Goal: Task Accomplishment & Management: Manage account settings

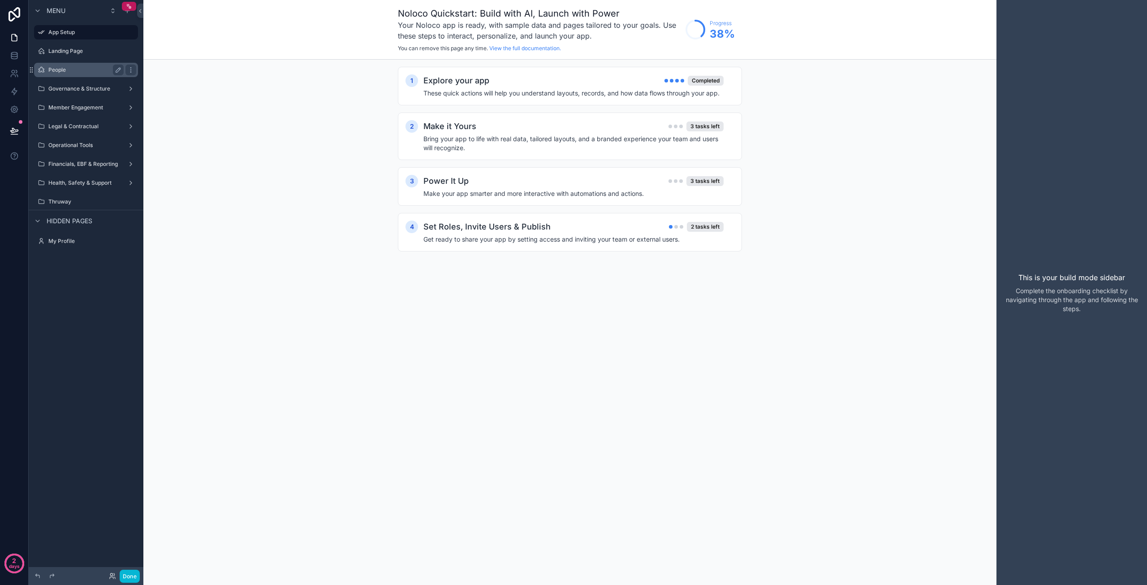
click at [82, 68] on label "People" at bounding box center [84, 69] width 72 height 7
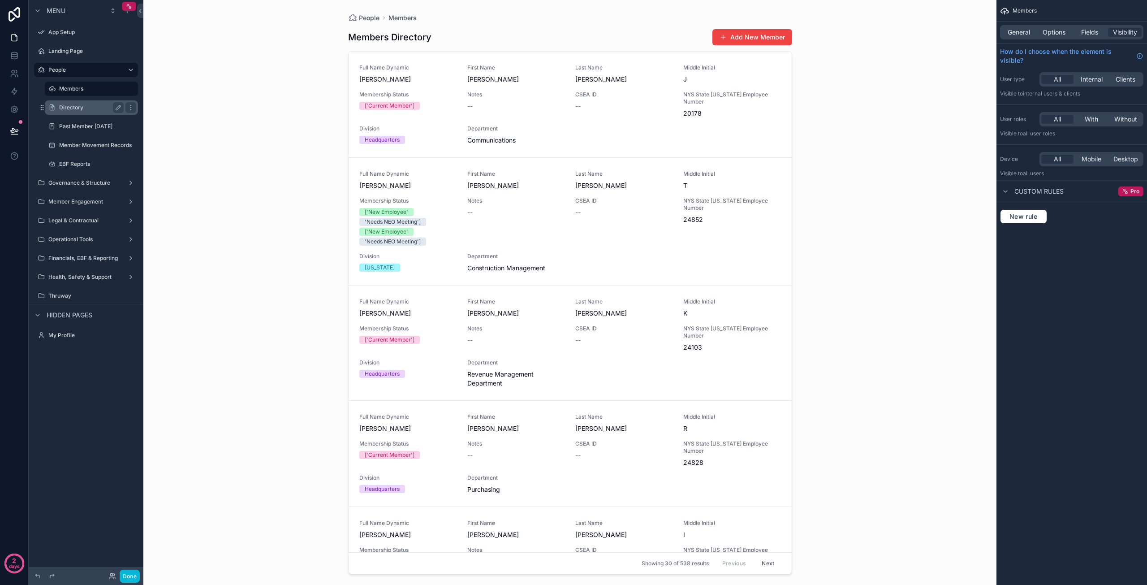
click at [81, 112] on div "Directory" at bounding box center [91, 107] width 65 height 11
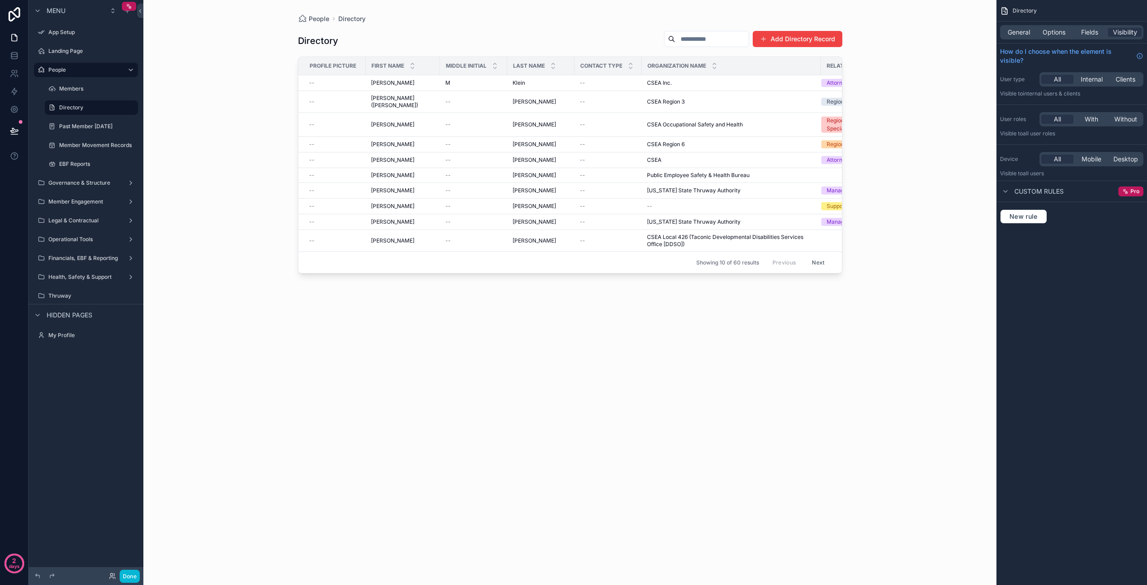
drag, startPoint x: 475, startPoint y: 269, endPoint x: 763, endPoint y: 278, distance: 287.3
click at [763, 278] on div "scrollable content" at bounding box center [570, 287] width 573 height 574
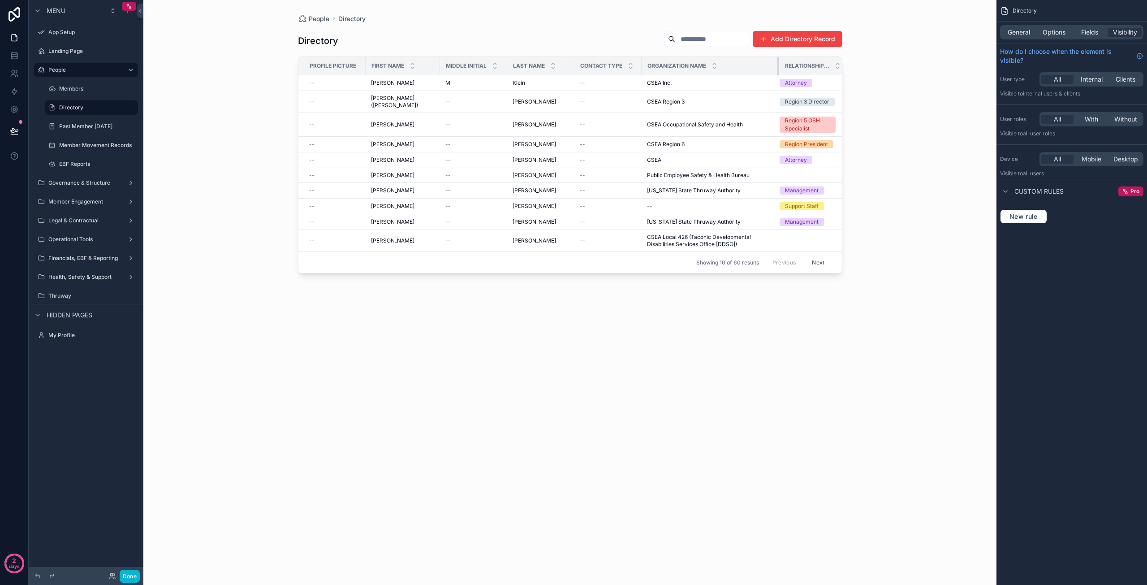
drag, startPoint x: 812, startPoint y: 63, endPoint x: 771, endPoint y: 66, distance: 41.8
click at [777, 66] on div "scrollable content" at bounding box center [779, 66] width 4 height 18
click at [794, 168] on td "scrollable content" at bounding box center [812, 175] width 67 height 15
click at [793, 168] on td "scrollable content" at bounding box center [812, 175] width 67 height 15
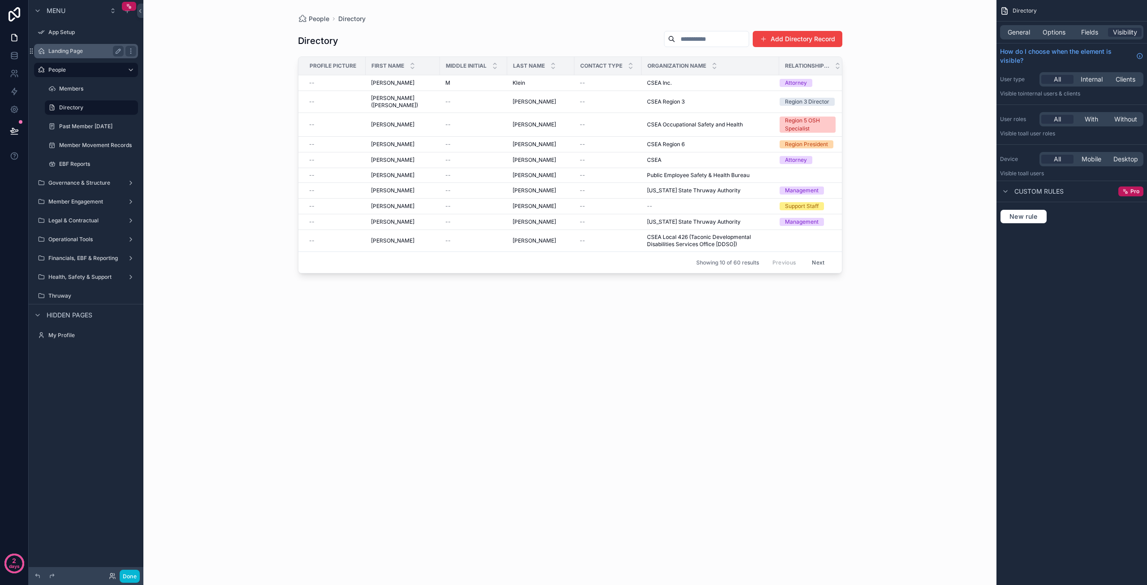
click at [66, 54] on label "Landing Page" at bounding box center [84, 50] width 72 height 7
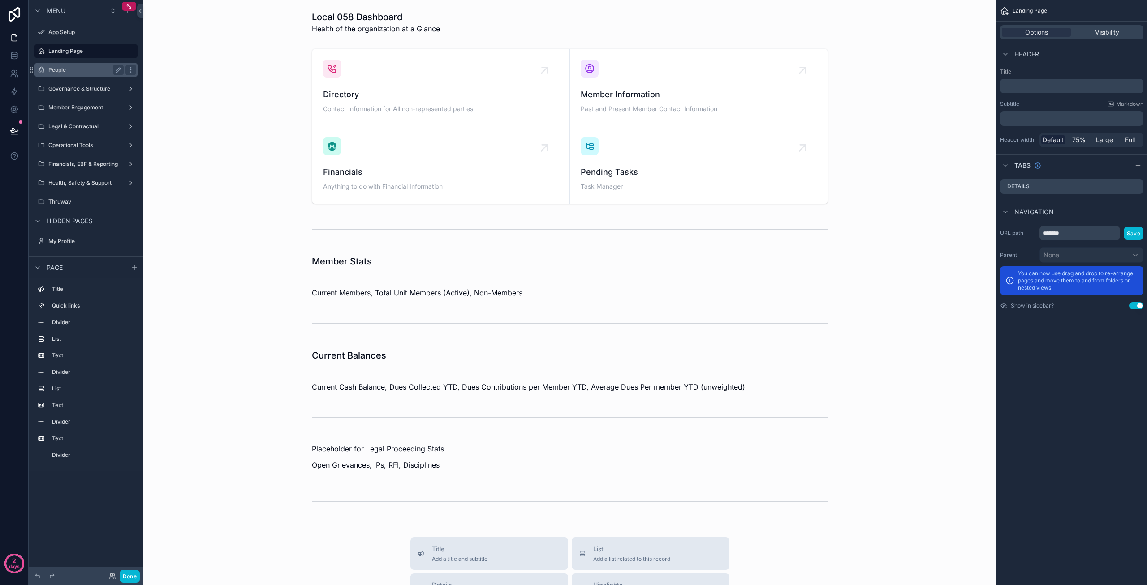
click at [77, 69] on label "People" at bounding box center [84, 69] width 72 height 7
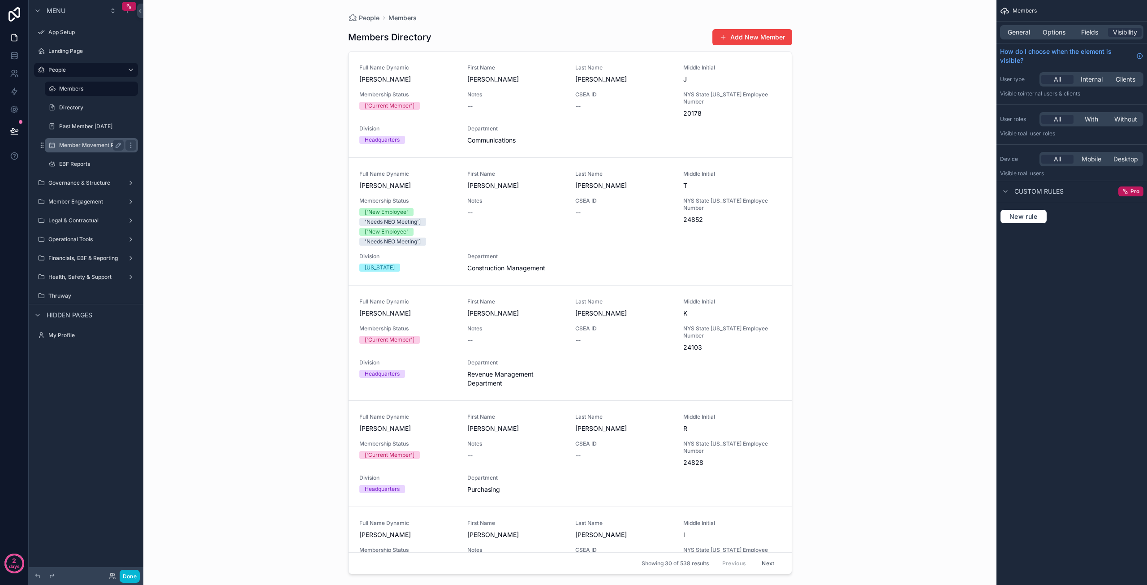
click at [69, 145] on label "Member Movement Records" at bounding box center [95, 145] width 73 height 7
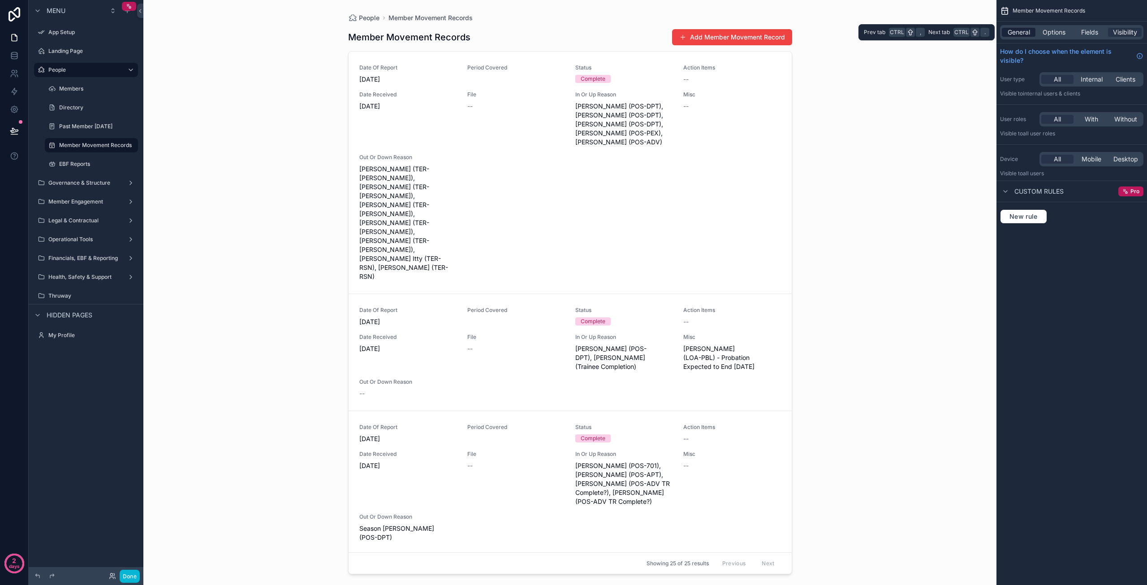
click at [1023, 32] on span "General" at bounding box center [1019, 32] width 22 height 9
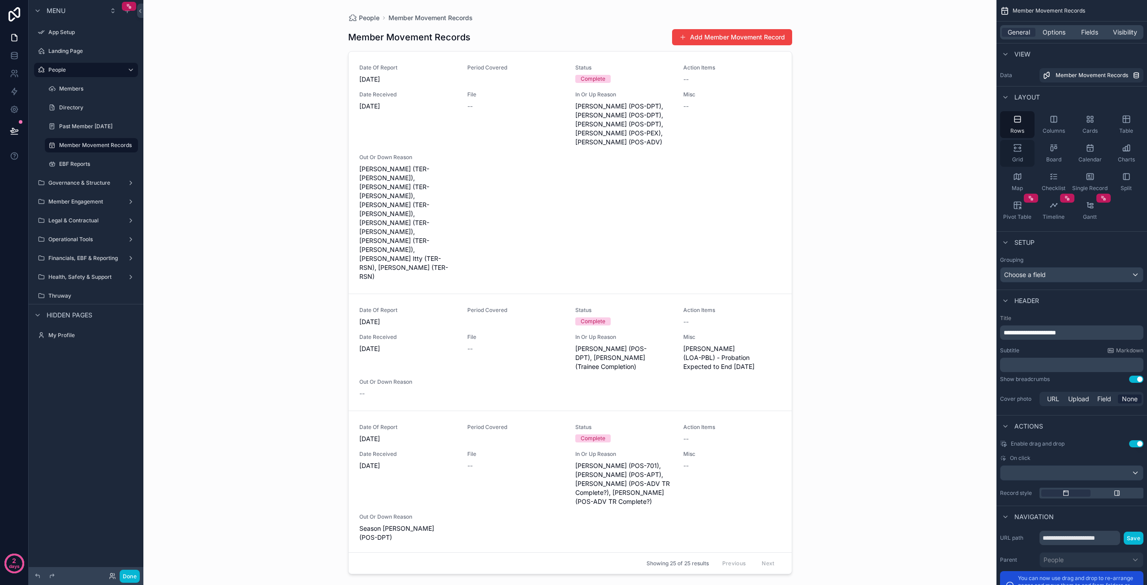
click at [1019, 148] on icon "scrollable content" at bounding box center [1017, 147] width 9 height 9
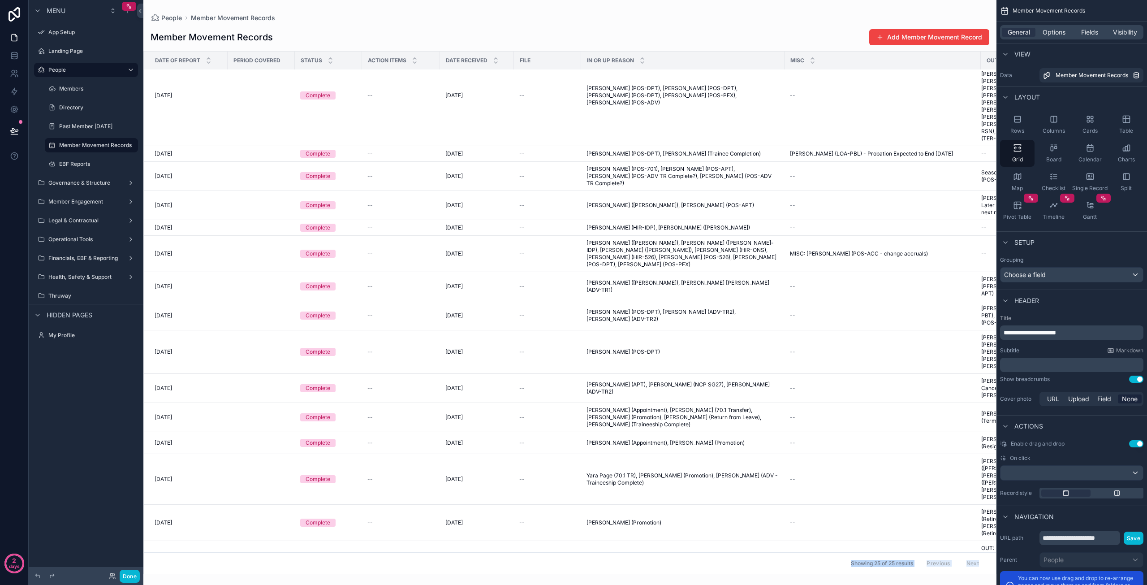
scroll to position [37, 0]
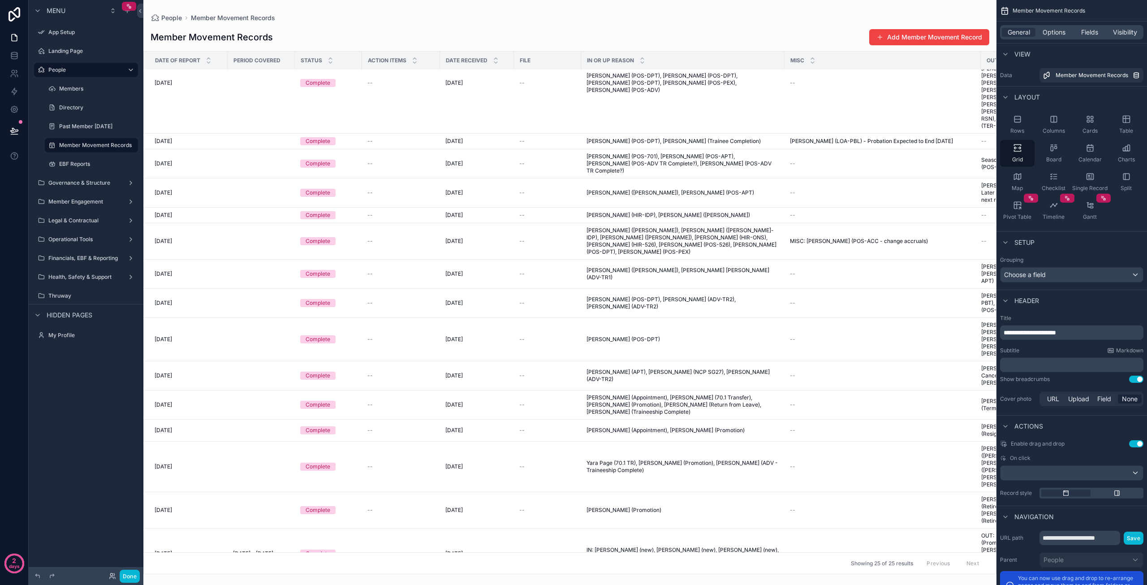
drag, startPoint x: 678, startPoint y: 571, endPoint x: 735, endPoint y: 508, distance: 84.4
click at [735, 508] on div "scrollable content" at bounding box center [569, 292] width 853 height 585
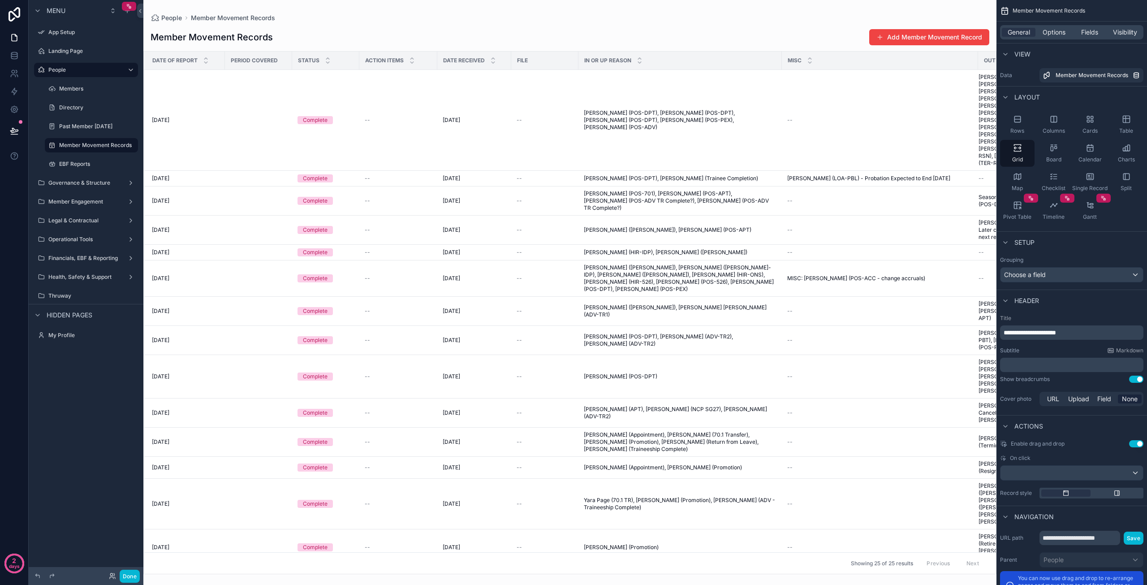
scroll to position [0, 0]
click at [523, 116] on span "--" at bounding box center [521, 119] width 5 height 7
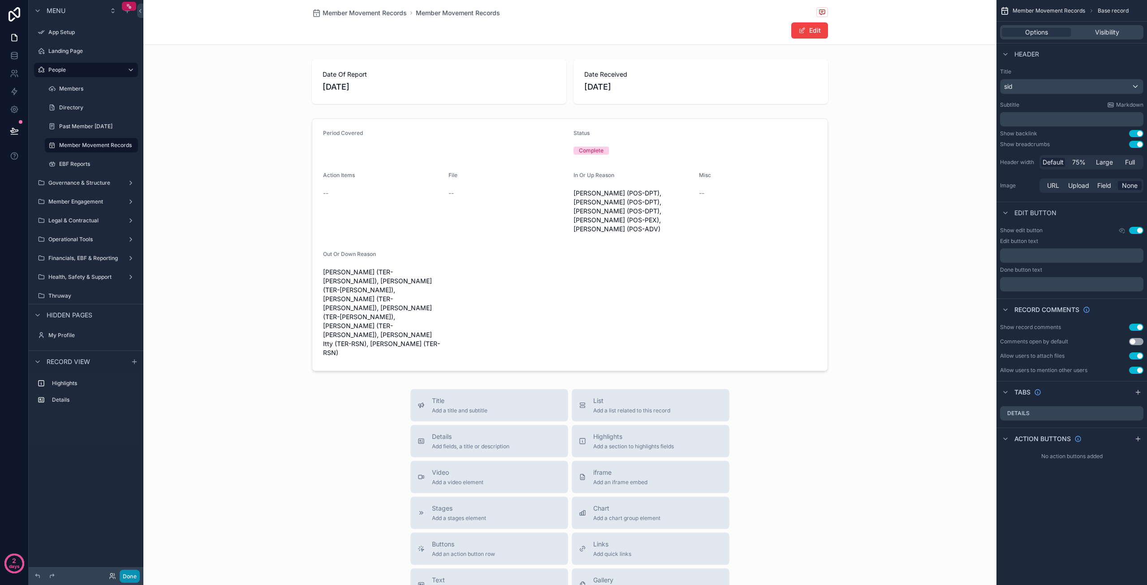
click at [131, 575] on button "Done" at bounding box center [130, 575] width 20 height 13
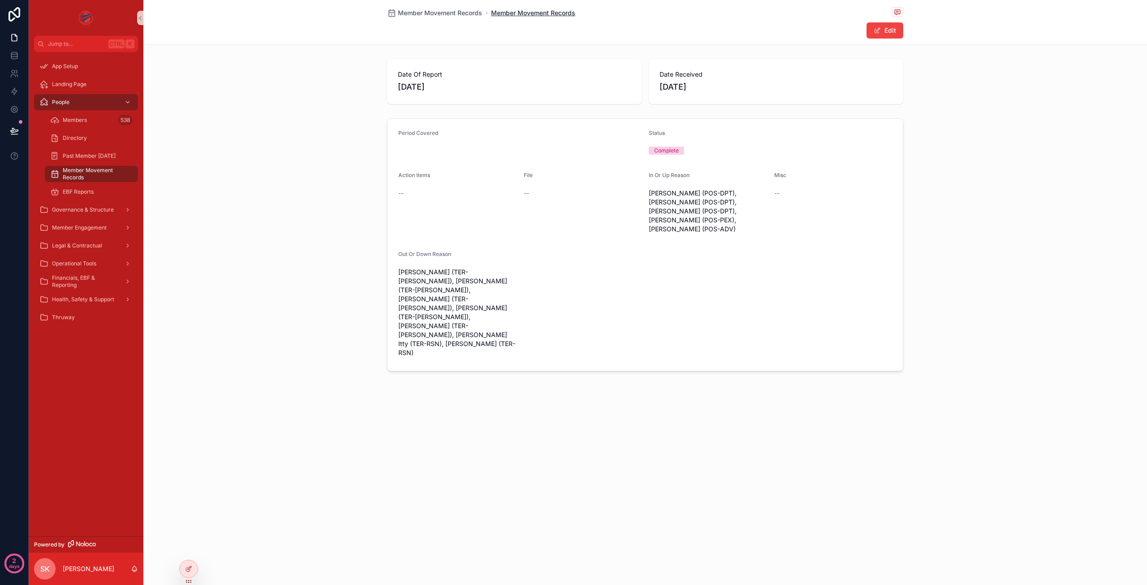
click at [523, 11] on span "Member Movement Records" at bounding box center [533, 13] width 84 height 9
click at [551, 14] on span "Member Movement Records" at bounding box center [533, 13] width 84 height 9
click at [449, 10] on span "Member Movement Records" at bounding box center [440, 13] width 84 height 9
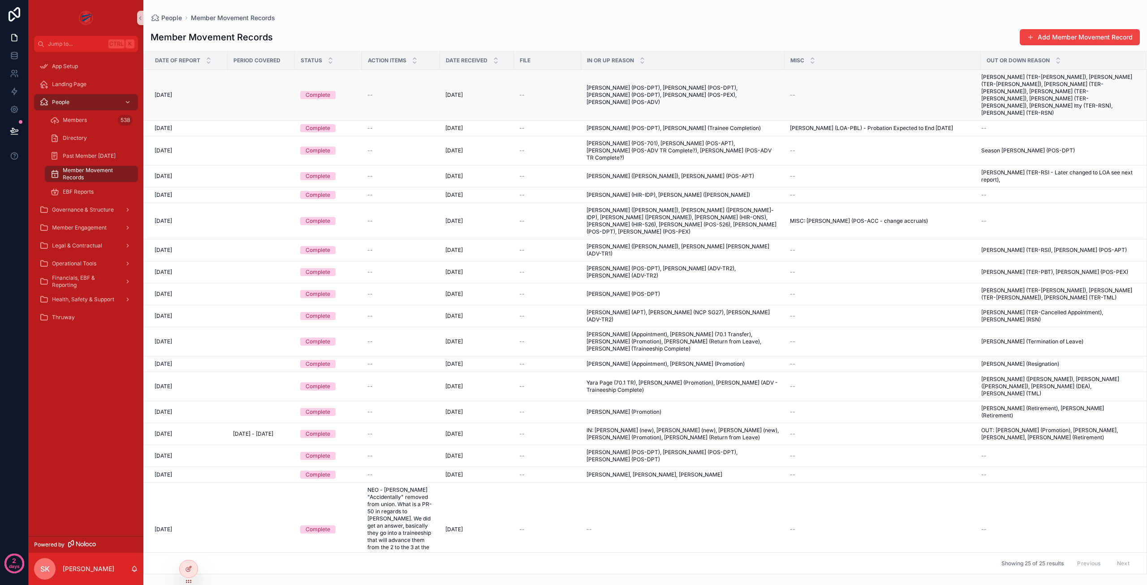
click at [252, 90] on td "scrollable content" at bounding box center [261, 95] width 67 height 51
click at [68, 134] on div "Directory" at bounding box center [91, 138] width 82 height 14
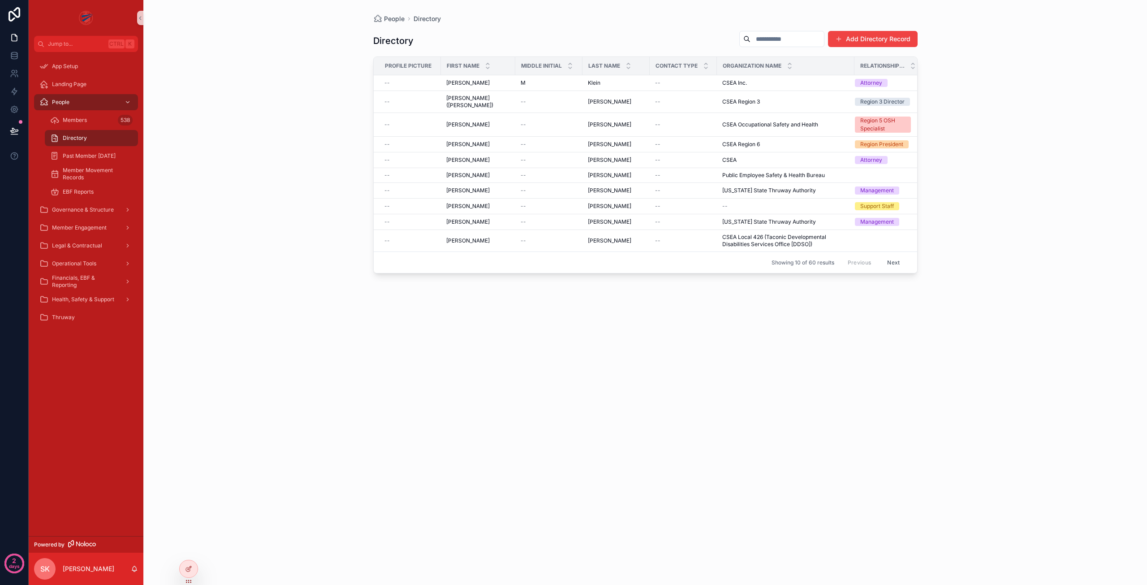
click at [761, 38] on input "scrollable content" at bounding box center [786, 39] width 73 height 13
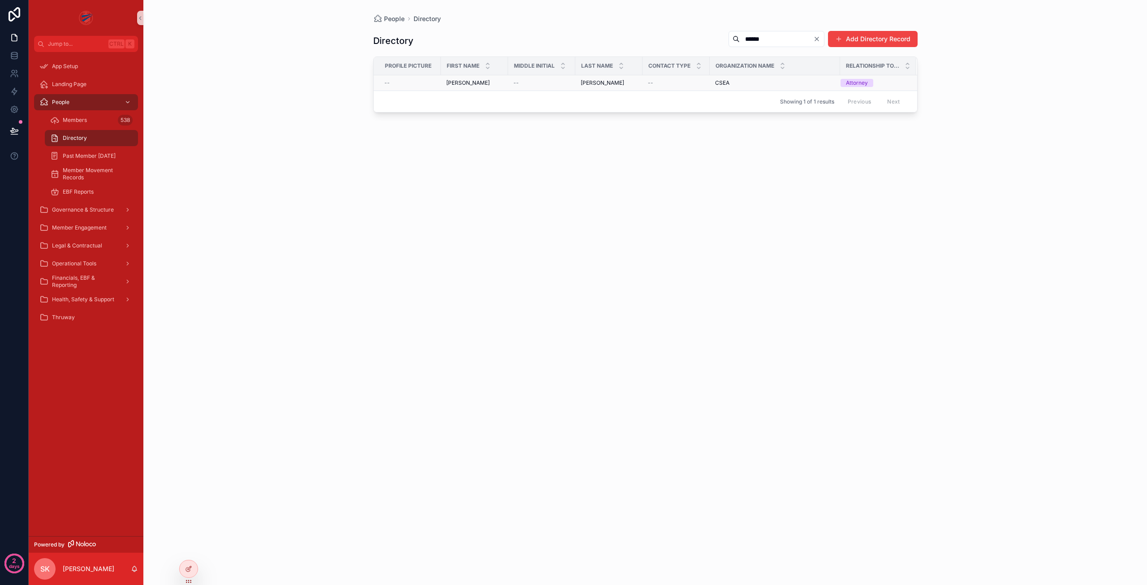
type input "******"
click at [468, 84] on div "Aaron Aaron" at bounding box center [474, 82] width 56 height 7
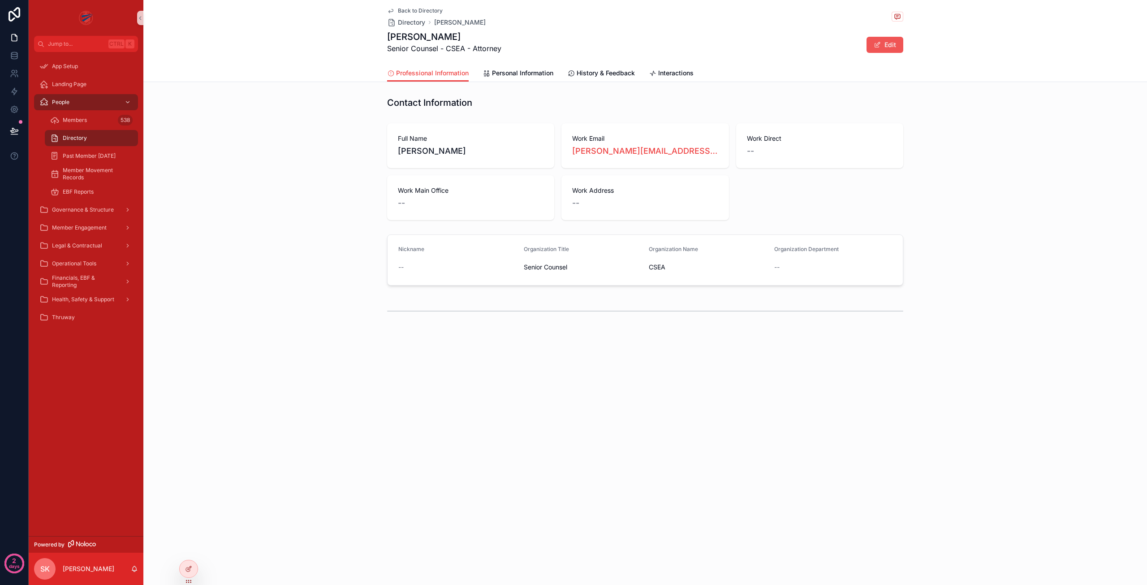
click at [889, 49] on button "Edit" at bounding box center [884, 45] width 37 height 16
click at [521, 78] on link "Personal Information" at bounding box center [518, 74] width 70 height 18
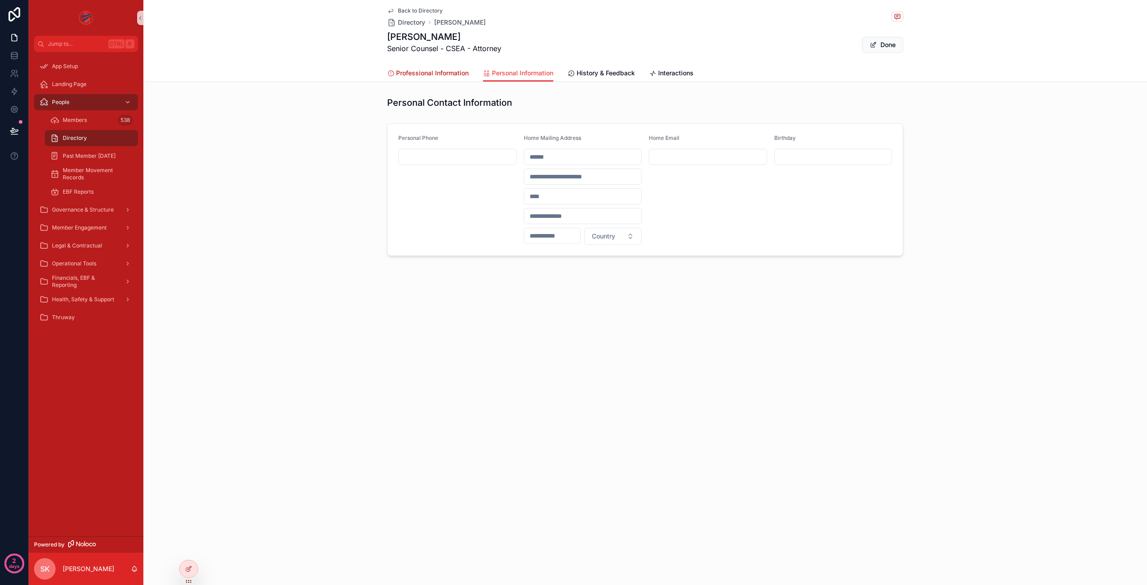
click at [428, 72] on span "Professional Information" at bounding box center [432, 73] width 73 height 9
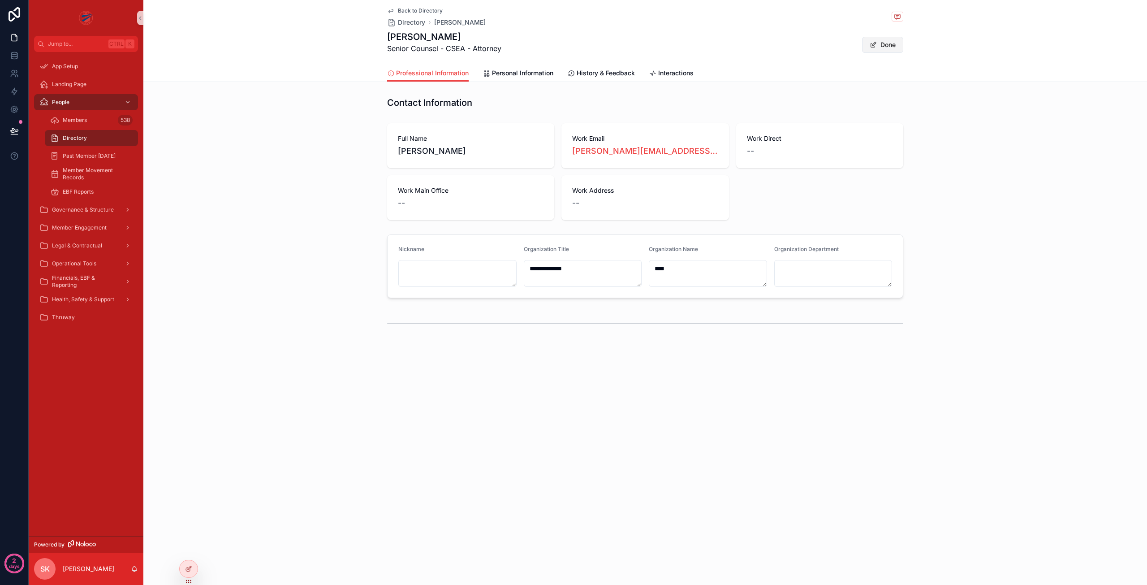
click at [891, 43] on button "Done" at bounding box center [882, 45] width 41 height 16
click at [191, 568] on icon at bounding box center [188, 568] width 7 height 7
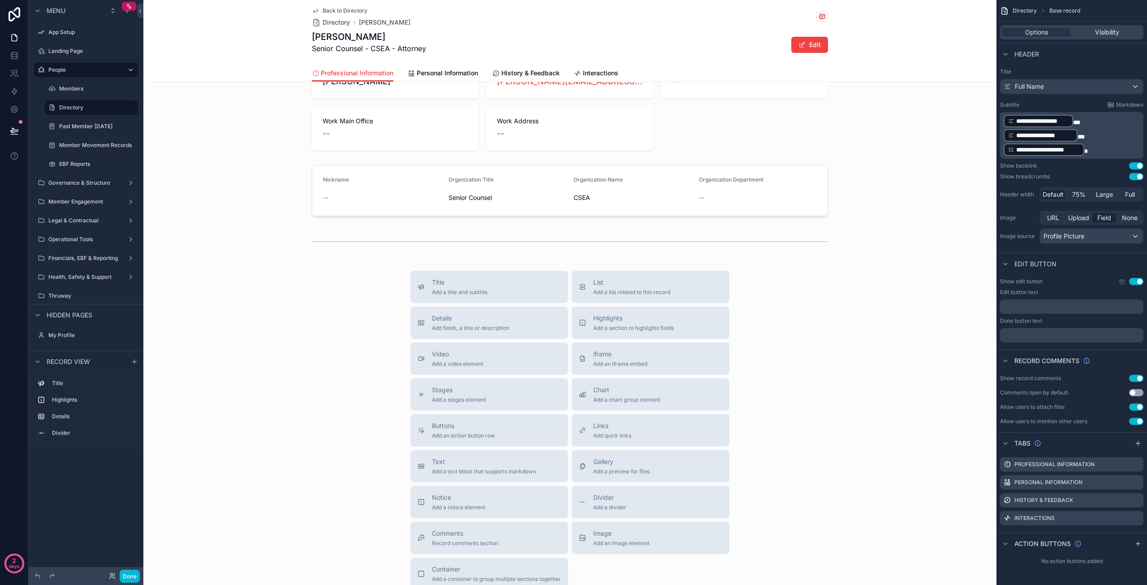
scroll to position [146, 0]
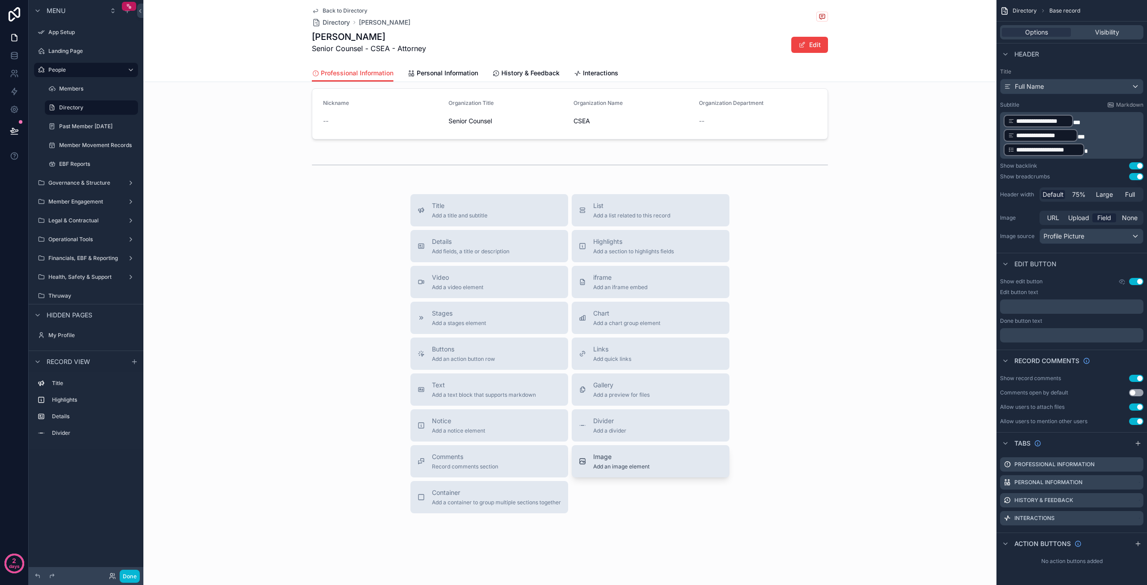
click at [609, 467] on span "Add an image element" at bounding box center [621, 466] width 56 height 7
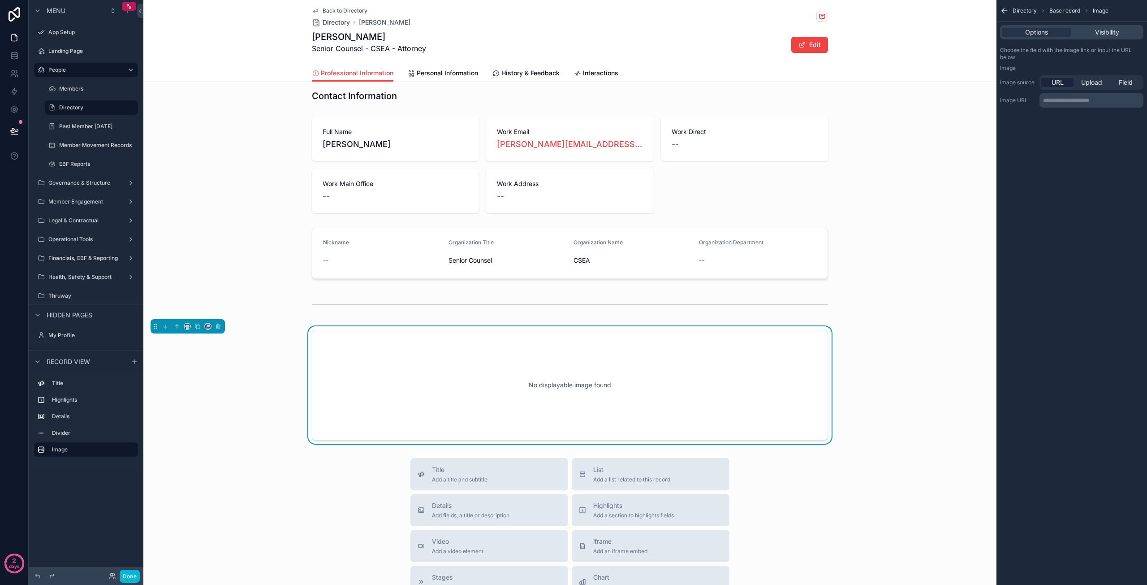
scroll to position [0, 0]
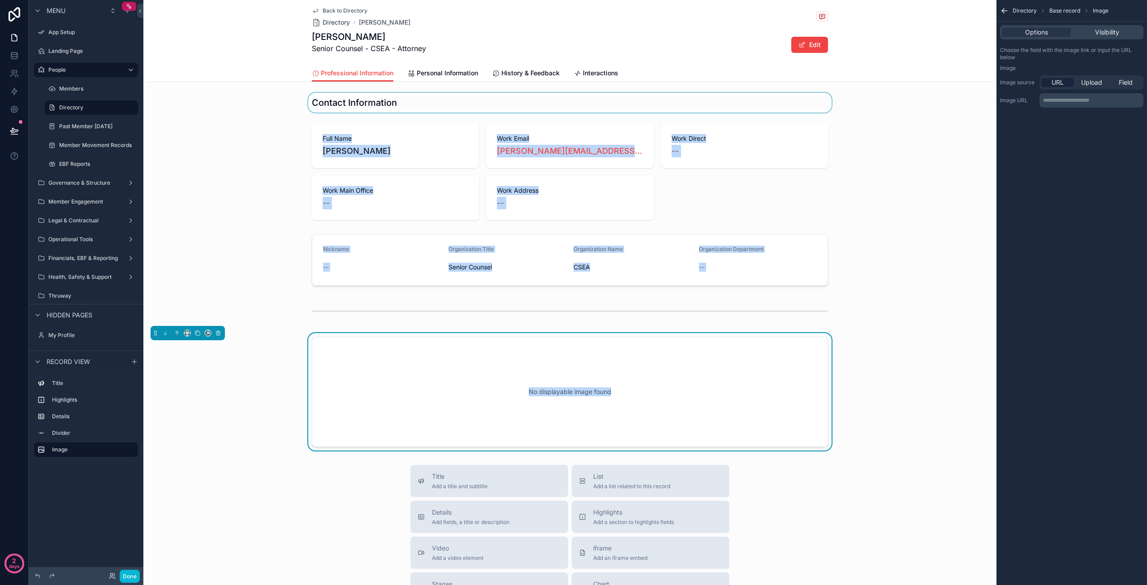
drag, startPoint x: 617, startPoint y: 385, endPoint x: 576, endPoint y: 104, distance: 283.9
click at [576, 104] on div "Contact Information Full Name Aaron Kaplan Work Email aaron.kaplan@cseainc.org …" at bounding box center [569, 272] width 853 height 358
click at [395, 381] on div "No displayable image found" at bounding box center [570, 391] width 487 height 81
click at [176, 334] on icon "scrollable content" at bounding box center [177, 333] width 6 height 6
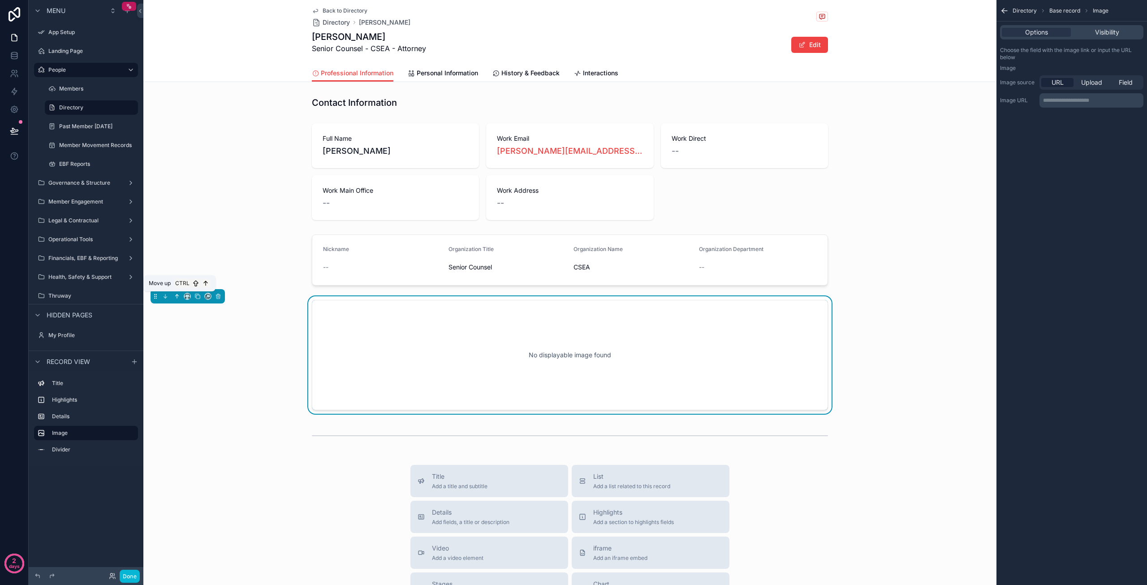
click at [176, 296] on icon "scrollable content" at bounding box center [177, 296] width 6 height 6
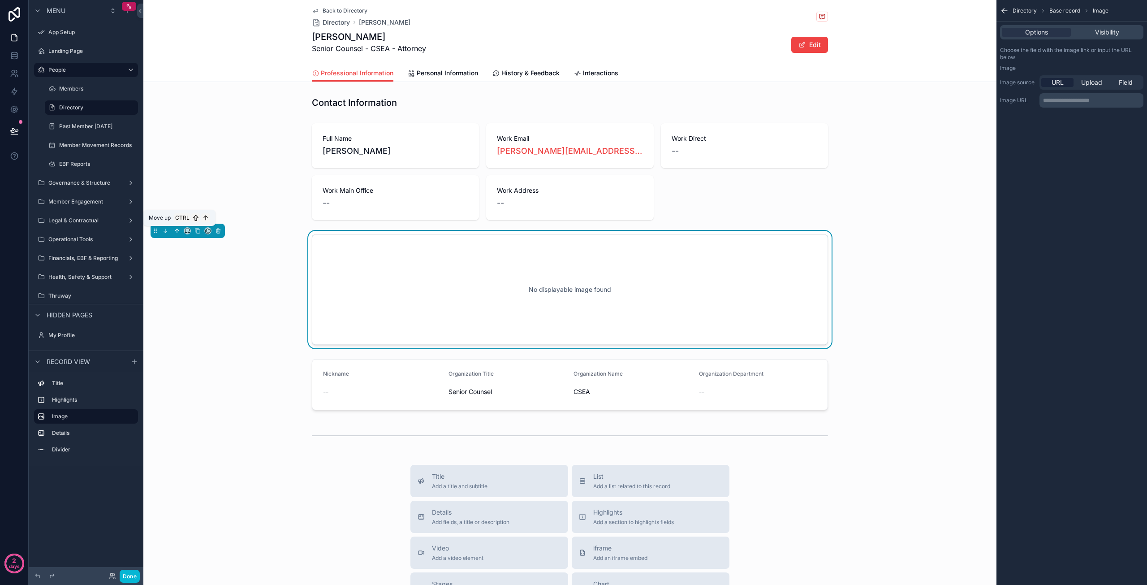
click at [176, 231] on icon "scrollable content" at bounding box center [177, 231] width 6 height 6
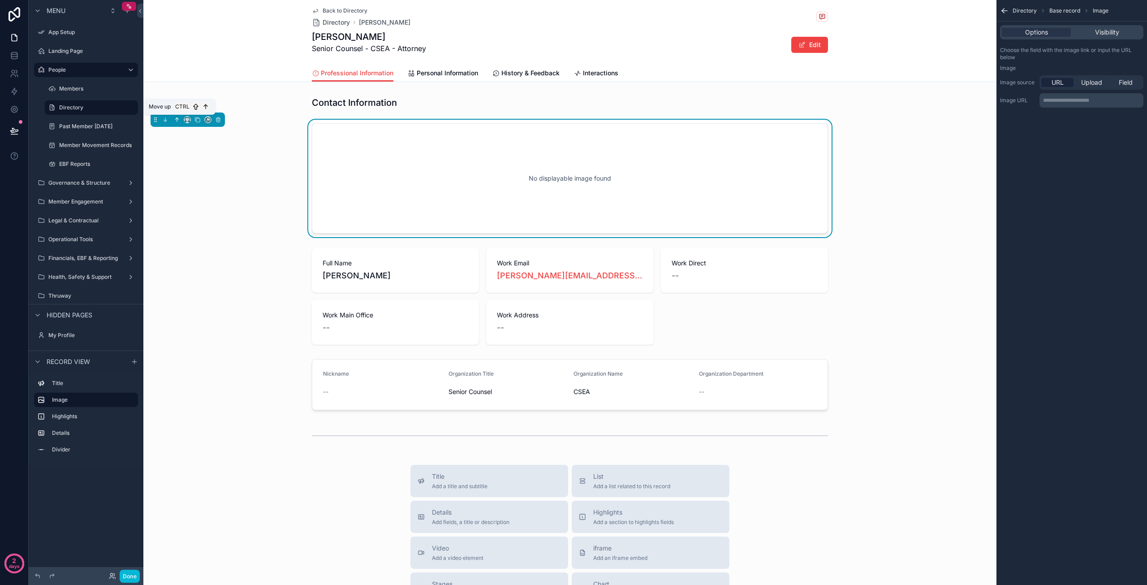
click at [175, 119] on icon "scrollable content" at bounding box center [177, 119] width 6 height 6
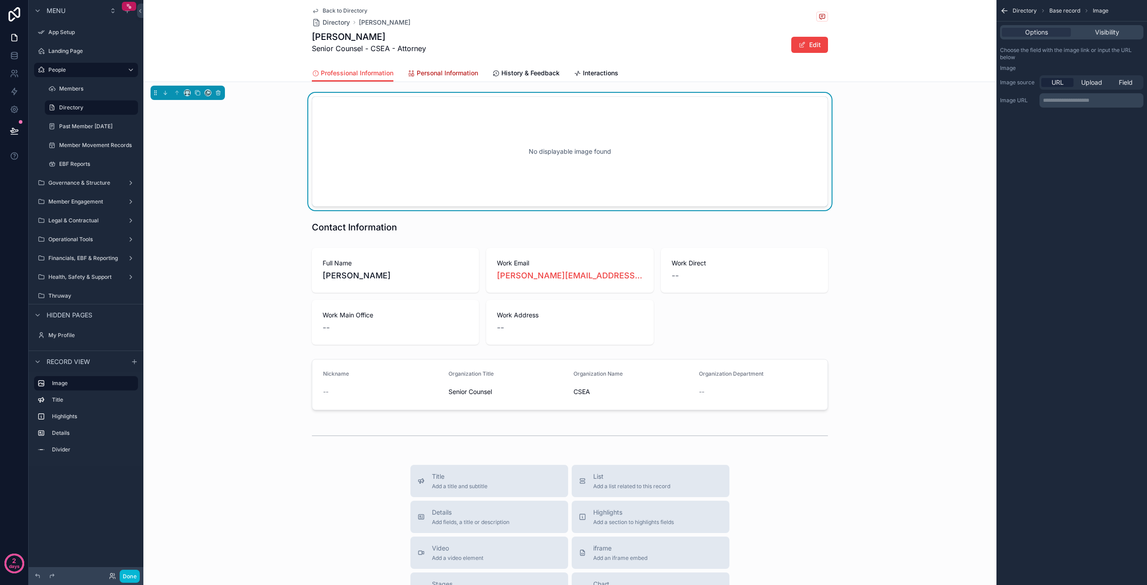
click at [449, 72] on span "Personal Information" at bounding box center [447, 73] width 61 height 9
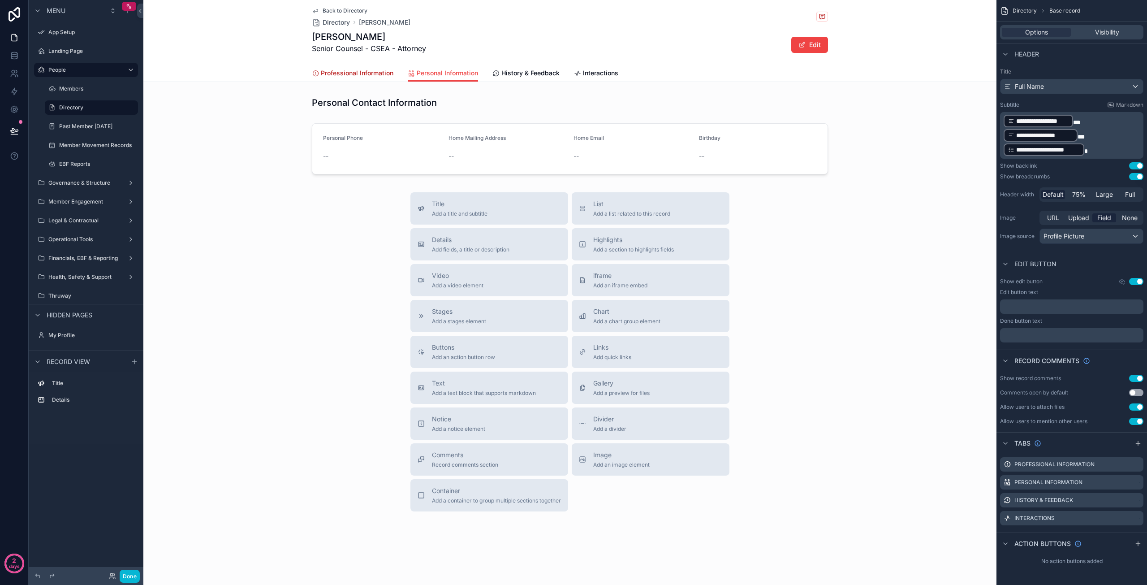
click at [335, 69] on span "Professional Information" at bounding box center [357, 73] width 73 height 9
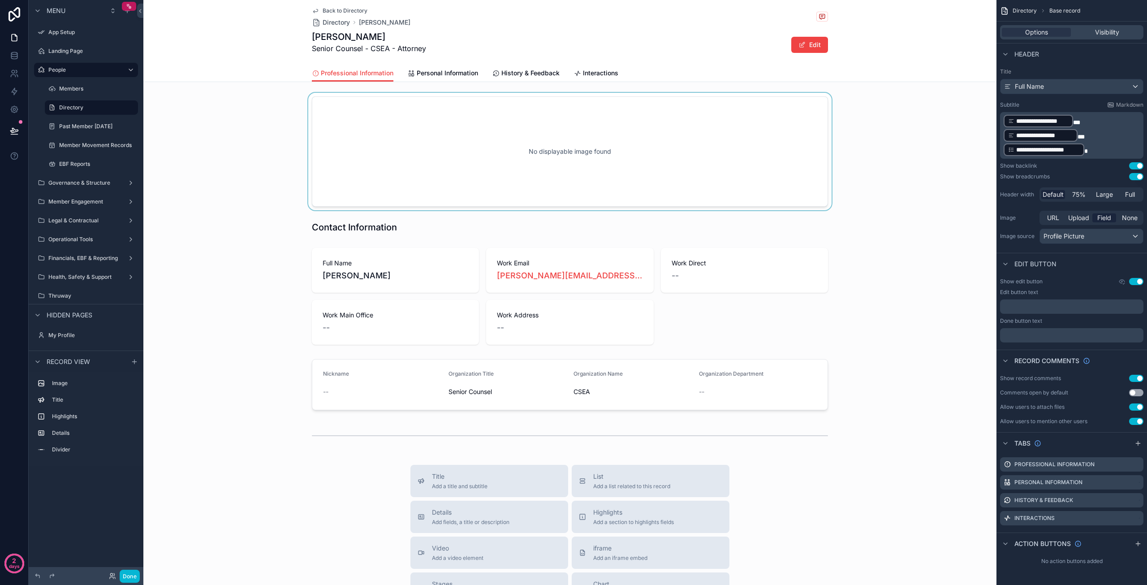
click at [368, 136] on div "scrollable content" at bounding box center [569, 151] width 853 height 117
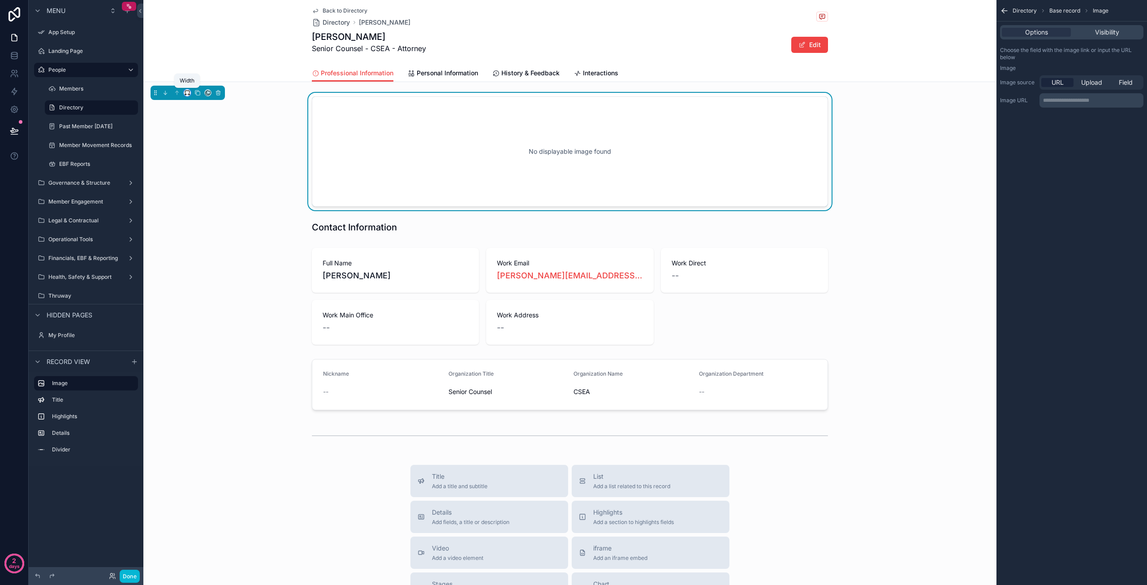
click at [186, 92] on icon "scrollable content" at bounding box center [187, 93] width 6 height 6
click at [204, 175] on span "66%" at bounding box center [198, 177] width 14 height 11
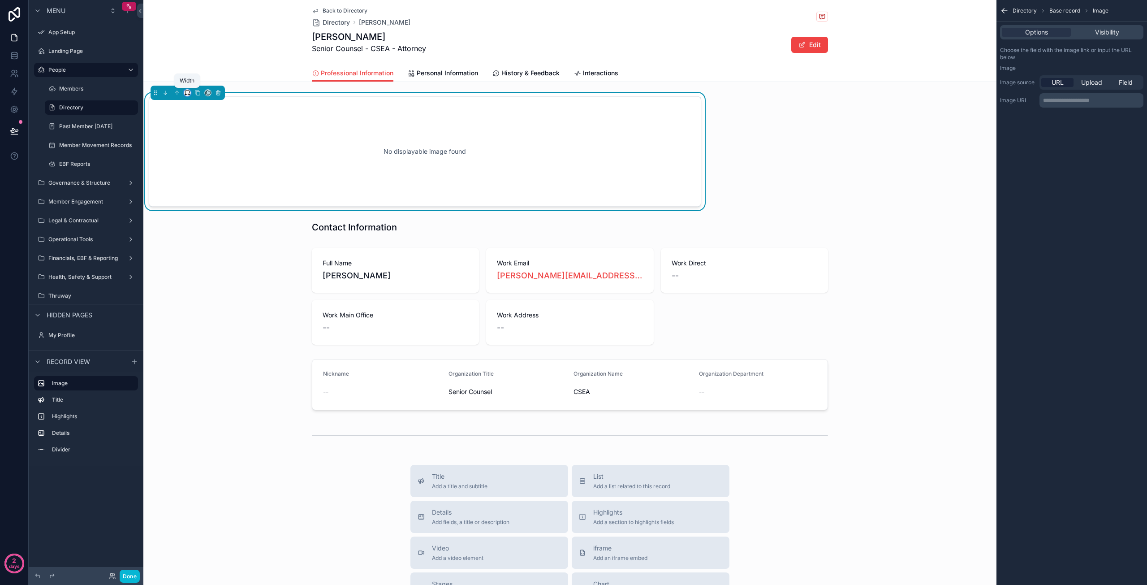
click at [186, 95] on icon "scrollable content" at bounding box center [186, 95] width 2 height 0
click at [203, 209] on span "Full width" at bounding box center [205, 211] width 28 height 11
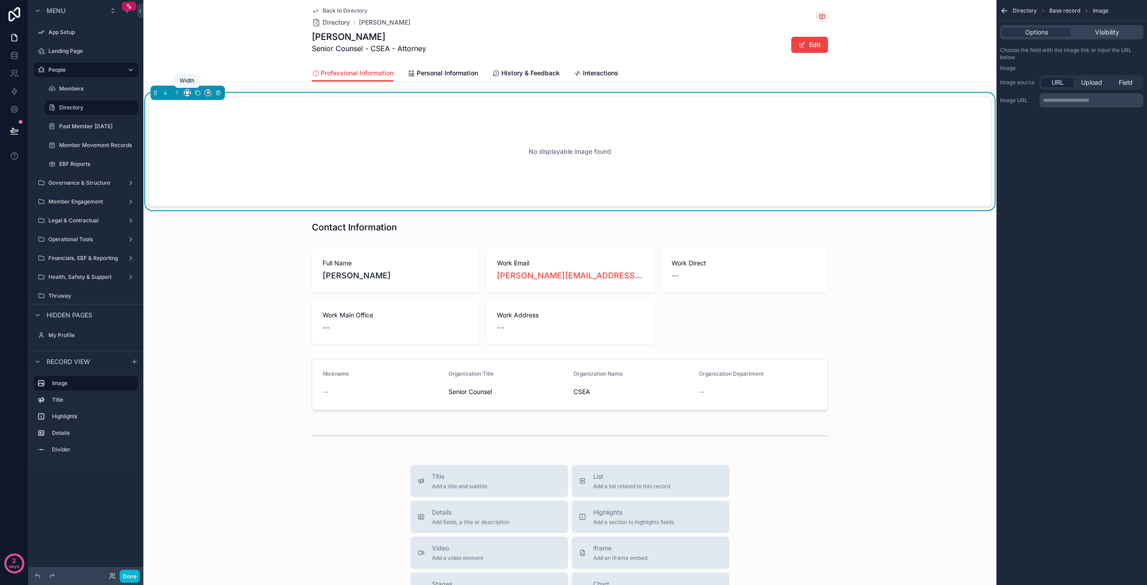
click at [188, 95] on icon "scrollable content" at bounding box center [189, 95] width 2 height 0
click at [204, 112] on span "Default" at bounding box center [201, 109] width 21 height 11
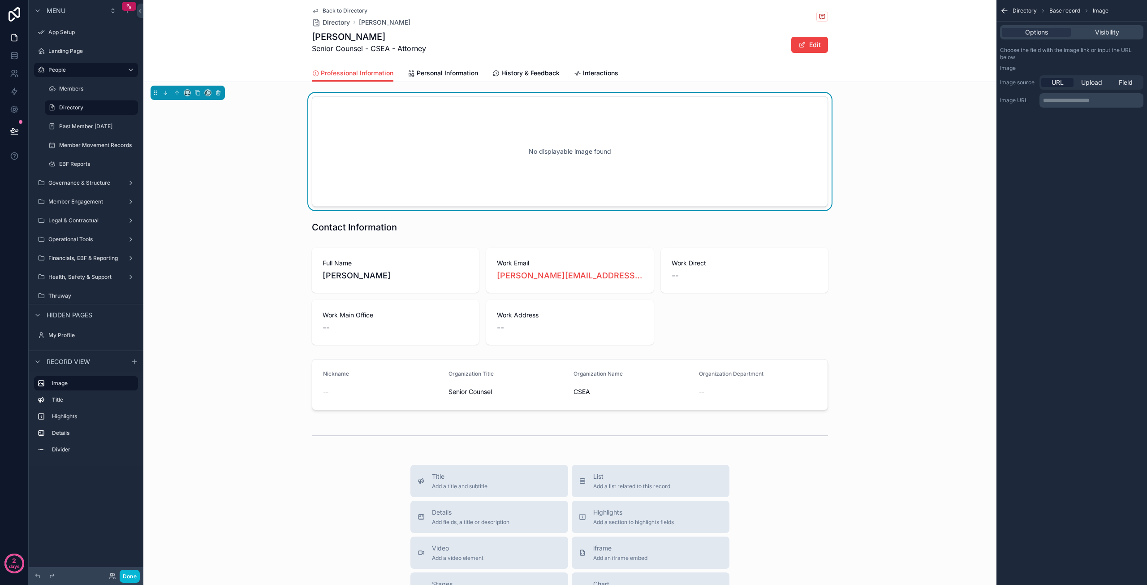
click at [889, 178] on div "No displayable image found" at bounding box center [569, 151] width 853 height 117
click at [1088, 83] on span "Upload" at bounding box center [1091, 82] width 21 height 9
click at [1131, 82] on span "Field" at bounding box center [1126, 82] width 14 height 9
click at [1115, 102] on div "scrollable content" at bounding box center [1091, 101] width 103 height 14
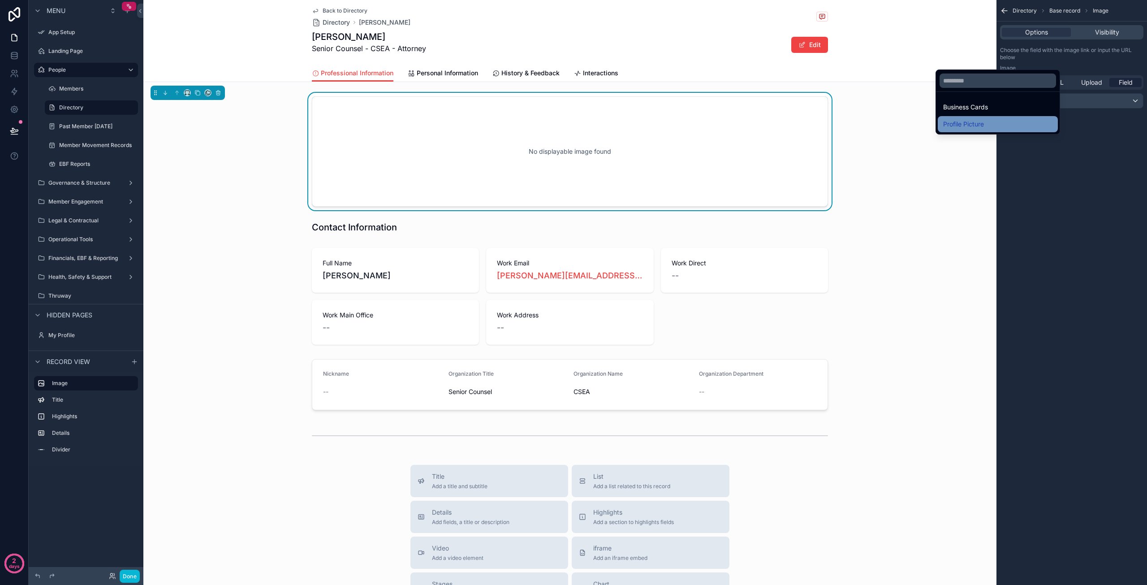
click at [961, 127] on span "Profile Picture" at bounding box center [963, 124] width 41 height 11
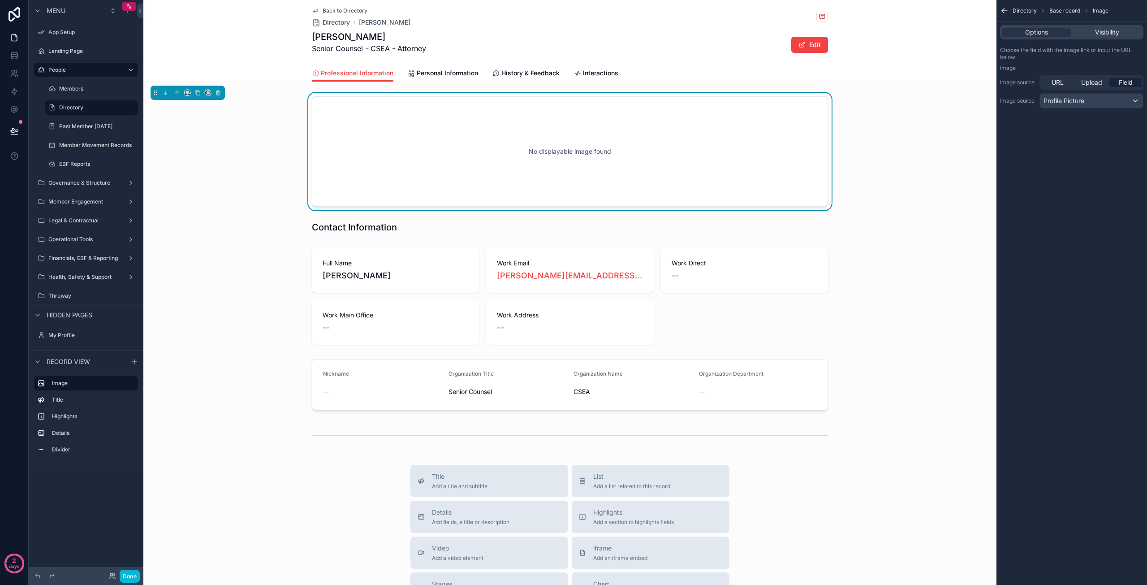
click at [1004, 9] on icon "scrollable content" at bounding box center [1004, 10] width 9 height 9
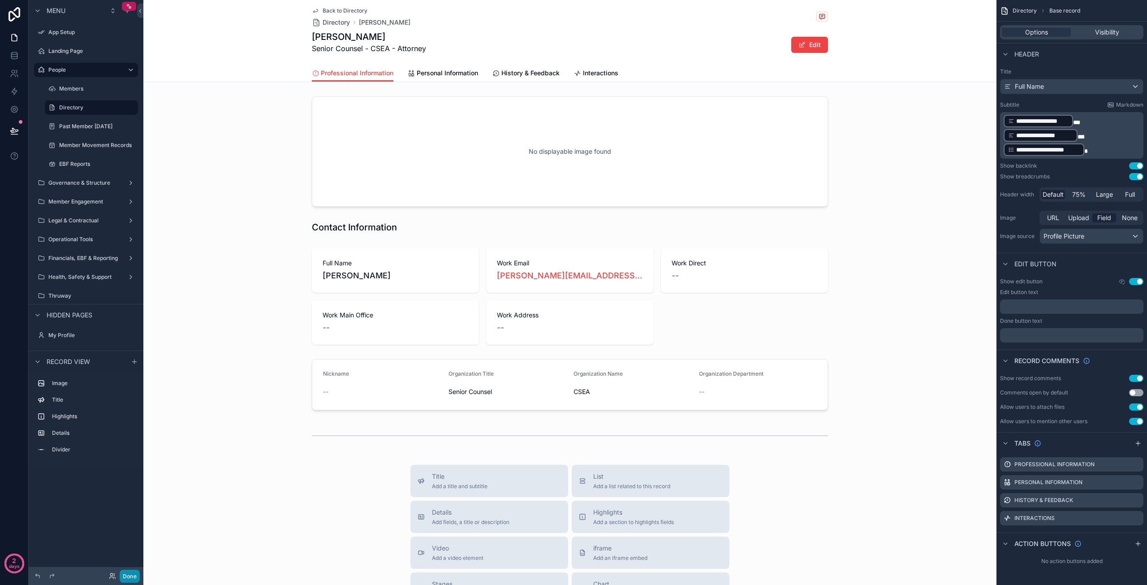
click at [133, 576] on button "Done" at bounding box center [130, 575] width 20 height 13
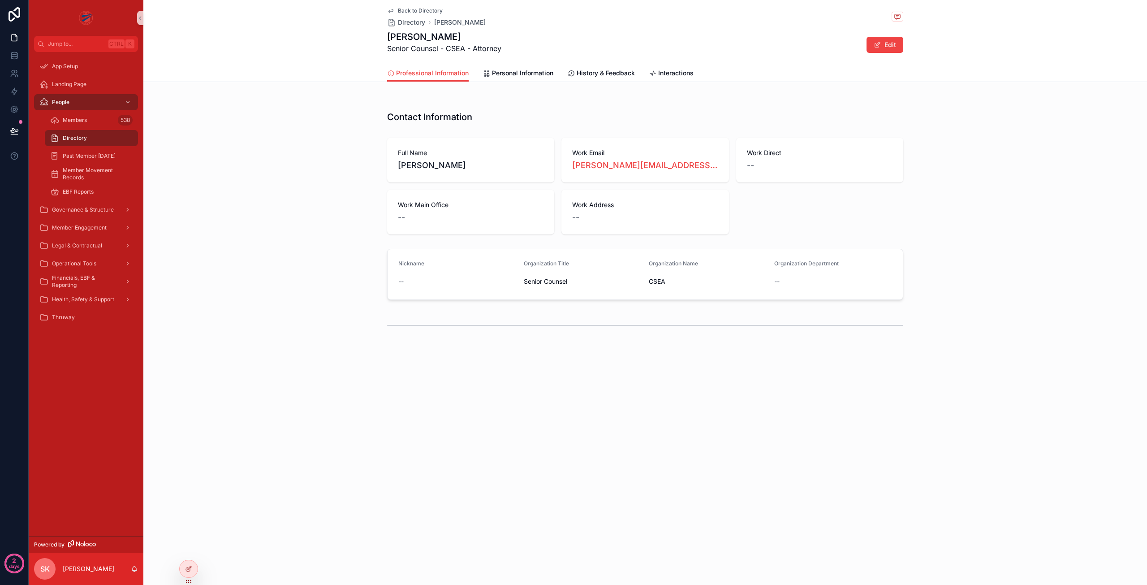
click at [78, 139] on span "Directory" at bounding box center [75, 137] width 24 height 7
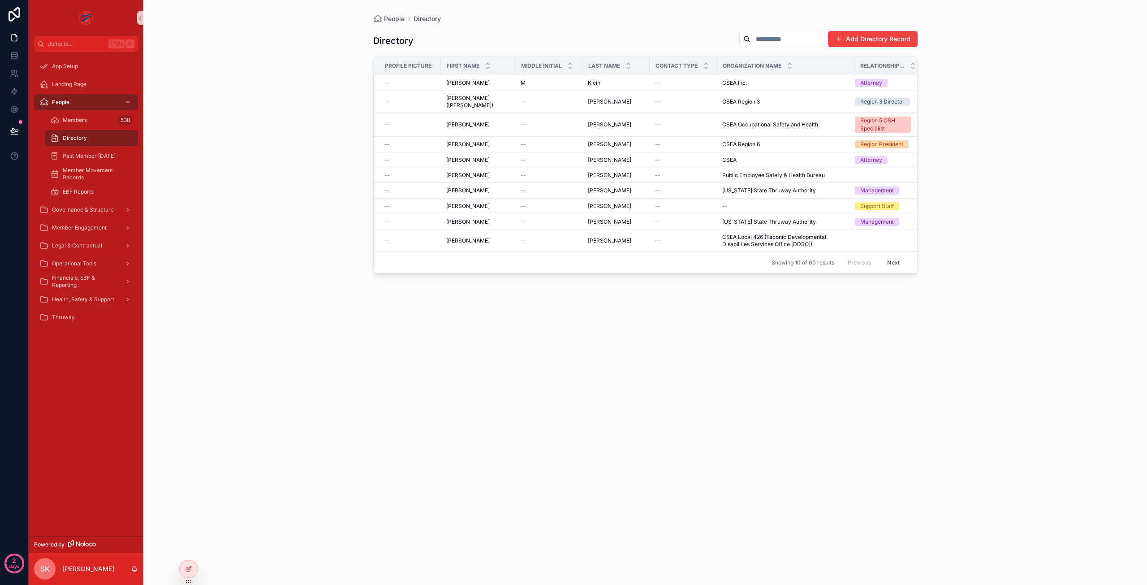
click at [770, 39] on input "scrollable content" at bounding box center [786, 39] width 73 height 13
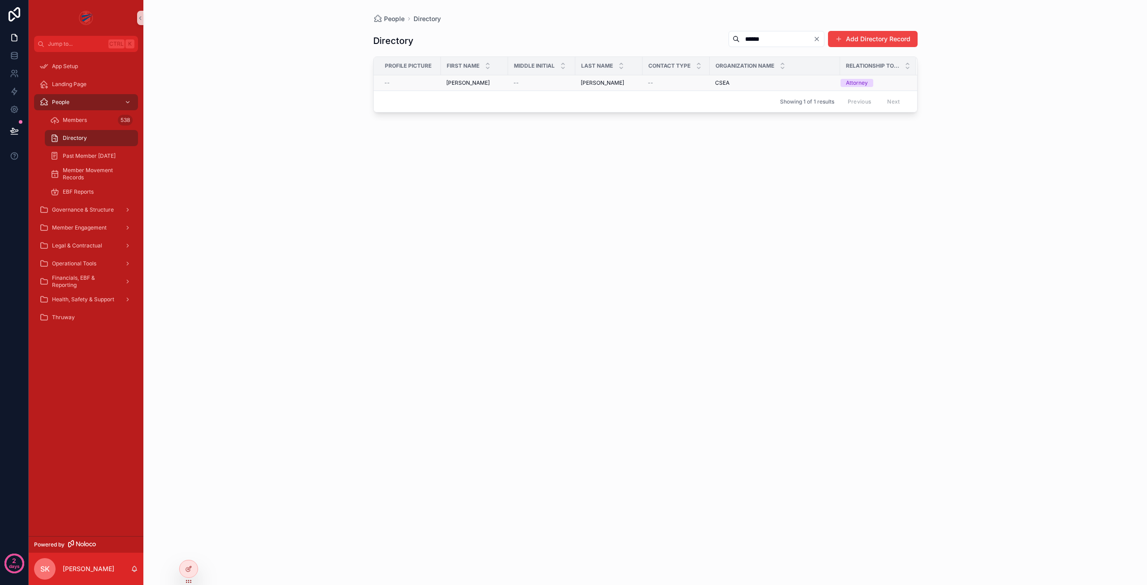
type input "******"
click at [414, 84] on div "--" at bounding box center [409, 82] width 51 height 7
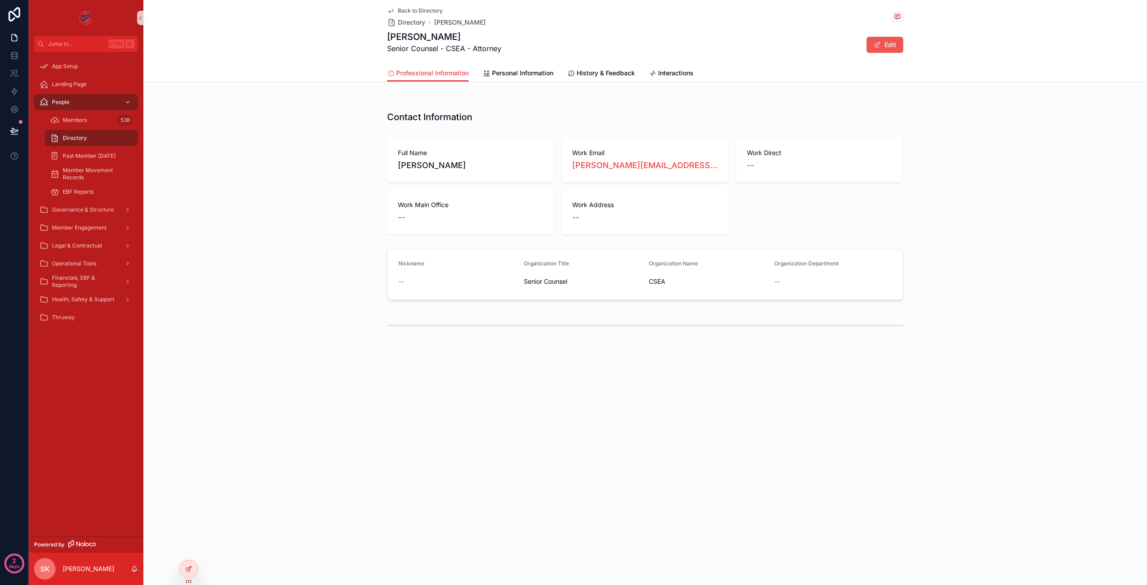
click at [888, 41] on button "Edit" at bounding box center [884, 45] width 37 height 16
click at [433, 98] on div "scrollable content" at bounding box center [645, 96] width 1004 height 7
click at [673, 71] on span "Interactions" at bounding box center [675, 73] width 35 height 9
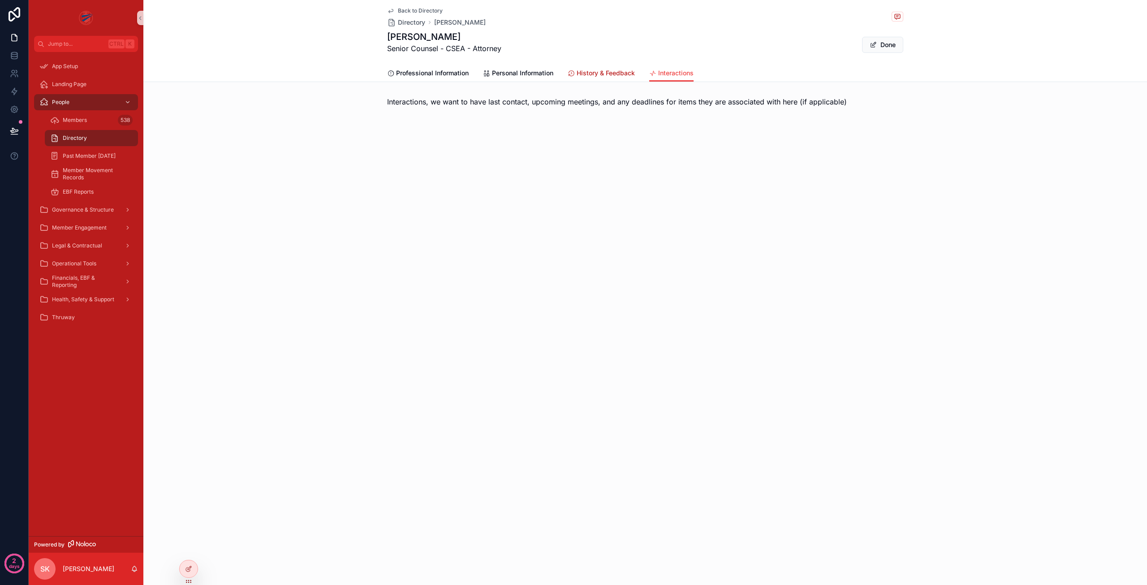
click at [597, 73] on span "History & Feedback" at bounding box center [606, 73] width 58 height 9
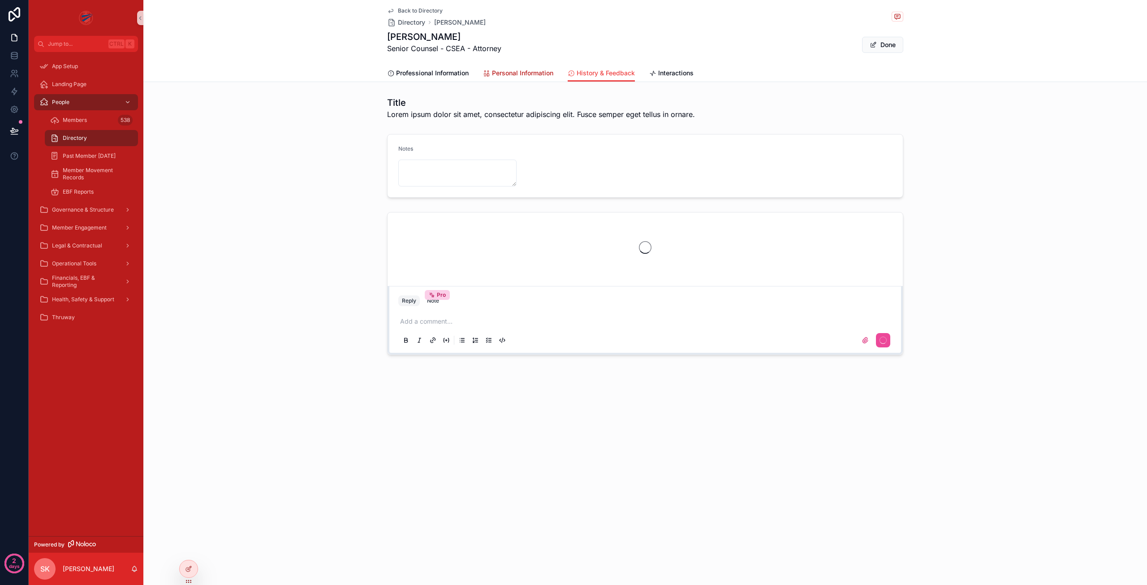
click at [507, 69] on span "Personal Information" at bounding box center [522, 73] width 61 height 9
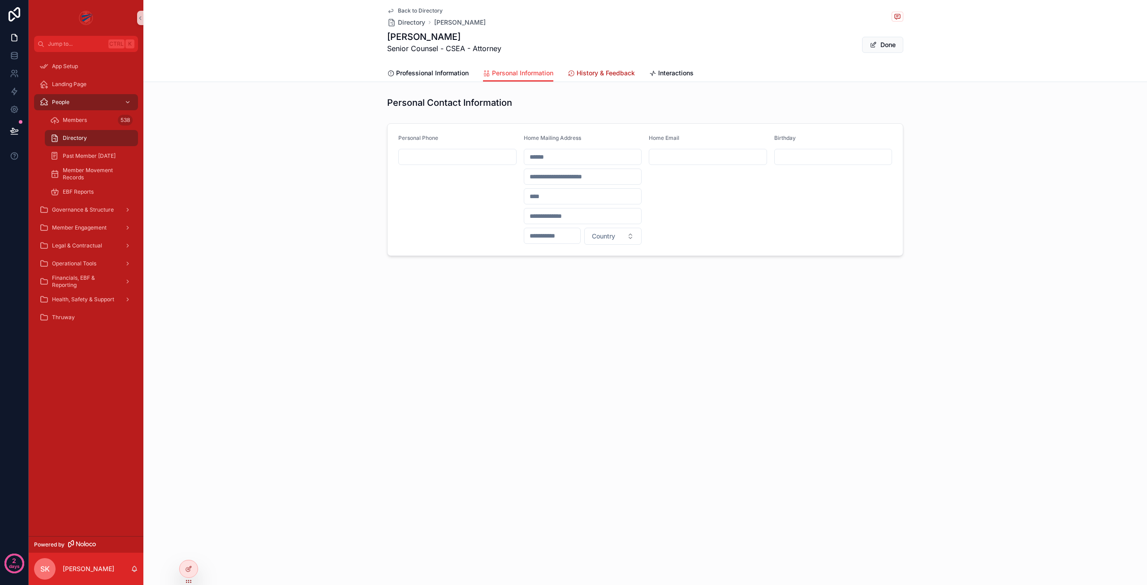
click at [604, 67] on link "History & Feedback" at bounding box center [601, 74] width 67 height 18
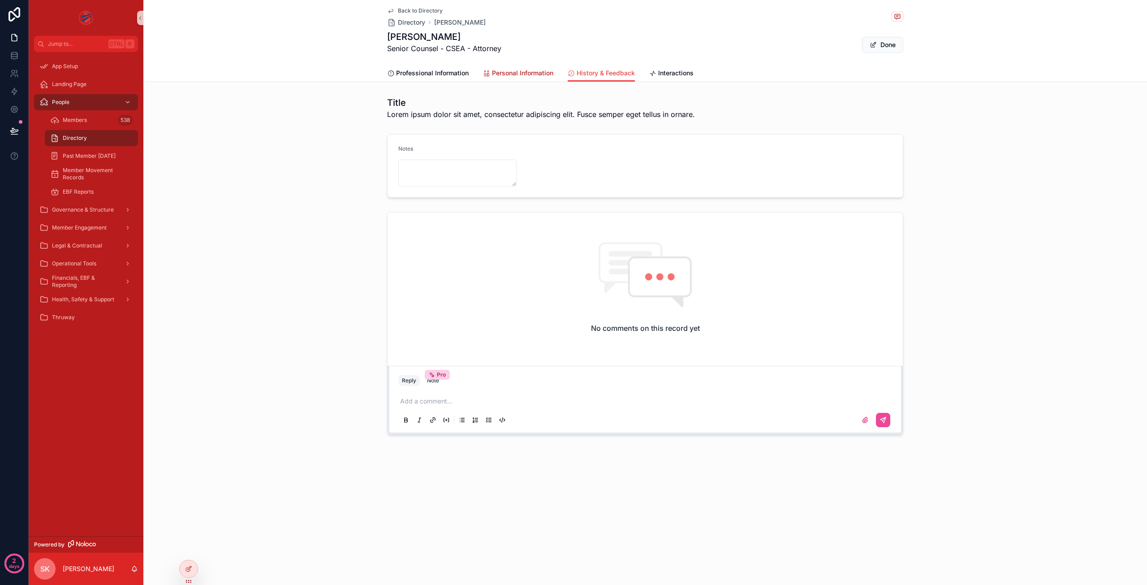
click at [524, 77] on span "Personal Information" at bounding box center [522, 73] width 61 height 9
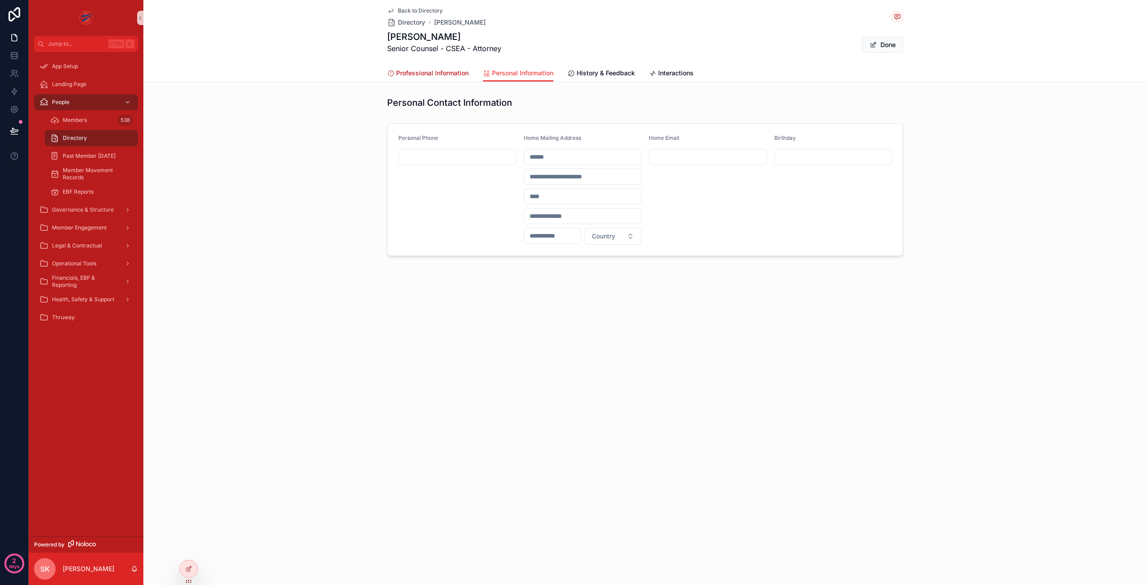
click at [436, 72] on span "Professional Information" at bounding box center [432, 73] width 73 height 9
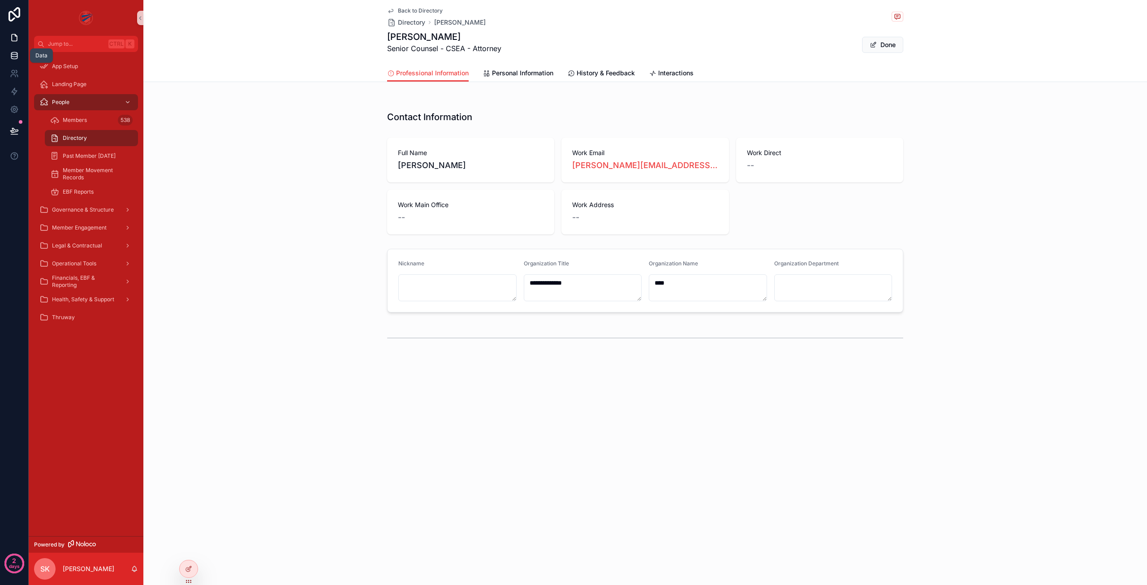
click at [15, 59] on icon at bounding box center [14, 58] width 6 height 4
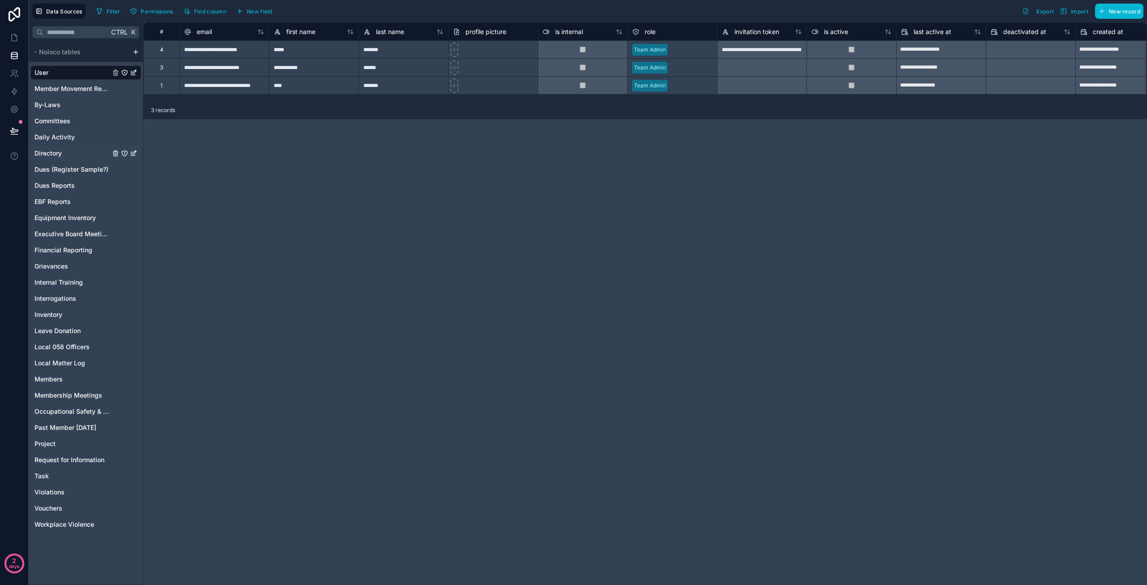
click at [48, 153] on span "Directory" at bounding box center [47, 153] width 27 height 9
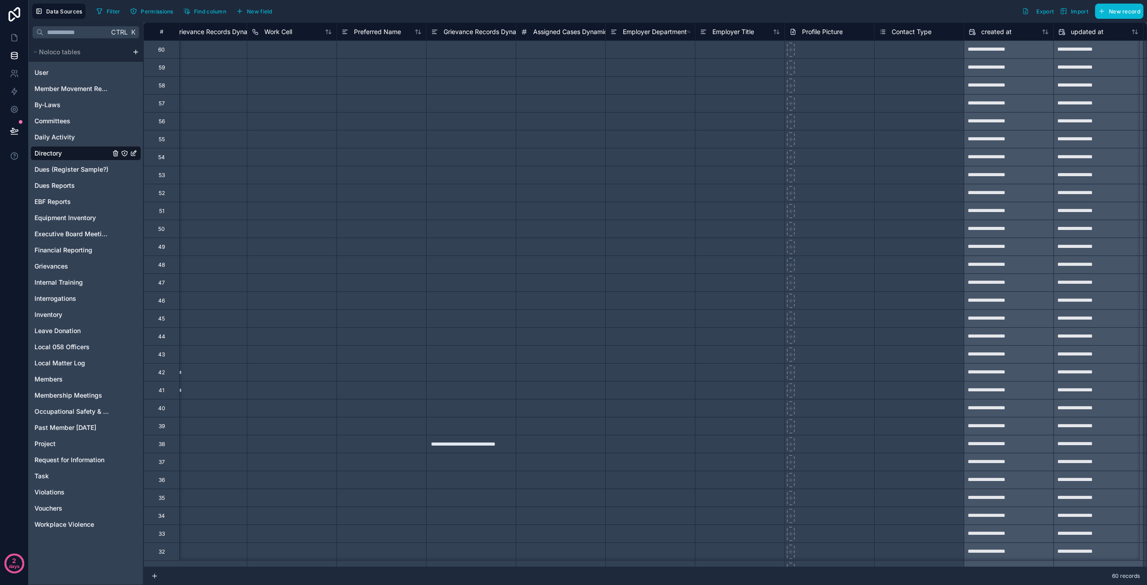
scroll to position [0, 2893]
click at [812, 49] on div at bounding box center [826, 49] width 90 height 18
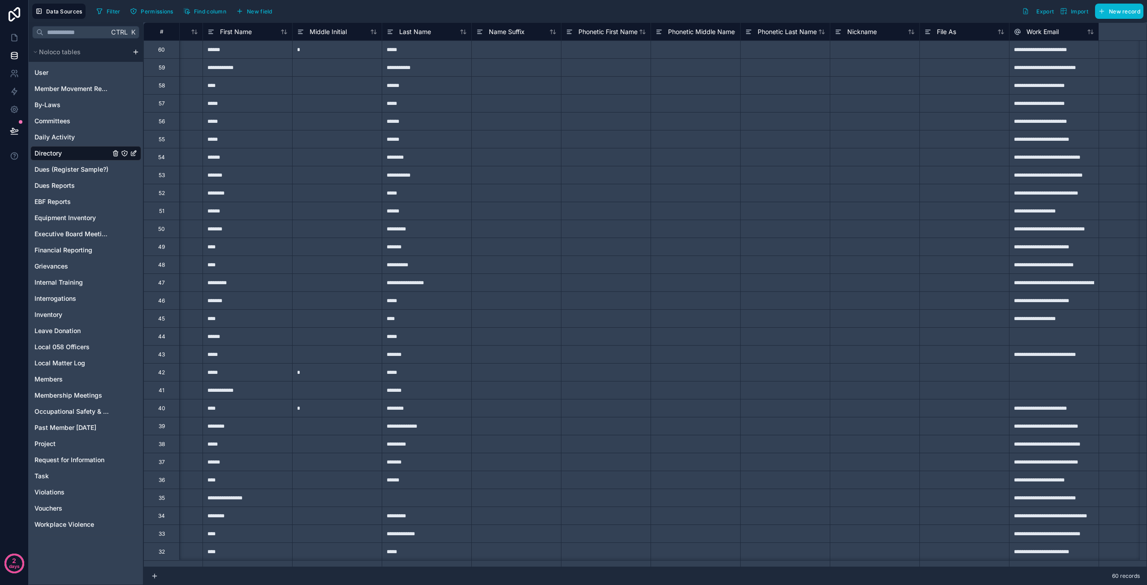
scroll to position [0, 0]
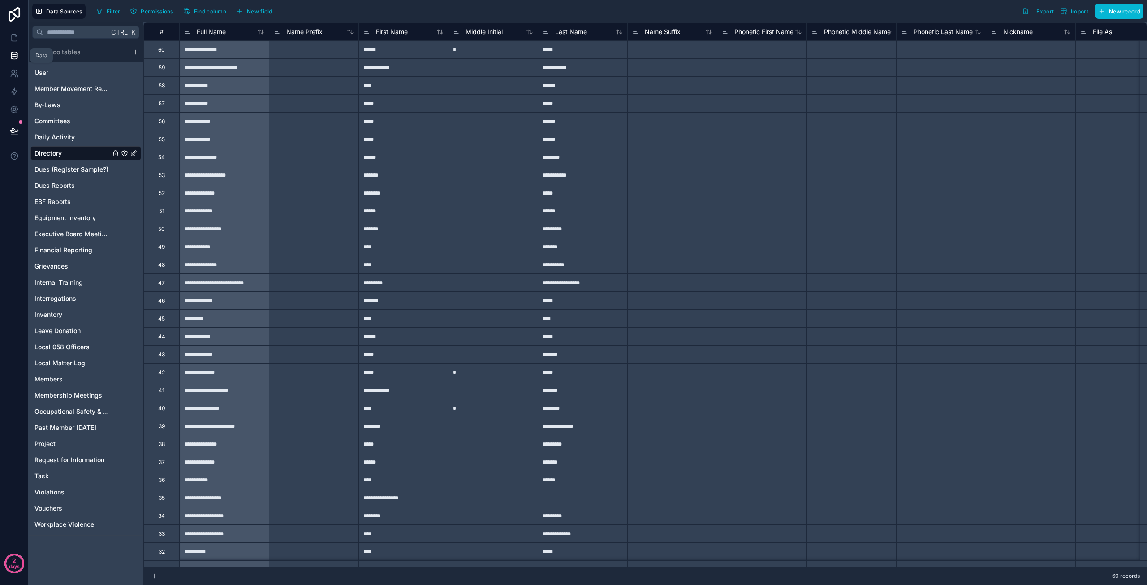
click at [12, 54] on icon at bounding box center [14, 53] width 6 height 2
click at [14, 40] on icon at bounding box center [14, 37] width 9 height 9
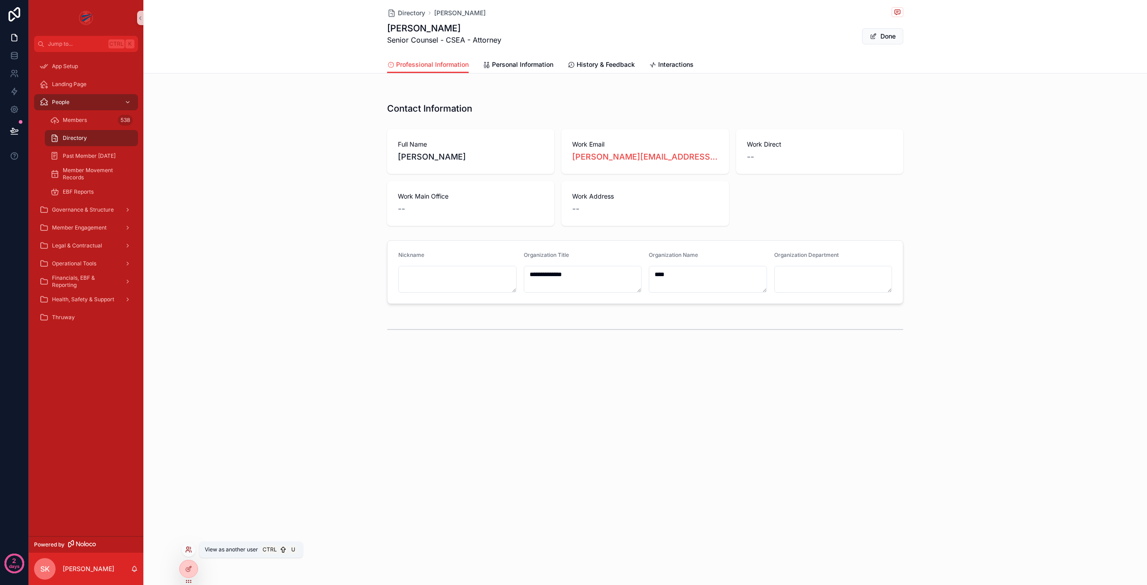
click at [186, 547] on icon at bounding box center [187, 548] width 2 height 2
click at [188, 566] on icon at bounding box center [188, 568] width 7 height 7
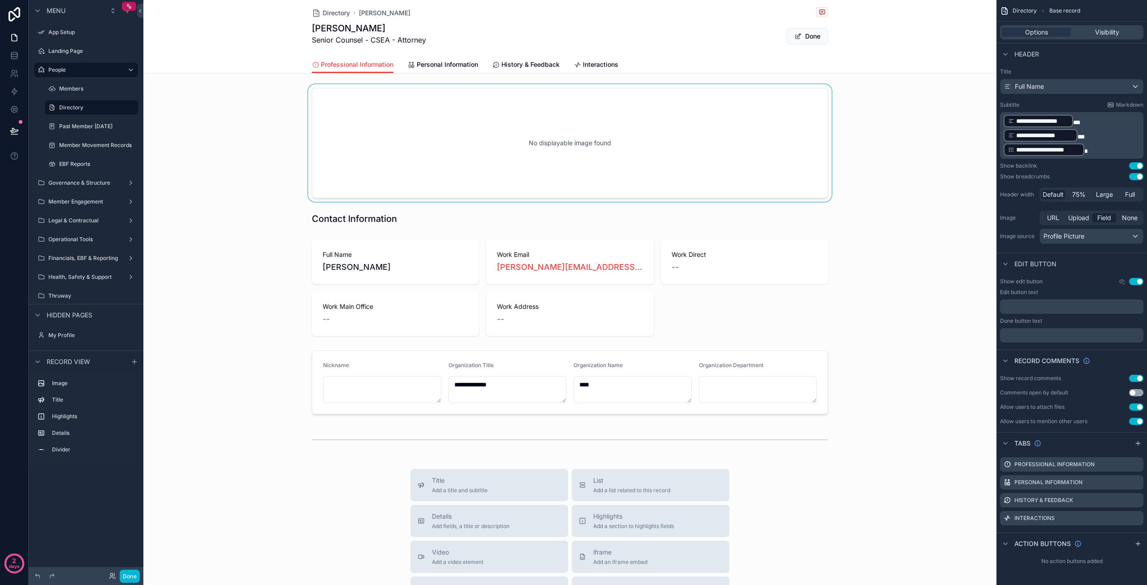
click at [586, 149] on div "scrollable content" at bounding box center [569, 142] width 853 height 117
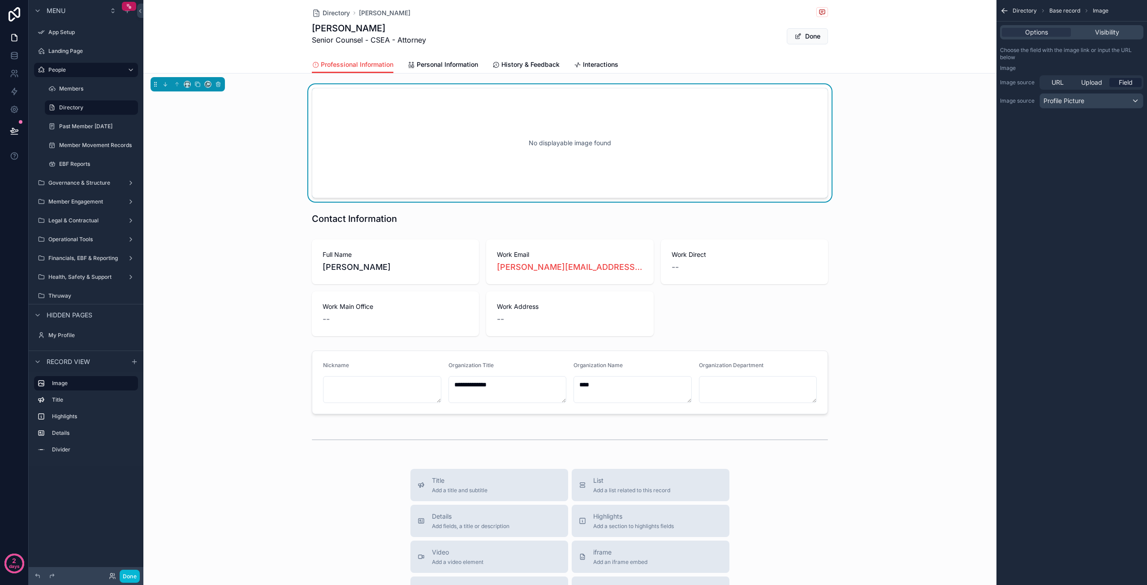
click at [645, 152] on div "No displayable image found" at bounding box center [570, 143] width 487 height 81
click at [1053, 83] on span "URL" at bounding box center [1057, 82] width 12 height 9
click at [1089, 82] on span "Upload" at bounding box center [1091, 82] width 21 height 9
click at [1126, 82] on span "Field" at bounding box center [1126, 82] width 14 height 9
click at [451, 67] on span "Personal Information" at bounding box center [447, 64] width 61 height 9
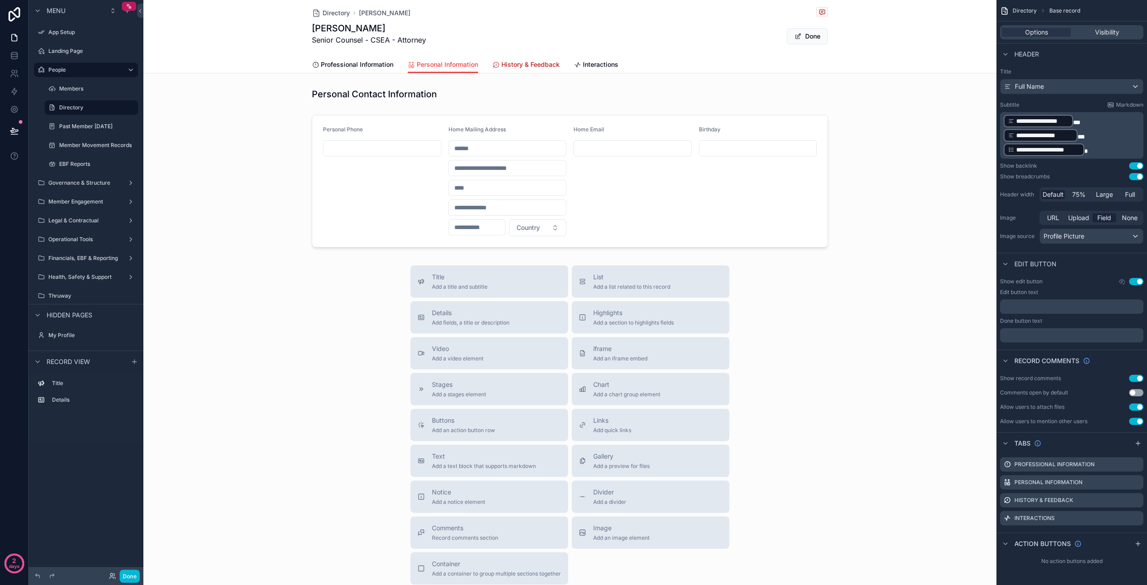
click at [515, 62] on span "History & Feedback" at bounding box center [530, 64] width 58 height 9
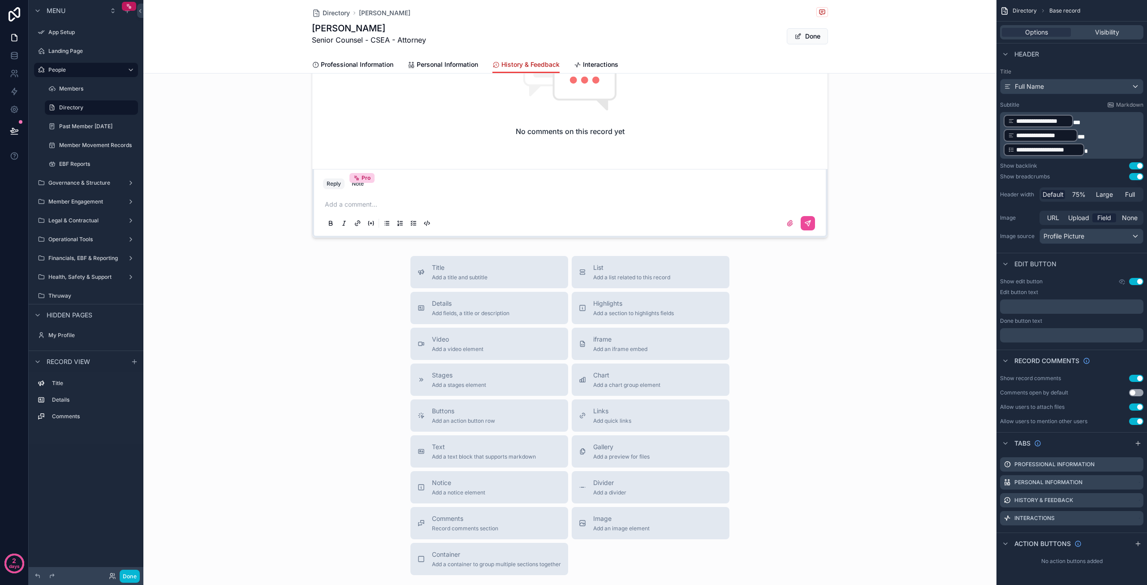
scroll to position [224, 0]
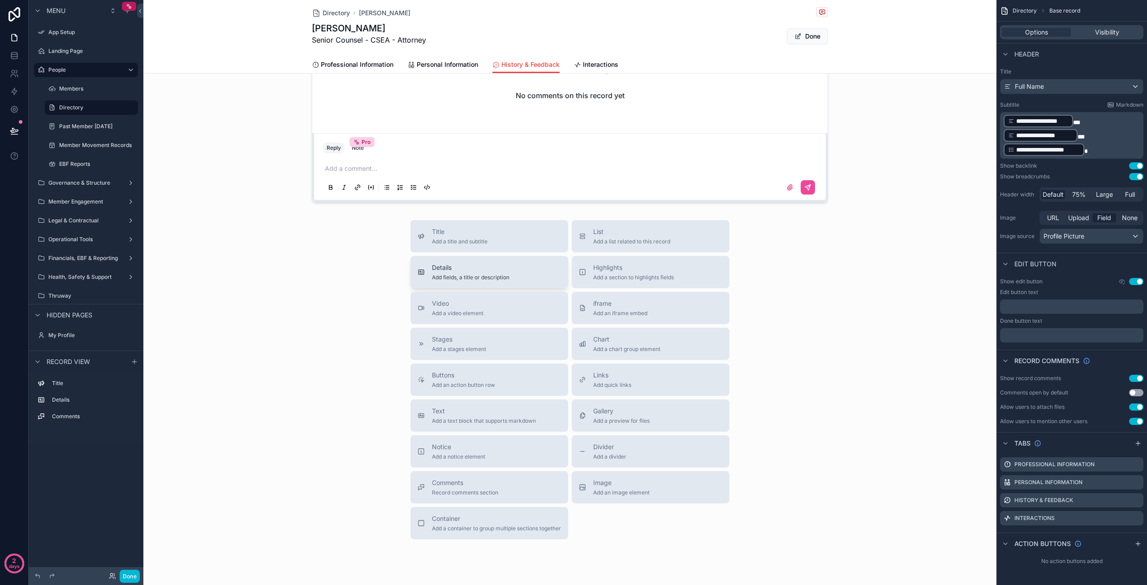
click at [466, 276] on span "Add fields, a title or description" at bounding box center [471, 277] width 78 height 7
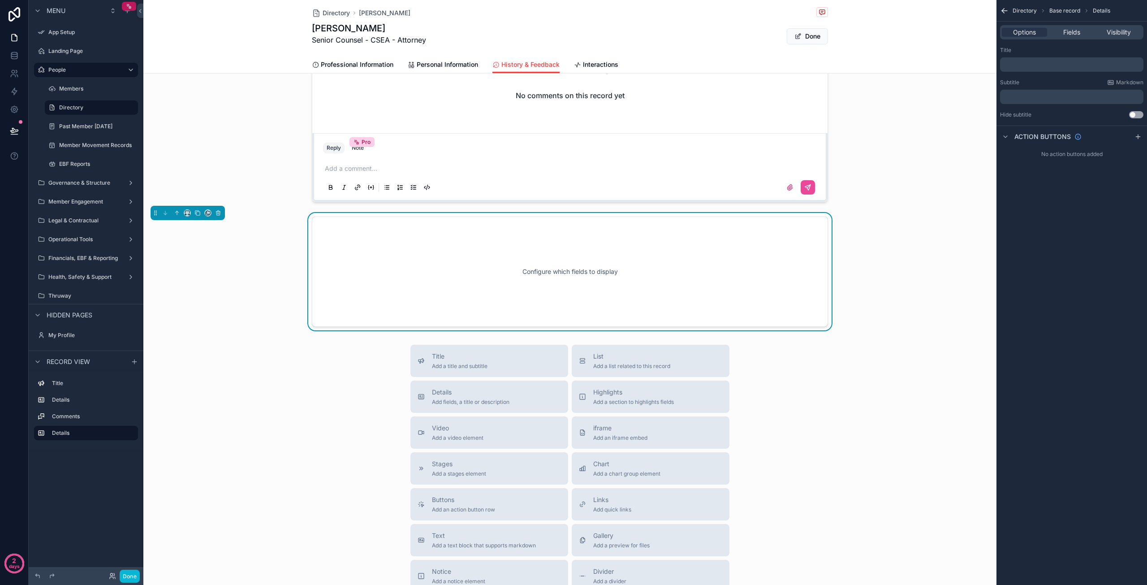
scroll to position [203, 0]
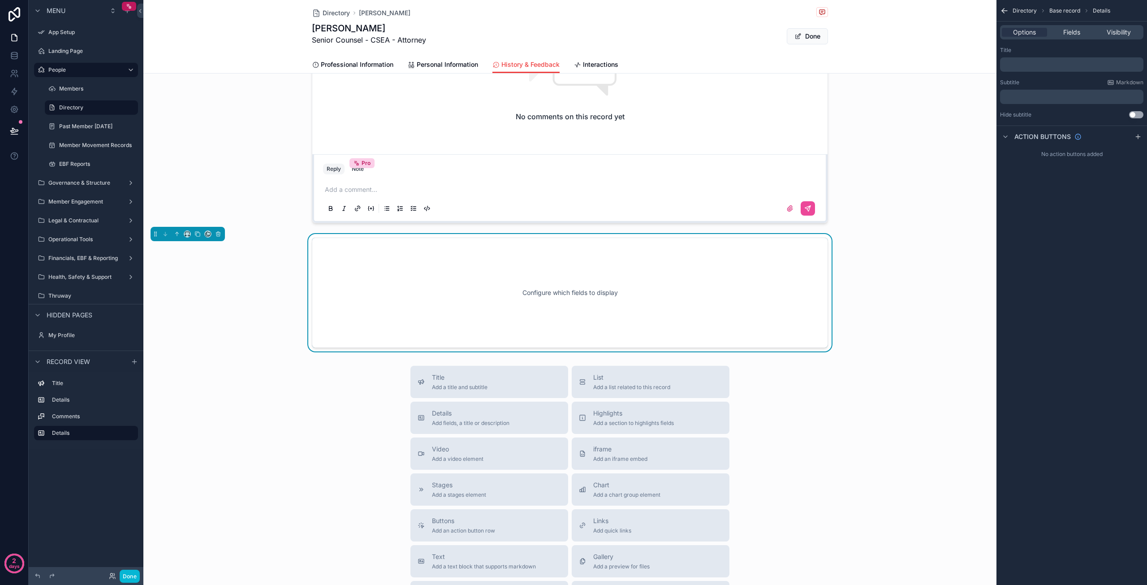
click at [568, 299] on div "Configure which fields to display" at bounding box center [570, 292] width 487 height 81
click at [1137, 135] on icon "scrollable content" at bounding box center [1137, 136] width 7 height 7
click at [1072, 30] on span "Fields" at bounding box center [1071, 32] width 17 height 9
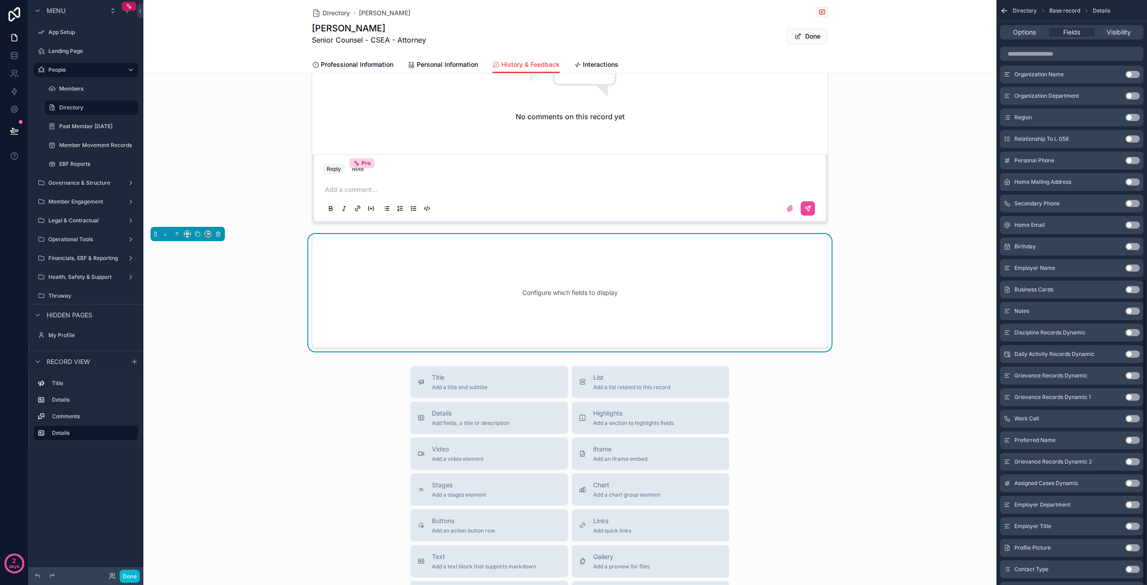
scroll to position [528, 0]
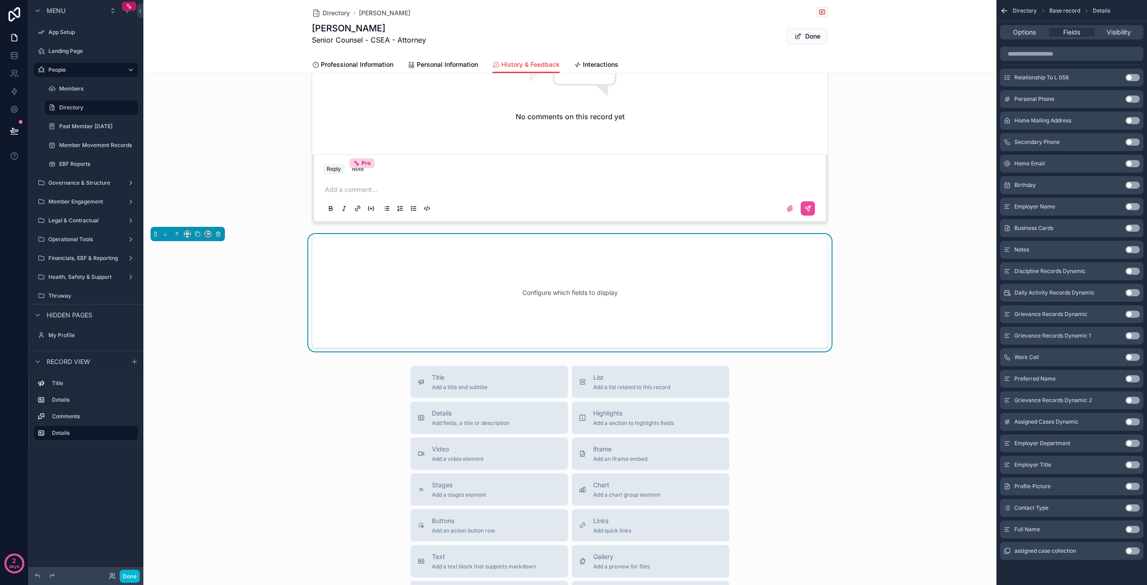
click at [1133, 551] on button "Use setting" at bounding box center [1132, 550] width 14 height 7
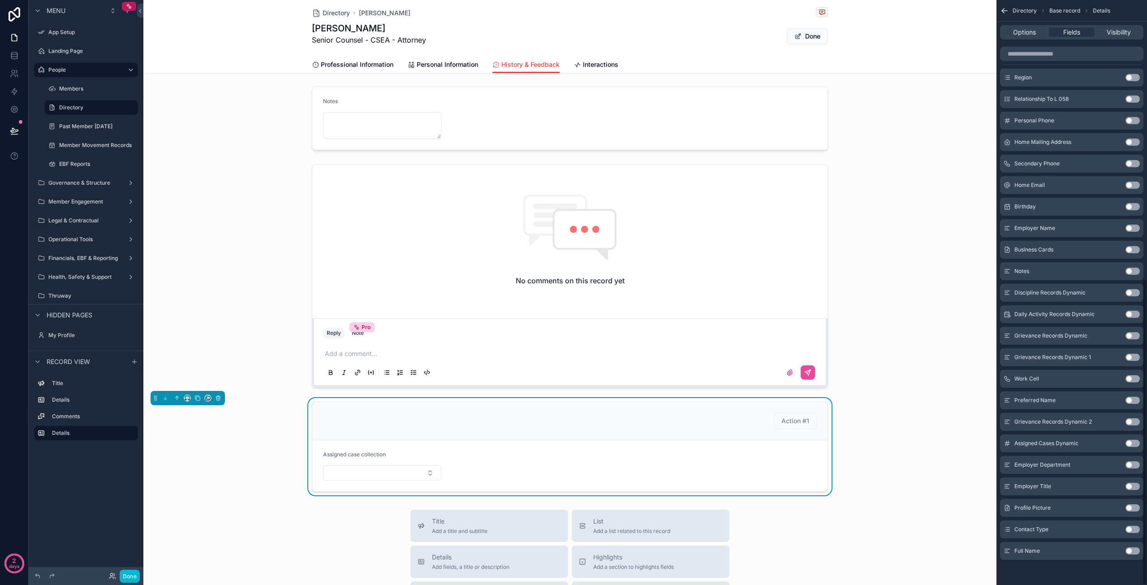
scroll to position [203, 0]
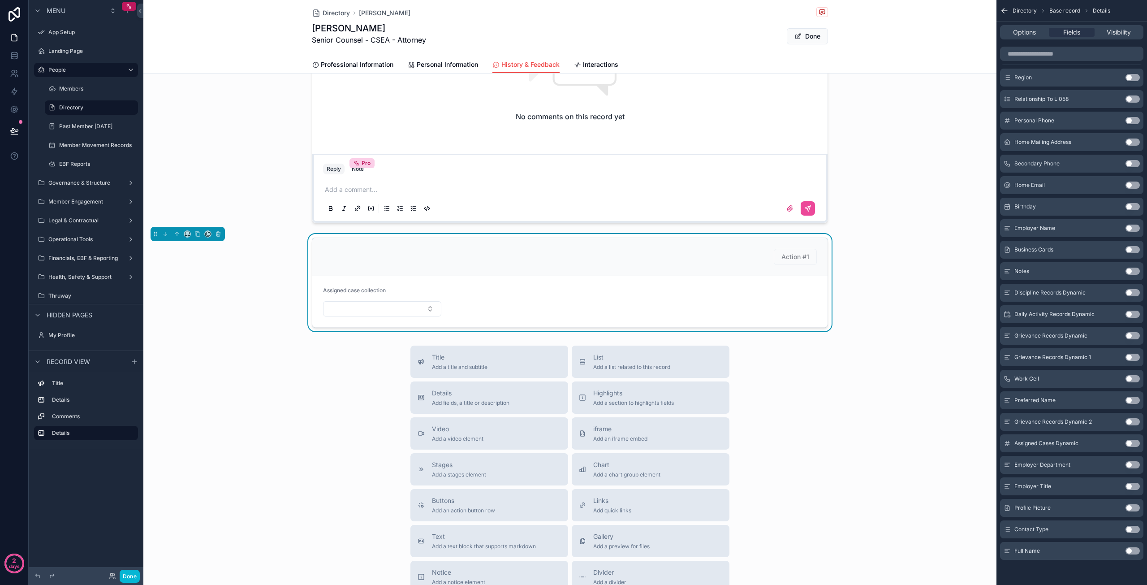
click at [1130, 529] on button "Use setting" at bounding box center [1132, 529] width 14 height 7
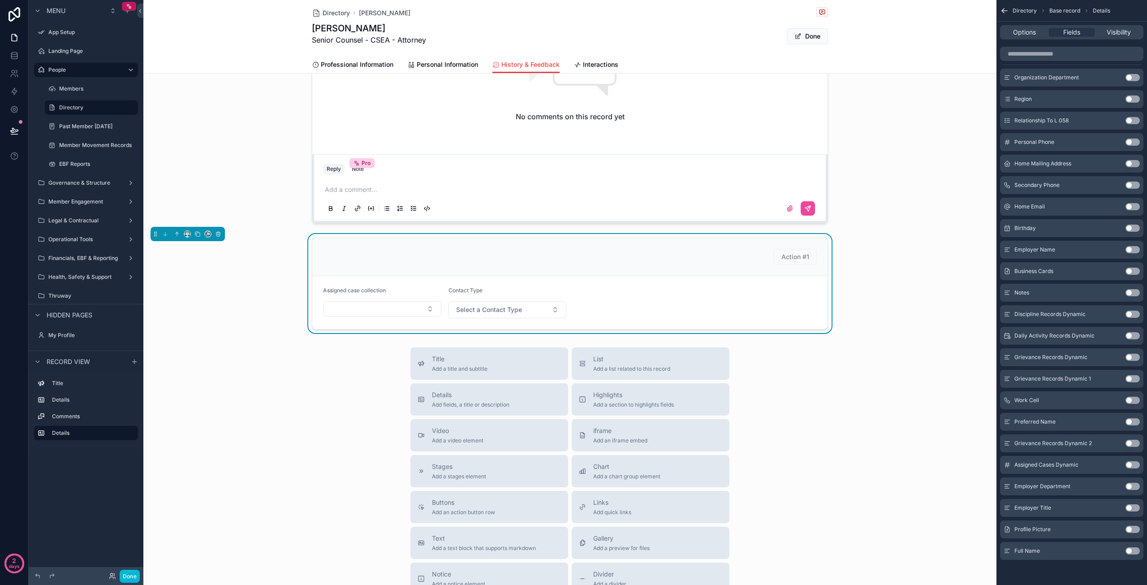
click at [1131, 529] on button "Use setting" at bounding box center [1132, 529] width 14 height 7
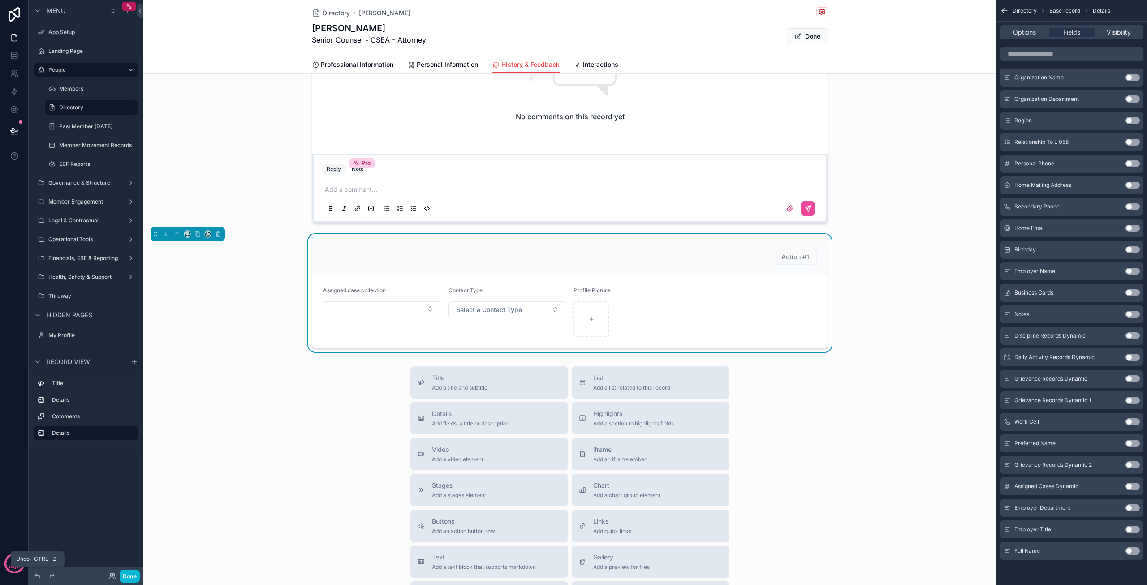
click at [34, 575] on icon at bounding box center [37, 575] width 7 height 7
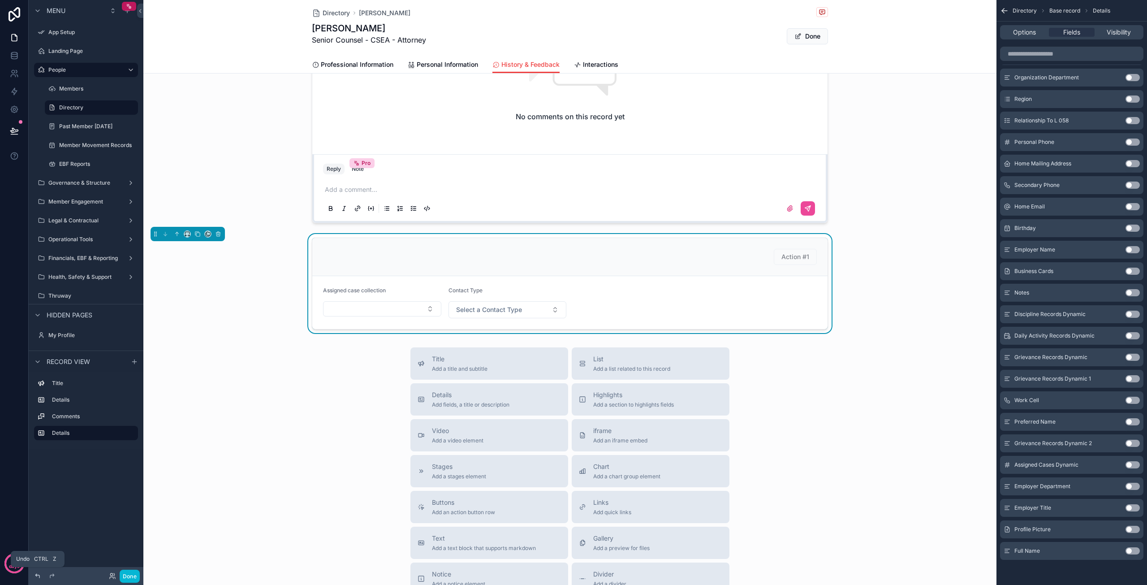
click at [35, 575] on icon at bounding box center [37, 575] width 4 height 4
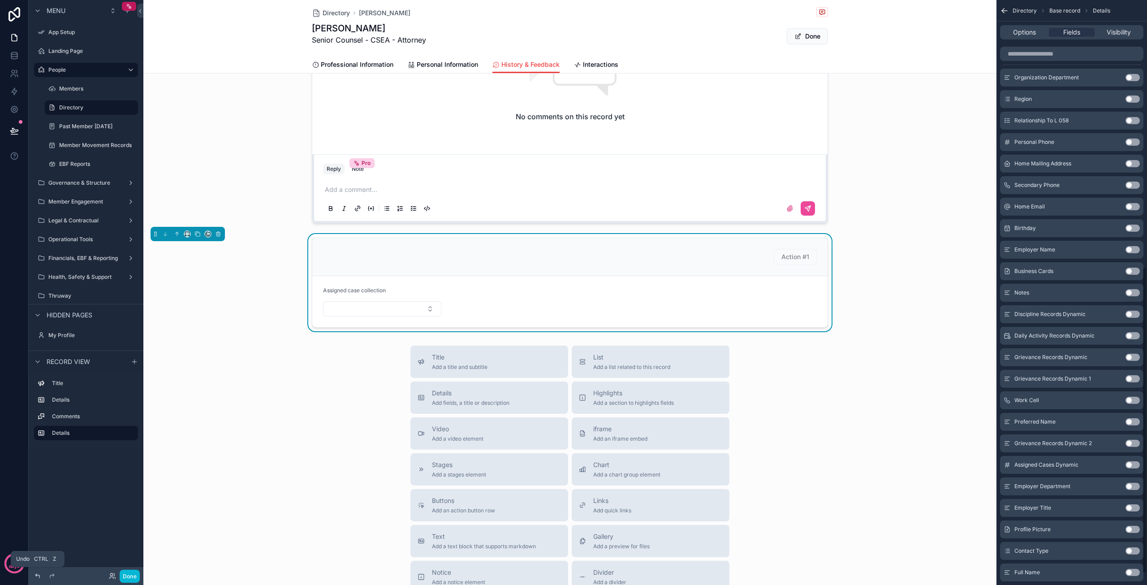
click at [35, 575] on icon at bounding box center [37, 575] width 4 height 4
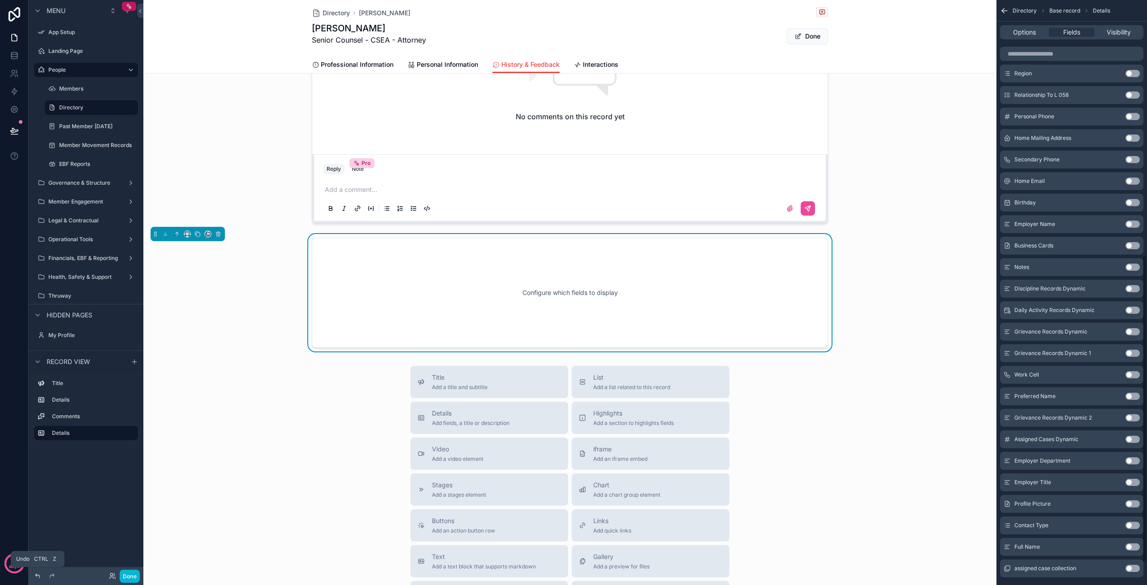
scroll to position [485, 0]
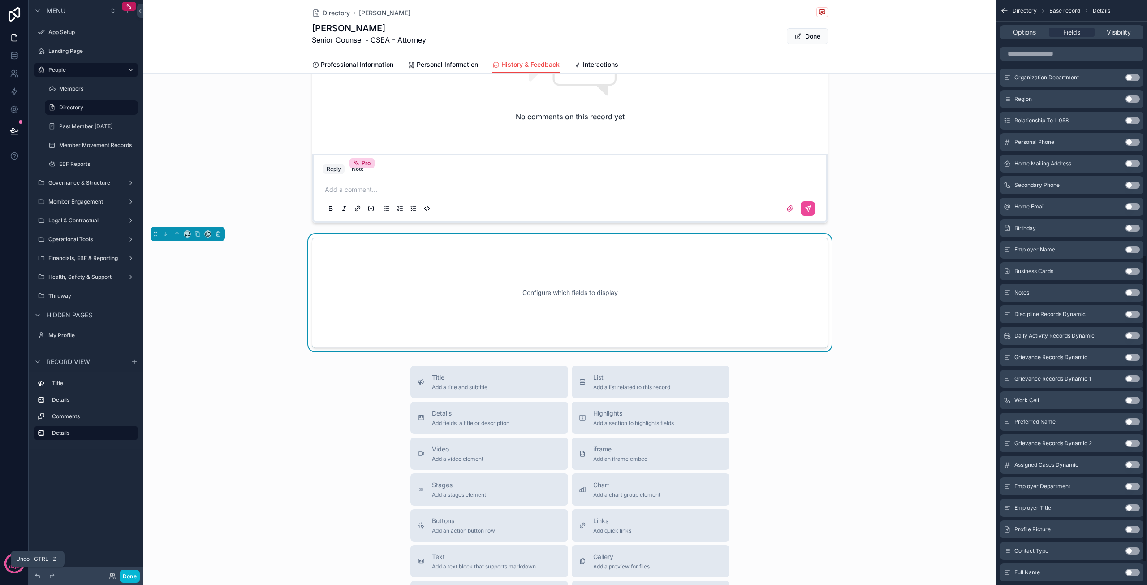
click at [35, 575] on icon at bounding box center [37, 575] width 4 height 4
click at [37, 575] on icon at bounding box center [37, 575] width 7 height 7
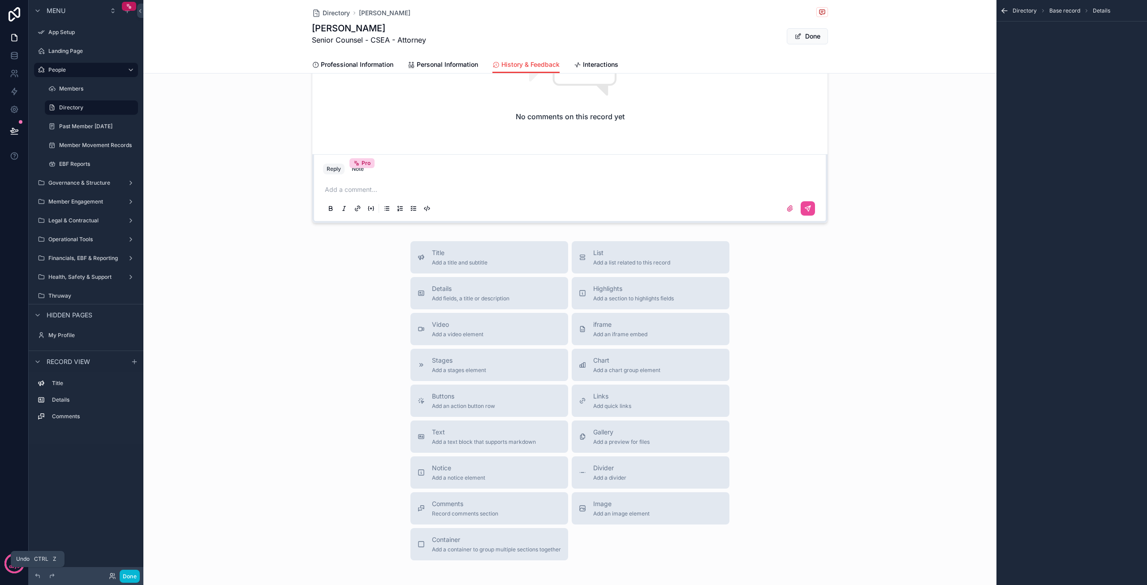
scroll to position [0, 0]
click at [130, 577] on button "Done" at bounding box center [130, 575] width 20 height 13
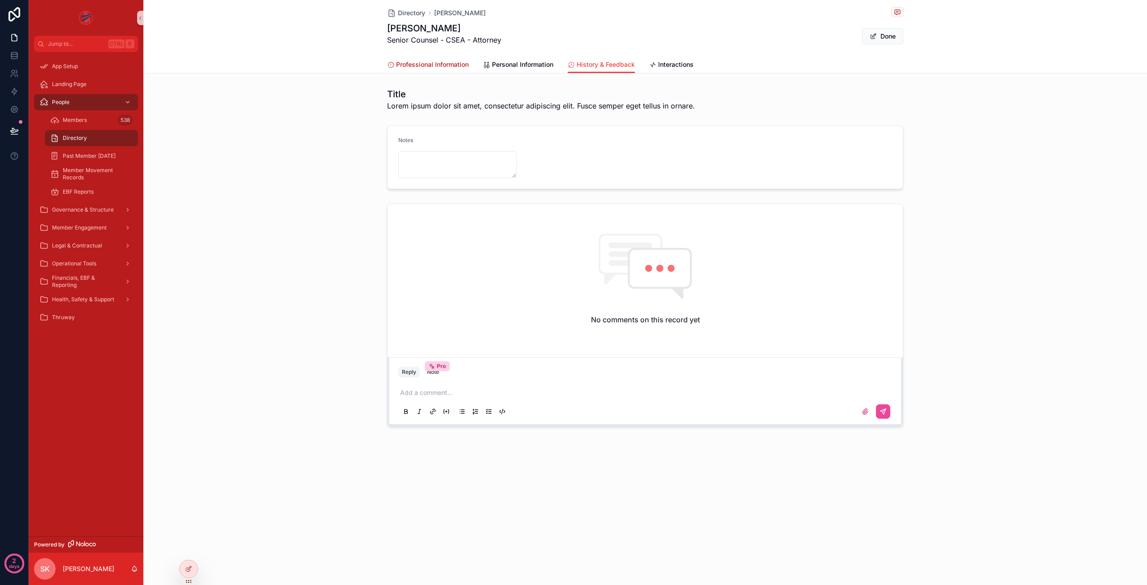
click at [432, 64] on span "Professional Information" at bounding box center [432, 64] width 73 height 9
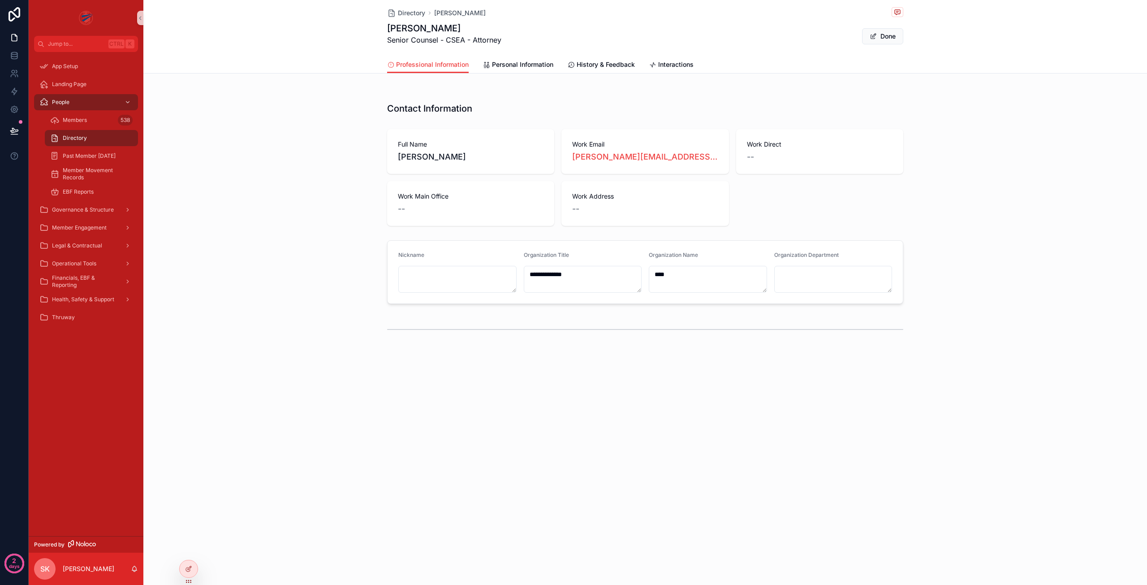
click at [585, 212] on div "--" at bounding box center [645, 209] width 146 height 13
click at [874, 37] on span "scrollable content" at bounding box center [873, 36] width 7 height 7
click at [583, 211] on div "--" at bounding box center [645, 209] width 146 height 13
click at [886, 37] on button "Edit" at bounding box center [884, 36] width 37 height 16
click at [625, 207] on div "--" at bounding box center [645, 209] width 146 height 13
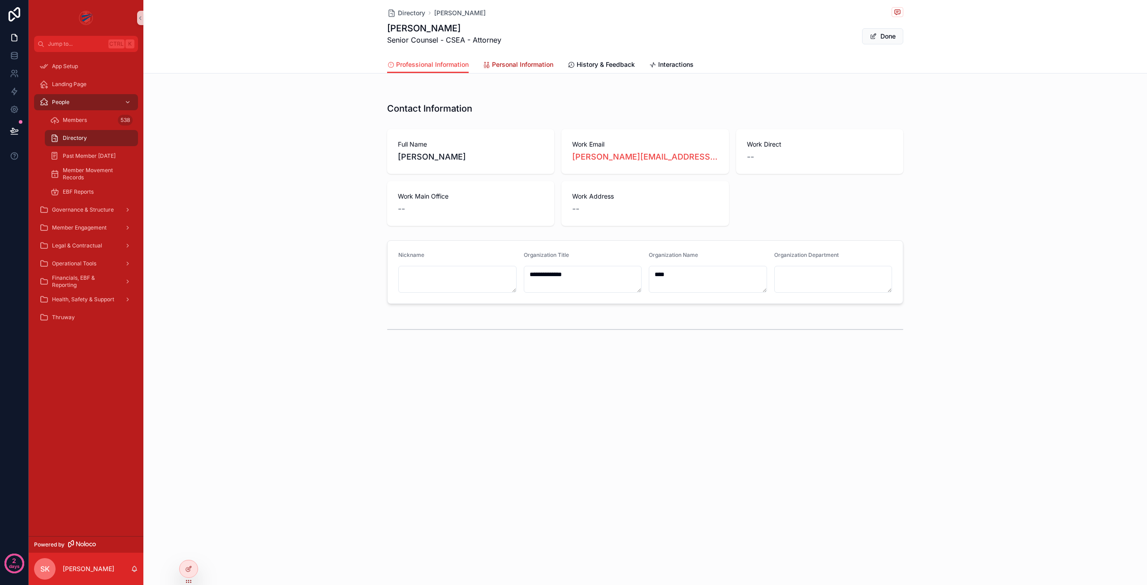
click at [522, 69] on span "Personal Information" at bounding box center [522, 64] width 61 height 9
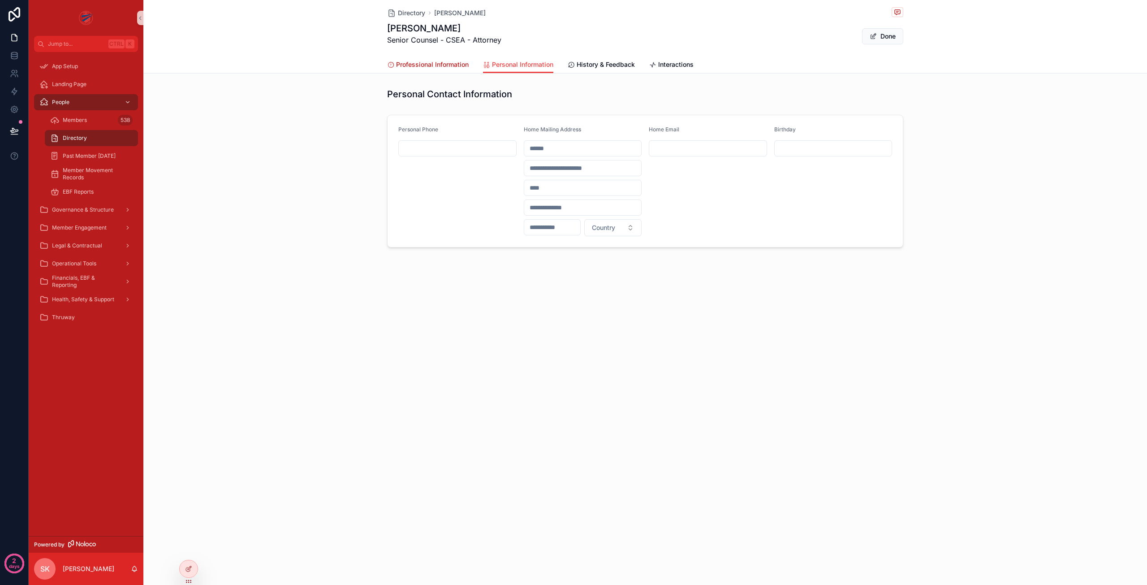
click at [414, 65] on span "Professional Information" at bounding box center [432, 64] width 73 height 9
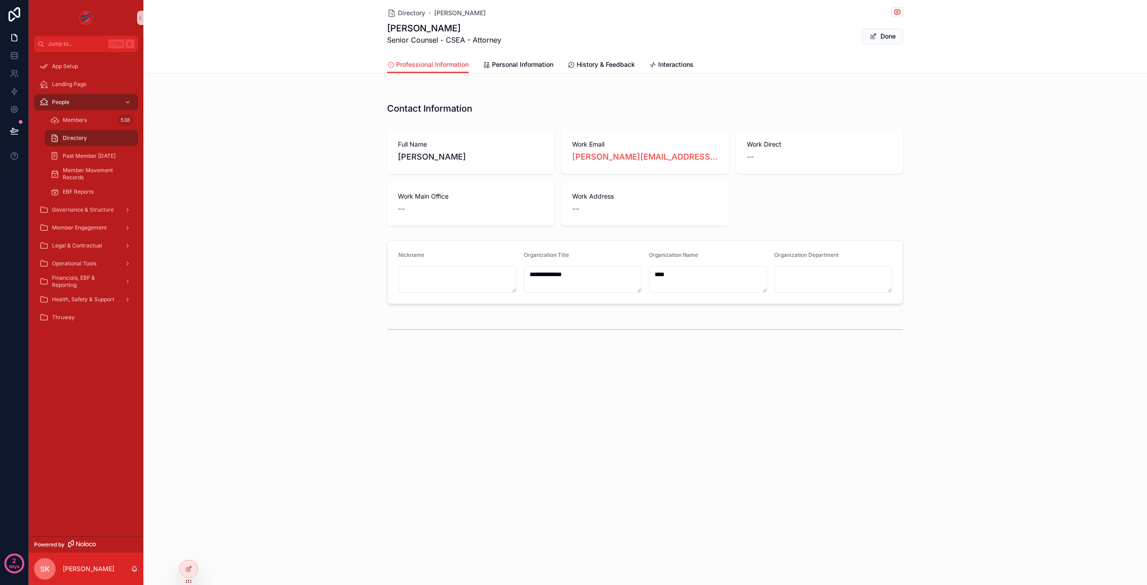
click at [604, 196] on span "Work Address" at bounding box center [645, 196] width 146 height 9
click at [590, 155] on link "aaron.kaplan@cseainc.org" at bounding box center [645, 157] width 146 height 13
click at [796, 379] on div "**********" at bounding box center [645, 200] width 1004 height 401
click at [575, 207] on span "--" at bounding box center [575, 209] width 7 height 13
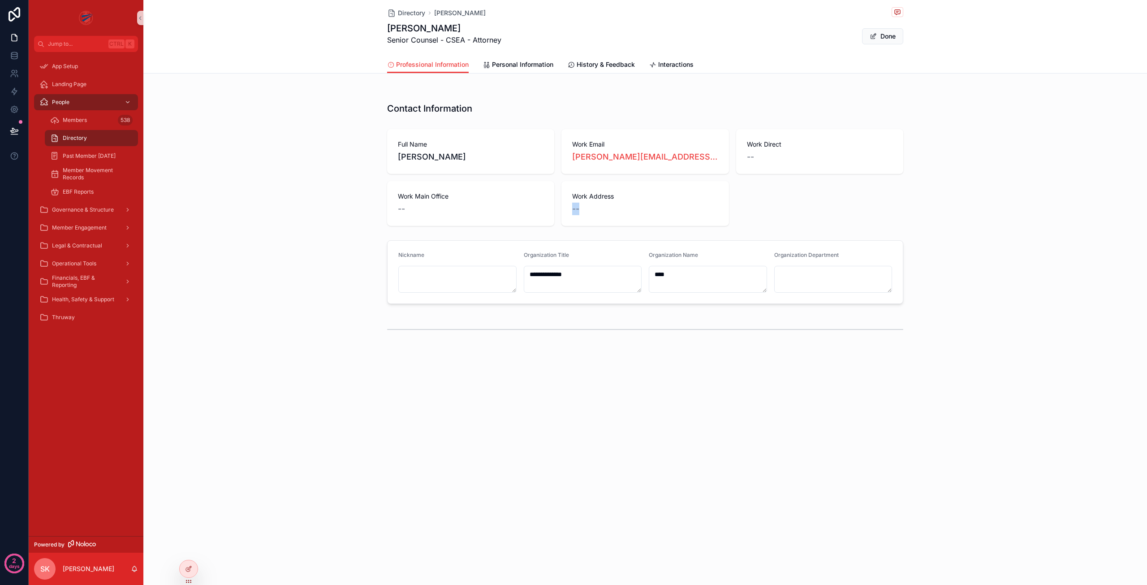
click at [575, 207] on span "--" at bounding box center [575, 209] width 7 height 13
click at [585, 210] on div "--" at bounding box center [645, 209] width 146 height 13
click at [891, 32] on button "Done" at bounding box center [882, 36] width 41 height 16
click at [192, 564] on div at bounding box center [189, 568] width 18 height 17
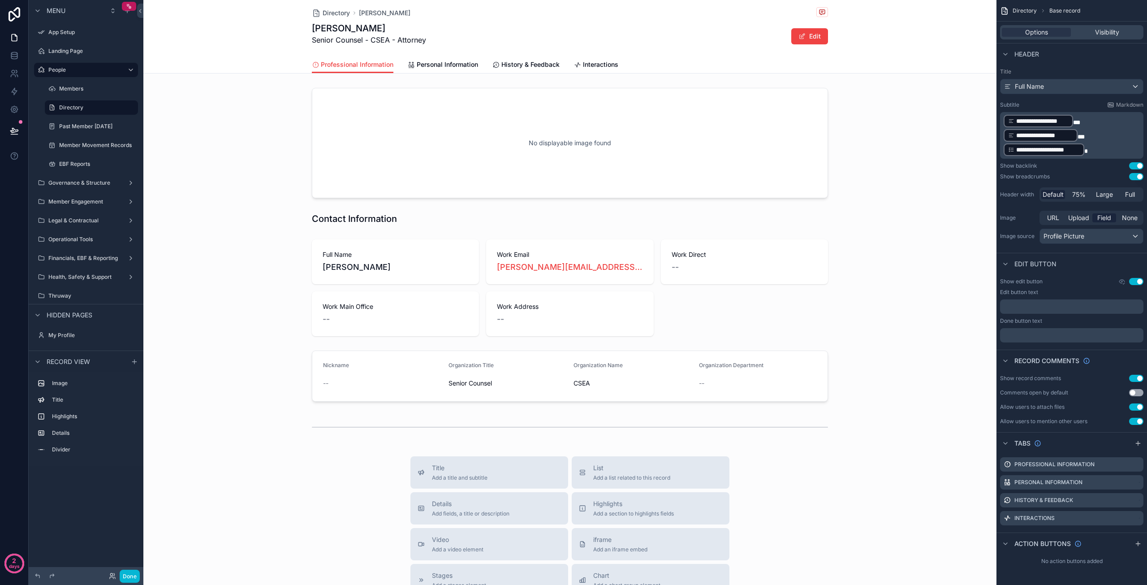
click at [1022, 306] on p "﻿" at bounding box center [1073, 306] width 138 height 7
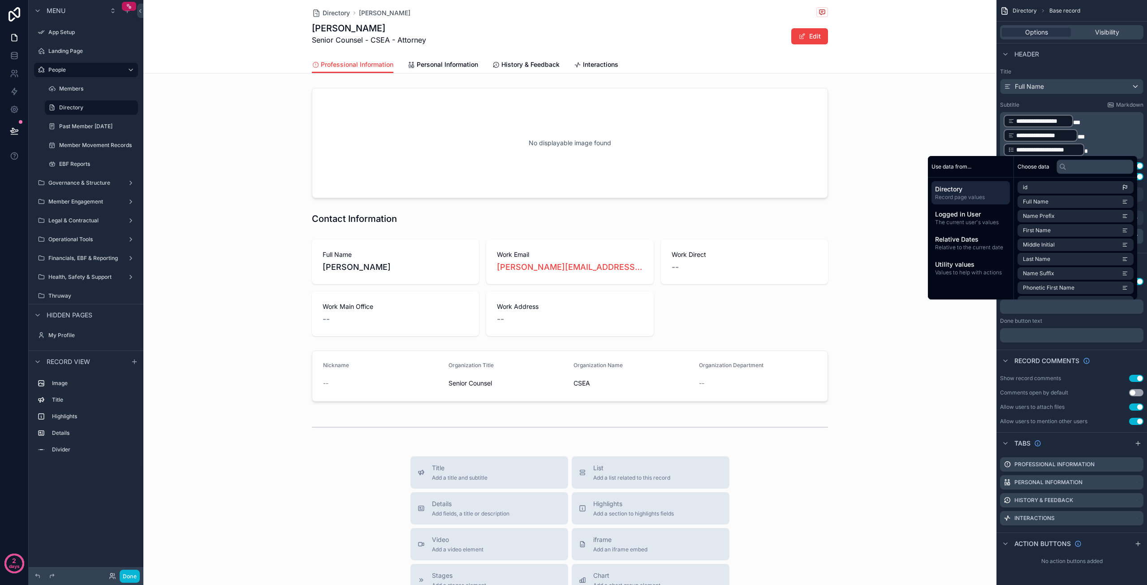
click at [1029, 334] on p "﻿" at bounding box center [1073, 335] width 138 height 7
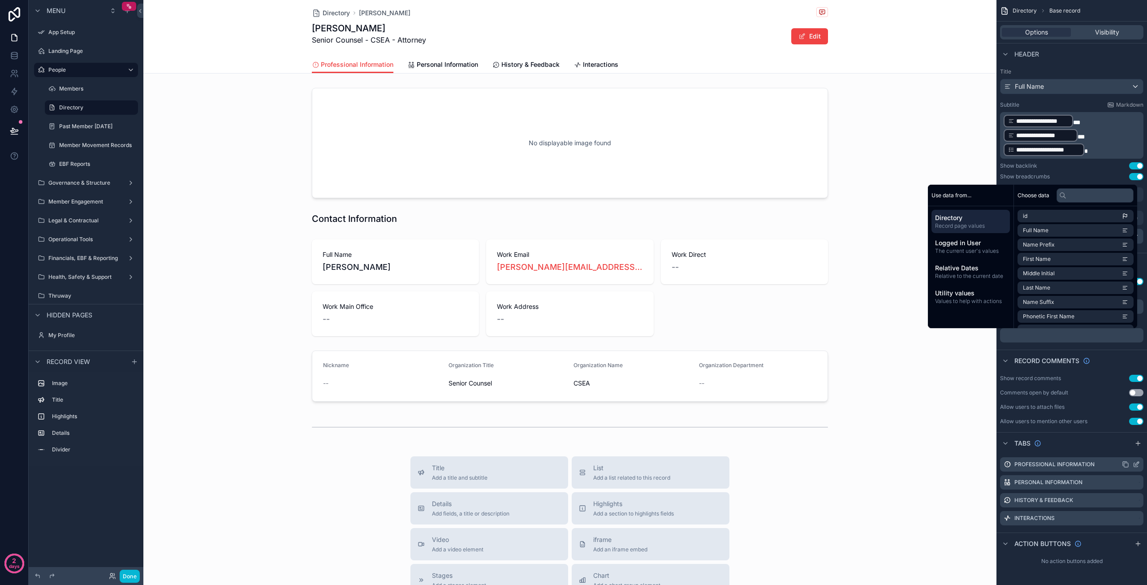
click at [1045, 465] on label "Professional Information" at bounding box center [1054, 464] width 80 height 7
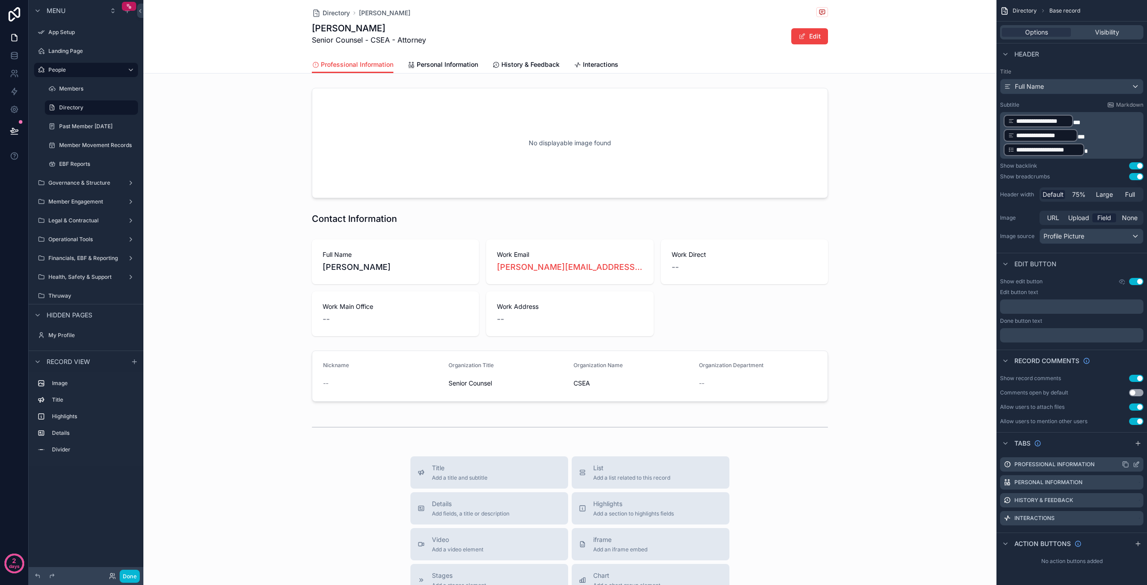
click at [1049, 464] on label "Professional Information" at bounding box center [1054, 464] width 80 height 7
click at [1096, 34] on span "Visibility" at bounding box center [1107, 32] width 24 height 9
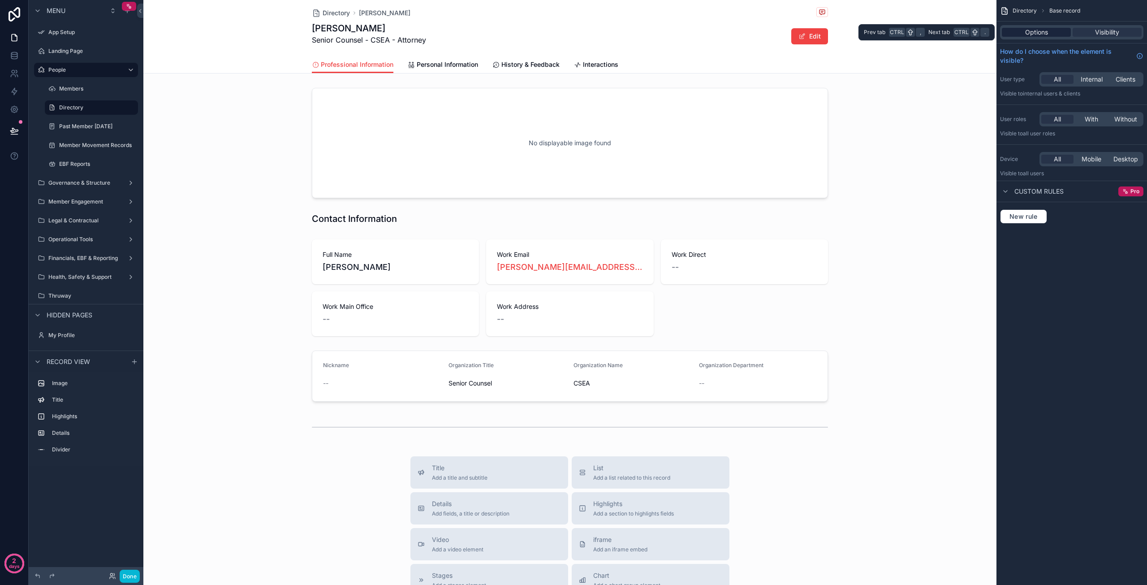
click at [1037, 31] on span "Options" at bounding box center [1036, 32] width 23 height 9
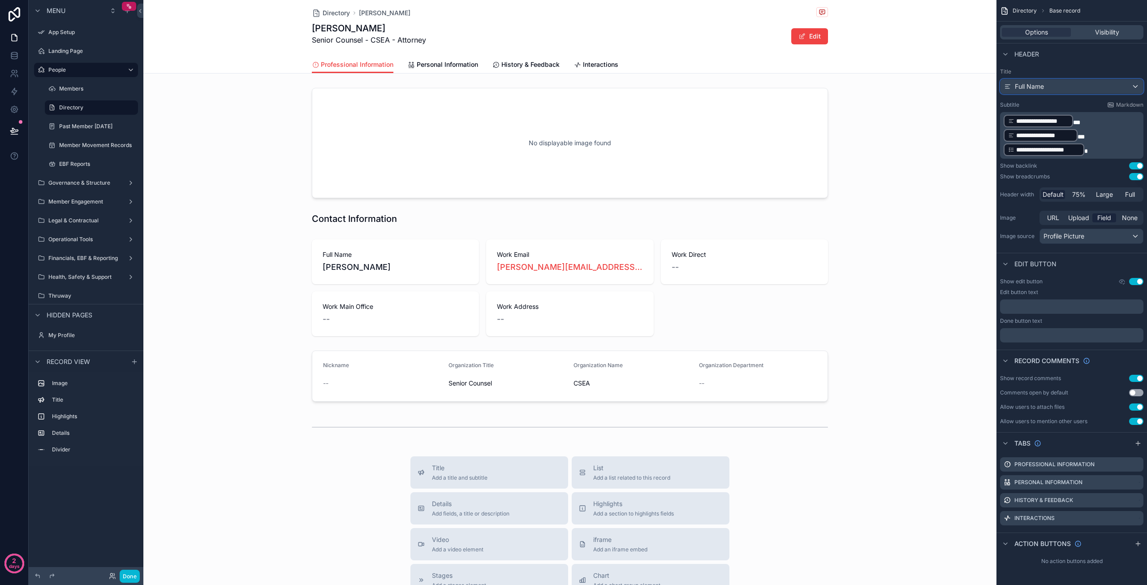
click at [1073, 88] on div "Full Name" at bounding box center [1071, 86] width 142 height 14
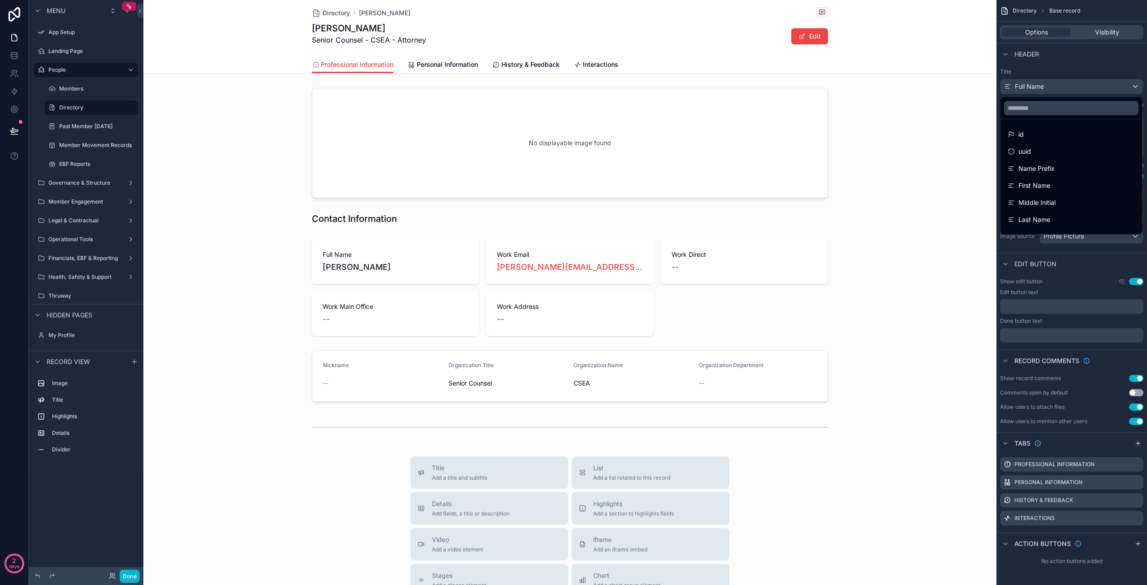
click at [1063, 86] on div "scrollable content" at bounding box center [573, 292] width 1147 height 585
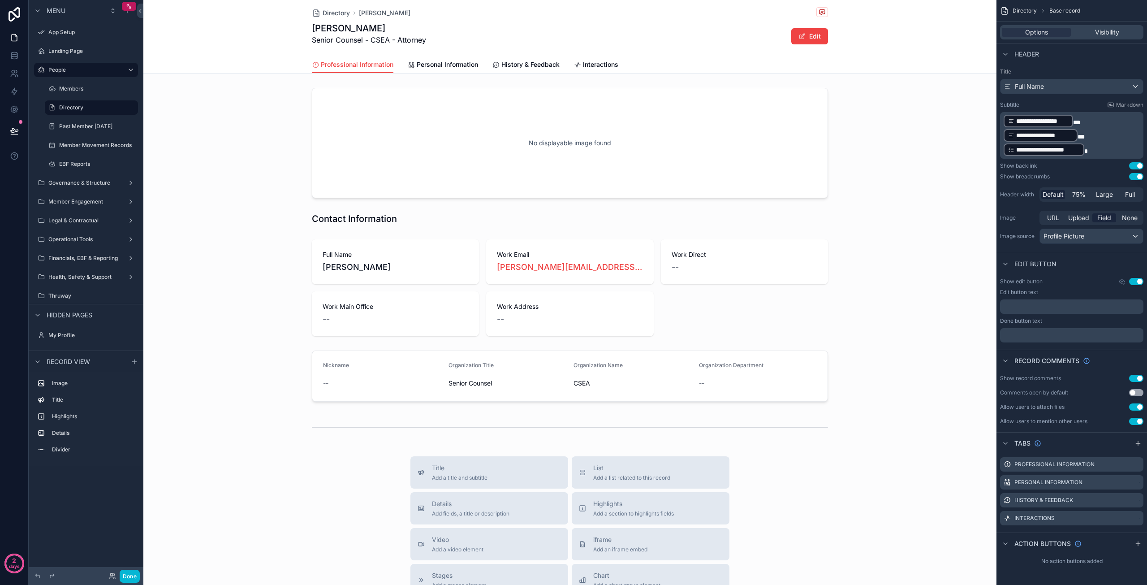
click at [1098, 151] on p "**********" at bounding box center [1073, 142] width 138 height 29
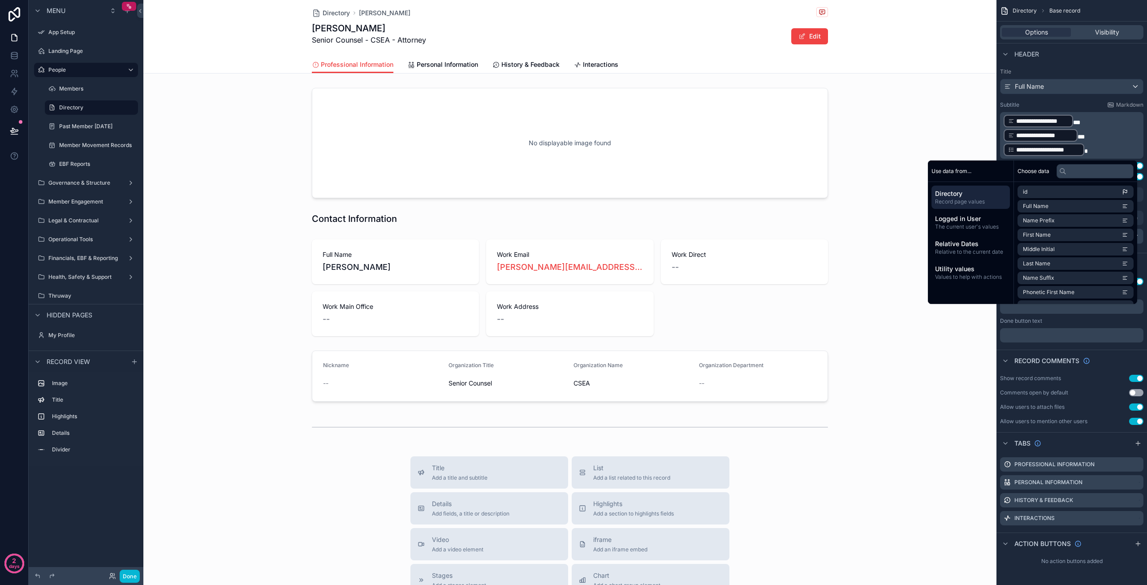
click at [1070, 100] on div "**********" at bounding box center [1071, 157] width 151 height 185
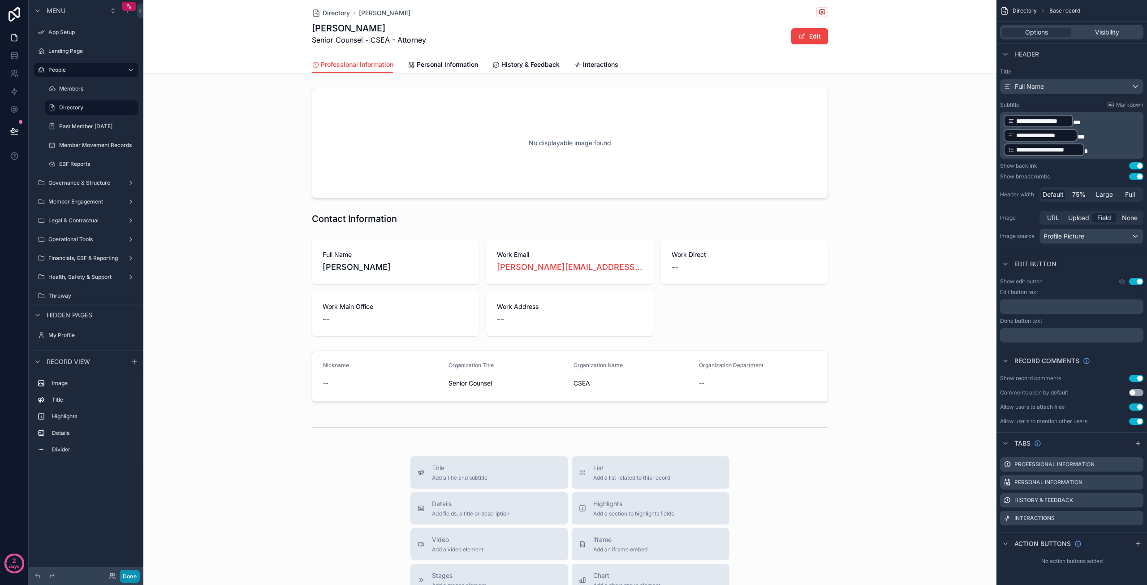
click at [127, 573] on button "Done" at bounding box center [130, 575] width 20 height 13
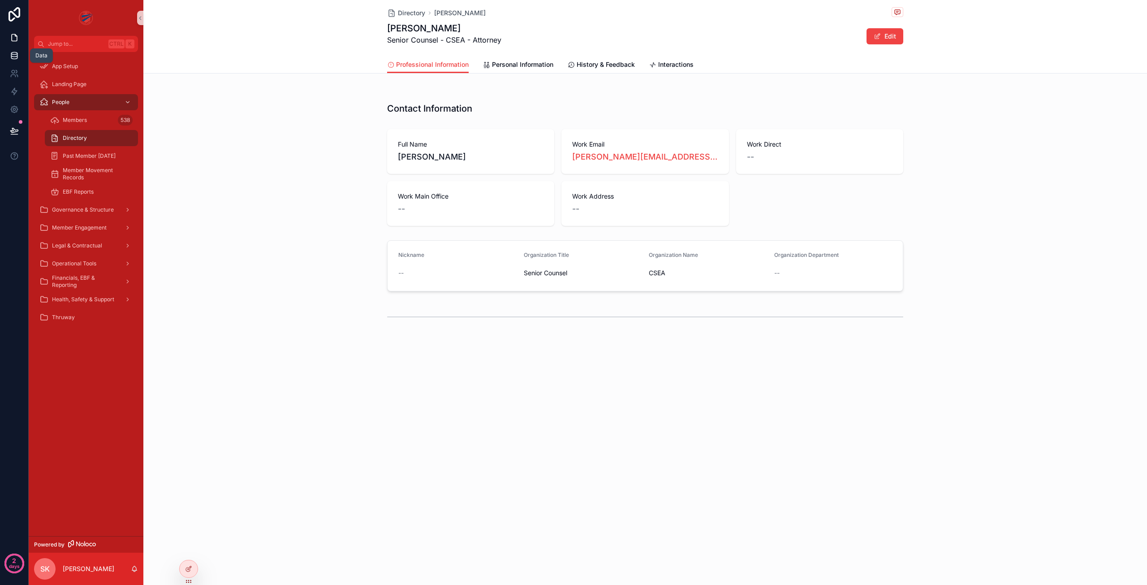
click at [15, 54] on icon at bounding box center [14, 53] width 6 height 2
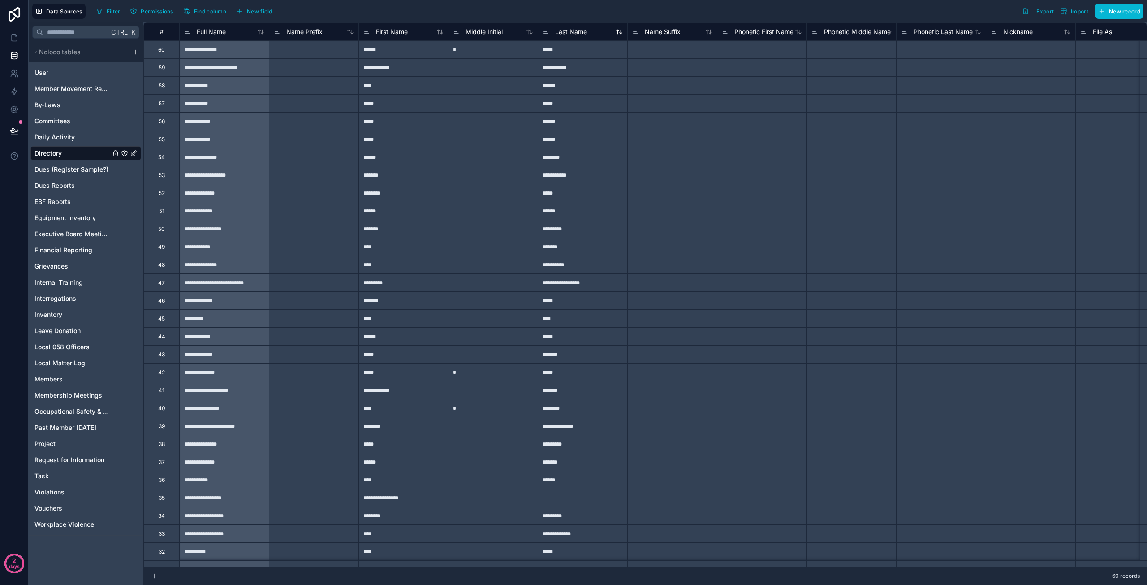
click at [585, 31] on span "Last Name" at bounding box center [571, 31] width 32 height 9
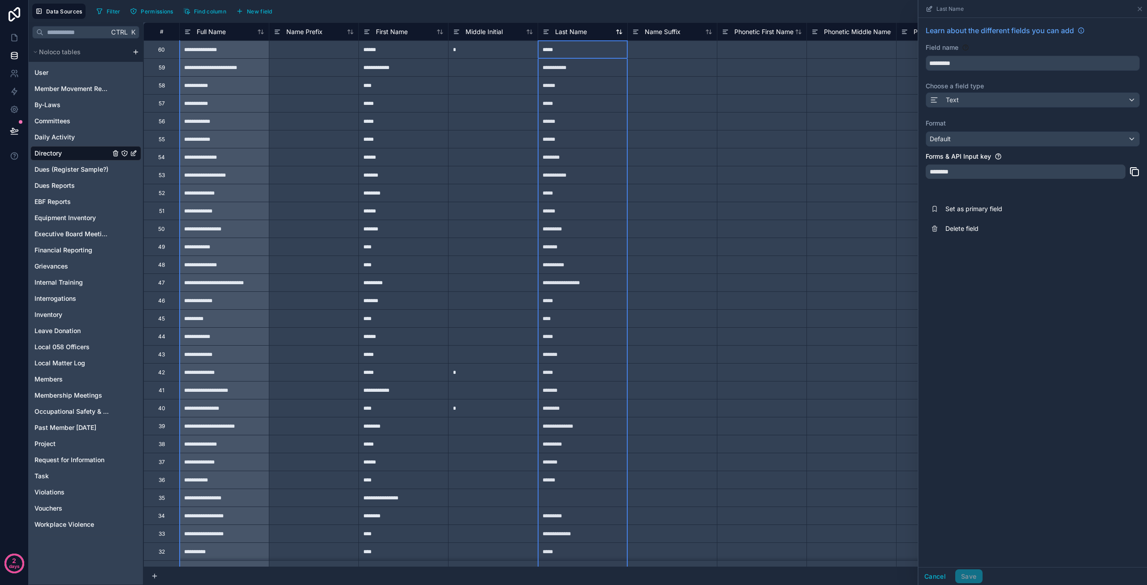
click at [574, 30] on span "Last Name" at bounding box center [571, 31] width 32 height 9
click at [621, 34] on icon at bounding box center [621, 32] width 2 height 4
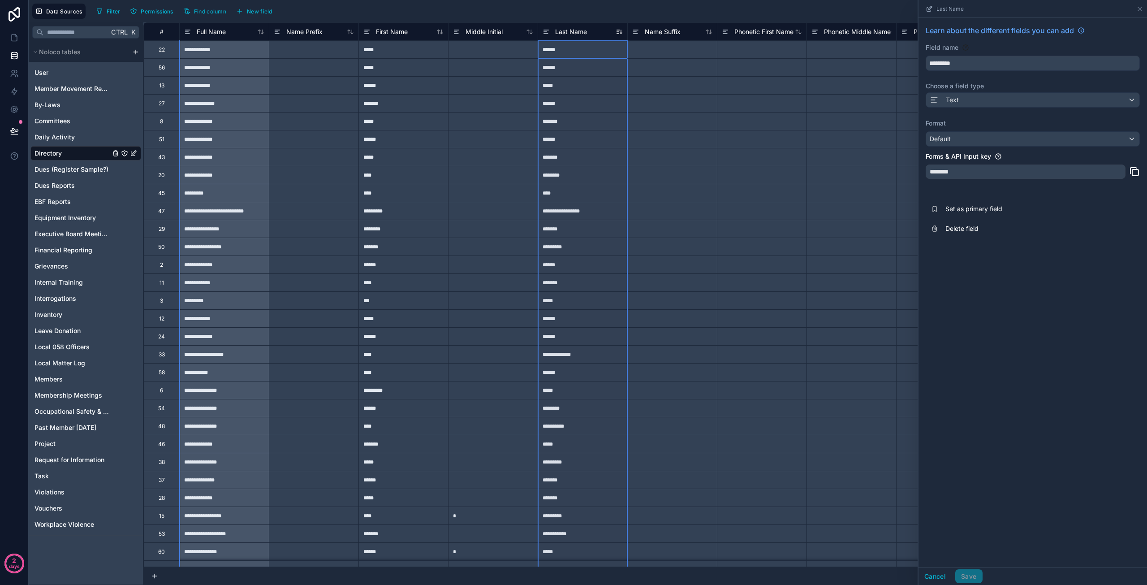
click at [621, 32] on icon at bounding box center [621, 32] width 0 height 4
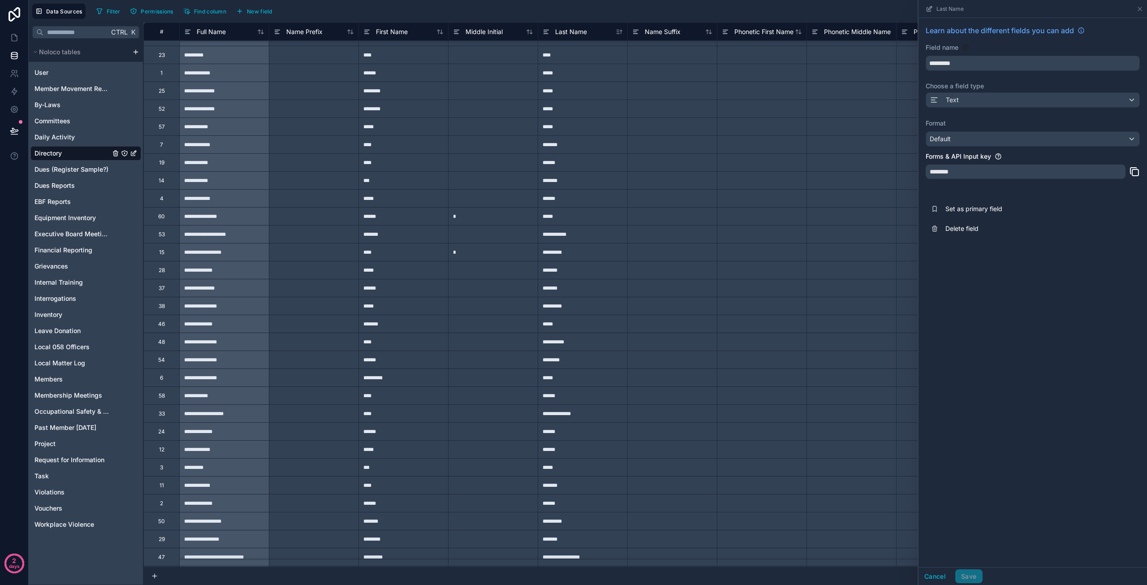
scroll to position [377, 0]
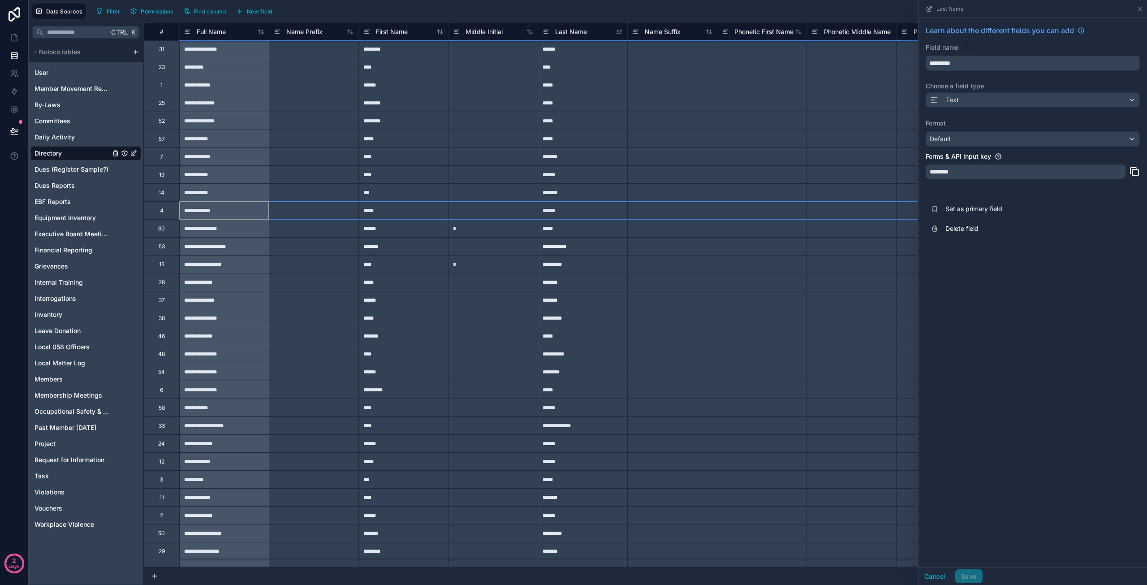
click at [159, 211] on div "4" at bounding box center [161, 210] width 36 height 18
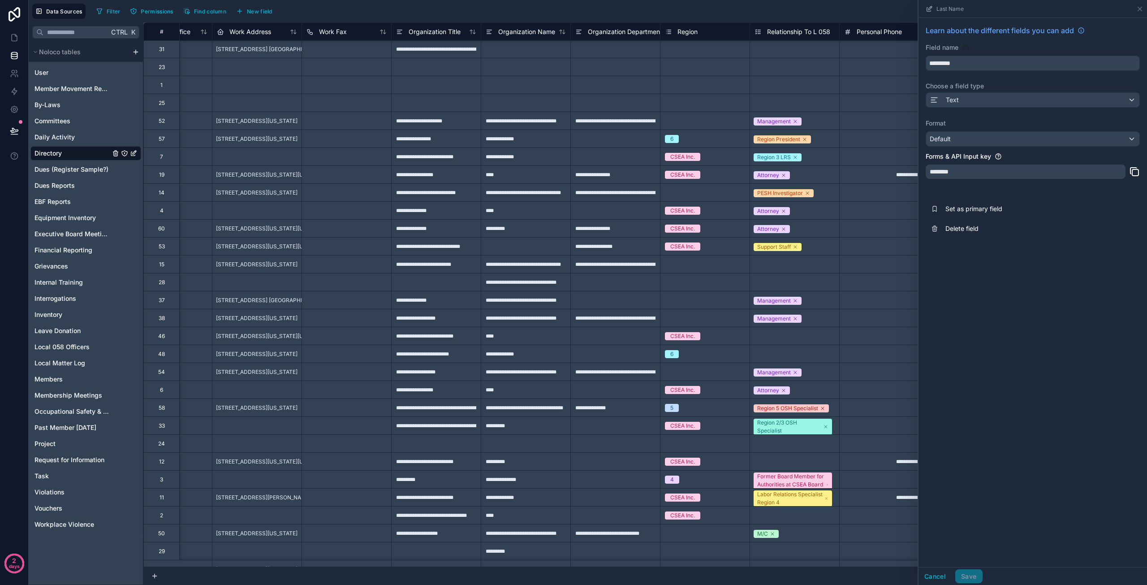
scroll to position [377, 1232]
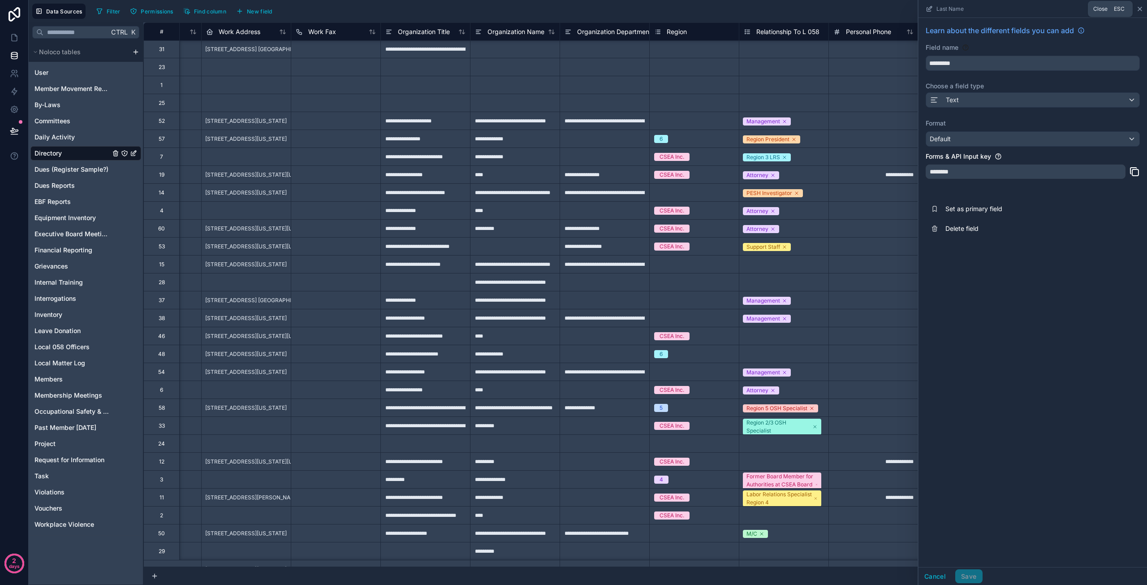
click at [1138, 9] on icon at bounding box center [1139, 8] width 7 height 7
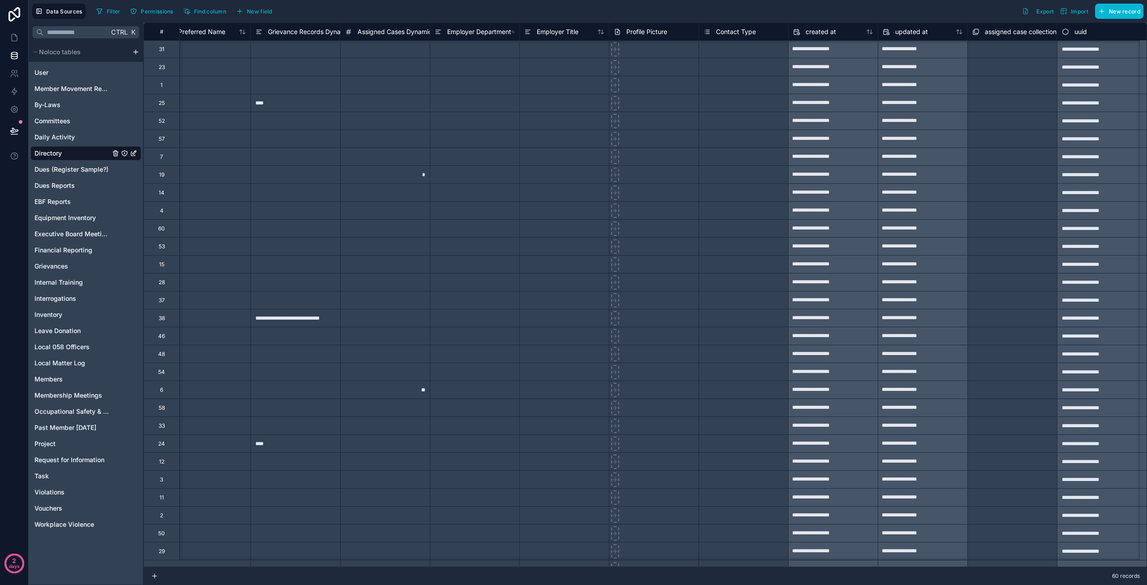
scroll to position [377, 3072]
click at [661, 29] on span "Profile Picture" at bounding box center [646, 31] width 41 height 9
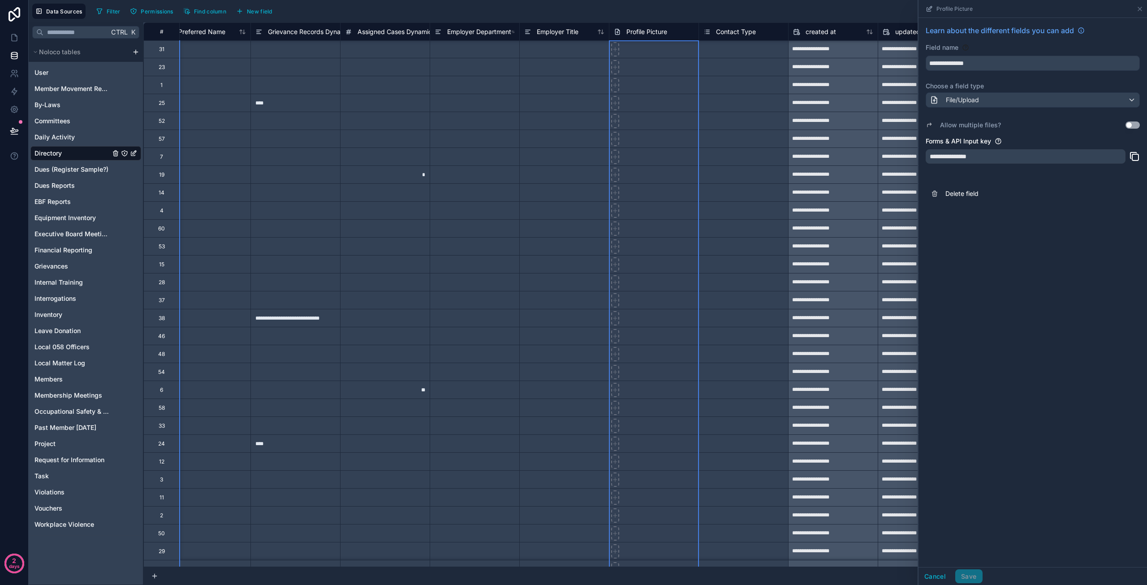
click at [659, 443] on div at bounding box center [654, 443] width 90 height 18
click at [653, 210] on div at bounding box center [654, 210] width 90 height 18
type input "**********"
click at [970, 575] on div "Cancel Save" at bounding box center [950, 576] width 64 height 14
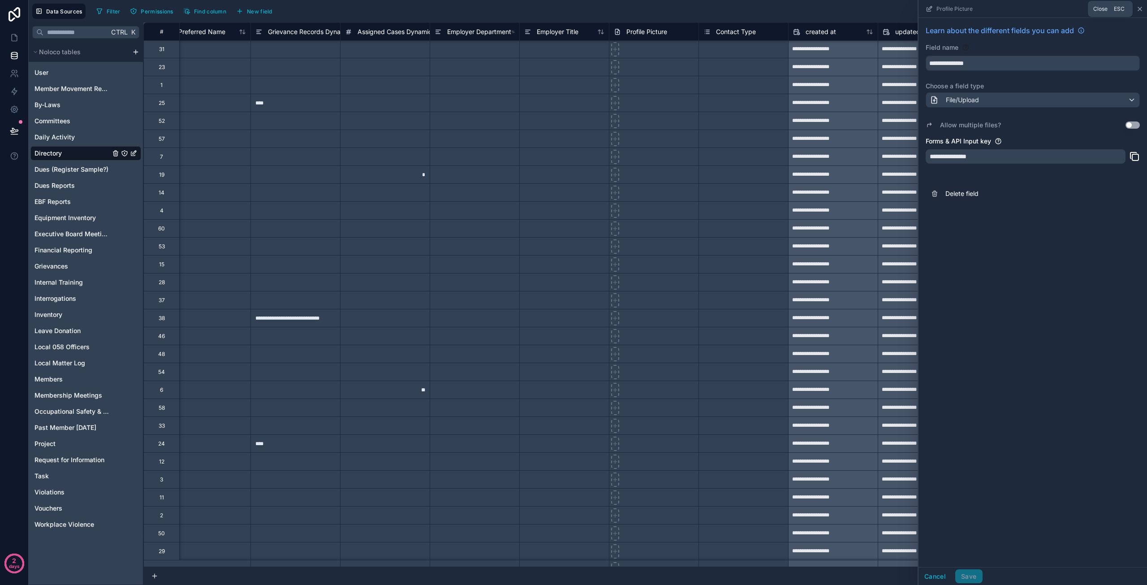
click at [1139, 8] on icon at bounding box center [1140, 9] width 4 height 4
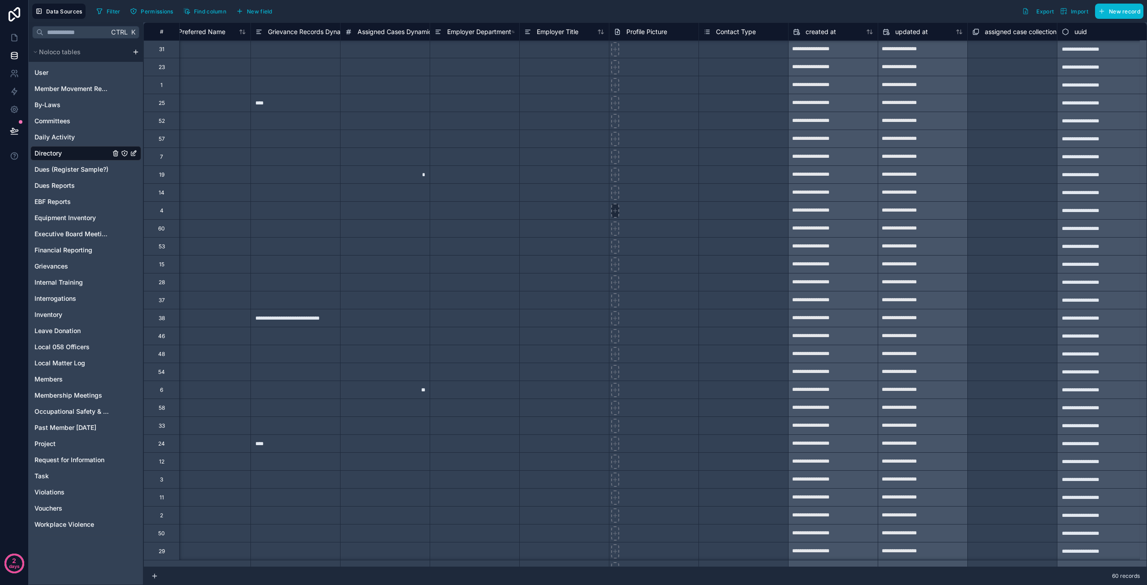
type input "**********"
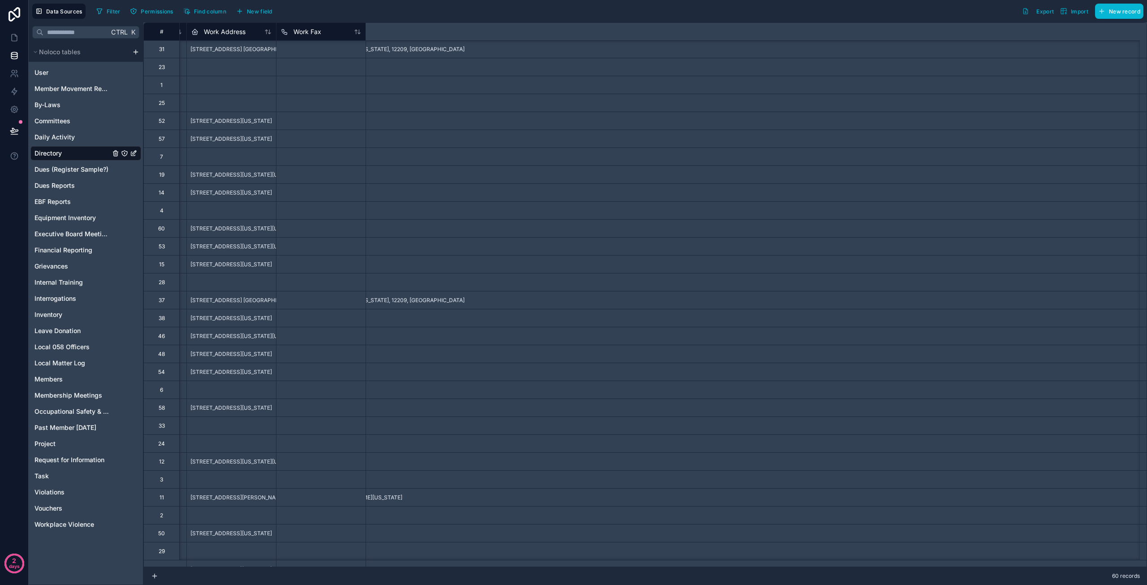
scroll to position [377, 0]
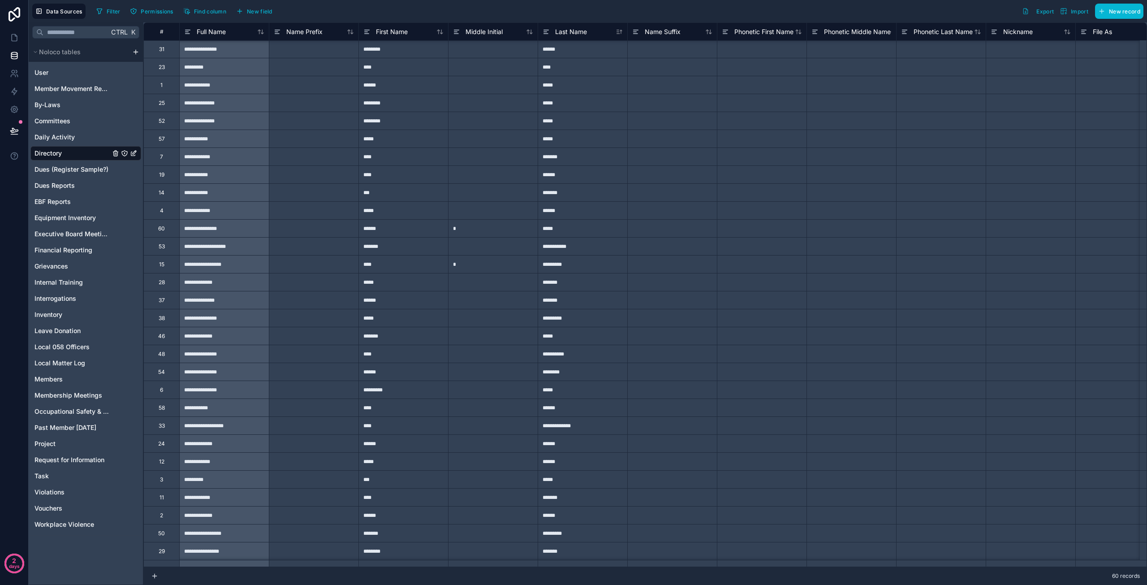
click at [198, 194] on div "**********" at bounding box center [224, 192] width 90 height 18
click at [245, 194] on div "**********" at bounding box center [224, 192] width 90 height 18
click at [319, 194] on div at bounding box center [314, 192] width 90 height 18
click at [237, 198] on div "**********" at bounding box center [224, 192] width 90 height 18
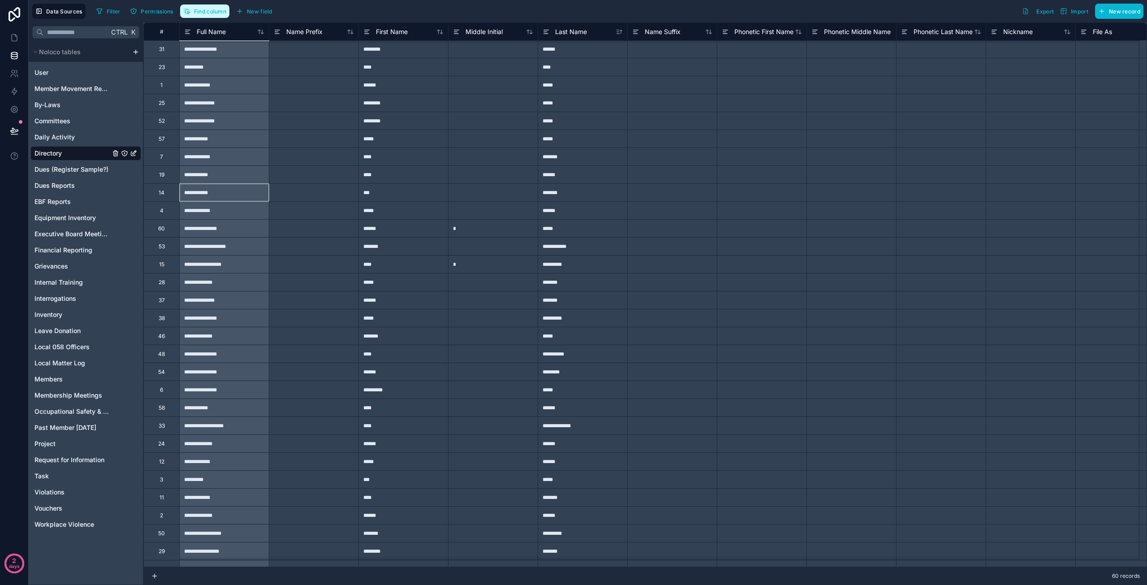
click at [206, 13] on span "Find column" at bounding box center [210, 11] width 32 height 7
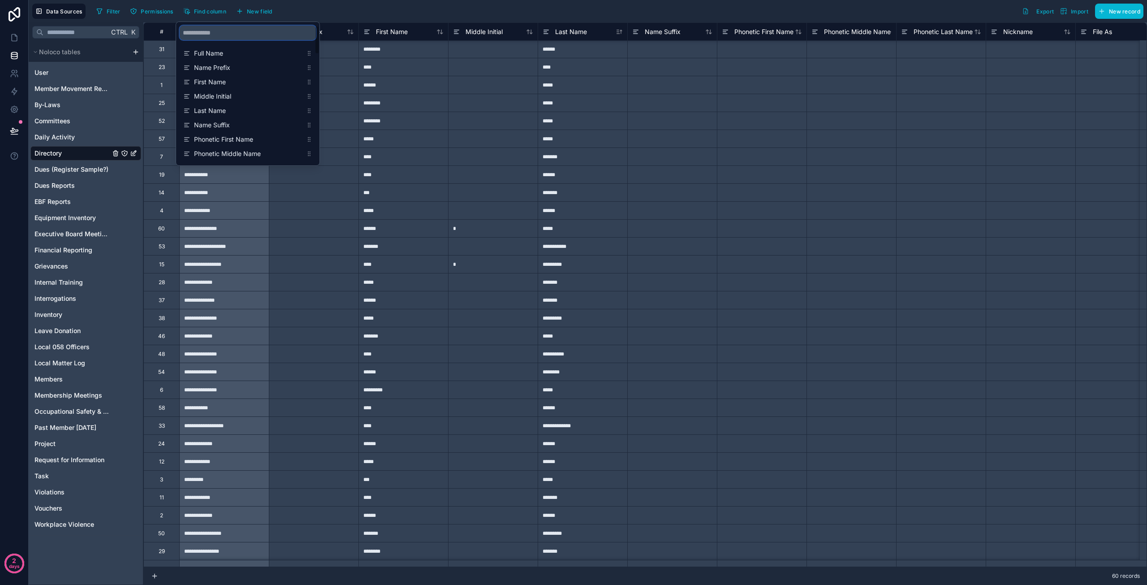
click at [223, 32] on input "scrollable content" at bounding box center [248, 33] width 136 height 14
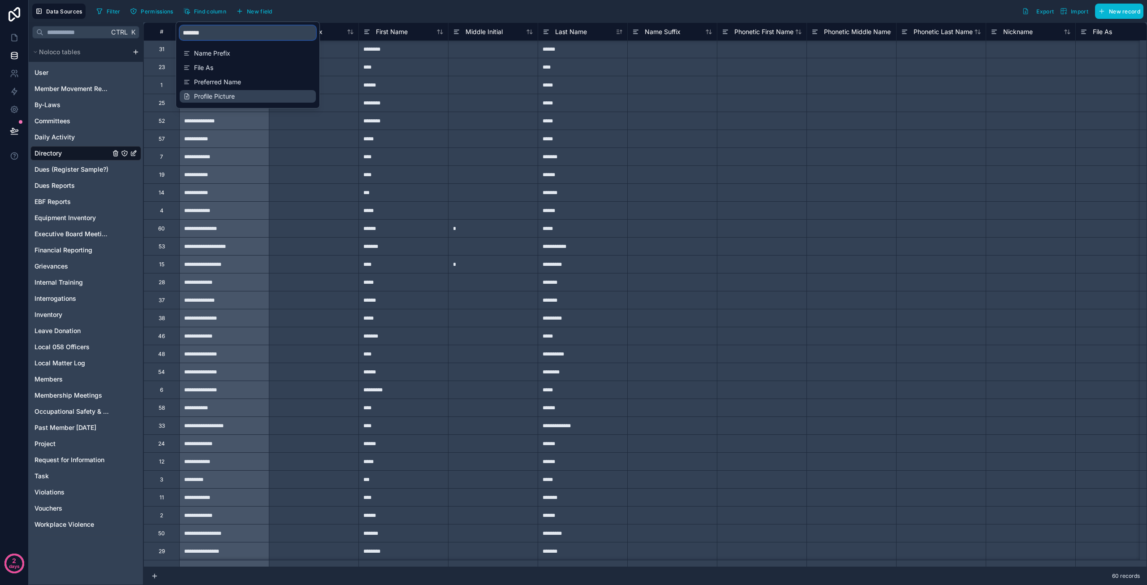
type input "*******"
click at [211, 95] on span "Profile Picture" at bounding box center [248, 96] width 108 height 9
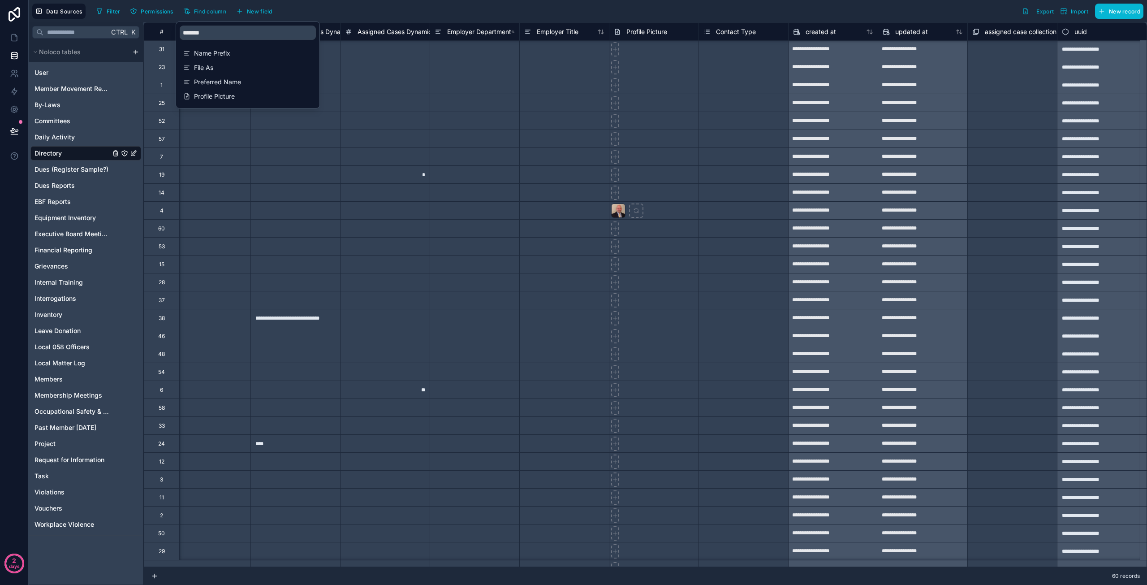
scroll to position [377, 3072]
click at [354, 8] on div "Filter Permissions Find column New field Export Import New record" at bounding box center [618, 11] width 1051 height 15
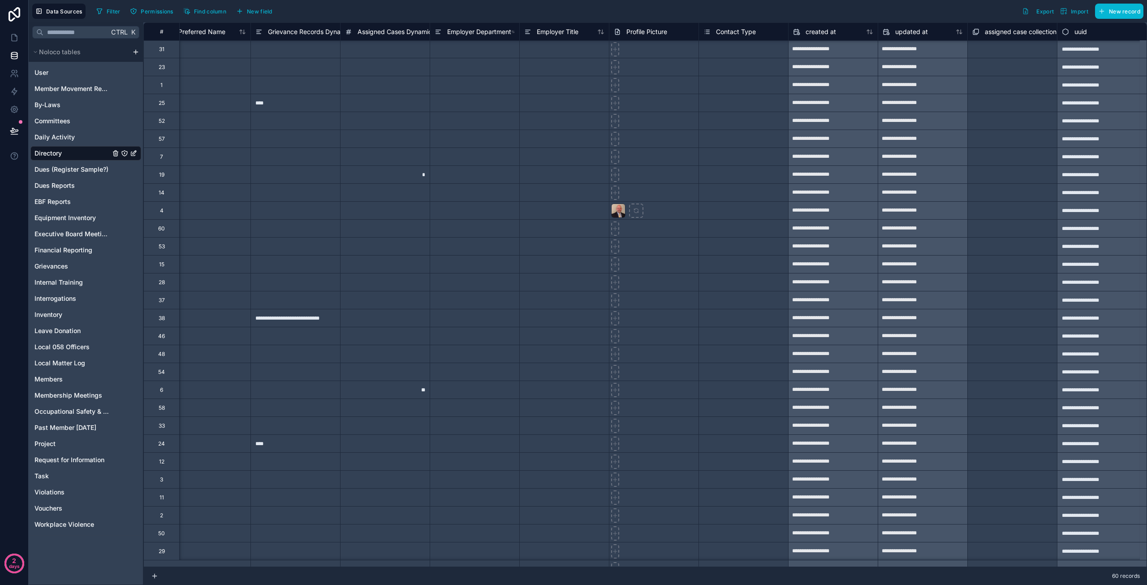
click at [160, 31] on div "#" at bounding box center [162, 31] width 22 height 7
click at [203, 210] on div at bounding box center [206, 210] width 90 height 18
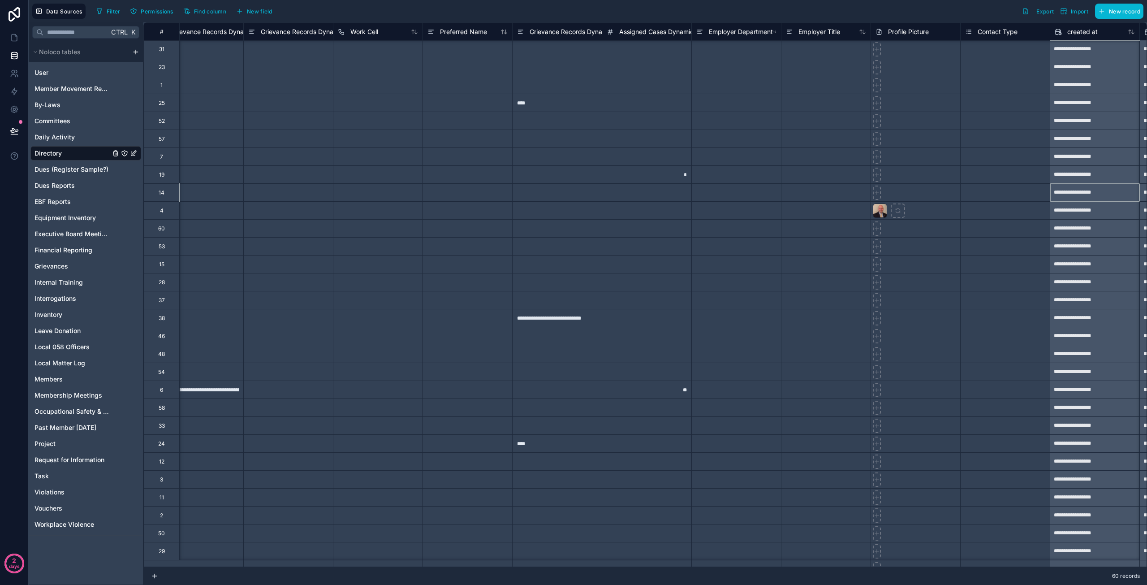
scroll to position [377, 2893]
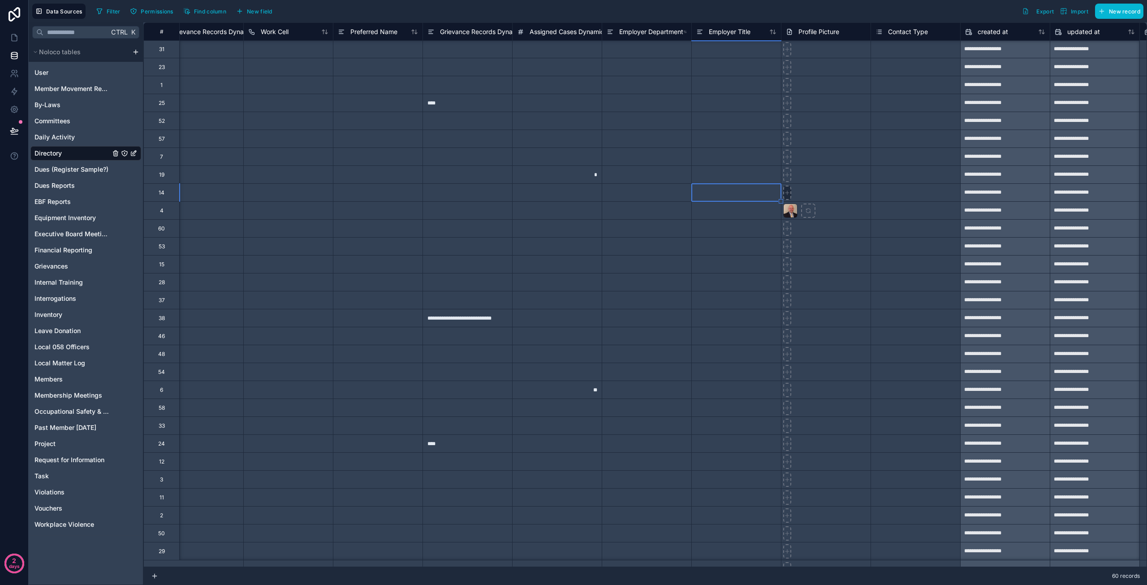
type input "**********"
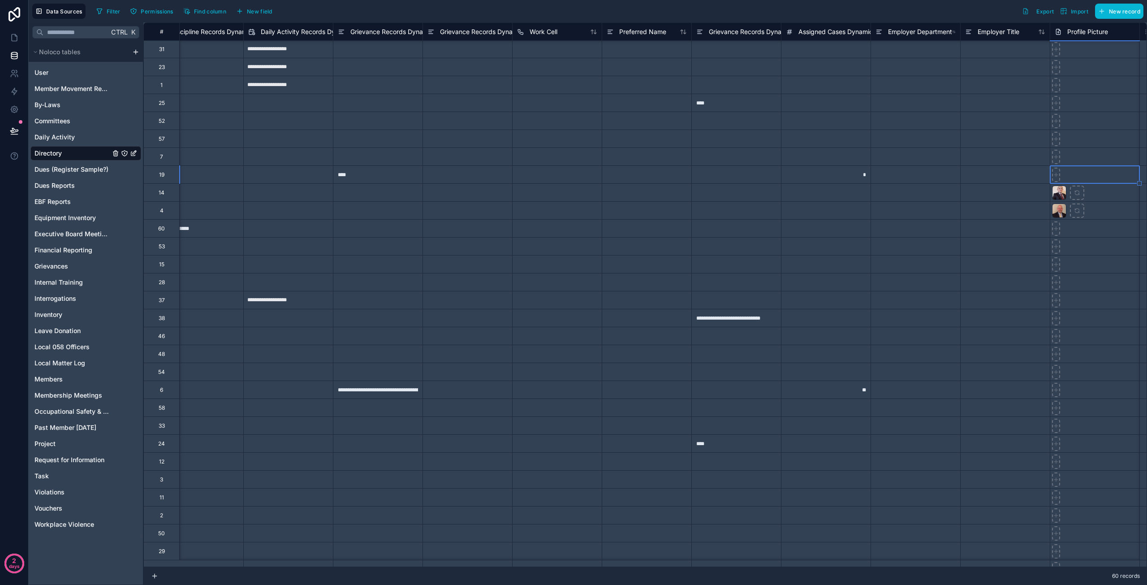
scroll to position [377, 2714]
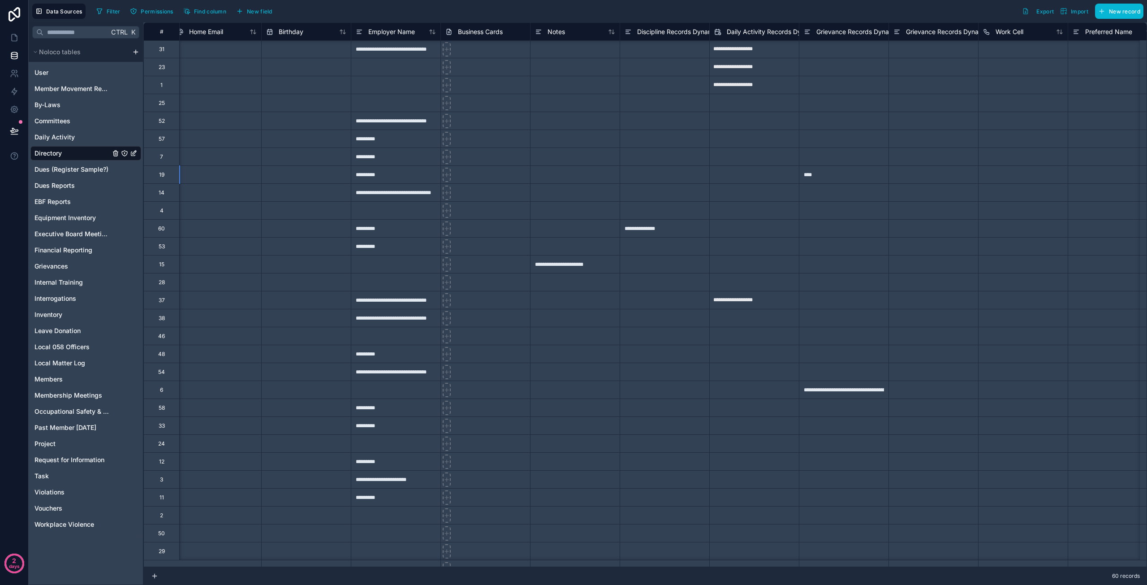
scroll to position [377, 2140]
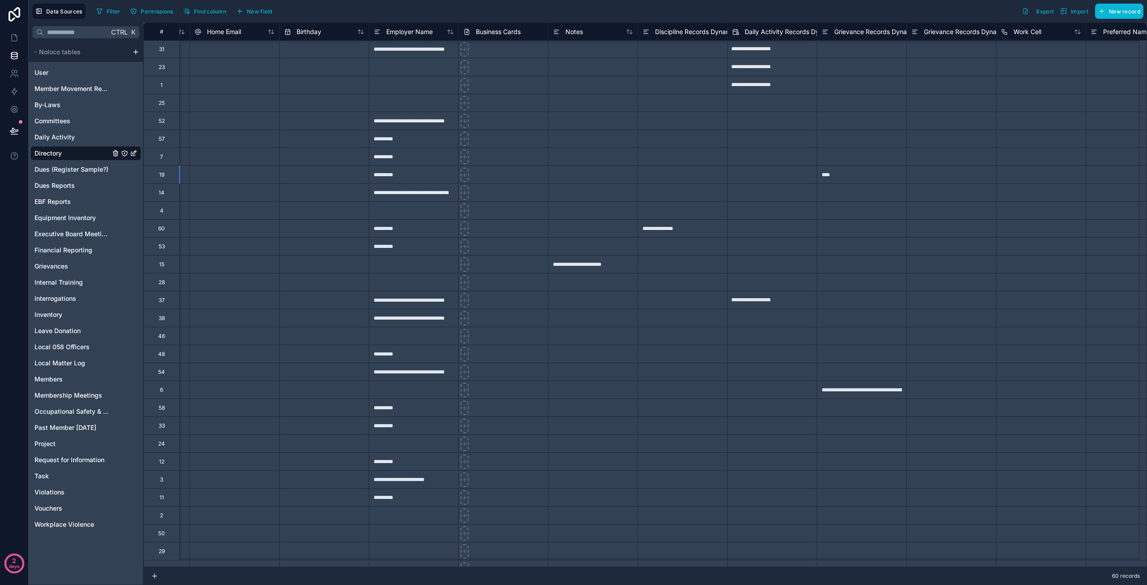
click at [208, 168] on div at bounding box center [235, 174] width 90 height 18
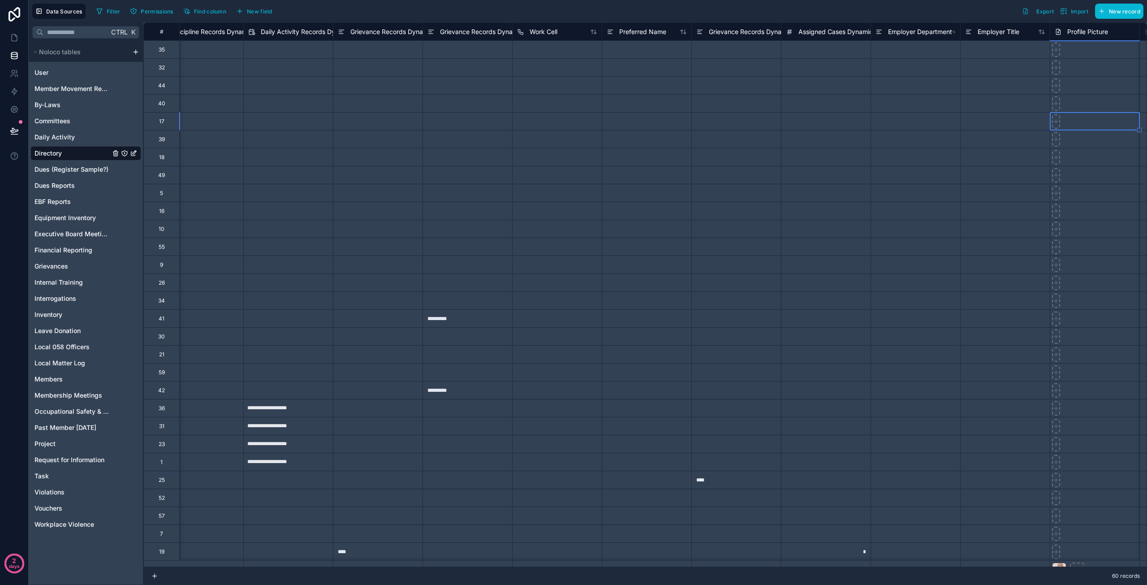
scroll to position [0, 2714]
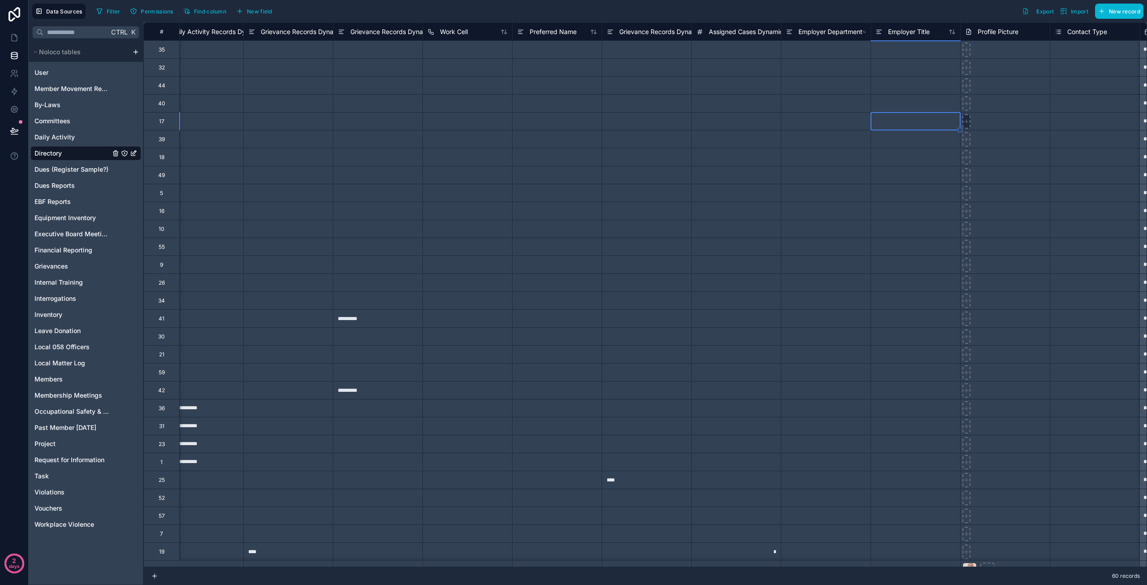
click at [969, 57] on div at bounding box center [966, 50] width 8 height 14
type input "**********"
click at [202, 57] on input "text" at bounding box center [198, 50] width 89 height 14
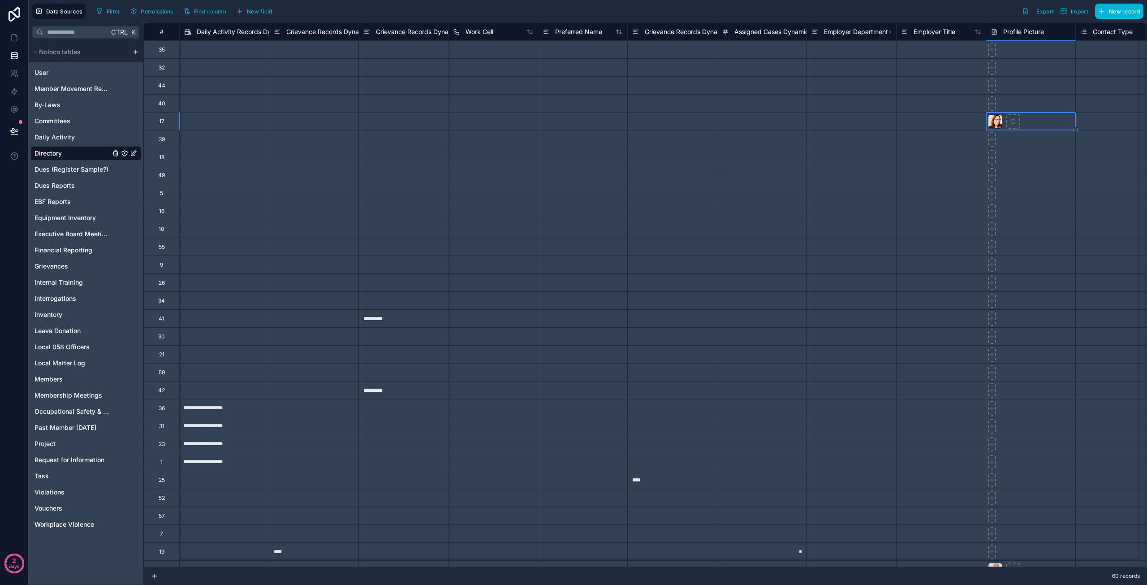
select select "****"
select select "*"
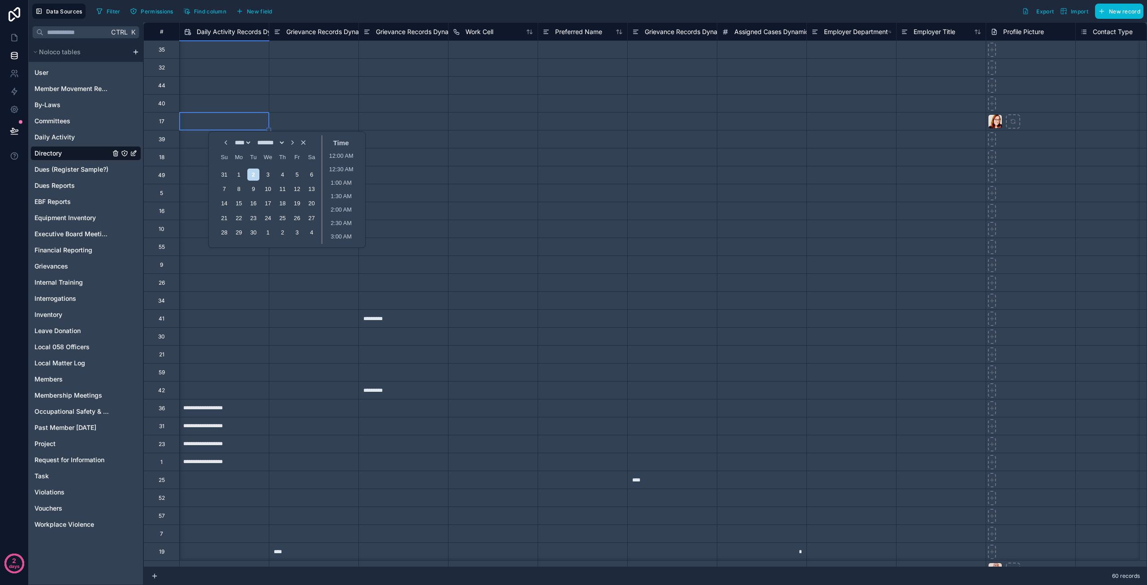
click at [311, 115] on div at bounding box center [314, 121] width 90 height 18
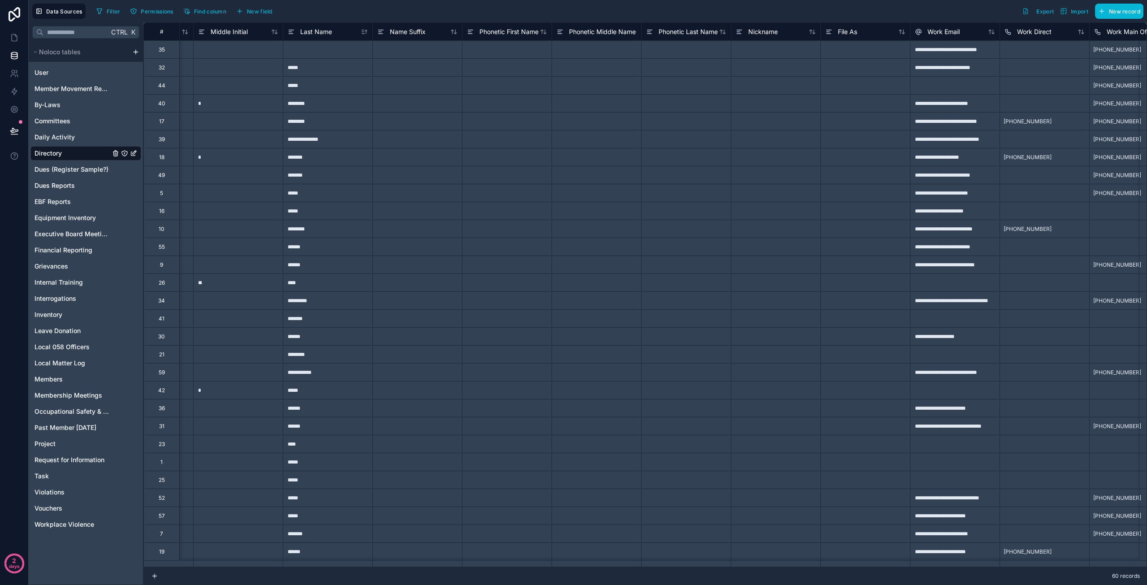
scroll to position [0, 0]
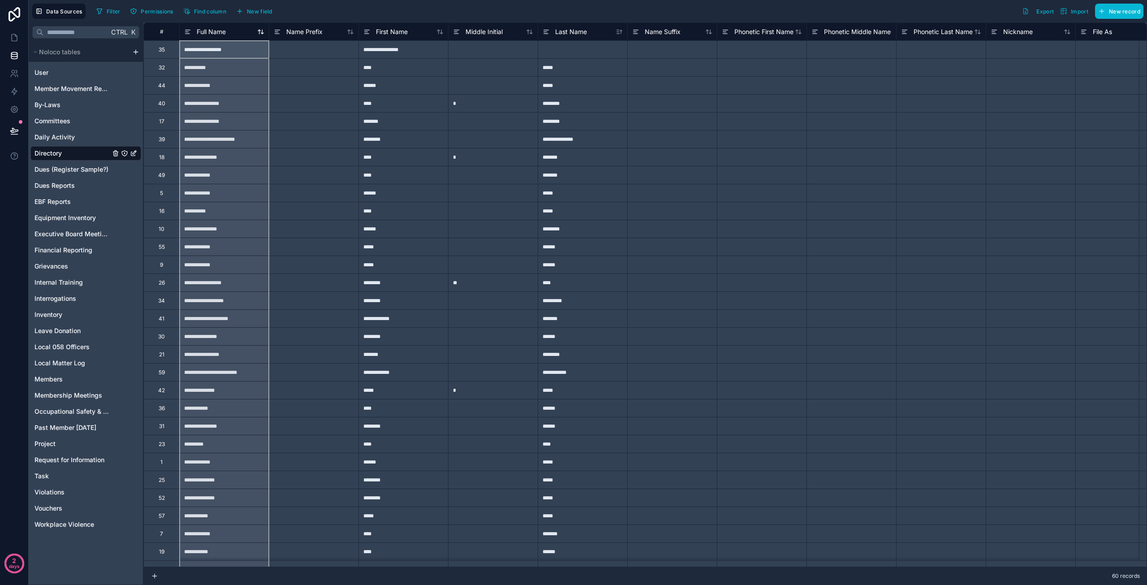
click at [188, 32] on icon at bounding box center [186, 32] width 3 height 0
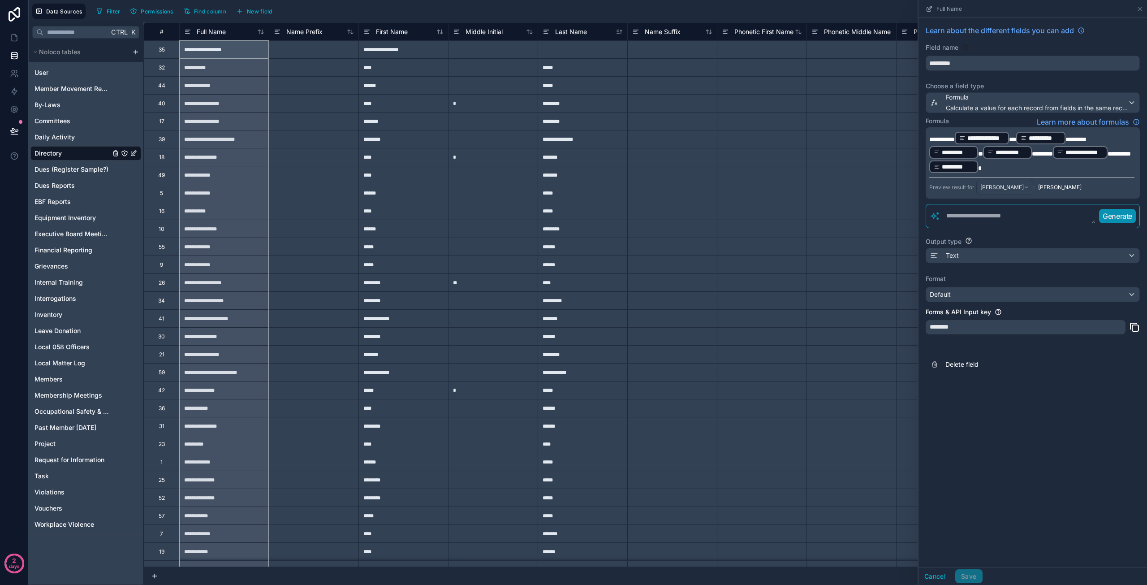
click at [297, 124] on div at bounding box center [314, 121] width 90 height 18
click at [232, 159] on div "**********" at bounding box center [224, 157] width 90 height 18
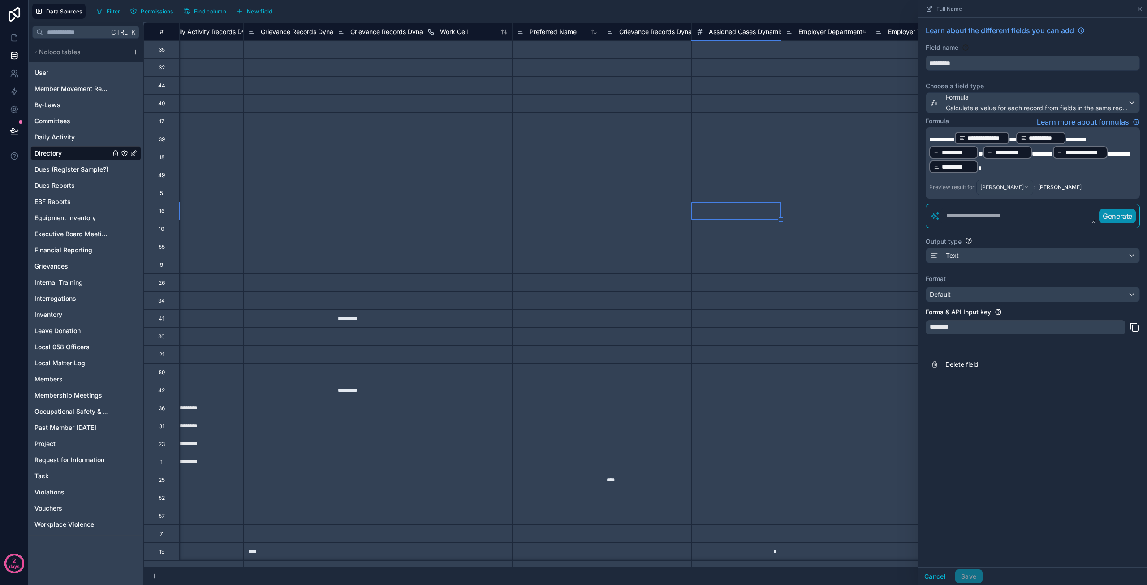
scroll to position [0, 3072]
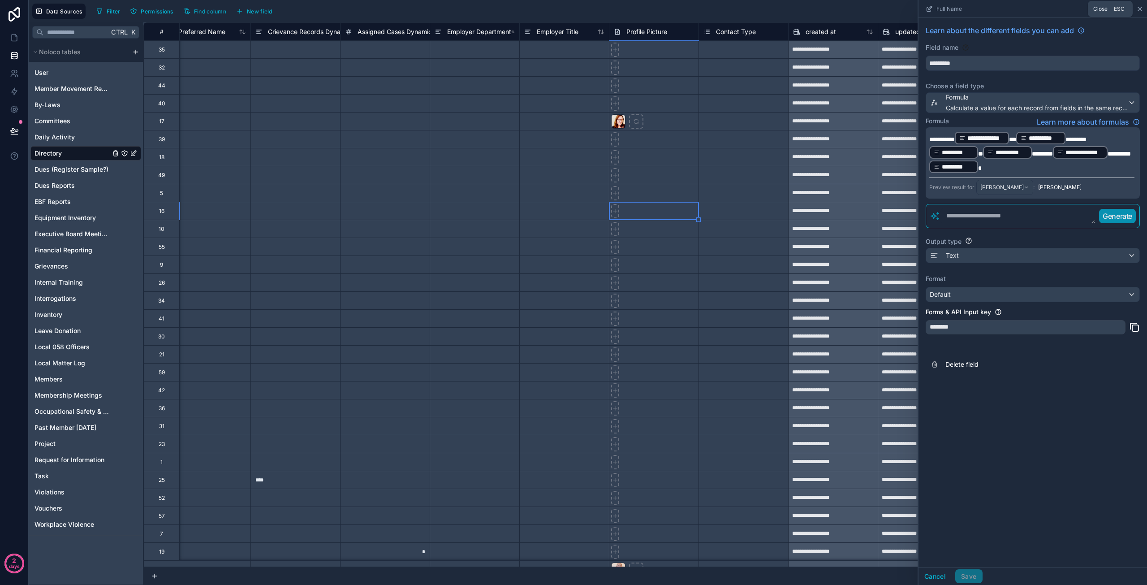
click at [1141, 10] on icon at bounding box center [1140, 9] width 4 height 4
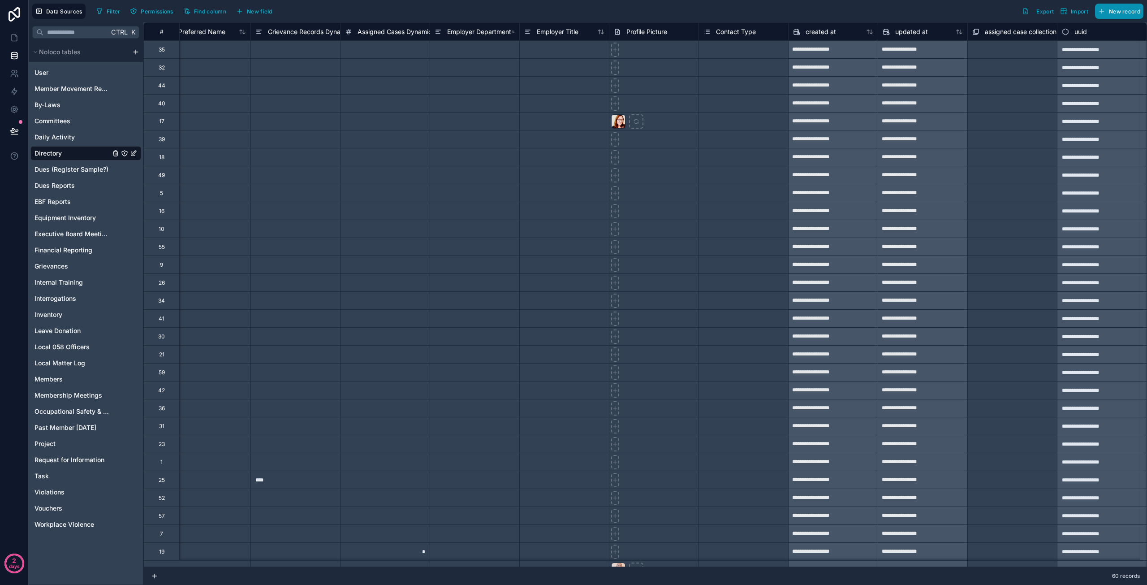
click at [1139, 12] on span "New record" at bounding box center [1124, 11] width 31 height 7
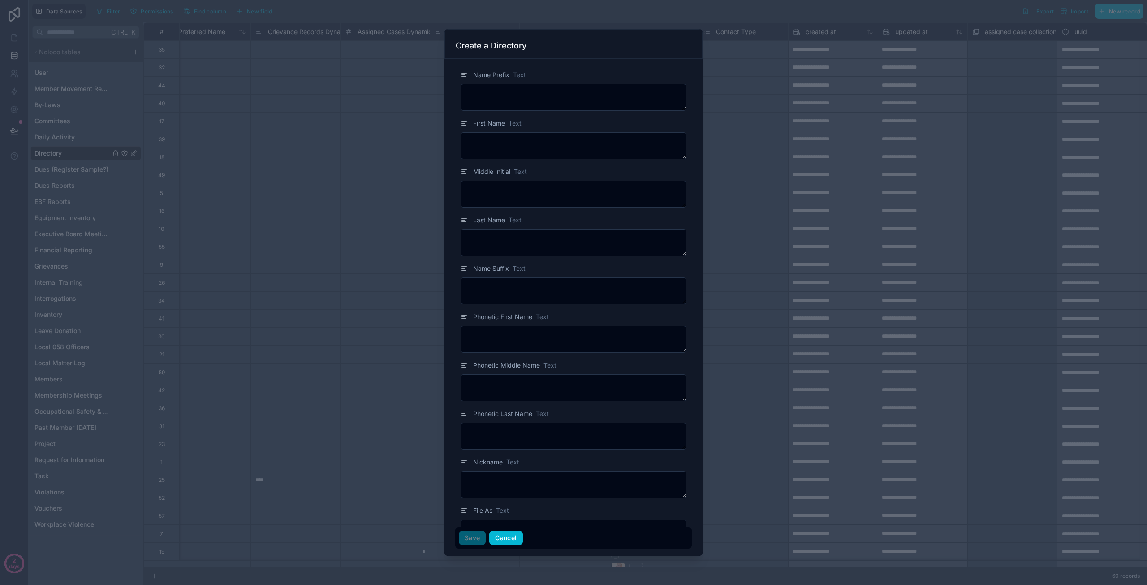
click at [499, 541] on button "Cancel" at bounding box center [505, 537] width 33 height 14
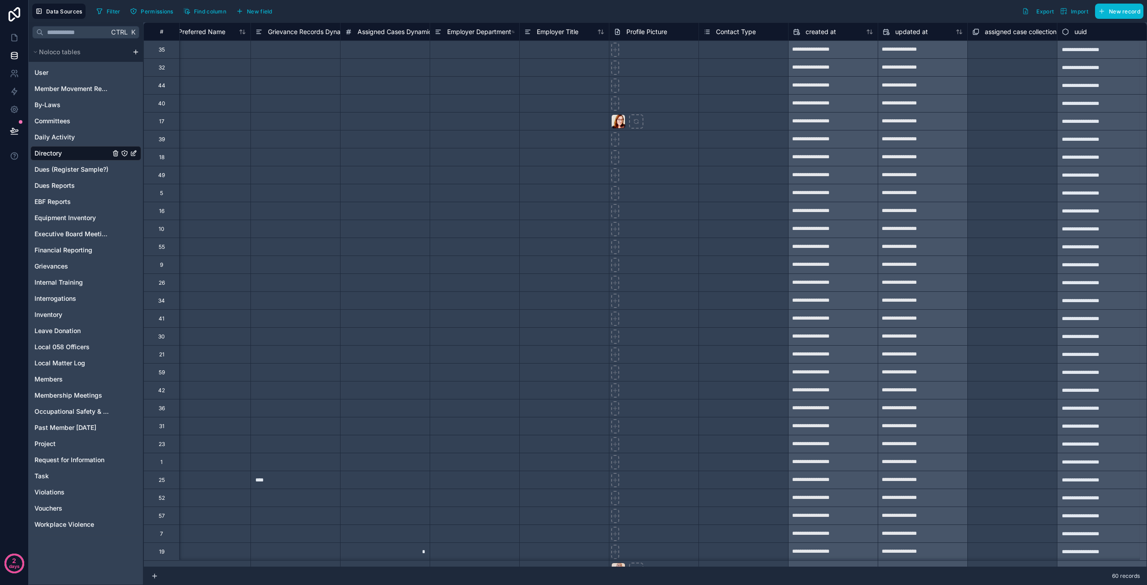
click at [635, 247] on div at bounding box center [654, 246] width 90 height 18
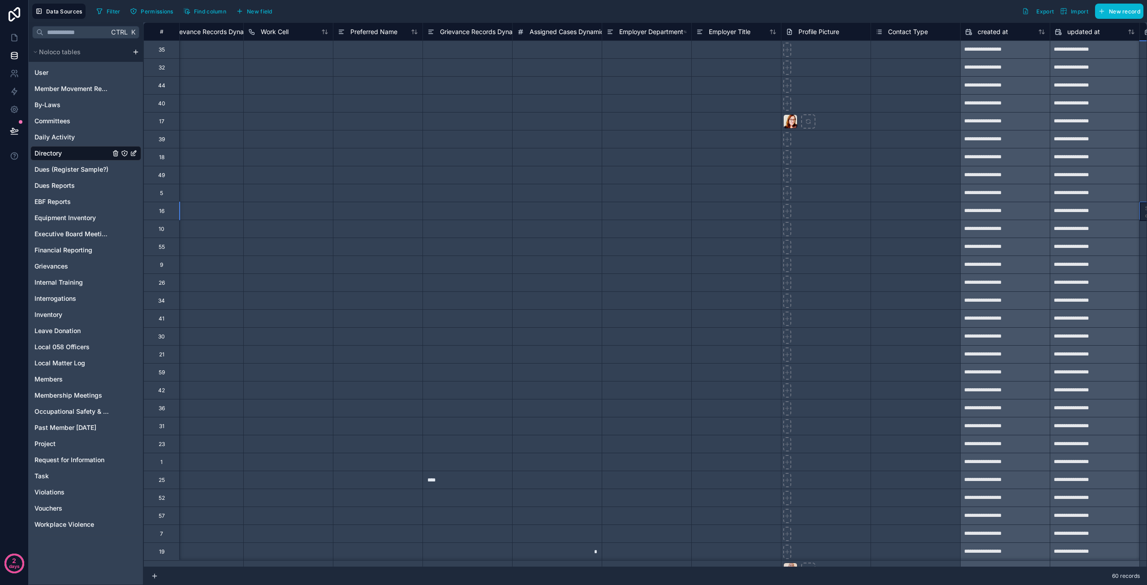
scroll to position [0, 2982]
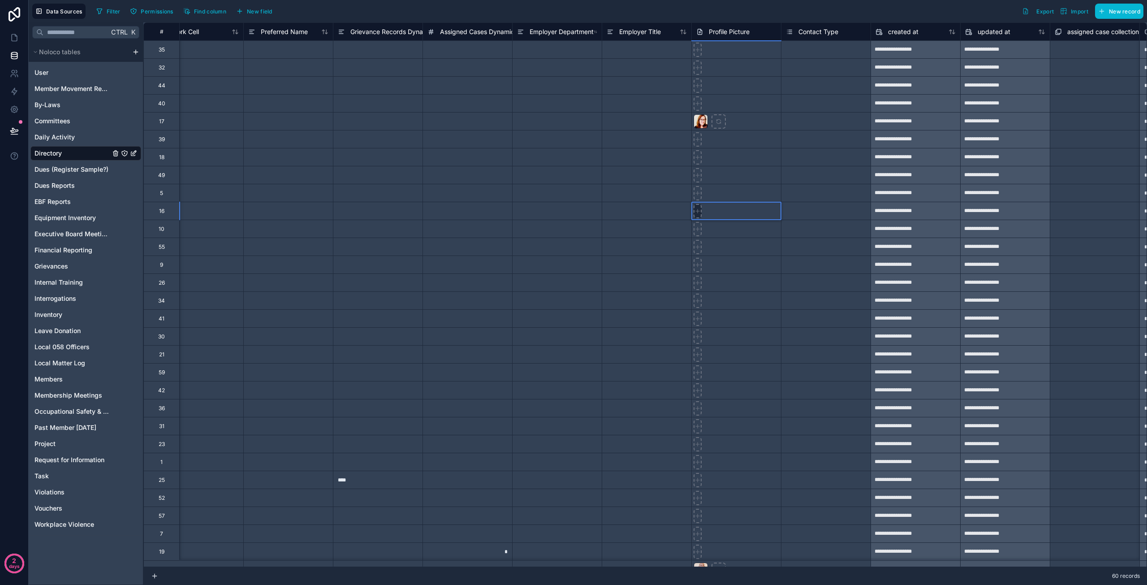
click at [698, 53] on icon at bounding box center [697, 50] width 6 height 6
type input "**********"
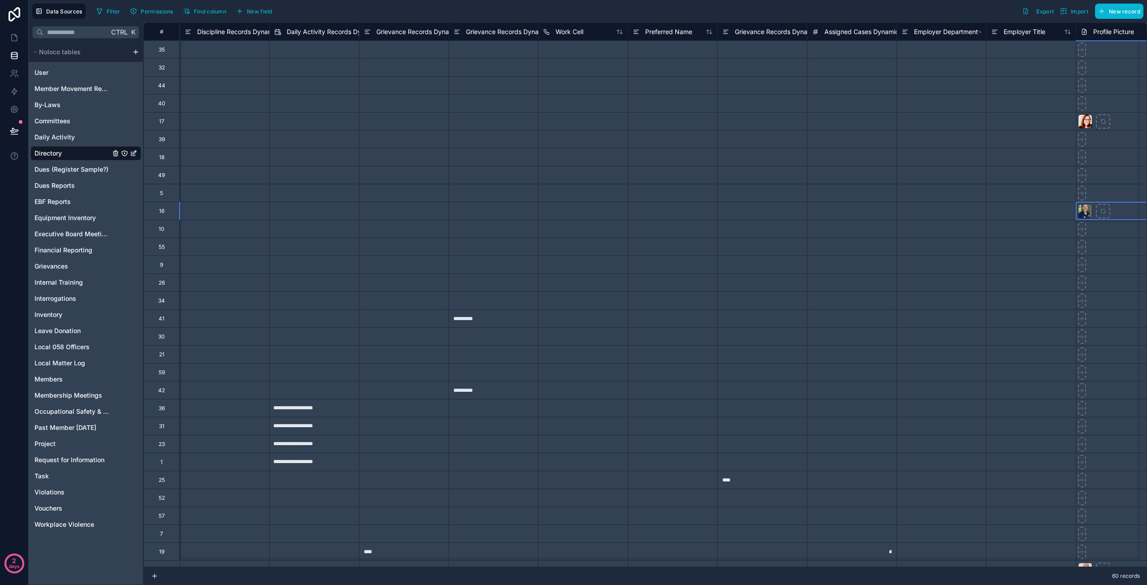
scroll to position [0, 2570]
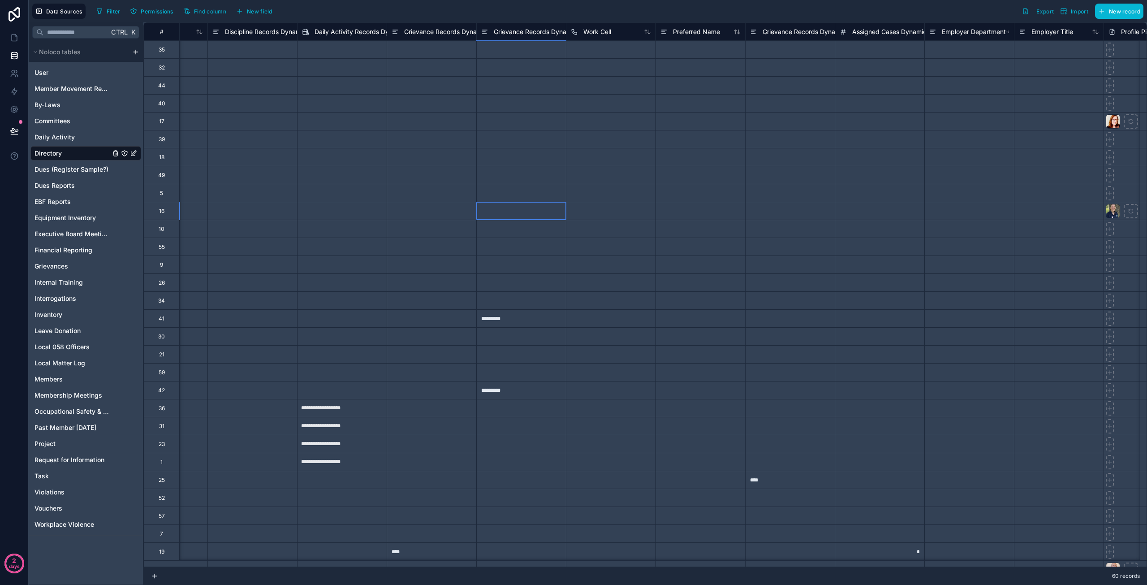
click at [554, 205] on div at bounding box center [521, 211] width 90 height 18
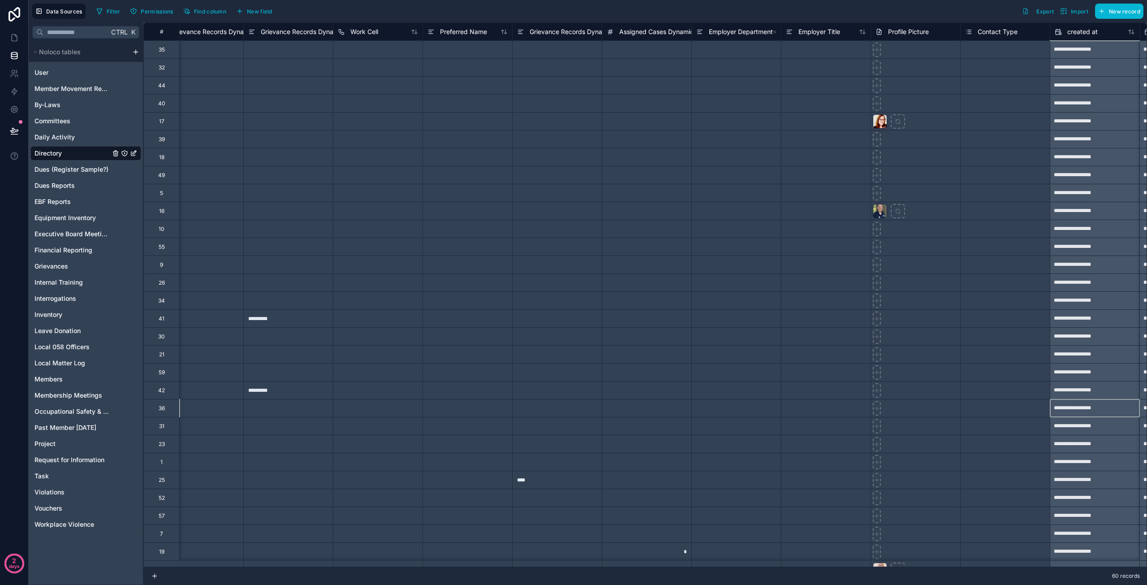
scroll to position [0, 2893]
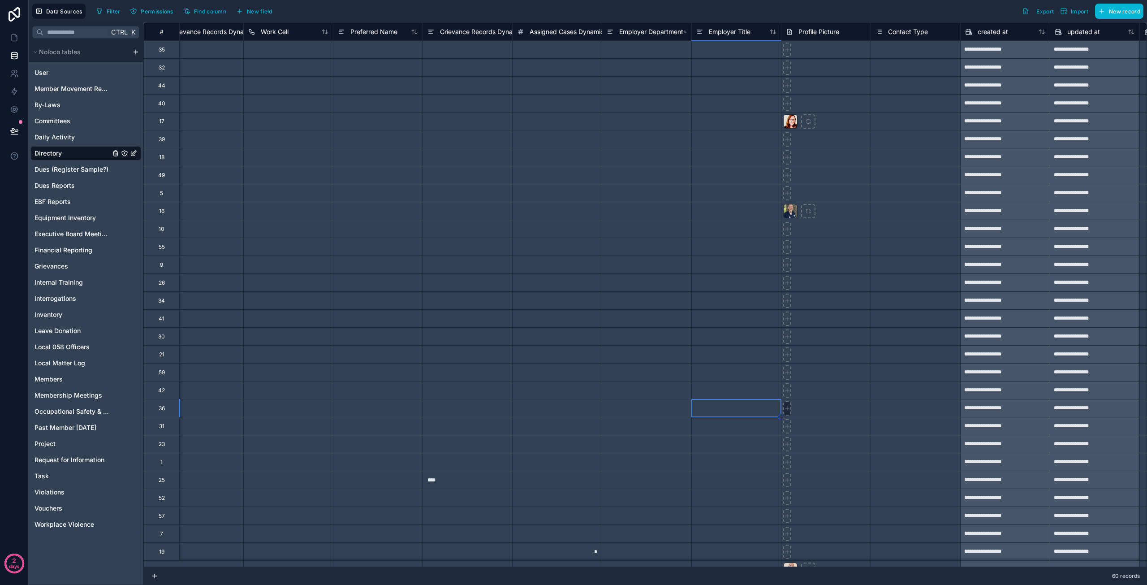
click at [789, 57] on div at bounding box center [787, 50] width 8 height 14
type input "**********"
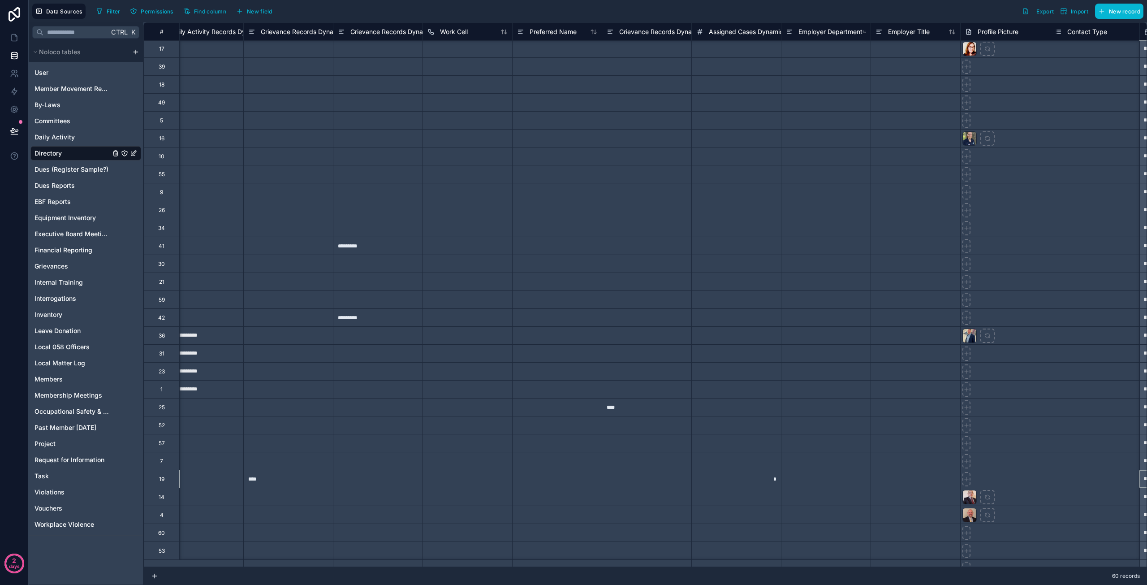
scroll to position [73, 2803]
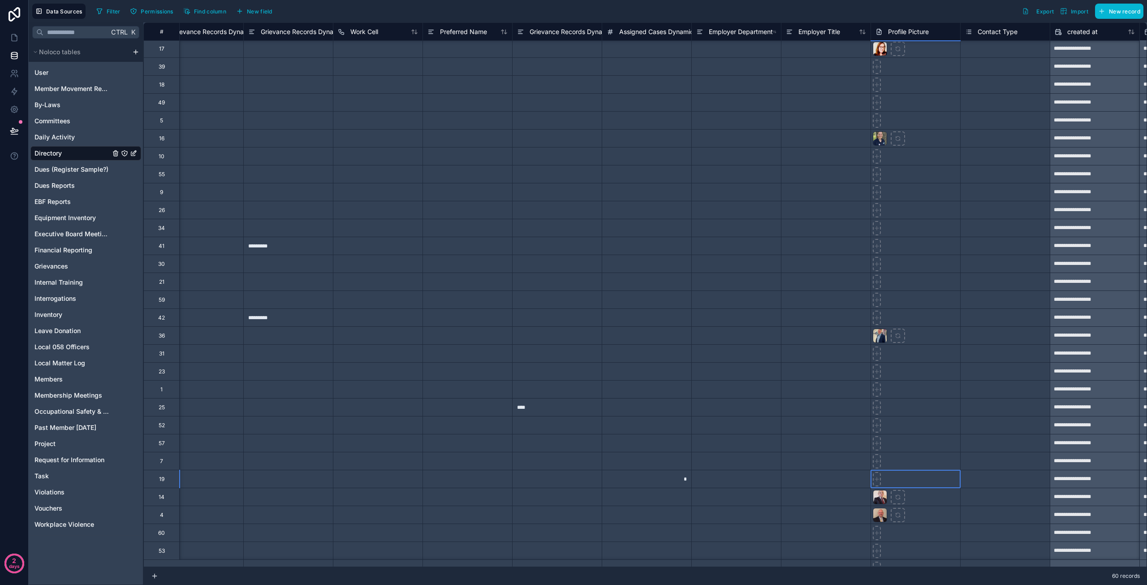
click at [929, 481] on div at bounding box center [915, 479] width 90 height 18
type input "**********"
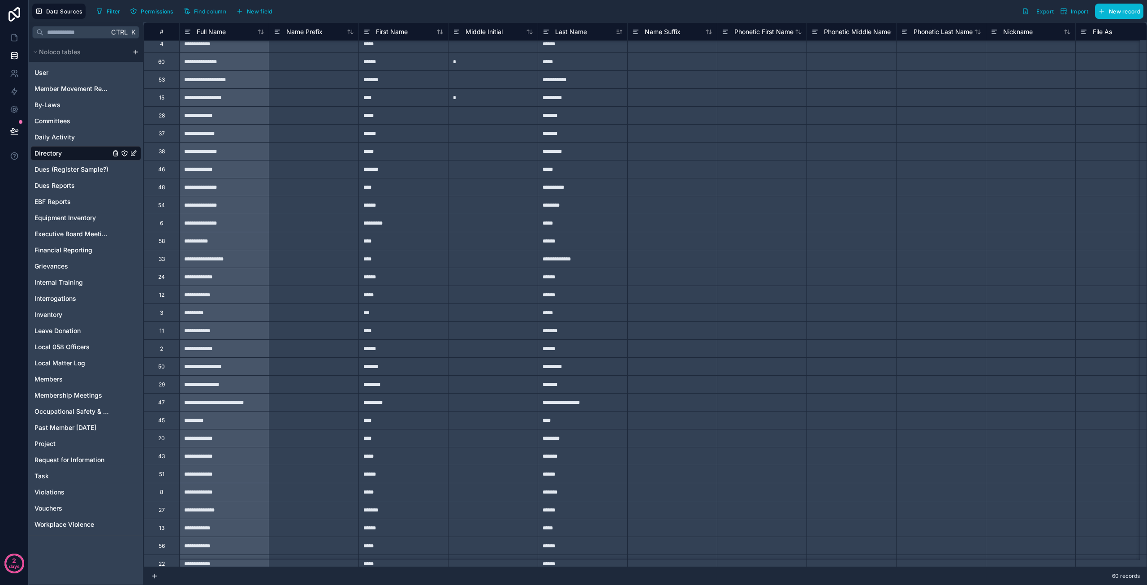
scroll to position [556, 0]
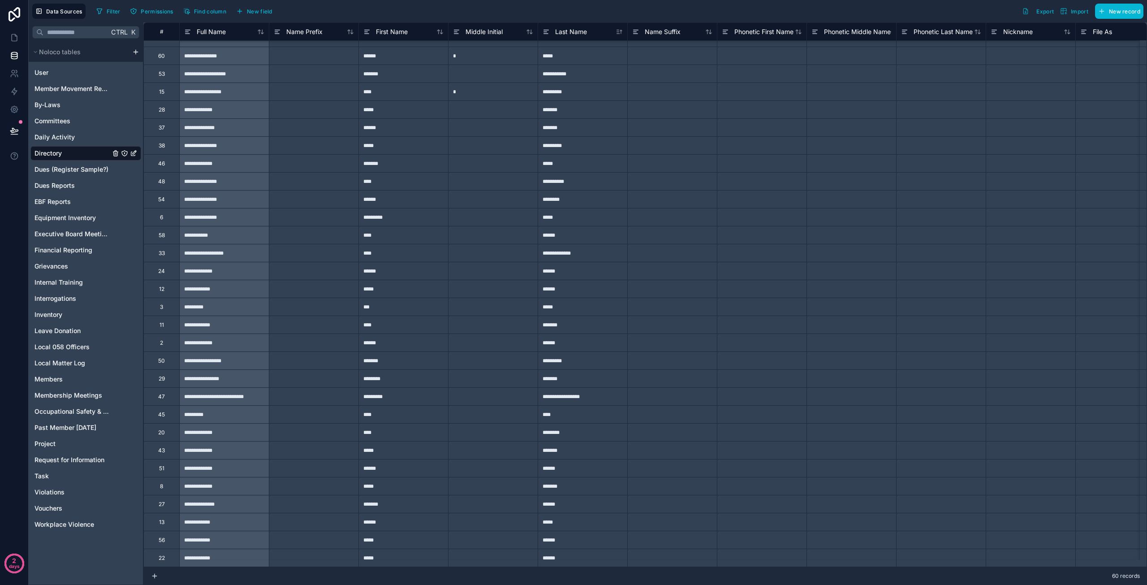
click at [244, 513] on div "**********" at bounding box center [224, 522] width 90 height 18
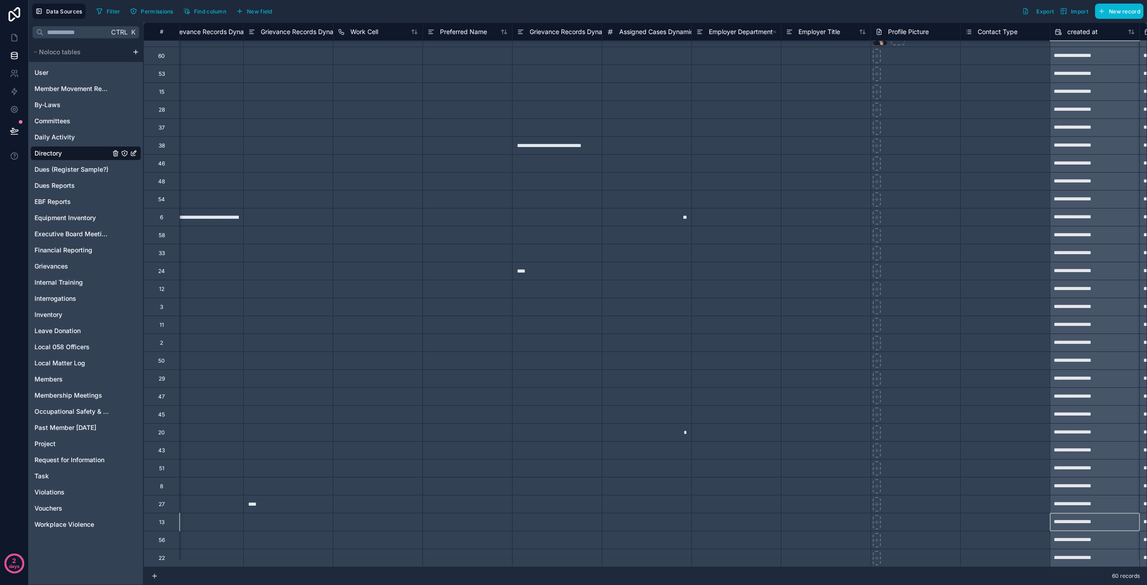
scroll to position [556, 3072]
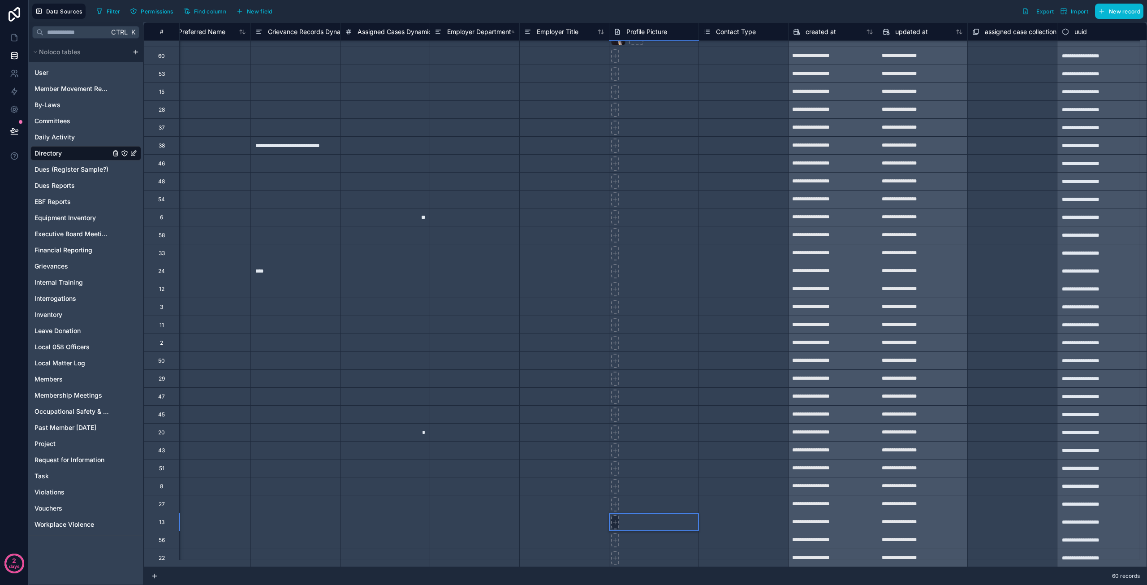
type input "**********"
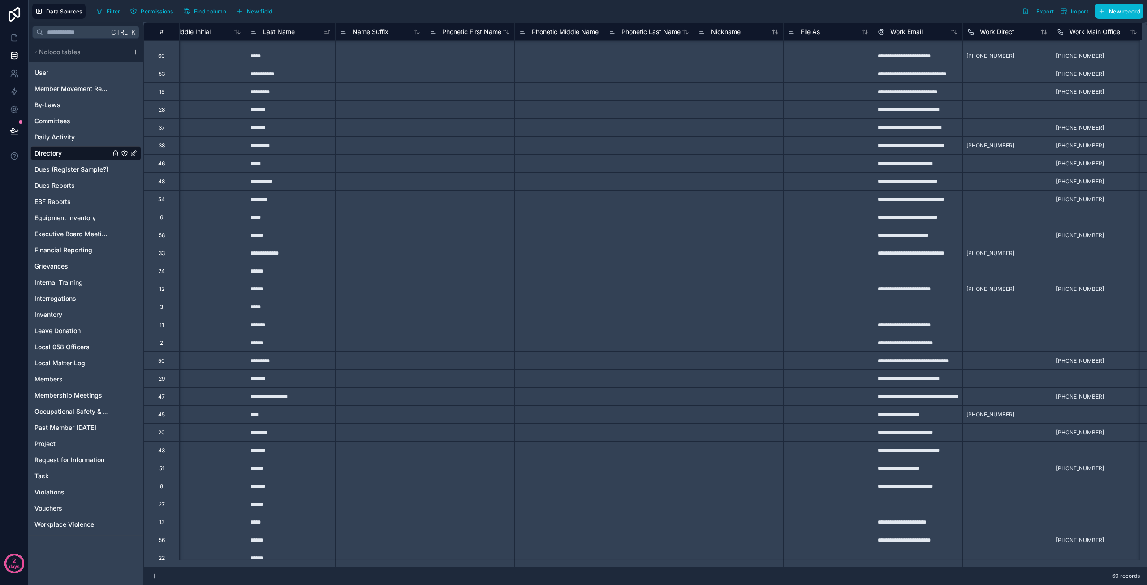
scroll to position [556, 0]
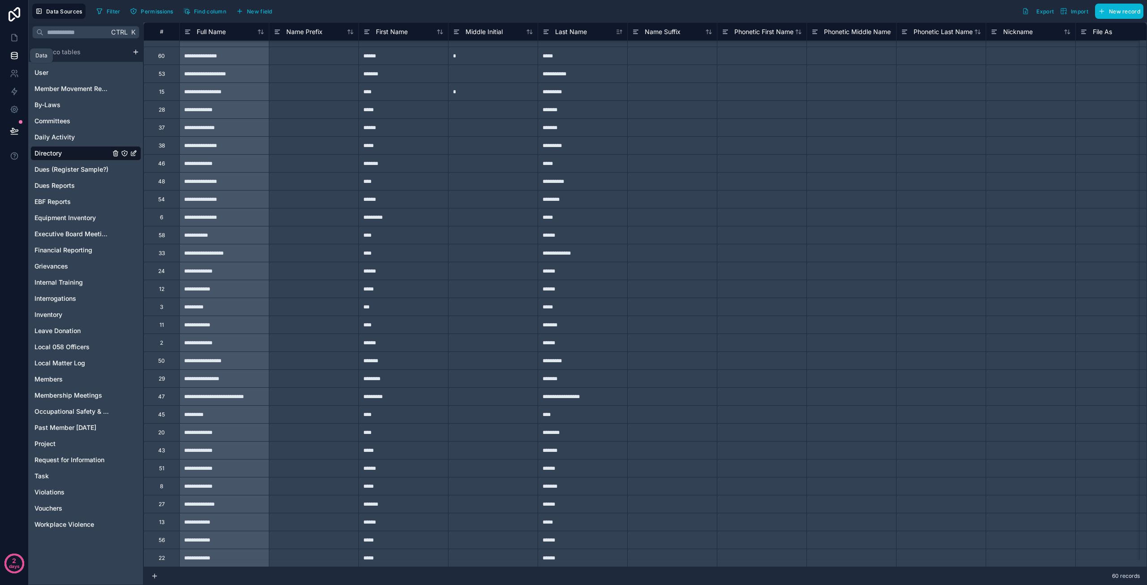
click at [15, 53] on icon at bounding box center [14, 55] width 9 height 9
click at [14, 57] on icon at bounding box center [14, 55] width 9 height 9
click at [12, 38] on icon at bounding box center [14, 37] width 5 height 7
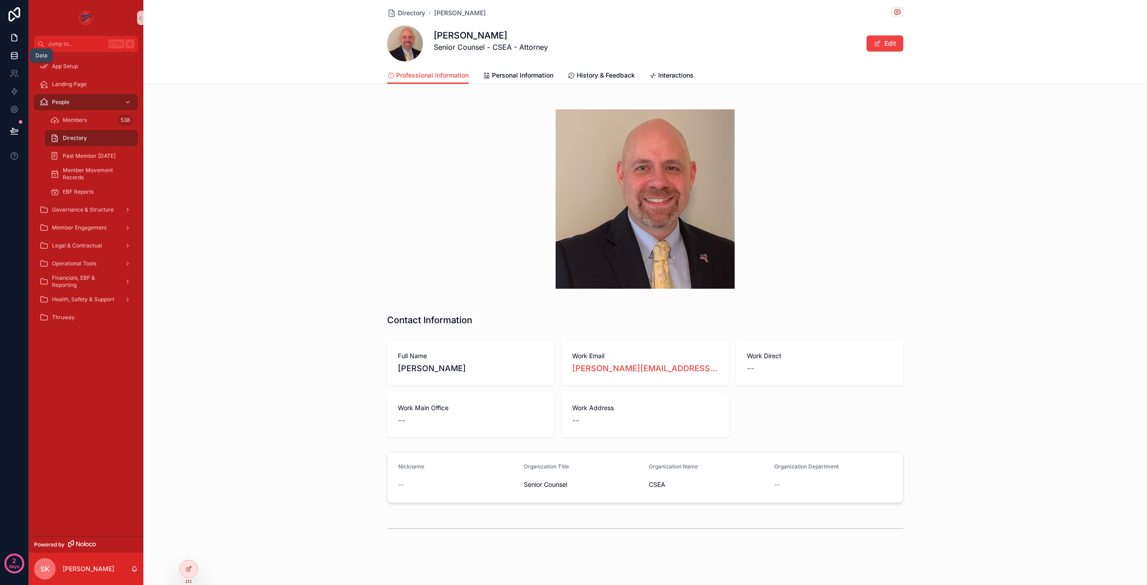
click at [14, 55] on icon at bounding box center [14, 53] width 6 height 2
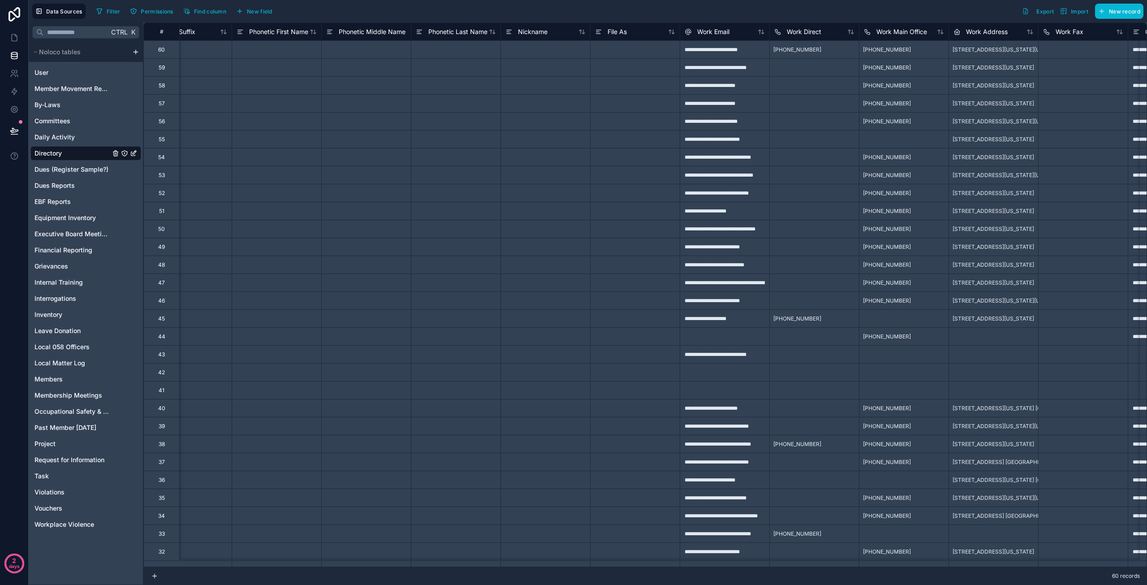
scroll to position [0, 530]
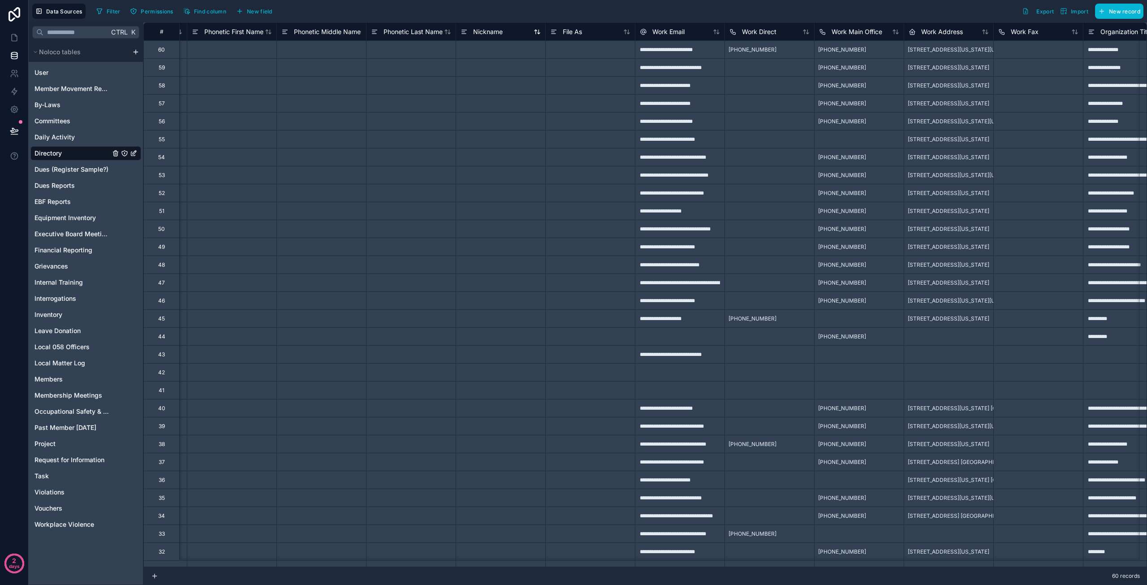
click at [491, 31] on span "Nickname" at bounding box center [488, 31] width 30 height 9
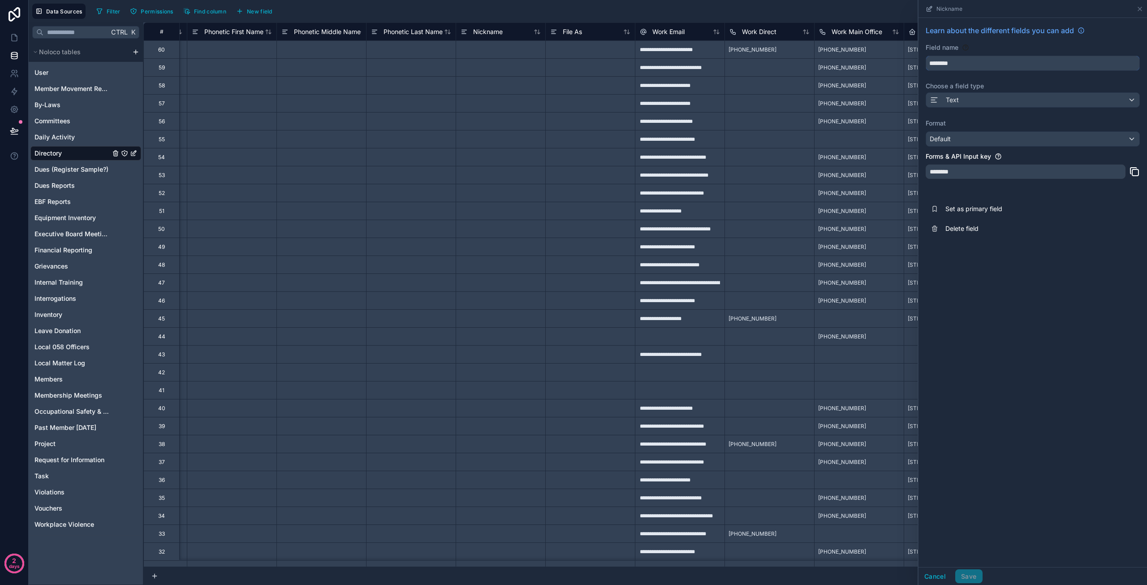
drag, startPoint x: 965, startPoint y: 62, endPoint x: 876, endPoint y: 62, distance: 88.3
click at [876, 62] on div "**********" at bounding box center [645, 303] width 1004 height 562
click at [926, 56] on button "*********" at bounding box center [1033, 63] width 214 height 15
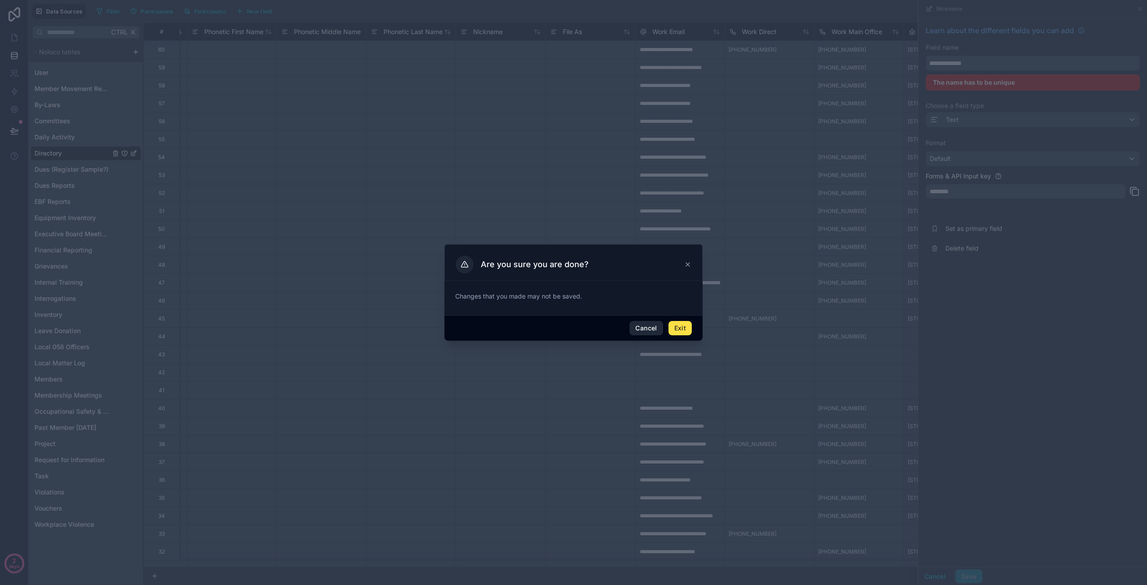
type input "**********"
click at [641, 327] on button "Cancel" at bounding box center [645, 328] width 33 height 14
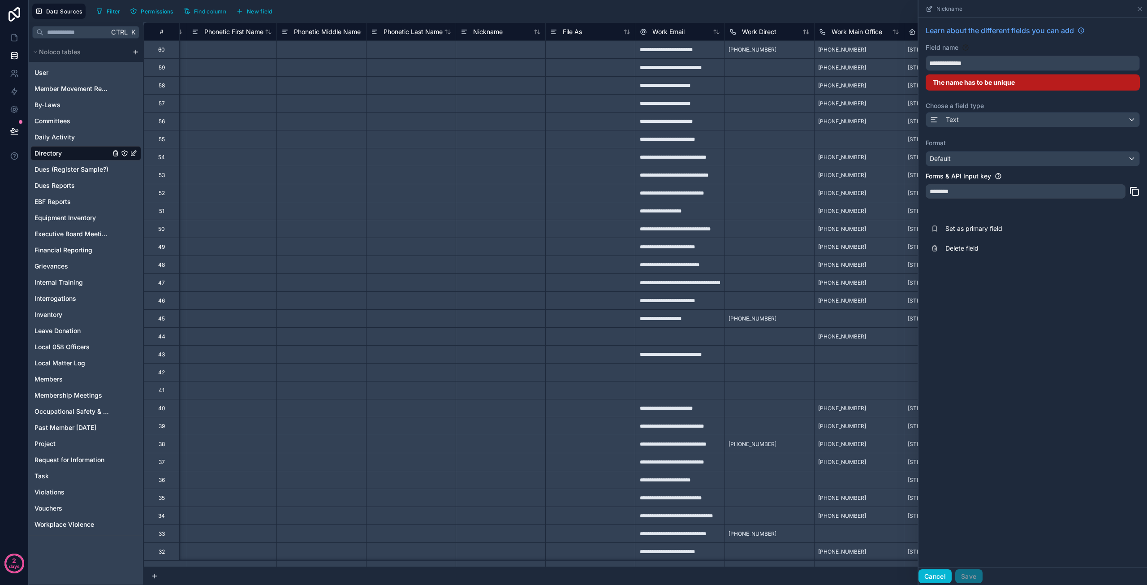
click at [934, 573] on button "Cancel" at bounding box center [934, 576] width 33 height 14
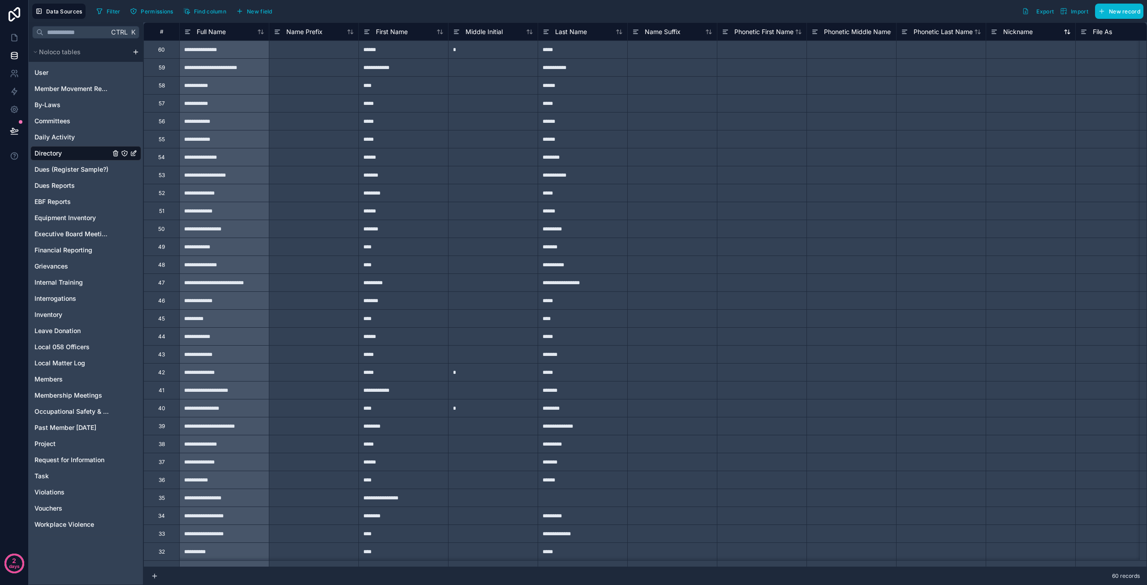
click at [1025, 31] on span "Nickname" at bounding box center [1018, 31] width 30 height 9
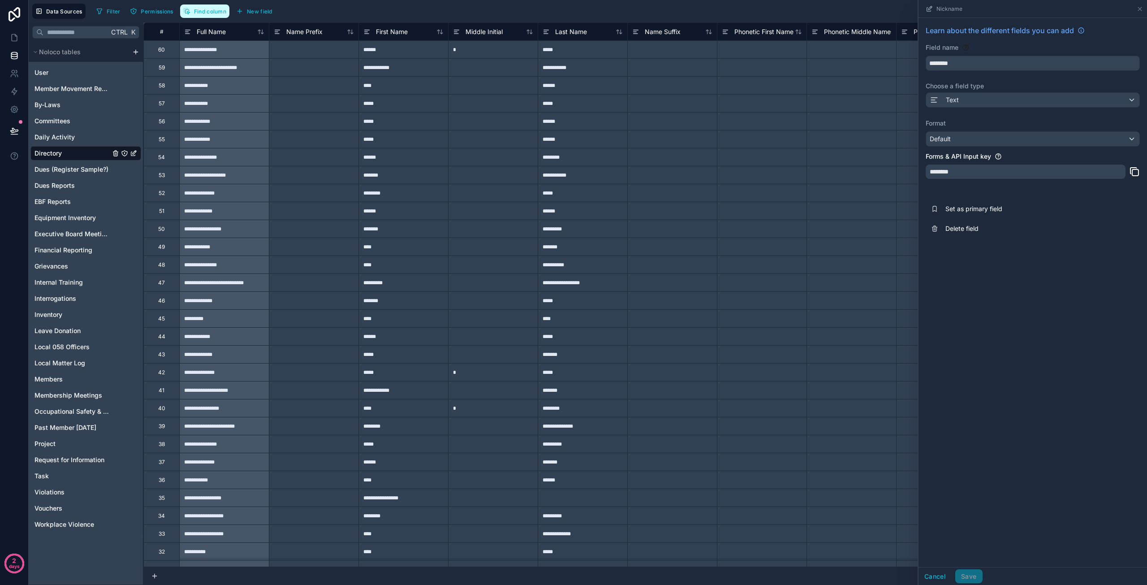
click at [220, 14] on span "Find column" at bounding box center [210, 11] width 32 height 7
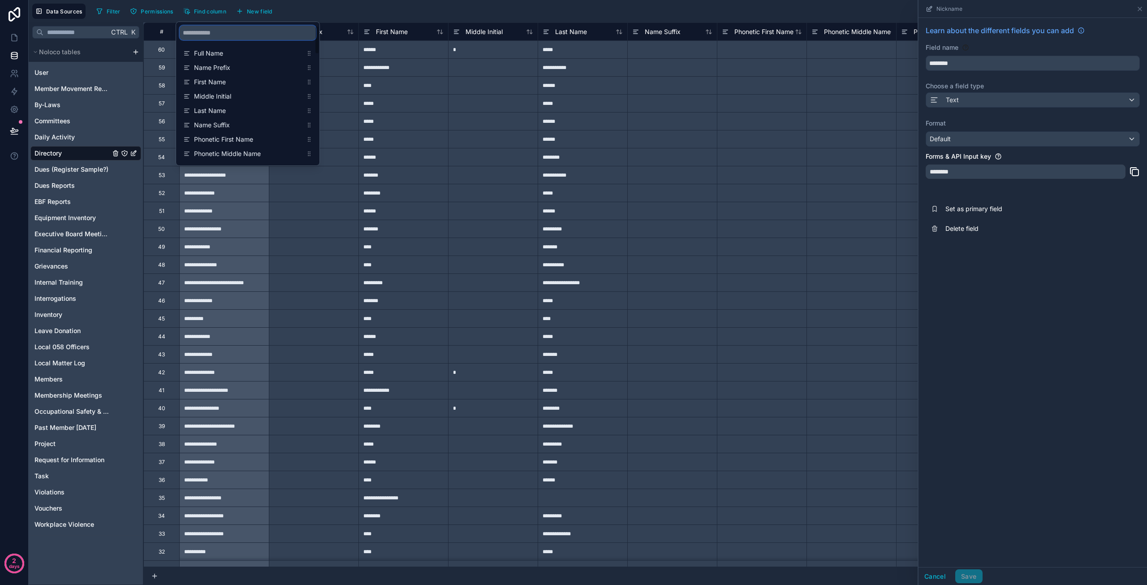
click at [223, 34] on input "scrollable content" at bounding box center [248, 33] width 136 height 14
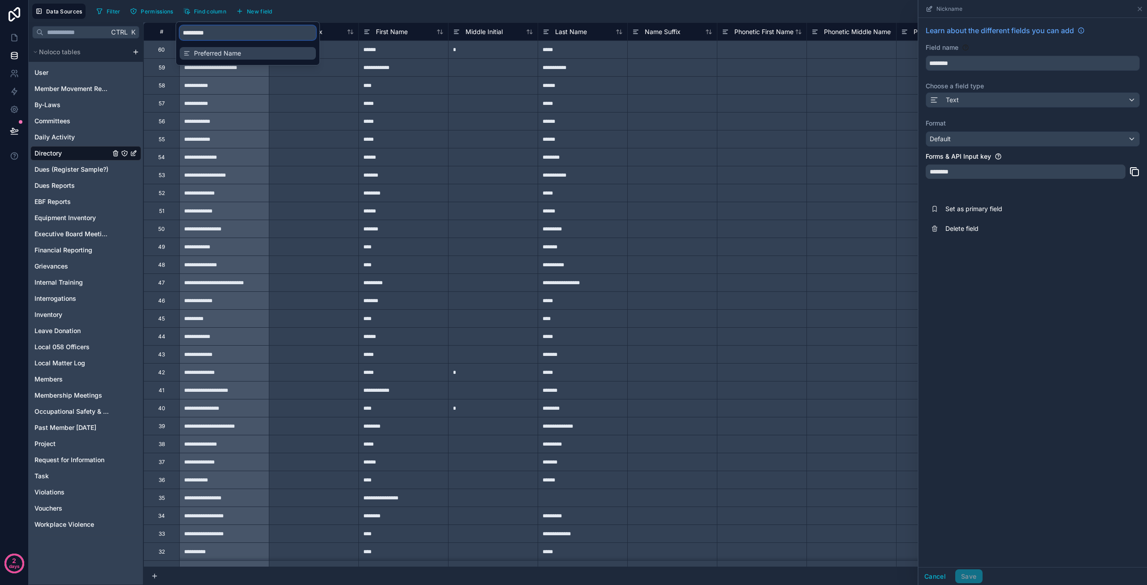
type input "*********"
click at [213, 51] on span "Preferred Name" at bounding box center [248, 53] width 108 height 9
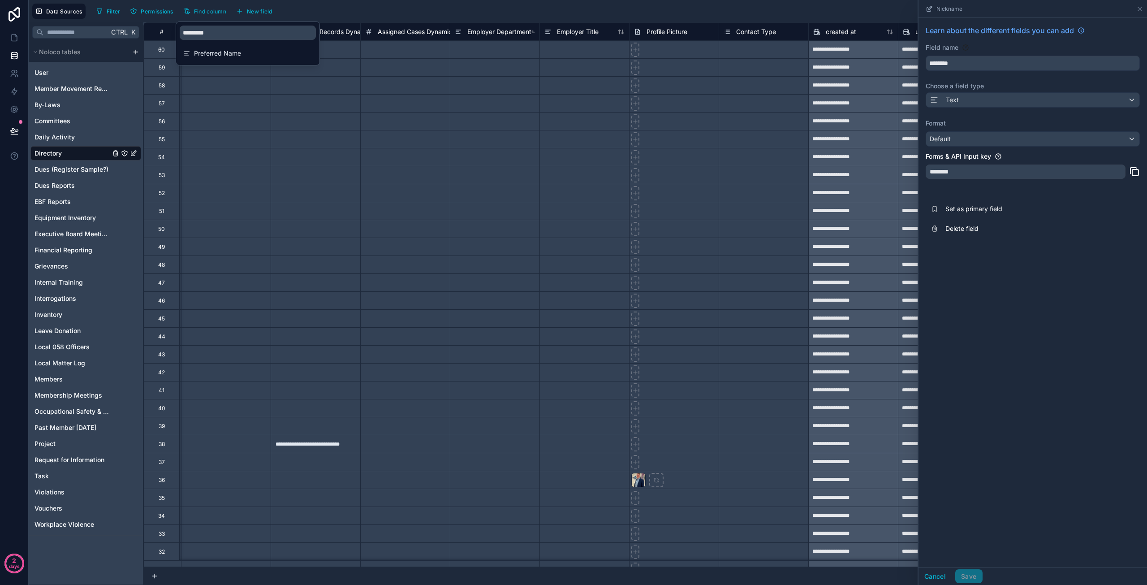
scroll to position [0, 3046]
click at [1140, 10] on icon at bounding box center [1139, 8] width 7 height 7
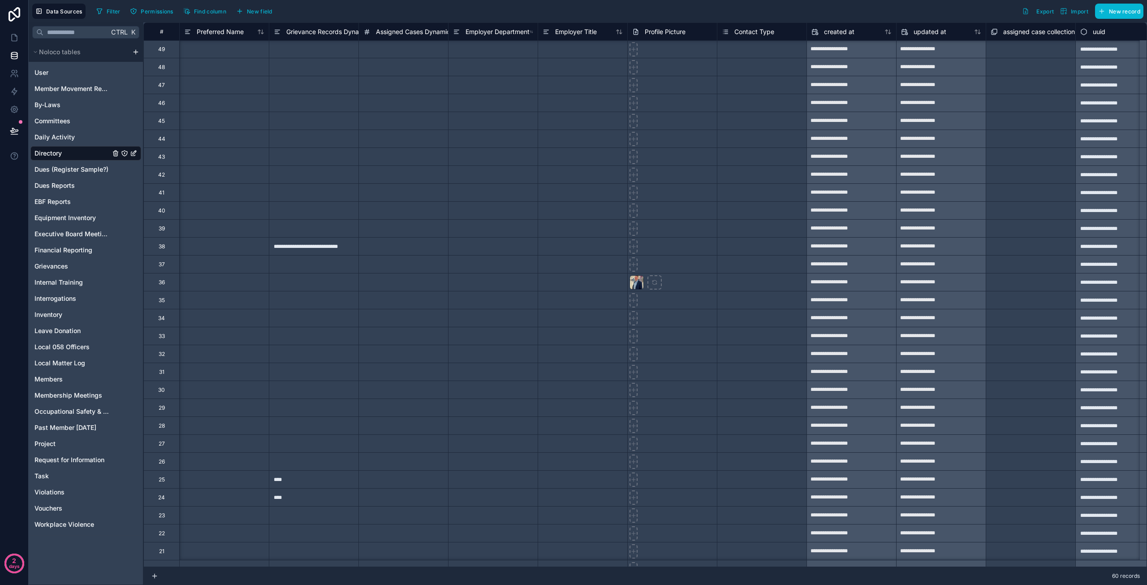
scroll to position [0, 3046]
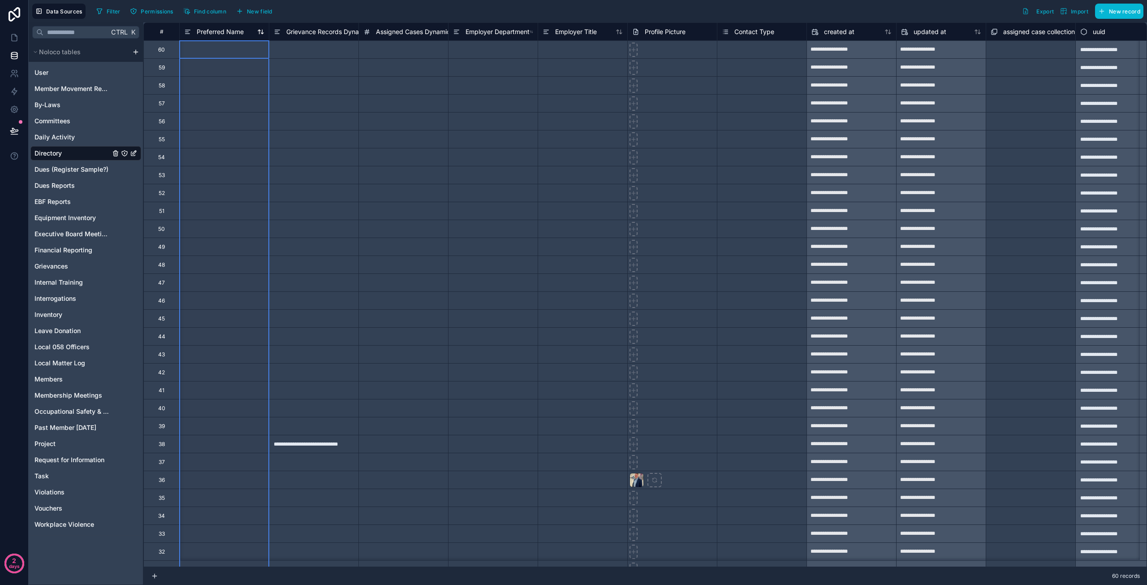
click at [218, 32] on span "Preferred Name" at bounding box center [220, 31] width 47 height 9
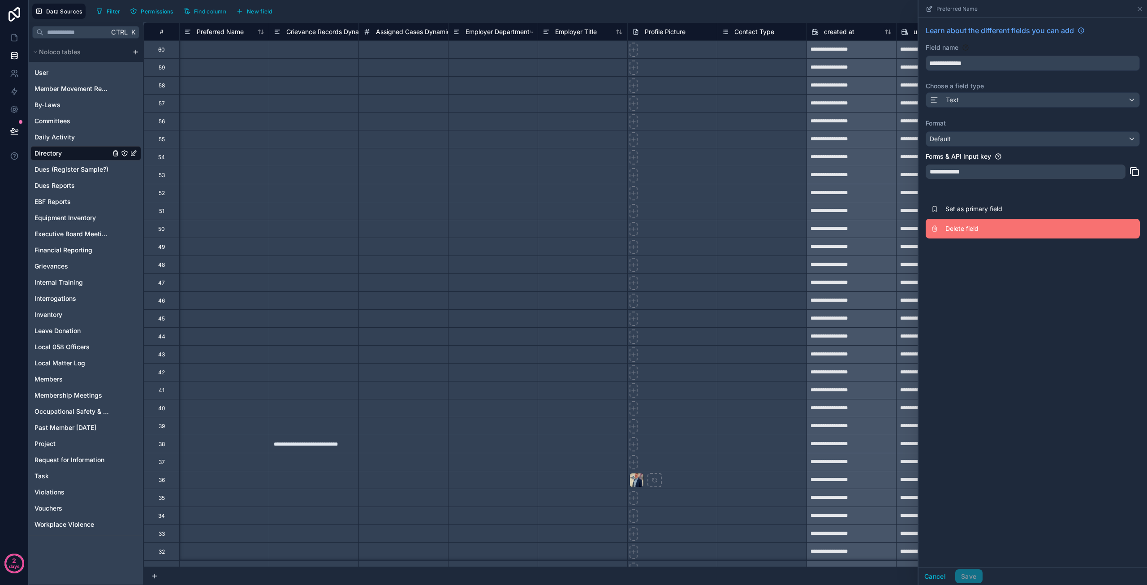
click at [960, 224] on span "Delete field" at bounding box center [1009, 228] width 129 height 9
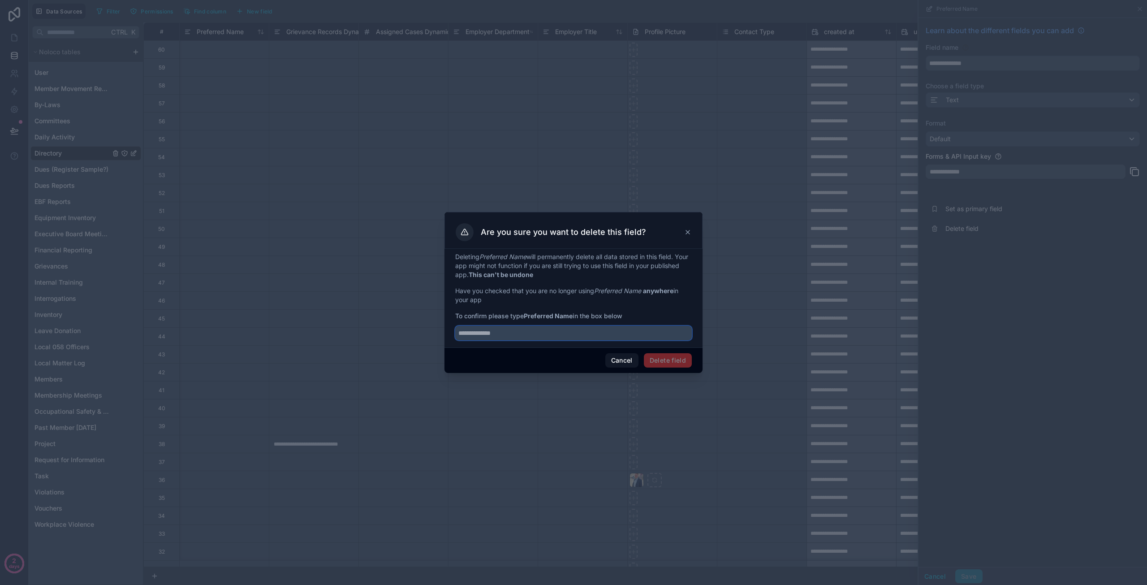
click at [488, 330] on input "text" at bounding box center [573, 333] width 237 height 14
type input "**********"
click at [675, 362] on button "Delete field" at bounding box center [668, 360] width 48 height 14
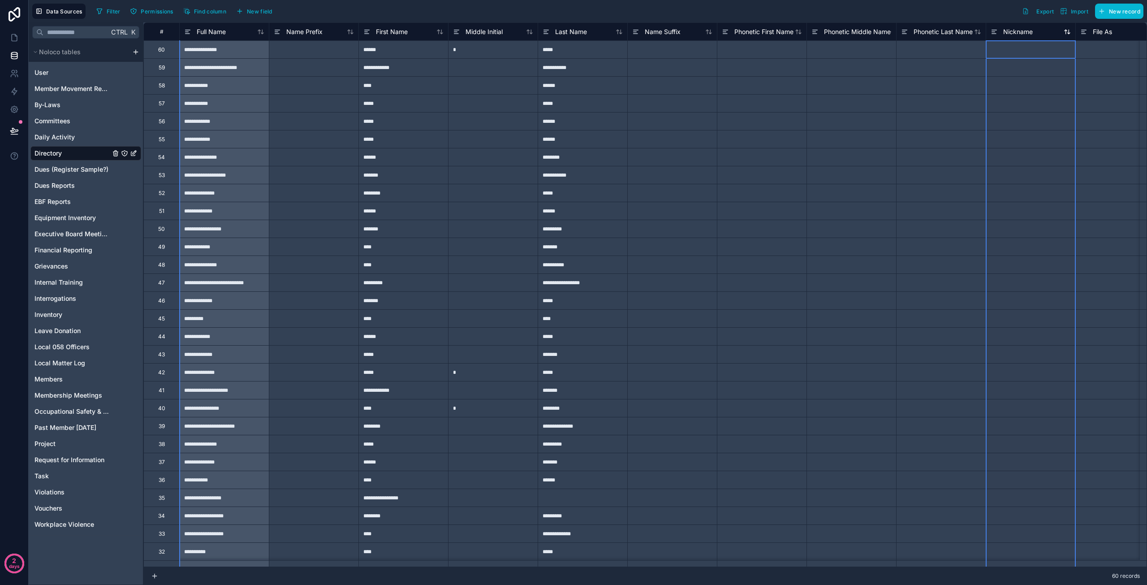
click at [1029, 32] on span "Nickname" at bounding box center [1018, 31] width 30 height 9
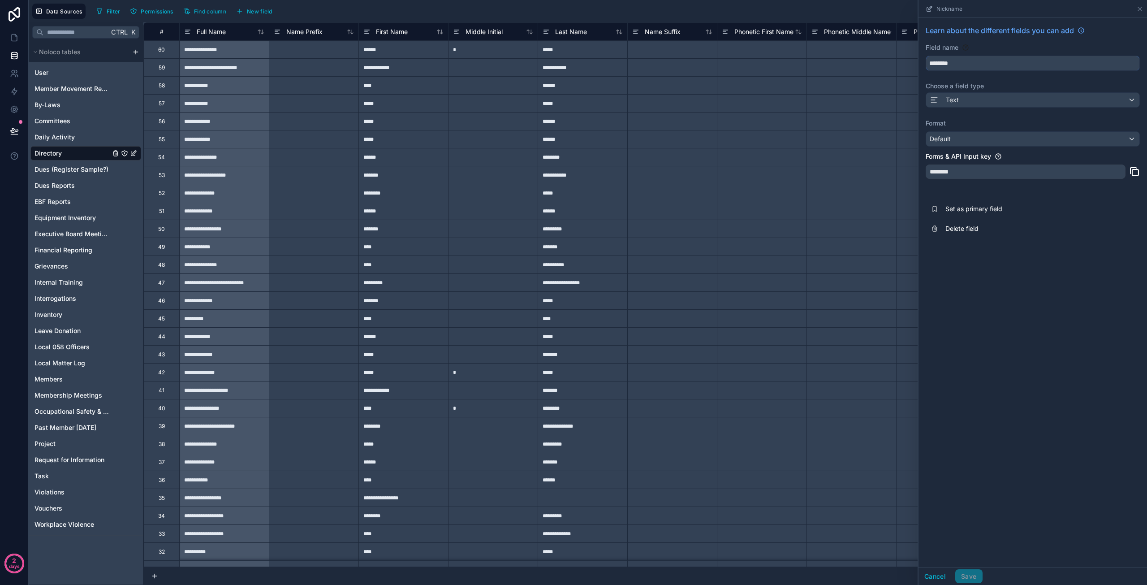
drag, startPoint x: 967, startPoint y: 62, endPoint x: 892, endPoint y: 63, distance: 74.8
click at [892, 65] on div "**********" at bounding box center [645, 303] width 1004 height 562
click at [926, 56] on button "*********" at bounding box center [1033, 63] width 214 height 15
type input "**********"
click at [969, 172] on div "********" at bounding box center [1026, 171] width 200 height 14
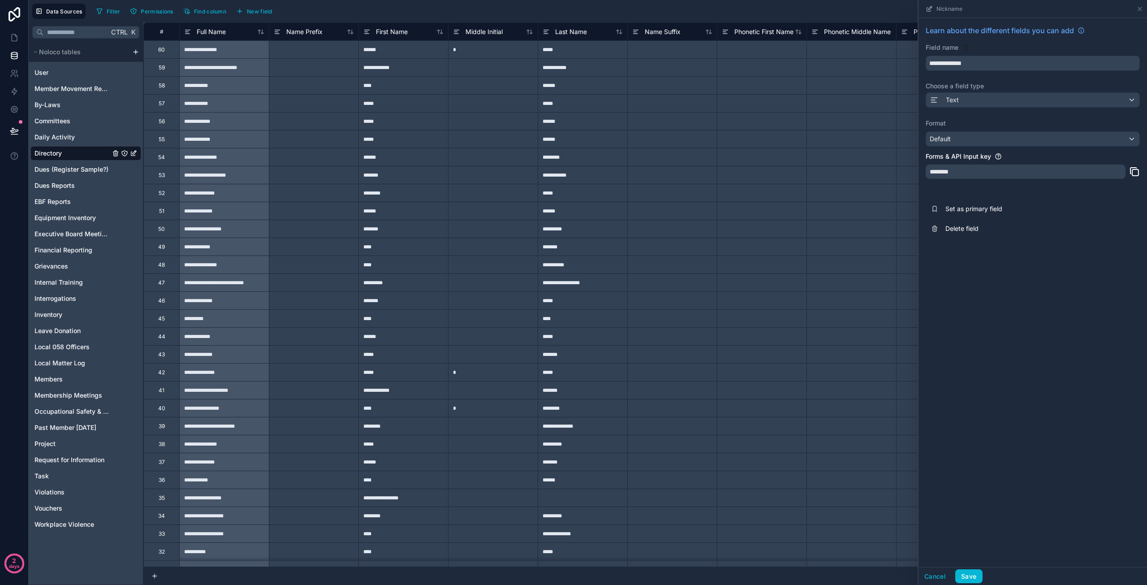
click at [957, 168] on div "********" at bounding box center [1026, 171] width 200 height 14
click at [973, 577] on button "Save" at bounding box center [968, 576] width 27 height 14
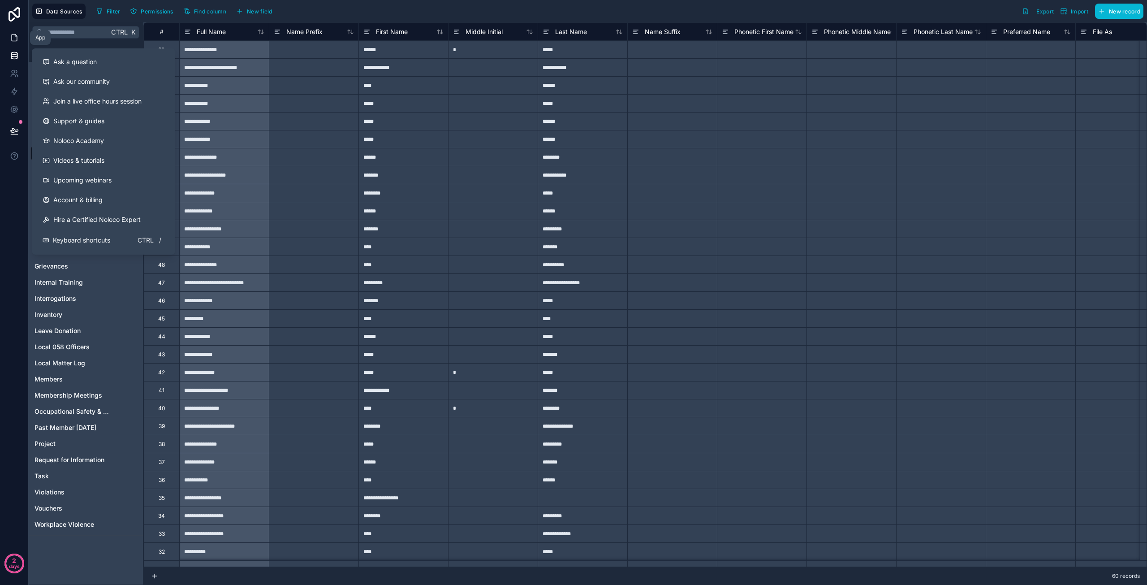
click at [12, 35] on icon at bounding box center [14, 37] width 9 height 9
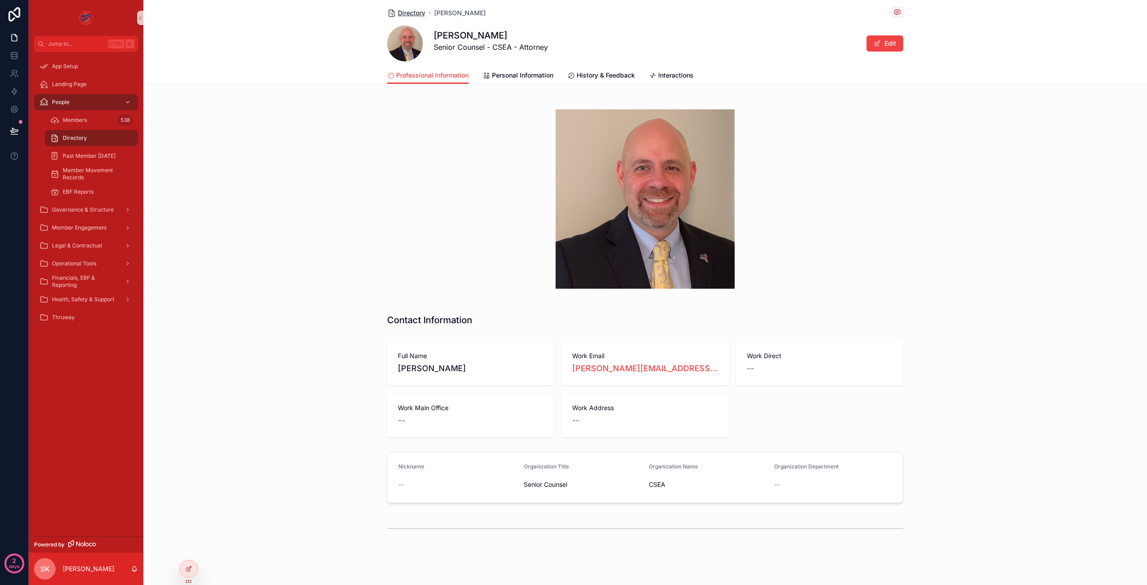
click at [400, 14] on span "Directory" at bounding box center [411, 13] width 27 height 9
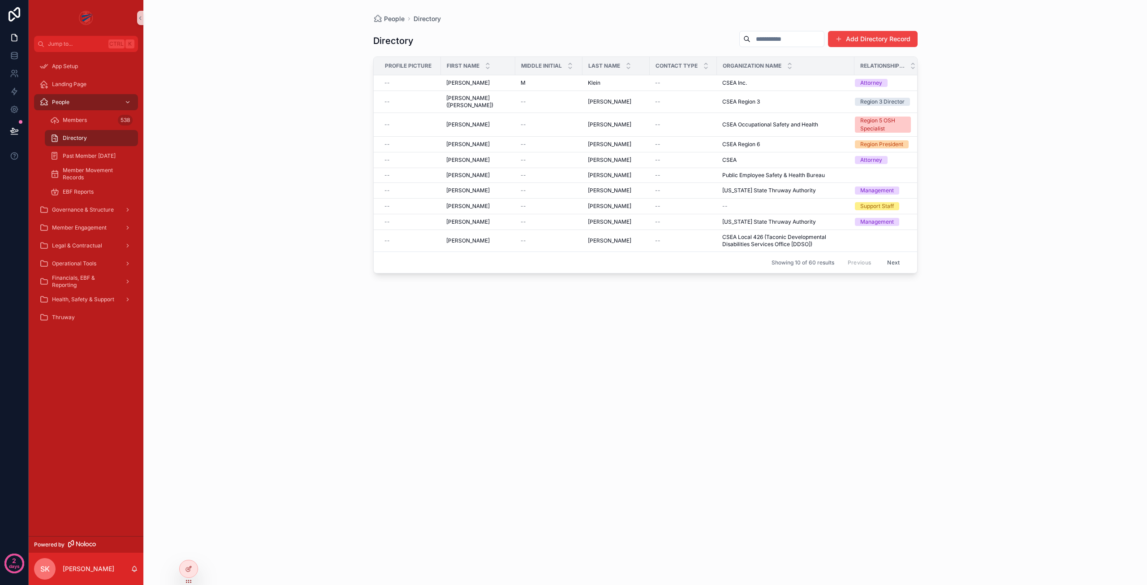
click at [416, 67] on span "Profile Picture" at bounding box center [408, 65] width 47 height 7
click at [769, 39] on input "scrollable content" at bounding box center [786, 39] width 73 height 13
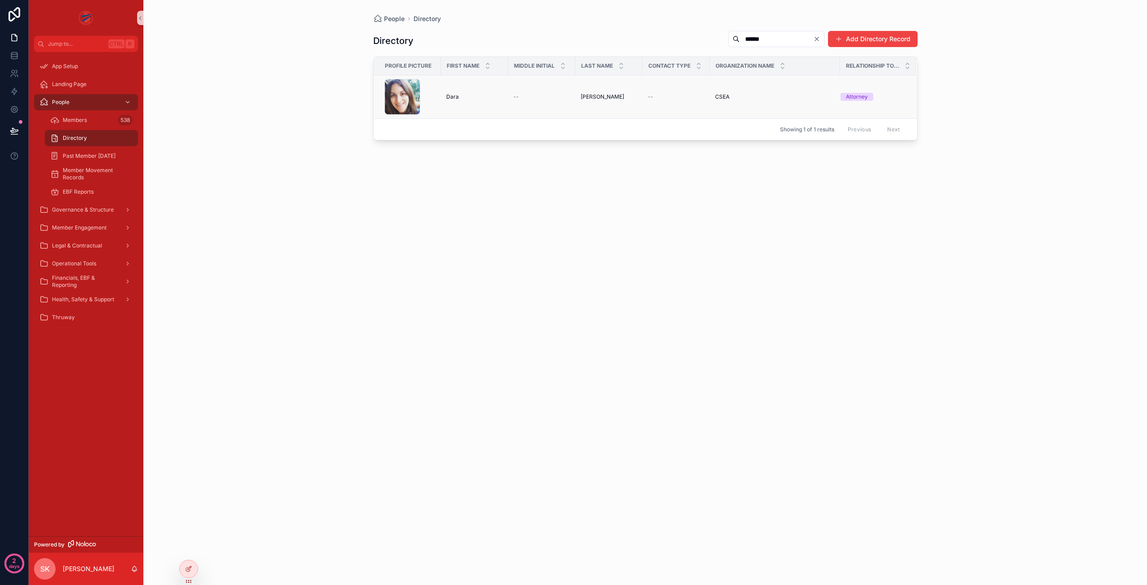
type input "******"
click at [453, 97] on span "Dara" at bounding box center [452, 96] width 13 height 7
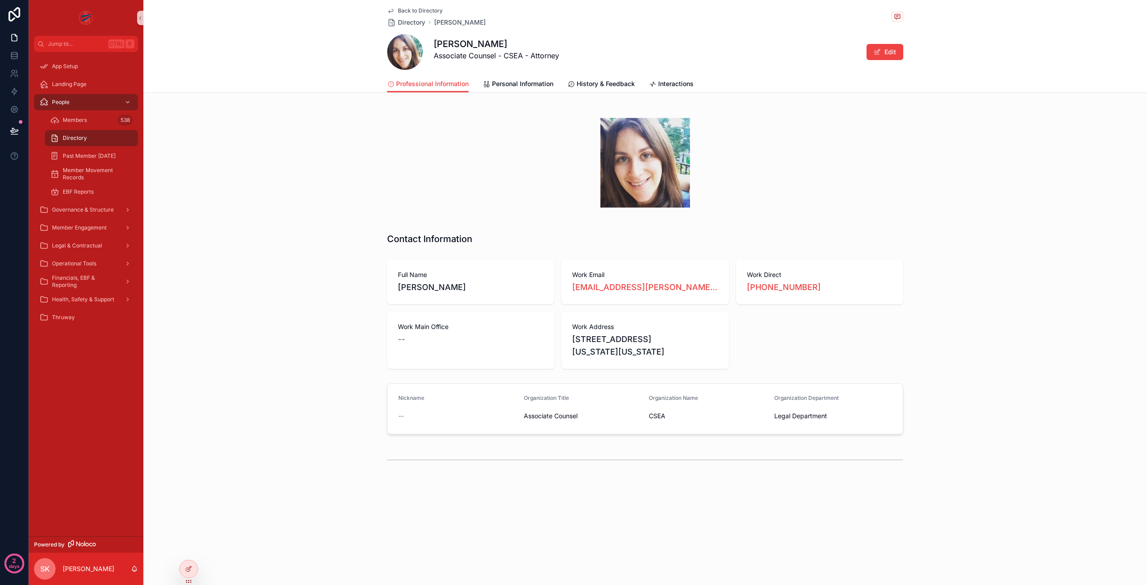
click at [401, 340] on span "--" at bounding box center [401, 339] width 7 height 13
click at [885, 54] on button "Edit" at bounding box center [884, 52] width 37 height 16
click at [405, 341] on span "--" at bounding box center [401, 339] width 7 height 13
click at [401, 340] on span "--" at bounding box center [401, 339] width 7 height 13
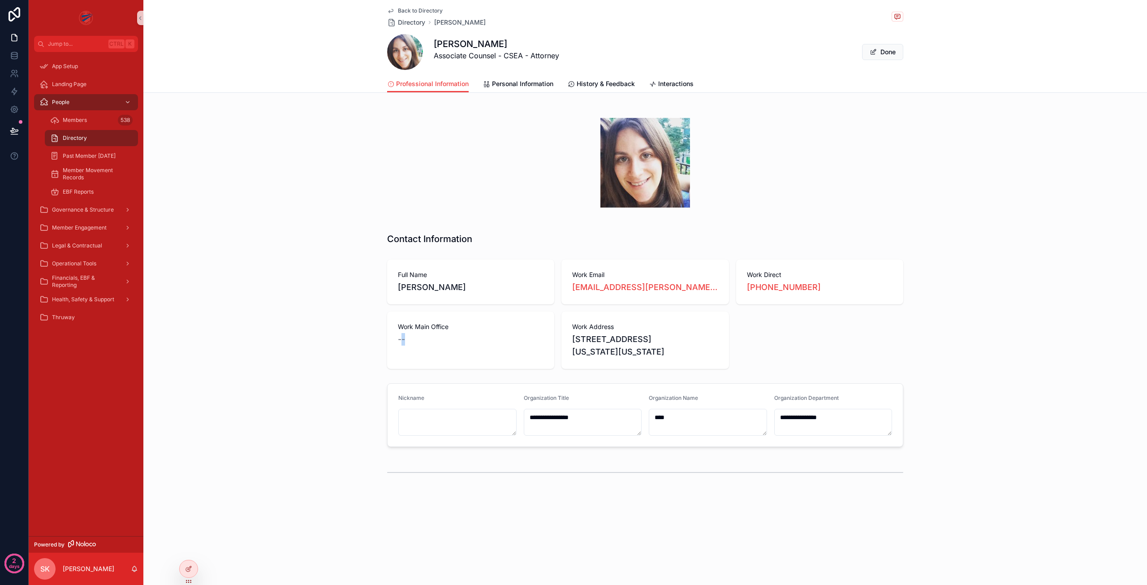
click at [406, 340] on div "--" at bounding box center [471, 339] width 146 height 13
click at [889, 57] on button "Done" at bounding box center [882, 52] width 41 height 16
click at [187, 571] on icon at bounding box center [188, 569] width 4 height 4
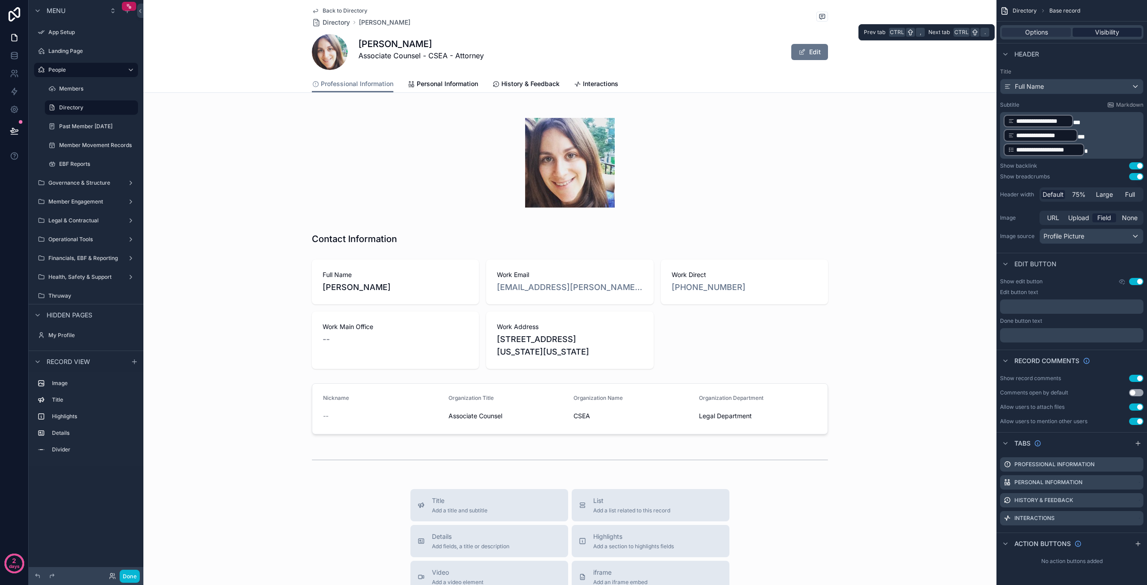
click at [1109, 35] on span "Visibility" at bounding box center [1107, 32] width 24 height 9
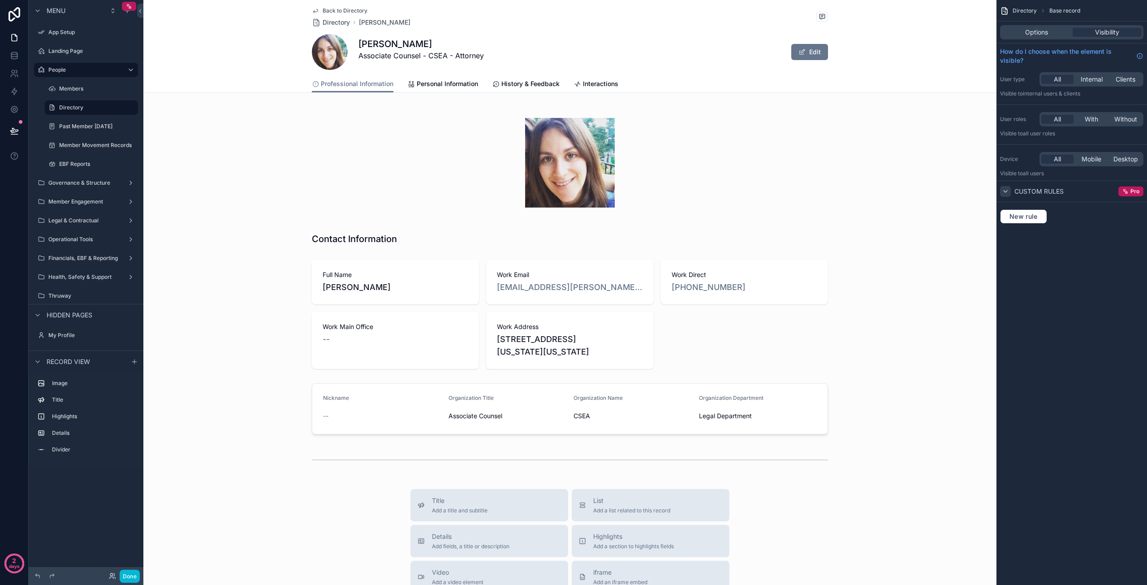
click at [1004, 191] on icon "scrollable content" at bounding box center [1005, 191] width 7 height 7
click at [1036, 34] on span "Options" at bounding box center [1036, 32] width 23 height 9
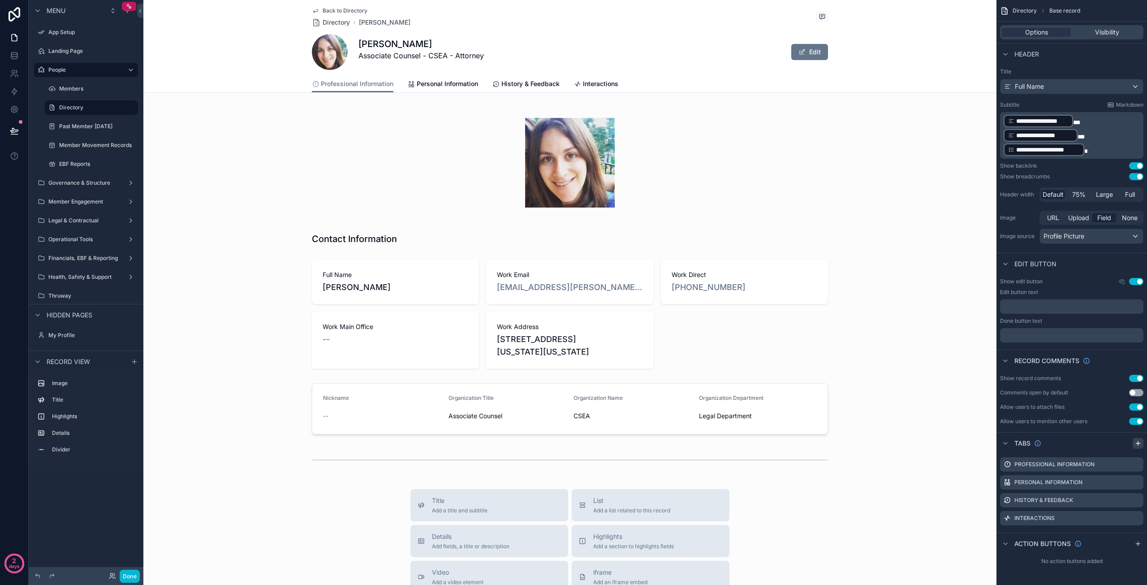
click at [1138, 443] on icon "scrollable content" at bounding box center [1138, 443] width 4 height 0
click at [1136, 537] on icon "scrollable content" at bounding box center [1136, 536] width 7 height 7
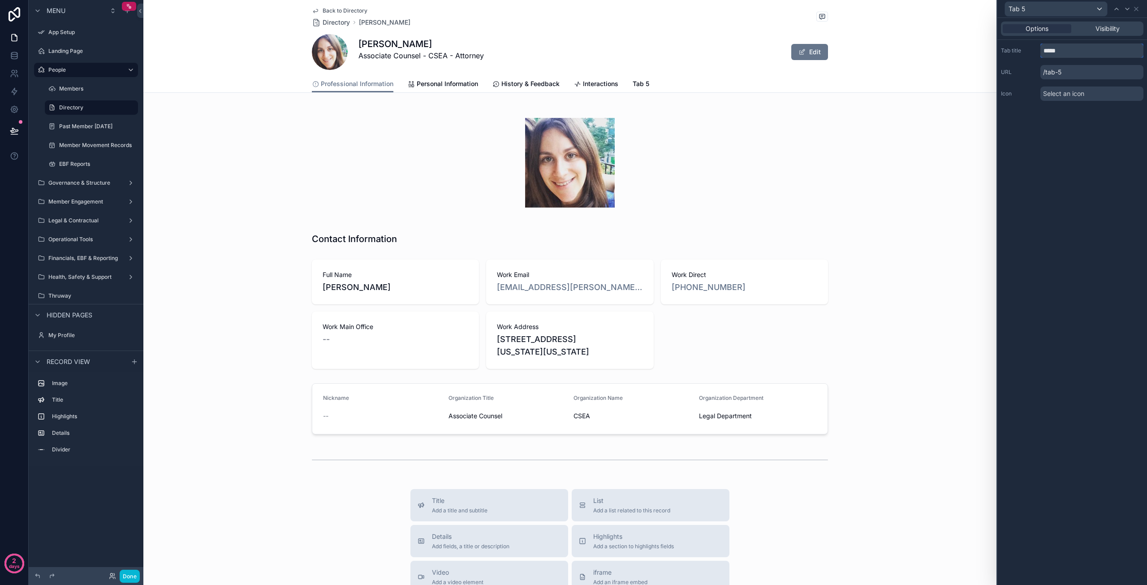
drag, startPoint x: 1066, startPoint y: 51, endPoint x: 1026, endPoint y: 52, distance: 39.9
click at [1026, 52] on div "Tab title *****" at bounding box center [1072, 50] width 142 height 14
type input "*********"
click at [1093, 91] on div "Select an icon" at bounding box center [1091, 93] width 103 height 14
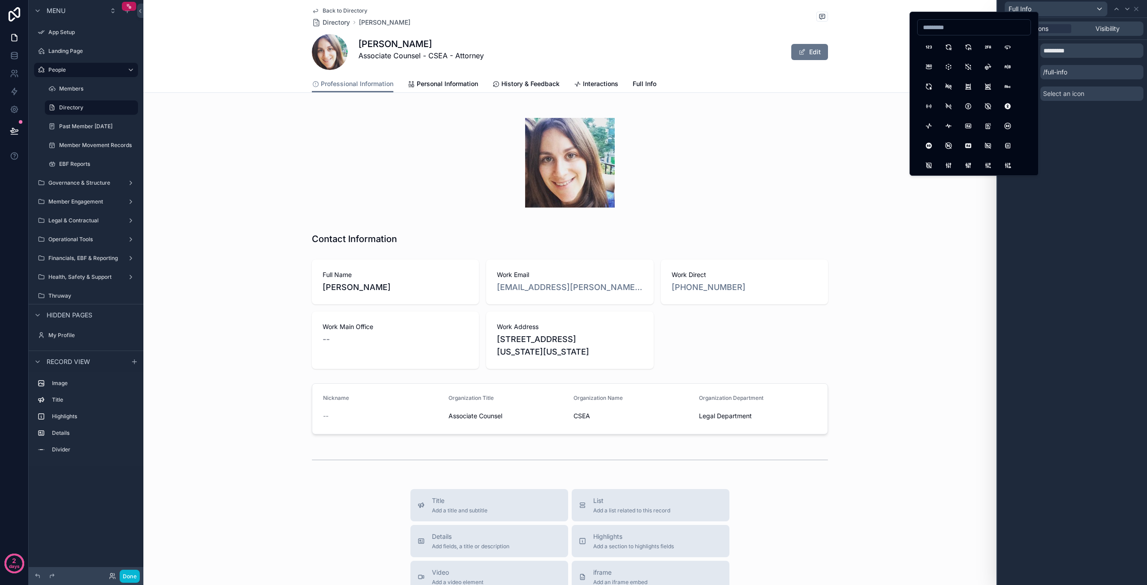
click at [952, 28] on input at bounding box center [974, 27] width 113 height 13
type input "***"
click at [948, 85] on button "AdFilled" at bounding box center [948, 83] width 16 height 16
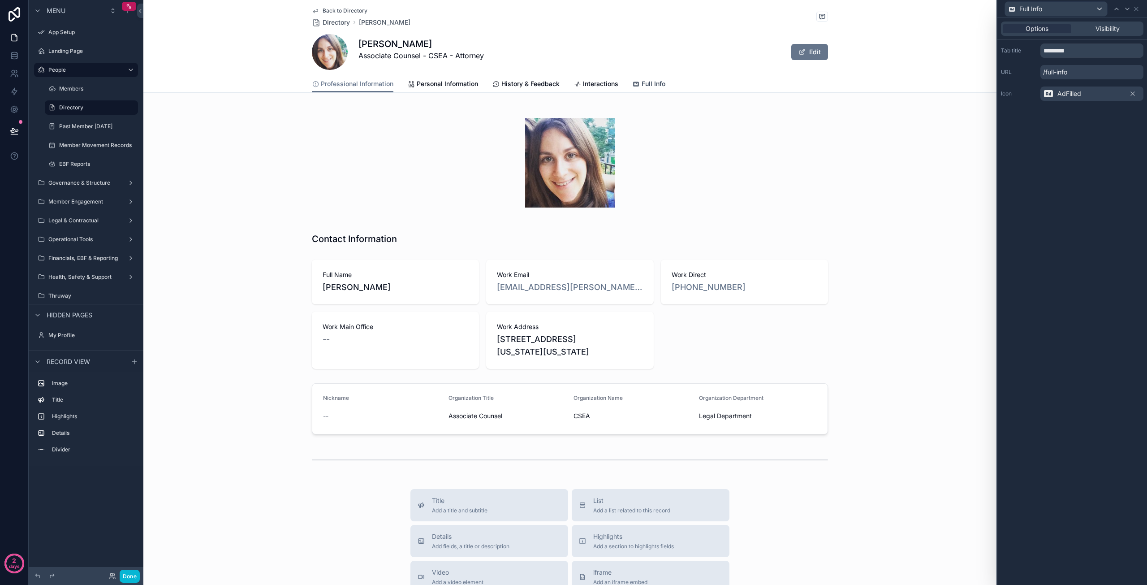
click at [652, 82] on span "Full Info" at bounding box center [654, 83] width 24 height 9
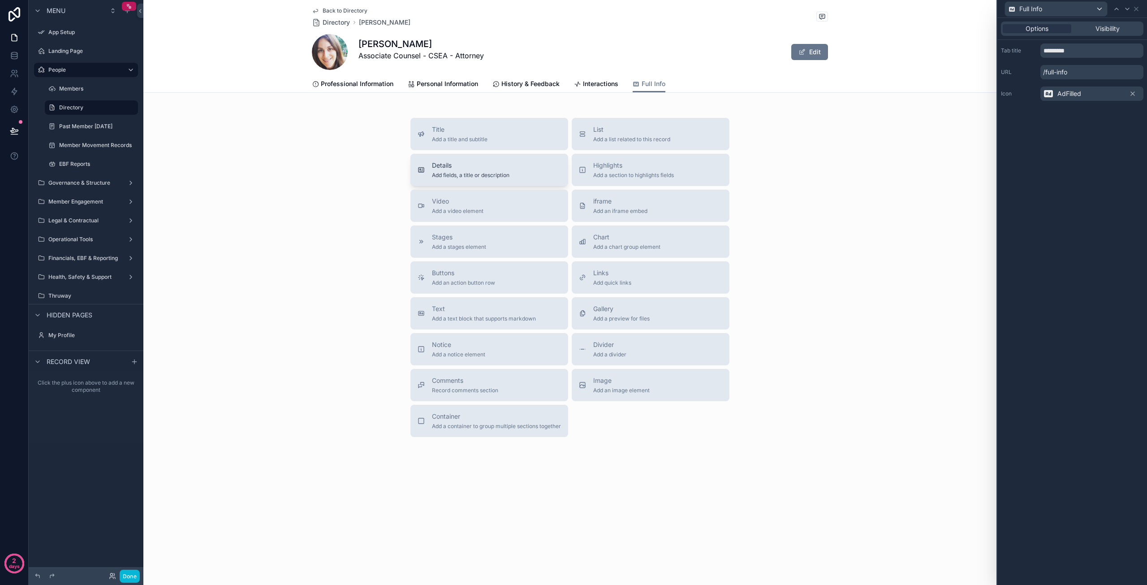
click at [492, 168] on span "Details" at bounding box center [471, 165] width 78 height 9
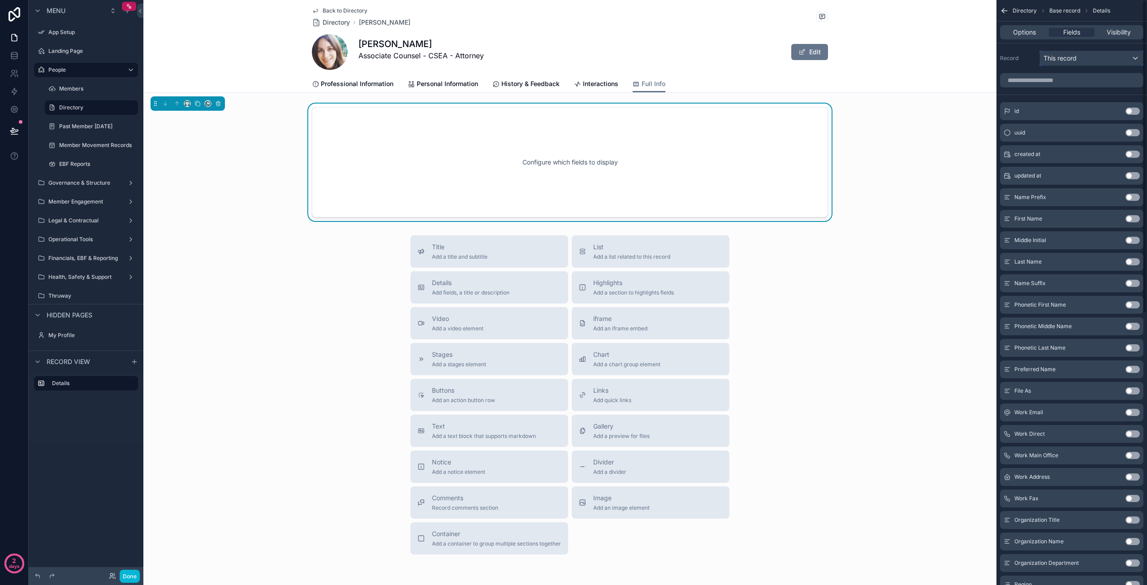
click at [1124, 58] on div "This record" at bounding box center [1091, 58] width 103 height 14
click at [1124, 58] on div "scrollable content" at bounding box center [573, 292] width 1147 height 585
click at [1134, 112] on button "Use setting" at bounding box center [1132, 111] width 14 height 7
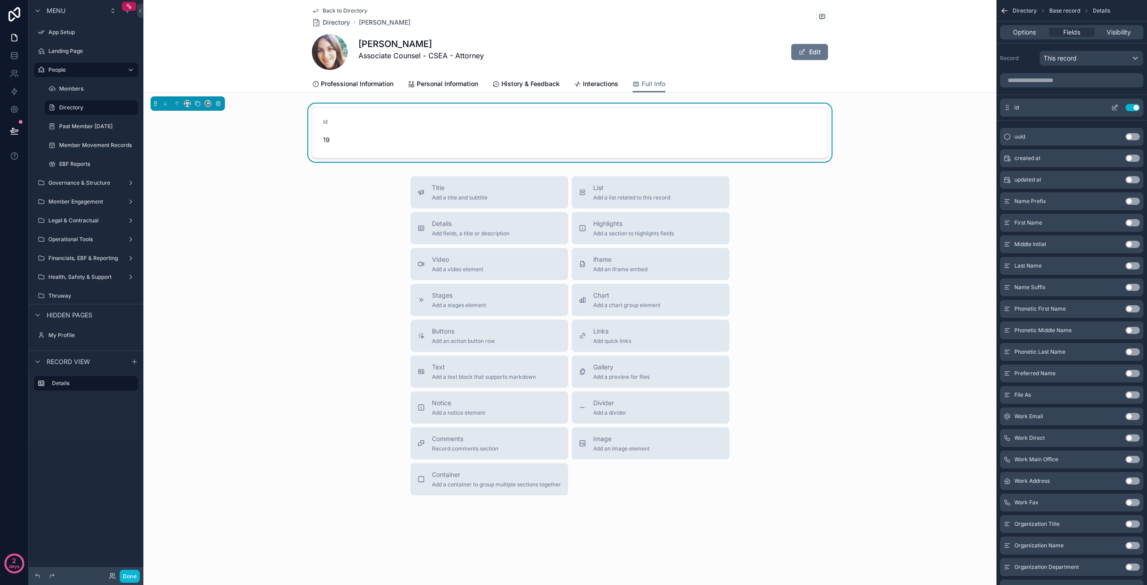
click at [1130, 107] on button "Use setting" at bounding box center [1132, 107] width 14 height 7
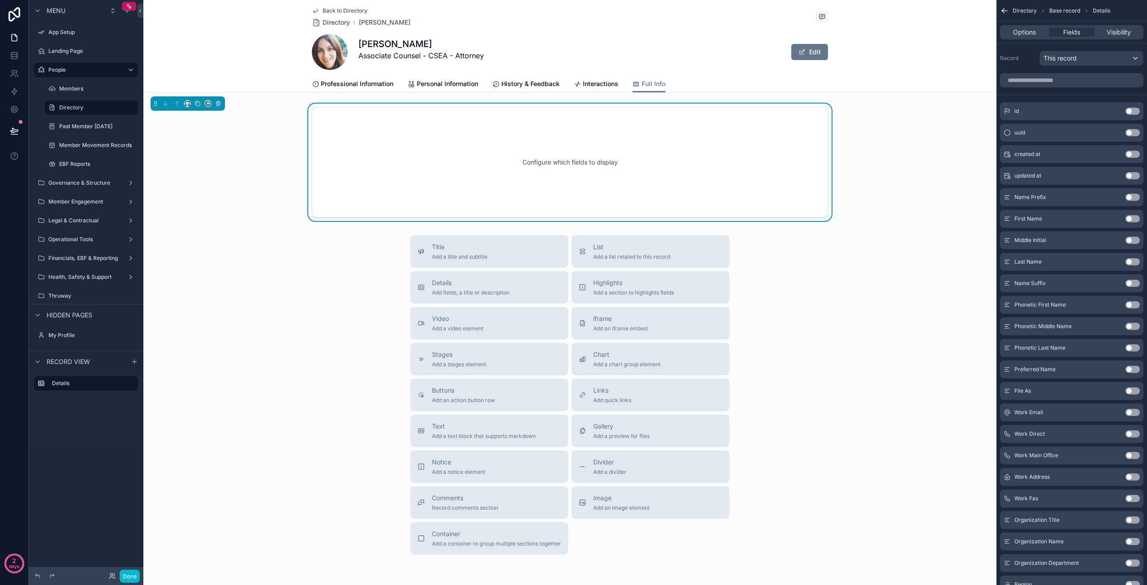
click at [1133, 198] on button "Use setting" at bounding box center [1132, 197] width 14 height 7
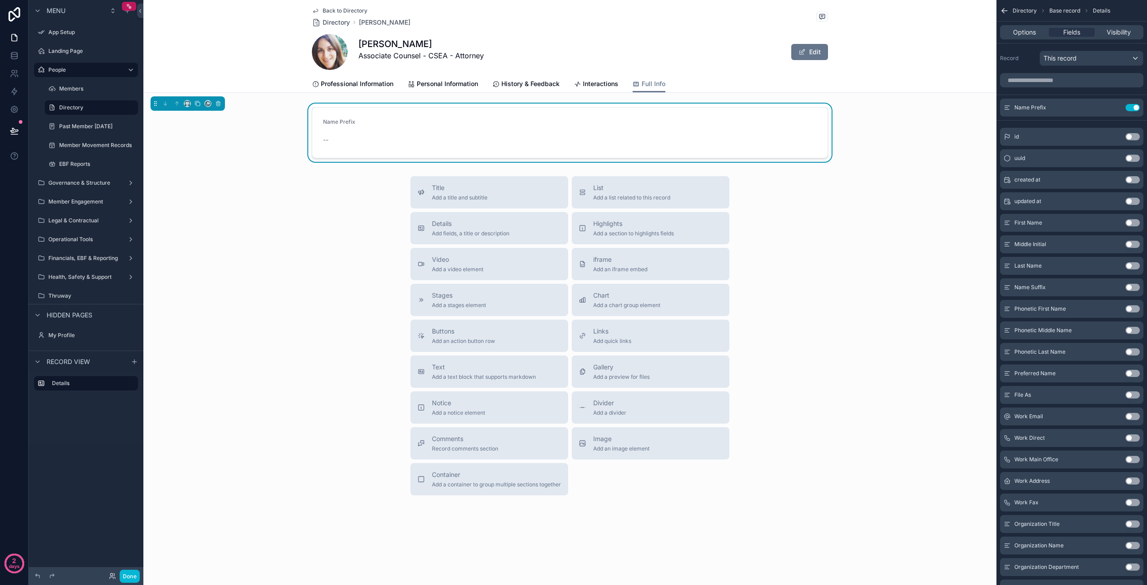
click at [1133, 224] on button "Use setting" at bounding box center [1132, 222] width 14 height 7
click at [1133, 246] on button "Use setting" at bounding box center [1132, 244] width 14 height 7
click at [1134, 265] on button "Use setting" at bounding box center [1132, 265] width 14 height 7
click at [1133, 287] on button "Use setting" at bounding box center [1132, 287] width 14 height 7
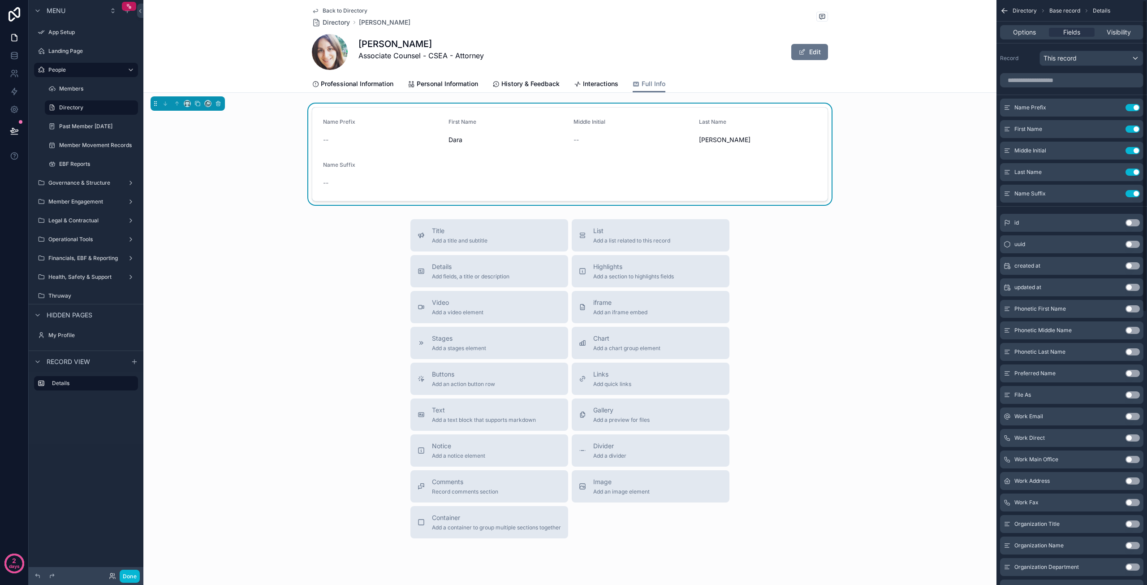
click at [1131, 310] on button "Use setting" at bounding box center [1132, 308] width 14 height 7
click at [1133, 330] on button "Use setting" at bounding box center [1132, 330] width 14 height 7
click at [1132, 352] on button "Use setting" at bounding box center [1132, 351] width 14 height 7
click at [1134, 371] on button "Use setting" at bounding box center [1132, 373] width 14 height 7
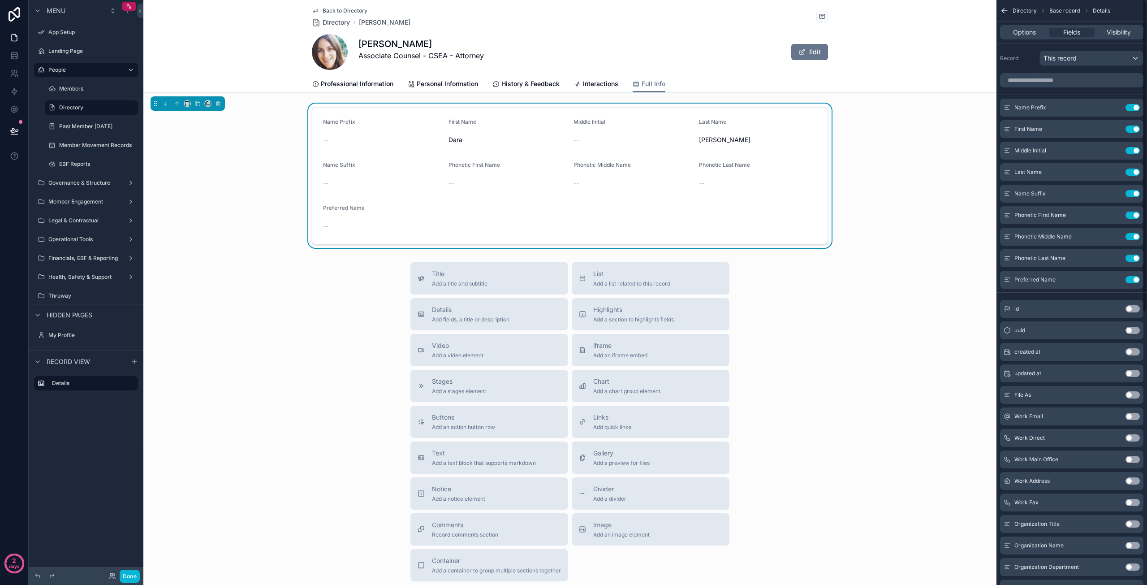
click at [1133, 397] on button "Use setting" at bounding box center [1132, 394] width 14 height 7
click at [1135, 419] on button "Use setting" at bounding box center [1132, 416] width 14 height 7
click at [1133, 439] on button "Use setting" at bounding box center [1132, 437] width 14 height 7
click at [1133, 459] on button "Use setting" at bounding box center [1132, 459] width 14 height 7
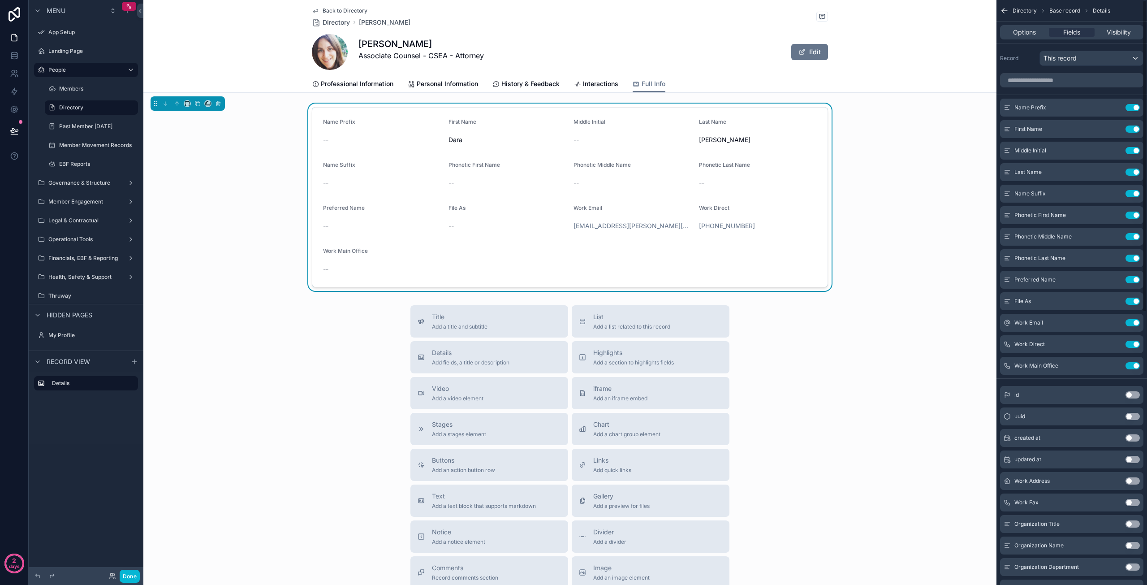
click at [1133, 479] on button "Use setting" at bounding box center [1132, 480] width 14 height 7
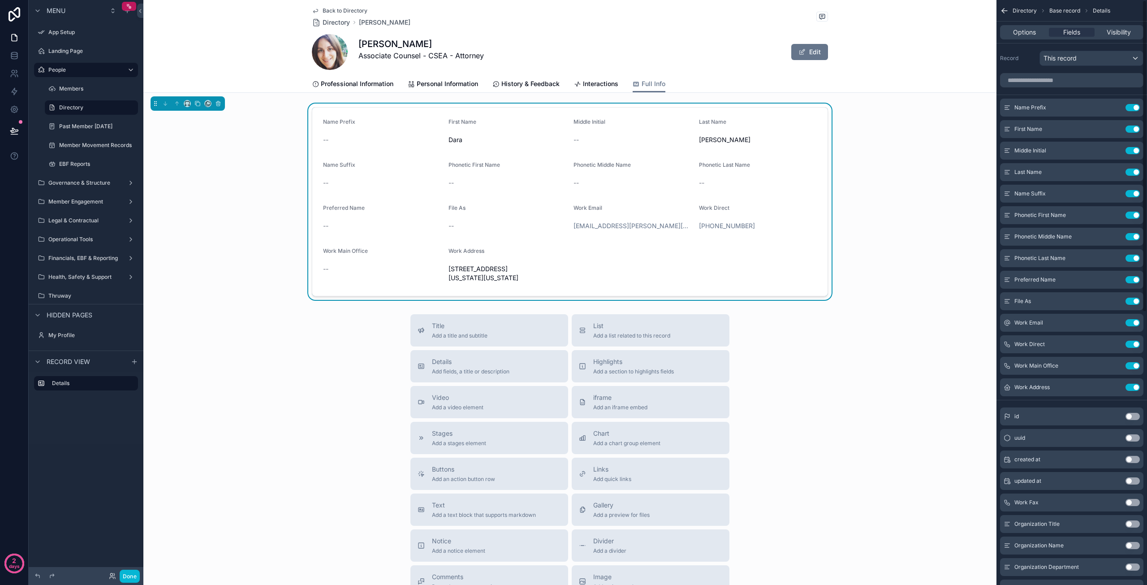
click at [1133, 502] on button "Use setting" at bounding box center [1132, 502] width 14 height 7
click at [1132, 526] on button "Use setting" at bounding box center [1132, 523] width 14 height 7
click at [1134, 546] on button "Use setting" at bounding box center [1132, 545] width 14 height 7
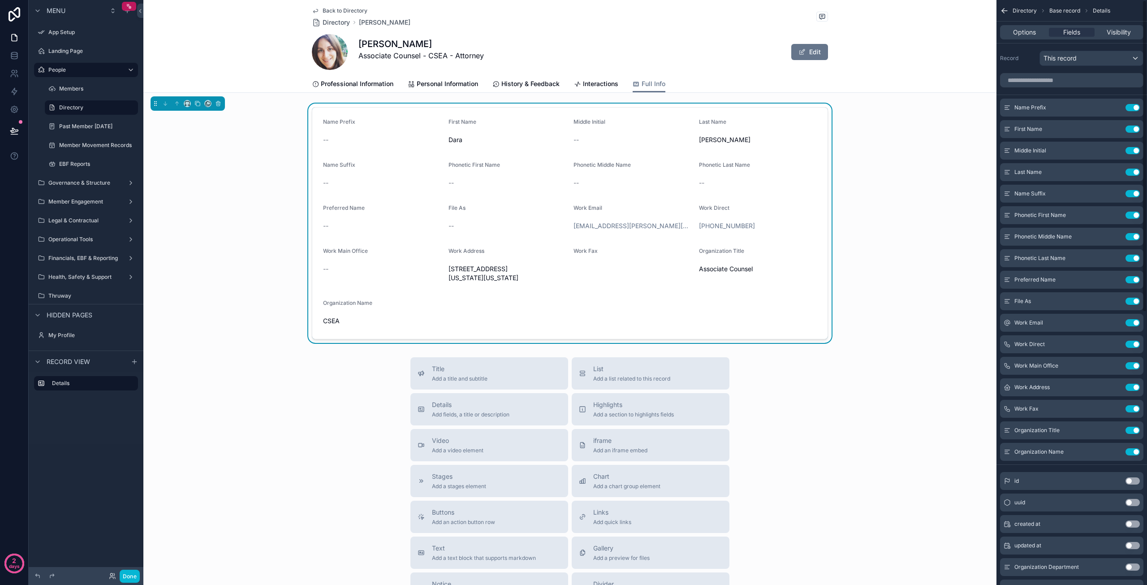
click at [1132, 567] on button "Use setting" at bounding box center [1132, 566] width 14 height 7
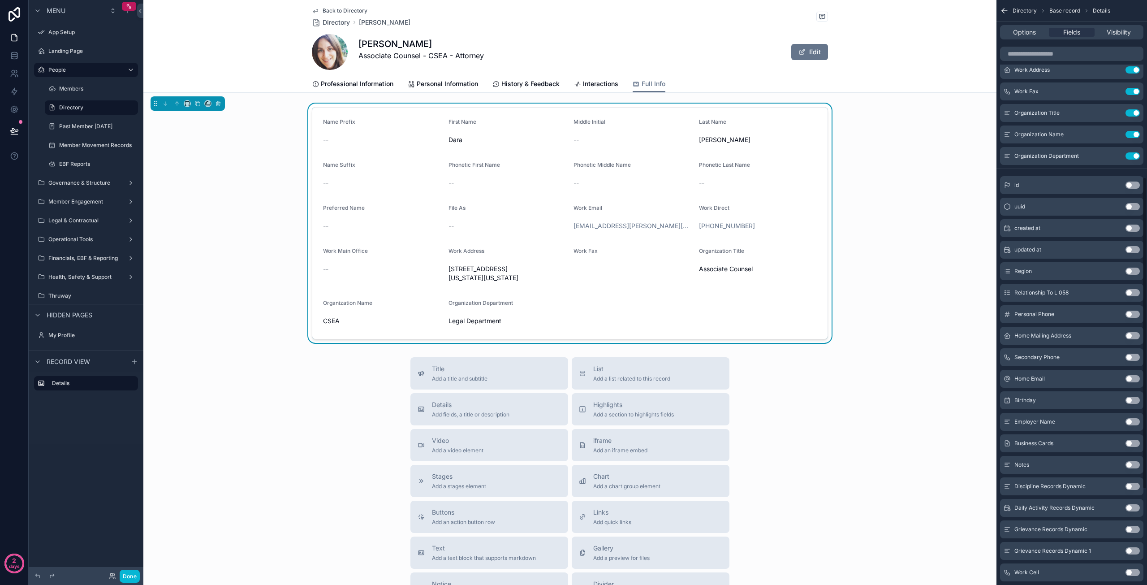
scroll to position [332, 0]
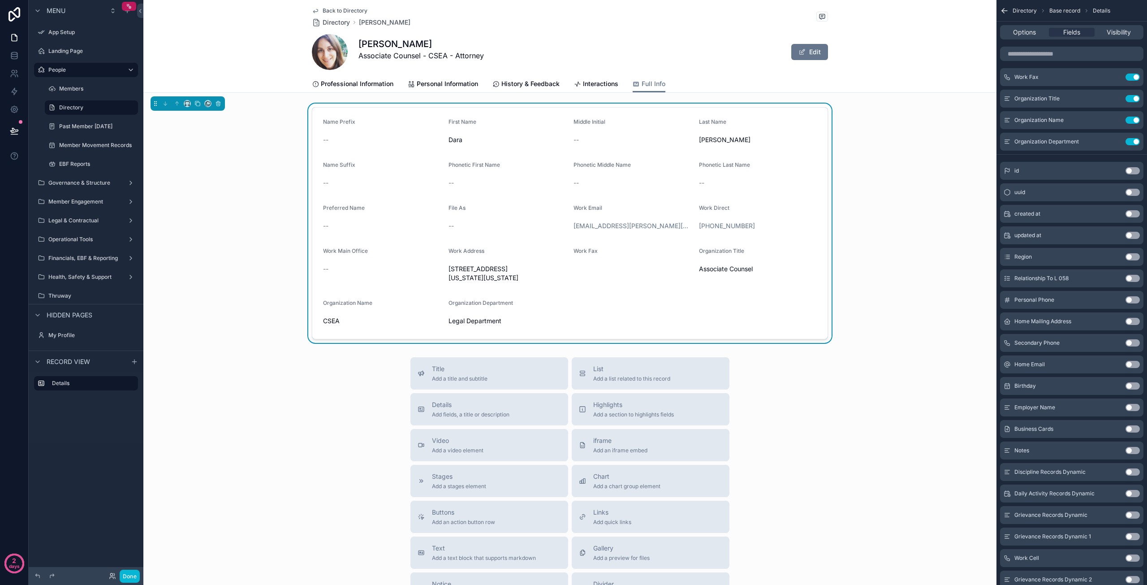
click at [1133, 255] on button "Use setting" at bounding box center [1132, 256] width 14 height 7
click at [1135, 278] on button "Use setting" at bounding box center [1132, 278] width 14 height 7
click at [1135, 299] on button "Use setting" at bounding box center [1132, 299] width 14 height 7
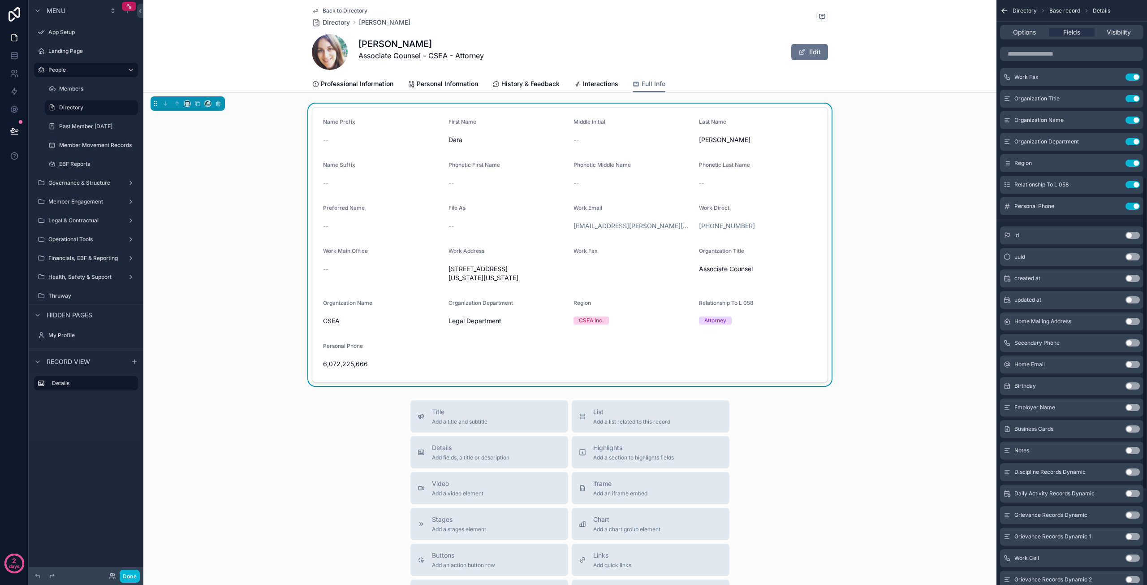
click at [1133, 323] on button "Use setting" at bounding box center [1132, 321] width 14 height 7
click at [1135, 344] on button "Use setting" at bounding box center [1132, 342] width 14 height 7
click at [1133, 367] on button "Use setting" at bounding box center [1132, 364] width 14 height 7
click at [1133, 388] on button "Use setting" at bounding box center [1132, 385] width 14 height 7
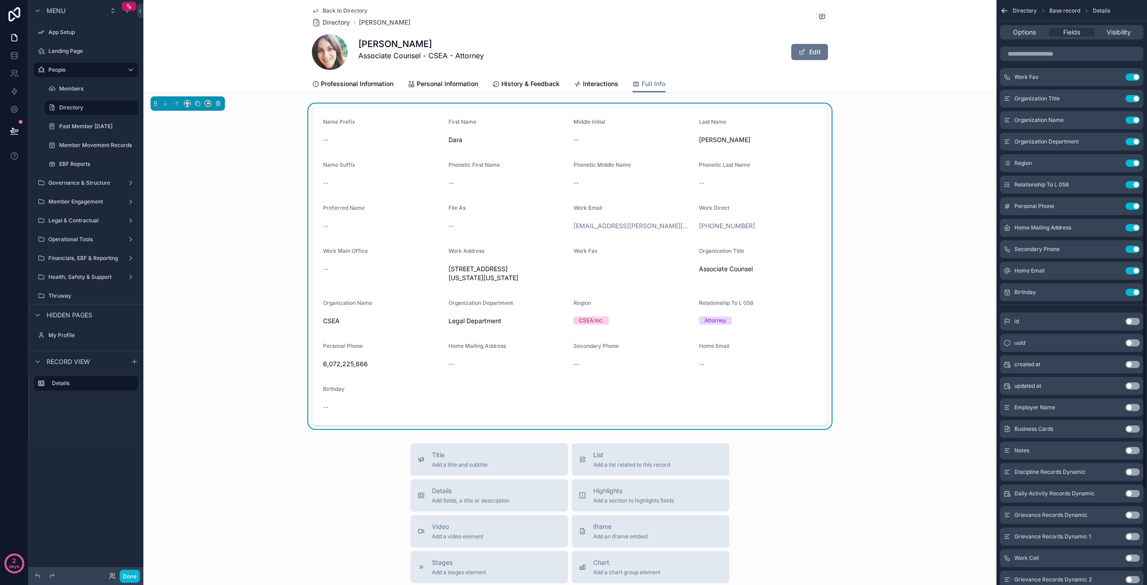
click at [1136, 406] on button "Use setting" at bounding box center [1132, 407] width 14 height 7
click at [1133, 429] on button "Use setting" at bounding box center [1132, 428] width 14 height 7
click at [1133, 448] on button "Use setting" at bounding box center [1132, 450] width 14 height 7
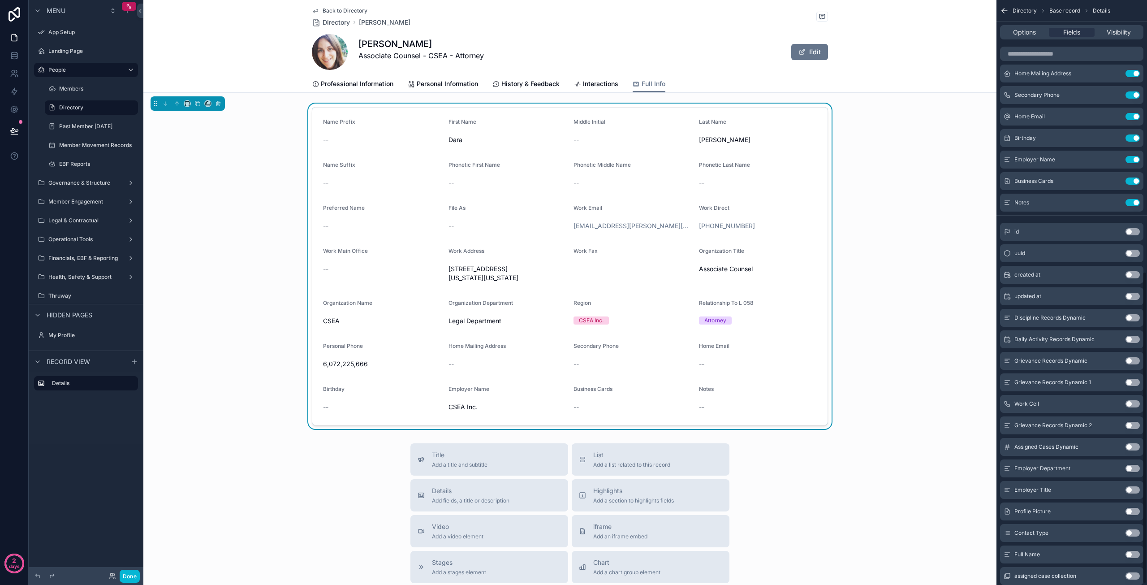
scroll to position [511, 0]
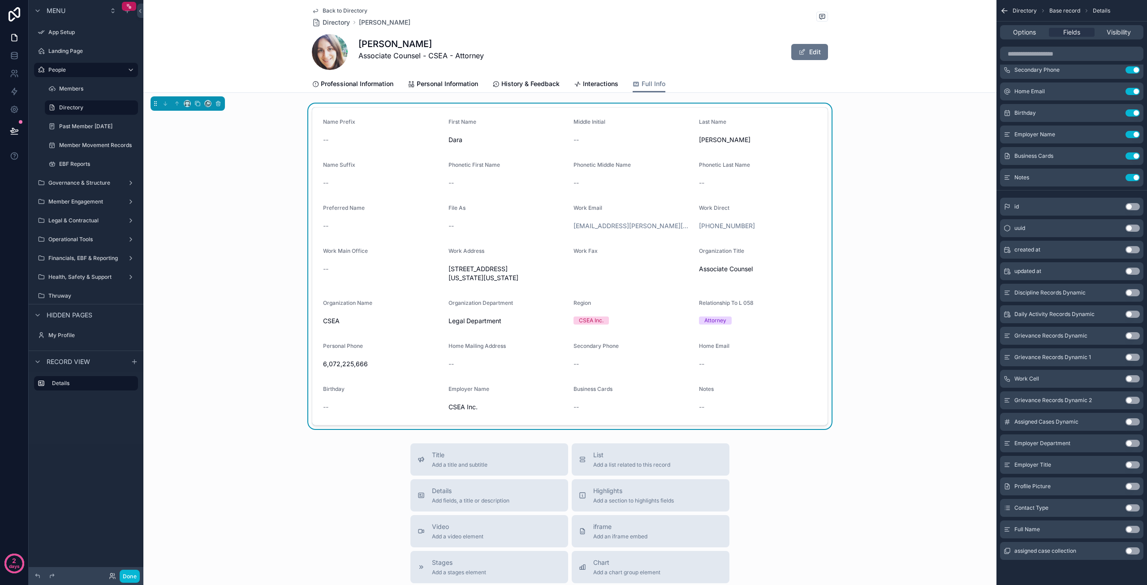
click at [1136, 379] on button "Use setting" at bounding box center [1132, 378] width 14 height 7
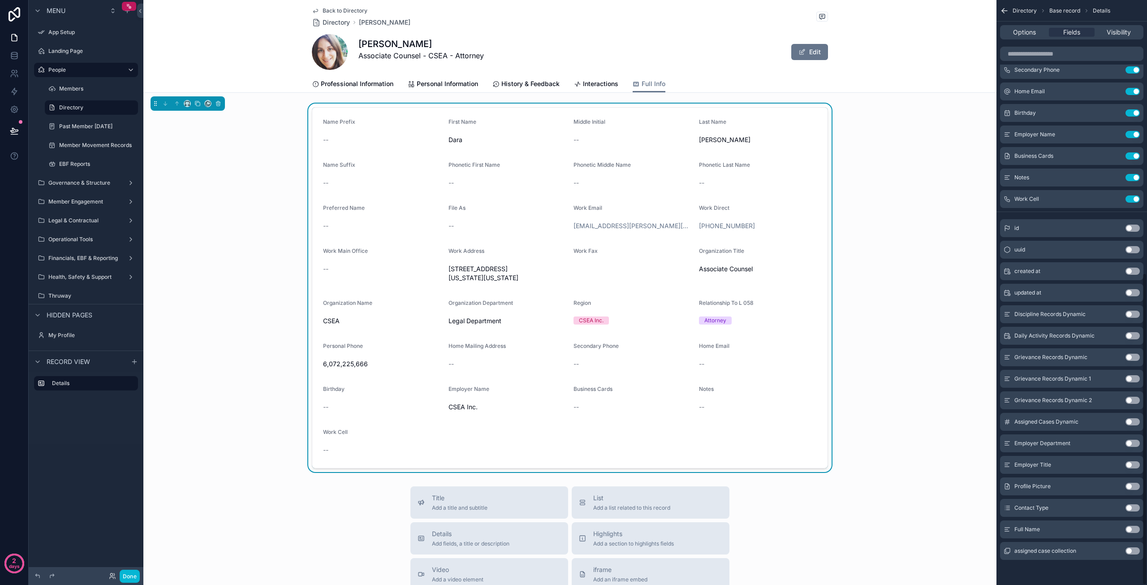
click at [1133, 399] on button "Use setting" at bounding box center [1132, 399] width 14 height 7
click at [1134, 399] on button "Use setting" at bounding box center [1132, 399] width 14 height 7
click at [1135, 419] on button "Use setting" at bounding box center [1132, 421] width 14 height 7
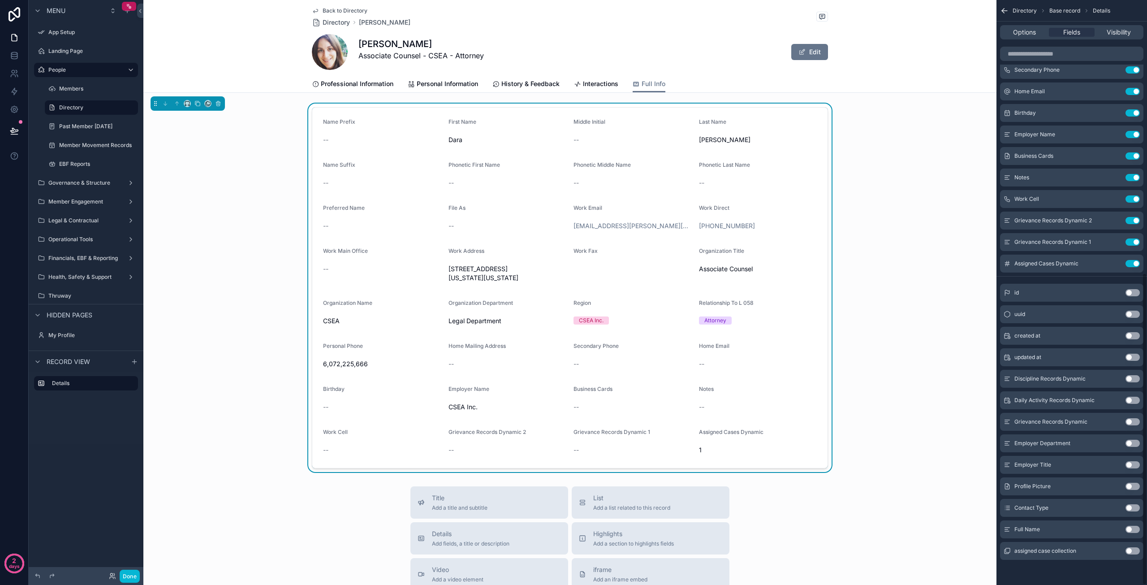
click at [1133, 400] on button "Use setting" at bounding box center [1132, 399] width 14 height 7
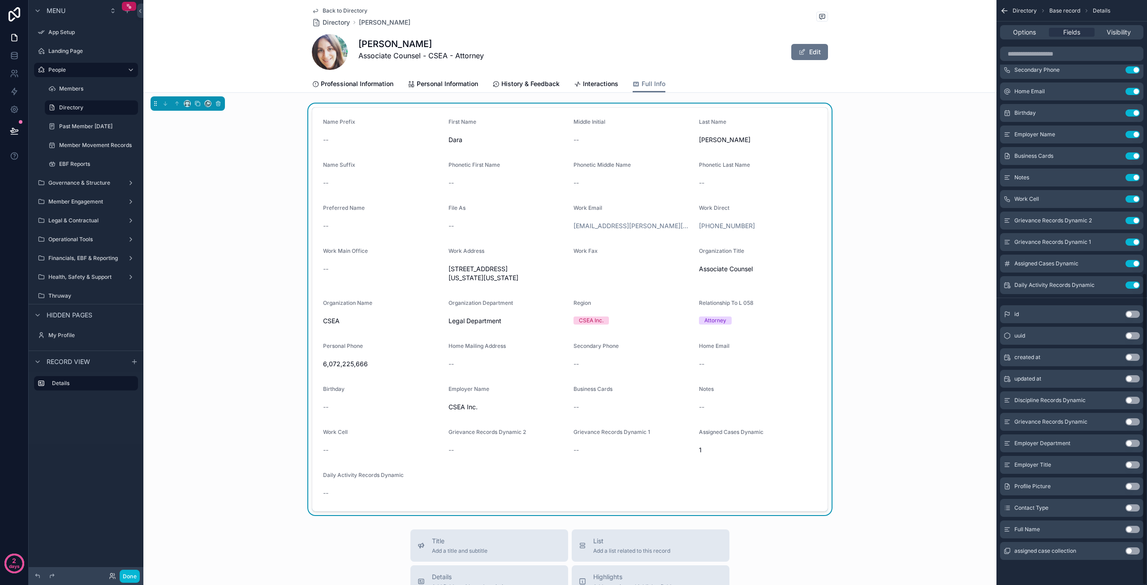
click at [1134, 420] on button "Use setting" at bounding box center [1132, 421] width 14 height 7
click at [1134, 443] on button "Use setting" at bounding box center [1132, 442] width 14 height 7
click at [1134, 463] on button "Use setting" at bounding box center [1132, 464] width 14 height 7
drag, startPoint x: 1133, startPoint y: 483, endPoint x: 1137, endPoint y: 499, distance: 16.5
click at [1133, 483] on button "Use setting" at bounding box center [1132, 486] width 14 height 7
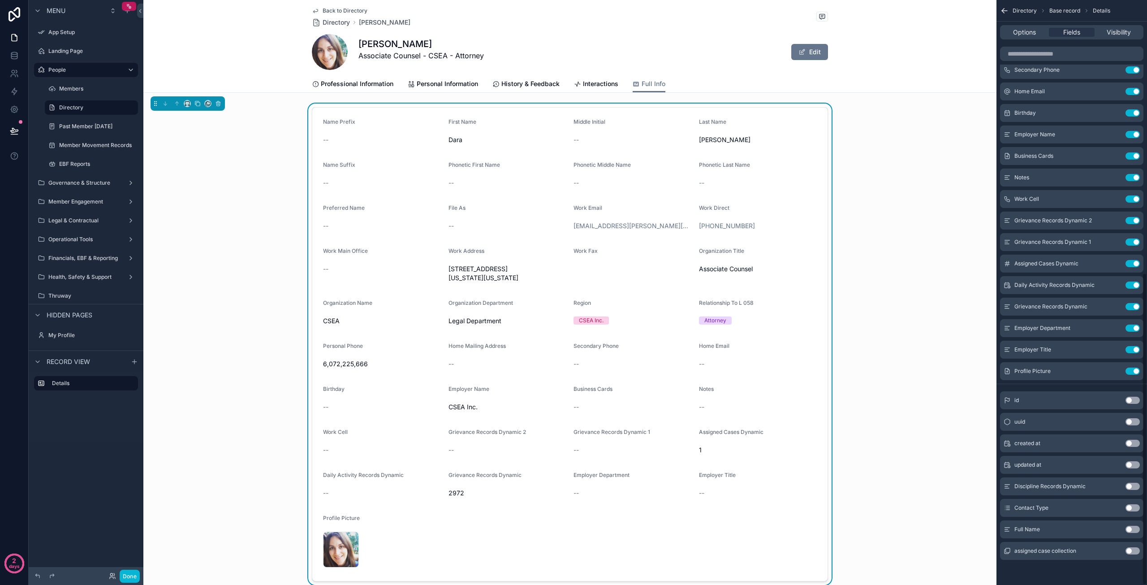
click at [1135, 508] on button "Use setting" at bounding box center [1132, 507] width 14 height 7
click at [1132, 484] on button "Use setting" at bounding box center [1132, 486] width 14 height 7
click at [1133, 483] on button "Use setting" at bounding box center [1132, 486] width 14 height 7
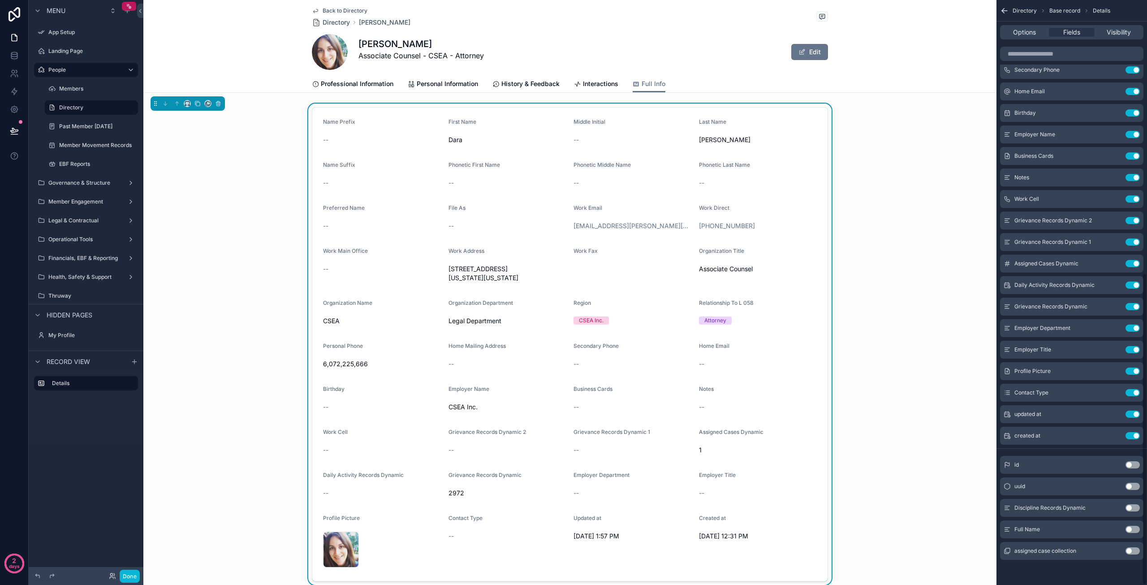
click at [1133, 483] on button "Use setting" at bounding box center [1132, 486] width 14 height 7
click at [1133, 484] on button "Use setting" at bounding box center [1132, 486] width 14 height 7
click at [1136, 514] on div "Discipline Records Dynamic Use setting" at bounding box center [1071, 508] width 143 height 18
drag, startPoint x: 1134, startPoint y: 508, endPoint x: 1135, endPoint y: 519, distance: 10.8
click at [1134, 508] on button "Use setting" at bounding box center [1132, 507] width 14 height 7
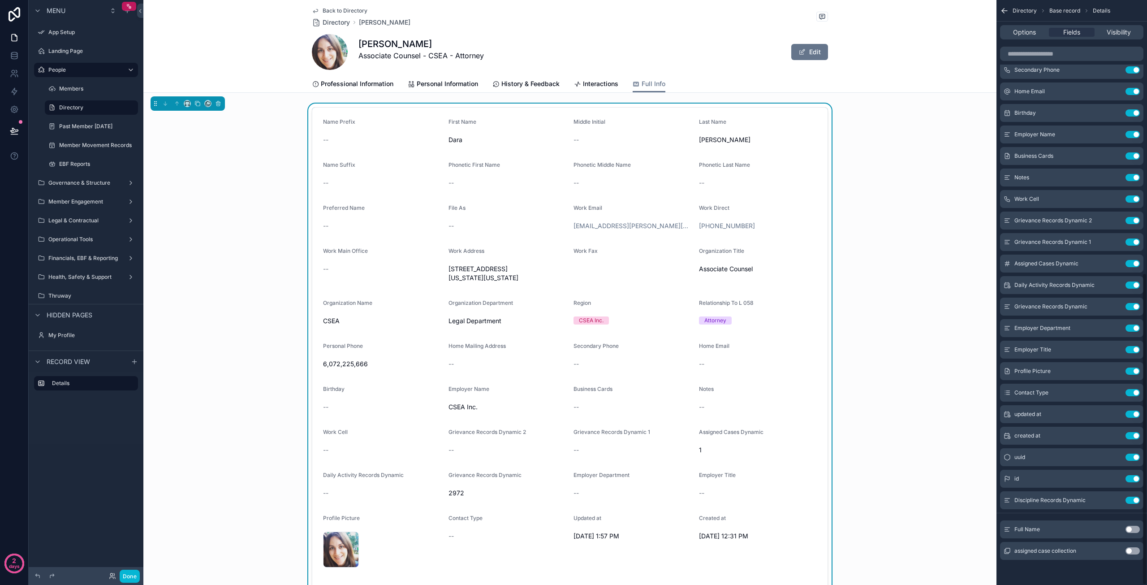
click at [1134, 529] on button "Use setting" at bounding box center [1132, 529] width 14 height 7
drag, startPoint x: 1133, startPoint y: 549, endPoint x: 1072, endPoint y: 509, distance: 72.9
click at [1133, 548] on button "Use setting" at bounding box center [1132, 550] width 14 height 7
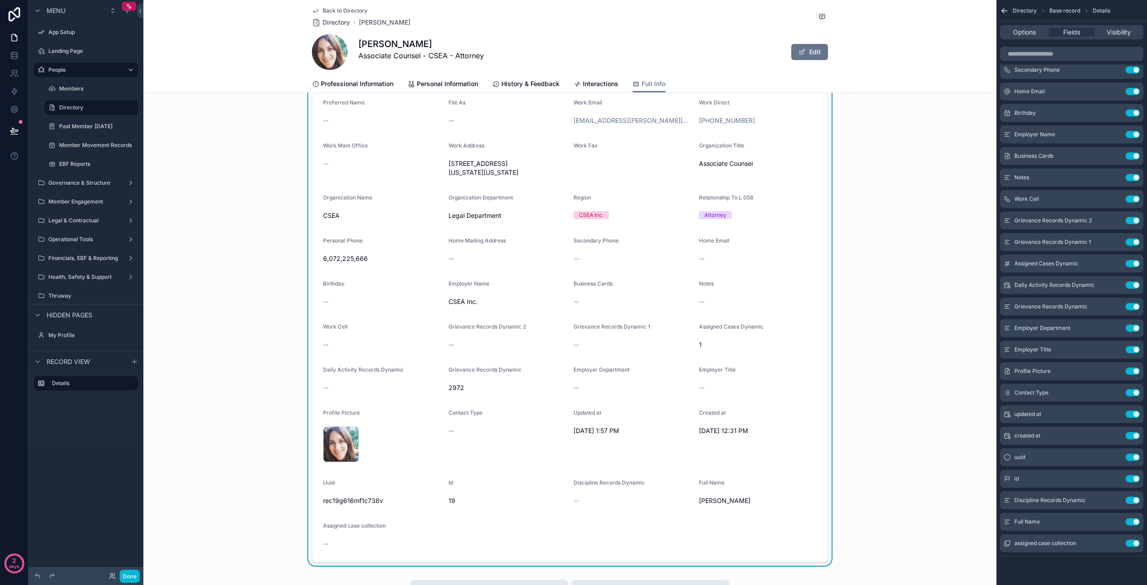
scroll to position [90, 0]
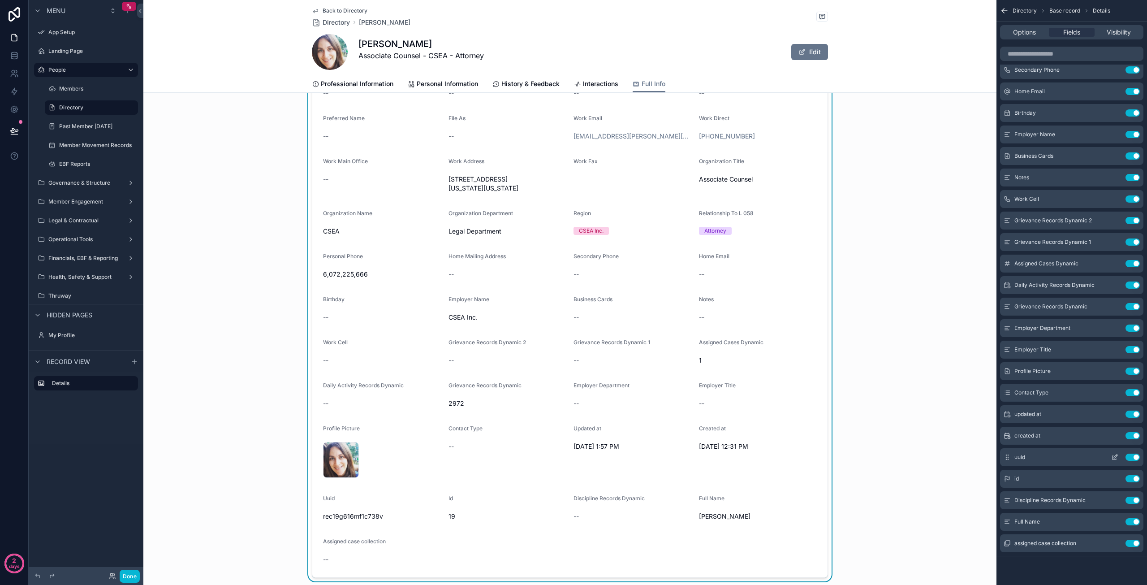
click at [1135, 458] on button "Use setting" at bounding box center [1132, 456] width 14 height 7
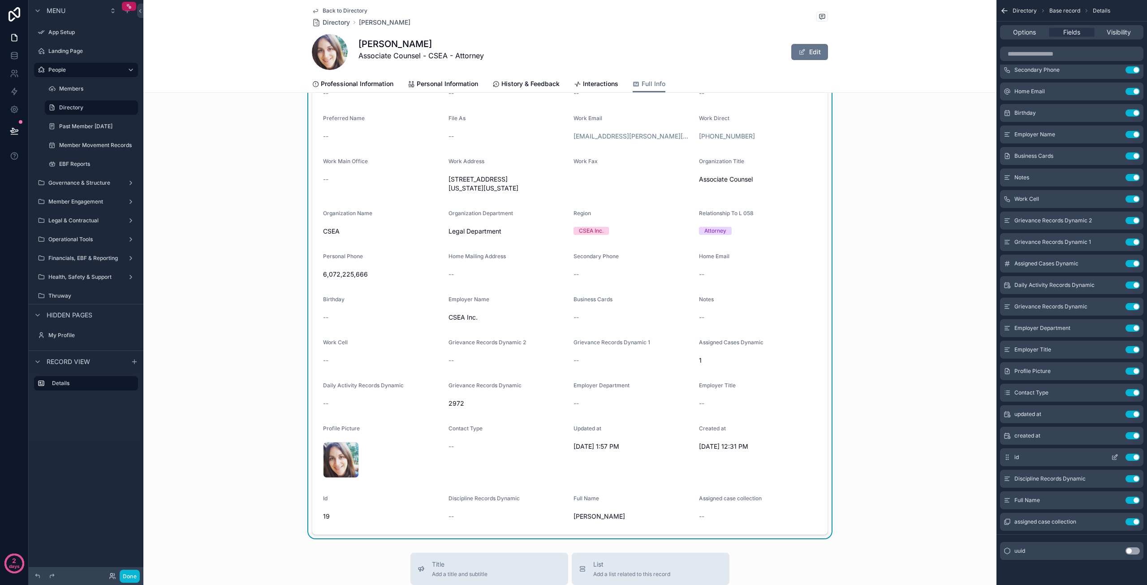
click at [1131, 457] on button "Use setting" at bounding box center [1132, 456] width 14 height 7
click at [1129, 475] on button "Use setting" at bounding box center [1132, 478] width 14 height 7
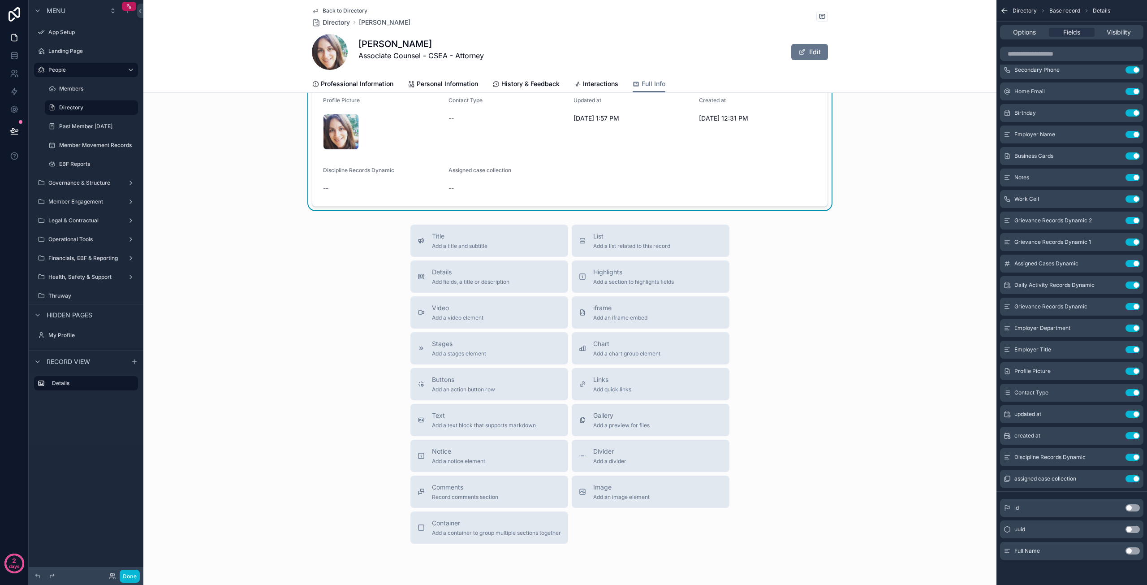
scroll to position [448, 0]
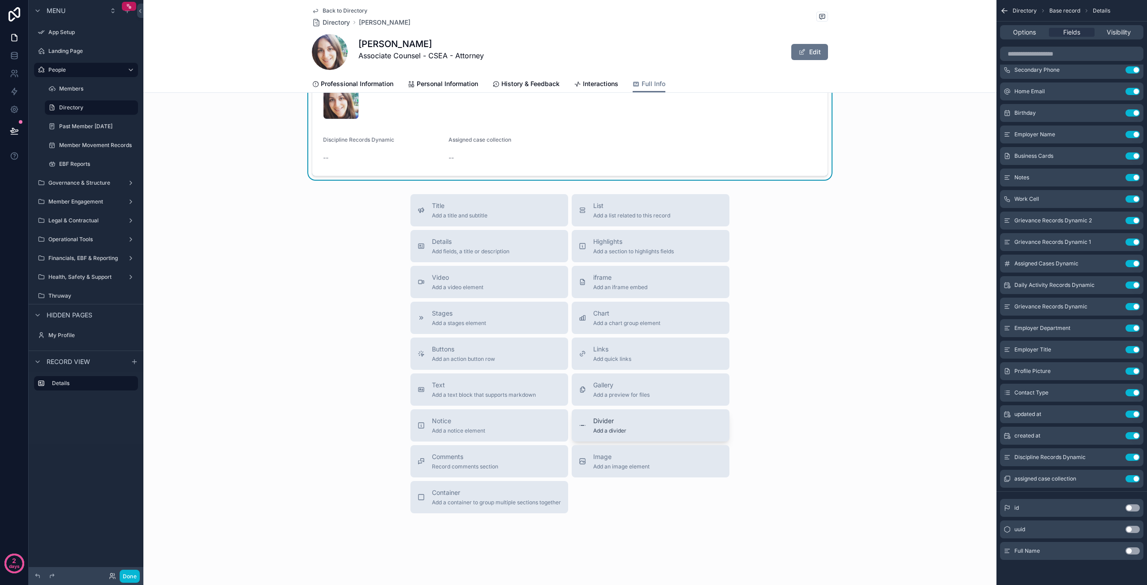
click at [601, 421] on span "Divider" at bounding box center [609, 420] width 33 height 9
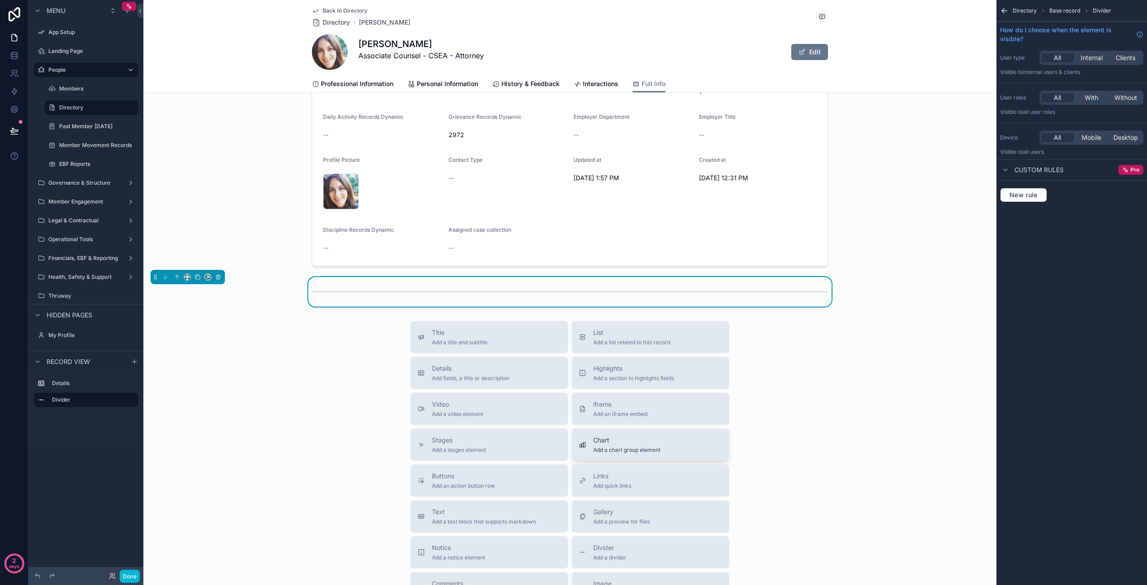
scroll to position [358, 0]
click at [604, 553] on div "Divider Add a divider" at bounding box center [609, 552] width 33 height 18
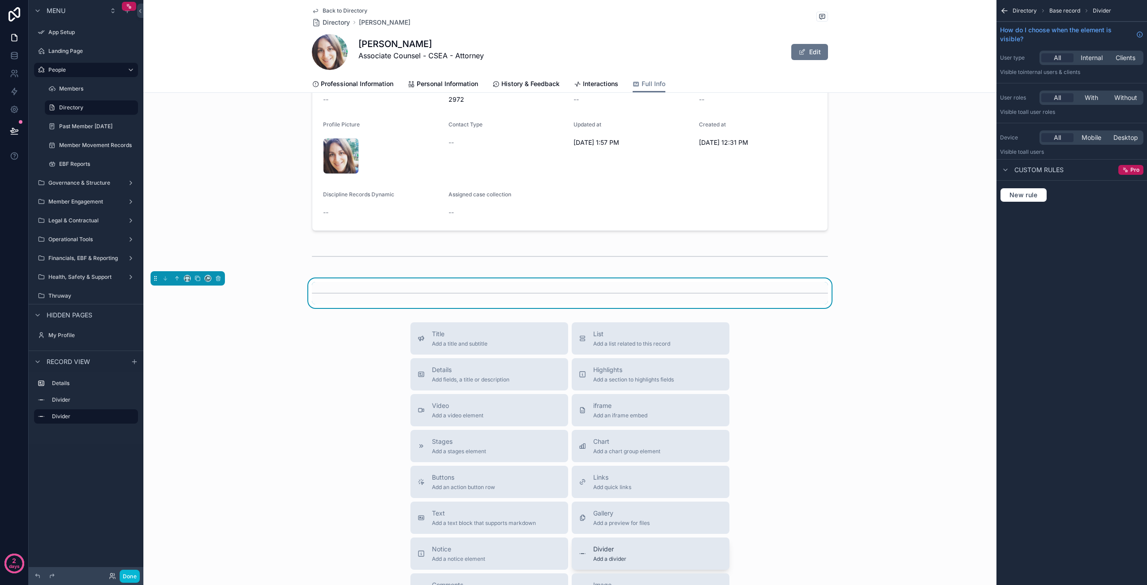
scroll to position [394, 0]
click at [612, 552] on span "Divider" at bounding box center [609, 547] width 33 height 9
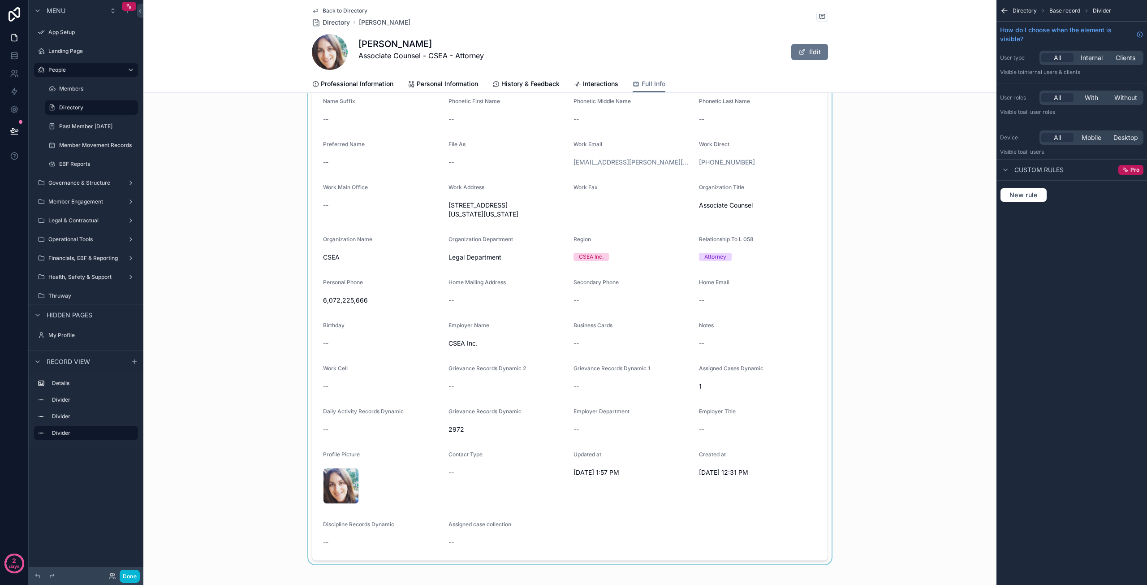
scroll to position [0, 0]
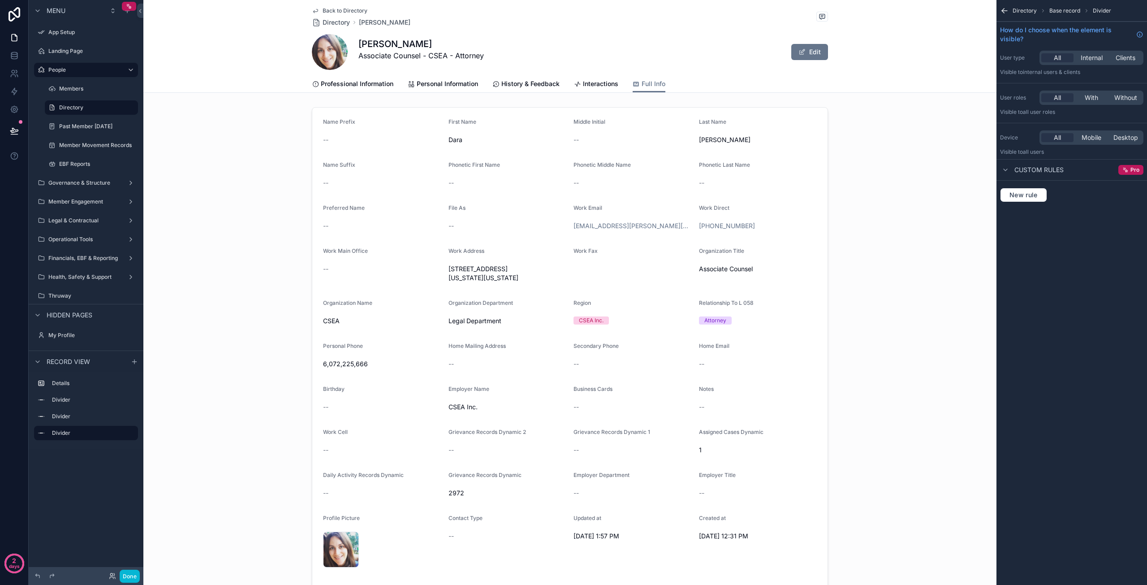
click at [1002, 9] on icon "scrollable content" at bounding box center [1004, 10] width 9 height 9
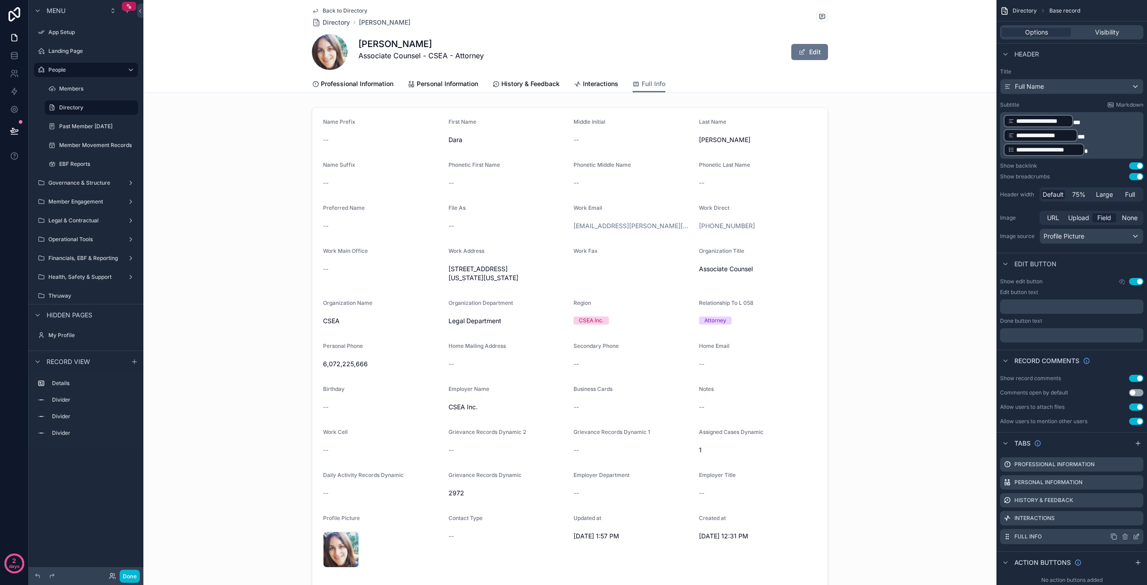
click at [1030, 537] on label "Full Info" at bounding box center [1027, 536] width 27 height 7
click at [1090, 536] on div "Full Info" at bounding box center [1071, 536] width 143 height 15
click at [355, 132] on div "scrollable content" at bounding box center [569, 365] width 853 height 524
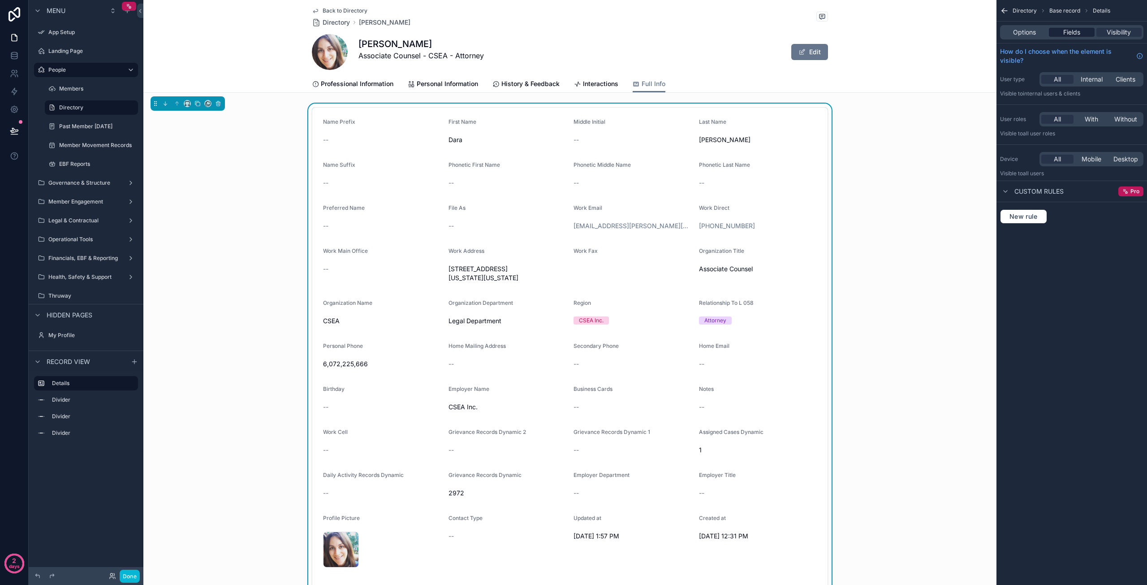
click at [1074, 30] on span "Fields" at bounding box center [1071, 32] width 17 height 9
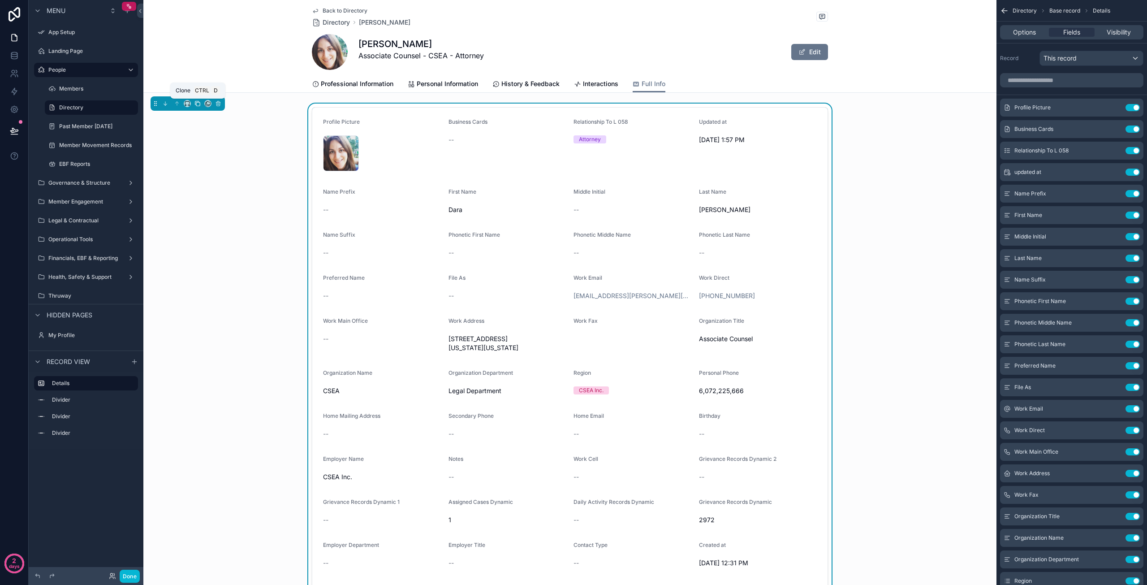
click at [199, 103] on icon "scrollable content" at bounding box center [197, 103] width 6 height 6
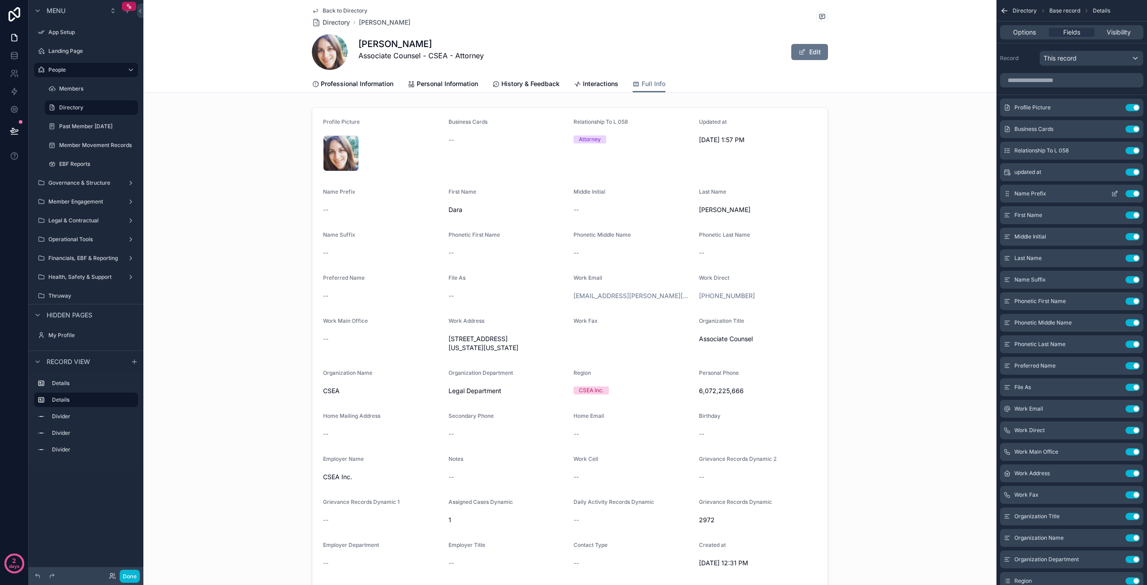
click at [1136, 195] on button "Use setting" at bounding box center [1132, 193] width 14 height 7
click at [1135, 195] on button "Use setting" at bounding box center [1132, 193] width 14 height 7
click at [1135, 211] on button "Use setting" at bounding box center [1132, 214] width 14 height 7
click at [1135, 195] on button "Use setting" at bounding box center [1132, 193] width 14 height 7
click at [1135, 211] on button "Use setting" at bounding box center [1132, 214] width 14 height 7
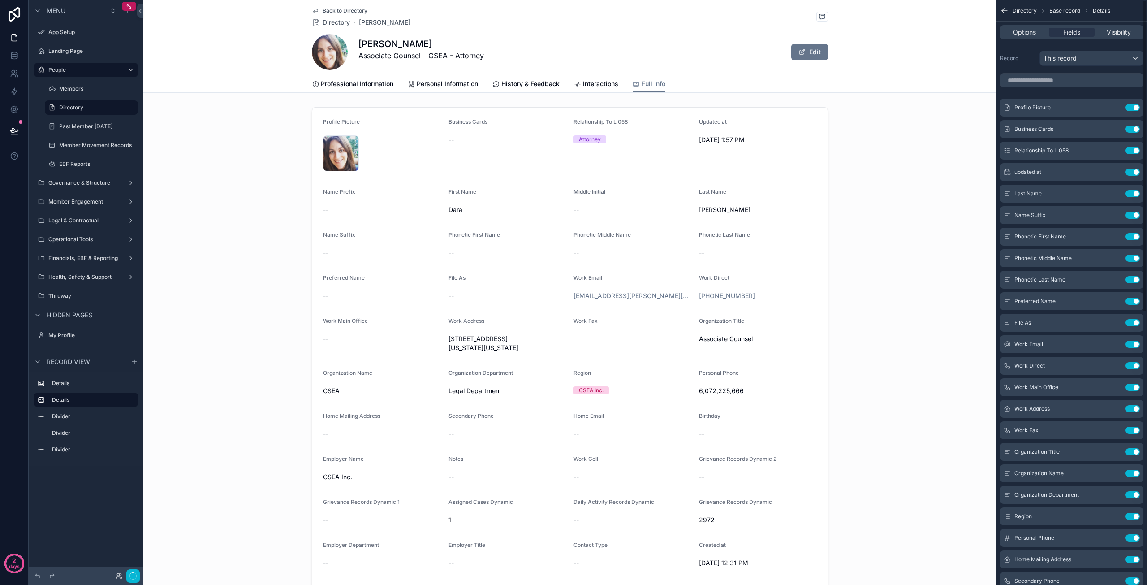
click at [1135, 233] on button "Use setting" at bounding box center [1132, 236] width 14 height 7
click at [1135, 195] on button "Use setting" at bounding box center [1132, 193] width 14 height 7
click at [1135, 211] on button "Use setting" at bounding box center [1132, 214] width 14 height 7
click at [1135, 233] on button "Use setting" at bounding box center [1132, 236] width 14 height 7
click at [1135, 195] on button "Use setting" at bounding box center [1132, 193] width 14 height 7
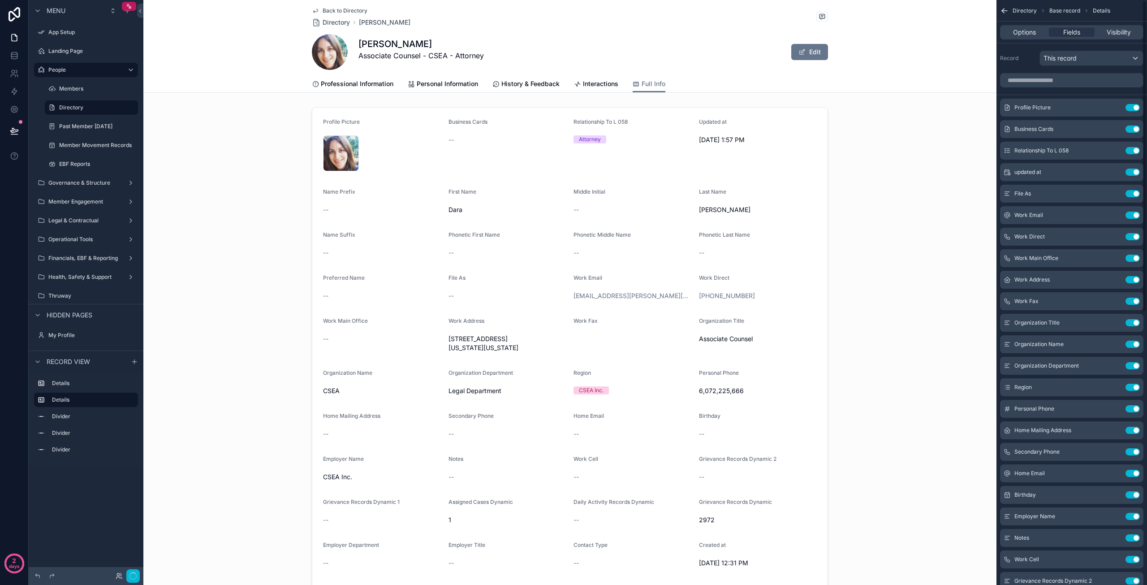
click at [1135, 211] on button "Use setting" at bounding box center [1132, 214] width 14 height 7
click at [1135, 233] on button "Use setting" at bounding box center [1132, 236] width 14 height 7
click at [1135, 195] on button "Use setting" at bounding box center [1132, 193] width 14 height 7
click at [1135, 211] on button "Use setting" at bounding box center [1132, 214] width 14 height 7
click at [1135, 233] on button "Use setting" at bounding box center [1132, 236] width 14 height 7
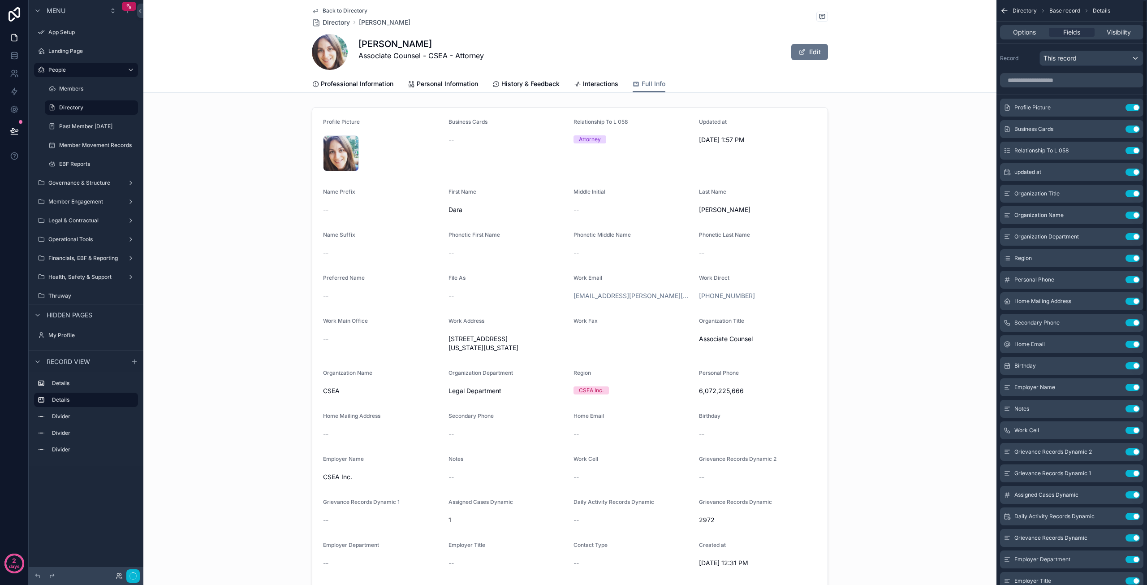
click at [1135, 195] on button "Use setting" at bounding box center [1132, 193] width 14 height 7
click at [1135, 211] on button "Use setting" at bounding box center [1132, 214] width 14 height 7
click at [1135, 195] on button "Use setting" at bounding box center [1132, 193] width 14 height 7
click at [1135, 211] on button "Use setting" at bounding box center [1132, 214] width 14 height 7
click at [1135, 195] on button "Use setting" at bounding box center [1132, 193] width 14 height 7
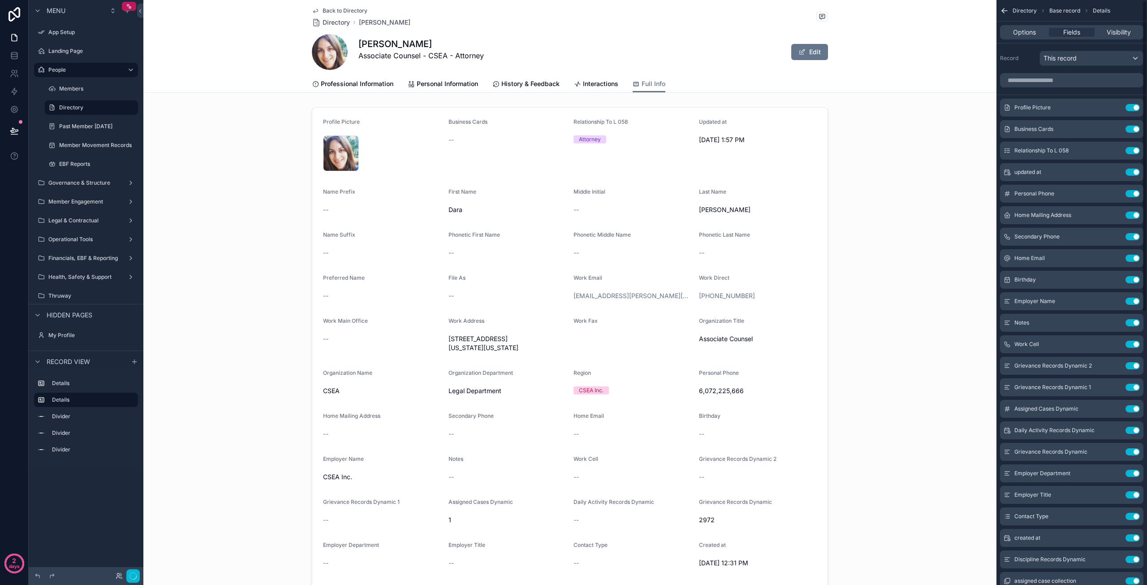
click at [1135, 211] on button "Use setting" at bounding box center [1132, 214] width 14 height 7
click at [1135, 195] on button "Use setting" at bounding box center [1132, 193] width 14 height 7
click at [1134, 195] on button "Use setting" at bounding box center [1132, 193] width 14 height 7
click at [1134, 211] on button "Use setting" at bounding box center [1132, 214] width 14 height 7
click at [1134, 233] on button "Use setting" at bounding box center [1132, 236] width 14 height 7
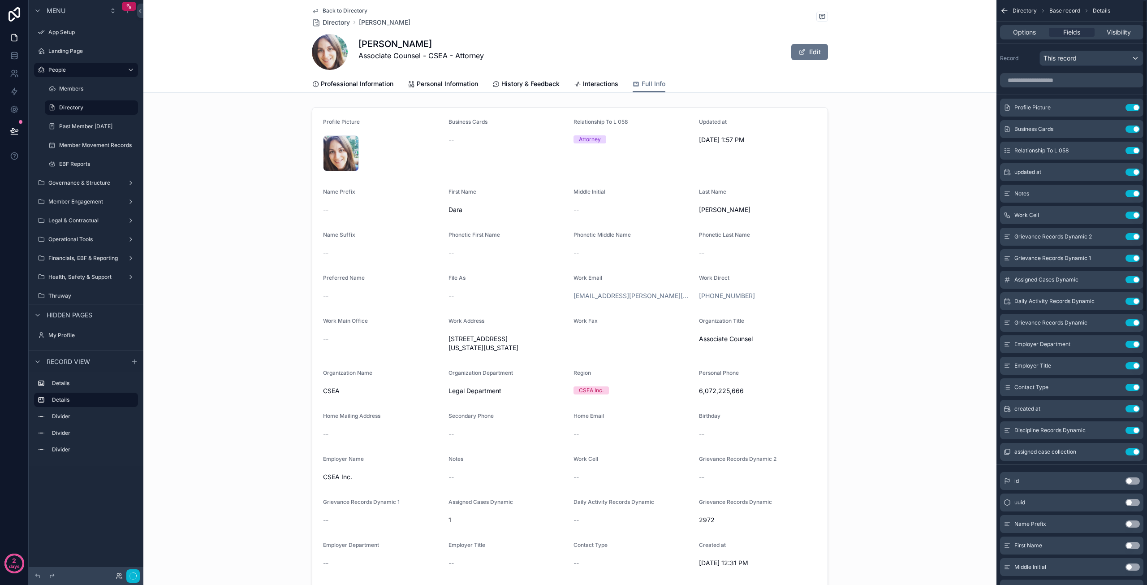
click at [1134, 195] on button "Use setting" at bounding box center [1132, 193] width 14 height 7
click at [1134, 211] on button "Use setting" at bounding box center [1132, 214] width 14 height 7
click at [1134, 195] on button "Use setting" at bounding box center [1132, 193] width 14 height 7
click at [1134, 211] on button "Use setting" at bounding box center [1132, 214] width 14 height 7
click at [1134, 195] on button "Use setting" at bounding box center [1132, 193] width 14 height 7
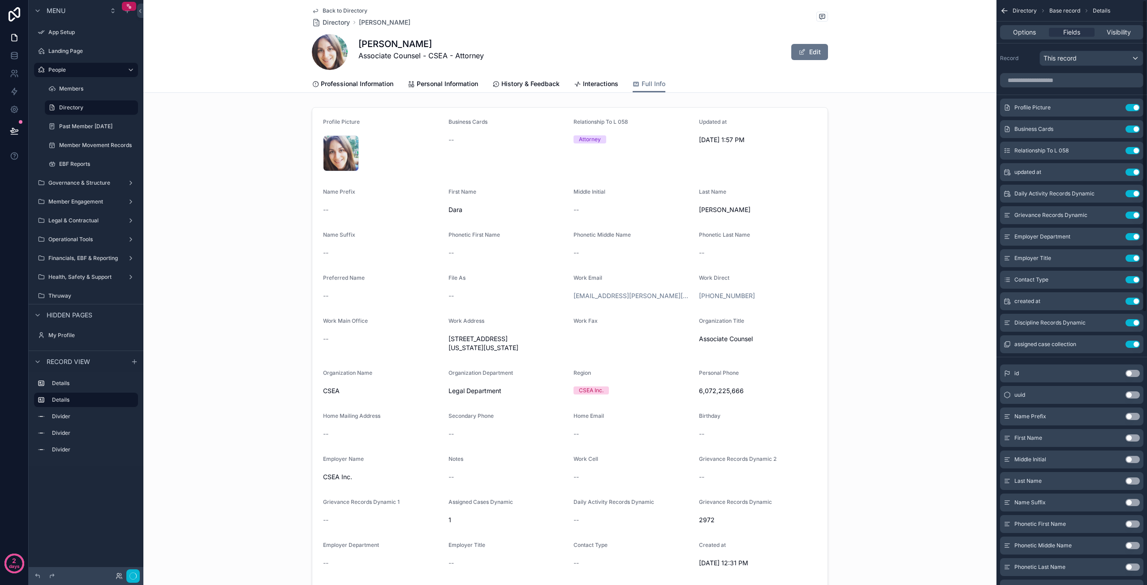
click at [1134, 195] on button "Use setting" at bounding box center [1132, 193] width 14 height 7
click at [1134, 211] on button "Use setting" at bounding box center [1132, 214] width 14 height 7
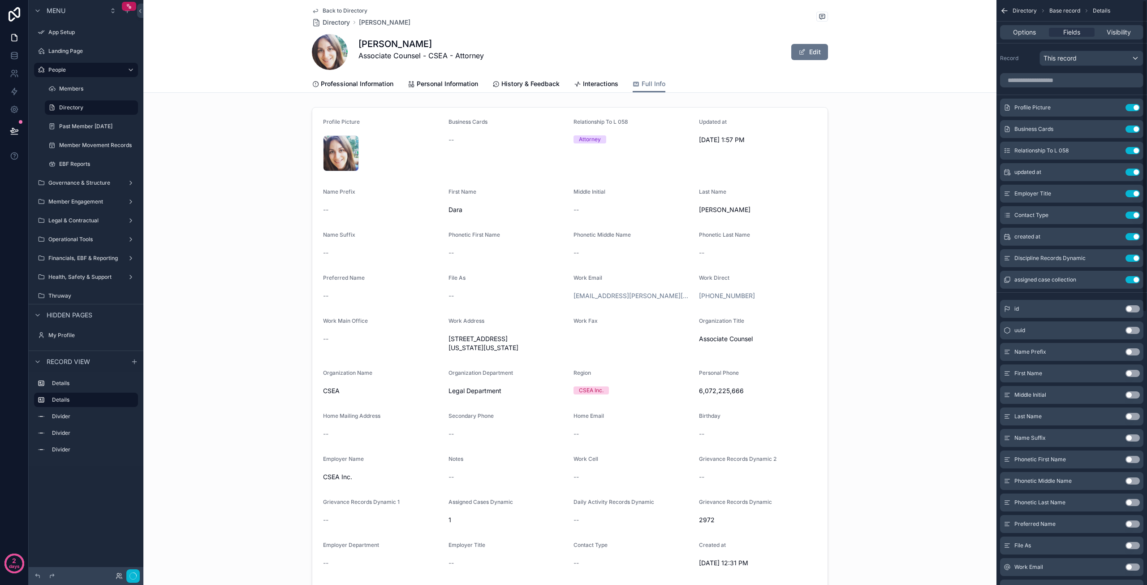
click at [1134, 195] on button "Use setting" at bounding box center [1132, 193] width 14 height 7
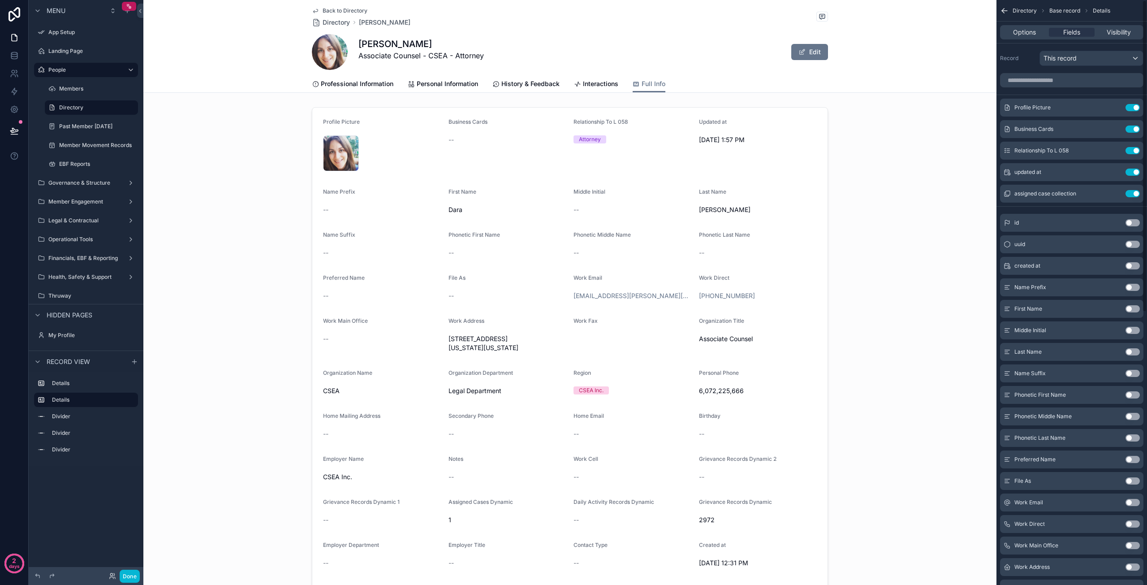
click at [1134, 195] on button "Use setting" at bounding box center [1132, 193] width 14 height 7
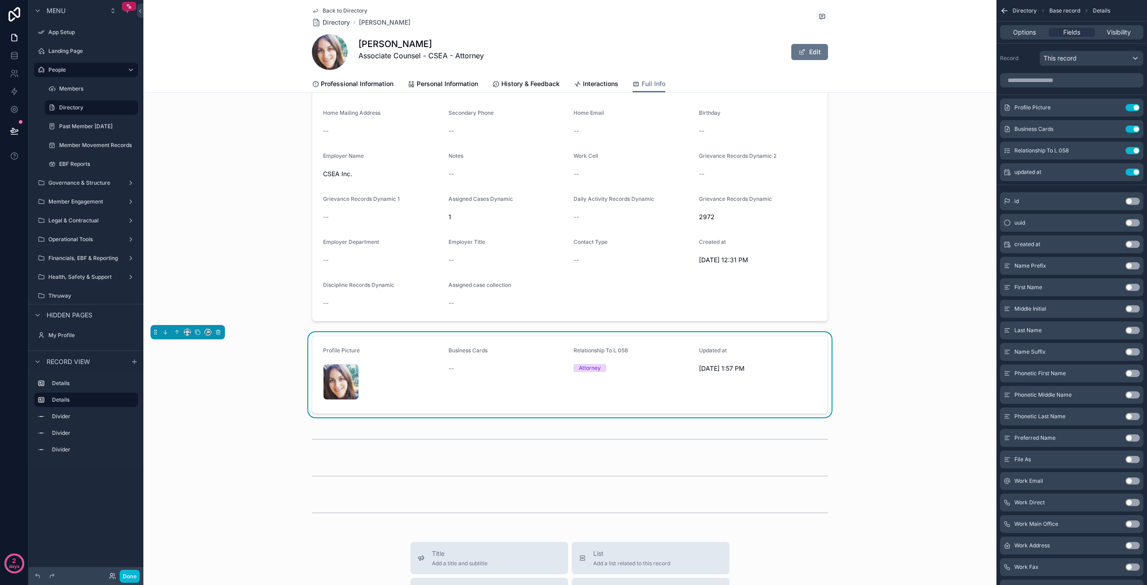
scroll to position [314, 0]
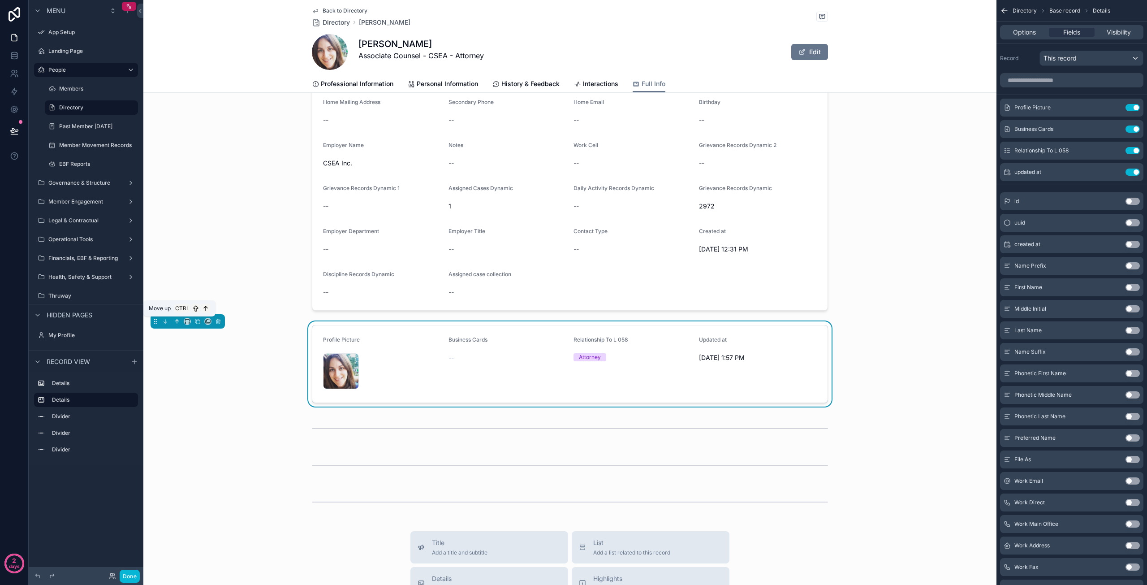
click at [178, 320] on icon "scrollable content" at bounding box center [177, 321] width 6 height 6
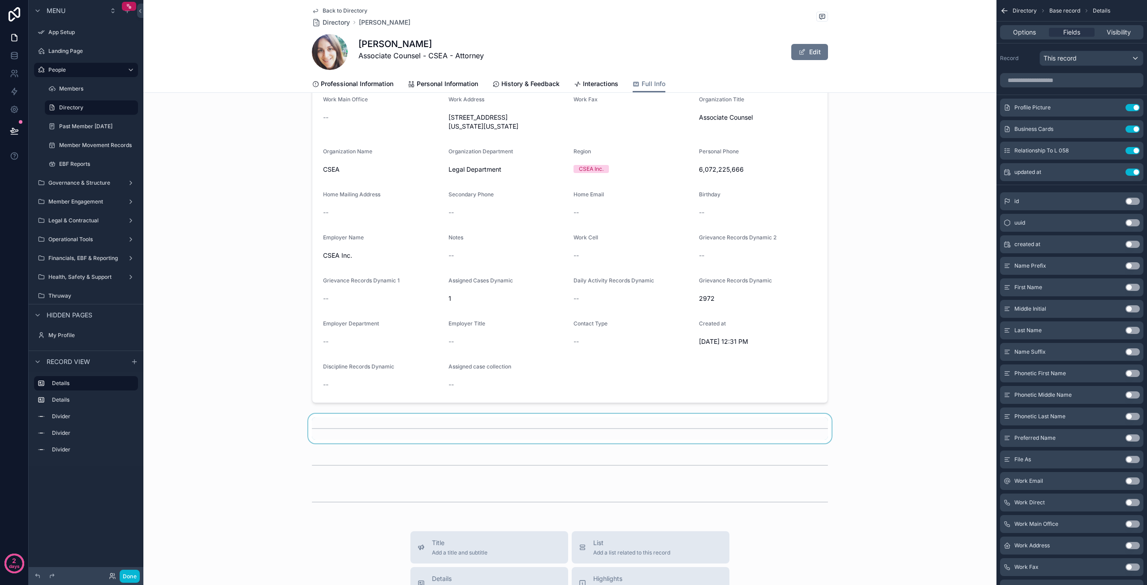
click at [382, 428] on div "scrollable content" at bounding box center [569, 429] width 853 height 30
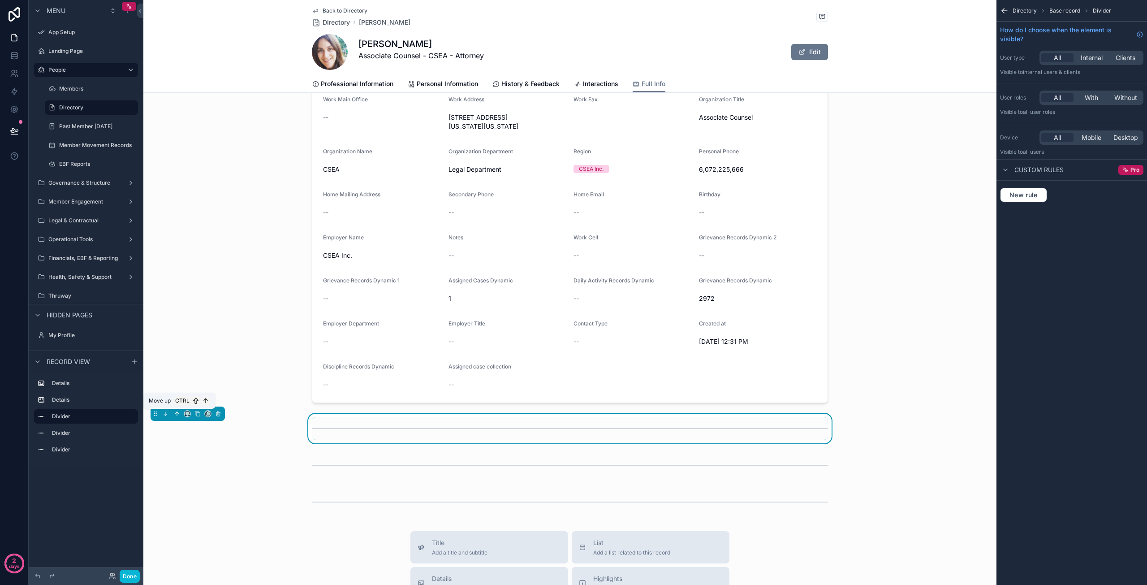
click at [177, 412] on icon "scrollable content" at bounding box center [177, 413] width 6 height 6
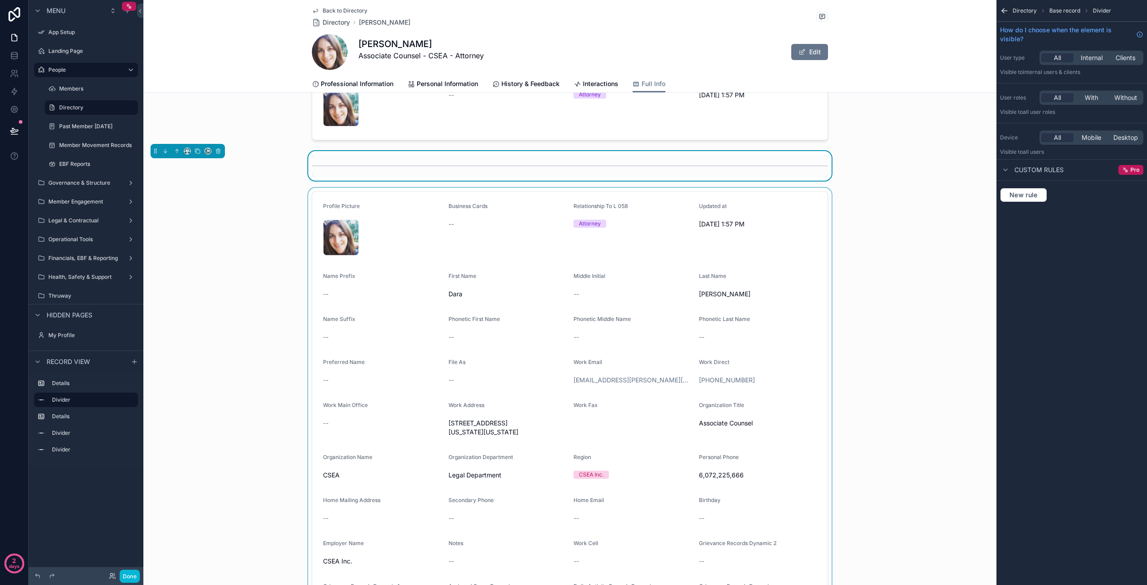
scroll to position [0, 0]
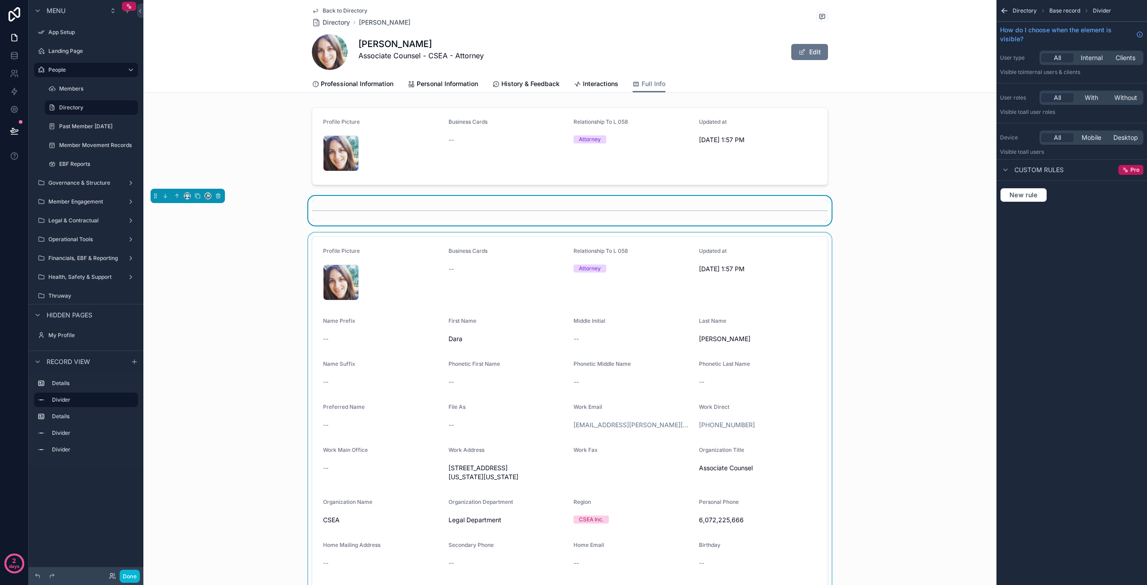
click at [659, 293] on div "scrollable content" at bounding box center [569, 495] width 853 height 524
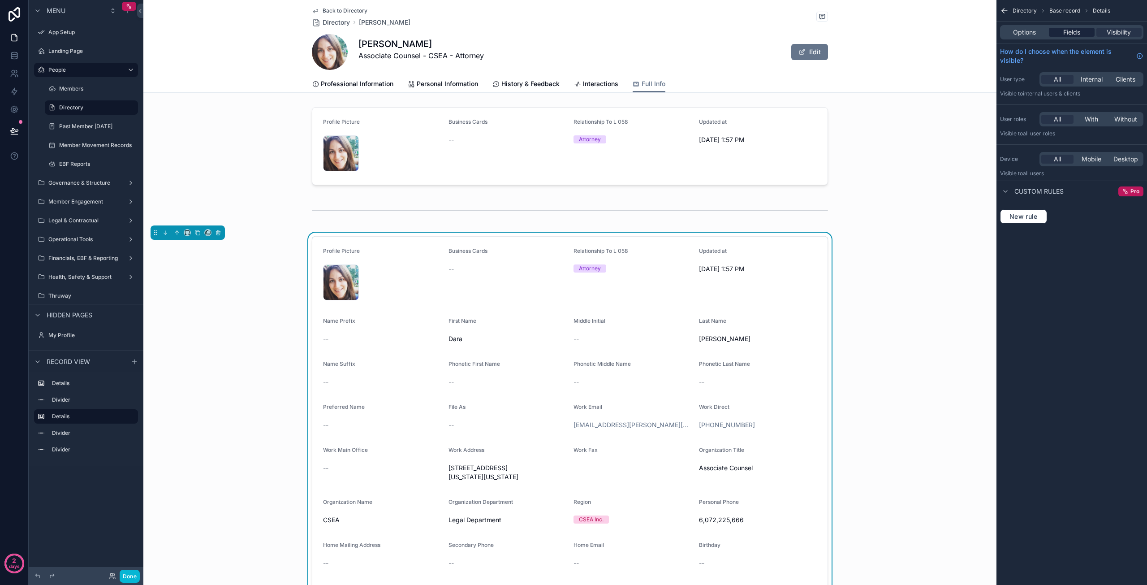
click at [1081, 31] on div "Fields" at bounding box center [1071, 32] width 45 height 9
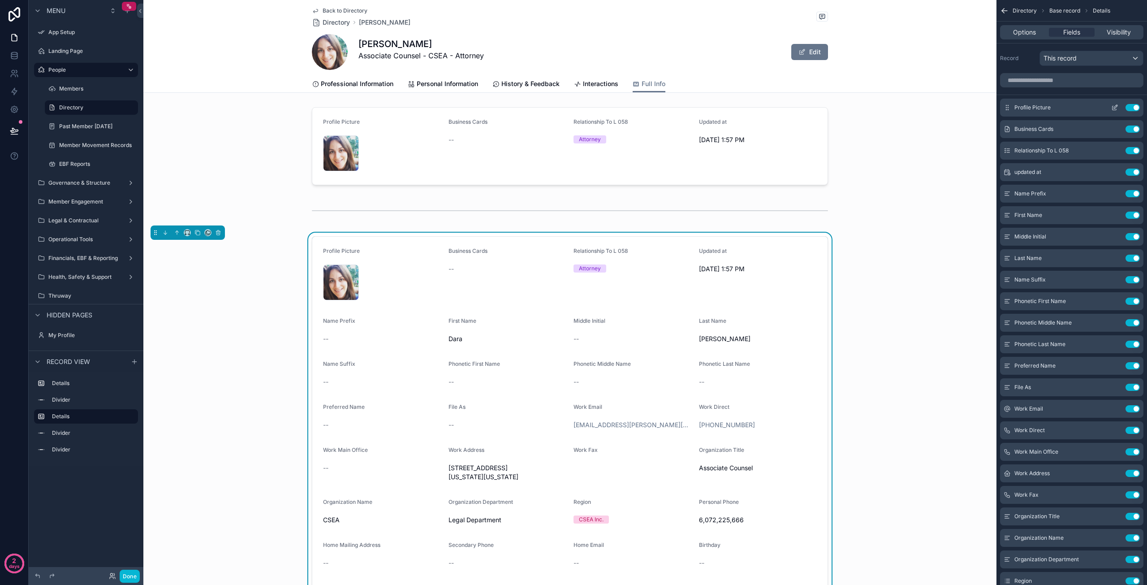
click at [1137, 108] on button "Use setting" at bounding box center [1132, 107] width 14 height 7
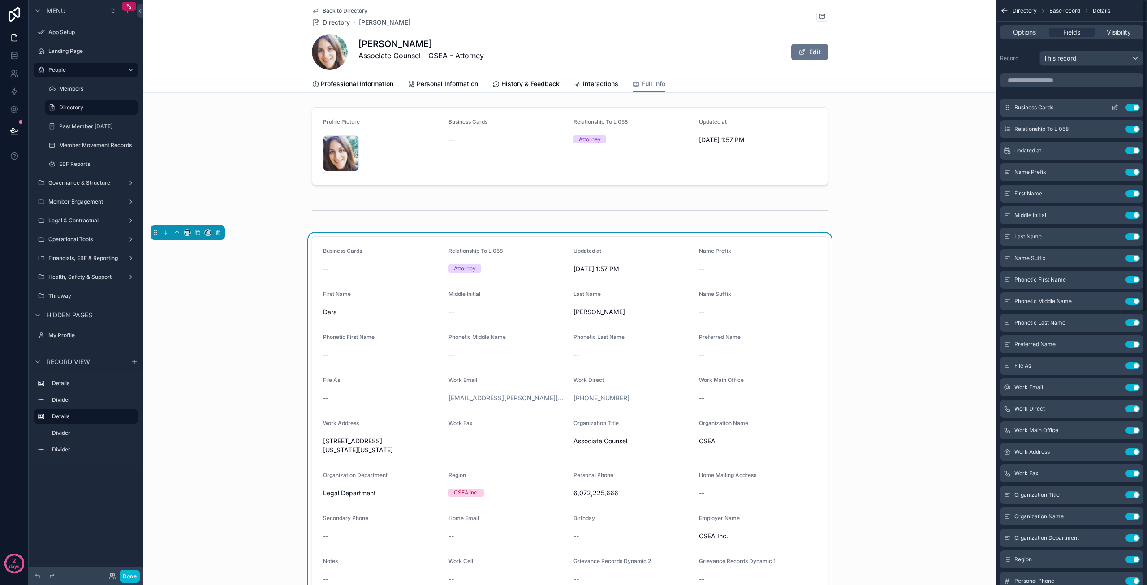
click at [1135, 108] on button "Use setting" at bounding box center [1132, 107] width 14 height 7
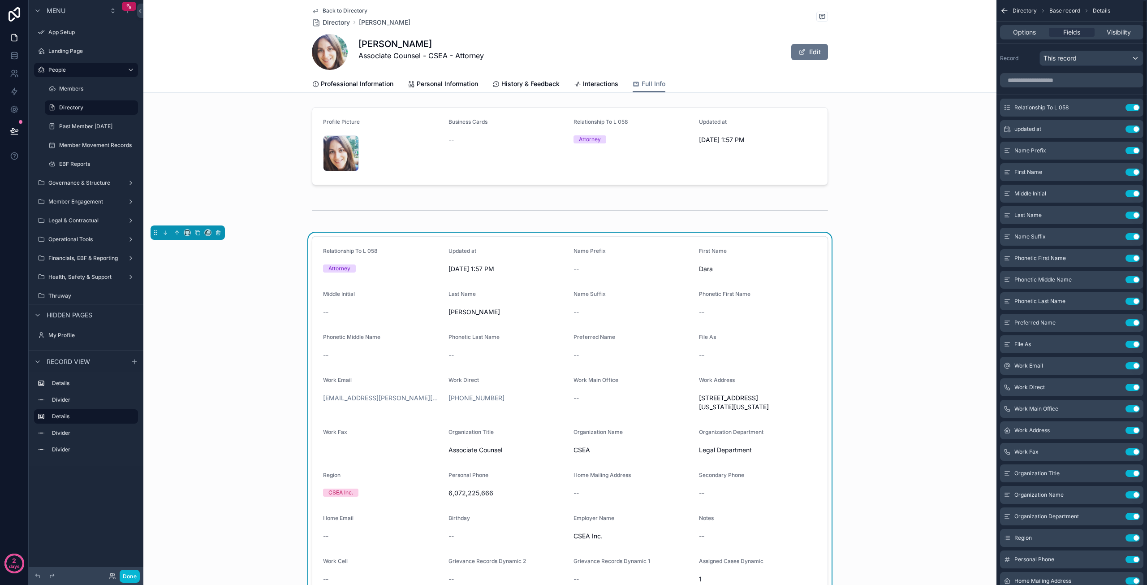
click at [1135, 108] on button "Use setting" at bounding box center [1132, 107] width 14 height 7
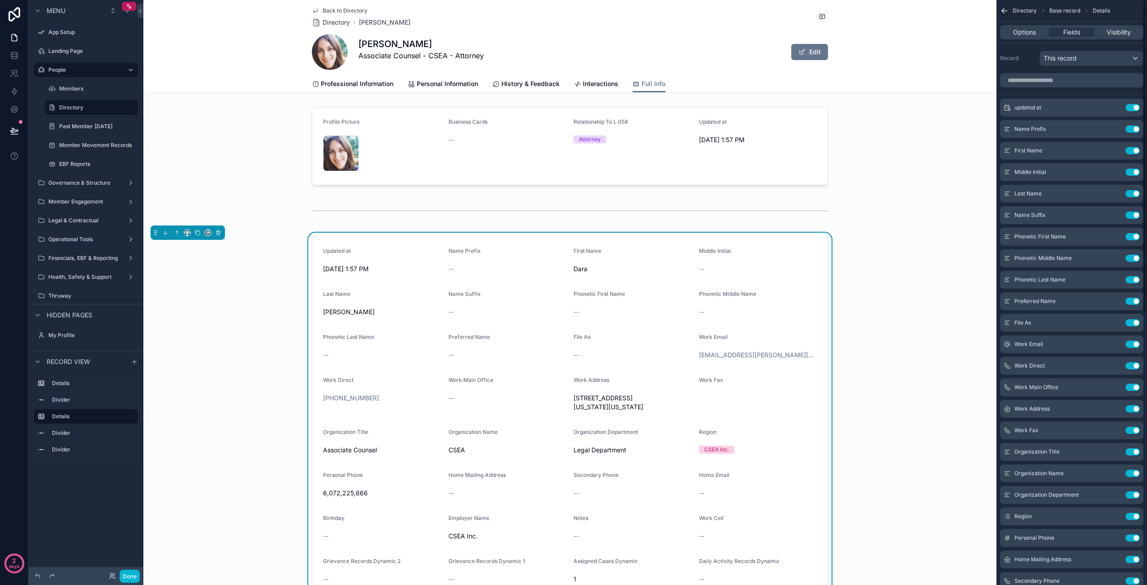
click at [1135, 108] on button "Use setting" at bounding box center [1132, 107] width 14 height 7
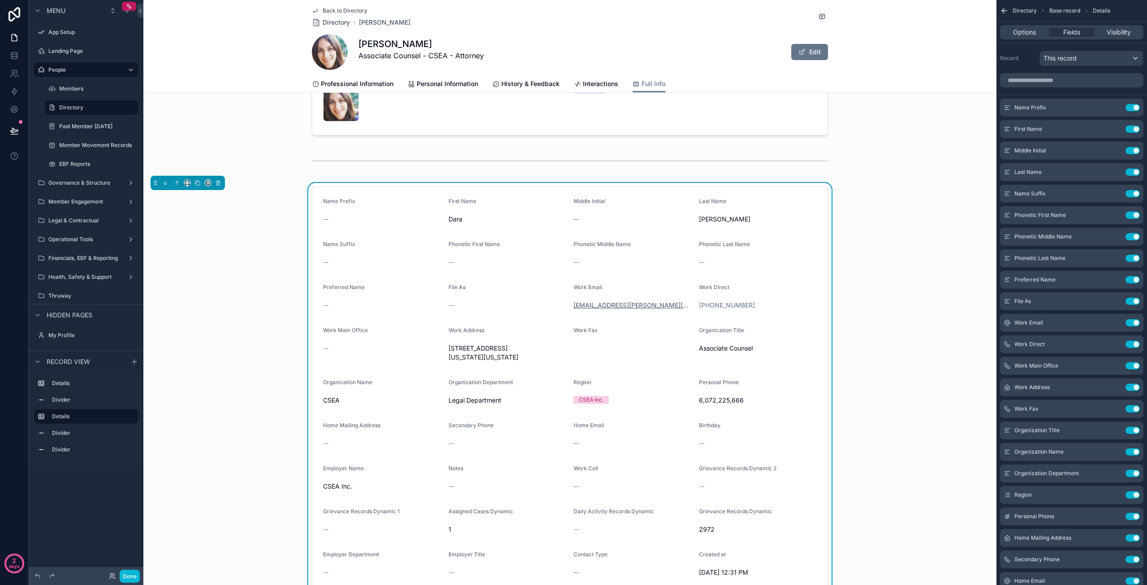
scroll to position [45, 0]
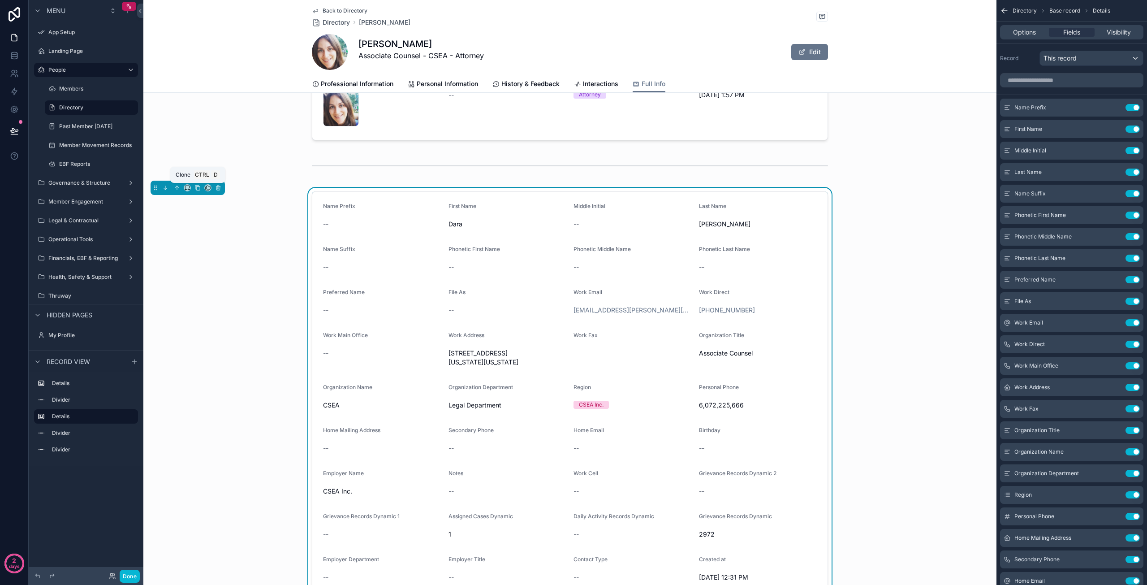
click at [196, 187] on icon "scrollable content" at bounding box center [198, 188] width 4 height 4
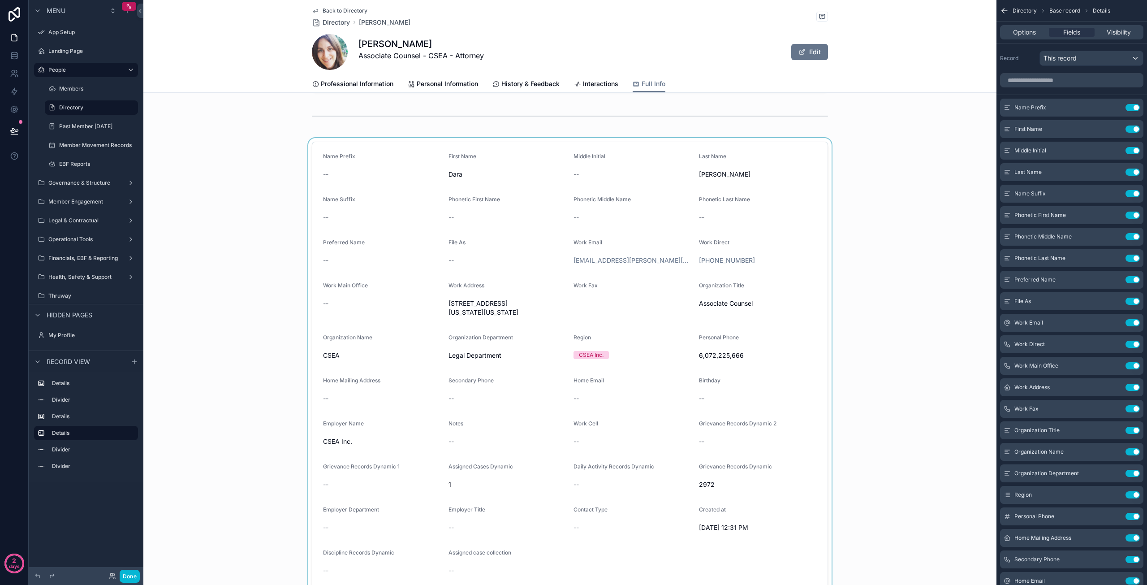
scroll to position [90, 0]
click at [557, 198] on div "scrollable content" at bounding box center [569, 370] width 853 height 454
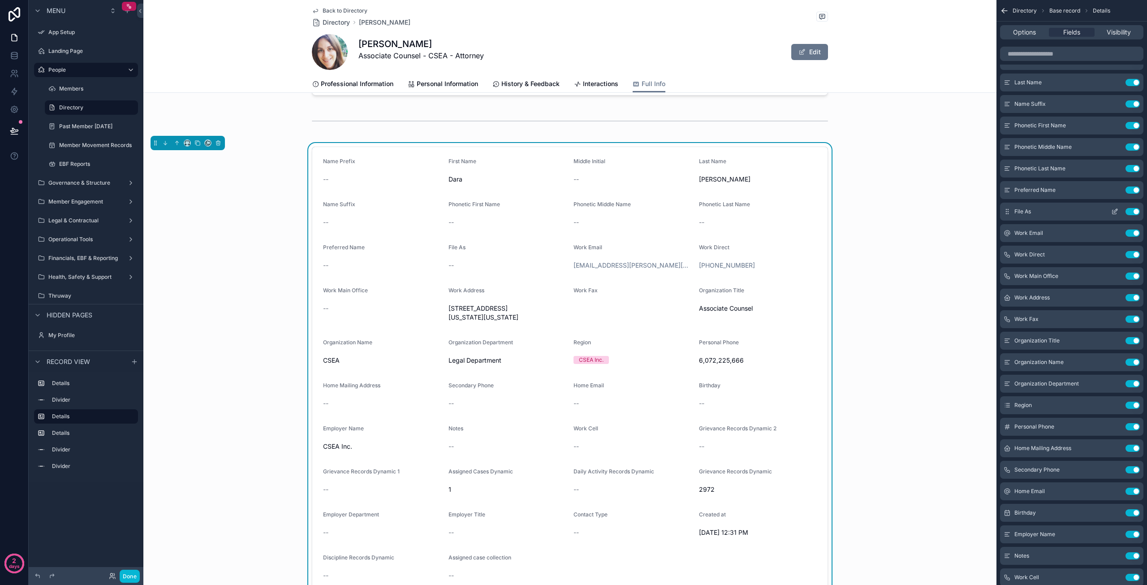
click at [1131, 211] on button "Use setting" at bounding box center [1132, 211] width 14 height 7
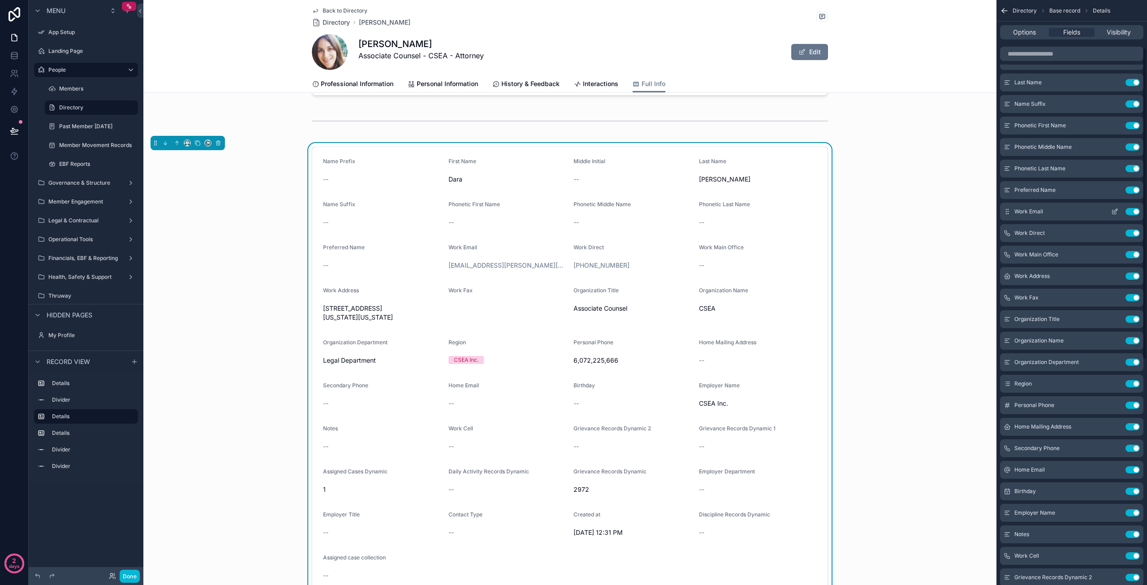
click at [1132, 215] on button "Use setting" at bounding box center [1132, 211] width 14 height 7
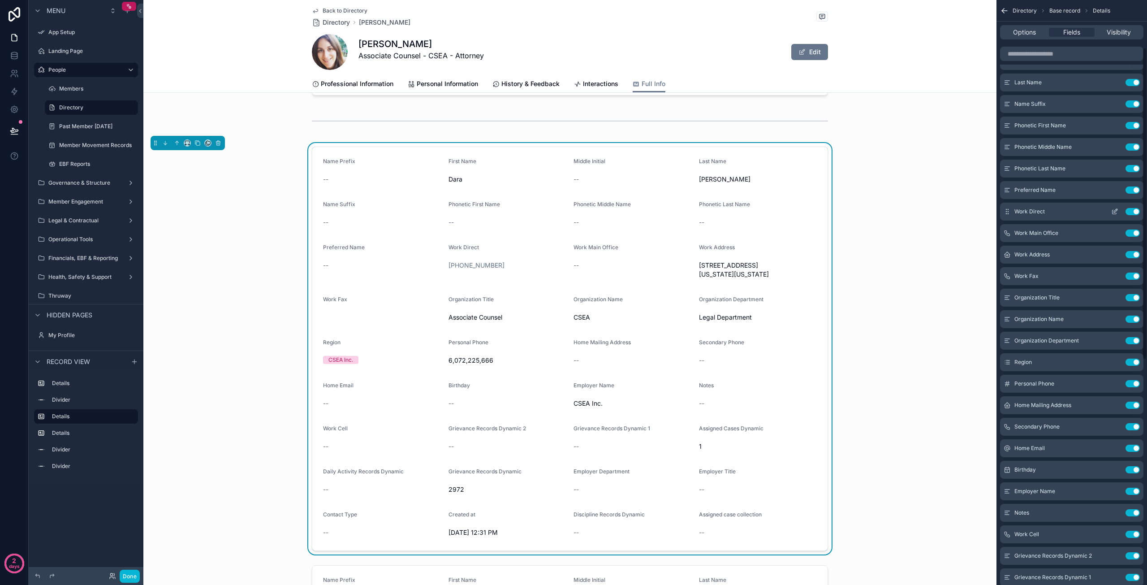
click at [1132, 212] on button "Use setting" at bounding box center [1132, 211] width 14 height 7
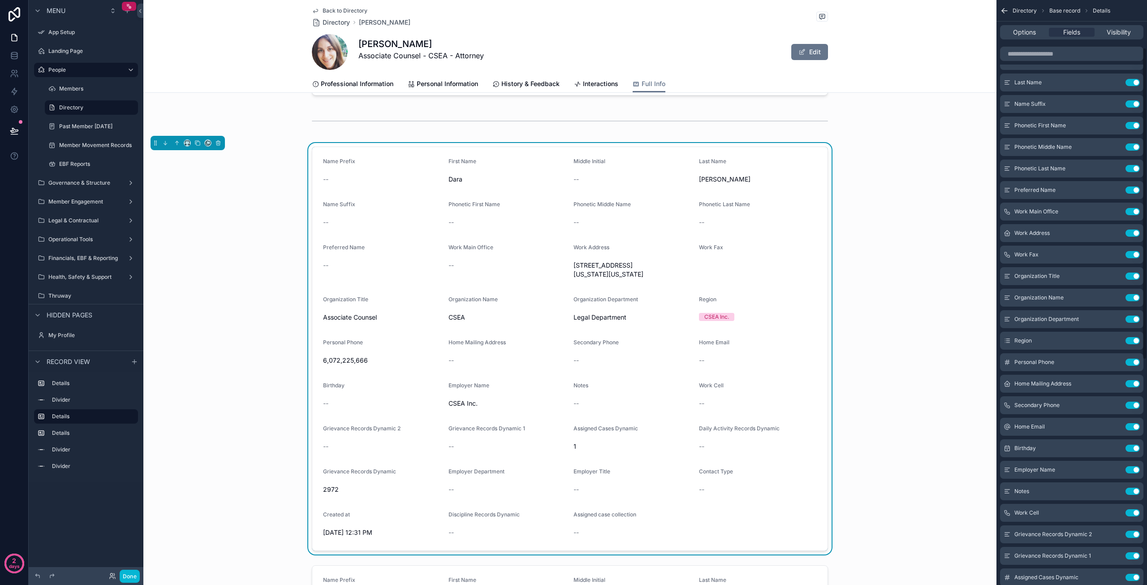
click at [1132, 212] on button "Use setting" at bounding box center [1132, 211] width 14 height 7
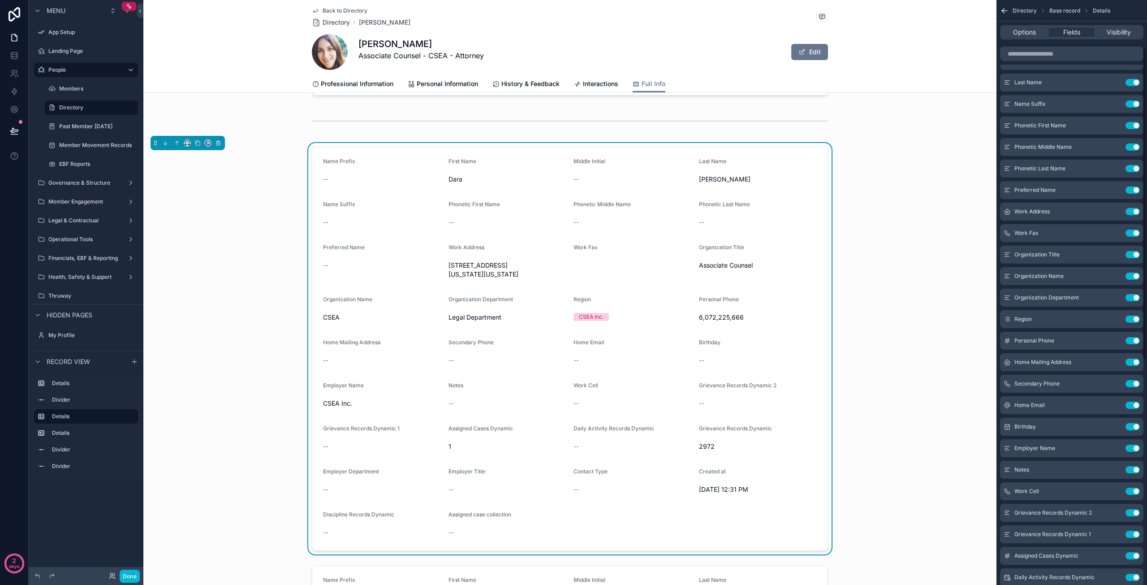
click at [1132, 212] on button "Use setting" at bounding box center [1132, 211] width 14 height 7
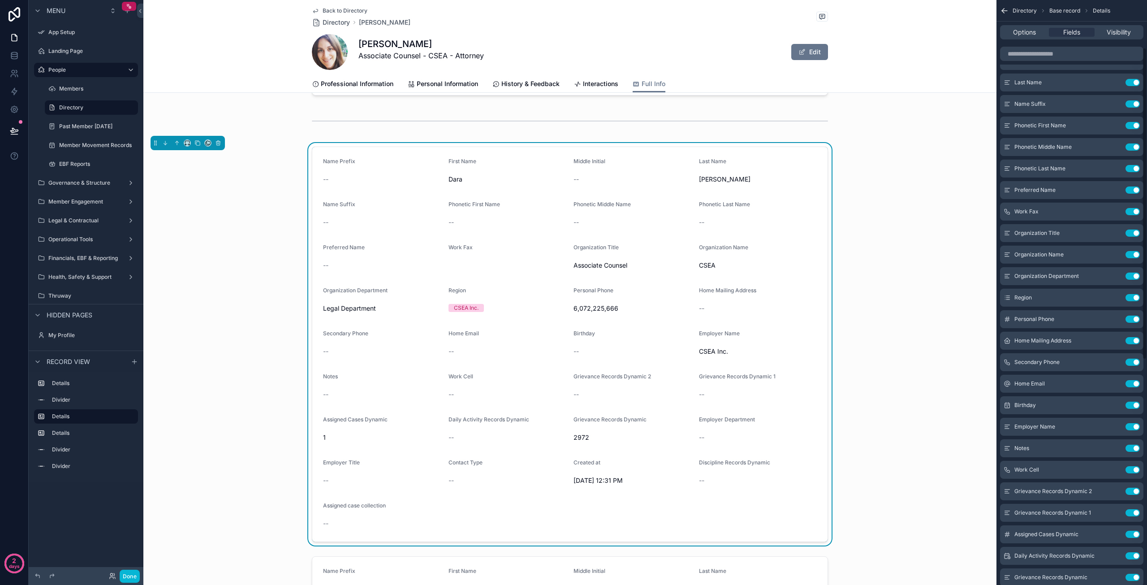
click at [1132, 212] on button "Use setting" at bounding box center [1132, 211] width 14 height 7
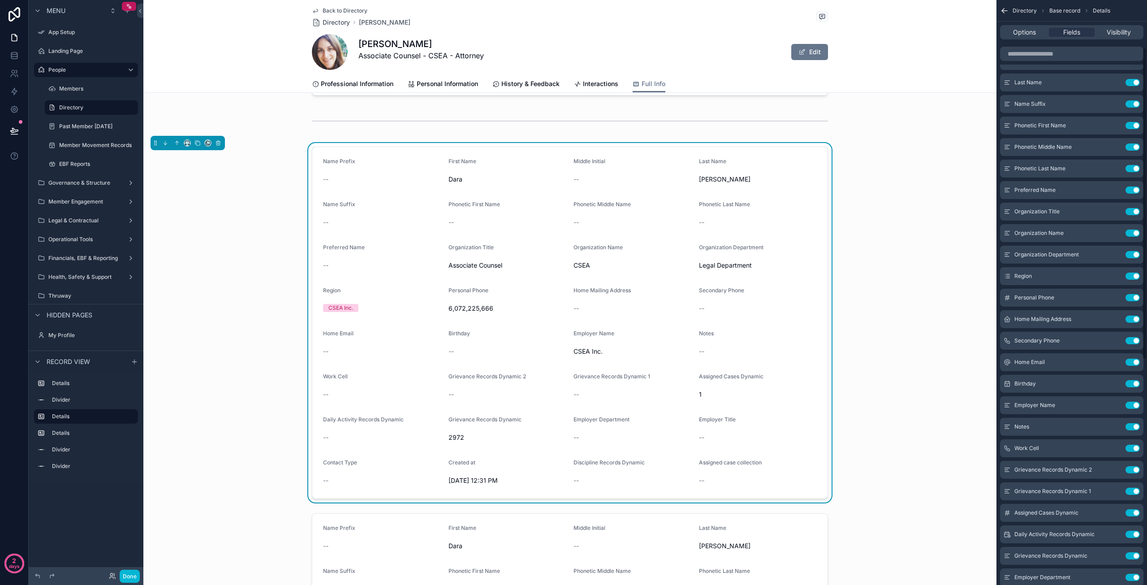
click at [1132, 212] on button "Use setting" at bounding box center [1132, 211] width 14 height 7
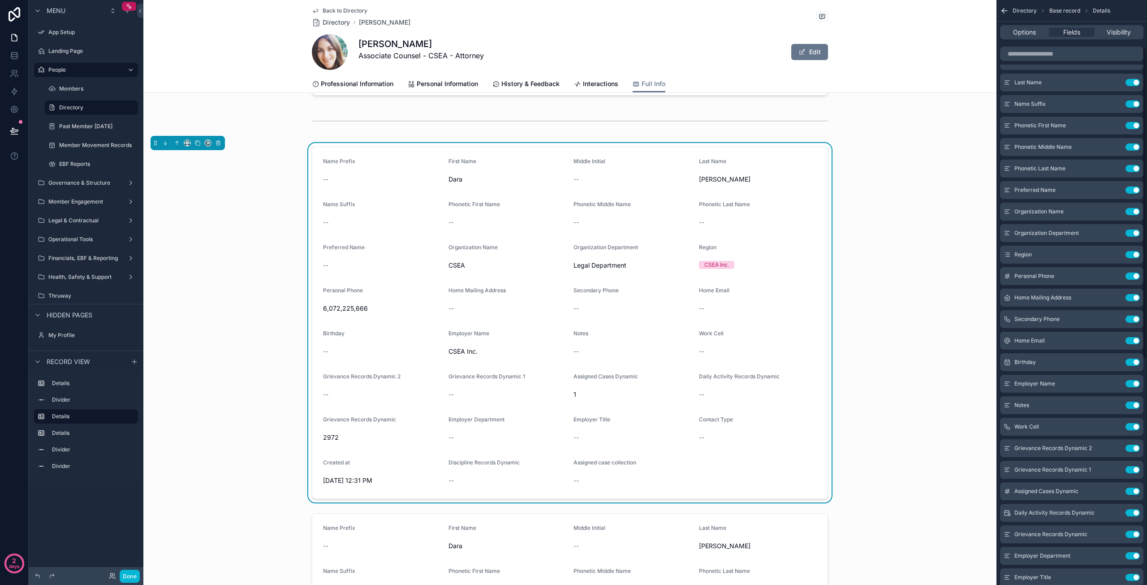
click at [1132, 212] on button "Use setting" at bounding box center [1132, 211] width 14 height 7
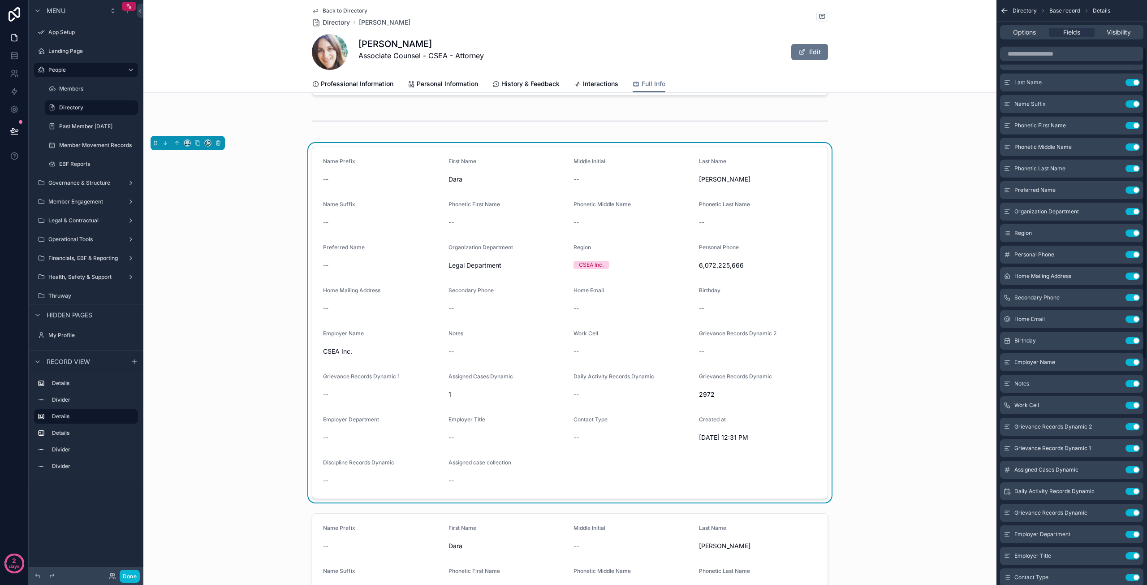
click at [1132, 212] on button "Use setting" at bounding box center [1132, 211] width 14 height 7
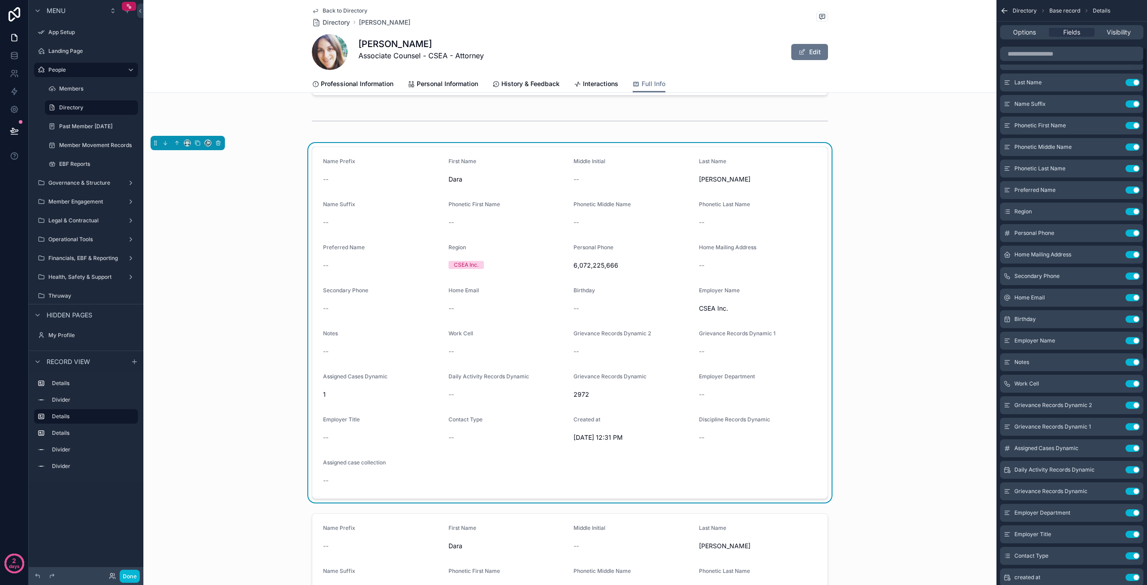
click at [1132, 212] on button "Use setting" at bounding box center [1132, 211] width 14 height 7
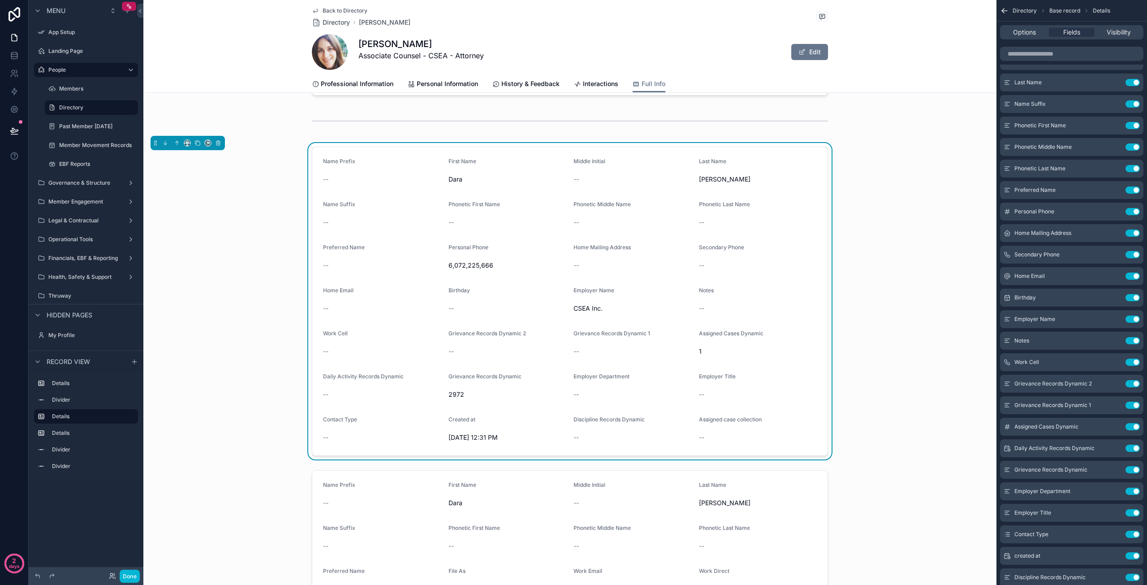
click at [1132, 212] on button "Use setting" at bounding box center [1132, 211] width 14 height 7
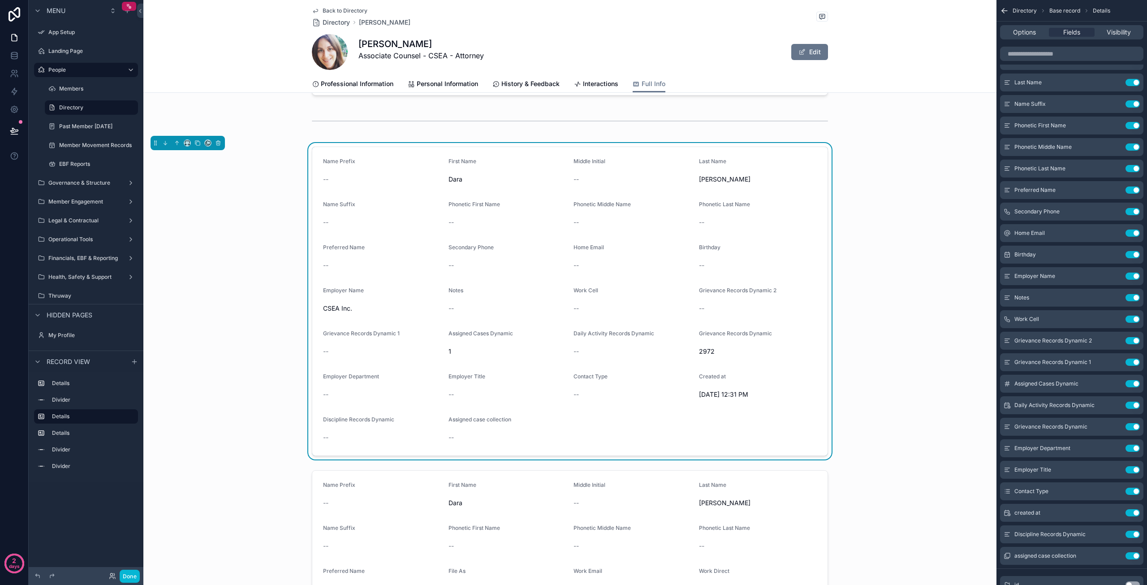
click at [1132, 212] on button "Use setting" at bounding box center [1132, 211] width 14 height 7
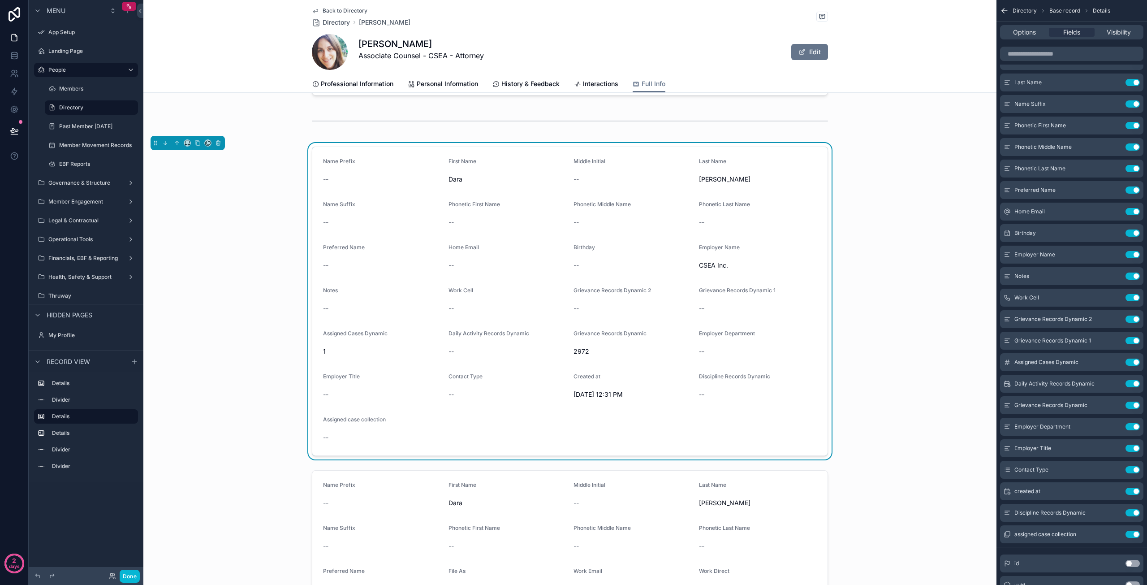
click at [1132, 212] on button "Use setting" at bounding box center [1132, 211] width 14 height 7
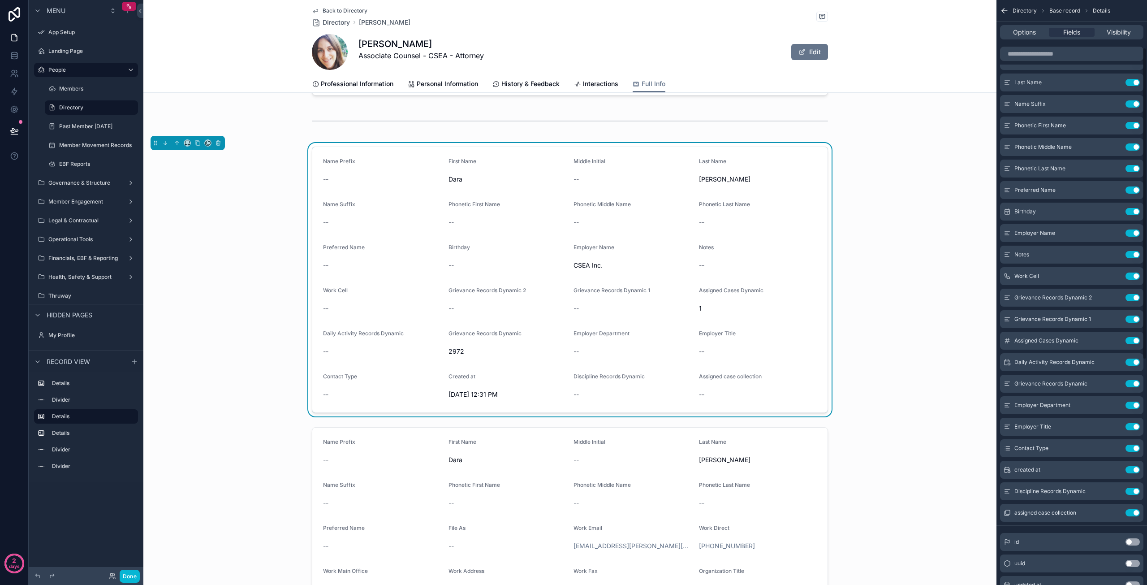
click at [1132, 212] on button "Use setting" at bounding box center [1132, 211] width 14 height 7
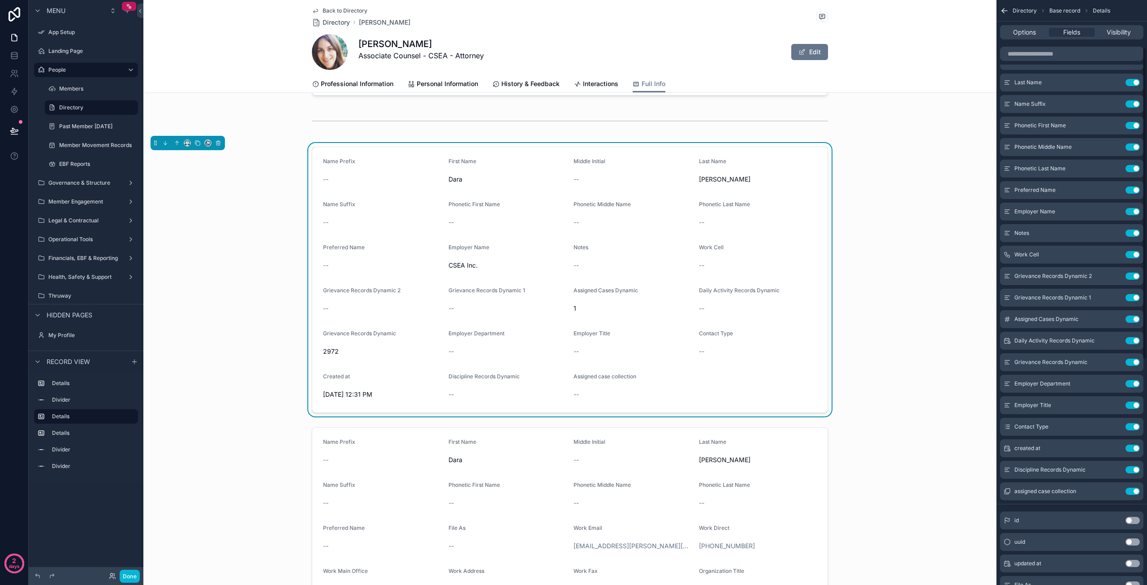
click at [1132, 212] on button "Use setting" at bounding box center [1132, 211] width 14 height 7
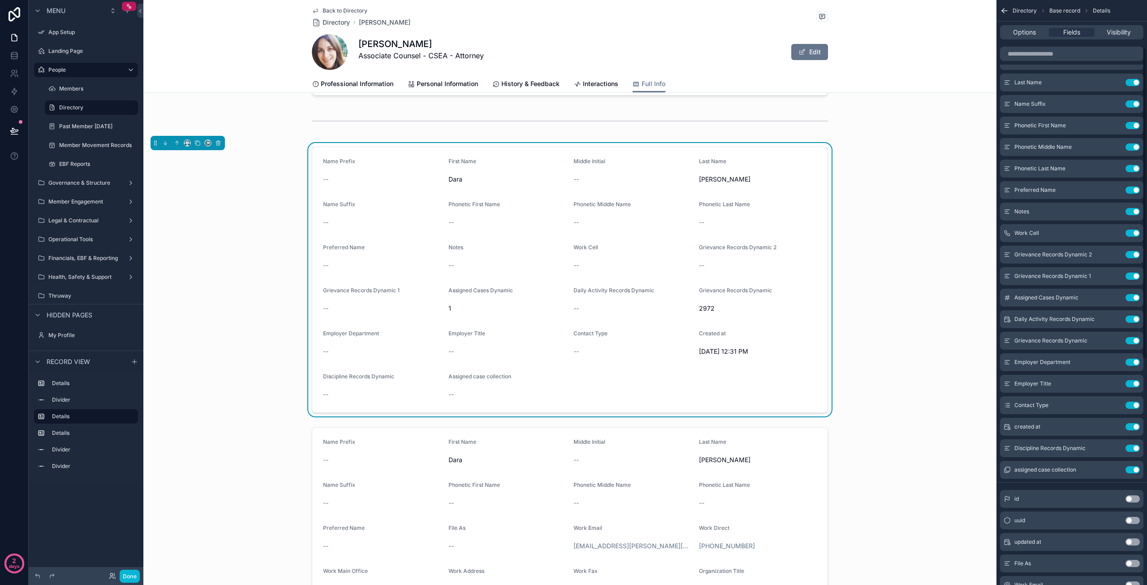
click at [1132, 212] on button "Use setting" at bounding box center [1132, 211] width 14 height 7
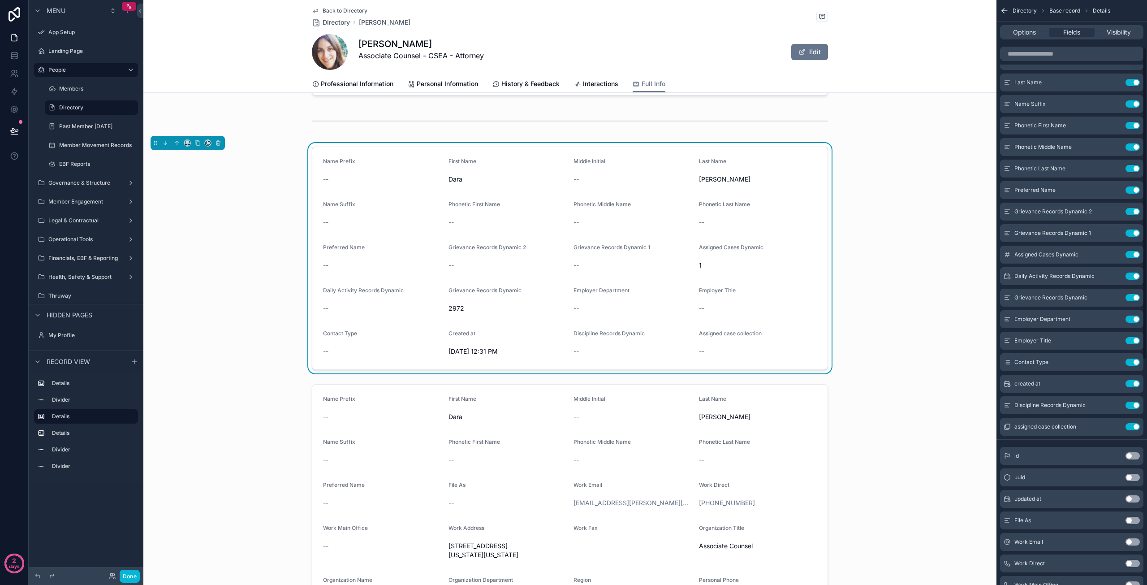
click at [1132, 212] on button "Use setting" at bounding box center [1132, 211] width 14 height 7
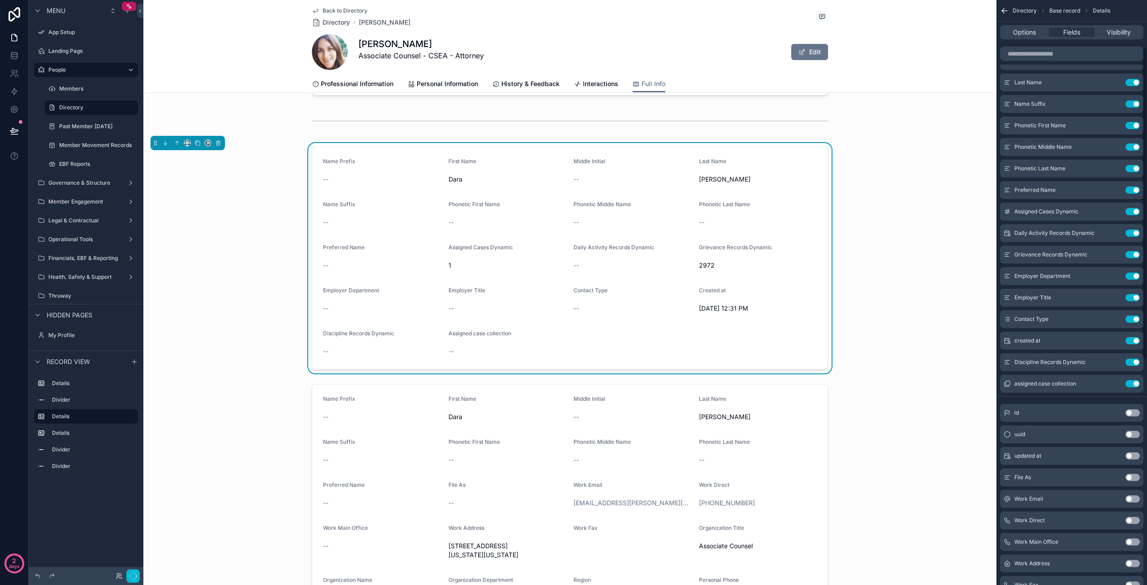
click at [1132, 212] on button "Use setting" at bounding box center [1132, 211] width 14 height 7
click at [1132, 229] on button "Use setting" at bounding box center [1132, 232] width 14 height 7
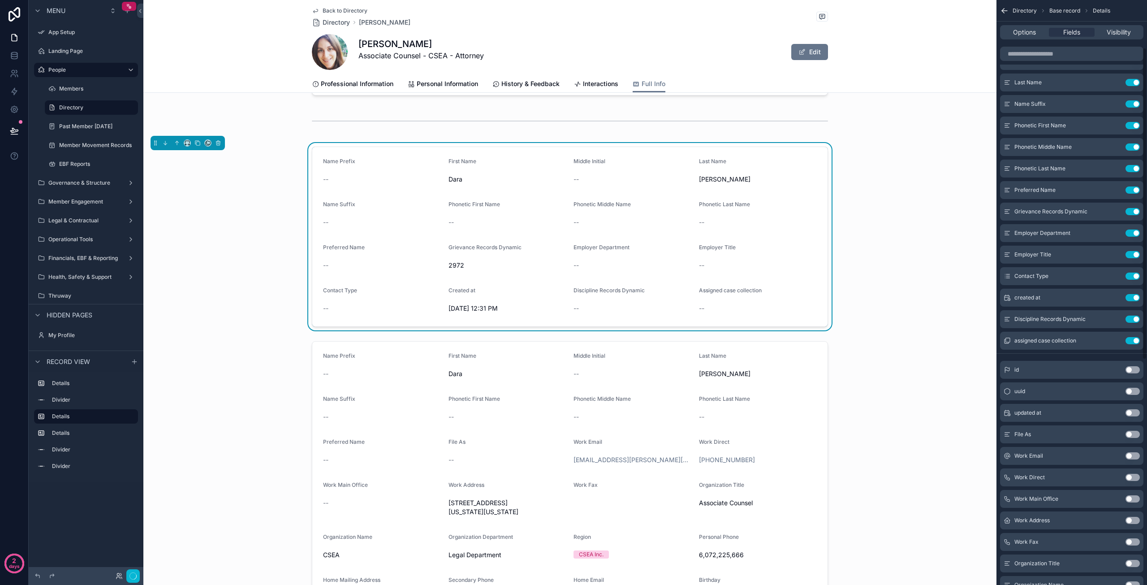
click at [1132, 212] on button "Use setting" at bounding box center [1132, 211] width 14 height 7
click at [1132, 229] on button "Use setting" at bounding box center [1132, 232] width 14 height 7
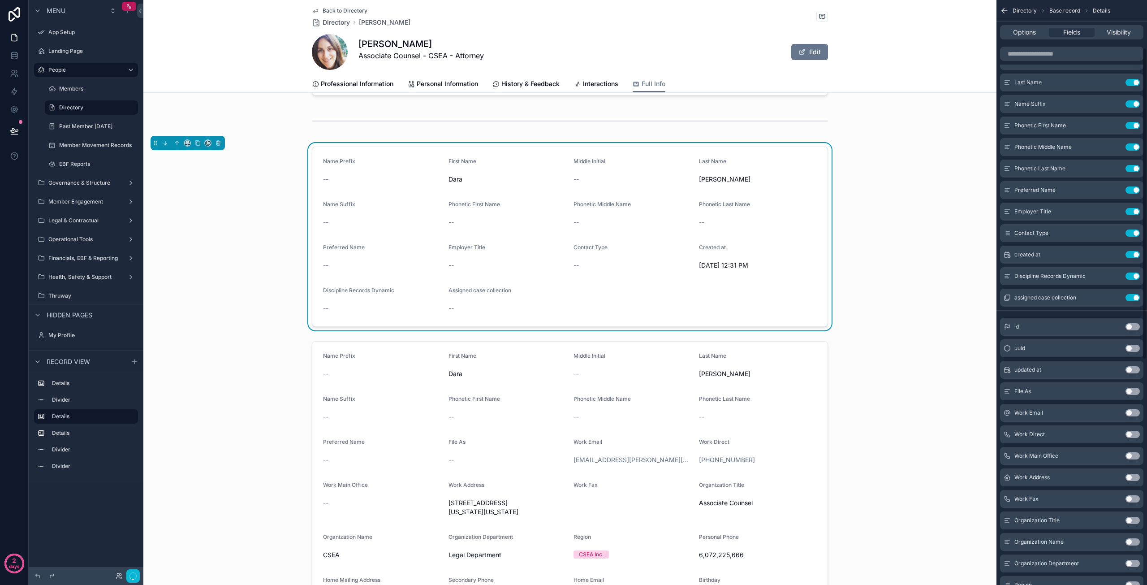
click at [1132, 212] on button "Use setting" at bounding box center [1132, 211] width 14 height 7
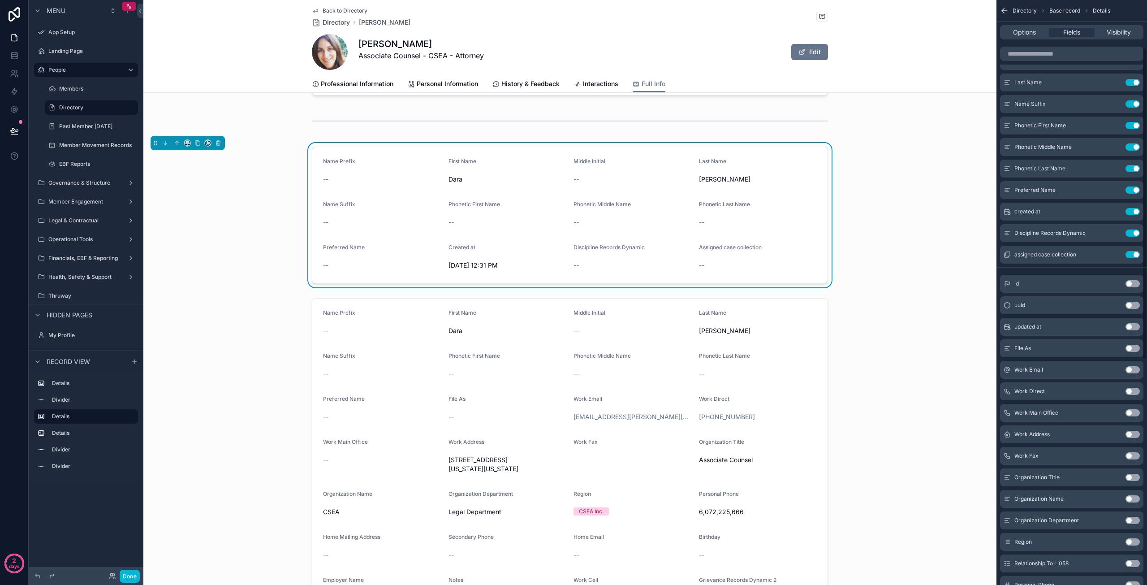
click at [1132, 212] on button "Use setting" at bounding box center [1132, 211] width 14 height 7
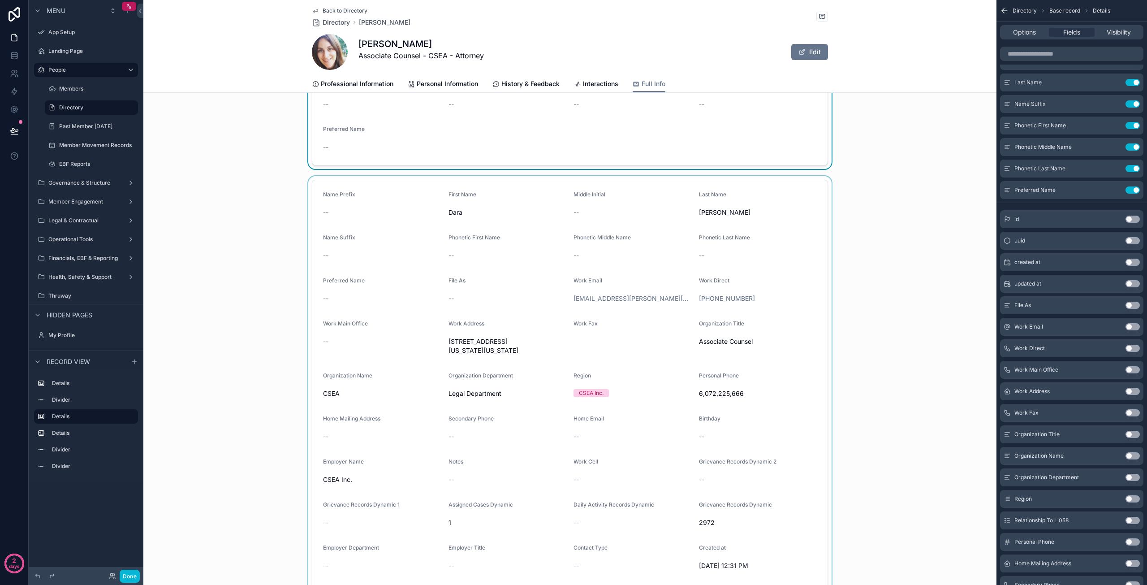
scroll to position [224, 0]
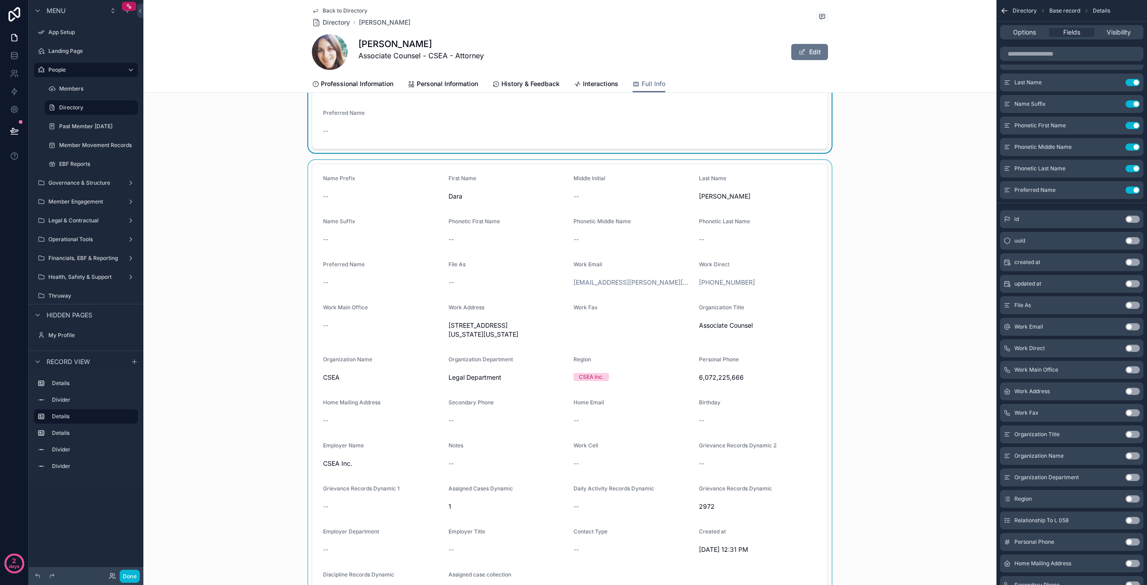
click at [642, 330] on div "scrollable content" at bounding box center [569, 387] width 853 height 454
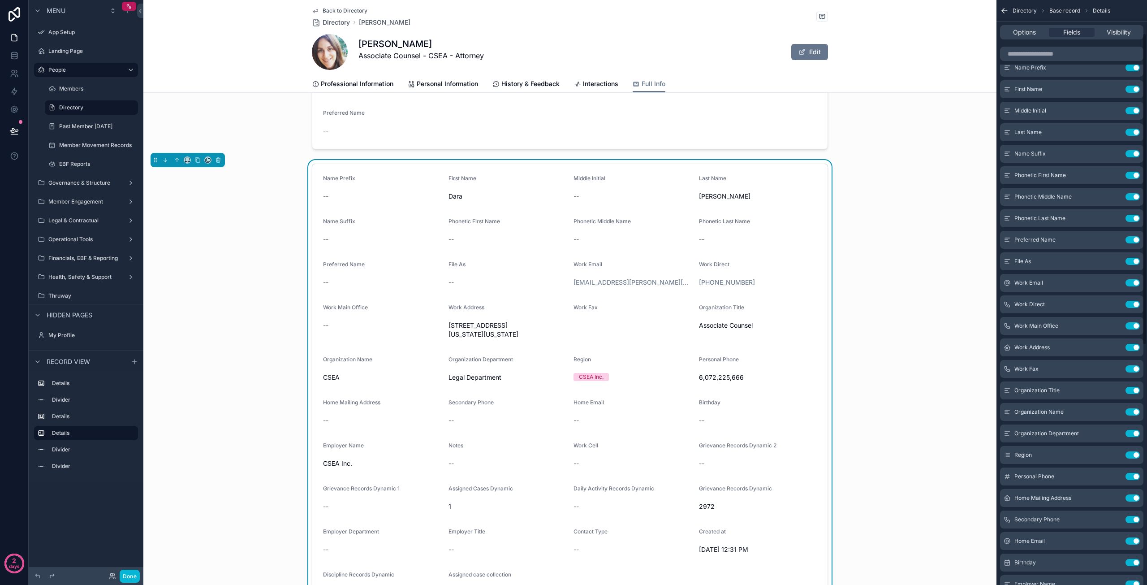
scroll to position [0, 0]
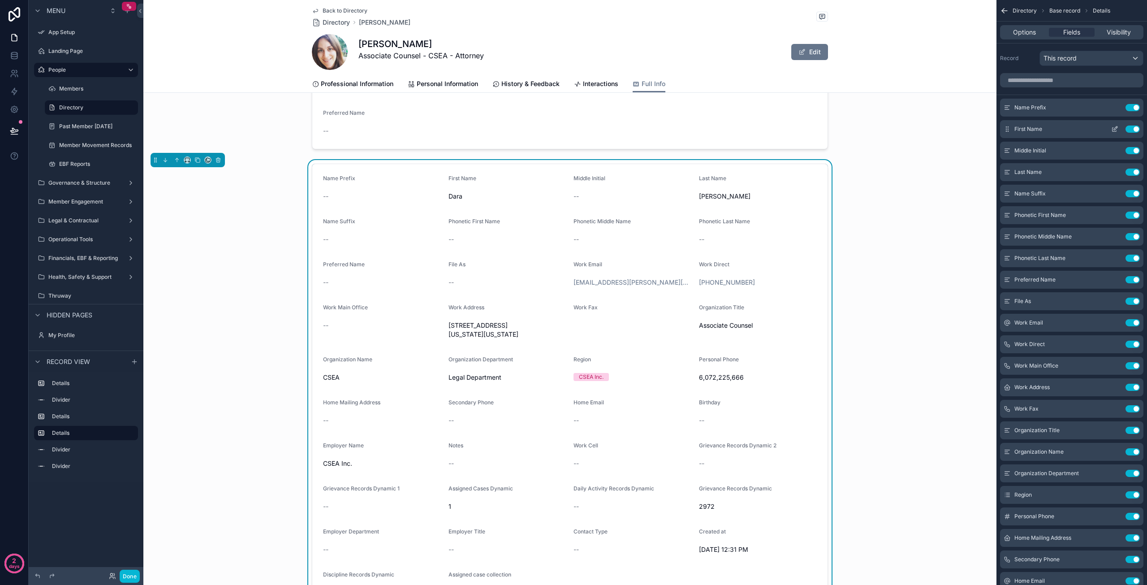
click at [1131, 108] on button "Use setting" at bounding box center [1132, 107] width 14 height 7
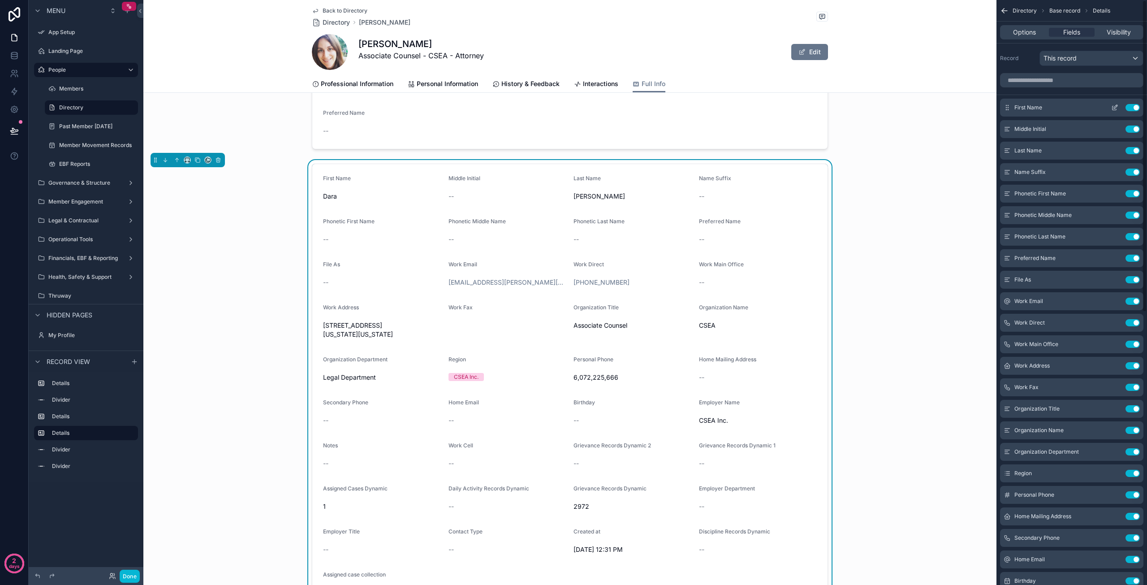
click at [1131, 108] on button "Use setting" at bounding box center [1132, 107] width 14 height 7
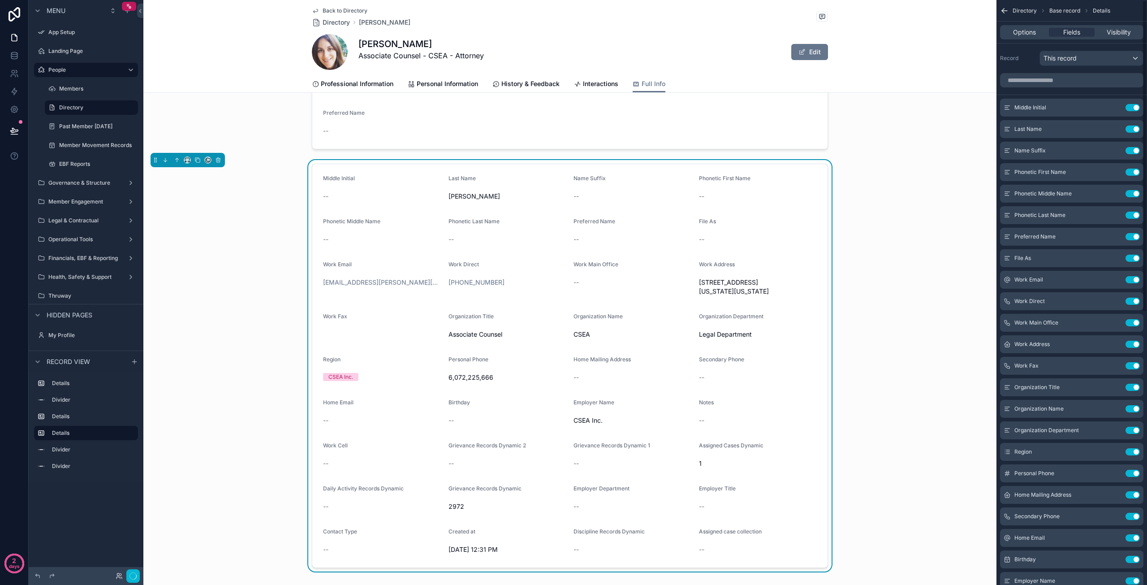
click at [1131, 108] on button "Use setting" at bounding box center [1132, 107] width 14 height 7
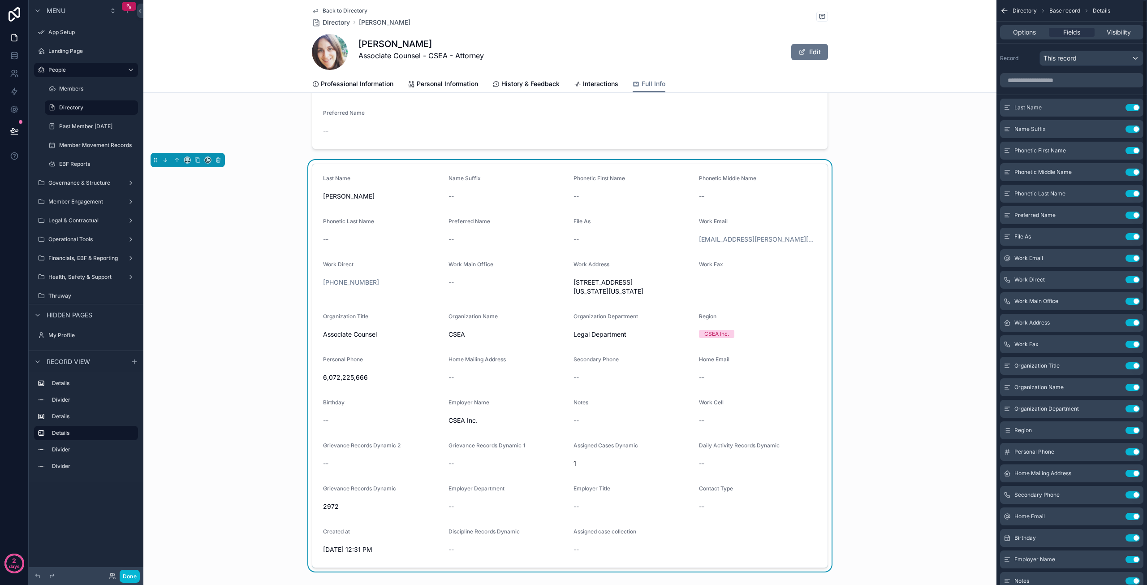
click at [1131, 108] on button "Use setting" at bounding box center [1132, 107] width 14 height 7
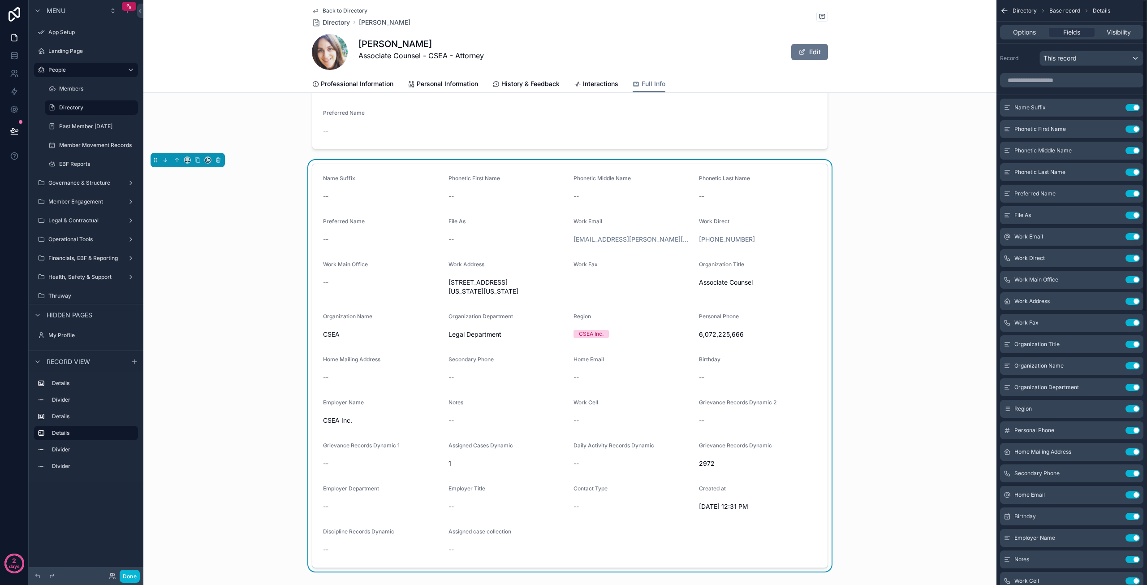
click at [1131, 108] on button "Use setting" at bounding box center [1132, 107] width 14 height 7
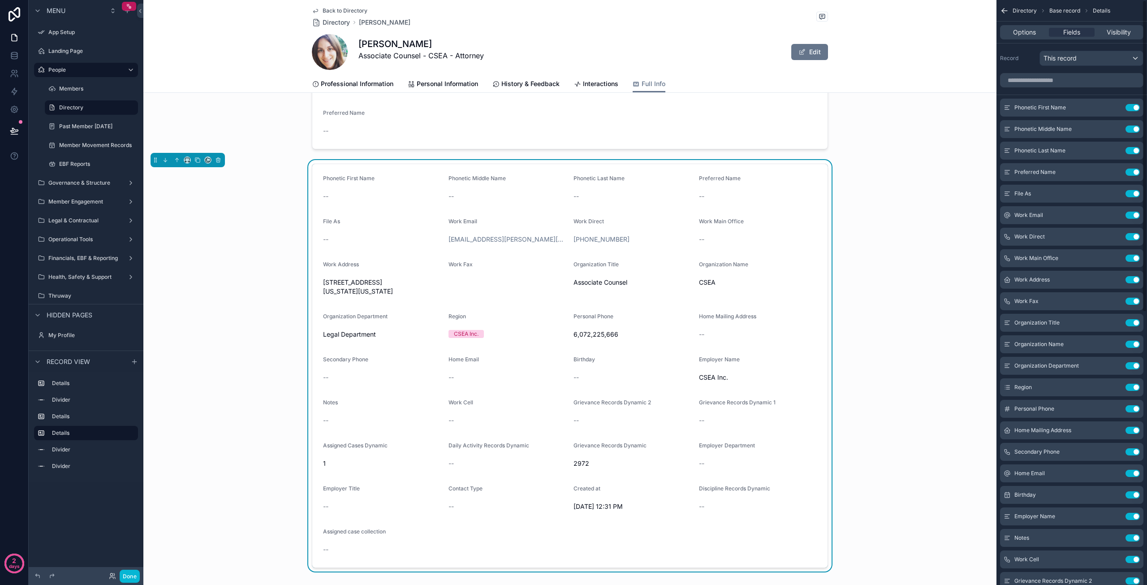
click at [1131, 108] on button "Use setting" at bounding box center [1132, 107] width 14 height 7
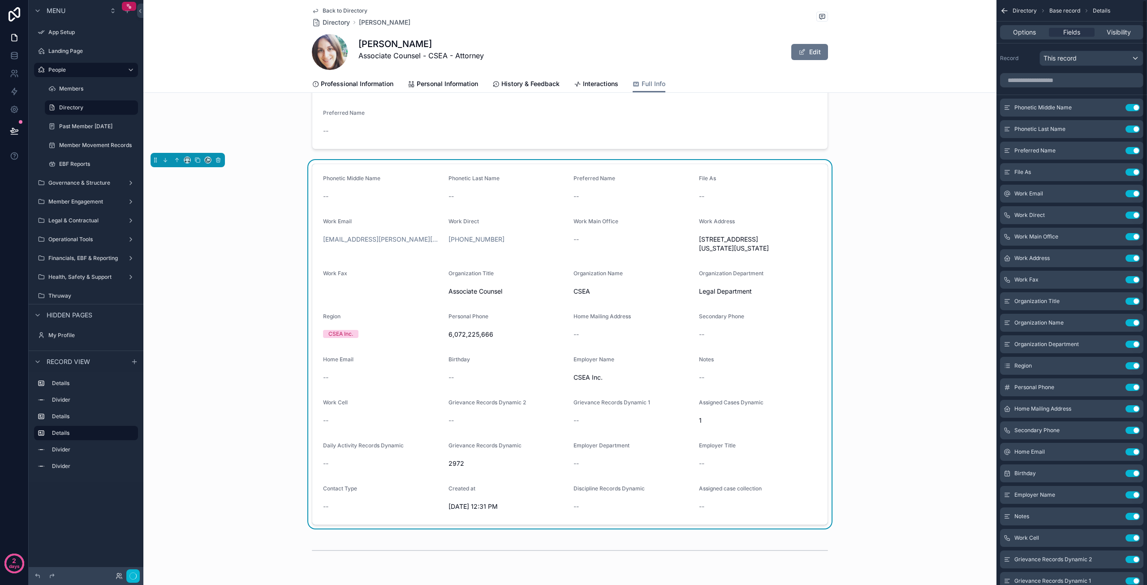
click at [1131, 108] on button "Use setting" at bounding box center [1132, 107] width 14 height 7
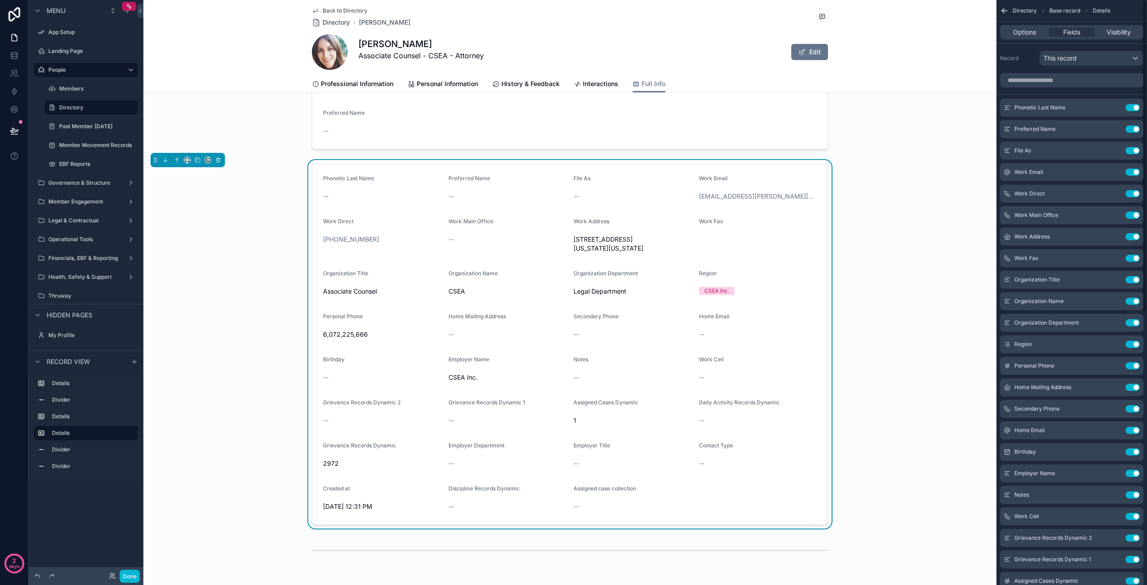
click at [1131, 108] on button "Use setting" at bounding box center [1132, 107] width 14 height 7
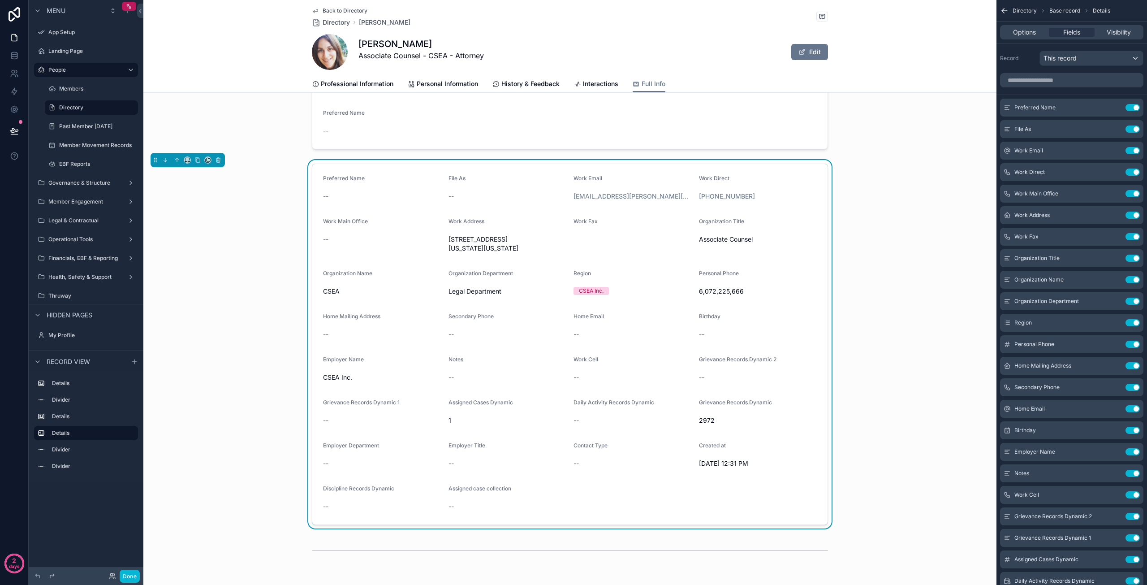
click at [1131, 108] on button "Use setting" at bounding box center [1132, 107] width 14 height 7
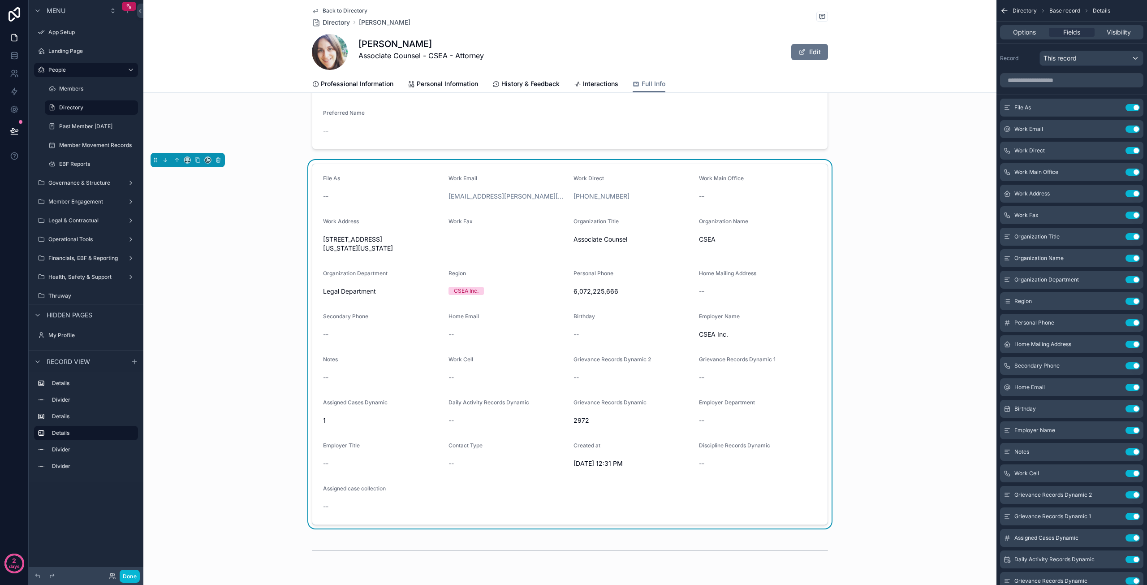
click at [1131, 108] on button "Use setting" at bounding box center [1132, 107] width 14 height 7
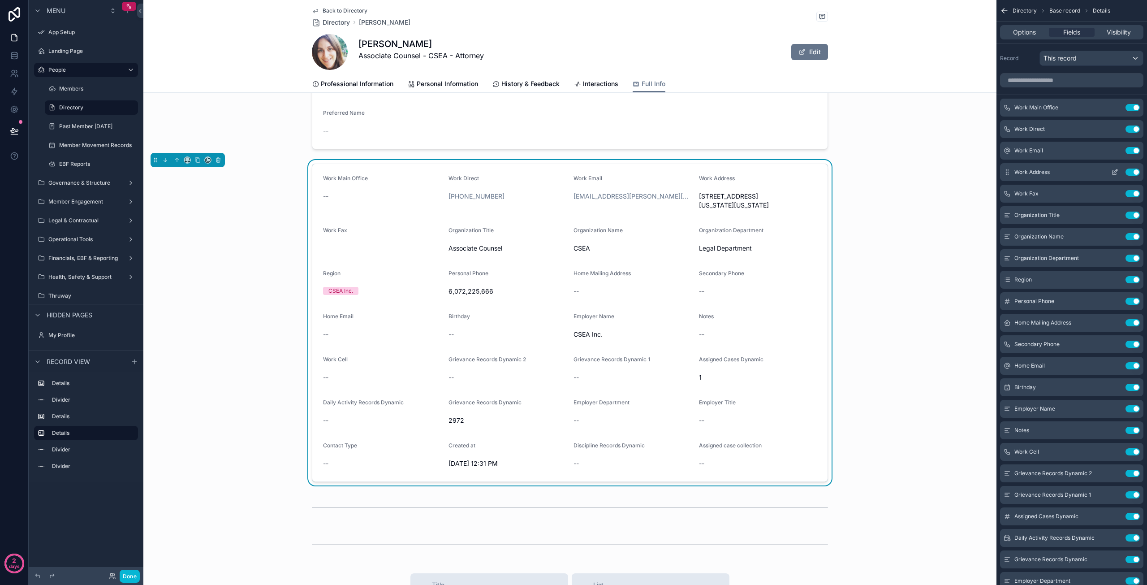
click at [1115, 172] on icon "scrollable content" at bounding box center [1114, 171] width 7 height 7
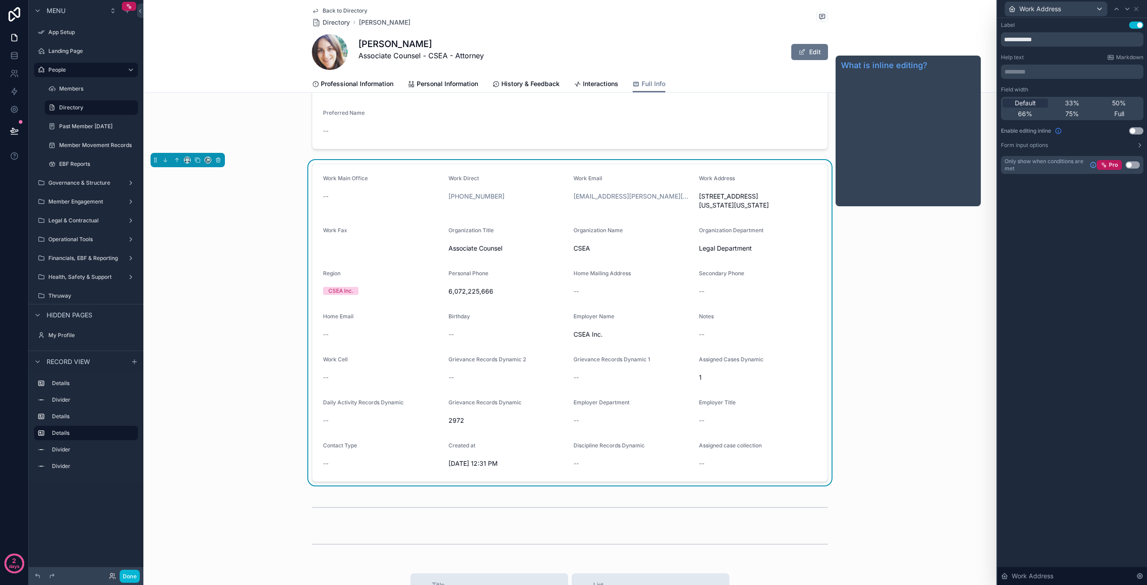
click at [1059, 129] on icon at bounding box center [1058, 130] width 7 height 7
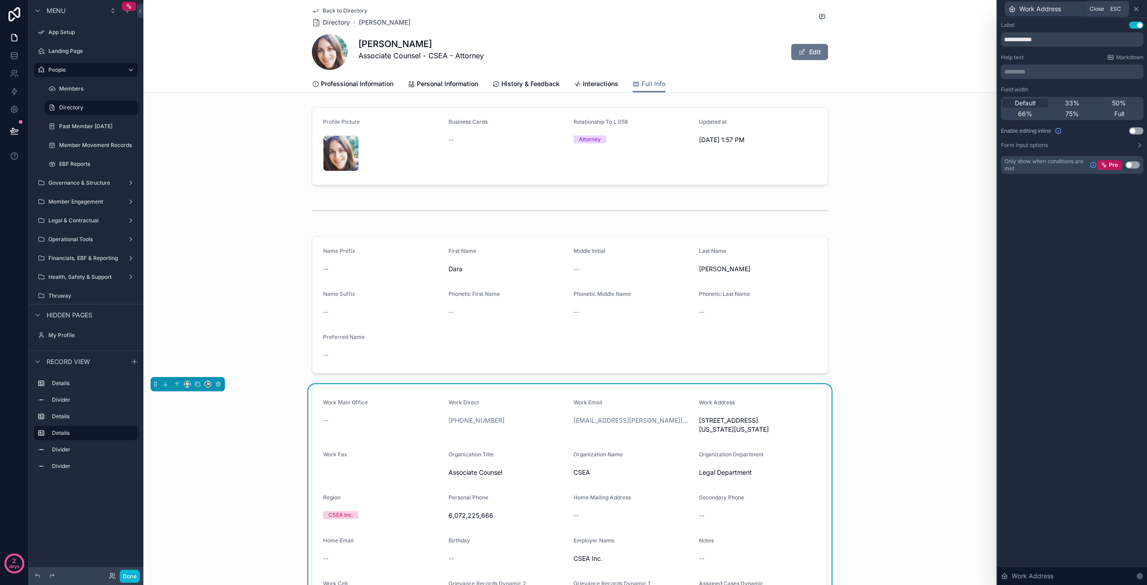
click at [1137, 9] on icon at bounding box center [1136, 9] width 4 height 4
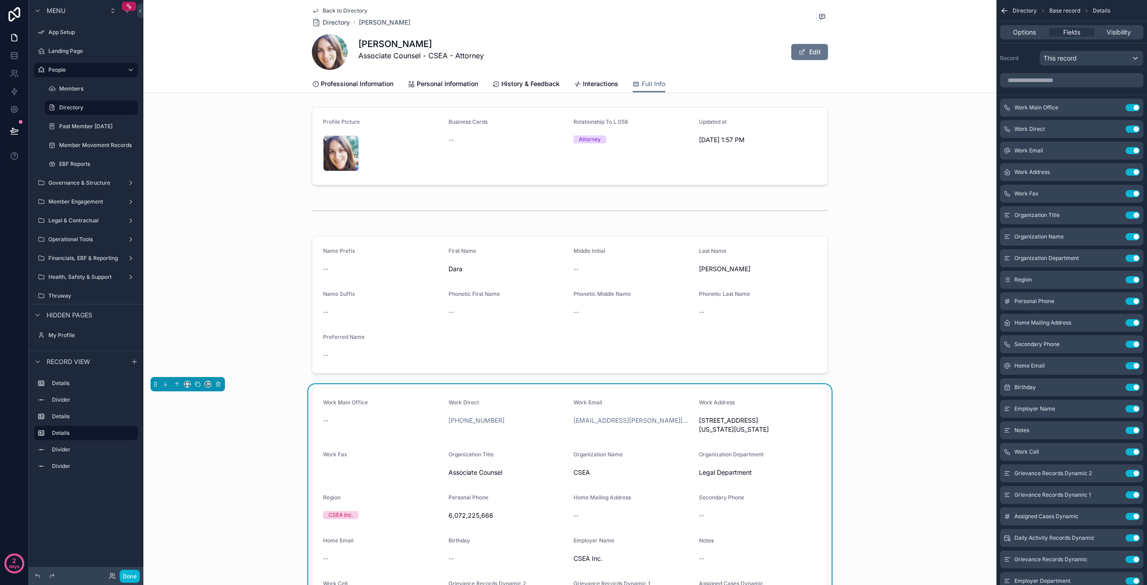
click at [1003, 11] on icon "scrollable content" at bounding box center [1004, 11] width 5 height 0
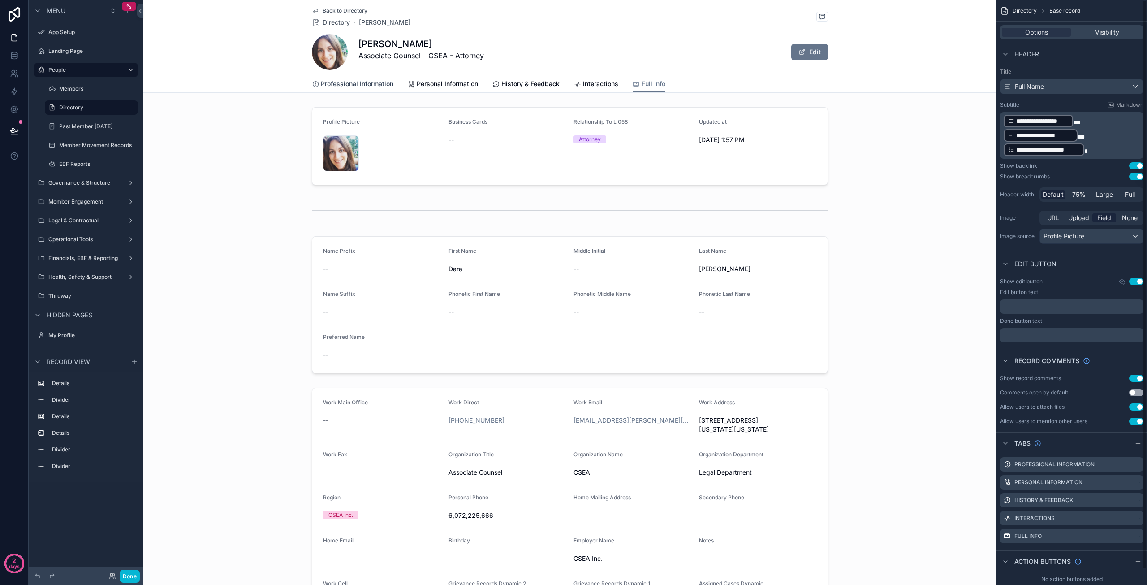
click at [356, 82] on span "Professional Information" at bounding box center [357, 83] width 73 height 9
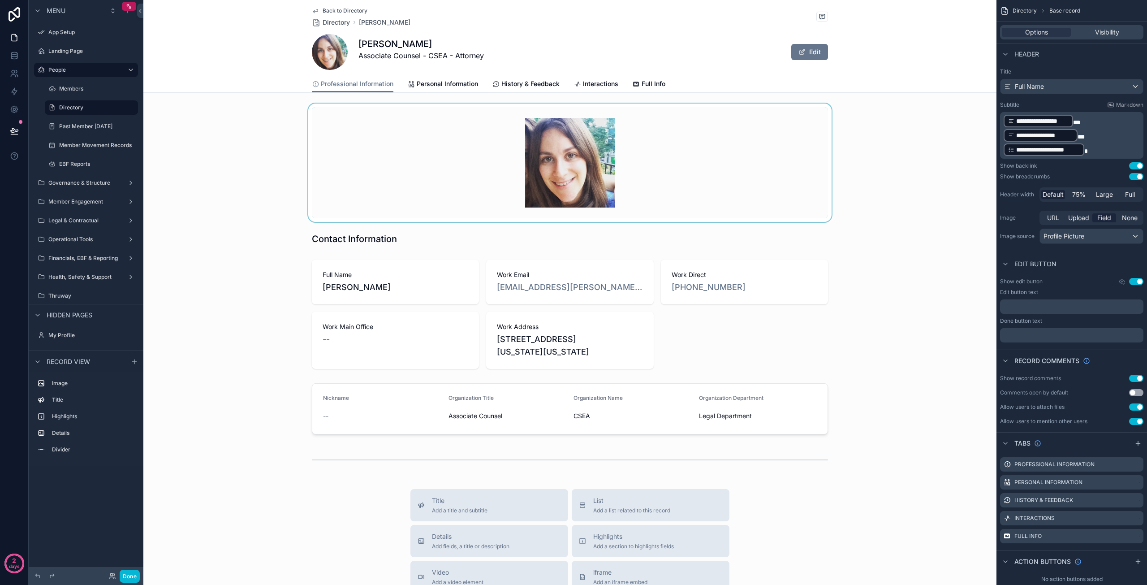
click at [712, 169] on div "scrollable content" at bounding box center [569, 162] width 853 height 118
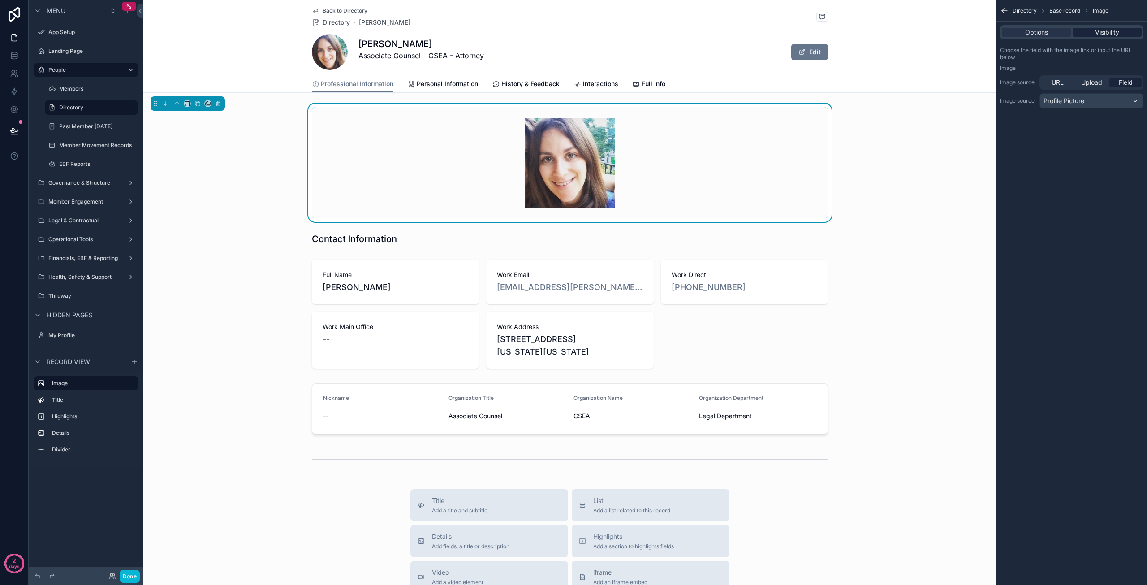
click at [1098, 30] on span "Visibility" at bounding box center [1107, 32] width 24 height 9
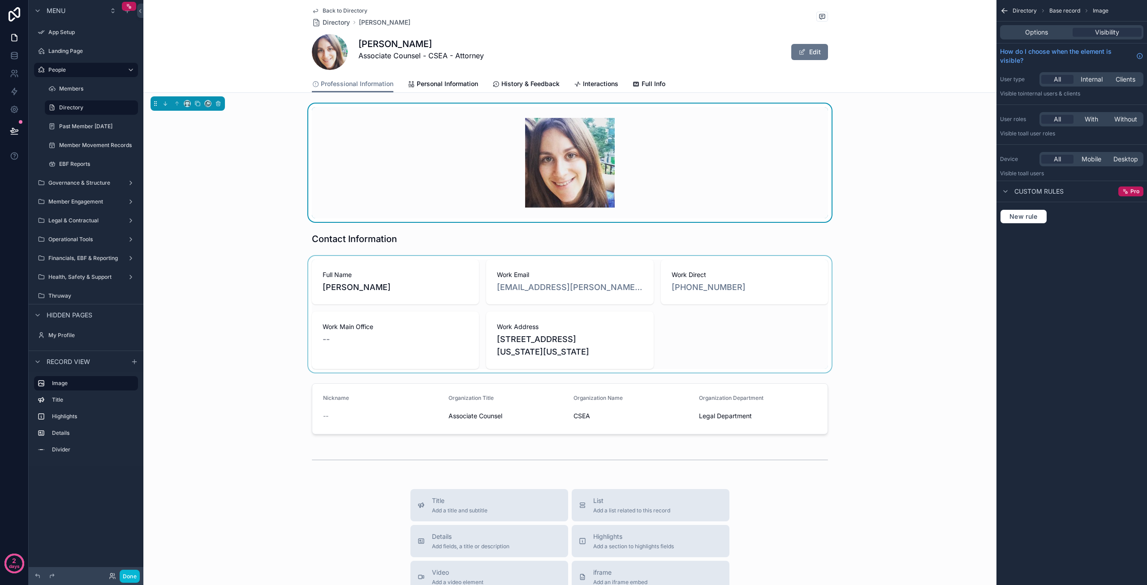
click at [767, 285] on div "scrollable content" at bounding box center [569, 314] width 853 height 116
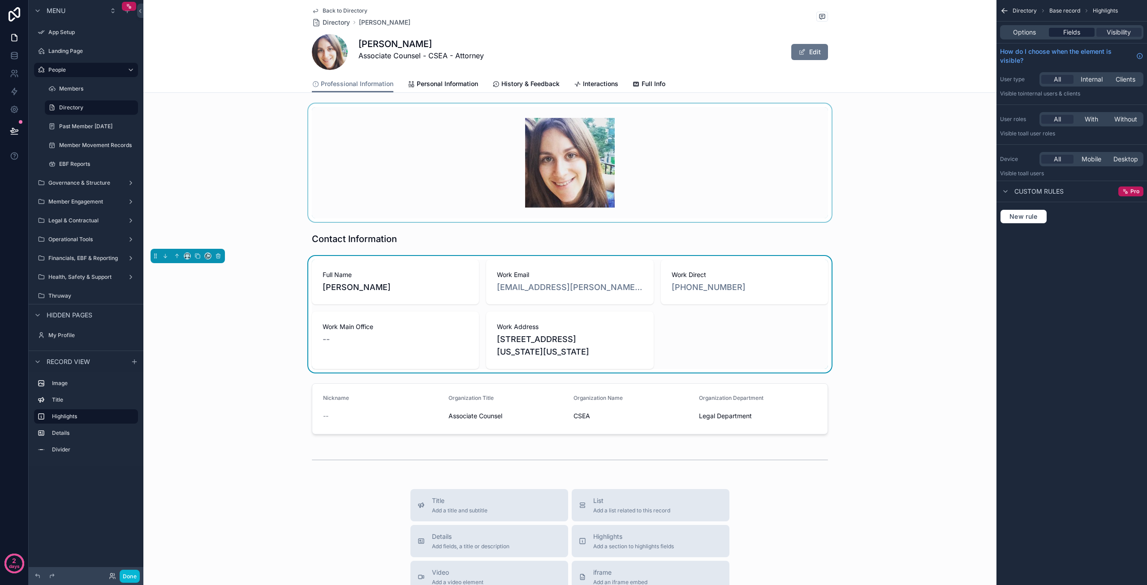
click at [1073, 36] on span "Fields" at bounding box center [1071, 32] width 17 height 9
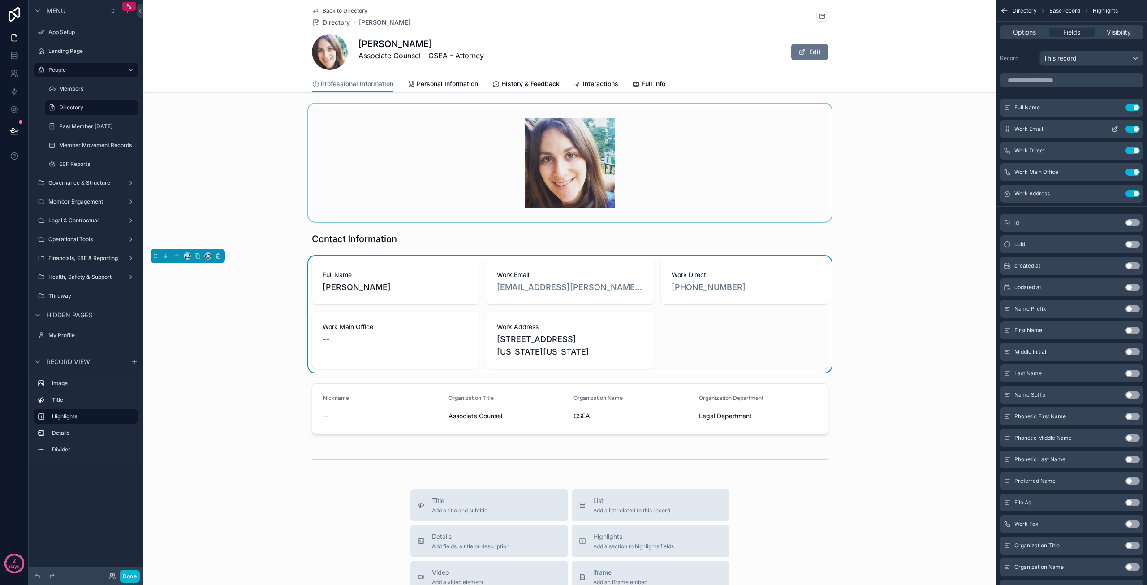
click at [1116, 129] on icon "scrollable content" at bounding box center [1114, 128] width 7 height 7
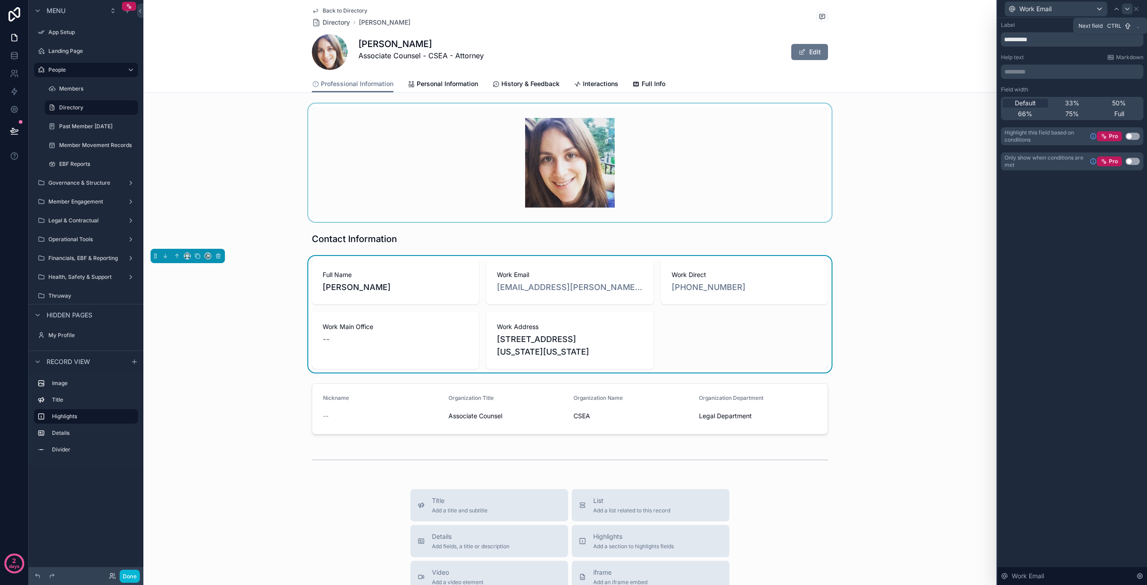
click at [1127, 9] on icon at bounding box center [1127, 9] width 4 height 2
click at [1129, 9] on icon at bounding box center [1127, 8] width 7 height 7
click at [1136, 9] on icon at bounding box center [1136, 9] width 4 height 4
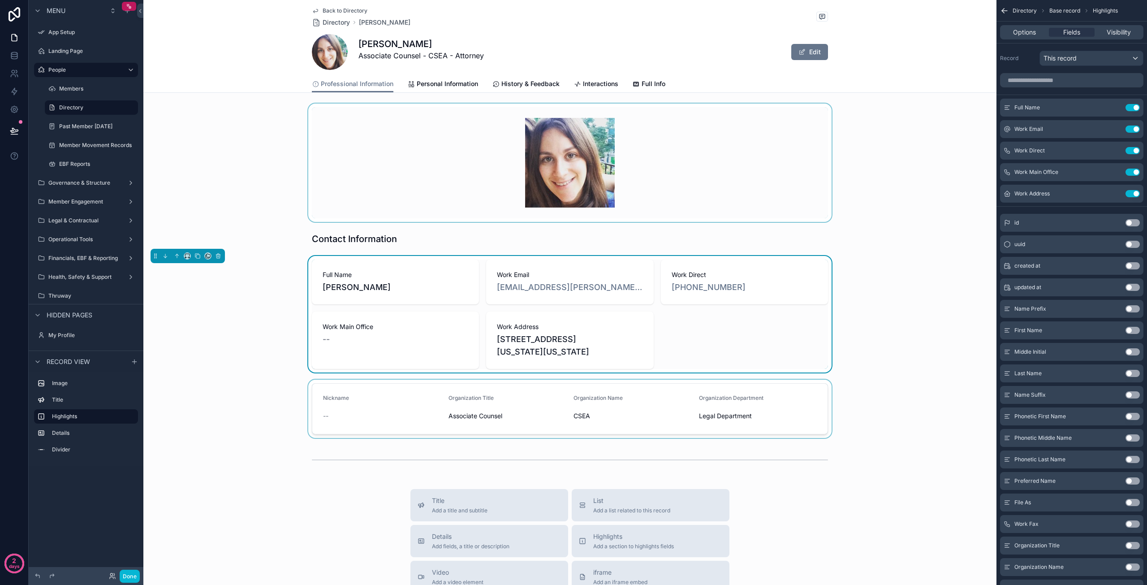
click at [363, 419] on div "scrollable content" at bounding box center [569, 408] width 853 height 58
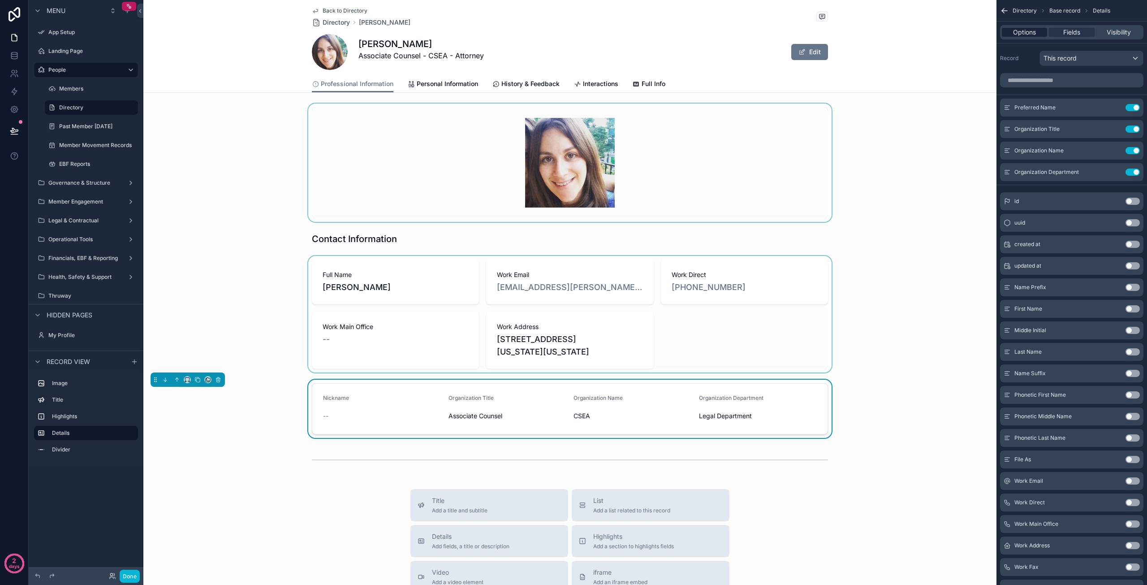
click at [1030, 34] on span "Options" at bounding box center [1024, 32] width 23 height 9
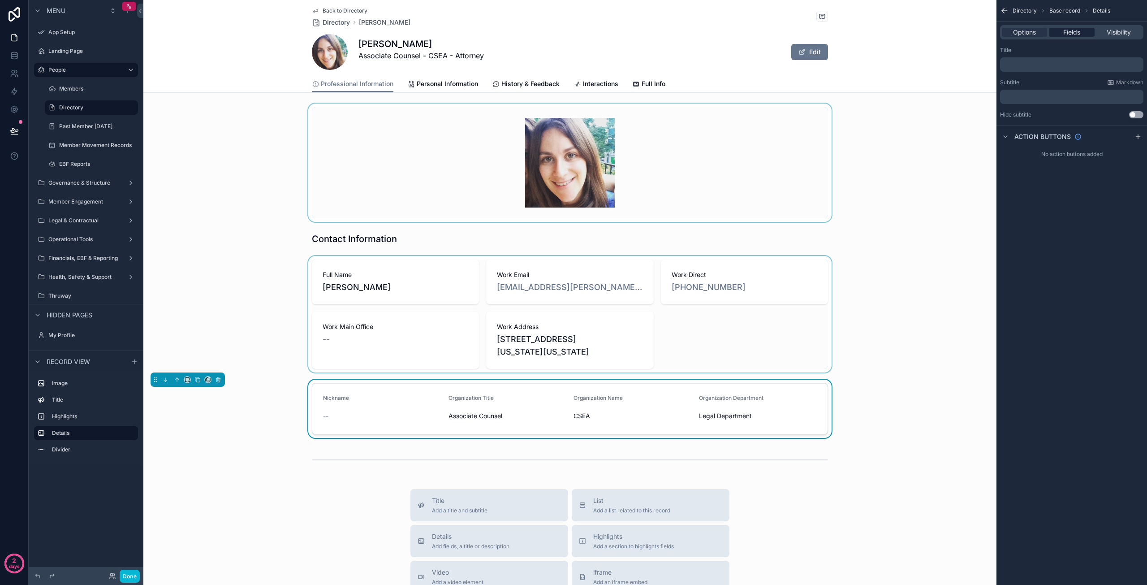
click at [1073, 32] on span "Fields" at bounding box center [1071, 32] width 17 height 9
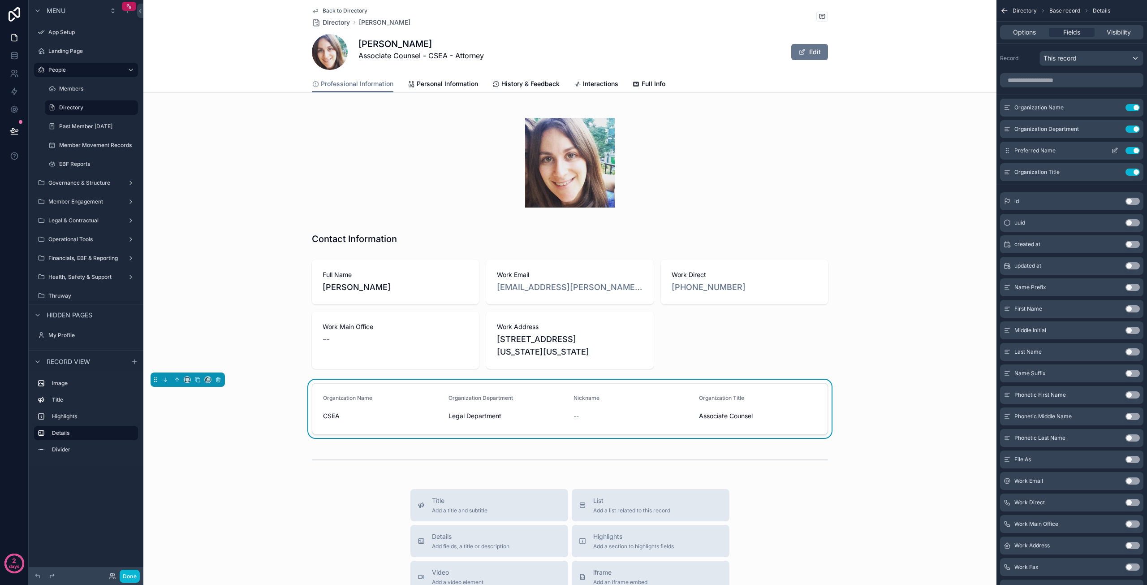
click at [1132, 151] on button "Use setting" at bounding box center [1132, 150] width 14 height 7
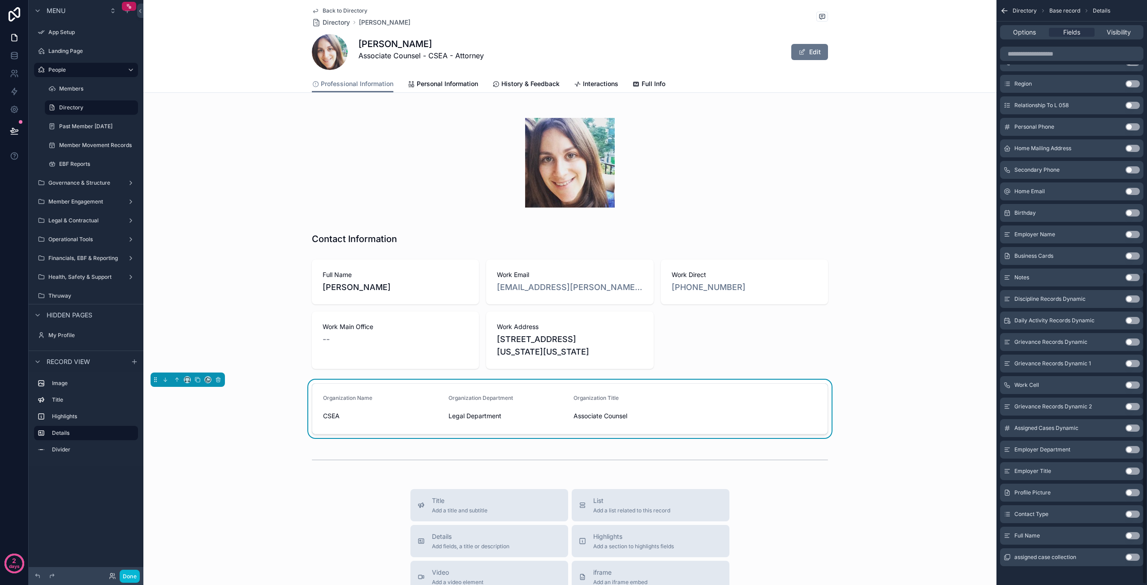
scroll to position [511, 0]
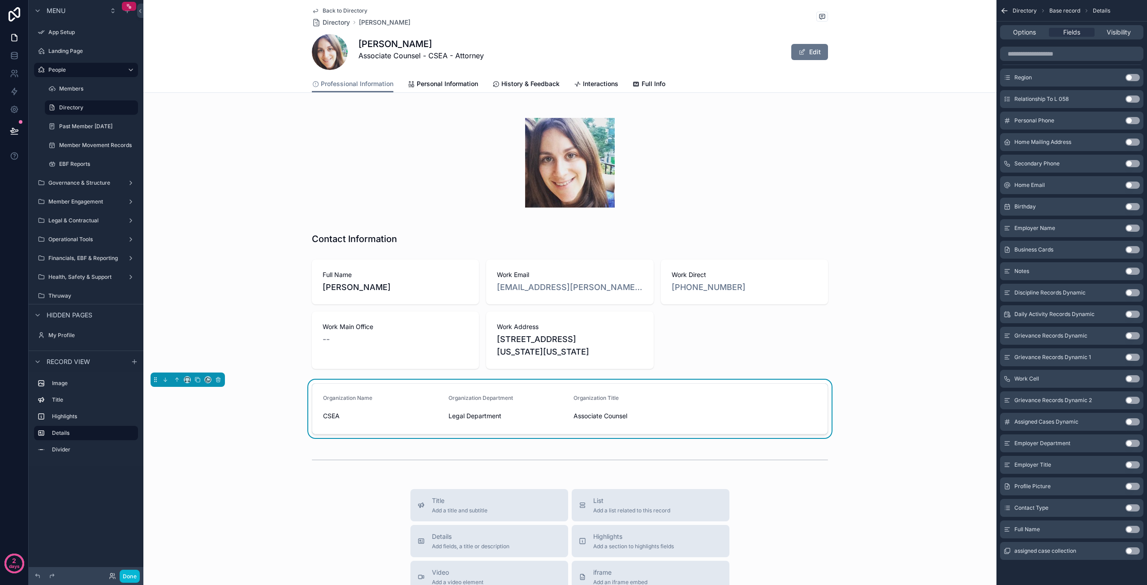
click at [1131, 226] on button "Use setting" at bounding box center [1132, 227] width 14 height 7
click at [1130, 445] on button "Use setting" at bounding box center [1132, 442] width 14 height 7
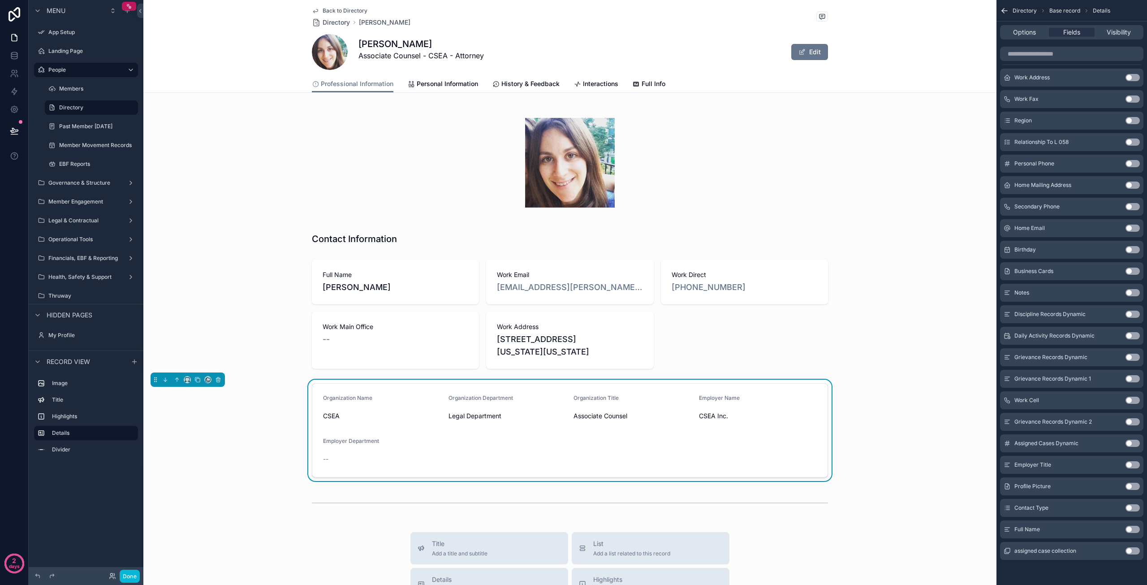
click at [1129, 464] on button "Use setting" at bounding box center [1132, 464] width 14 height 7
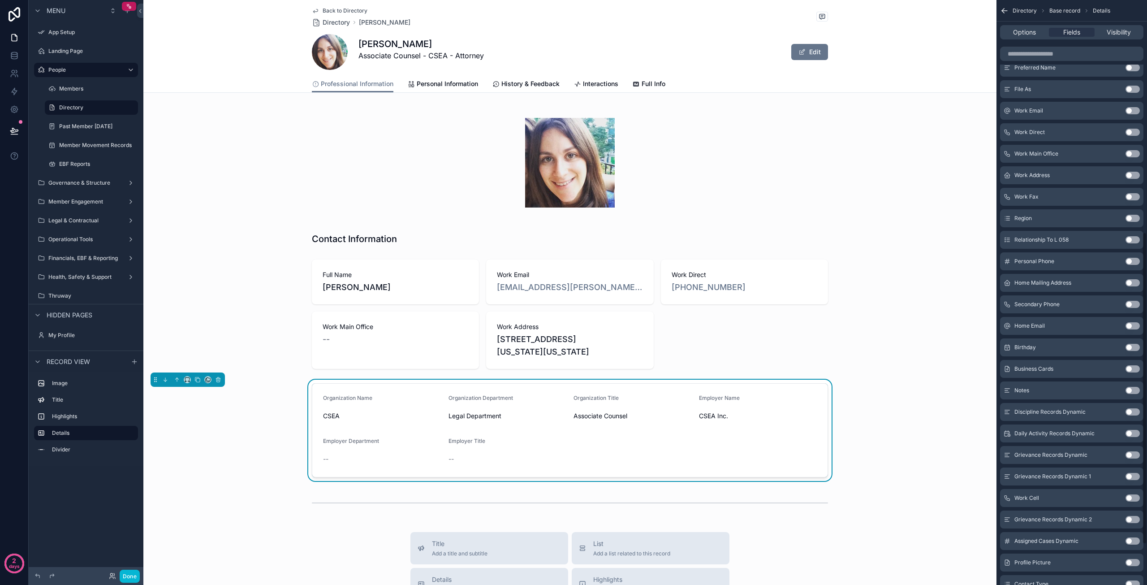
scroll to position [421, 0]
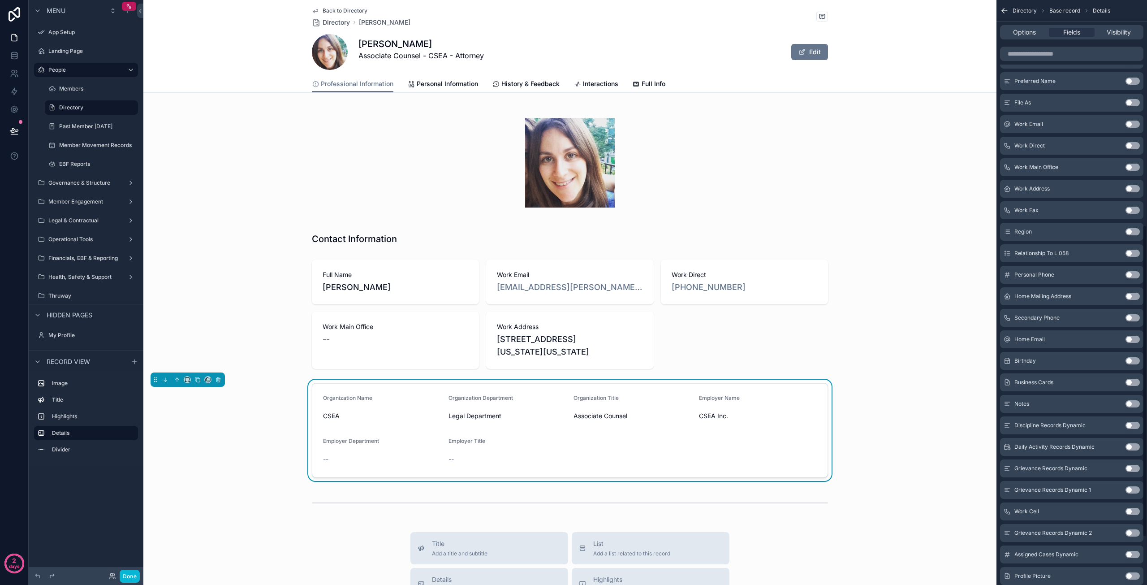
click at [1131, 405] on button "Use setting" at bounding box center [1132, 403] width 14 height 7
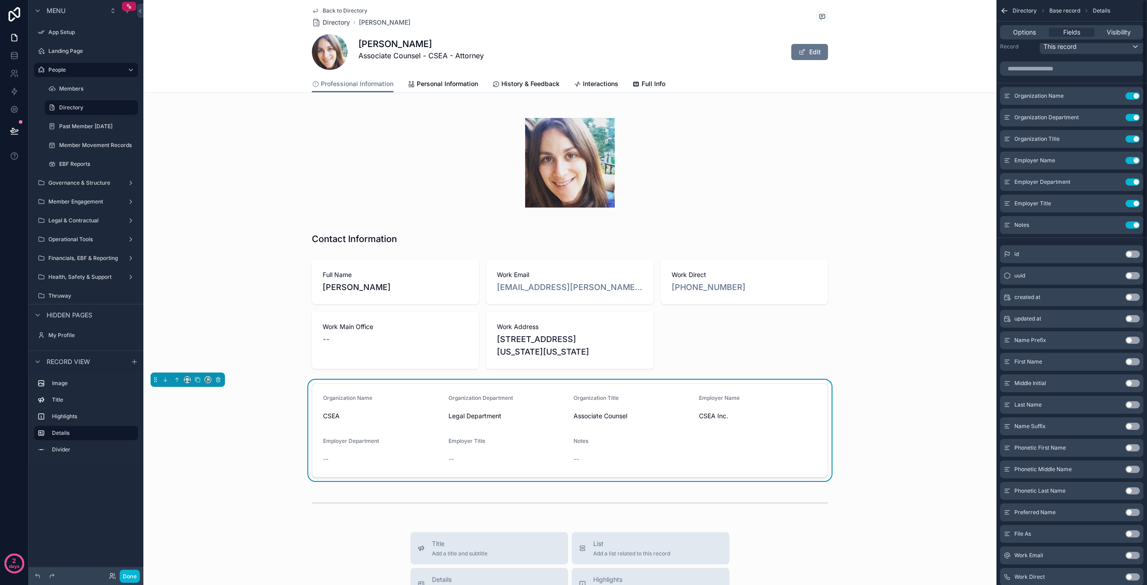
scroll to position [0, 0]
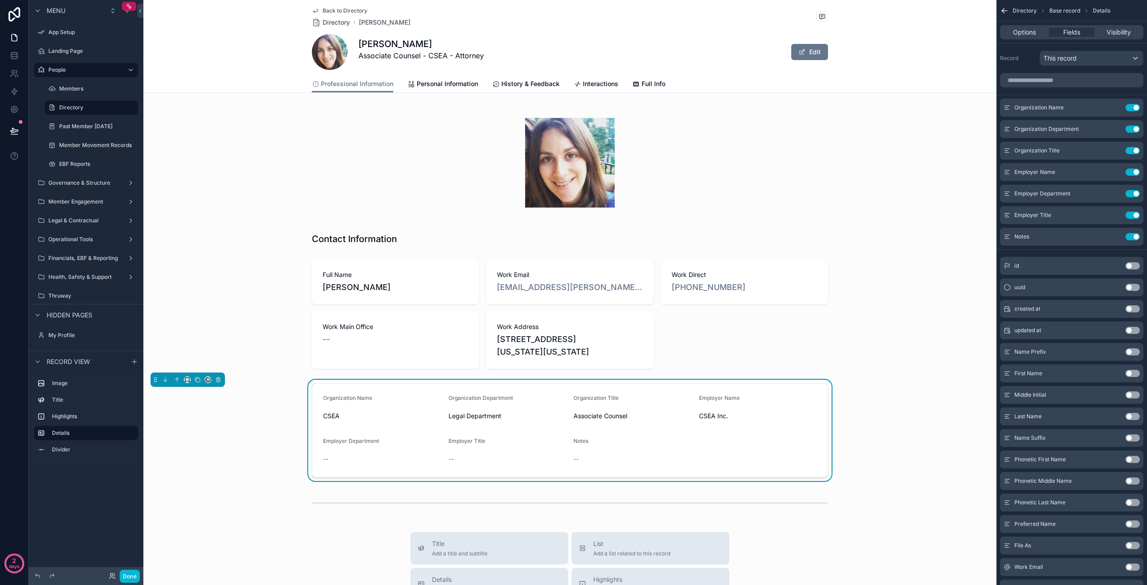
click at [1133, 307] on button "Use setting" at bounding box center [1132, 308] width 14 height 7
click at [663, 507] on div "scrollable content" at bounding box center [569, 503] width 853 height 30
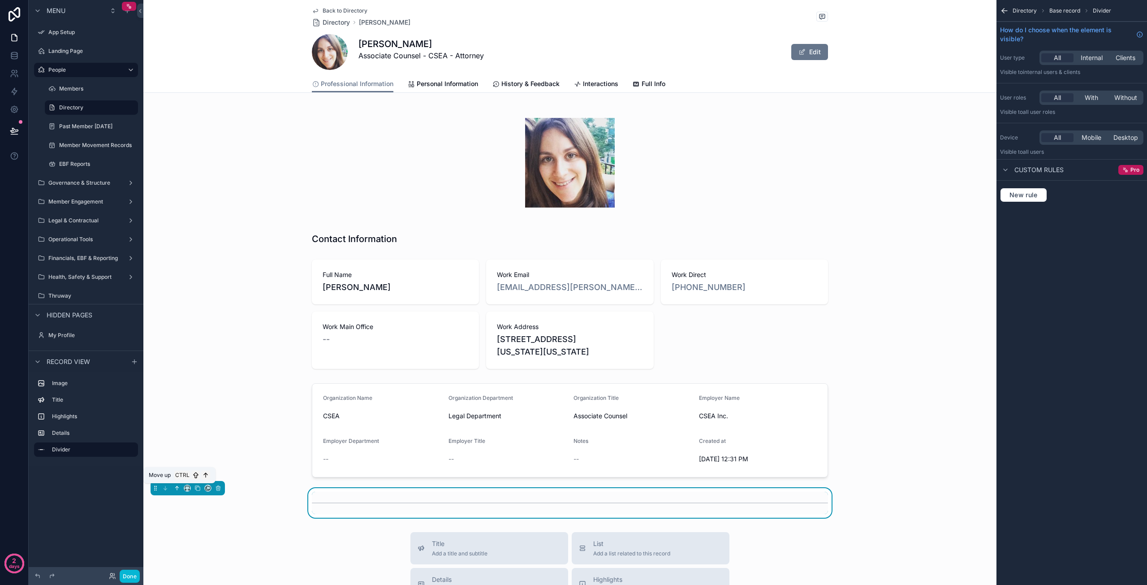
click at [178, 488] on icon "scrollable content" at bounding box center [177, 488] width 6 height 6
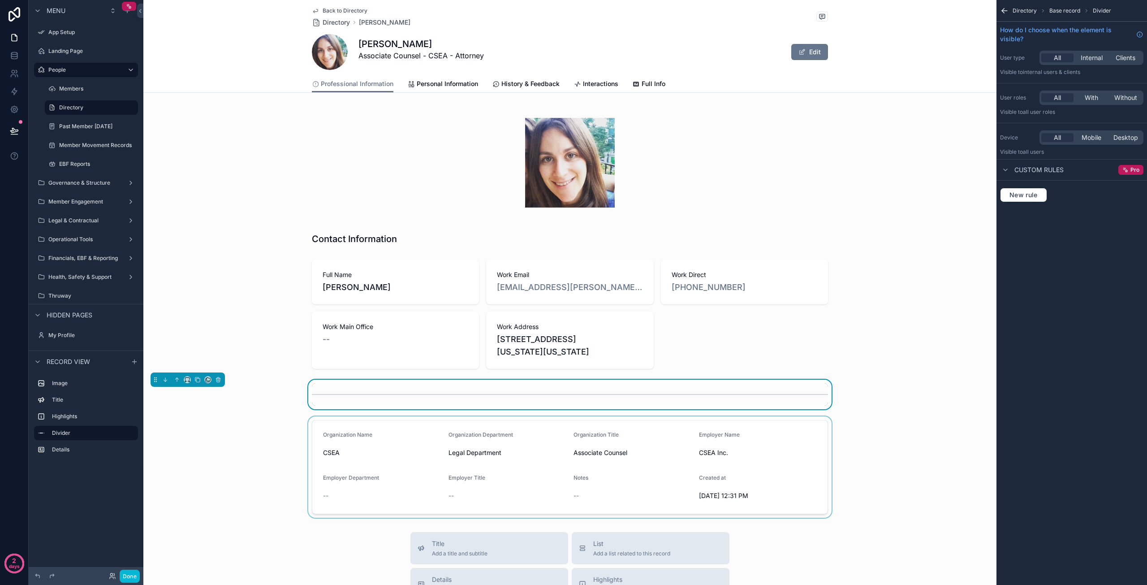
click at [907, 491] on div "scrollable content" at bounding box center [569, 466] width 853 height 101
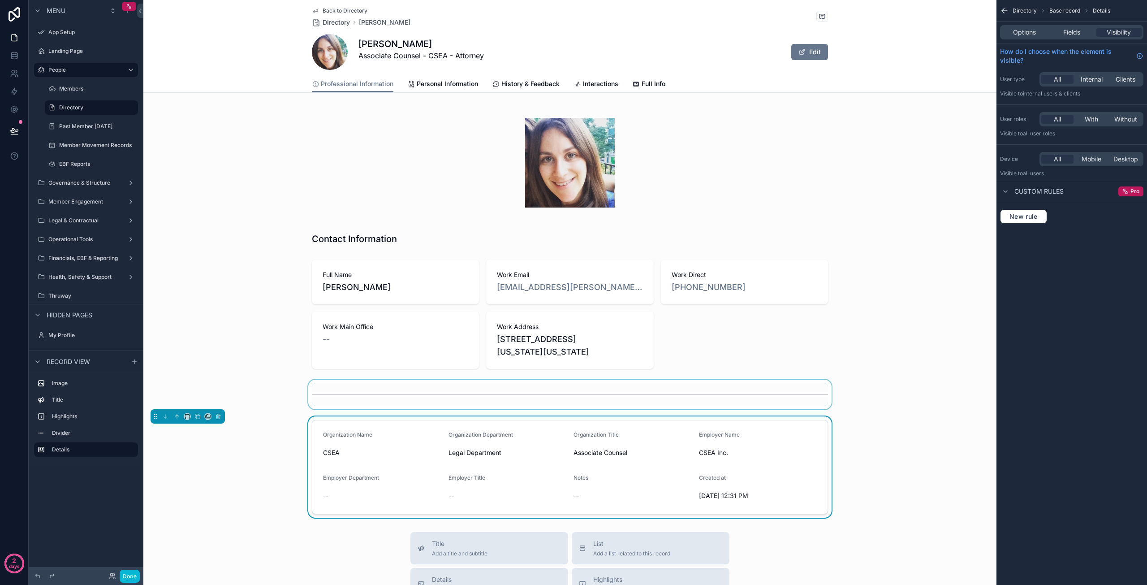
click at [391, 396] on div "scrollable content" at bounding box center [569, 394] width 853 height 30
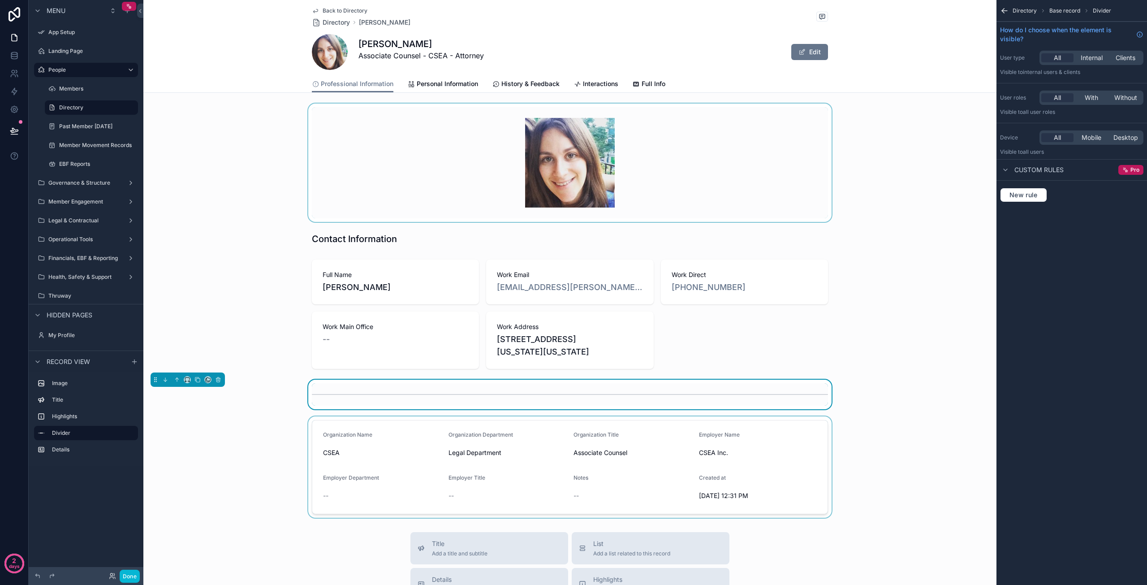
click at [583, 160] on div "scrollable content" at bounding box center [569, 162] width 853 height 118
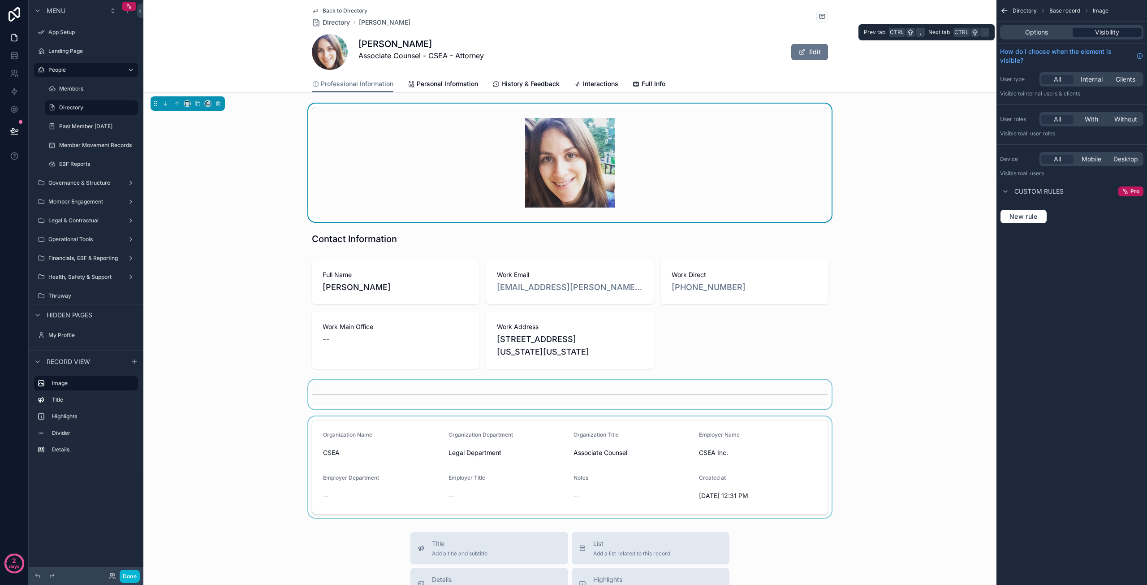
click at [1104, 29] on span "Visibility" at bounding box center [1107, 32] width 24 height 9
click at [1043, 33] on span "Options" at bounding box center [1036, 32] width 23 height 9
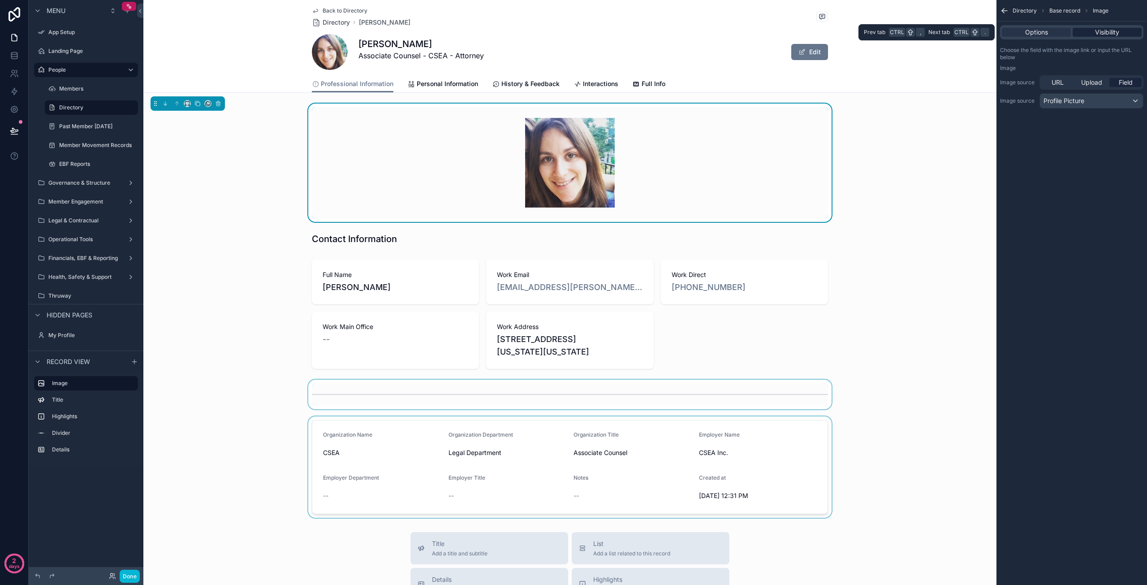
click at [1097, 31] on span "Visibility" at bounding box center [1107, 32] width 24 height 9
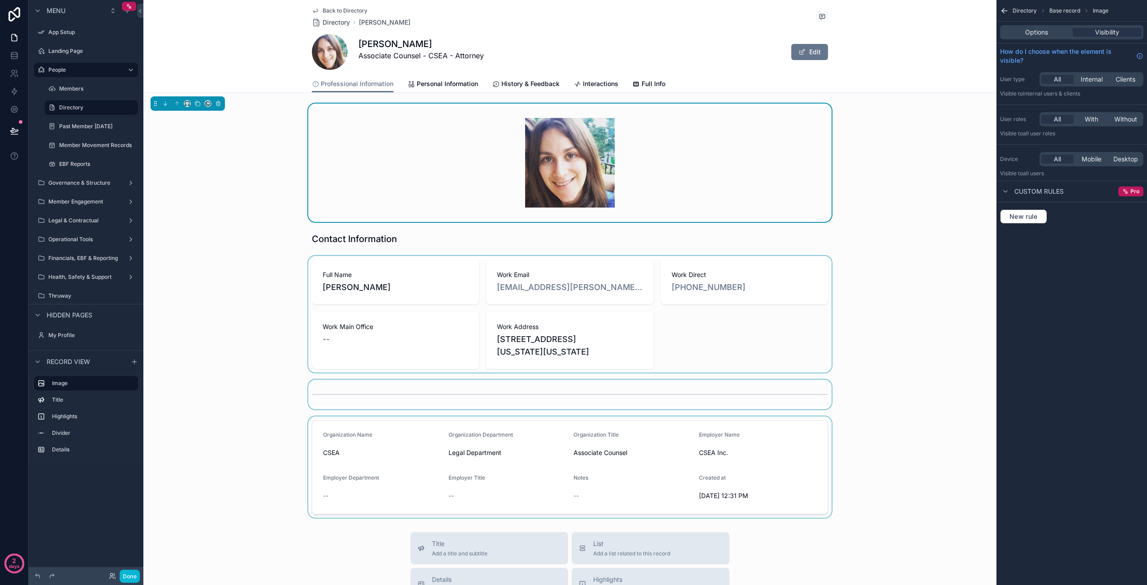
click at [705, 338] on div "scrollable content" at bounding box center [569, 314] width 853 height 116
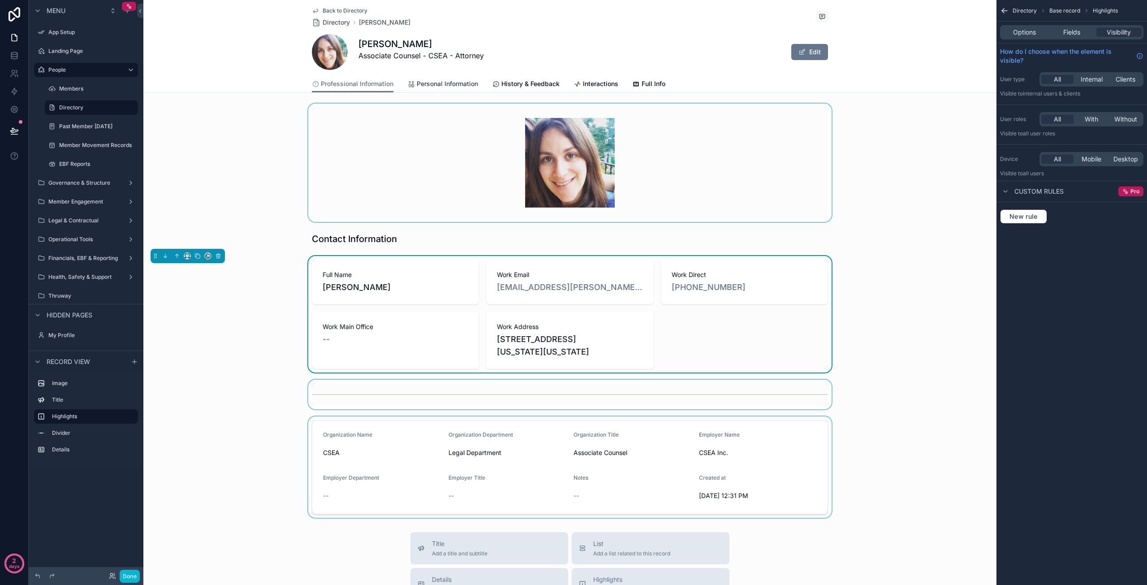
click at [433, 87] on span "Personal Information" at bounding box center [447, 83] width 61 height 9
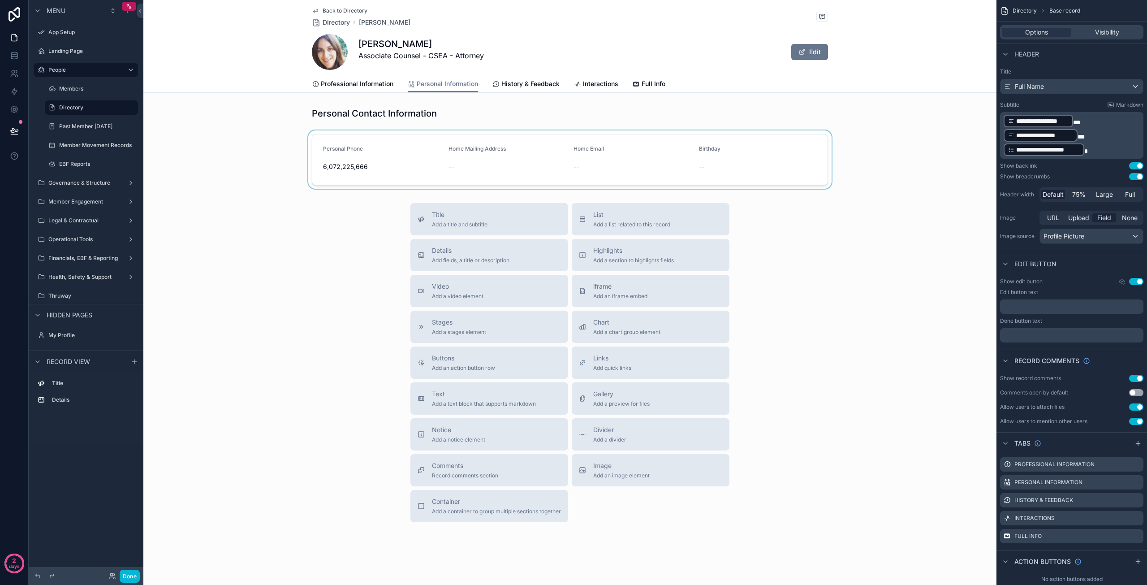
click at [658, 171] on div "scrollable content" at bounding box center [569, 159] width 853 height 58
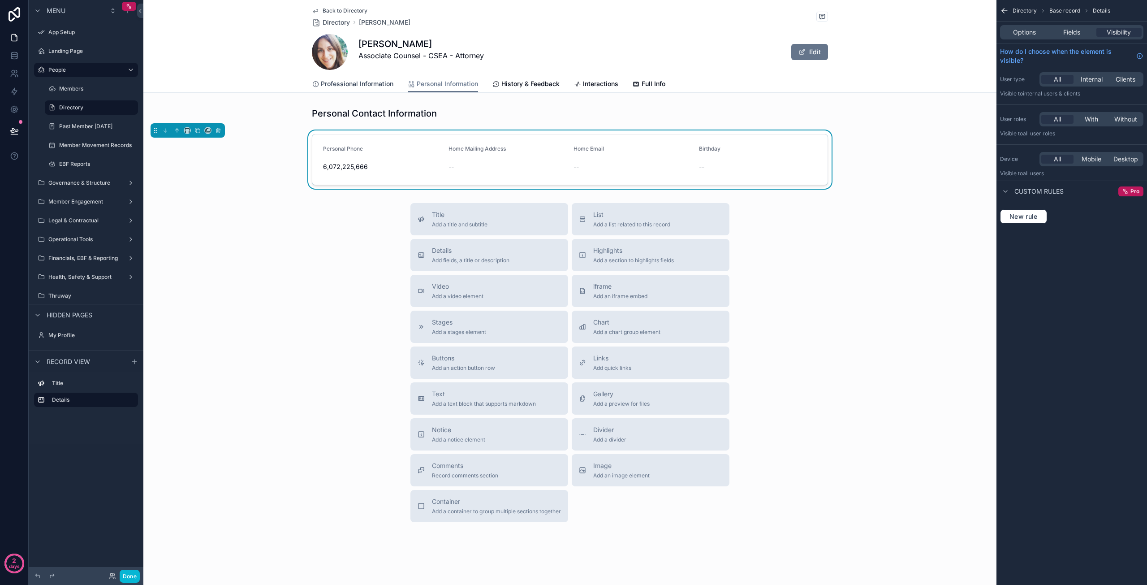
click at [357, 86] on span "Professional Information" at bounding box center [357, 83] width 73 height 9
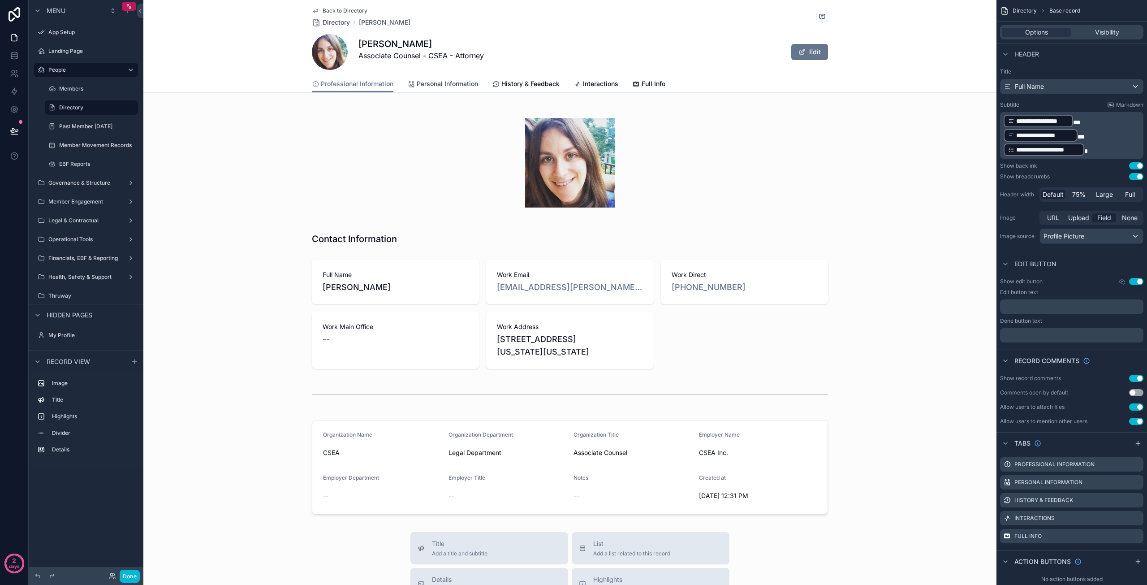
click at [426, 83] on span "Personal Information" at bounding box center [447, 83] width 61 height 9
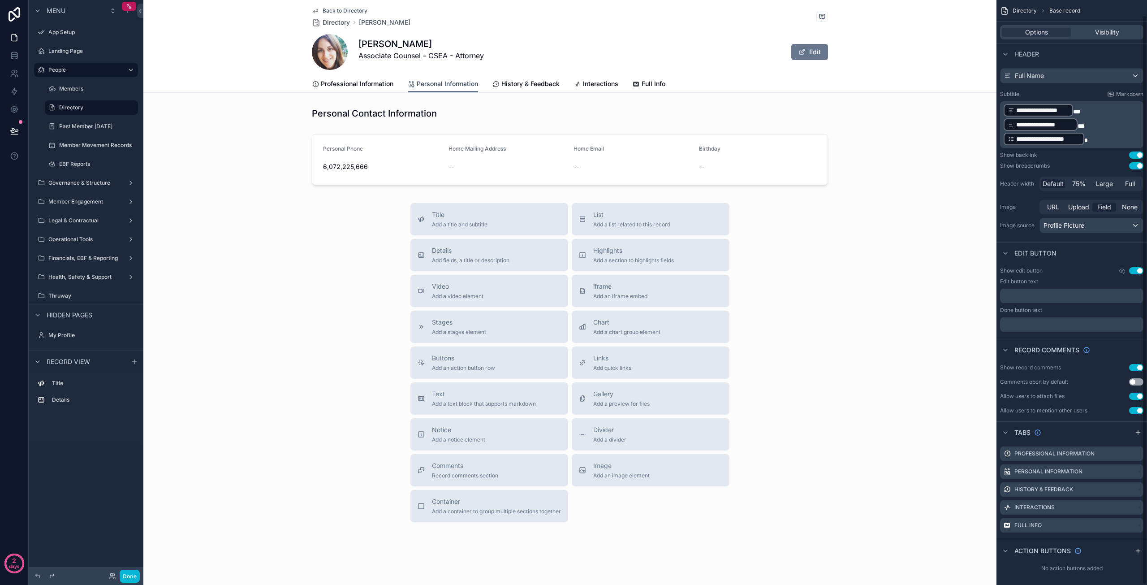
scroll to position [16, 0]
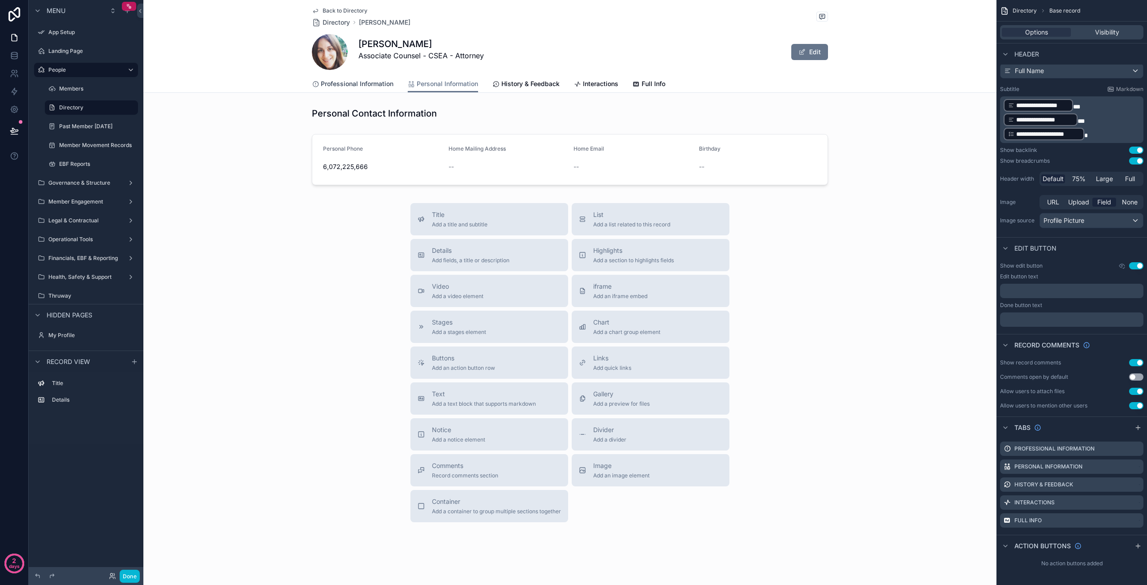
click at [351, 83] on span "Professional Information" at bounding box center [357, 83] width 73 height 9
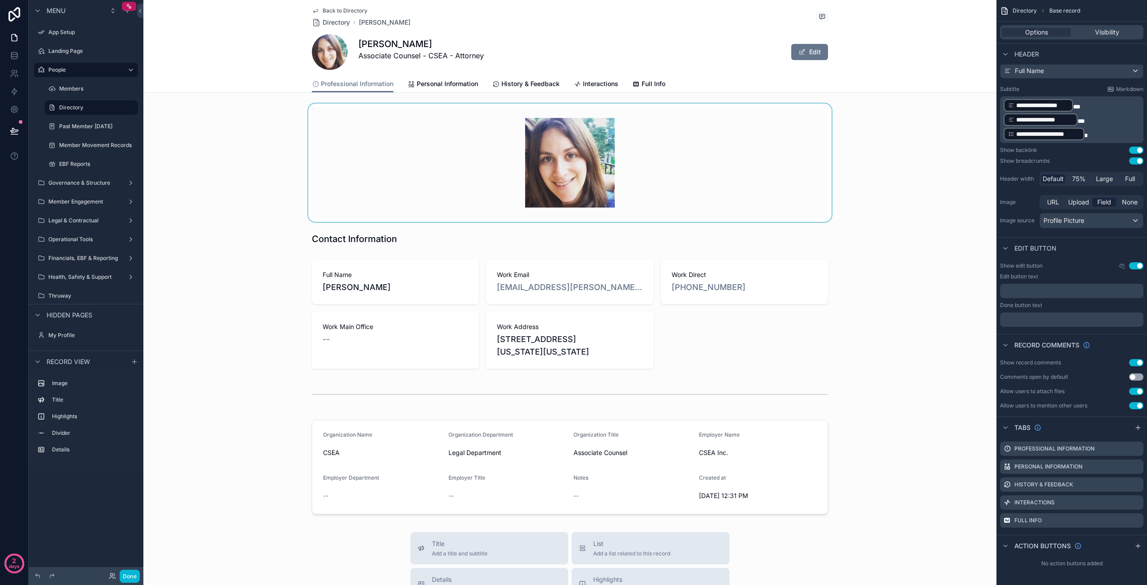
click at [585, 171] on div "scrollable content" at bounding box center [569, 162] width 853 height 118
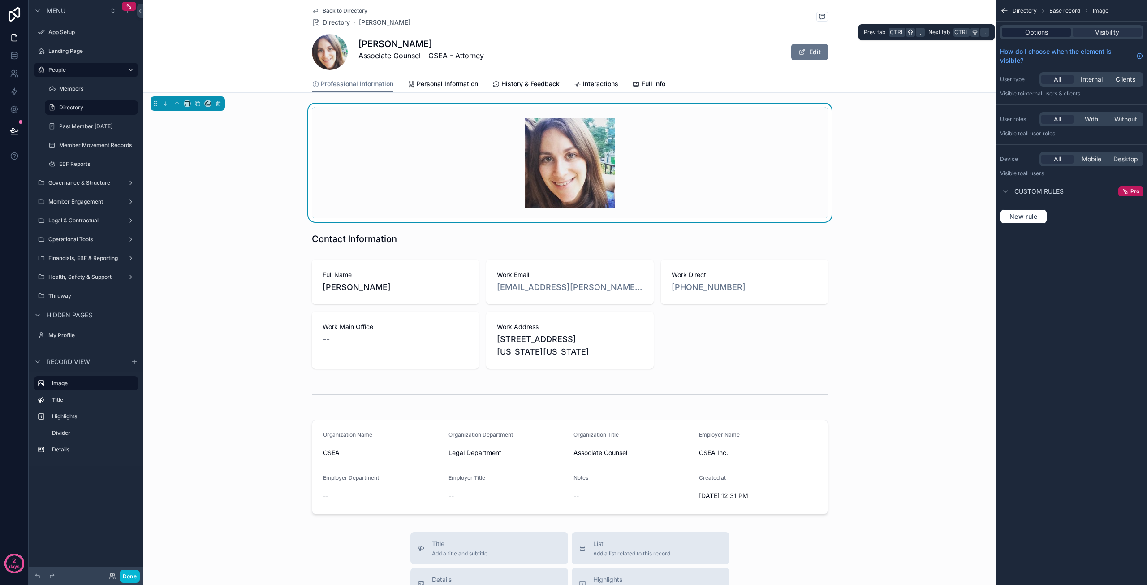
click at [1045, 34] on span "Options" at bounding box center [1036, 32] width 23 height 9
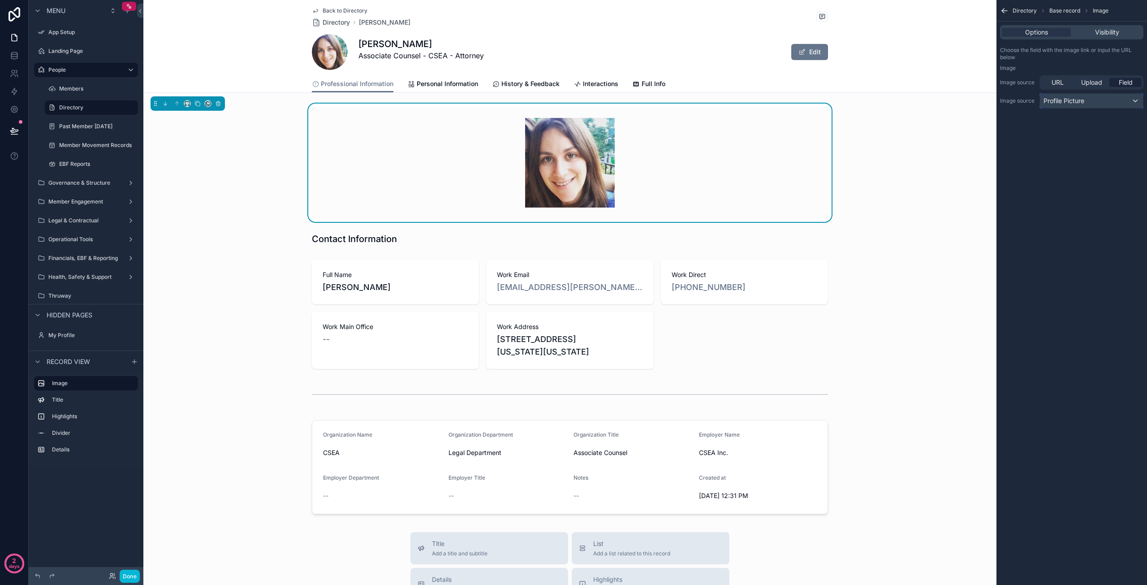
click at [1098, 101] on div "Profile Picture" at bounding box center [1091, 101] width 103 height 14
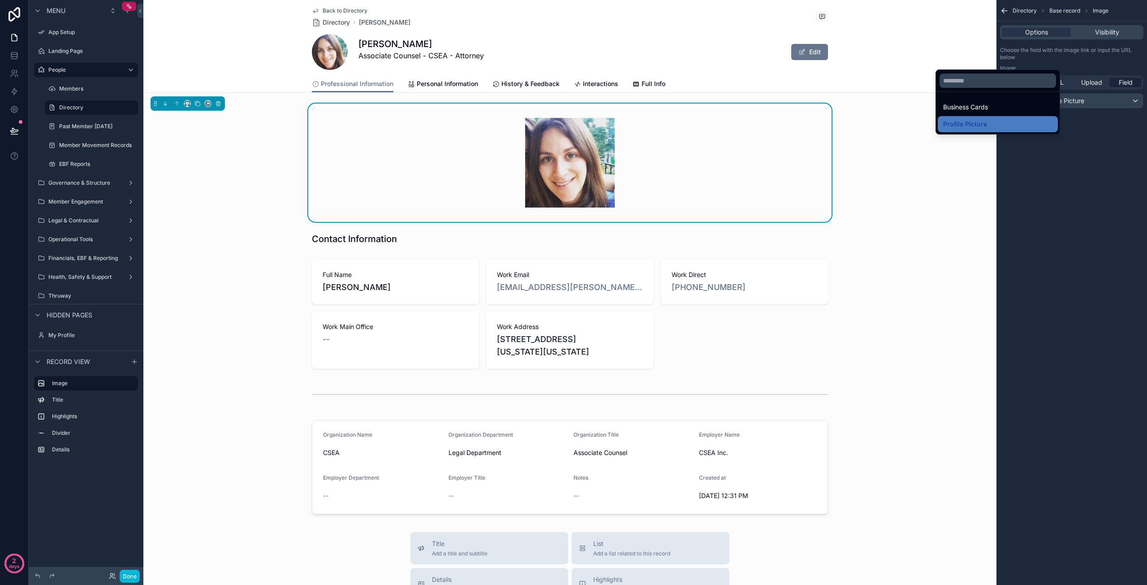
click at [1098, 103] on div "scrollable content" at bounding box center [573, 292] width 1147 height 585
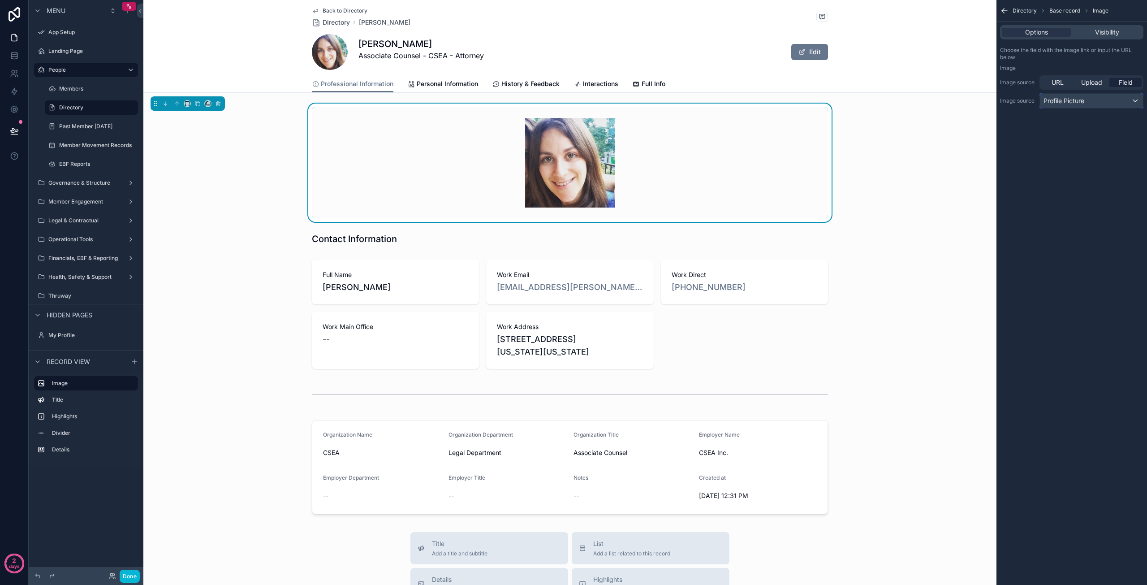
click at [1099, 102] on div "Profile Picture" at bounding box center [1091, 101] width 103 height 14
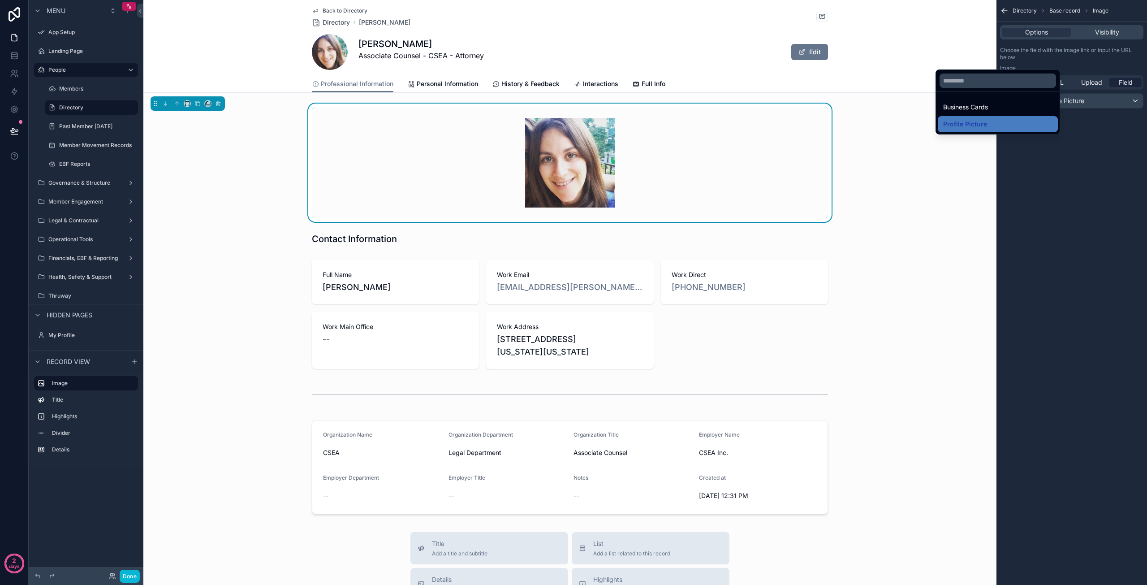
click at [1099, 102] on div "scrollable content" at bounding box center [573, 292] width 1147 height 585
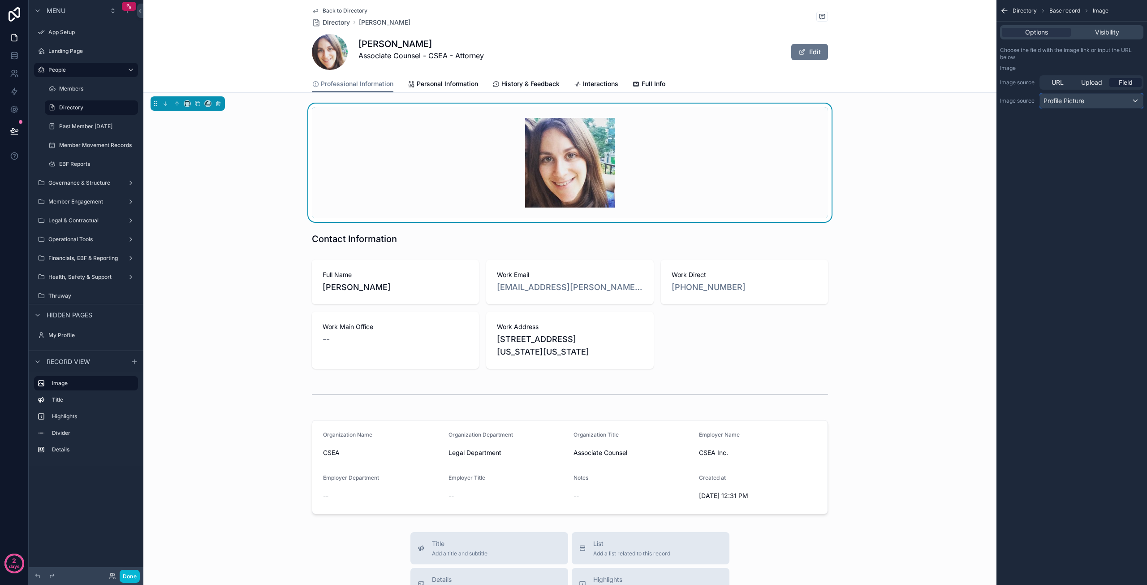
click at [1099, 102] on div "Profile Picture" at bounding box center [1091, 101] width 103 height 14
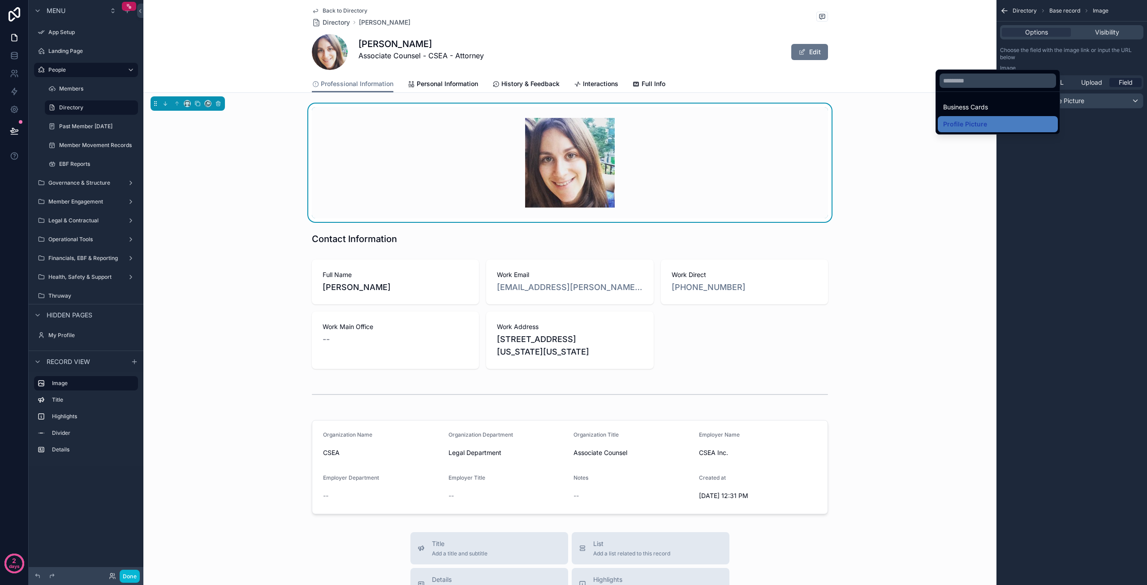
click at [1099, 102] on div "scrollable content" at bounding box center [573, 292] width 1147 height 585
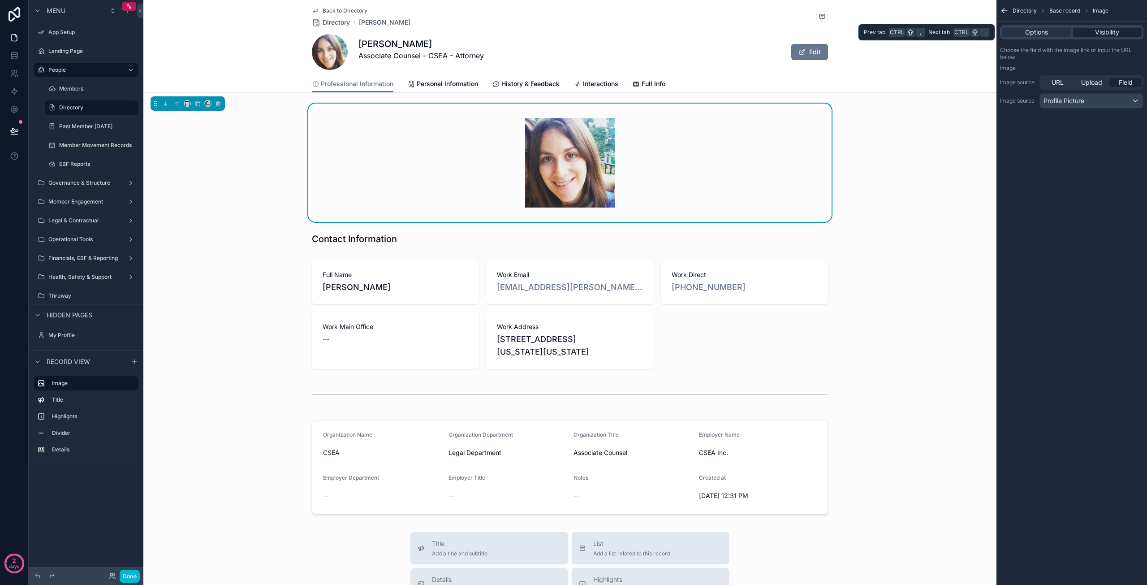
click at [1115, 32] on span "Visibility" at bounding box center [1107, 32] width 24 height 9
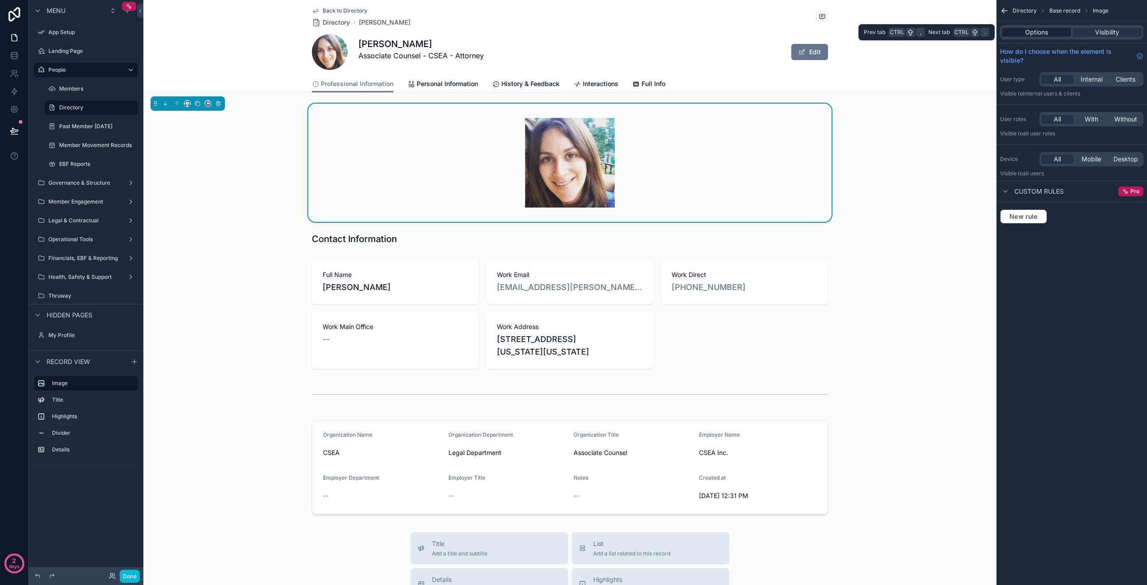
click at [1045, 30] on span "Options" at bounding box center [1036, 32] width 23 height 9
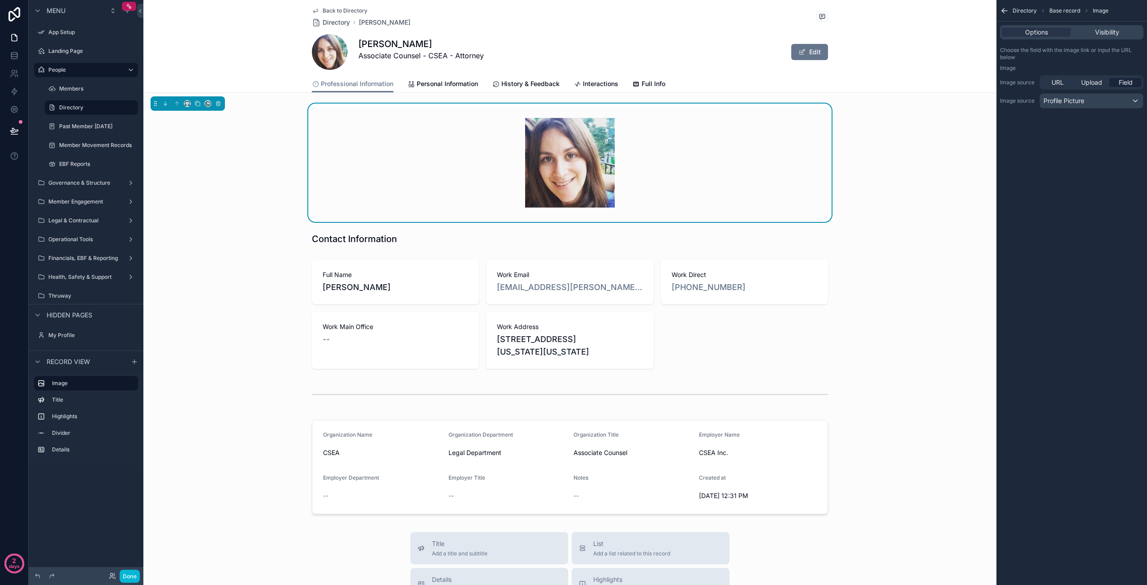
click at [1001, 9] on icon "scrollable content" at bounding box center [1004, 10] width 9 height 9
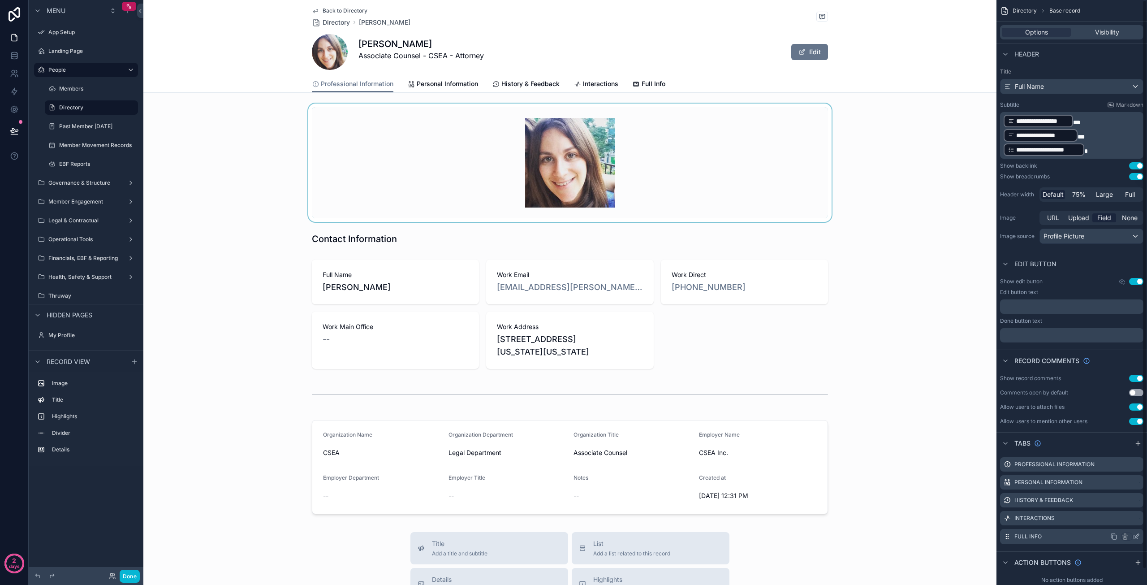
click at [1032, 538] on label "Full Info" at bounding box center [1027, 536] width 27 height 7
click at [655, 81] on span "Full Info" at bounding box center [654, 83] width 24 height 9
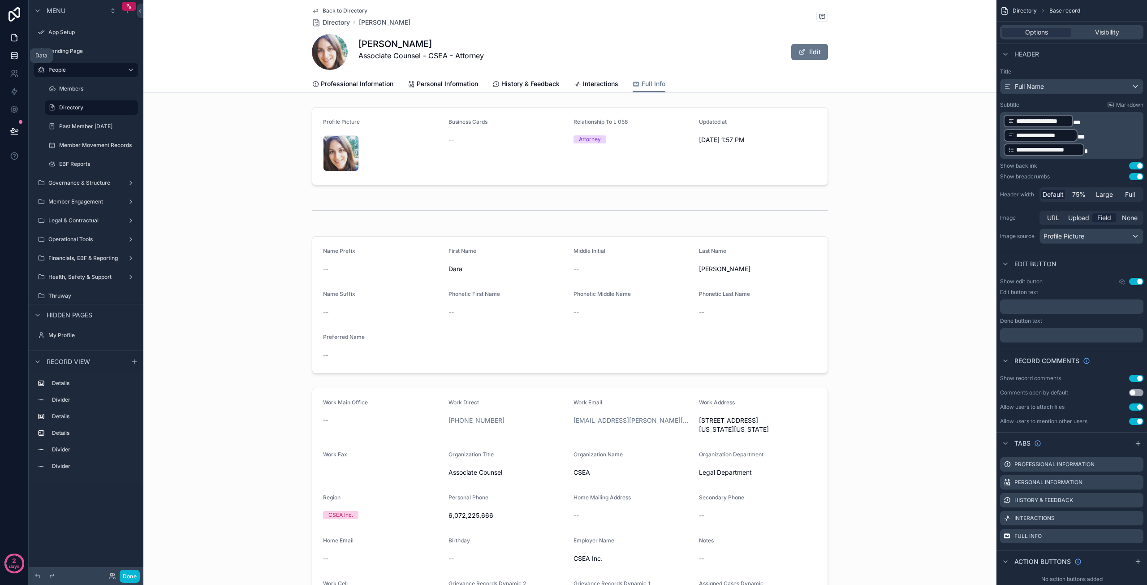
click at [13, 57] on icon at bounding box center [14, 55] width 9 height 9
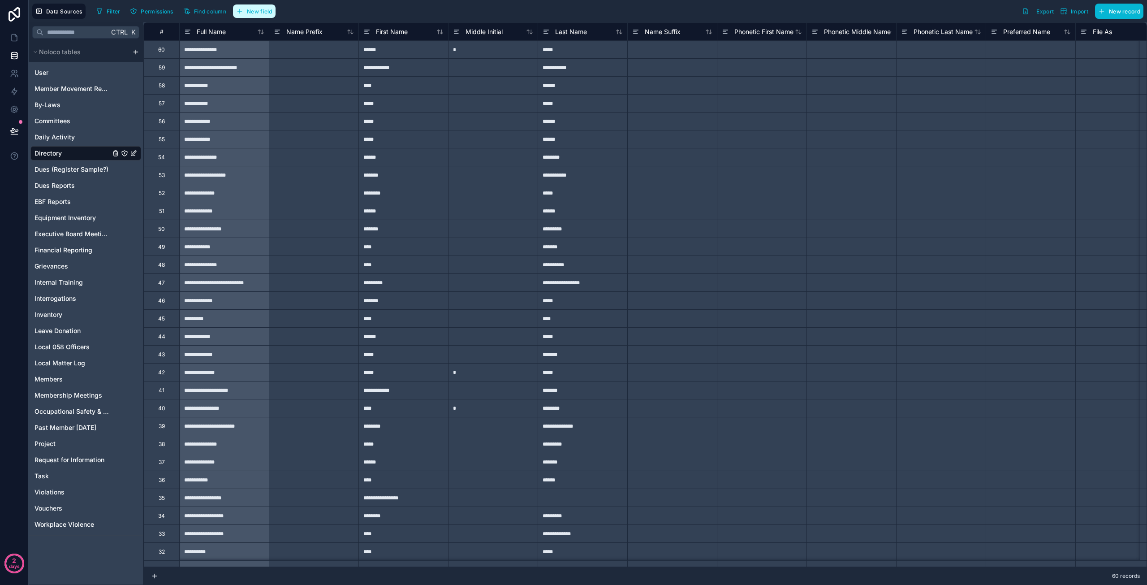
click at [261, 11] on span "New field" at bounding box center [260, 11] width 26 height 7
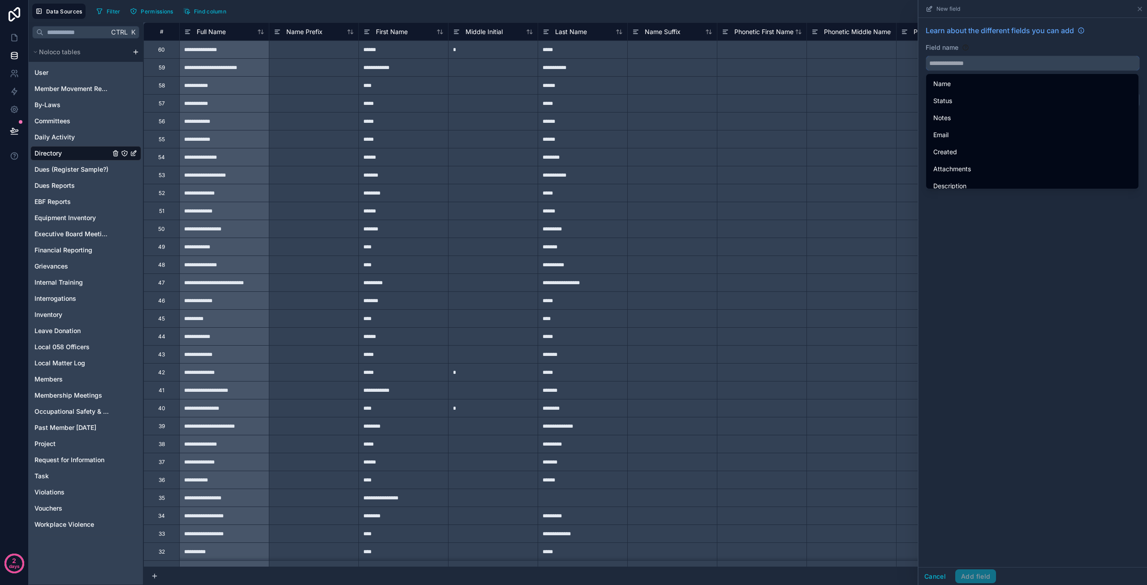
click at [998, 62] on input "text" at bounding box center [1032, 63] width 213 height 14
type input "*"
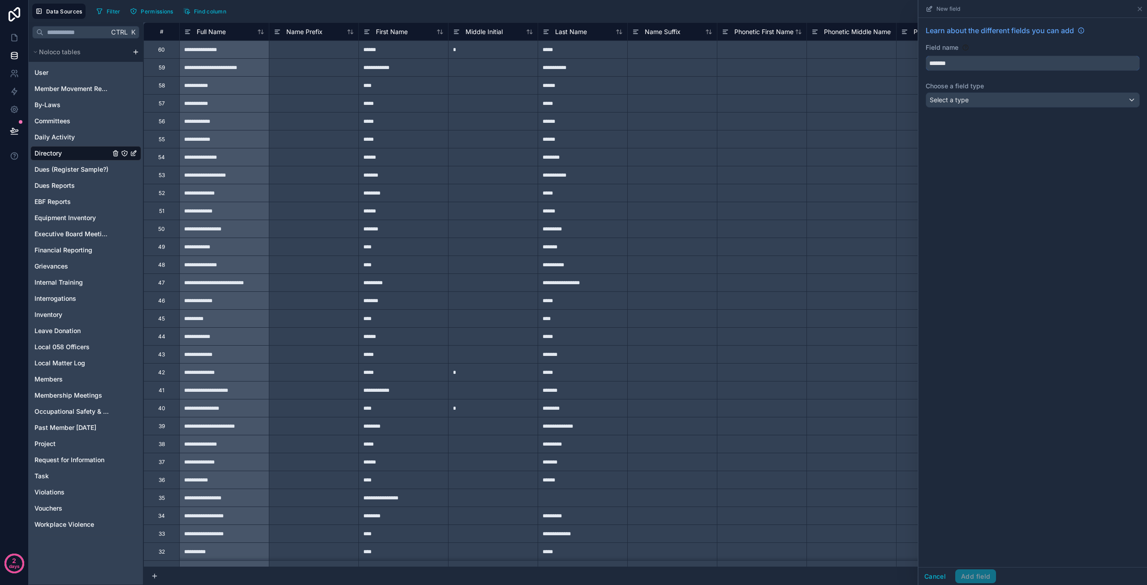
type input "*******"
click at [989, 100] on div "Select a type" at bounding box center [1032, 100] width 213 height 14
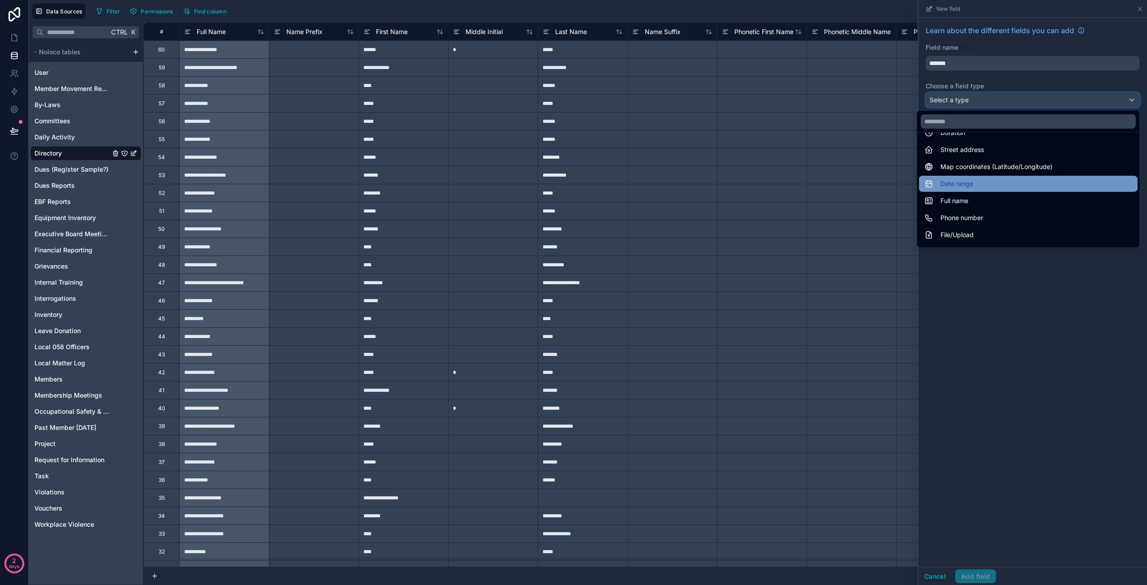
scroll to position [179, 0]
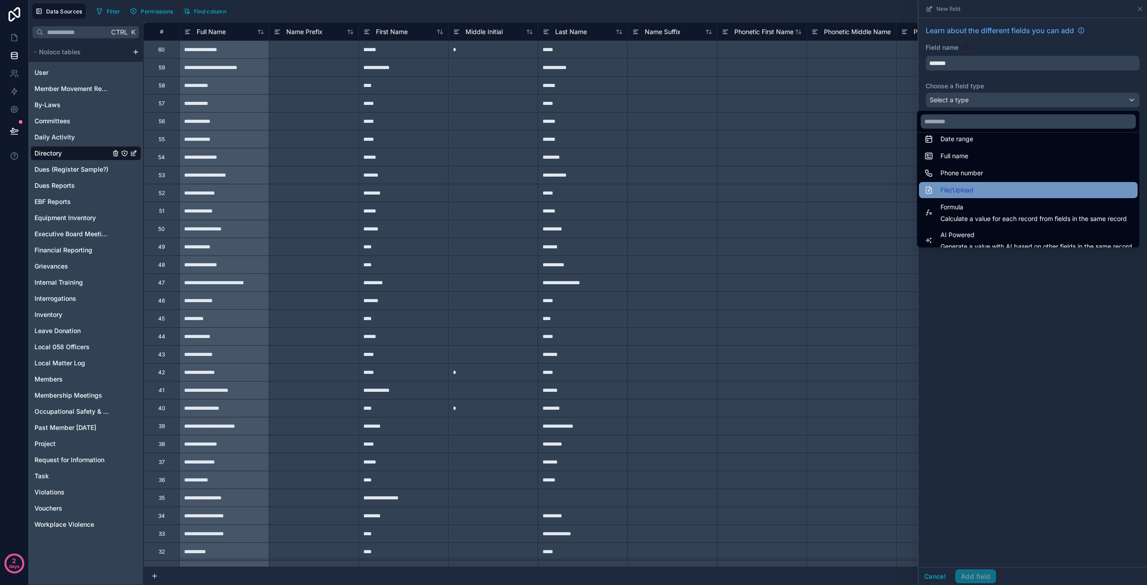
click at [987, 186] on div "File/Upload" at bounding box center [1028, 190] width 208 height 11
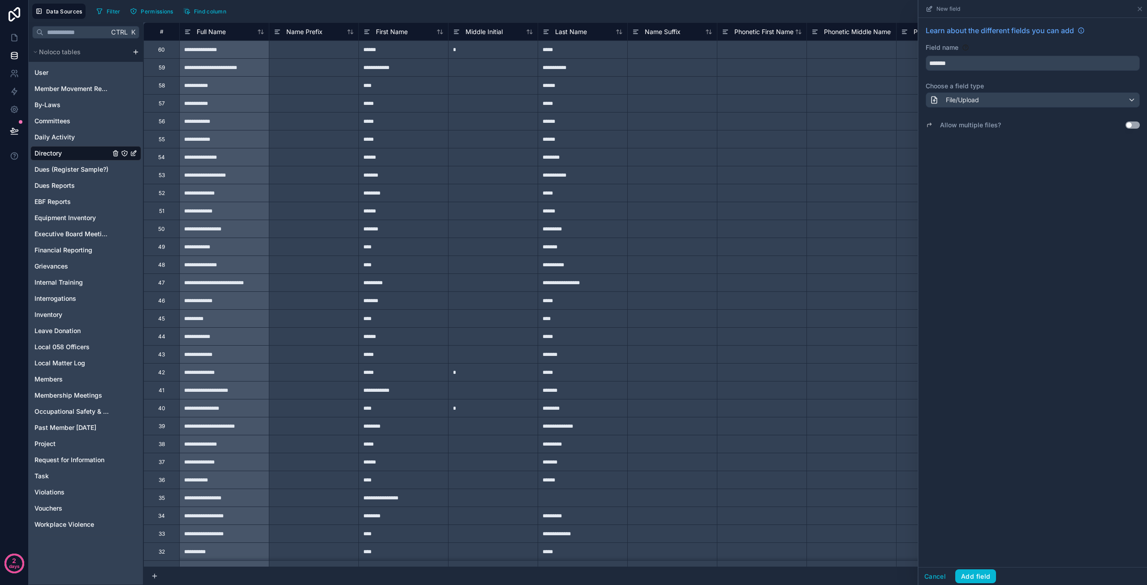
drag, startPoint x: 1131, startPoint y: 125, endPoint x: 1130, endPoint y: 138, distance: 13.9
click at [1131, 125] on button "Use setting" at bounding box center [1132, 124] width 14 height 7
click at [978, 574] on button "Add field" at bounding box center [975, 576] width 41 height 14
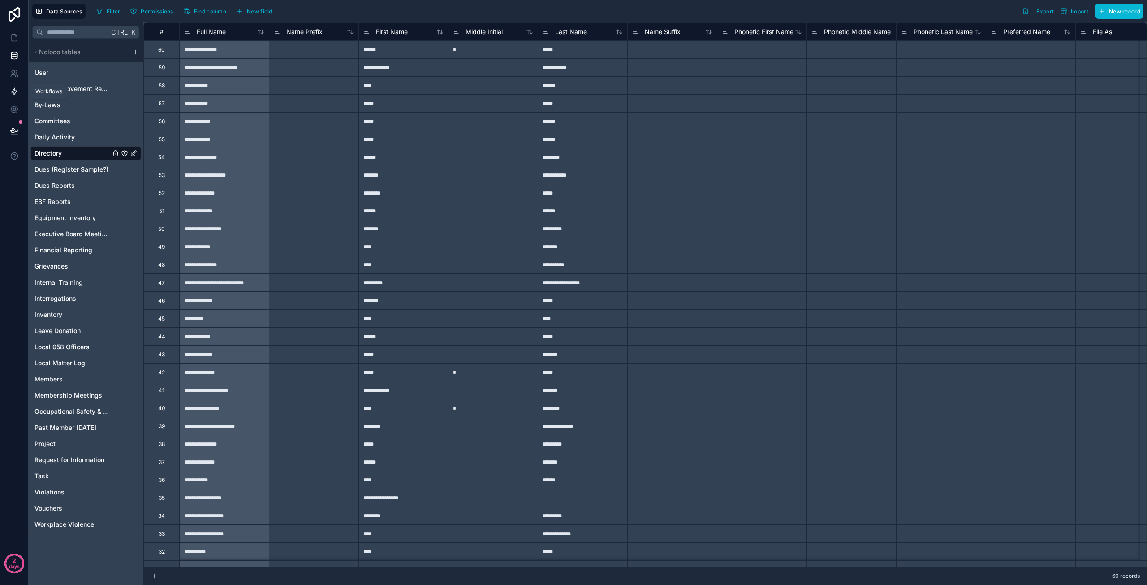
click at [0, 95] on link at bounding box center [14, 91] width 28 height 18
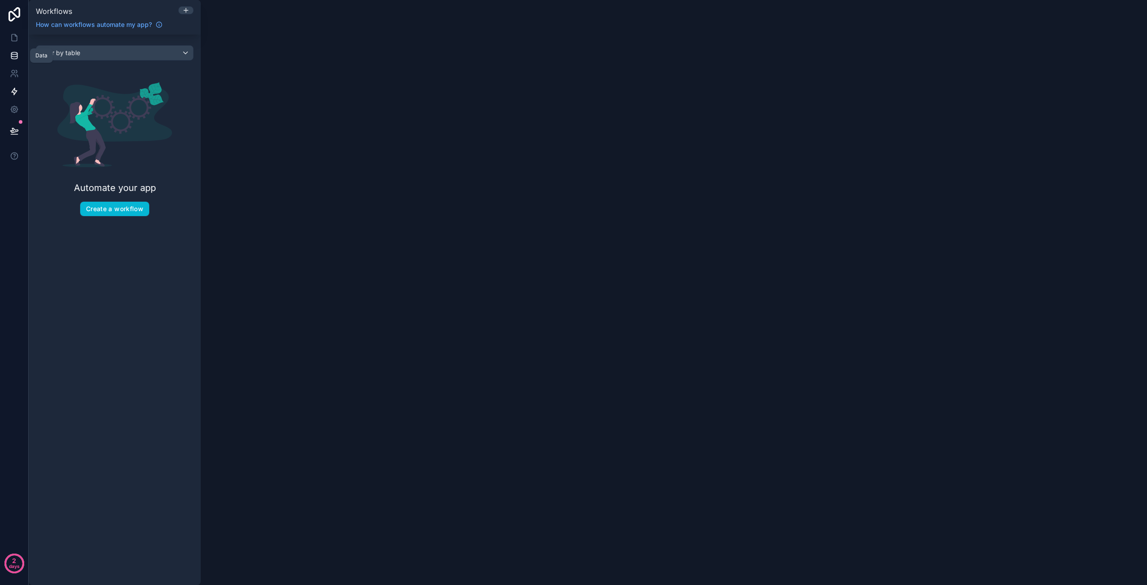
click at [13, 57] on icon at bounding box center [14, 55] width 9 height 9
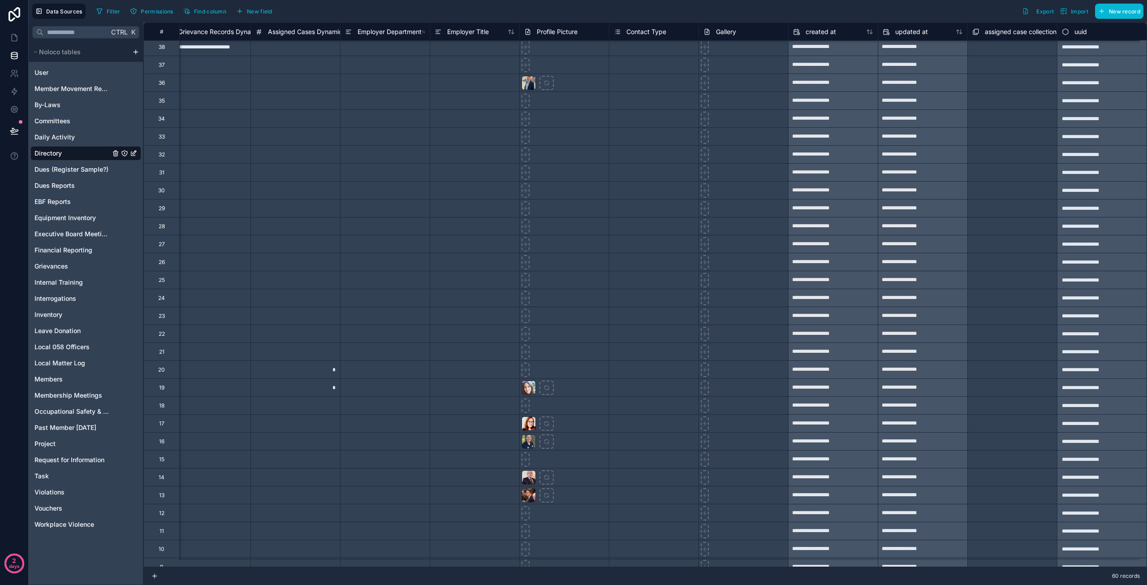
scroll to position [448, 3072]
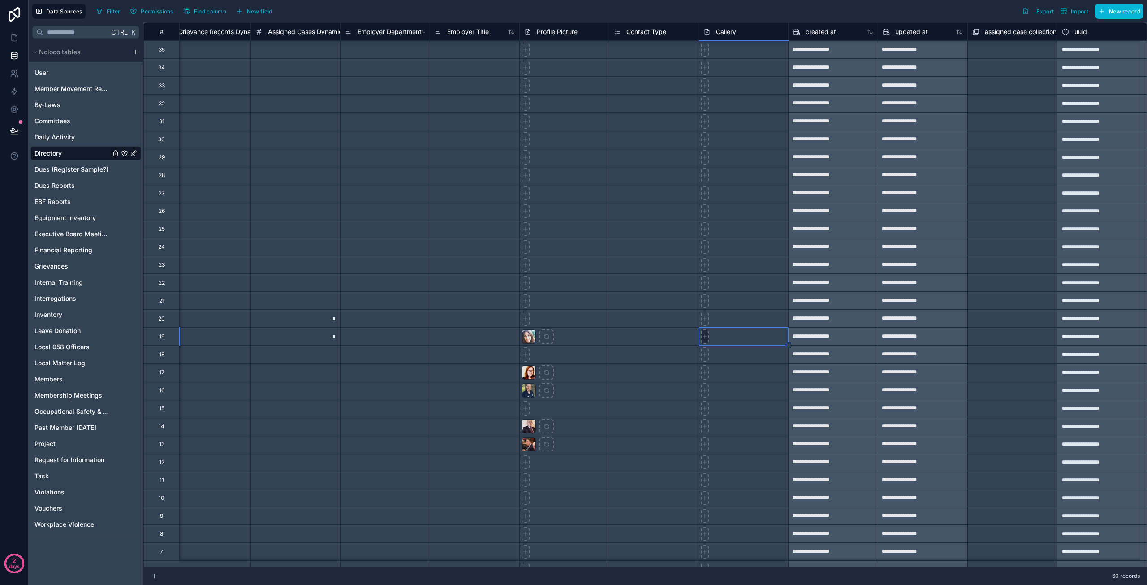
type input "**********"
click at [721, 33] on span "Gallery" at bounding box center [726, 31] width 20 height 9
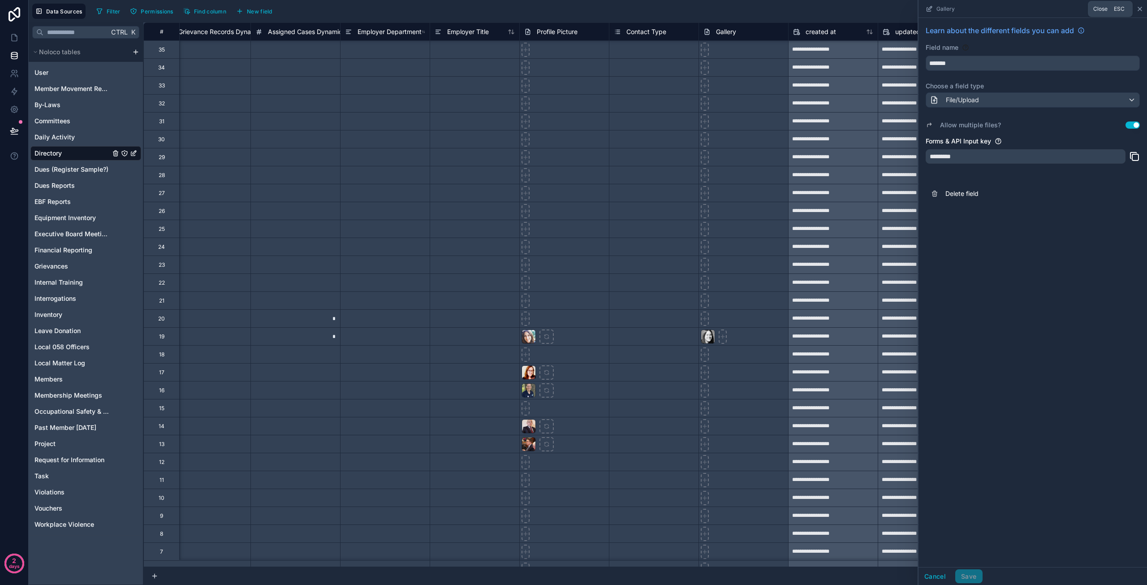
click at [1139, 9] on icon at bounding box center [1140, 9] width 4 height 4
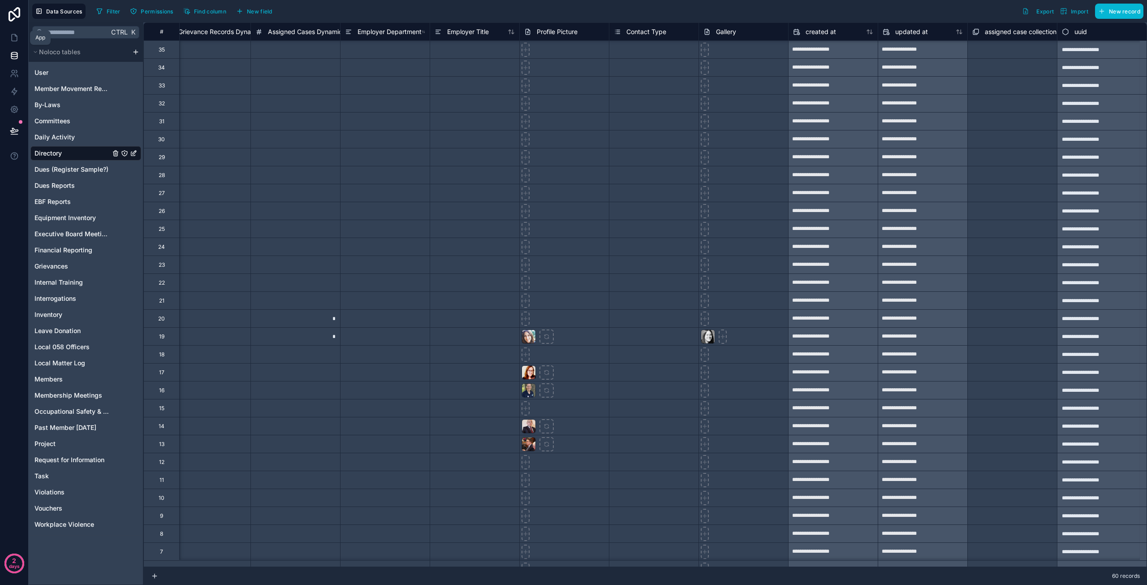
drag, startPoint x: 13, startPoint y: 41, endPoint x: 23, endPoint y: 50, distance: 13.3
click at [13, 41] on icon at bounding box center [14, 37] width 5 height 7
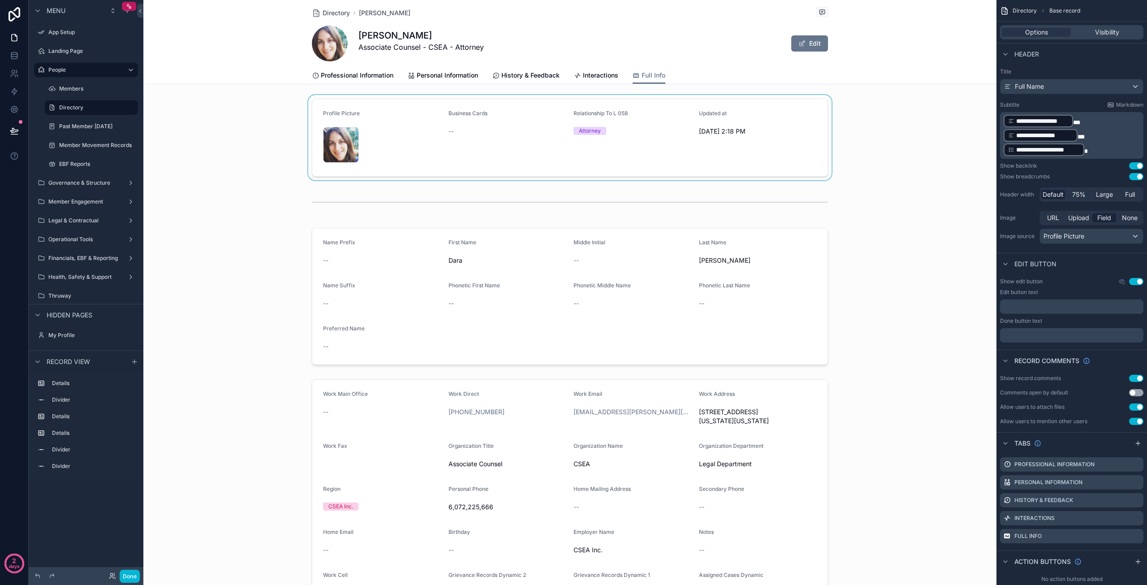
click at [797, 142] on div "scrollable content" at bounding box center [569, 137] width 853 height 85
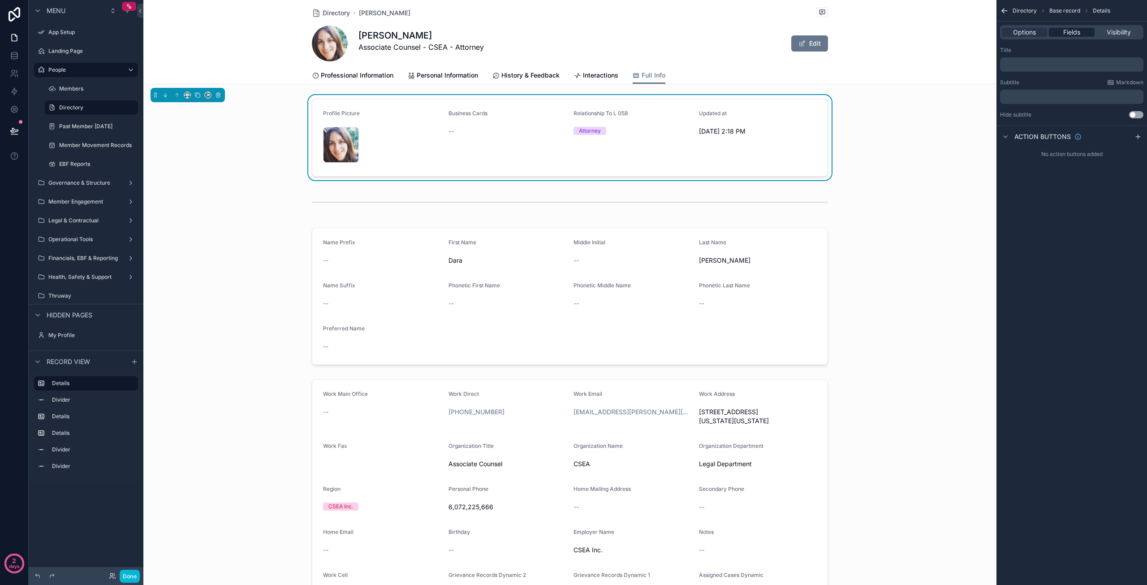
click at [1072, 32] on span "Fields" at bounding box center [1071, 32] width 17 height 9
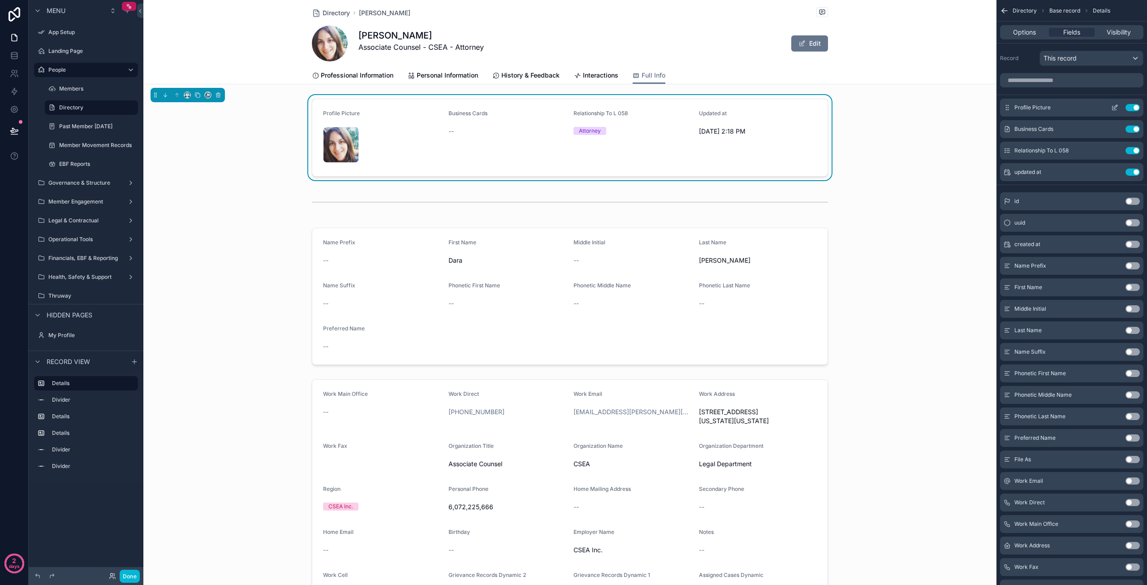
click at [1133, 105] on button "Use setting" at bounding box center [1132, 107] width 14 height 7
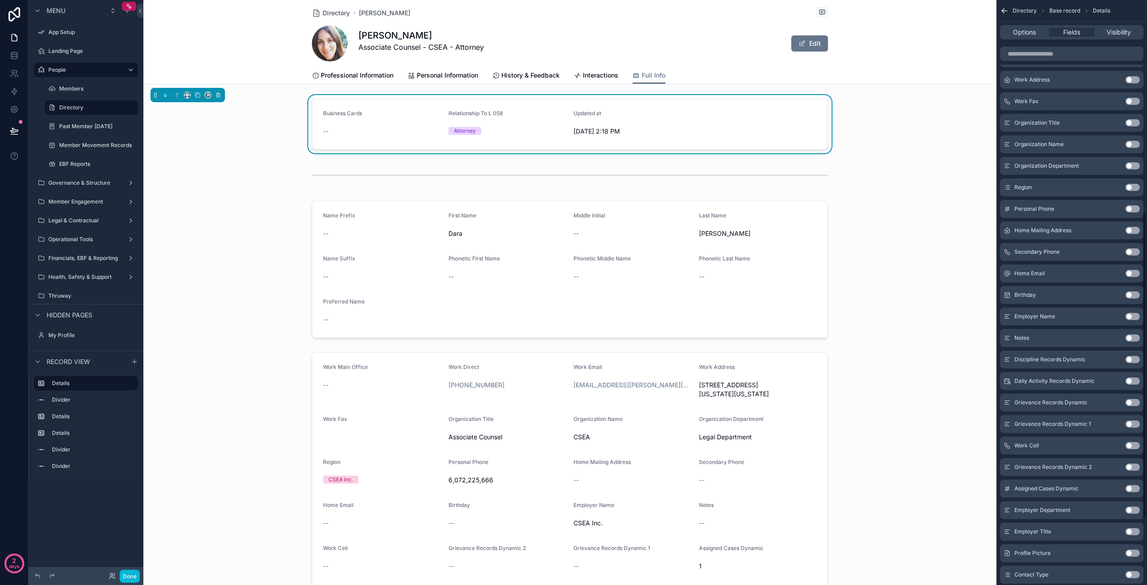
scroll to position [532, 0]
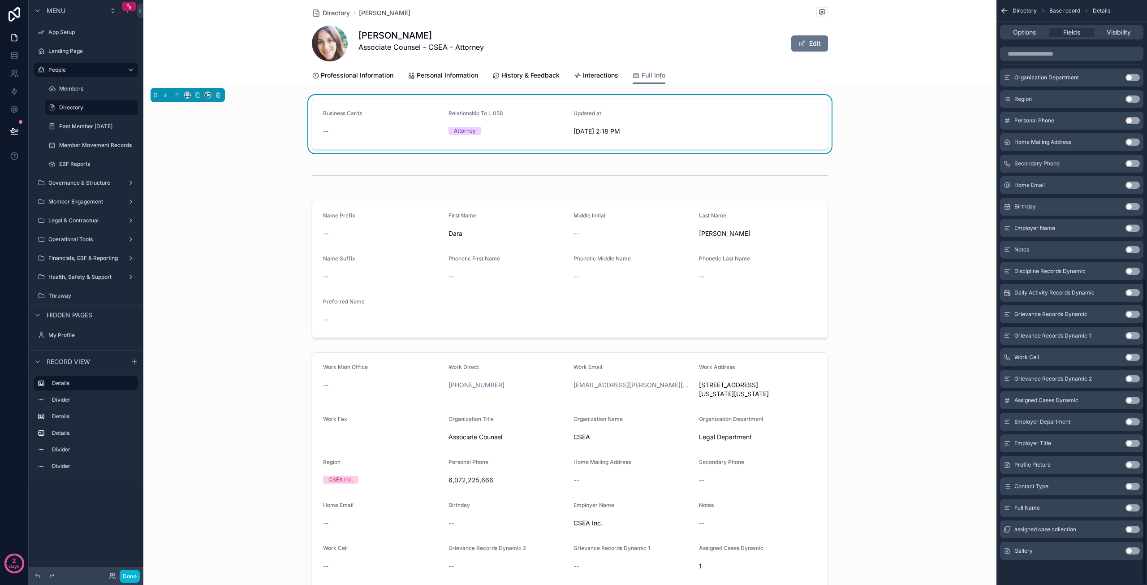
click at [1133, 551] on button "Use setting" at bounding box center [1132, 550] width 14 height 7
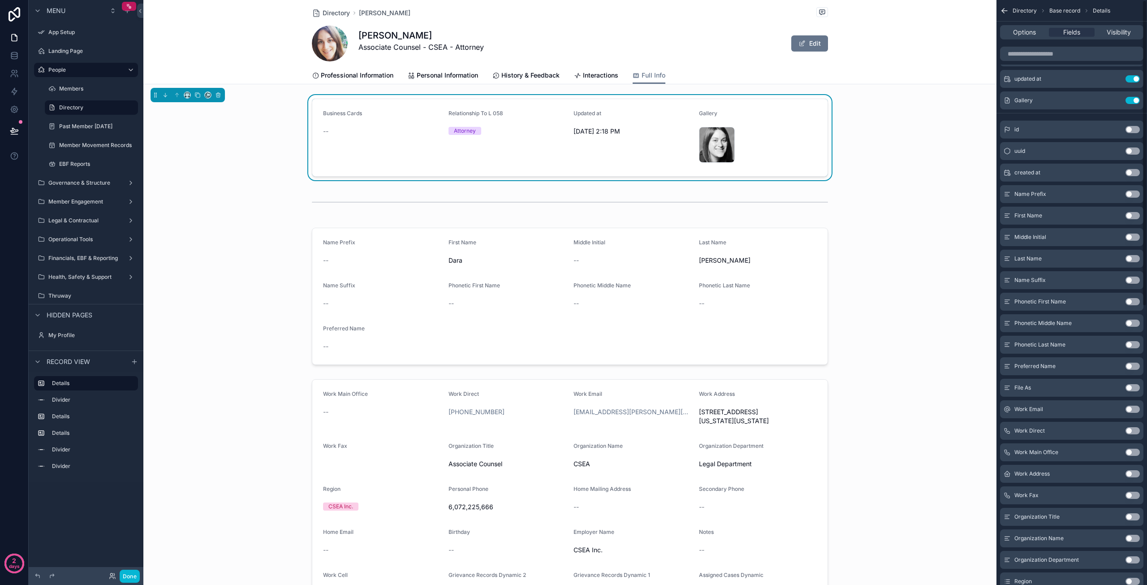
scroll to position [0, 0]
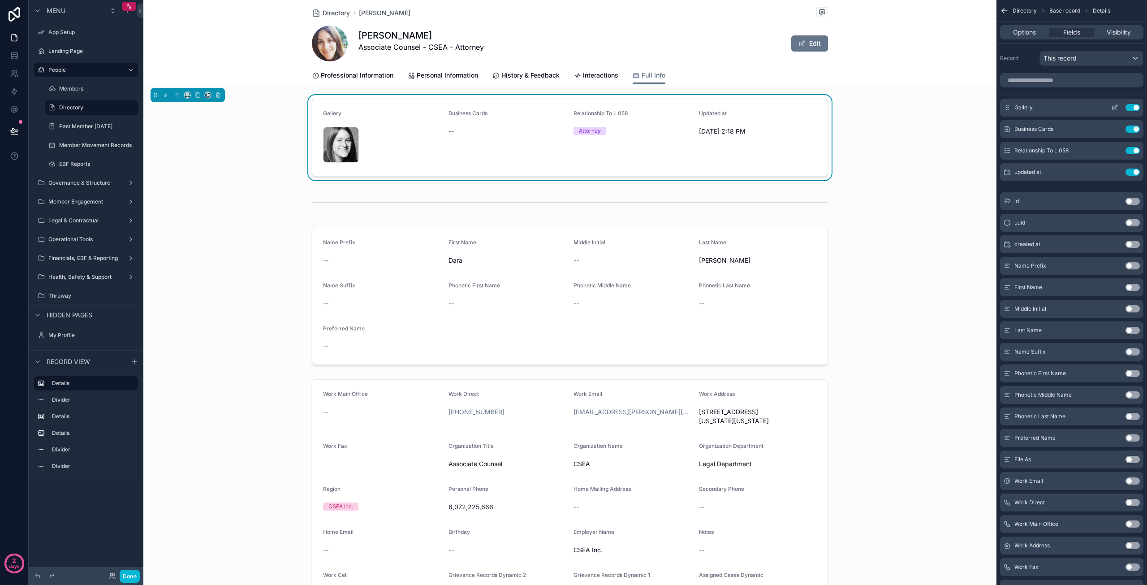
click at [1113, 108] on icon "scrollable content" at bounding box center [1114, 107] width 7 height 7
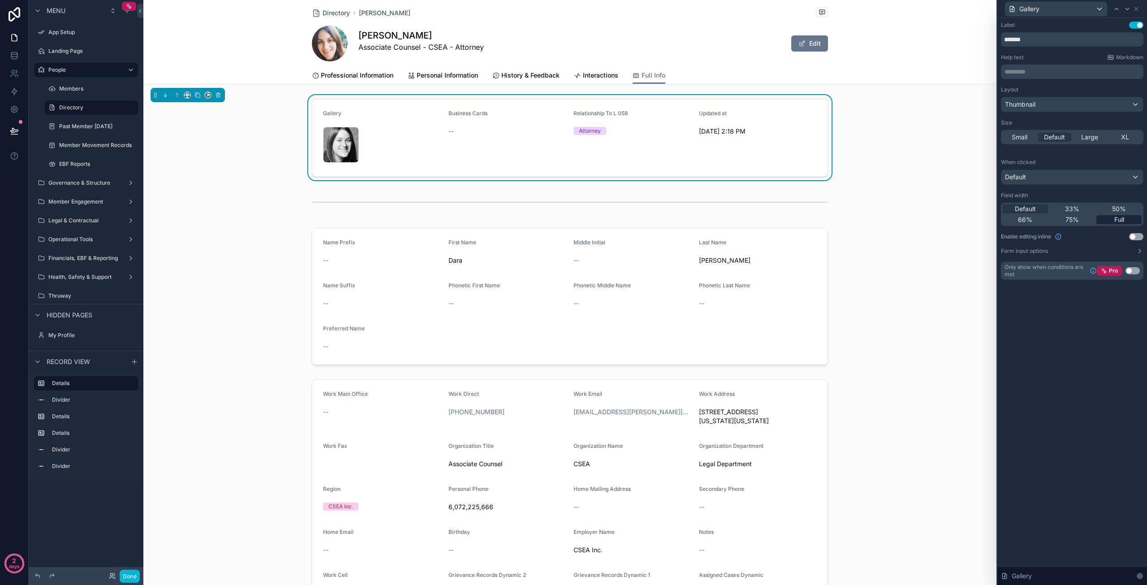
click at [1121, 219] on span "Full" at bounding box center [1119, 219] width 10 height 9
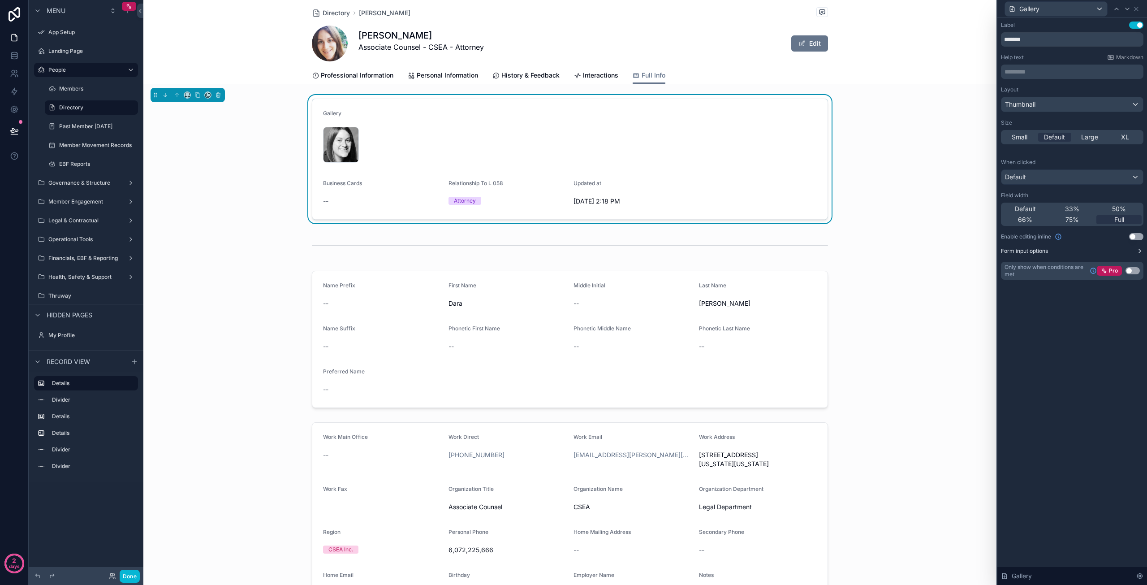
click at [1128, 252] on button "Form input options" at bounding box center [1072, 250] width 142 height 7
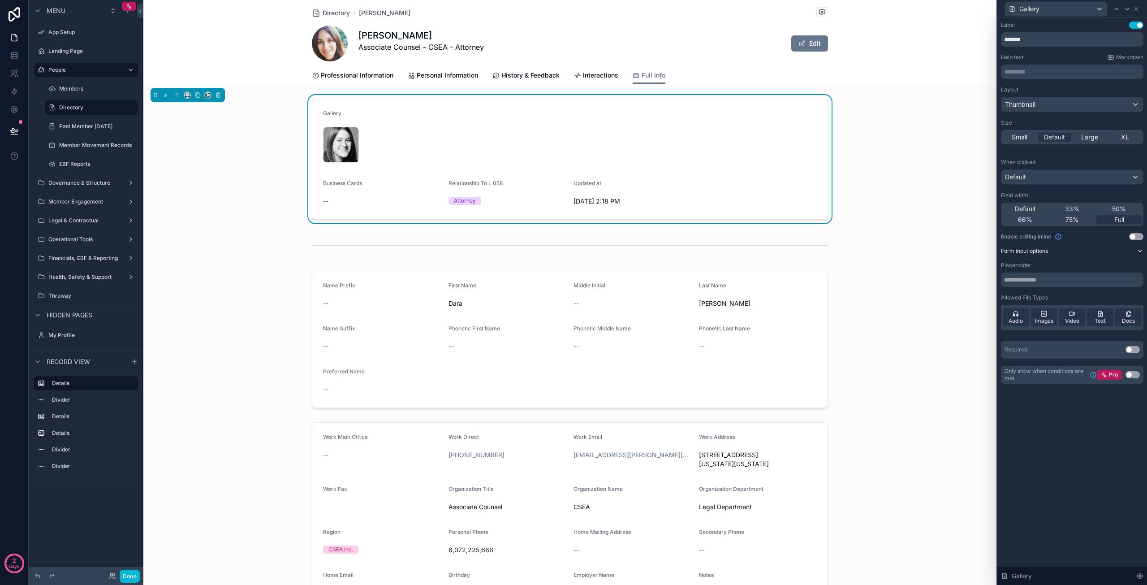
click at [1128, 252] on button "Form input options" at bounding box center [1072, 250] width 142 height 7
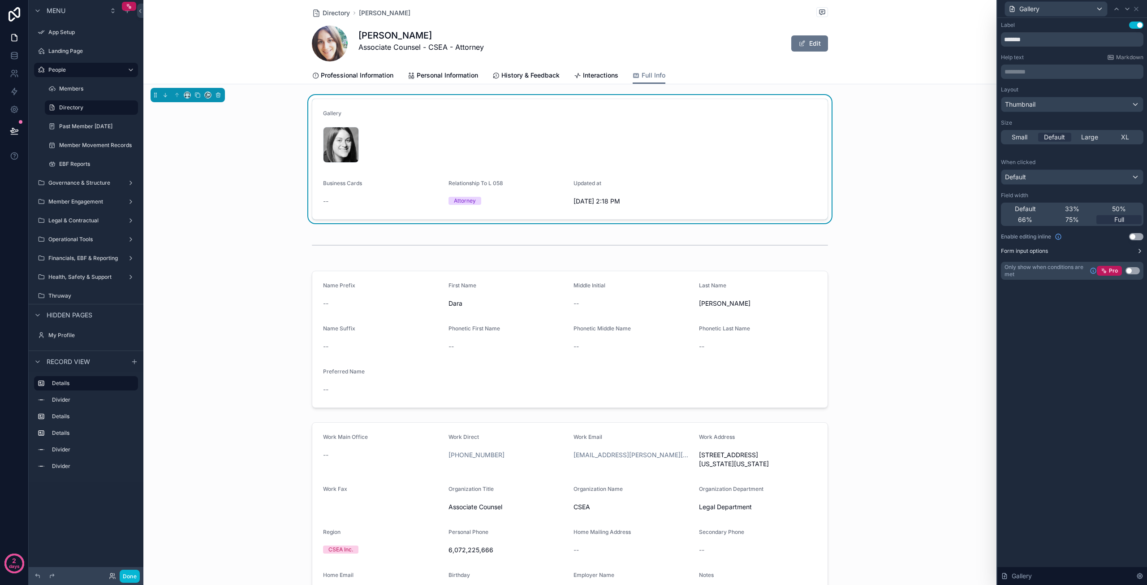
click at [1128, 252] on button "Form input options" at bounding box center [1072, 250] width 142 height 7
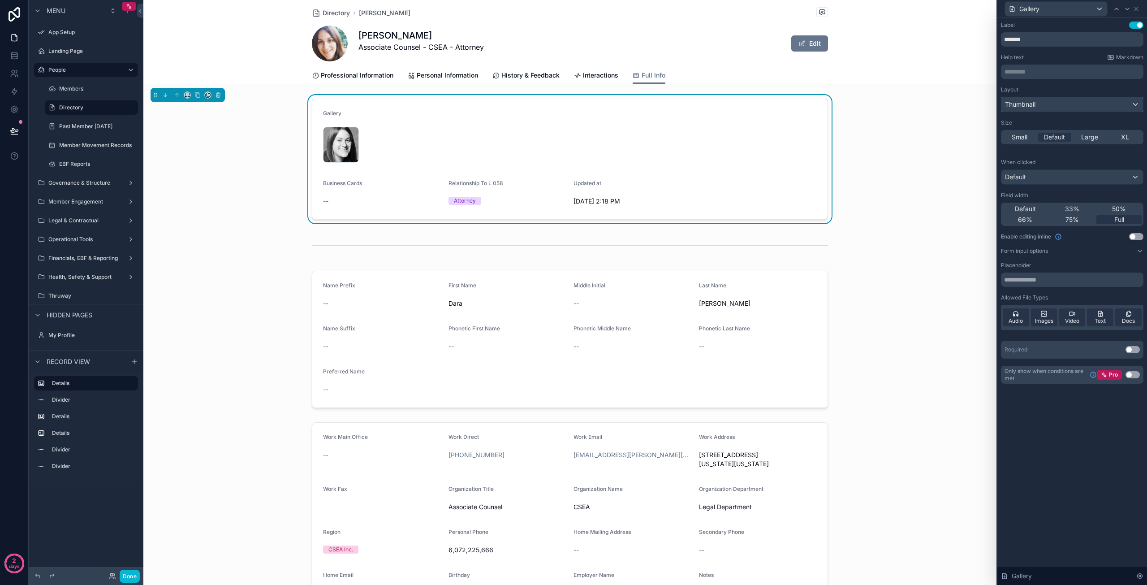
click at [1056, 105] on div "Thumbnail" at bounding box center [1072, 104] width 142 height 14
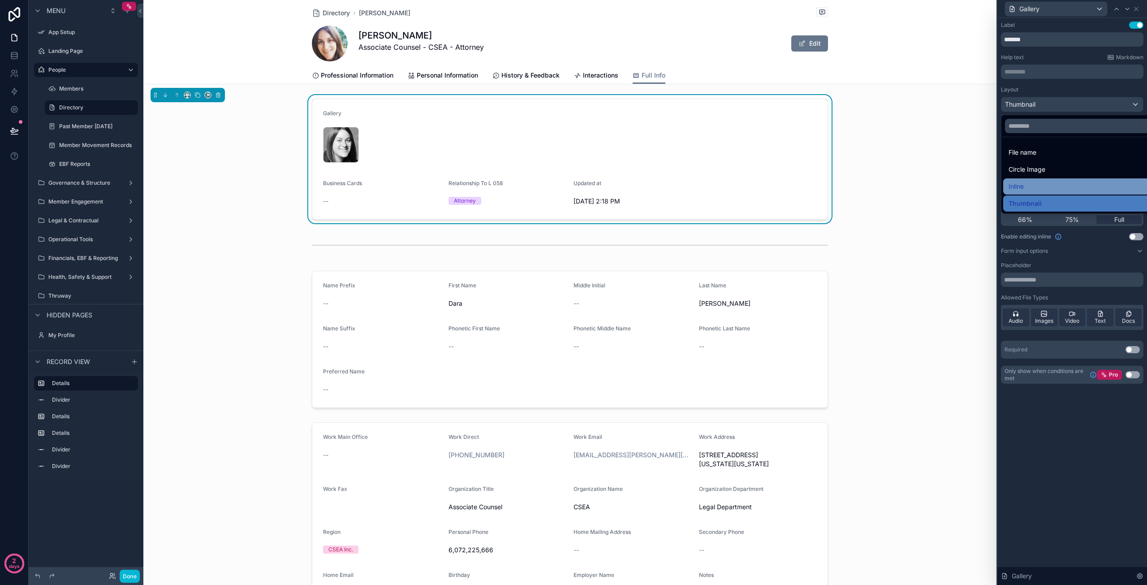
click at [1043, 182] on div "Inline" at bounding box center [1082, 186] width 148 height 11
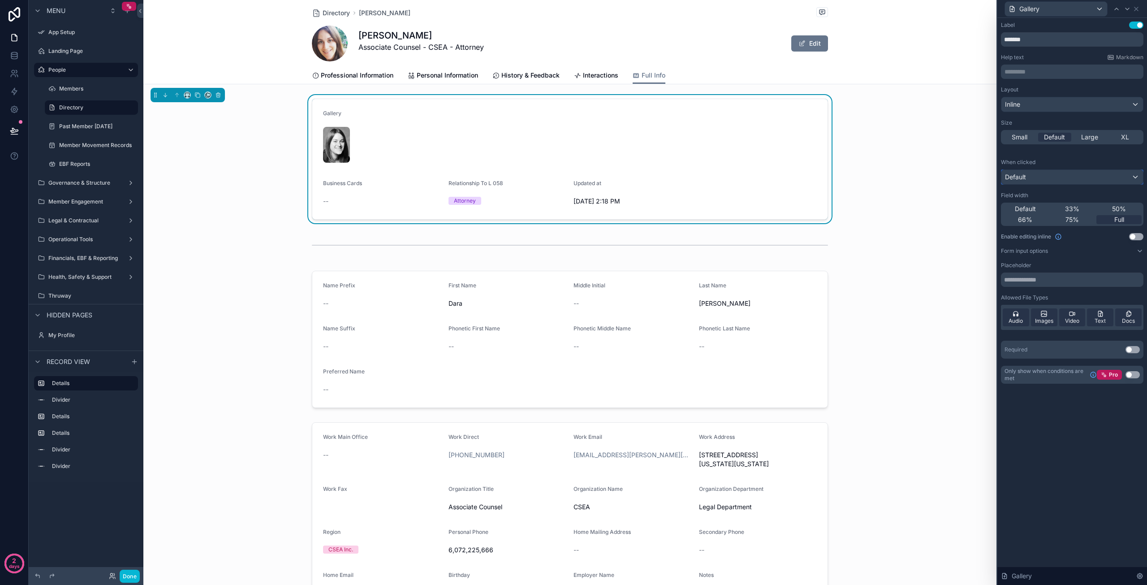
click at [1043, 174] on div "Default" at bounding box center [1072, 177] width 142 height 14
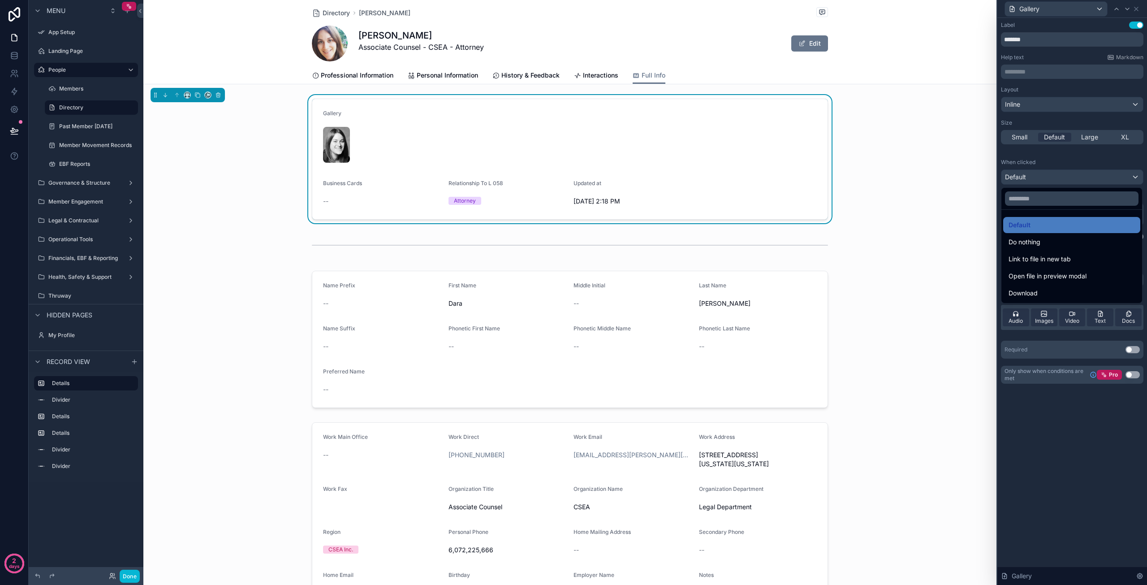
click at [1043, 174] on div at bounding box center [1072, 292] width 150 height 585
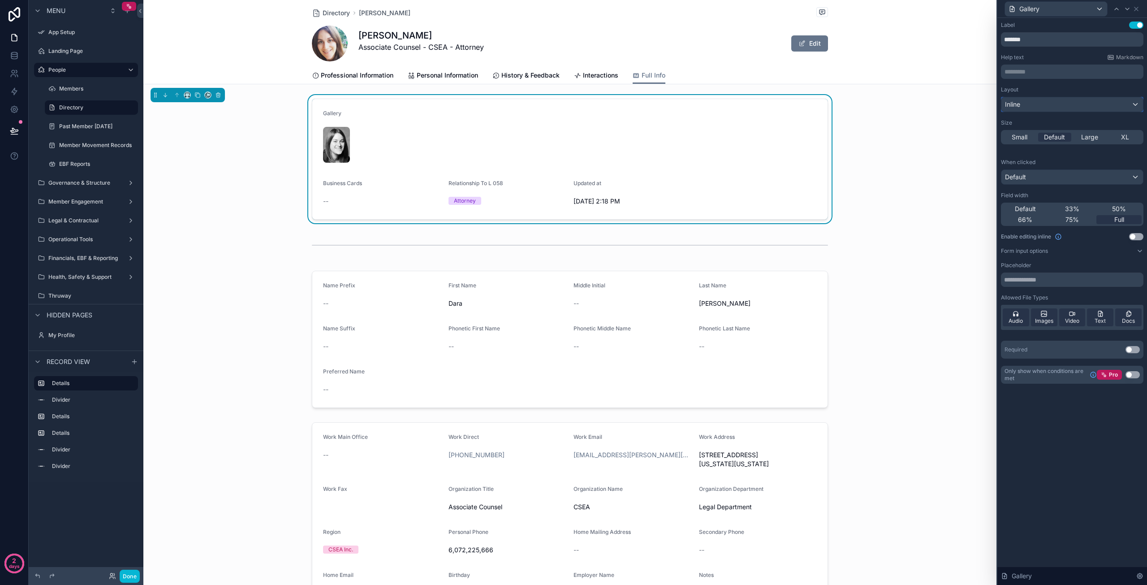
click at [1046, 103] on div "Inline" at bounding box center [1072, 104] width 142 height 14
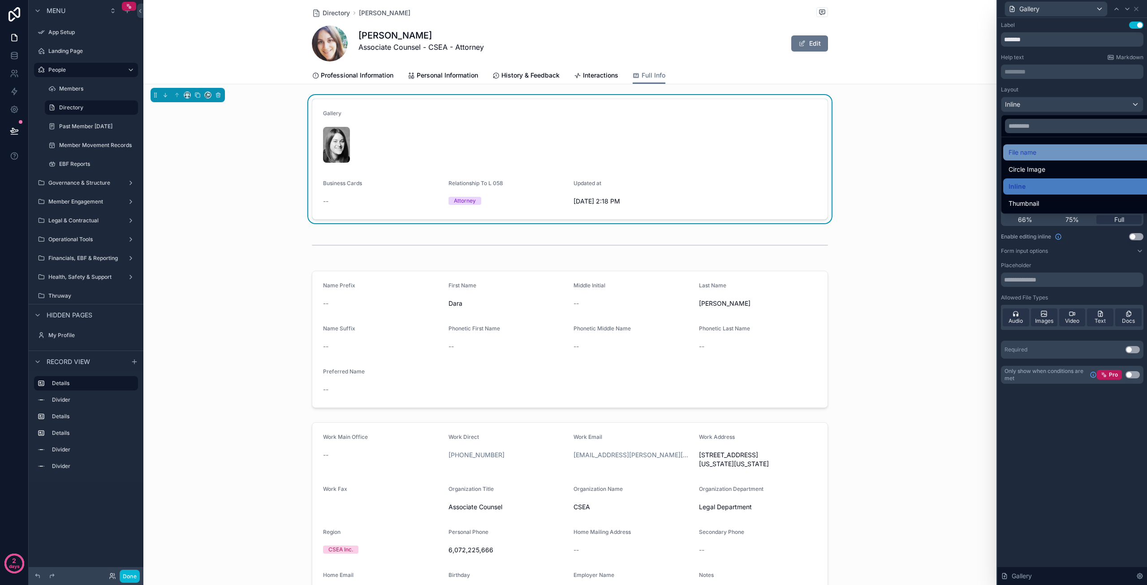
click at [1042, 156] on div "File name" at bounding box center [1082, 152] width 148 height 11
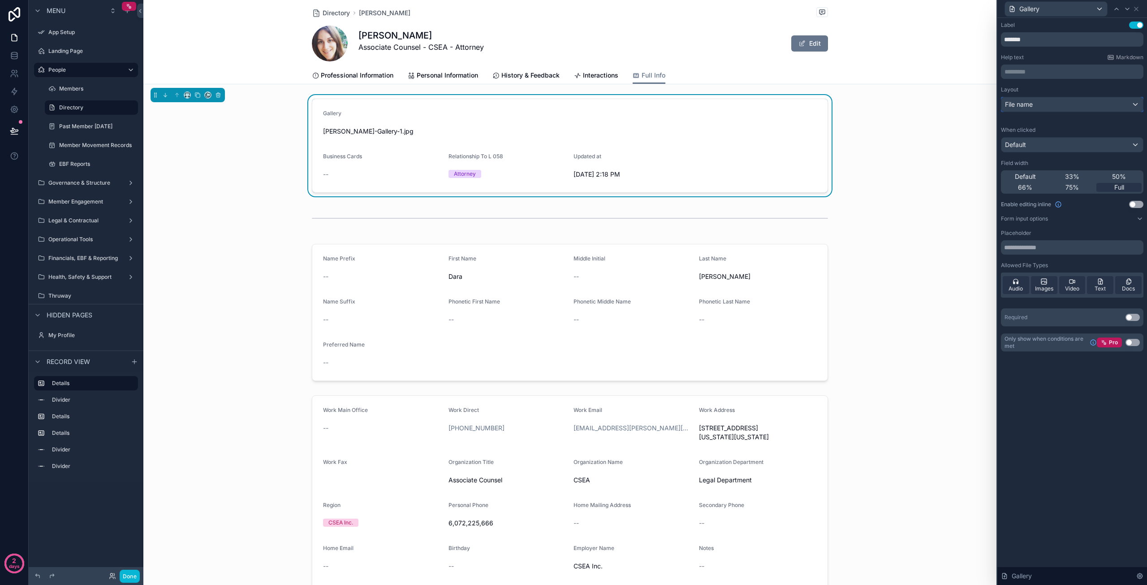
click at [1050, 105] on div "File name" at bounding box center [1072, 104] width 142 height 14
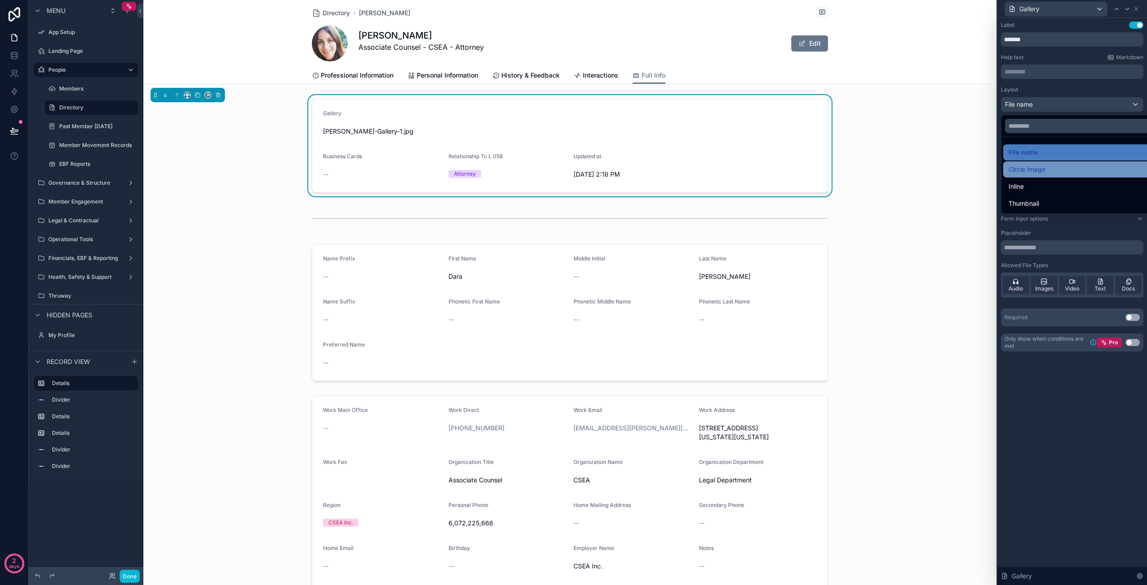
click at [1037, 165] on span "Circle Image" at bounding box center [1026, 169] width 37 height 11
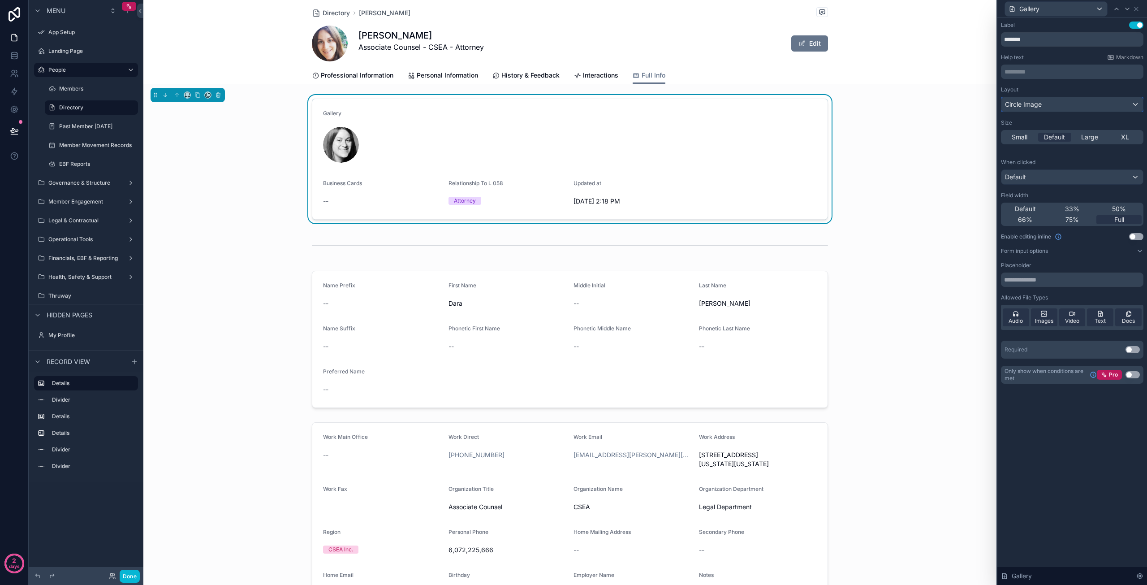
click at [1049, 106] on div "Circle Image" at bounding box center [1072, 104] width 142 height 14
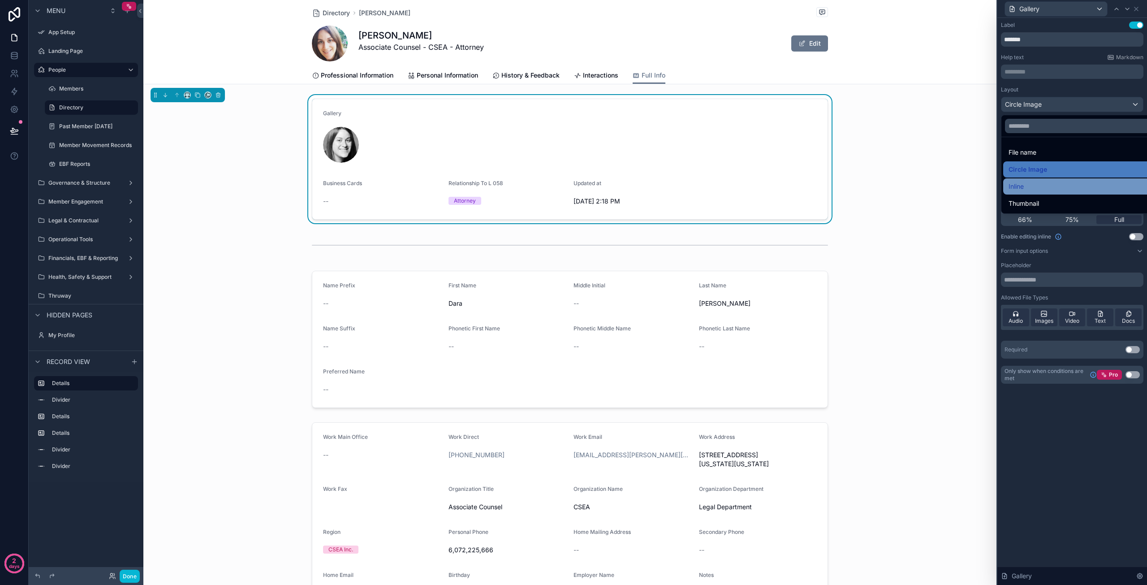
click at [1034, 188] on div "Inline" at bounding box center [1082, 186] width 148 height 11
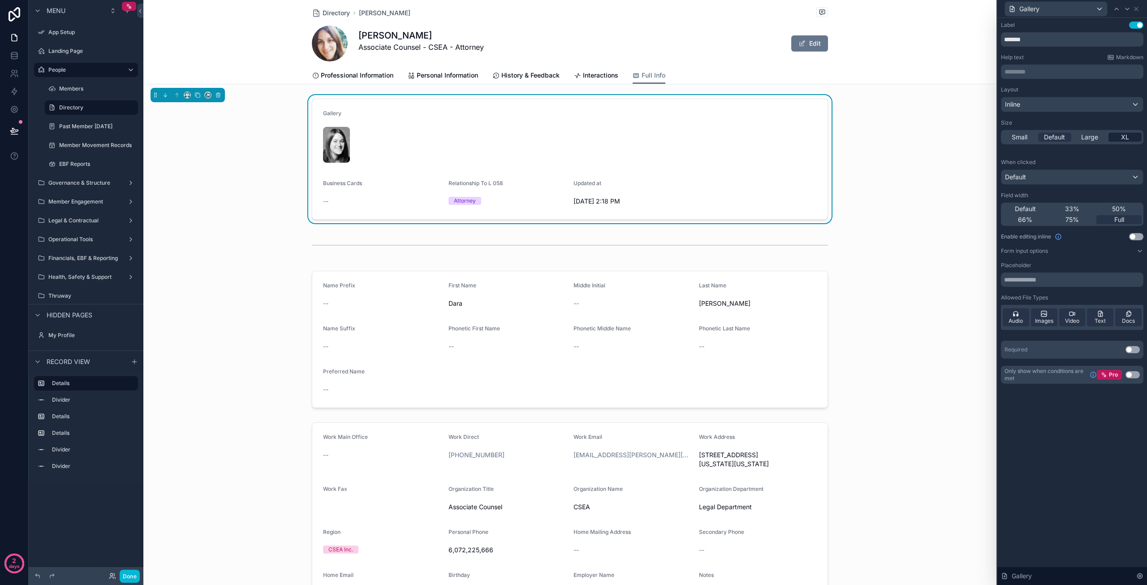
click at [1126, 139] on span "XL" at bounding box center [1125, 137] width 8 height 9
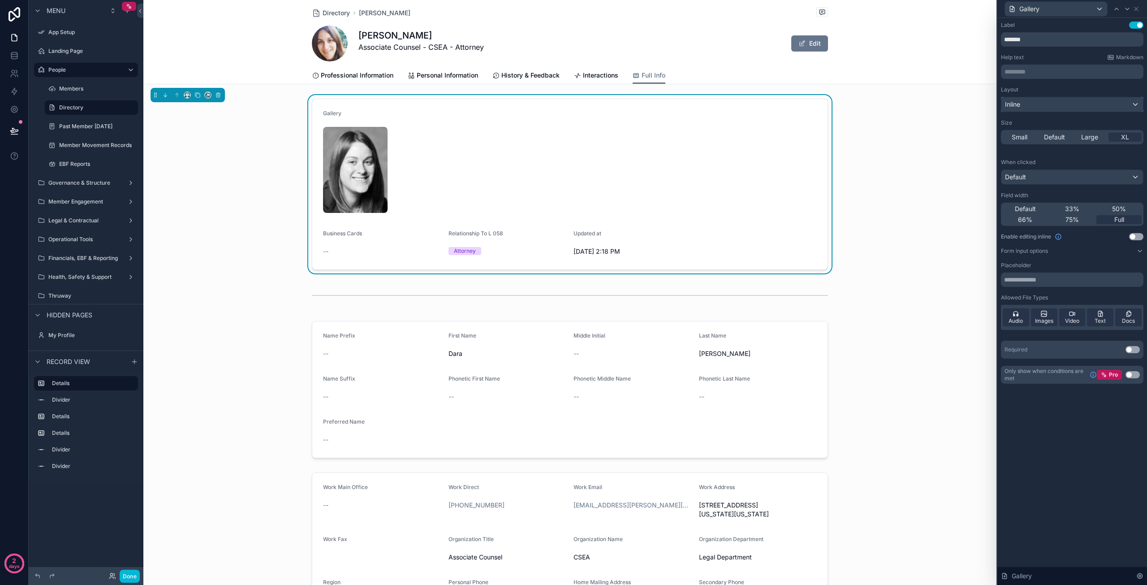
click at [1130, 104] on div "Inline" at bounding box center [1072, 104] width 142 height 14
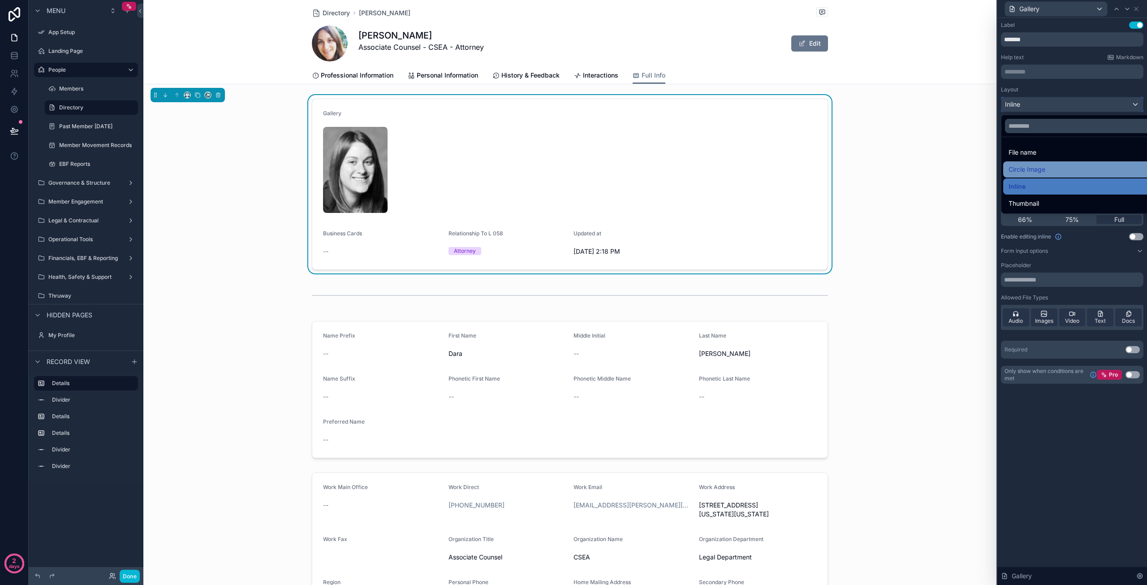
scroll to position [90, 0]
click at [1086, 103] on div at bounding box center [1072, 292] width 150 height 585
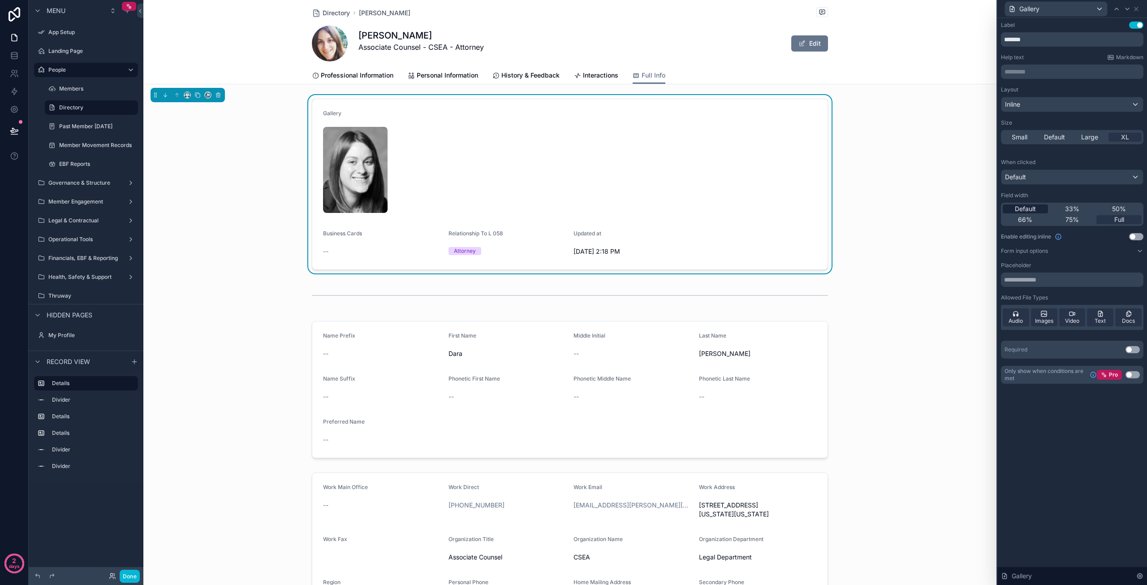
click at [1033, 207] on span "Default" at bounding box center [1025, 208] width 21 height 9
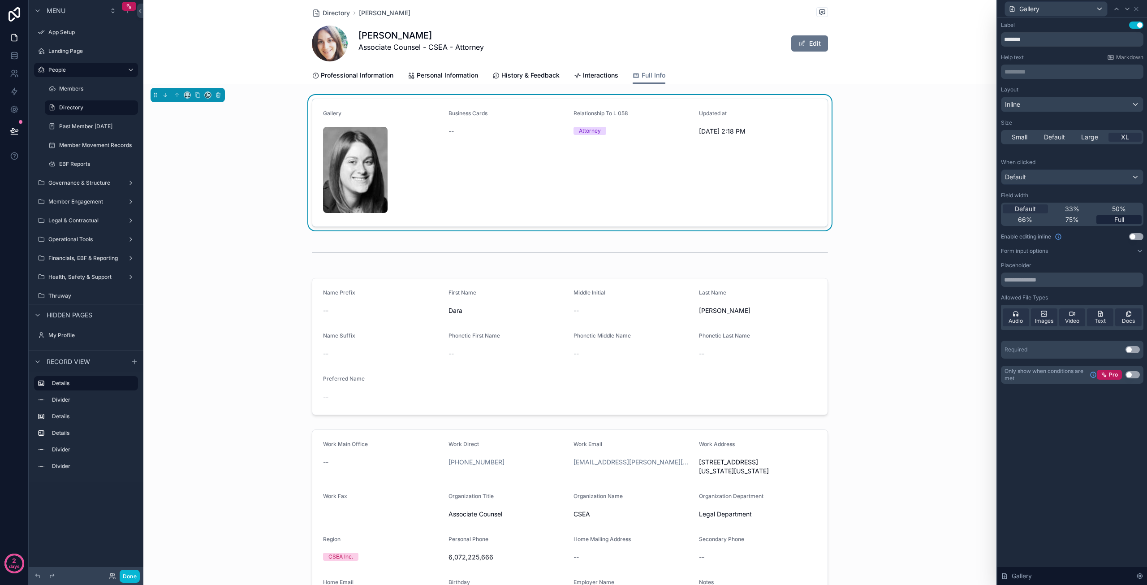
click at [1114, 219] on span "Full" at bounding box center [1119, 219] width 10 height 9
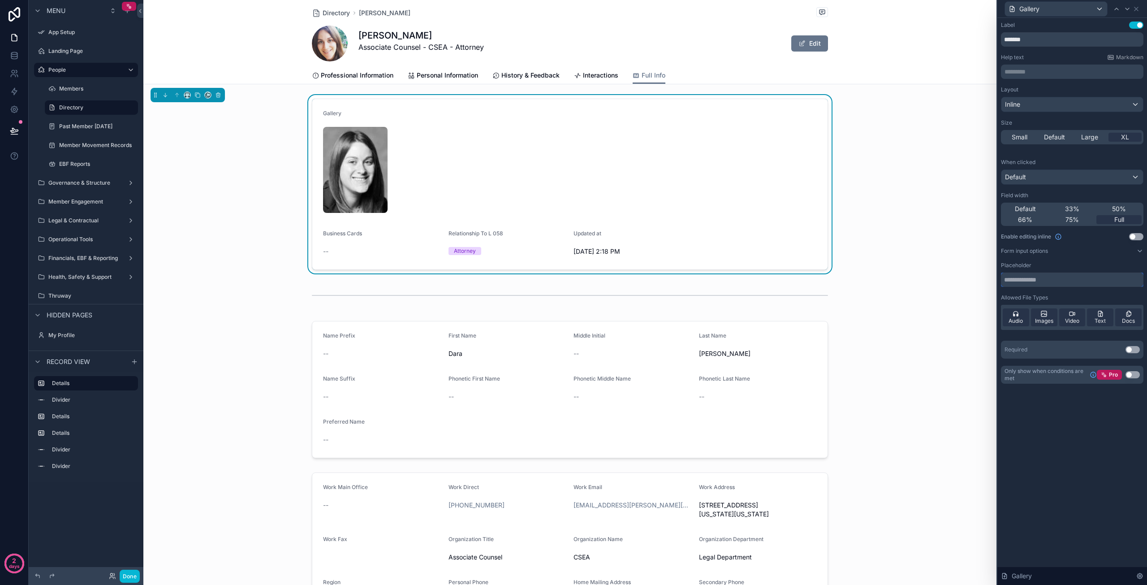
click at [1042, 280] on input "text" at bounding box center [1072, 279] width 142 height 14
click at [1060, 175] on div "Default" at bounding box center [1072, 177] width 142 height 14
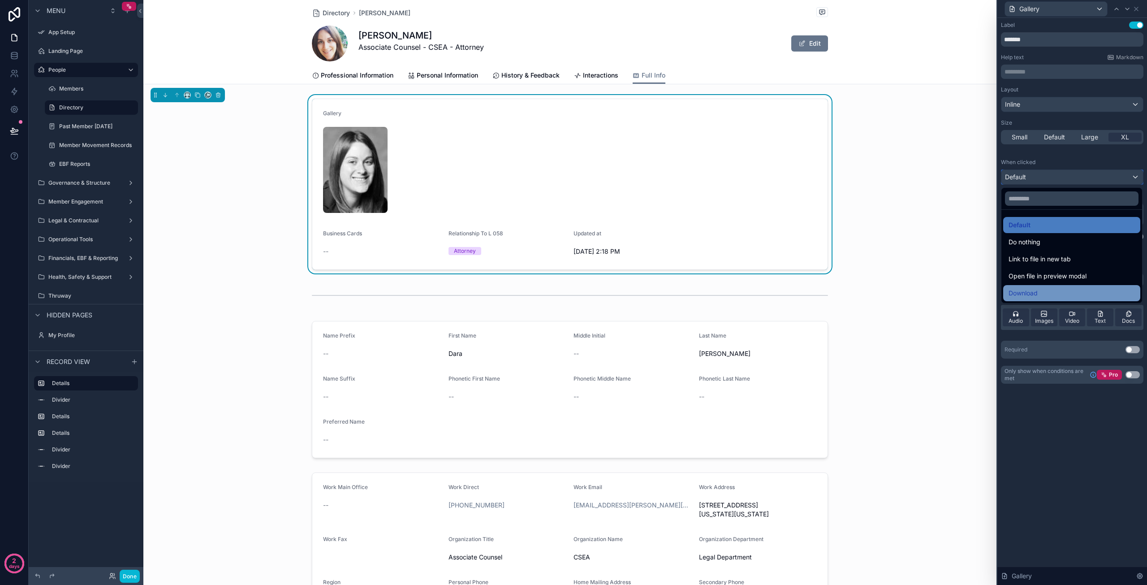
scroll to position [224, 0]
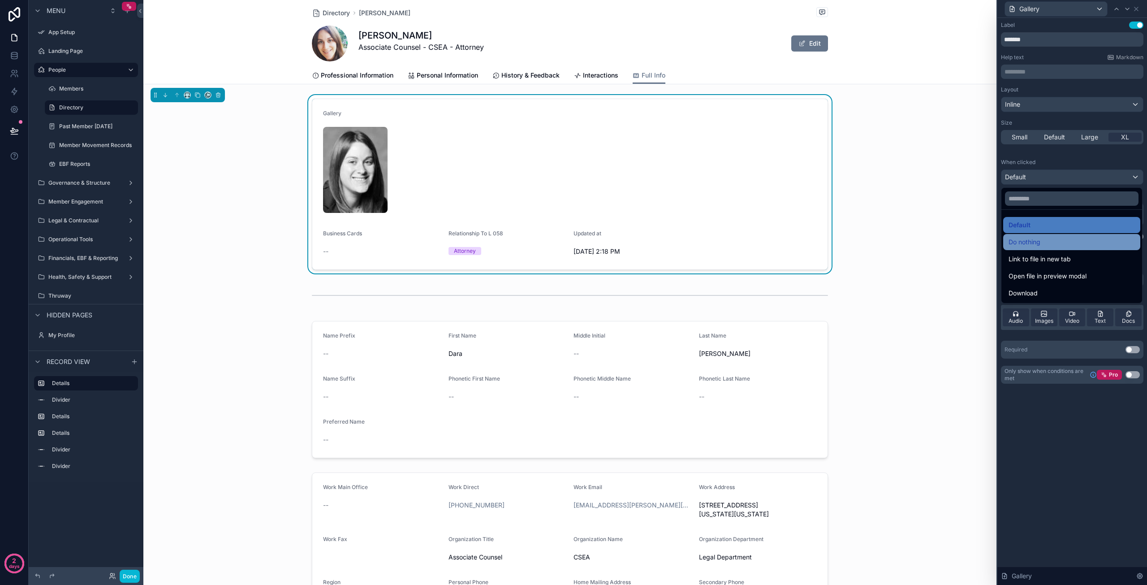
click at [1070, 243] on div "Do nothing" at bounding box center [1071, 242] width 126 height 11
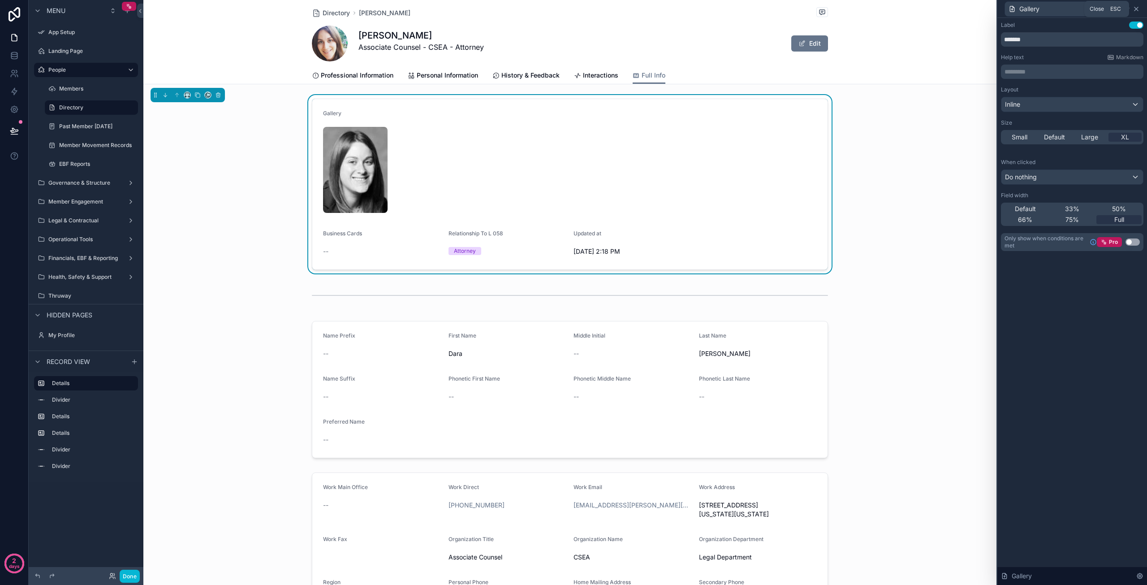
click at [1138, 8] on icon at bounding box center [1136, 8] width 7 height 7
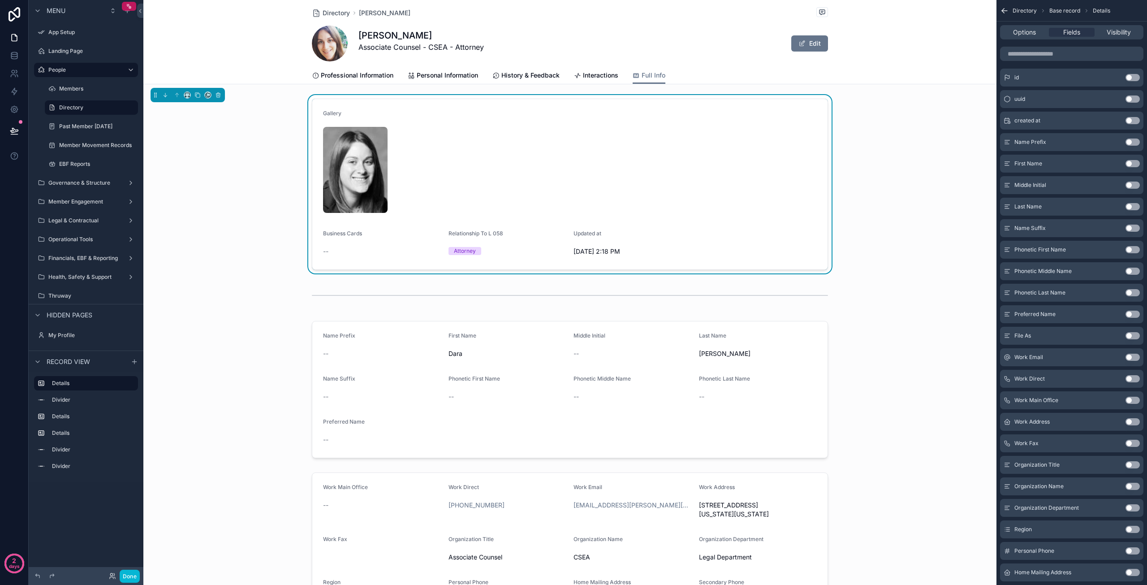
scroll to position [0, 0]
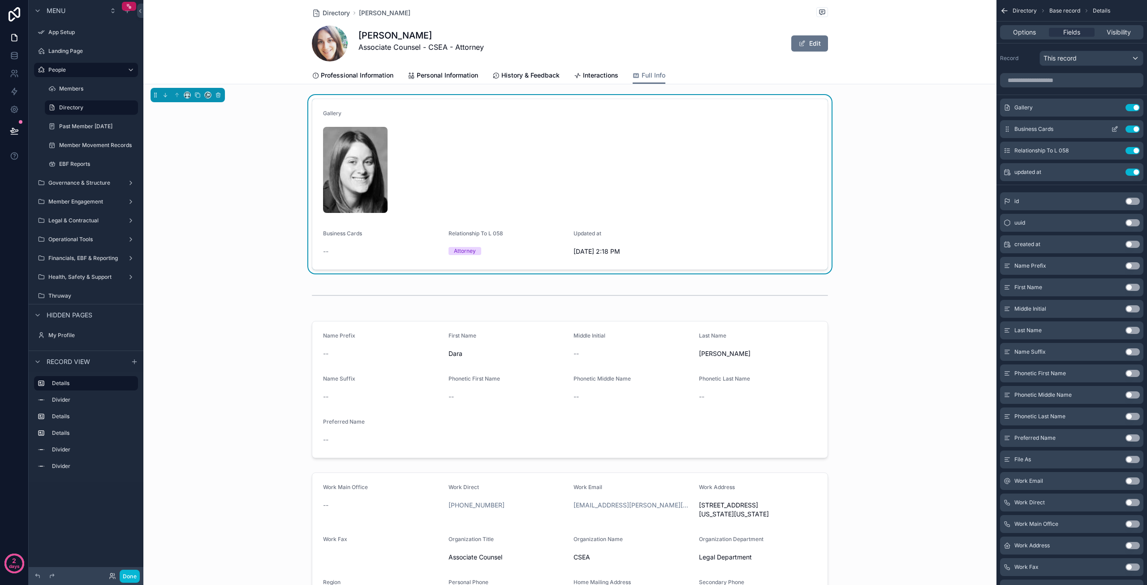
click at [1115, 128] on icon "scrollable content" at bounding box center [1114, 128] width 7 height 7
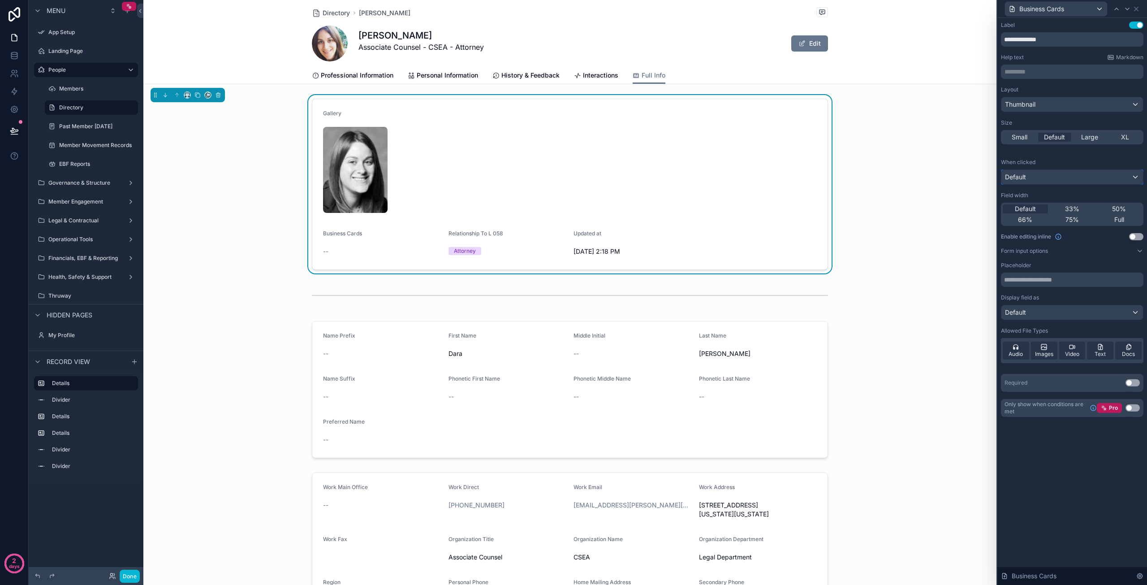
click at [1031, 180] on div "Default" at bounding box center [1072, 177] width 142 height 14
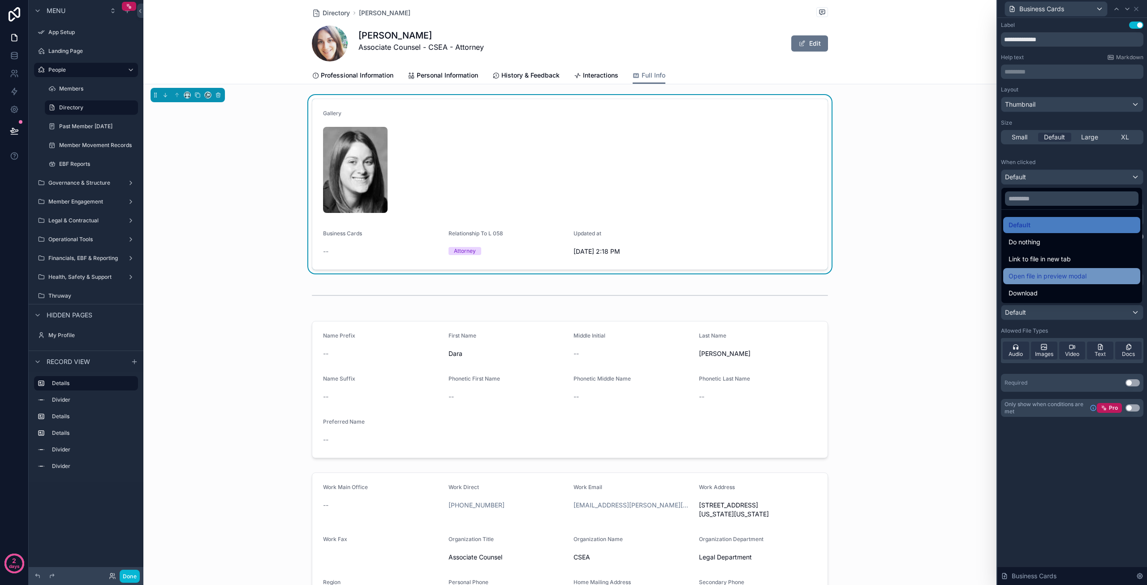
click at [1046, 274] on span "Open file in preview modal" at bounding box center [1047, 276] width 78 height 11
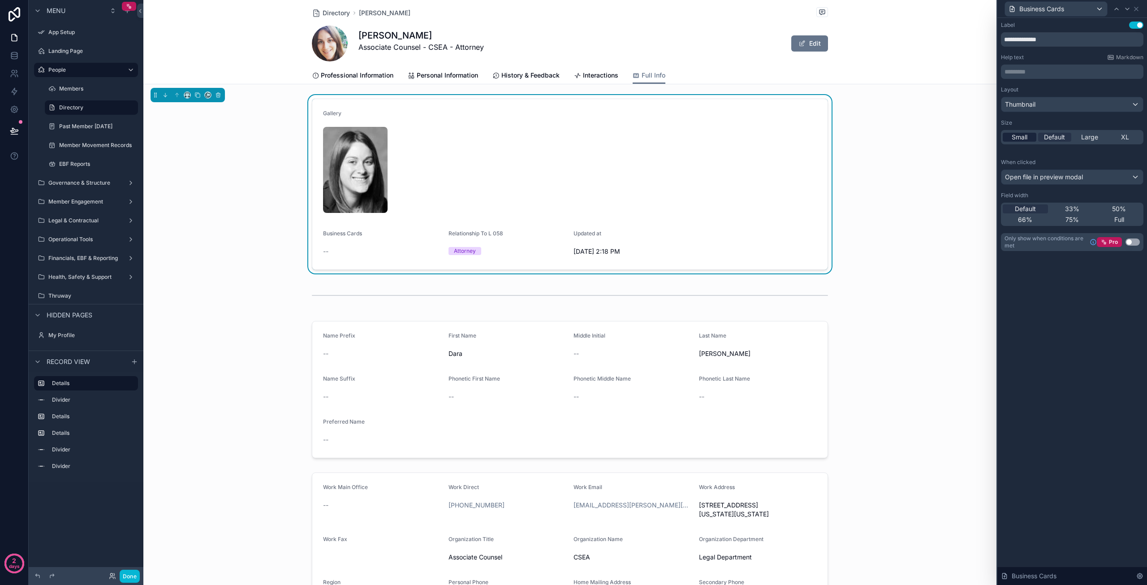
click at [1020, 135] on span "Small" at bounding box center [1020, 137] width 16 height 9
click at [1119, 8] on icon at bounding box center [1116, 8] width 7 height 7
click at [1062, 134] on span "Default" at bounding box center [1054, 137] width 21 height 9
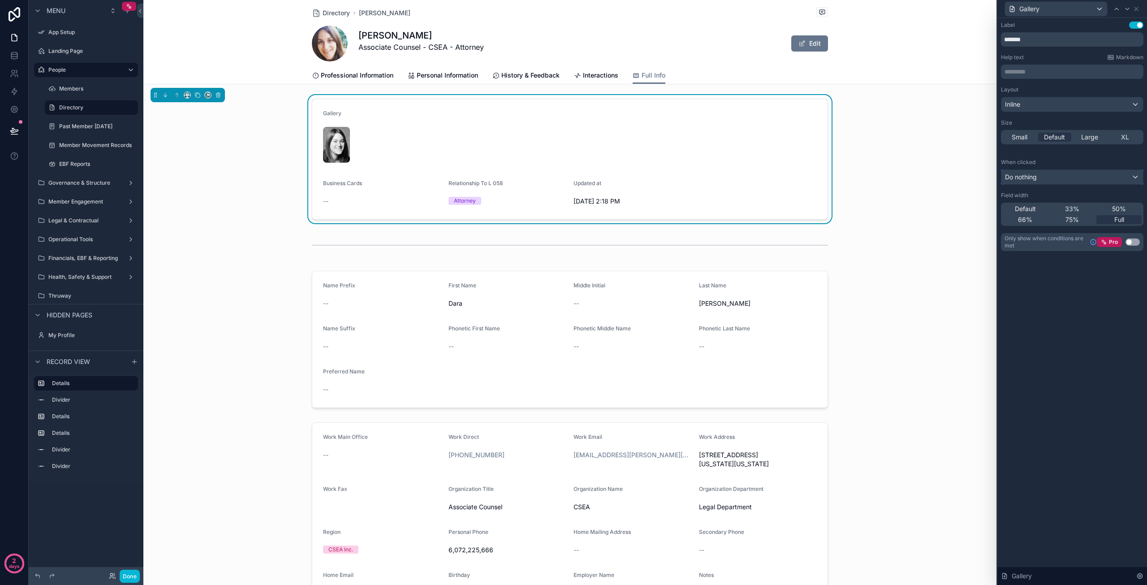
click at [1054, 177] on div "Do nothing" at bounding box center [1072, 177] width 142 height 14
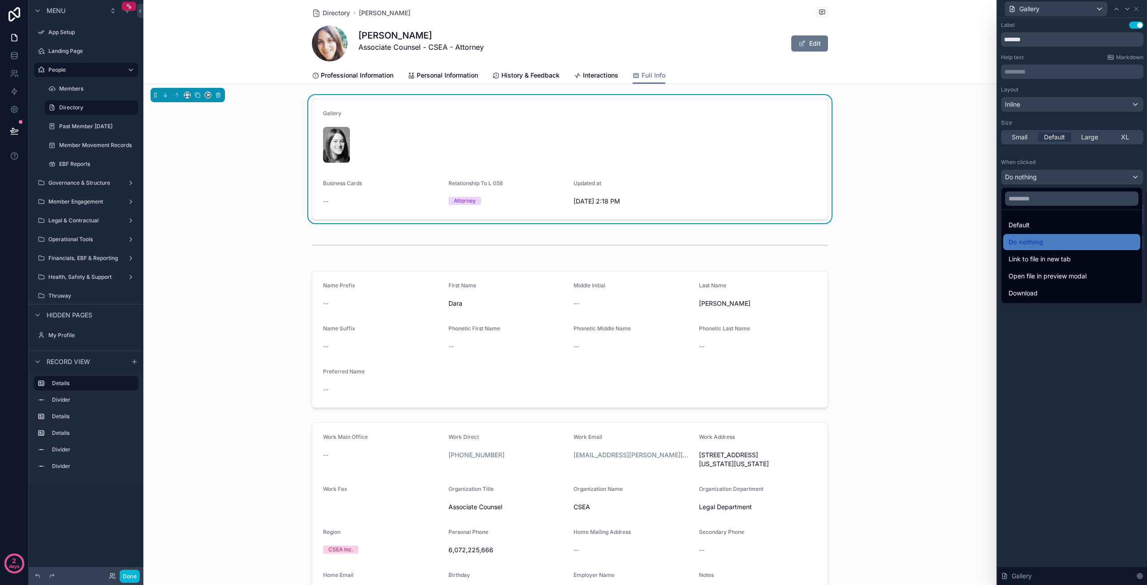
click at [1042, 277] on span "Open file in preview modal" at bounding box center [1047, 276] width 78 height 11
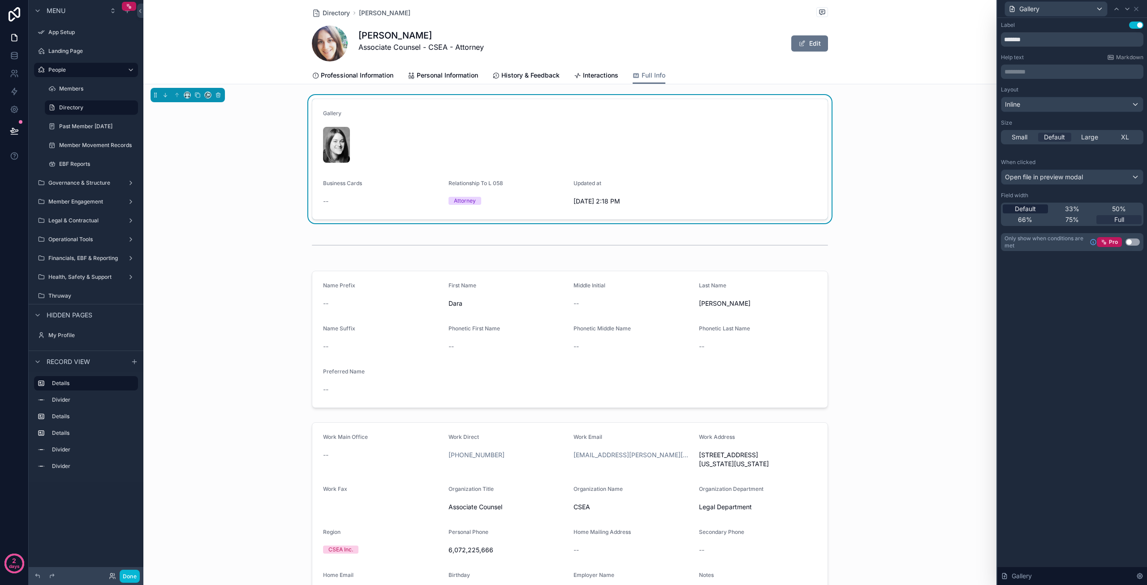
click at [1030, 208] on span "Default" at bounding box center [1025, 208] width 21 height 9
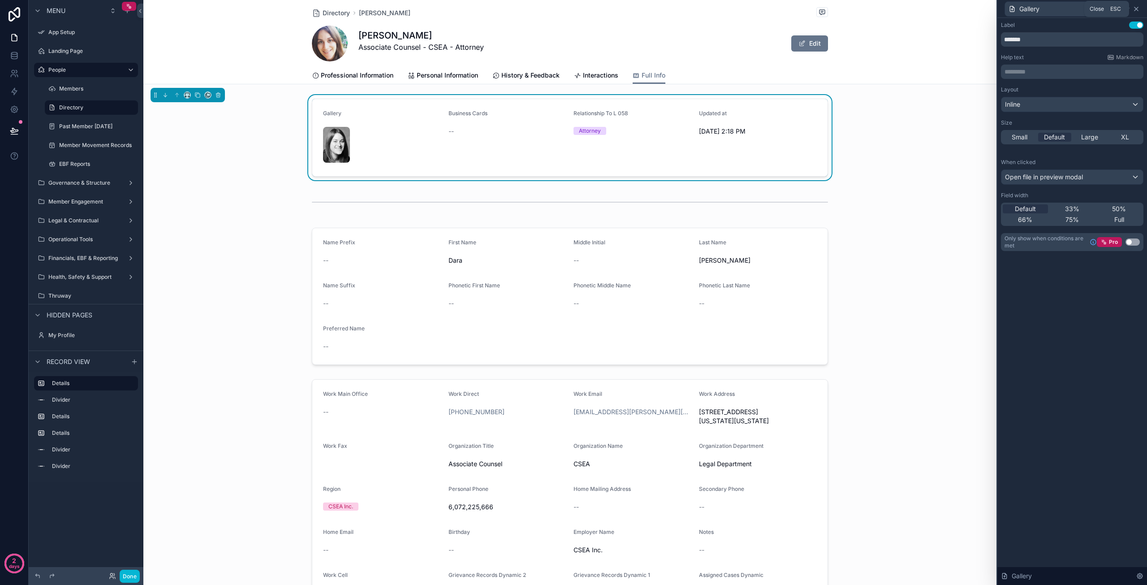
click at [1137, 10] on icon at bounding box center [1136, 9] width 4 height 4
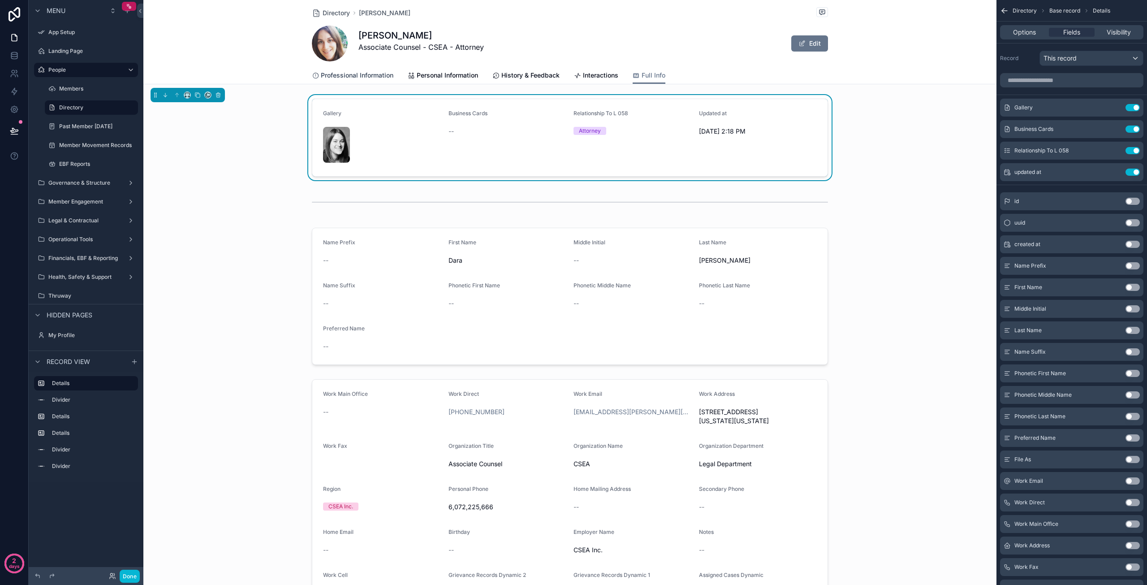
click at [358, 71] on span "Professional Information" at bounding box center [357, 75] width 73 height 9
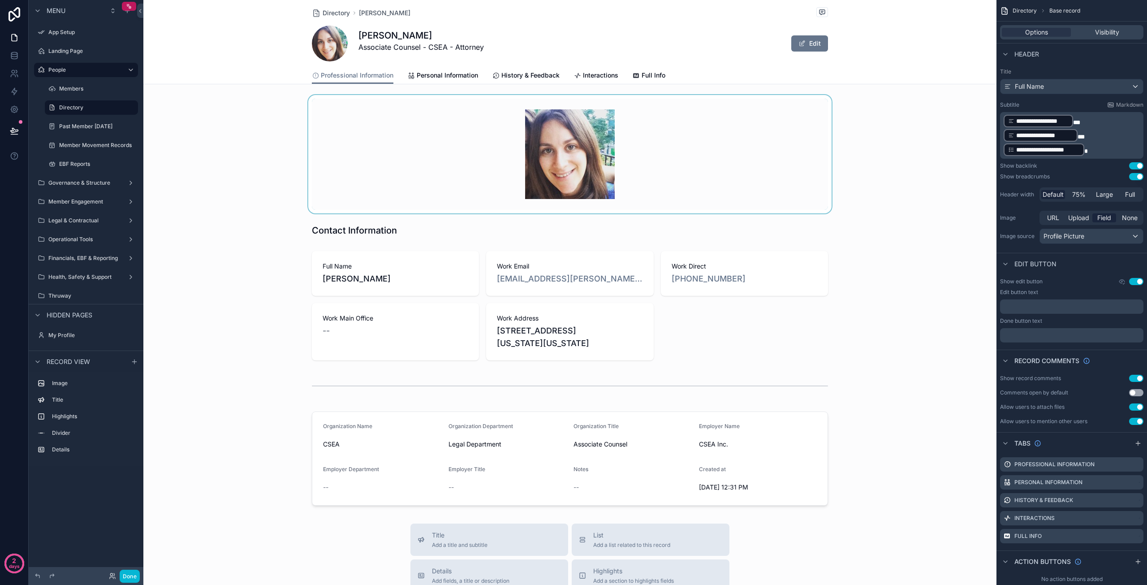
click at [721, 167] on div "scrollable content" at bounding box center [569, 154] width 853 height 118
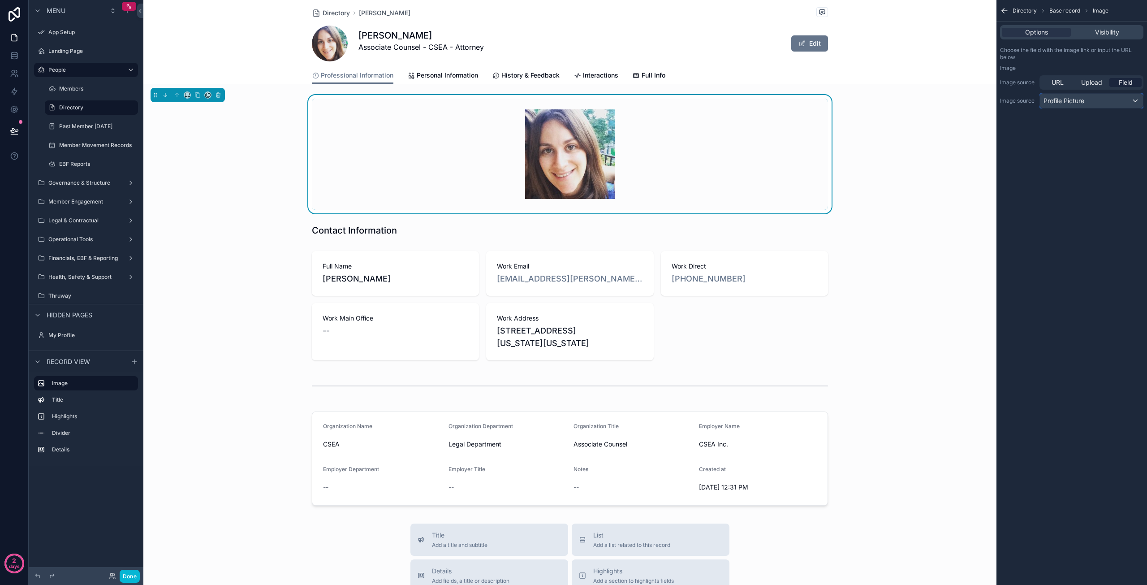
click at [1089, 104] on div "Profile Picture" at bounding box center [1091, 101] width 103 height 14
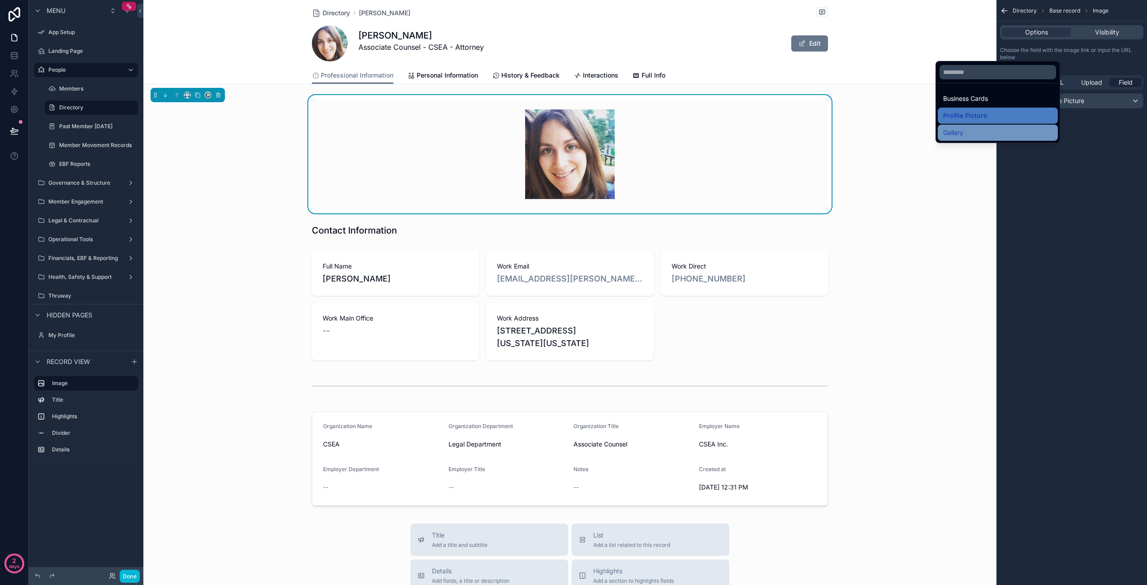
click at [1012, 136] on div "Gallery" at bounding box center [997, 132] width 109 height 11
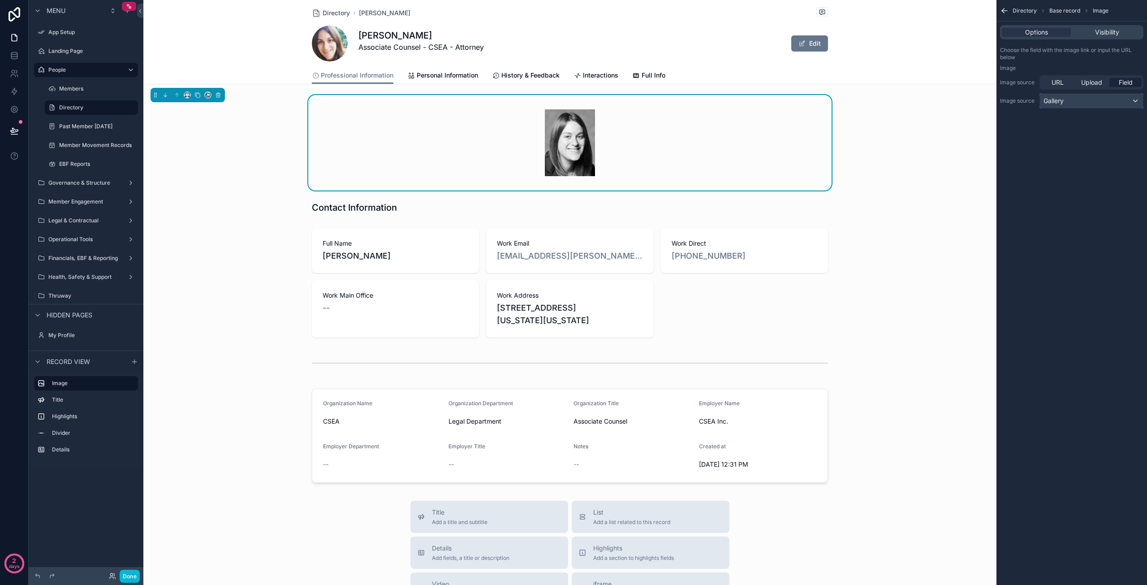
click at [1087, 101] on div "Gallery" at bounding box center [1091, 101] width 103 height 14
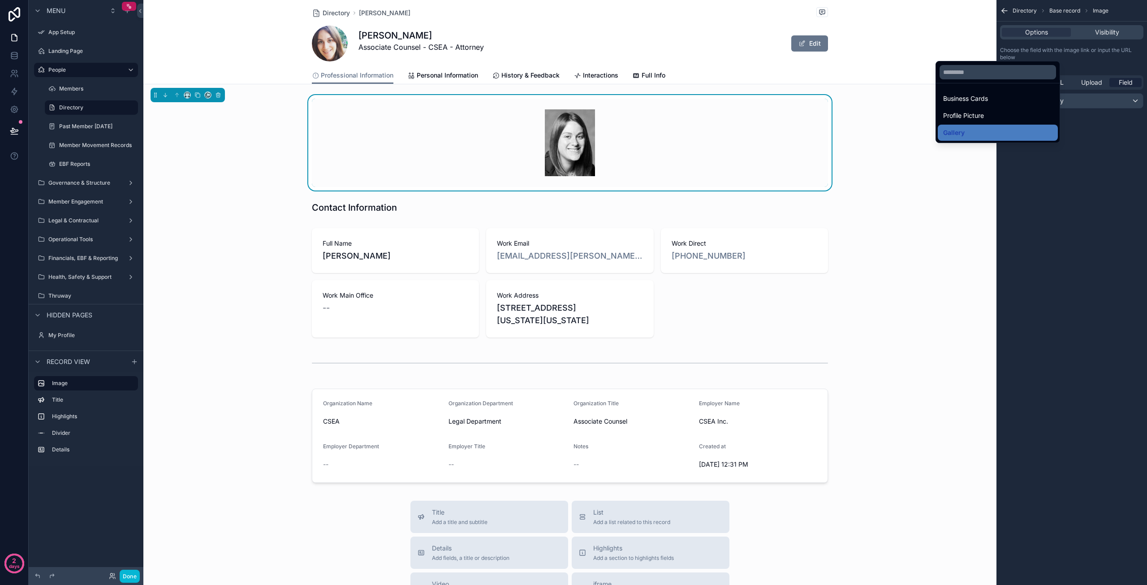
click at [1085, 200] on div "scrollable content" at bounding box center [573, 292] width 1147 height 585
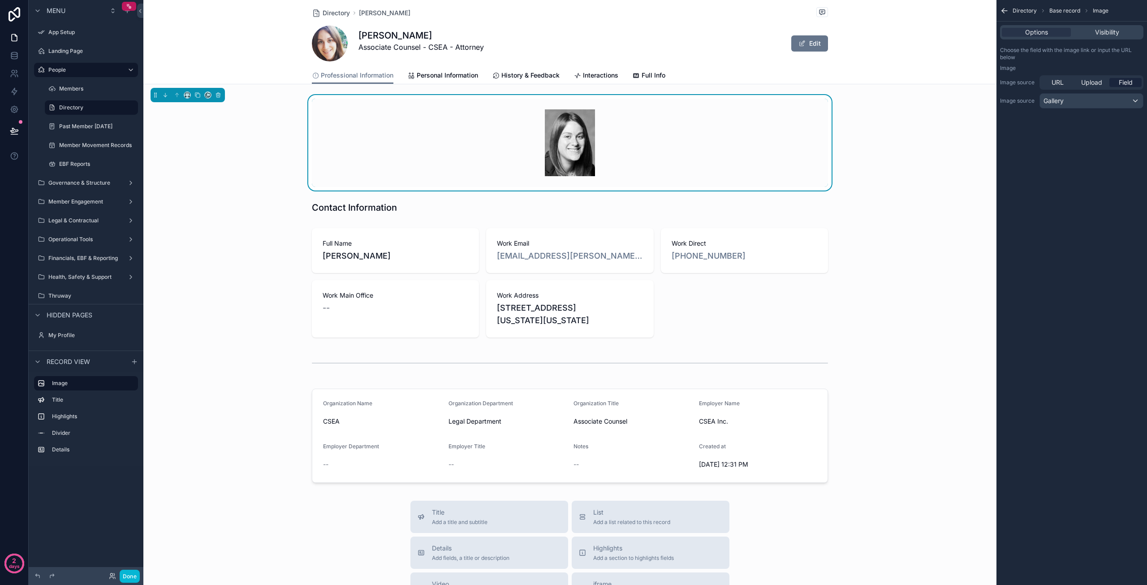
click at [676, 134] on div "scrollable content" at bounding box center [570, 143] width 516 height 88
click at [219, 94] on icon "scrollable content" at bounding box center [218, 93] width 2 height 1
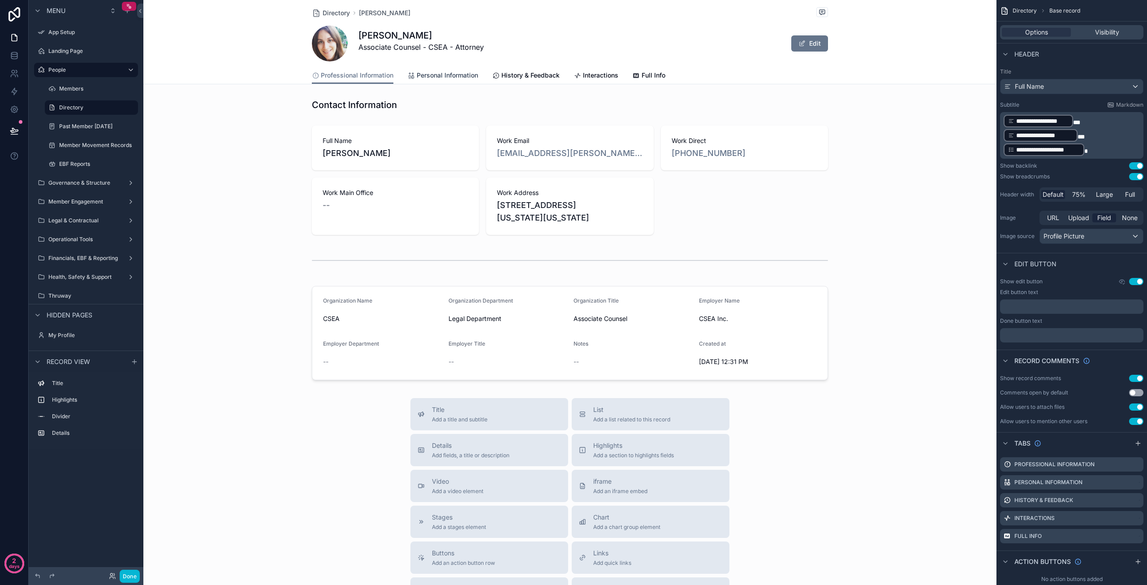
click at [427, 69] on link "Personal Information" at bounding box center [443, 76] width 70 height 18
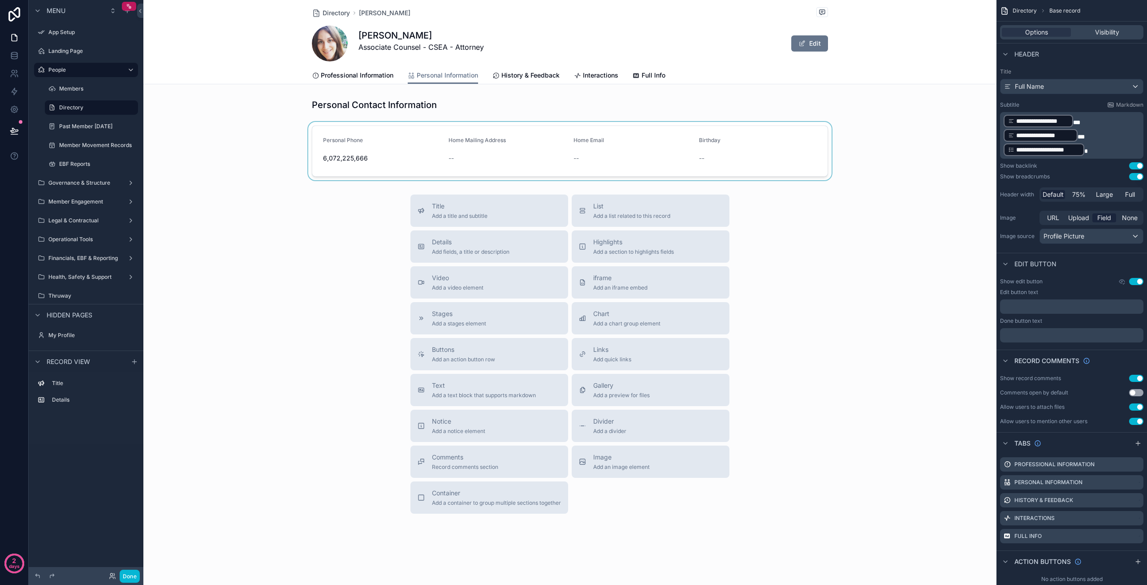
click at [795, 150] on div "scrollable content" at bounding box center [569, 151] width 853 height 58
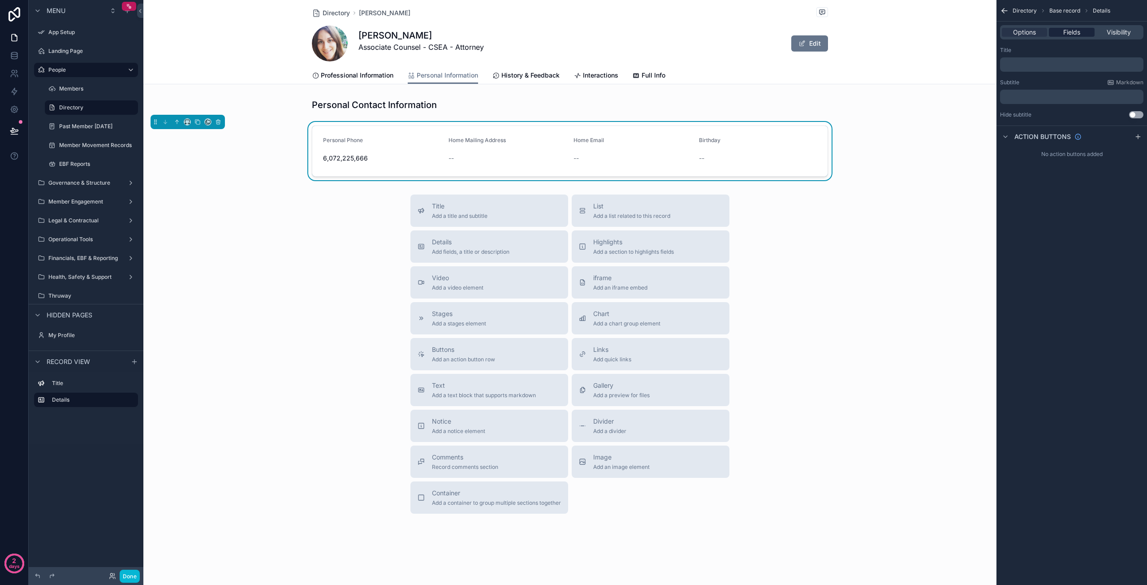
click at [1063, 29] on span "Fields" at bounding box center [1071, 32] width 17 height 9
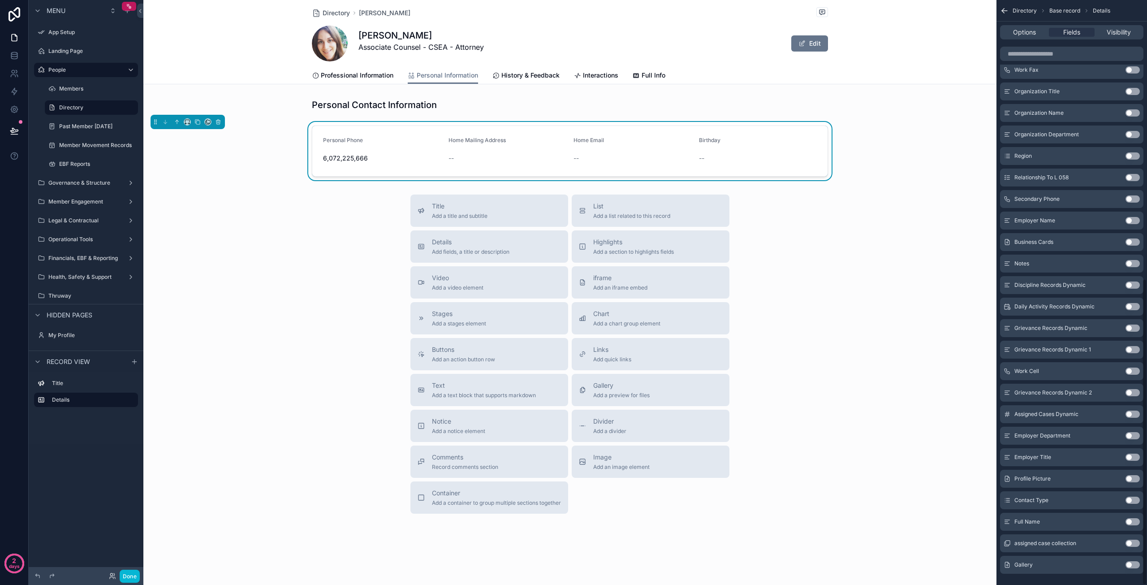
scroll to position [532, 0]
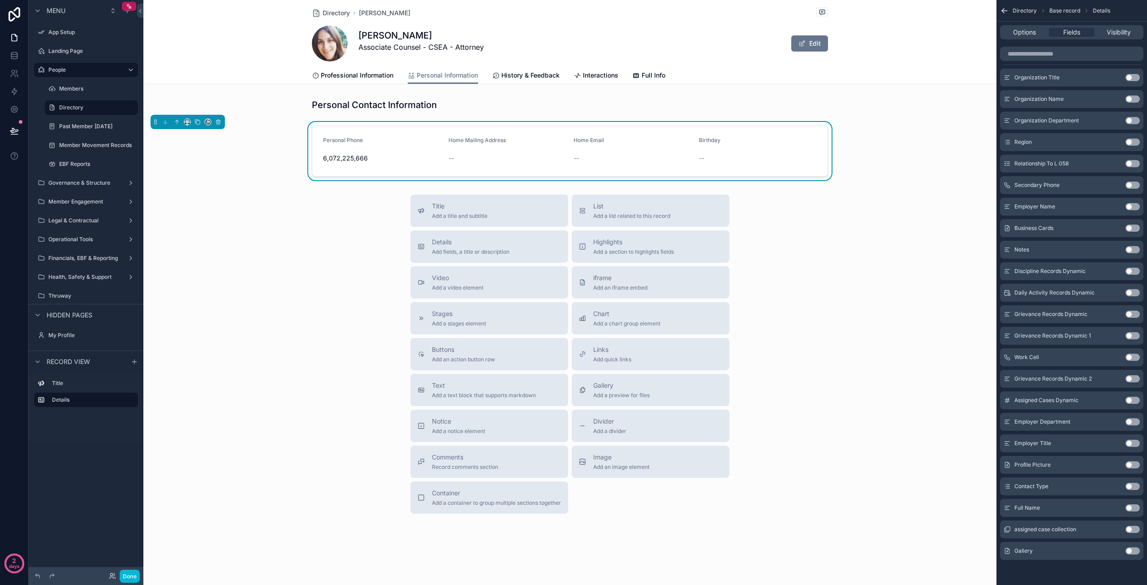
click at [1129, 184] on button "Use setting" at bounding box center [1132, 184] width 14 height 7
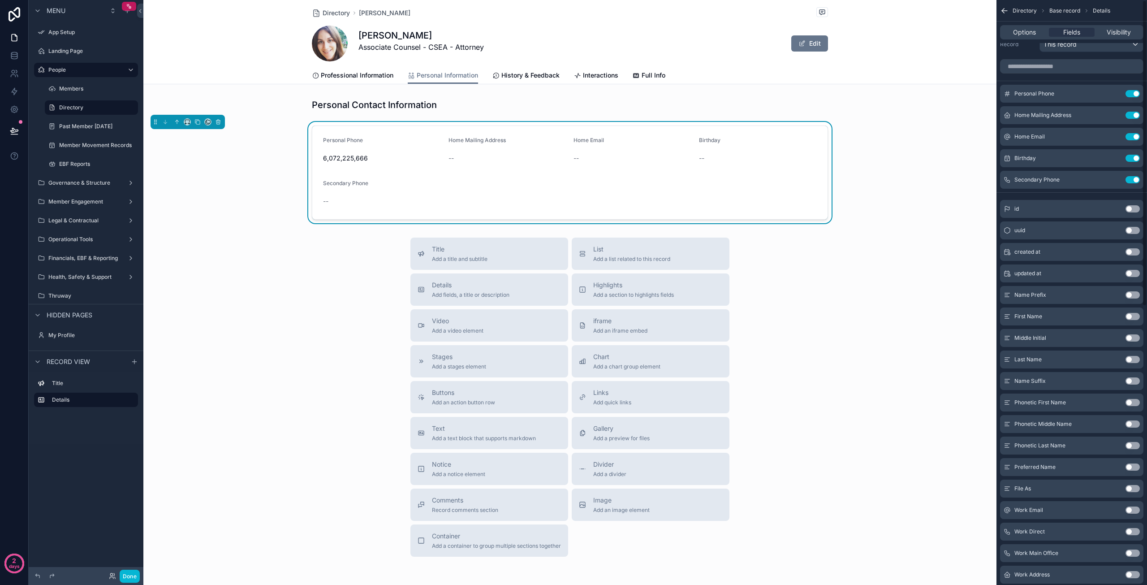
scroll to position [0, 0]
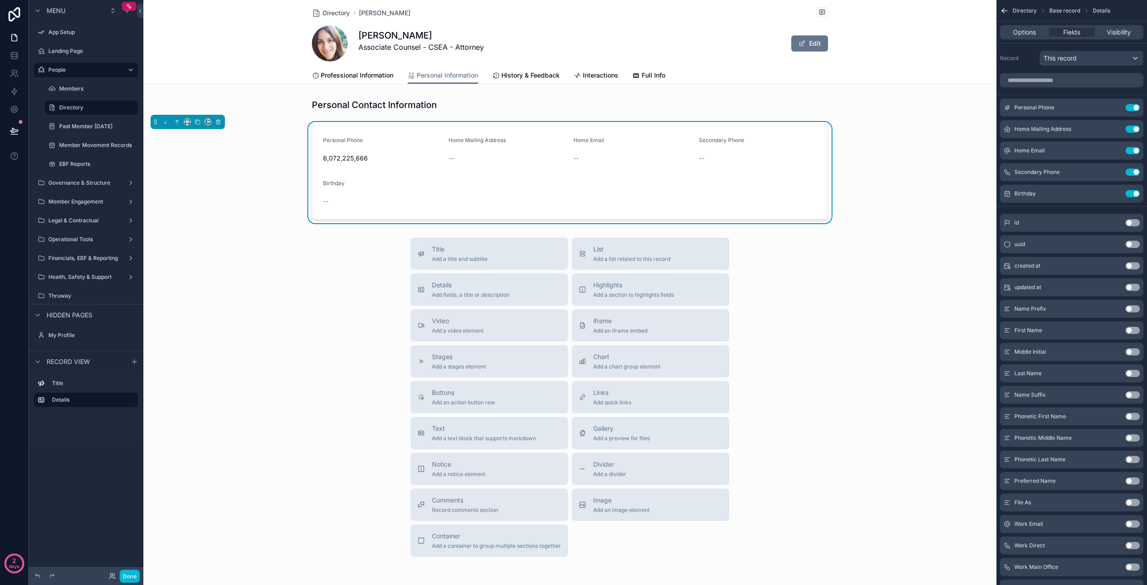
click at [0, 0] on icon "scrollable content" at bounding box center [0, 0] width 0 height 0
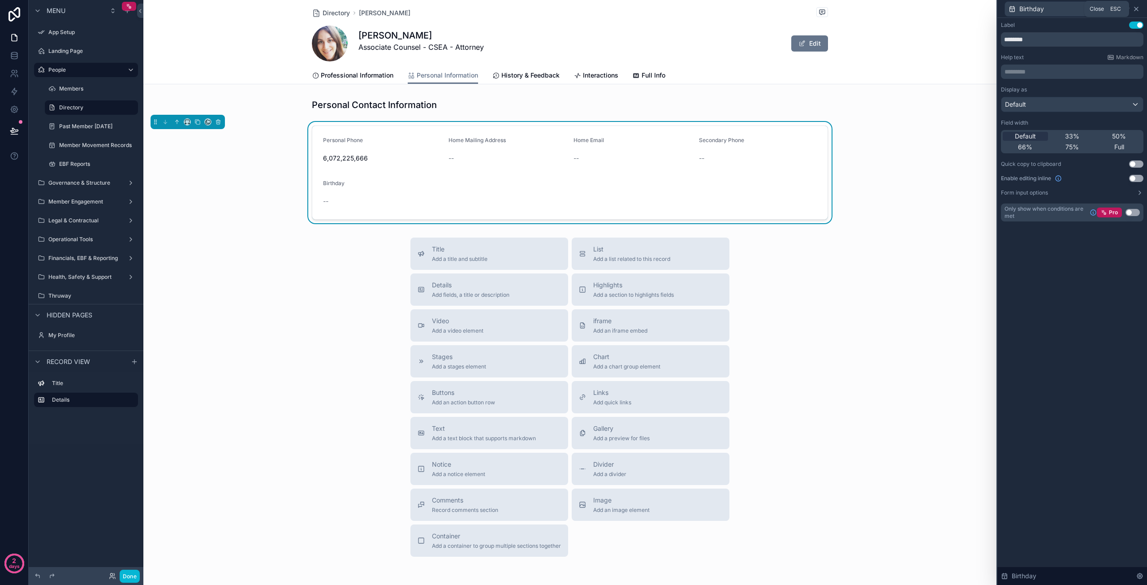
click at [1137, 9] on icon at bounding box center [1136, 8] width 7 height 7
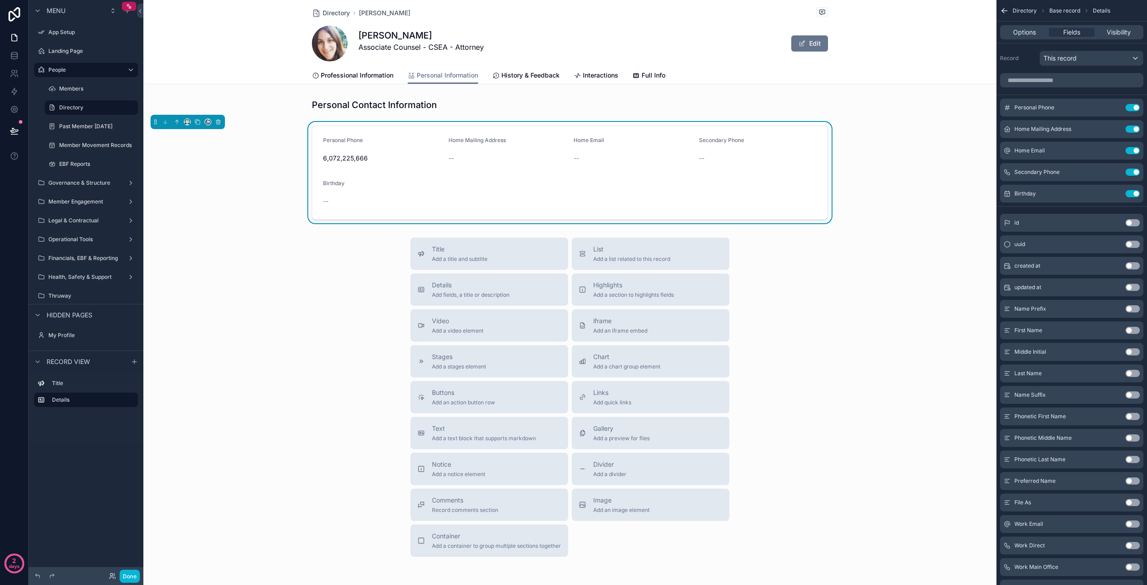
click at [799, 203] on form "Personal Phone 6,072,225,666 Home Mailing Address -- Home Email -- Secondary Ph…" at bounding box center [569, 172] width 515 height 93
click at [1030, 30] on span "Options" at bounding box center [1024, 32] width 23 height 9
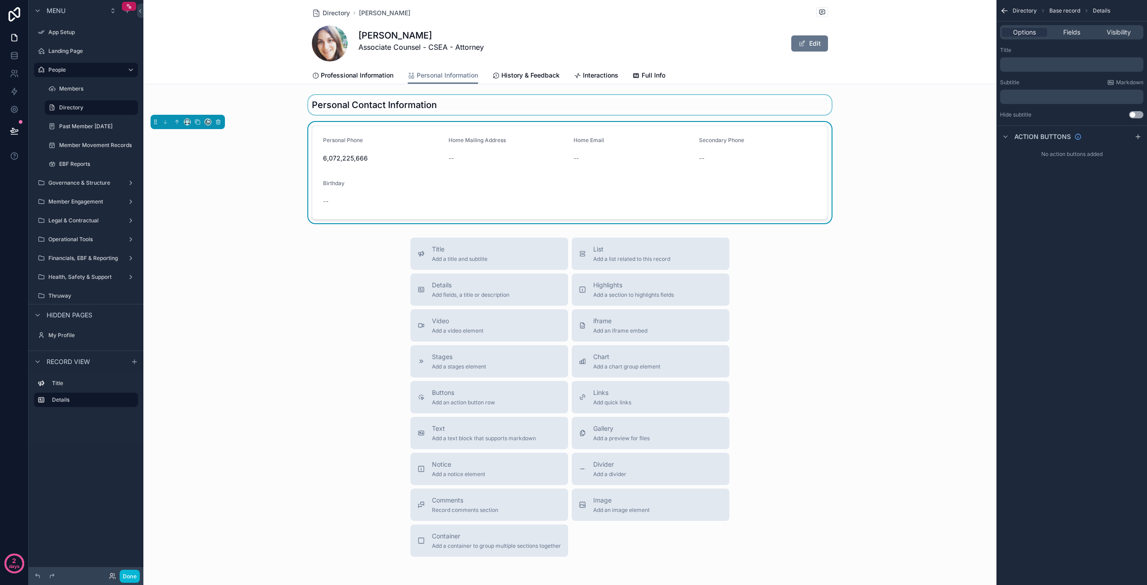
click at [415, 103] on div "scrollable content" at bounding box center [569, 105] width 853 height 20
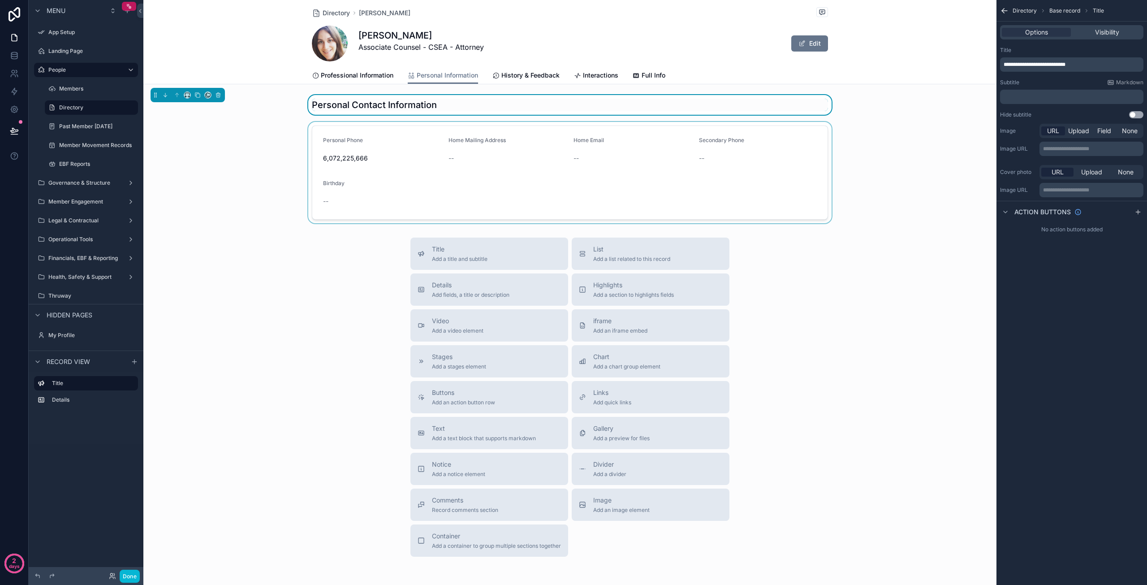
click at [405, 151] on div "scrollable content" at bounding box center [569, 172] width 853 height 101
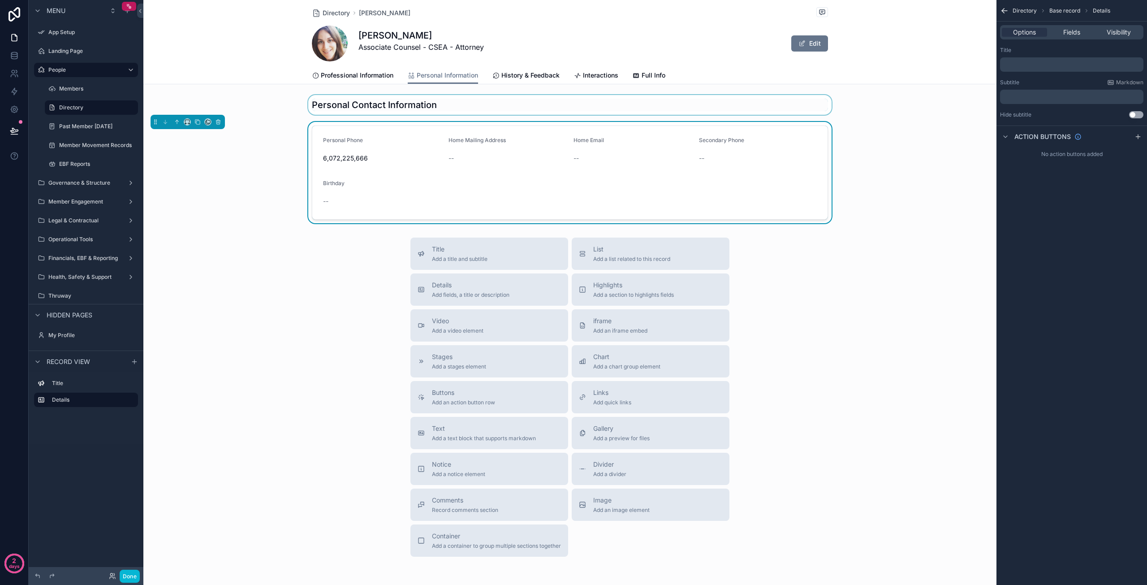
click at [1038, 65] on p "﻿" at bounding box center [1073, 64] width 138 height 7
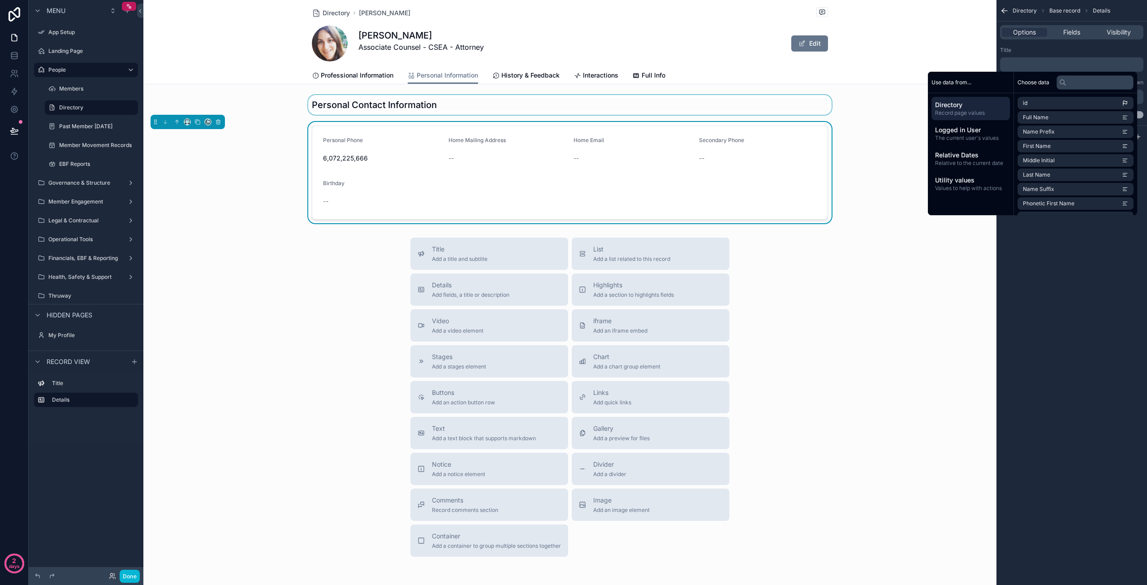
click at [1052, 64] on p "﻿" at bounding box center [1073, 64] width 138 height 7
click at [1123, 34] on span "Visibility" at bounding box center [1119, 32] width 24 height 9
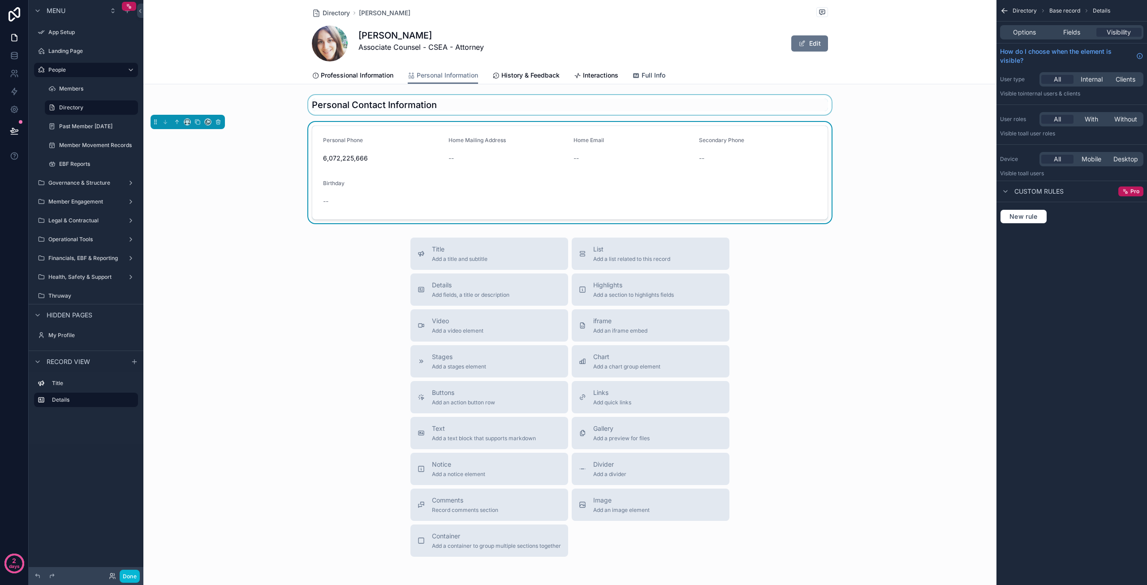
click at [661, 77] on span "Full Info" at bounding box center [654, 75] width 24 height 9
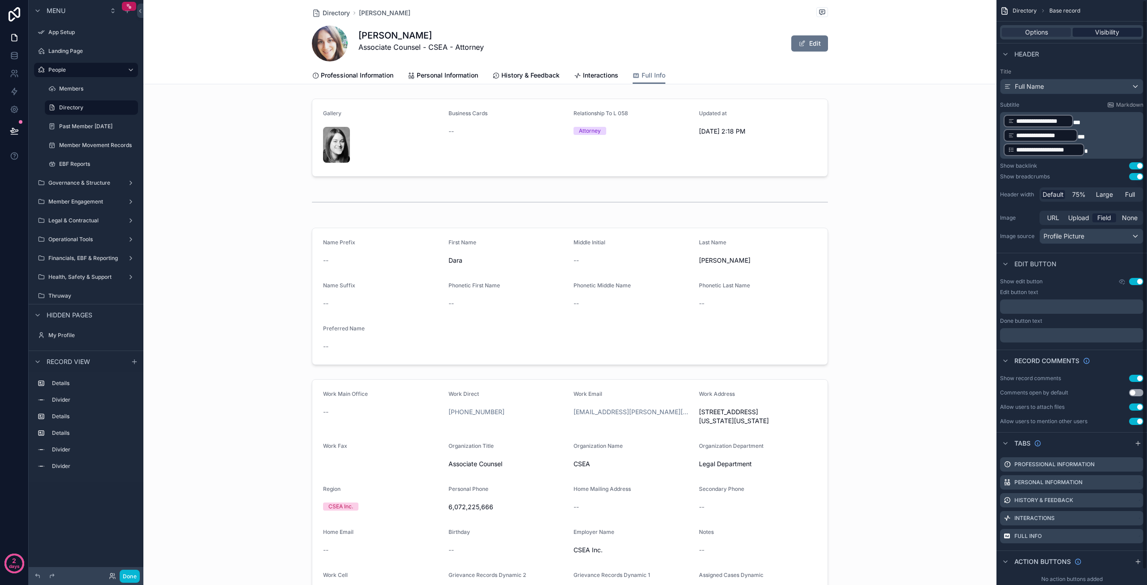
click at [1103, 34] on span "Visibility" at bounding box center [1107, 32] width 24 height 9
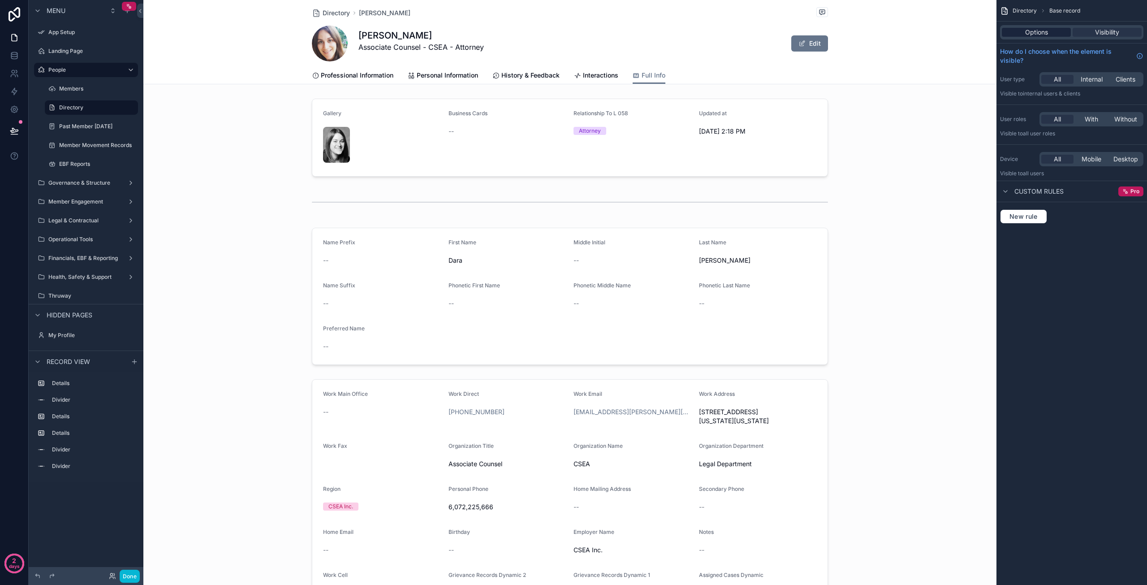
click at [1040, 30] on span "Options" at bounding box center [1036, 32] width 23 height 9
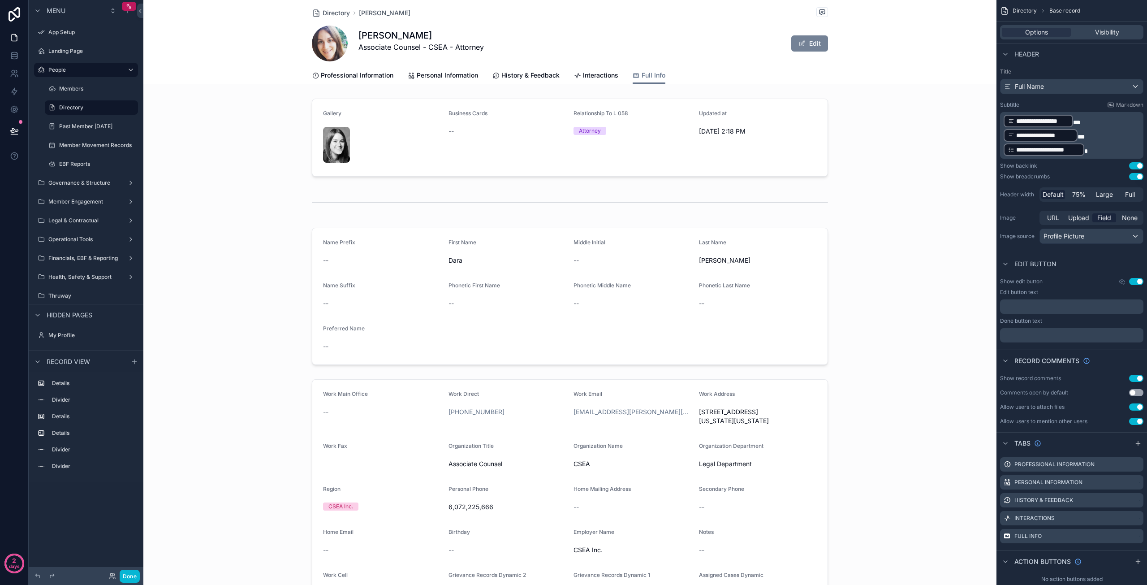
click at [810, 40] on button "Edit" at bounding box center [809, 43] width 37 height 16
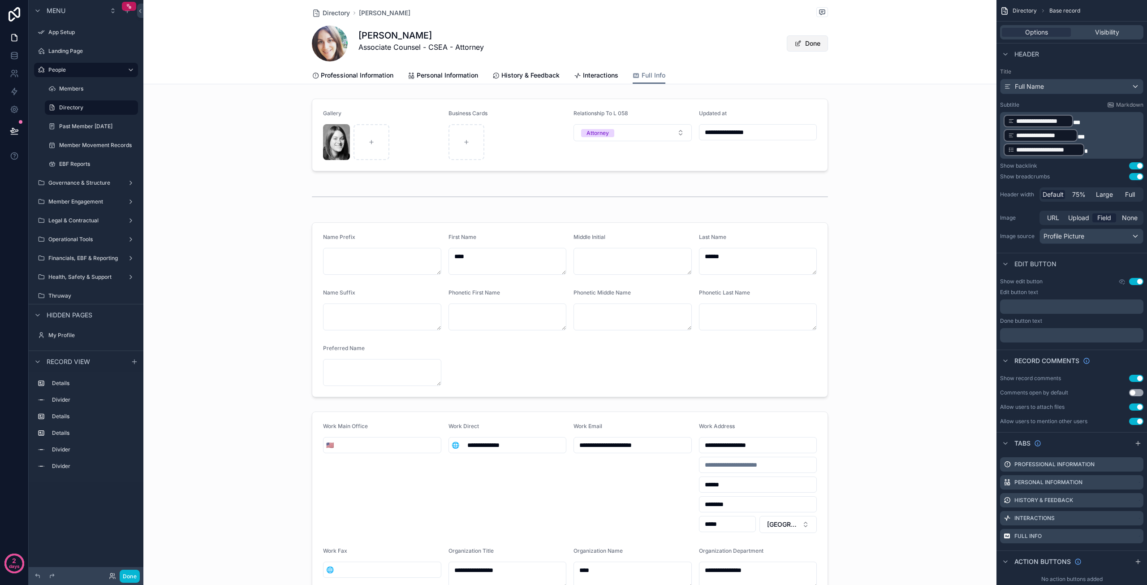
click at [810, 45] on button "Done" at bounding box center [807, 43] width 41 height 16
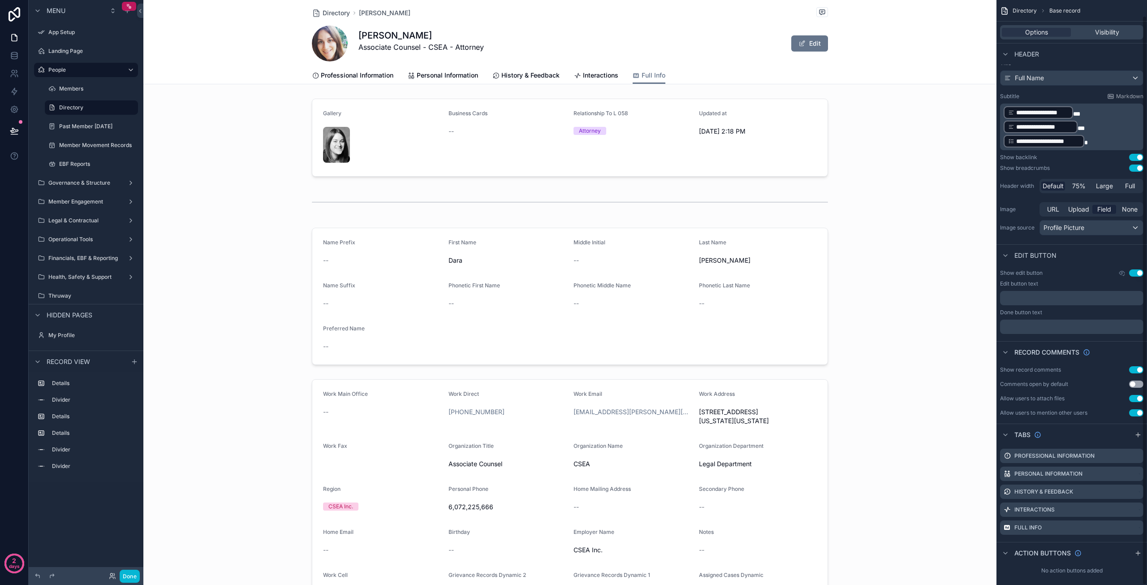
scroll to position [16, 0]
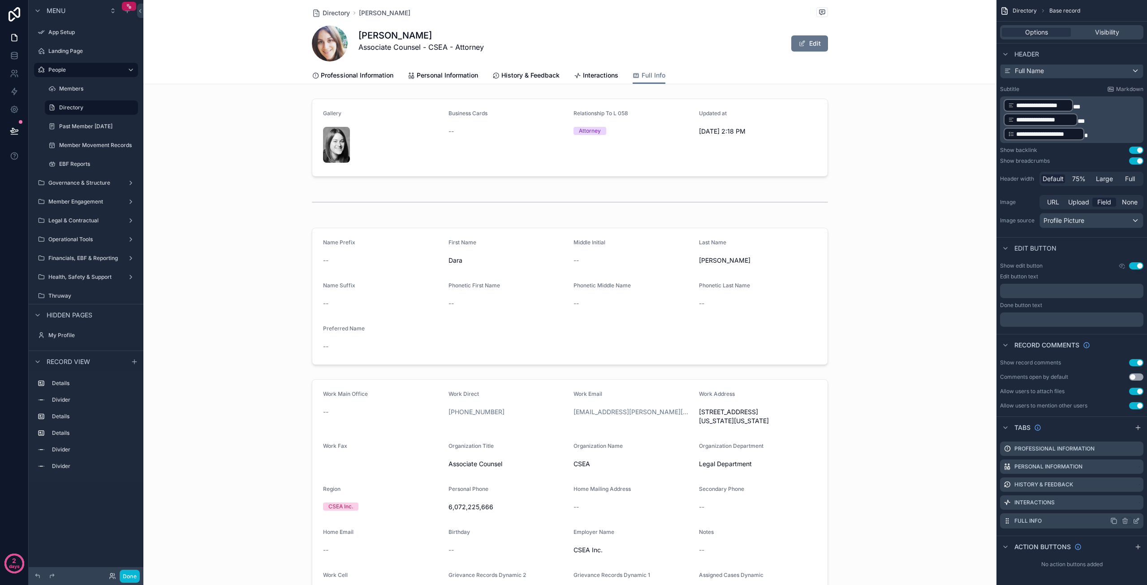
click at [1137, 521] on icon "scrollable content" at bounding box center [1136, 520] width 7 height 7
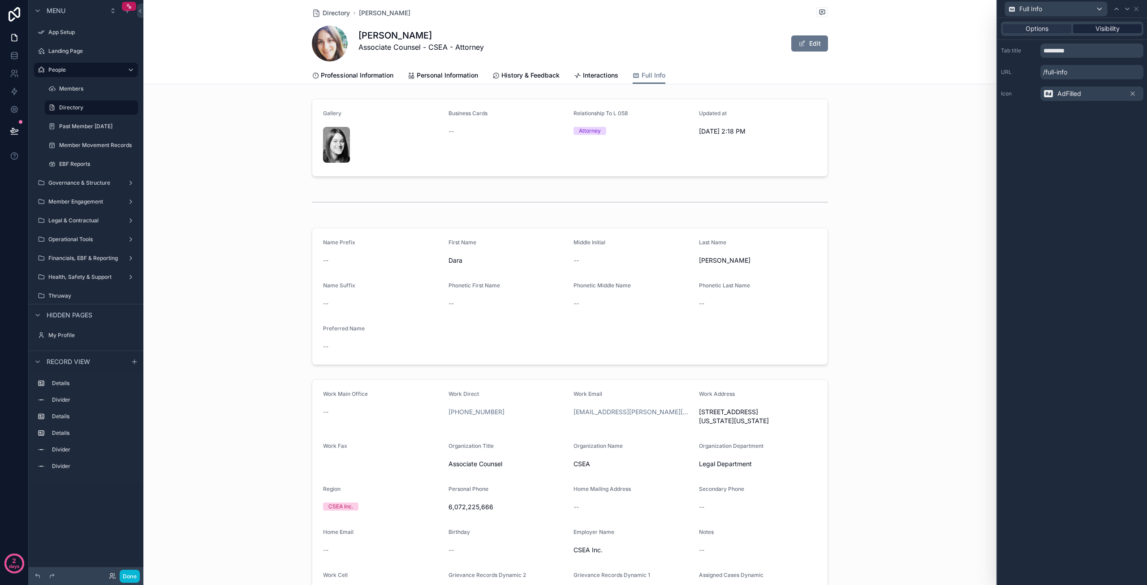
click at [1103, 29] on span "Visibility" at bounding box center [1107, 28] width 24 height 9
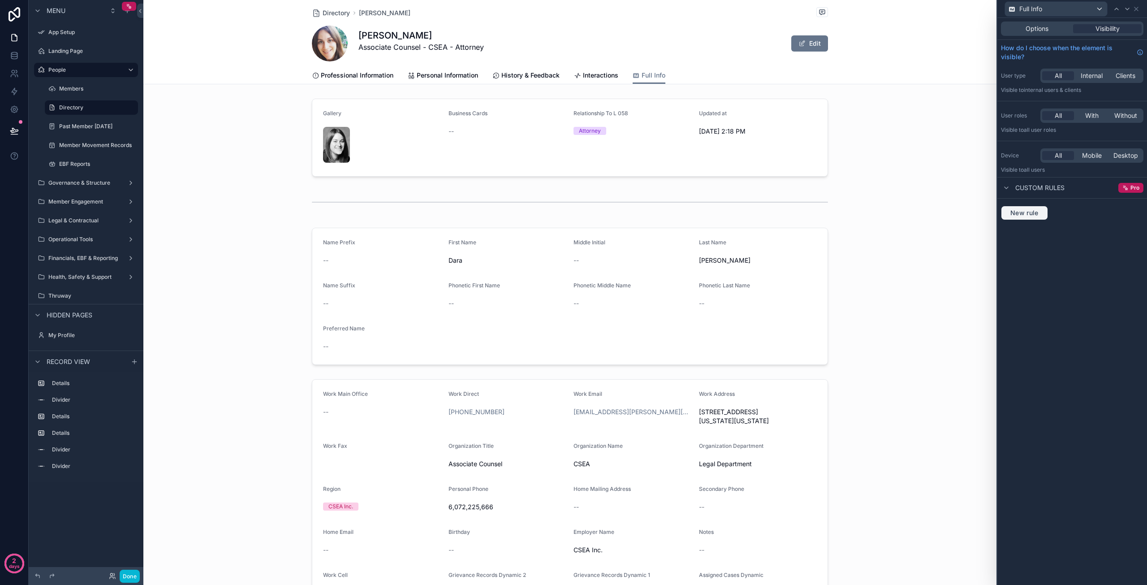
click at [1026, 211] on span "New rule" at bounding box center [1024, 213] width 35 height 8
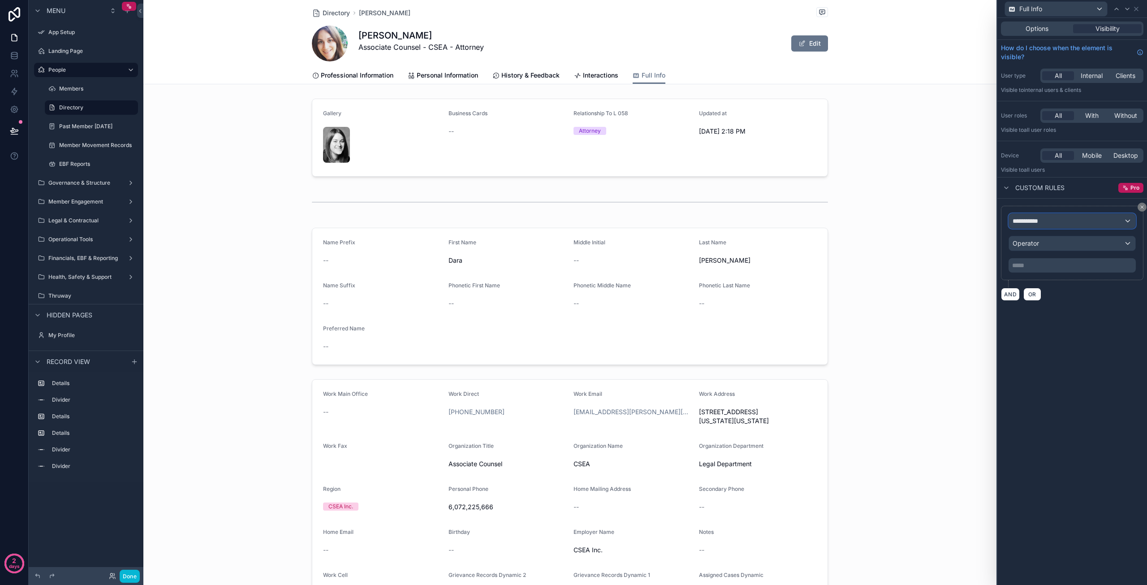
click at [1059, 222] on div "**********" at bounding box center [1072, 221] width 126 height 14
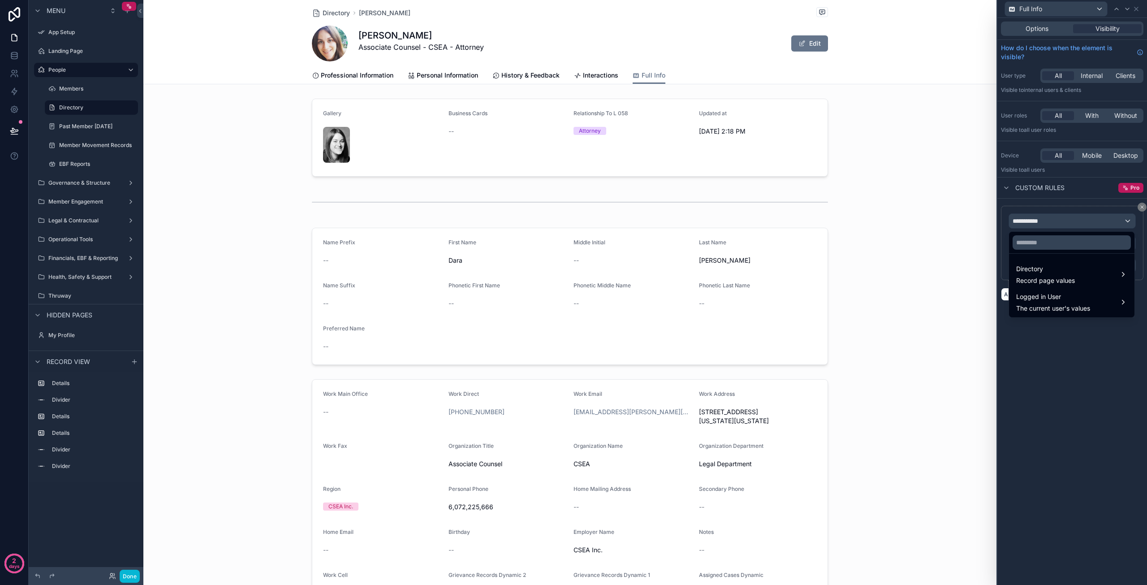
click at [1059, 222] on div at bounding box center [1072, 292] width 150 height 585
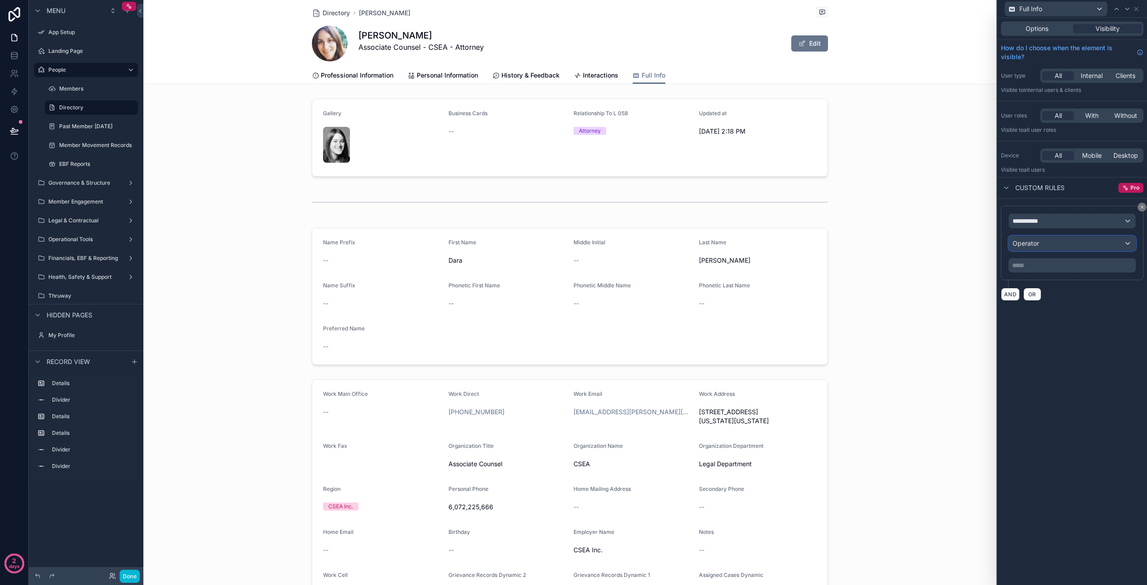
click at [1060, 246] on div "Operator" at bounding box center [1072, 243] width 126 height 14
click at [1060, 246] on div at bounding box center [1072, 292] width 150 height 585
click at [1052, 266] on p "***** ﻿" at bounding box center [1073, 265] width 122 height 9
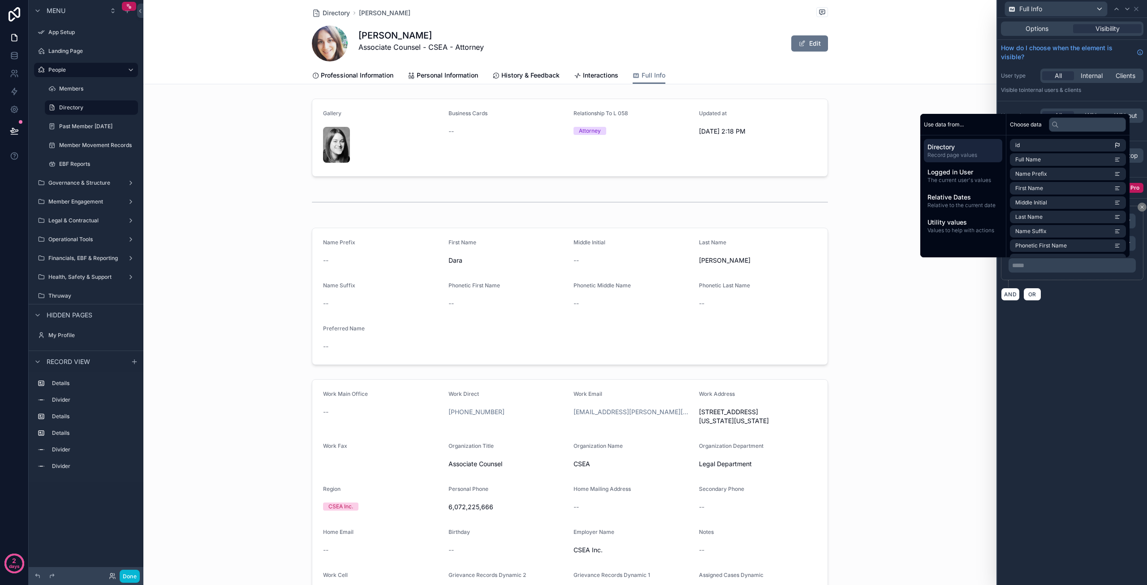
click at [1084, 322] on div "**********" at bounding box center [1072, 301] width 150 height 567
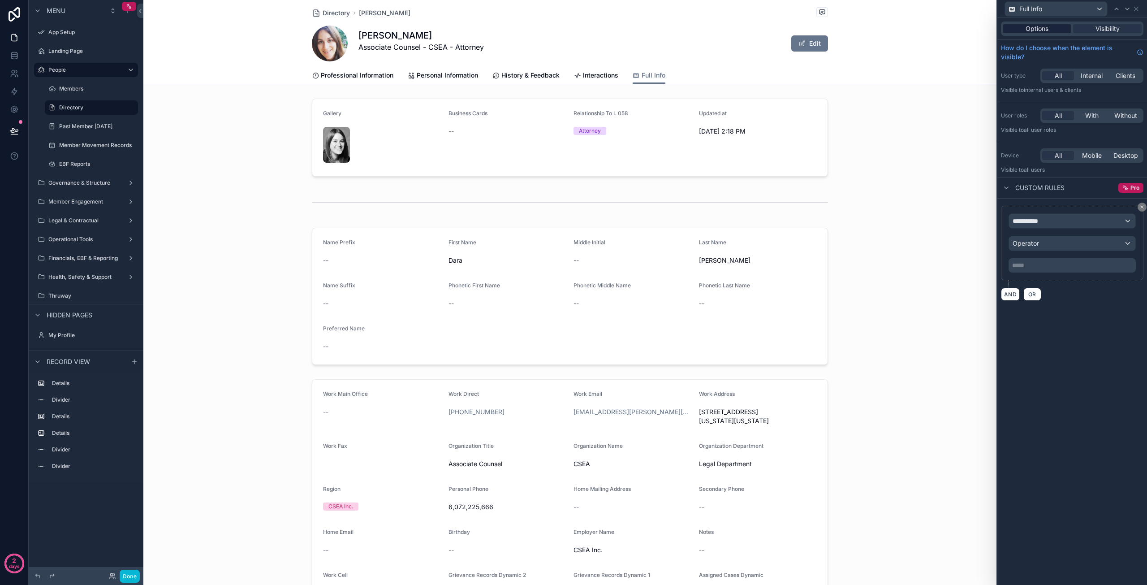
click at [1038, 29] on span "Options" at bounding box center [1036, 28] width 23 height 9
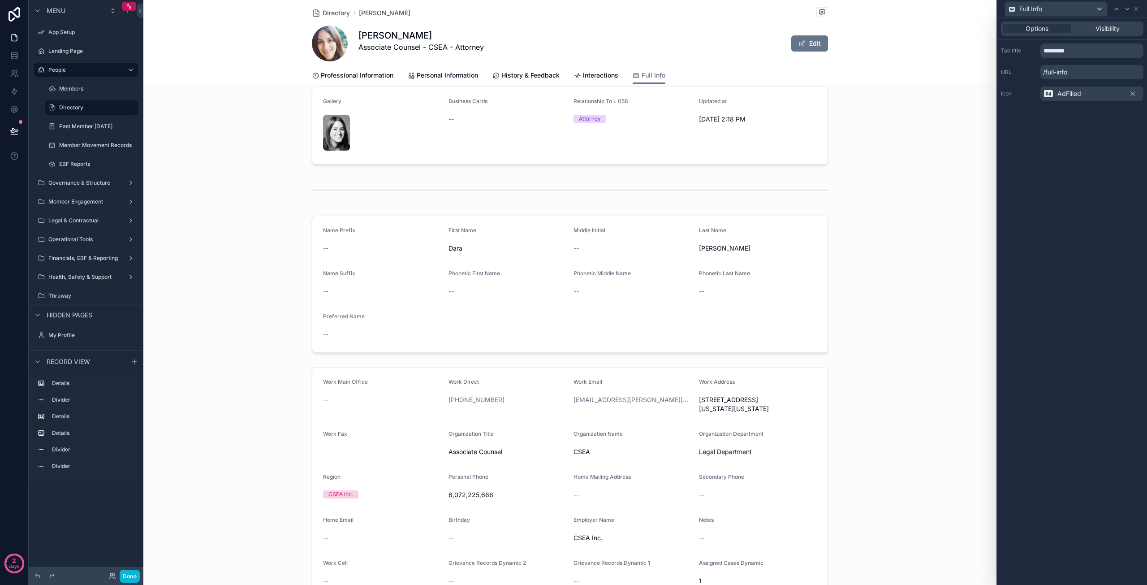
scroll to position [0, 0]
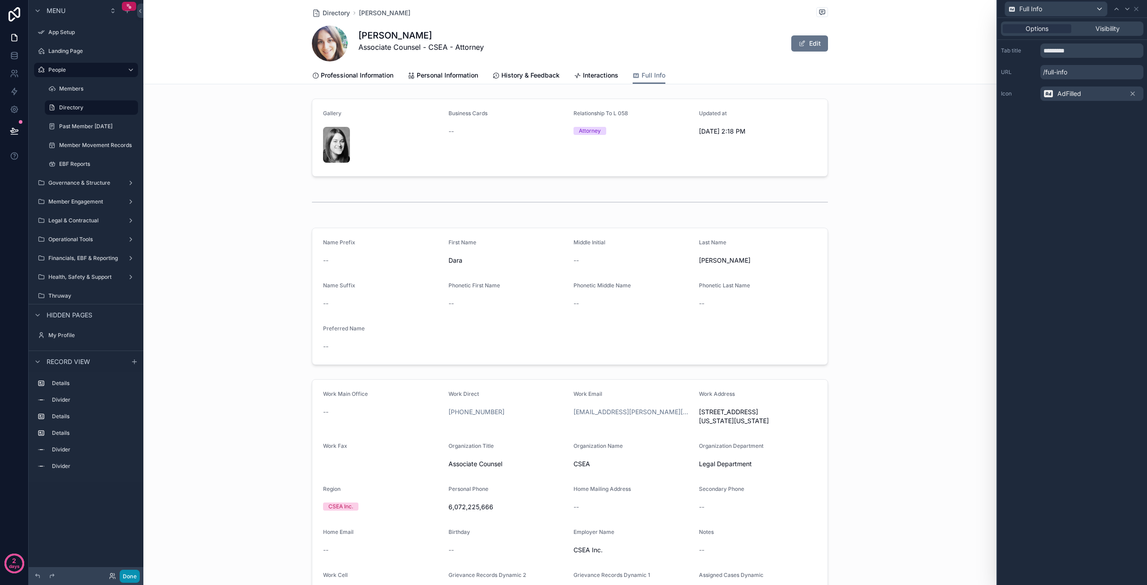
click at [129, 572] on button "Done" at bounding box center [130, 575] width 20 height 13
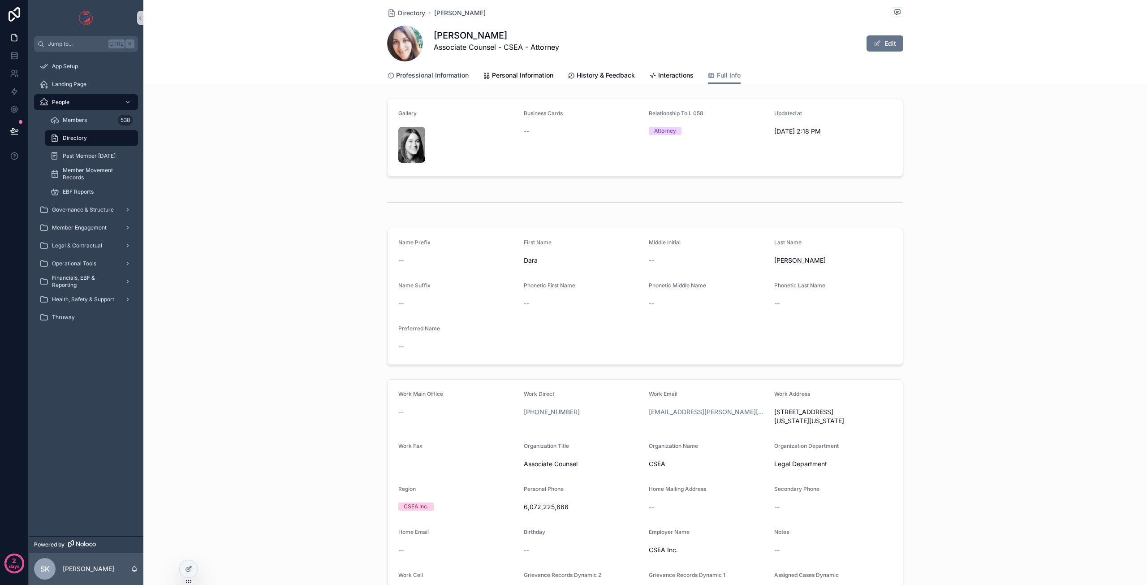
click at [434, 75] on span "Professional Information" at bounding box center [432, 75] width 73 height 9
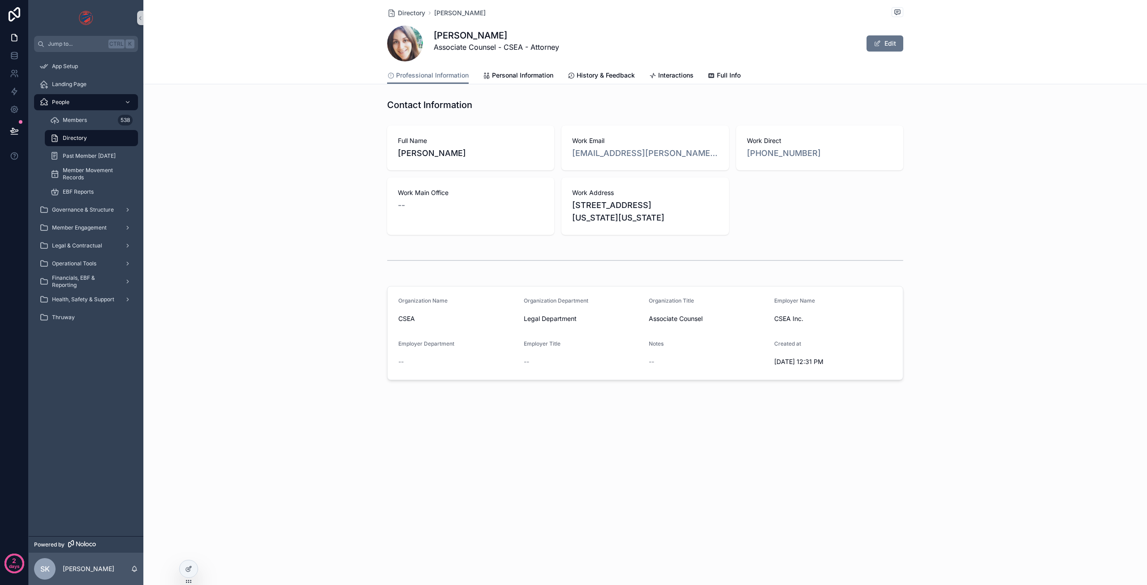
drag, startPoint x: 731, startPoint y: 76, endPoint x: 829, endPoint y: 53, distance: 100.2
click at [829, 53] on div "[PERSON_NAME] Associate Counsel - CSEA - Attorney Edit" at bounding box center [645, 44] width 516 height 36
click at [889, 43] on button "Edit" at bounding box center [884, 43] width 37 height 16
click at [734, 74] on span "Full Info" at bounding box center [729, 75] width 24 height 9
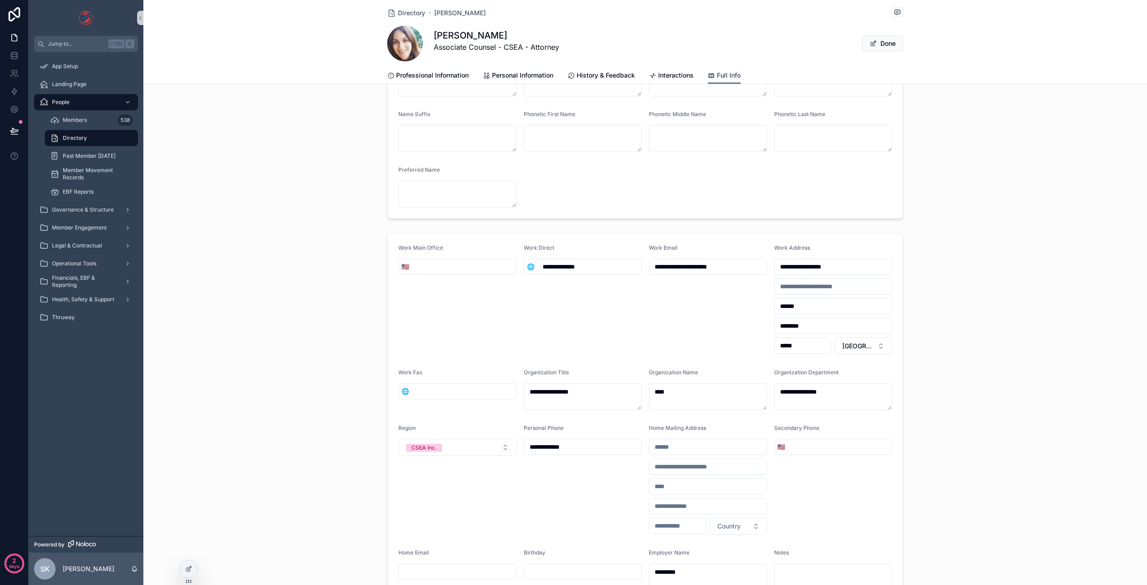
scroll to position [179, 0]
click at [426, 265] on input "scrollable content" at bounding box center [464, 265] width 104 height 13
click at [295, 319] on div "**********" at bounding box center [645, 499] width 1004 height 542
drag, startPoint x: 407, startPoint y: 265, endPoint x: 376, endPoint y: 269, distance: 31.6
click at [376, 269] on div "**********" at bounding box center [645, 499] width 1004 height 542
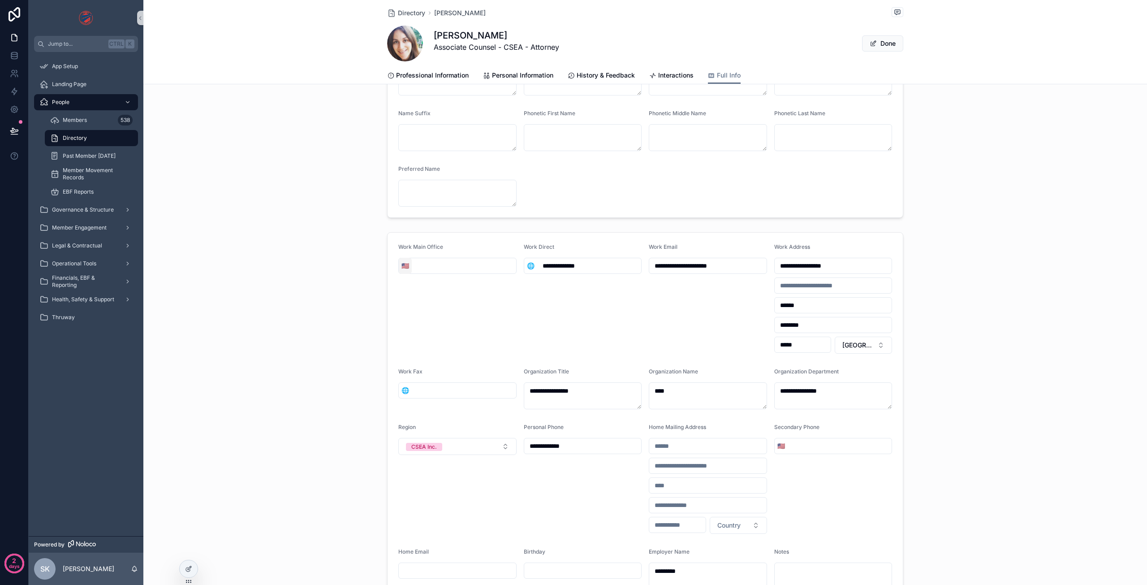
click at [401, 269] on span "🇺🇸" at bounding box center [405, 265] width 8 height 9
click at [436, 265] on input "scrollable content" at bounding box center [464, 265] width 104 height 13
click at [492, 304] on div "Work Main Office 🇺🇸" at bounding box center [457, 298] width 118 height 110
click at [528, 266] on span "🌐" at bounding box center [531, 265] width 8 height 9
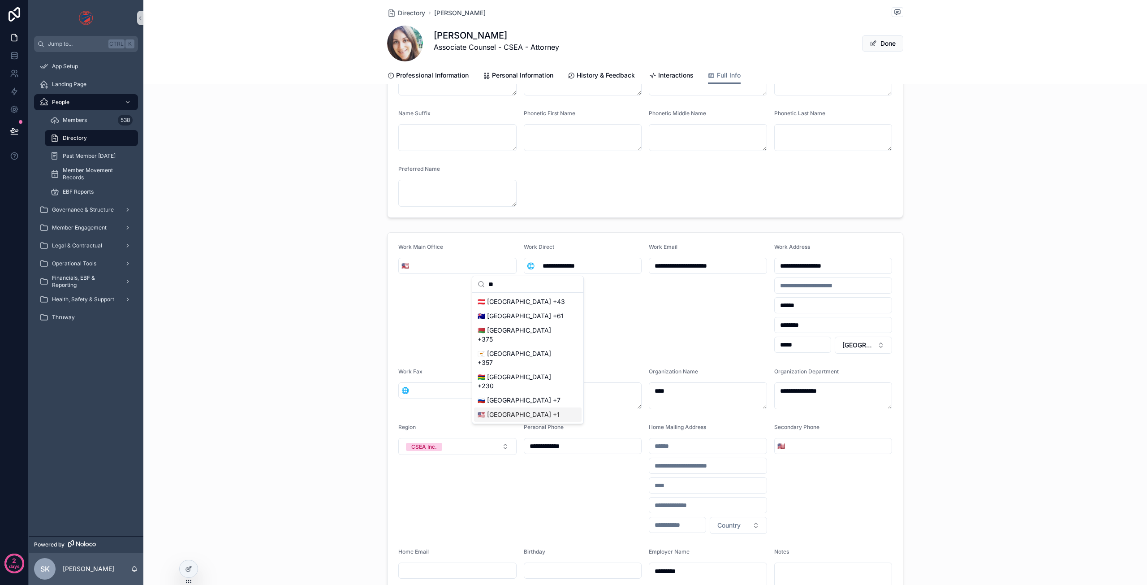
type input "**"
click at [503, 407] on div "🇺🇸 [GEOGRAPHIC_DATA] +1" at bounding box center [528, 414] width 108 height 14
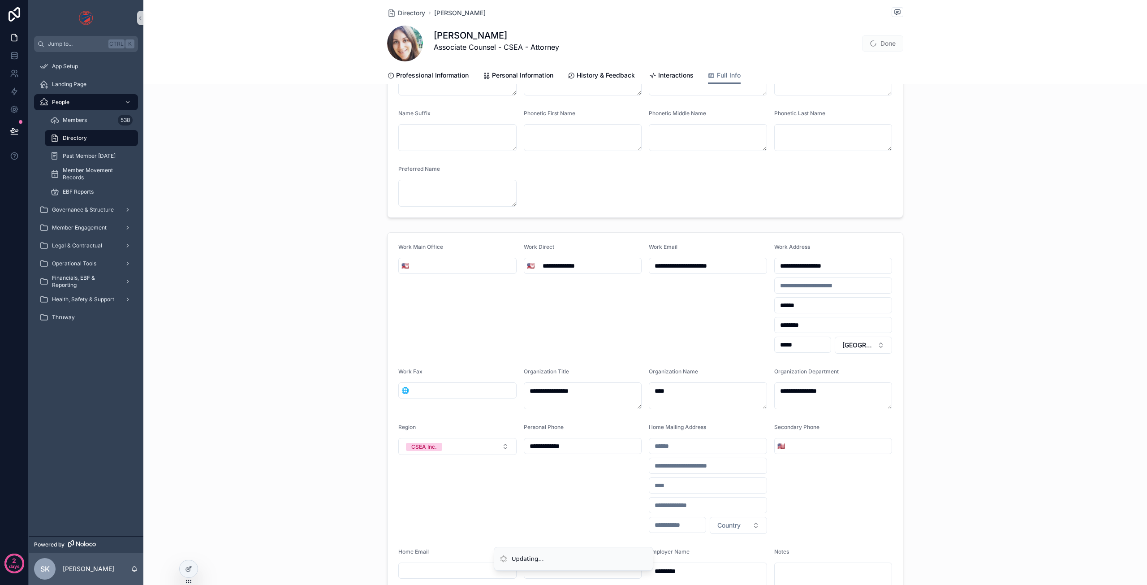
click at [654, 326] on div "**********" at bounding box center [708, 298] width 118 height 110
type input "**********"
click at [594, 444] on input "**********" at bounding box center [582, 445] width 117 height 13
click at [1018, 209] on div "Name Prefix First Name **** Middle Initial Last Name ****** Name Suffix Phoneti…" at bounding box center [645, 130] width 1004 height 182
click at [537, 74] on span "Personal Information" at bounding box center [522, 75] width 61 height 9
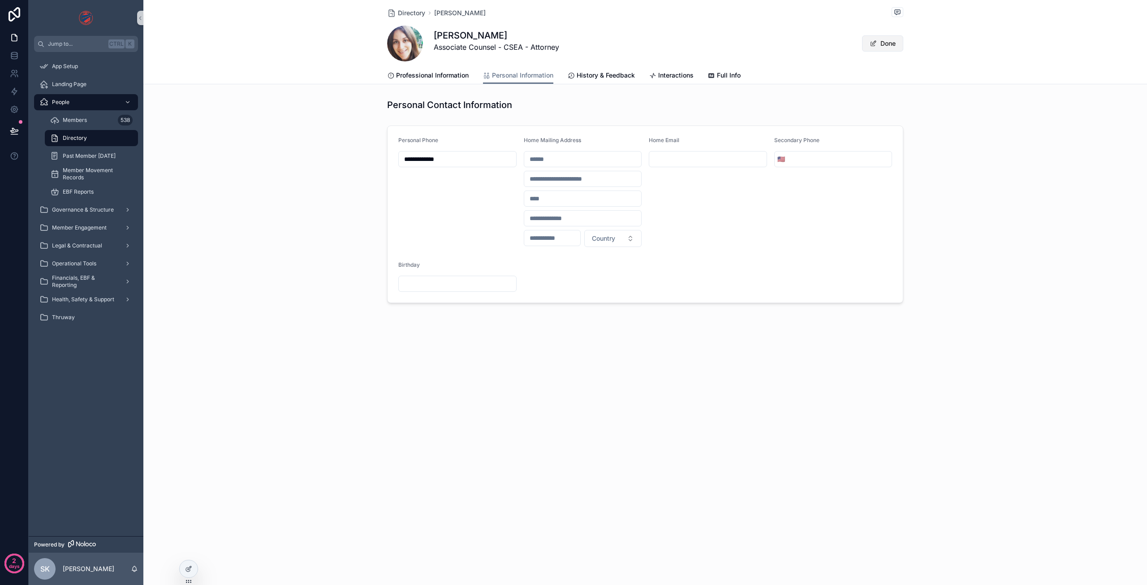
click at [887, 45] on button "Done" at bounding box center [882, 43] width 41 height 16
click at [190, 566] on icon at bounding box center [190, 568] width 4 height 4
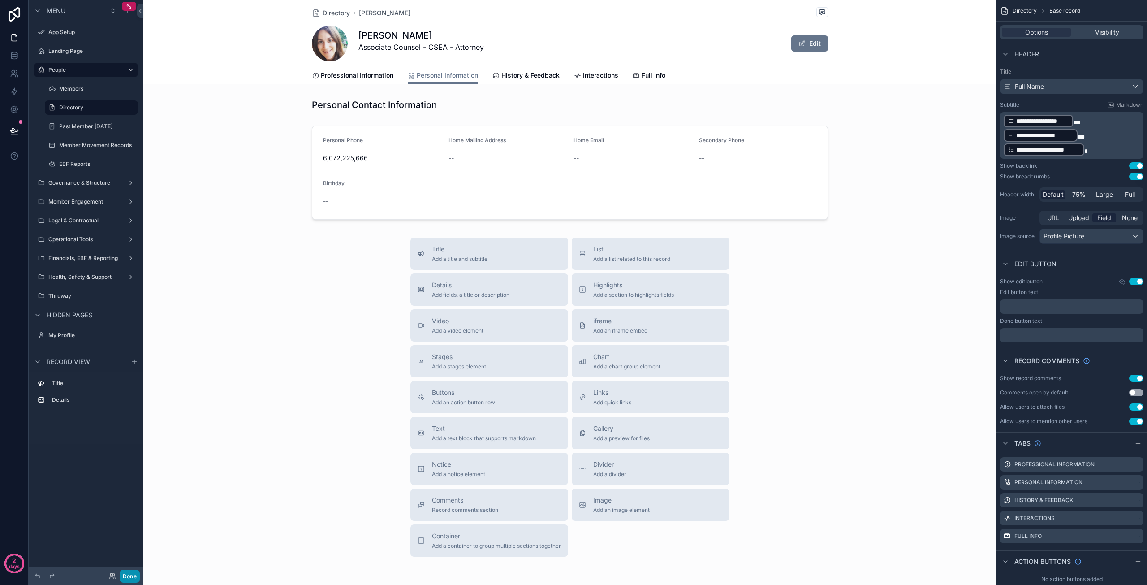
click at [136, 578] on button "Done" at bounding box center [130, 575] width 20 height 13
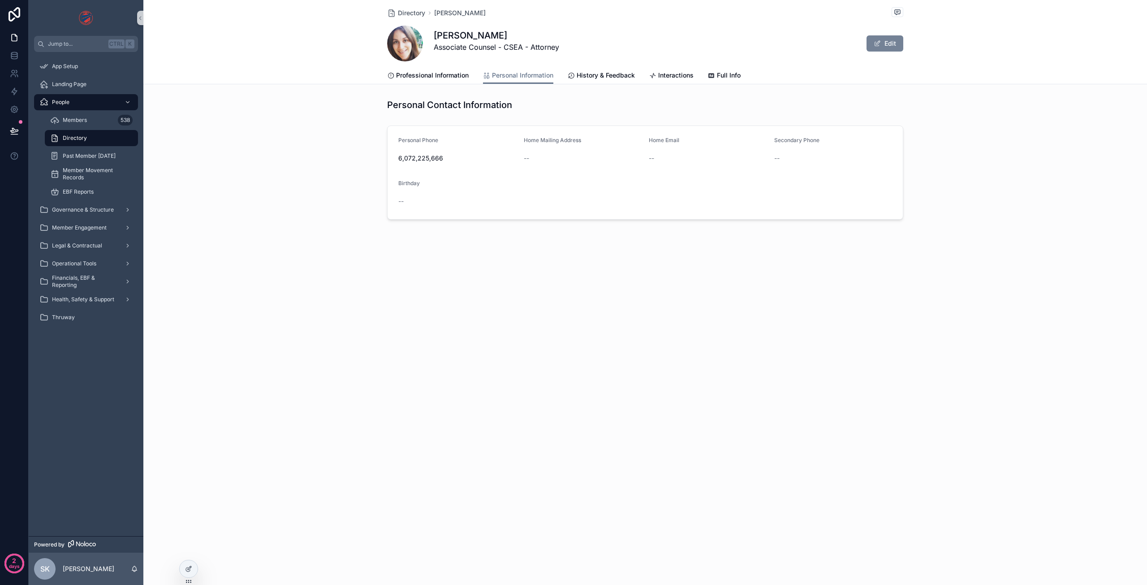
click at [896, 48] on button "Edit" at bounding box center [884, 43] width 37 height 16
click at [887, 45] on button "Done" at bounding box center [882, 43] width 41 height 16
click at [15, 39] on icon at bounding box center [14, 37] width 9 height 9
click at [72, 117] on span "Members" at bounding box center [75, 119] width 24 height 7
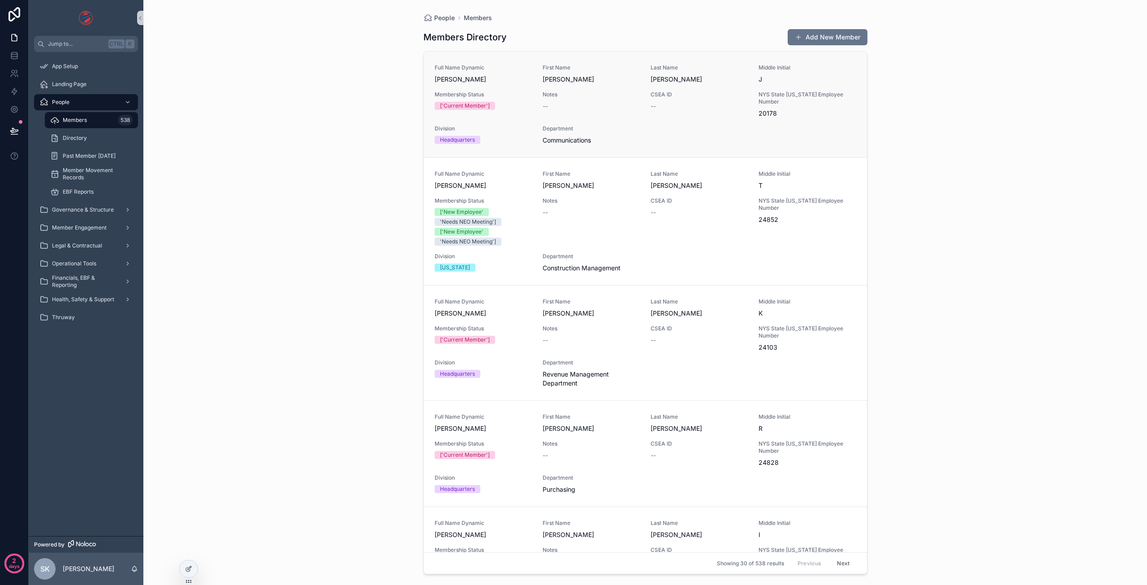
click at [642, 108] on div "Full Name Dynamic [PERSON_NAME] First Name [PERSON_NAME] Name [PERSON_NAME] Mid…" at bounding box center [646, 104] width 422 height 81
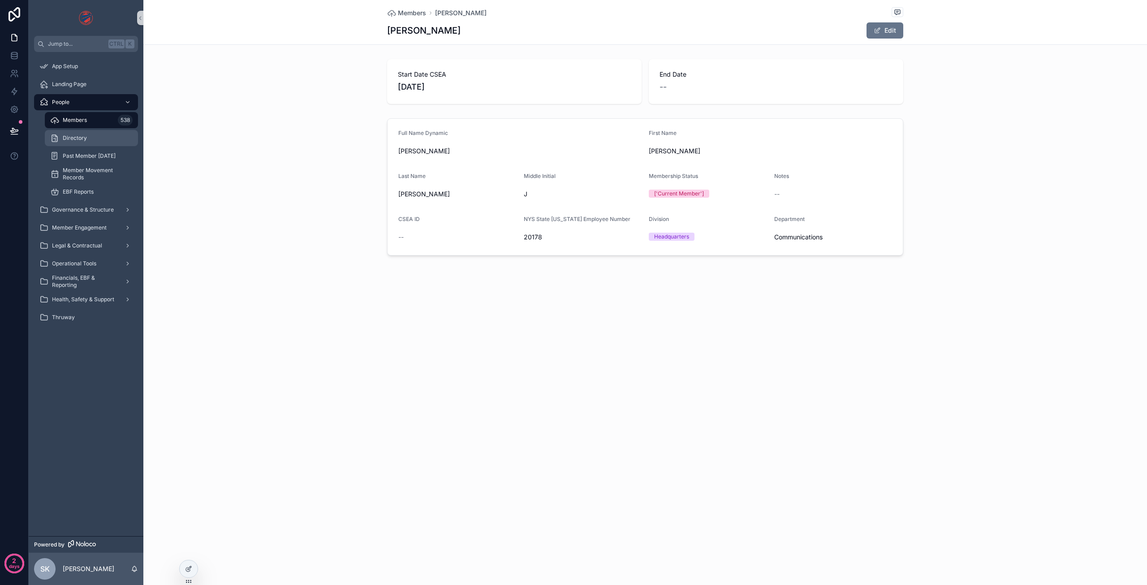
click at [74, 138] on span "Directory" at bounding box center [75, 137] width 24 height 7
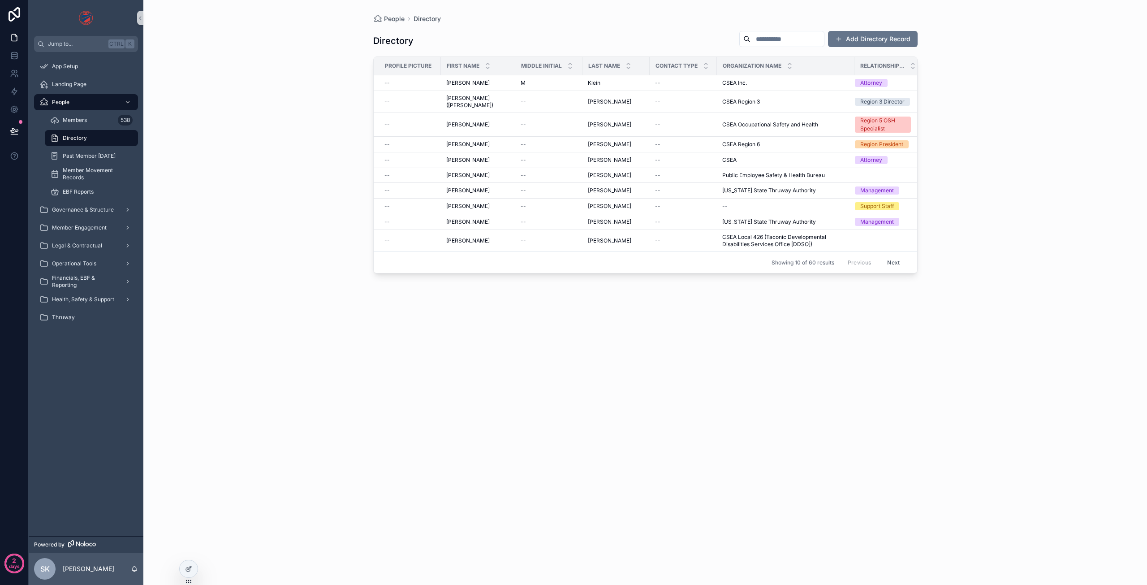
click at [760, 39] on input "scrollable content" at bounding box center [786, 39] width 73 height 13
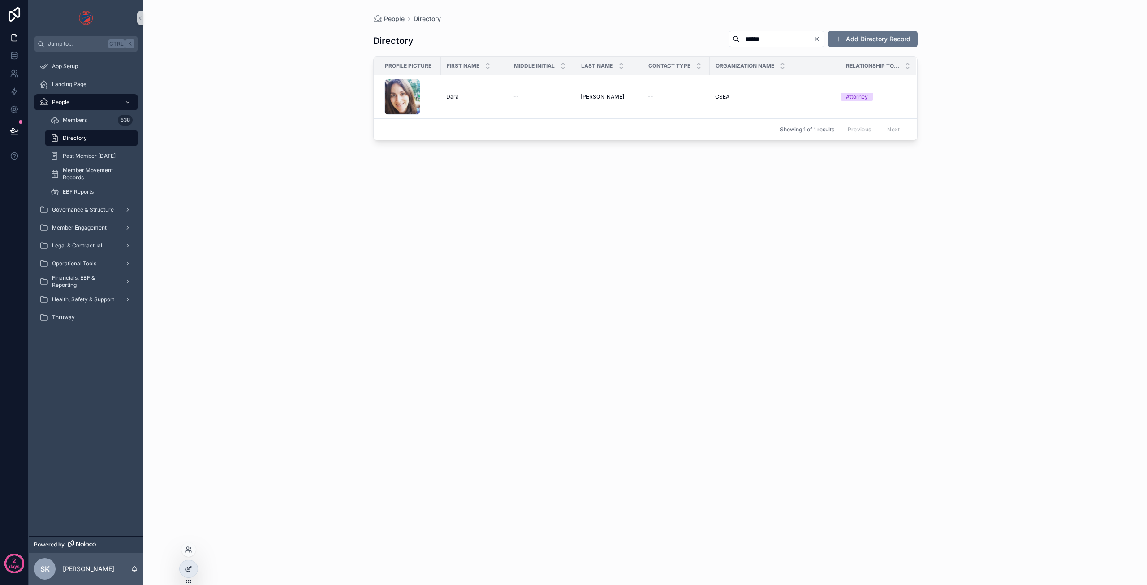
type input "******"
click at [185, 573] on div at bounding box center [189, 568] width 18 height 17
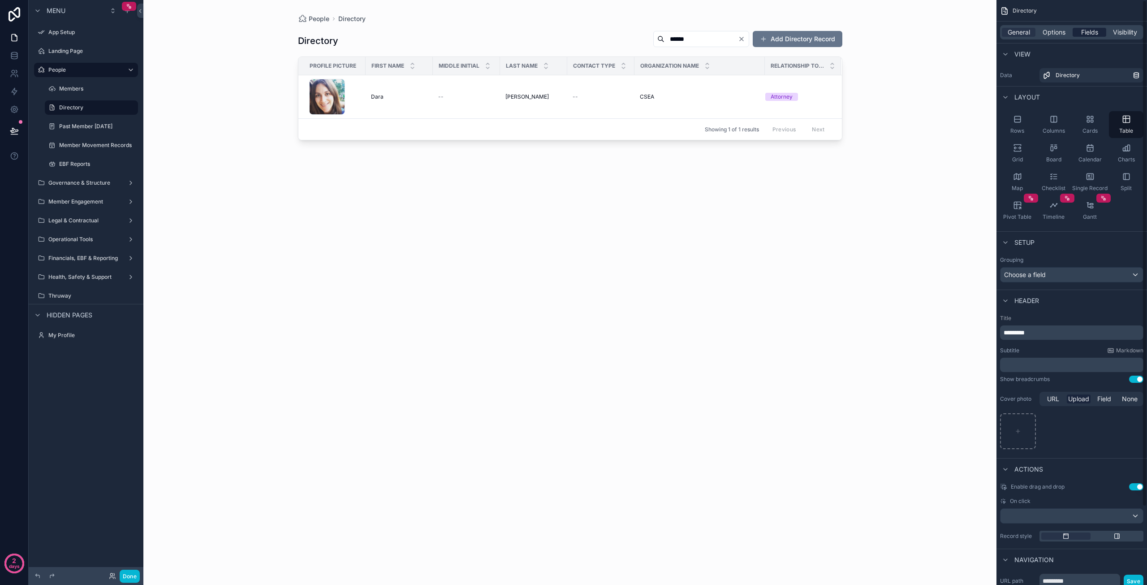
click at [1089, 34] on span "Fields" at bounding box center [1089, 32] width 17 height 9
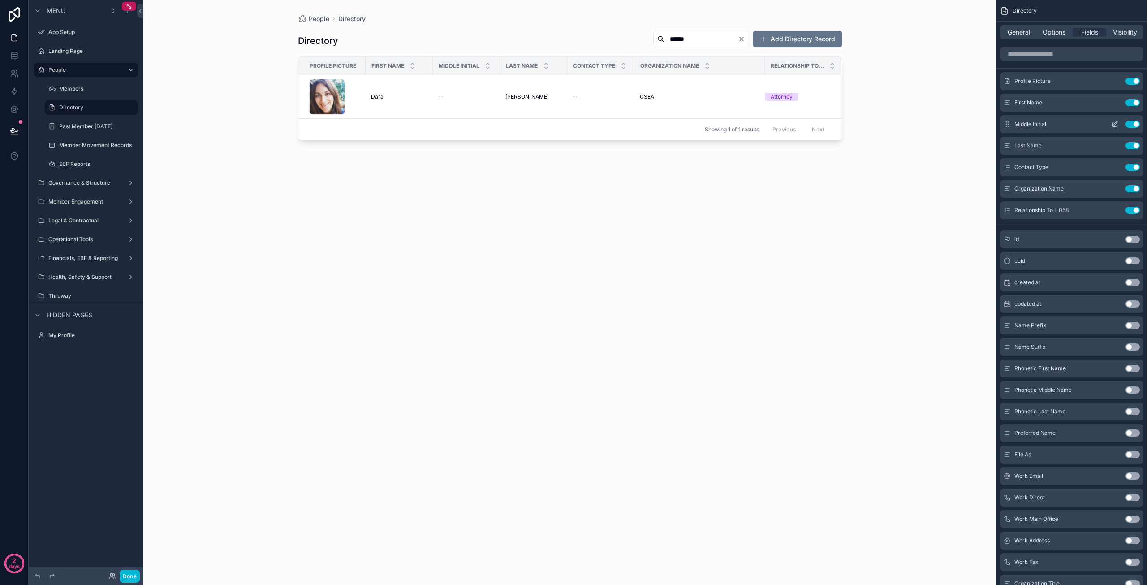
click at [1132, 122] on button "Use setting" at bounding box center [1132, 124] width 14 height 7
click at [508, 98] on div "scrollable content" at bounding box center [570, 287] width 573 height 574
click at [512, 97] on div "--" at bounding box center [533, 96] width 56 height 7
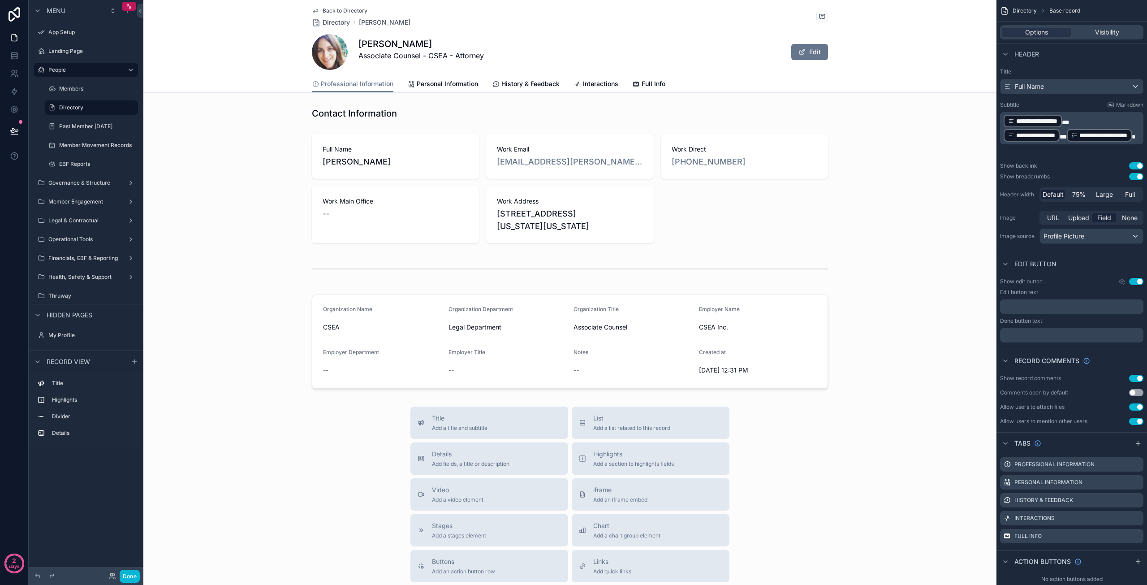
click at [512, 97] on div "Back to Directory Directory [PERSON_NAME] [PERSON_NAME] Associate Counsel - CSE…" at bounding box center [569, 292] width 853 height 585
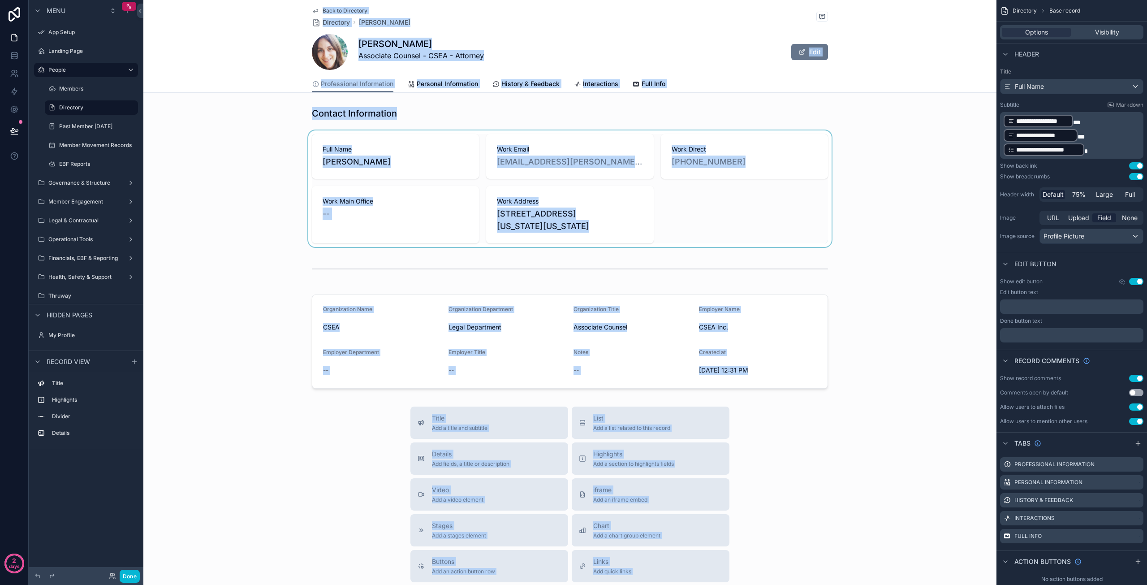
click at [930, 217] on div "scrollable content" at bounding box center [569, 188] width 853 height 116
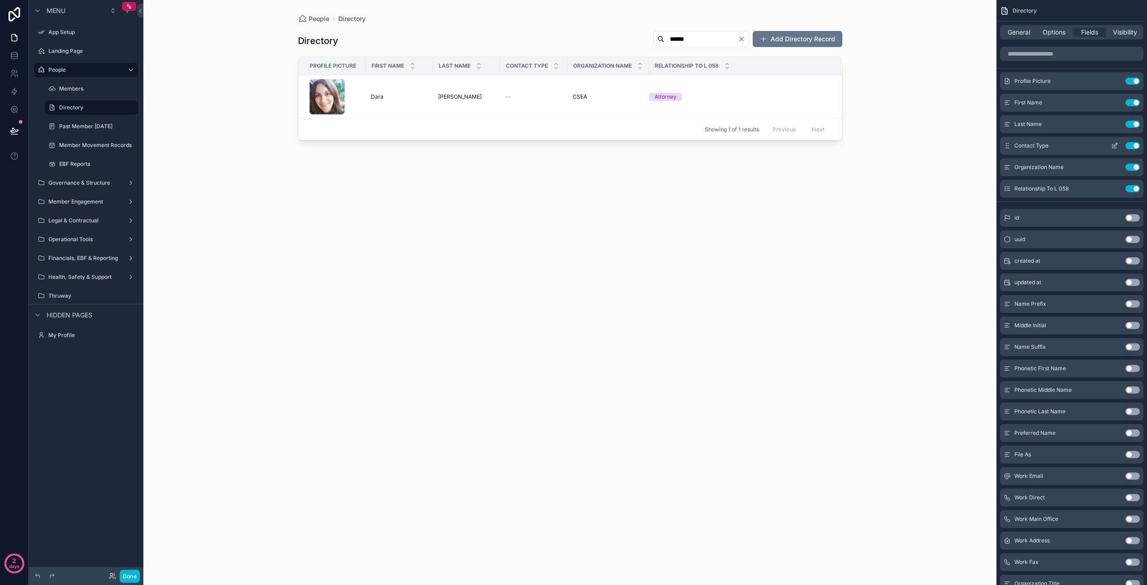
click at [1112, 146] on icon "scrollable content" at bounding box center [1114, 146] width 4 height 4
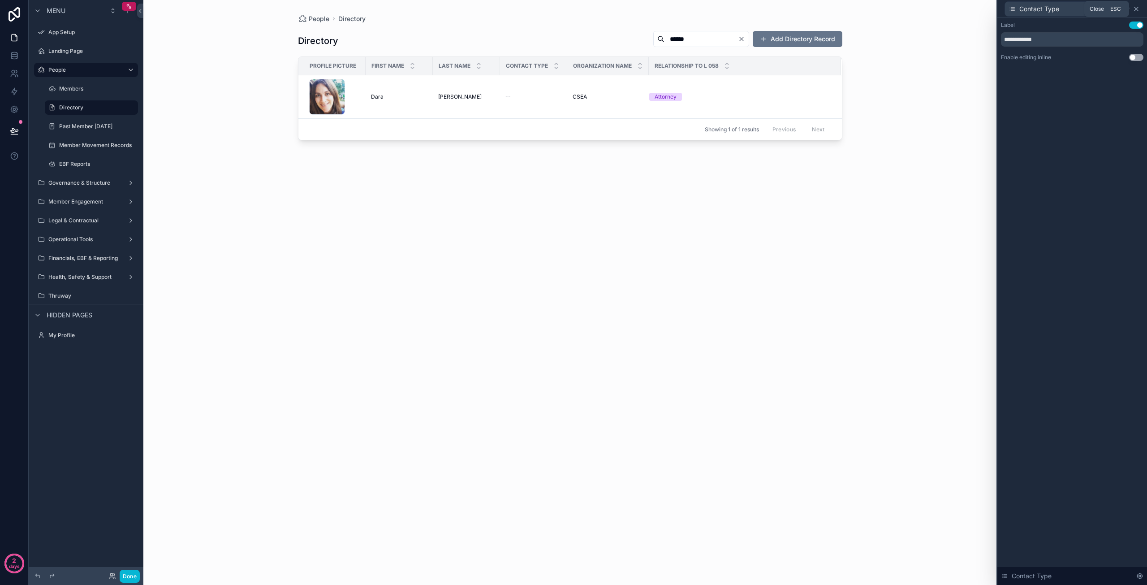
click at [1136, 9] on icon at bounding box center [1136, 9] width 4 height 4
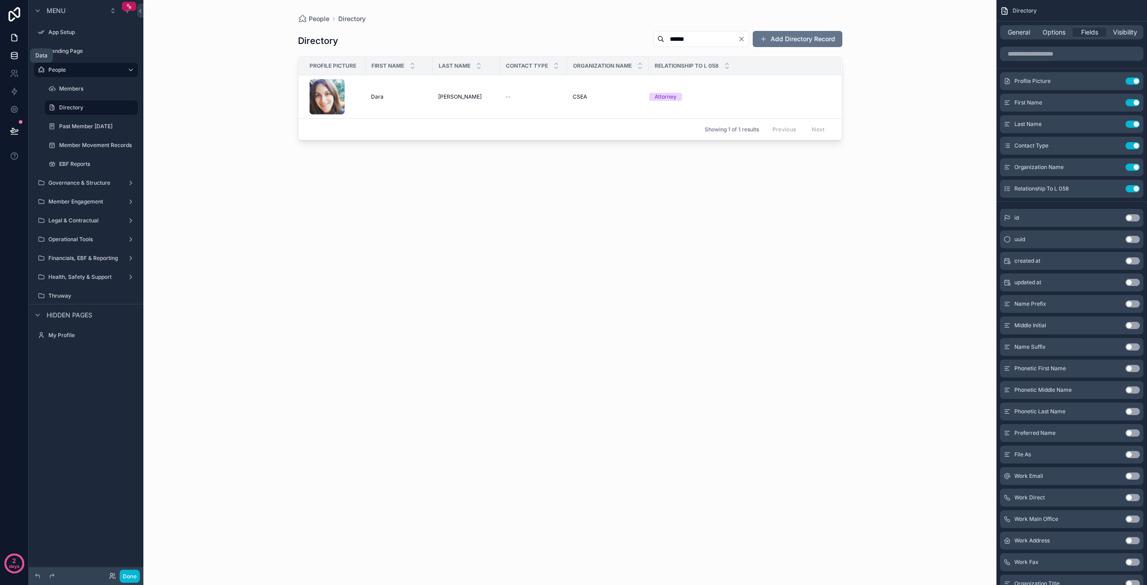
click at [18, 56] on icon at bounding box center [14, 55] width 9 height 9
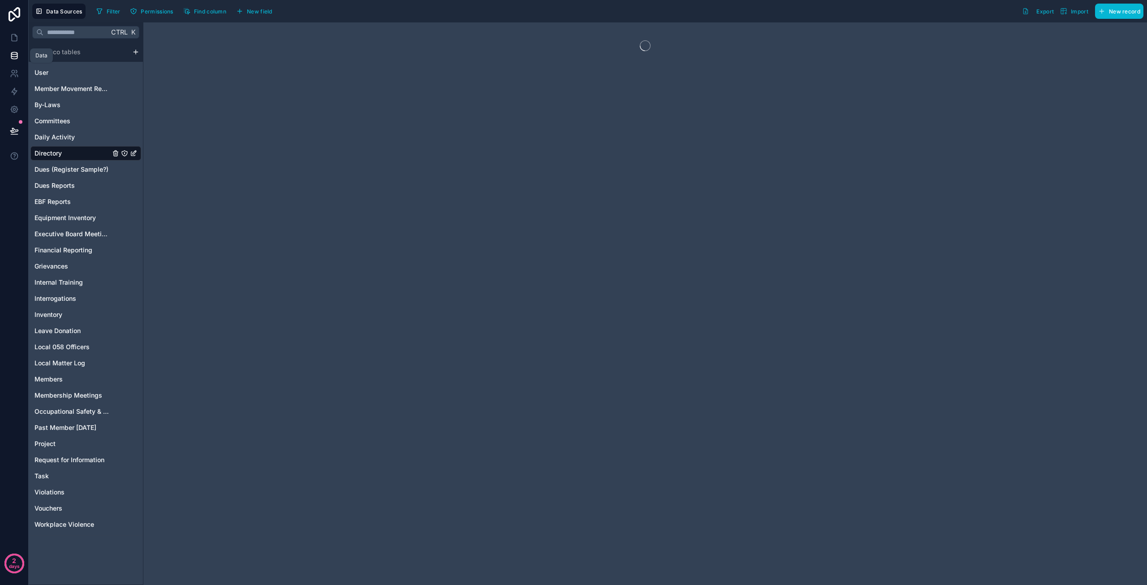
click at [13, 57] on icon at bounding box center [14, 55] width 6 height 4
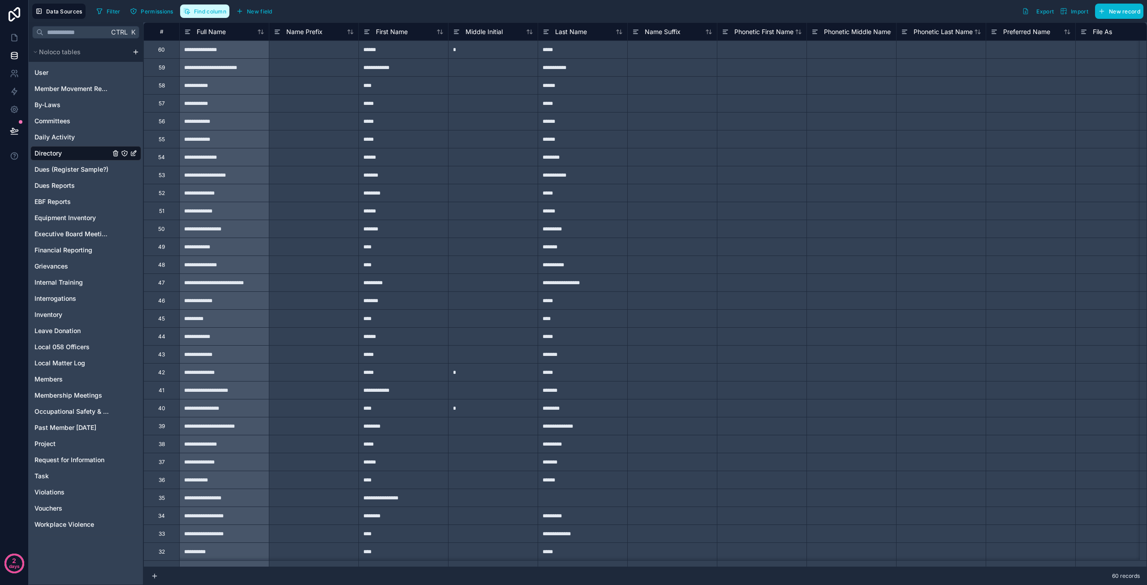
click at [207, 14] on span "Find column" at bounding box center [210, 11] width 32 height 7
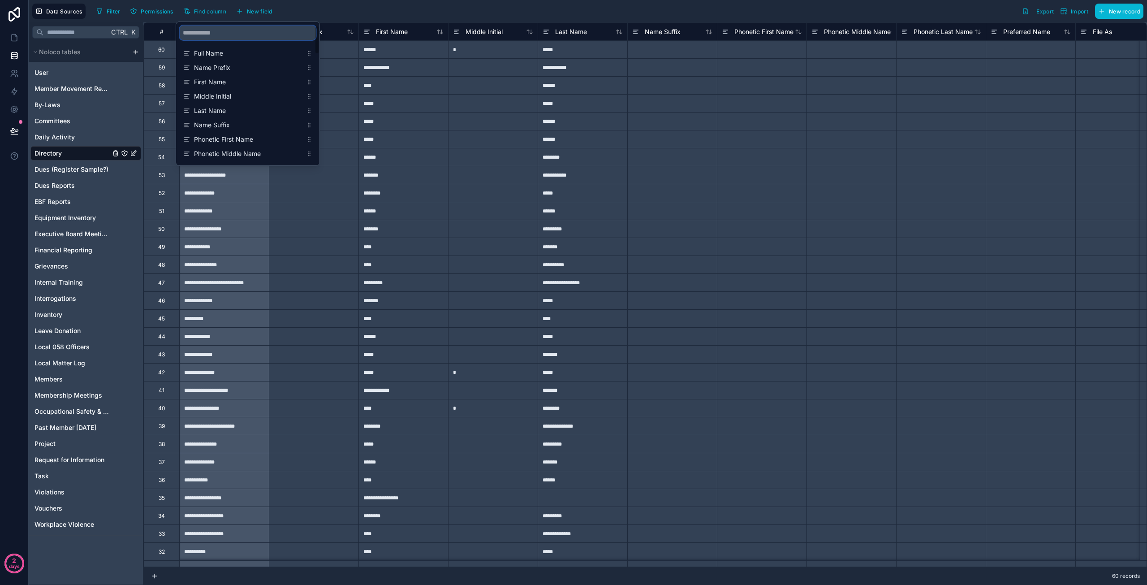
click at [222, 33] on input "scrollable content" at bounding box center [248, 33] width 136 height 14
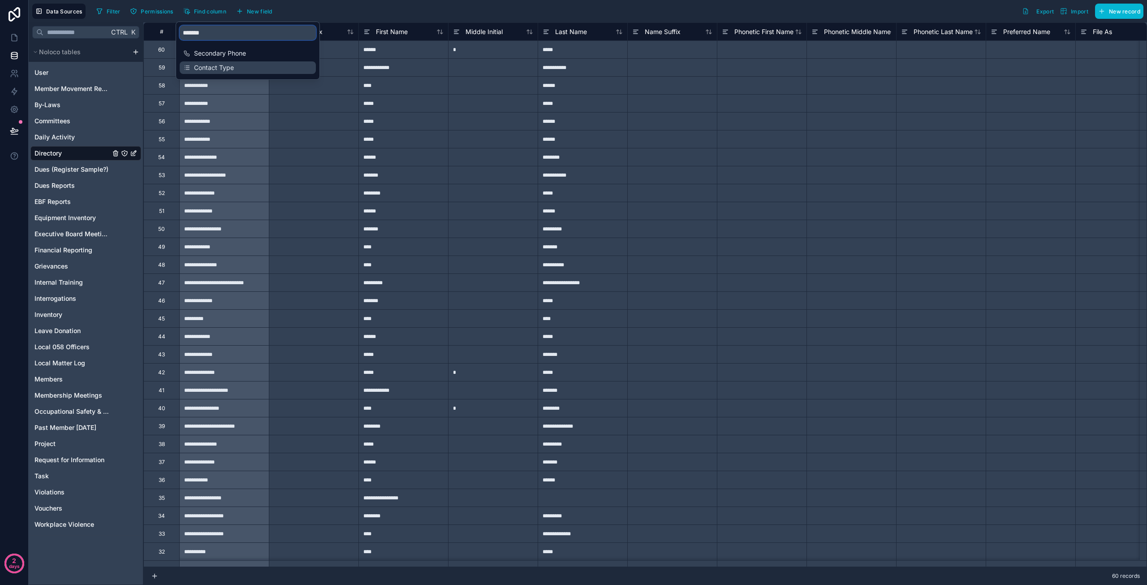
type input "*******"
click at [220, 67] on span "Contact Type" at bounding box center [248, 67] width 108 height 9
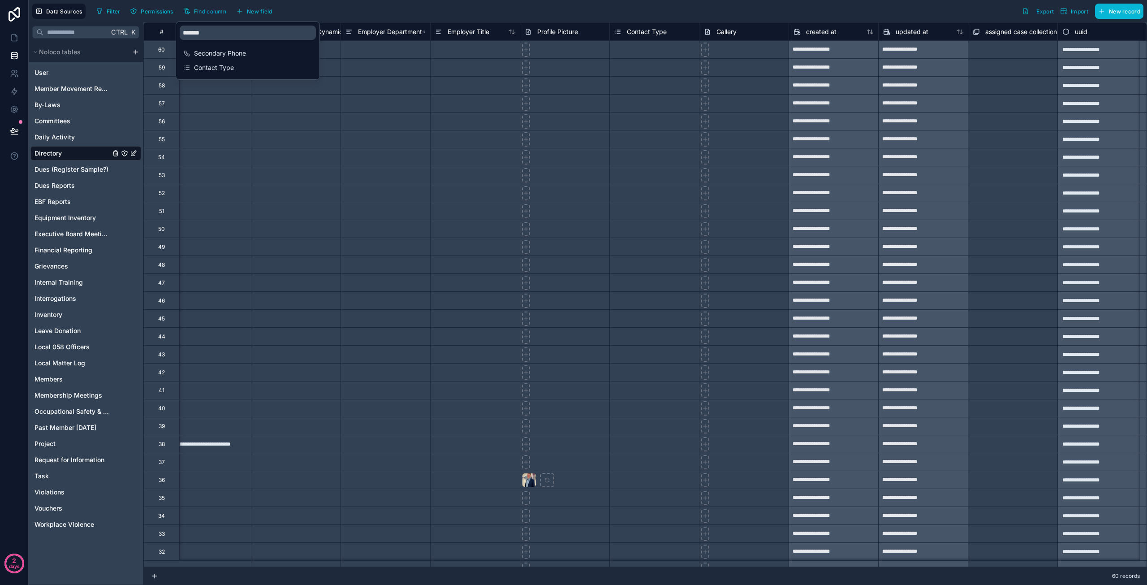
scroll to position [0, 3072]
click at [645, 31] on span "Contact Type" at bounding box center [646, 31] width 40 height 9
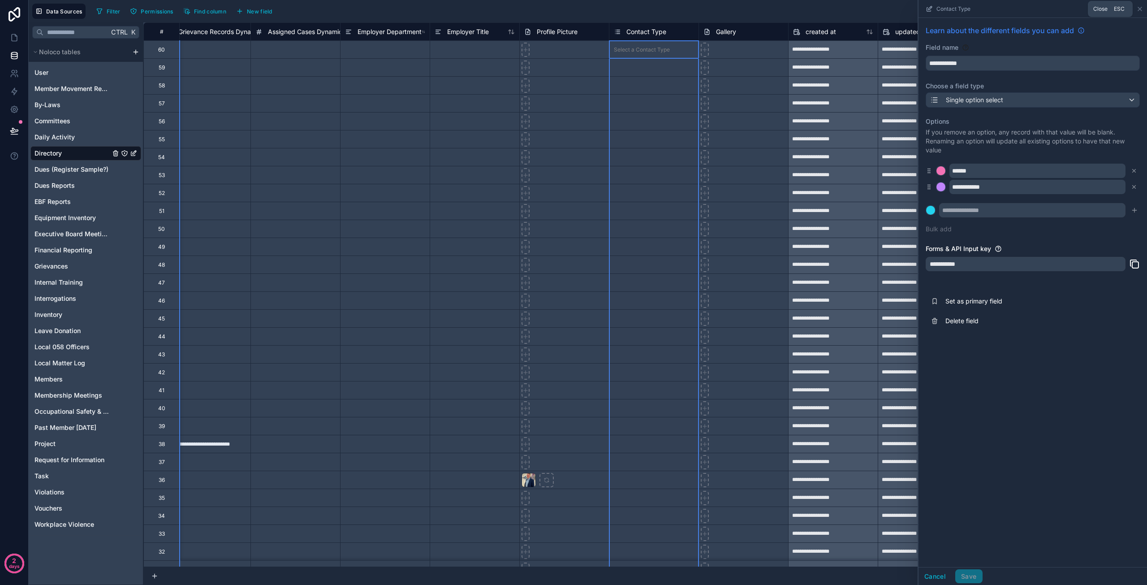
drag, startPoint x: 1140, startPoint y: 9, endPoint x: 998, endPoint y: 33, distance: 144.4
click at [1140, 9] on icon at bounding box center [1140, 9] width 4 height 4
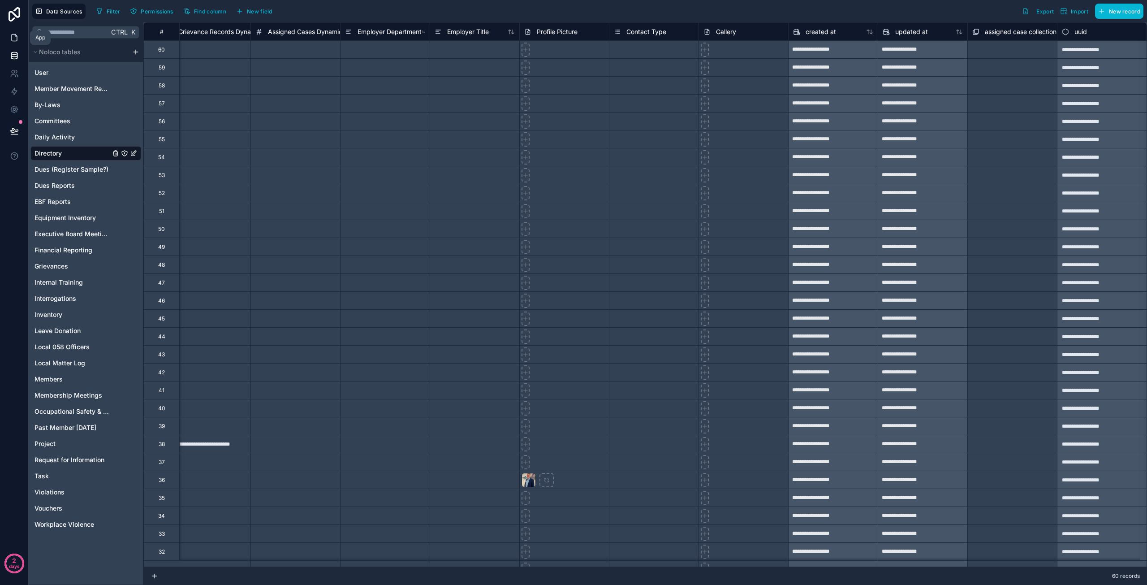
click at [13, 38] on icon at bounding box center [14, 37] width 9 height 9
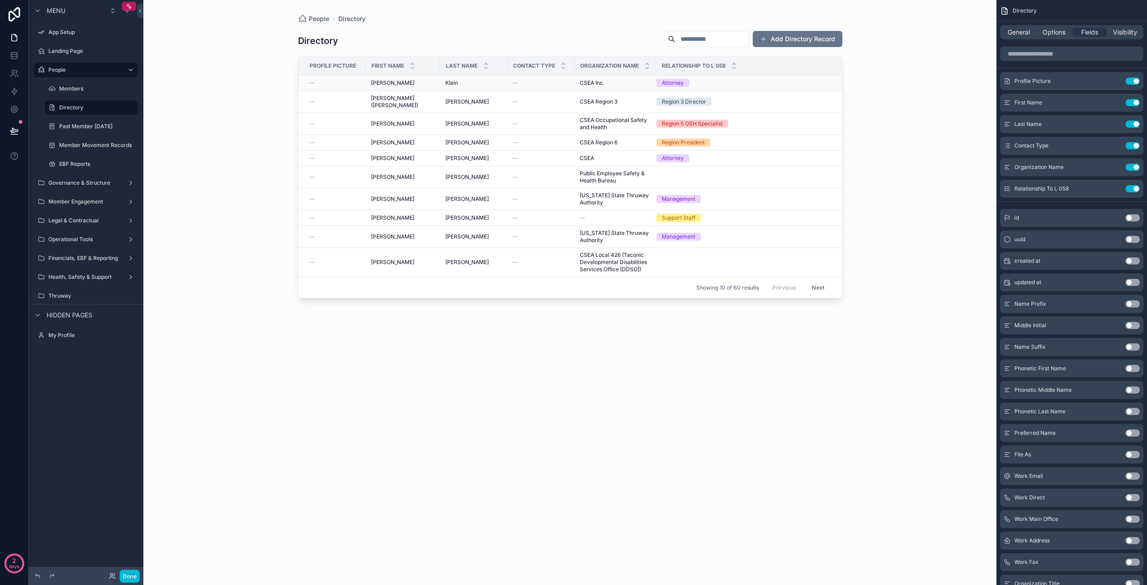
click at [533, 85] on div "--" at bounding box center [541, 82] width 56 height 7
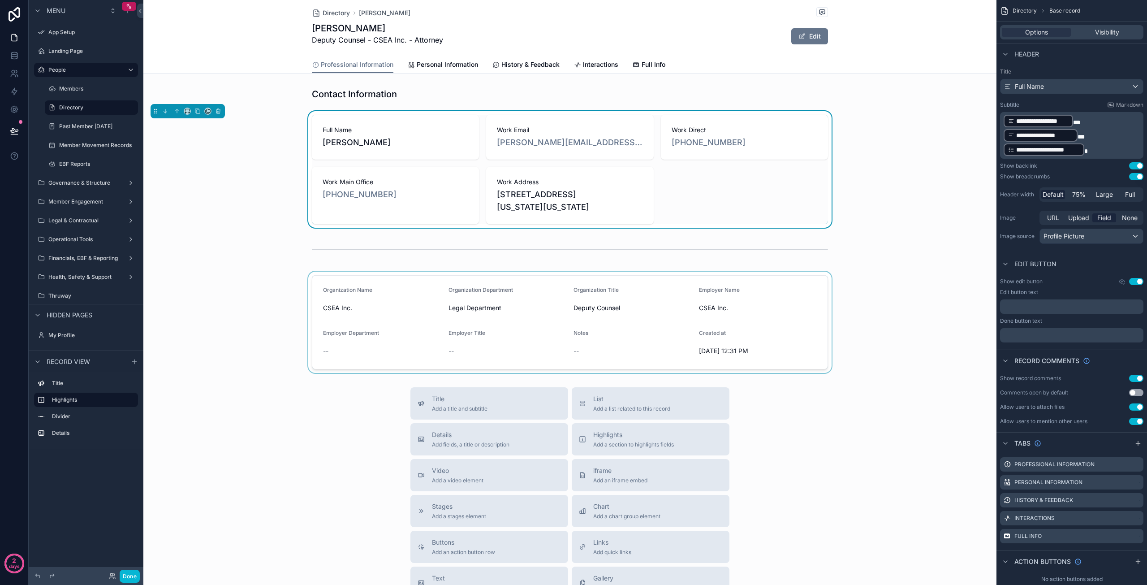
click at [353, 349] on div "scrollable content" at bounding box center [569, 321] width 853 height 101
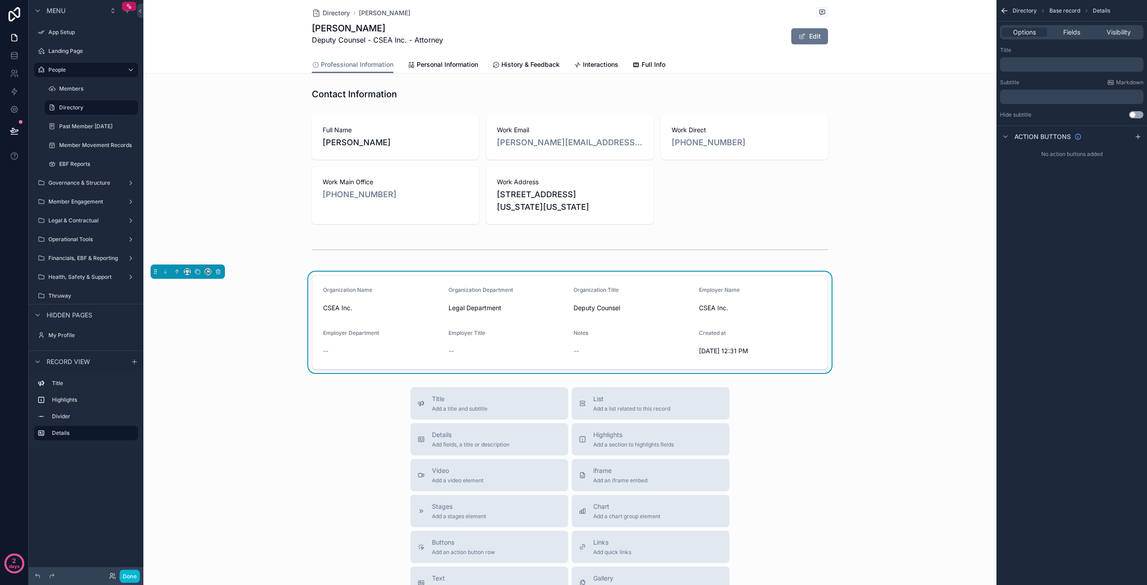
click at [353, 349] on div "--" at bounding box center [382, 350] width 118 height 9
click at [804, 40] on button "Edit" at bounding box center [809, 36] width 37 height 16
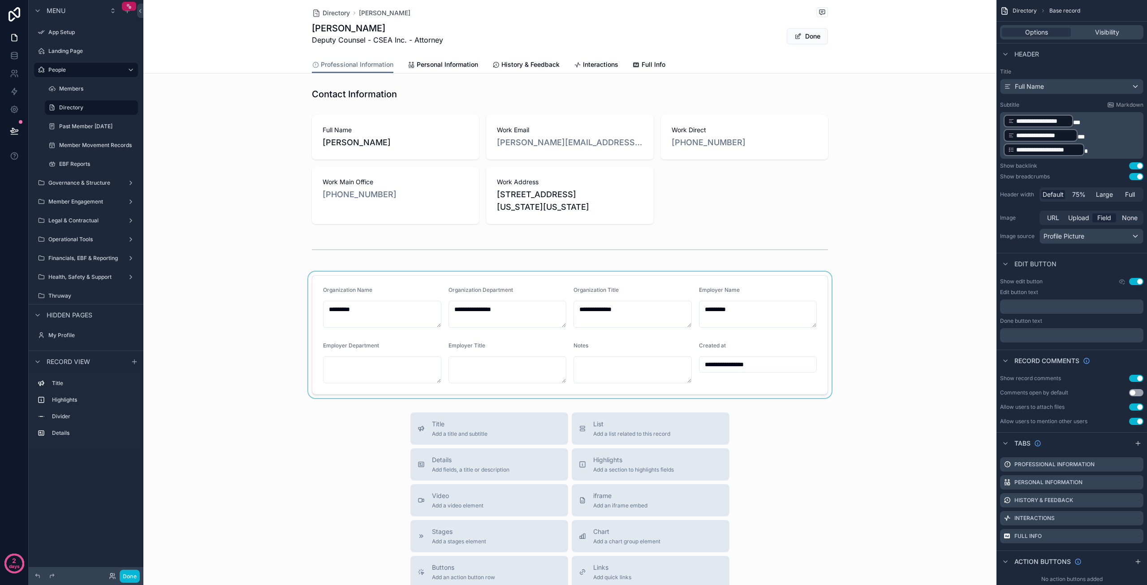
click at [345, 367] on div "scrollable content" at bounding box center [569, 334] width 853 height 126
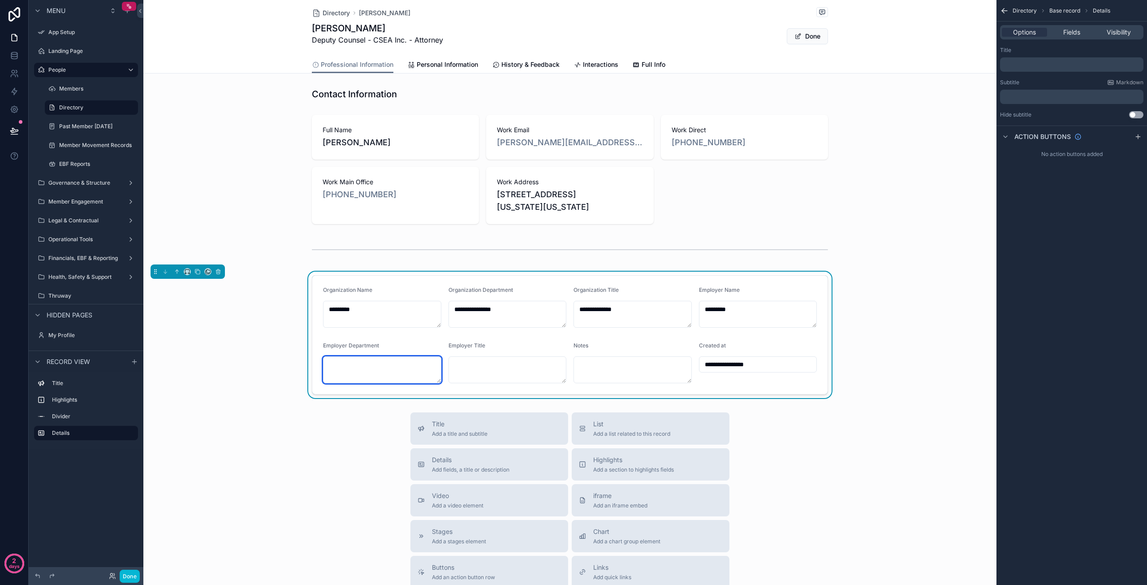
click at [364, 363] on textarea "scrollable content" at bounding box center [382, 369] width 118 height 27
type textarea "**********"
click at [913, 377] on div "**********" at bounding box center [569, 334] width 853 height 126
click at [1035, 224] on div "Directory Base record Details Options Fields Visibility Title ﻿ Subtitle Markdo…" at bounding box center [1071, 292] width 151 height 585
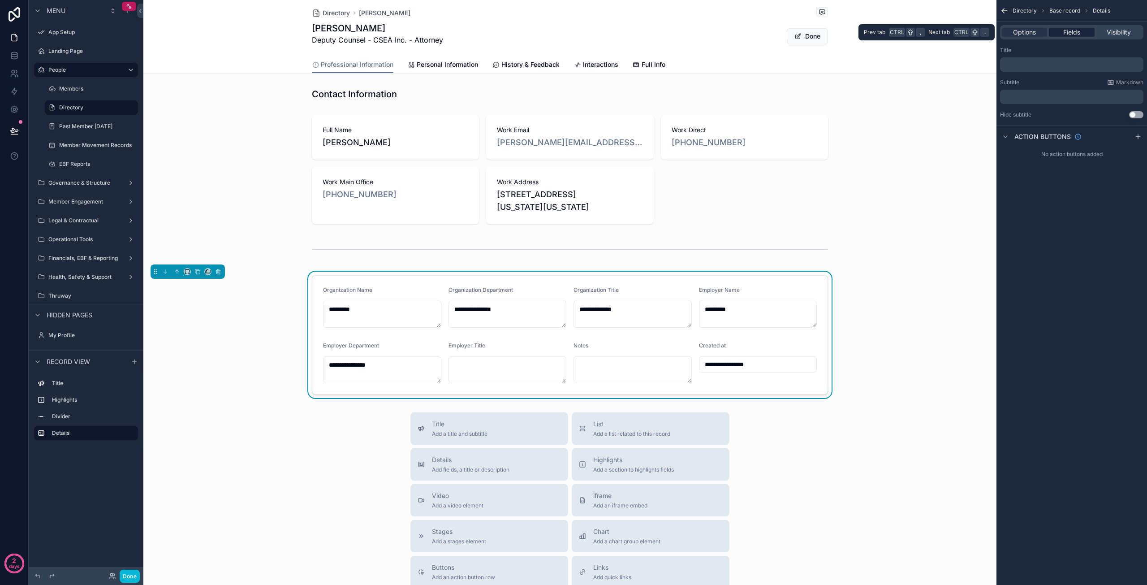
click at [1072, 33] on span "Fields" at bounding box center [1071, 32] width 17 height 9
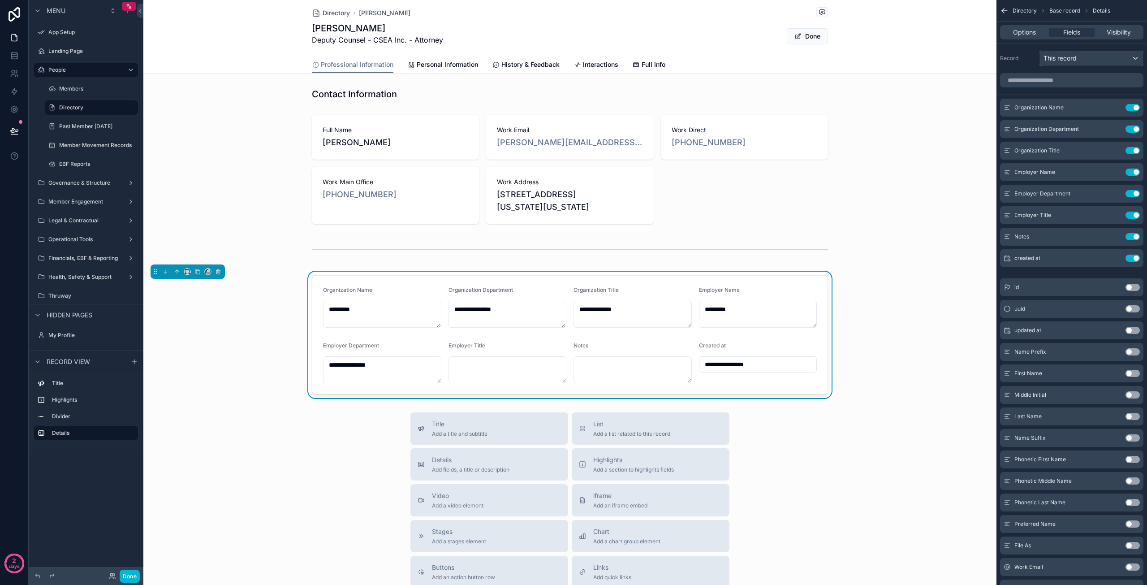
click at [1069, 60] on span "This record" at bounding box center [1059, 58] width 33 height 9
click at [1069, 60] on div "scrollable content" at bounding box center [573, 292] width 1147 height 585
click at [1023, 9] on span "Directory" at bounding box center [1025, 10] width 24 height 7
drag, startPoint x: 630, startPoint y: 309, endPoint x: 564, endPoint y: 308, distance: 65.9
click at [564, 308] on form "**********" at bounding box center [569, 335] width 515 height 118
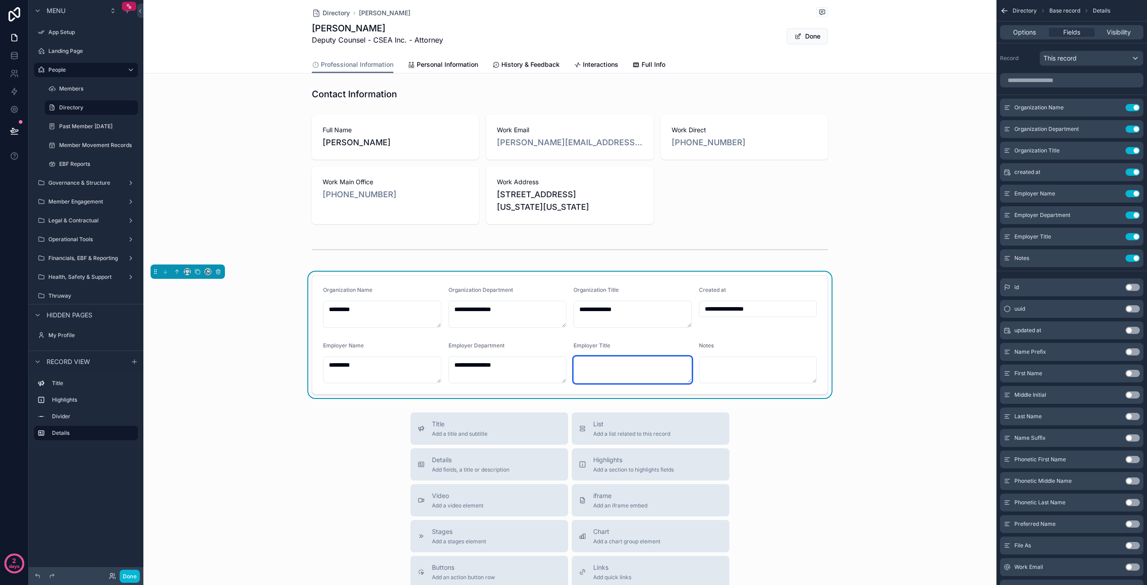
click at [595, 365] on textarea "scrollable content" at bounding box center [632, 369] width 118 height 27
paste textarea "**********"
type textarea "**********"
click at [806, 36] on button "Done" at bounding box center [807, 36] width 41 height 16
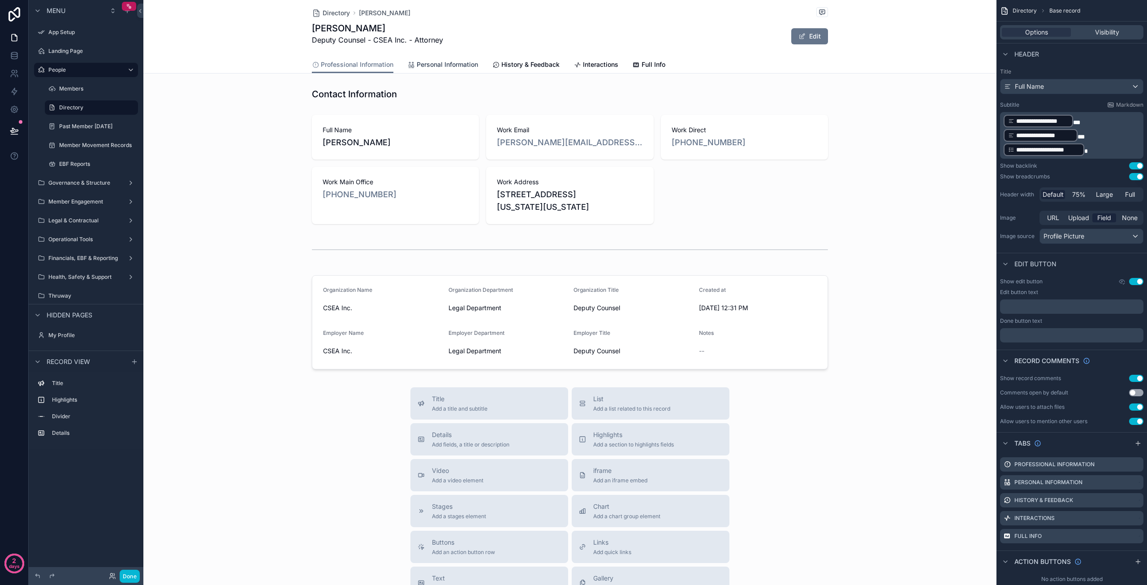
click at [427, 66] on span "Personal Information" at bounding box center [447, 64] width 61 height 9
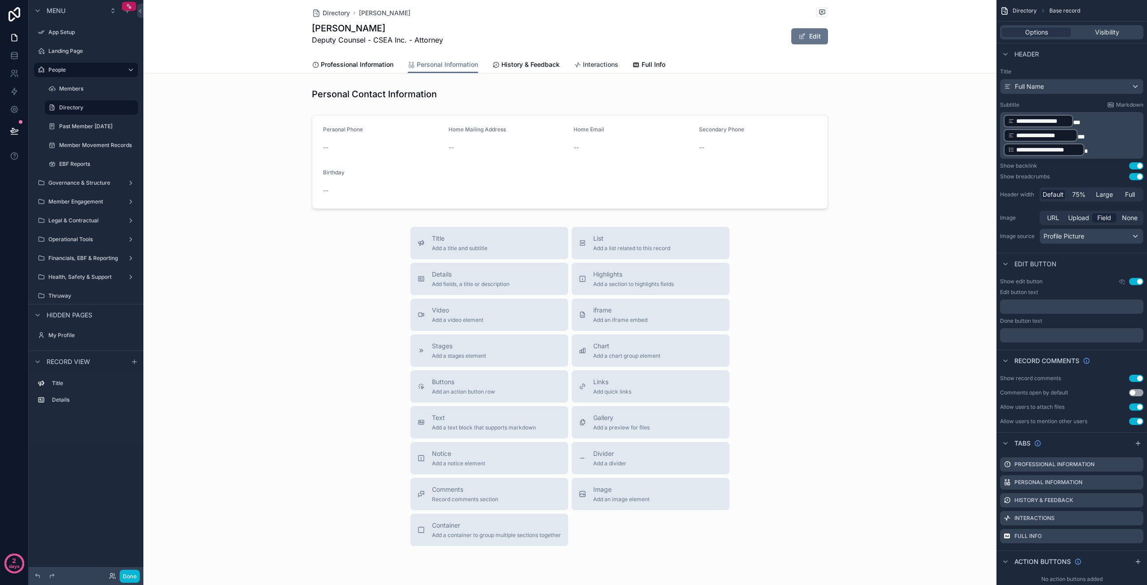
click at [603, 65] on span "Interactions" at bounding box center [600, 64] width 35 height 9
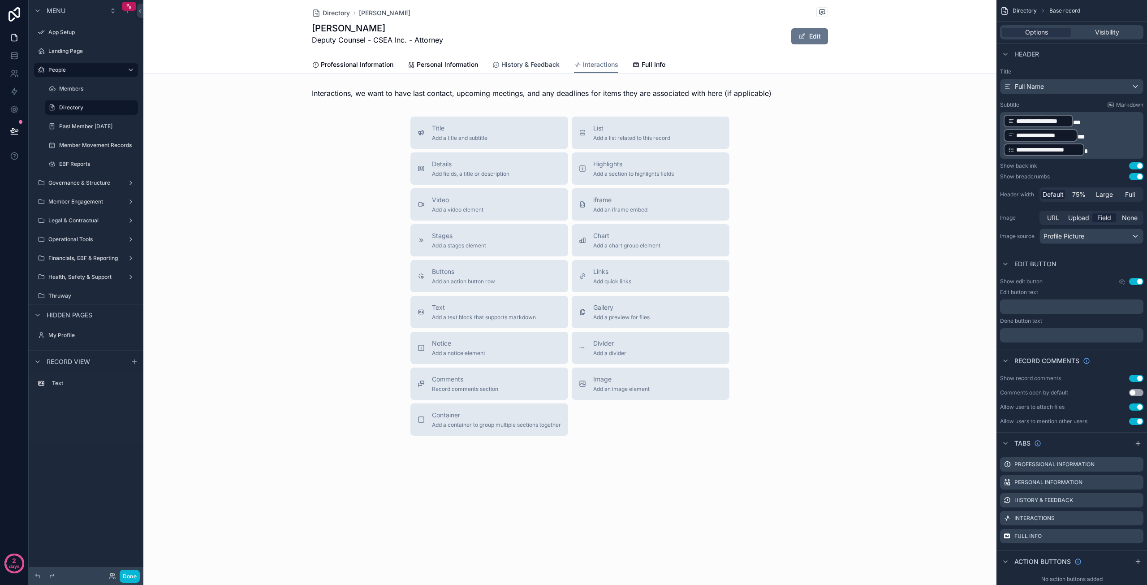
click at [530, 65] on span "History & Feedback" at bounding box center [530, 64] width 58 height 9
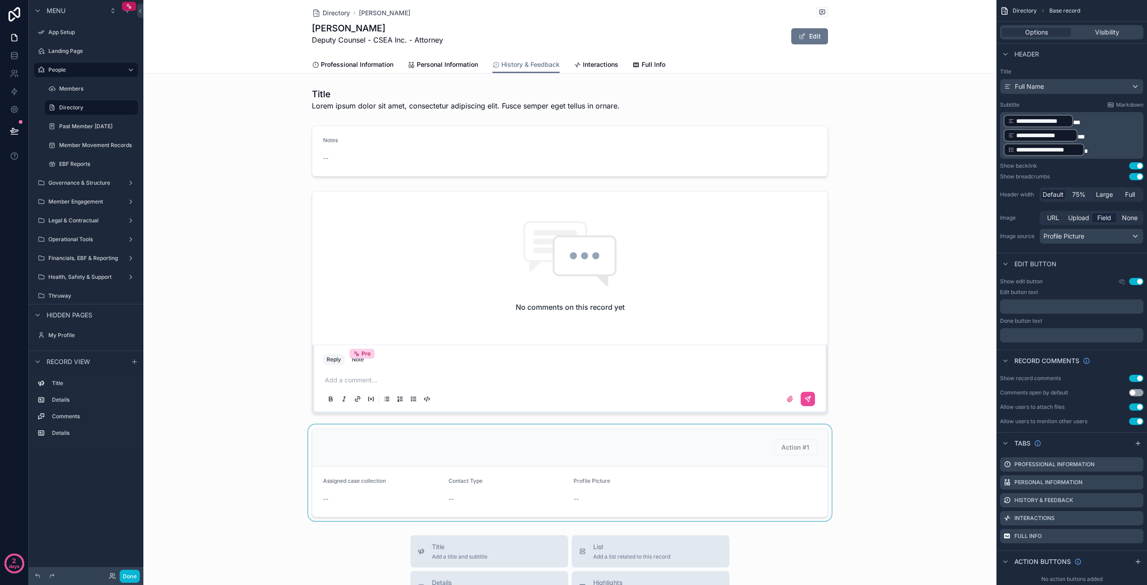
click at [427, 449] on div "scrollable content" at bounding box center [569, 472] width 853 height 96
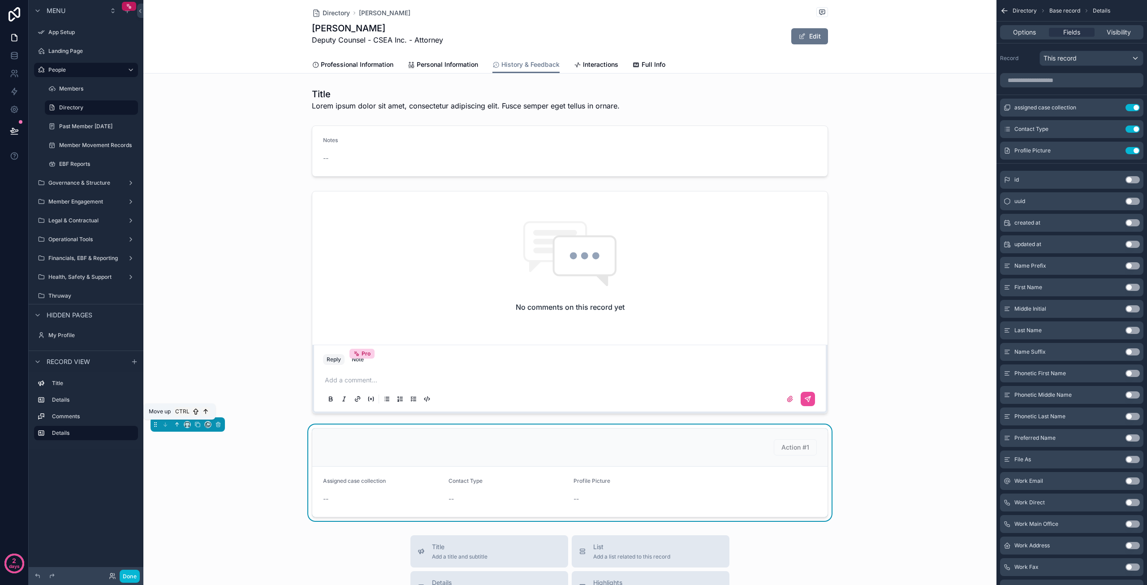
click at [175, 424] on icon "scrollable content" at bounding box center [177, 424] width 6 height 6
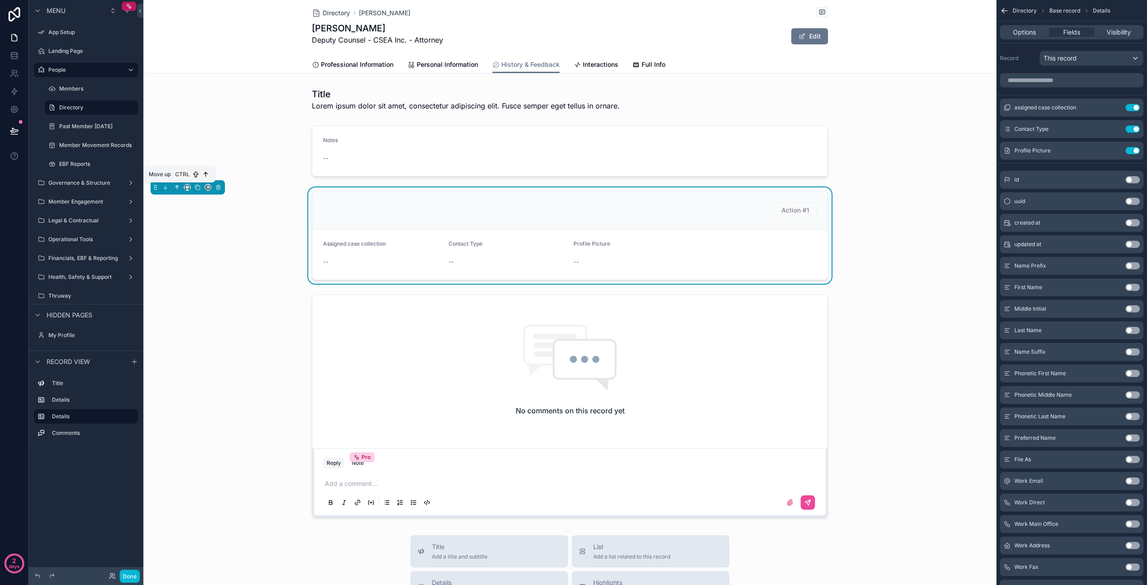
click at [178, 189] on icon "scrollable content" at bounding box center [177, 187] width 6 height 6
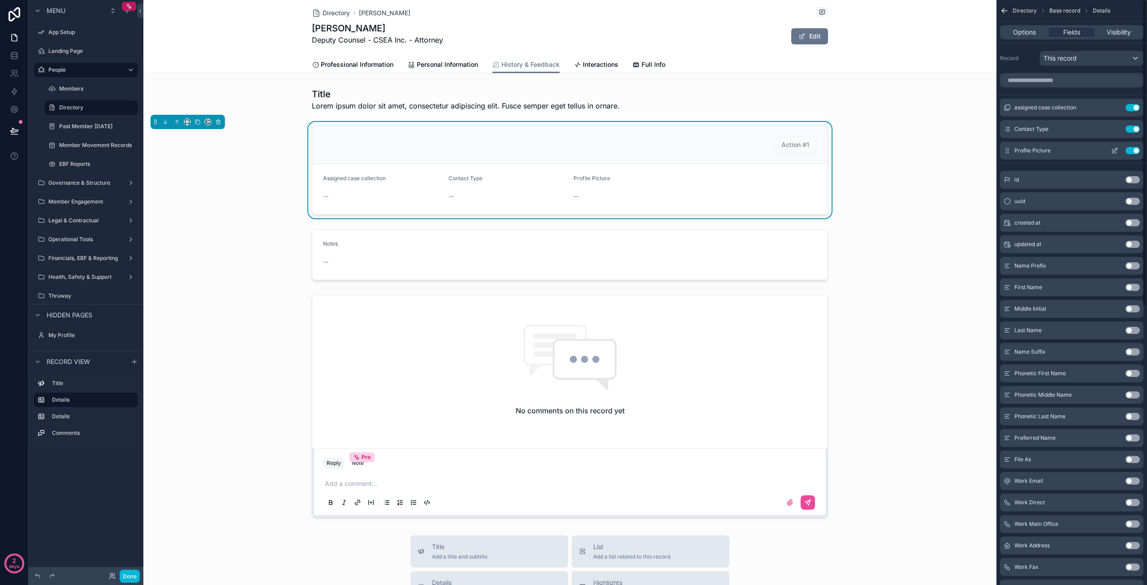
click at [1132, 128] on button "Use setting" at bounding box center [1132, 128] width 14 height 7
click at [1132, 129] on button "Use setting" at bounding box center [1132, 128] width 14 height 7
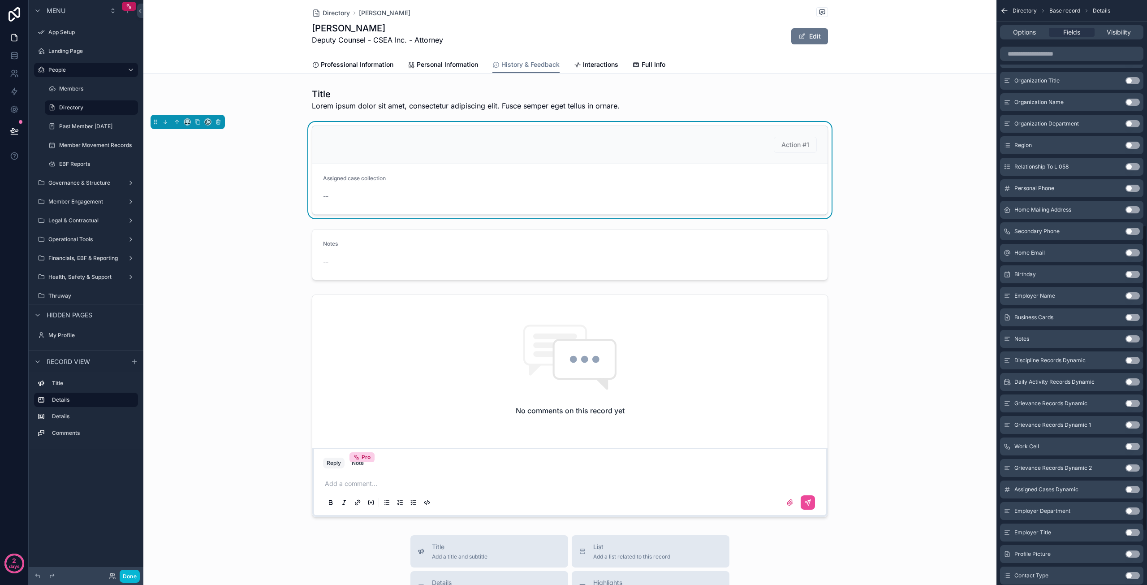
scroll to position [532, 0]
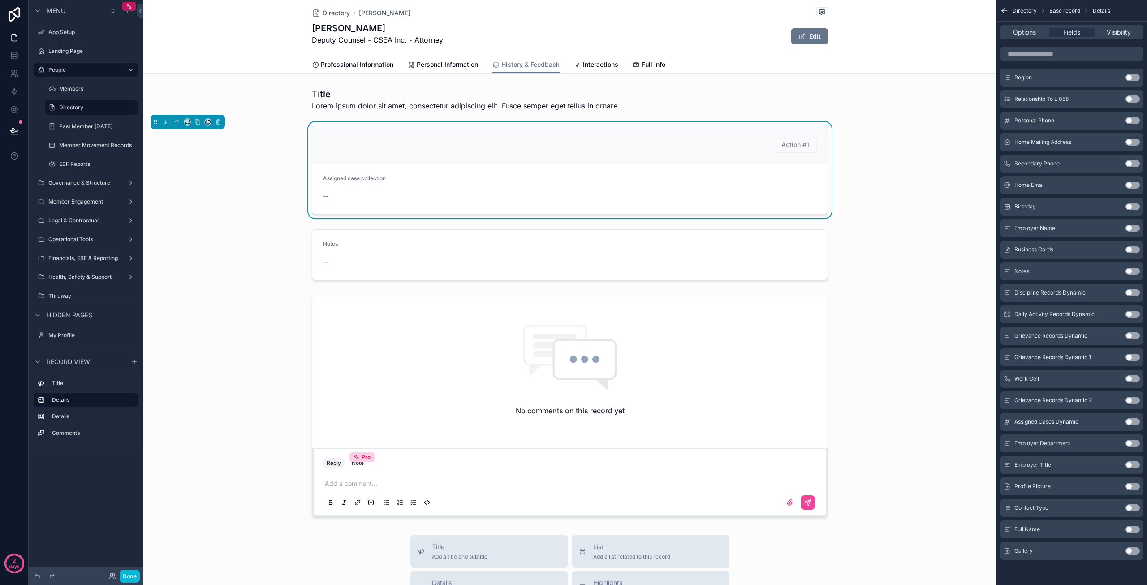
click at [1129, 400] on button "Use setting" at bounding box center [1132, 399] width 14 height 7
click at [1133, 423] on button "Use setting" at bounding box center [1132, 421] width 14 height 7
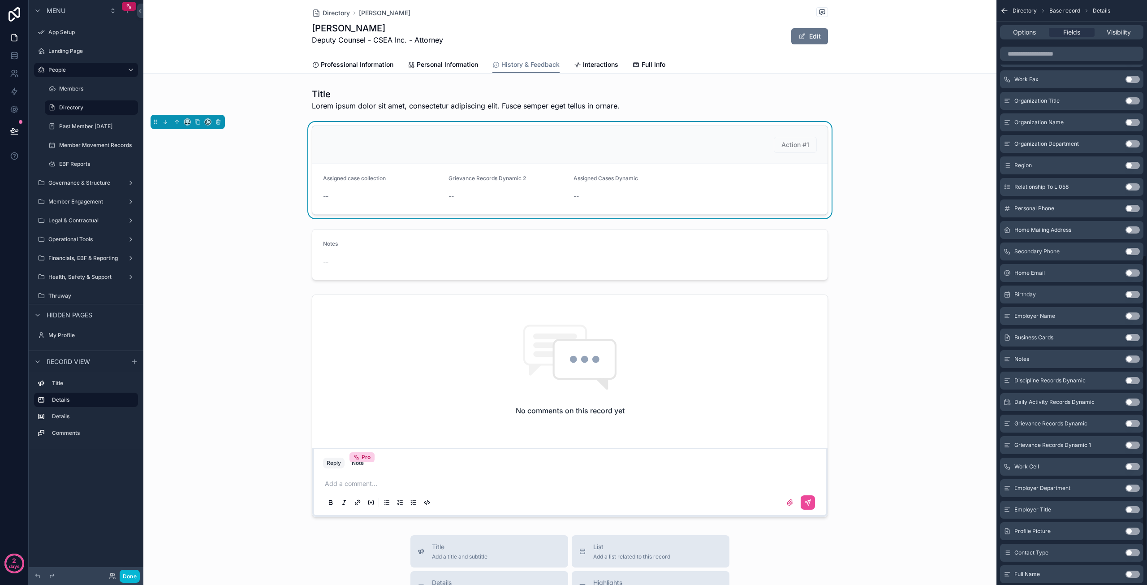
click at [1130, 444] on button "Use setting" at bounding box center [1132, 444] width 14 height 7
click at [1130, 422] on button "Use setting" at bounding box center [1132, 423] width 14 height 7
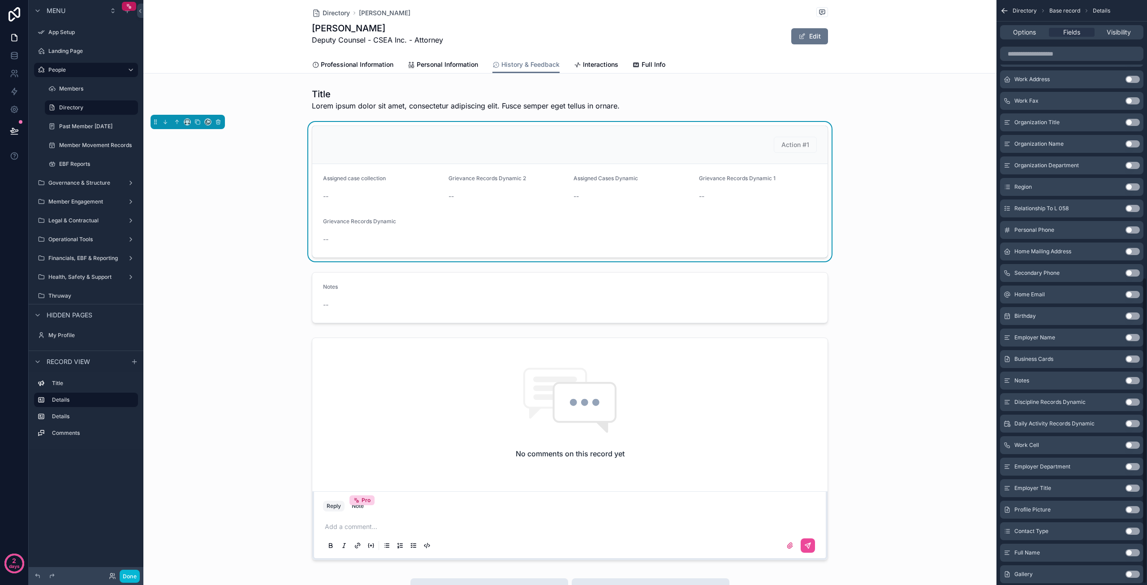
scroll to position [530, 0]
click at [1130, 402] on button "Use setting" at bounding box center [1132, 401] width 14 height 7
click at [1133, 400] on button "Use setting" at bounding box center [1132, 399] width 14 height 7
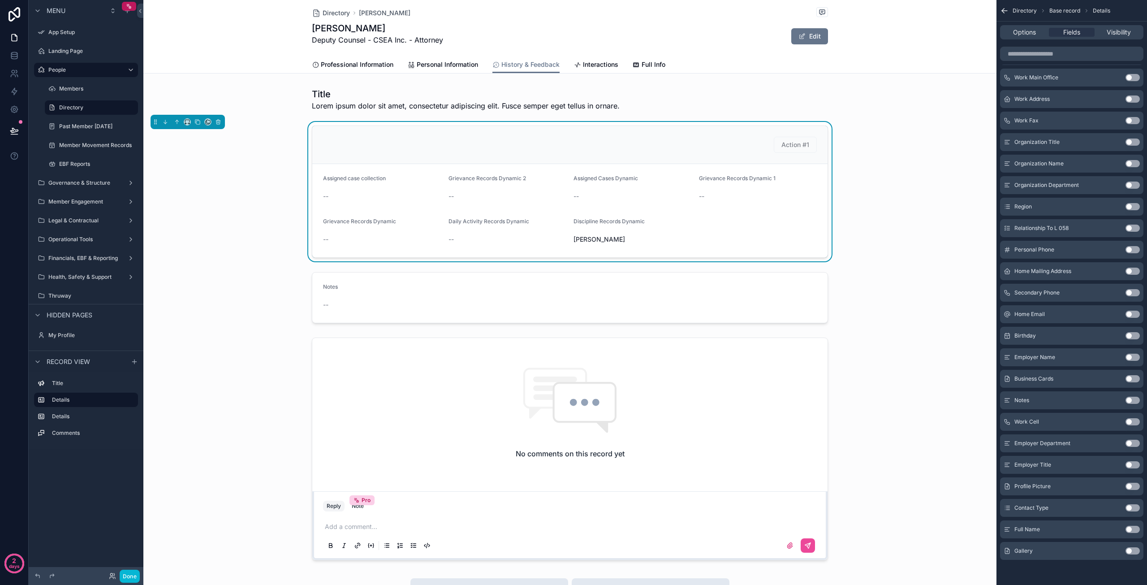
drag, startPoint x: 949, startPoint y: 369, endPoint x: 942, endPoint y: 369, distance: 6.7
click at [947, 369] on div "scrollable content" at bounding box center [569, 449] width 853 height 230
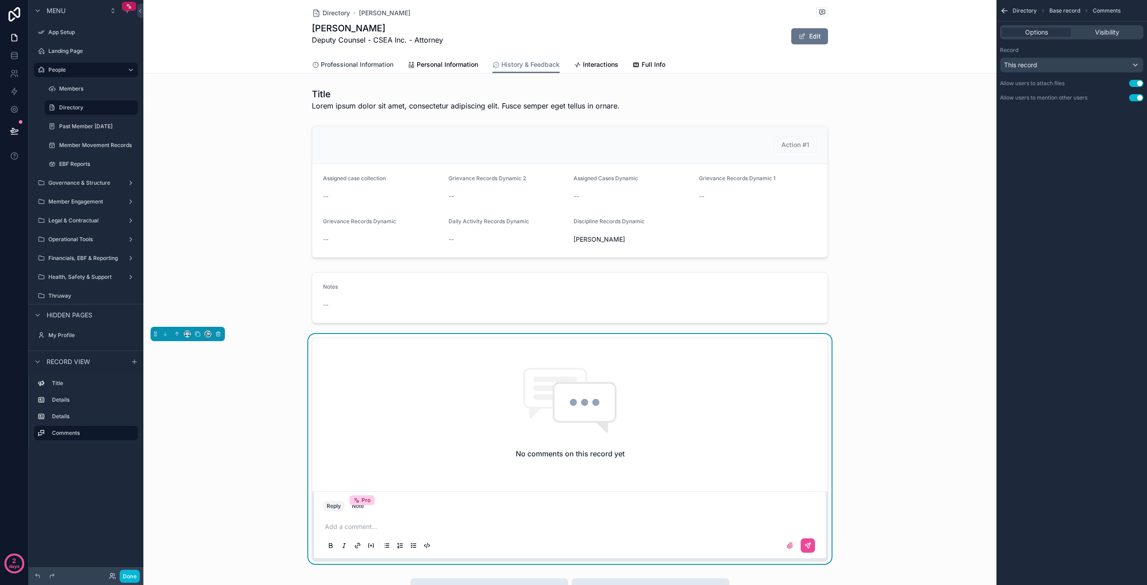
click at [336, 67] on span "Professional Information" at bounding box center [357, 64] width 73 height 9
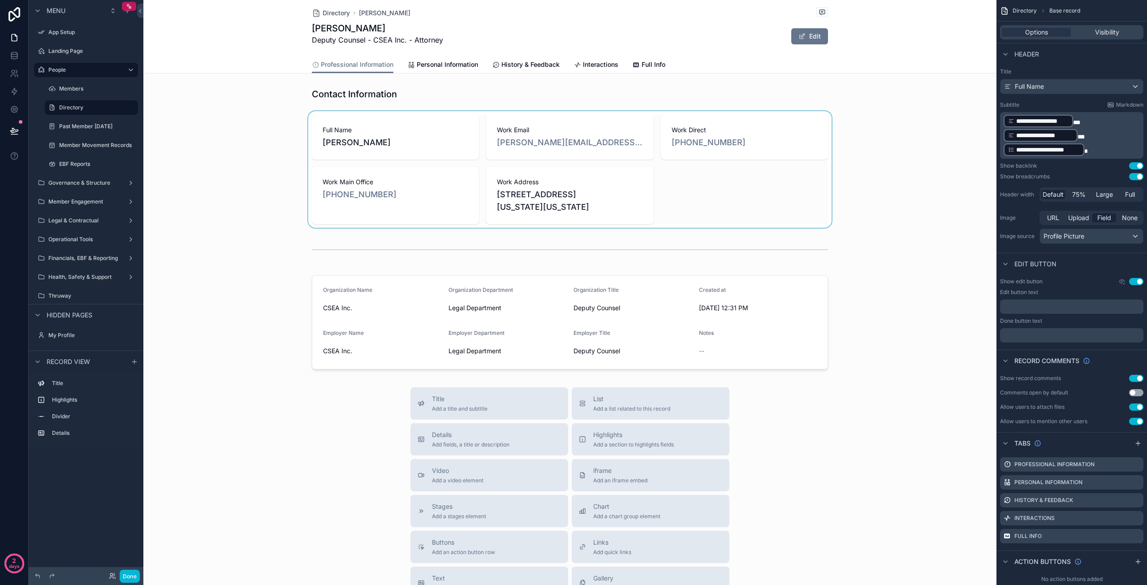
click at [691, 212] on div "scrollable content" at bounding box center [569, 169] width 853 height 116
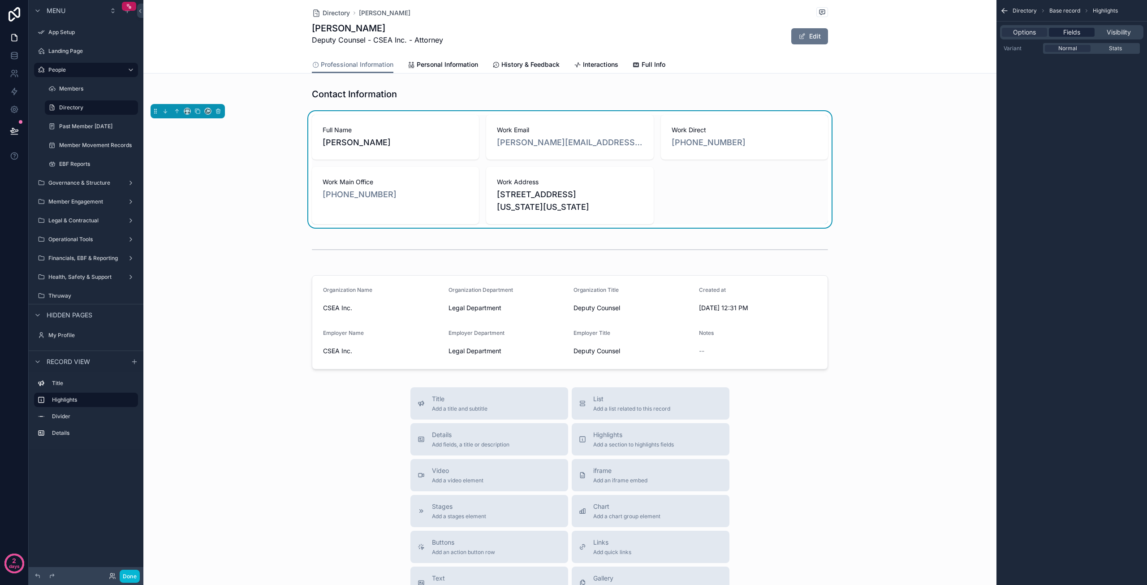
click at [1079, 31] on span "Fields" at bounding box center [1071, 32] width 17 height 9
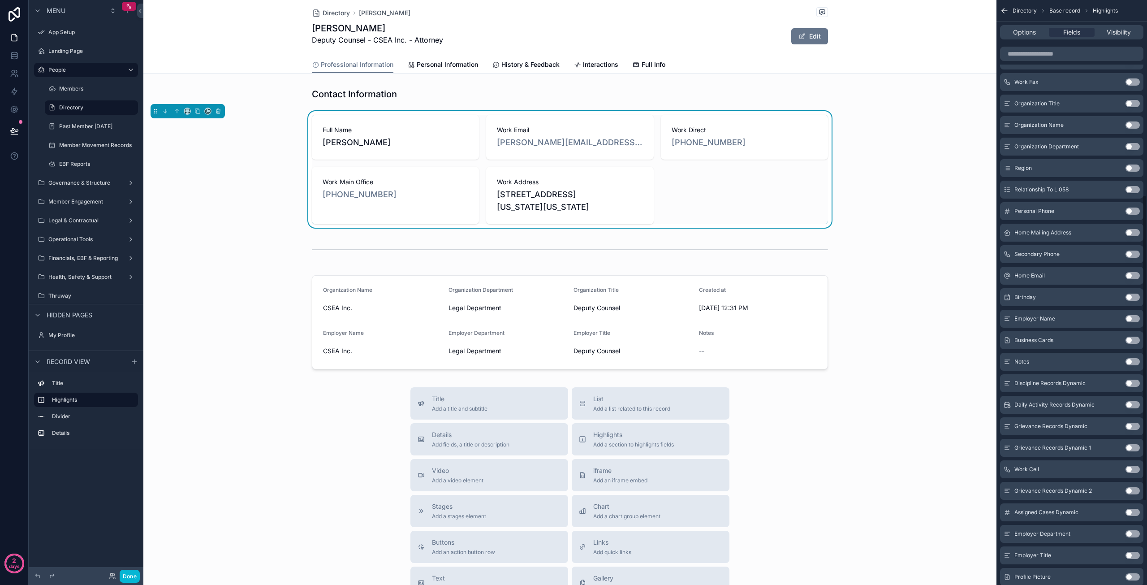
scroll to position [532, 0]
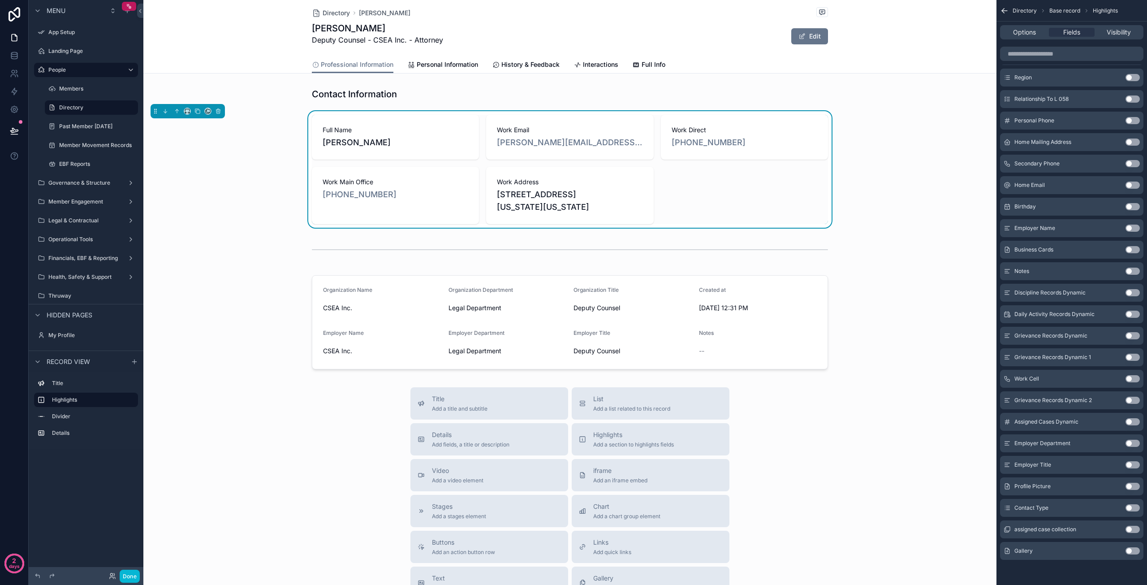
click at [1133, 377] on button "Use setting" at bounding box center [1132, 378] width 14 height 7
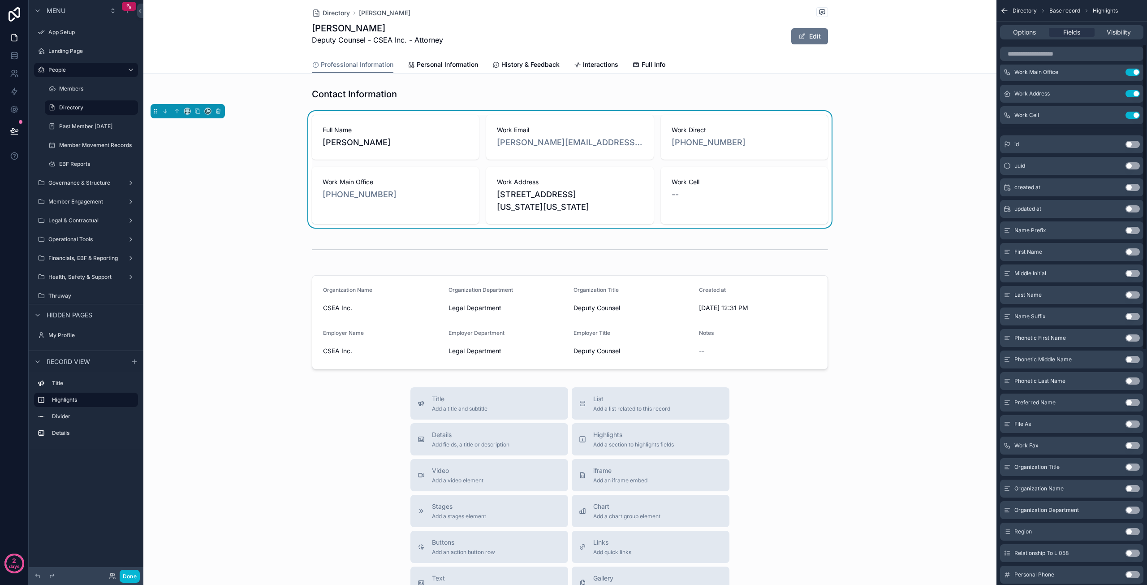
scroll to position [84, 0]
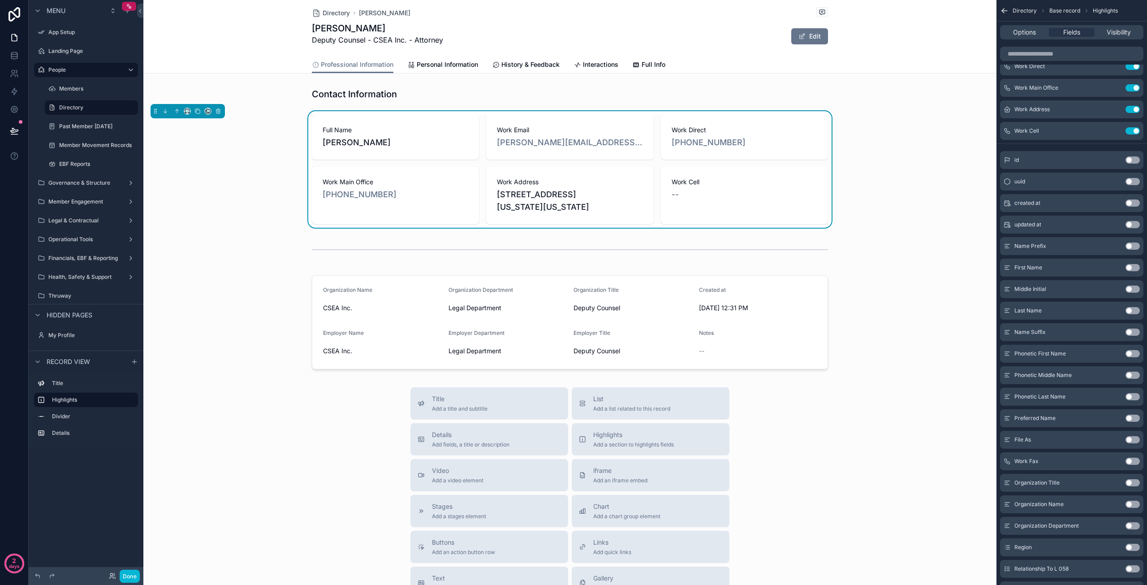
click at [1133, 458] on button "Use setting" at bounding box center [1132, 460] width 14 height 7
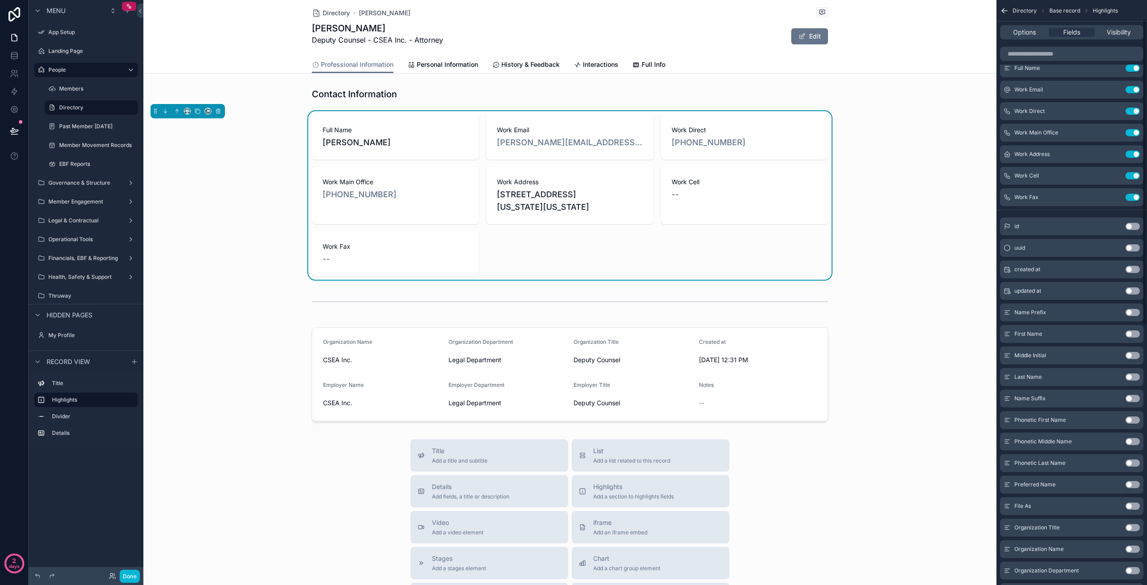
scroll to position [0, 0]
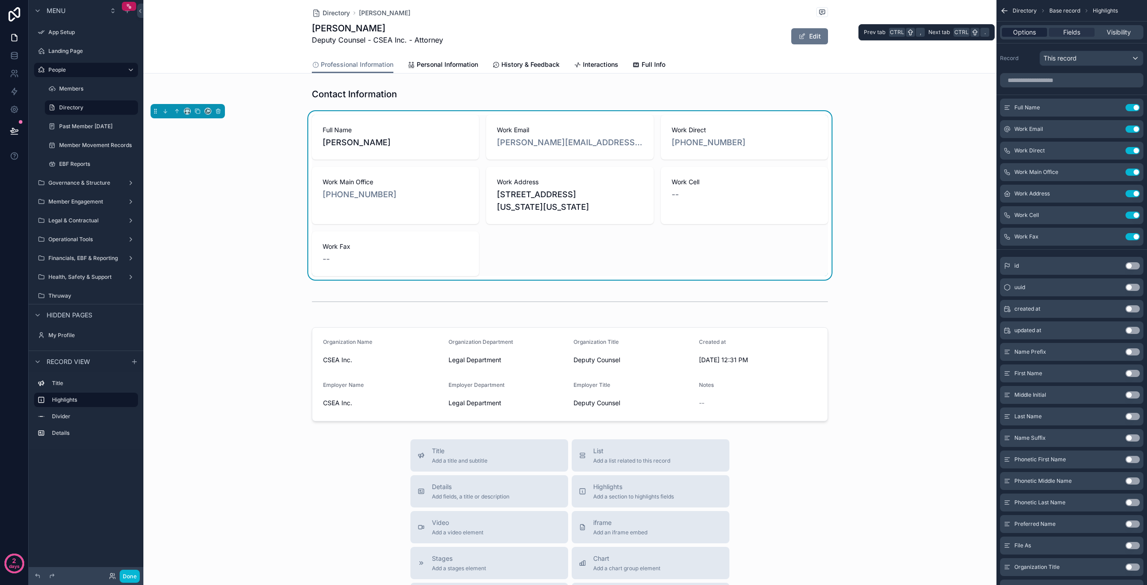
click at [1016, 34] on span "Options" at bounding box center [1024, 32] width 23 height 9
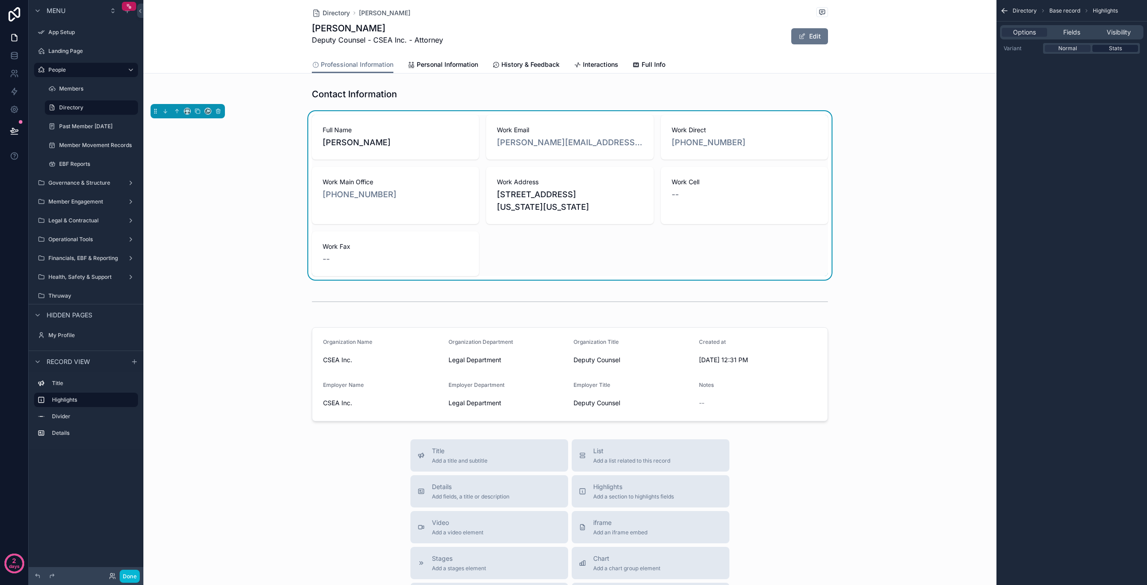
click at [1113, 49] on span "Stats" at bounding box center [1115, 48] width 13 height 7
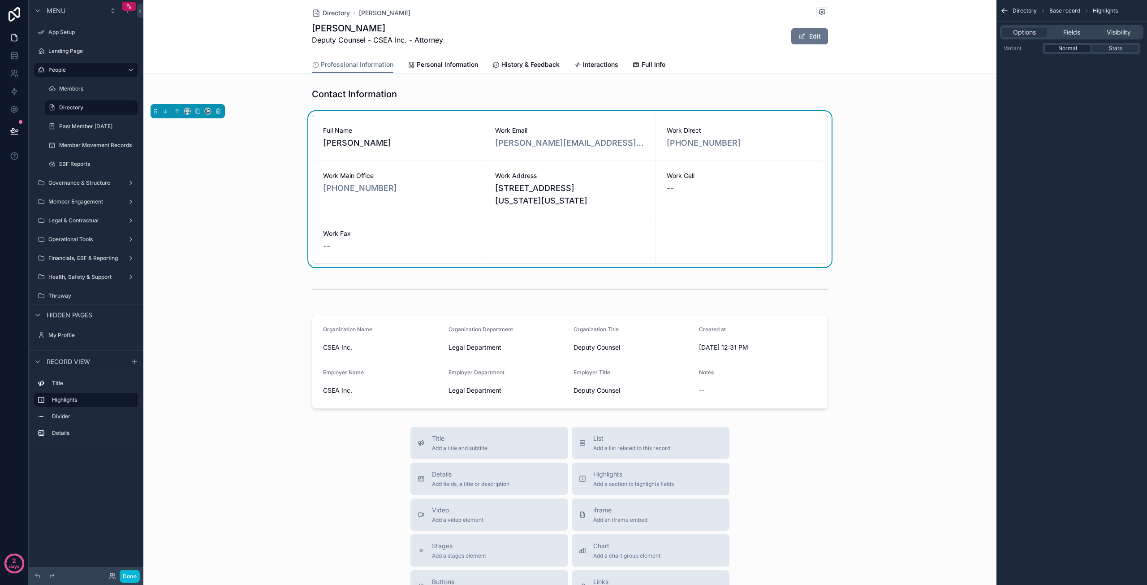
click at [1069, 50] on span "Normal" at bounding box center [1067, 48] width 19 height 7
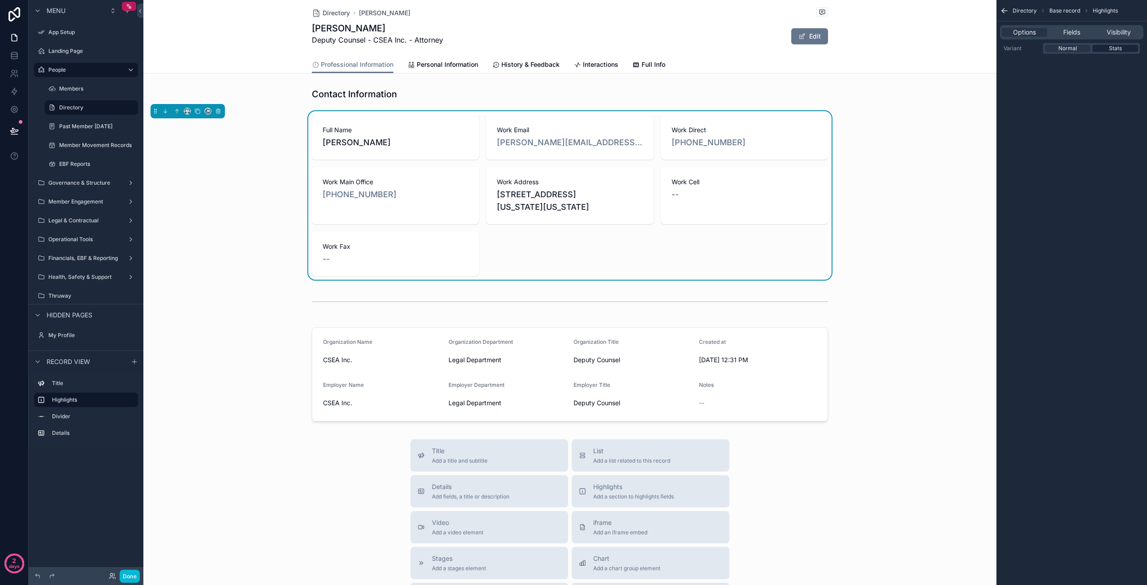
click at [1111, 50] on span "Stats" at bounding box center [1115, 48] width 13 height 7
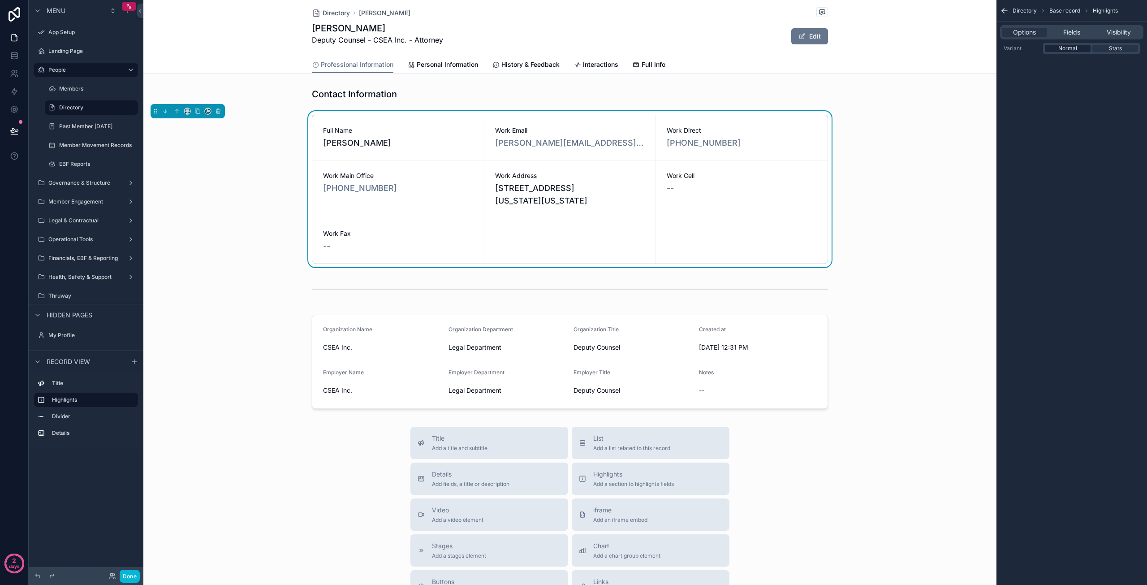
click at [1069, 49] on span "Normal" at bounding box center [1067, 48] width 19 height 7
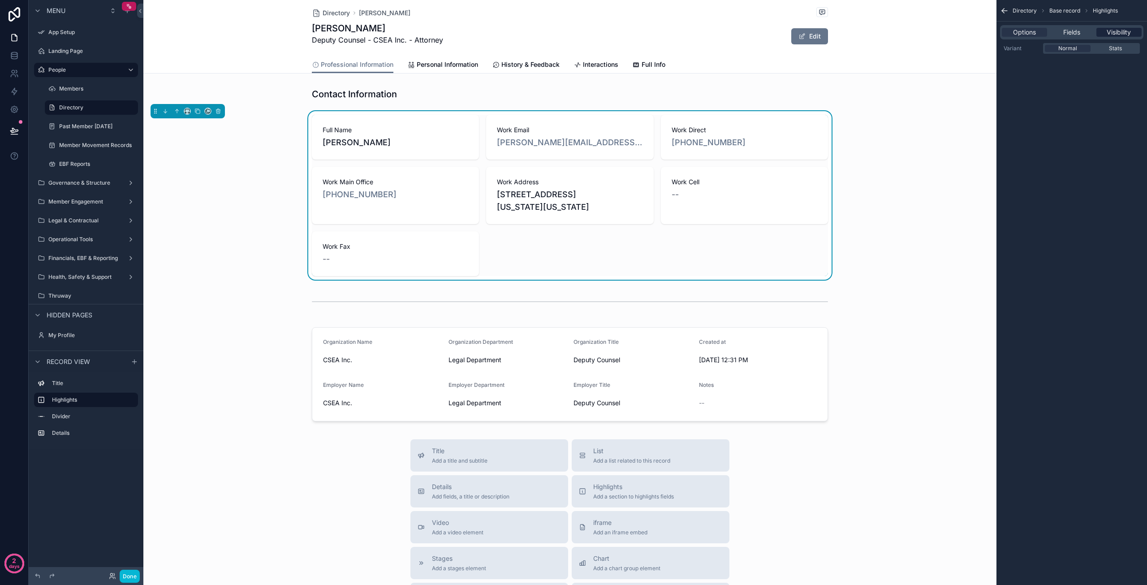
click at [1116, 33] on span "Visibility" at bounding box center [1119, 32] width 24 height 9
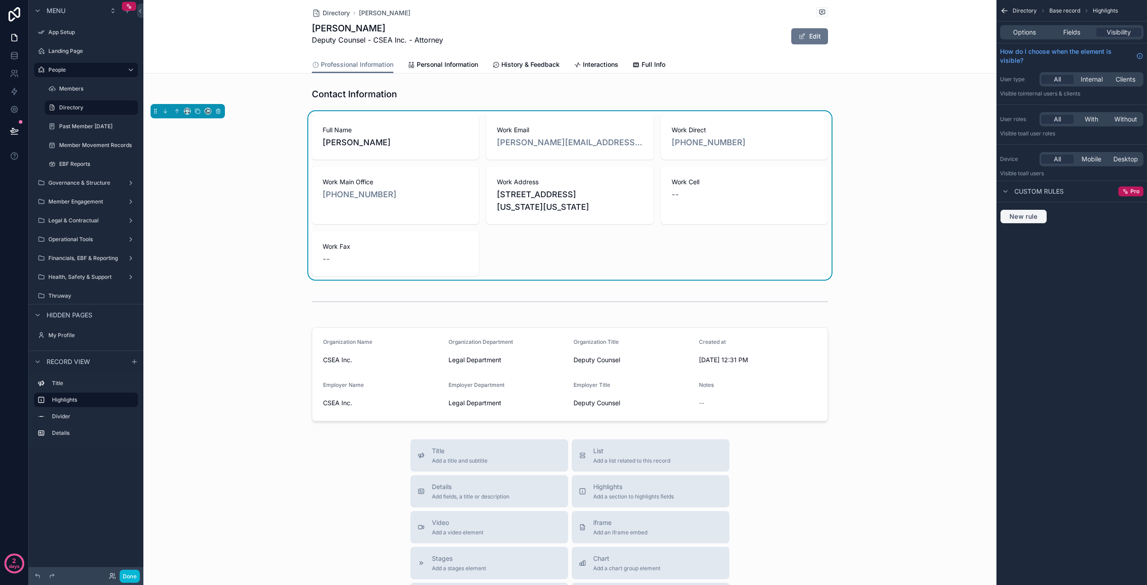
click at [1019, 214] on span "New rule" at bounding box center [1023, 216] width 35 height 8
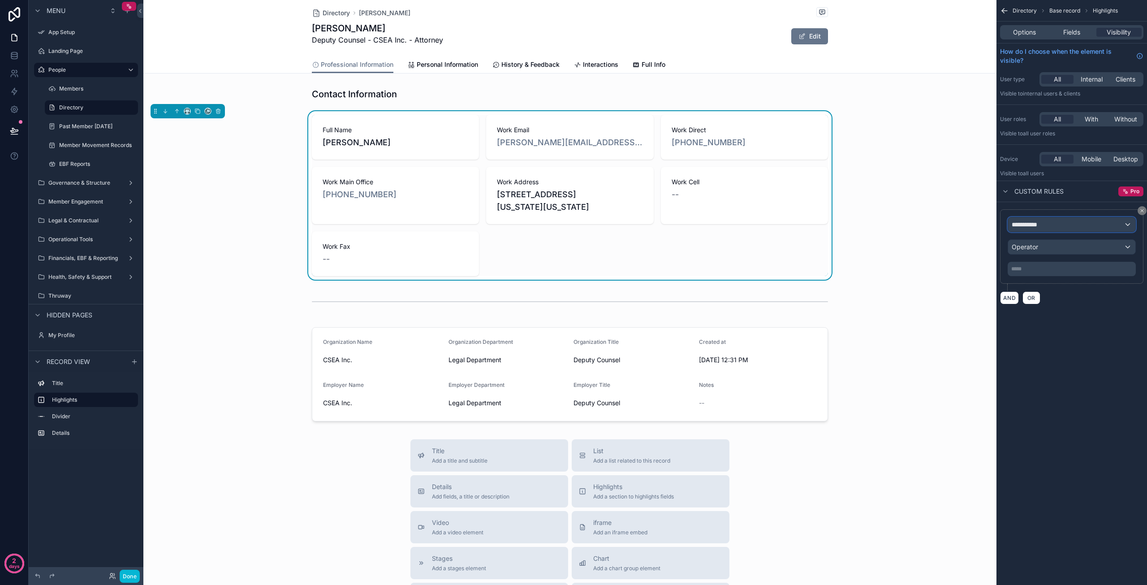
click at [1062, 225] on div "**********" at bounding box center [1071, 224] width 127 height 14
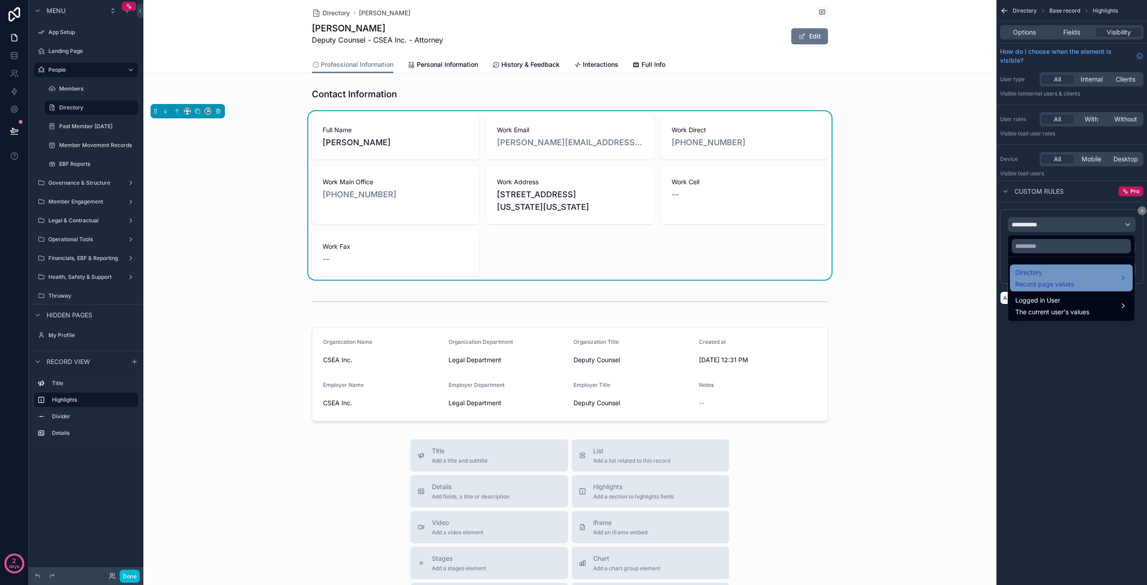
click at [1085, 277] on div "Directory Record page values" at bounding box center [1071, 278] width 112 height 22
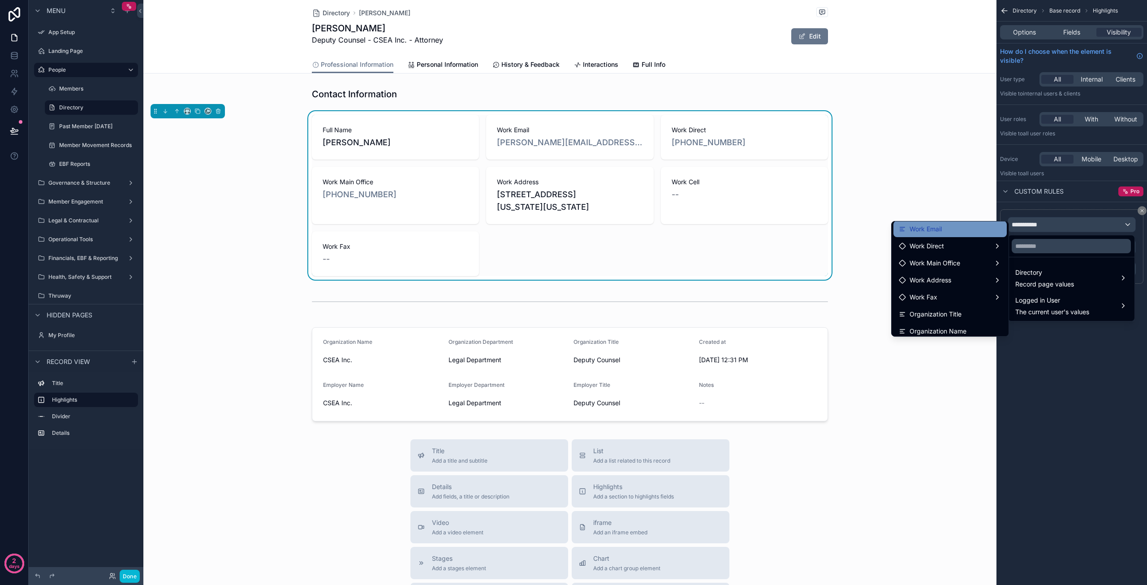
scroll to position [224, 0]
drag, startPoint x: 1098, startPoint y: 395, endPoint x: 1098, endPoint y: 384, distance: 10.3
click at [1098, 394] on div "scrollable content" at bounding box center [573, 292] width 1147 height 585
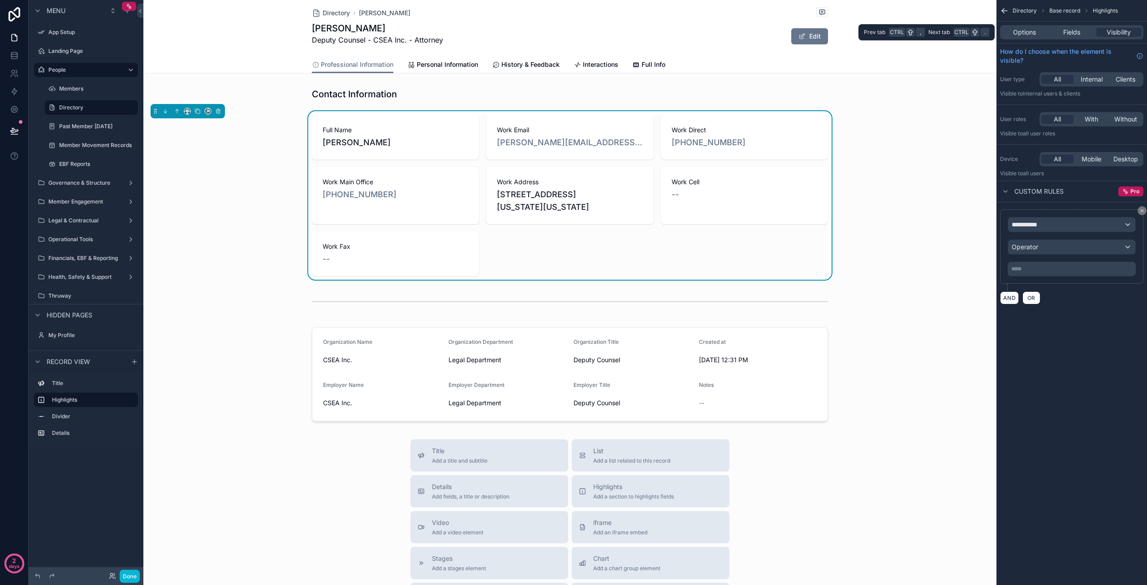
click at [1066, 26] on div "Options Fields Visibility" at bounding box center [1071, 32] width 143 height 14
click at [1070, 34] on span "Fields" at bounding box center [1071, 32] width 17 height 9
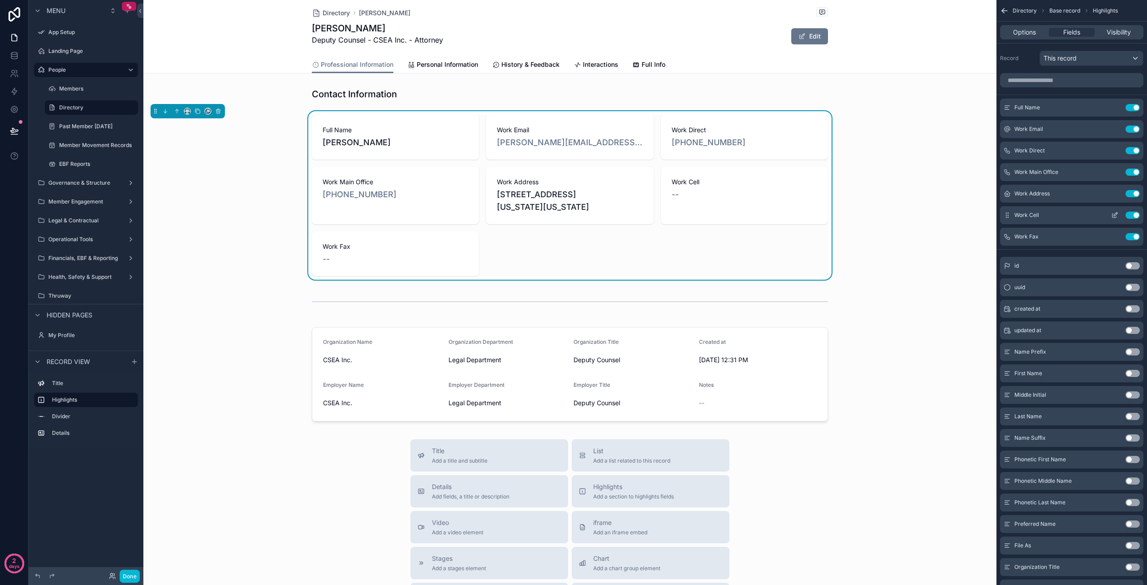
click at [1114, 214] on icon "scrollable content" at bounding box center [1114, 214] width 7 height 7
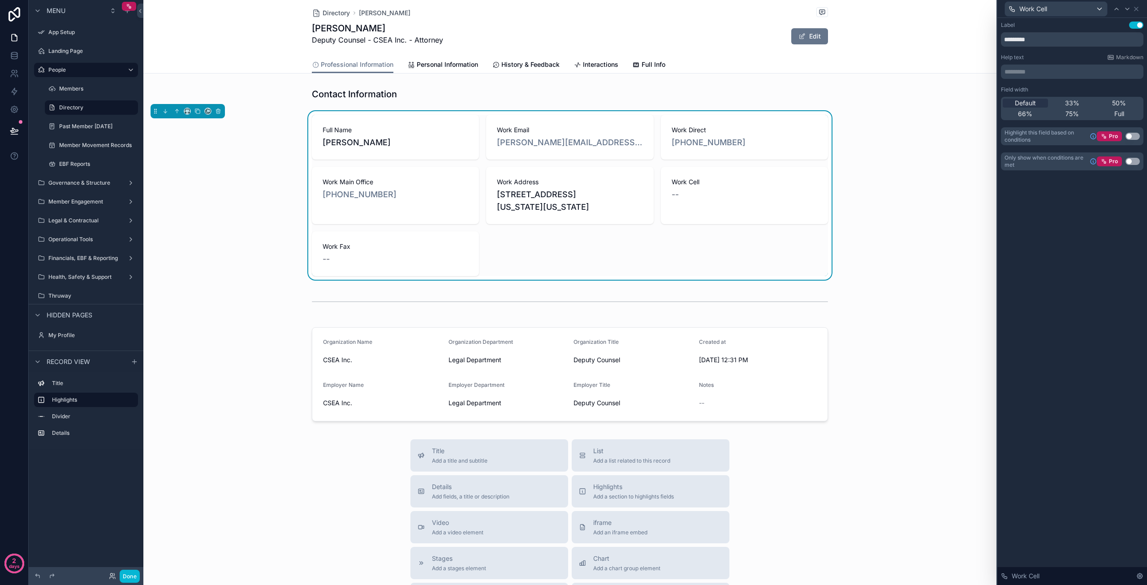
click at [1131, 162] on button "Use setting" at bounding box center [1132, 161] width 14 height 7
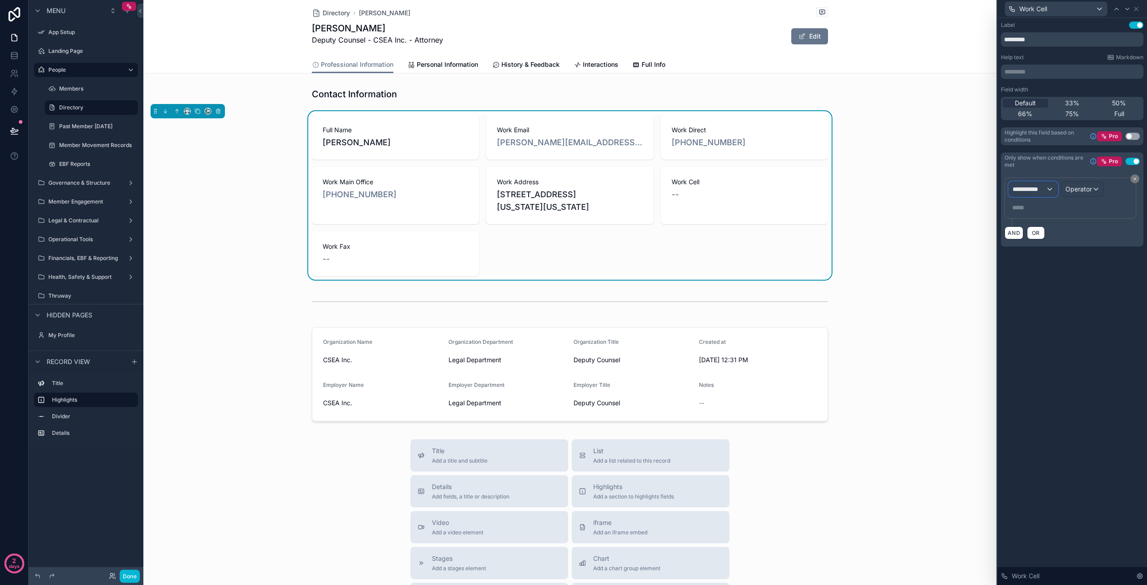
click at [1027, 189] on span "**********" at bounding box center [1029, 189] width 33 height 9
click at [1045, 236] on div "Directory" at bounding box center [1059, 237] width 86 height 11
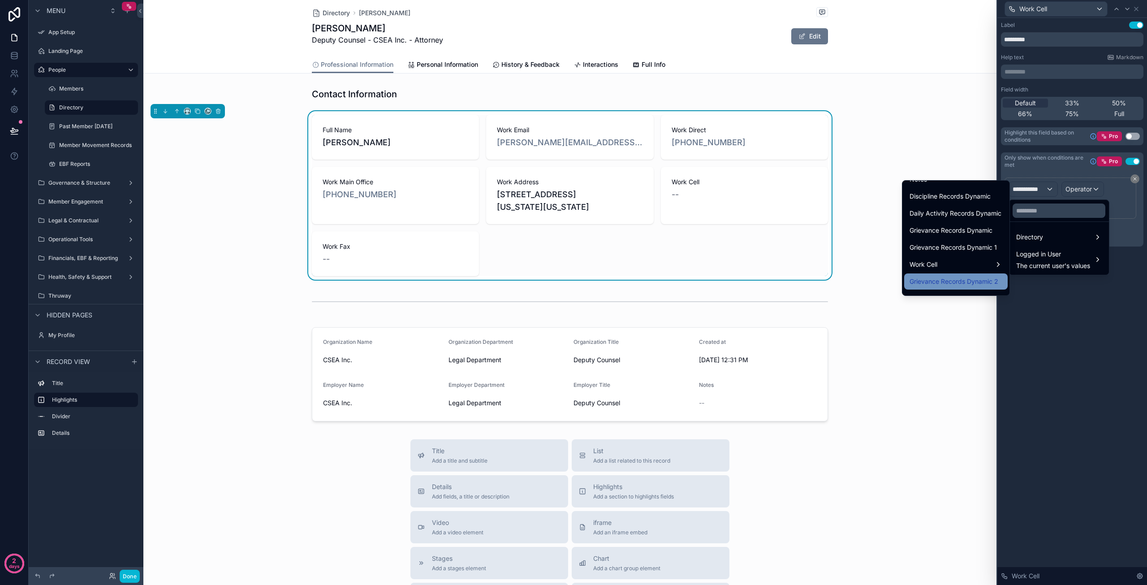
scroll to position [554, 0]
click at [932, 248] on div "Work Cell" at bounding box center [955, 249] width 93 height 11
click at [1020, 269] on span "Number" at bounding box center [1021, 267] width 24 height 11
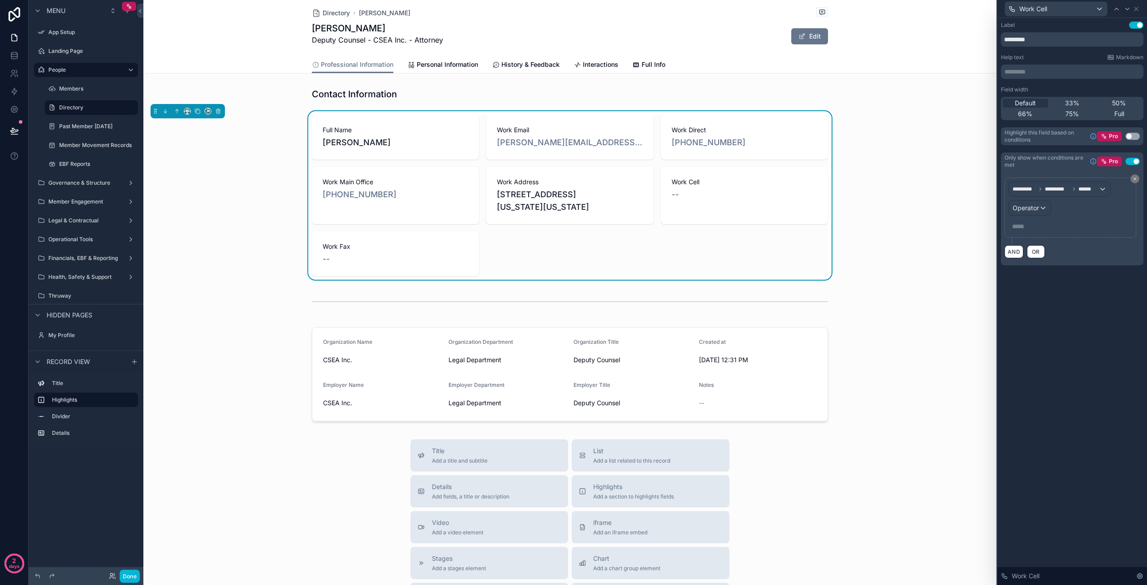
click at [1016, 228] on p "***** ﻿" at bounding box center [1071, 226] width 118 height 9
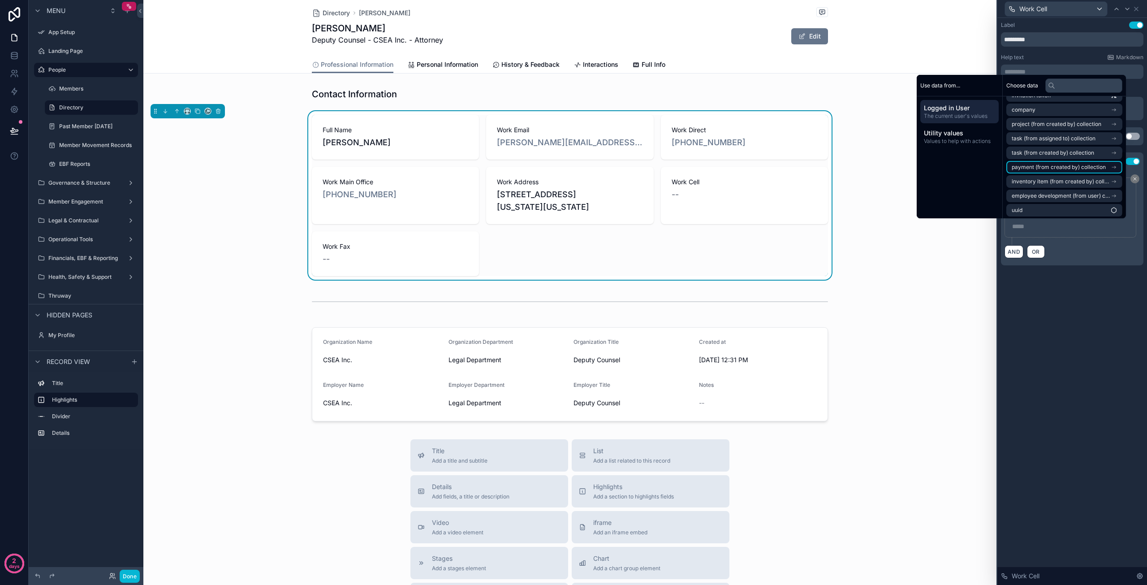
scroll to position [99, 0]
click at [961, 138] on span "Values to help with actions" at bounding box center [959, 141] width 71 height 7
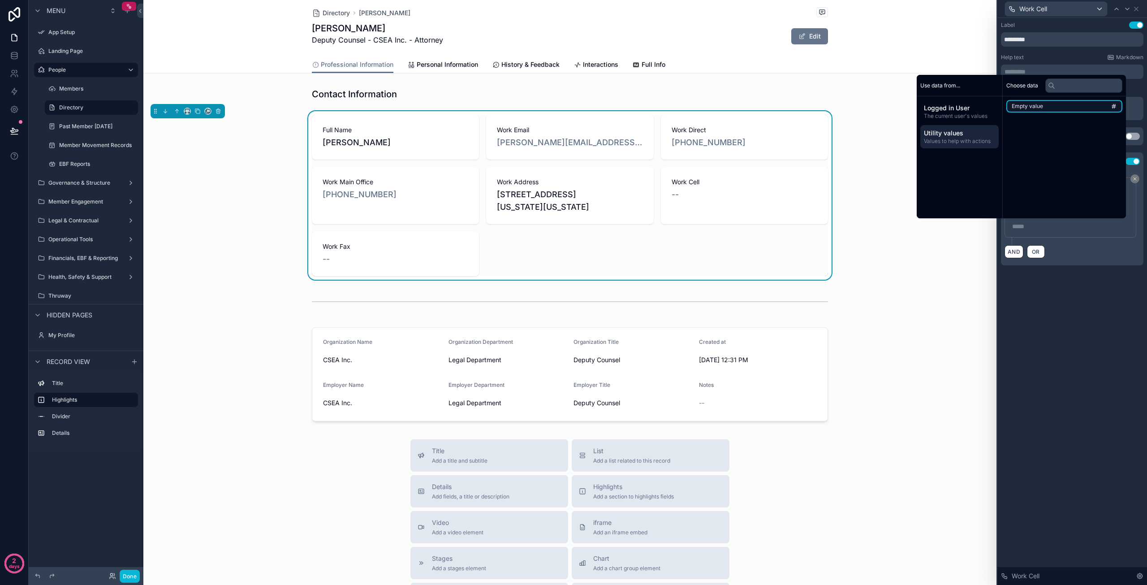
click at [1040, 105] on li "Empty value" at bounding box center [1064, 106] width 116 height 13
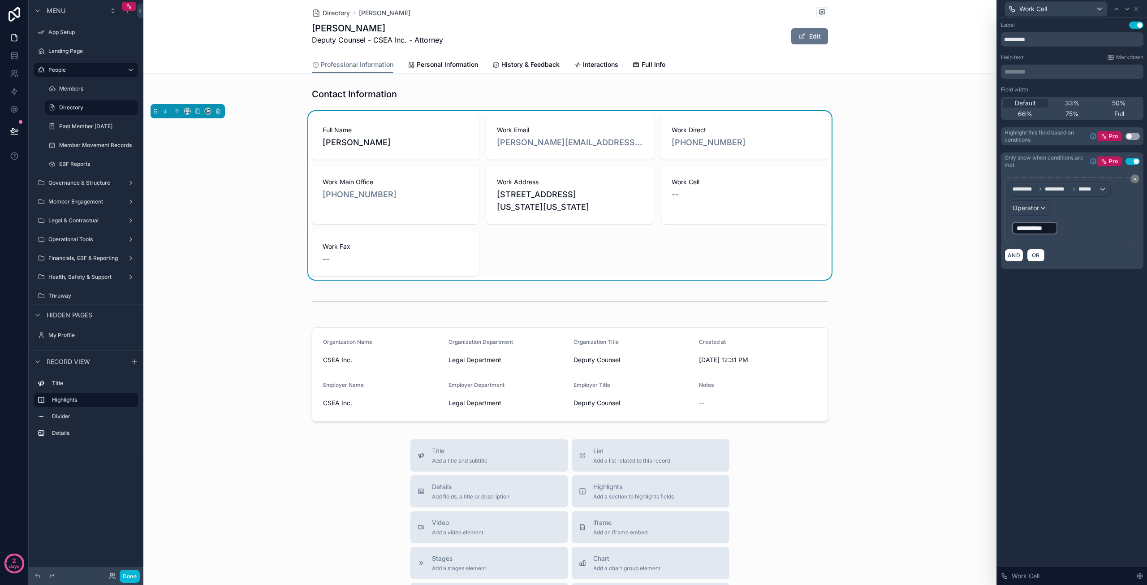
click at [1091, 316] on div "**********" at bounding box center [1072, 301] width 150 height 567
click at [1034, 228] on span "**********" at bounding box center [1035, 228] width 36 height 9
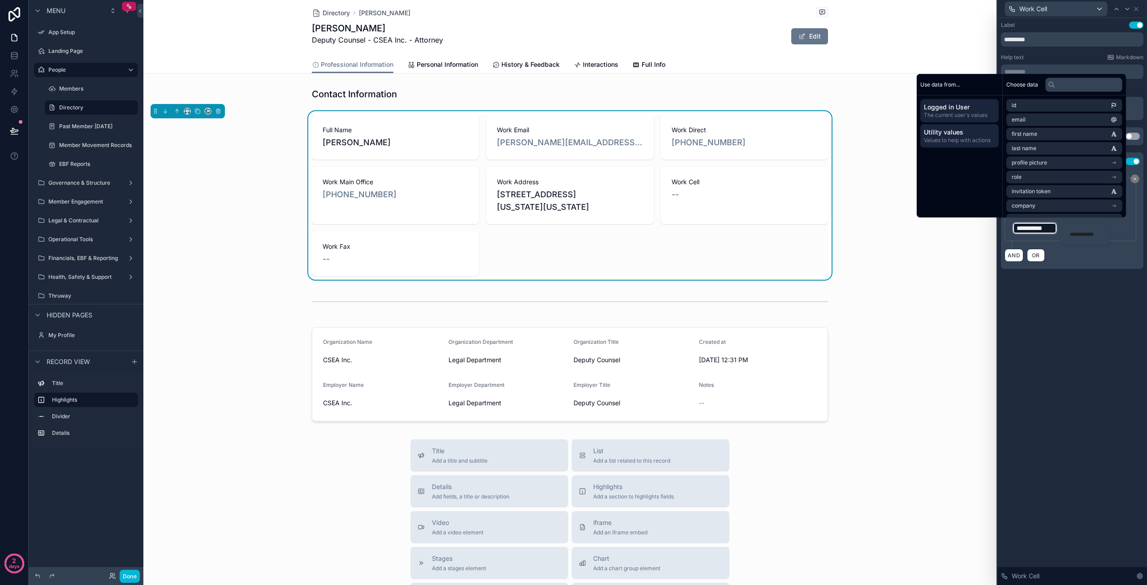
click at [957, 137] on span "Values to help with actions" at bounding box center [959, 140] width 71 height 7
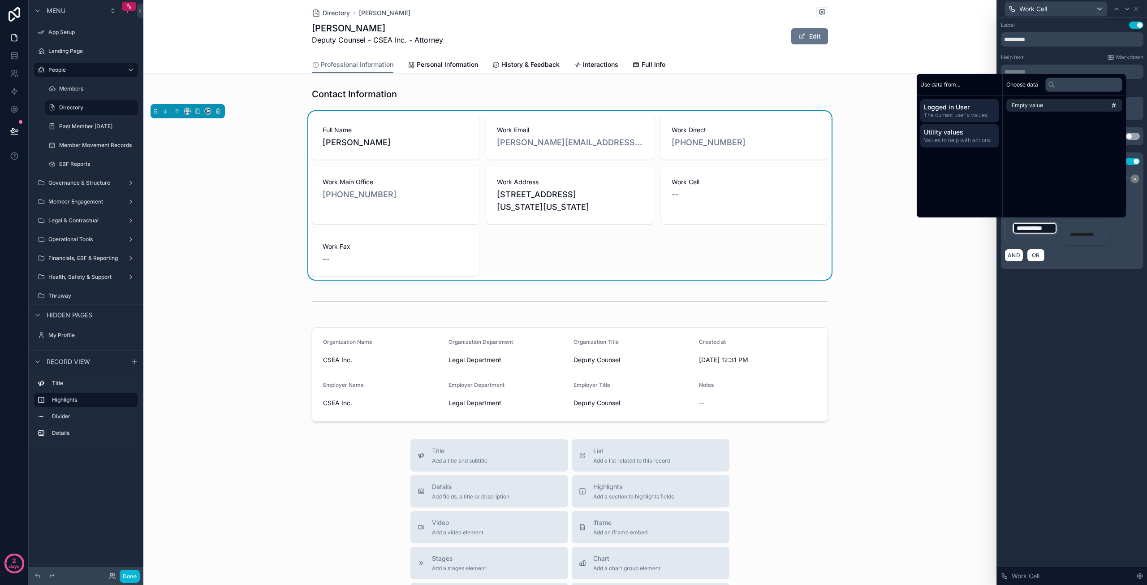
click at [948, 110] on span "Logged in User" at bounding box center [959, 107] width 71 height 9
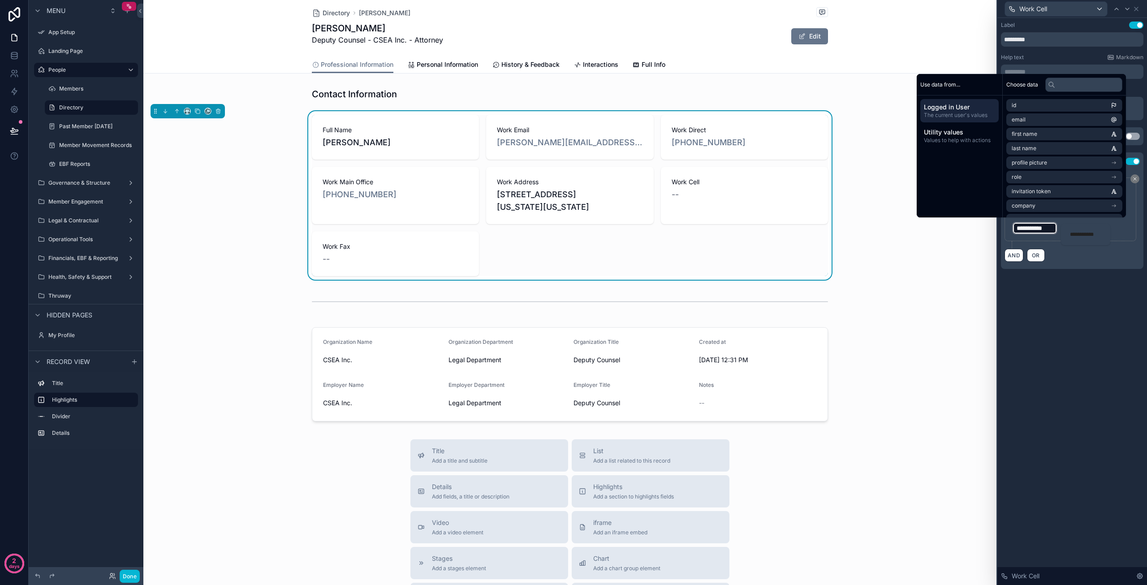
click at [944, 195] on div "Use data from... Logged in User The current user's values Utility values Values…" at bounding box center [960, 145] width 86 height 143
click at [1098, 365] on div "**********" at bounding box center [1072, 301] width 150 height 567
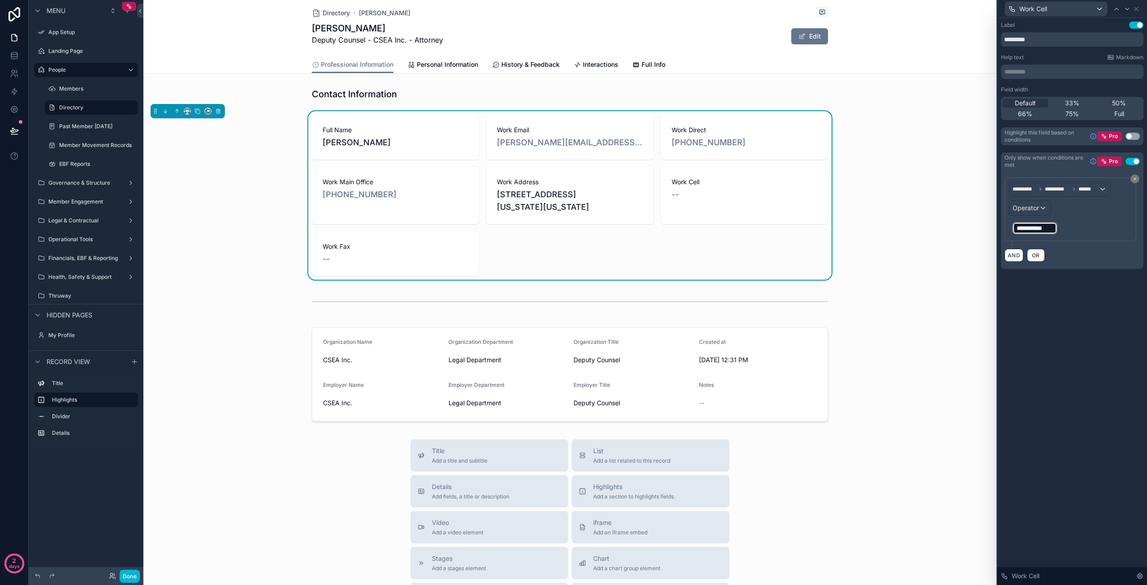
click at [1036, 230] on span "**********" at bounding box center [1035, 228] width 36 height 9
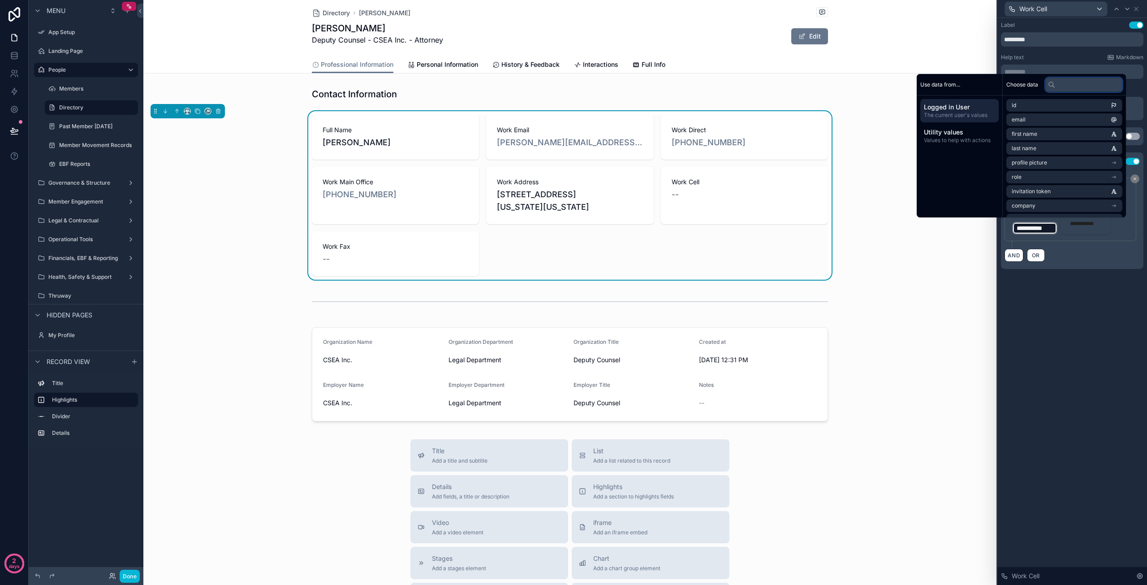
click at [1061, 86] on input "text" at bounding box center [1083, 85] width 77 height 14
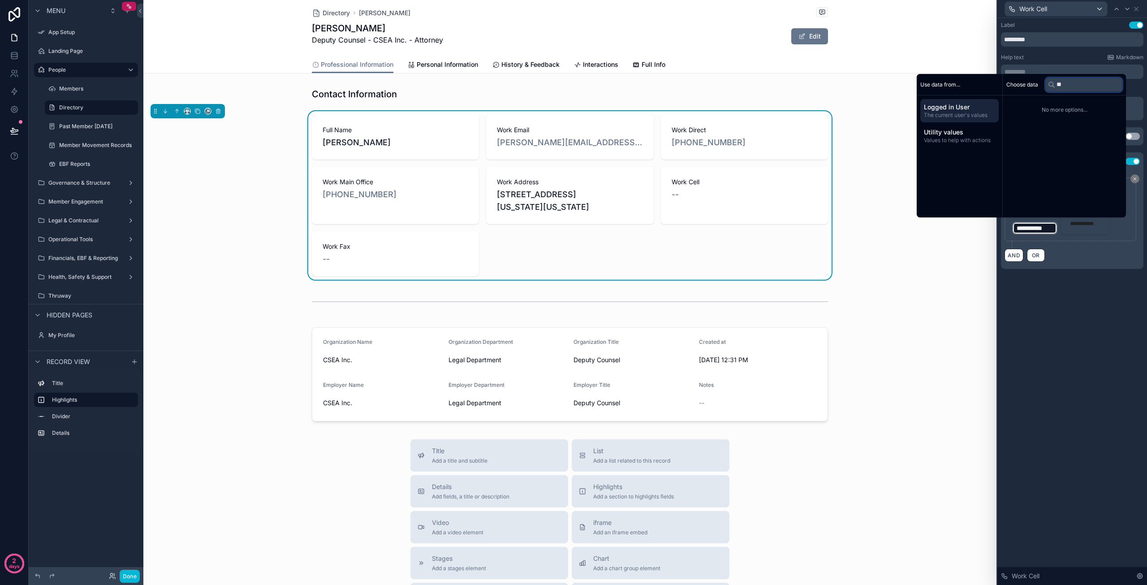
type input "*"
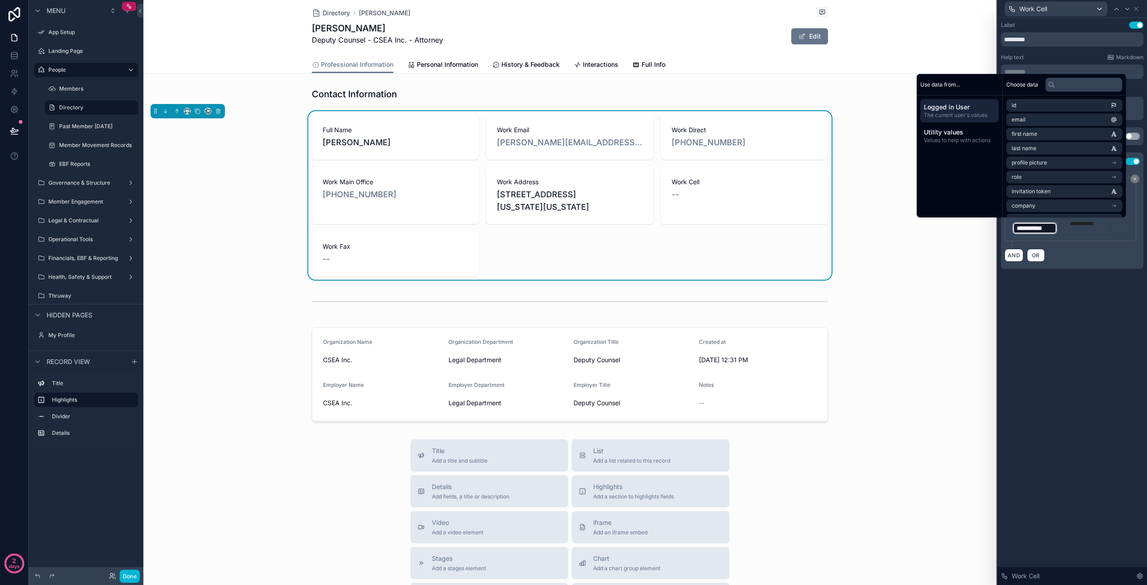
click at [1049, 313] on div "**********" at bounding box center [1072, 301] width 150 height 567
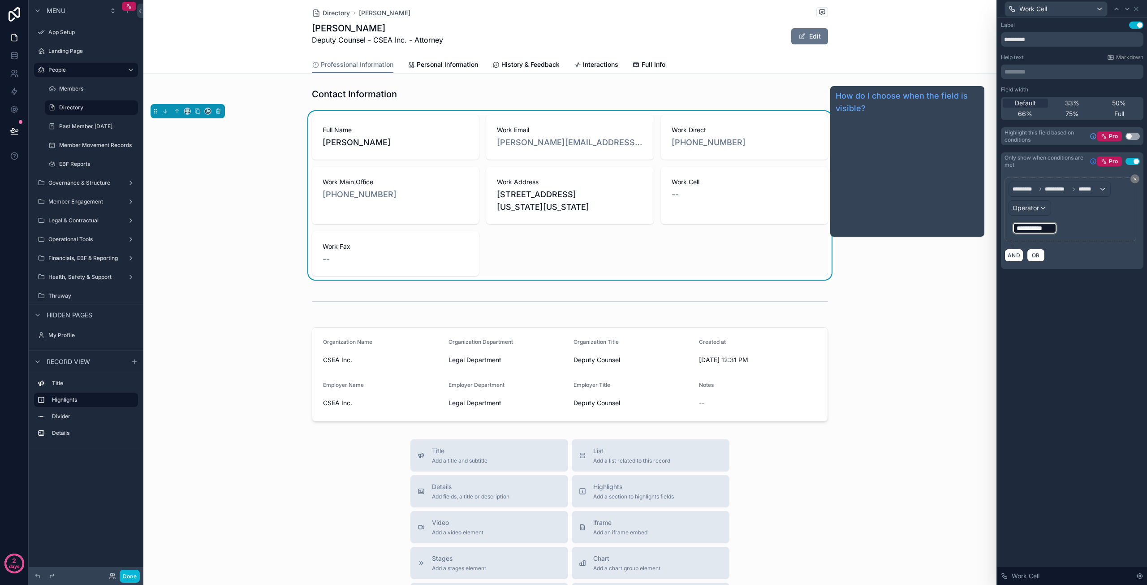
click at [1094, 161] on icon at bounding box center [1093, 161] width 7 height 7
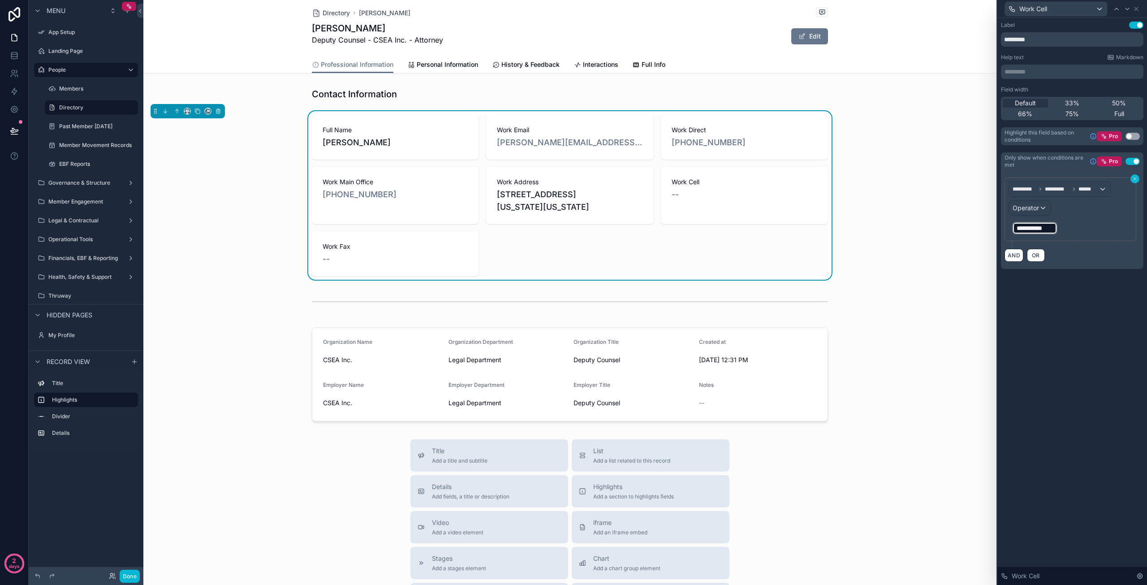
click at [1135, 179] on icon at bounding box center [1134, 178] width 5 height 5
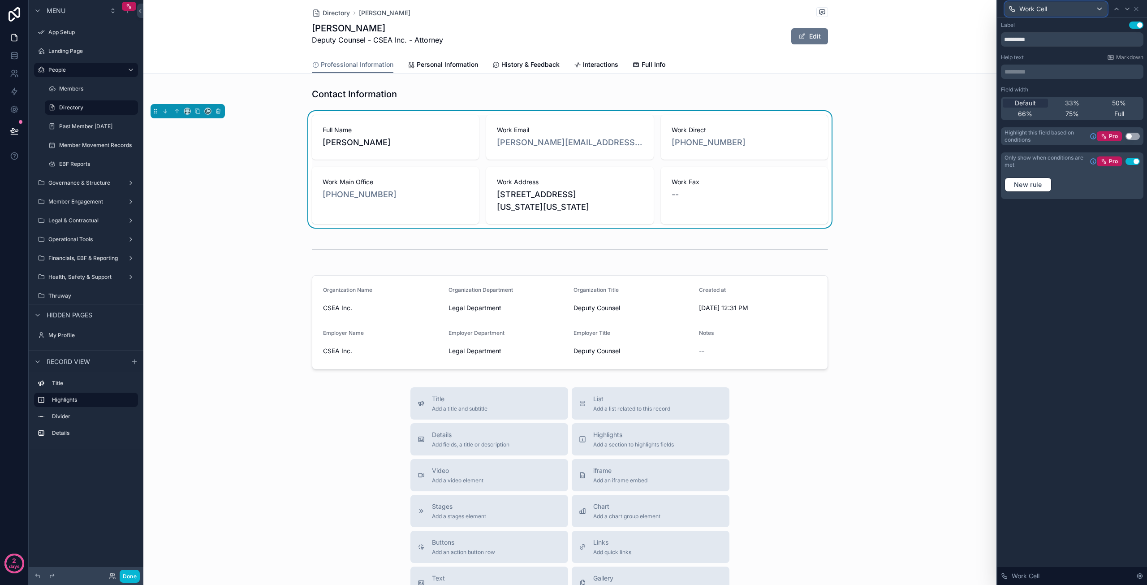
click at [1101, 9] on div "Work Cell" at bounding box center [1056, 9] width 102 height 14
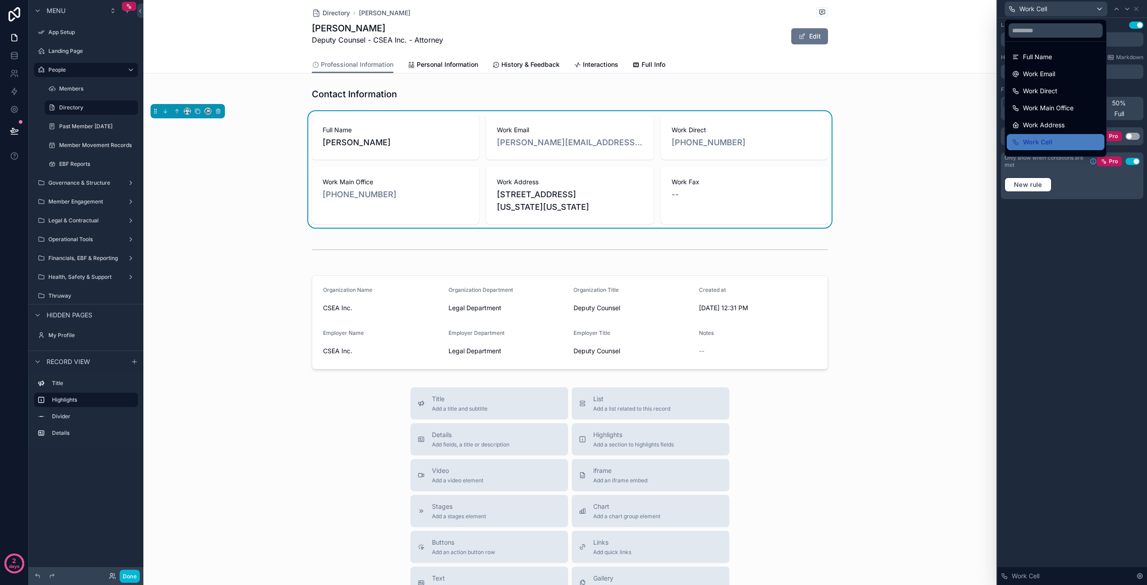
click at [1054, 241] on div at bounding box center [1072, 292] width 150 height 585
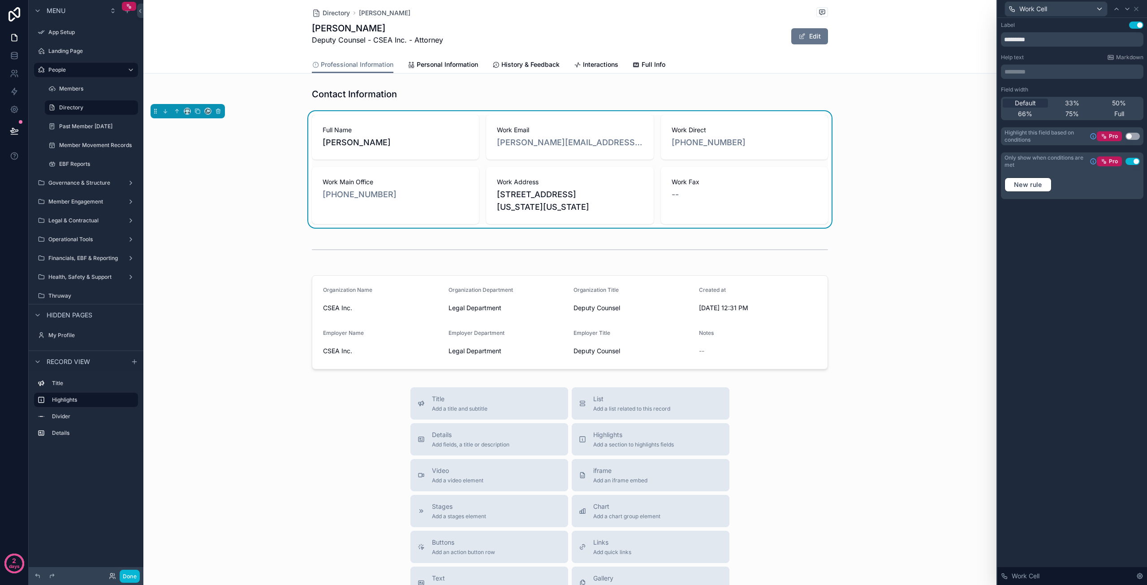
click at [443, 157] on div "Full Name Steven M. Klein" at bounding box center [395, 137] width 167 height 45
click at [1137, 9] on icon at bounding box center [1136, 8] width 7 height 7
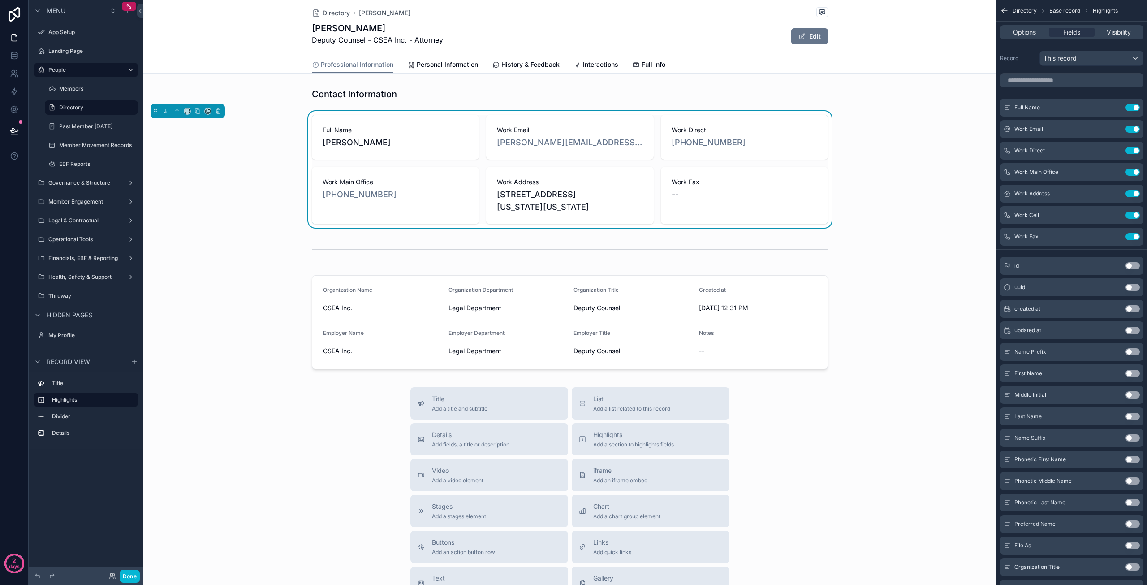
click at [1001, 11] on icon "scrollable content" at bounding box center [1004, 10] width 9 height 9
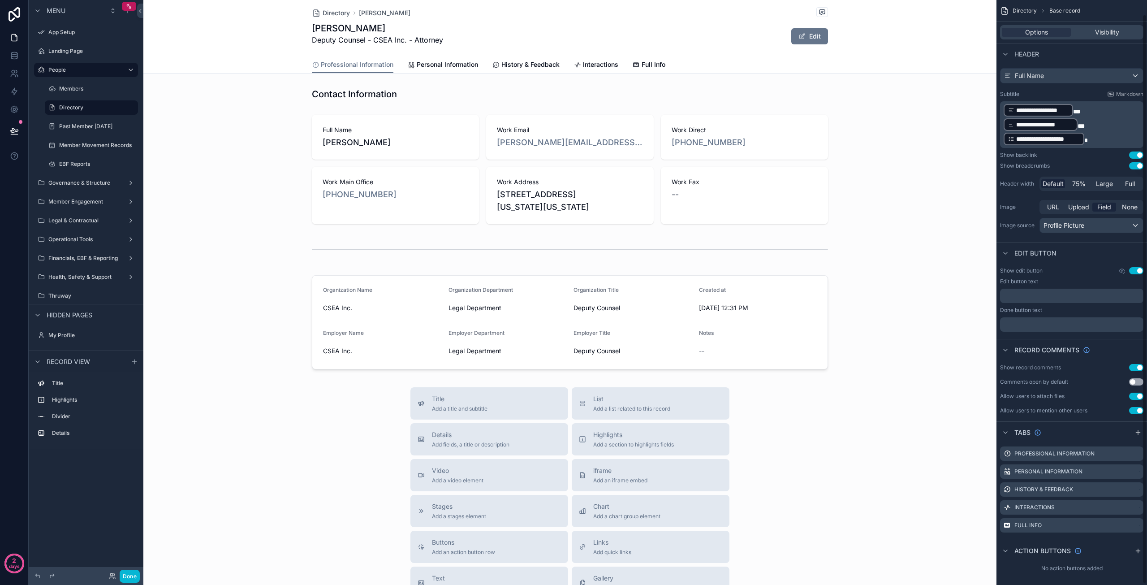
scroll to position [16, 0]
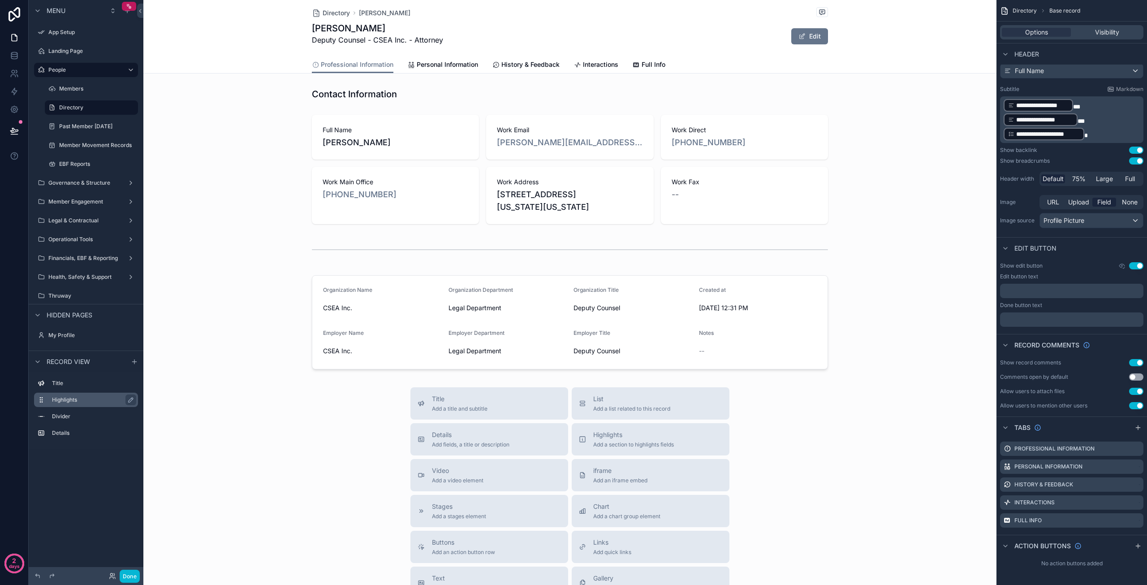
click at [96, 403] on label "Highlights" at bounding box center [91, 399] width 79 height 7
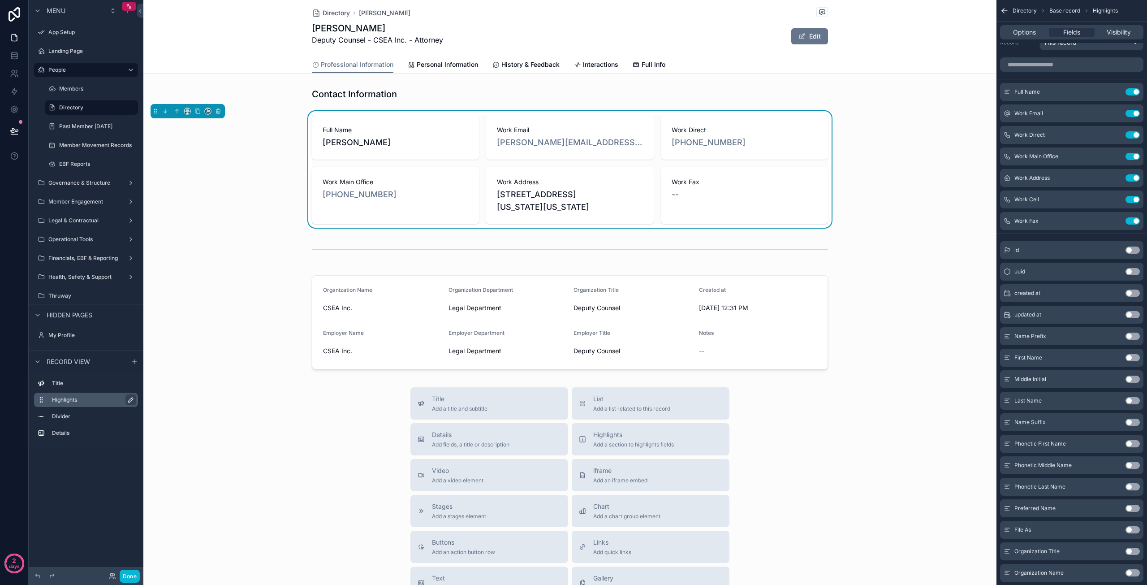
click at [133, 398] on icon "scrollable content" at bounding box center [130, 399] width 7 height 7
click at [131, 400] on icon "scrollable content" at bounding box center [128, 399] width 7 height 7
click at [78, 397] on label "Highlights" at bounding box center [91, 399] width 79 height 7
click at [133, 577] on button "Done" at bounding box center [130, 575] width 20 height 13
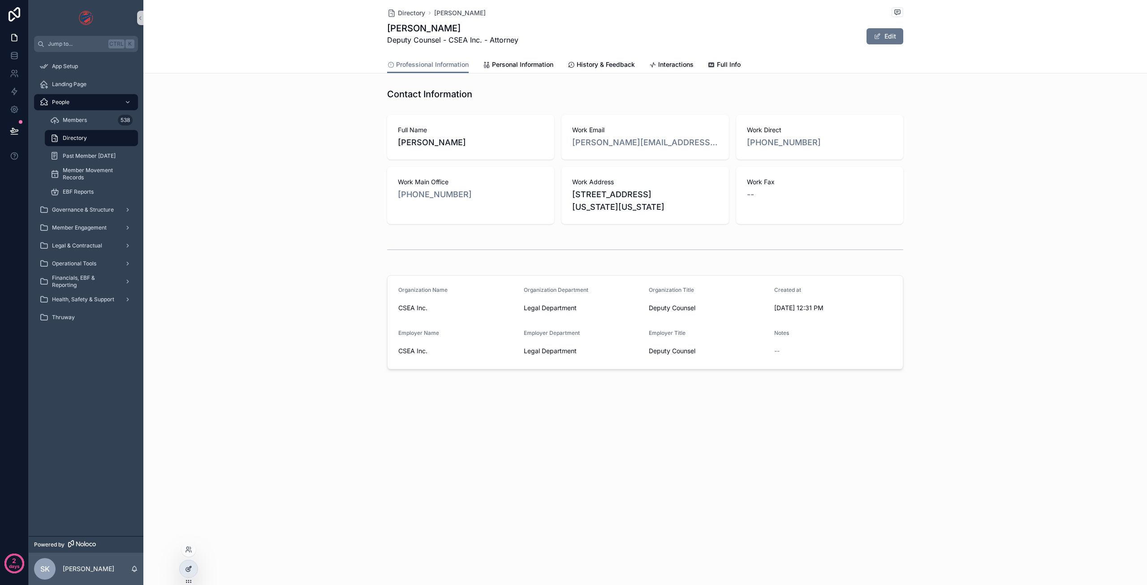
click at [187, 569] on icon at bounding box center [188, 568] width 7 height 7
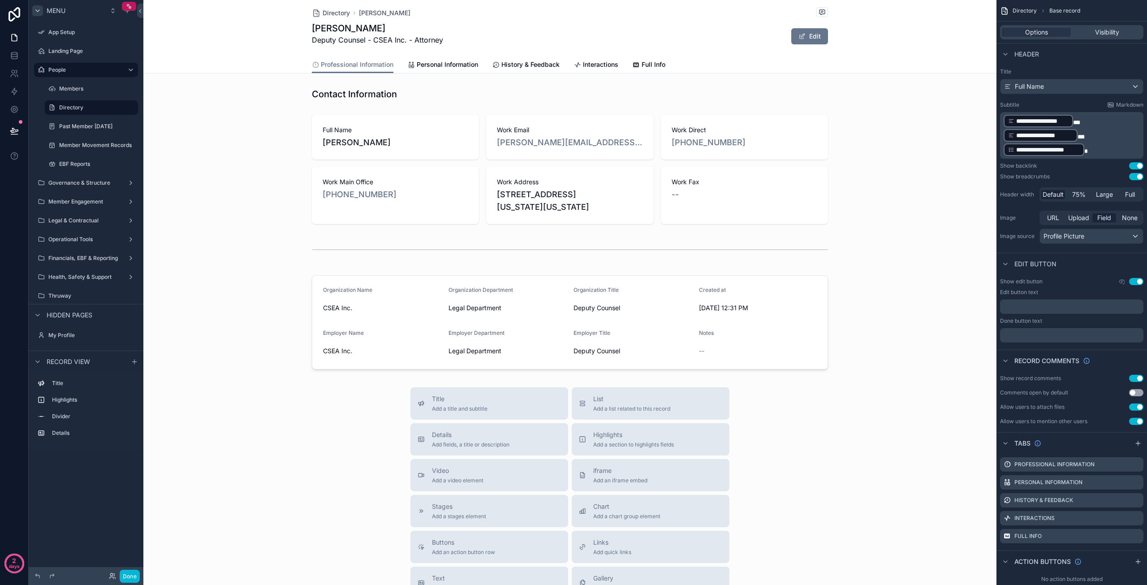
click at [39, 9] on icon "scrollable content" at bounding box center [37, 10] width 7 height 7
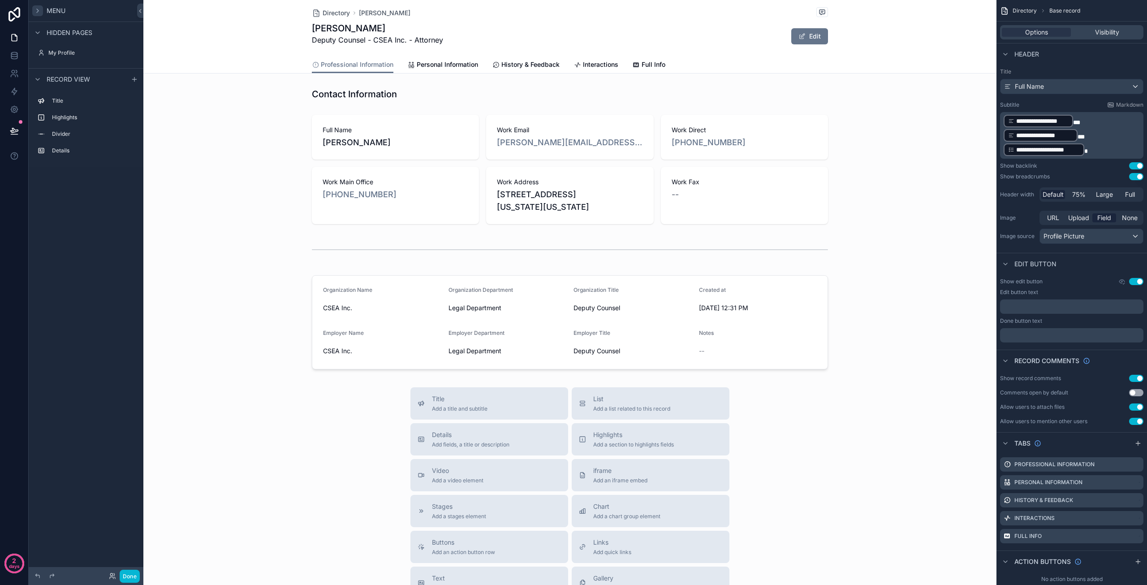
click at [39, 9] on icon "scrollable content" at bounding box center [37, 10] width 7 height 7
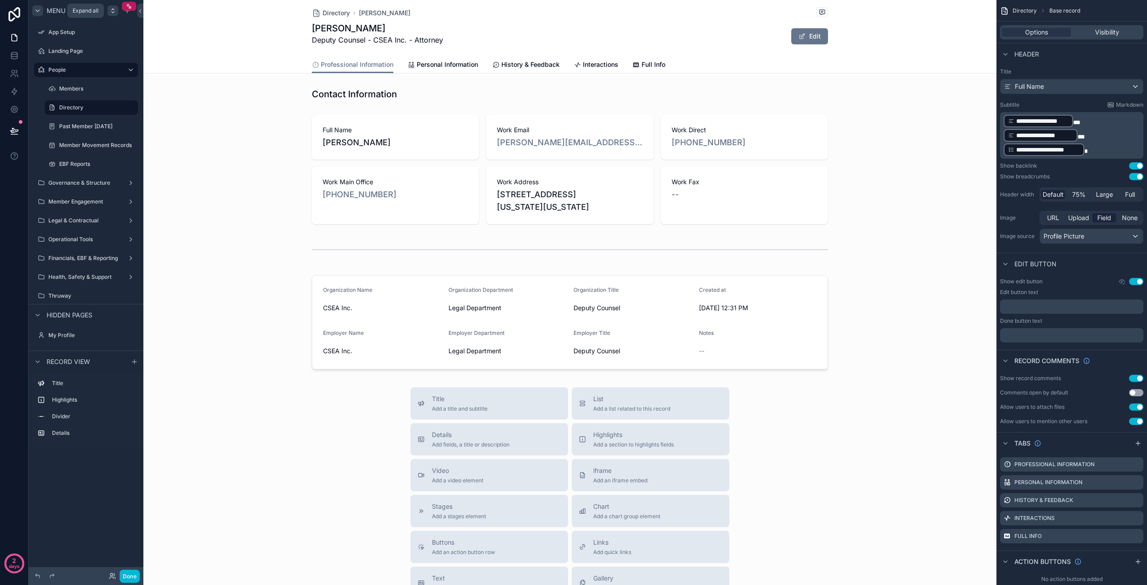
click at [113, 9] on icon "scrollable content" at bounding box center [113, 9] width 2 height 1
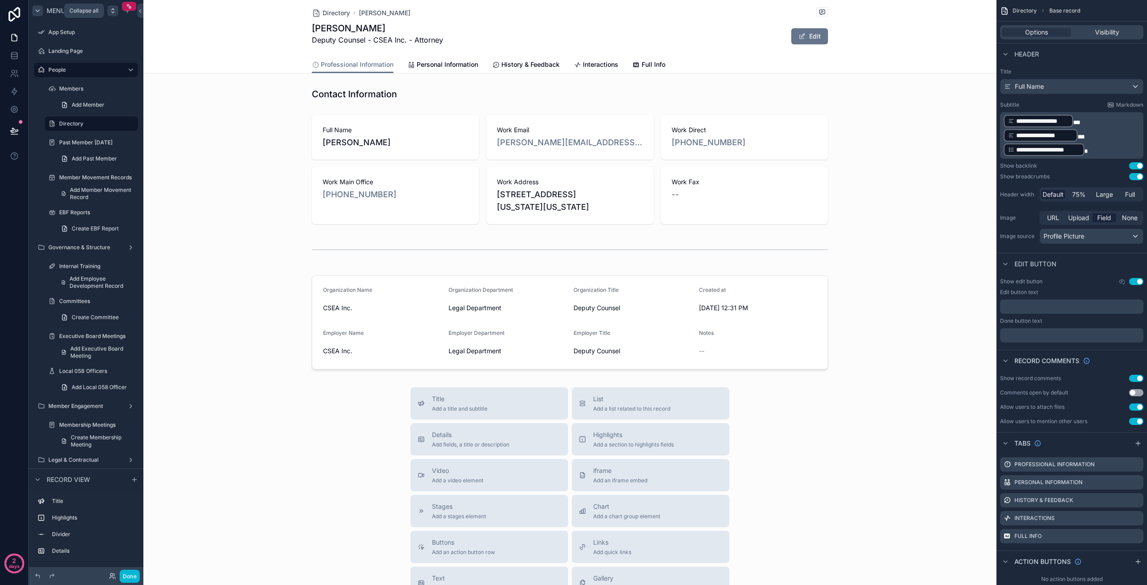
click at [113, 9] on icon "scrollable content" at bounding box center [113, 9] width 2 height 1
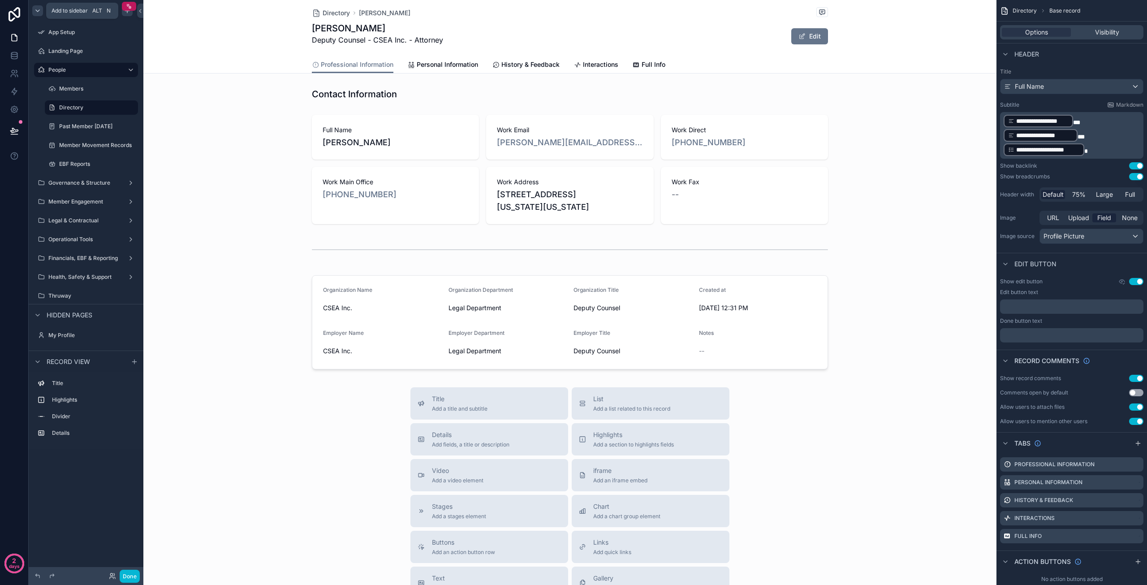
click at [128, 13] on icon "scrollable content" at bounding box center [127, 10] width 7 height 7
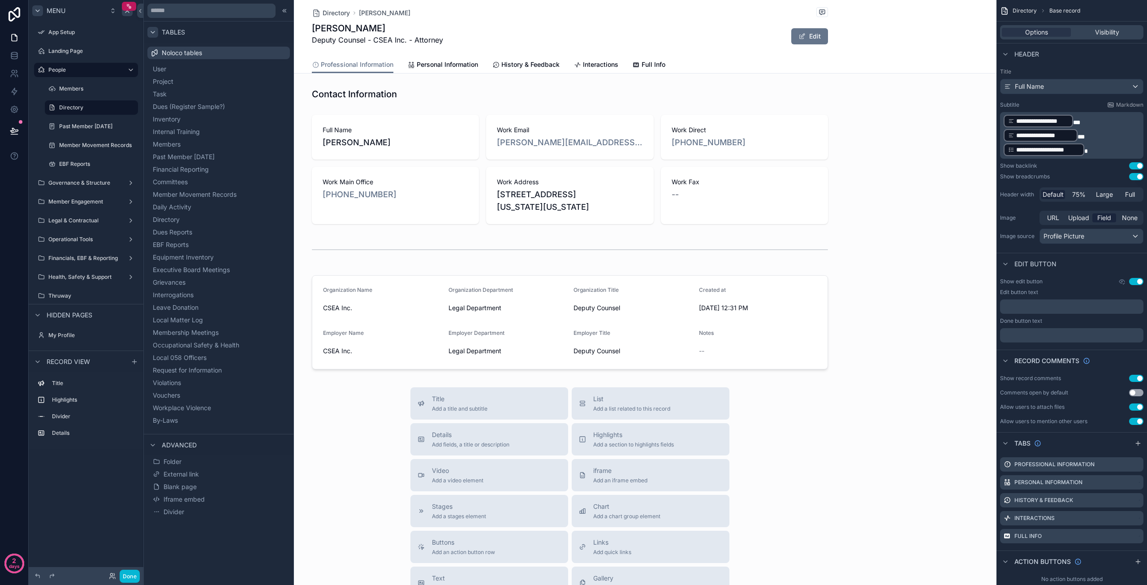
click at [150, 32] on icon at bounding box center [152, 32] width 7 height 7
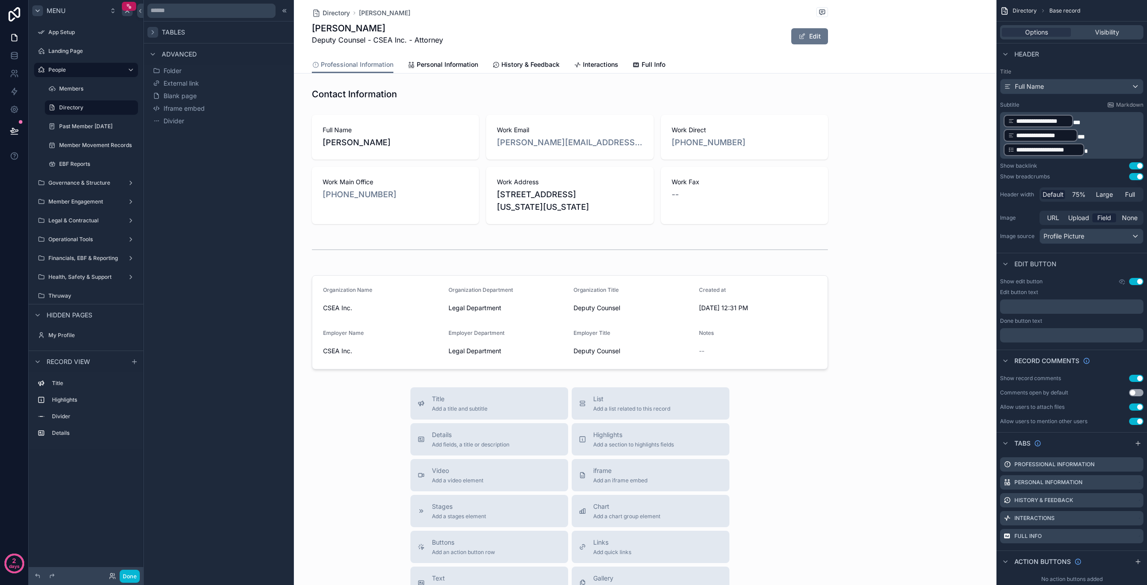
click at [152, 31] on icon at bounding box center [152, 32] width 7 height 7
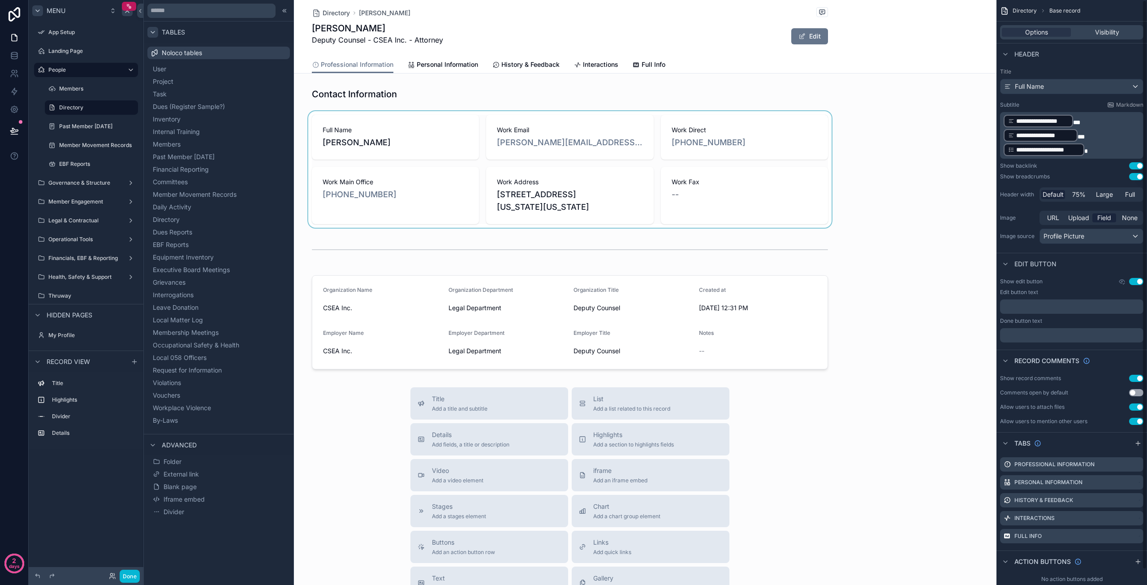
click at [898, 147] on div "scrollable content" at bounding box center [569, 169] width 853 height 116
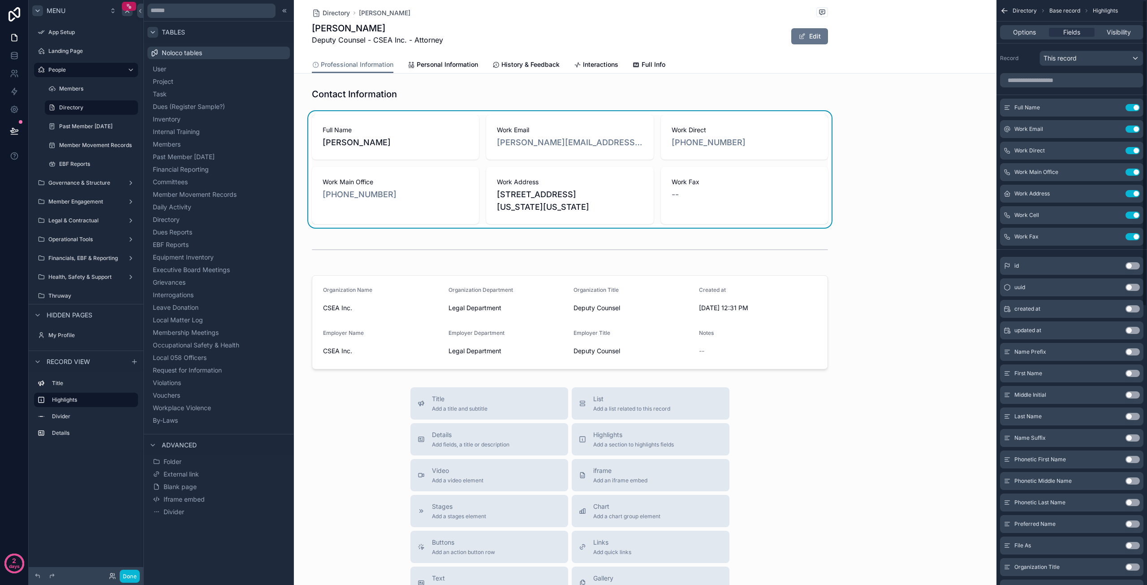
click at [1004, 10] on icon "scrollable content" at bounding box center [1004, 10] width 9 height 9
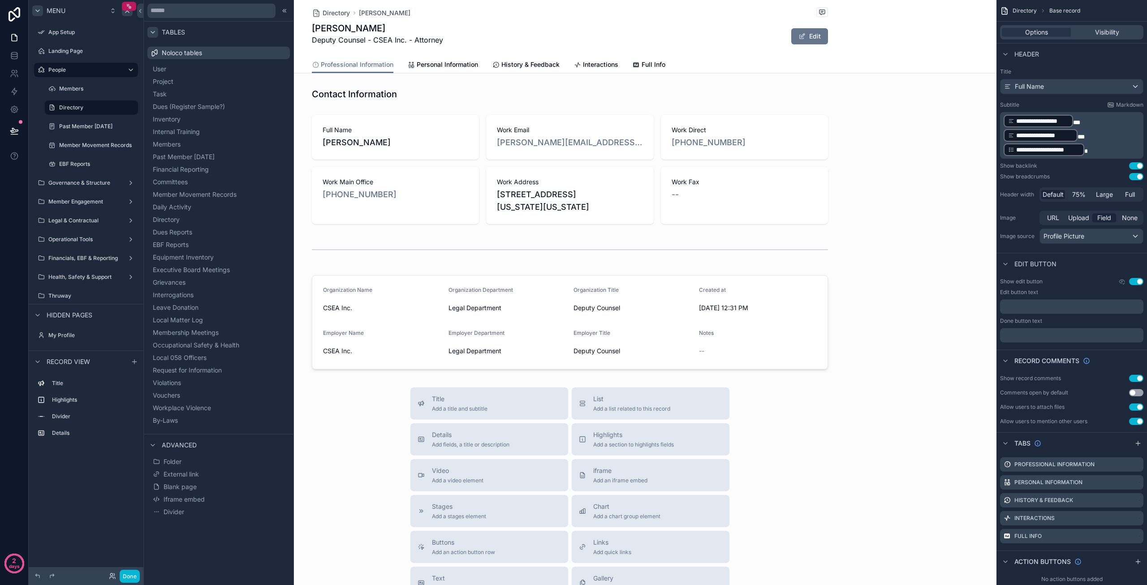
click at [1031, 11] on span "Directory" at bounding box center [1025, 10] width 24 height 7
click at [1112, 28] on span "Visibility" at bounding box center [1107, 32] width 24 height 9
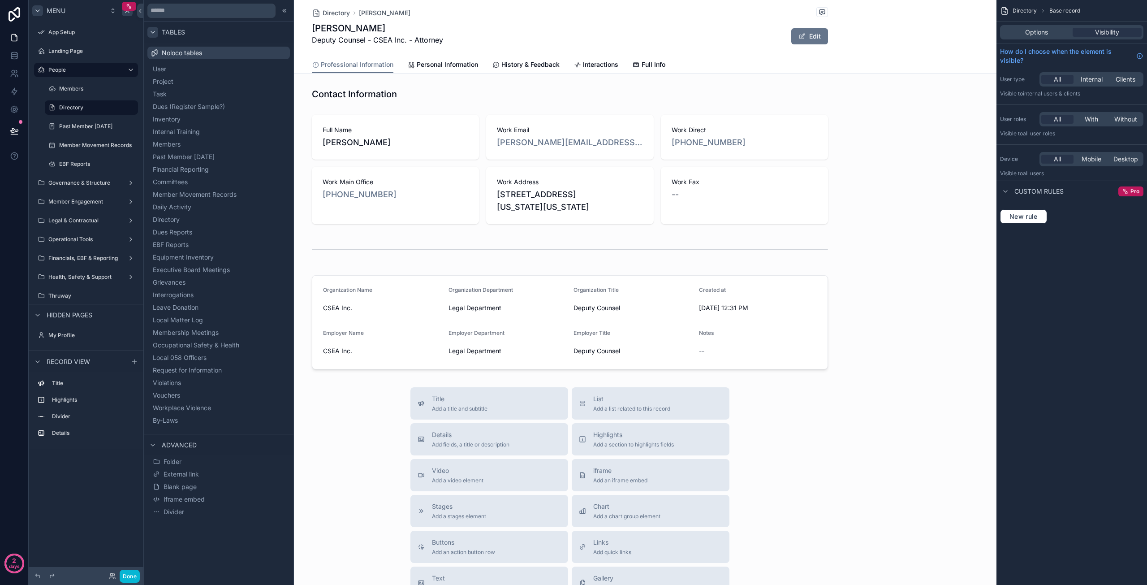
click at [573, 17] on div "Directory Steven M. Klein" at bounding box center [570, 12] width 516 height 11
click at [327, 12] on span "Directory" at bounding box center [336, 13] width 27 height 9
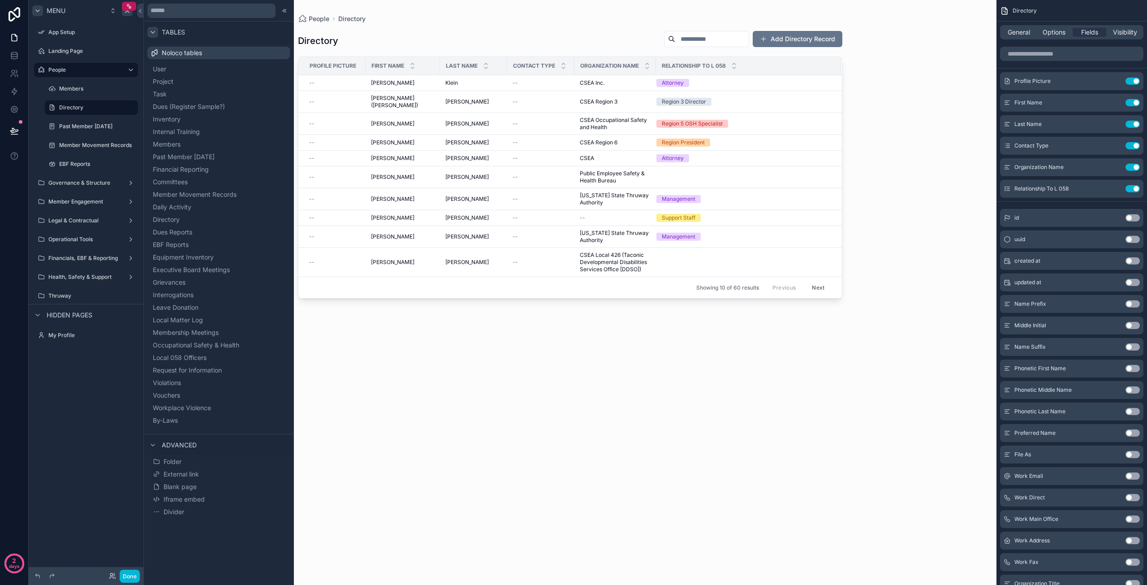
click at [444, 16] on div "People Directory" at bounding box center [570, 18] width 544 height 9
click at [69, 336] on label "My Profile" at bounding box center [84, 335] width 72 height 7
click at [1062, 30] on span "Options" at bounding box center [1054, 32] width 23 height 9
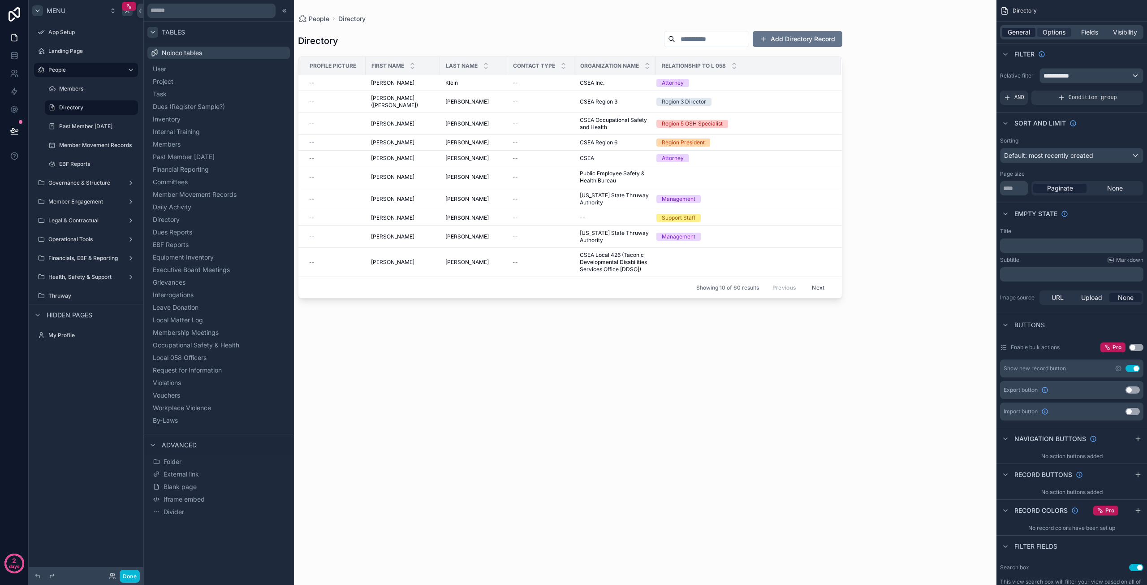
click at [1022, 32] on span "General" at bounding box center [1019, 32] width 22 height 9
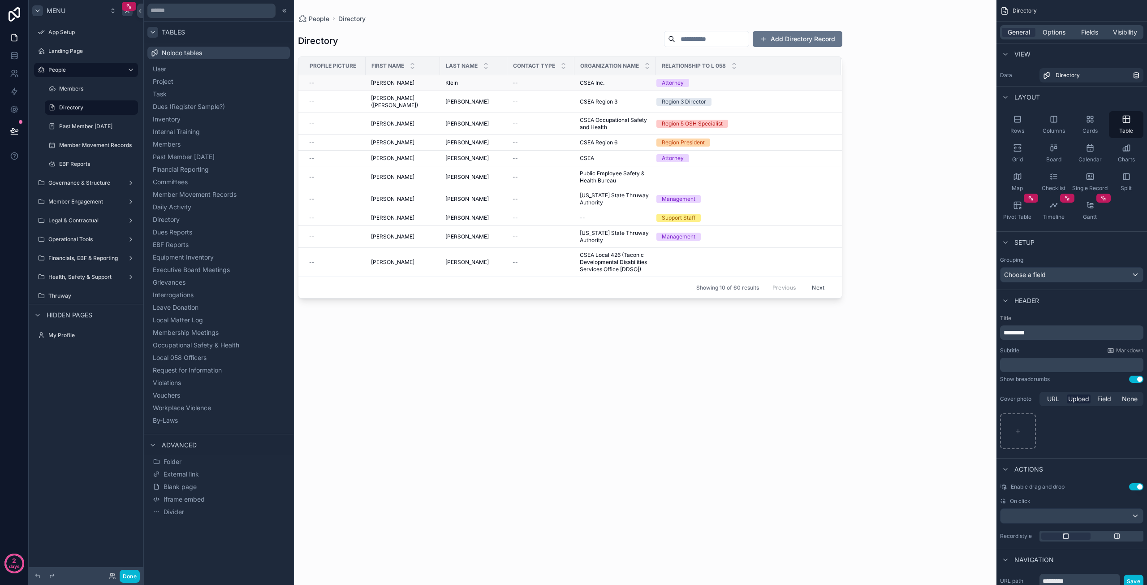
click at [724, 82] on div "Attorney" at bounding box center [743, 83] width 174 height 8
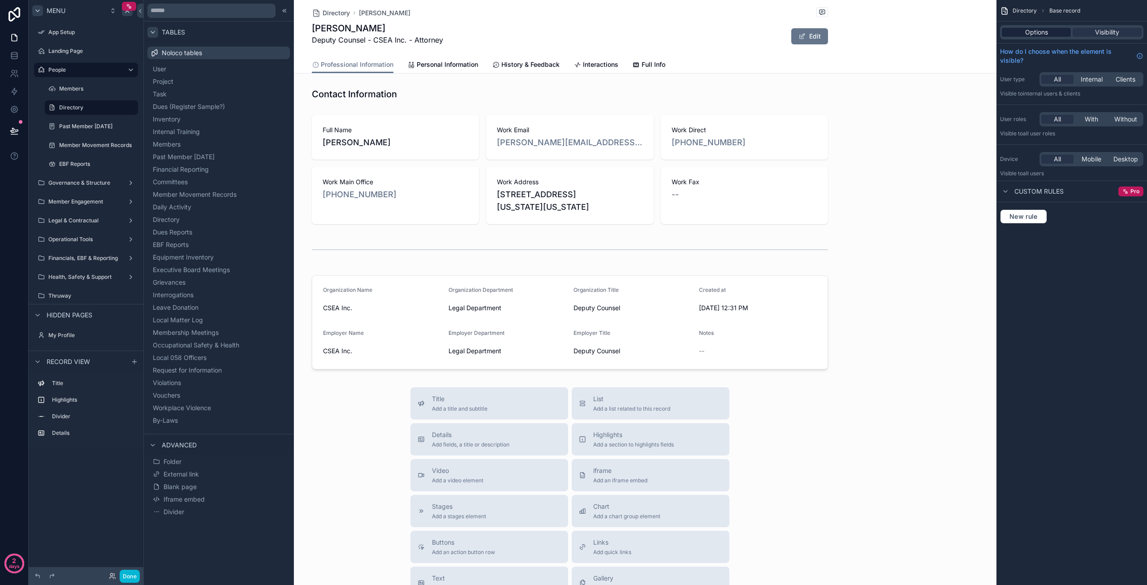
click at [1038, 32] on span "Options" at bounding box center [1036, 32] width 23 height 9
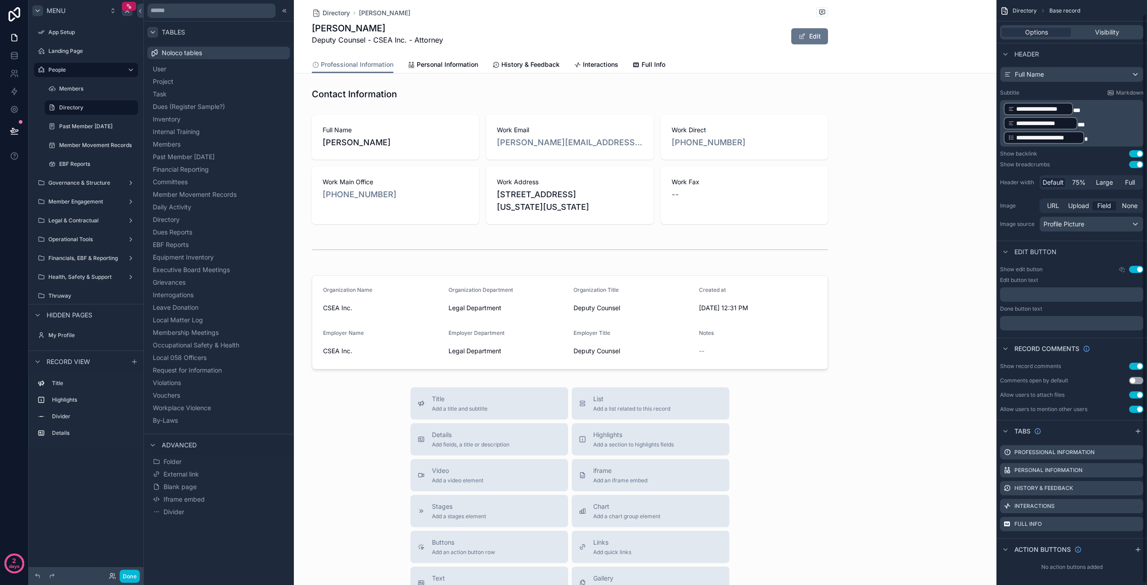
scroll to position [16, 0]
click at [1004, 428] on icon "scrollable content" at bounding box center [1005, 427] width 7 height 7
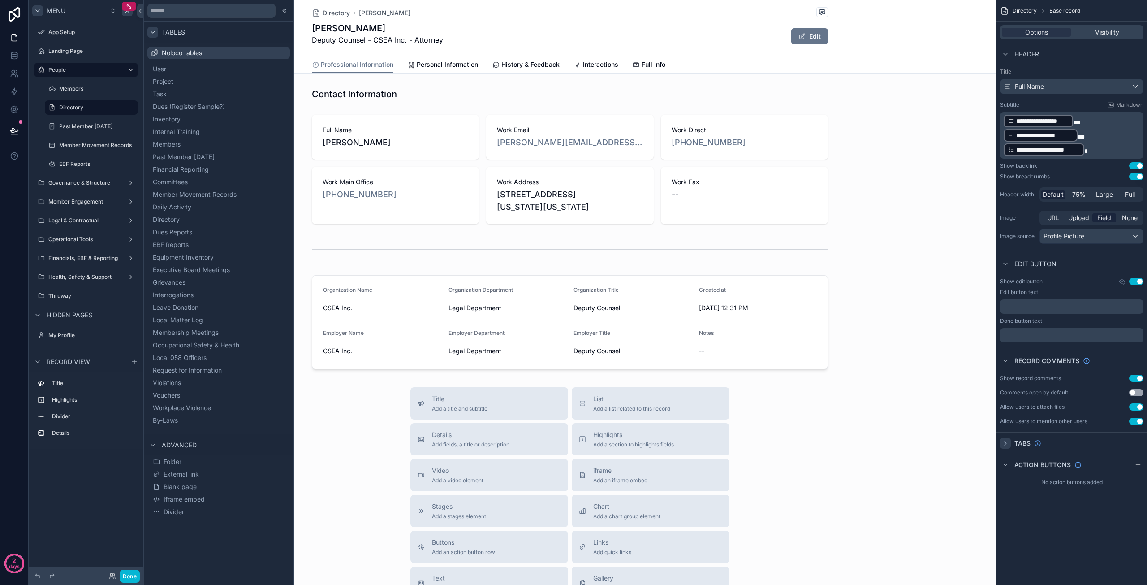
click at [1008, 441] on icon "scrollable content" at bounding box center [1005, 442] width 7 height 7
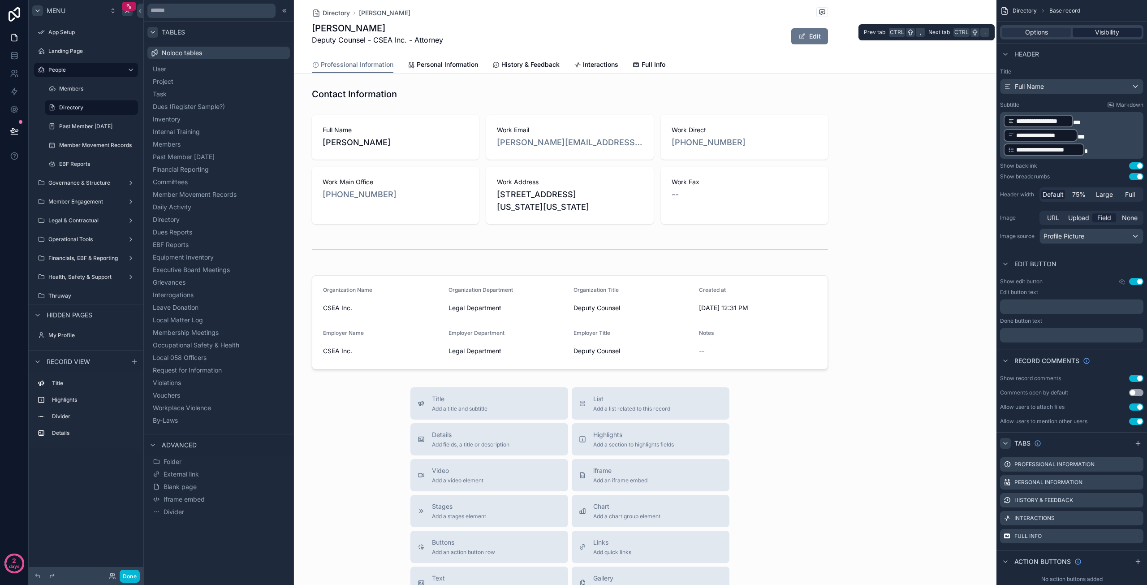
click at [1099, 30] on span "Visibility" at bounding box center [1107, 32] width 24 height 9
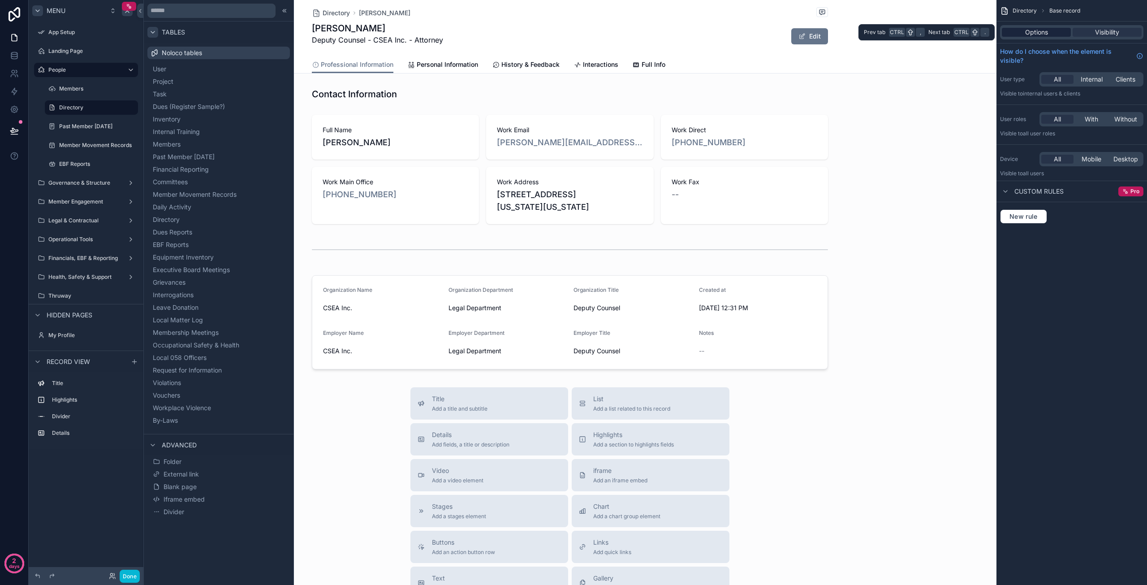
click at [1044, 34] on span "Options" at bounding box center [1036, 32] width 23 height 9
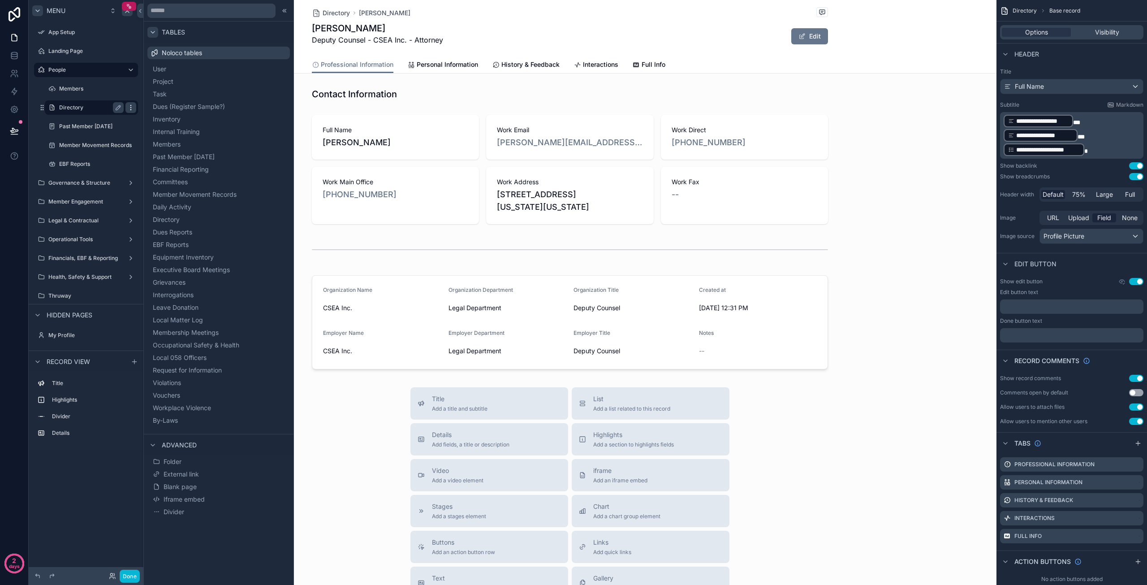
click at [133, 109] on icon "scrollable content" at bounding box center [130, 107] width 7 height 7
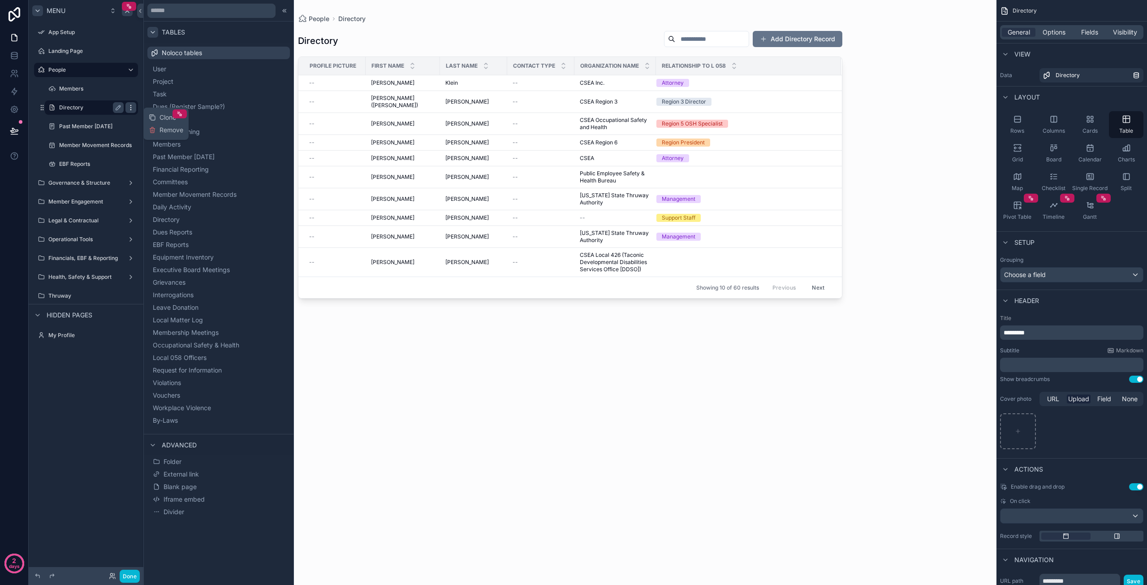
click at [133, 109] on icon "scrollable content" at bounding box center [130, 107] width 7 height 7
click at [68, 108] on label "Directory" at bounding box center [89, 107] width 61 height 7
click at [16, 51] on icon at bounding box center [14, 55] width 9 height 9
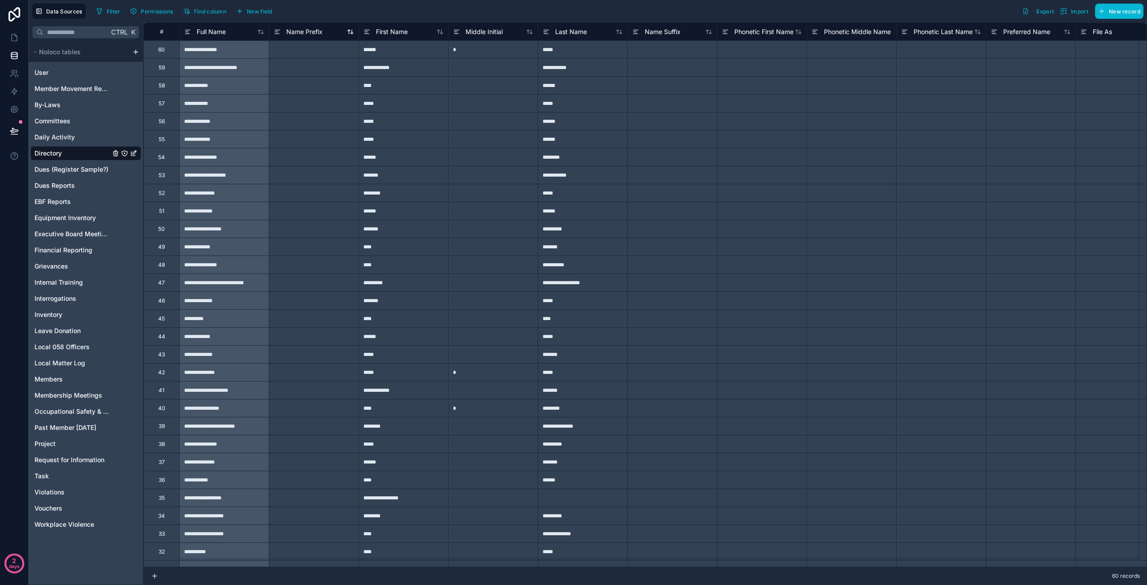
click at [307, 33] on span "Name Prefix" at bounding box center [304, 31] width 36 height 9
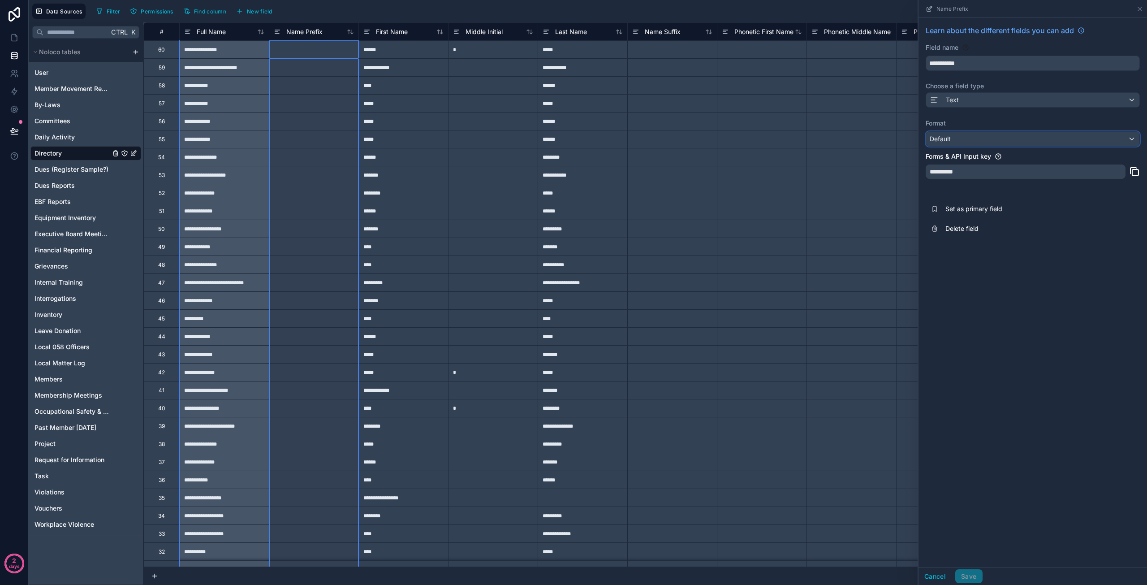
click at [987, 139] on div "Default" at bounding box center [1032, 139] width 213 height 14
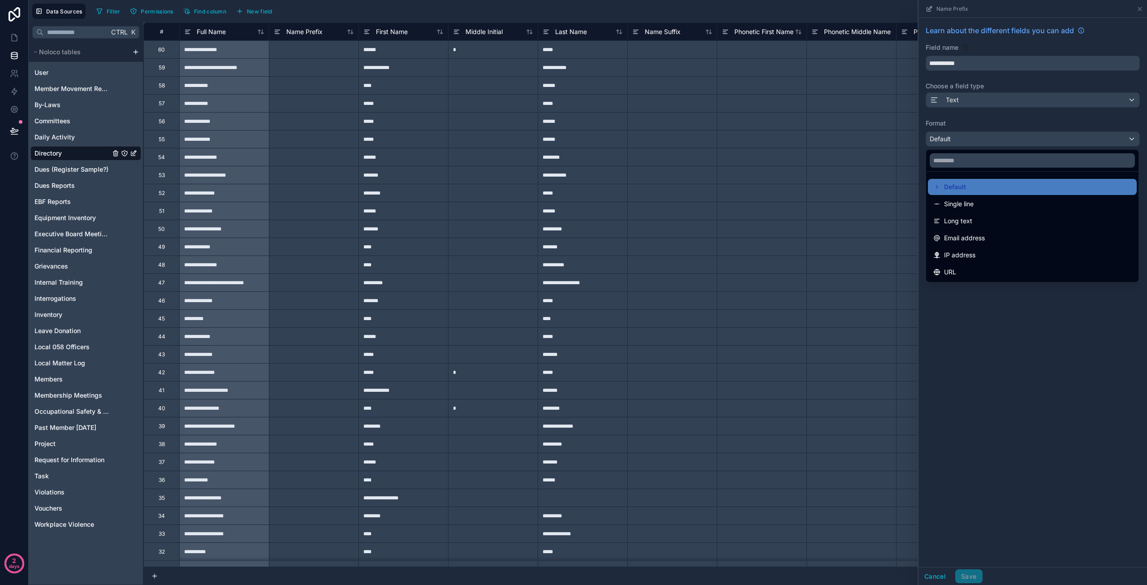
click at [987, 139] on div at bounding box center [1032, 292] width 228 height 585
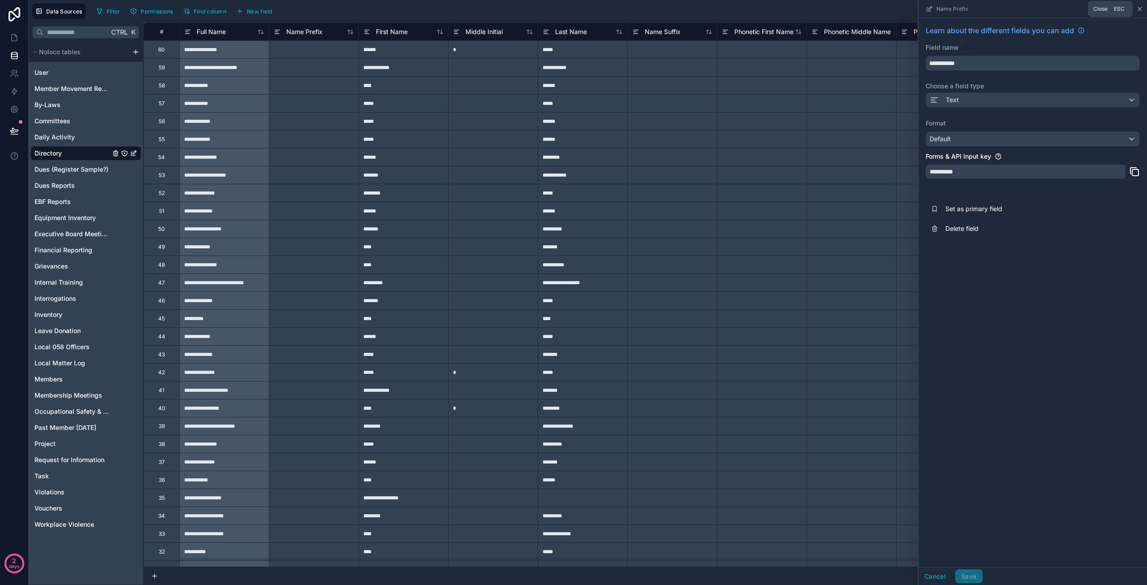
click at [1140, 9] on icon at bounding box center [1140, 9] width 4 height 4
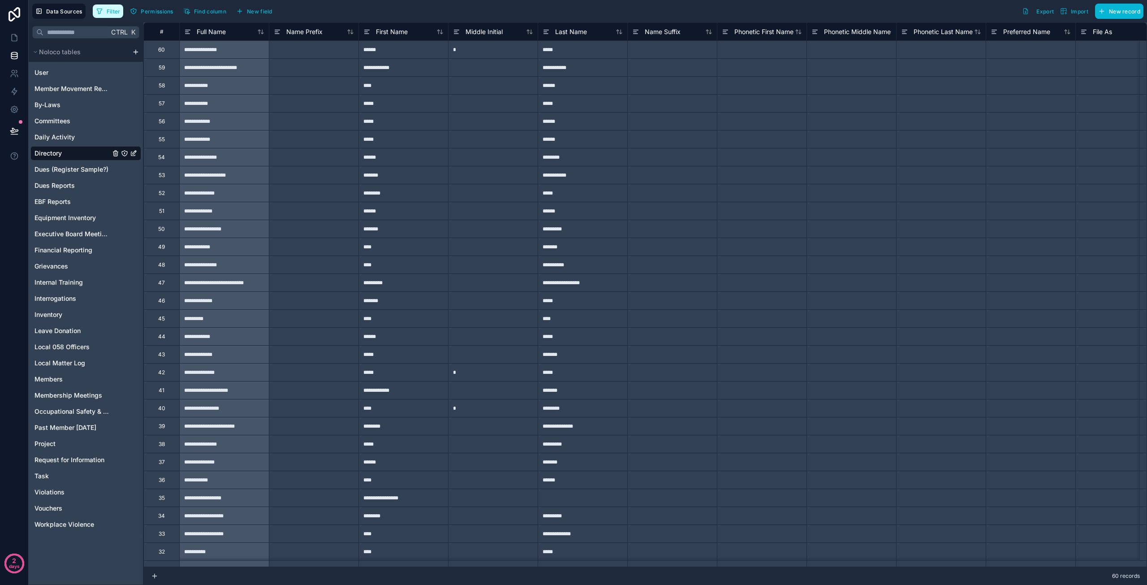
click at [110, 10] on span "Filter" at bounding box center [114, 11] width 14 height 7
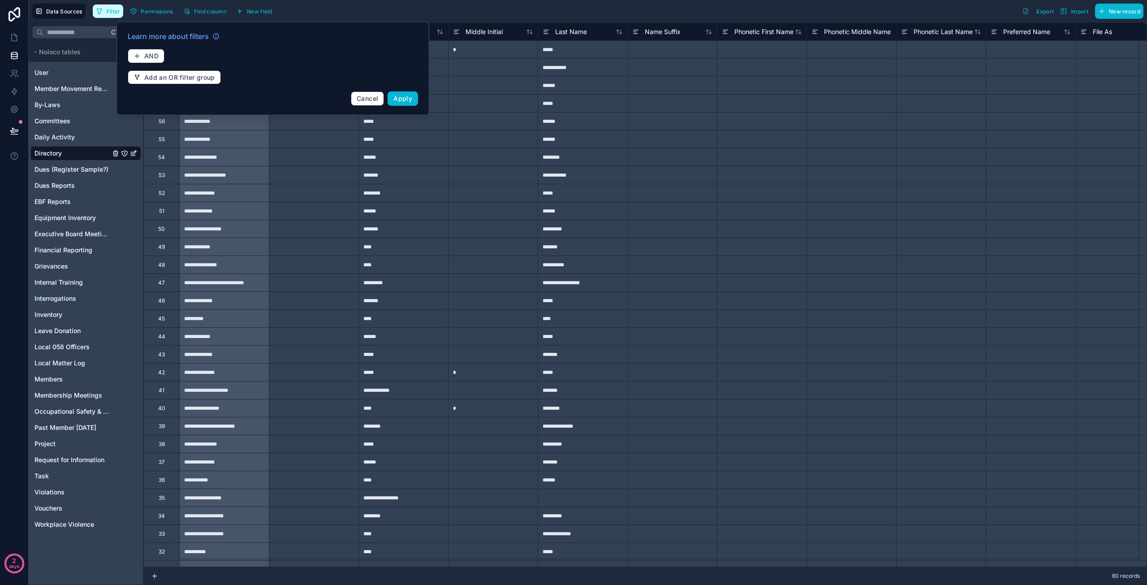
click at [110, 10] on span "Filter" at bounding box center [114, 11] width 14 height 7
click at [152, 11] on span "Permissions" at bounding box center [157, 11] width 32 height 7
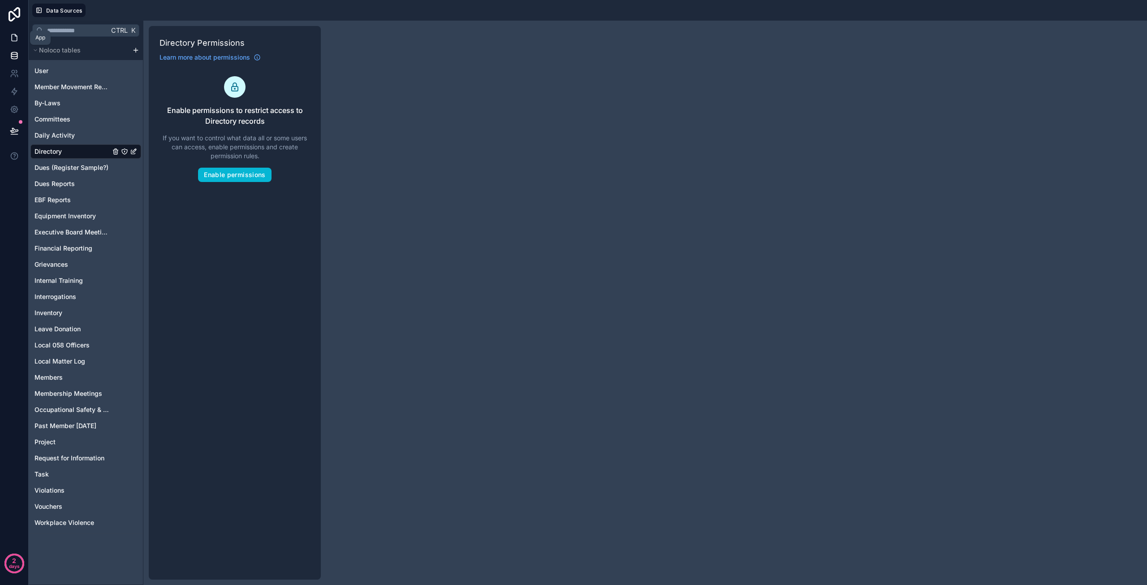
click at [17, 36] on icon at bounding box center [14, 37] width 9 height 9
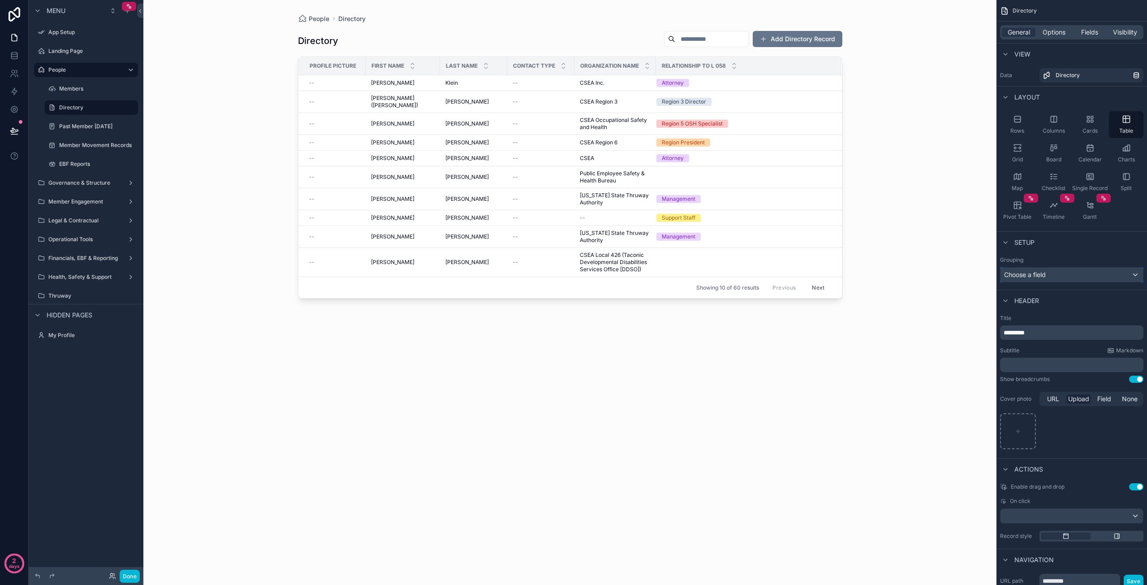
click at [1082, 272] on div "Choose a field" at bounding box center [1071, 274] width 142 height 14
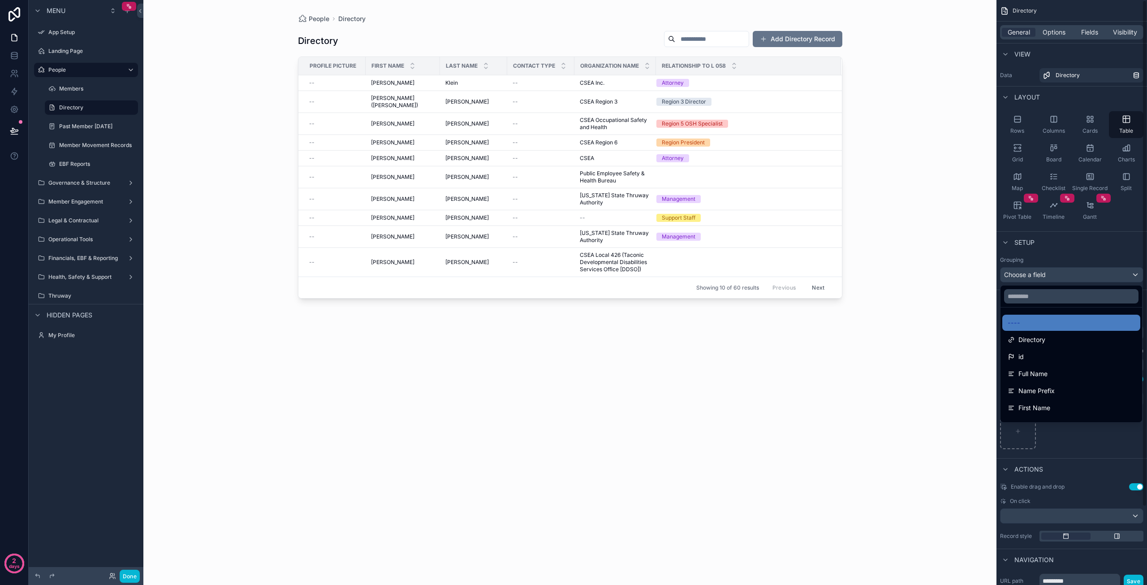
click at [1099, 245] on div "scrollable content" at bounding box center [573, 292] width 1147 height 585
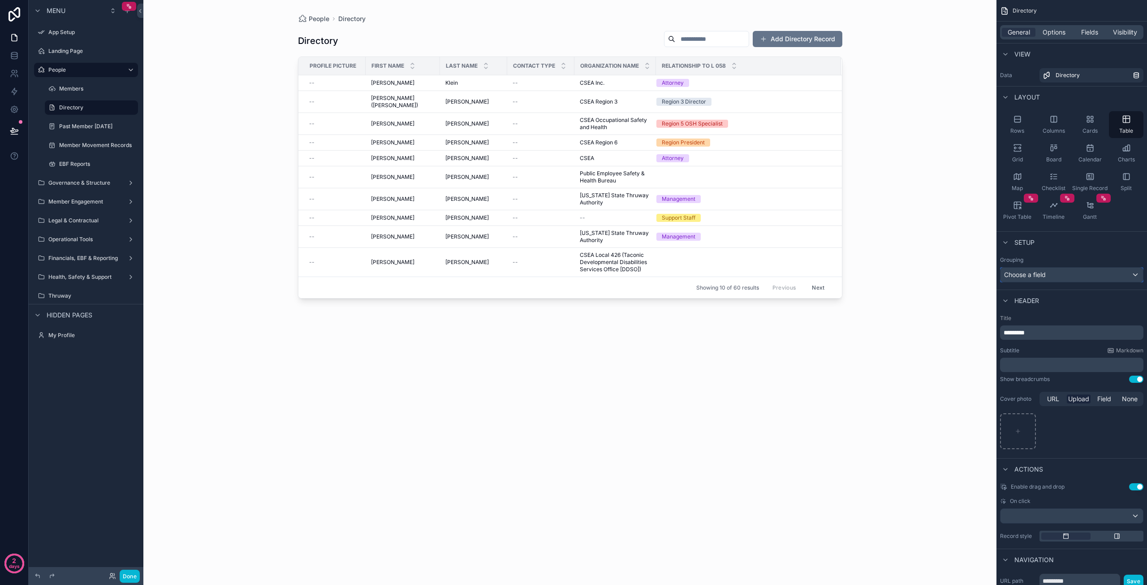
click at [1074, 276] on div "Choose a field" at bounding box center [1071, 274] width 142 height 14
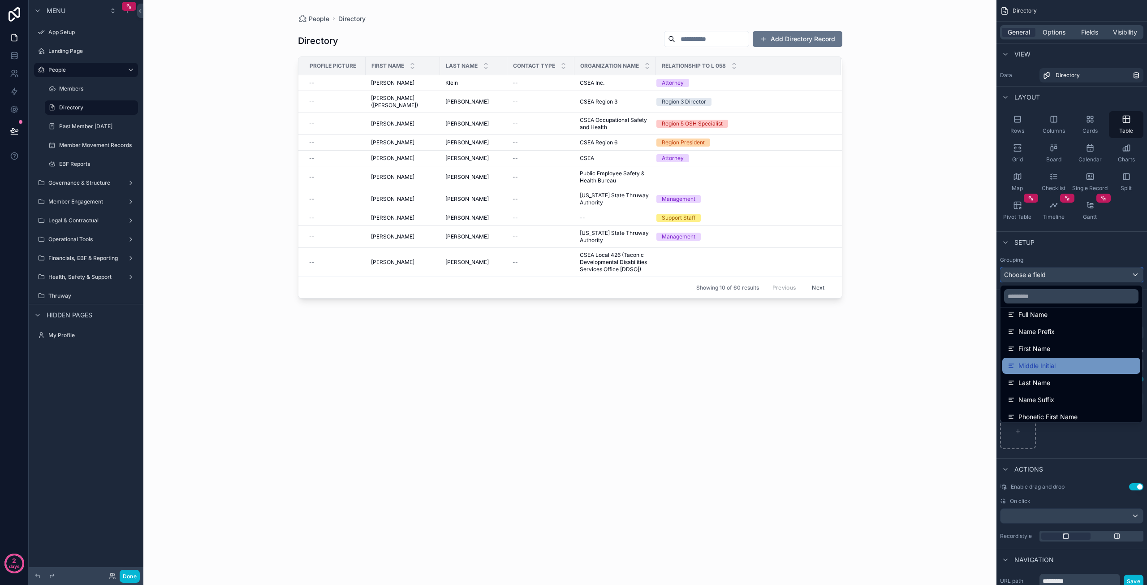
scroll to position [45, 0]
click at [1064, 379] on div "Middle Initial" at bounding box center [1071, 380] width 127 height 11
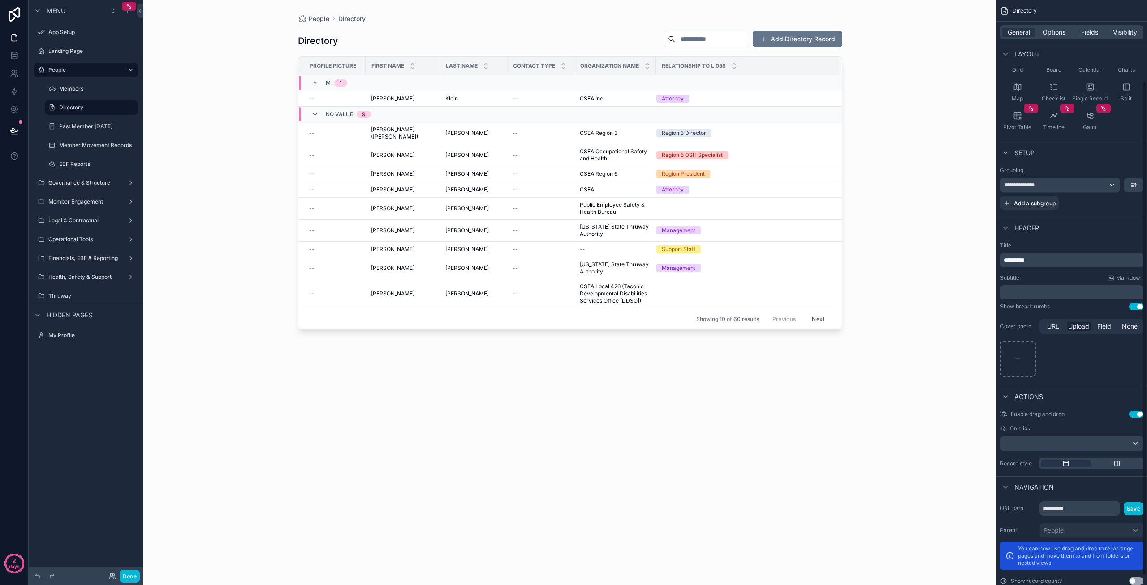
scroll to position [107, 0]
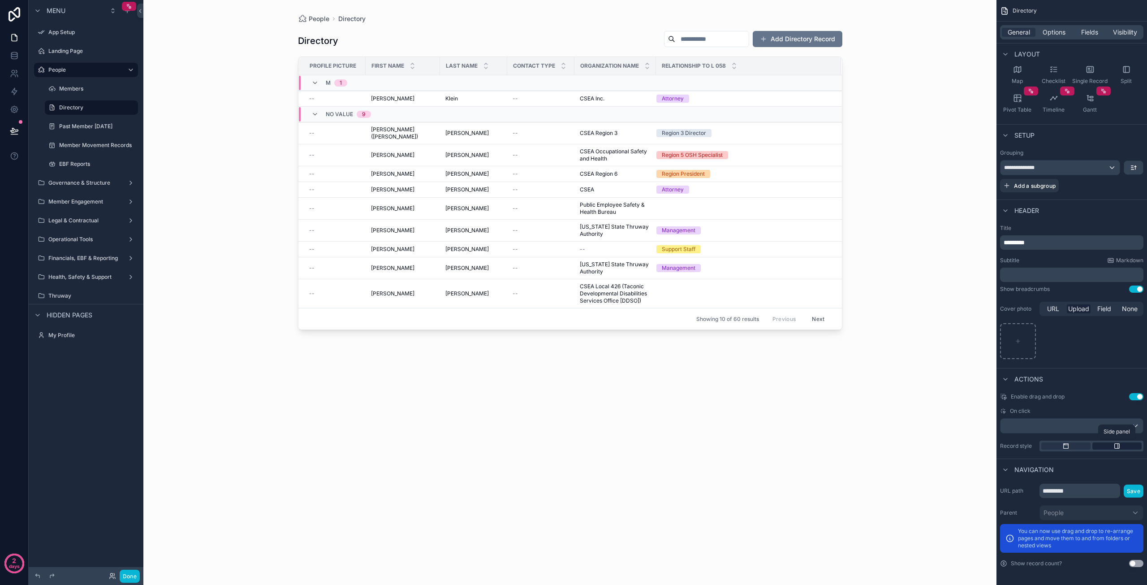
click at [1118, 444] on icon "scrollable content" at bounding box center [1116, 445] width 7 height 7
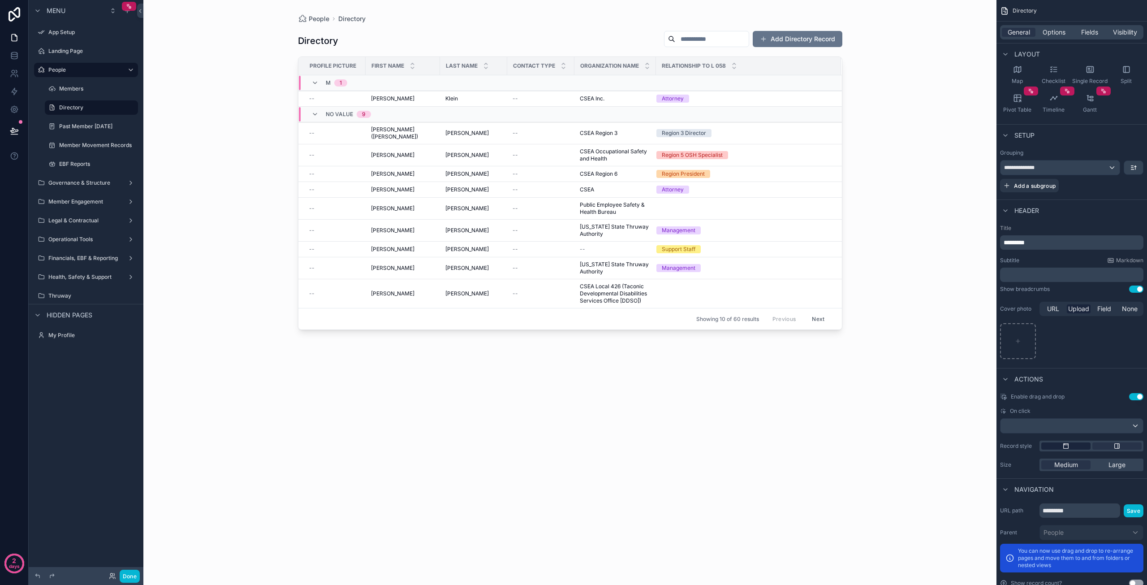
click at [1060, 446] on div "scrollable content" at bounding box center [1065, 445] width 49 height 7
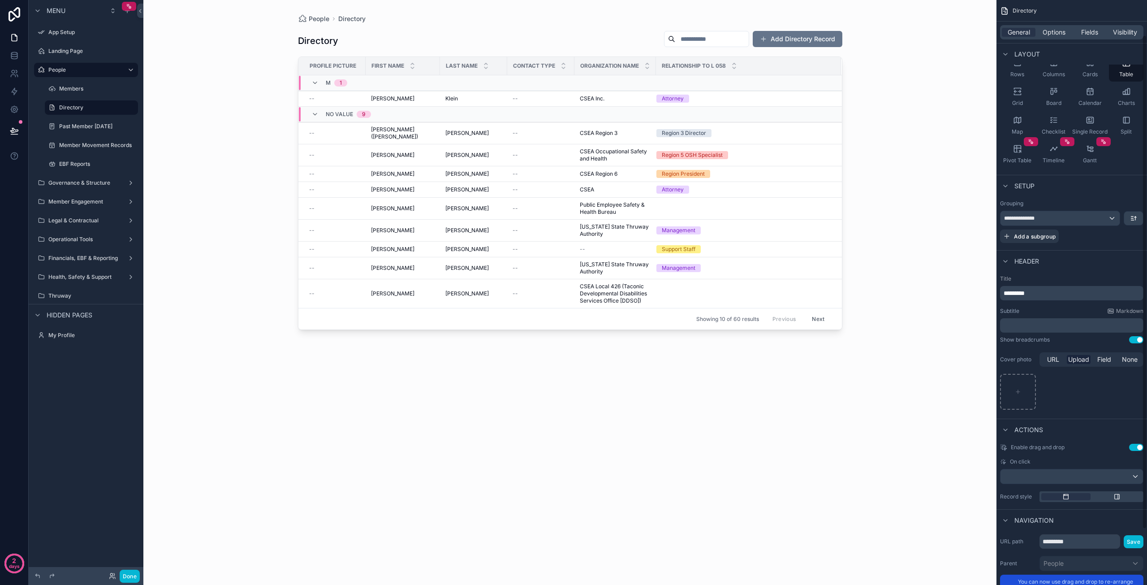
scroll to position [0, 0]
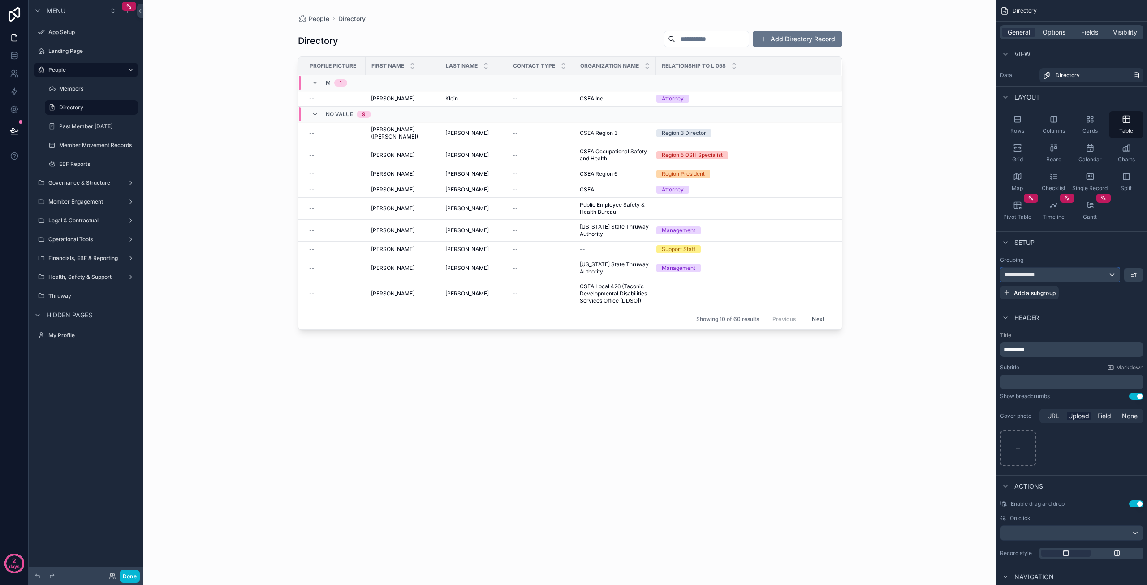
click at [1065, 276] on div "**********" at bounding box center [1059, 274] width 119 height 14
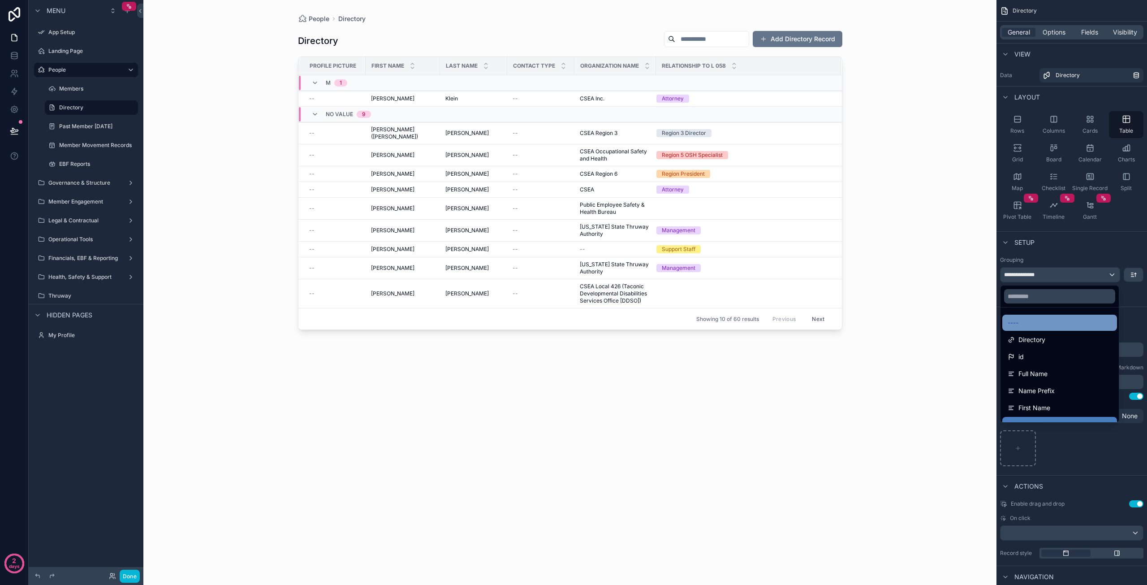
click at [1046, 324] on div "----" at bounding box center [1060, 322] width 104 height 11
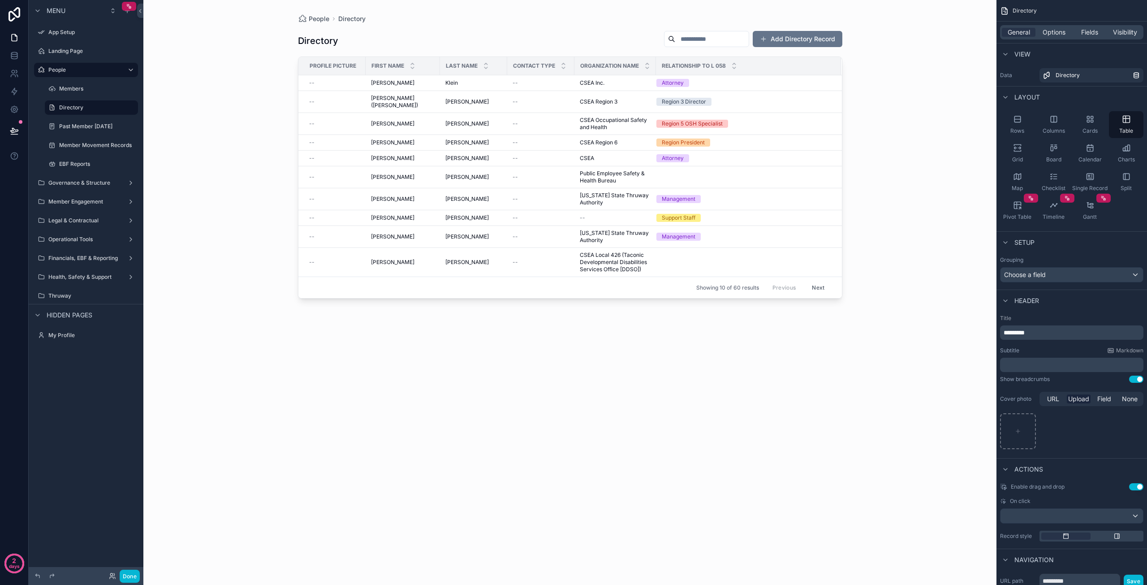
click at [482, 86] on div "Klein Klein" at bounding box center [473, 82] width 56 height 7
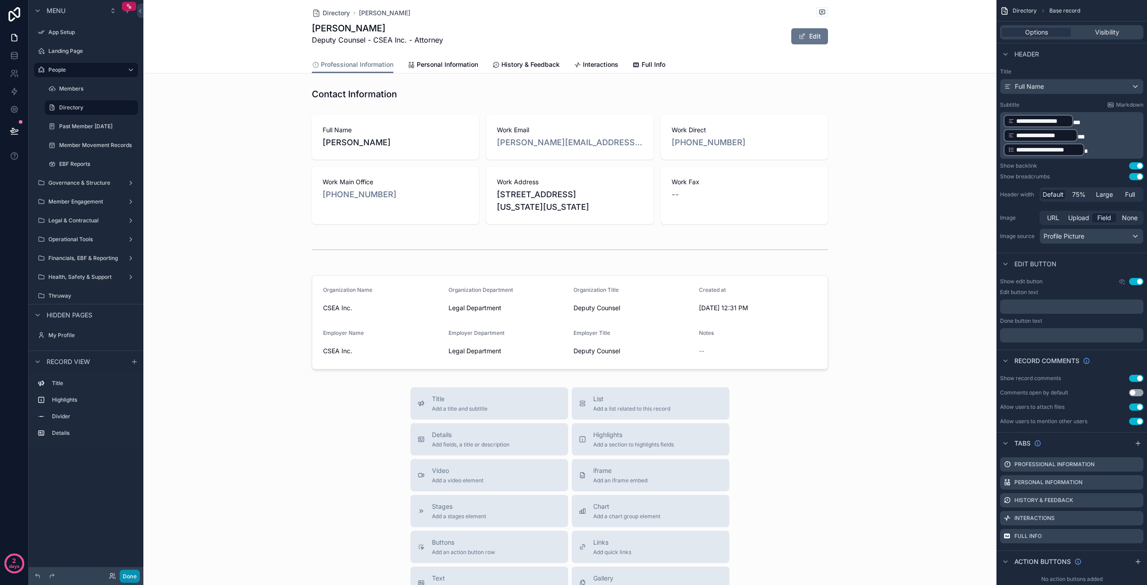
click at [129, 572] on button "Done" at bounding box center [130, 575] width 20 height 13
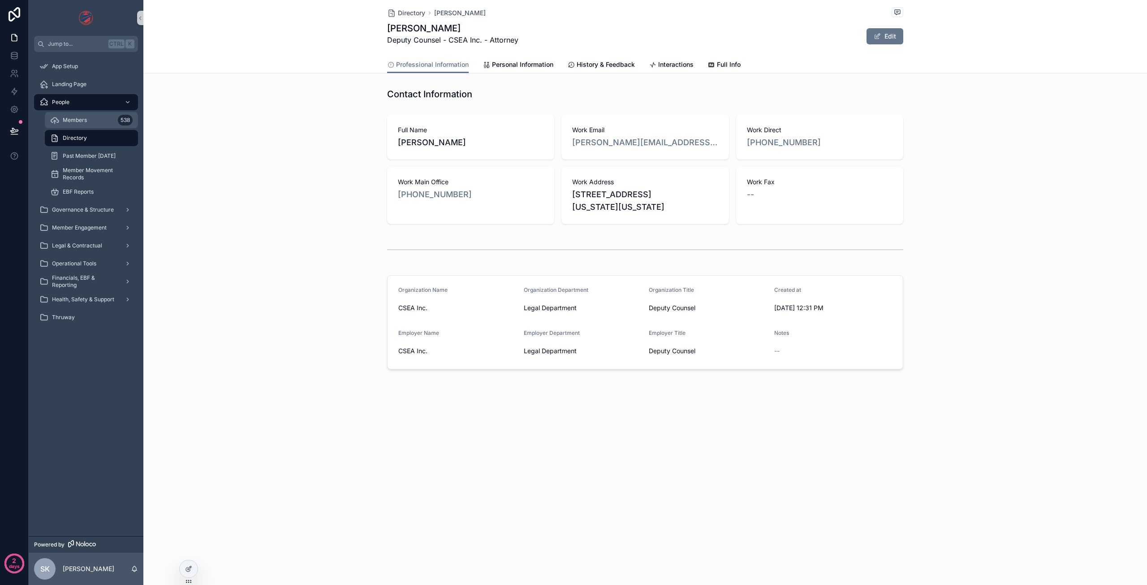
click at [88, 118] on div "Members 538" at bounding box center [91, 120] width 82 height 14
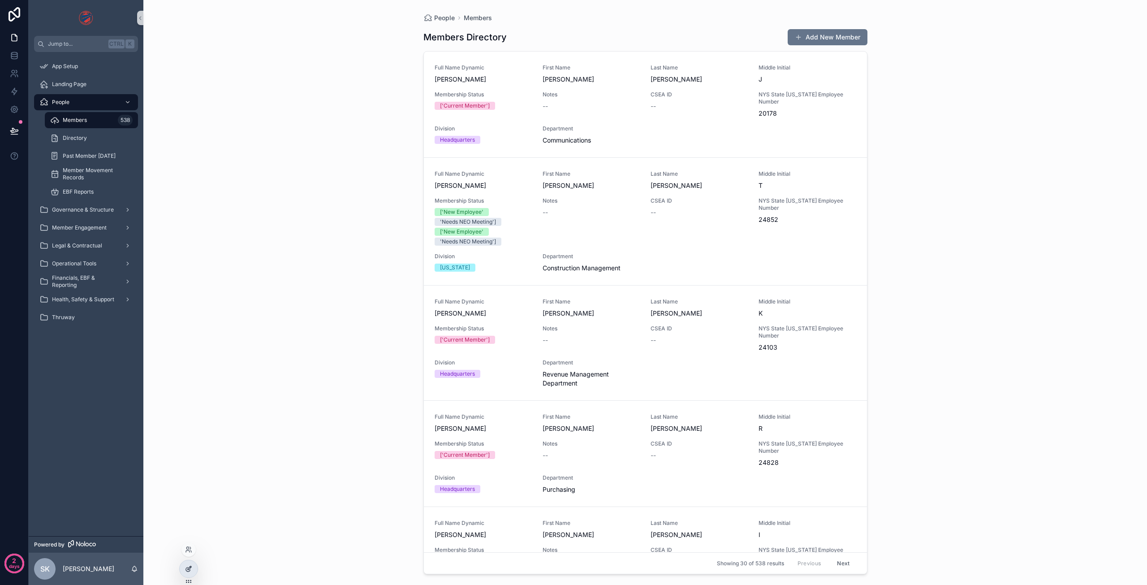
click at [190, 565] on icon at bounding box center [188, 568] width 7 height 7
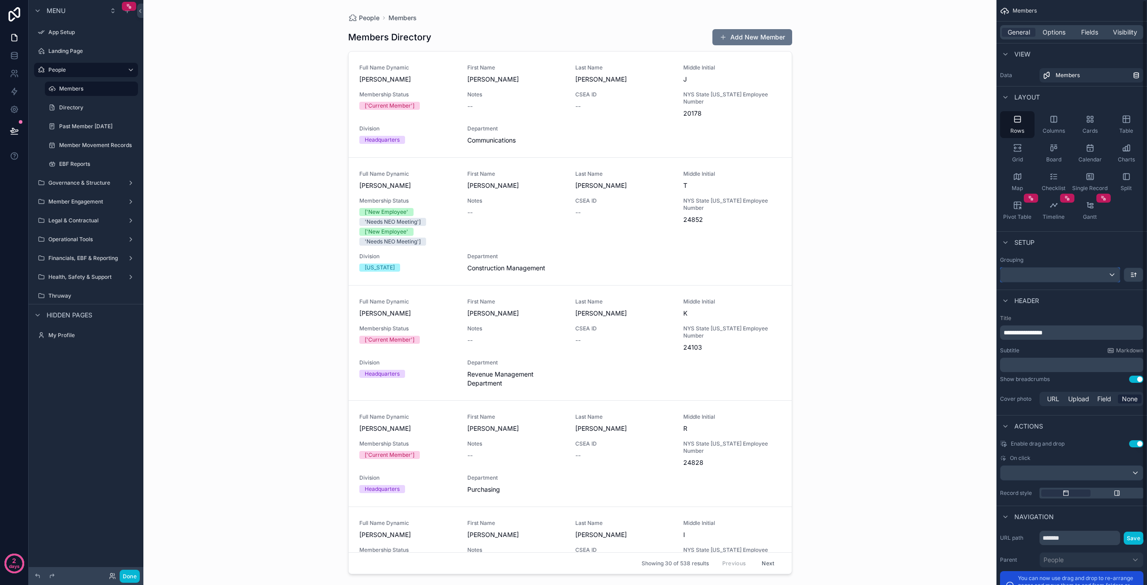
click at [1030, 276] on div "scrollable content" at bounding box center [1059, 274] width 119 height 14
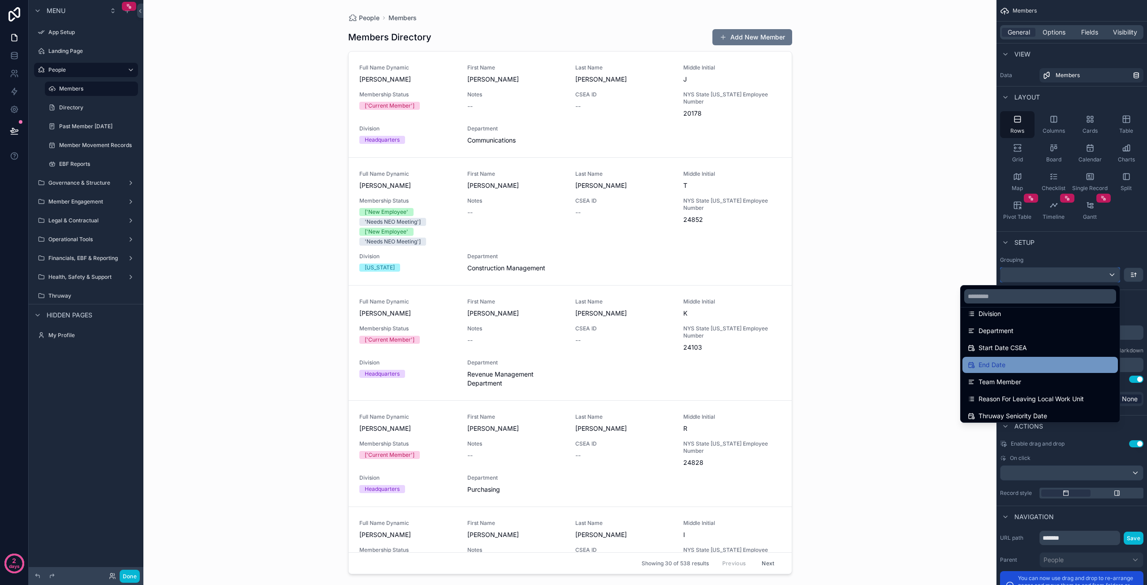
scroll to position [134, 0]
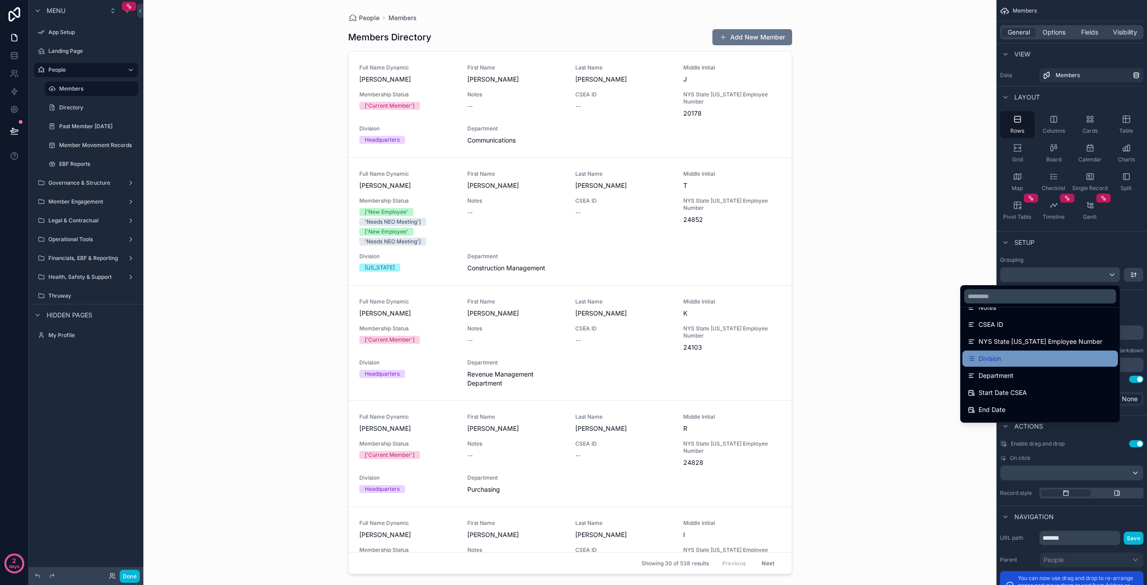
click at [1052, 358] on div "Division" at bounding box center [1040, 358] width 145 height 11
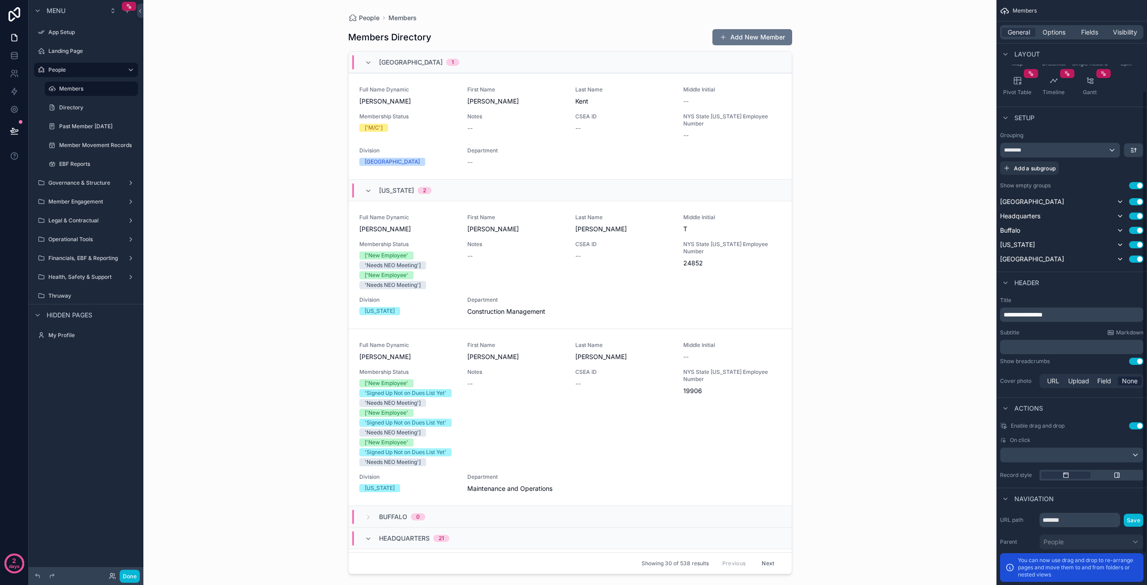
scroll to position [109, 0]
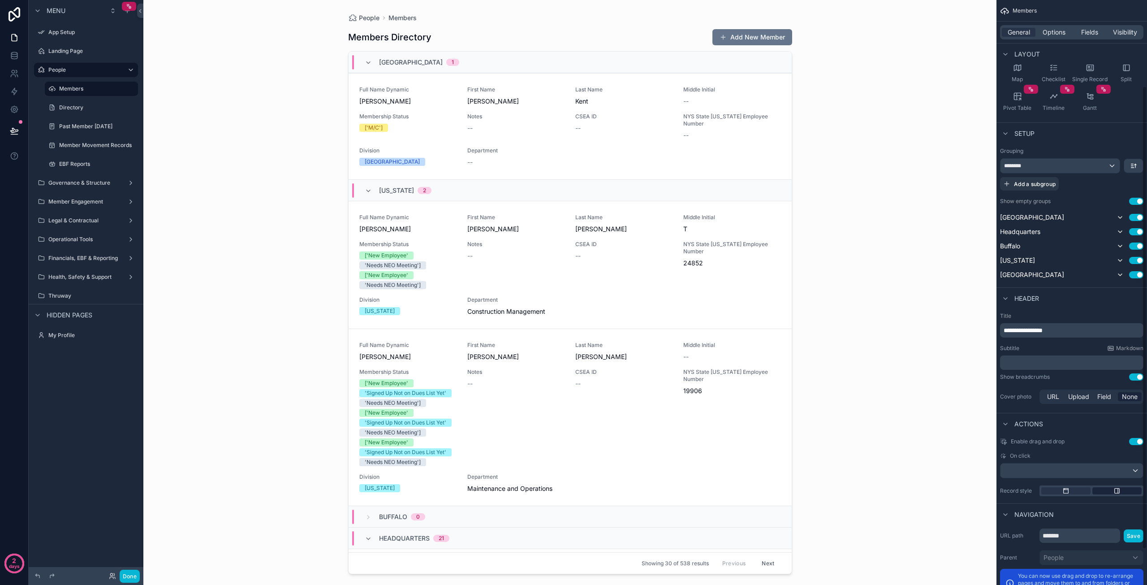
click at [1120, 491] on icon "scrollable content" at bounding box center [1117, 490] width 5 height 5
click at [1119, 512] on span "Large" at bounding box center [1116, 509] width 17 height 9
drag, startPoint x: 1076, startPoint y: 508, endPoint x: 1071, endPoint y: 502, distance: 7.7
click at [1075, 509] on span "Medium" at bounding box center [1066, 509] width 24 height 9
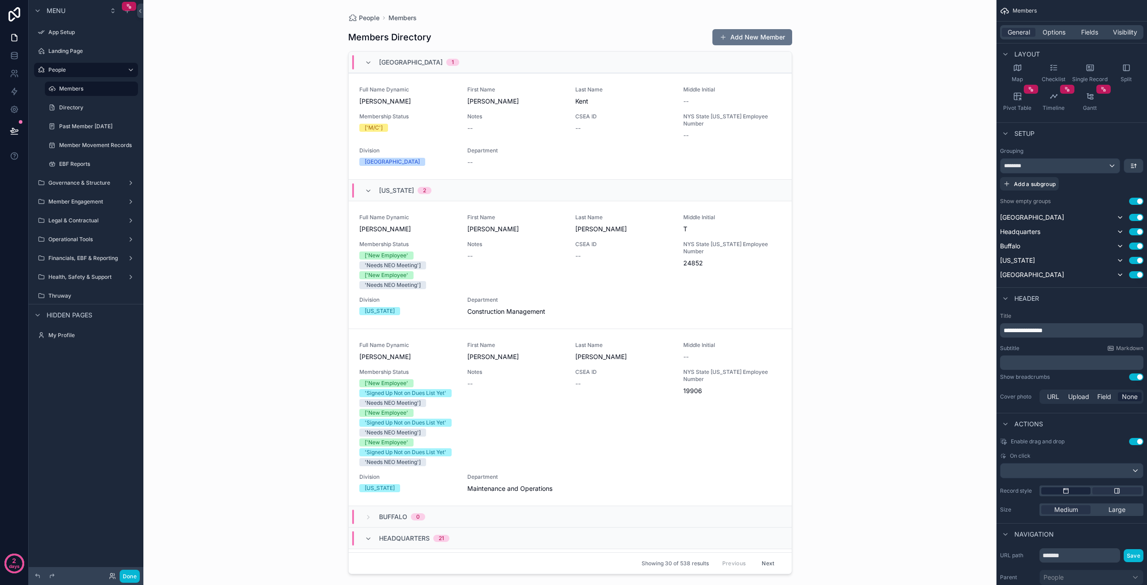
click at [1064, 492] on icon "scrollable content" at bounding box center [1065, 490] width 7 height 7
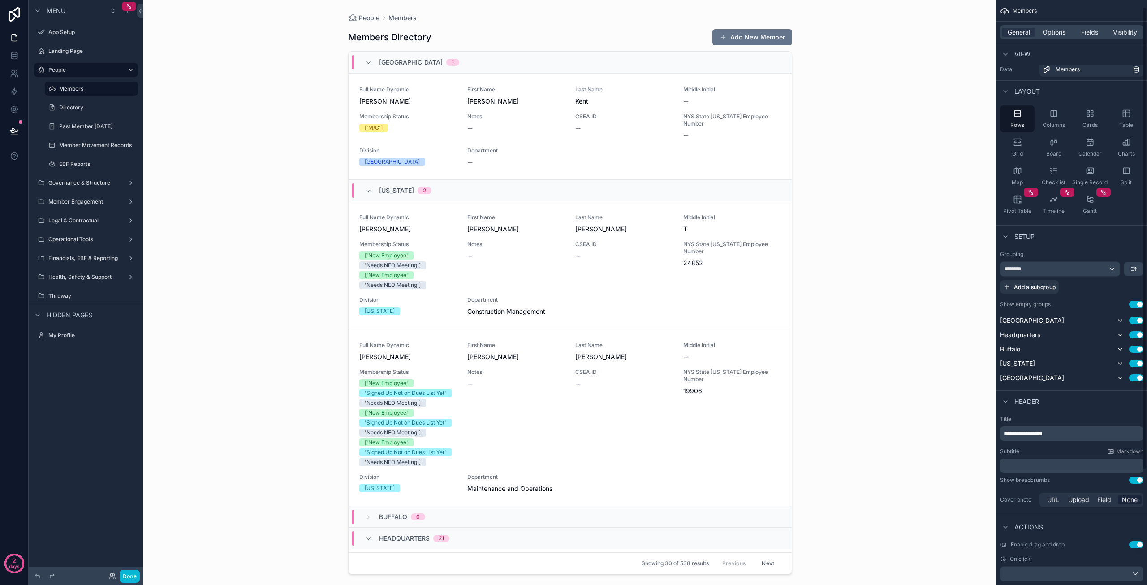
scroll to position [0, 0]
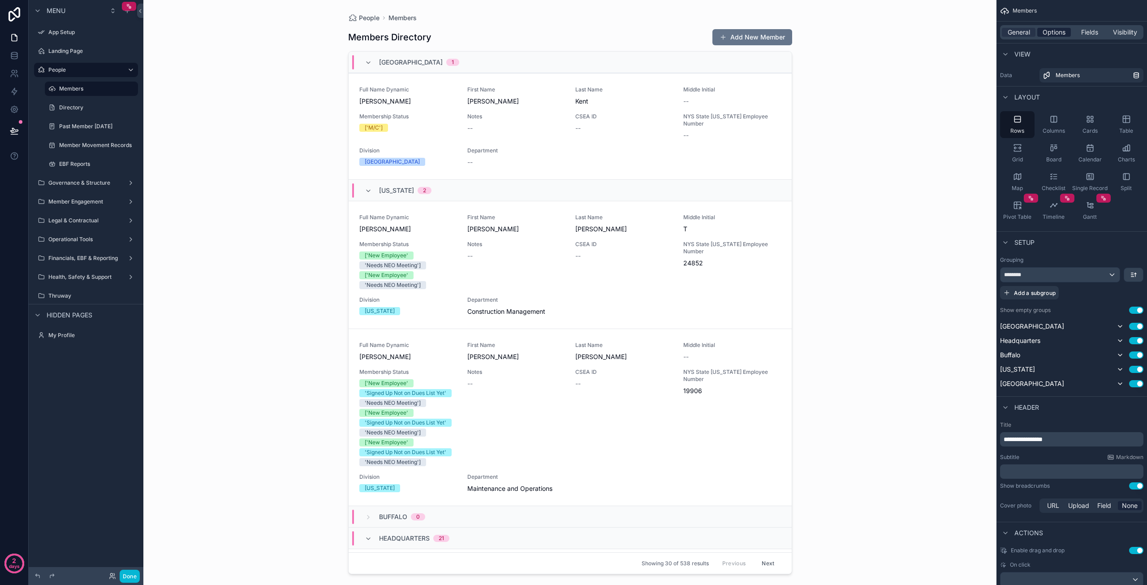
click at [1056, 34] on span "Options" at bounding box center [1054, 32] width 23 height 9
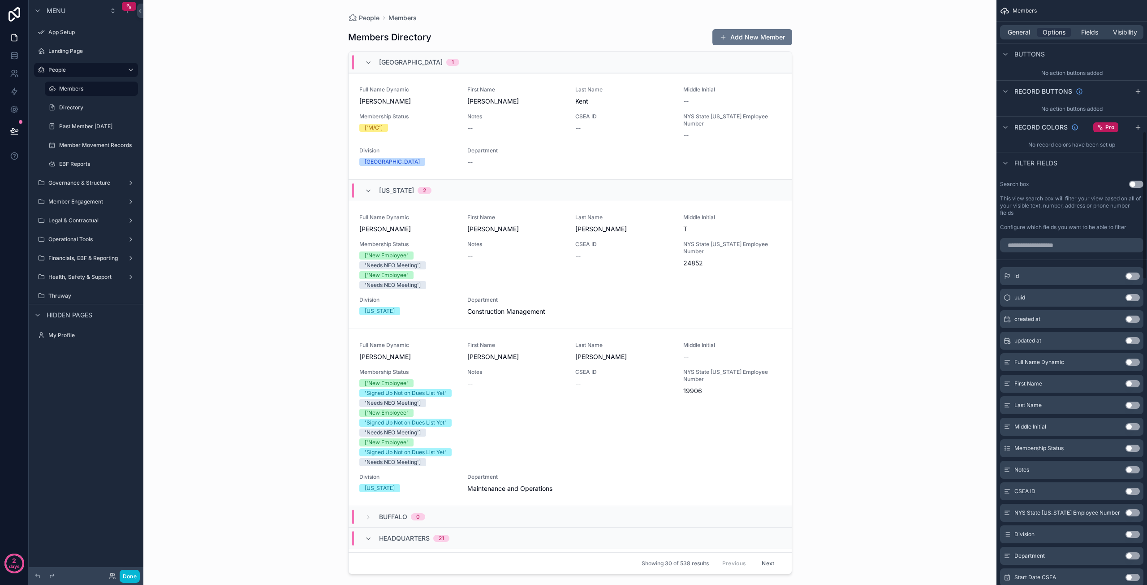
scroll to position [288, 0]
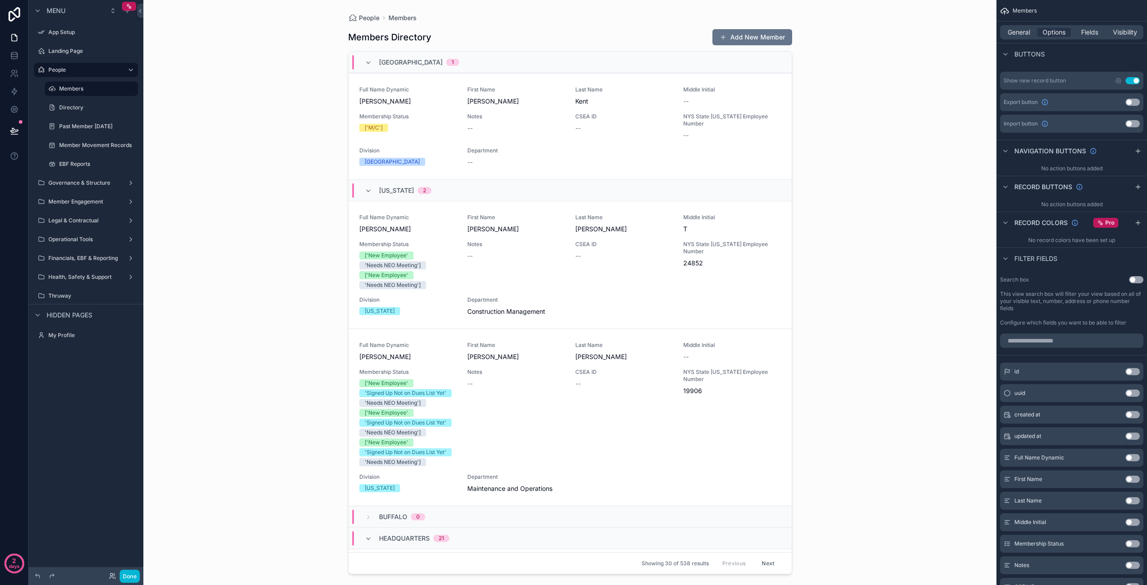
click at [1134, 279] on button "Use setting" at bounding box center [1136, 279] width 14 height 7
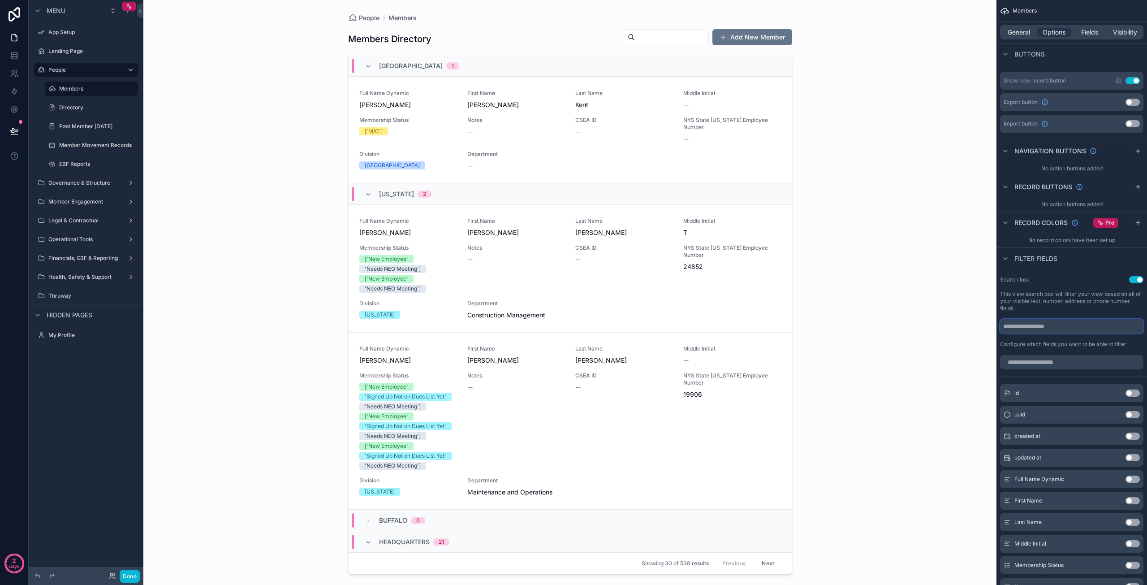
click at [1034, 327] on input "scrollable content" at bounding box center [1071, 326] width 143 height 14
type input "**********"
click at [1133, 346] on div "Configure which fields you want to be able to filter" at bounding box center [1071, 343] width 143 height 7
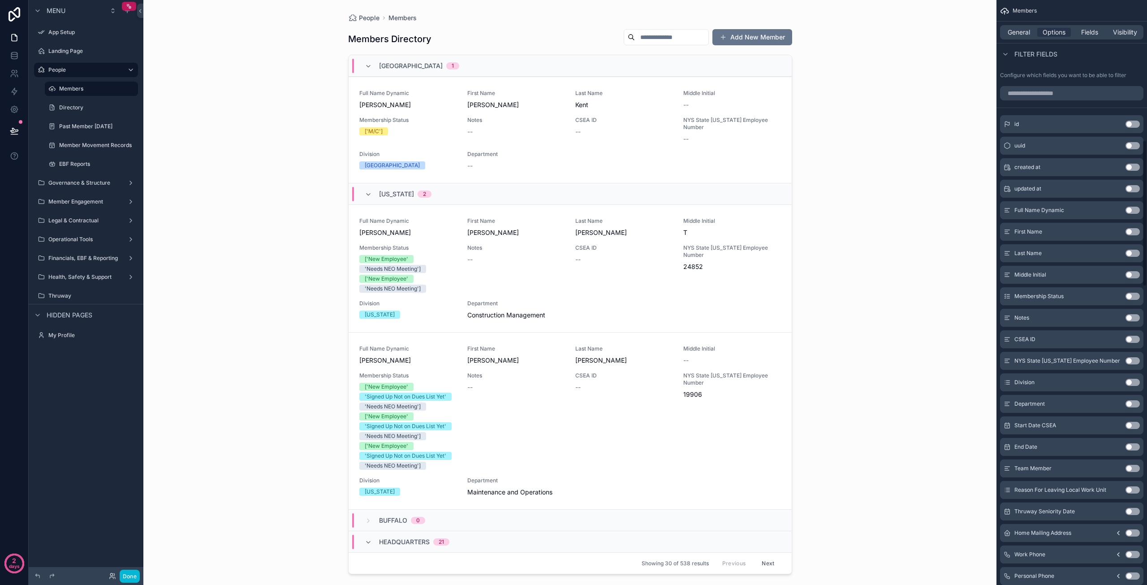
scroll to position [601, 0]
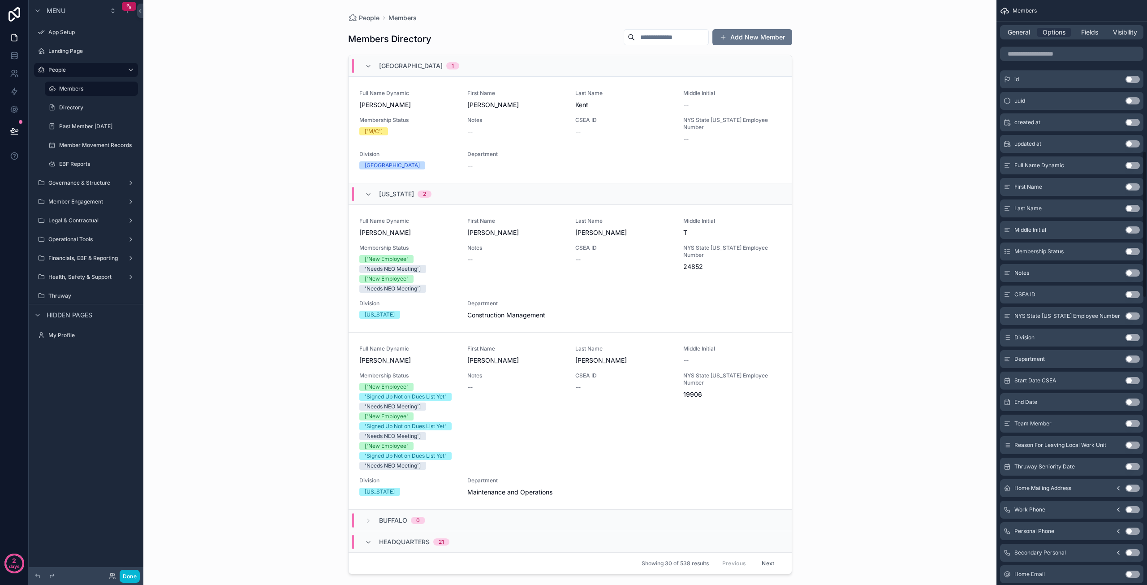
click at [1134, 255] on div "Membership Status Use setting" at bounding box center [1071, 251] width 143 height 18
click at [1135, 252] on button "Use setting" at bounding box center [1132, 251] width 14 height 7
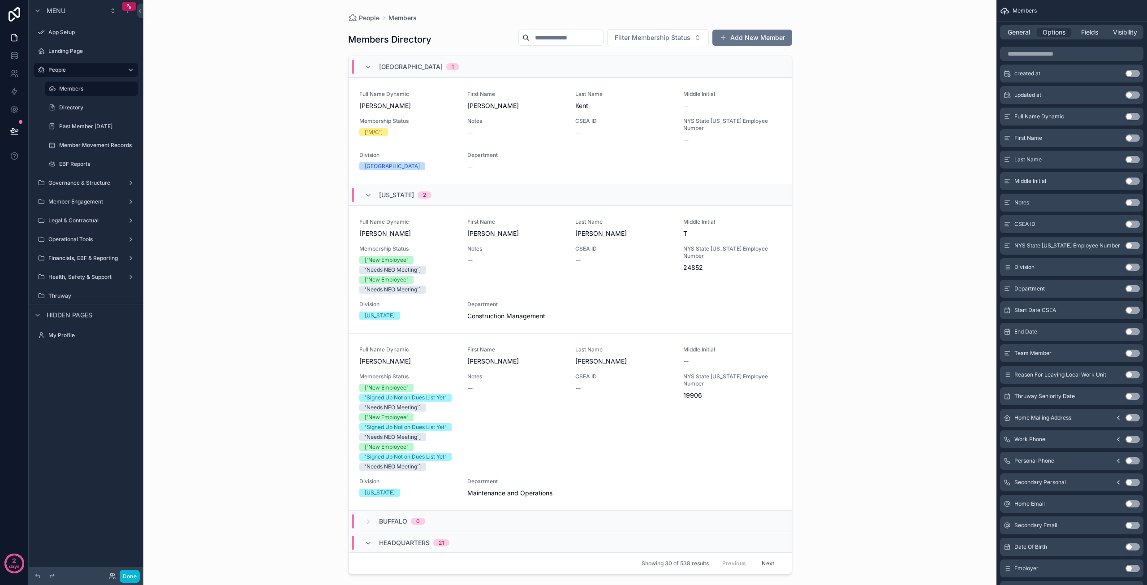
scroll to position [691, 0]
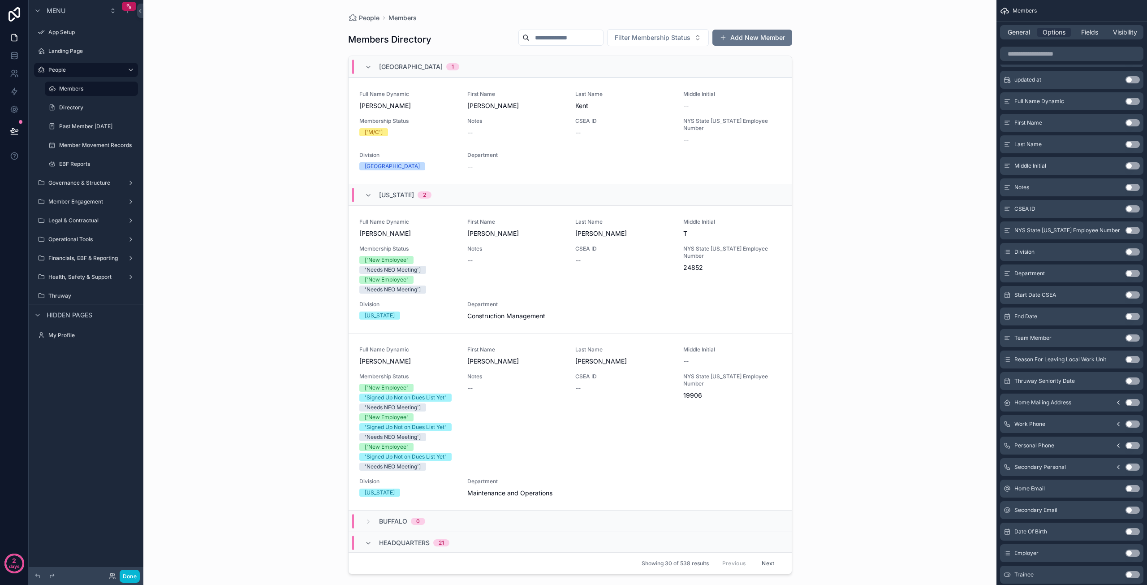
click at [1132, 252] on button "Use setting" at bounding box center [1132, 251] width 14 height 7
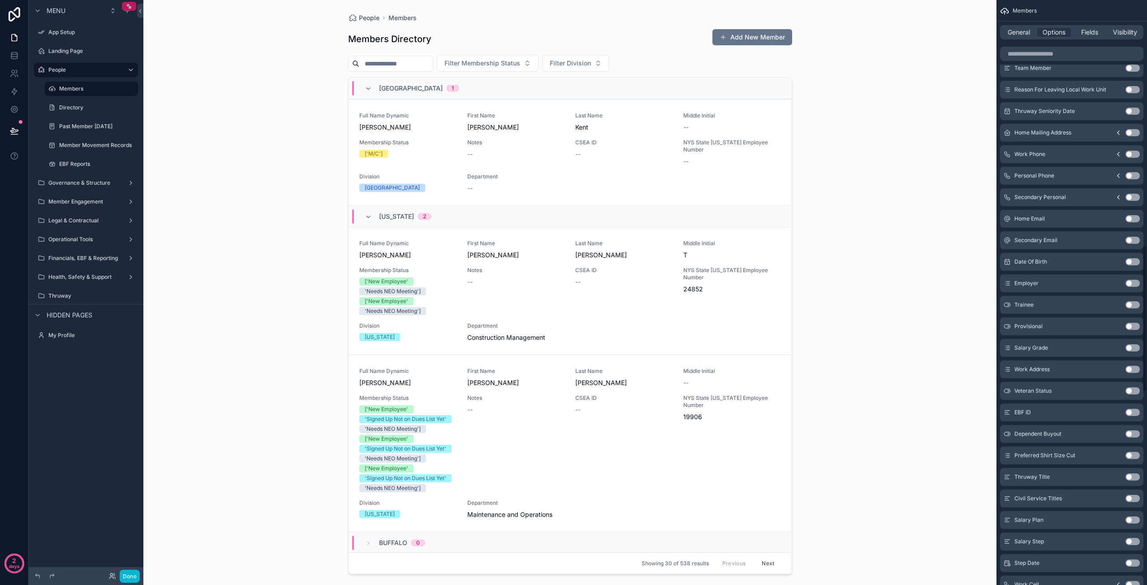
scroll to position [981, 0]
click at [1133, 285] on button "Use setting" at bounding box center [1132, 283] width 14 height 7
click at [1131, 284] on button "Use setting" at bounding box center [1132, 283] width 14 height 7
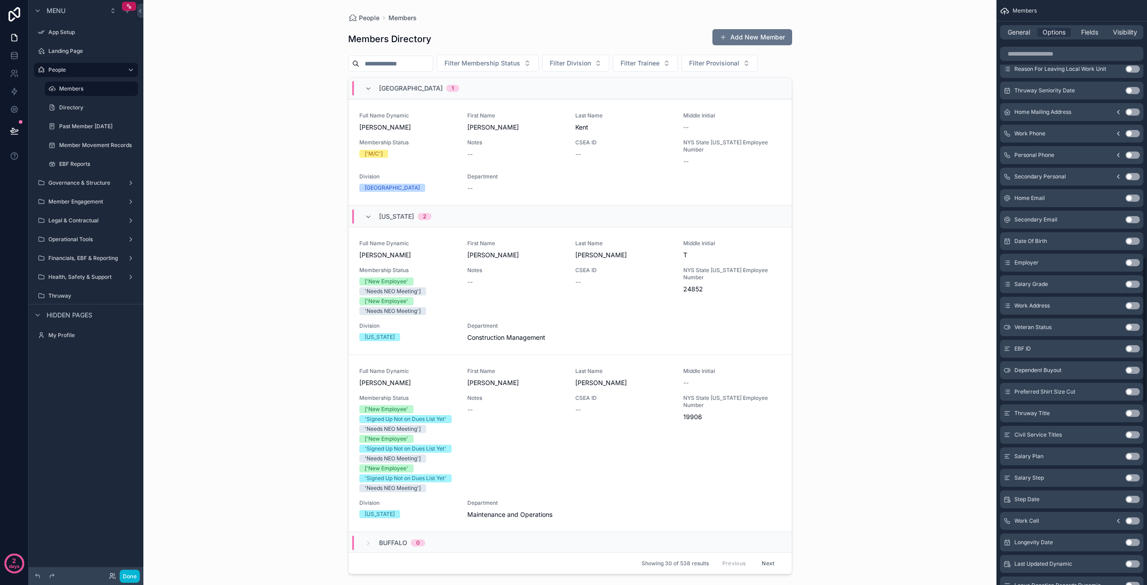
click at [1133, 282] on button "Use setting" at bounding box center [1132, 283] width 14 height 7
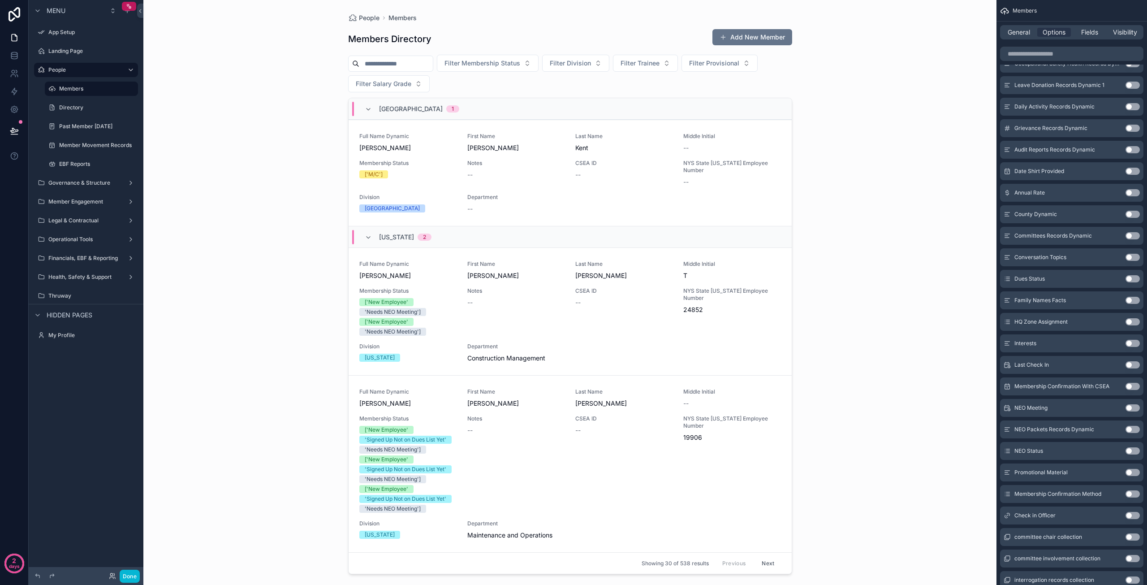
scroll to position [1747, 0]
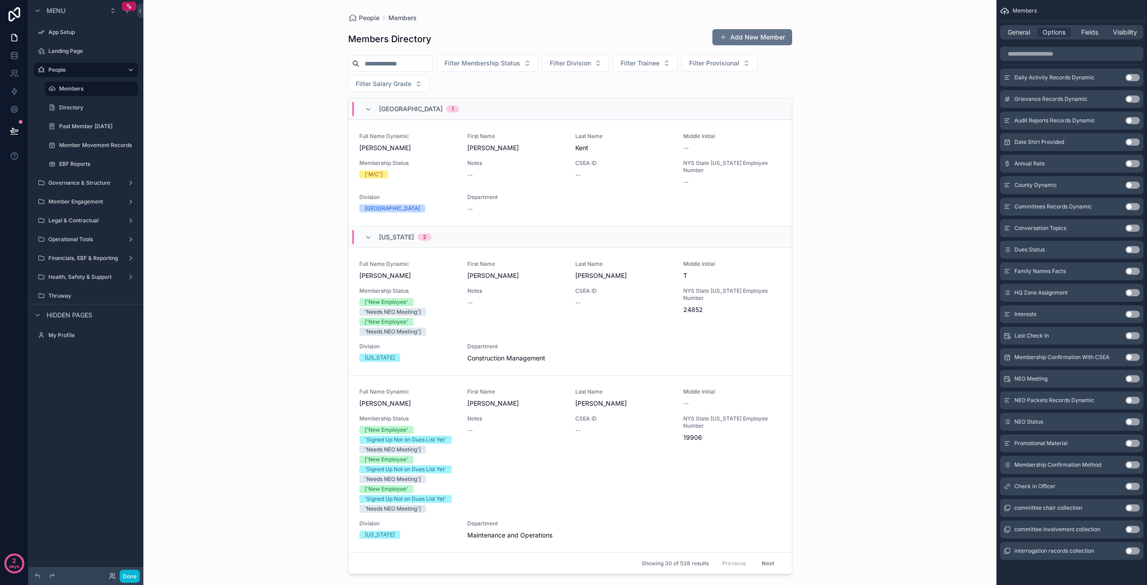
click at [1131, 486] on button "Use setting" at bounding box center [1132, 486] width 14 height 7
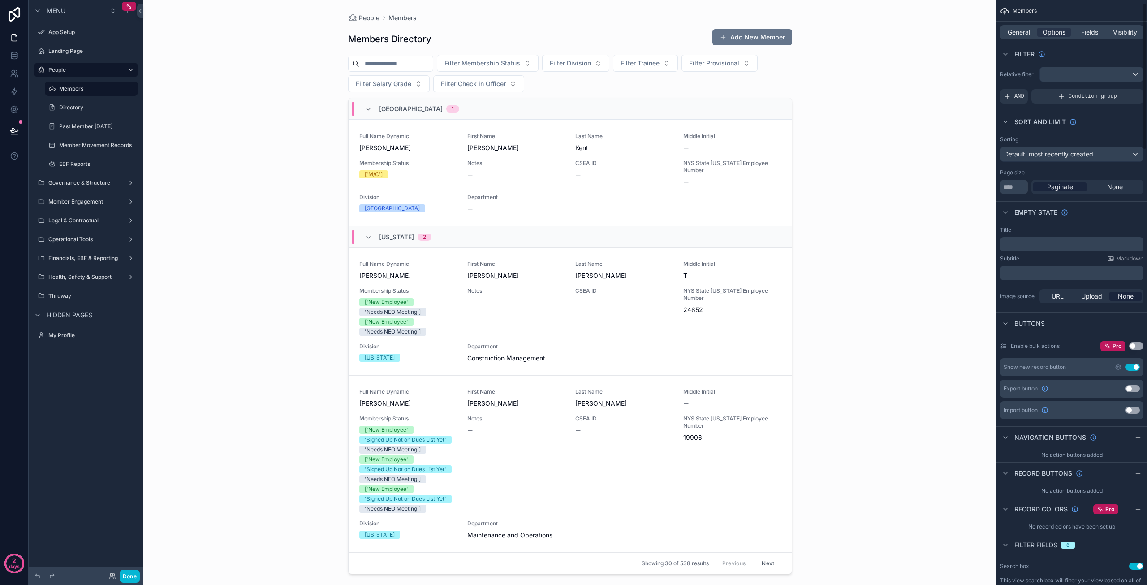
scroll to position [0, 0]
click at [1027, 33] on span "General" at bounding box center [1019, 32] width 22 height 9
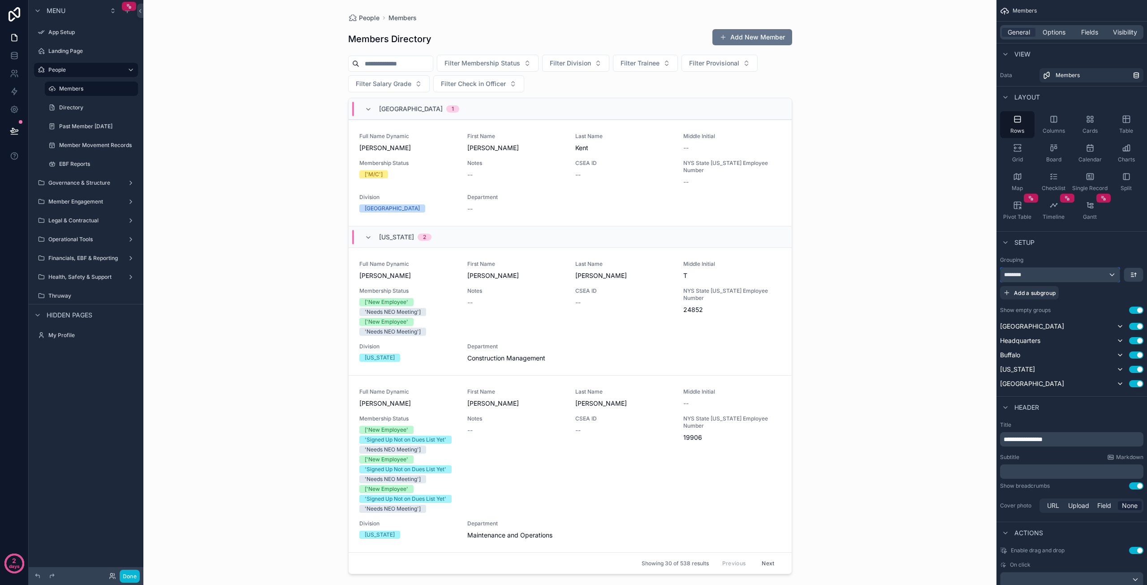
click at [1073, 275] on div "********" at bounding box center [1059, 274] width 119 height 14
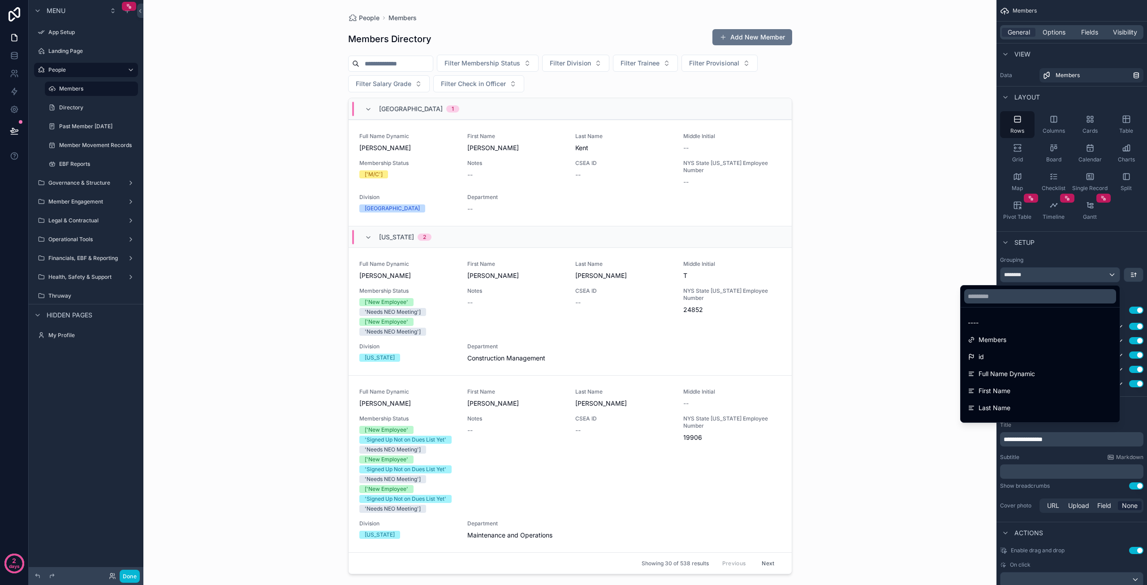
click at [1012, 319] on div "----" at bounding box center [1040, 322] width 145 height 11
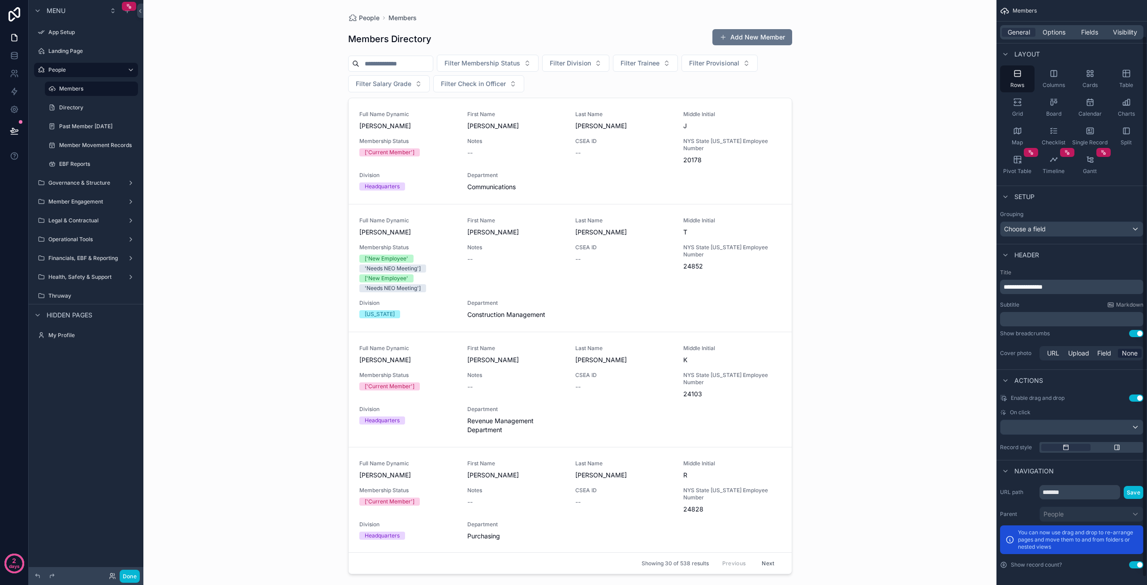
scroll to position [47, 0]
click at [1045, 423] on div "scrollable content" at bounding box center [1071, 425] width 142 height 14
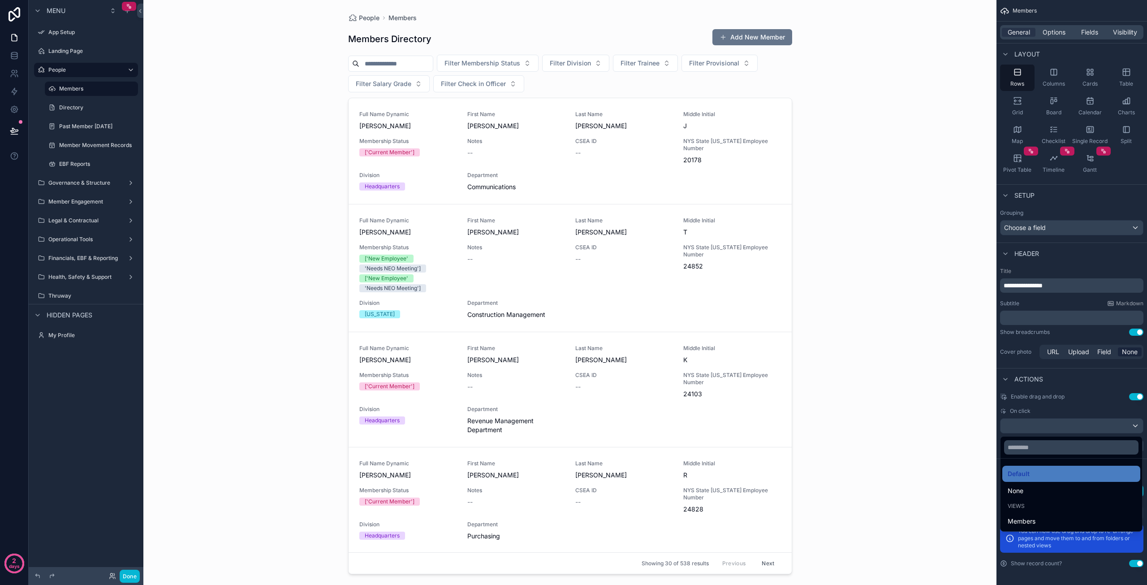
click at [1058, 427] on div "scrollable content" at bounding box center [573, 292] width 1147 height 585
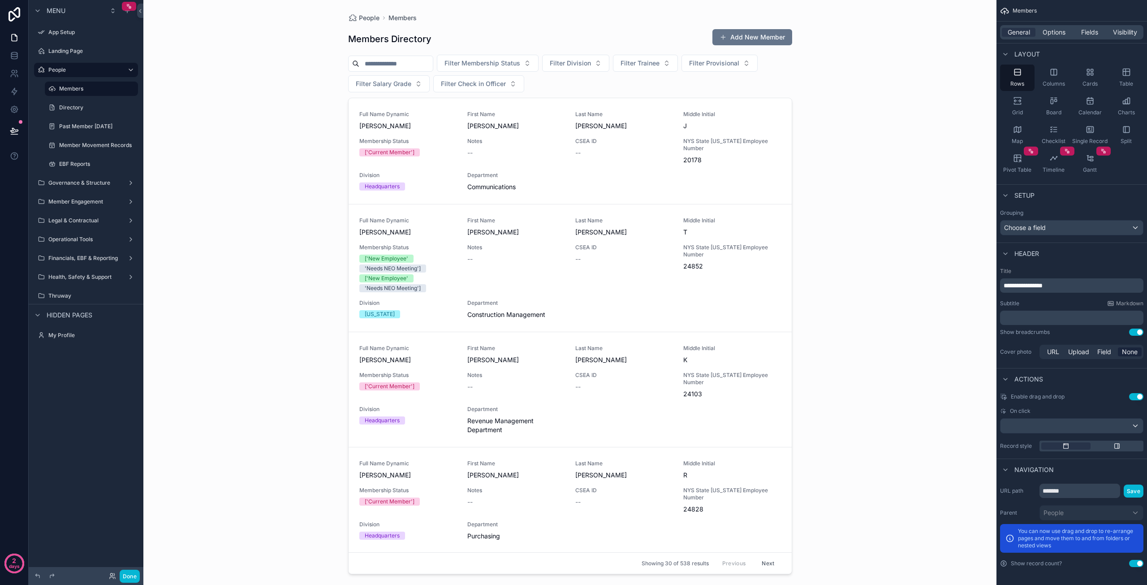
click at [625, 108] on div "scrollable content" at bounding box center [570, 287] width 458 height 574
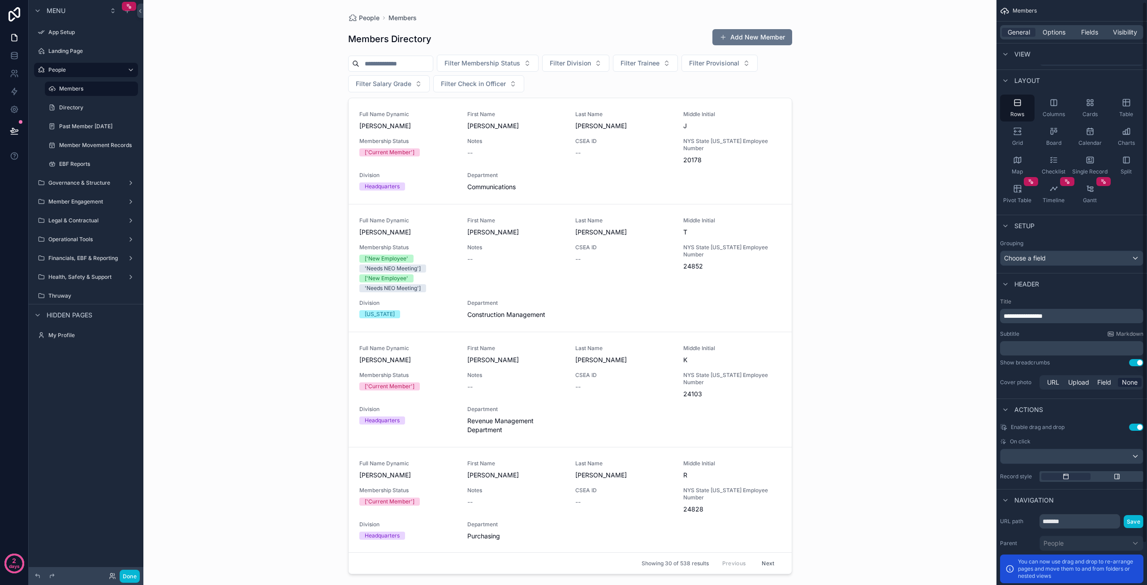
scroll to position [0, 0]
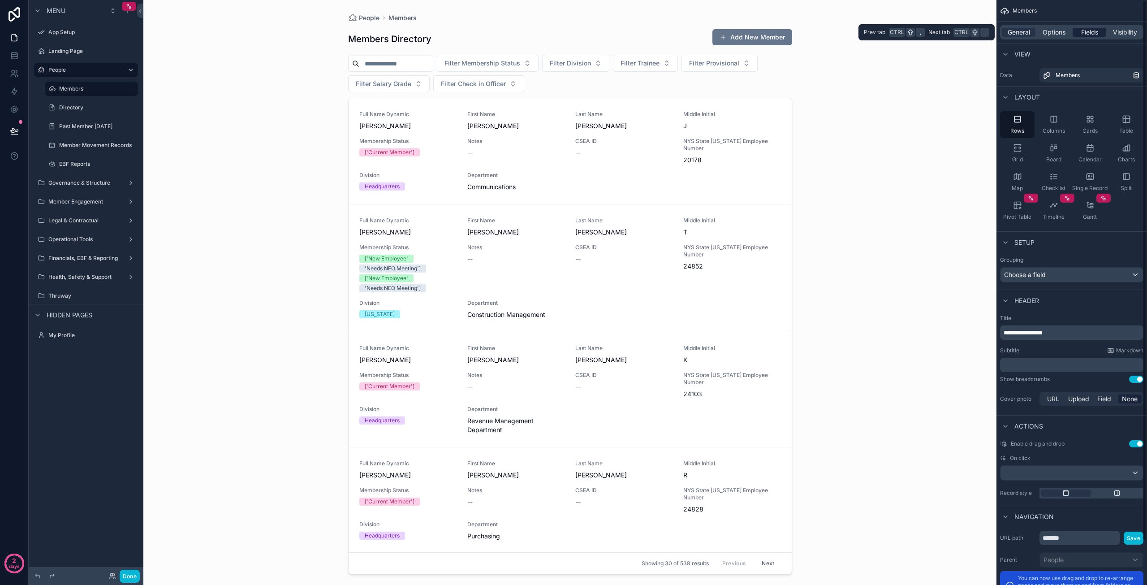
click at [1094, 31] on span "Fields" at bounding box center [1089, 32] width 17 height 9
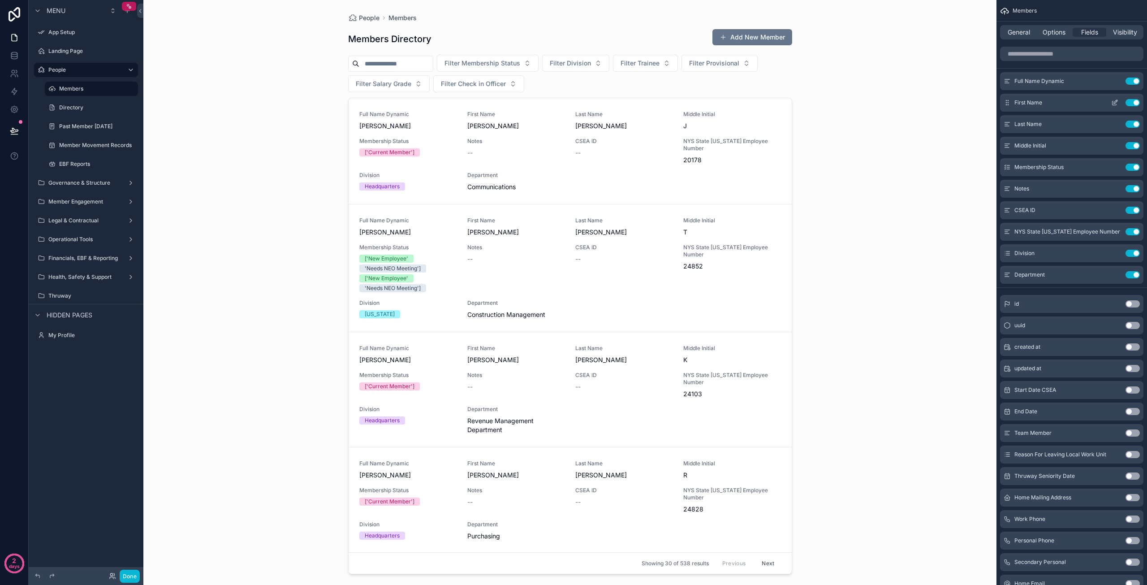
click at [1132, 100] on button "Use setting" at bounding box center [1132, 102] width 14 height 7
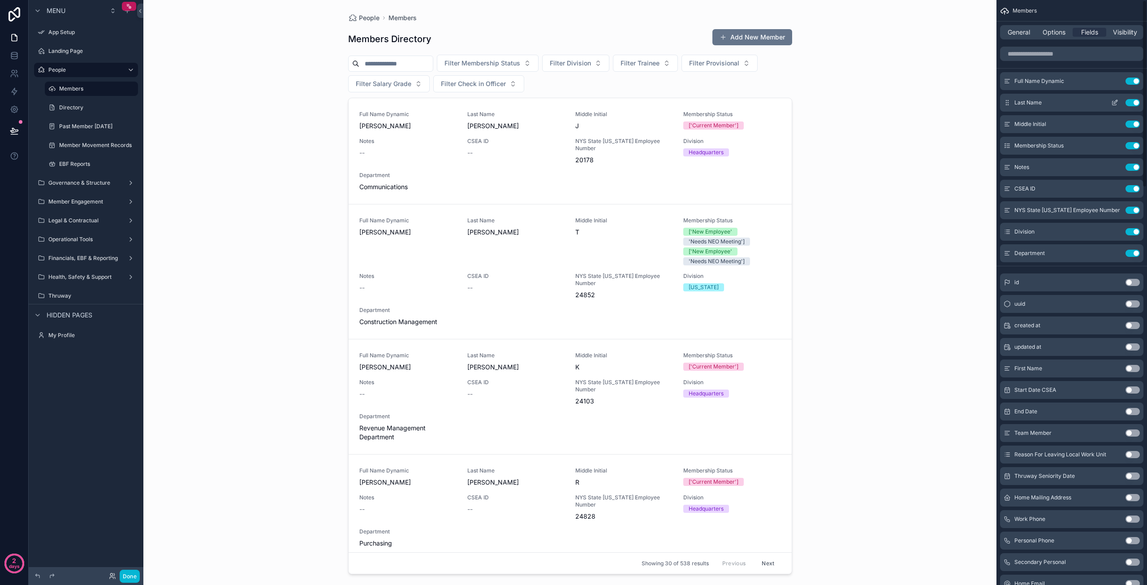
click at [1133, 103] on button "Use setting" at bounding box center [1132, 102] width 14 height 7
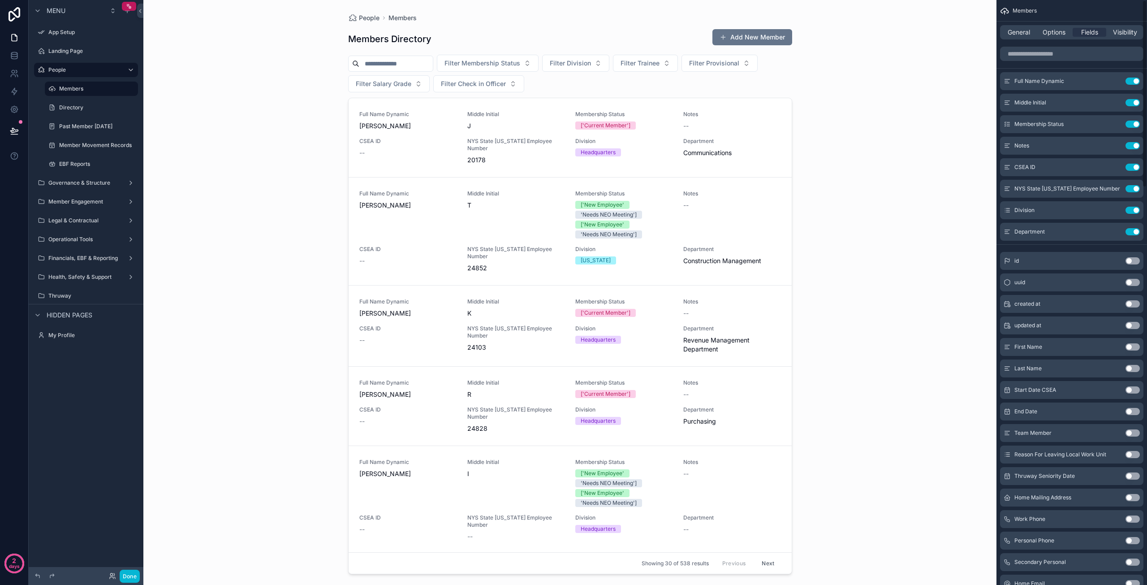
click at [1133, 103] on button "Use setting" at bounding box center [1132, 102] width 14 height 7
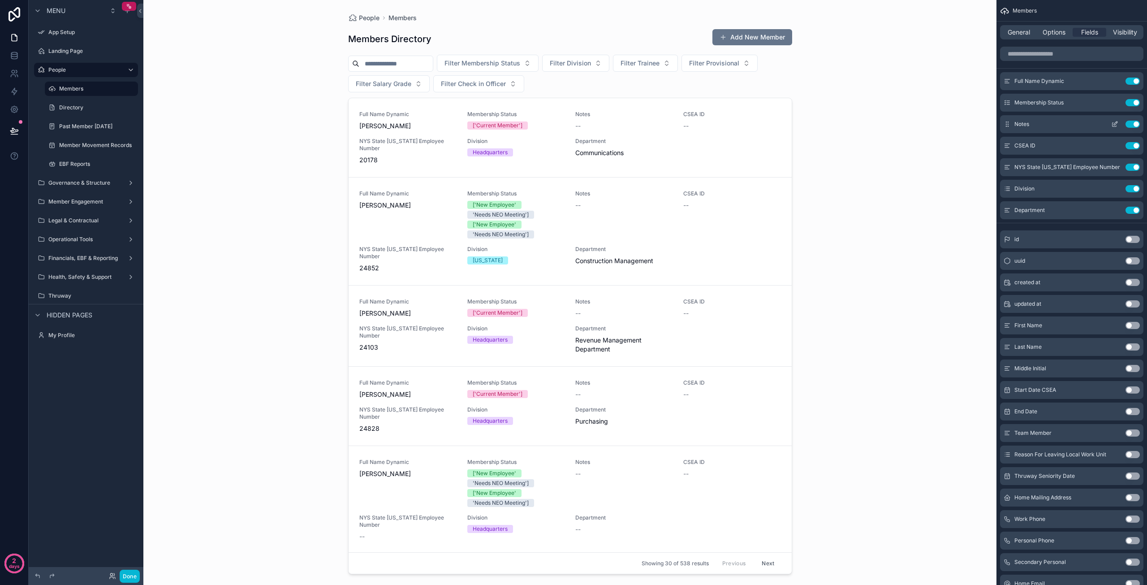
click at [1132, 125] on button "Use setting" at bounding box center [1132, 124] width 14 height 7
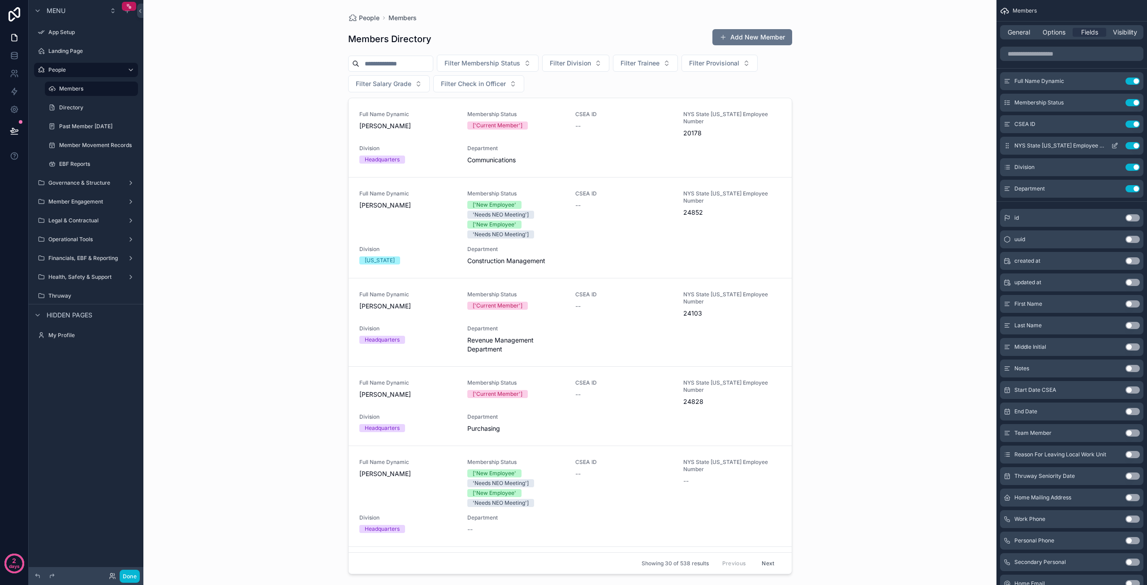
click at [1132, 145] on button "Use setting" at bounding box center [1132, 145] width 14 height 7
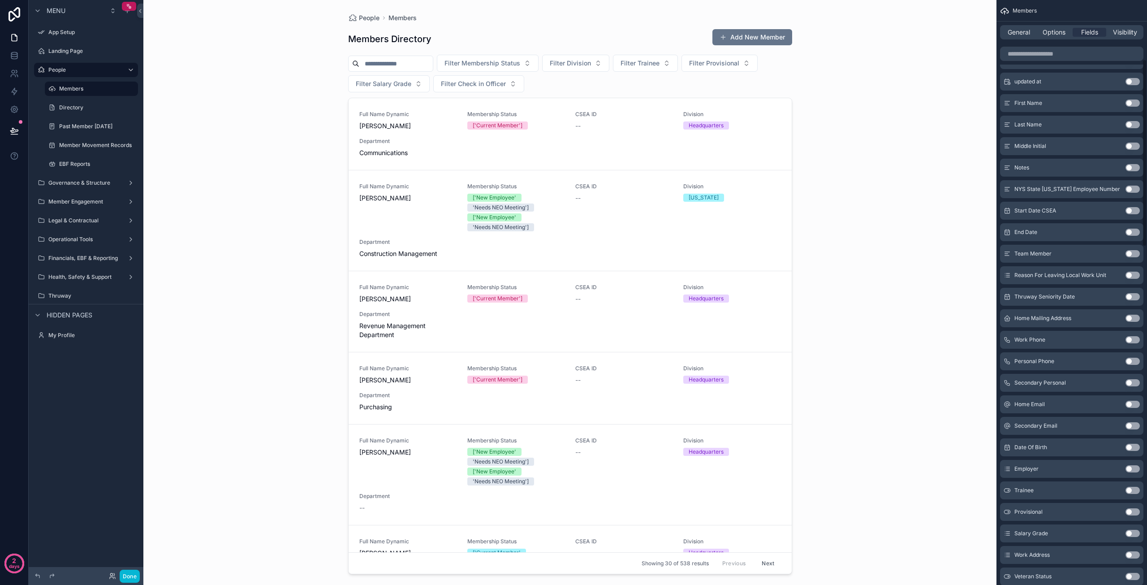
scroll to position [224, 0]
click at [1131, 361] on button "Use setting" at bounding box center [1132, 359] width 14 height 7
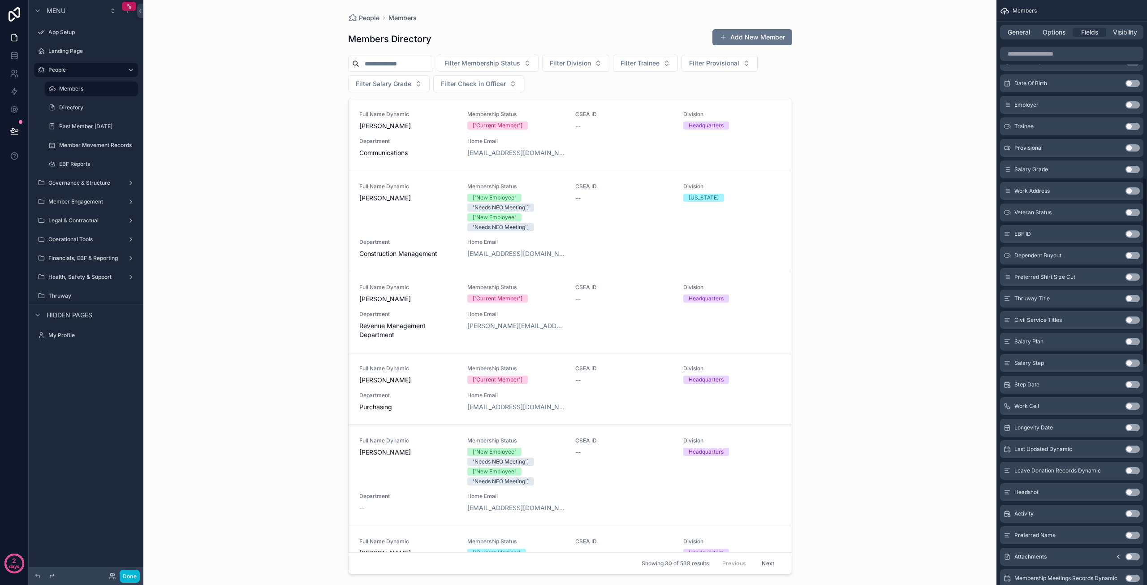
scroll to position [559, 0]
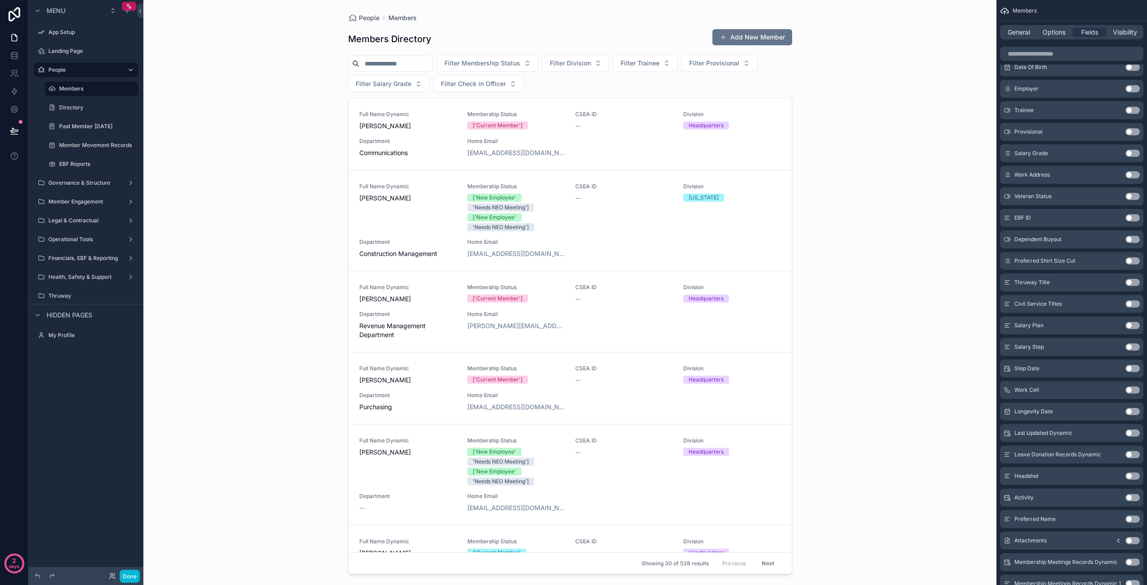
click at [1130, 284] on button "Use setting" at bounding box center [1132, 282] width 14 height 7
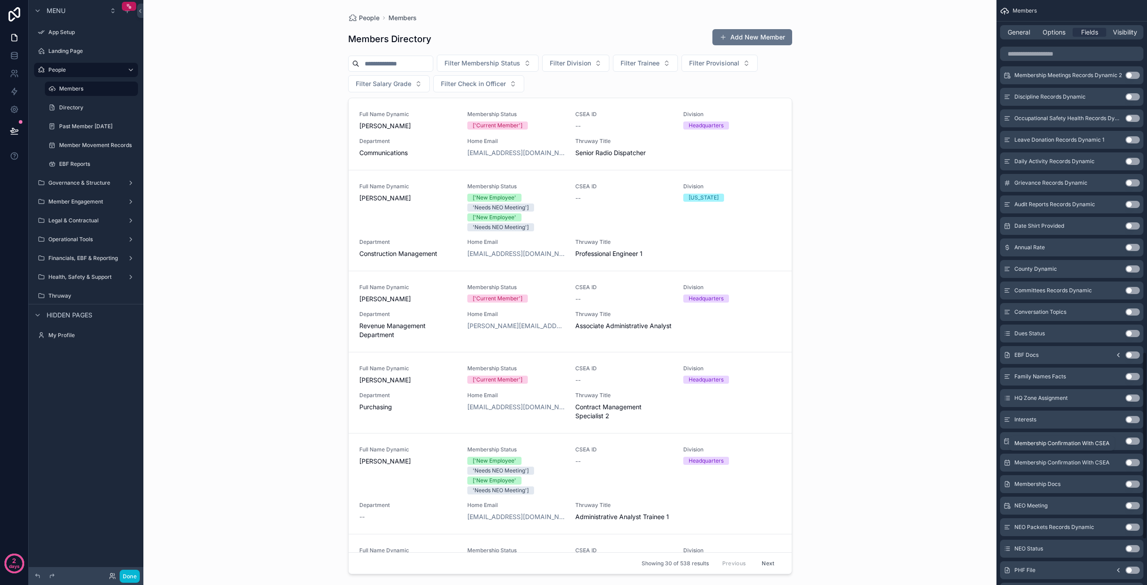
scroll to position [1073, 0]
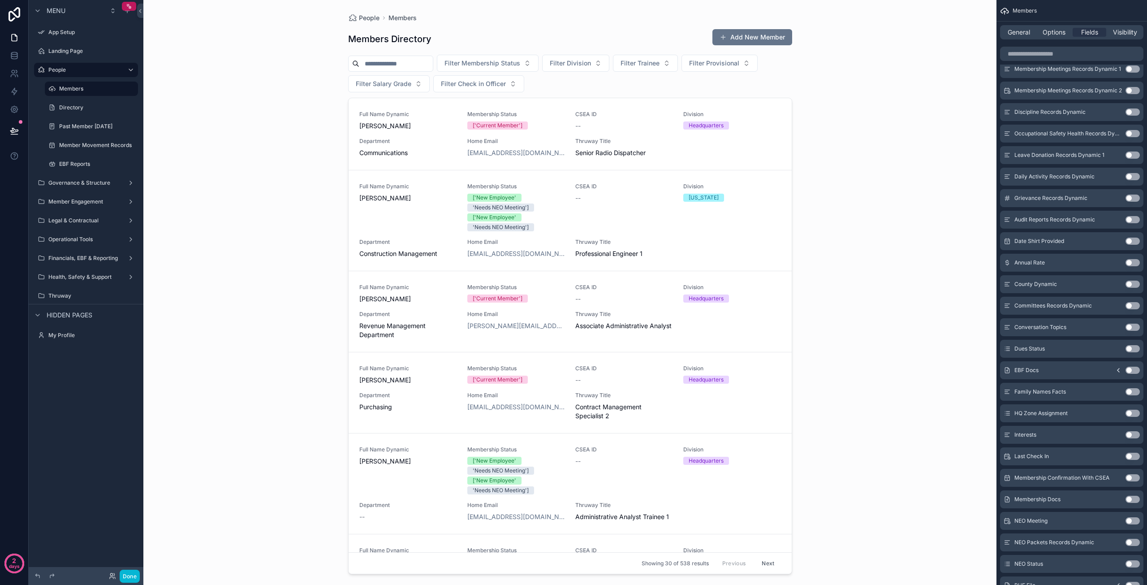
click at [1132, 346] on button "Use setting" at bounding box center [1132, 348] width 14 height 7
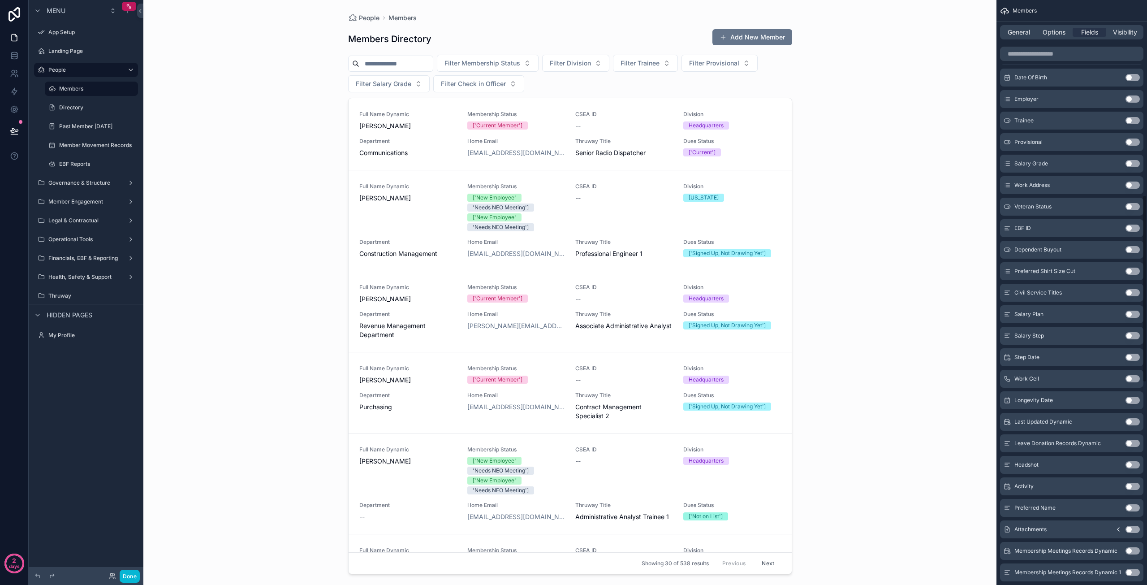
scroll to position [565, 0]
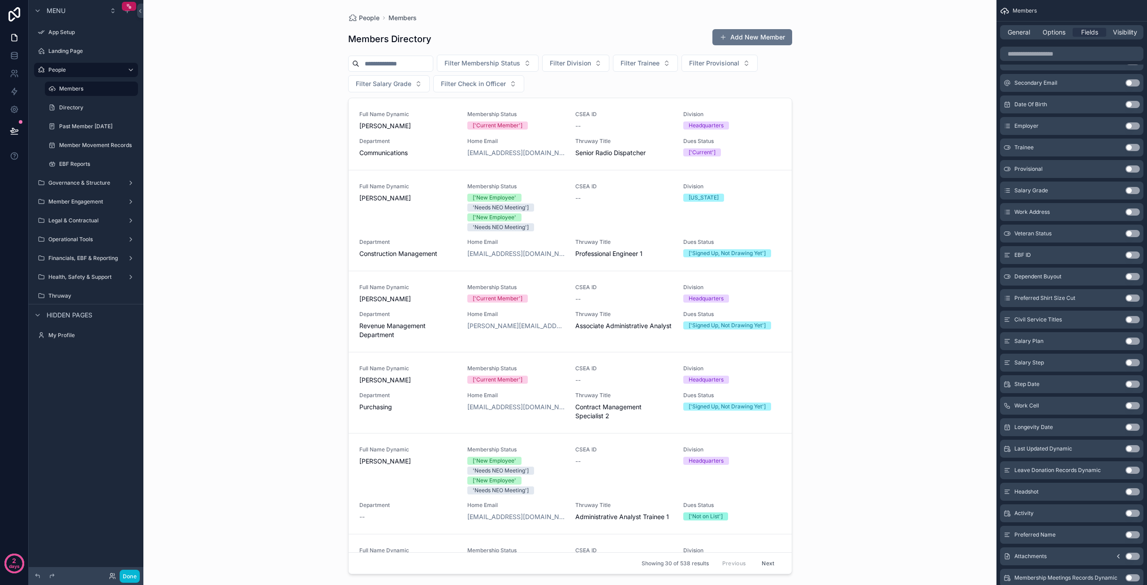
click at [1130, 491] on button "Use setting" at bounding box center [1132, 491] width 14 height 7
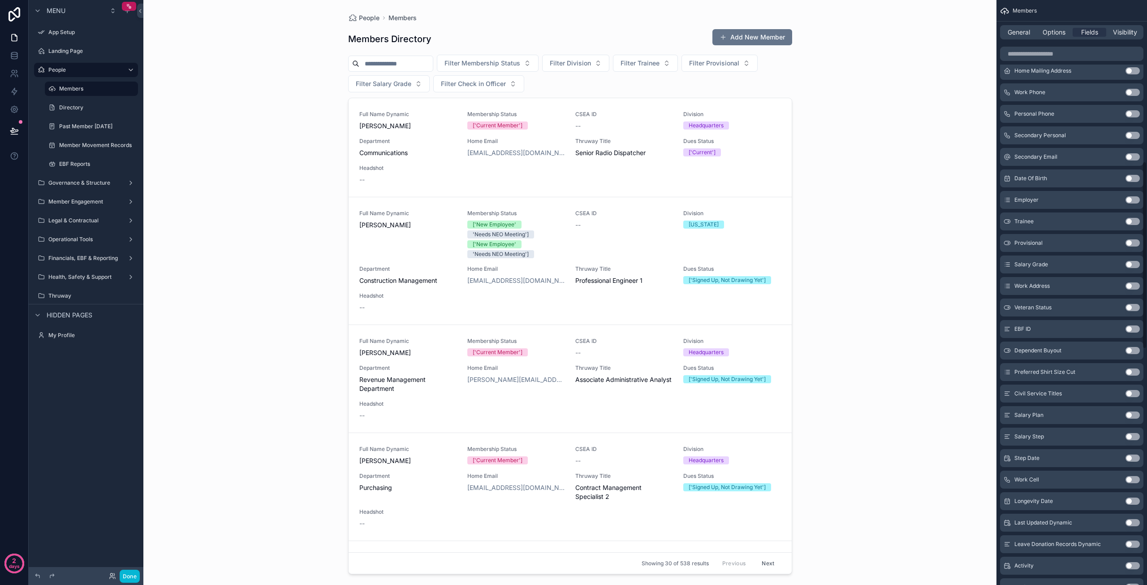
scroll to position [497, 0]
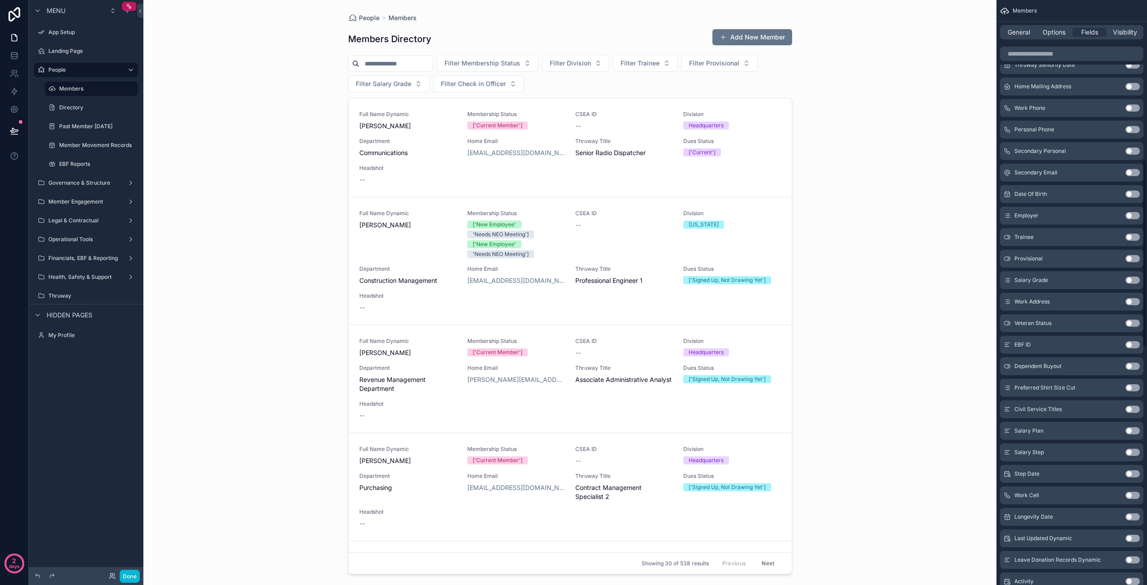
click at [1131, 302] on button "Use setting" at bounding box center [1132, 301] width 14 height 7
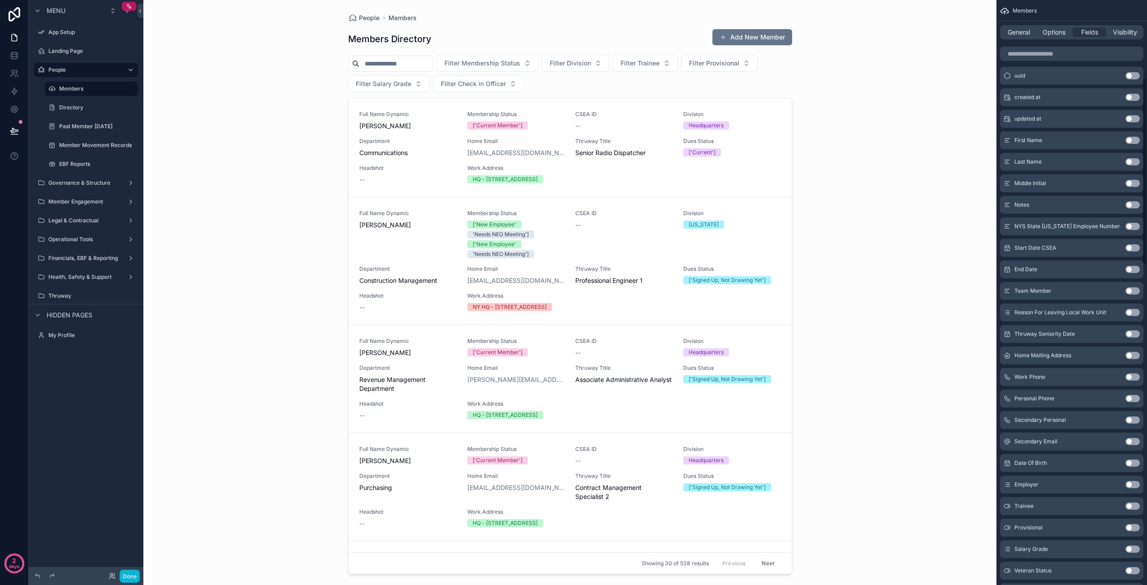
scroll to position [0, 0]
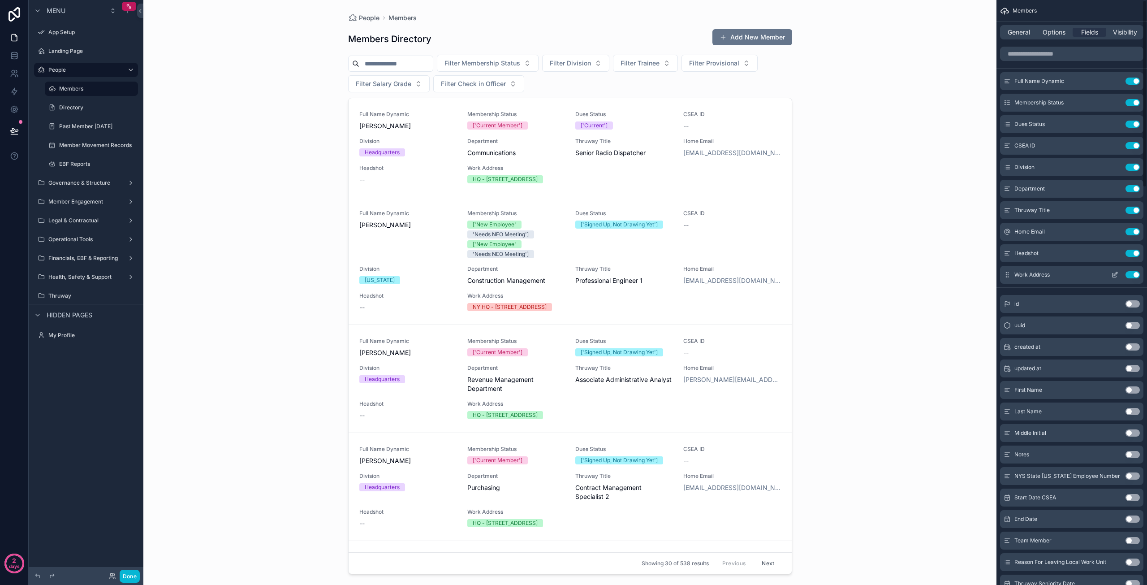
click at [1131, 252] on button "Use setting" at bounding box center [1132, 253] width 14 height 7
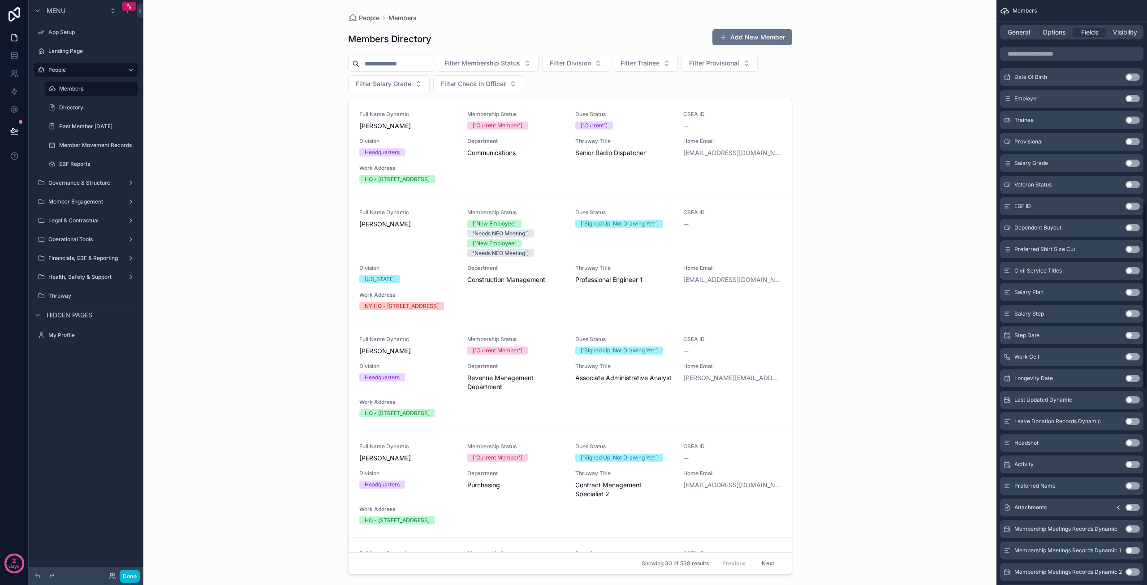
scroll to position [627, 0]
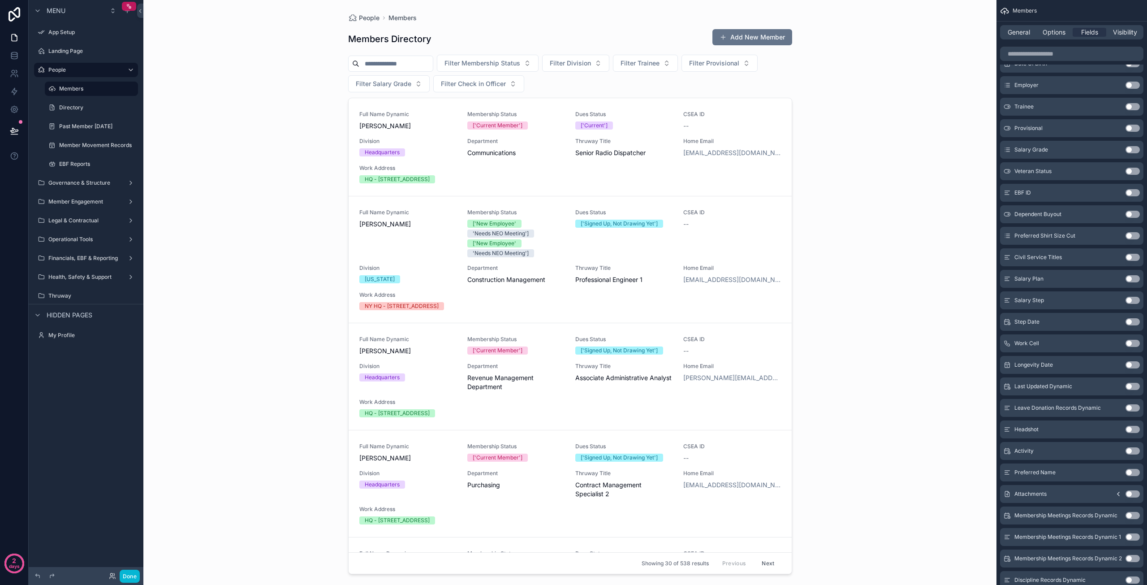
click at [1129, 257] on button "Use setting" at bounding box center [1132, 257] width 14 height 7
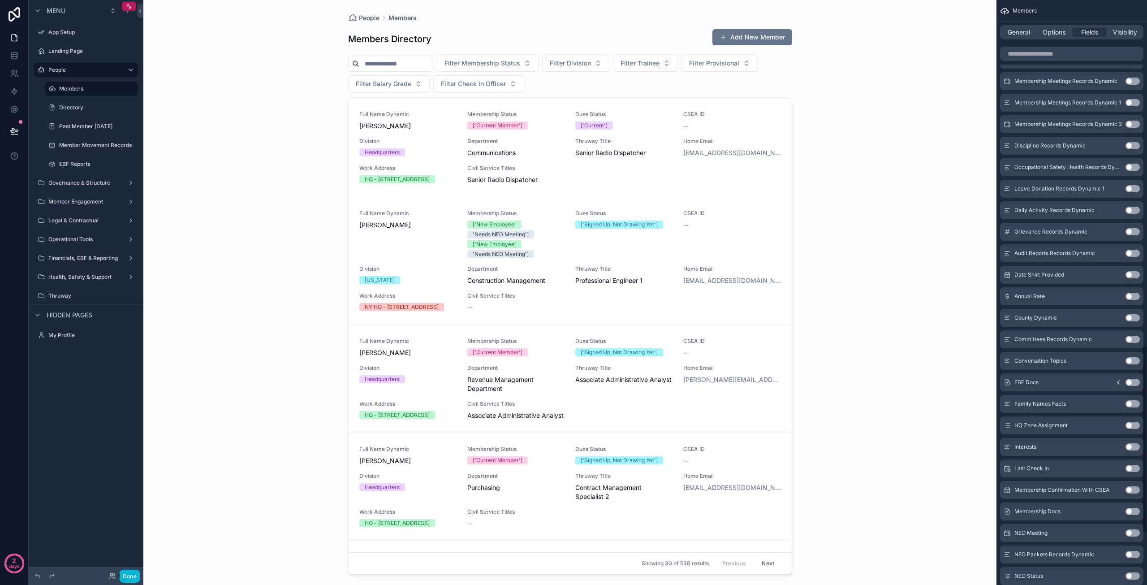
scroll to position [1058, 0]
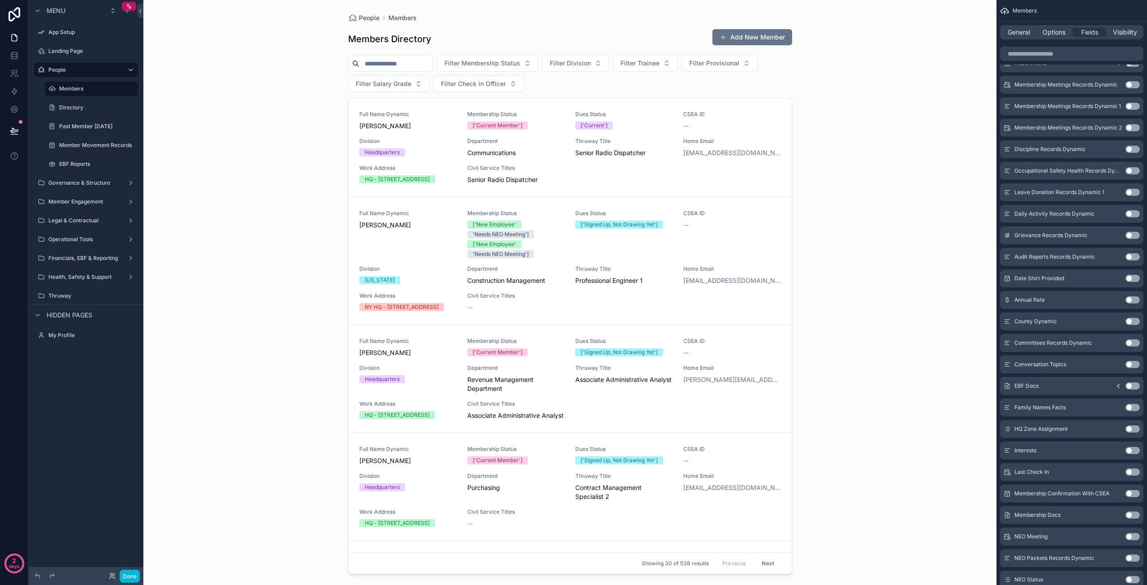
click at [1129, 472] on button "Use setting" at bounding box center [1132, 471] width 14 height 7
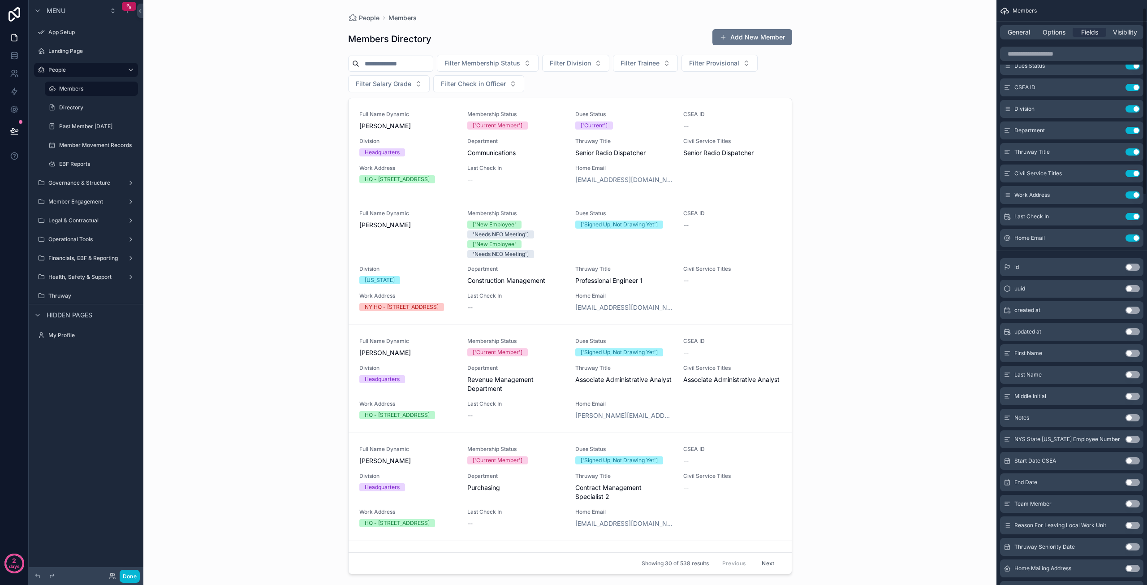
scroll to position [0, 0]
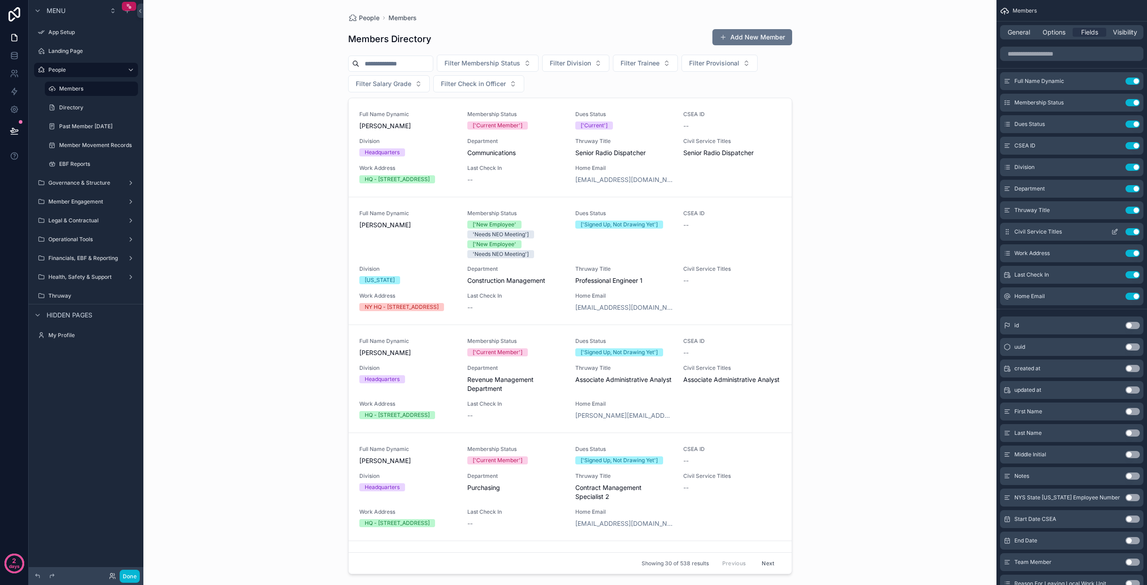
click at [1129, 229] on button "Use setting" at bounding box center [1132, 231] width 14 height 7
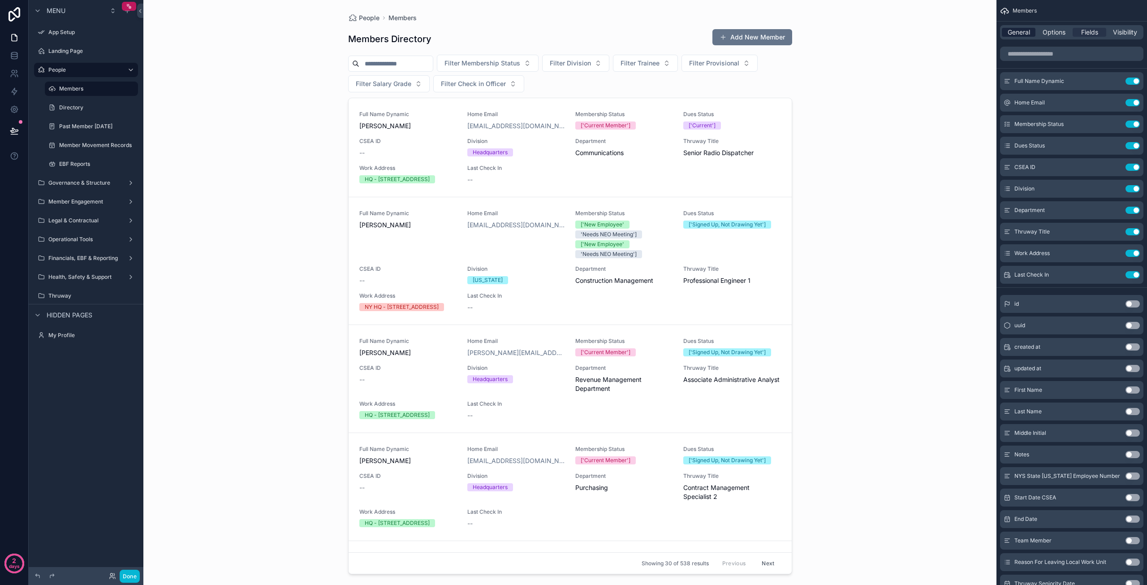
click at [1021, 32] on span "General" at bounding box center [1019, 32] width 22 height 9
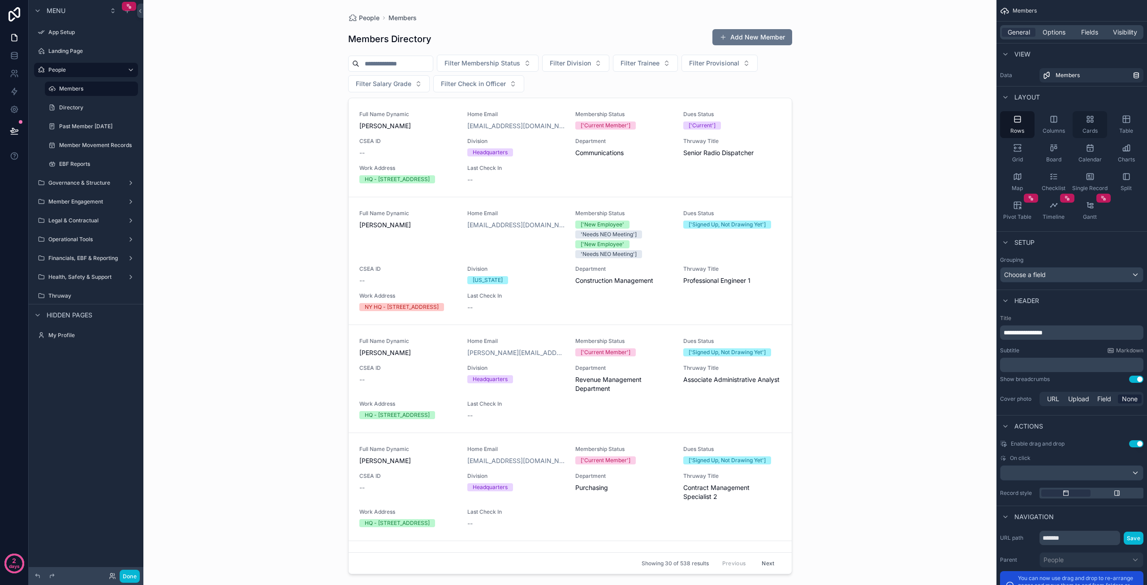
click at [1086, 124] on div "Cards" at bounding box center [1090, 124] width 34 height 27
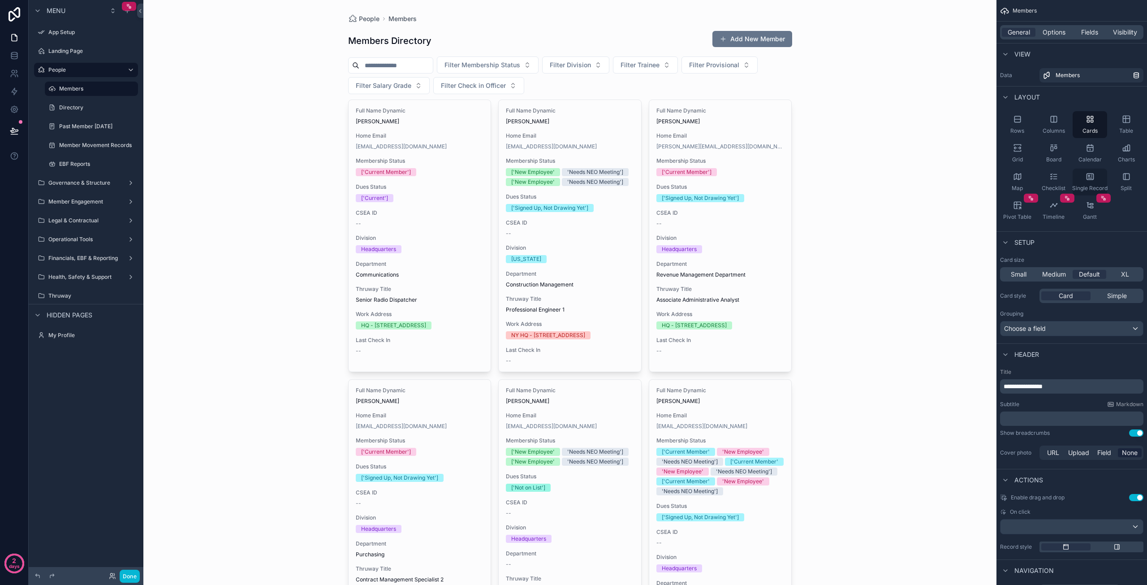
click at [1092, 177] on icon "scrollable content" at bounding box center [1090, 176] width 9 height 9
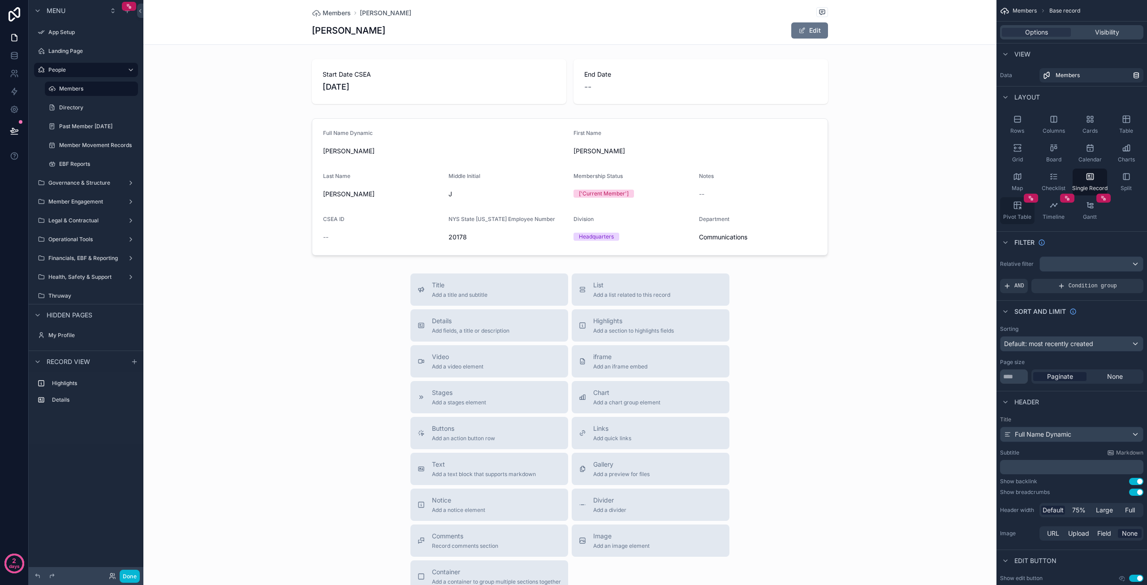
click at [1017, 198] on div "Pivot Table" at bounding box center [1017, 210] width 34 height 27
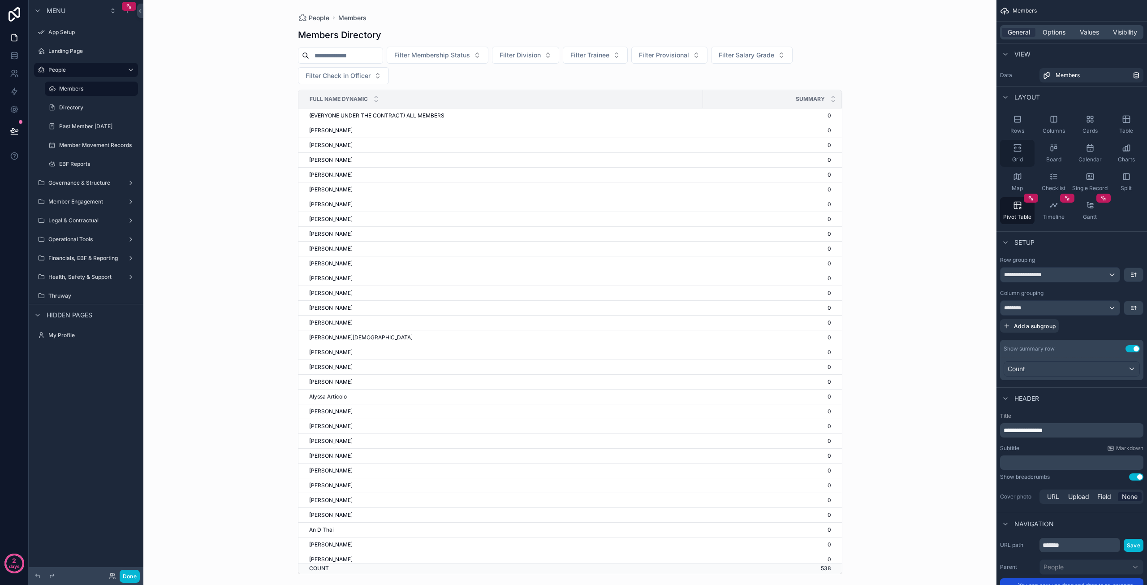
click at [1020, 148] on icon "scrollable content" at bounding box center [1019, 148] width 3 height 2
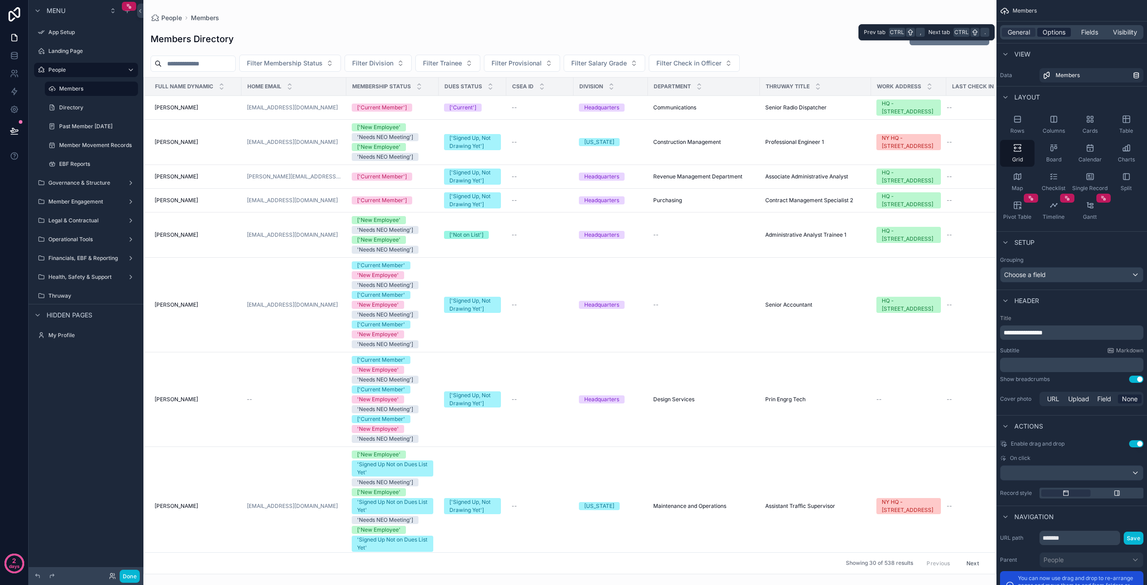
click at [1056, 29] on span "Options" at bounding box center [1054, 32] width 23 height 9
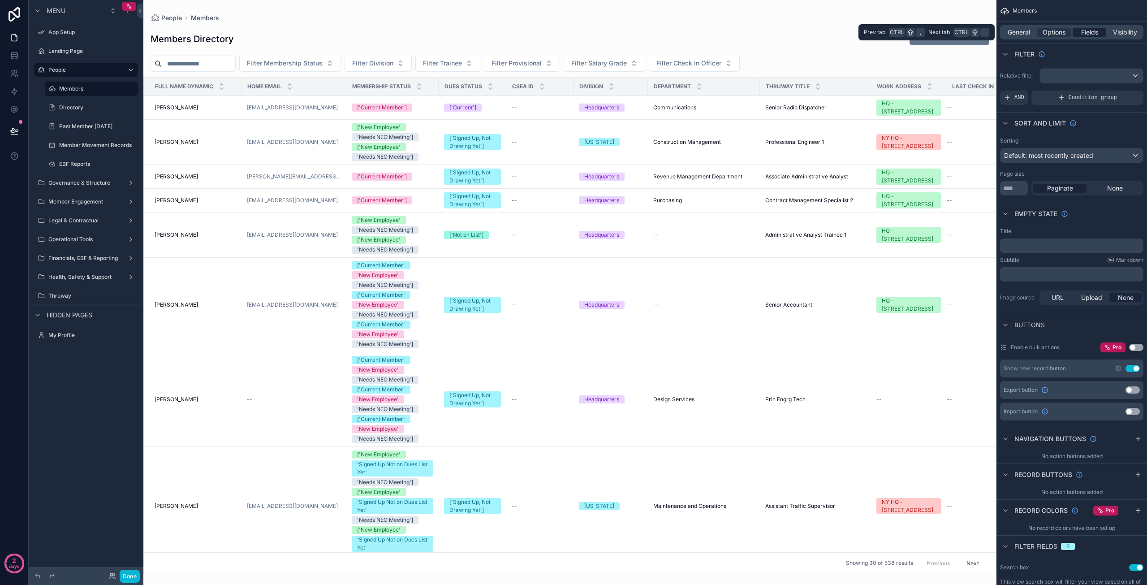
click at [1095, 30] on span "Fields" at bounding box center [1089, 32] width 17 height 9
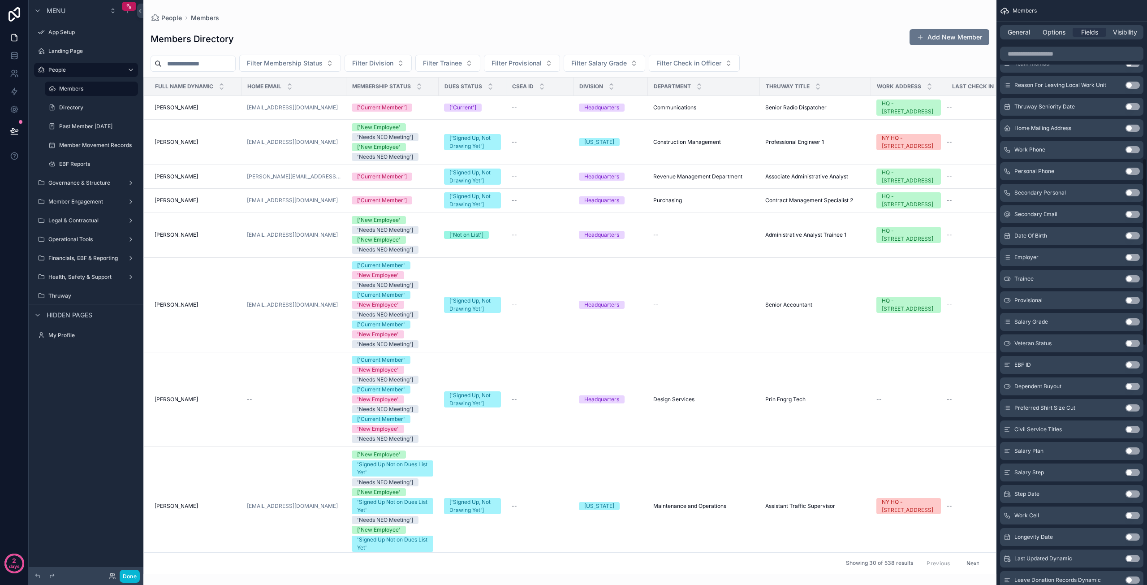
scroll to position [493, 0]
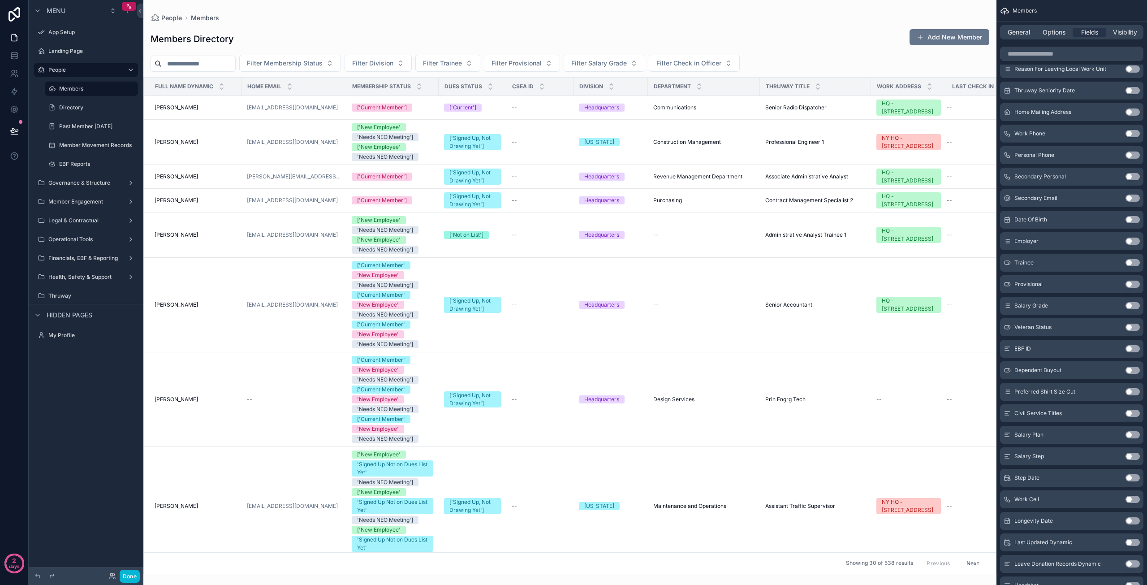
click at [1130, 153] on button "Use setting" at bounding box center [1132, 154] width 14 height 7
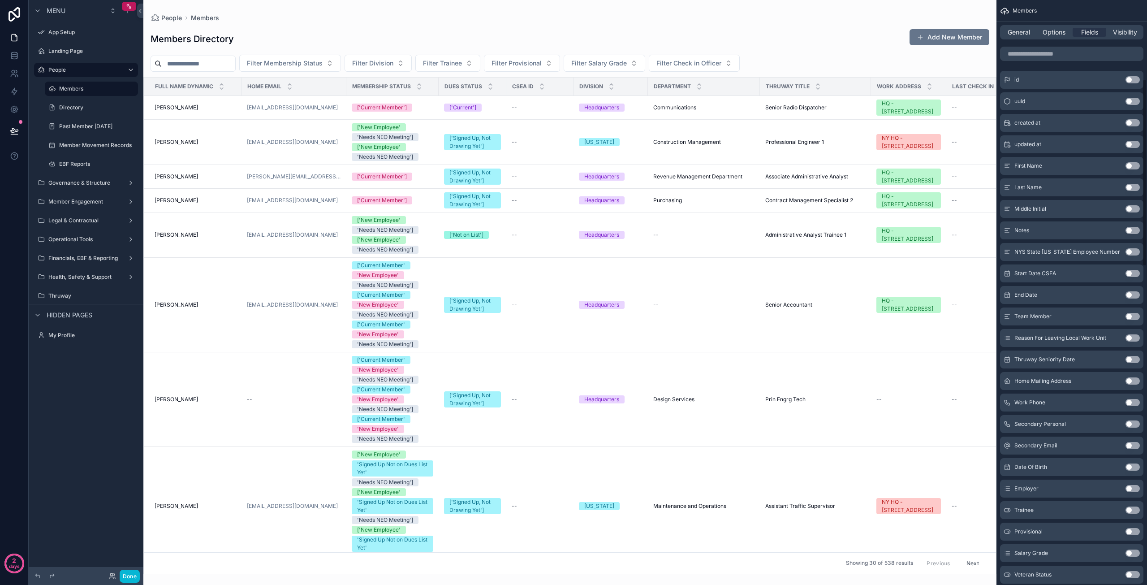
scroll to position [0, 0]
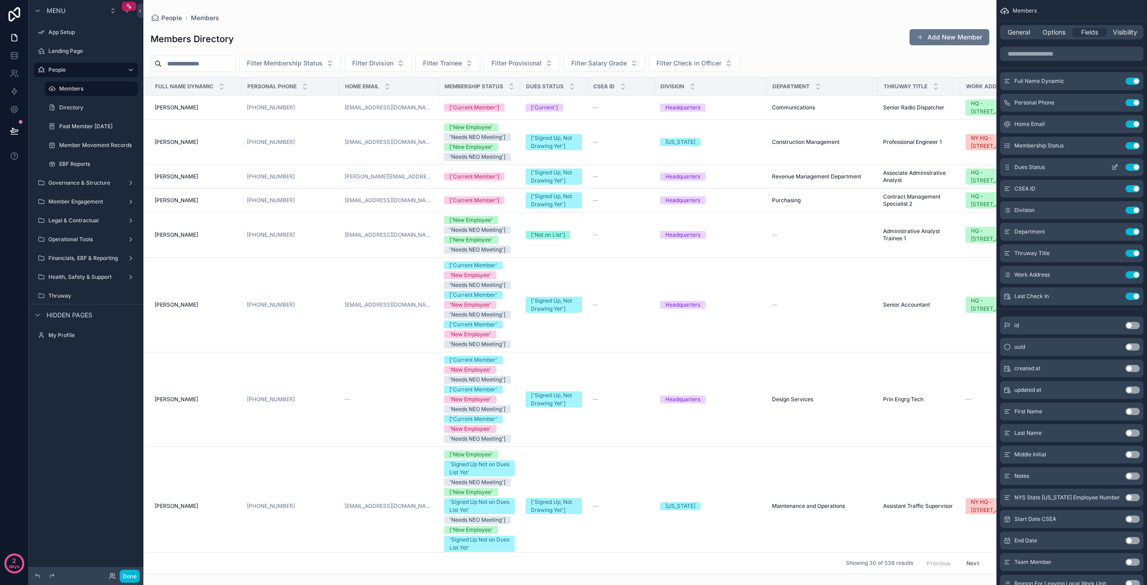
click at [1132, 167] on button "Use setting" at bounding box center [1132, 167] width 14 height 7
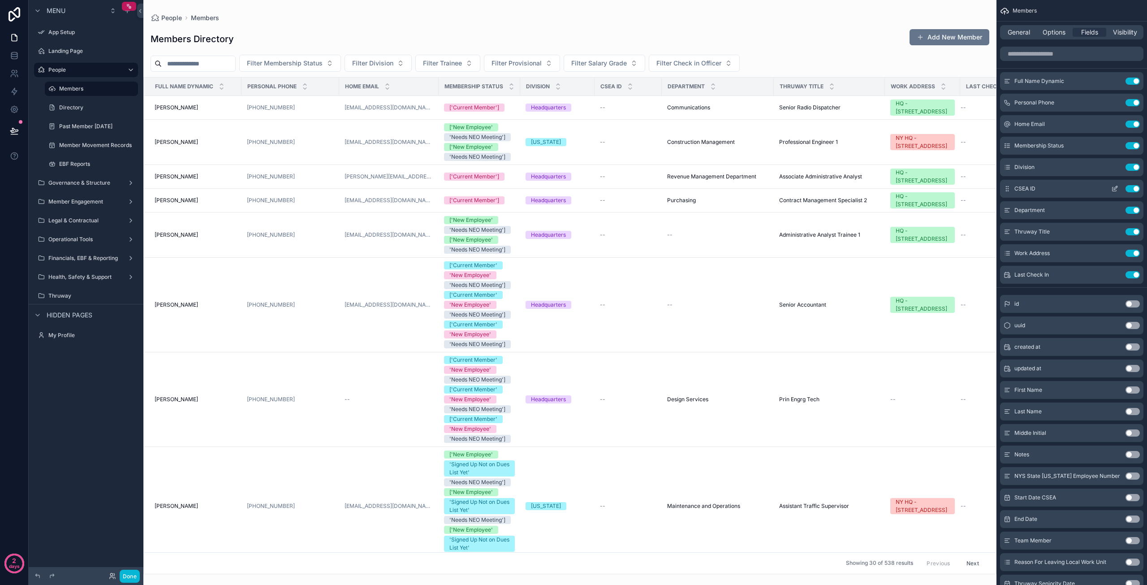
click at [1133, 187] on button "Use setting" at bounding box center [1132, 188] width 14 height 7
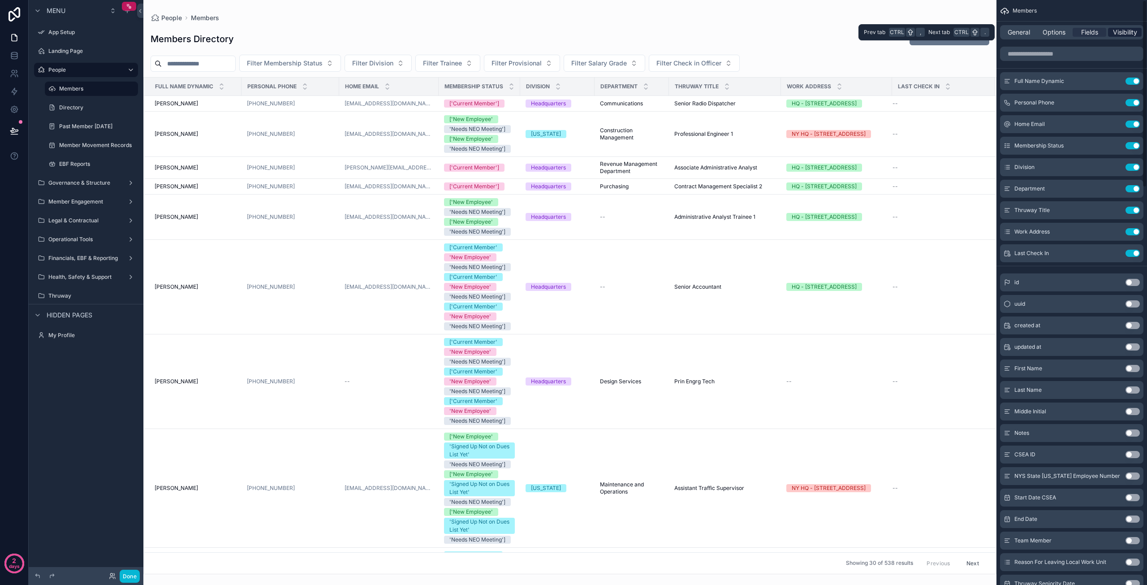
click at [1129, 32] on span "Visibility" at bounding box center [1125, 32] width 24 height 9
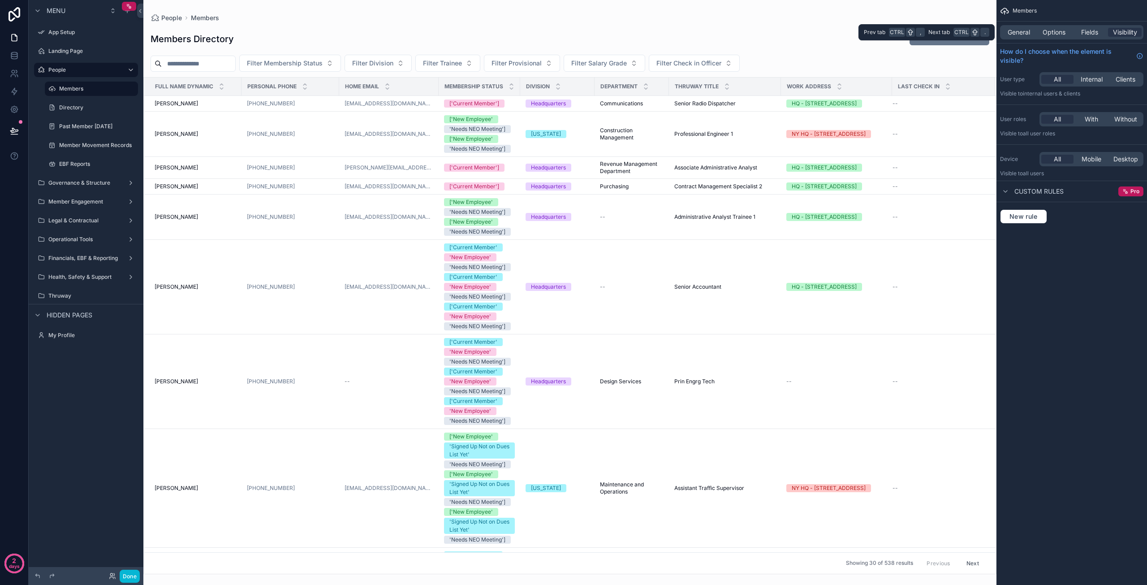
click at [1060, 37] on div "General Options Fields Visibility" at bounding box center [1071, 32] width 143 height 14
click at [1058, 28] on div "General Options Fields Visibility" at bounding box center [1071, 32] width 143 height 14
click at [1058, 30] on span "Options" at bounding box center [1054, 32] width 23 height 9
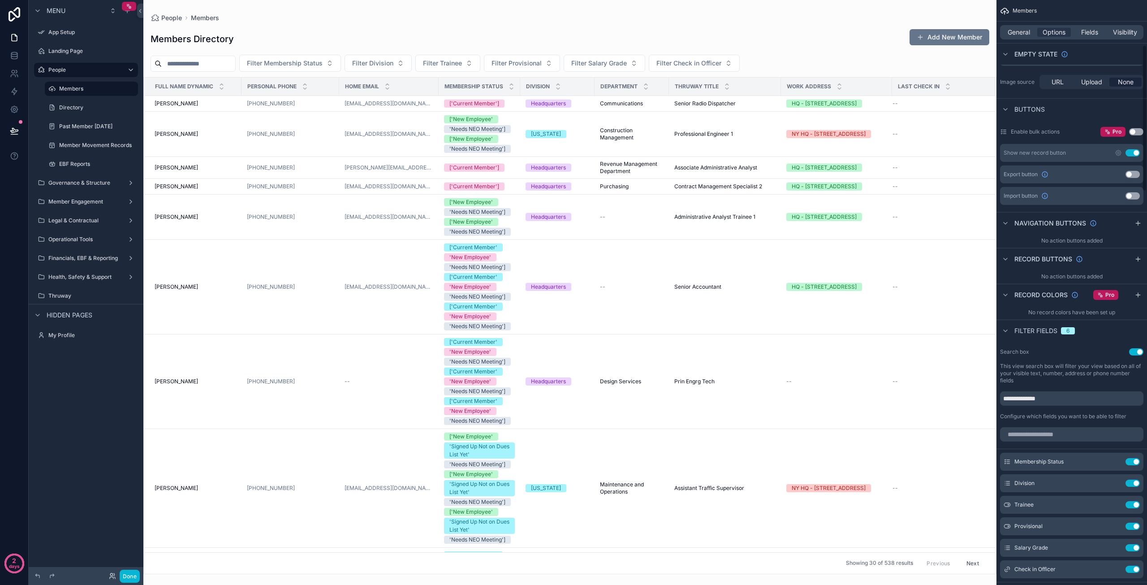
scroll to position [179, 0]
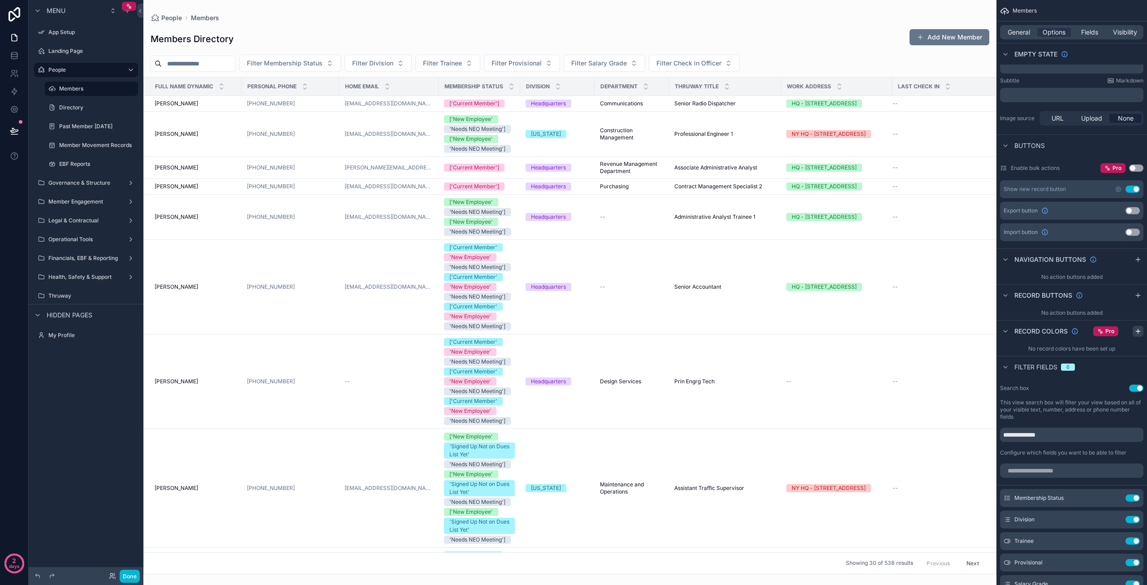
click at [1138, 332] on icon "scrollable content" at bounding box center [1137, 330] width 7 height 7
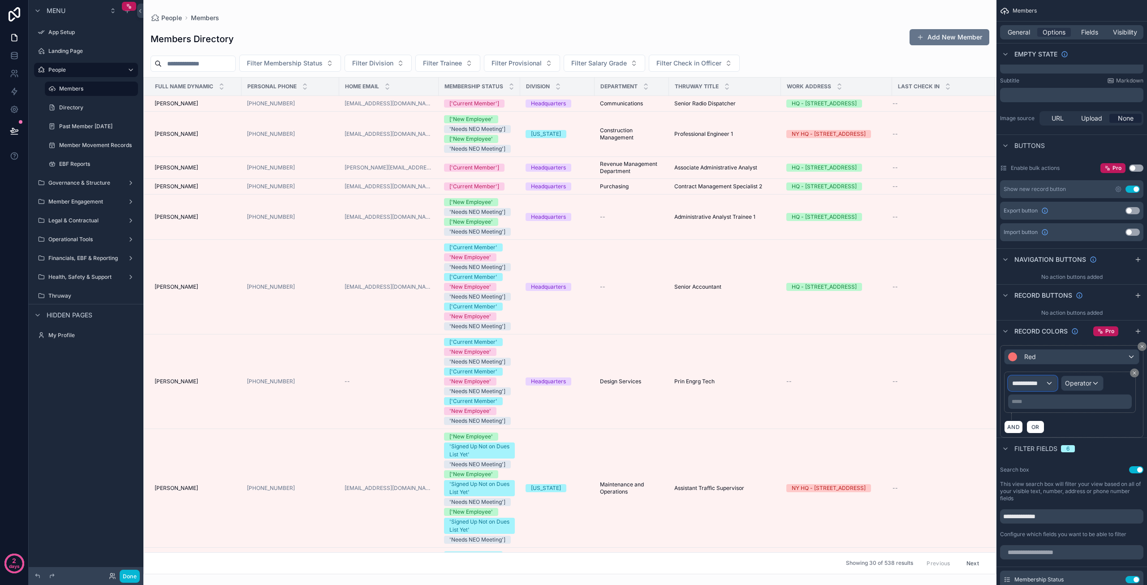
click at [1038, 380] on span "**********" at bounding box center [1028, 383] width 33 height 9
click at [1037, 436] on div "Members Record page values" at bounding box center [1045, 437] width 59 height 22
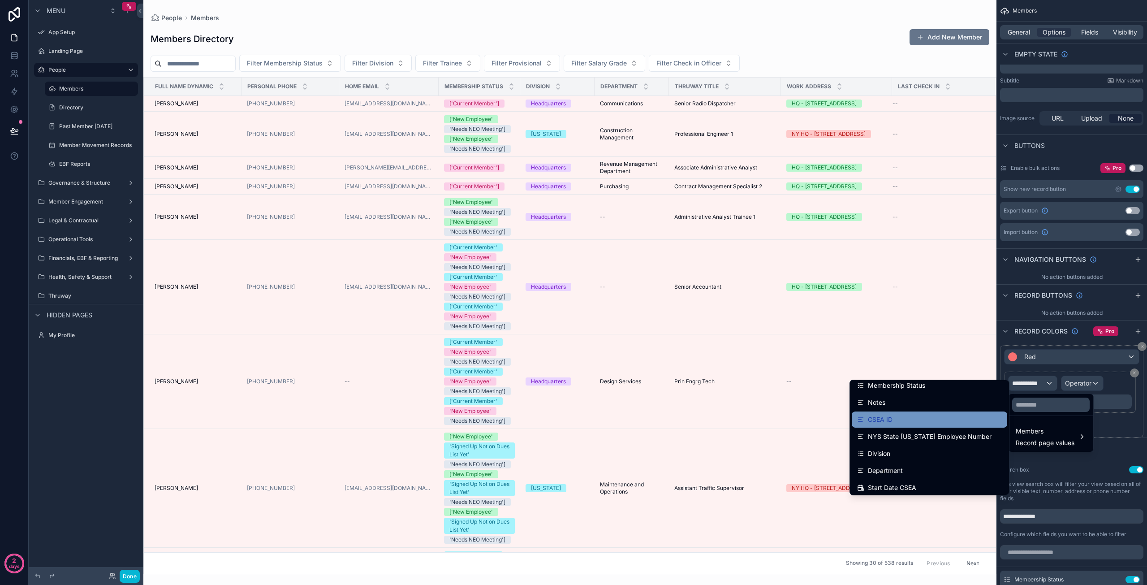
scroll to position [45, 0]
click at [923, 427] on div "Membership Status" at bounding box center [929, 430] width 145 height 11
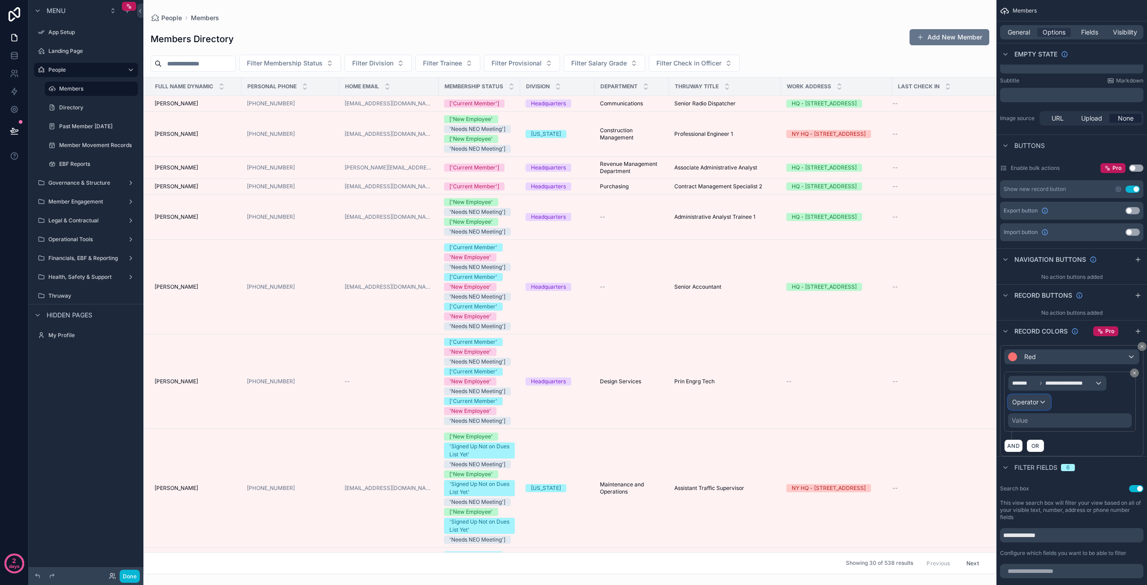
click at [1038, 399] on div "Operator" at bounding box center [1029, 402] width 42 height 14
click at [1051, 485] on div "Is one of" at bounding box center [1049, 483] width 66 height 11
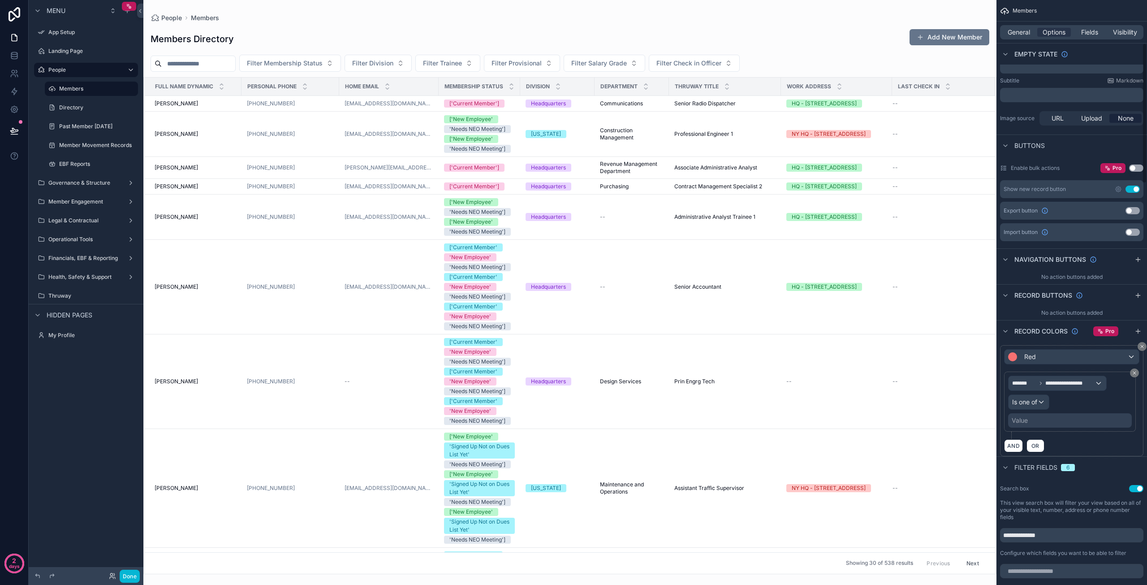
click at [1051, 422] on div "Value" at bounding box center [1070, 420] width 124 height 14
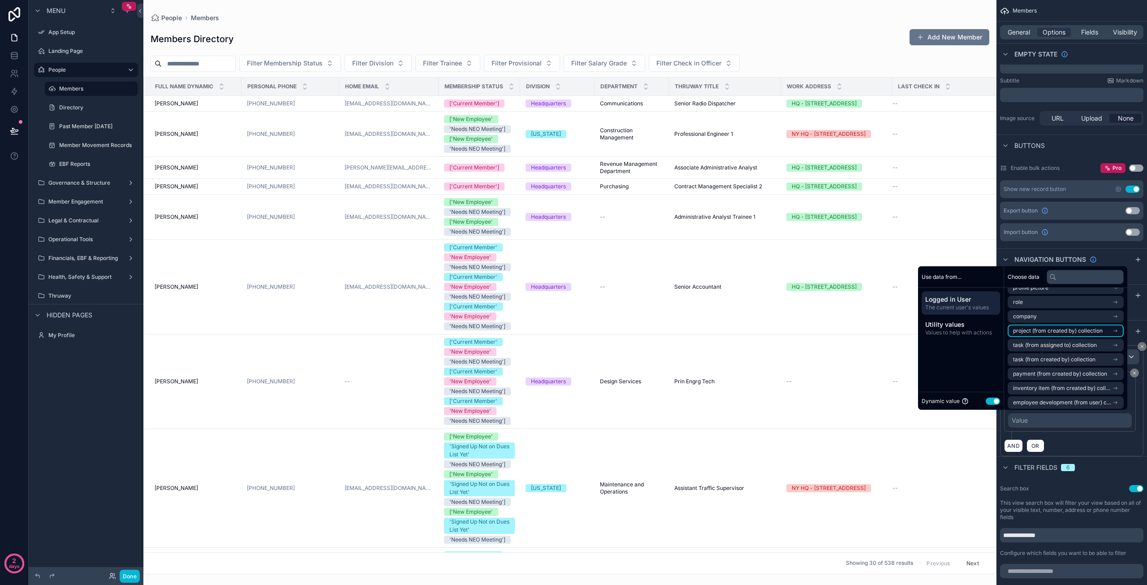
scroll to position [13, 0]
click at [951, 332] on span "Values to help with actions" at bounding box center [960, 332] width 71 height 7
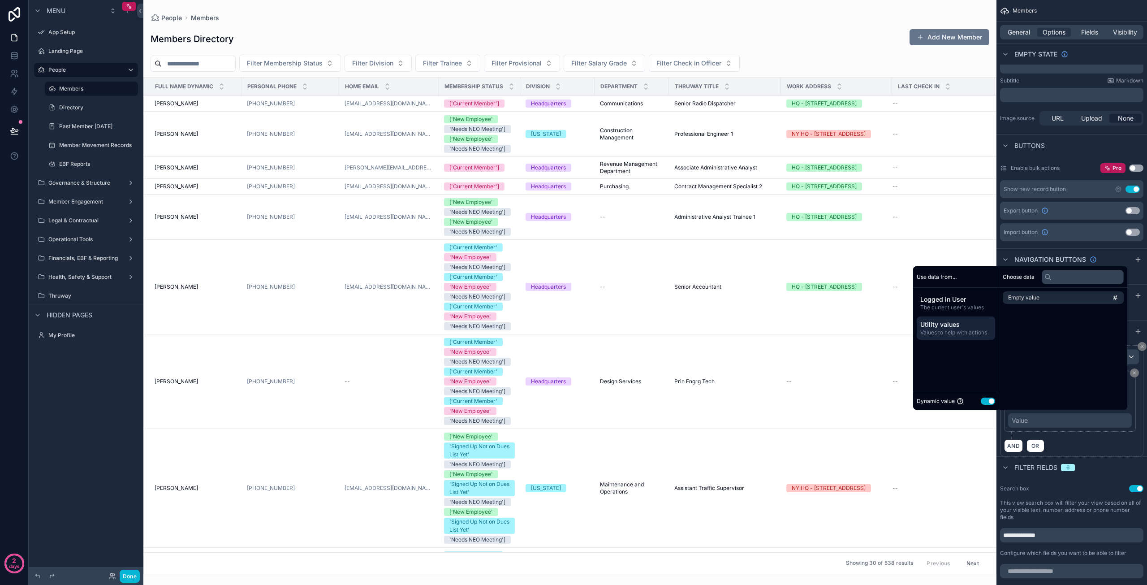
scroll to position [0, 0]
click at [1060, 274] on input "text" at bounding box center [1085, 277] width 77 height 14
click at [951, 298] on span "Logged in User" at bounding box center [960, 299] width 71 height 9
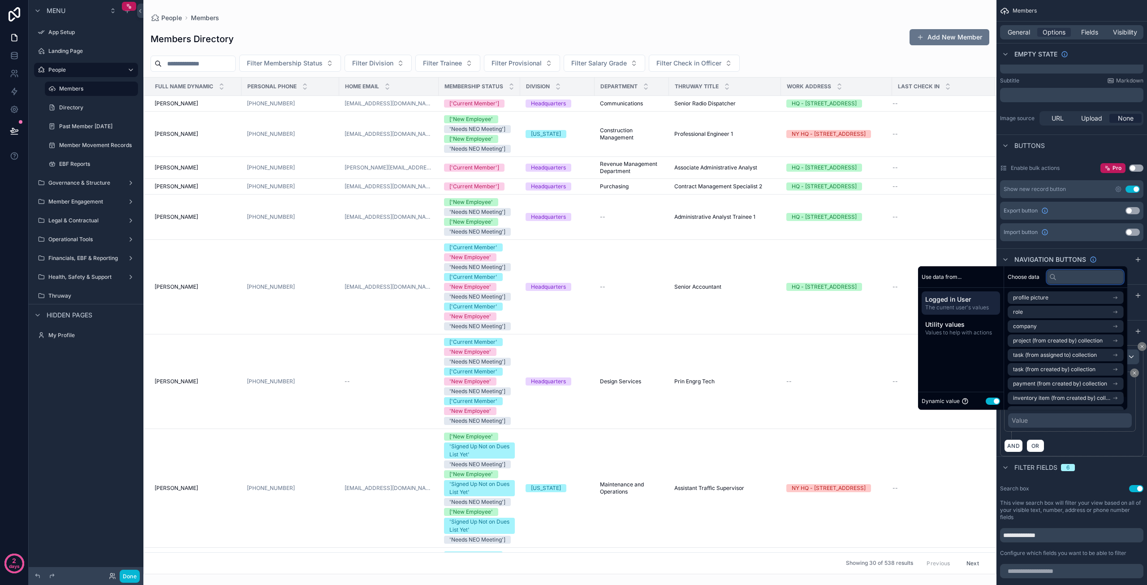
click at [1071, 278] on input "text" at bounding box center [1085, 277] width 77 height 14
click at [986, 400] on button "Use setting" at bounding box center [993, 400] width 14 height 7
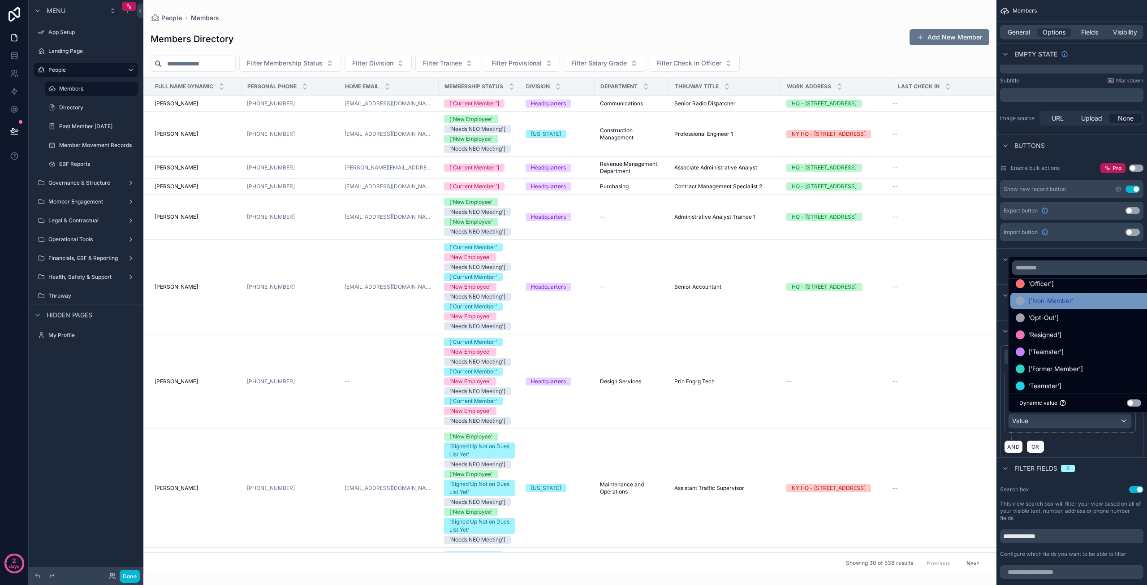
scroll to position [179, 0]
click at [1080, 291] on div "['Non-Member'" at bounding box center [1080, 285] width 140 height 16
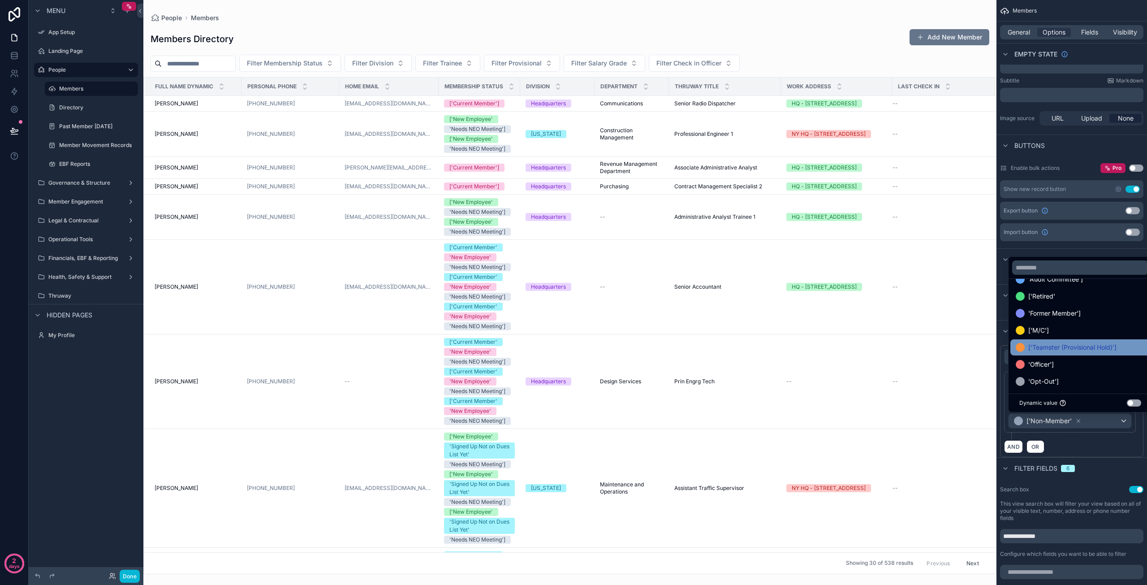
scroll to position [45, 0]
click at [1100, 446] on div "AND OR" at bounding box center [1071, 445] width 135 height 13
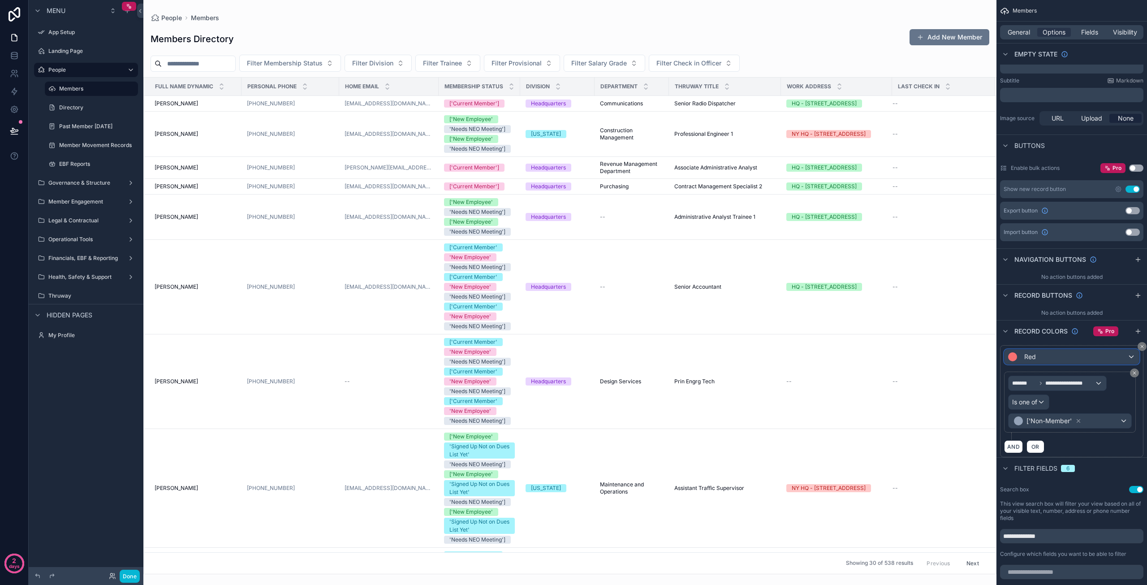
click at [1132, 356] on div "Red" at bounding box center [1071, 356] width 134 height 14
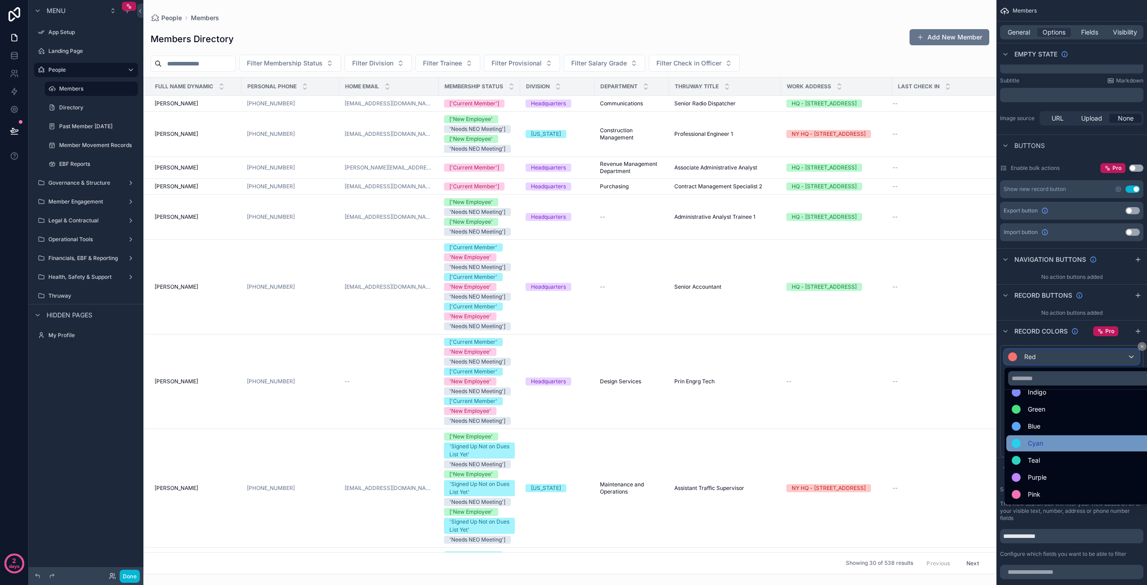
scroll to position [0, 0]
click at [1055, 403] on div "Red" at bounding box center [1082, 404] width 141 height 11
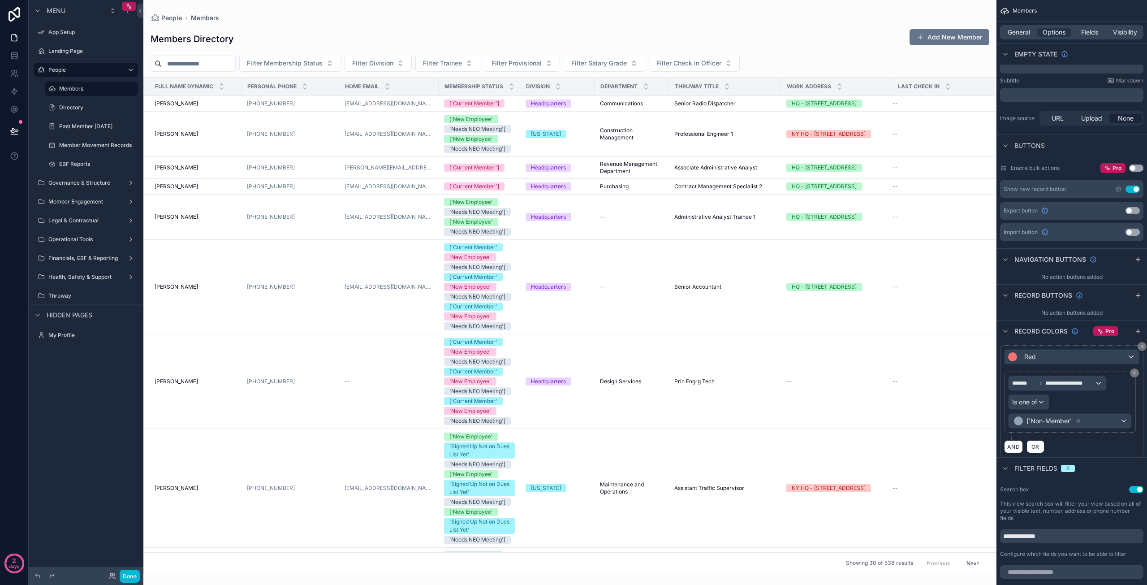
click at [235, 65] on input "scrollable content" at bounding box center [198, 63] width 73 height 13
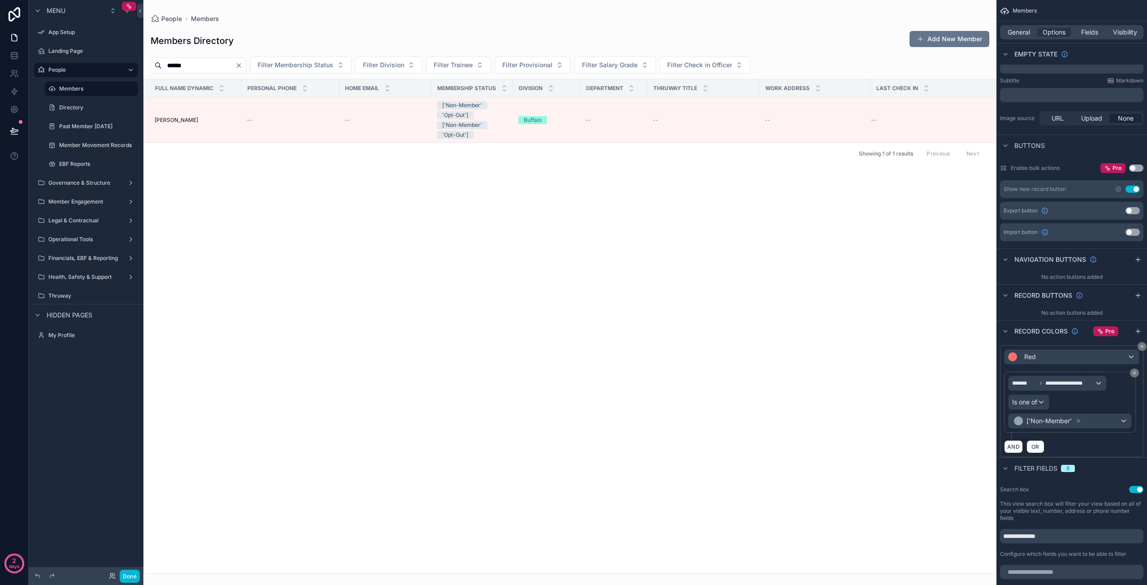
type input "******"
click at [1094, 419] on div "['Non-Member'" at bounding box center [1069, 421] width 123 height 14
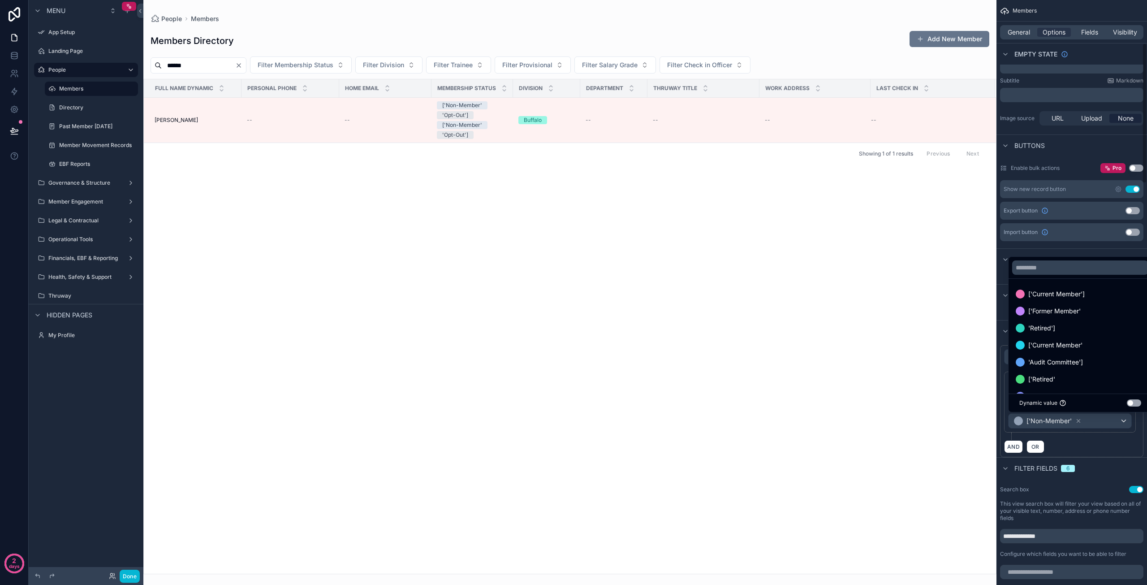
click at [1098, 420] on div "scrollable content" at bounding box center [573, 292] width 1147 height 585
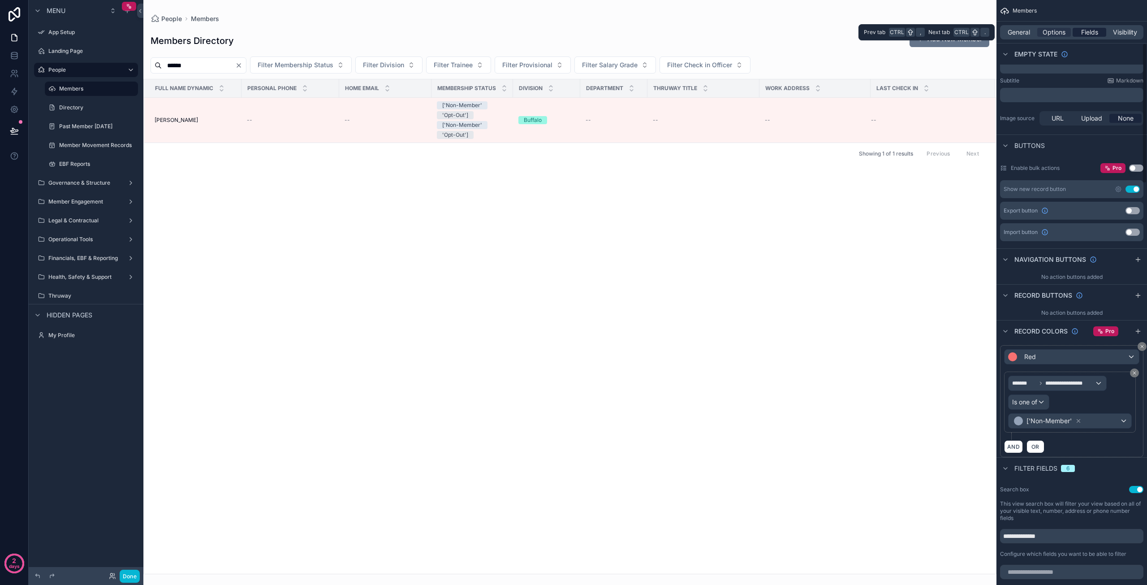
click at [1090, 34] on span "Fields" at bounding box center [1089, 32] width 17 height 9
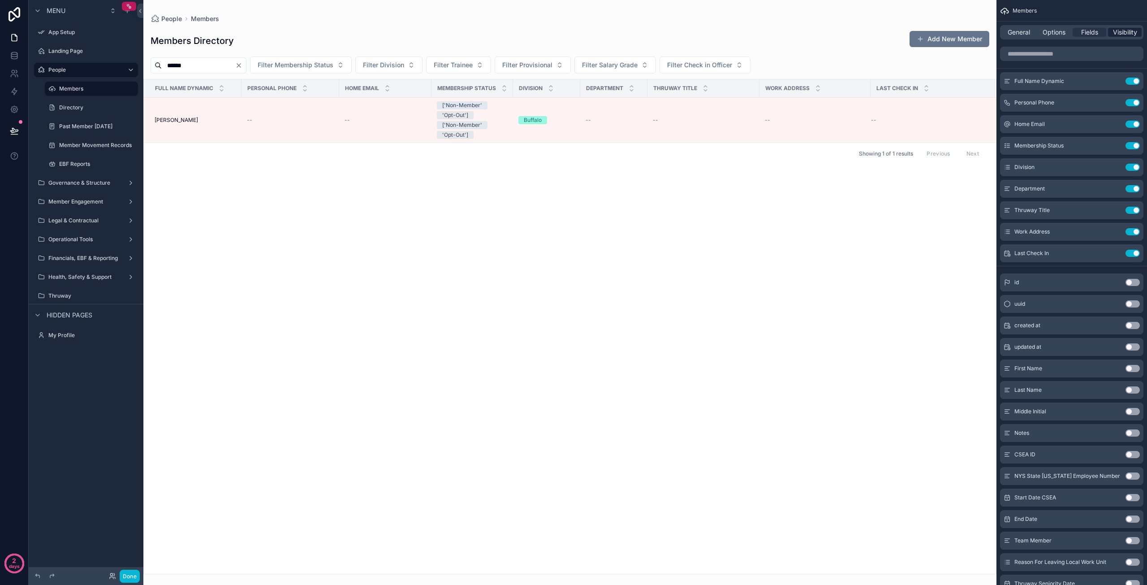
click at [1116, 32] on span "Visibility" at bounding box center [1125, 32] width 24 height 9
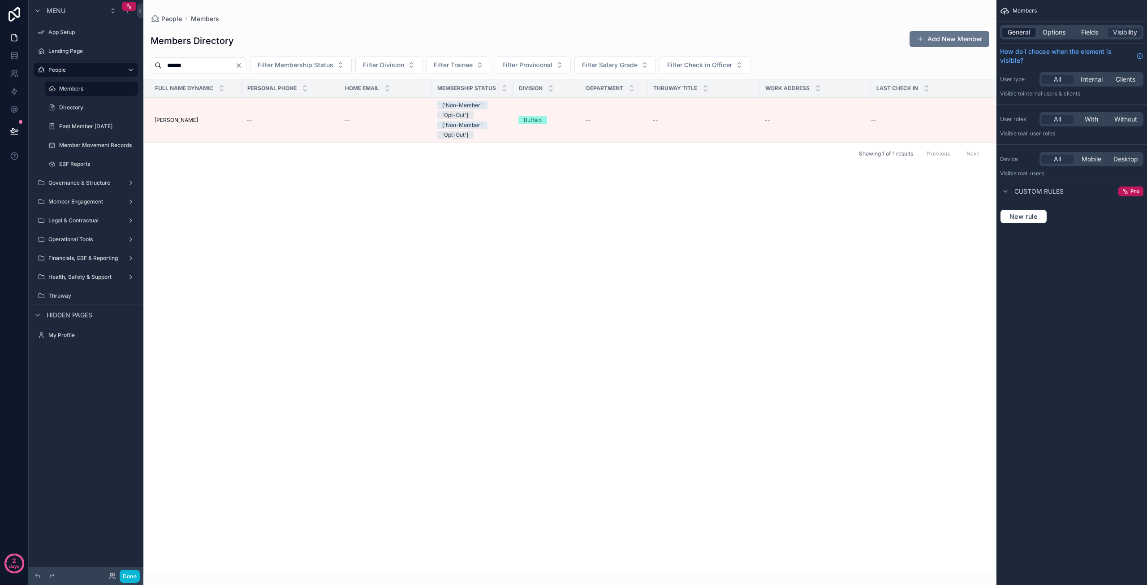
click at [1014, 35] on span "General" at bounding box center [1019, 32] width 22 height 9
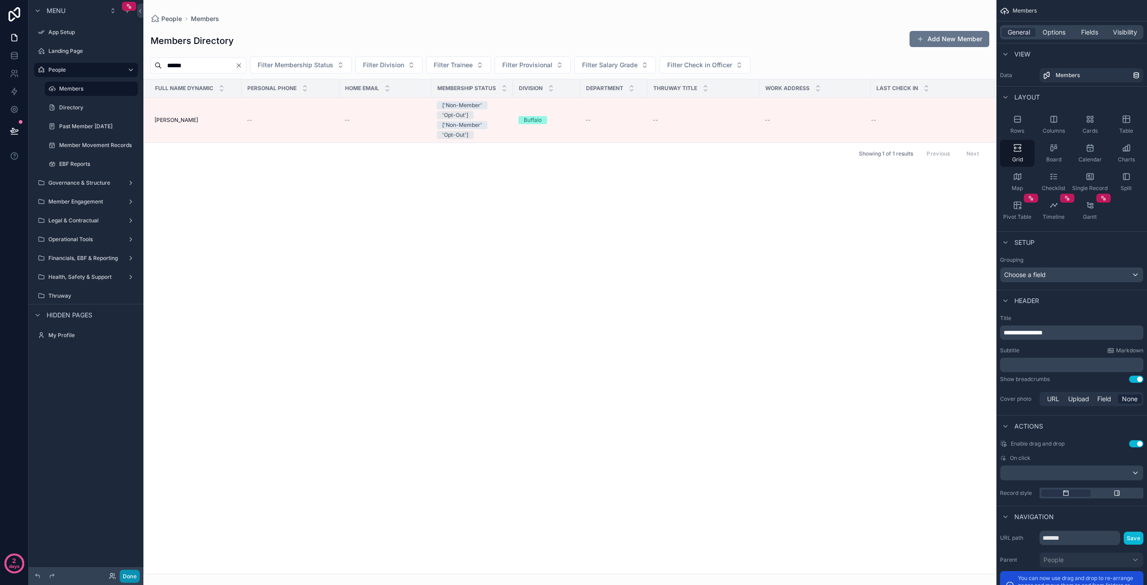
click at [134, 577] on button "Done" at bounding box center [130, 575] width 20 height 13
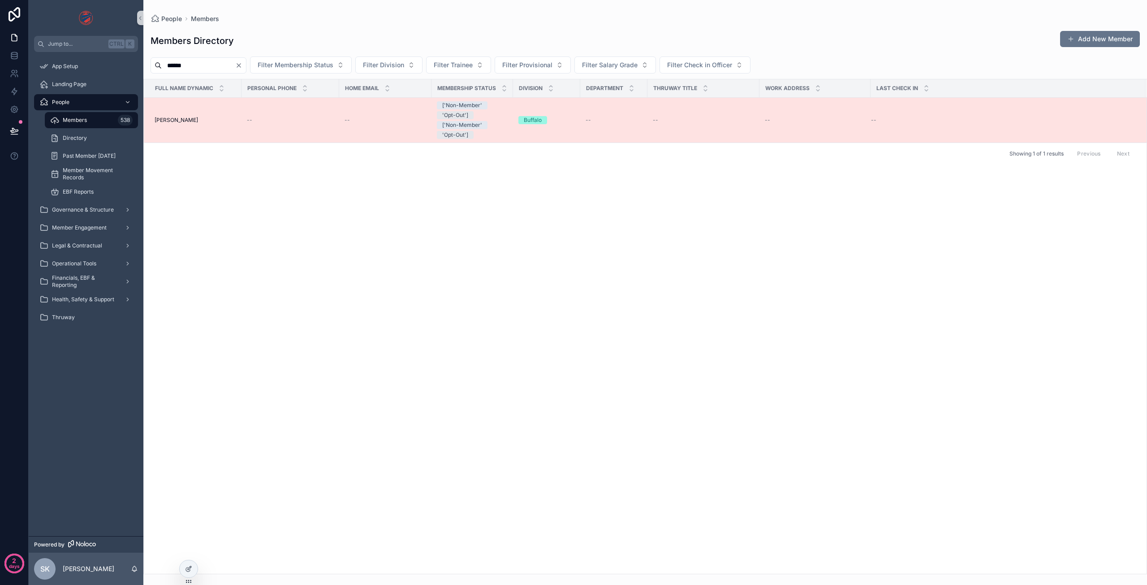
click at [284, 127] on td "--" at bounding box center [290, 120] width 98 height 45
click at [307, 115] on td "--" at bounding box center [290, 120] width 98 height 45
click at [182, 121] on span "Jeremy LeFort" at bounding box center [176, 119] width 43 height 7
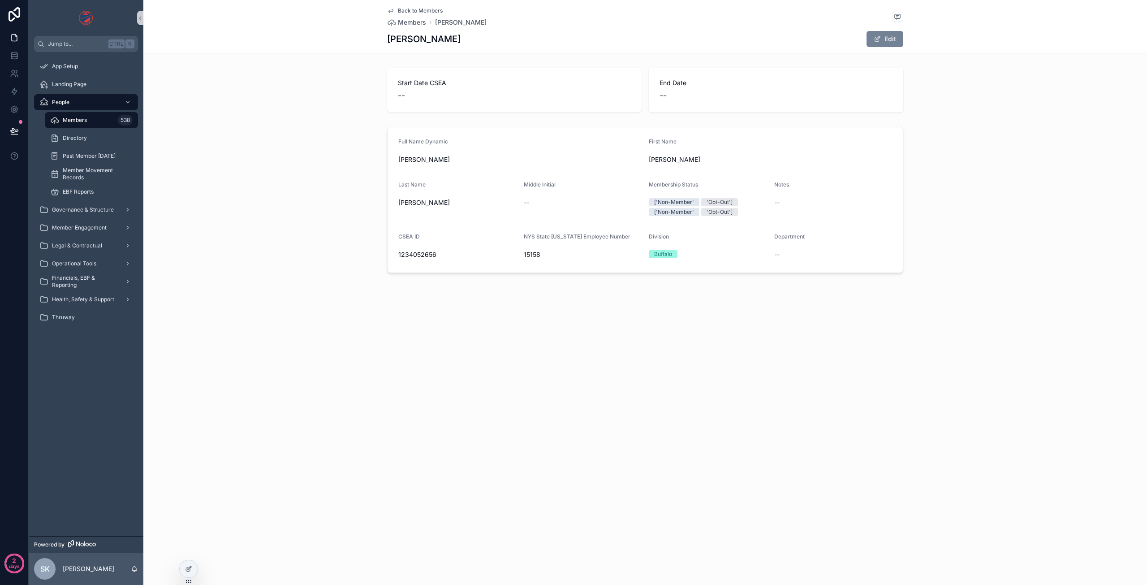
click at [885, 43] on button "Edit" at bounding box center [884, 39] width 37 height 16
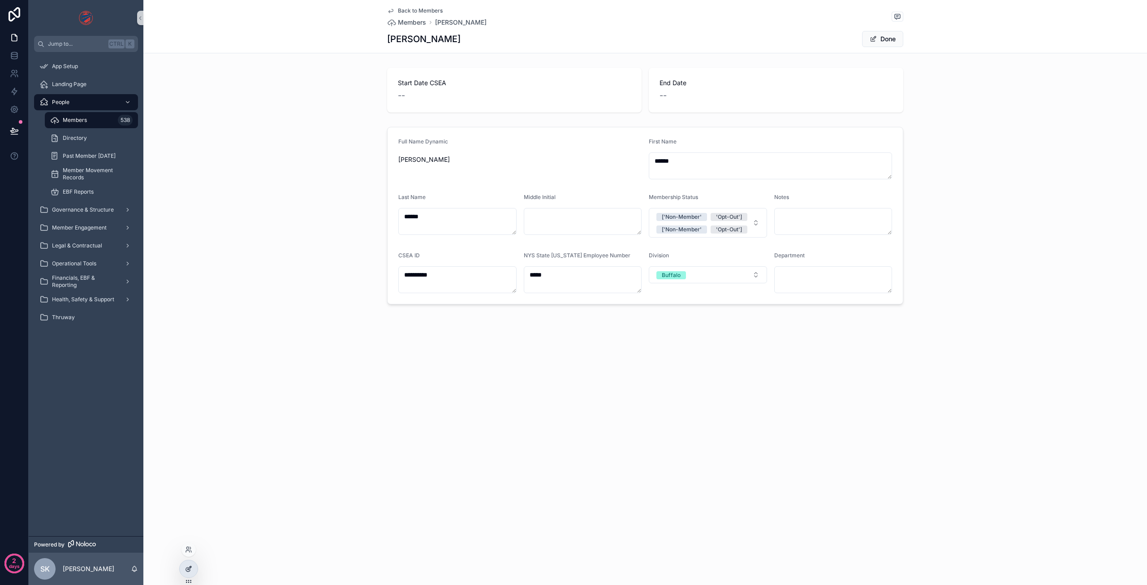
click at [190, 570] on icon at bounding box center [188, 568] width 7 height 7
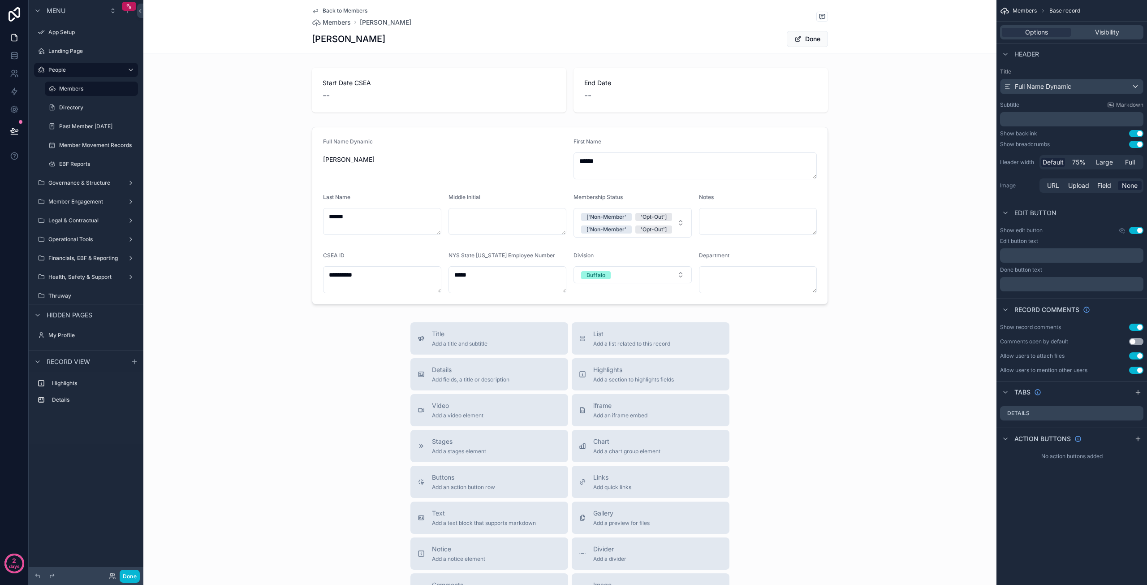
click at [1117, 37] on div "Options Visibility" at bounding box center [1071, 32] width 143 height 14
click at [1107, 36] on span "Visibility" at bounding box center [1107, 32] width 24 height 9
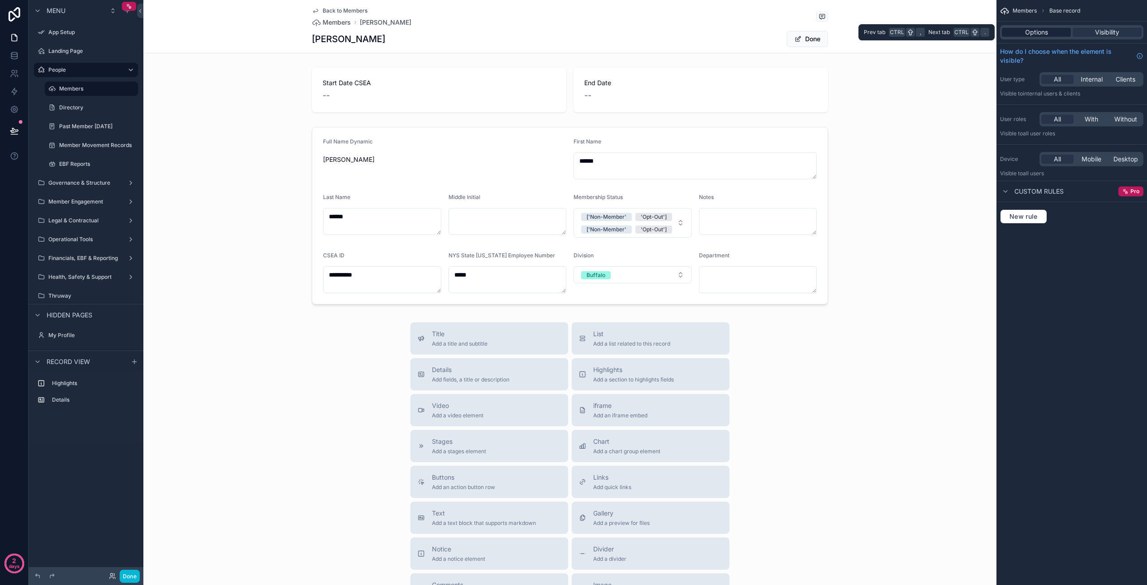
click at [1027, 34] on span "Options" at bounding box center [1036, 32] width 23 height 9
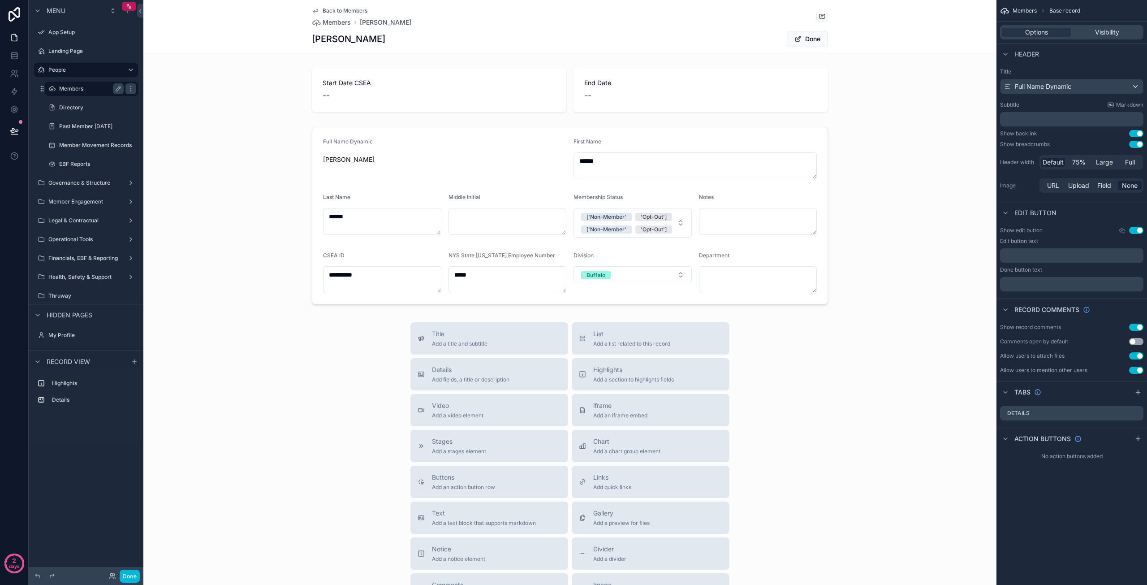
click at [73, 89] on label "Members" at bounding box center [89, 88] width 61 height 7
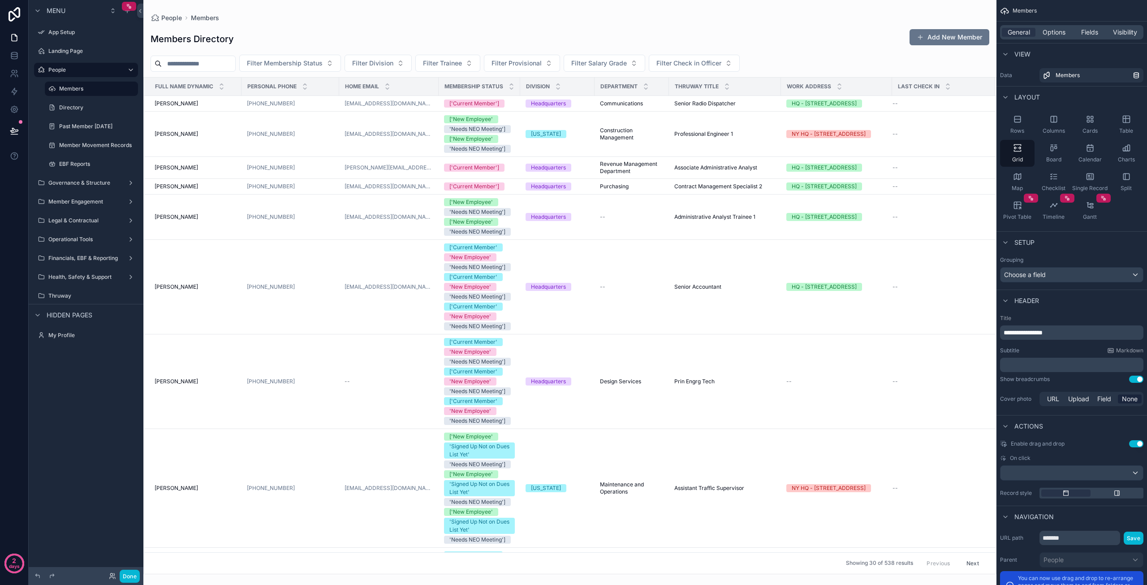
click at [207, 63] on div "scrollable content" at bounding box center [569, 292] width 853 height 585
click at [215, 65] on input "scrollable content" at bounding box center [198, 63] width 73 height 13
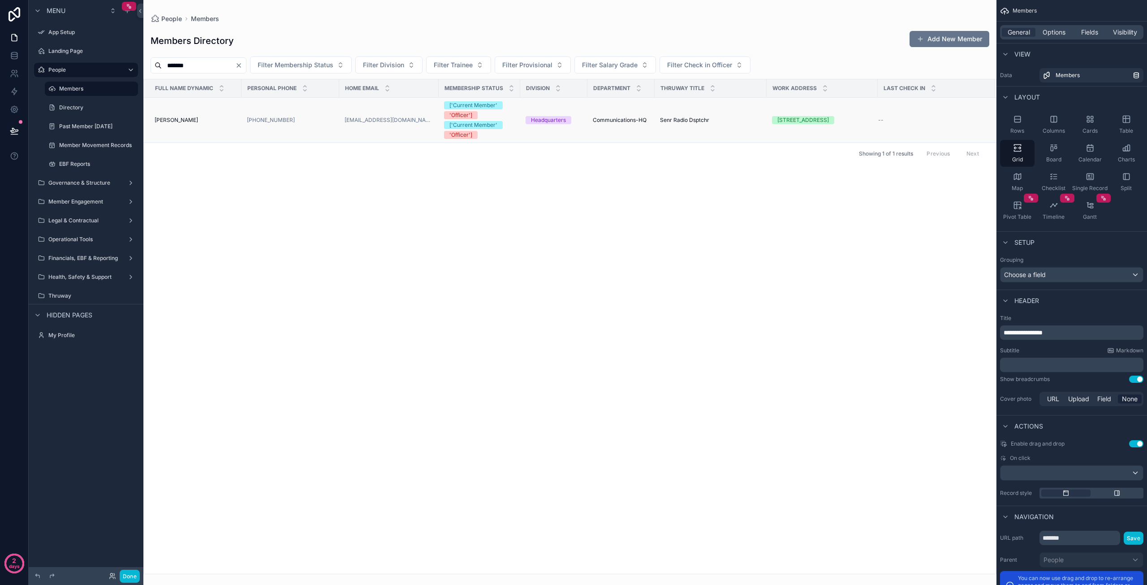
type input "*******"
click at [177, 118] on span "Sean C Kennedy" at bounding box center [176, 119] width 43 height 7
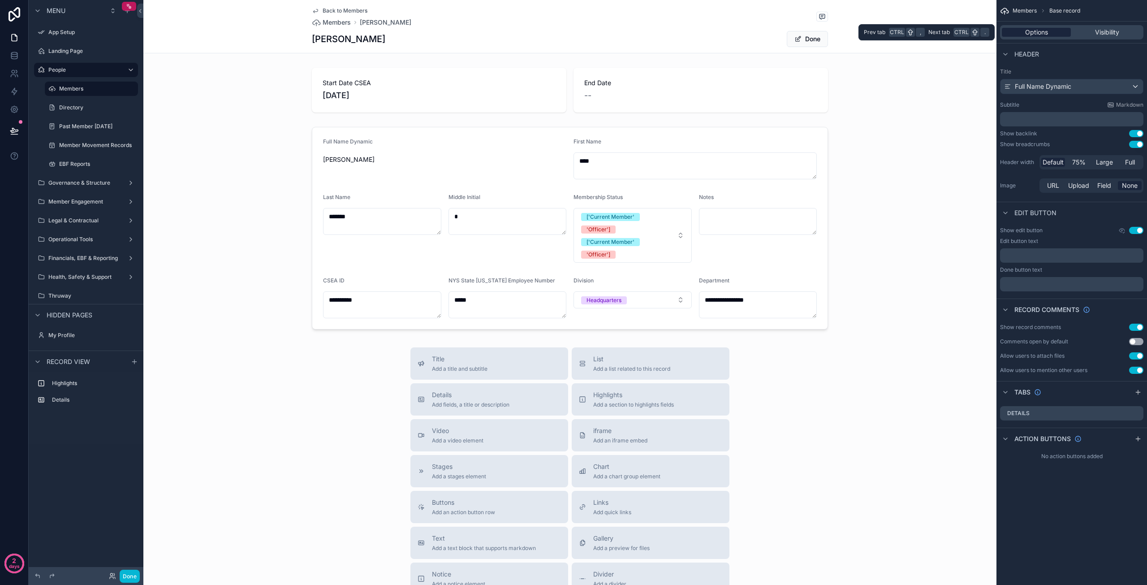
click at [1034, 34] on span "Options" at bounding box center [1036, 32] width 23 height 9
click at [1061, 13] on span "Base record" at bounding box center [1064, 10] width 31 height 7
click at [1058, 12] on span "Base record" at bounding box center [1064, 10] width 31 height 7
click at [1030, 14] on span "Members" at bounding box center [1025, 10] width 24 height 7
click at [1026, 9] on span "Members" at bounding box center [1025, 10] width 24 height 7
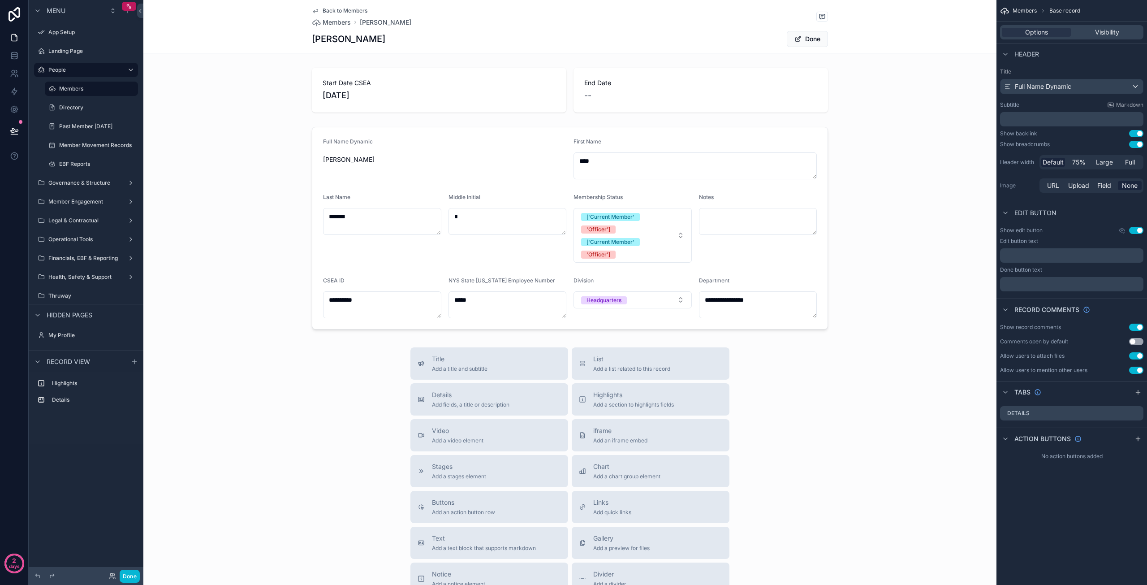
click at [1001, 11] on icon "scrollable content" at bounding box center [1004, 10] width 9 height 9
click at [1066, 7] on span "Base record" at bounding box center [1064, 10] width 31 height 7
click at [1114, 87] on div "Full Name Dynamic" at bounding box center [1071, 86] width 142 height 14
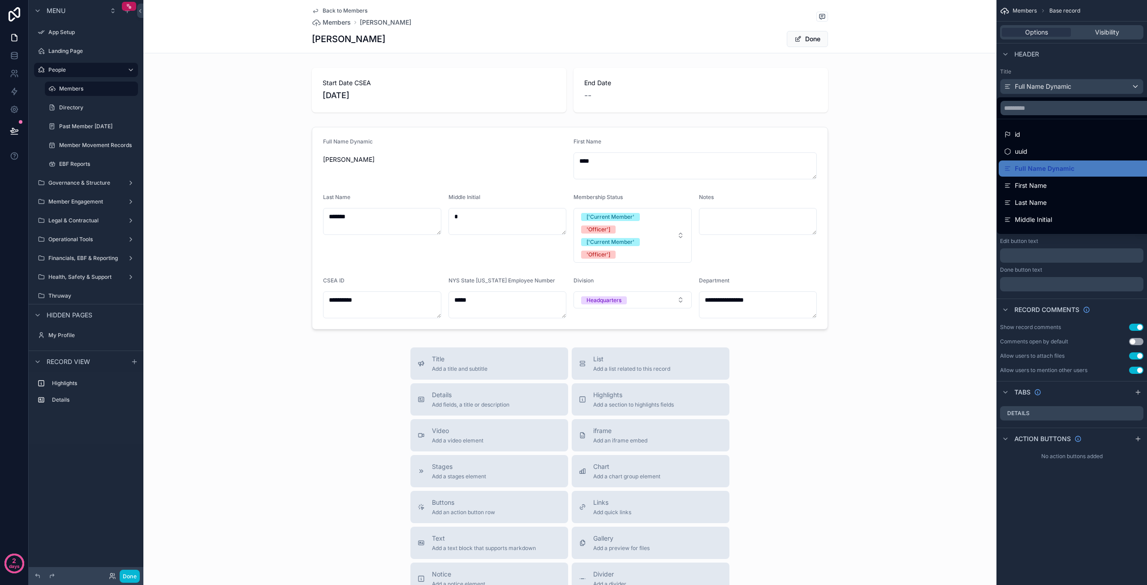
click at [1114, 87] on div "scrollable content" at bounding box center [573, 292] width 1147 height 585
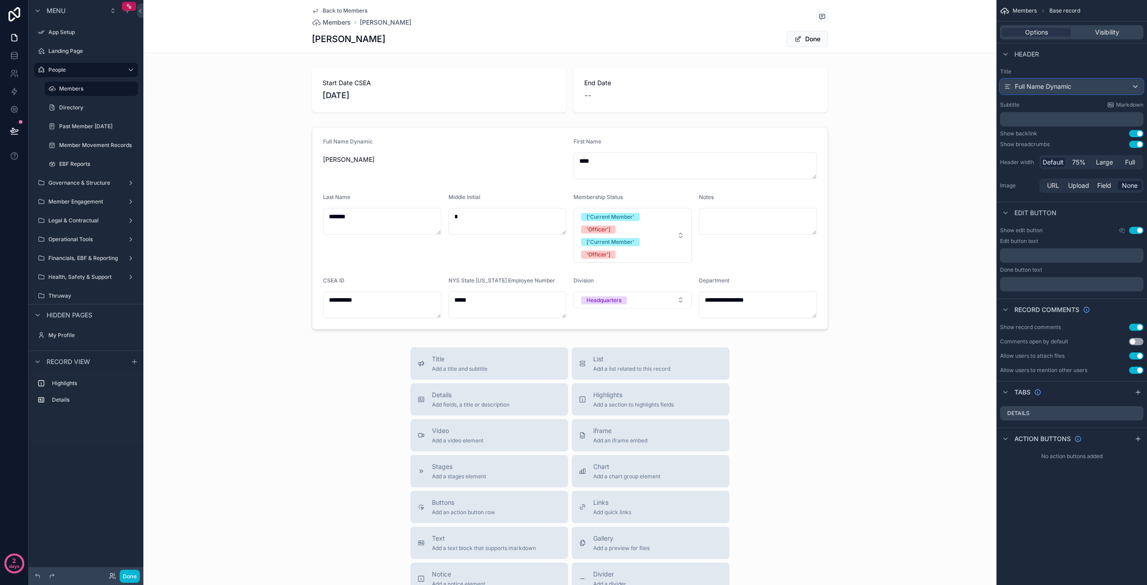
click at [1114, 87] on div "Full Name Dynamic" at bounding box center [1071, 86] width 142 height 14
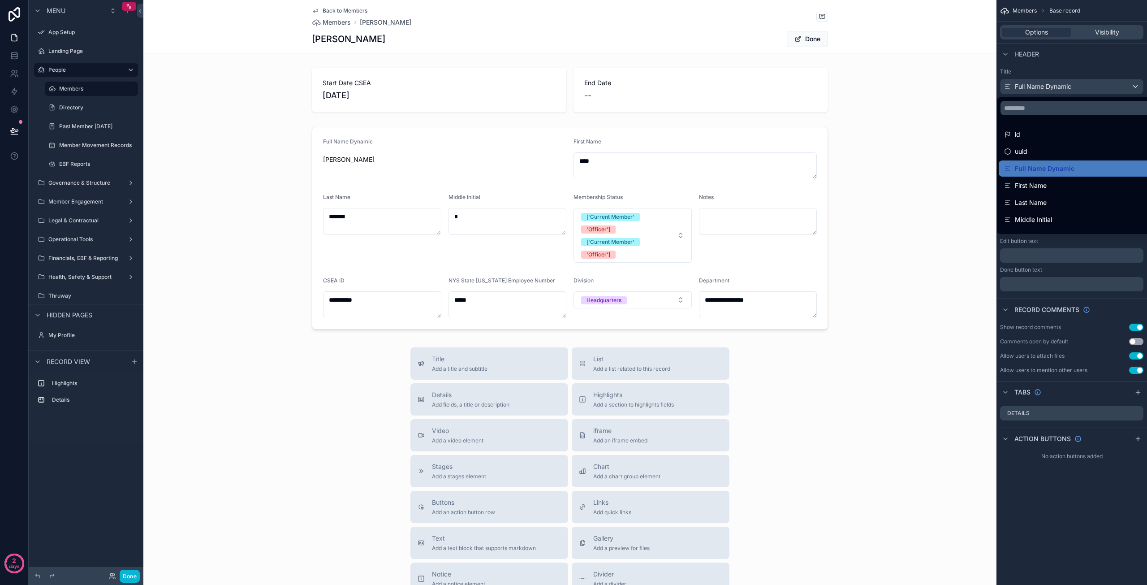
click at [1101, 89] on div "scrollable content" at bounding box center [573, 292] width 1147 height 585
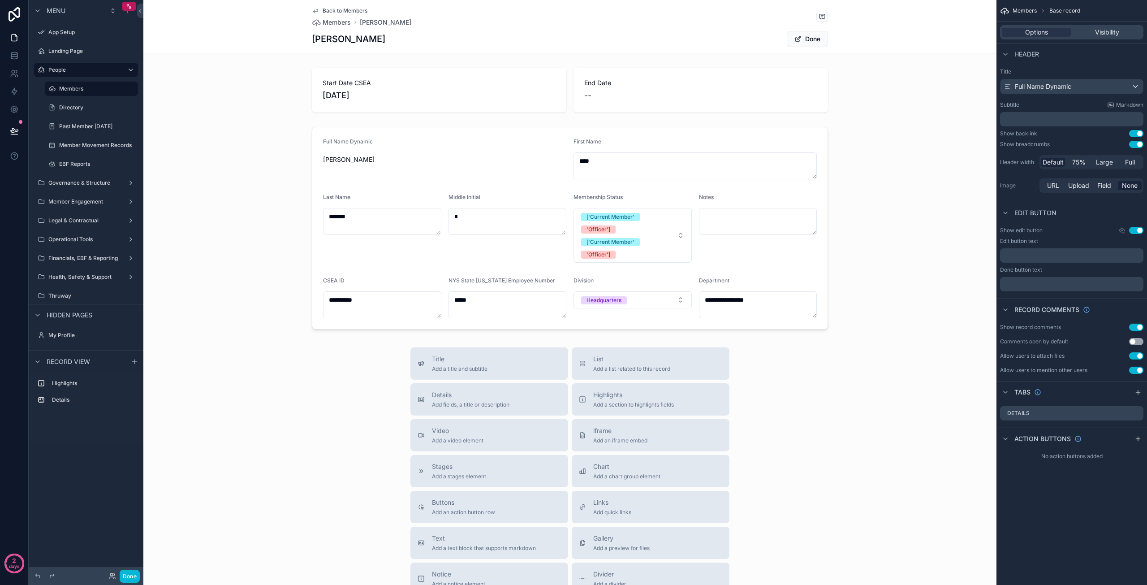
click at [1057, 120] on p "﻿" at bounding box center [1073, 119] width 138 height 9
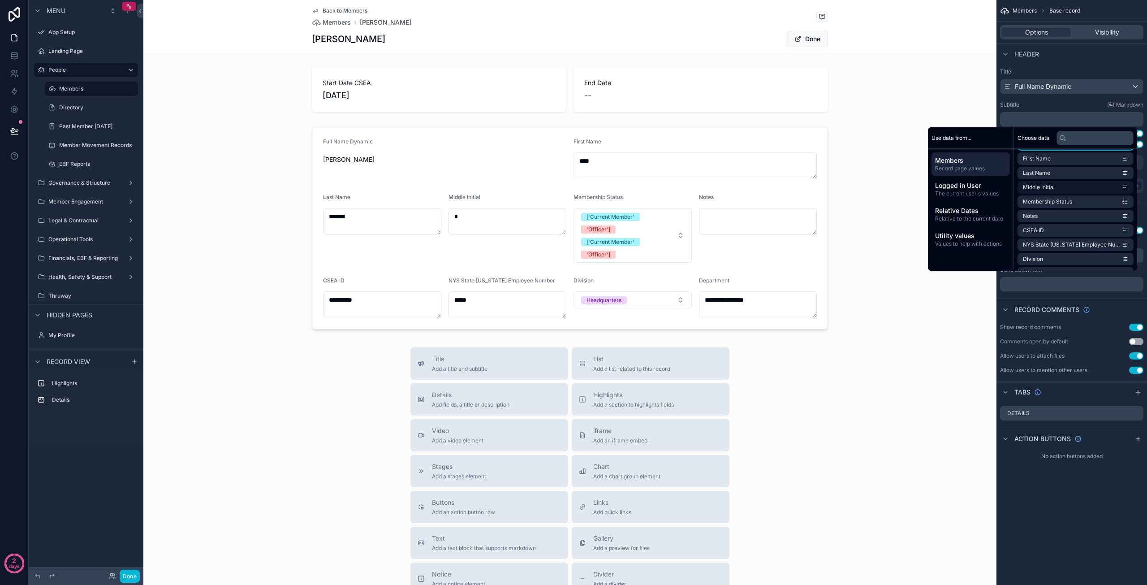
scroll to position [45, 0]
click at [1073, 189] on li "Membership Status" at bounding box center [1075, 185] width 116 height 13
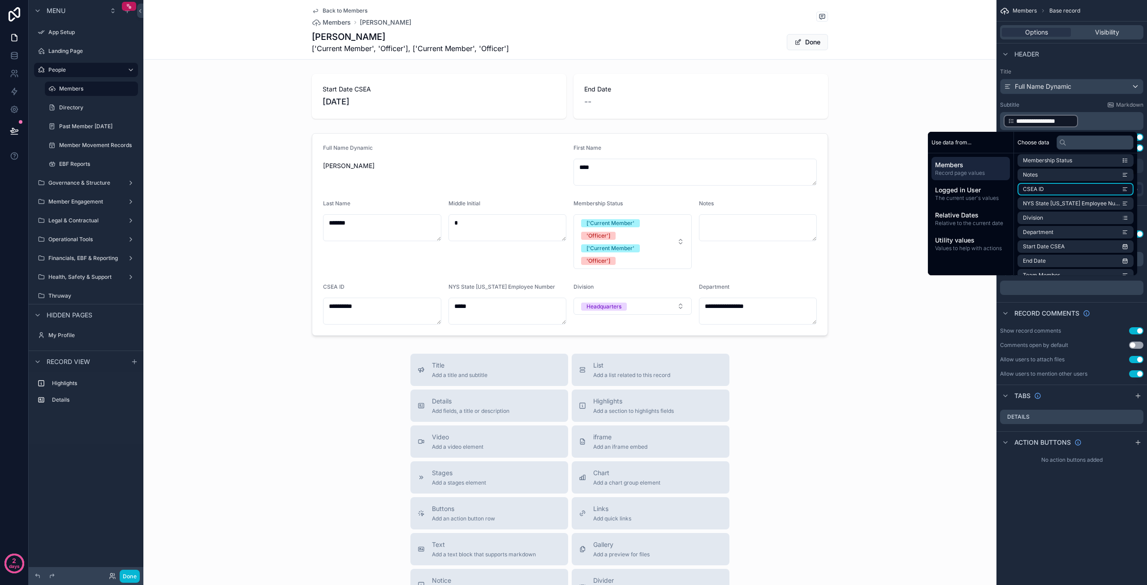
scroll to position [90, 0]
click at [1077, 206] on li "Division" at bounding box center [1075, 202] width 116 height 13
click at [1073, 216] on li "Department" at bounding box center [1075, 217] width 116 height 13
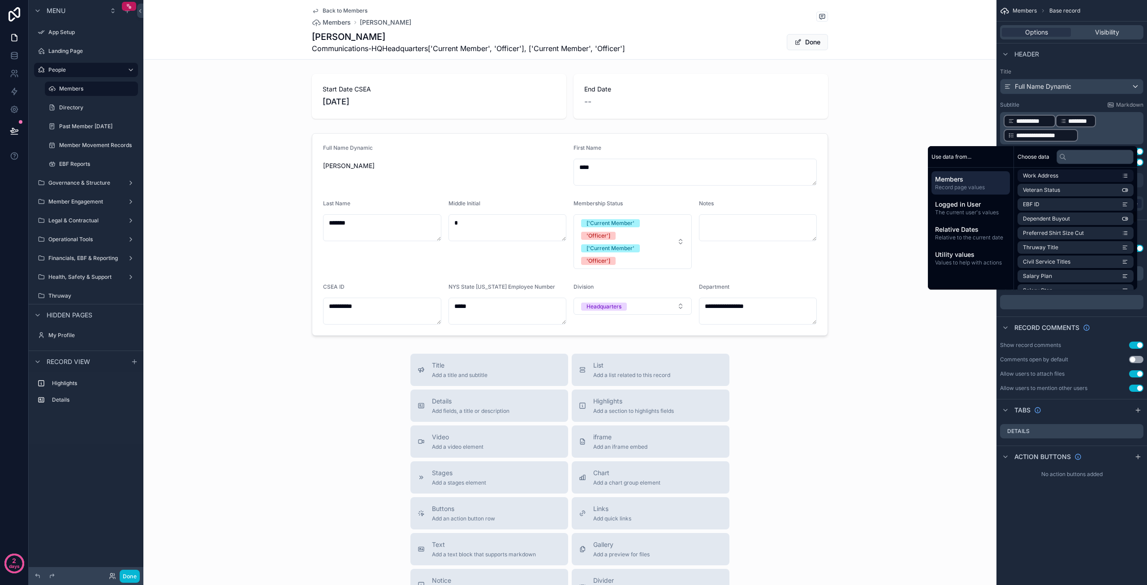
scroll to position [403, 0]
click at [1077, 232] on li "Thruway Title" at bounding box center [1075, 233] width 116 height 13
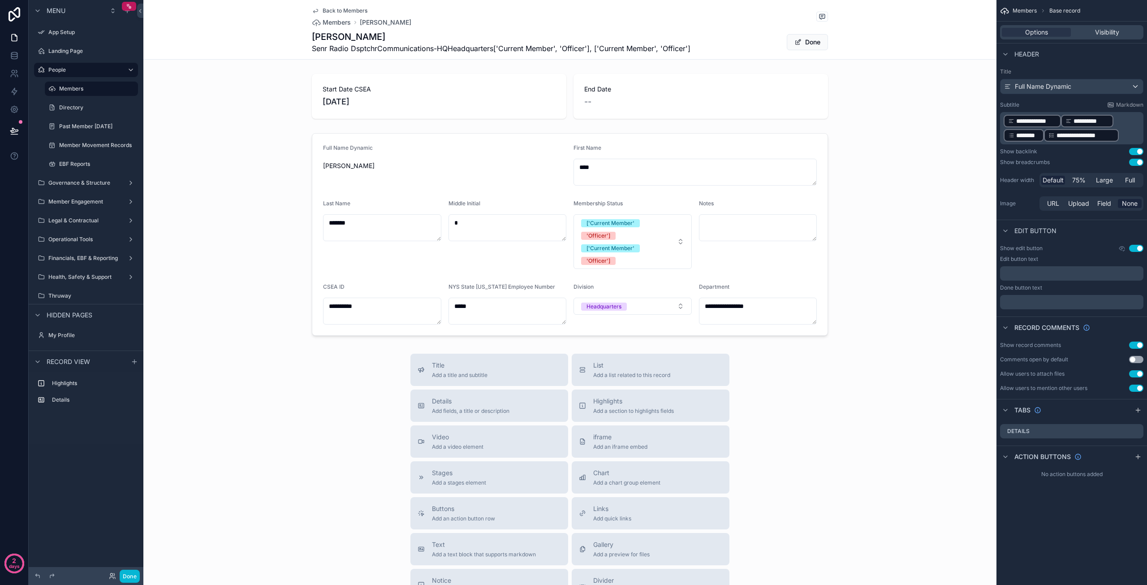
click at [1104, 65] on div "**********" at bounding box center [1071, 240] width 151 height 481
click at [1105, 204] on span "Field" at bounding box center [1104, 203] width 14 height 9
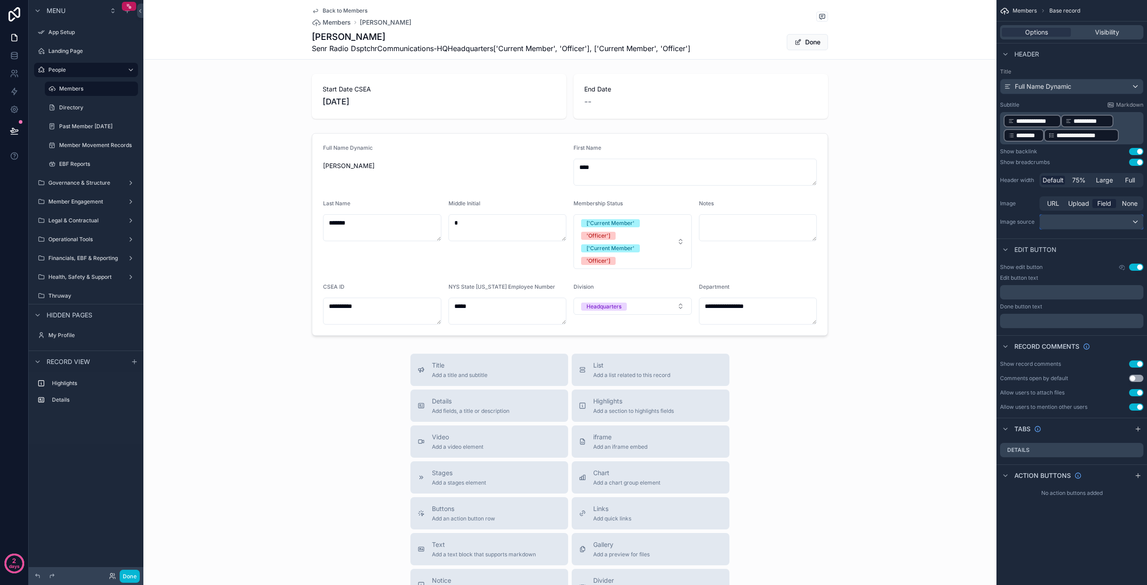
click at [1072, 225] on div "scrollable content" at bounding box center [1091, 222] width 103 height 14
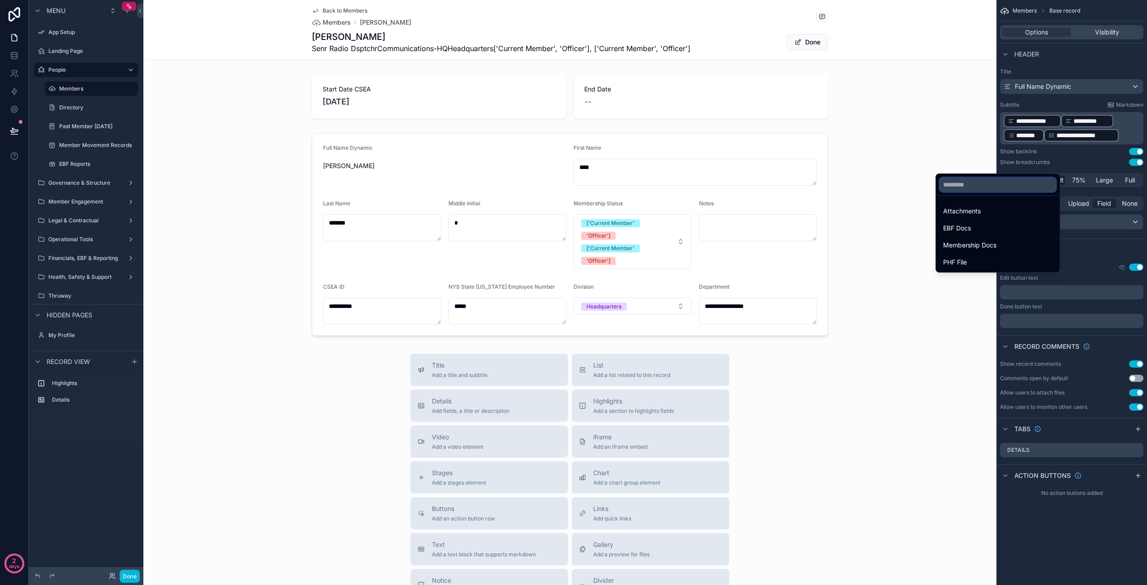
click at [1008, 184] on input "text" at bounding box center [997, 184] width 116 height 14
click at [1112, 243] on div "scrollable content" at bounding box center [573, 292] width 1147 height 585
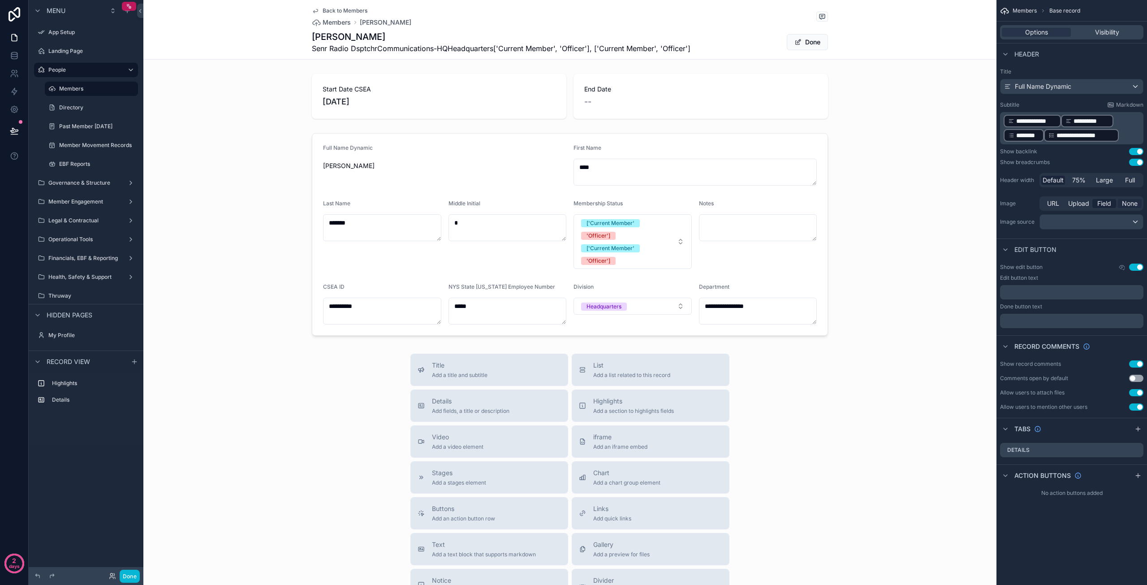
click at [1132, 203] on span "None" at bounding box center [1130, 203] width 16 height 9
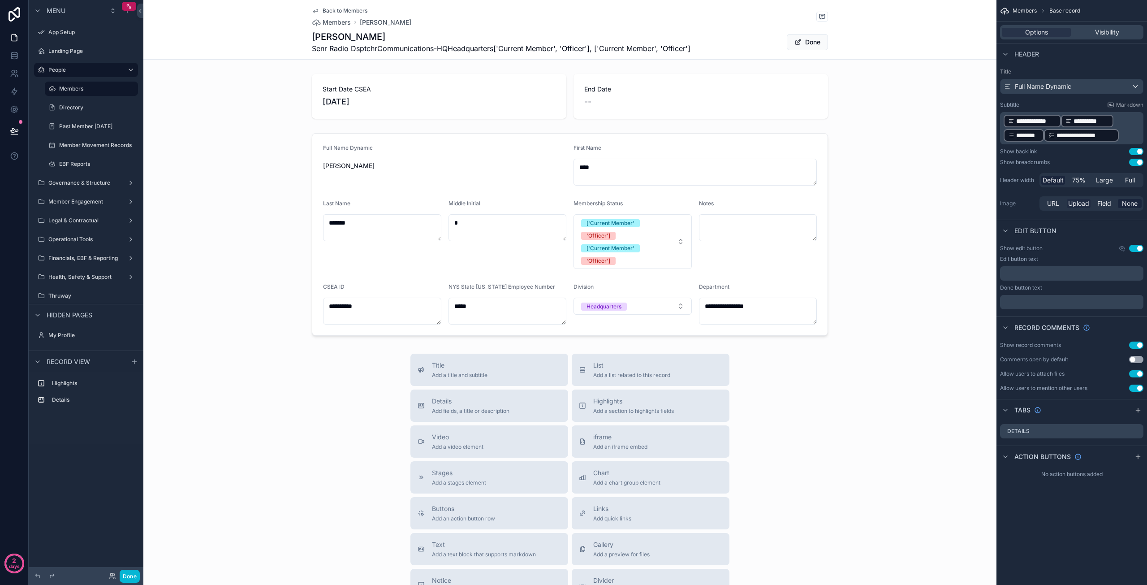
click at [1079, 203] on span "Upload" at bounding box center [1078, 203] width 21 height 9
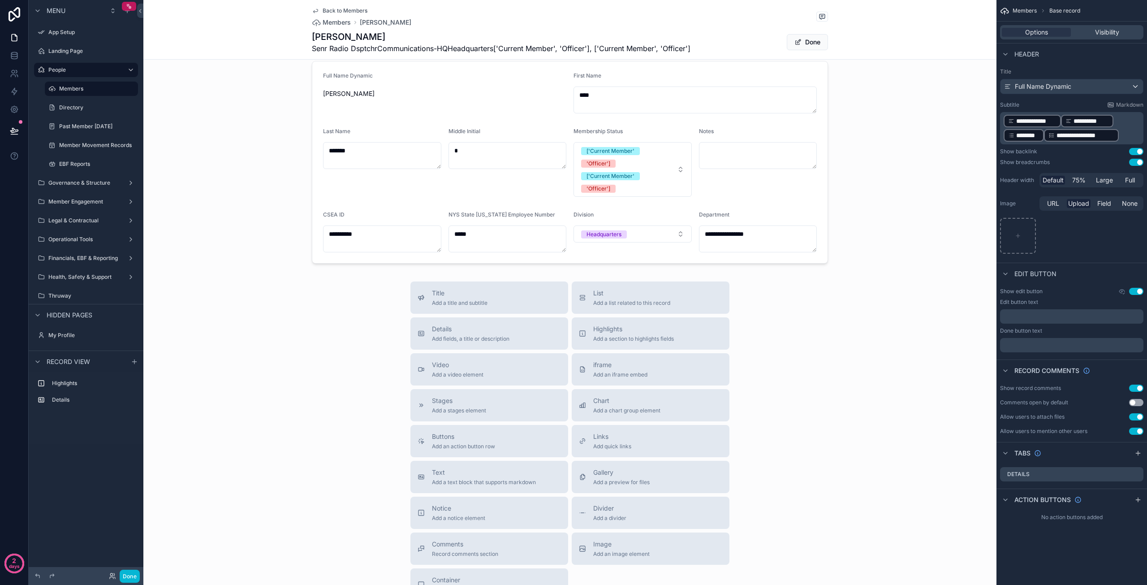
scroll to position [159, 0]
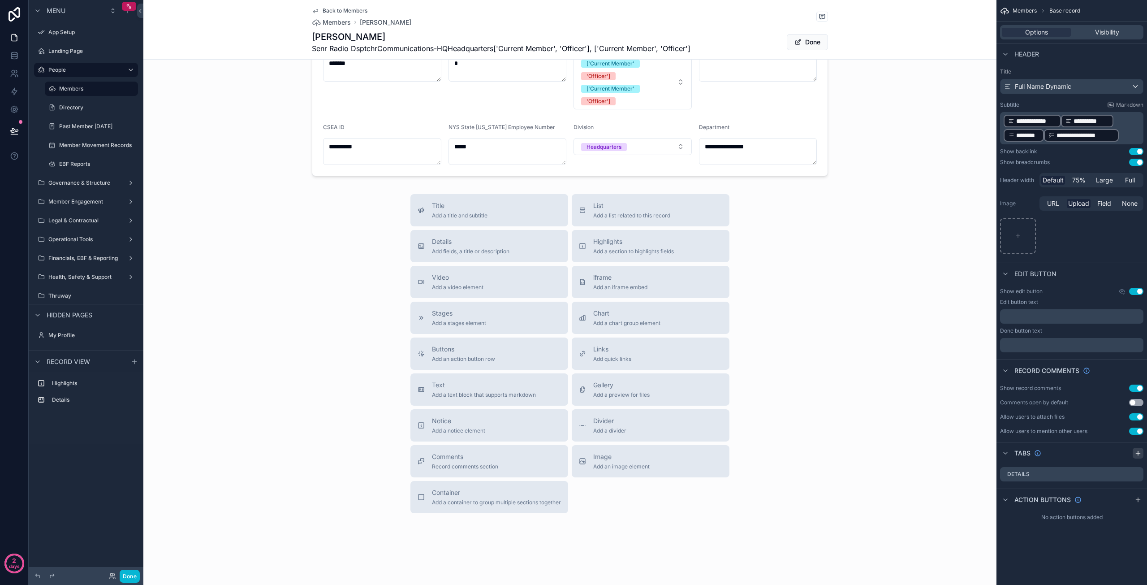
click at [1137, 454] on icon "scrollable content" at bounding box center [1137, 452] width 7 height 7
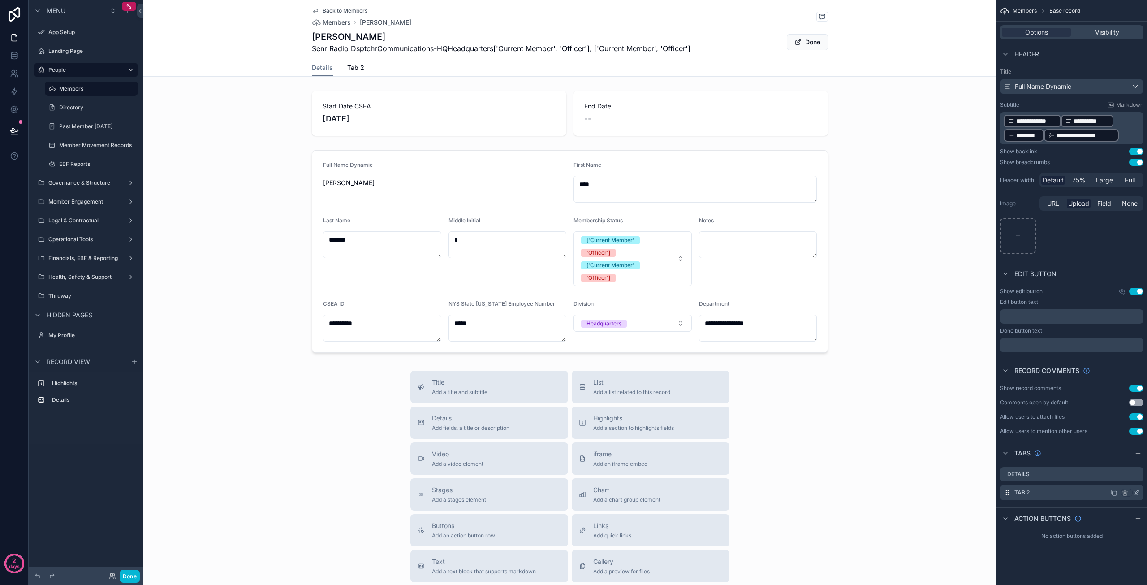
click at [1134, 493] on icon "scrollable content" at bounding box center [1136, 492] width 7 height 7
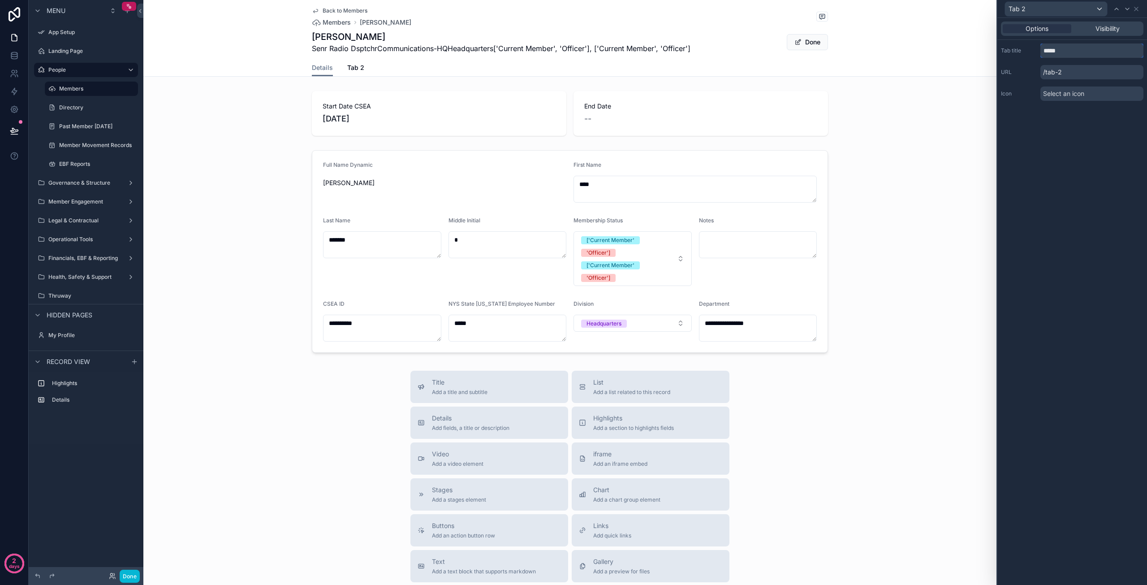
click at [1069, 52] on input "*****" at bounding box center [1091, 50] width 103 height 14
drag, startPoint x: 1077, startPoint y: 51, endPoint x: 1028, endPoint y: 52, distance: 48.9
click at [1028, 52] on div "Tab title *****" at bounding box center [1072, 50] width 142 height 14
type input "**********"
click at [1073, 95] on span "Select an icon" at bounding box center [1063, 93] width 41 height 9
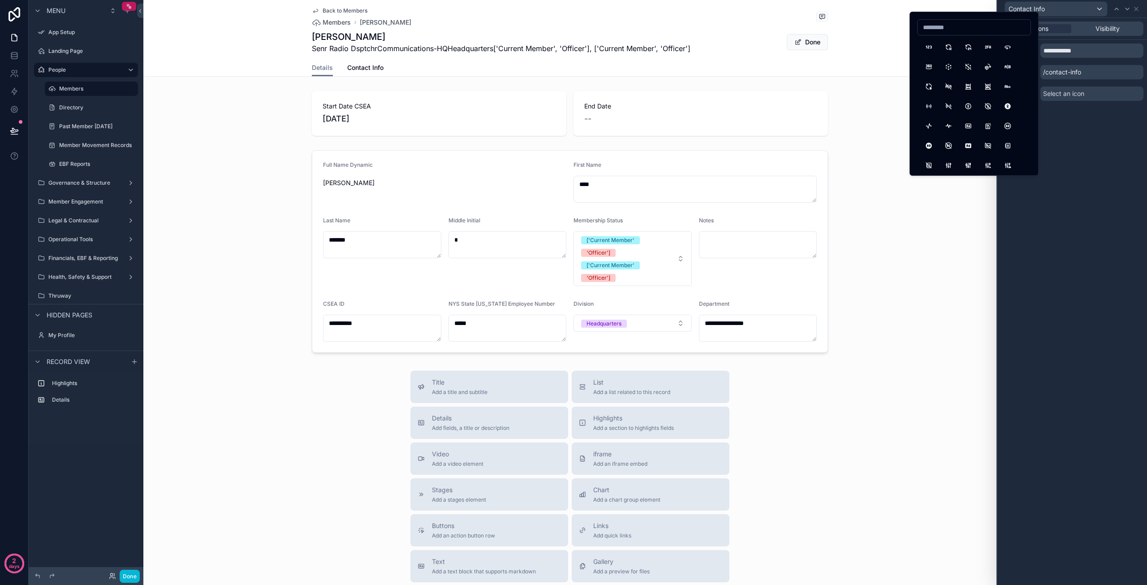
click at [944, 33] on input at bounding box center [974, 27] width 113 height 13
type input "****"
click at [929, 48] on button "PhoneCall" at bounding box center [929, 47] width 16 height 16
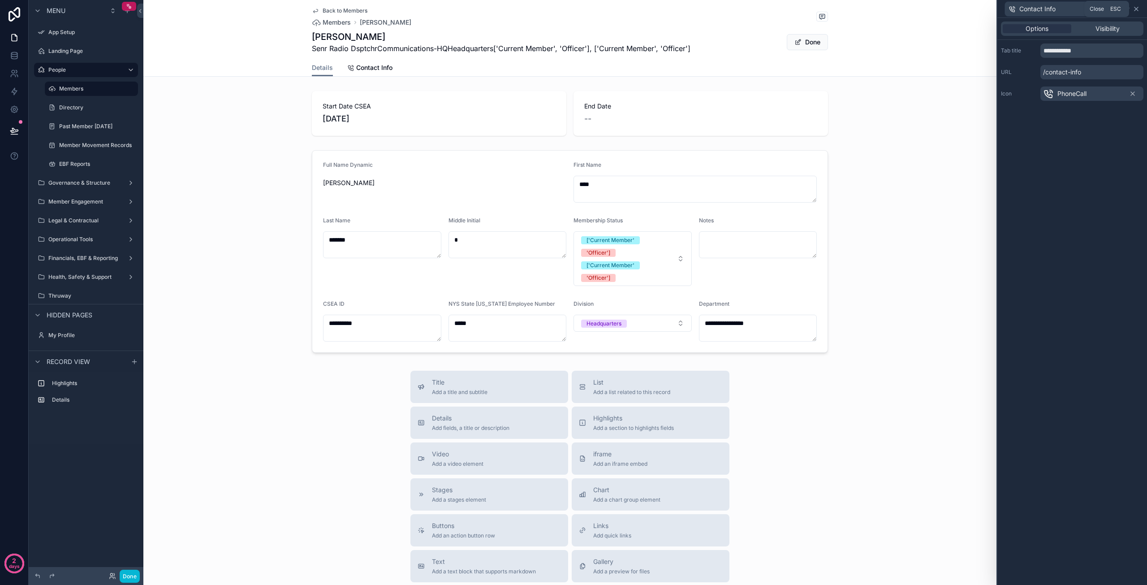
click at [1136, 12] on icon at bounding box center [1136, 8] width 7 height 7
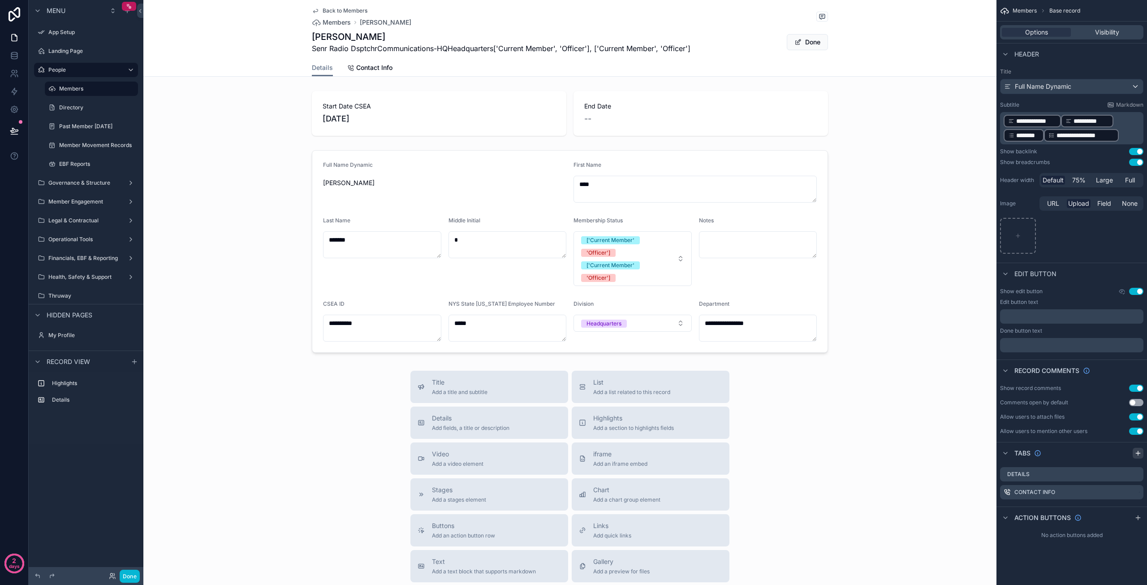
click at [1139, 450] on icon "scrollable content" at bounding box center [1137, 452] width 7 height 7
click at [1137, 511] on icon "scrollable content" at bounding box center [1137, 510] width 4 height 4
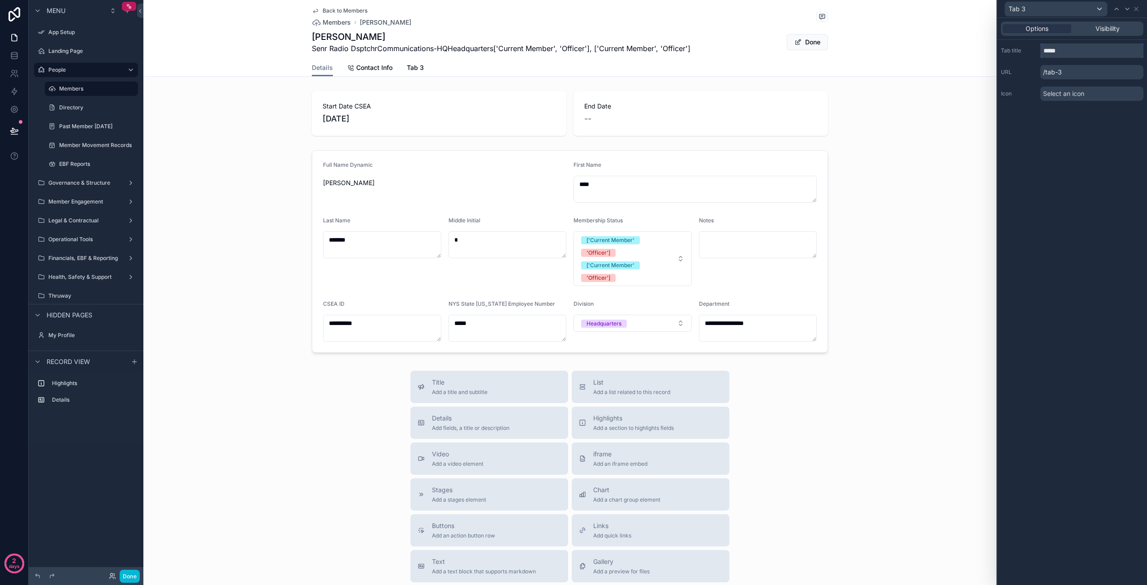
drag, startPoint x: 1066, startPoint y: 49, endPoint x: 1035, endPoint y: 51, distance: 31.0
click at [1036, 51] on div "Tab title *****" at bounding box center [1072, 50] width 142 height 14
type input "****"
click at [1080, 93] on span "Select an icon" at bounding box center [1063, 93] width 41 height 9
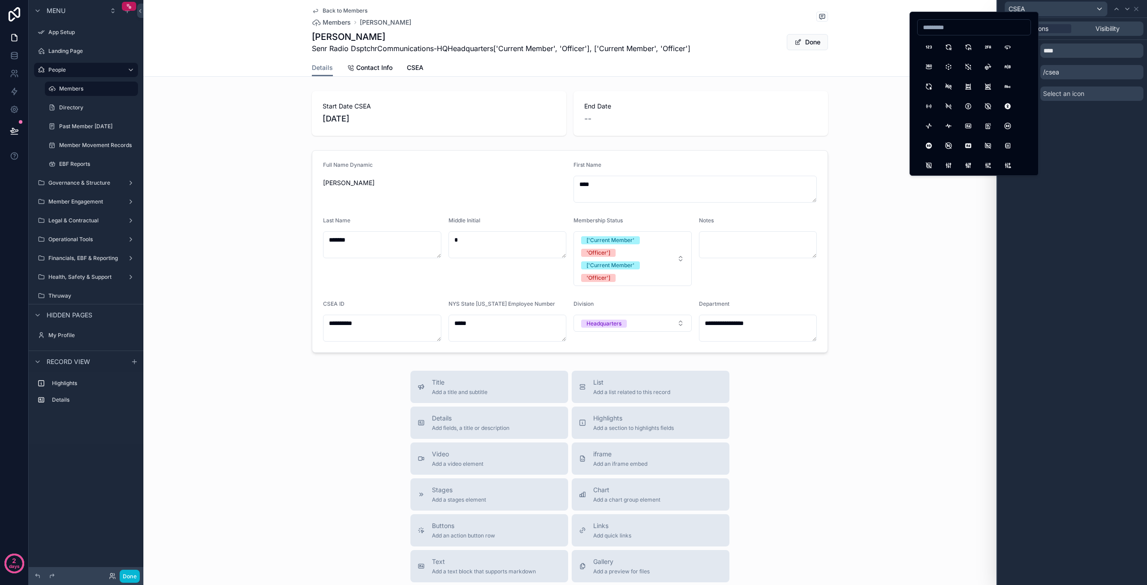
click at [956, 27] on input at bounding box center [974, 27] width 113 height 13
type input "*****"
click at [948, 102] on button "Section" at bounding box center [948, 101] width 16 height 16
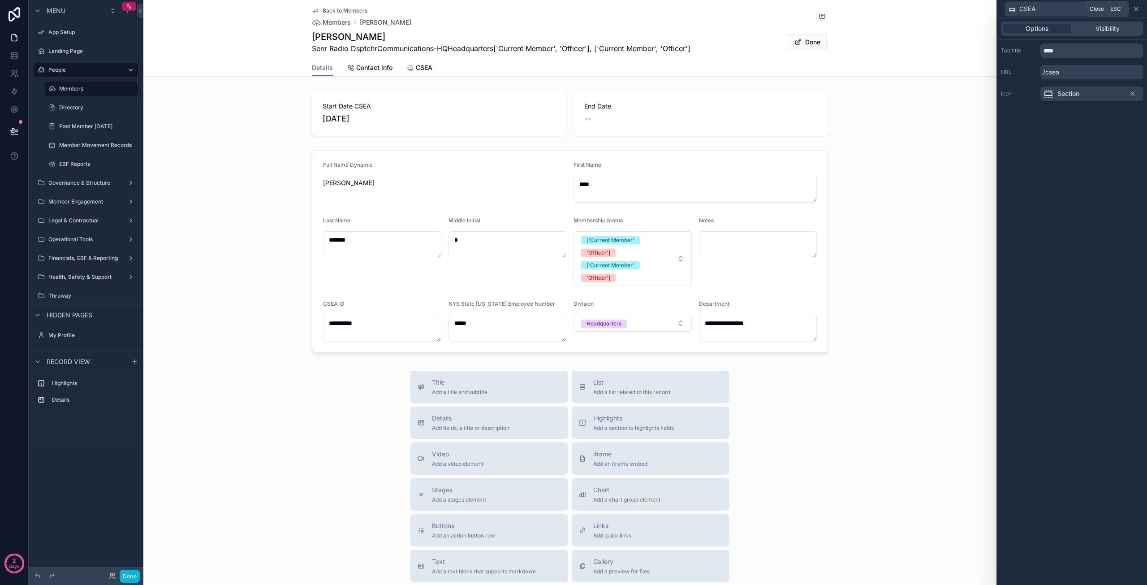
click at [1137, 9] on icon at bounding box center [1136, 8] width 7 height 7
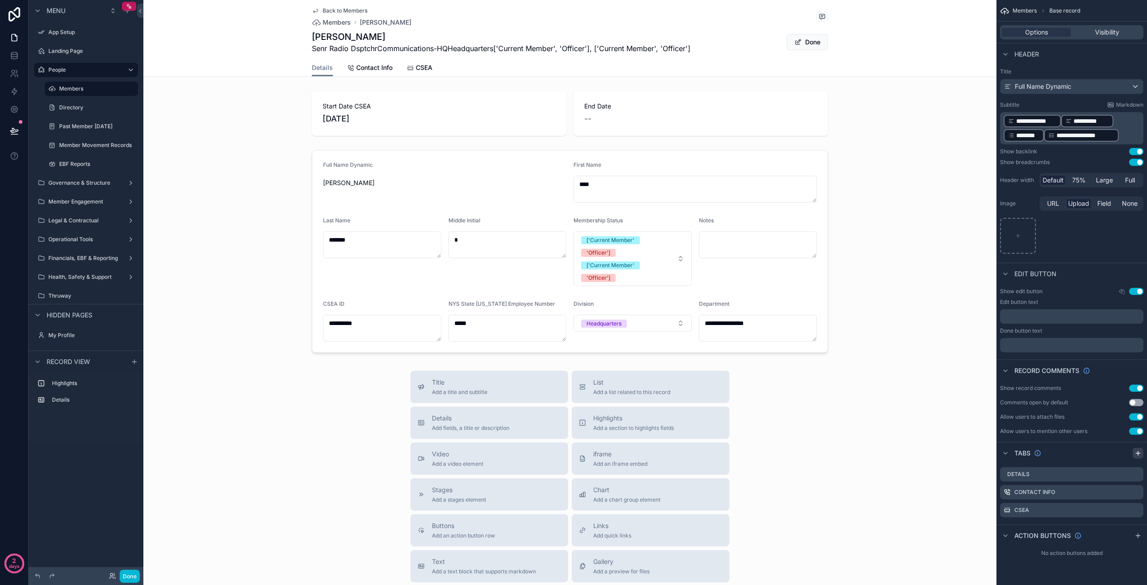
click at [1138, 452] on icon "scrollable content" at bounding box center [1137, 452] width 7 height 7
click at [1138, 453] on icon "scrollable content" at bounding box center [1138, 453] width 4 height 0
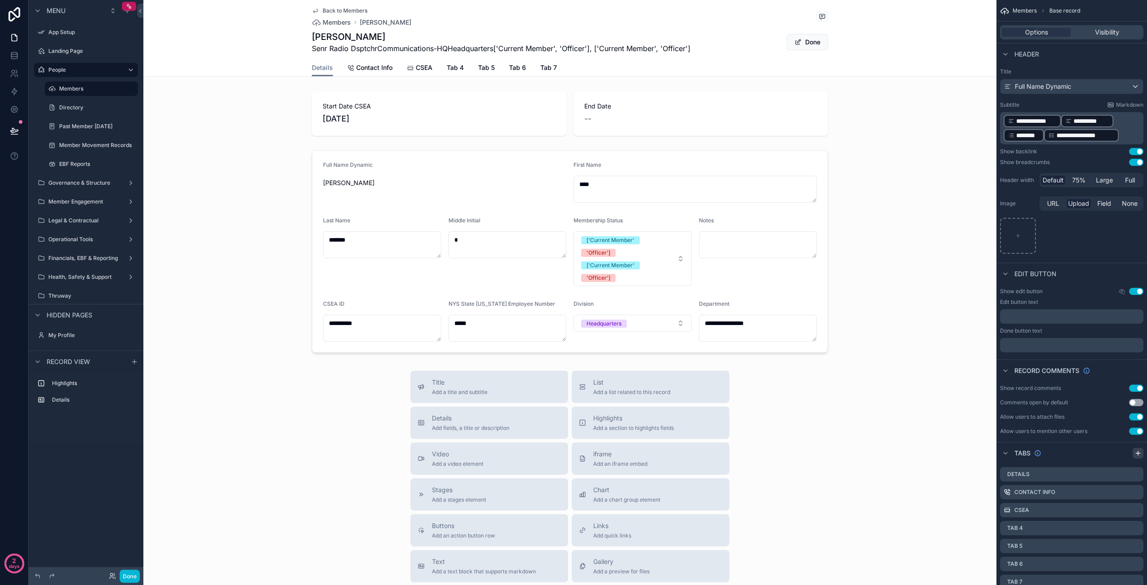
click at [1138, 453] on icon "scrollable content" at bounding box center [1138, 453] width 4 height 0
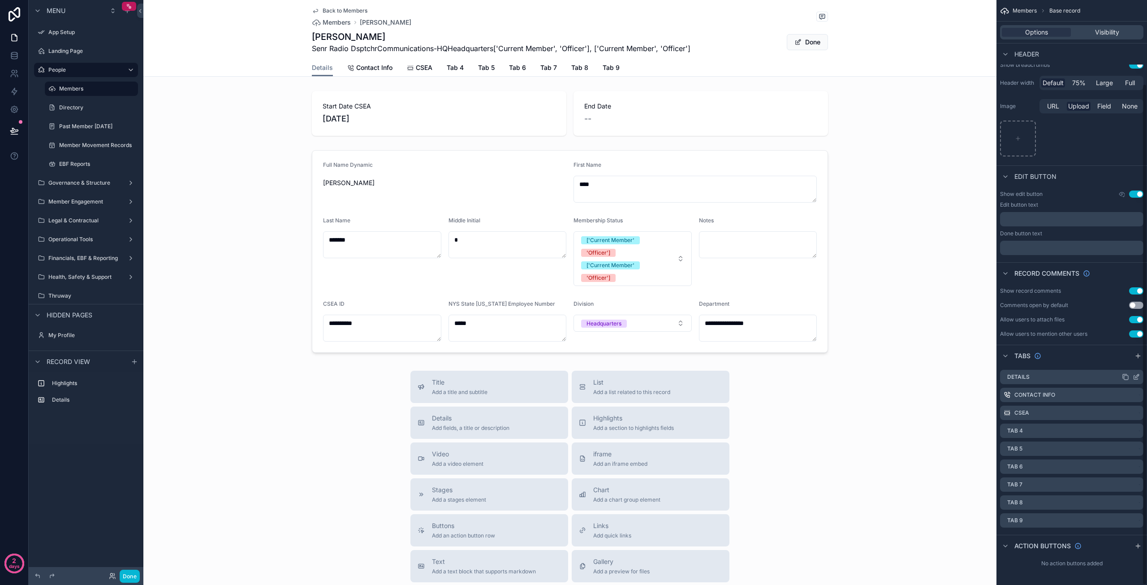
scroll to position [97, 0]
click at [1136, 377] on icon "scrollable content" at bounding box center [1136, 376] width 7 height 7
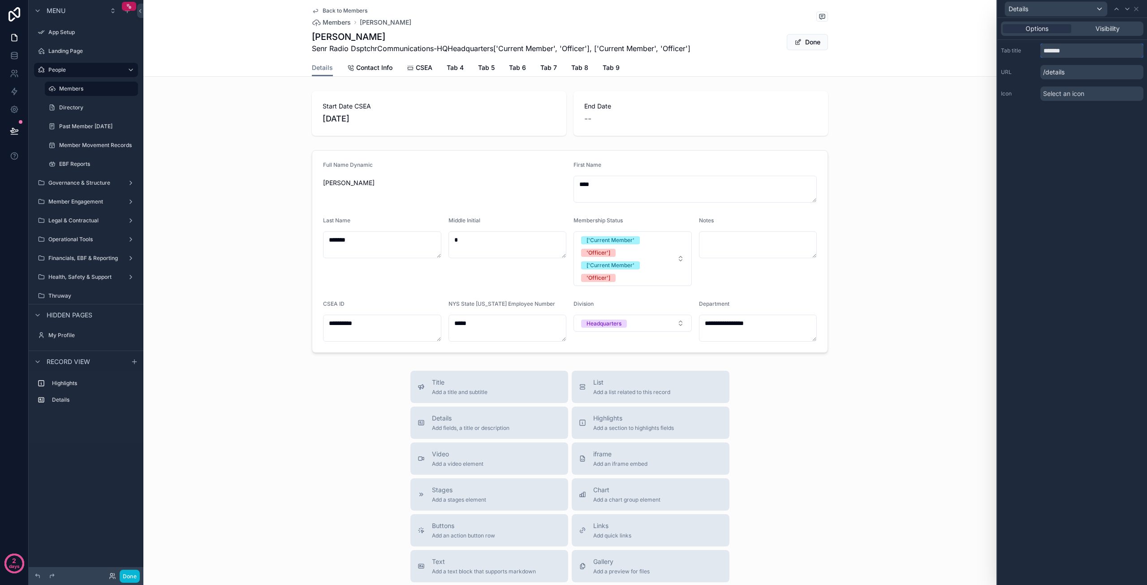
drag, startPoint x: 1079, startPoint y: 52, endPoint x: 1018, endPoint y: 49, distance: 61.0
click at [1020, 47] on div "Tab title *******" at bounding box center [1072, 50] width 142 height 14
type input "**********"
click at [1071, 93] on span "Select an icon" at bounding box center [1063, 93] width 41 height 9
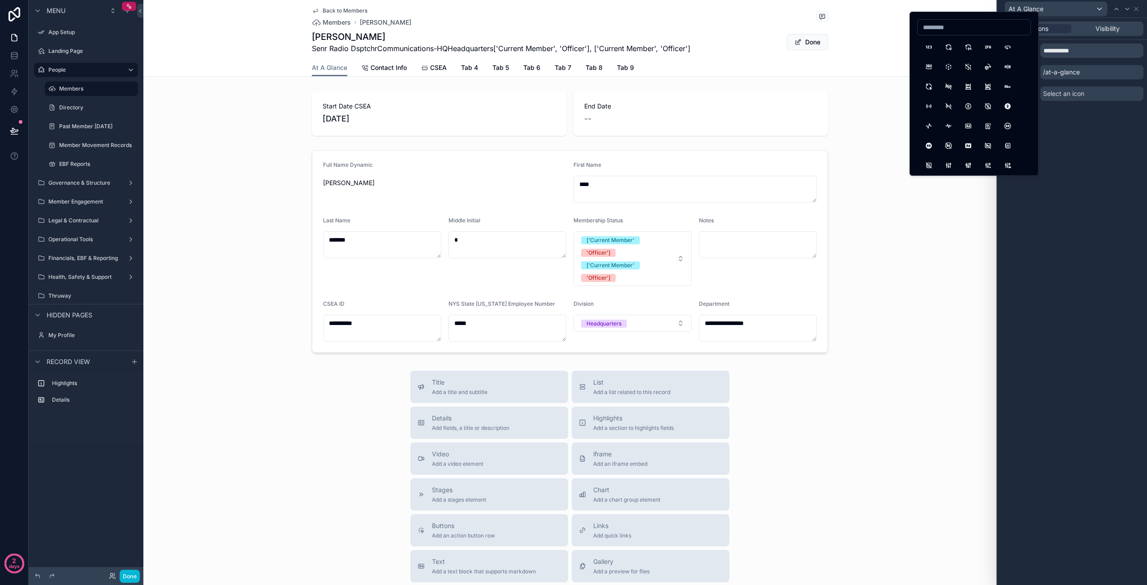
click at [941, 29] on input at bounding box center [974, 27] width 113 height 13
type input "***"
click at [928, 45] on button "Eye" at bounding box center [929, 47] width 16 height 16
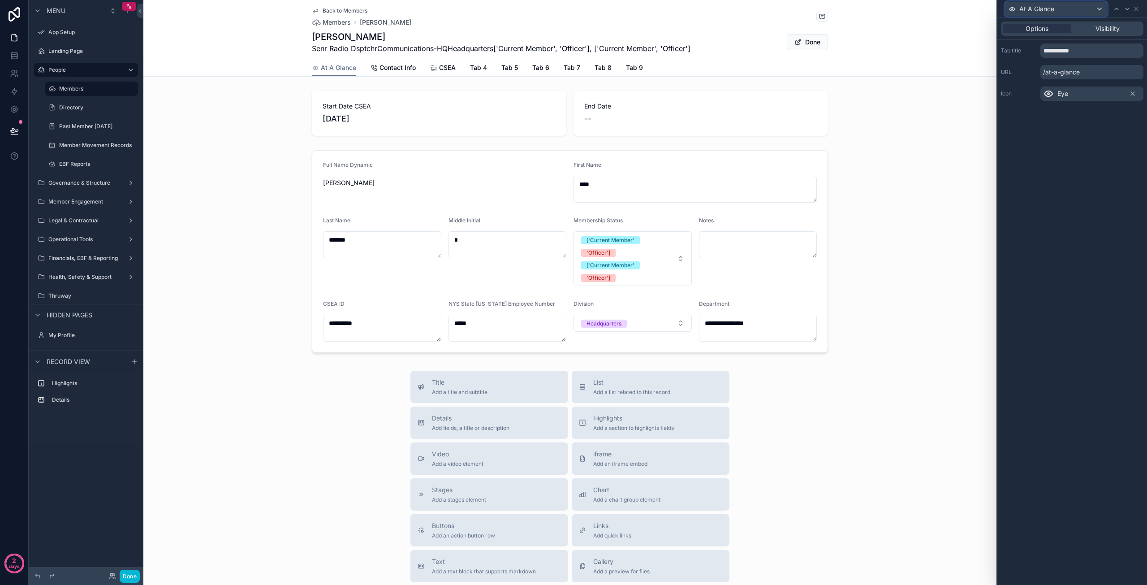
click at [1098, 7] on div "At A Glance" at bounding box center [1056, 9] width 102 height 14
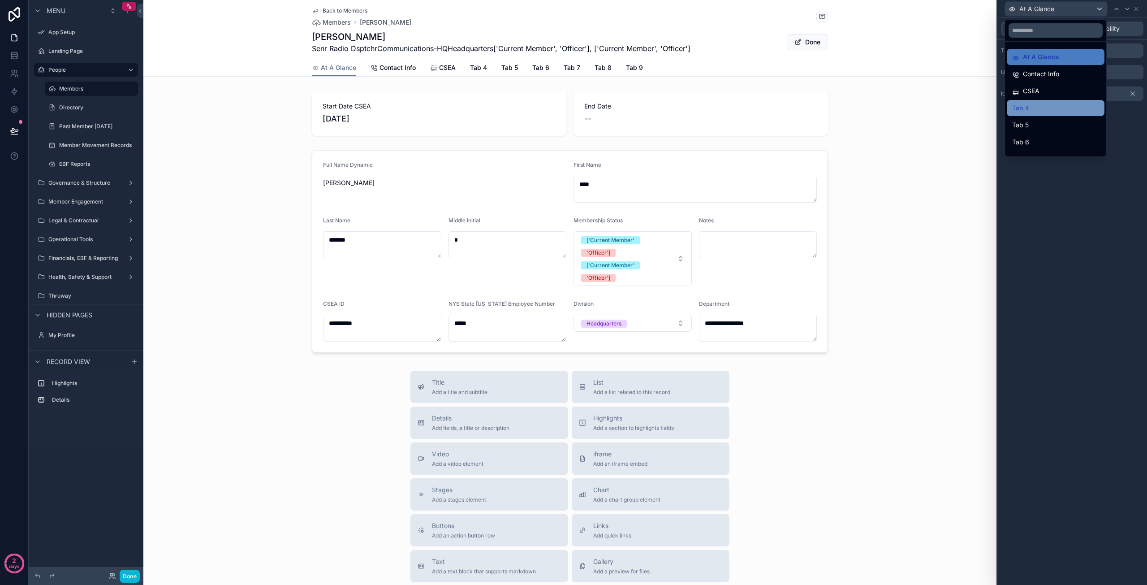
click at [1031, 107] on div "Tab 4" at bounding box center [1055, 108] width 87 height 11
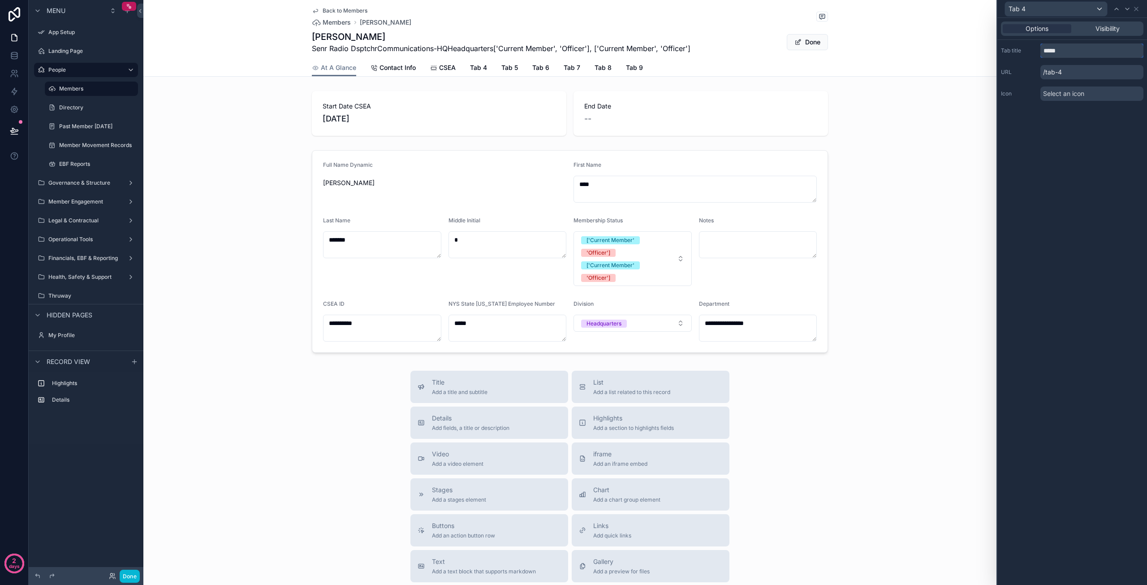
drag, startPoint x: 1065, startPoint y: 53, endPoint x: 1031, endPoint y: 52, distance: 34.5
click at [1031, 52] on div "Tab title *****" at bounding box center [1072, 50] width 142 height 14
type input "*******"
click at [1082, 94] on span "Select an icon" at bounding box center [1063, 93] width 41 height 9
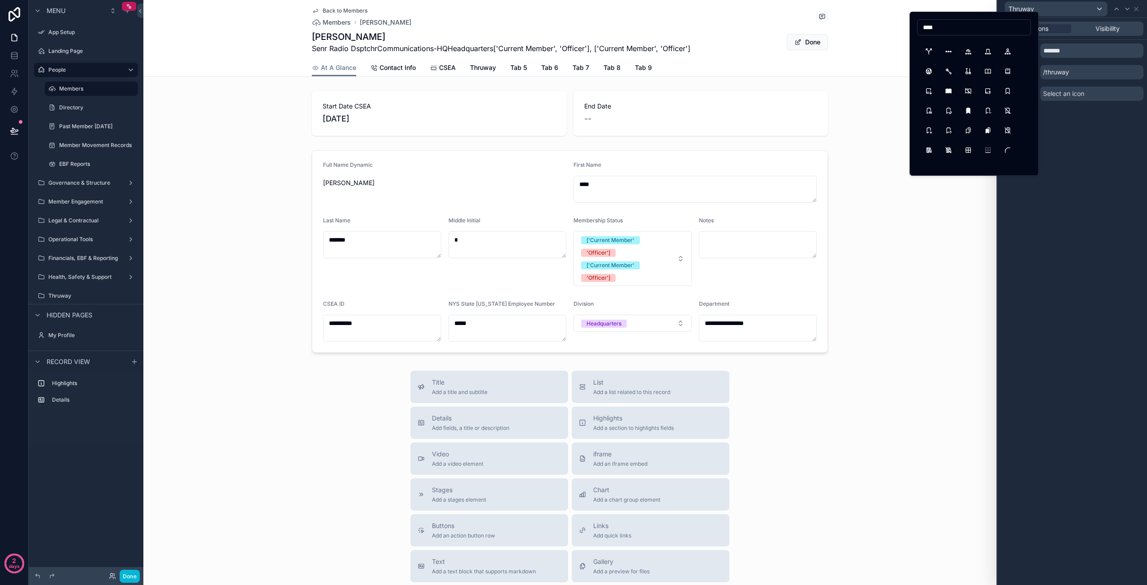
scroll to position [45, 0]
drag, startPoint x: 943, startPoint y: 28, endPoint x: 909, endPoint y: 28, distance: 34.0
click at [909, 28] on div "****" at bounding box center [973, 94] width 129 height 164
click at [923, 26] on input "*" at bounding box center [974, 27] width 113 height 13
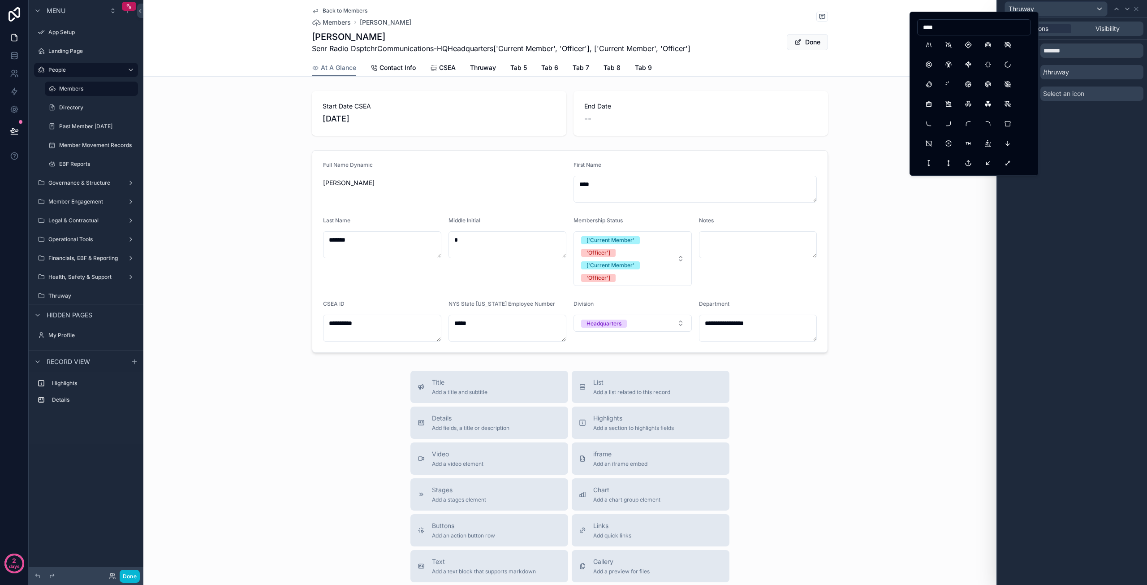
scroll to position [0, 0]
type input "****"
click at [930, 46] on button "Road" at bounding box center [929, 47] width 16 height 16
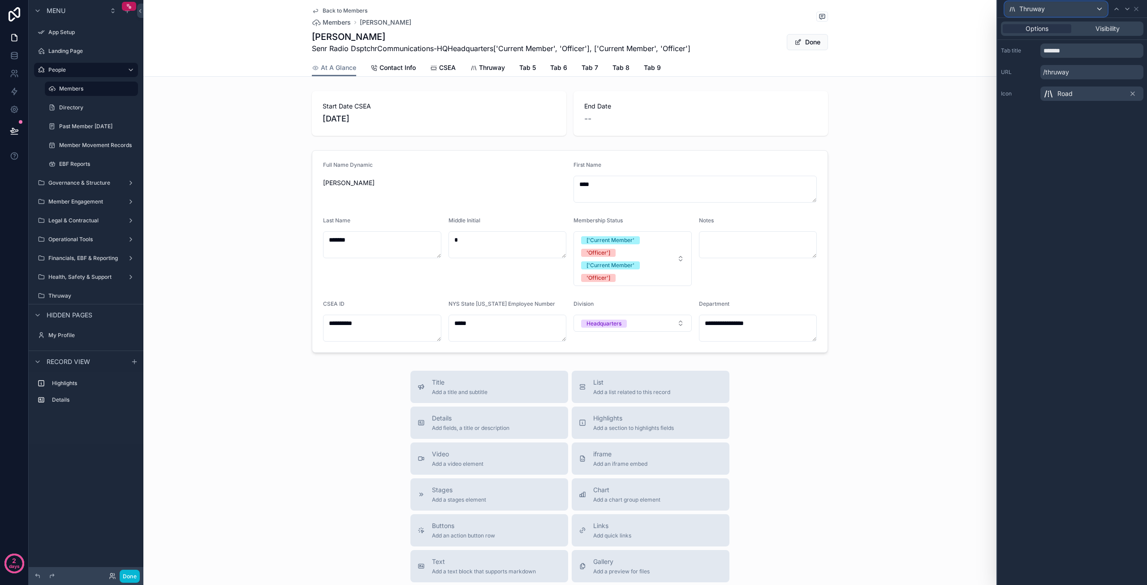
click at [1101, 9] on div "Thruway" at bounding box center [1056, 9] width 102 height 14
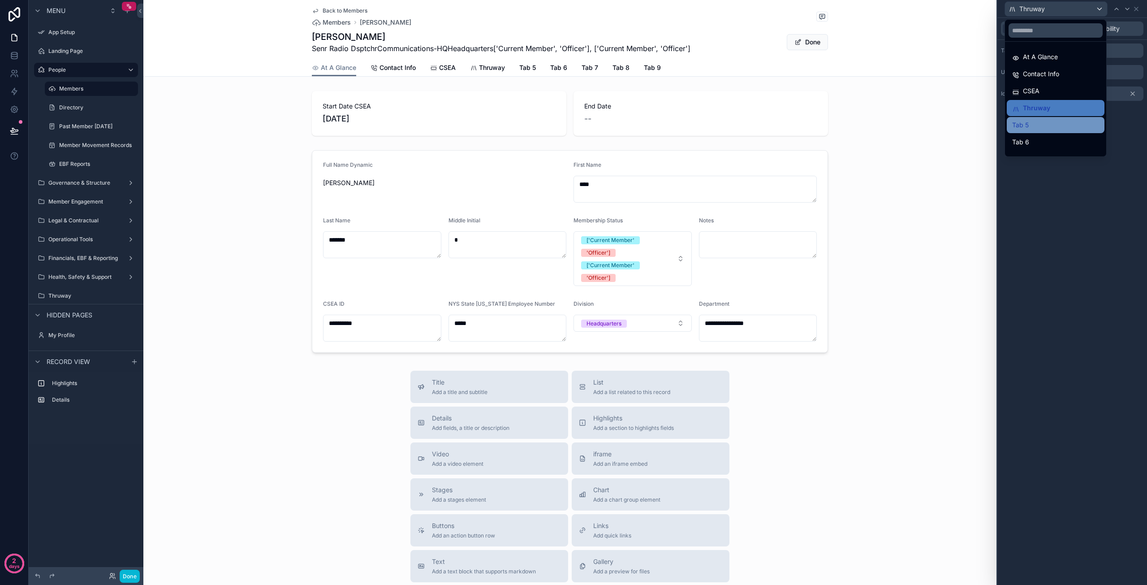
click at [1041, 120] on div "Tab 5" at bounding box center [1055, 125] width 87 height 11
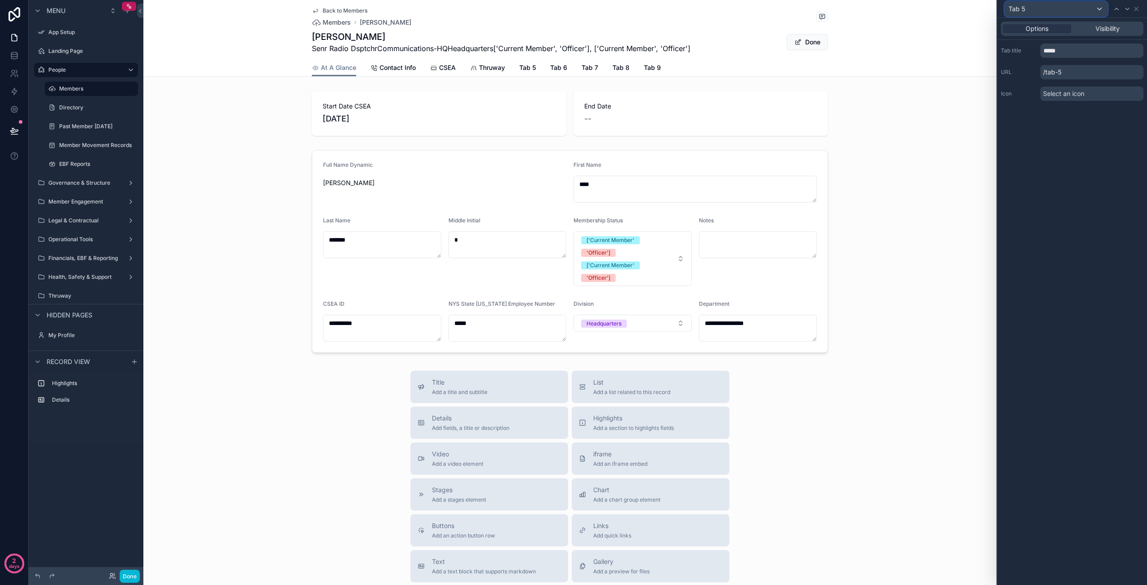
click at [1035, 8] on div "Tab 5" at bounding box center [1056, 9] width 102 height 14
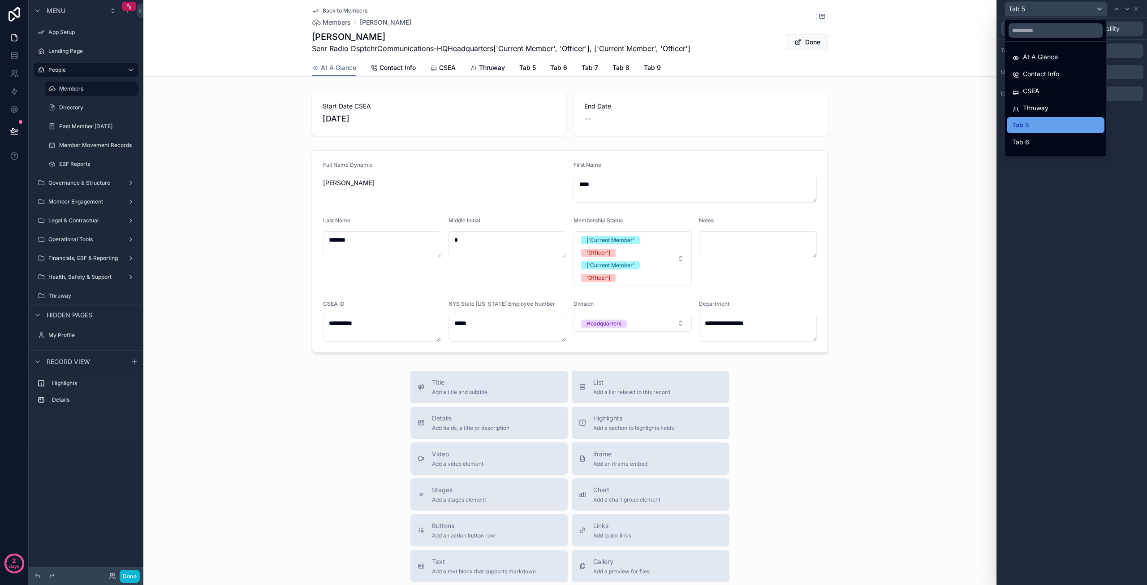
click at [1060, 127] on div "Tab 5" at bounding box center [1055, 125] width 87 height 11
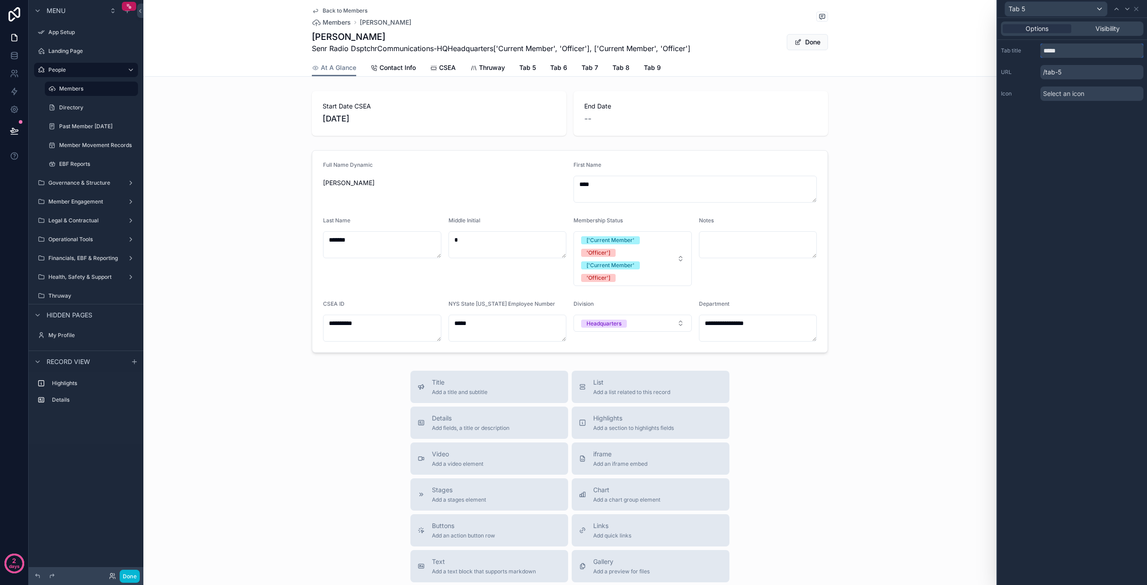
drag, startPoint x: 1068, startPoint y: 53, endPoint x: 1034, endPoint y: 54, distance: 33.2
click at [1034, 54] on div "Tab title *****" at bounding box center [1072, 50] width 142 height 14
type input "**********"
click at [1081, 95] on span "Select an icon" at bounding box center [1063, 93] width 41 height 9
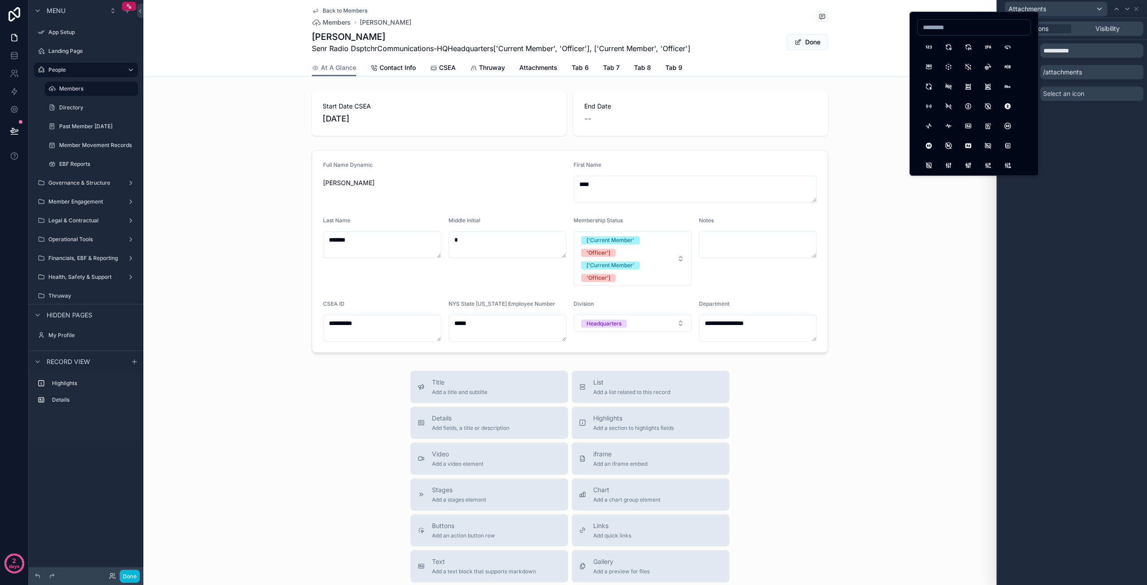
click at [964, 26] on input at bounding box center [974, 27] width 113 height 13
type input "**********"
click at [1010, 86] on button "Folder" at bounding box center [1008, 86] width 16 height 16
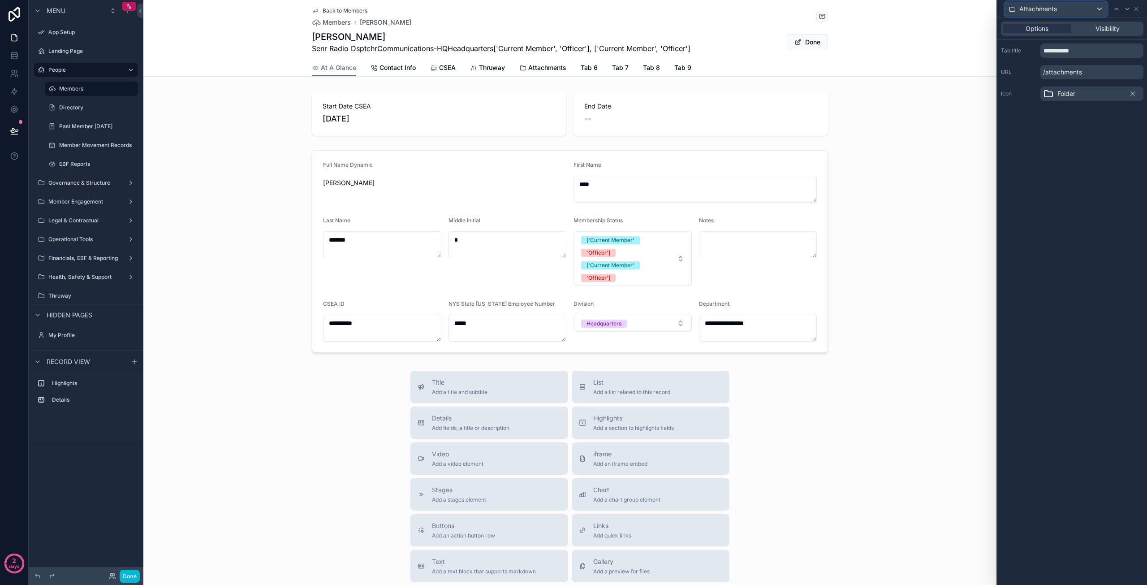
click at [1066, 7] on div "Attachments" at bounding box center [1056, 9] width 102 height 14
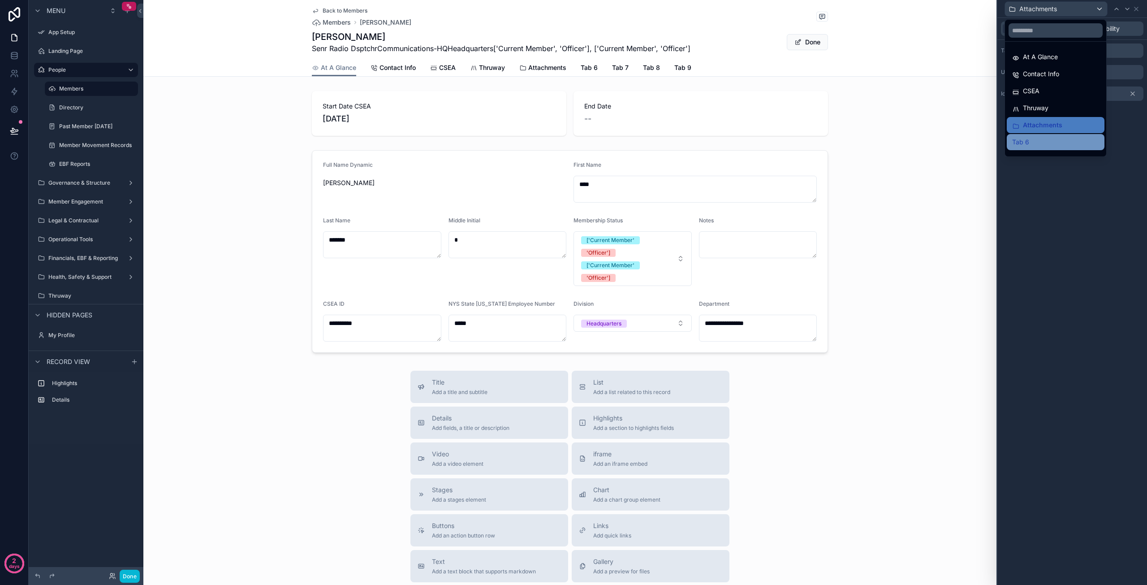
click at [1044, 143] on div "Tab 6" at bounding box center [1055, 142] width 87 height 11
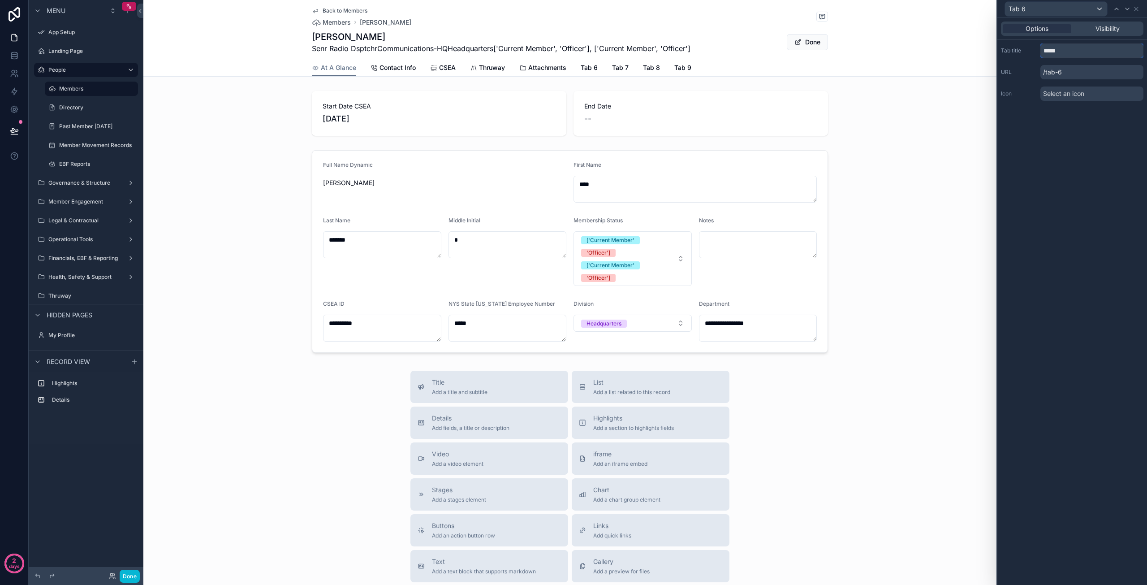
drag, startPoint x: 1068, startPoint y: 53, endPoint x: 1019, endPoint y: 53, distance: 48.8
click at [1019, 53] on div "Tab title *****" at bounding box center [1072, 50] width 142 height 14
type input "*****"
click at [1100, 9] on div "Cases" at bounding box center [1056, 9] width 102 height 14
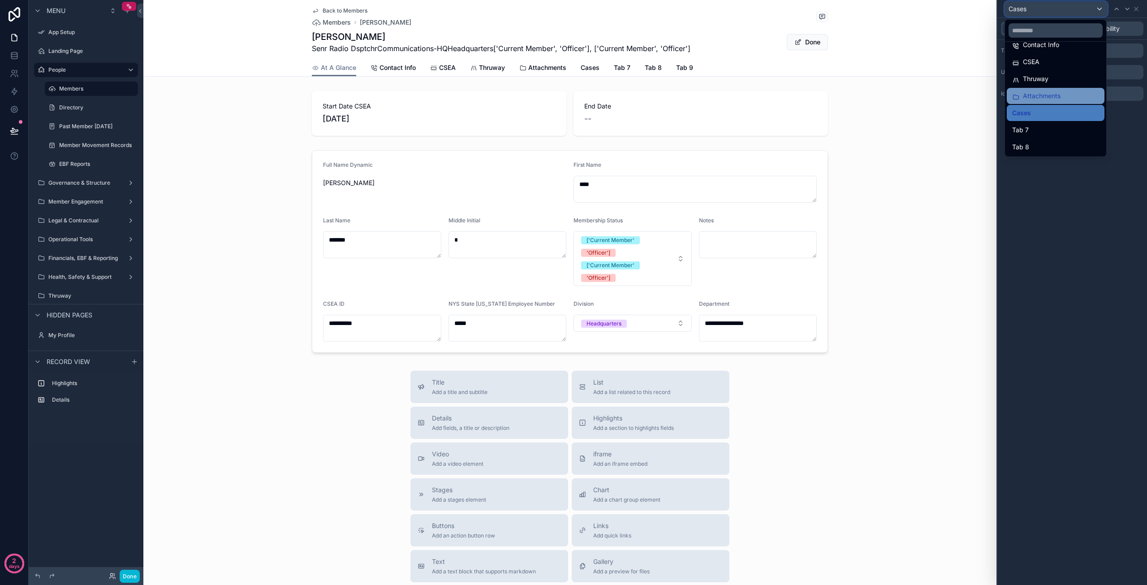
scroll to position [45, 0]
click at [1044, 114] on div "Tab 7" at bounding box center [1055, 114] width 87 height 11
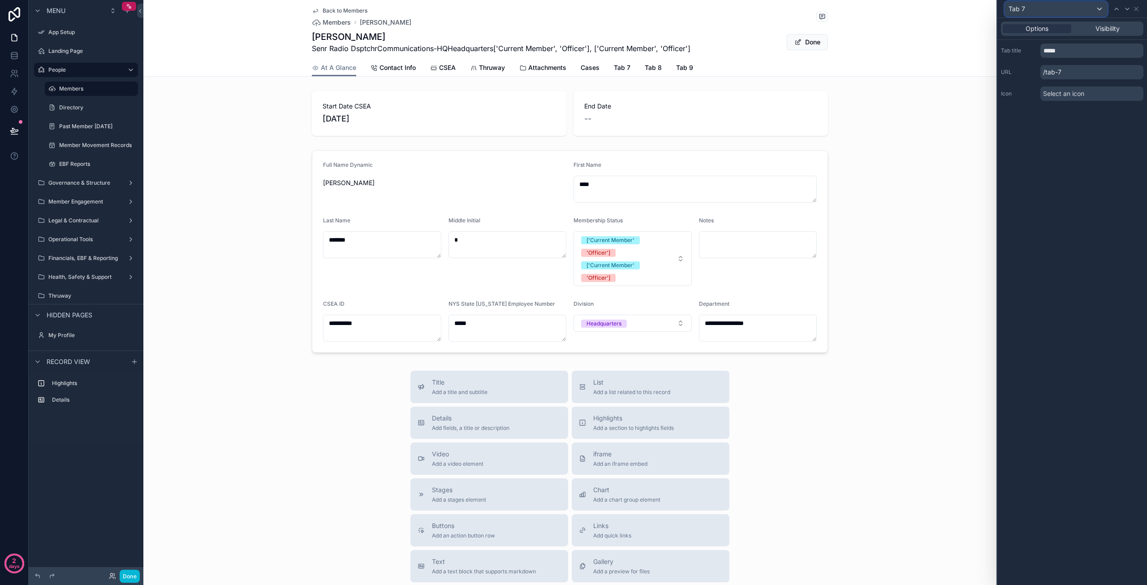
click at [1031, 9] on div "Tab 7" at bounding box center [1056, 9] width 102 height 14
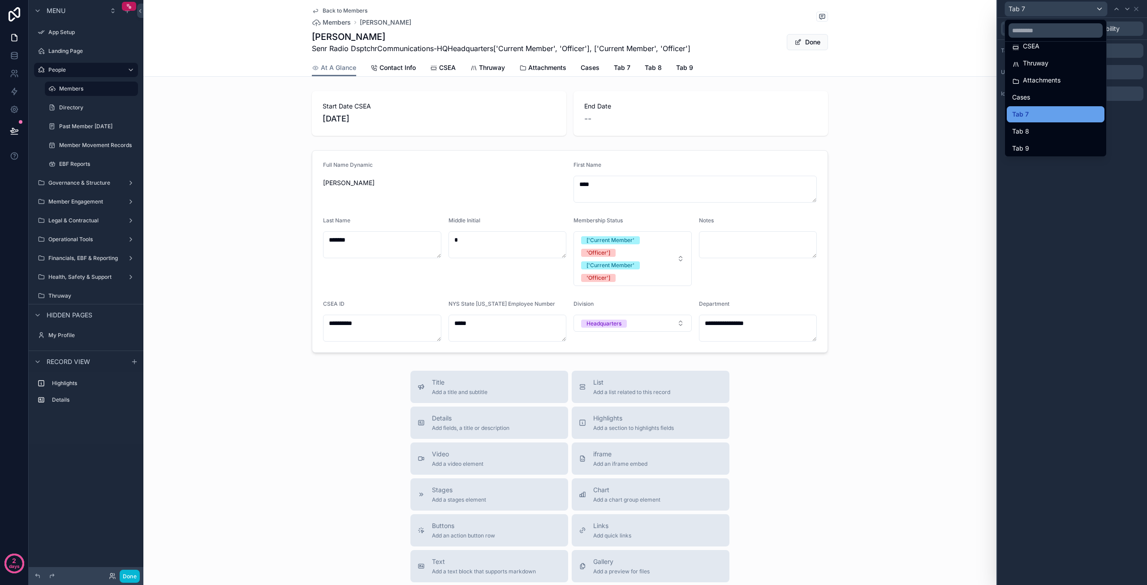
click at [1027, 113] on span "Tab 7" at bounding box center [1020, 114] width 17 height 11
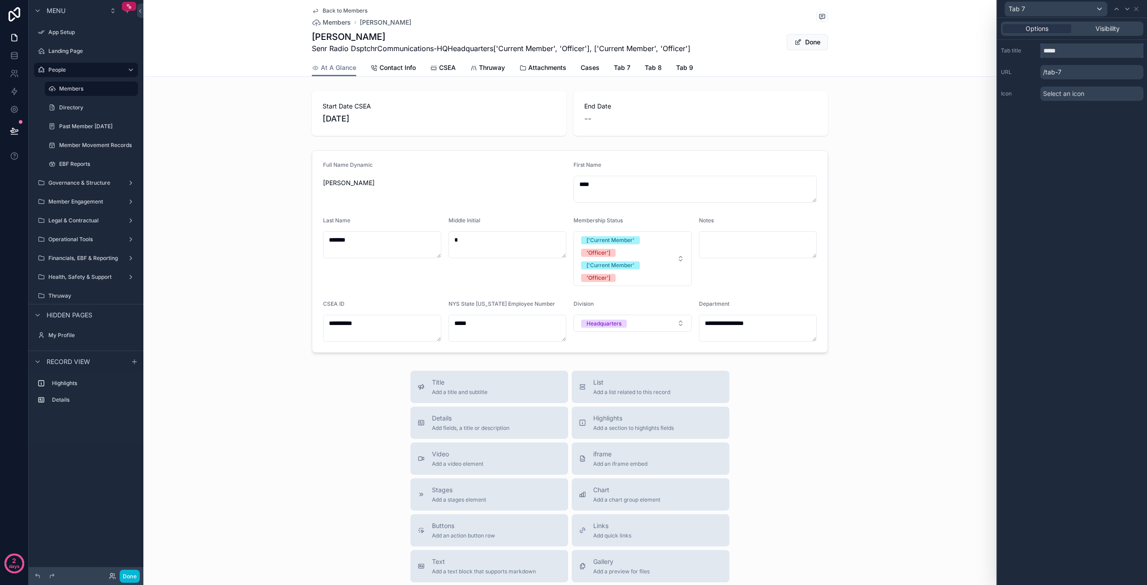
drag, startPoint x: 1064, startPoint y: 53, endPoint x: 1031, endPoint y: 49, distance: 33.4
click at [1031, 49] on div "Tab title *****" at bounding box center [1072, 50] width 142 height 14
type input "********"
click at [1090, 11] on div "All Data" at bounding box center [1056, 9] width 102 height 14
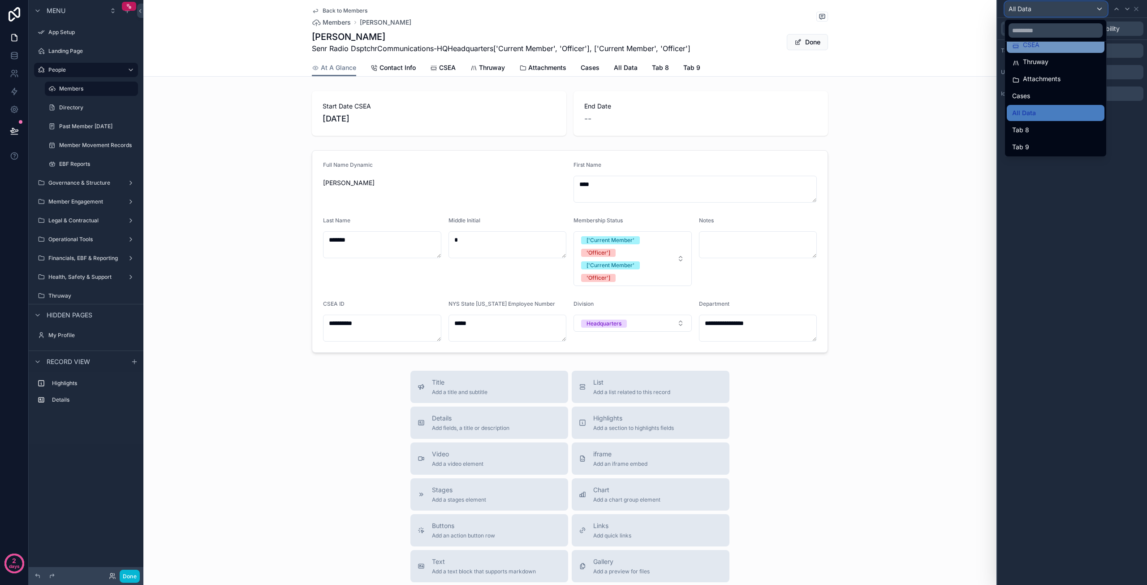
scroll to position [47, 0]
click at [1038, 131] on div "Tab 8" at bounding box center [1055, 129] width 87 height 11
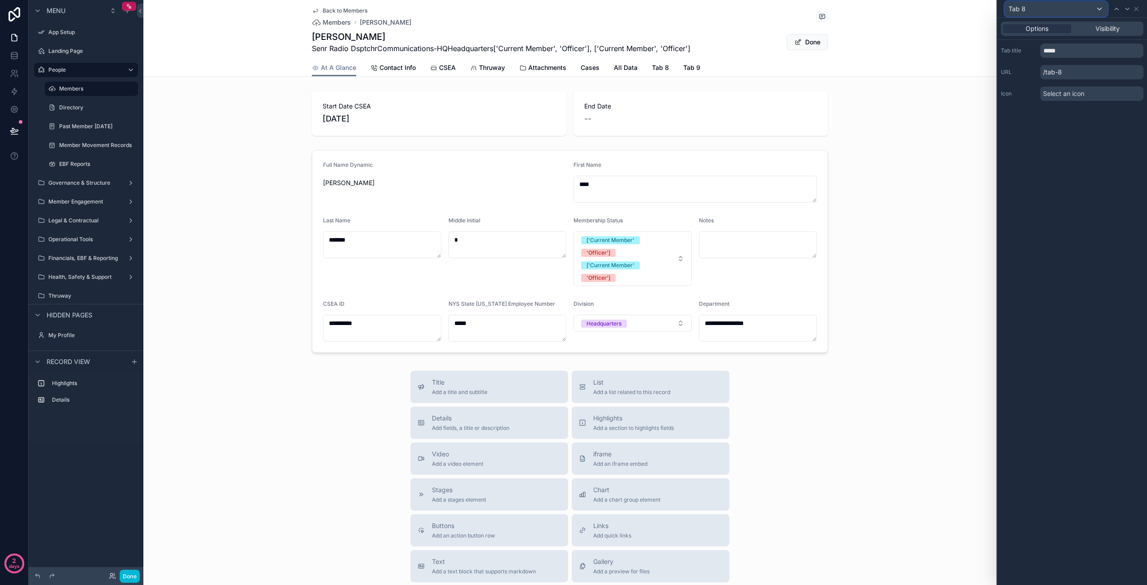
click at [1039, 10] on div "Tab 8" at bounding box center [1056, 9] width 102 height 14
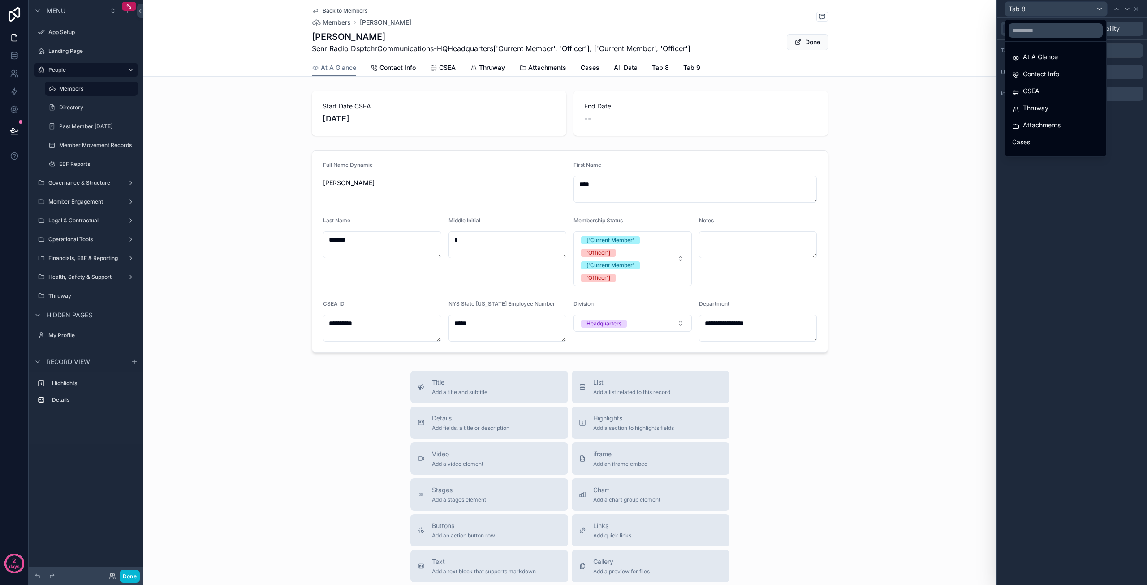
click at [1031, 8] on div at bounding box center [1072, 292] width 150 height 585
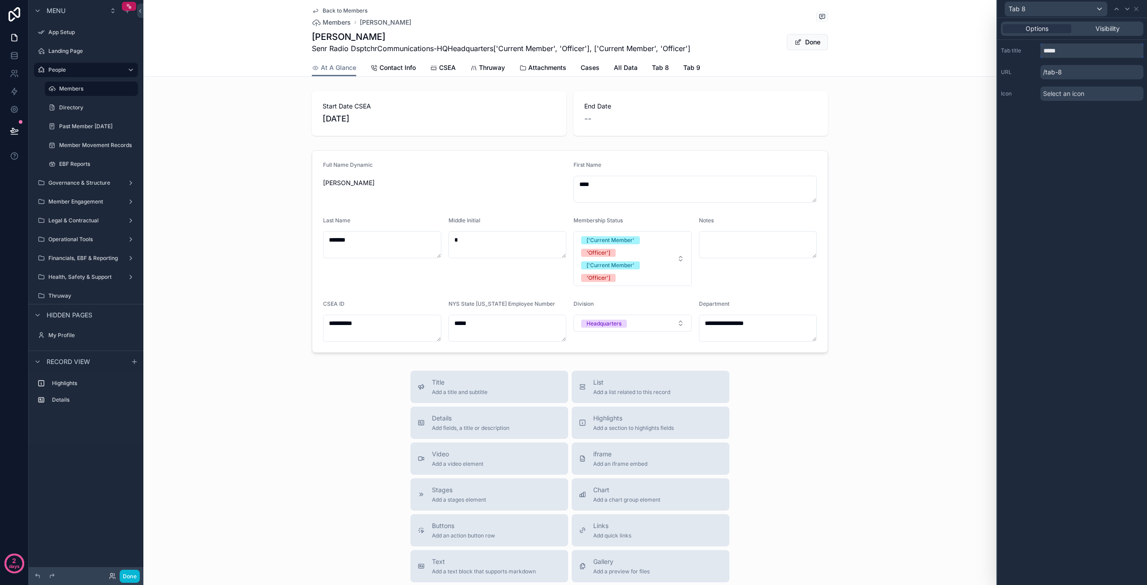
drag, startPoint x: 1073, startPoint y: 50, endPoint x: 1029, endPoint y: 48, distance: 44.8
click at [1029, 50] on div "Tab title *****" at bounding box center [1072, 50] width 142 height 14
type input "**********"
click at [1069, 93] on span "Select an icon" at bounding box center [1063, 93] width 41 height 9
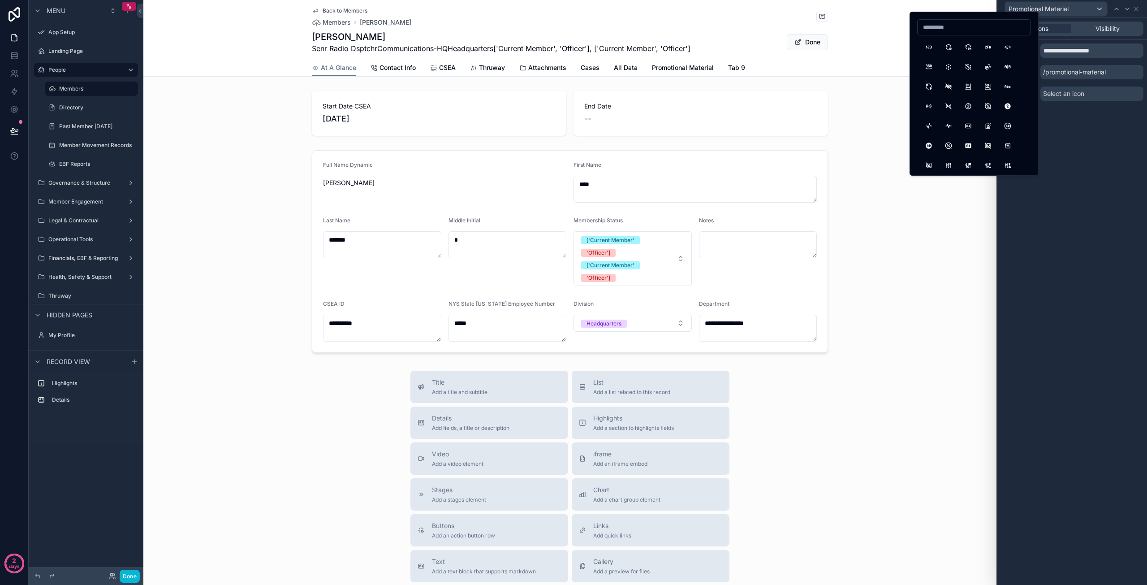
click at [935, 28] on input at bounding box center [974, 27] width 113 height 13
type input "****"
click at [926, 45] on button "Gift" at bounding box center [929, 47] width 16 height 16
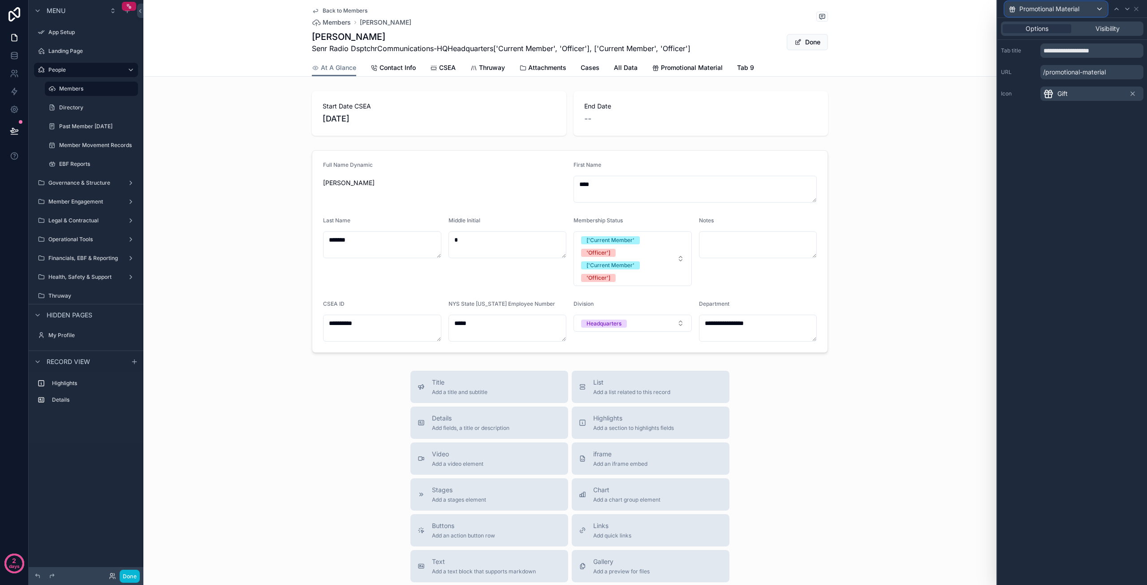
click at [1053, 7] on span "Promotional Material" at bounding box center [1049, 8] width 60 height 9
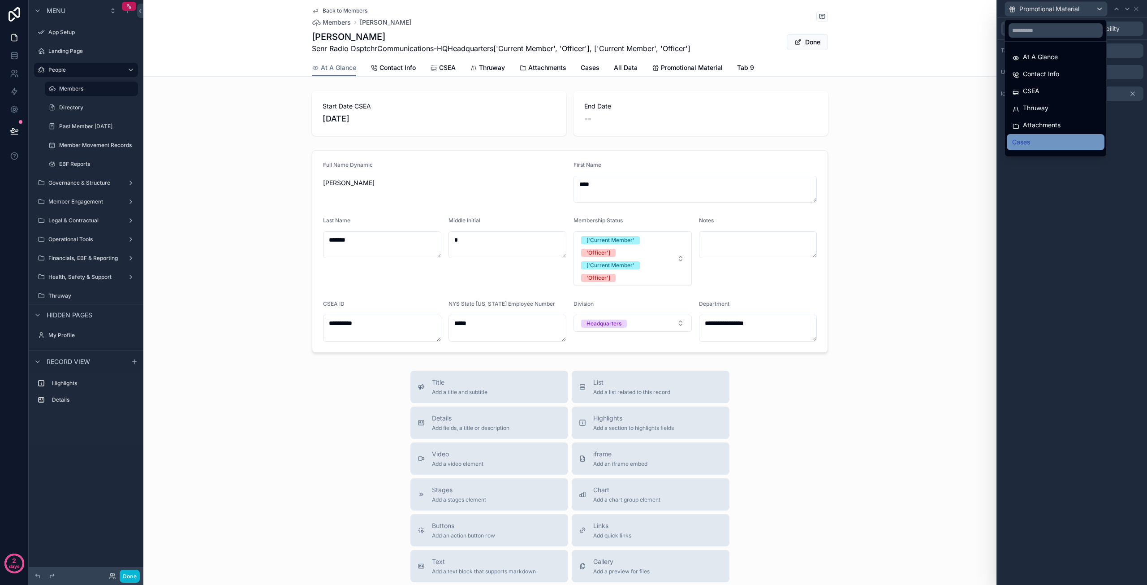
click at [1034, 142] on div "Cases" at bounding box center [1055, 142] width 87 height 11
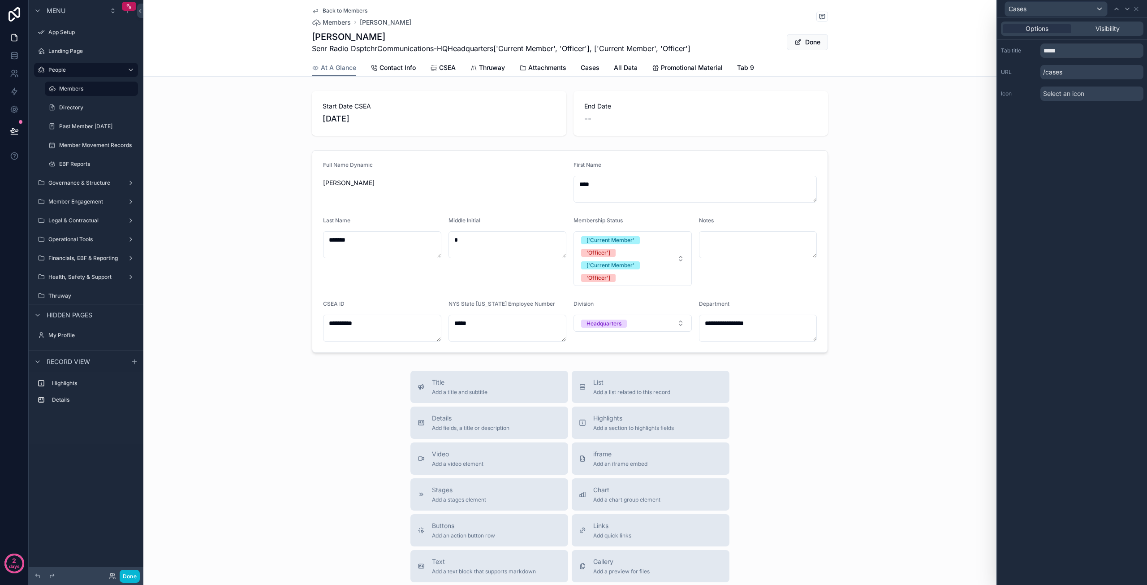
click at [1067, 96] on span "Select an icon" at bounding box center [1063, 93] width 41 height 9
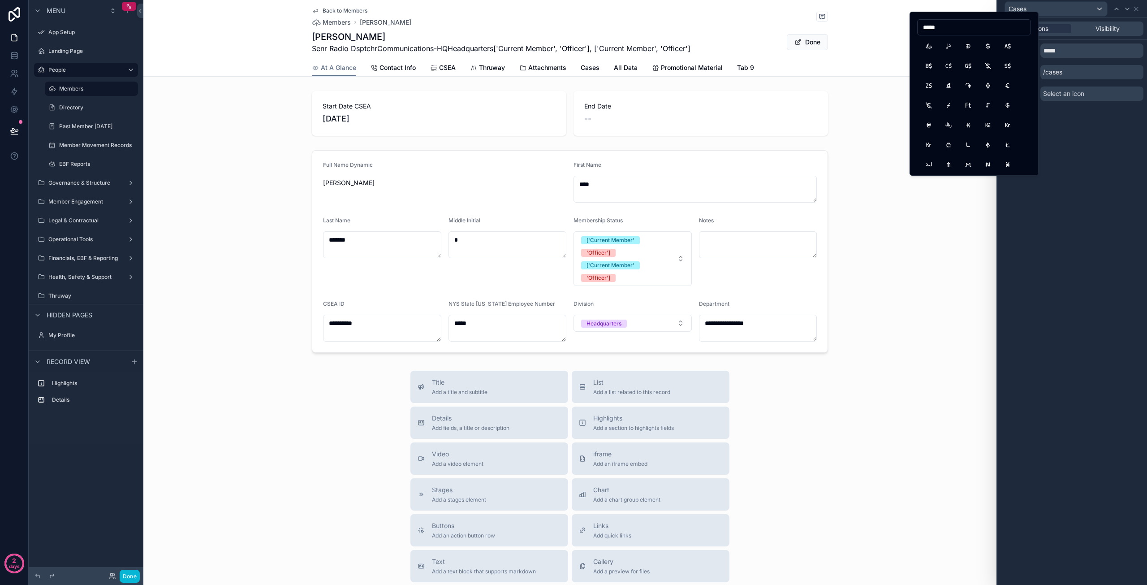
scroll to position [403, 0]
drag, startPoint x: 945, startPoint y: 26, endPoint x: 907, endPoint y: 22, distance: 38.4
click at [907, 22] on div "Cases Options Visibility Tab title ***** URL /cases Icon Select an icon ***** 2…" at bounding box center [573, 292] width 1147 height 585
type input "**********"
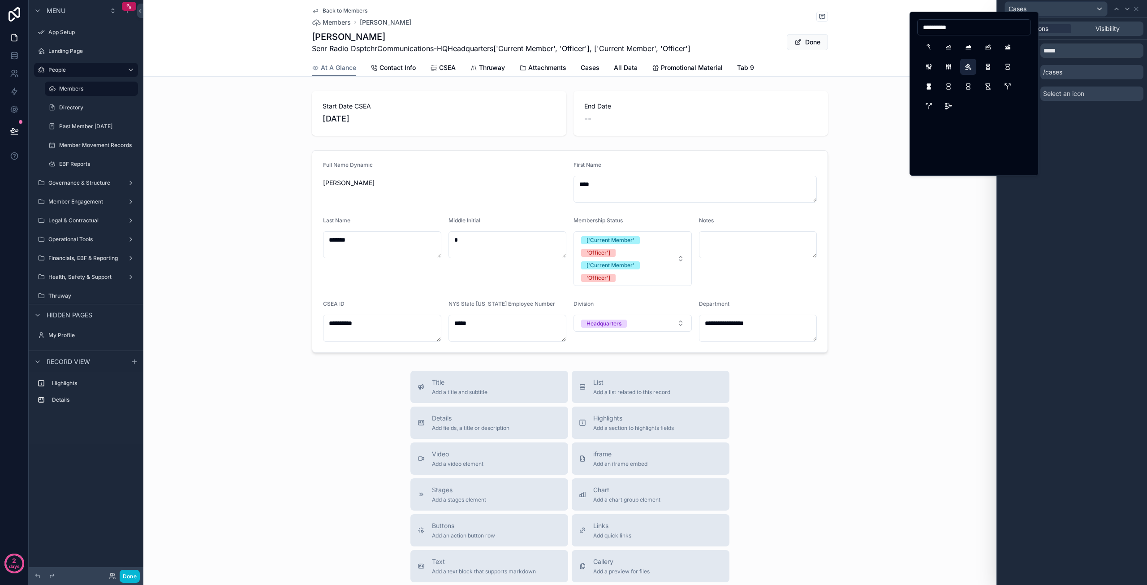
click at [968, 65] on button "Gavel" at bounding box center [968, 67] width 16 height 16
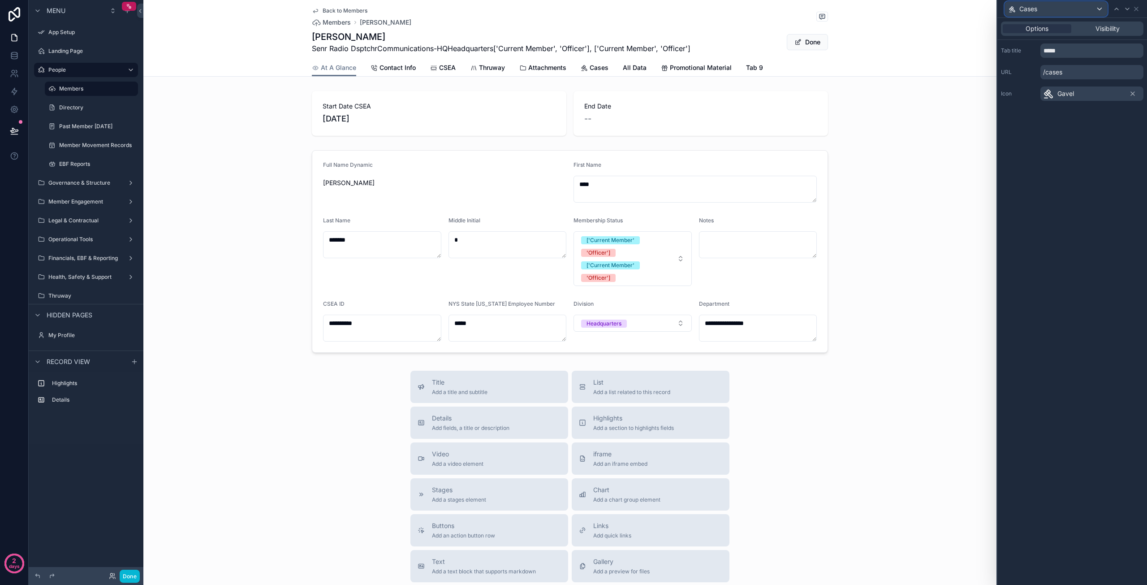
click at [1044, 9] on div "Cases" at bounding box center [1056, 9] width 102 height 14
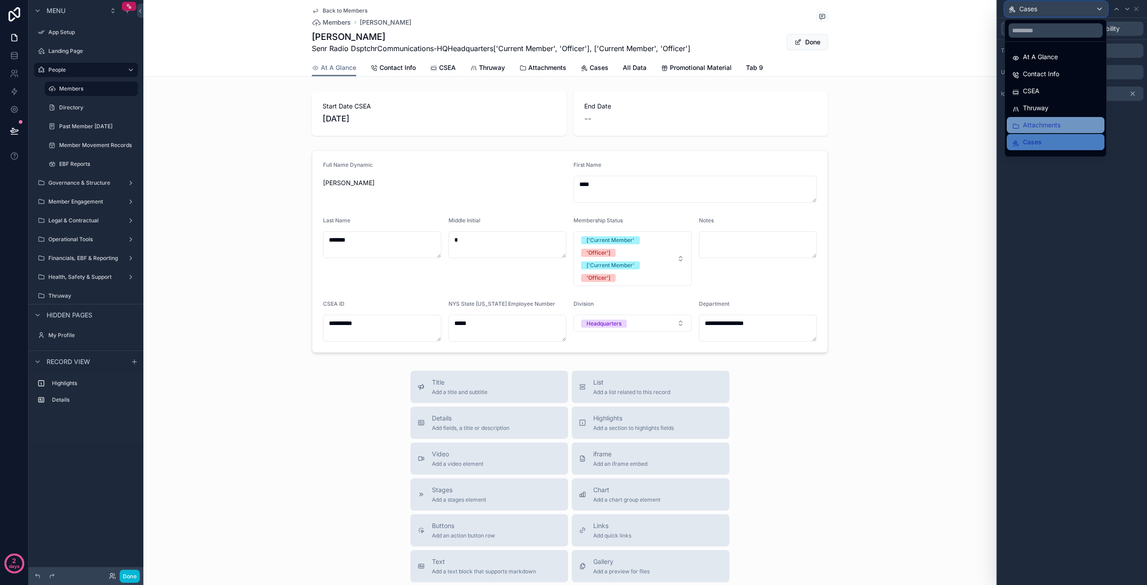
scroll to position [45, 0]
click at [1036, 117] on div "All Data" at bounding box center [1055, 114] width 87 height 11
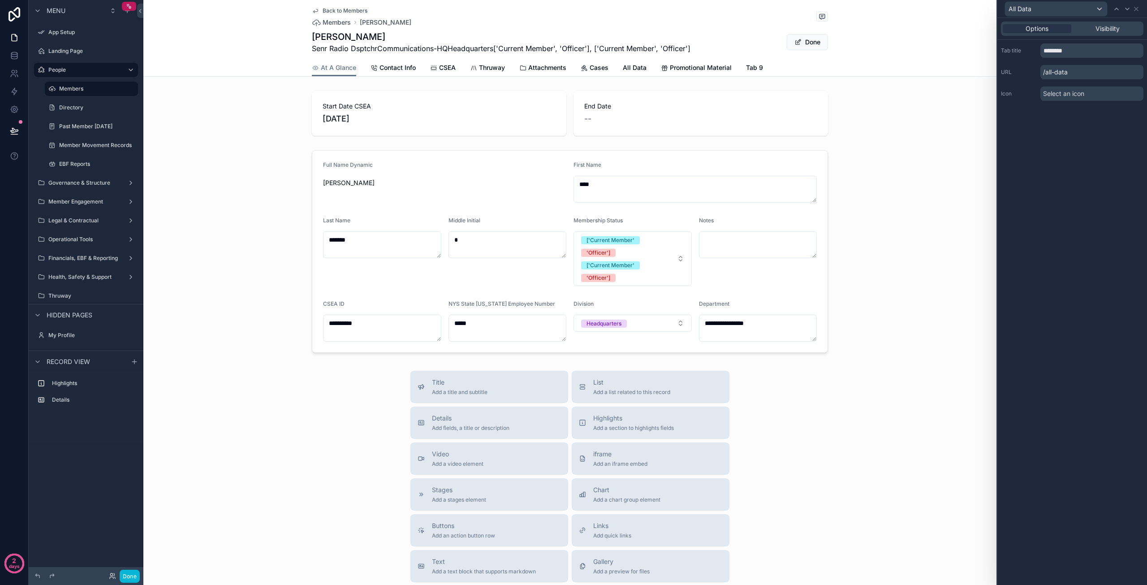
click at [1061, 98] on span "Select an icon" at bounding box center [1063, 93] width 41 height 9
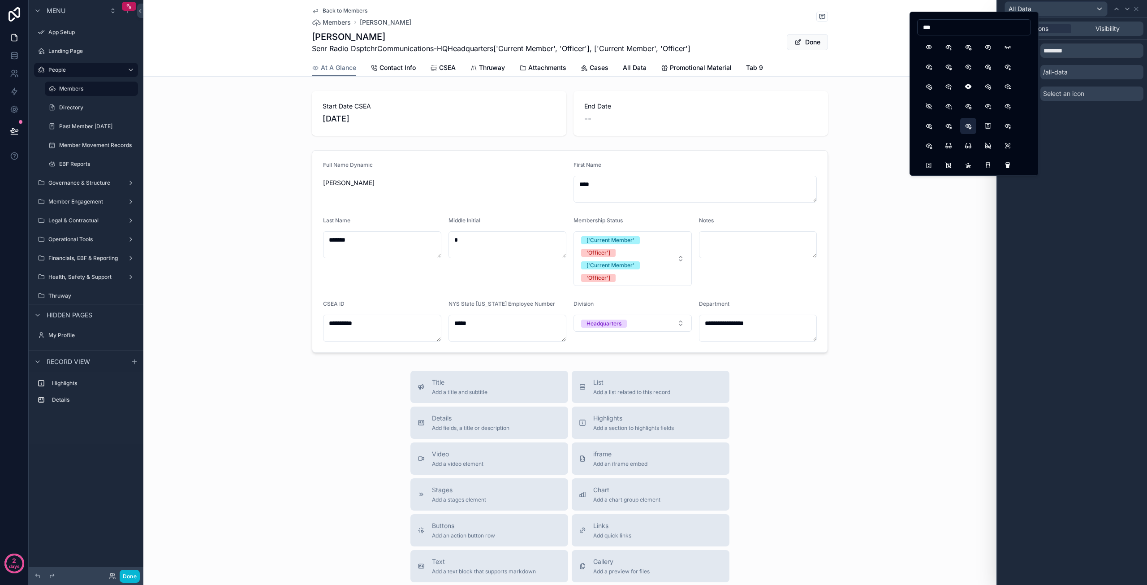
type input "***"
click at [967, 125] on button "EyeStar" at bounding box center [968, 126] width 16 height 16
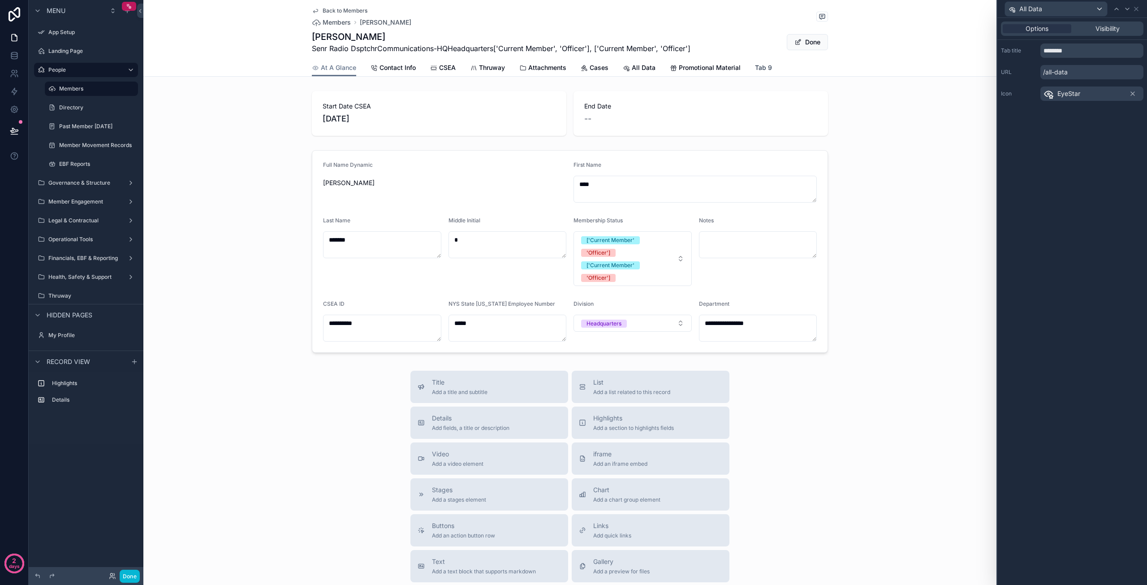
click at [761, 68] on span "Tab 9" at bounding box center [763, 67] width 17 height 9
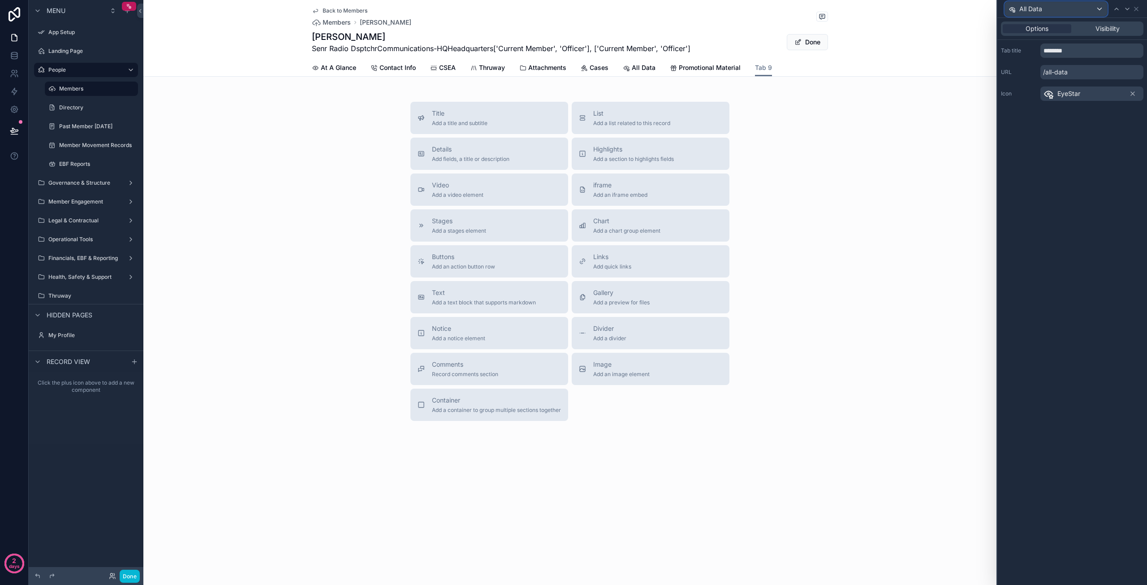
click at [1056, 10] on div "All Data" at bounding box center [1056, 9] width 102 height 14
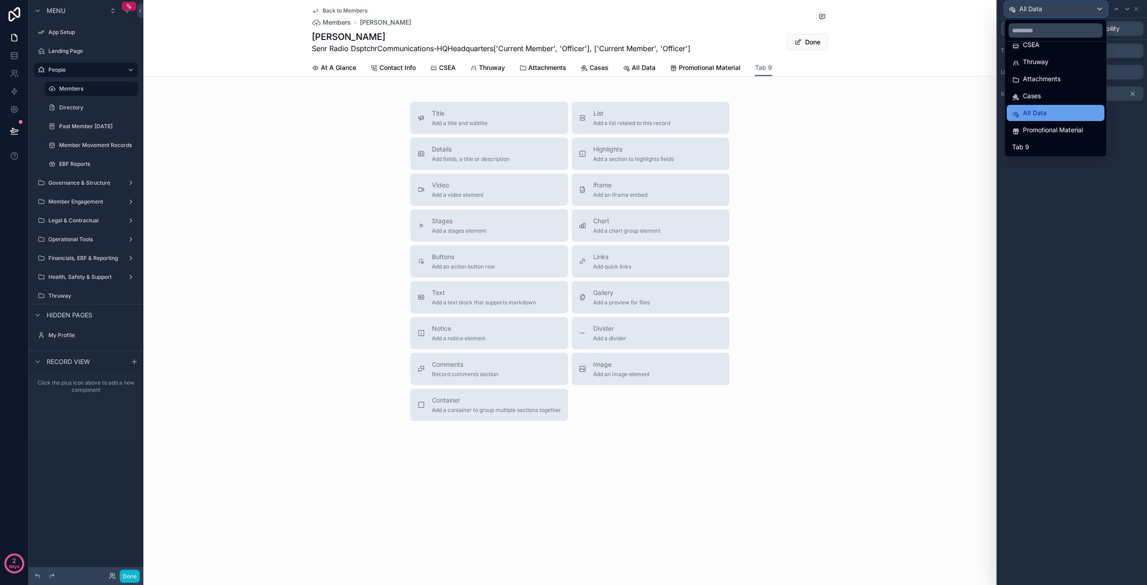
scroll to position [47, 0]
click at [1051, 147] on div "Tab 9" at bounding box center [1055, 146] width 87 height 11
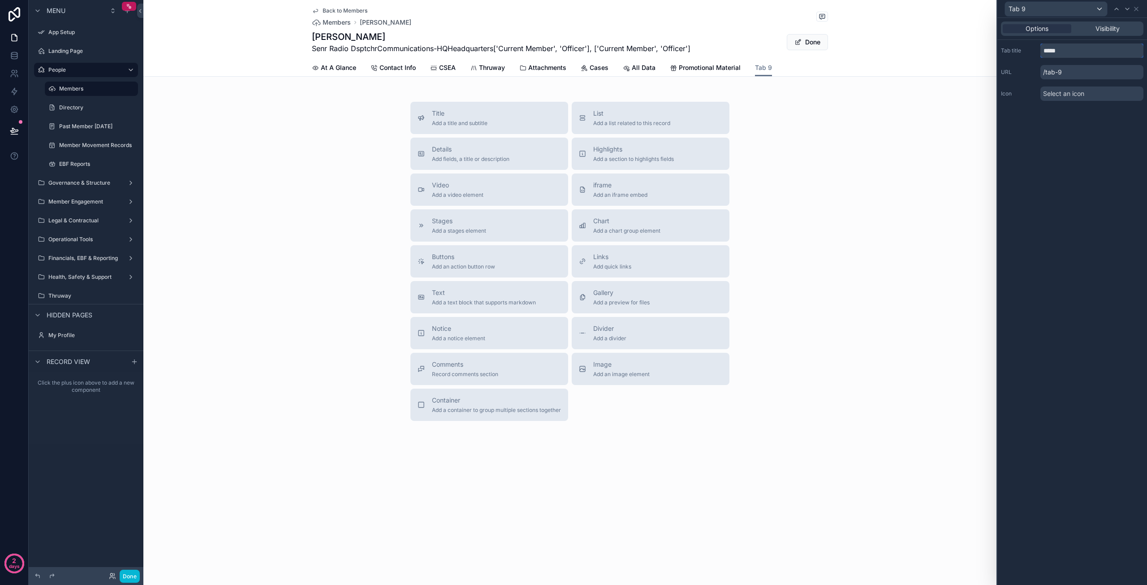
drag, startPoint x: 1073, startPoint y: 56, endPoint x: 1028, endPoint y: 51, distance: 45.0
click at [1028, 51] on div "Tab title *****" at bounding box center [1072, 50] width 142 height 14
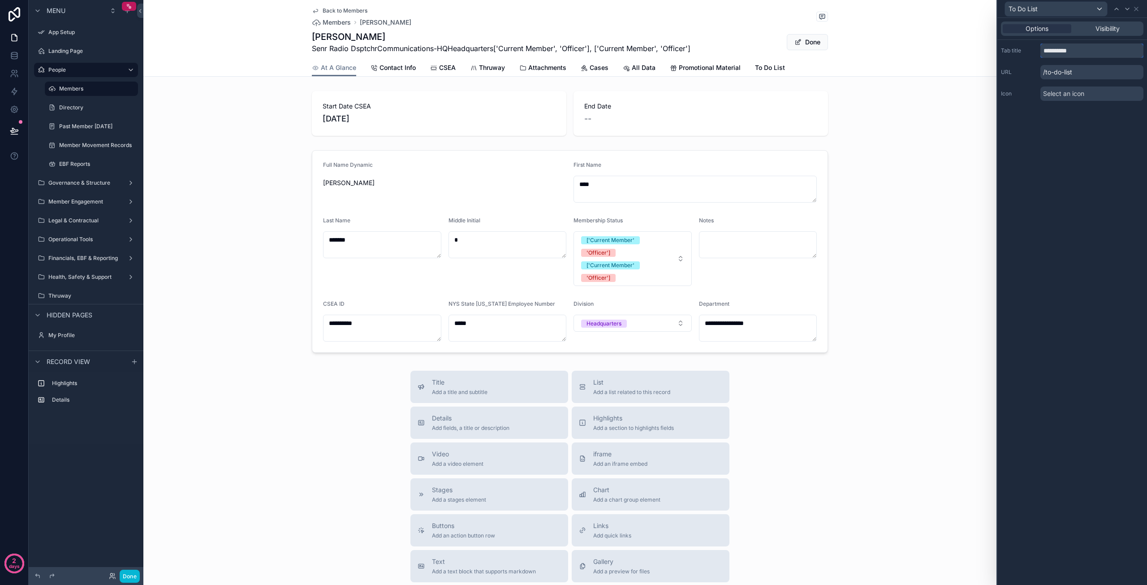
type input "**********"
click at [1081, 92] on span "Select an icon" at bounding box center [1063, 93] width 41 height 9
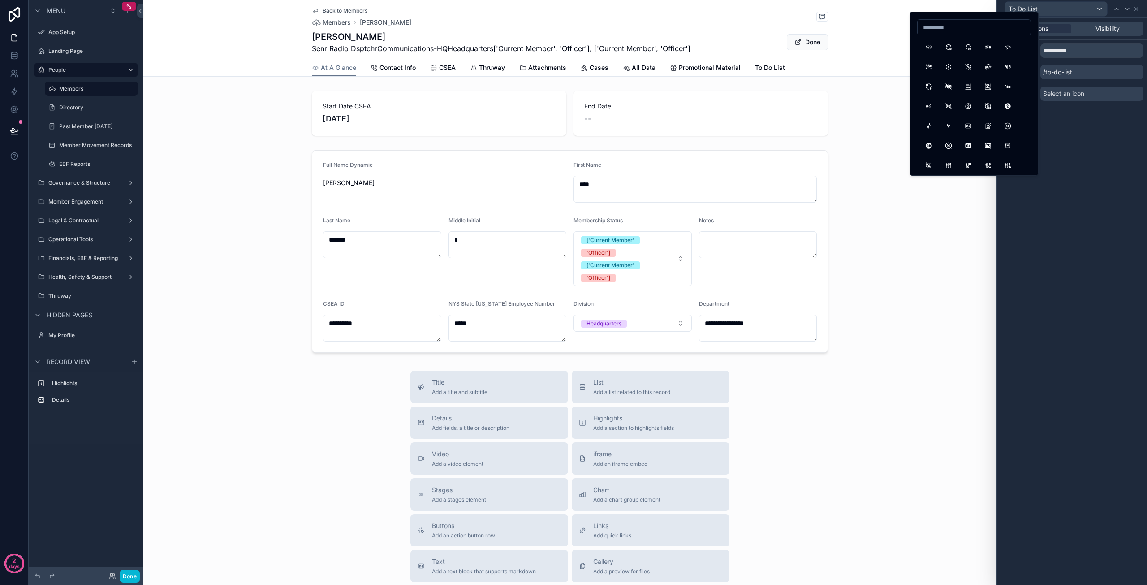
click at [951, 30] on input at bounding box center [974, 27] width 113 height 13
type input "**********"
click at [927, 162] on button "Tool" at bounding box center [929, 165] width 16 height 16
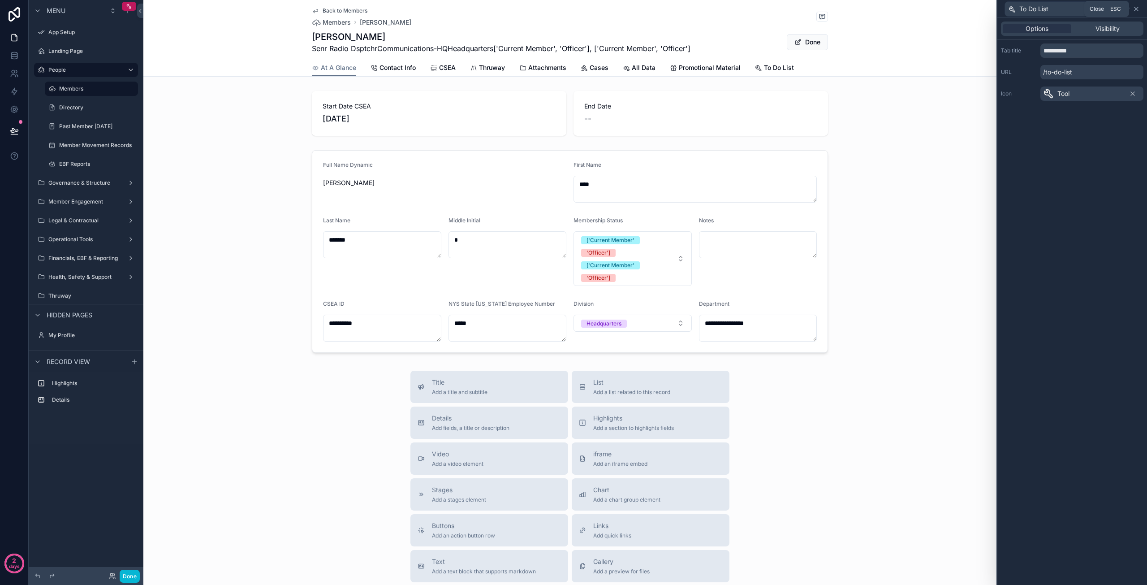
click at [1137, 8] on icon at bounding box center [1136, 9] width 4 height 4
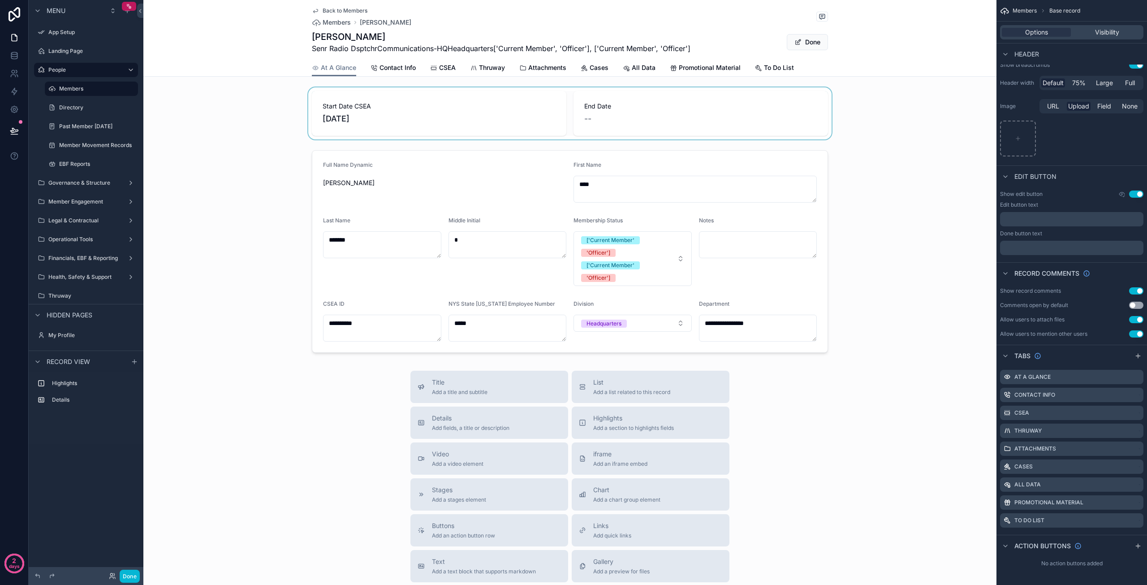
click at [428, 114] on div "scrollable content" at bounding box center [569, 113] width 853 height 52
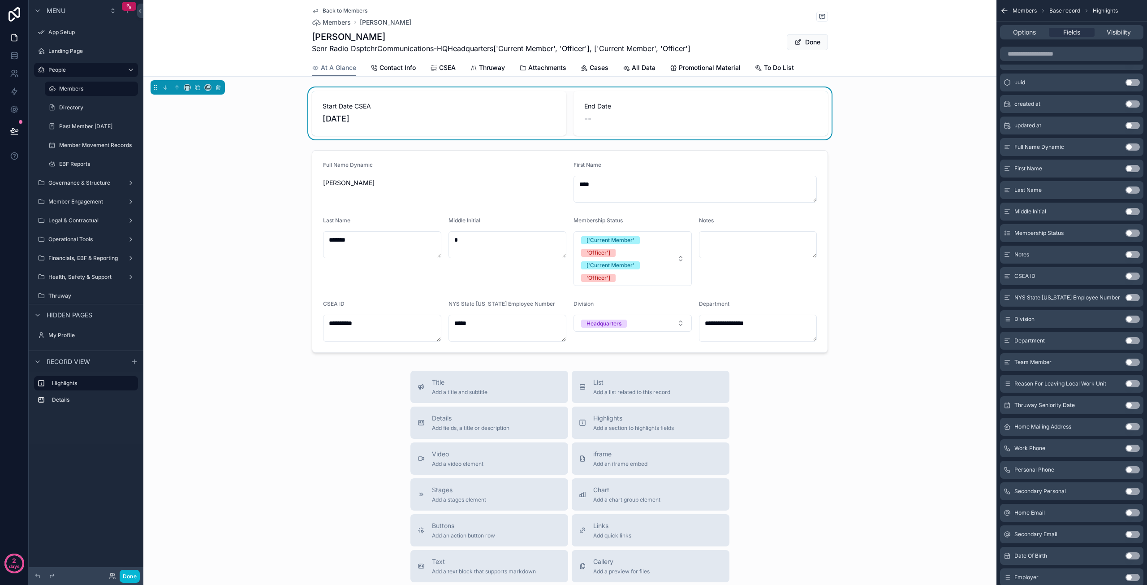
click at [375, 49] on span "Senr Radio DsptchrCommunications-HQHeadquarters['Current Member', 'Officer'], […" at bounding box center [501, 48] width 379 height 11
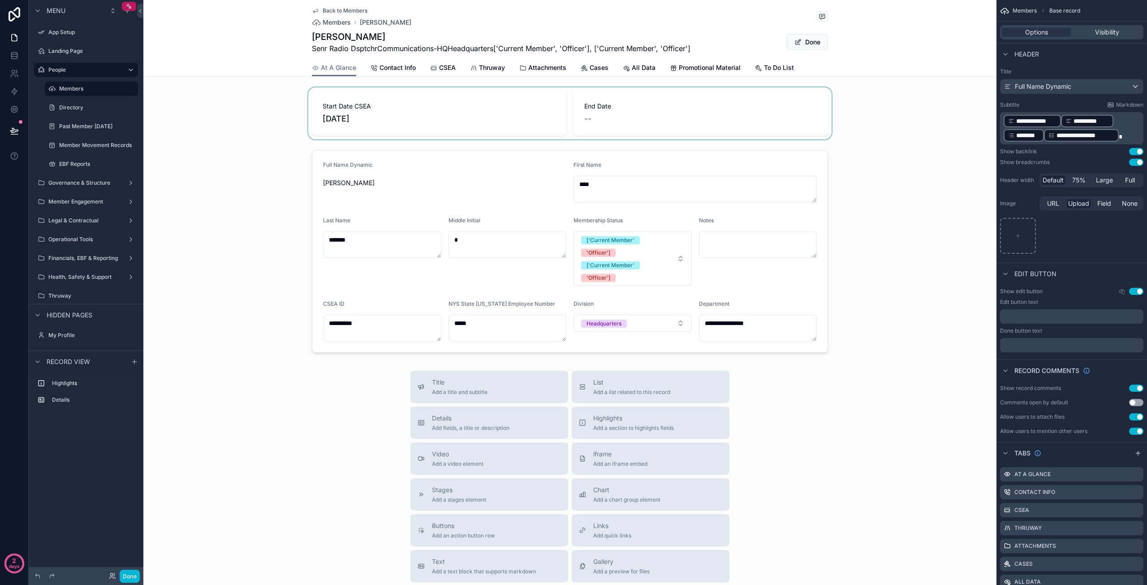
click at [1128, 119] on p "**********" at bounding box center [1073, 128] width 138 height 29
click at [1127, 117] on p "**********" at bounding box center [1073, 128] width 138 height 29
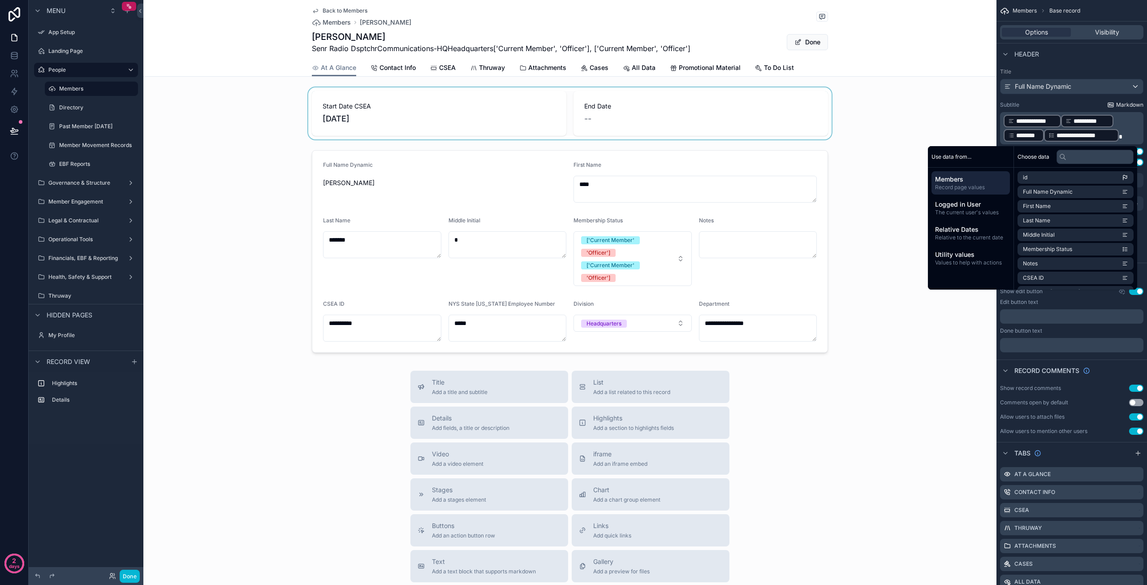
click at [1130, 106] on span "Markdown" at bounding box center [1129, 104] width 27 height 7
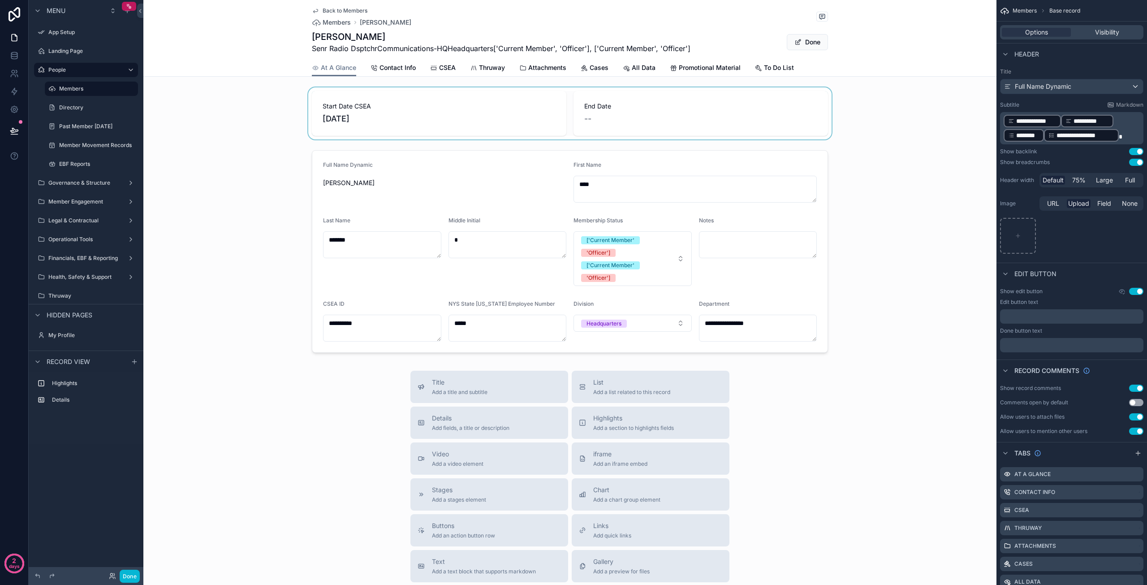
click at [1128, 135] on p "**********" at bounding box center [1073, 128] width 138 height 29
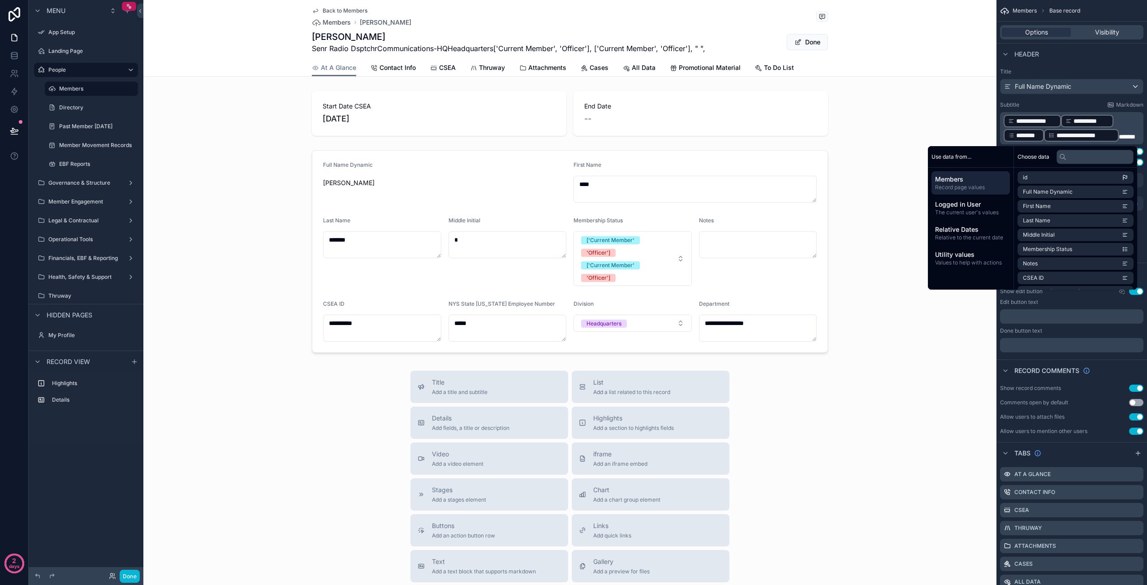
click at [1130, 123] on p "**********" at bounding box center [1073, 128] width 138 height 29
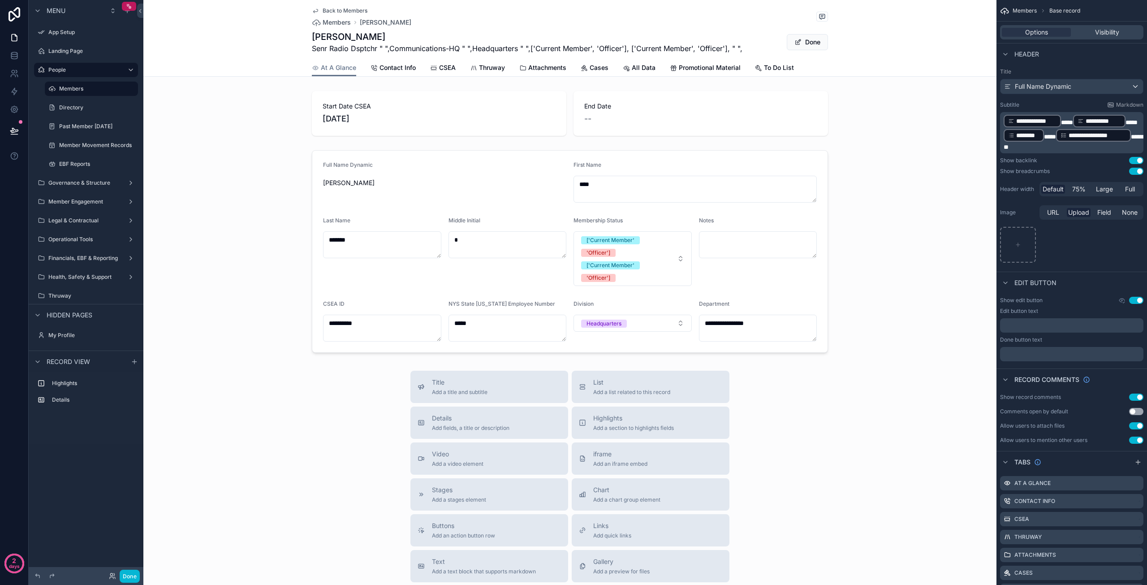
click at [1089, 54] on div "Header" at bounding box center [1071, 54] width 151 height 22
click at [1068, 122] on span "****" at bounding box center [1067, 122] width 12 height 6
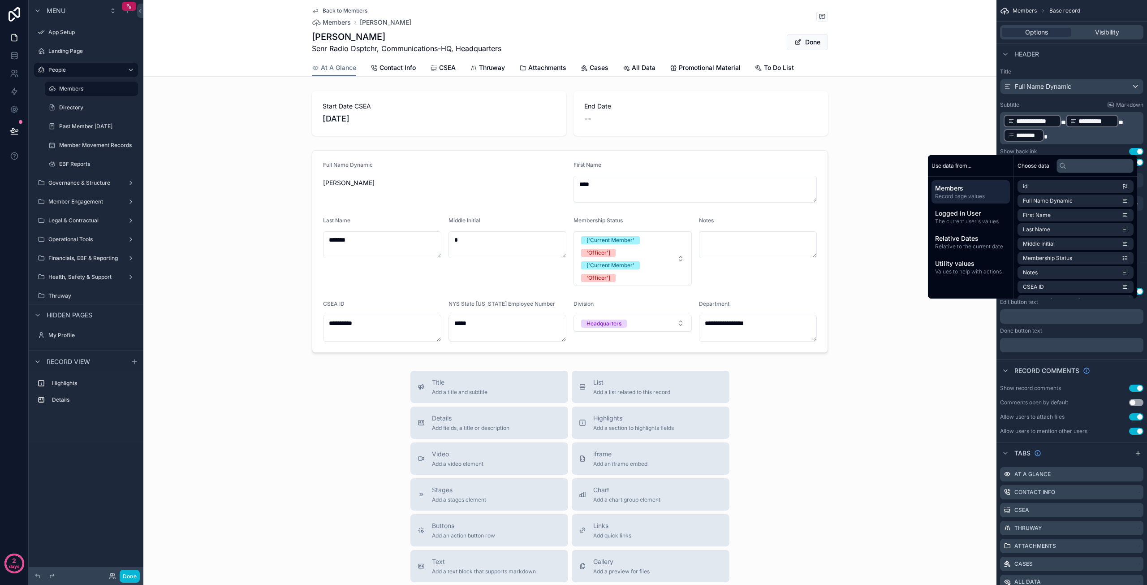
click at [1070, 65] on div "**********" at bounding box center [1071, 162] width 151 height 194
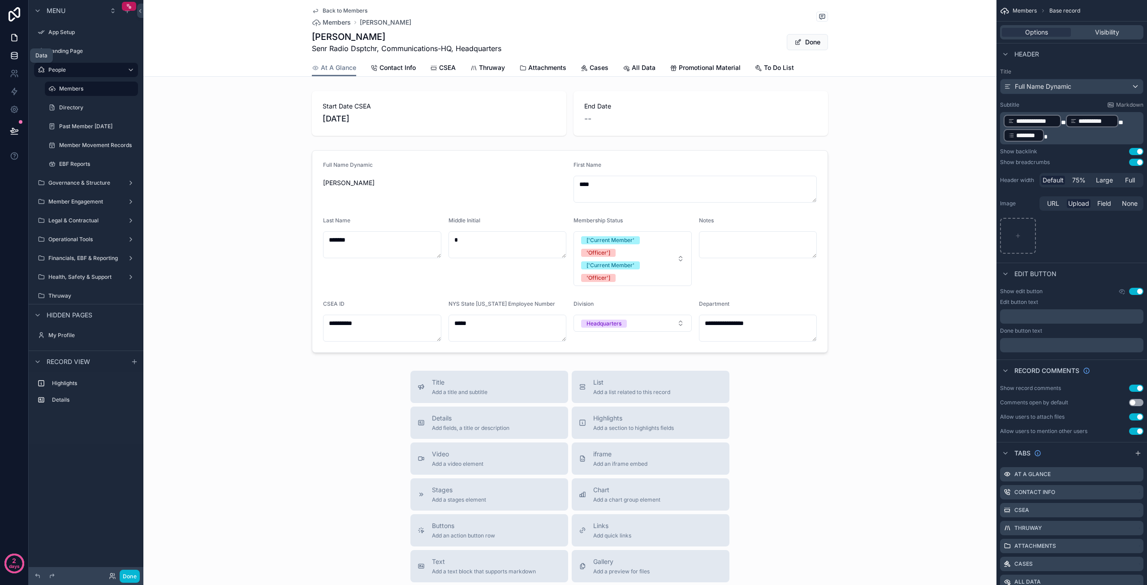
click at [12, 53] on icon at bounding box center [14, 53] width 6 height 2
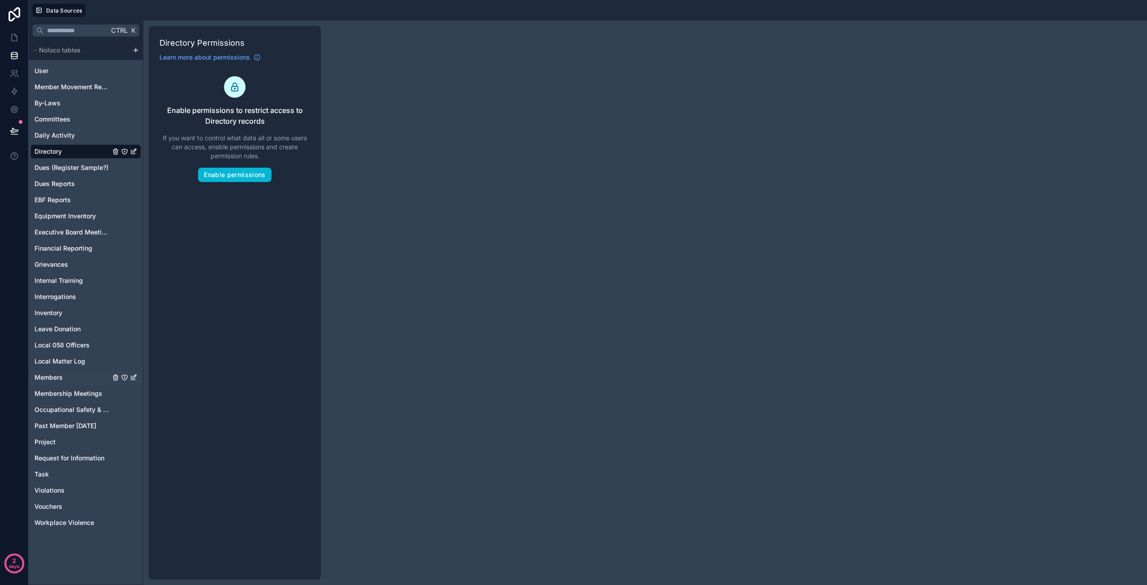
click at [45, 373] on span "Members" at bounding box center [48, 377] width 28 height 9
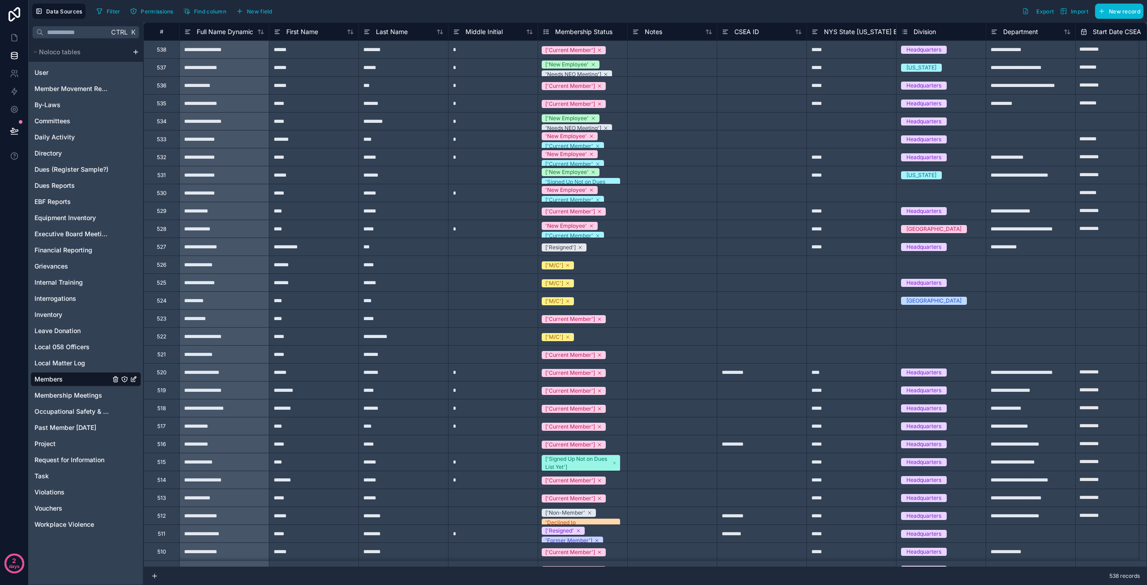
click at [134, 379] on icon "Members" at bounding box center [133, 378] width 7 height 7
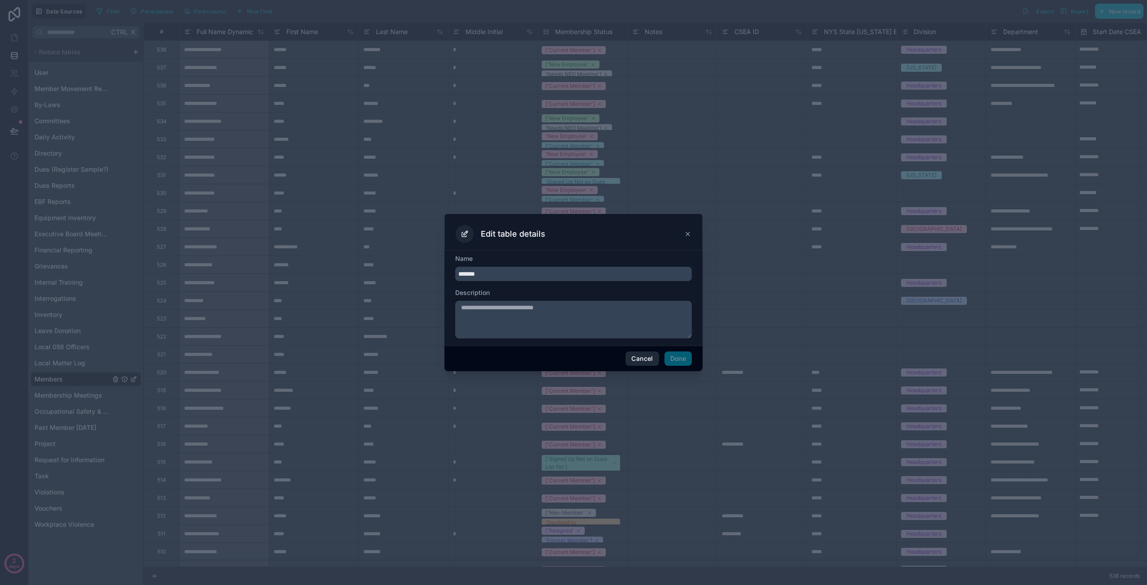
click at [640, 360] on button "Cancel" at bounding box center [641, 358] width 33 height 14
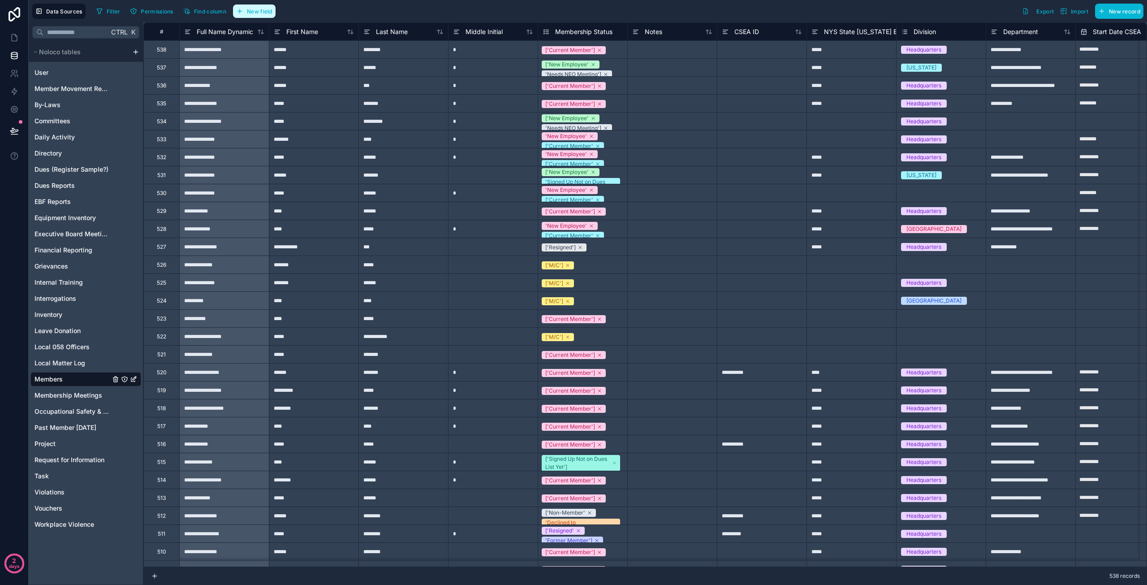
click at [267, 14] on span "New field" at bounding box center [260, 11] width 26 height 7
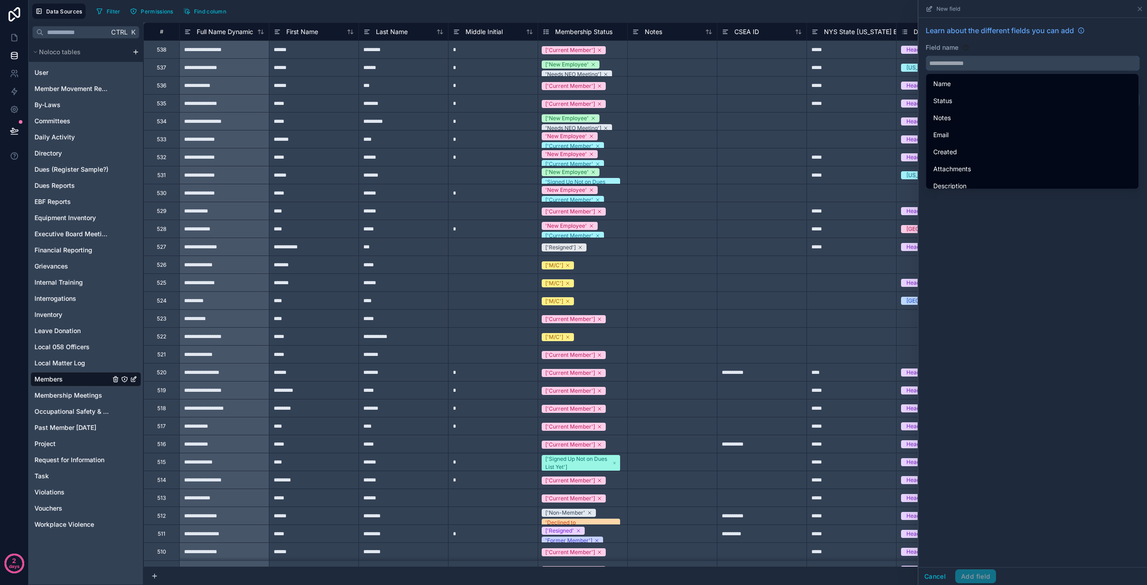
click at [981, 64] on input "text" at bounding box center [1032, 63] width 213 height 14
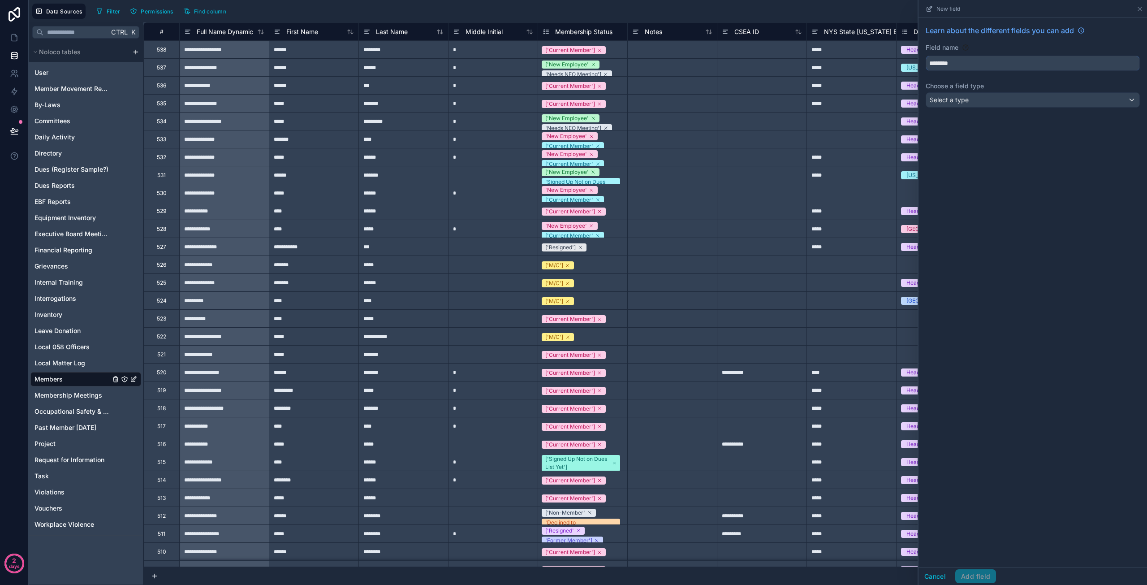
click at [926, 56] on button "*******" at bounding box center [1033, 63] width 214 height 15
type input "**********"
click at [957, 102] on span "Select a type" at bounding box center [949, 100] width 39 height 8
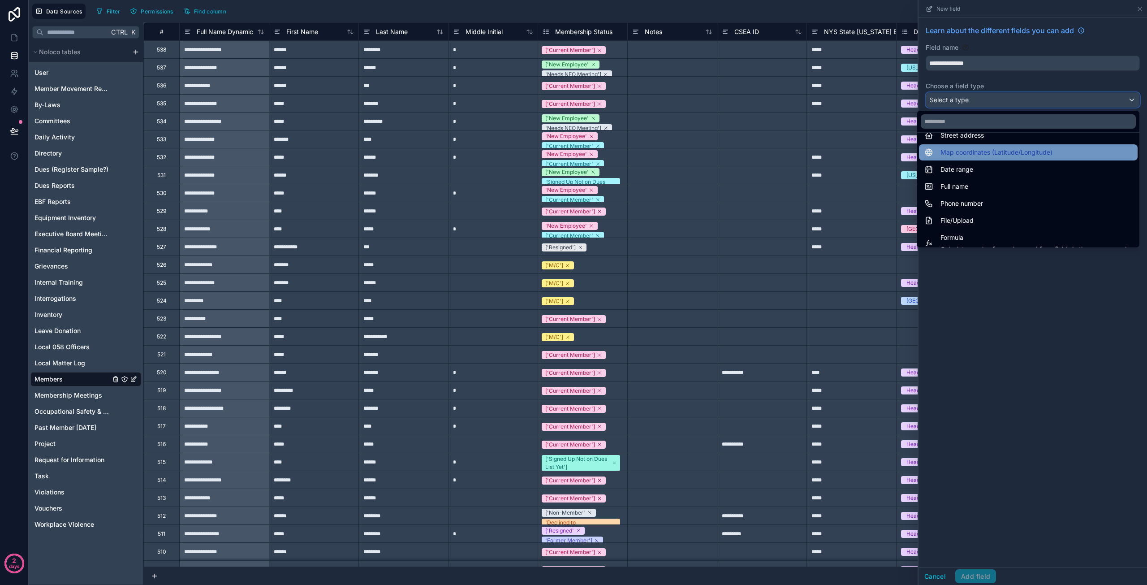
scroll to position [179, 0]
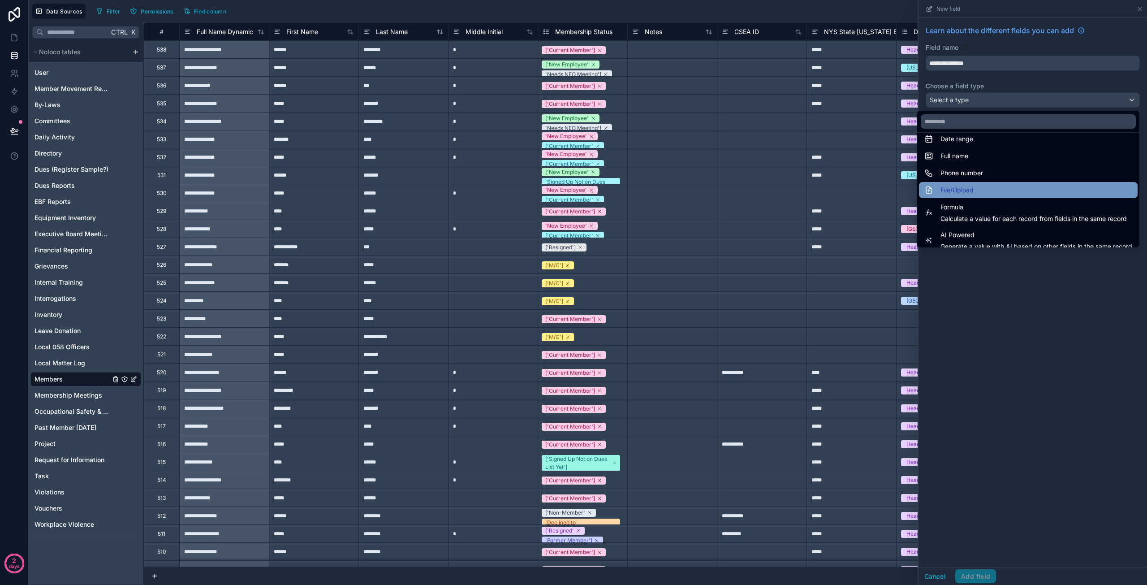
click at [978, 188] on div "File/Upload" at bounding box center [1028, 190] width 208 height 11
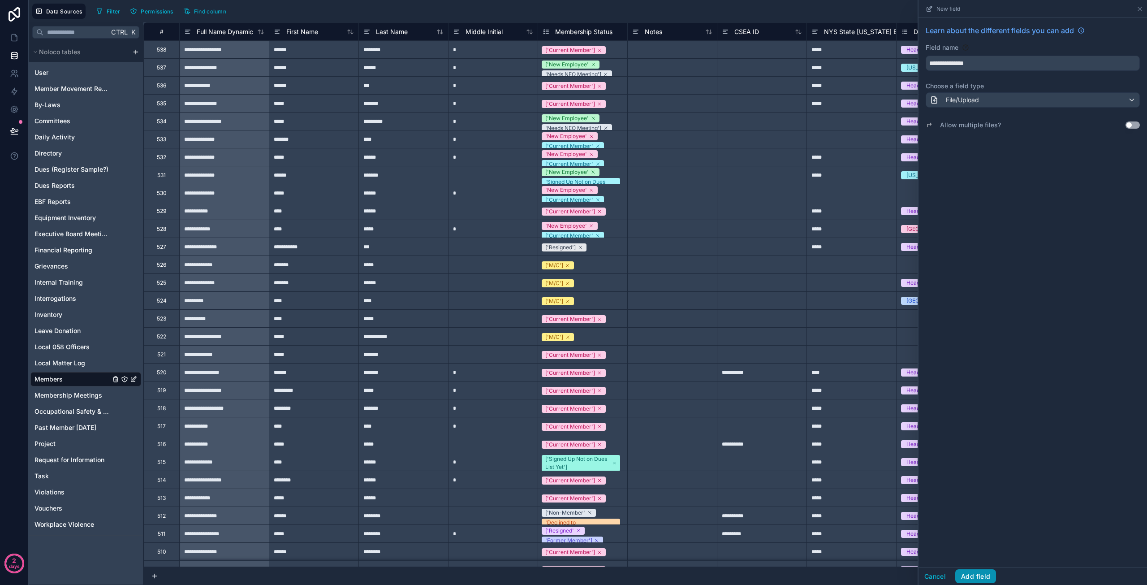
click at [979, 576] on button "Add field" at bounding box center [975, 576] width 41 height 14
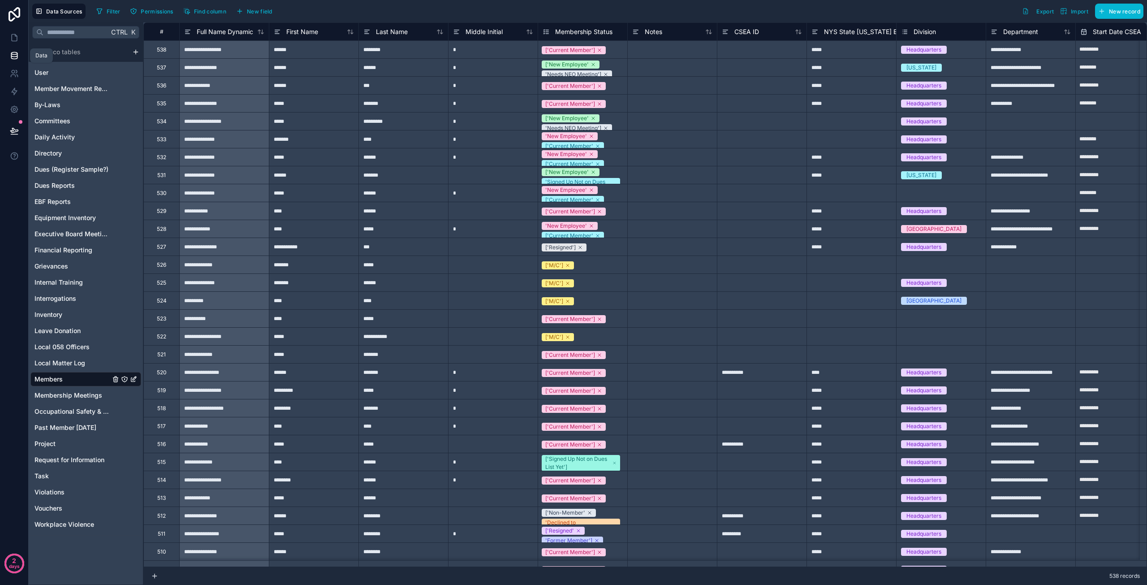
click at [12, 56] on icon at bounding box center [14, 55] width 6 height 4
click at [17, 37] on icon at bounding box center [14, 37] width 5 height 7
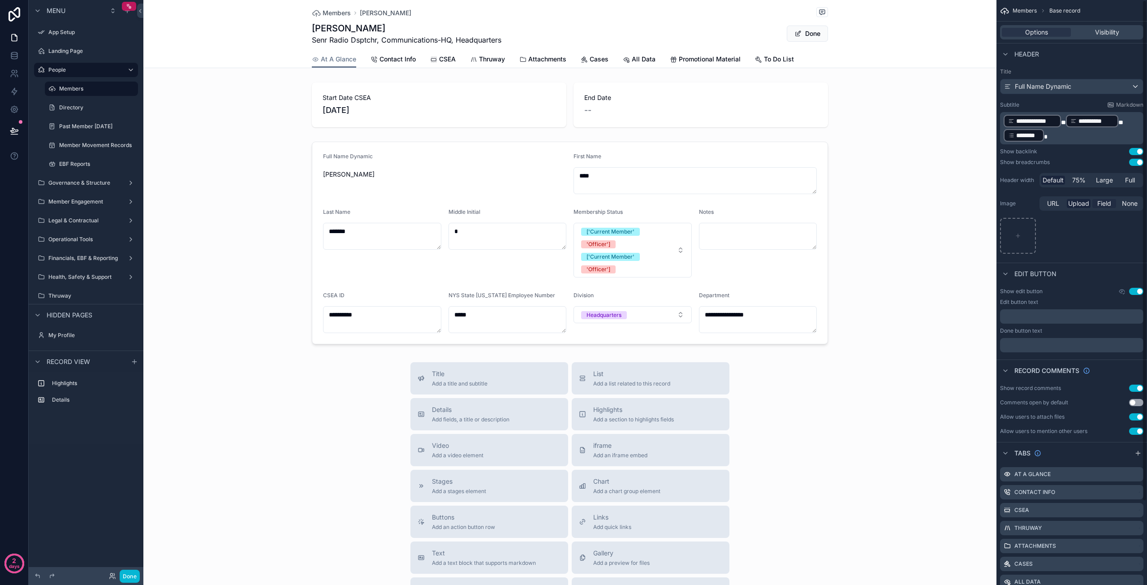
click at [1108, 203] on span "Field" at bounding box center [1104, 203] width 14 height 9
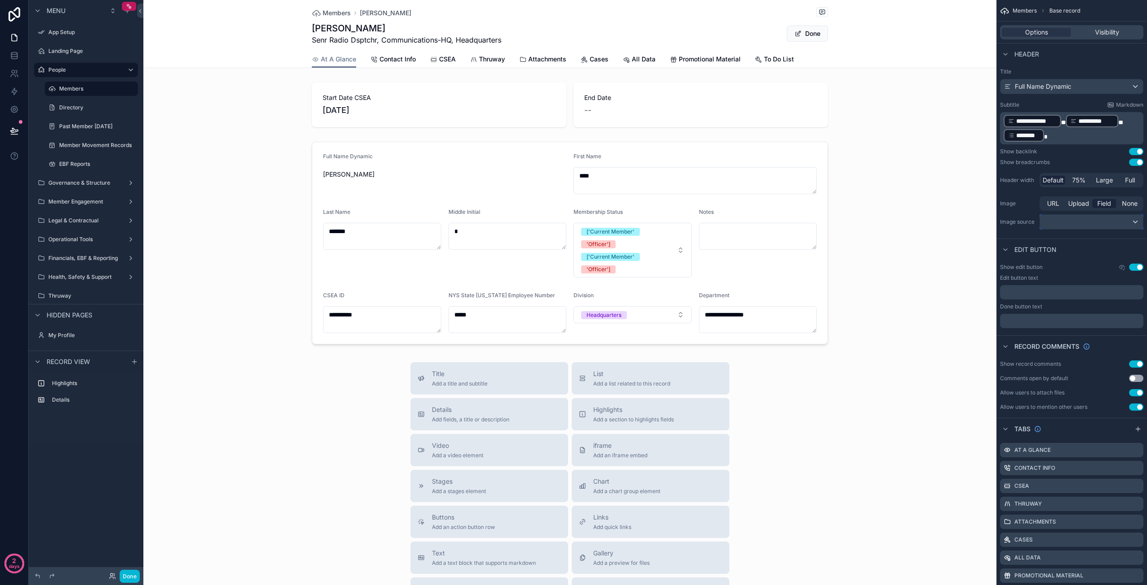
click at [1072, 225] on div "scrollable content" at bounding box center [1091, 222] width 103 height 14
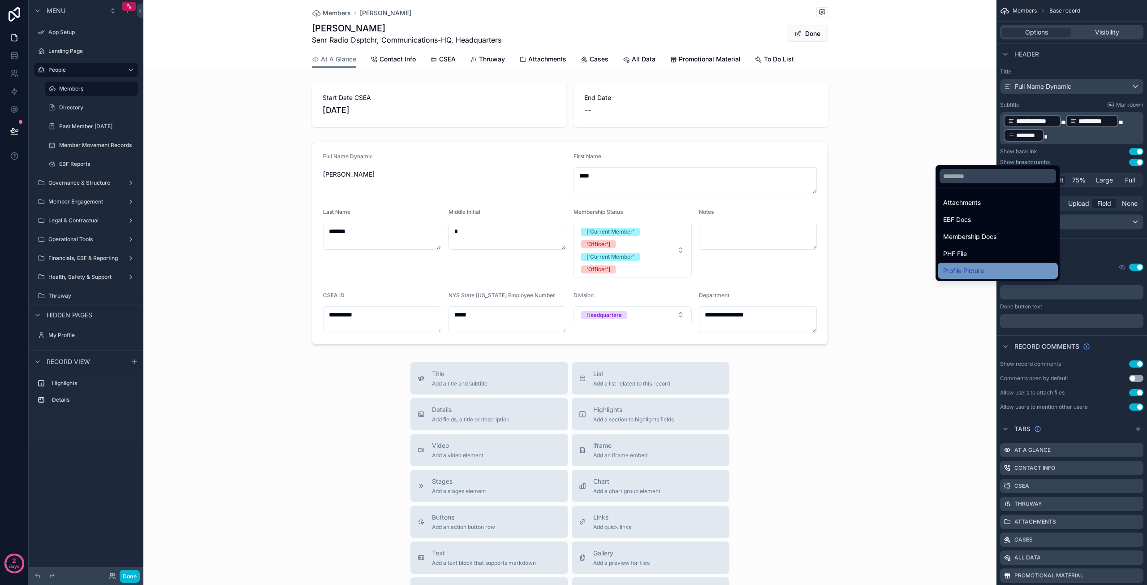
click at [979, 270] on span "Profile Picture" at bounding box center [963, 270] width 41 height 11
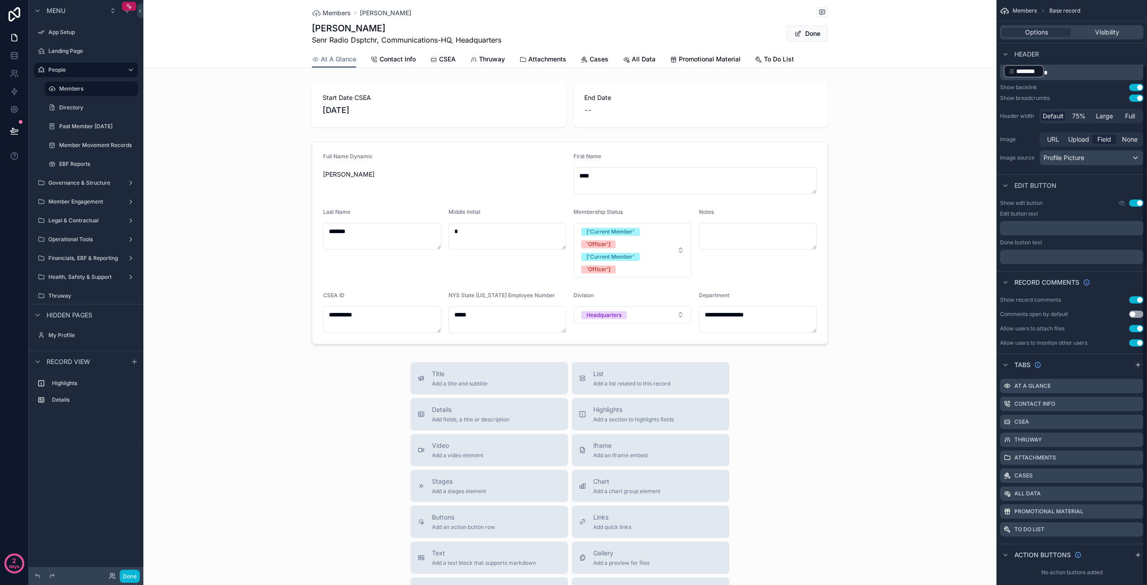
scroll to position [73, 0]
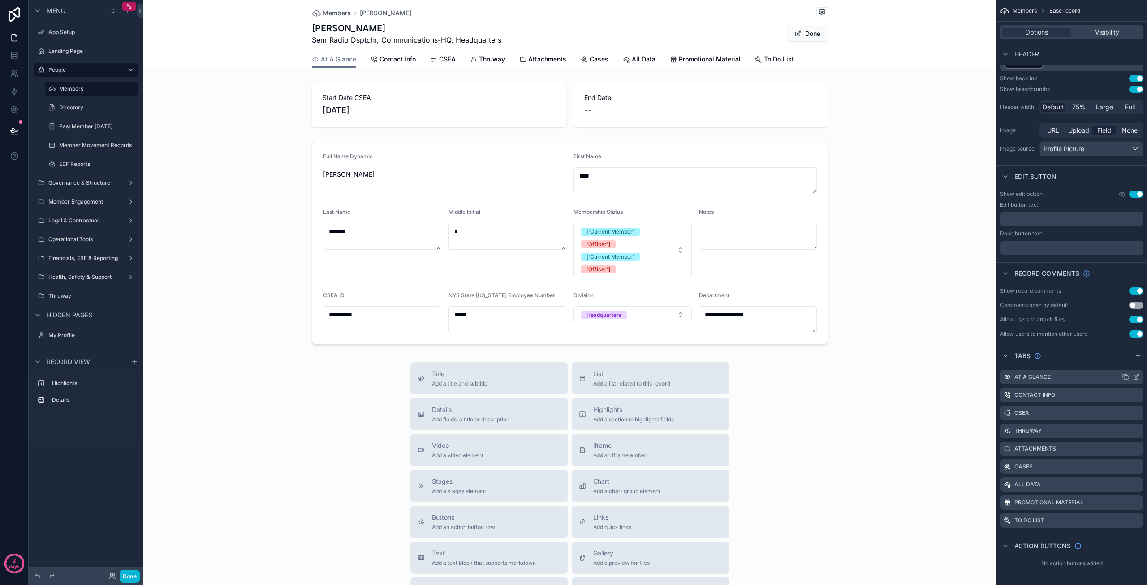
click at [1136, 379] on icon "scrollable content" at bounding box center [1136, 376] width 7 height 7
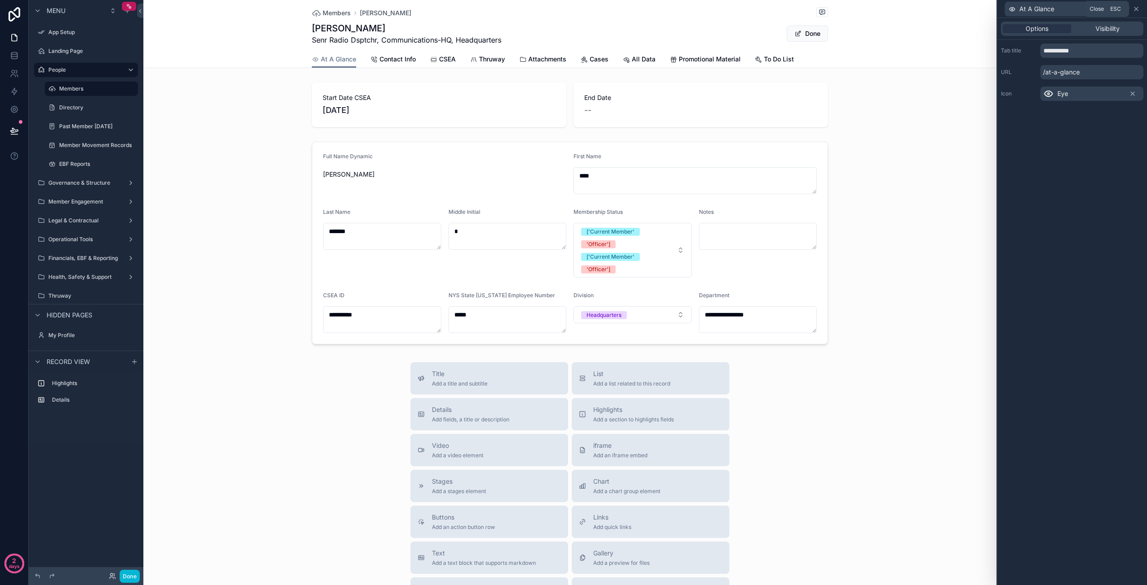
click at [1138, 8] on icon at bounding box center [1136, 8] width 7 height 7
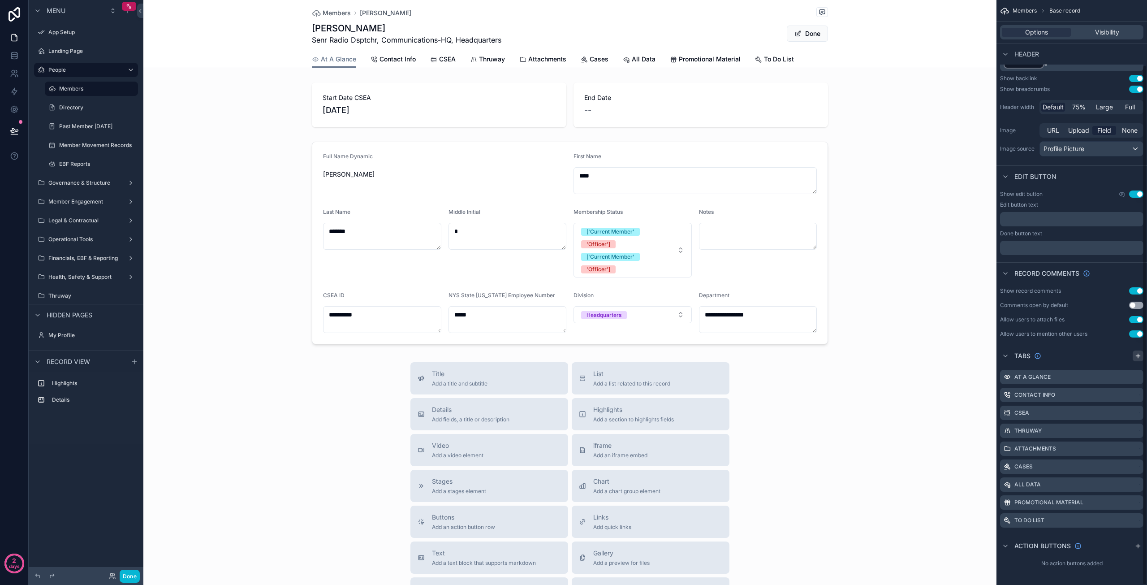
click at [1139, 353] on icon "scrollable content" at bounding box center [1137, 355] width 7 height 7
click at [1137, 538] on icon "scrollable content" at bounding box center [1136, 537] width 7 height 7
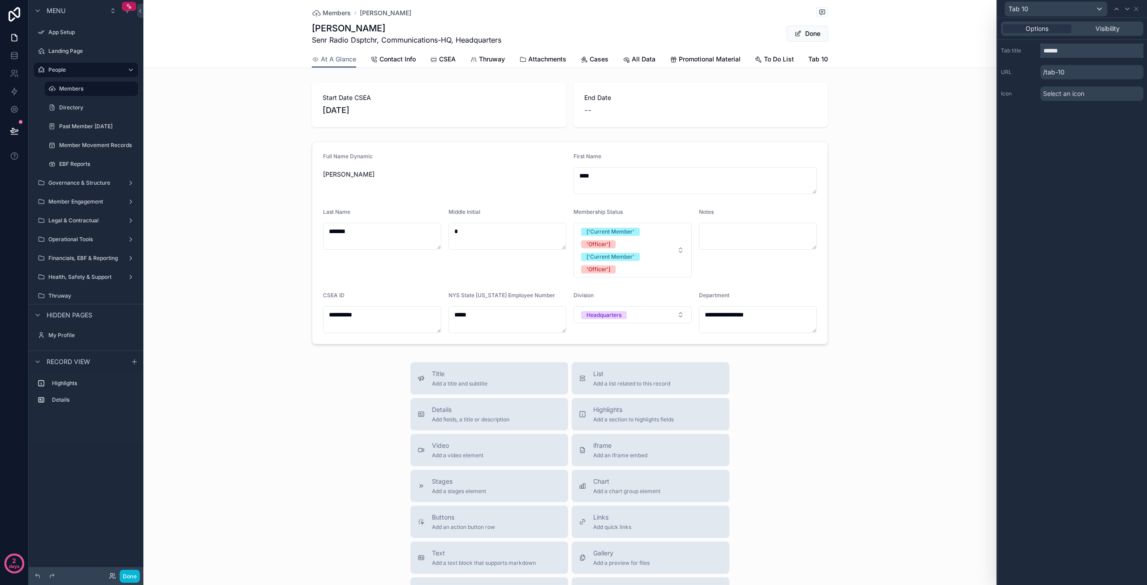
drag, startPoint x: 1077, startPoint y: 45, endPoint x: 1025, endPoint y: 46, distance: 51.5
click at [1023, 50] on div "Tab title ******" at bounding box center [1072, 50] width 142 height 14
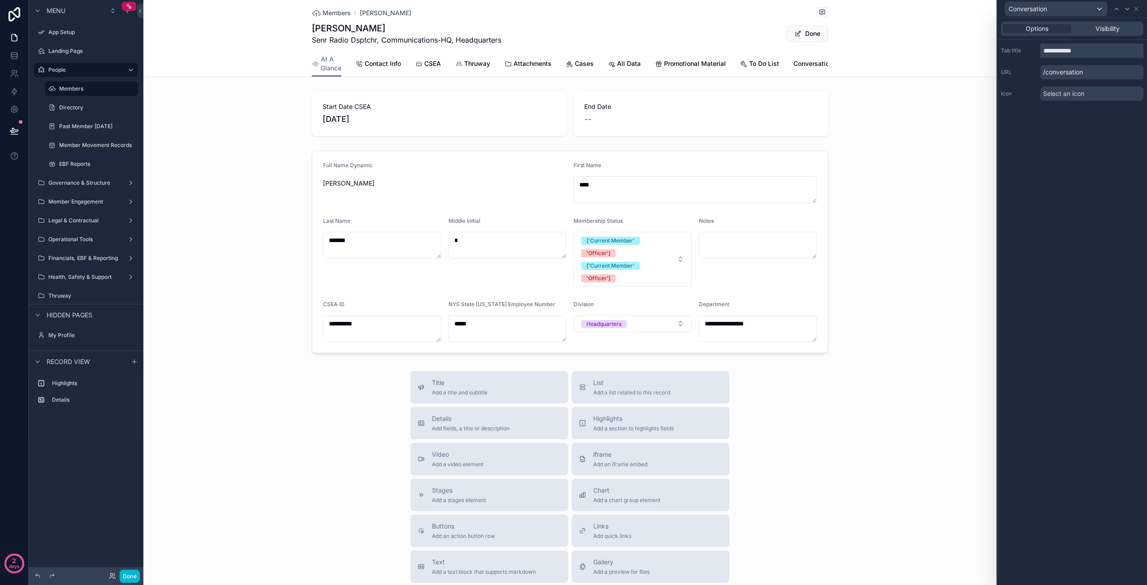
type input "**********"
click at [1100, 93] on div "Select an icon" at bounding box center [1091, 93] width 103 height 14
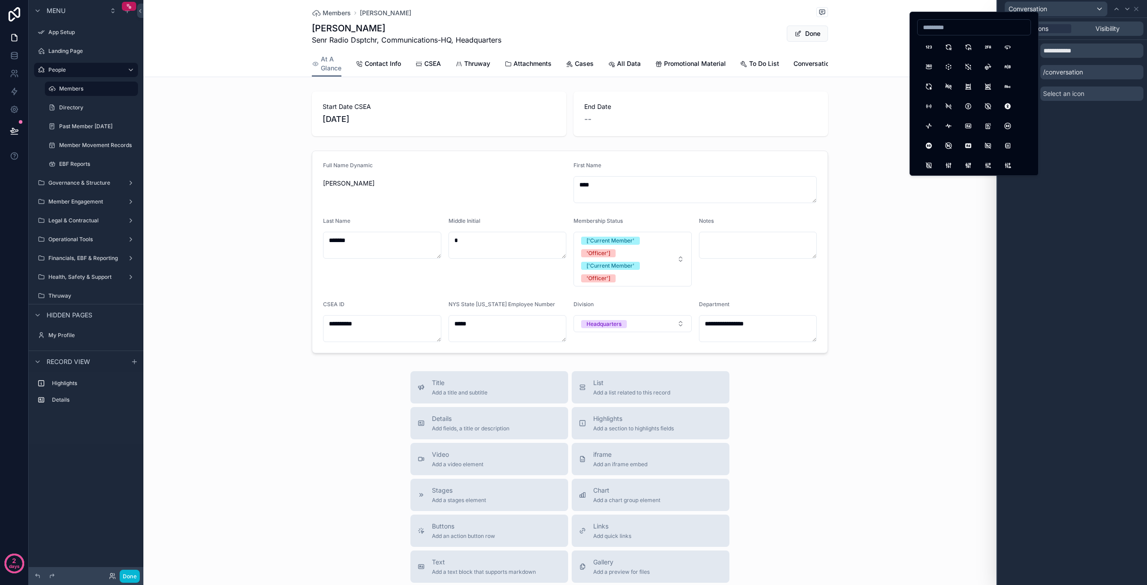
click at [950, 29] on input at bounding box center [974, 27] width 113 height 13
drag, startPoint x: 931, startPoint y: 27, endPoint x: 896, endPoint y: 23, distance: 35.6
click at [896, 23] on div "**********" at bounding box center [573, 292] width 1147 height 585
type input "*"
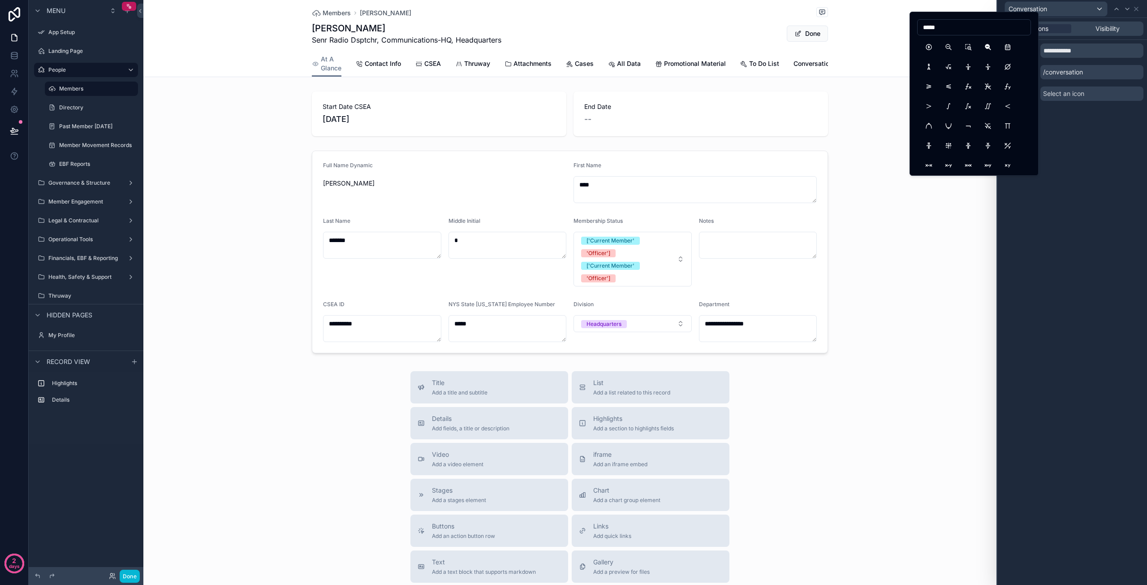
drag, startPoint x: 941, startPoint y: 29, endPoint x: 916, endPoint y: 29, distance: 25.1
click at [916, 29] on div "*****" at bounding box center [973, 94] width 129 height 164
type input "****"
click at [931, 46] on button "BrandDingtalk" at bounding box center [929, 47] width 16 height 16
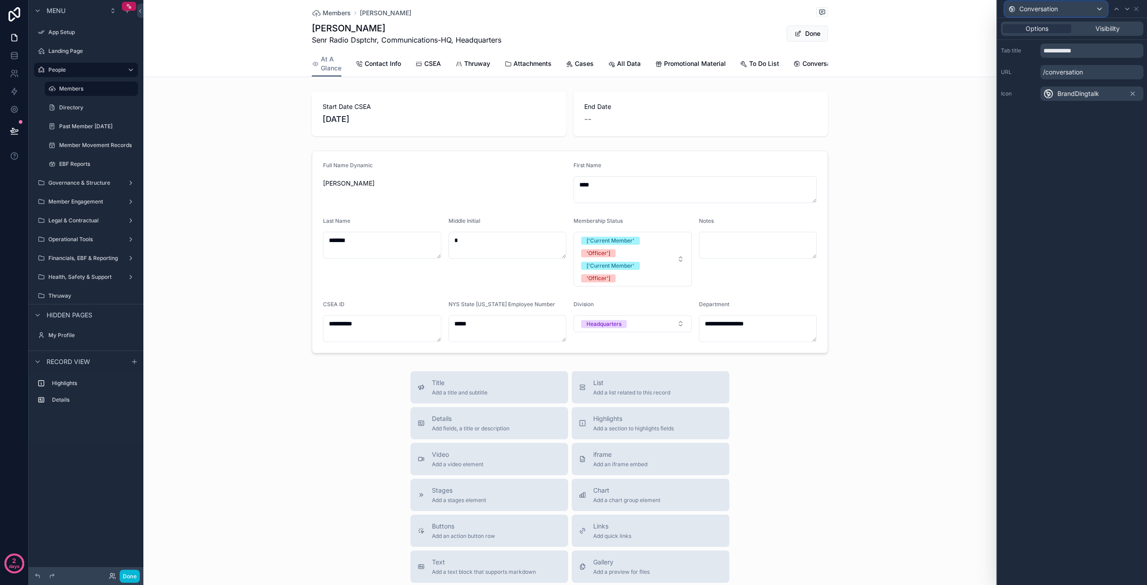
click at [1064, 12] on div "Conversation" at bounding box center [1056, 9] width 102 height 14
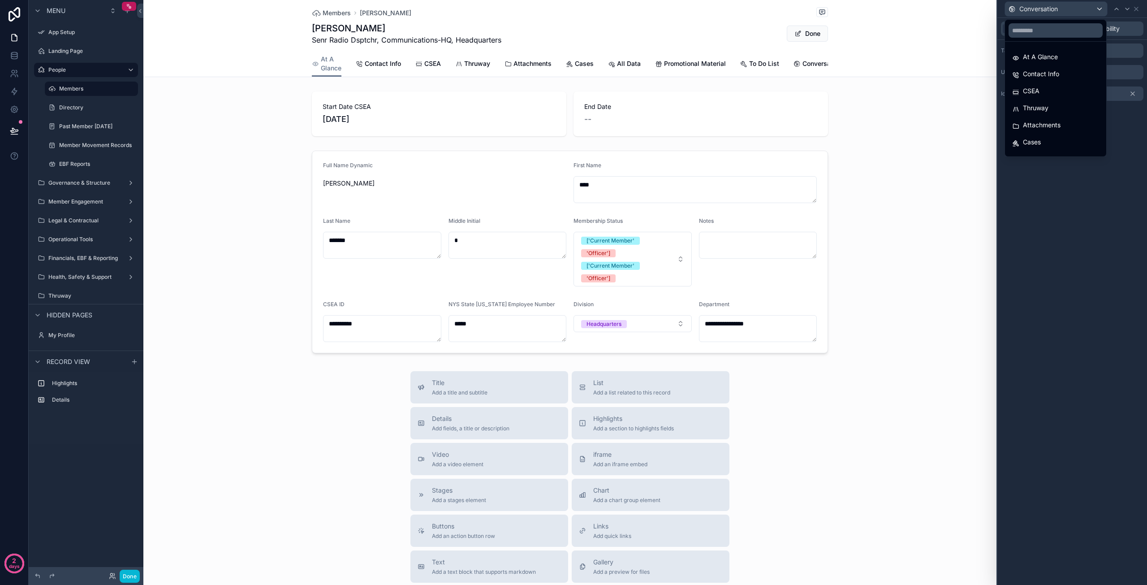
click at [1066, 12] on div at bounding box center [1072, 292] width 150 height 585
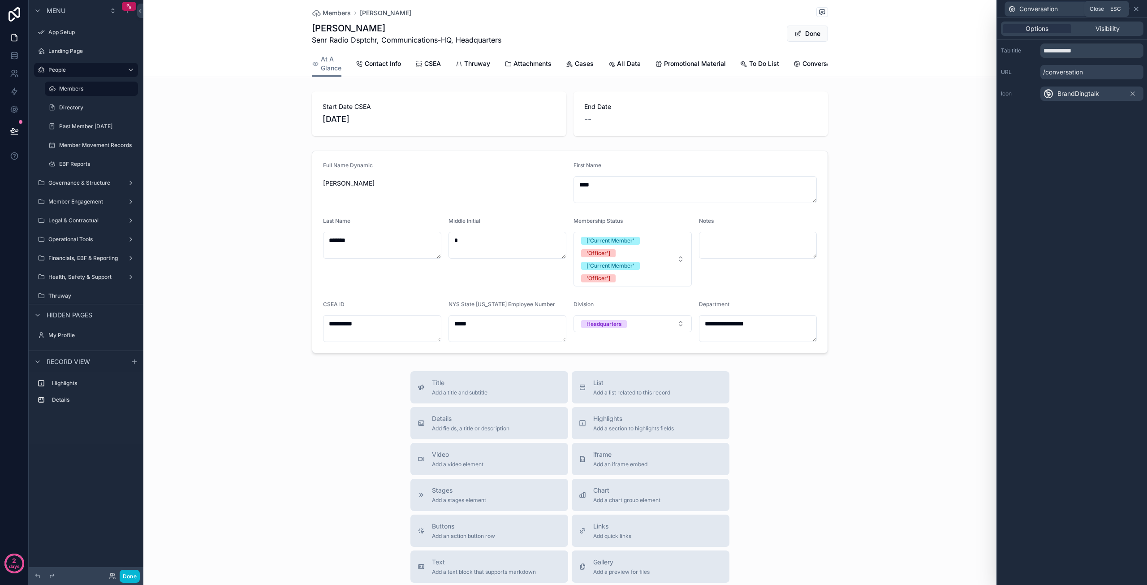
click at [1137, 9] on icon at bounding box center [1136, 8] width 7 height 7
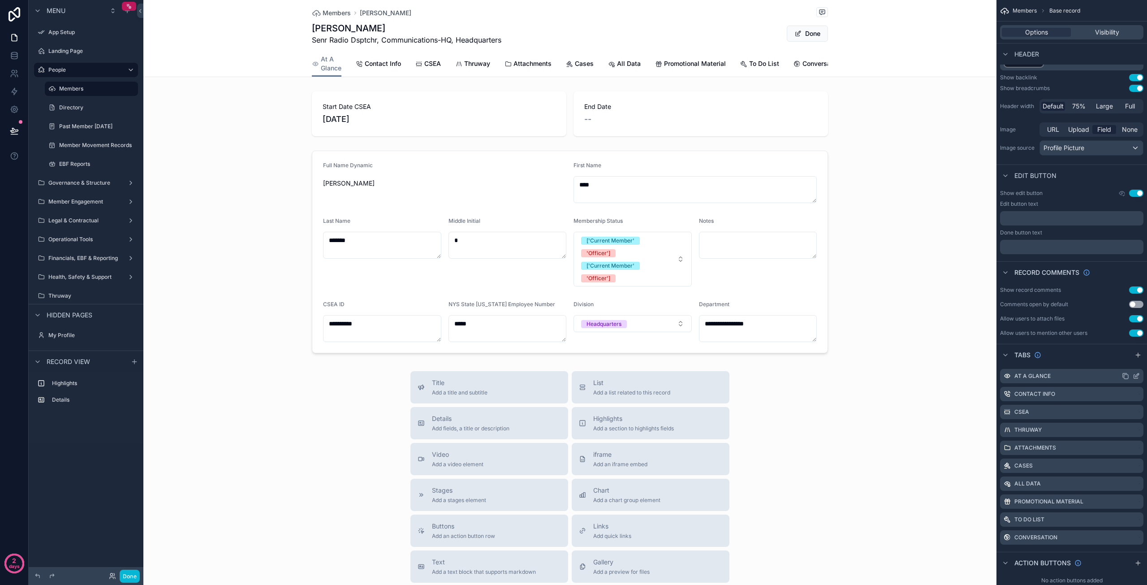
click at [1024, 377] on label "At A Glance" at bounding box center [1032, 375] width 36 height 7
click at [1083, 378] on div "At A Glance" at bounding box center [1071, 376] width 143 height 14
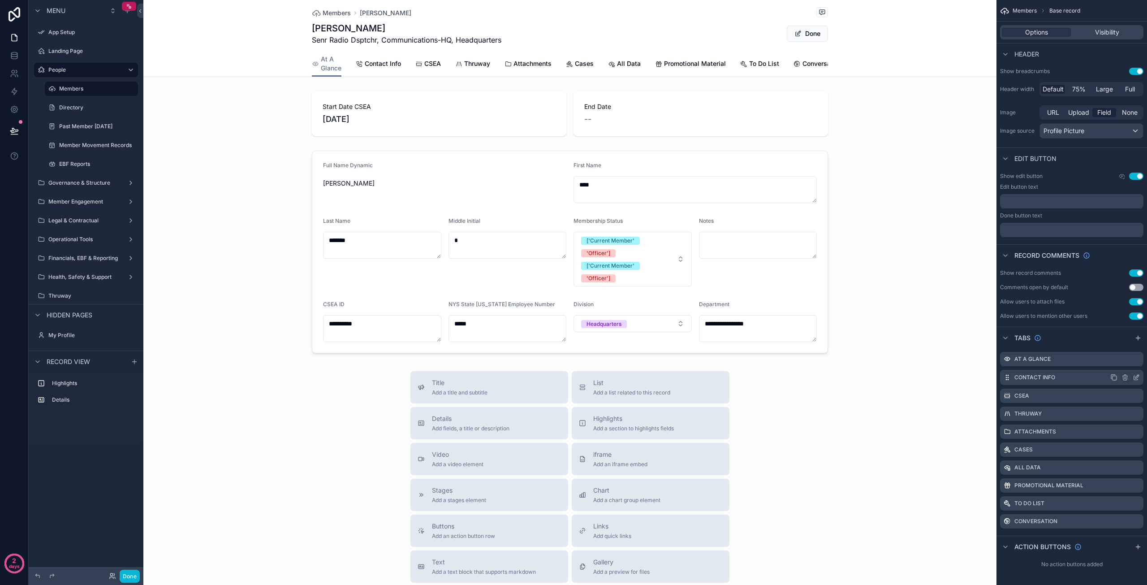
click at [1079, 377] on div "Contact Info" at bounding box center [1071, 377] width 143 height 15
click at [1114, 377] on icon "scrollable content" at bounding box center [1113, 377] width 7 height 7
click at [1125, 538] on icon "scrollable content" at bounding box center [1125, 539] width 0 height 2
click at [1069, 557] on span "Remove tab and contents" at bounding box center [1087, 555] width 76 height 11
click at [1136, 359] on icon "scrollable content" at bounding box center [1136, 358] width 7 height 7
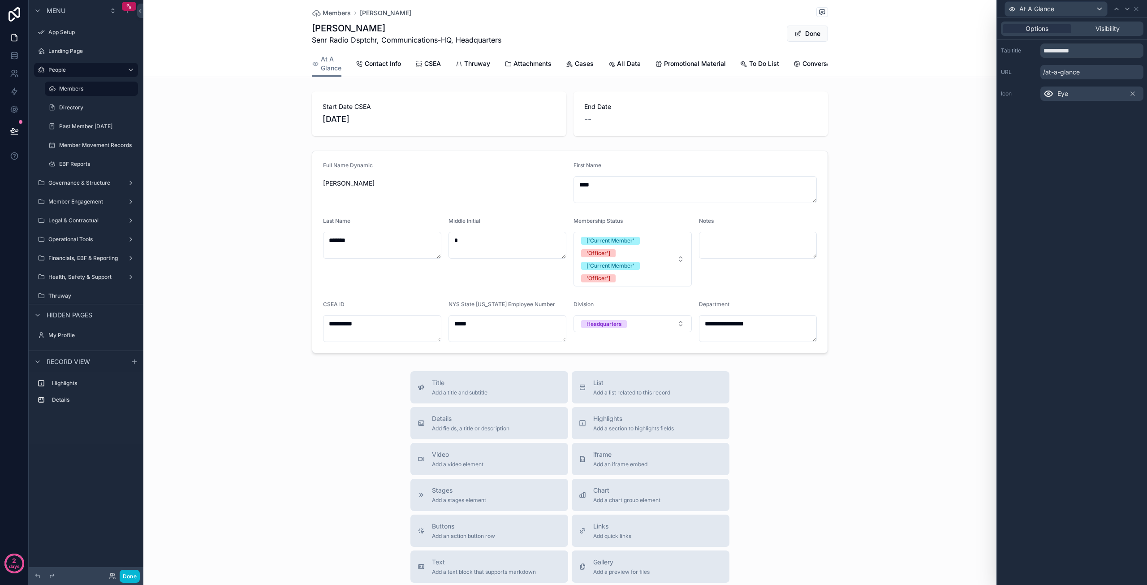
click at [1141, 8] on div "At A Glance" at bounding box center [1072, 8] width 142 height 17
click at [1136, 8] on icon at bounding box center [1136, 8] width 7 height 7
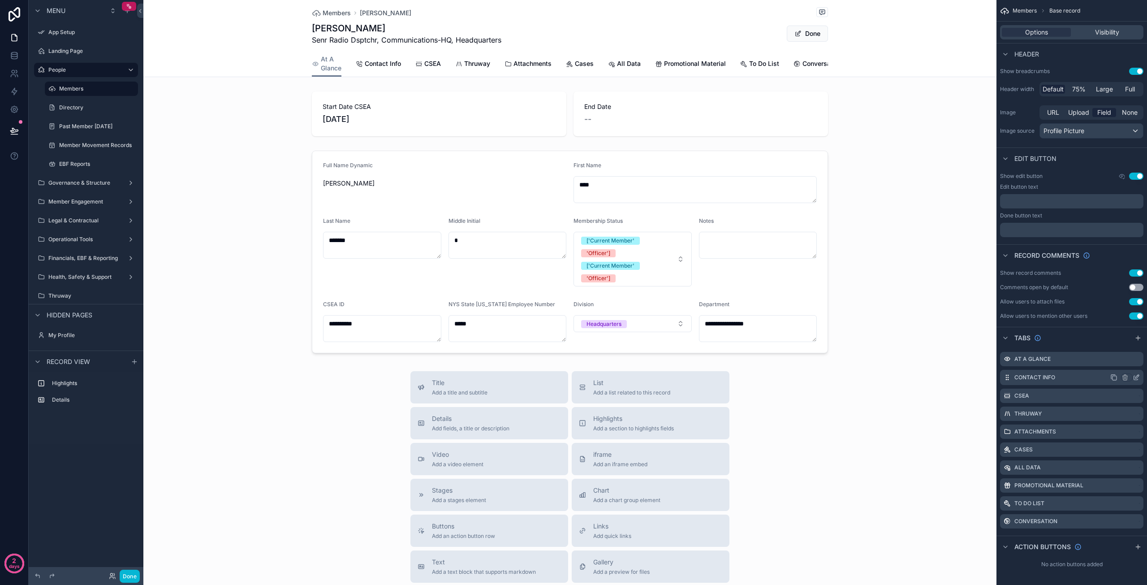
click at [1137, 376] on icon "scrollable content" at bounding box center [1136, 377] width 7 height 7
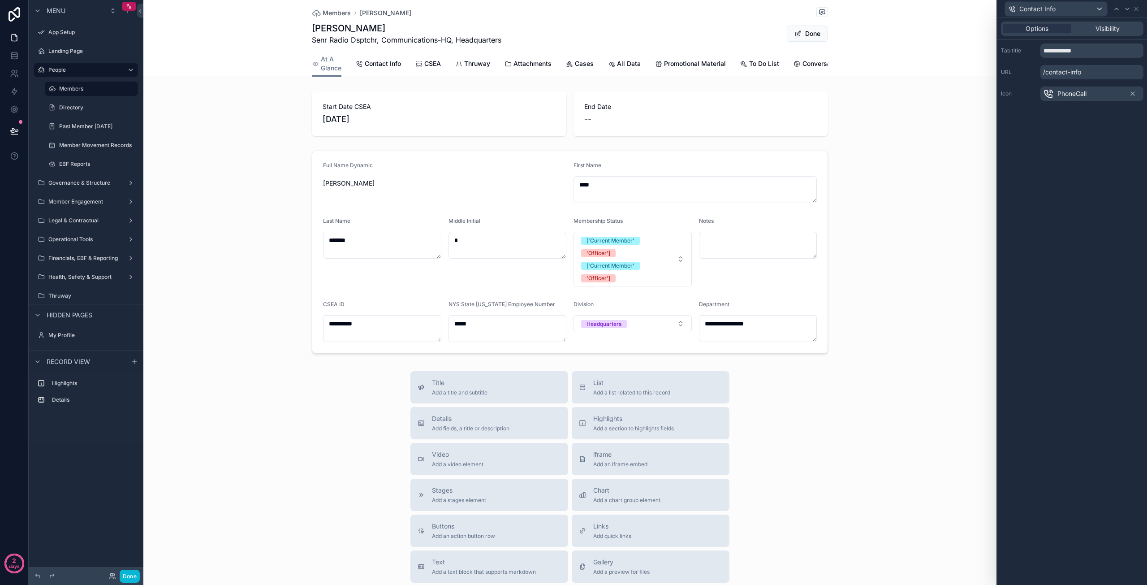
click at [1110, 33] on div "Options Visibility" at bounding box center [1072, 29] width 142 height 14
click at [1109, 29] on span "Visibility" at bounding box center [1107, 28] width 24 height 9
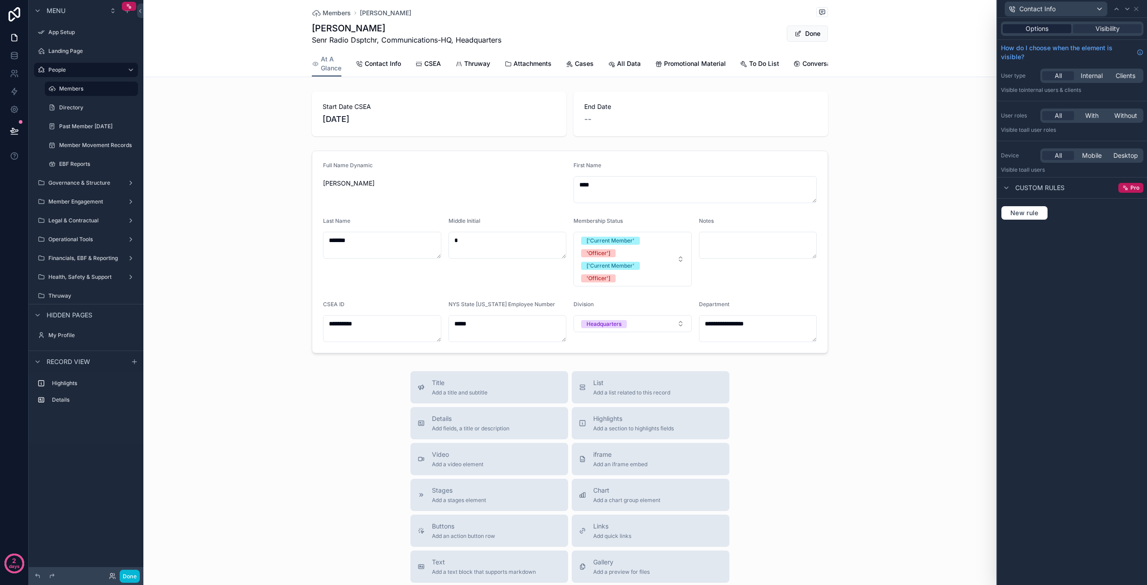
click at [1028, 31] on span "Options" at bounding box center [1036, 28] width 23 height 9
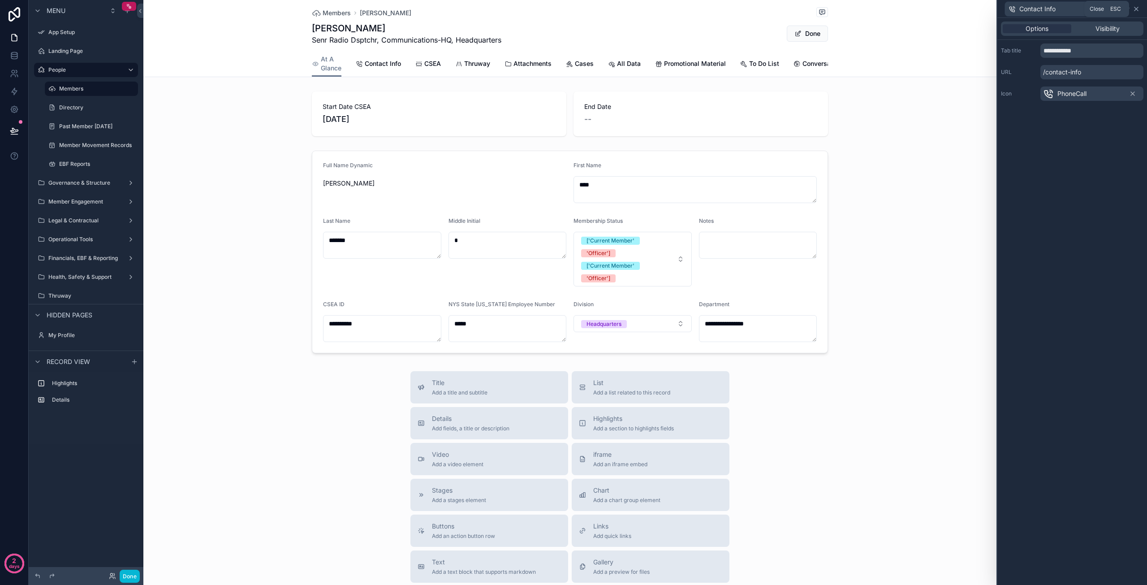
click at [1138, 9] on icon at bounding box center [1136, 8] width 7 height 7
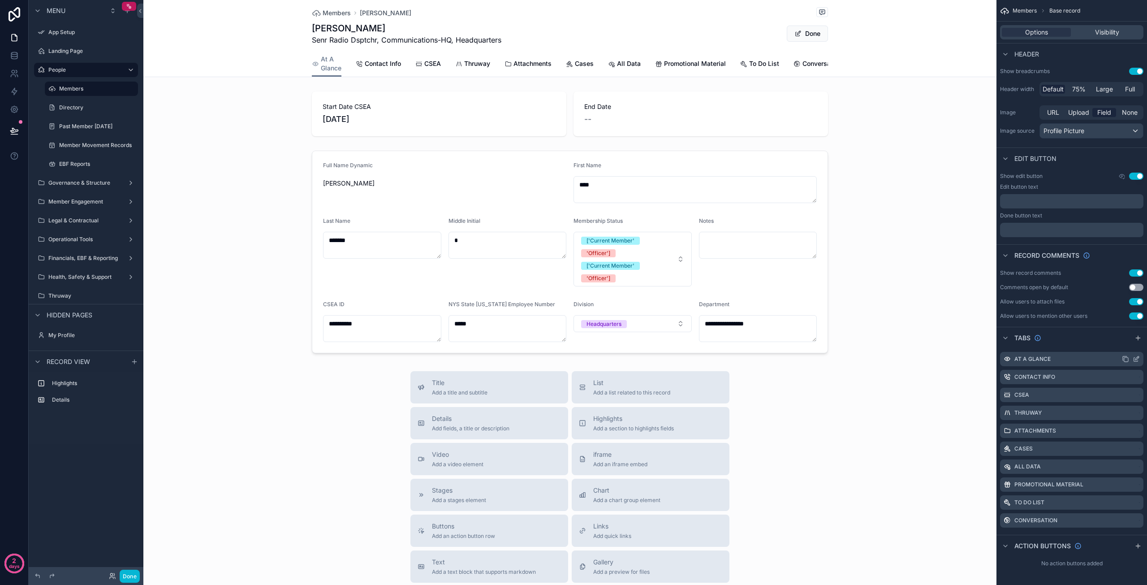
drag, startPoint x: 1093, startPoint y: 358, endPoint x: 1080, endPoint y: 357, distance: 13.1
click at [1080, 357] on div "At A Glance" at bounding box center [1071, 359] width 143 height 14
click at [1004, 337] on icon "scrollable content" at bounding box center [1005, 337] width 7 height 7
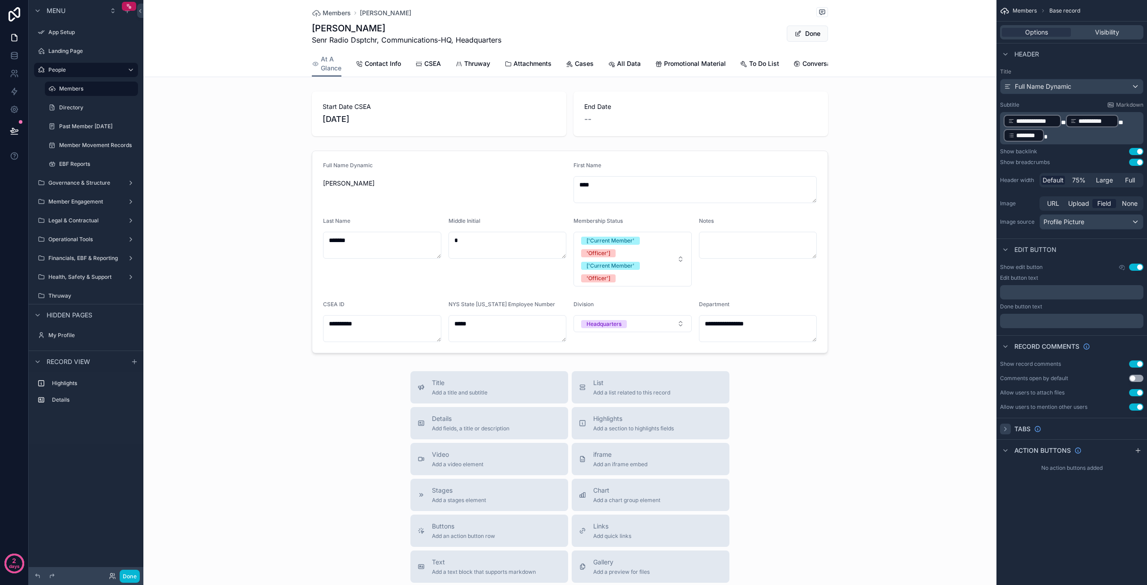
click at [1007, 429] on icon "scrollable content" at bounding box center [1005, 428] width 7 height 7
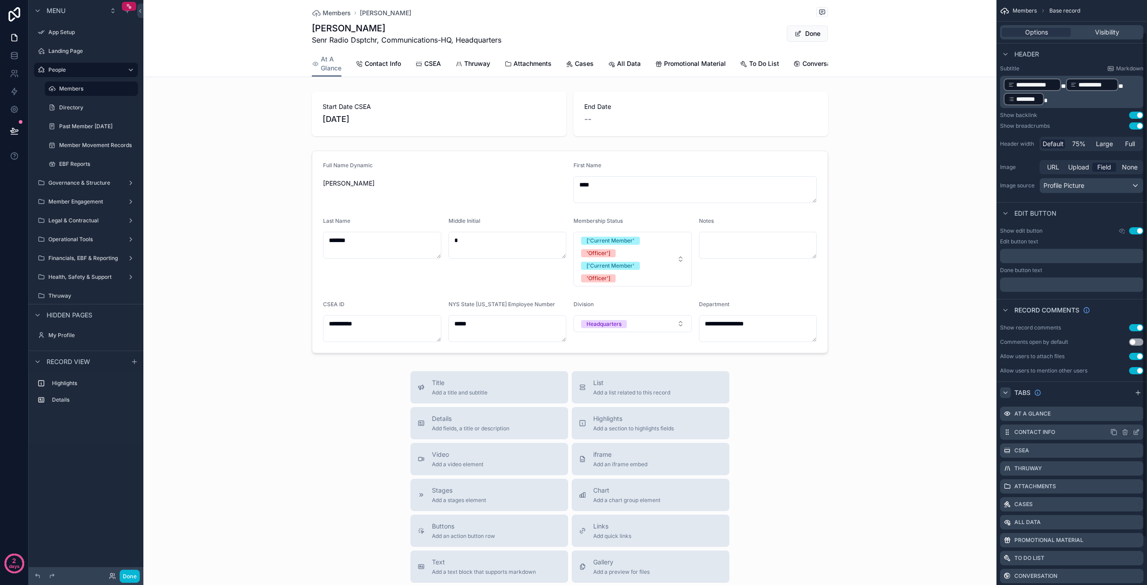
scroll to position [37, 0]
click at [368, 61] on span "Contact Info" at bounding box center [383, 63] width 36 height 9
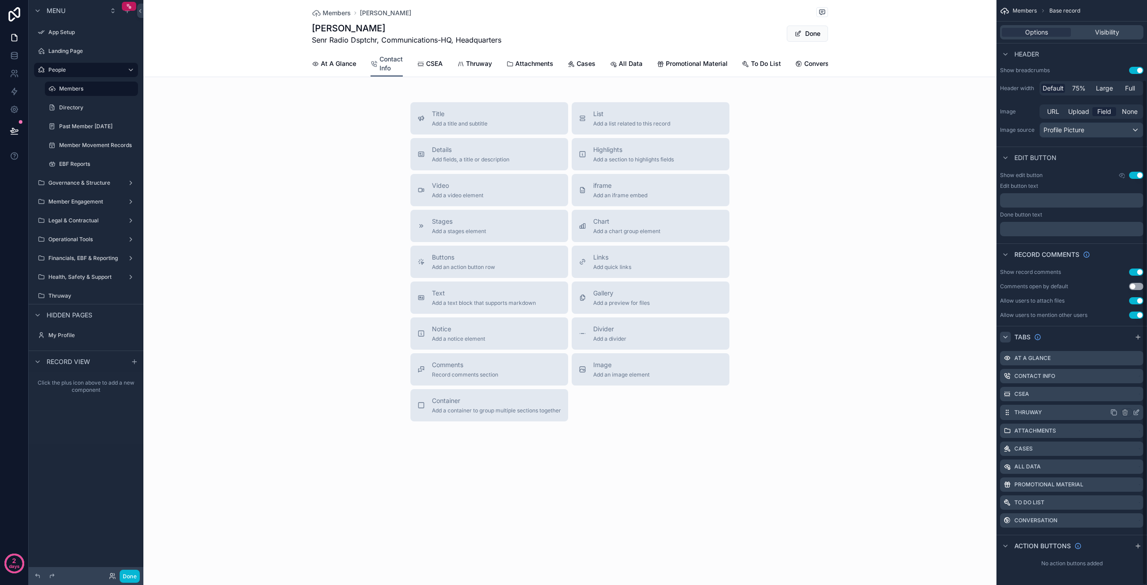
scroll to position [92, 0]
click at [1125, 412] on icon "scrollable content" at bounding box center [1125, 413] width 0 height 2
click at [1080, 429] on span "Remove tab and contents" at bounding box center [1094, 426] width 76 height 11
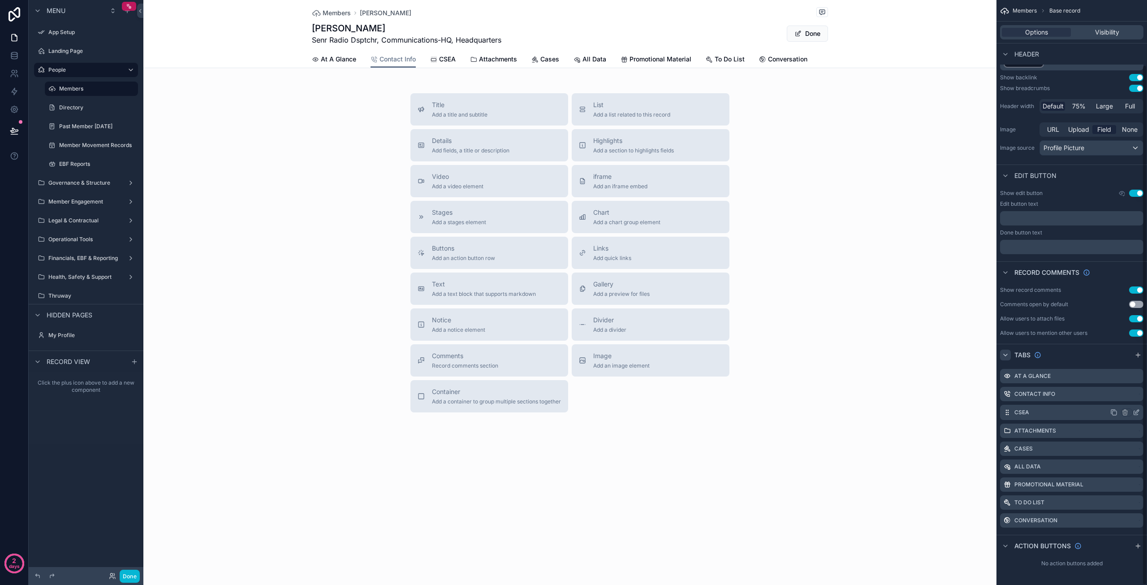
scroll to position [74, 0]
click at [1020, 414] on label "CSEA" at bounding box center [1021, 412] width 15 height 7
click at [1138, 412] on icon "scrollable content" at bounding box center [1136, 412] width 7 height 7
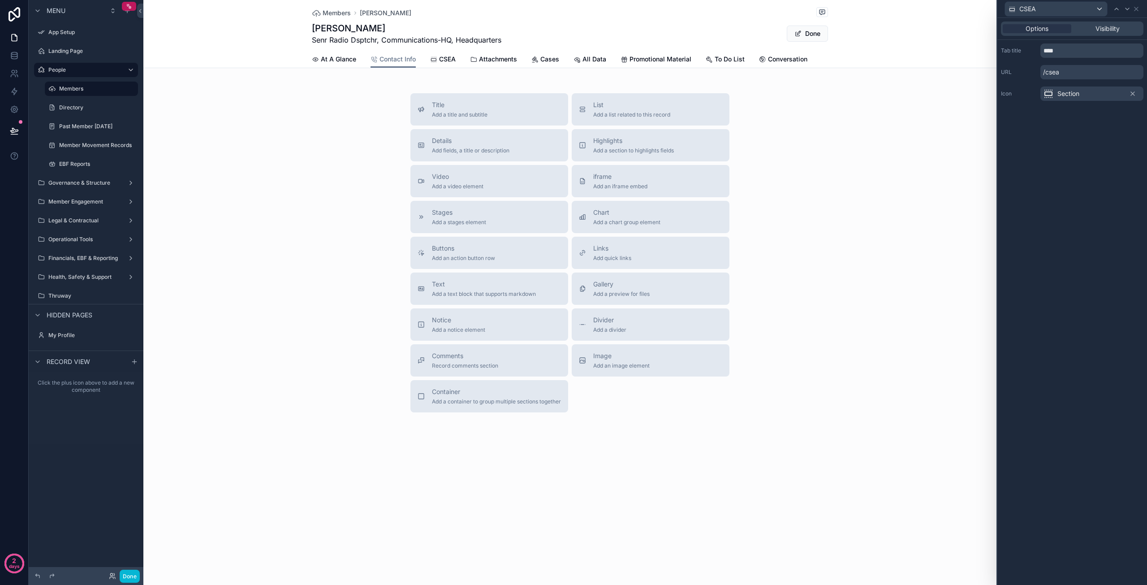
scroll to position [73, 0]
drag, startPoint x: 1072, startPoint y: 50, endPoint x: 1028, endPoint y: 50, distance: 43.5
click at [1028, 50] on div "Tab title ****" at bounding box center [1072, 50] width 142 height 14
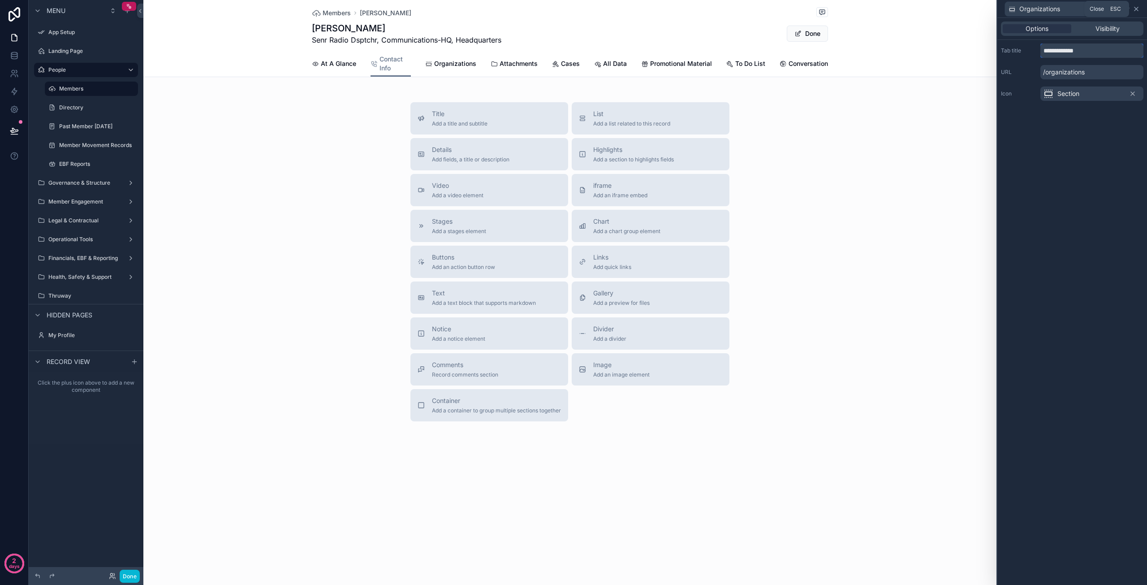
type input "**********"
click at [1136, 9] on icon at bounding box center [1136, 9] width 4 height 4
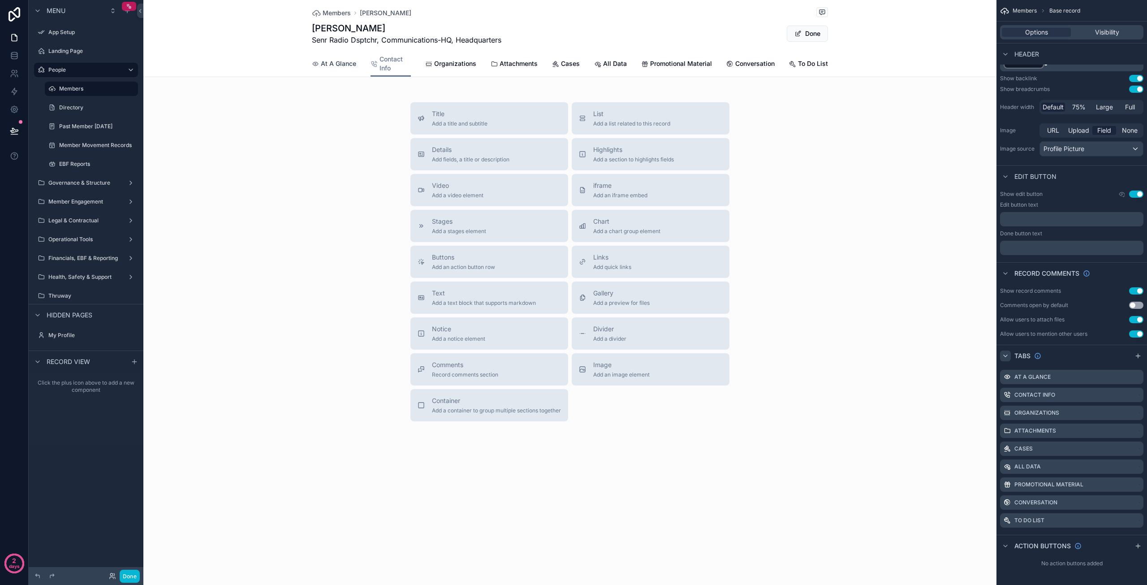
click at [331, 64] on span "At A Glance" at bounding box center [338, 63] width 35 height 9
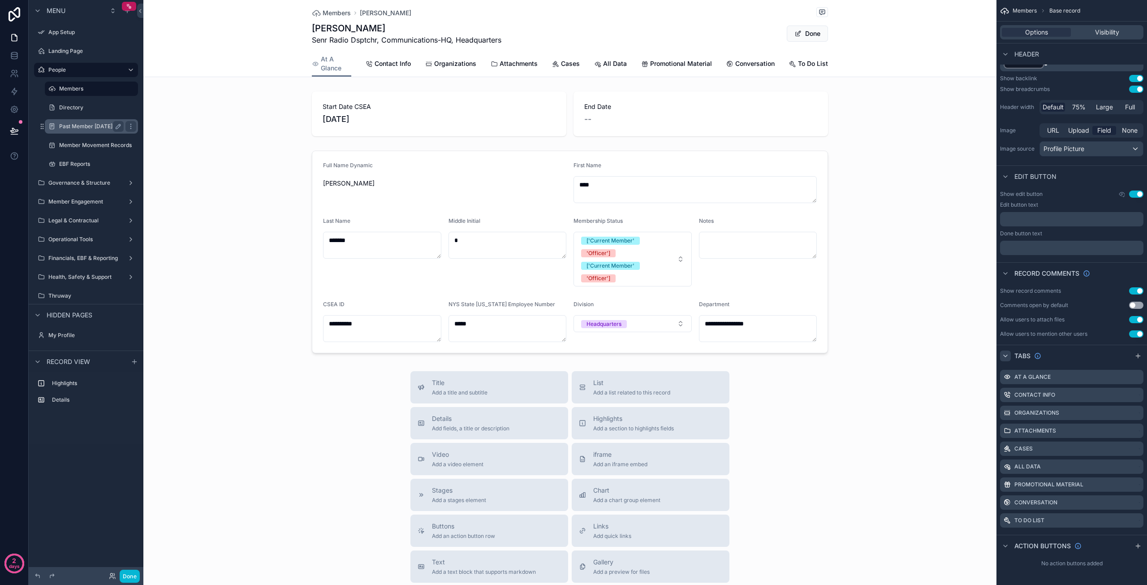
click at [77, 125] on label "Past Member [DATE]" at bounding box center [89, 126] width 61 height 7
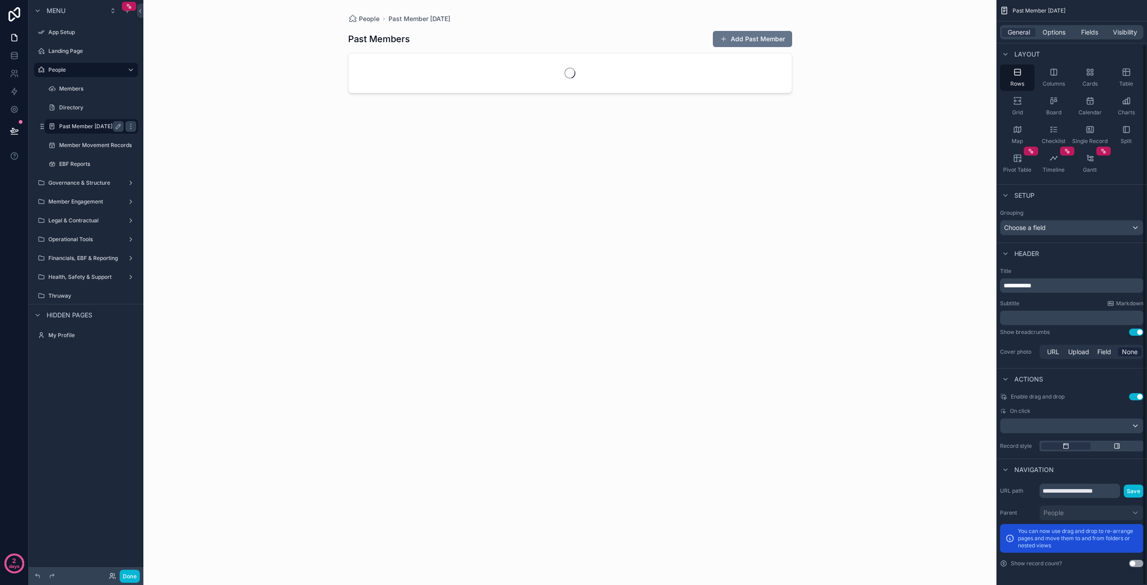
scroll to position [47, 0]
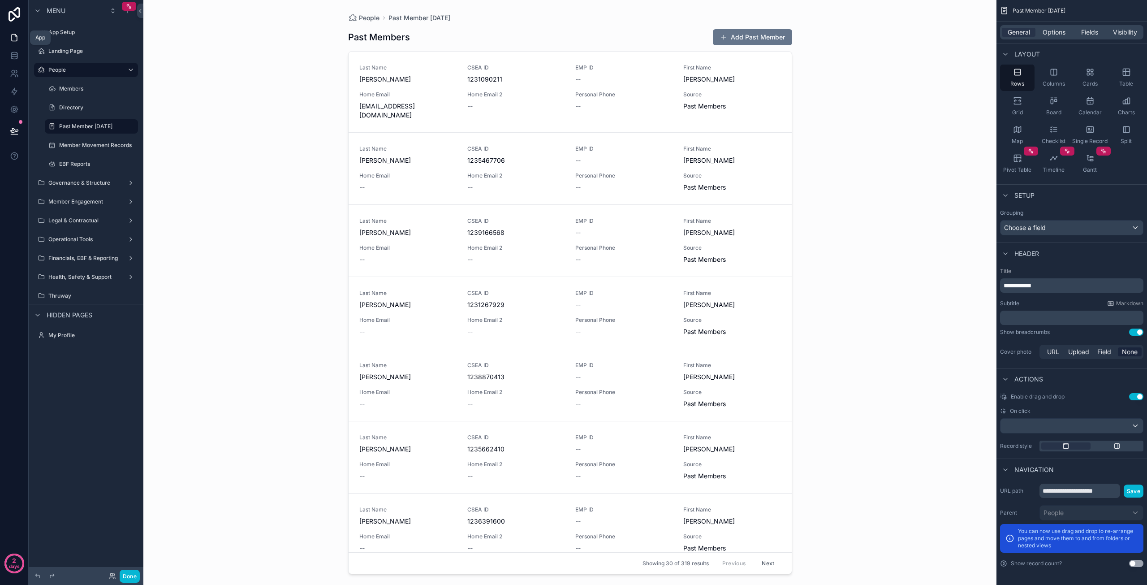
click at [15, 34] on icon at bounding box center [14, 37] width 9 height 9
click at [129, 13] on icon "scrollable content" at bounding box center [127, 10] width 7 height 7
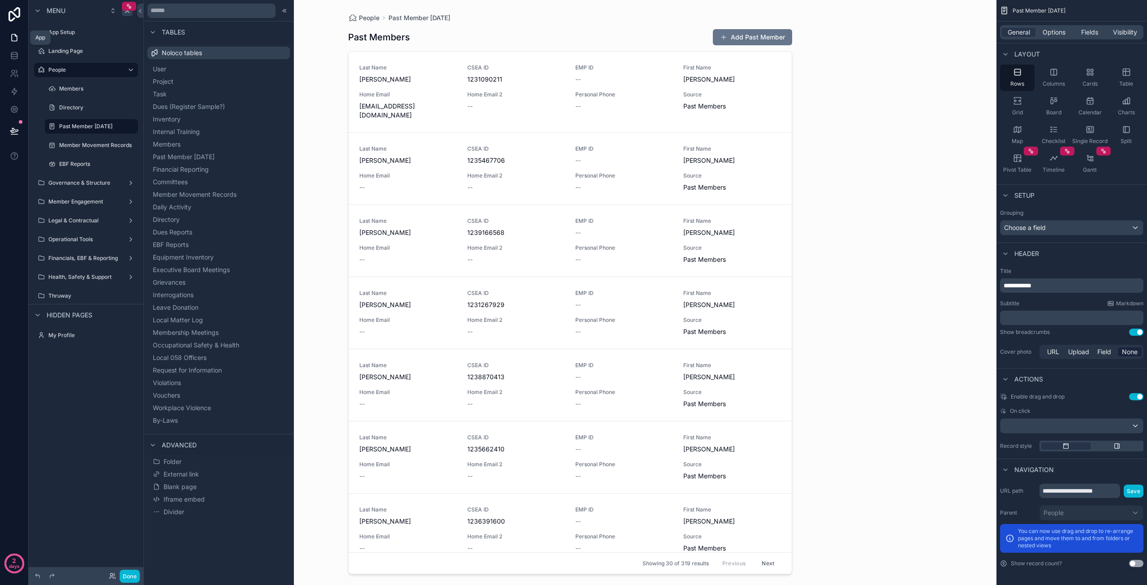
click at [16, 39] on icon at bounding box center [14, 37] width 9 height 9
click at [15, 13] on icon at bounding box center [14, 14] width 18 height 14
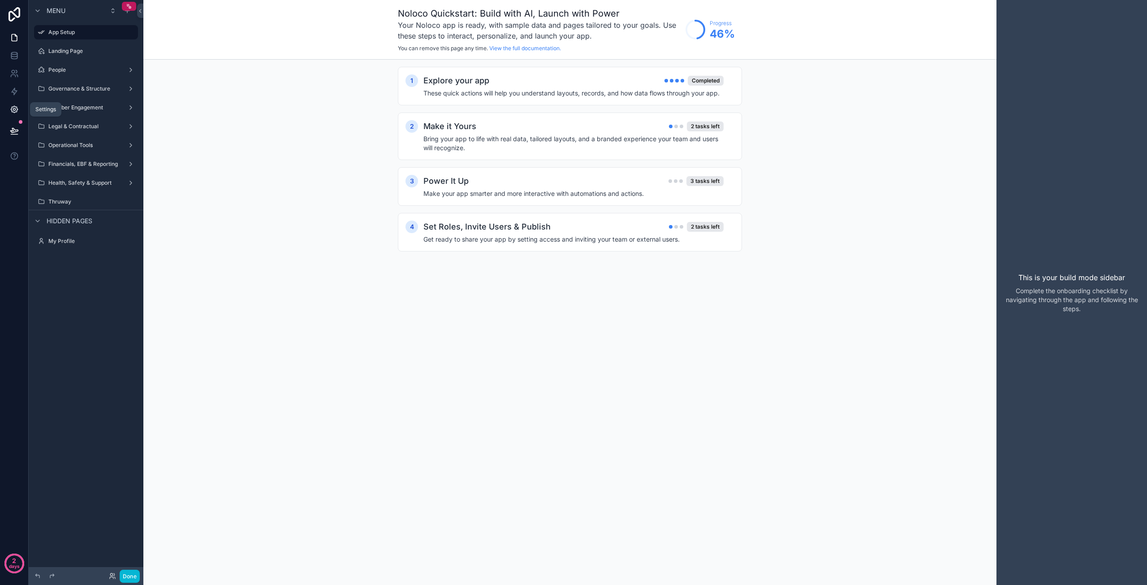
click at [16, 107] on icon at bounding box center [14, 109] width 7 height 7
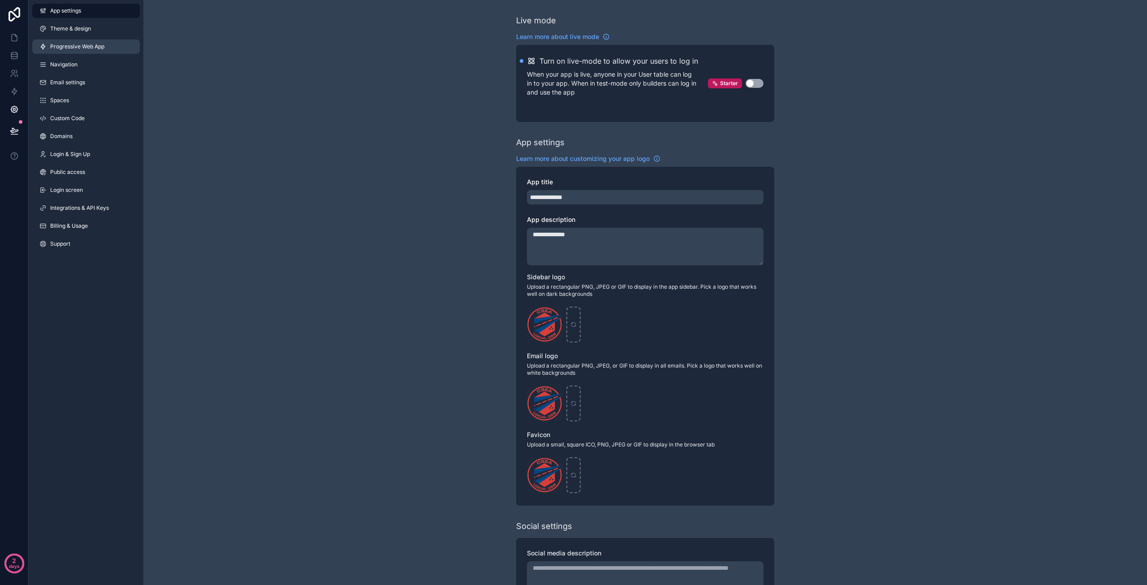
click at [95, 45] on span "Progressive Web App" at bounding box center [77, 46] width 54 height 7
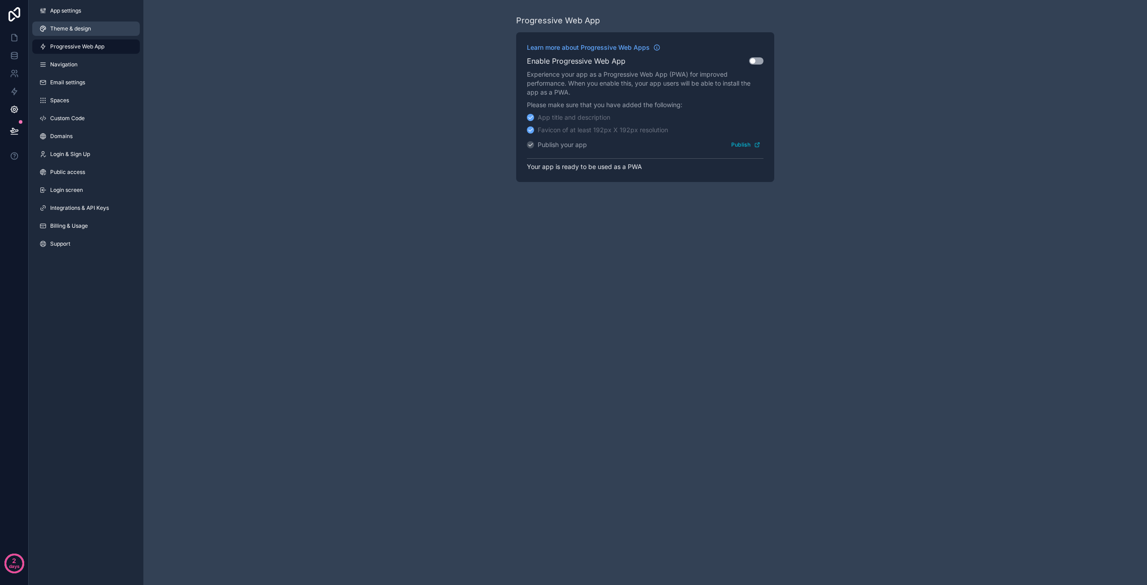
click at [73, 27] on span "Theme & design" at bounding box center [70, 28] width 41 height 7
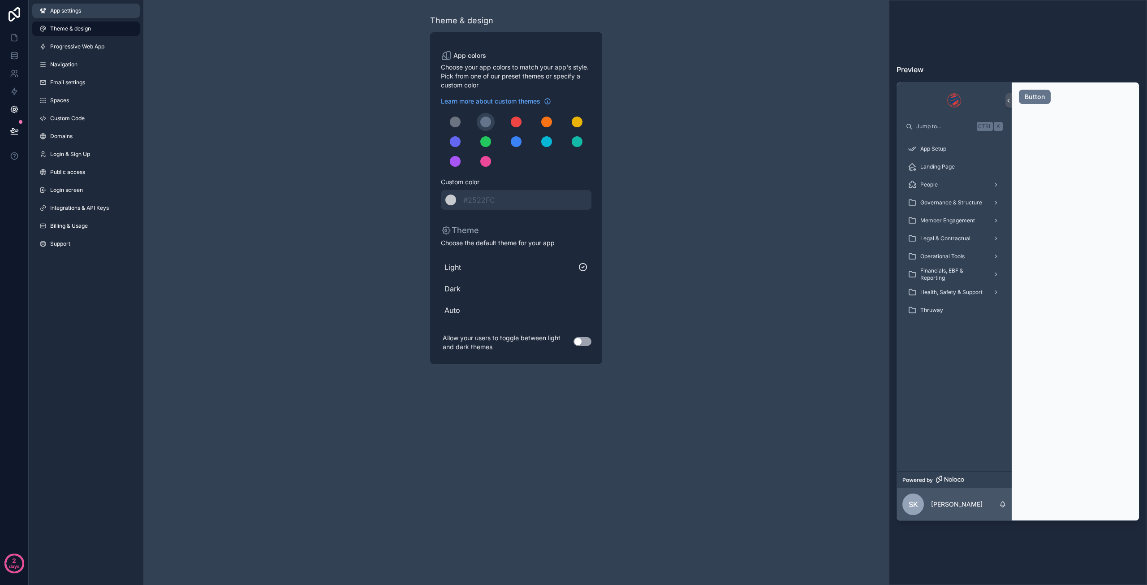
click at [72, 14] on span "App settings" at bounding box center [65, 10] width 31 height 7
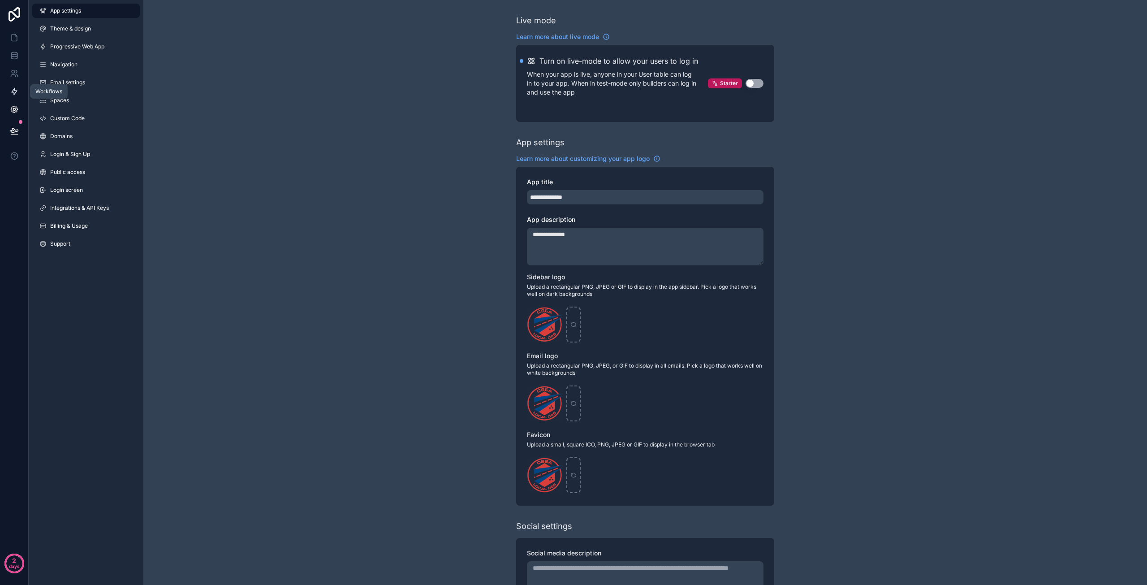
click at [17, 90] on icon at bounding box center [14, 91] width 9 height 9
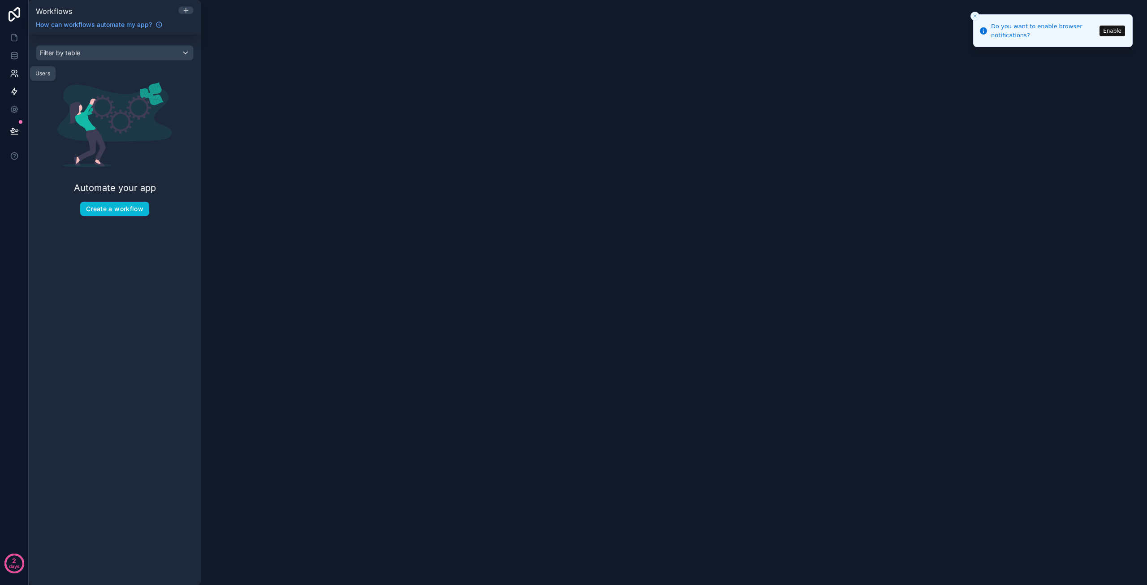
click at [17, 75] on icon at bounding box center [17, 76] width 1 height 2
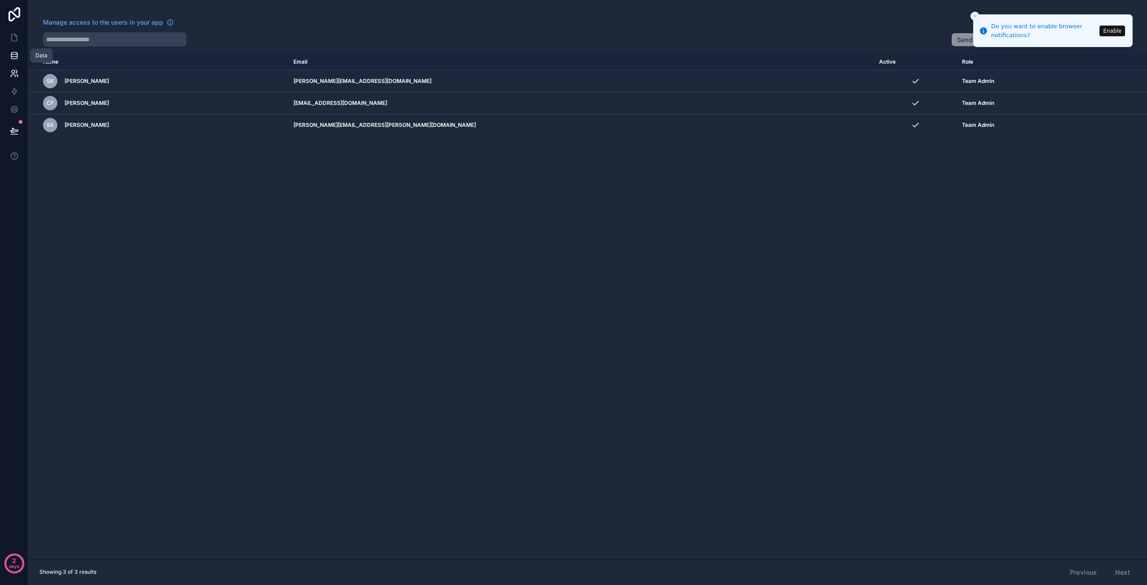
click at [11, 54] on icon at bounding box center [14, 55] width 6 height 4
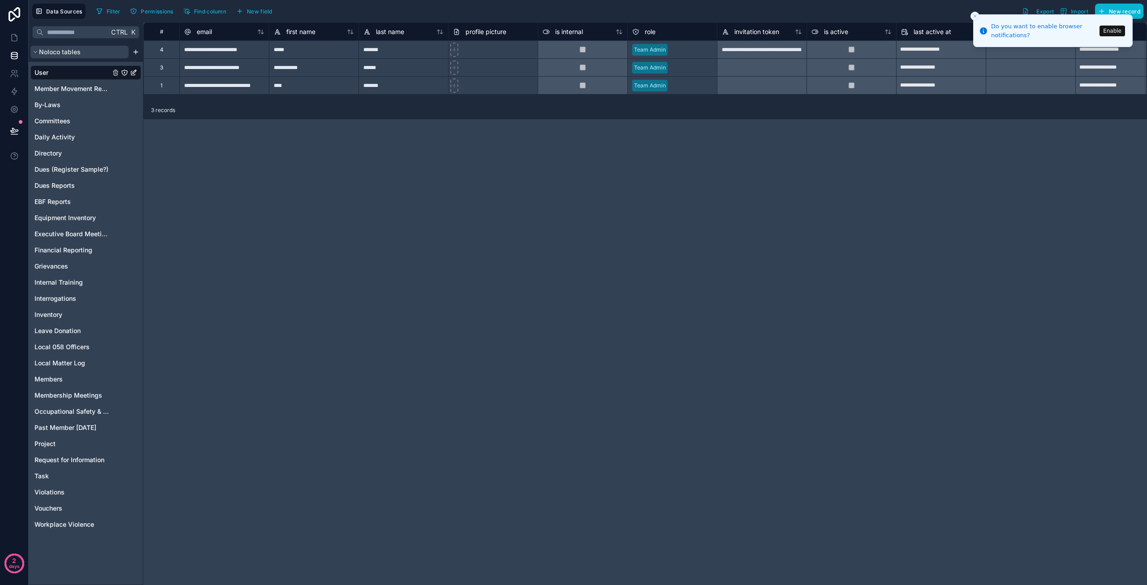
click at [35, 50] on icon "scrollable content" at bounding box center [35, 51] width 5 height 5
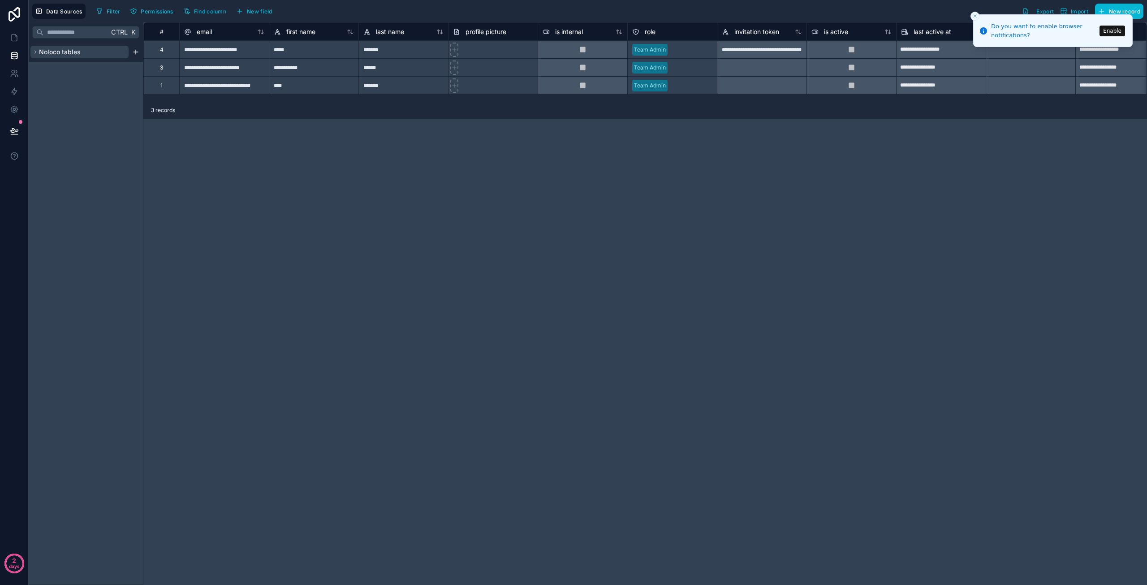
click at [35, 50] on icon "scrollable content" at bounding box center [35, 51] width 5 height 5
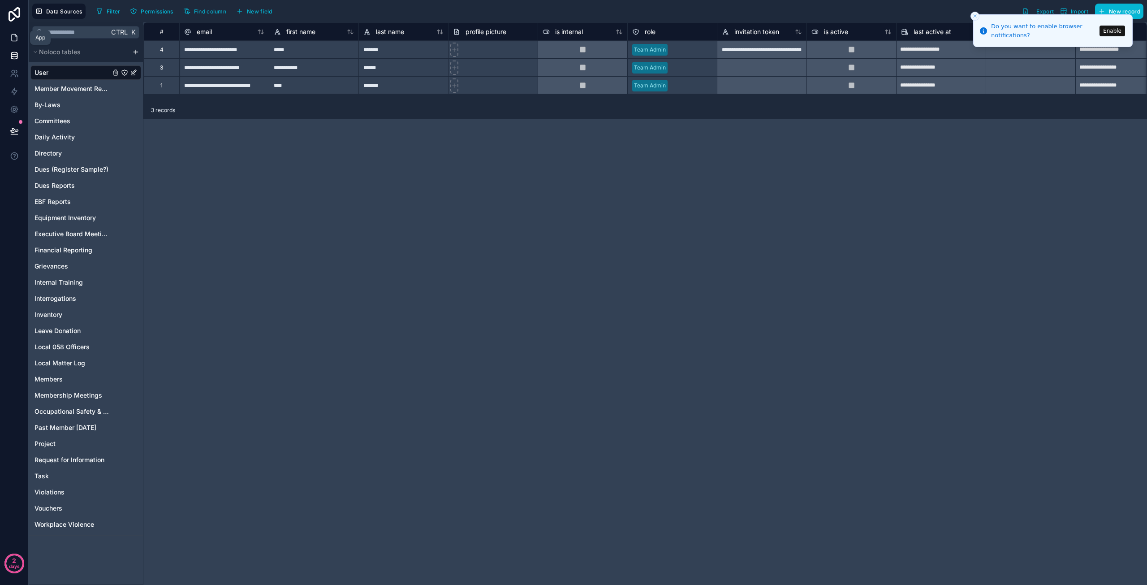
click at [14, 37] on icon at bounding box center [14, 37] width 9 height 9
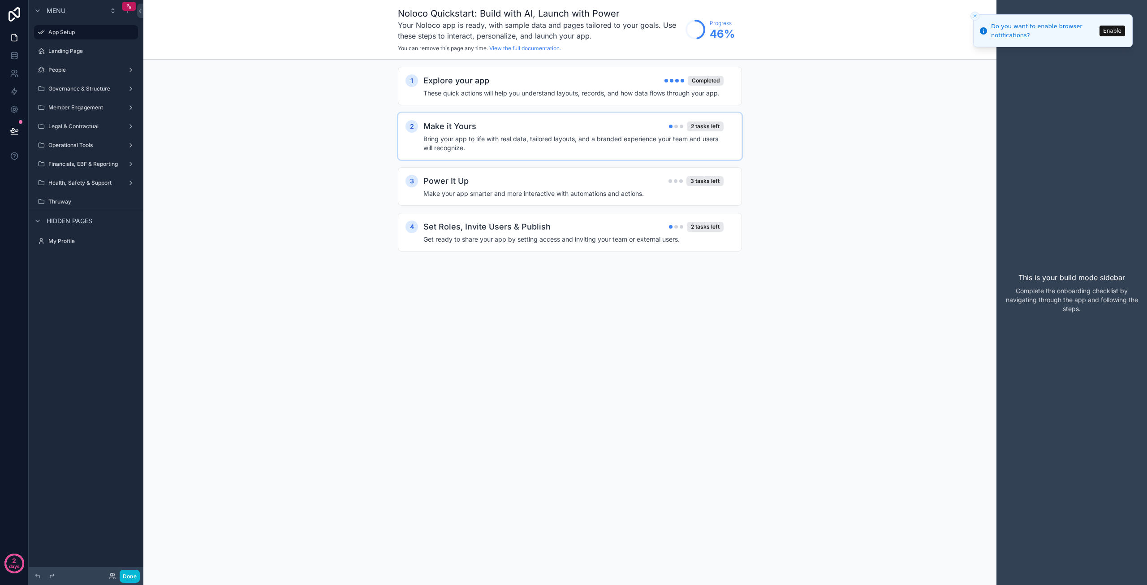
click at [575, 150] on h4 "Bring your app to life with real data, tailored layouts, and a branded experien…" at bounding box center [573, 143] width 300 height 18
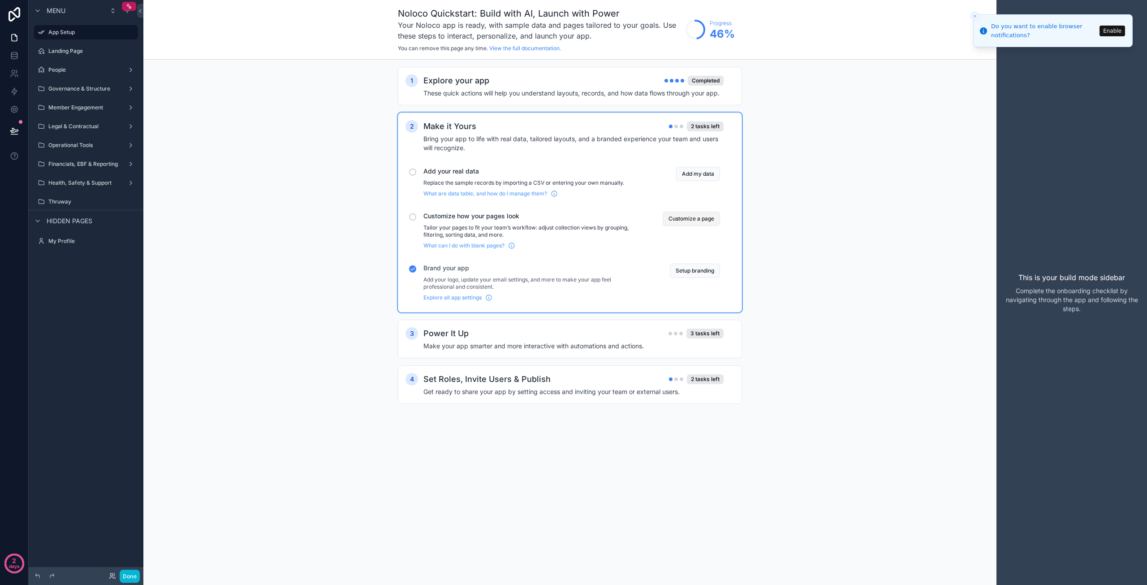
click at [681, 218] on button "Customize a page" at bounding box center [691, 218] width 57 height 14
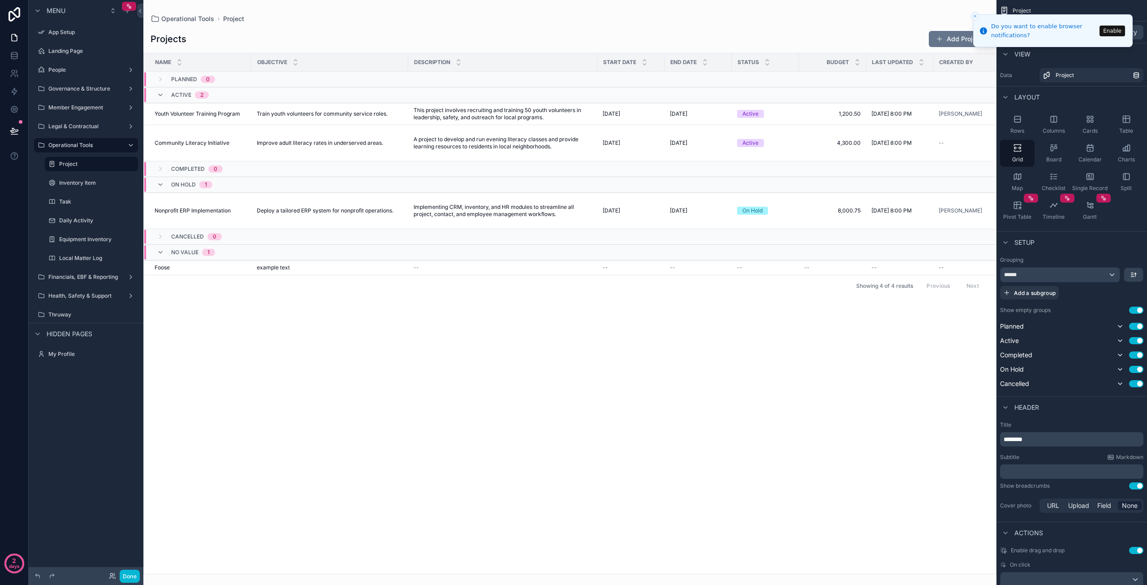
click at [978, 15] on button "Close toast" at bounding box center [974, 16] width 9 height 9
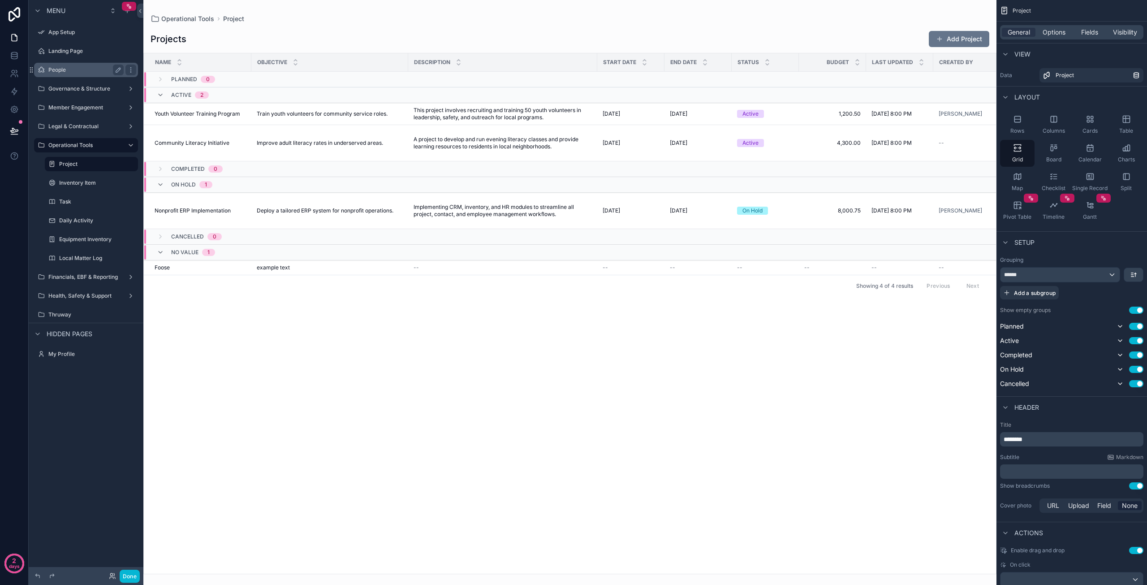
click at [67, 73] on label "People" at bounding box center [84, 69] width 72 height 7
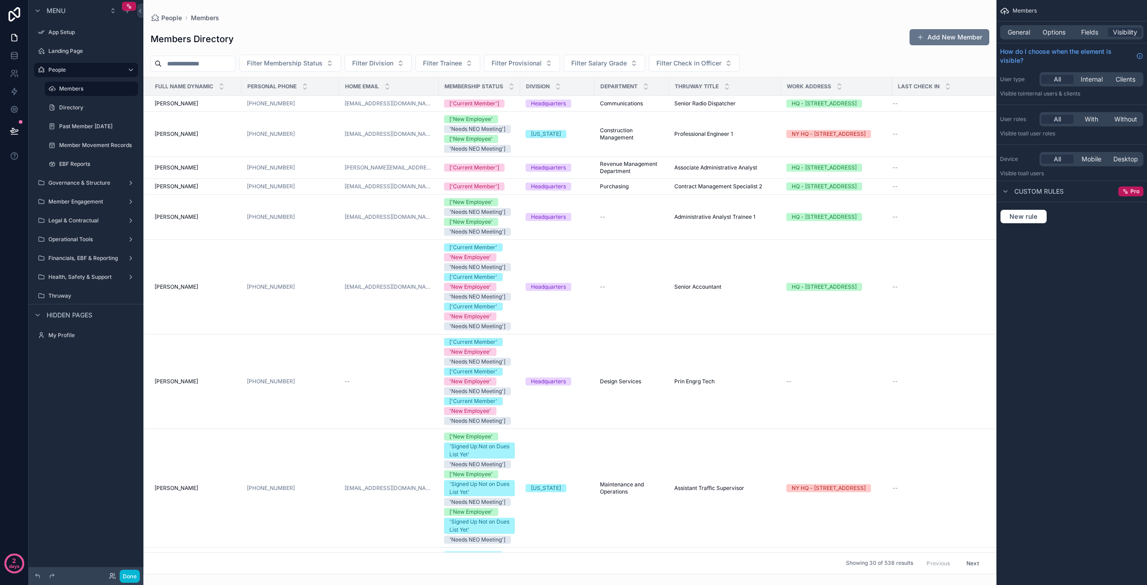
click at [315, 108] on div "scrollable content" at bounding box center [569, 292] width 853 height 585
click at [311, 107] on div "[PHONE_NUMBER]" at bounding box center [290, 103] width 87 height 7
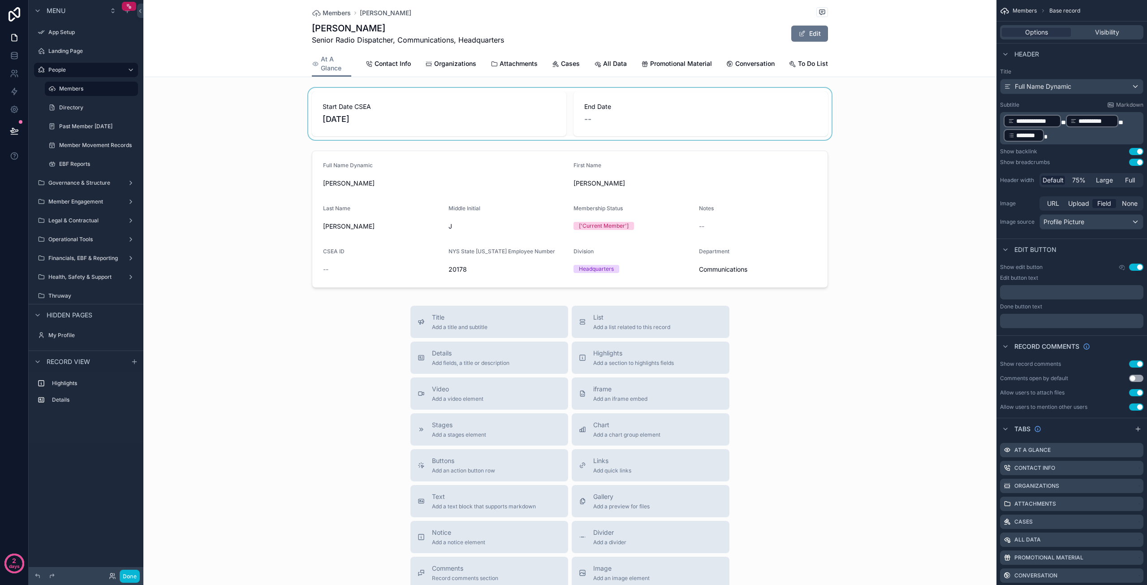
click at [476, 117] on div "scrollable content" at bounding box center [569, 114] width 853 height 52
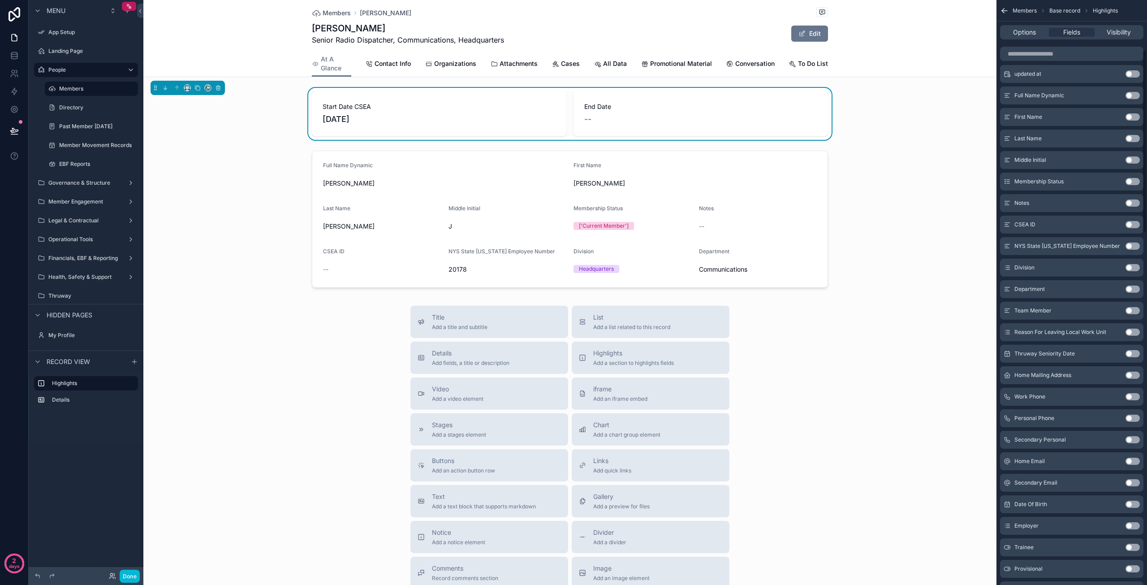
scroll to position [134, 0]
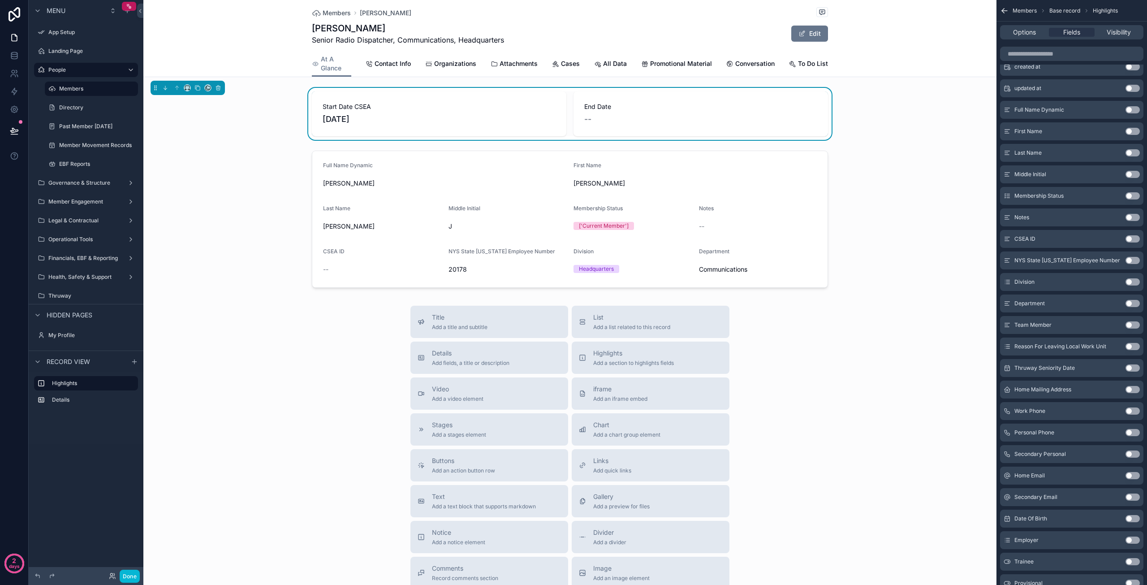
click at [1131, 195] on button "Use setting" at bounding box center [1132, 195] width 14 height 7
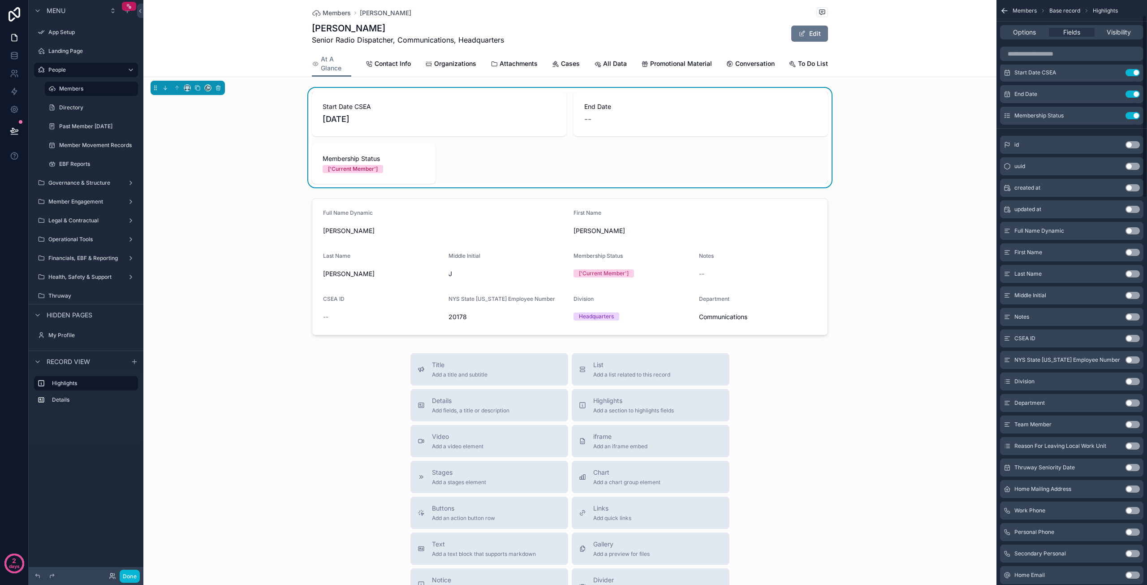
scroll to position [0, 0]
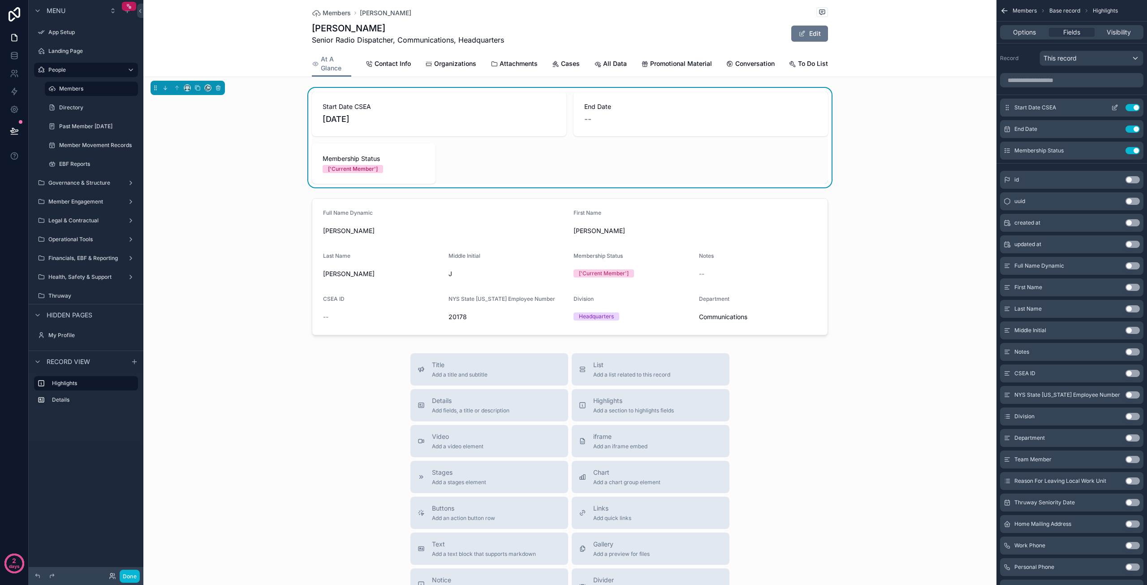
click at [1132, 106] on button "Use setting" at bounding box center [1132, 107] width 14 height 7
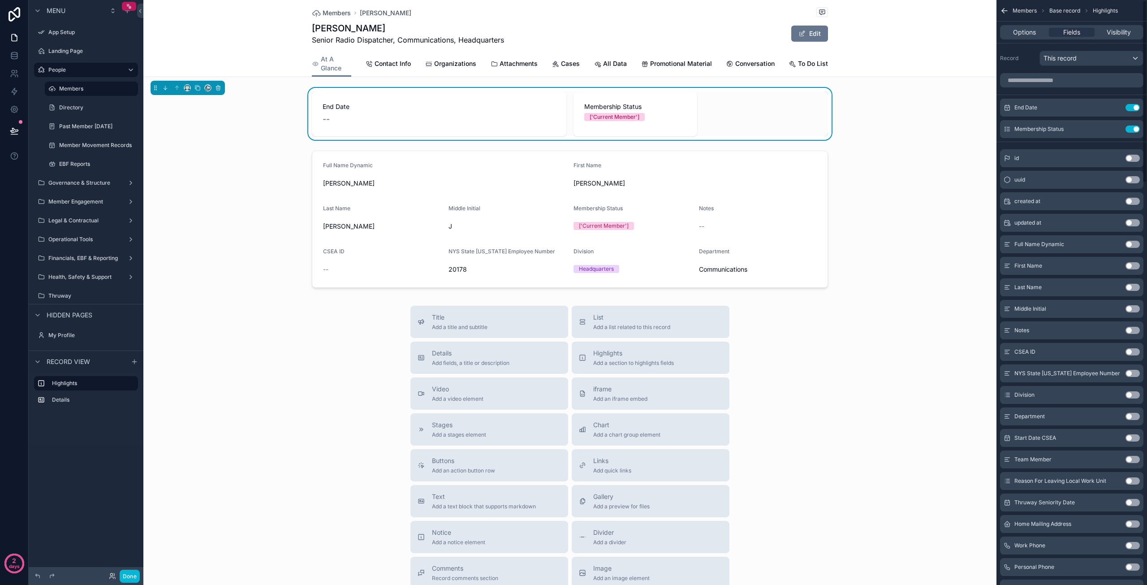
click at [1132, 106] on button "Use setting" at bounding box center [1132, 107] width 14 height 7
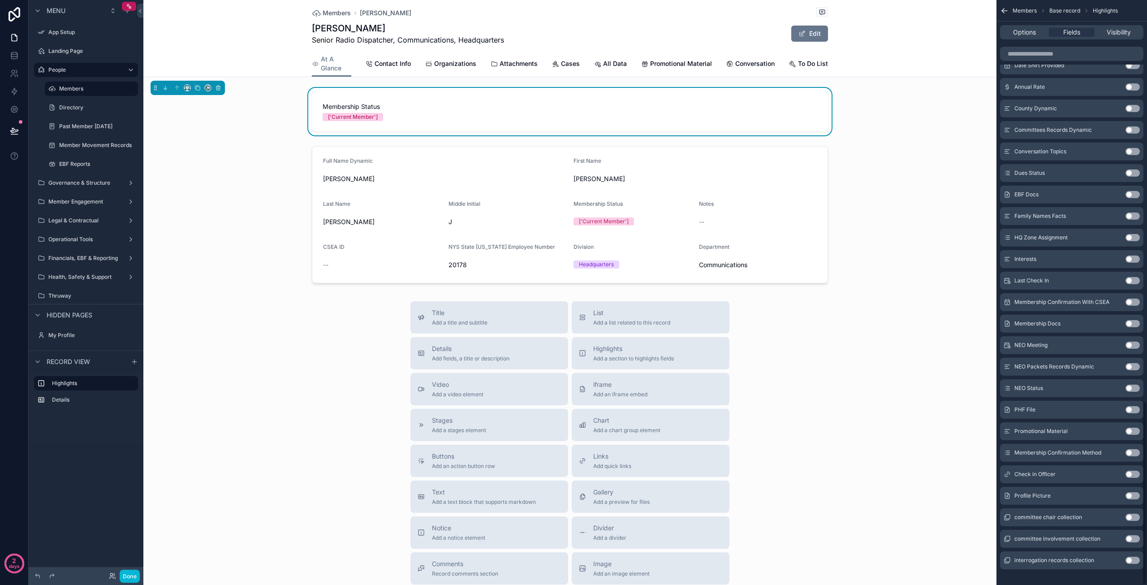
scroll to position [1285, 0]
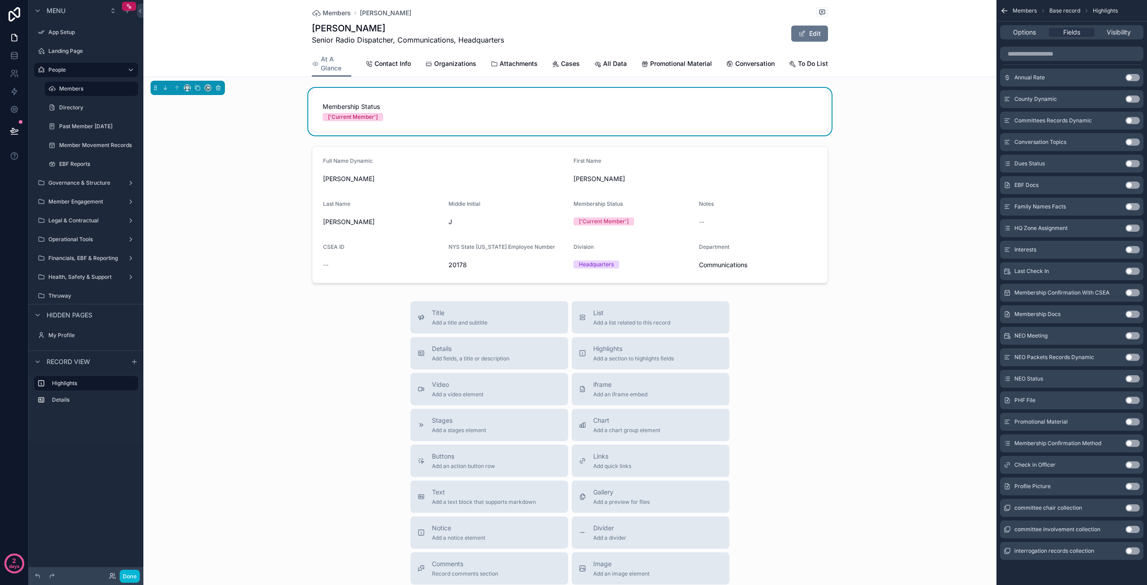
click at [1133, 271] on button "Use setting" at bounding box center [1132, 270] width 14 height 7
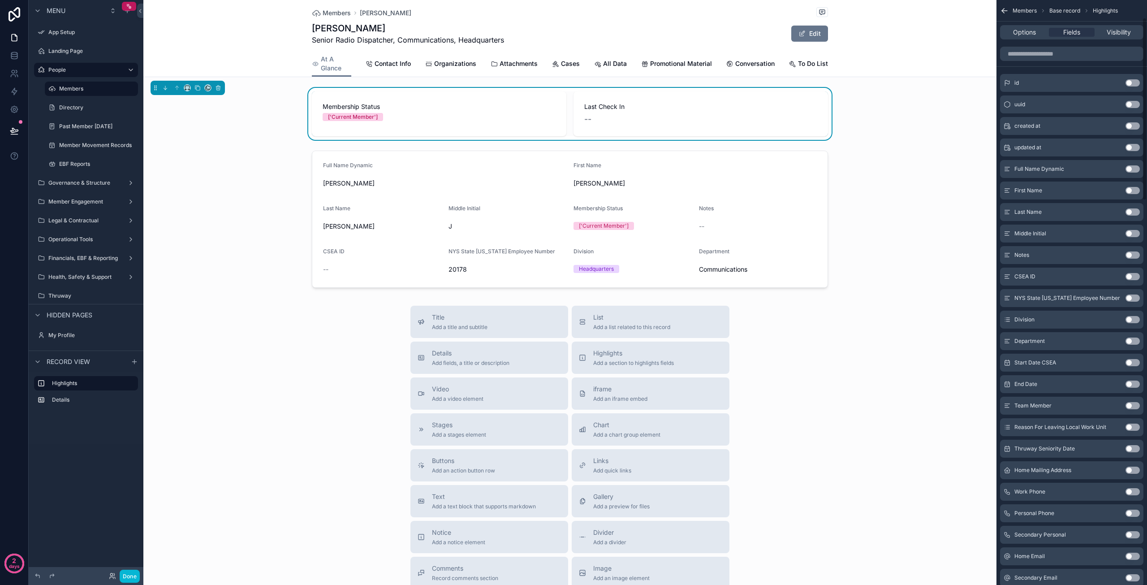
scroll to position [0, 0]
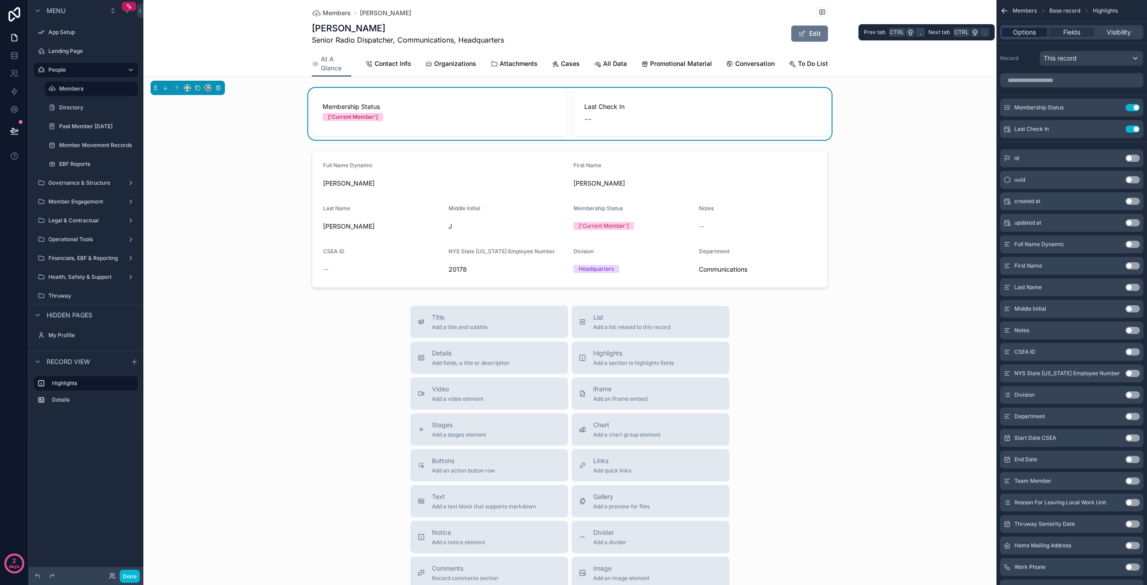
click at [1020, 32] on span "Options" at bounding box center [1024, 32] width 23 height 9
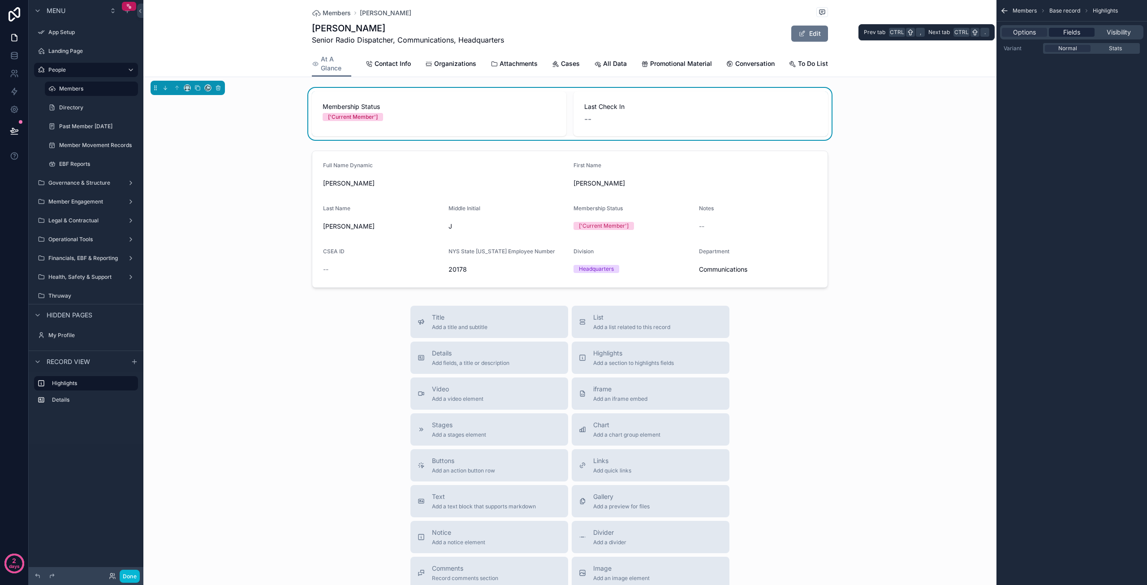
click at [1073, 34] on span "Fields" at bounding box center [1071, 32] width 17 height 9
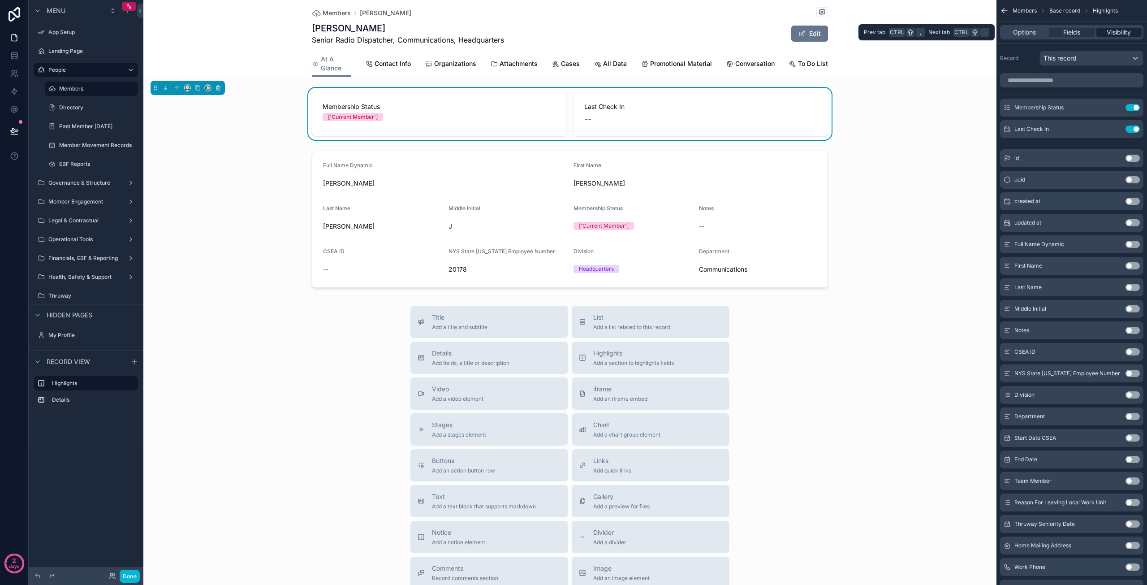
click at [1116, 28] on span "Visibility" at bounding box center [1119, 32] width 24 height 9
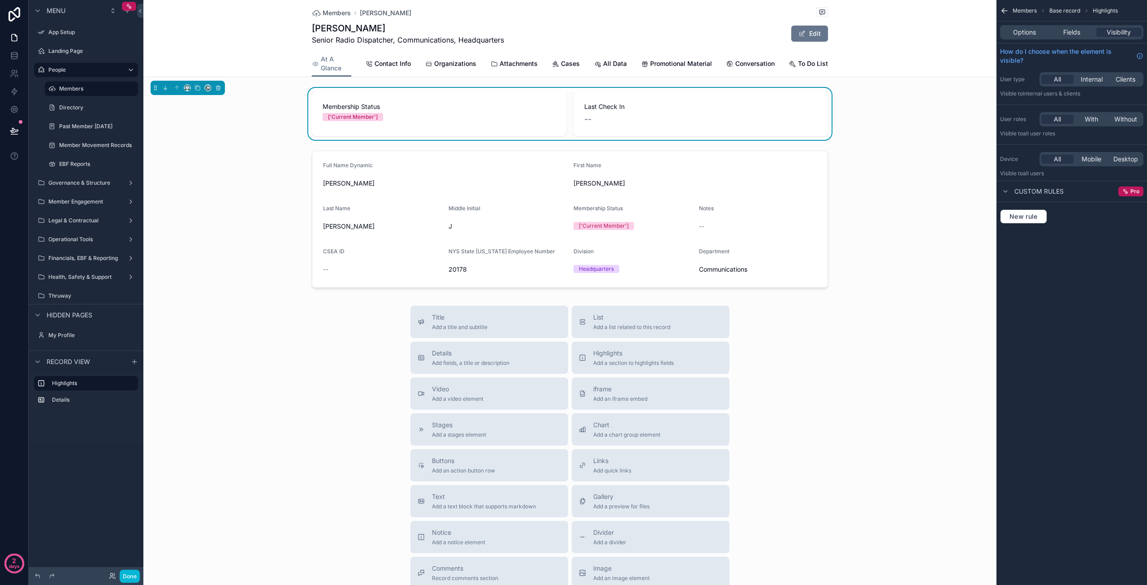
click at [736, 32] on div "[PERSON_NAME] Senior Radio Dispatcher, Communications, Headquarters Edit" at bounding box center [570, 33] width 516 height 23
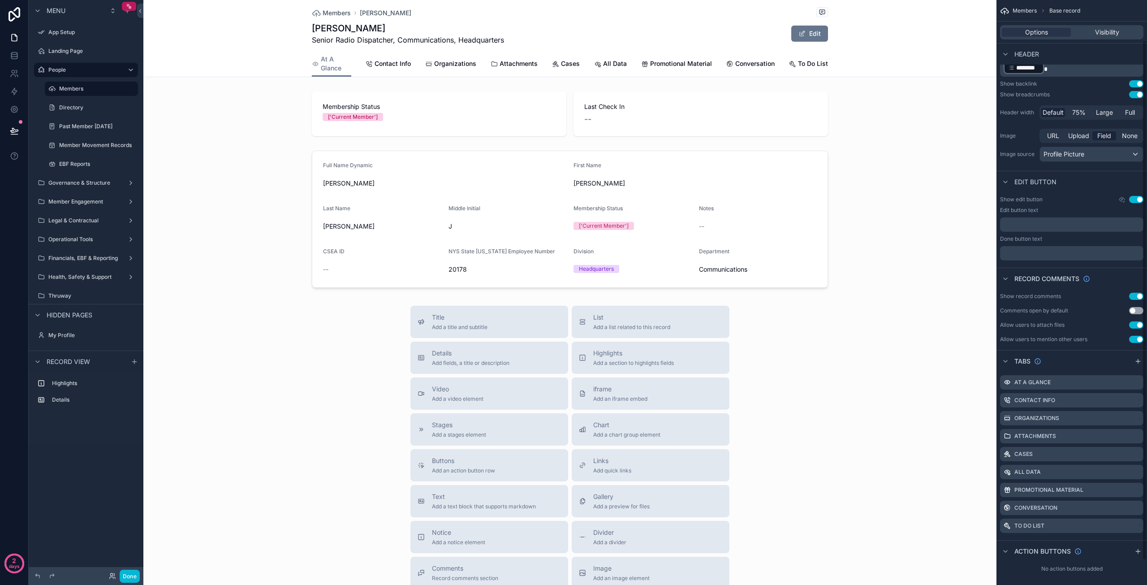
scroll to position [73, 0]
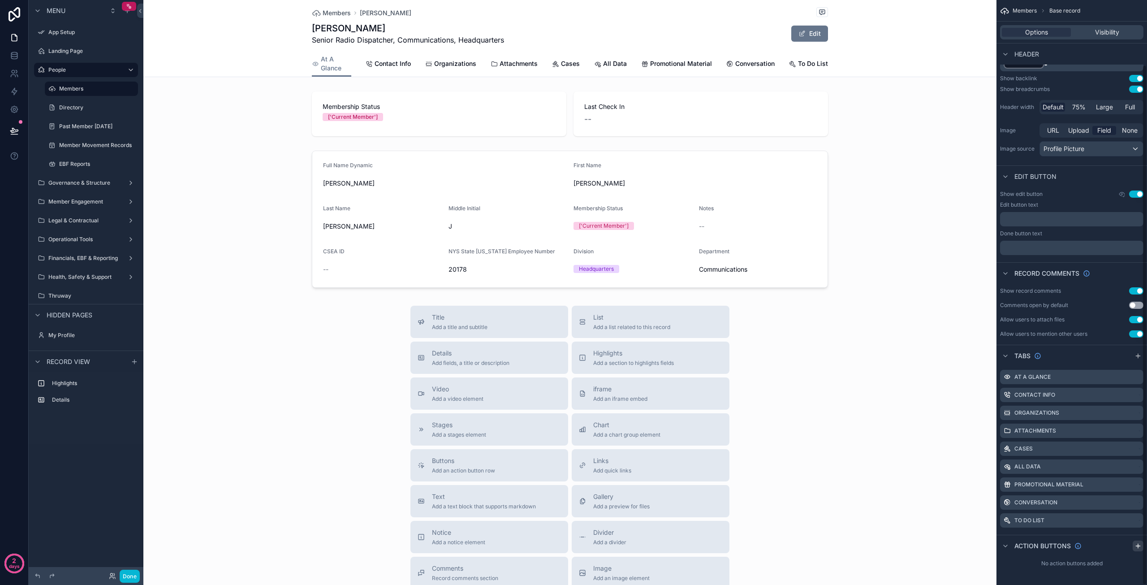
click at [1138, 544] on icon "scrollable content" at bounding box center [1137, 545] width 7 height 7
click at [1094, 567] on icon "scrollable content" at bounding box center [1096, 566] width 4 height 4
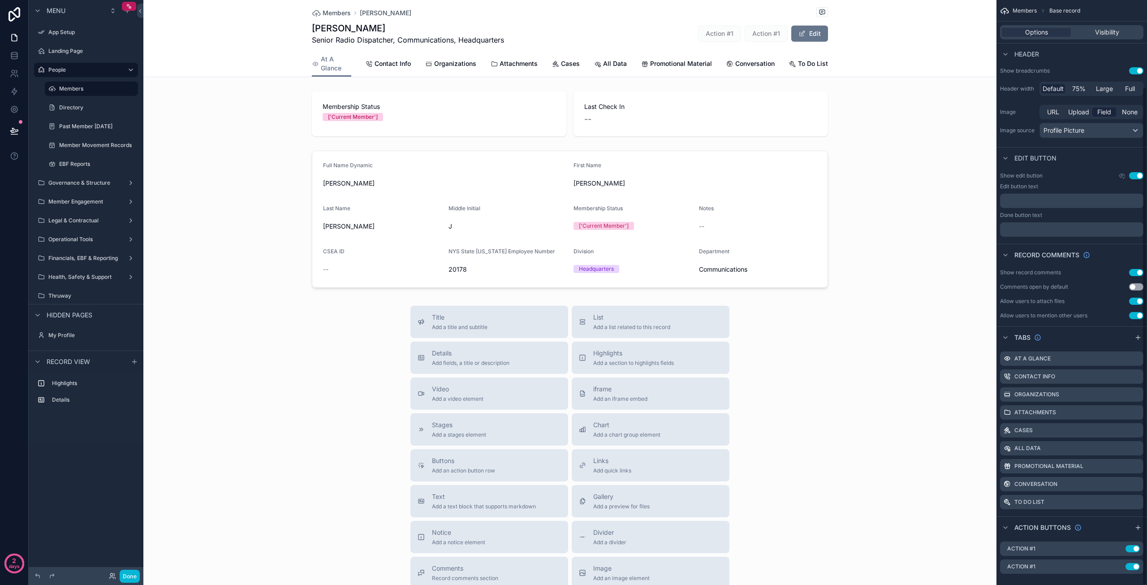
scroll to position [102, 0]
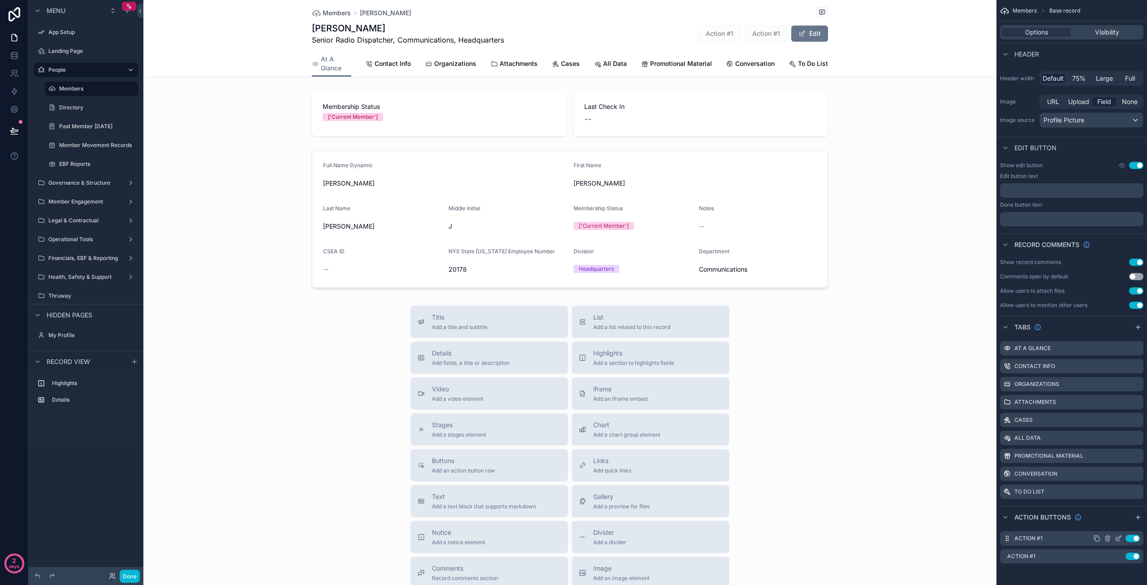
click at [1120, 539] on icon "scrollable content" at bounding box center [1118, 537] width 7 height 7
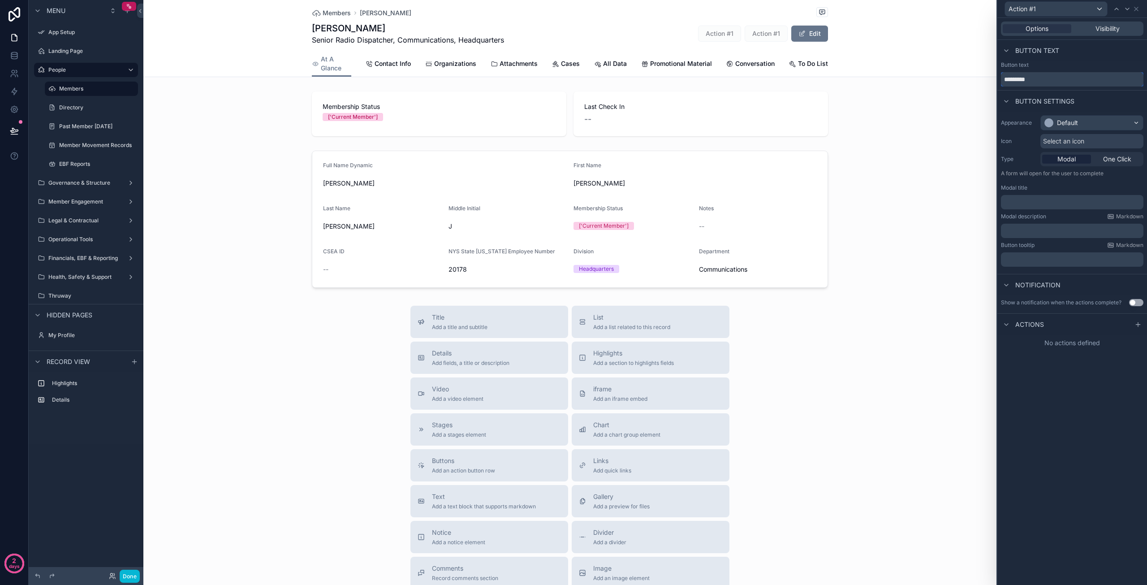
drag, startPoint x: 1038, startPoint y: 76, endPoint x: 978, endPoint y: 73, distance: 59.6
click at [978, 73] on div "Action #1 Options Visibility Button text Button text ********* Button settings …" at bounding box center [573, 292] width 1147 height 585
type input "**********"
click at [1025, 203] on p "﻿" at bounding box center [1072, 202] width 137 height 9
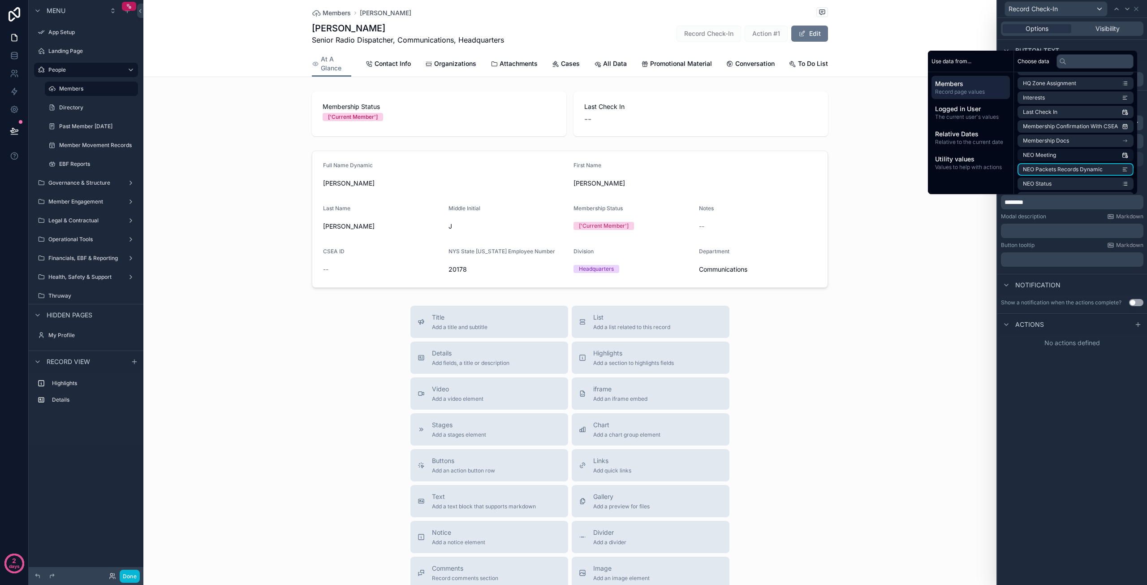
scroll to position [866, 0]
click at [1067, 134] on li "Last Check In" at bounding box center [1075, 134] width 116 height 13
click at [1049, 231] on p "﻿" at bounding box center [1072, 234] width 137 height 9
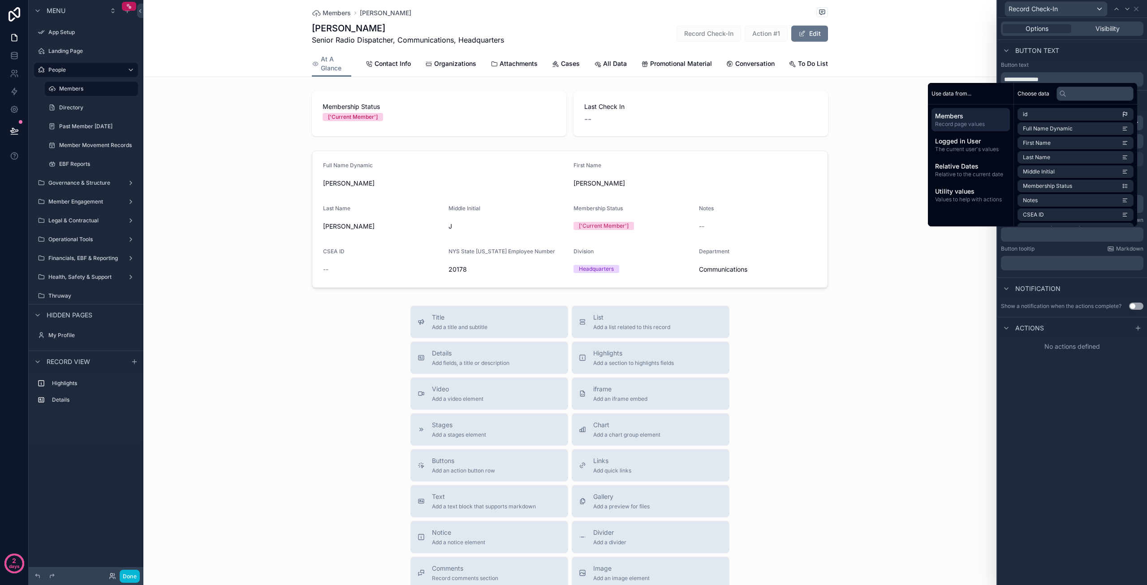
click at [1053, 265] on p "﻿" at bounding box center [1072, 263] width 137 height 9
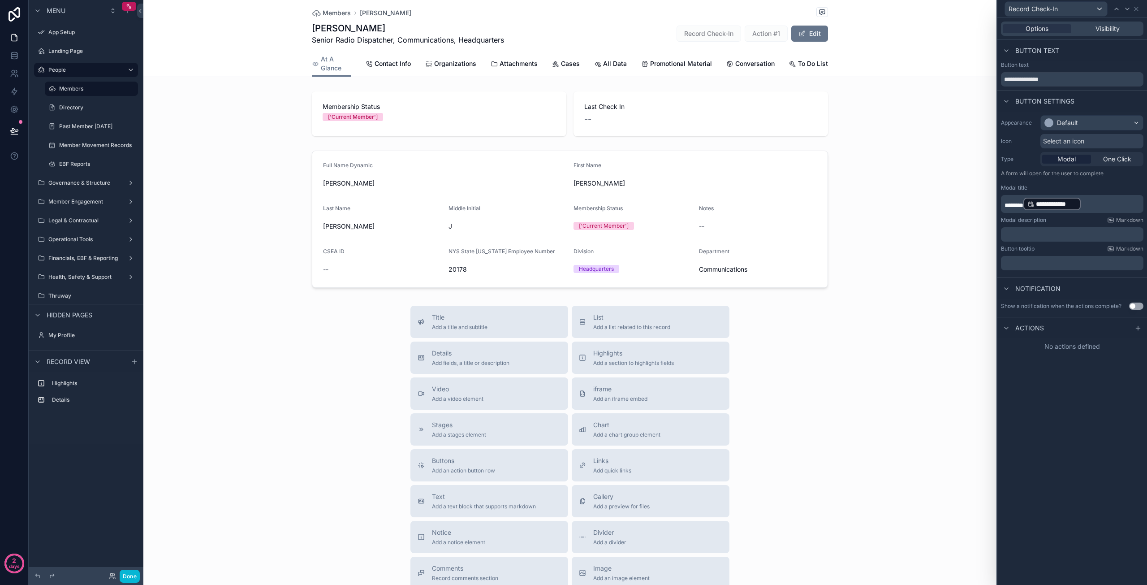
click at [1079, 434] on div "**********" at bounding box center [1072, 301] width 150 height 567
click at [1099, 209] on p "**********" at bounding box center [1072, 204] width 137 height 14
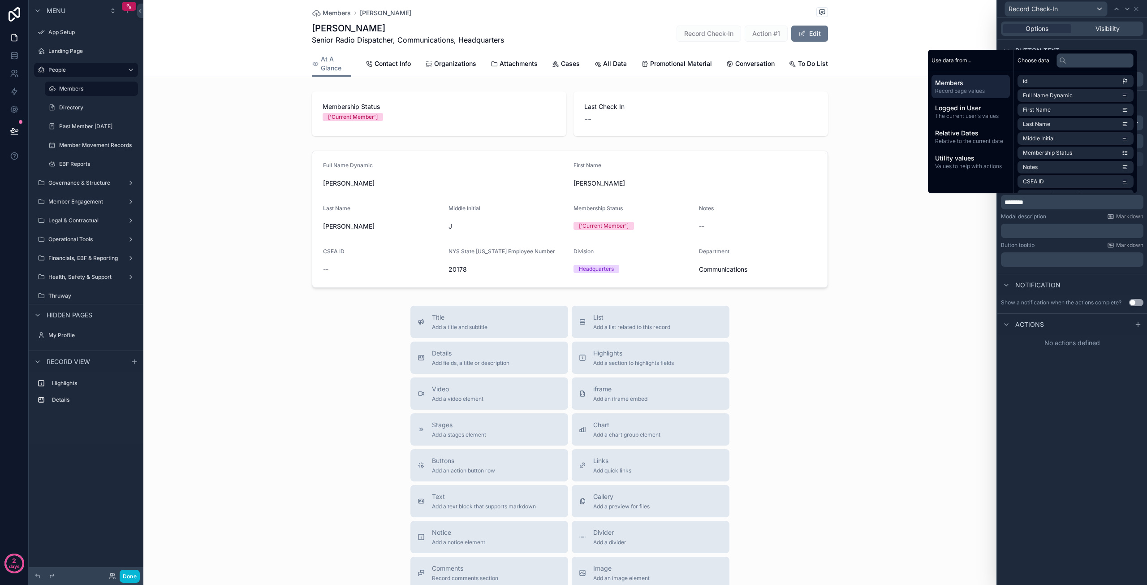
click at [1064, 233] on p "﻿" at bounding box center [1072, 230] width 137 height 9
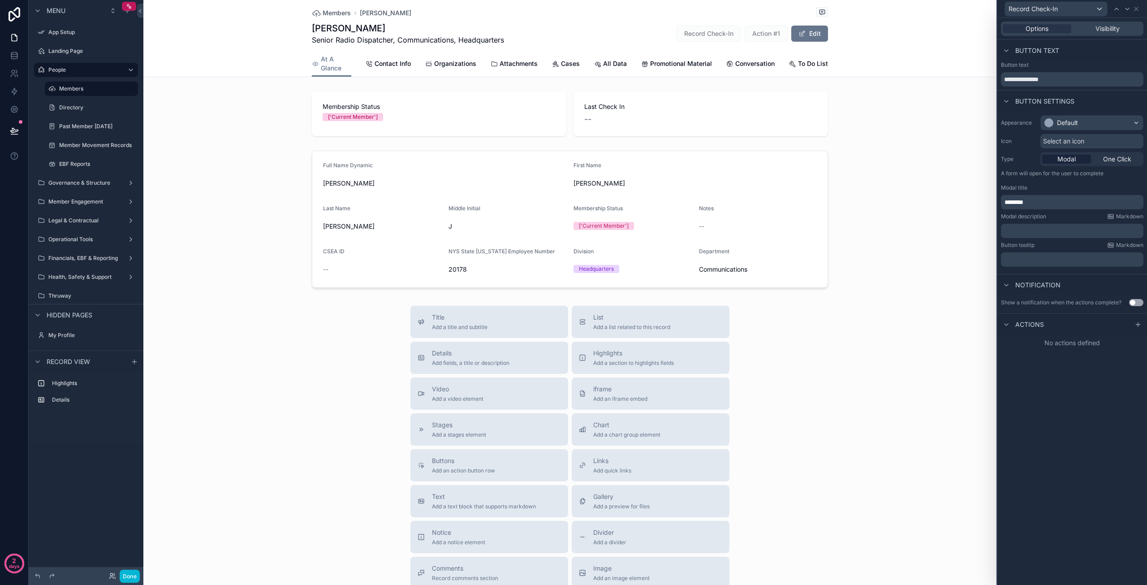
click at [1120, 440] on div "**********" at bounding box center [1072, 301] width 150 height 567
click at [1115, 155] on span "One Click" at bounding box center [1117, 159] width 28 height 9
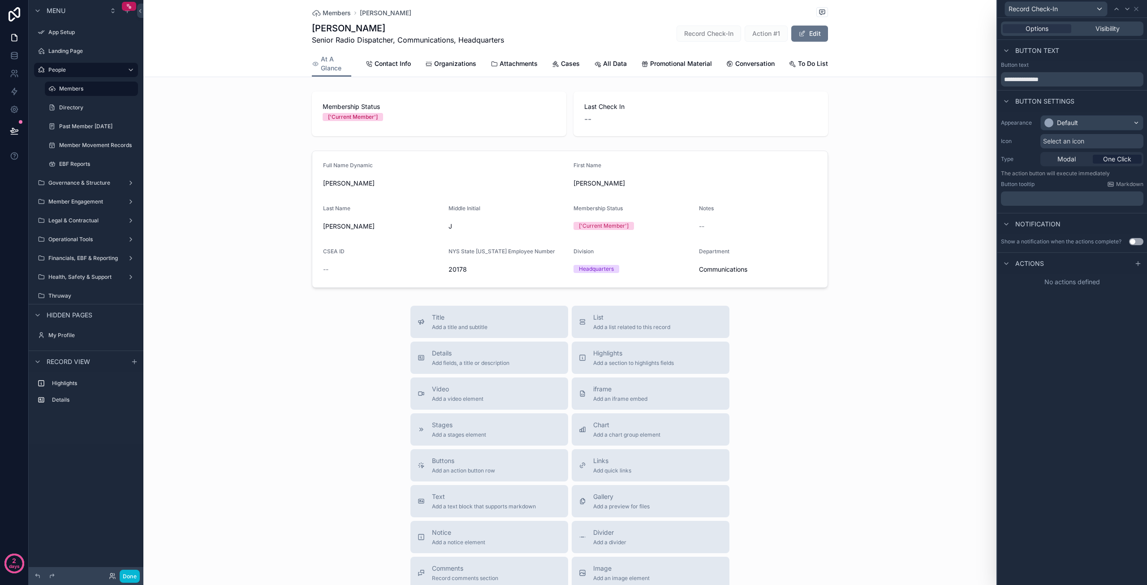
click at [1117, 160] on span "One Click" at bounding box center [1117, 159] width 28 height 9
click at [1041, 196] on p "﻿" at bounding box center [1072, 198] width 137 height 9
click at [1087, 401] on div "**********" at bounding box center [1072, 301] width 150 height 567
click at [1137, 263] on icon at bounding box center [1137, 263] width 7 height 7
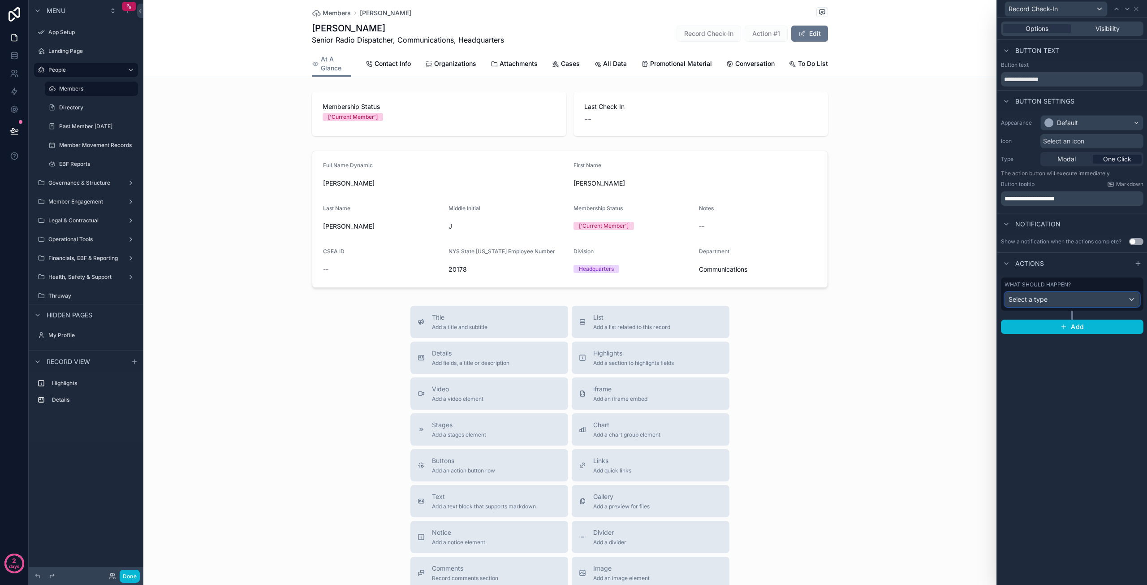
click at [1042, 303] on span "Select a type" at bounding box center [1027, 299] width 39 height 9
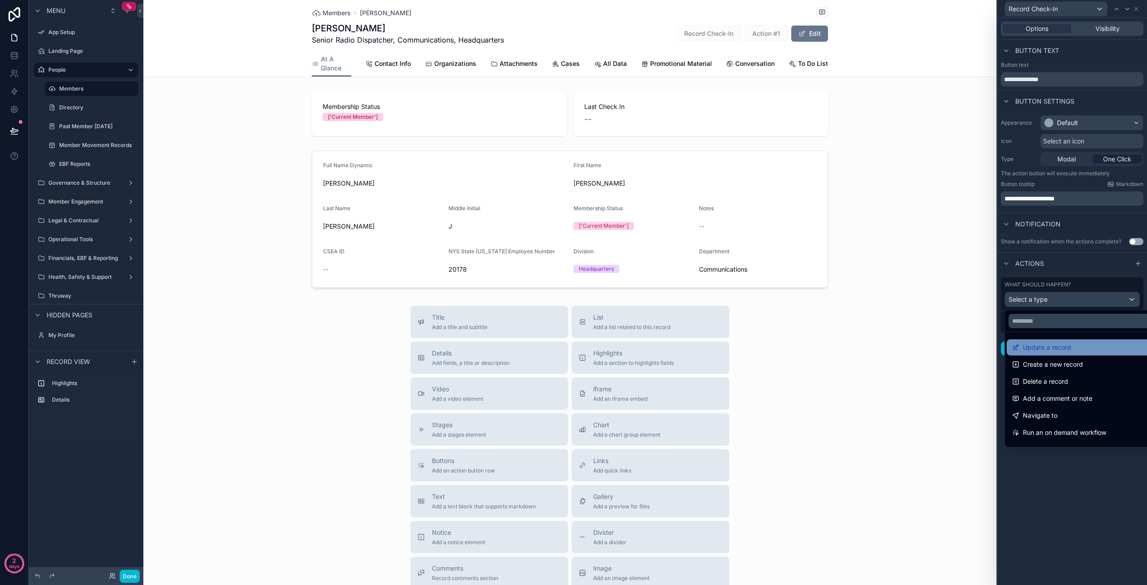
click at [1054, 345] on span "Update a record" at bounding box center [1047, 347] width 48 height 11
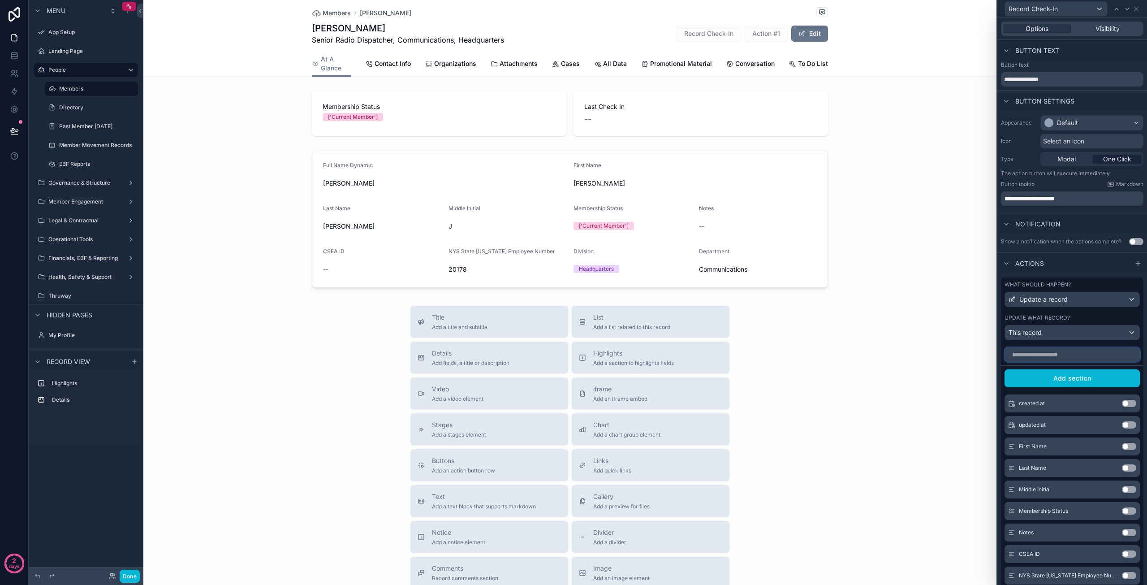
click at [1068, 357] on input "text" at bounding box center [1071, 354] width 135 height 14
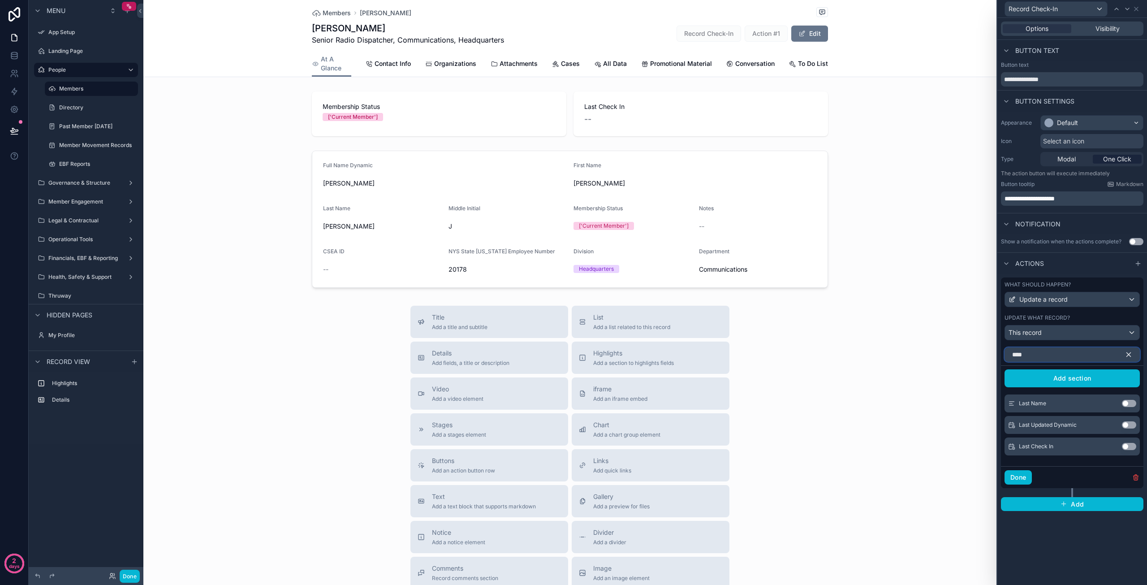
type input "****"
click at [1126, 446] on button "Use setting" at bounding box center [1129, 446] width 14 height 7
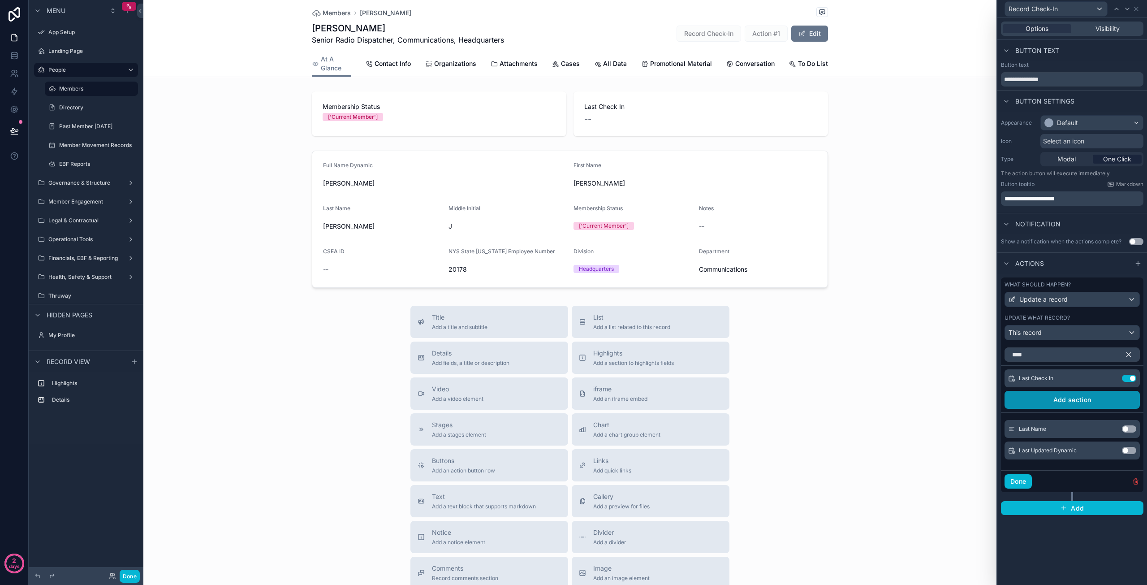
click at [1077, 401] on button "Add section" at bounding box center [1071, 400] width 135 height 18
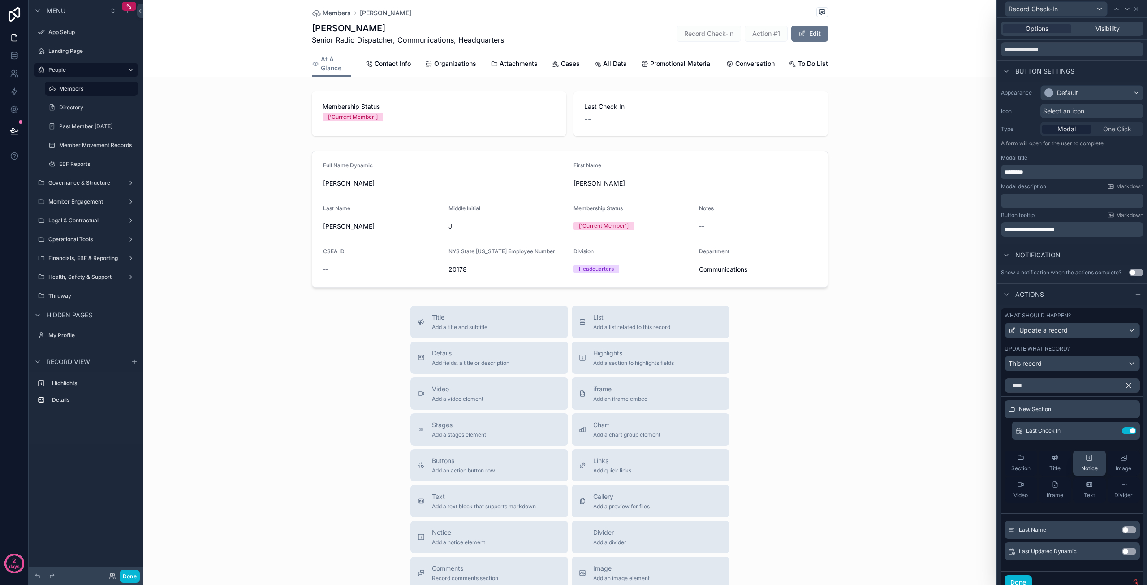
scroll to position [65, 0]
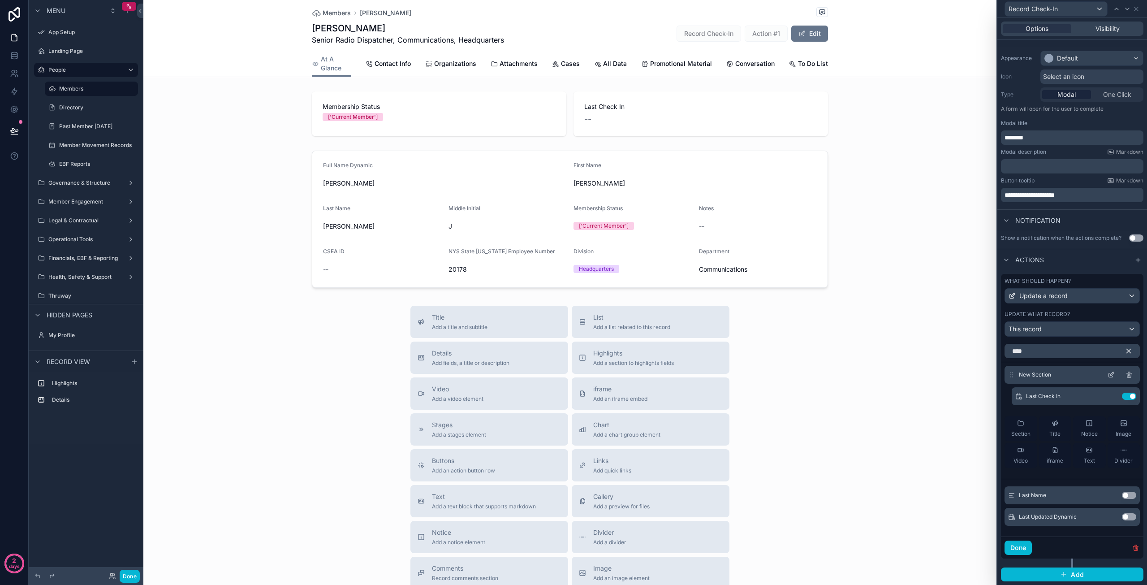
click at [1125, 376] on icon at bounding box center [1128, 374] width 7 height 7
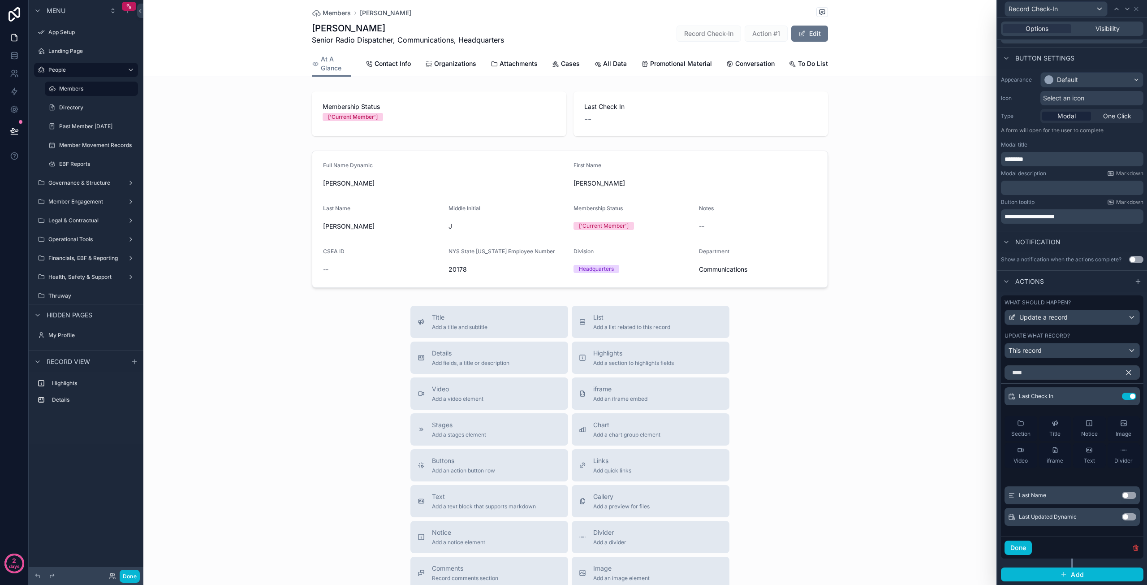
scroll to position [43, 0]
click at [1035, 397] on span "Last Check In" at bounding box center [1036, 395] width 34 height 7
click at [1127, 372] on icon "button" at bounding box center [1129, 373] width 4 height 4
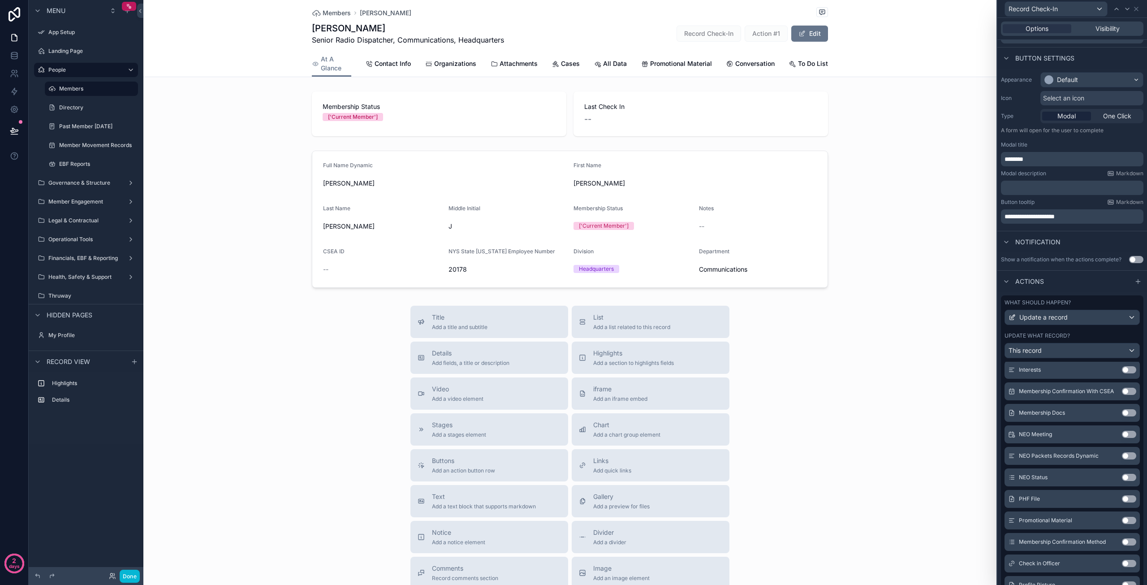
scroll to position [1495, 0]
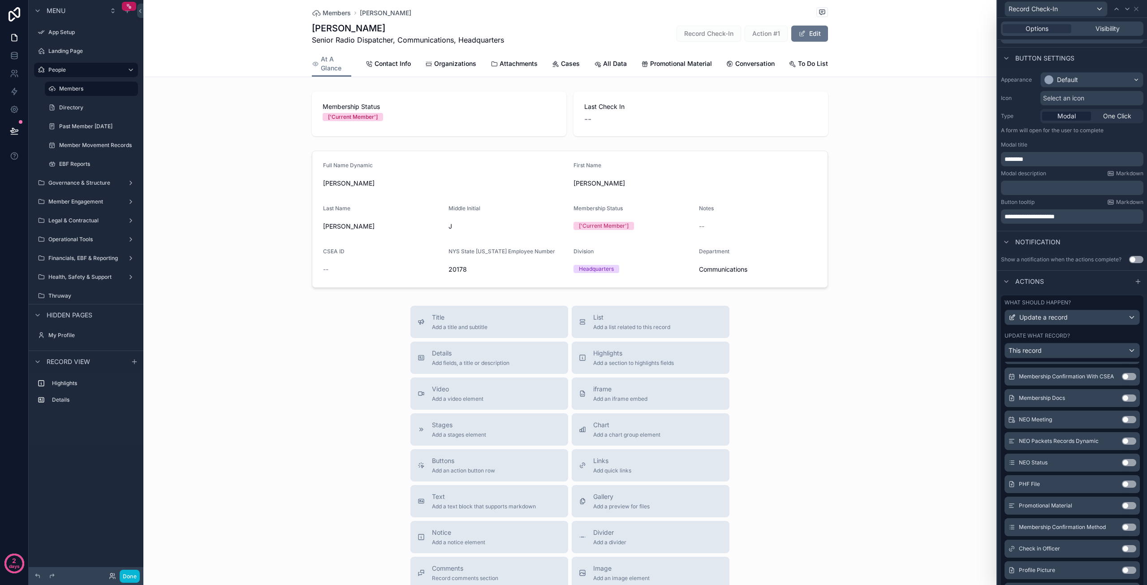
click at [1122, 547] on button "Use setting" at bounding box center [1129, 548] width 14 height 7
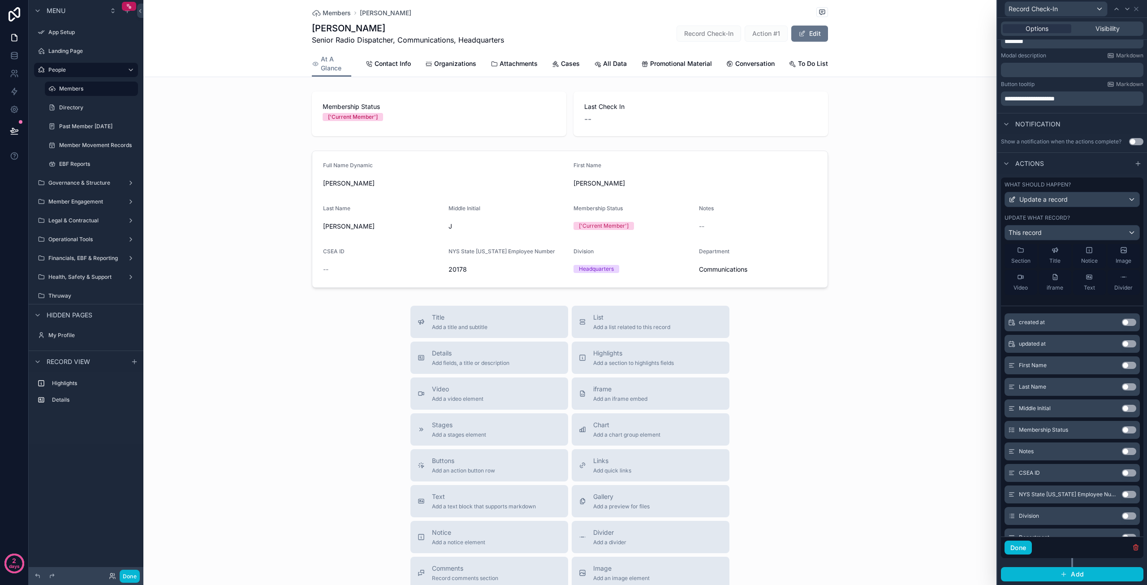
scroll to position [90, 0]
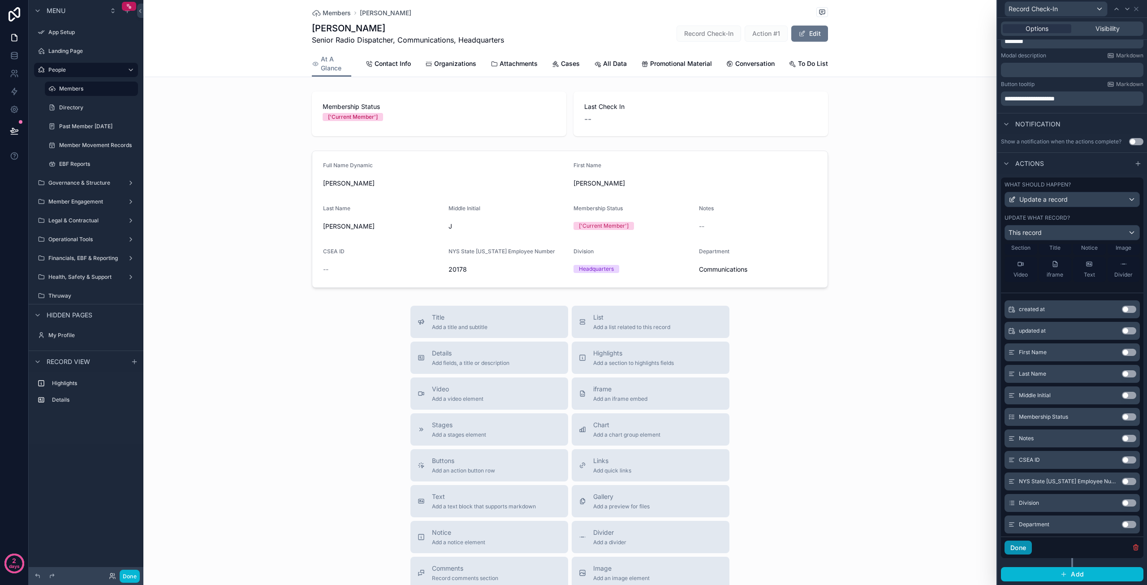
click at [1023, 549] on button "Done" at bounding box center [1017, 547] width 27 height 14
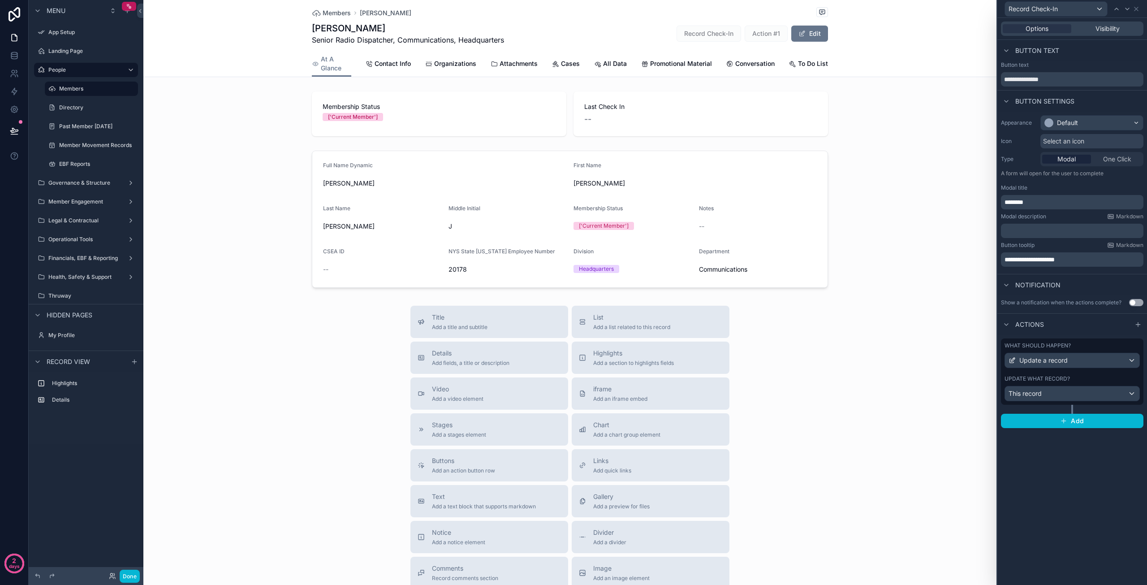
click at [1073, 410] on div at bounding box center [1072, 409] width 2 height 9
click at [1051, 396] on div "This record" at bounding box center [1072, 393] width 134 height 14
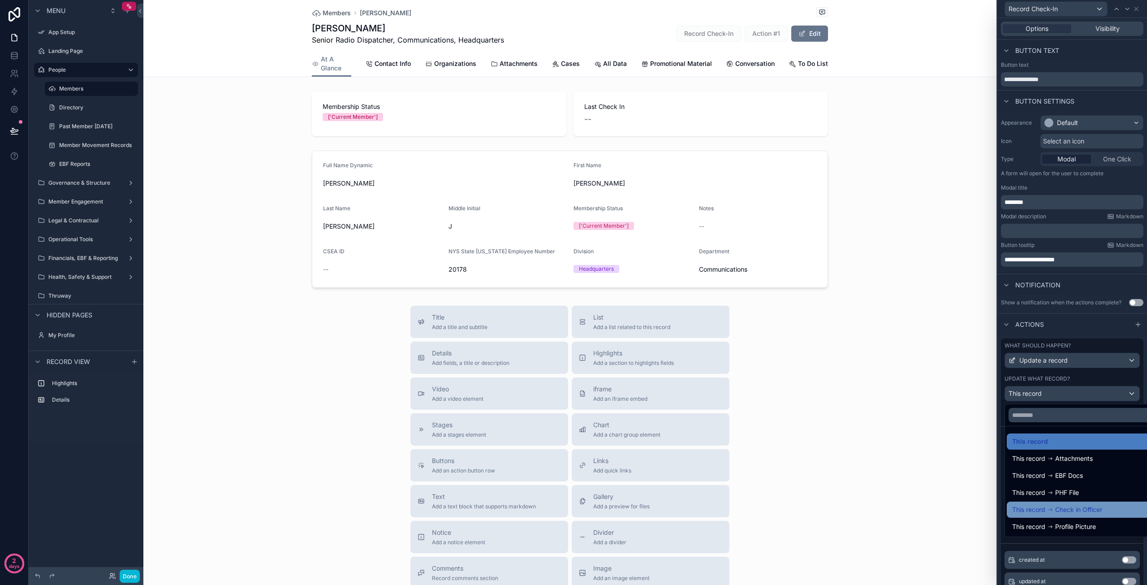
click at [1071, 511] on span "Check in Officer" at bounding box center [1078, 509] width 47 height 11
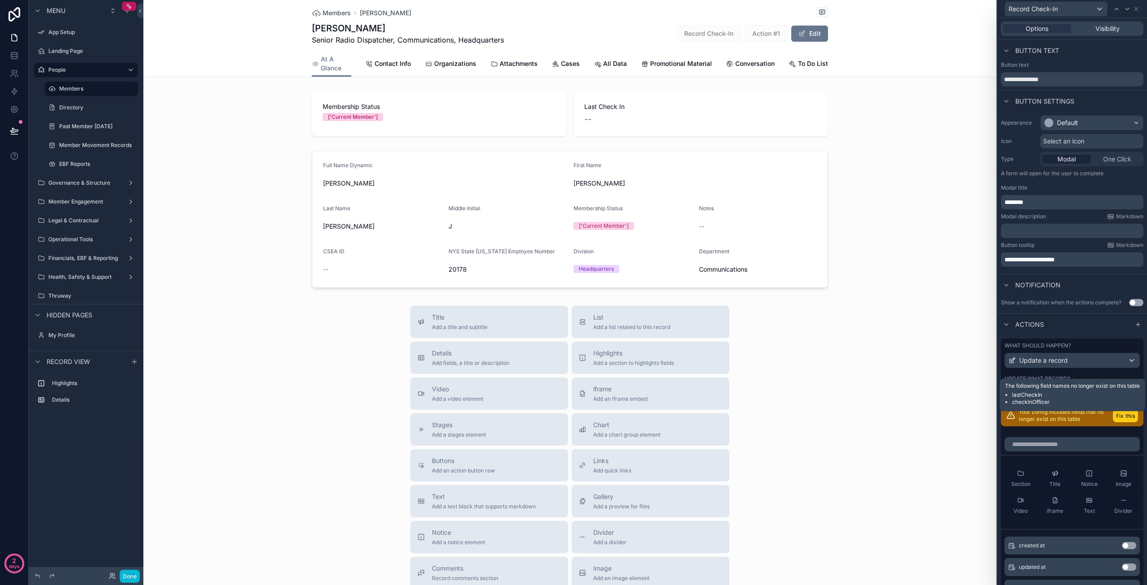
click at [1113, 418] on button "Fix this" at bounding box center [1125, 415] width 25 height 13
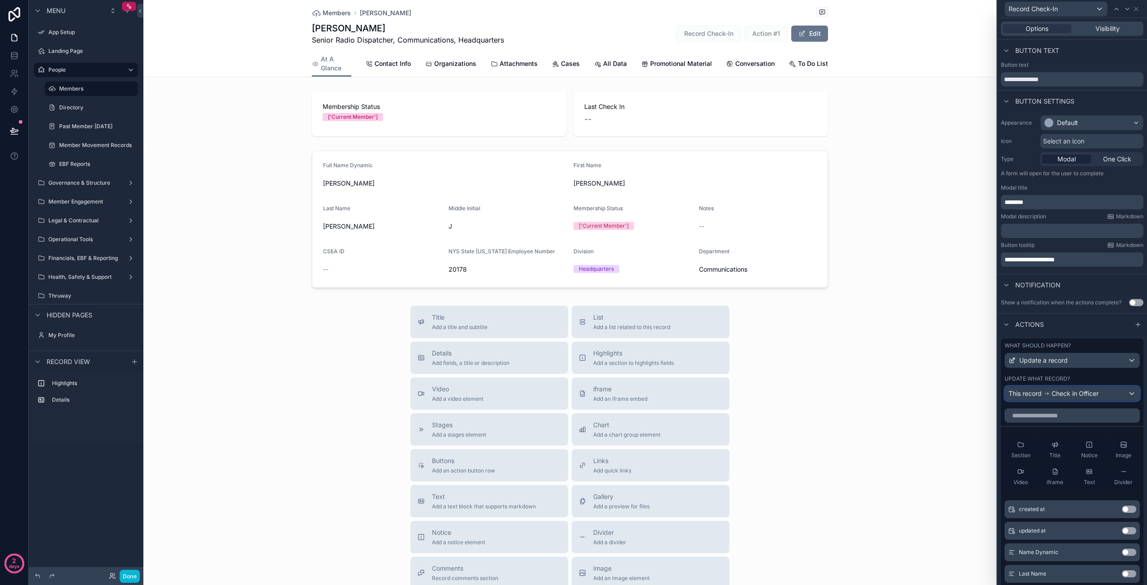
click at [1084, 392] on span "Check in Officer" at bounding box center [1074, 393] width 47 height 9
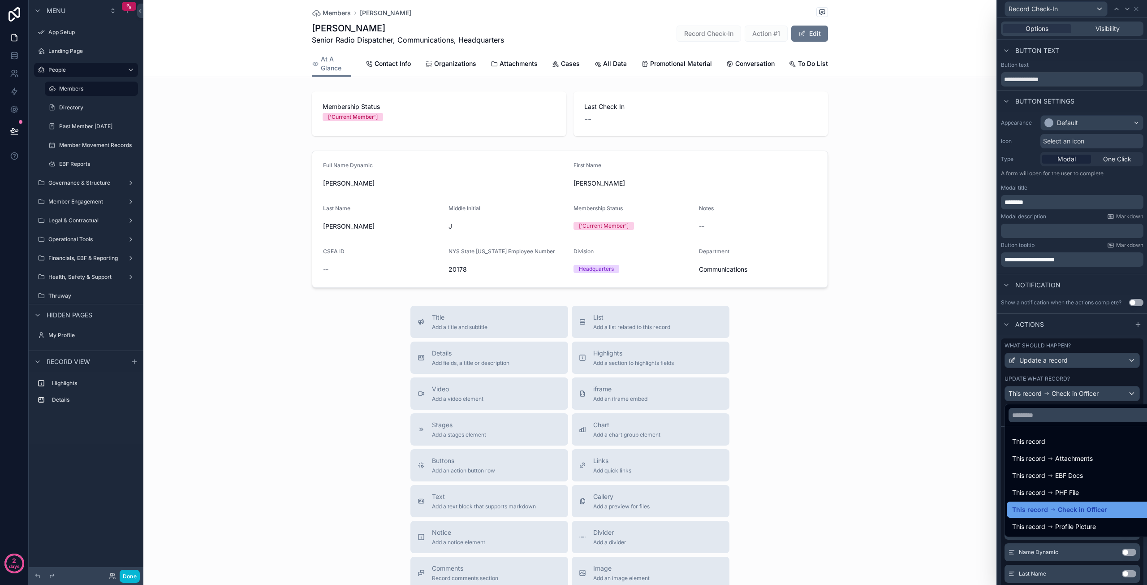
click at [1059, 513] on span "Check in Officer" at bounding box center [1082, 509] width 49 height 11
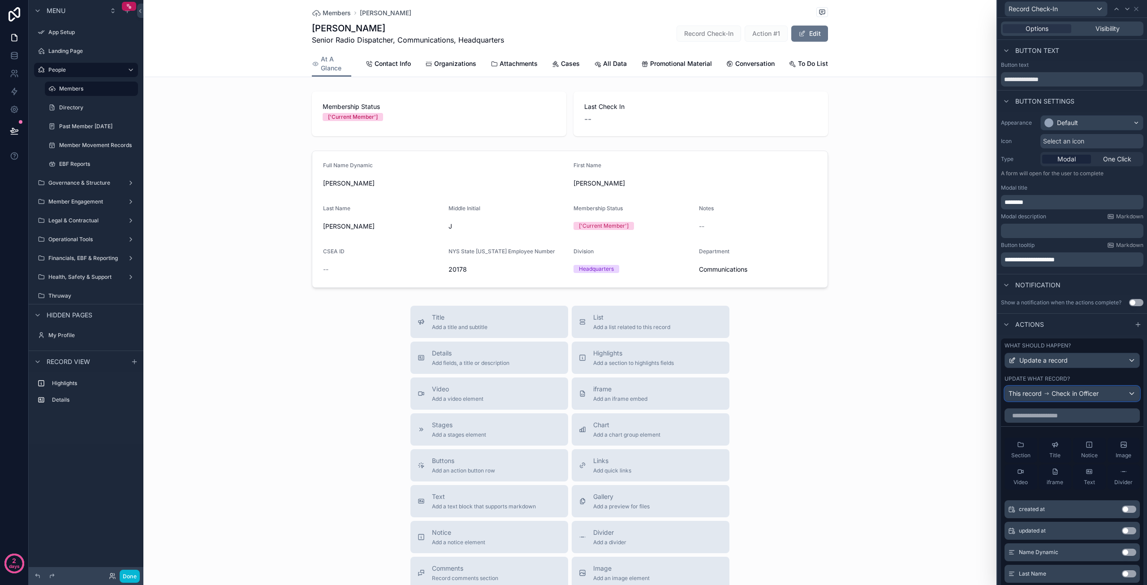
click at [1051, 393] on div "This record Check in Officer" at bounding box center [1053, 393] width 90 height 9
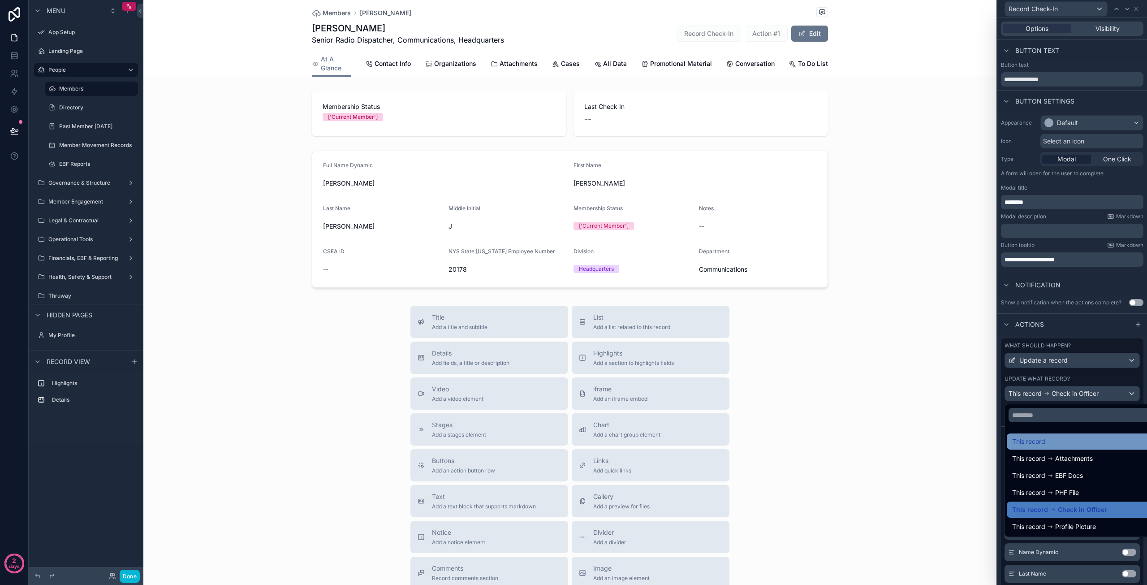
click at [1042, 442] on span "This record" at bounding box center [1028, 441] width 33 height 11
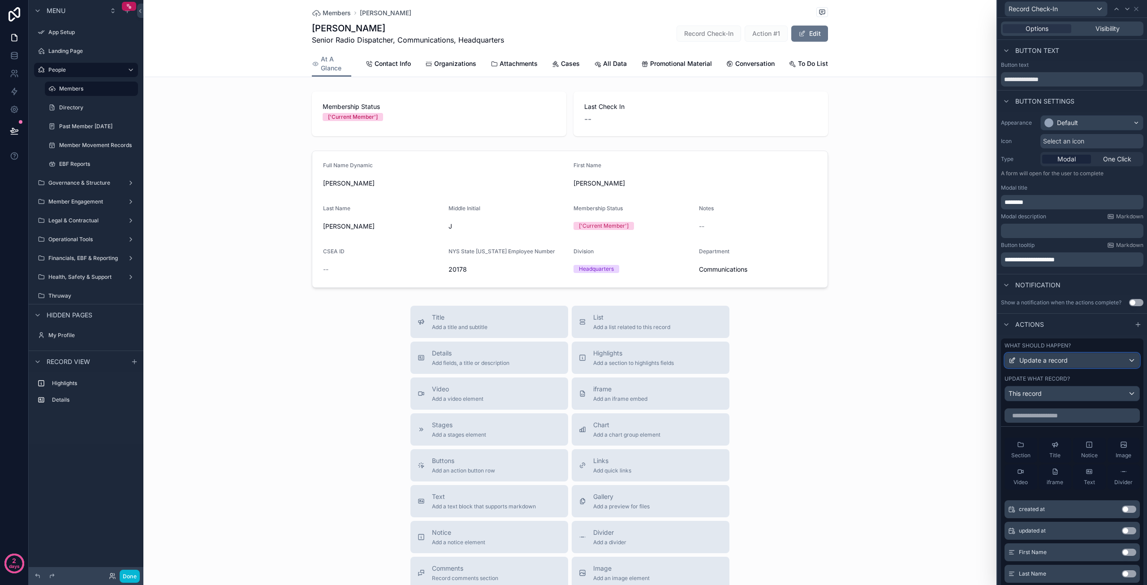
click at [1091, 359] on div "Update a record" at bounding box center [1072, 360] width 134 height 14
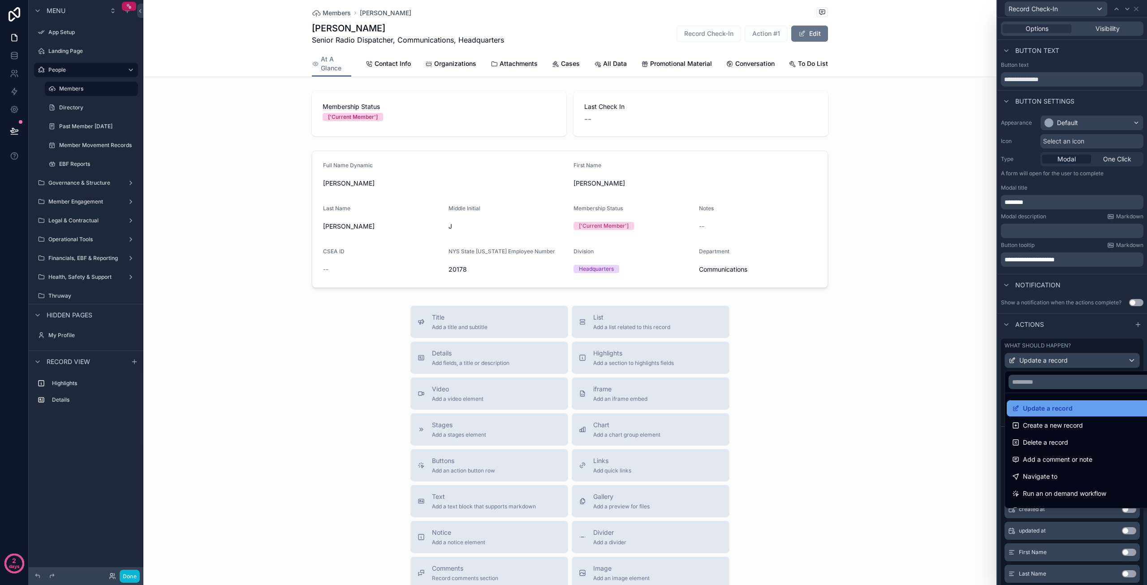
click at [1068, 408] on span "Update a record" at bounding box center [1048, 408] width 50 height 11
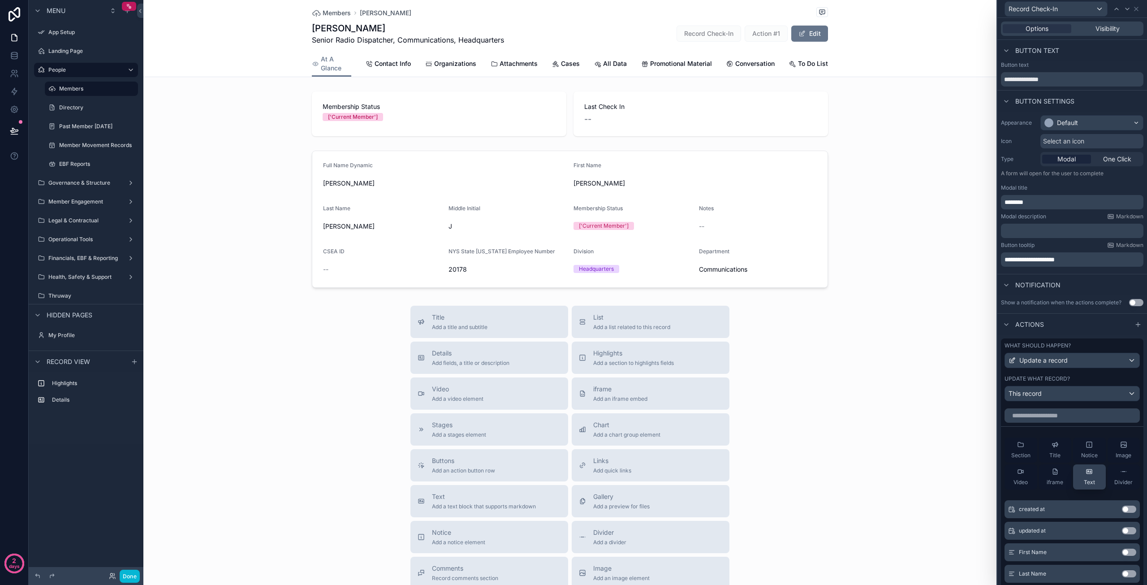
click at [1086, 472] on icon at bounding box center [1089, 471] width 7 height 7
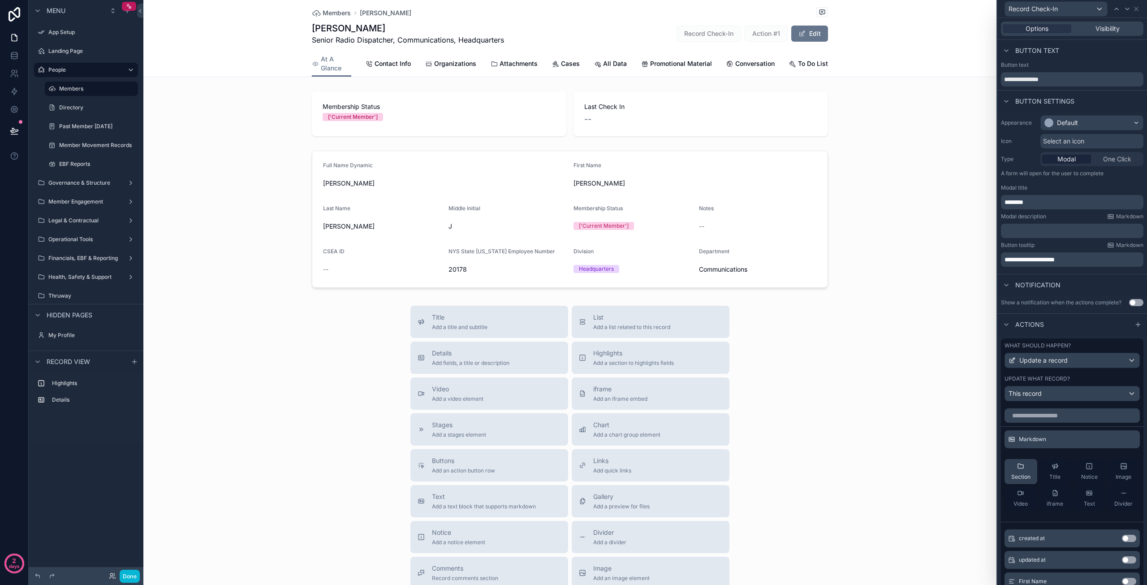
click at [1016, 476] on span "Section" at bounding box center [1020, 476] width 19 height 7
click at [1125, 439] on icon at bounding box center [1128, 438] width 7 height 7
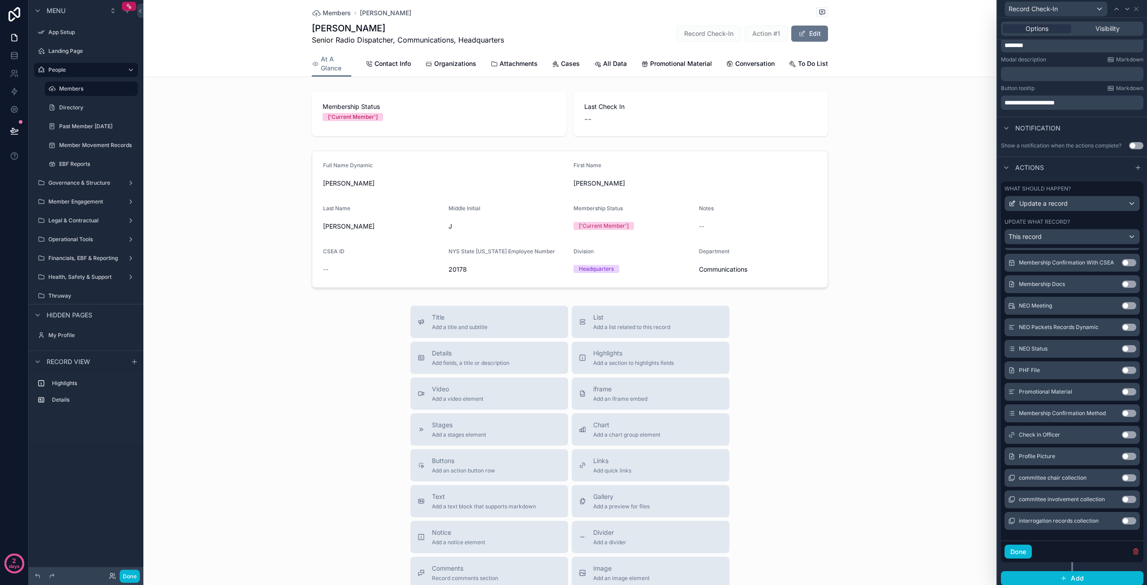
scroll to position [161, 0]
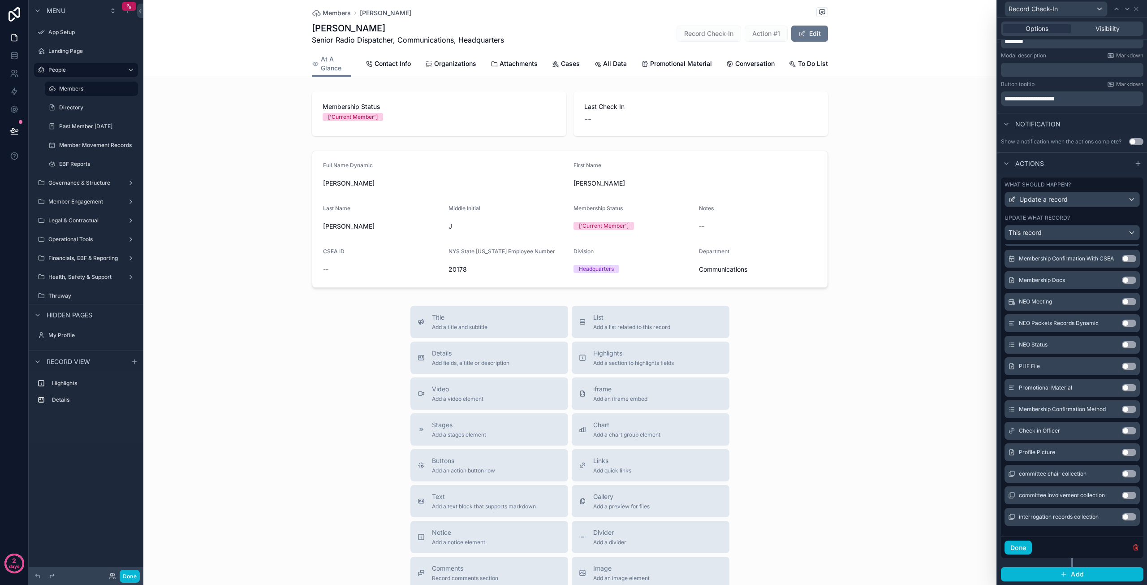
click at [1122, 429] on button "Use setting" at bounding box center [1129, 430] width 14 height 7
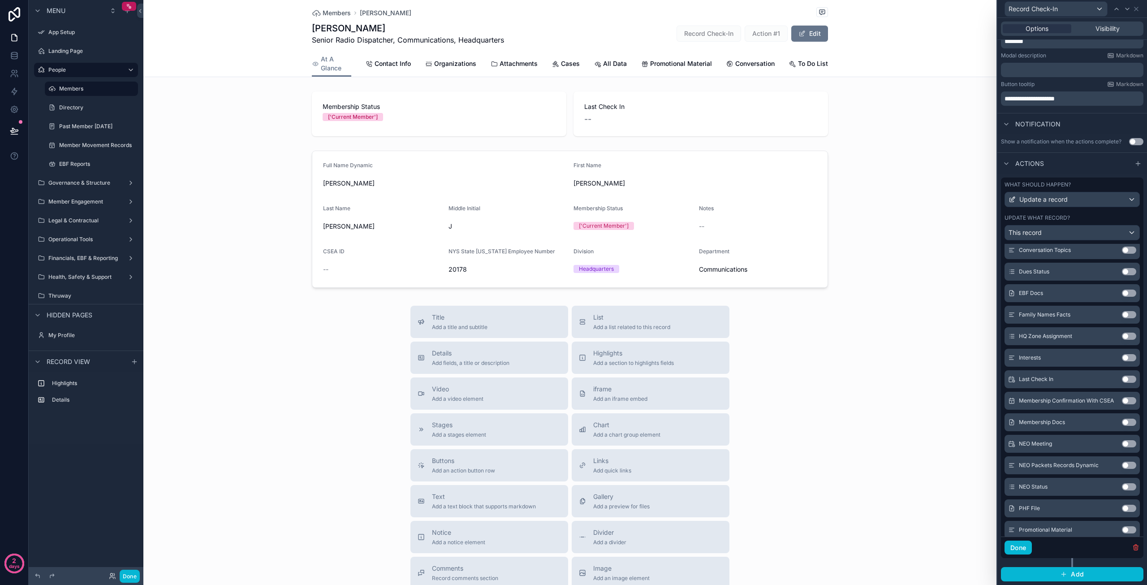
scroll to position [1382, 0]
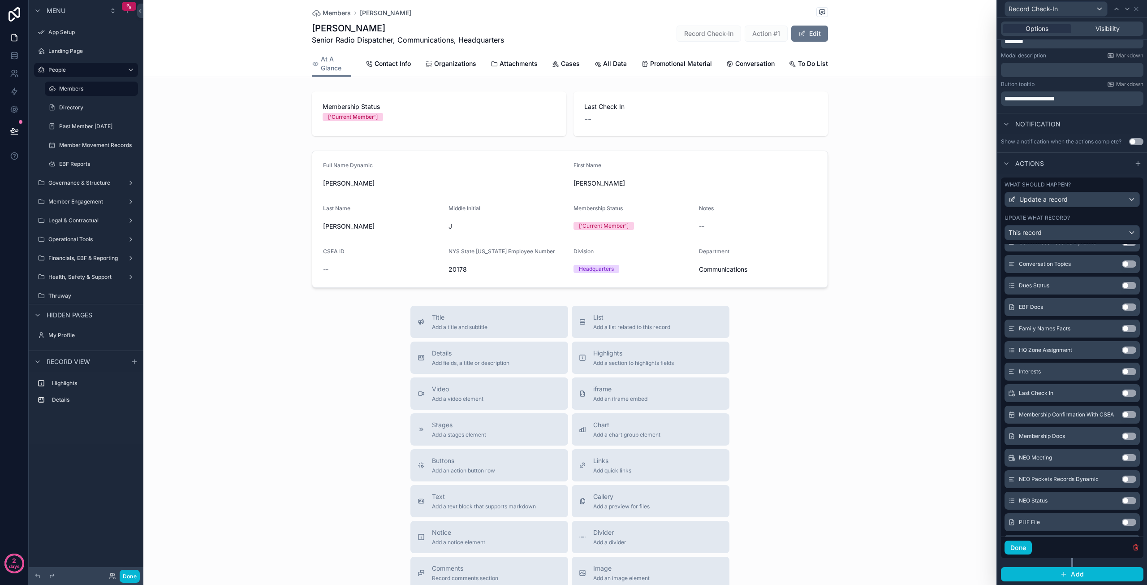
click at [1122, 391] on button "Use setting" at bounding box center [1129, 392] width 14 height 7
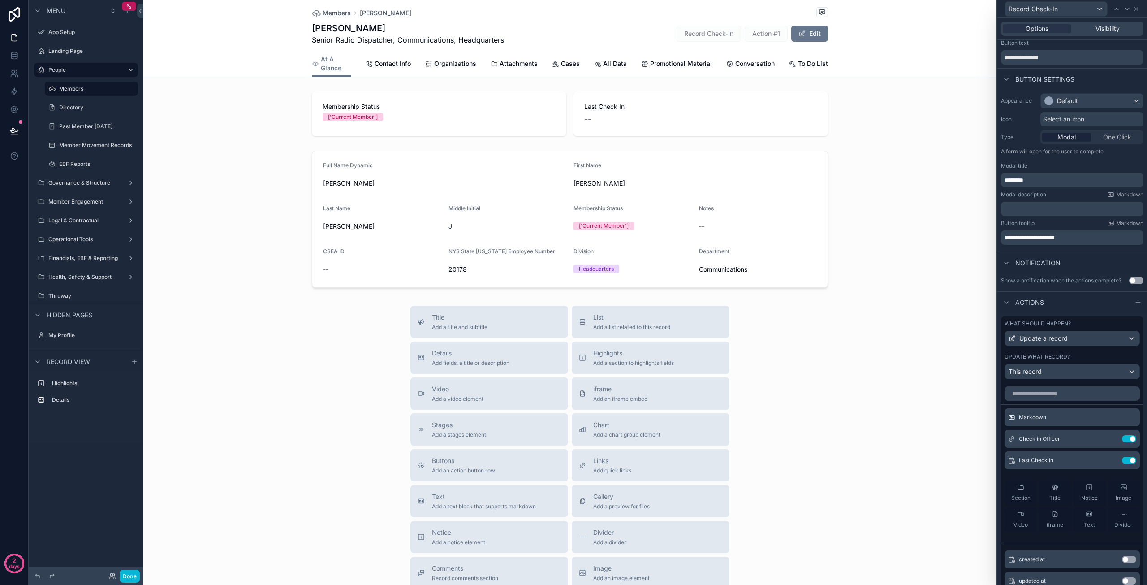
scroll to position [0, 0]
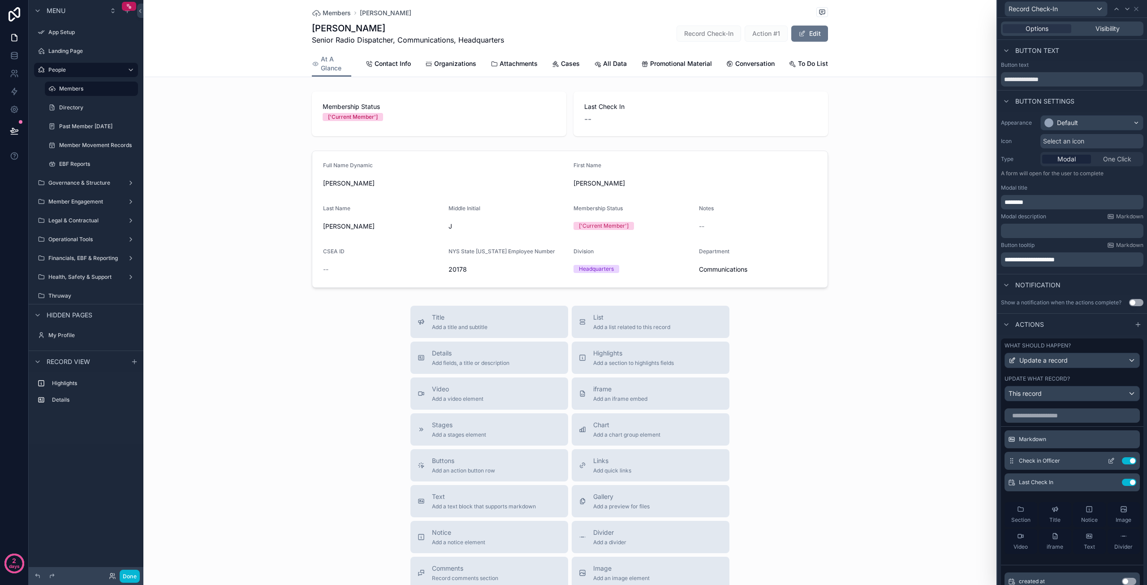
click at [1107, 460] on icon at bounding box center [1110, 460] width 7 height 7
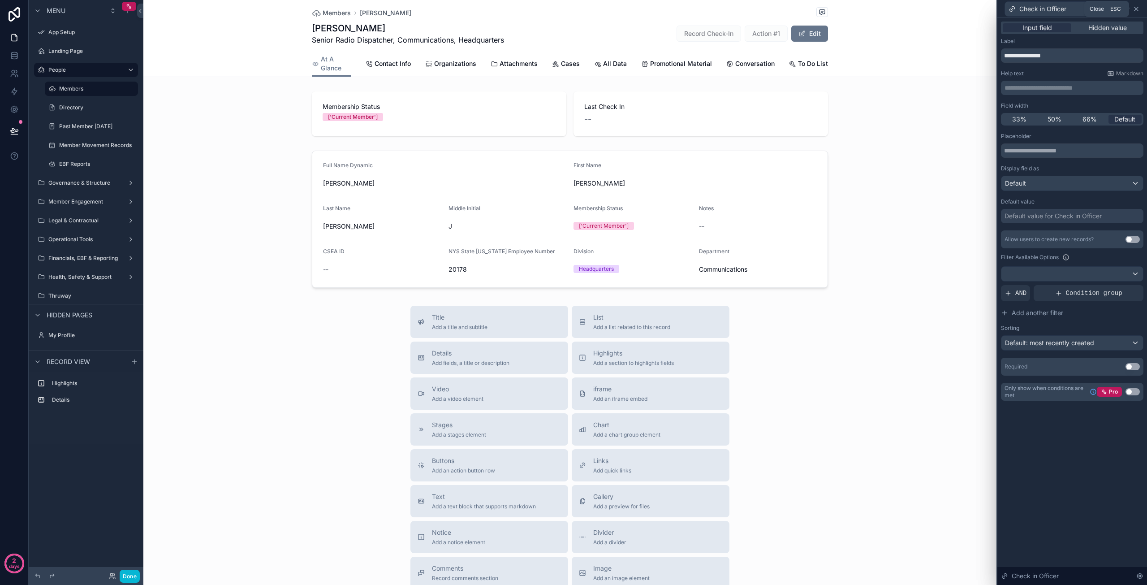
click at [1138, 7] on icon at bounding box center [1136, 9] width 4 height 4
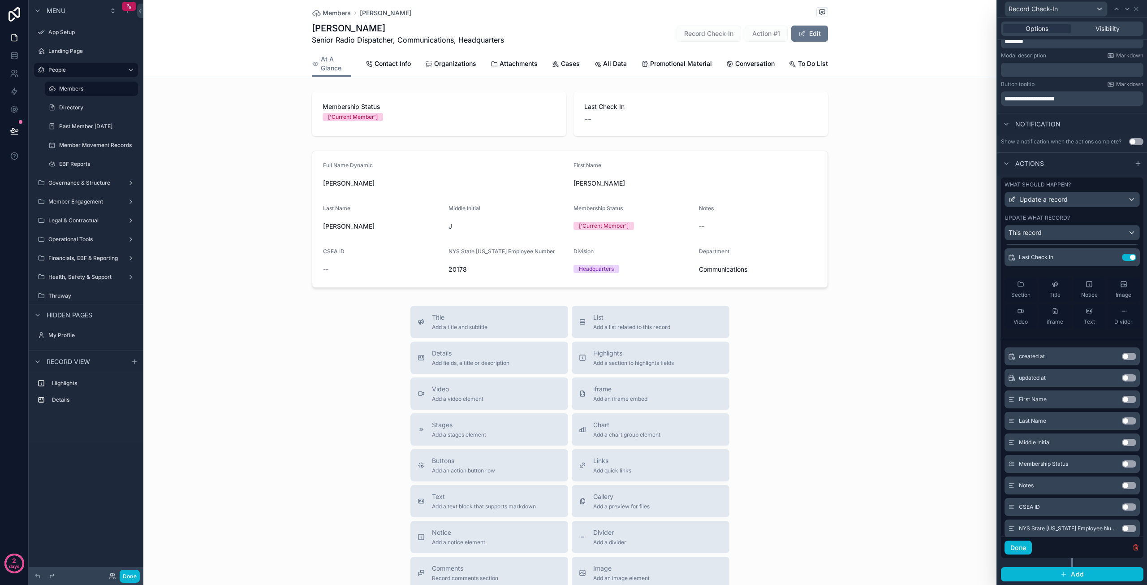
scroll to position [179, 0]
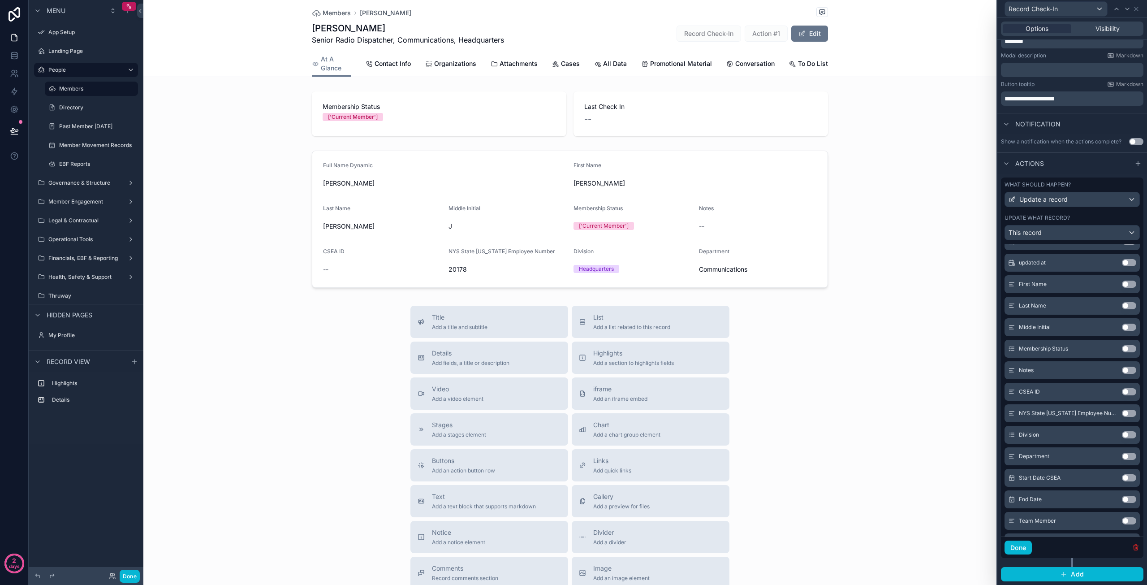
click at [1132, 547] on icon "button" at bounding box center [1135, 546] width 7 height 7
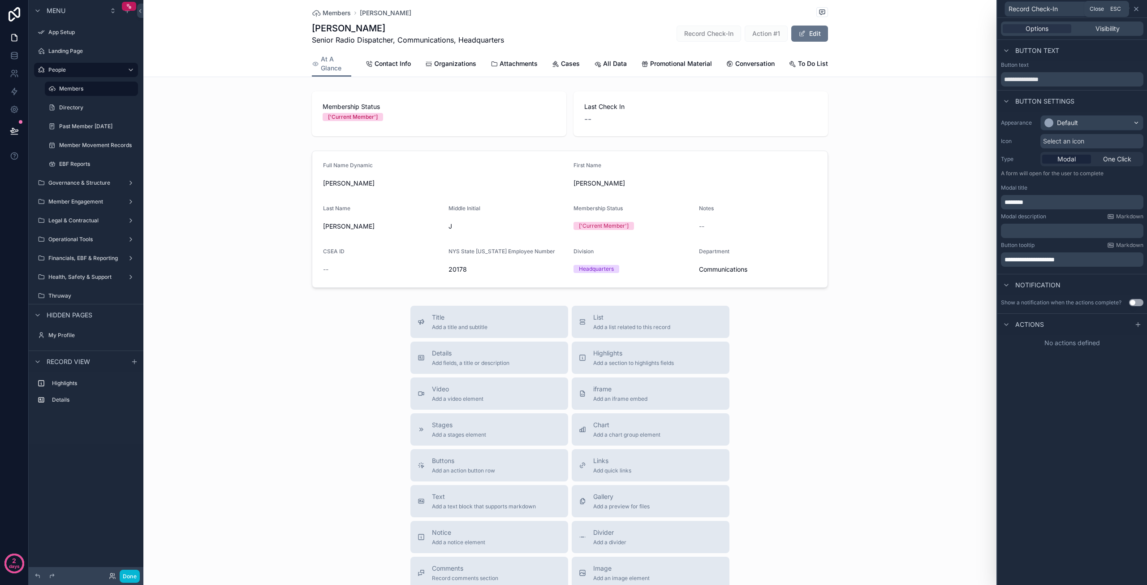
click at [1136, 9] on icon at bounding box center [1136, 8] width 7 height 7
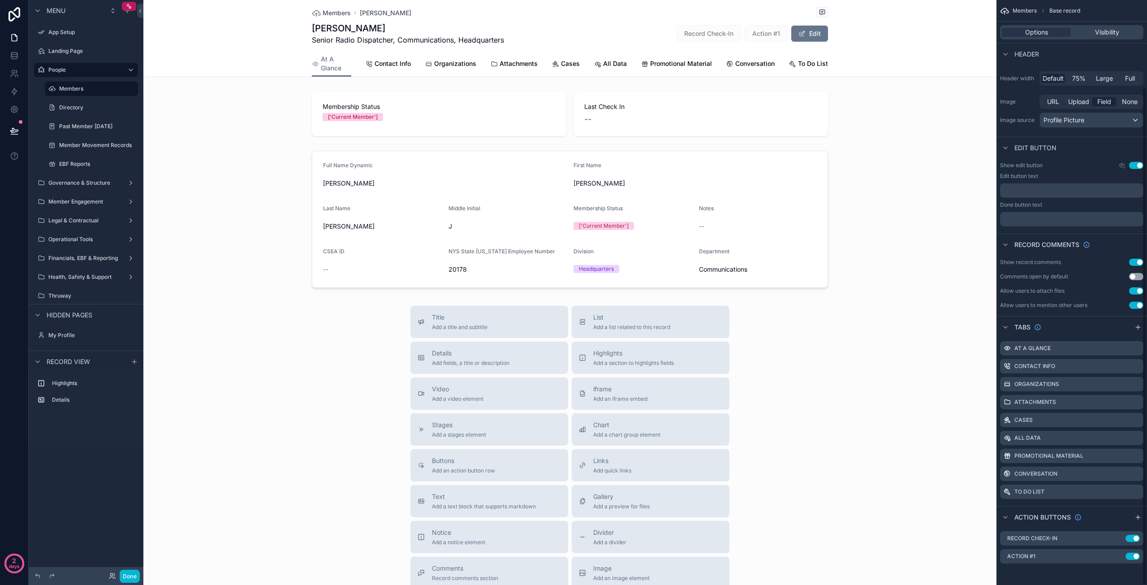
scroll to position [102, 0]
click at [1108, 539] on icon "scrollable content" at bounding box center [1108, 539] width 0 height 2
click at [1124, 525] on icon at bounding box center [1122, 524] width 4 height 4
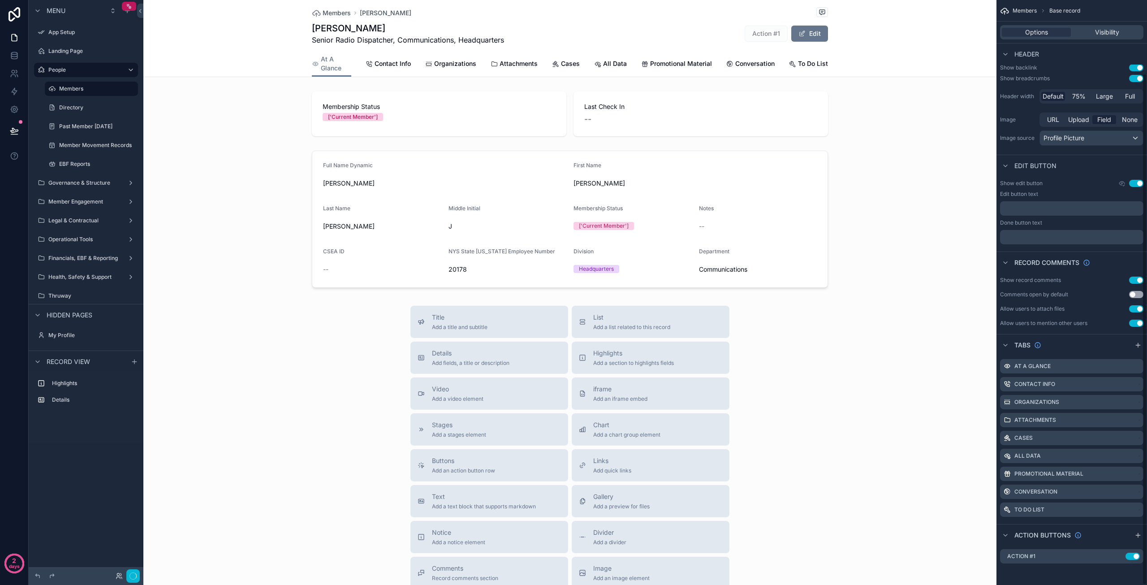
scroll to position [84, 0]
click at [1108, 556] on icon "scrollable content" at bounding box center [1107, 555] width 7 height 7
click at [1123, 540] on icon at bounding box center [1122, 539] width 2 height 1
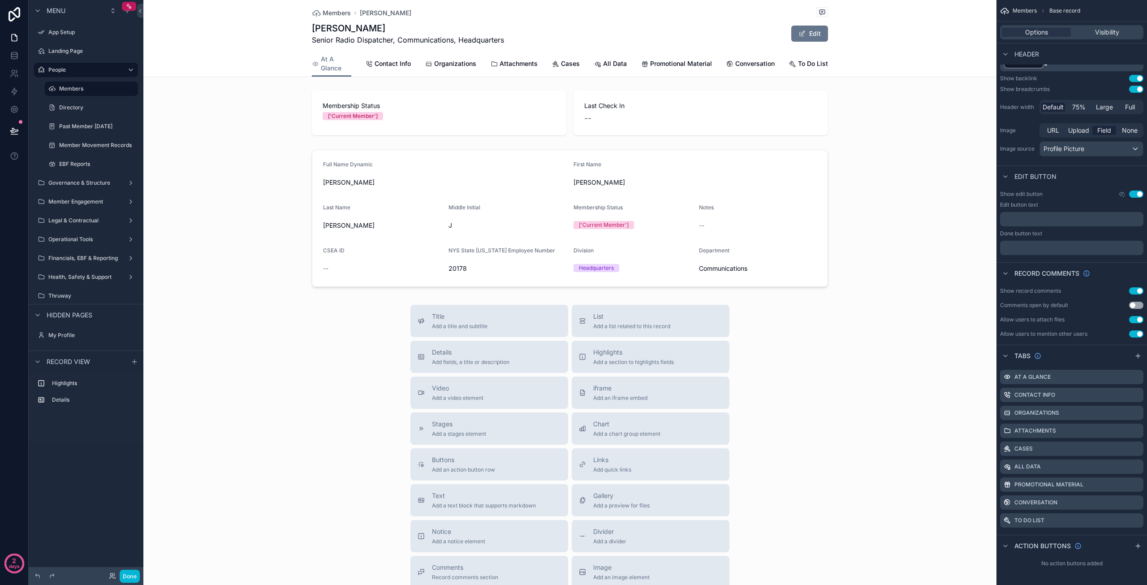
scroll to position [0, 0]
click at [813, 67] on span "To Do List" at bounding box center [813, 63] width 30 height 9
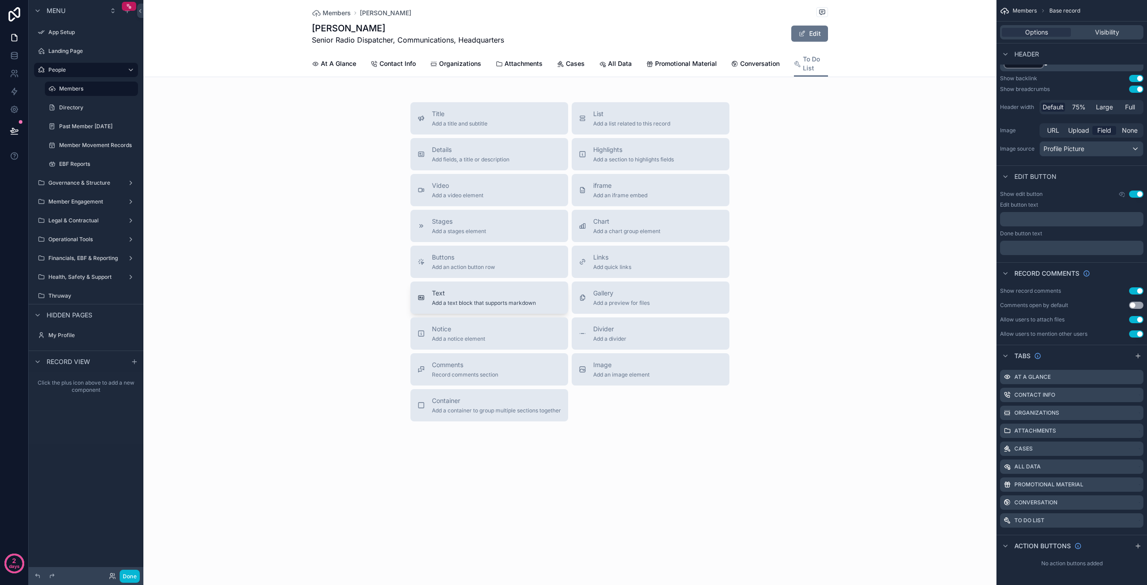
click at [458, 298] on div "Text Add a text block that supports markdown" at bounding box center [484, 298] width 104 height 18
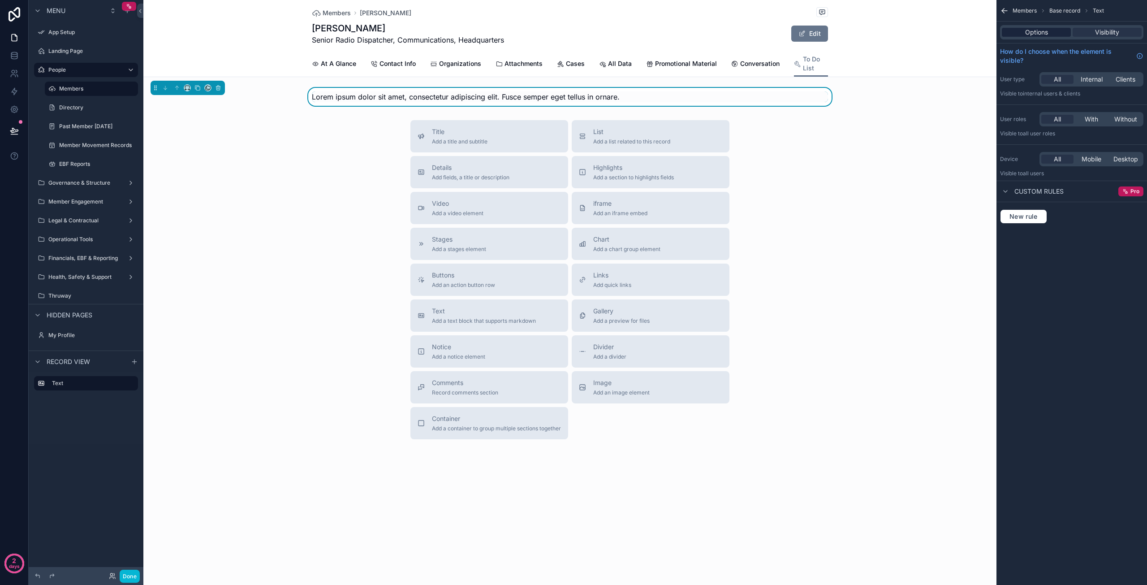
click at [1035, 34] on span "Options" at bounding box center [1036, 32] width 23 height 9
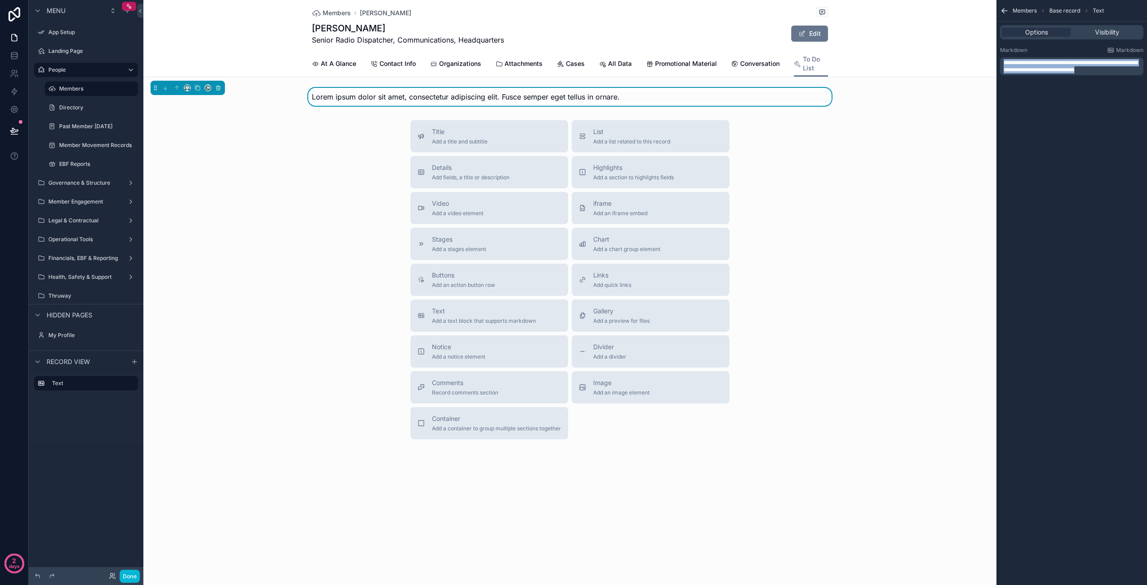
drag, startPoint x: 1109, startPoint y: 69, endPoint x: 982, endPoint y: 52, distance: 127.6
click at [982, 52] on div "Jump to... Ctrl K App Setup Landing Page People Members 538 Directory Past Memb…" at bounding box center [645, 292] width 1004 height 585
click at [892, 203] on div "Title Add a title and subtitle List Add a list related to this record Details A…" at bounding box center [569, 279] width 853 height 319
click at [751, 63] on span "Conversation" at bounding box center [759, 63] width 39 height 9
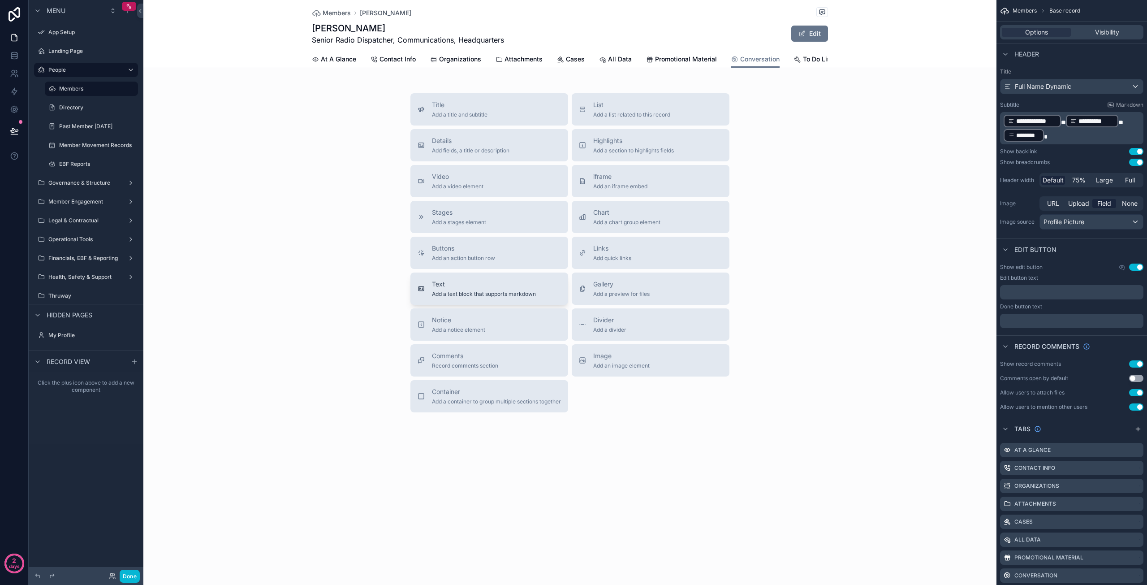
click at [473, 289] on span "Text" at bounding box center [484, 284] width 104 height 9
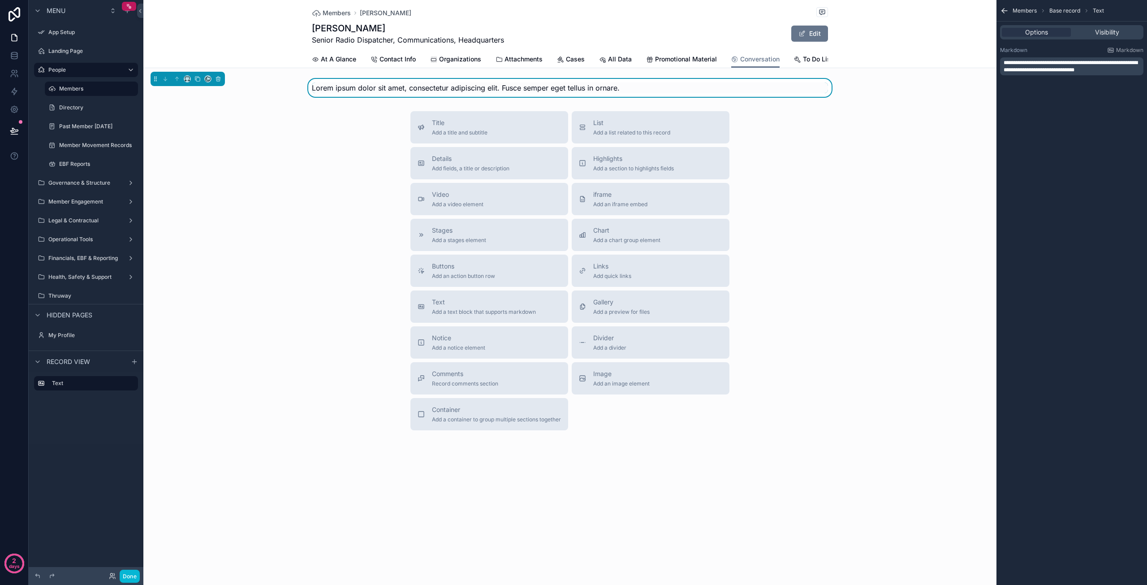
click at [640, 93] on div "Lorem ipsum dolor sit amet, consectetur adipiscing elit. Fusce semper eget tell…" at bounding box center [570, 87] width 516 height 11
click at [608, 93] on div "Lorem ipsum dolor sit amet, consectetur adipiscing elit. Fusce semper eget tell…" at bounding box center [570, 87] width 516 height 11
click at [676, 93] on div "Lorem ipsum dolor sit amet, consectetur adipiscing elit. Fusce semper eget tell…" at bounding box center [570, 87] width 516 height 11
drag, startPoint x: 815, startPoint y: 36, endPoint x: 810, endPoint y: 38, distance: 5.4
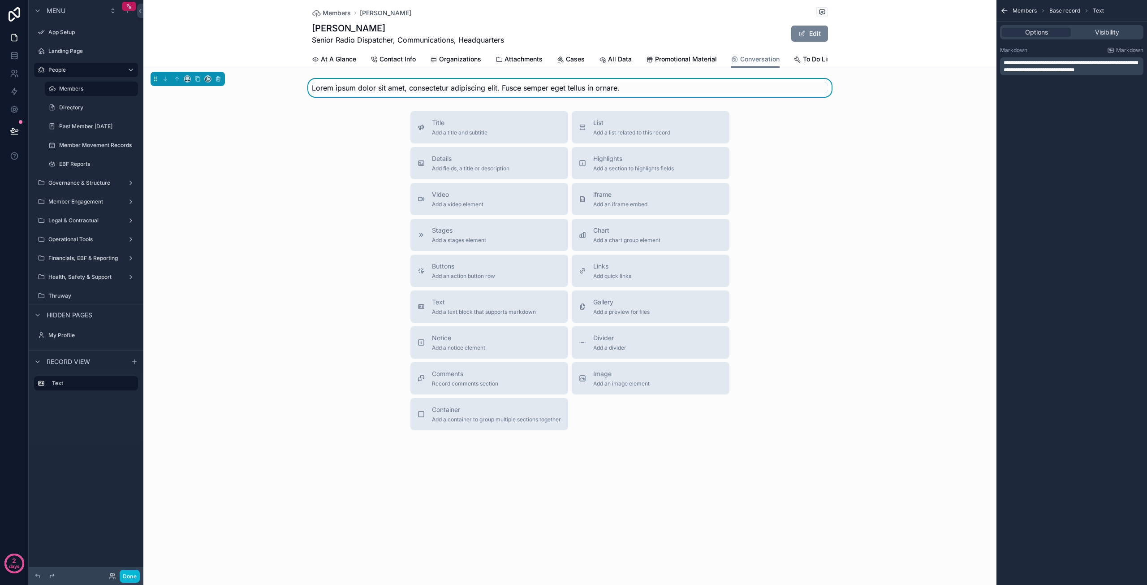
click at [815, 36] on button "Edit" at bounding box center [809, 34] width 37 height 16
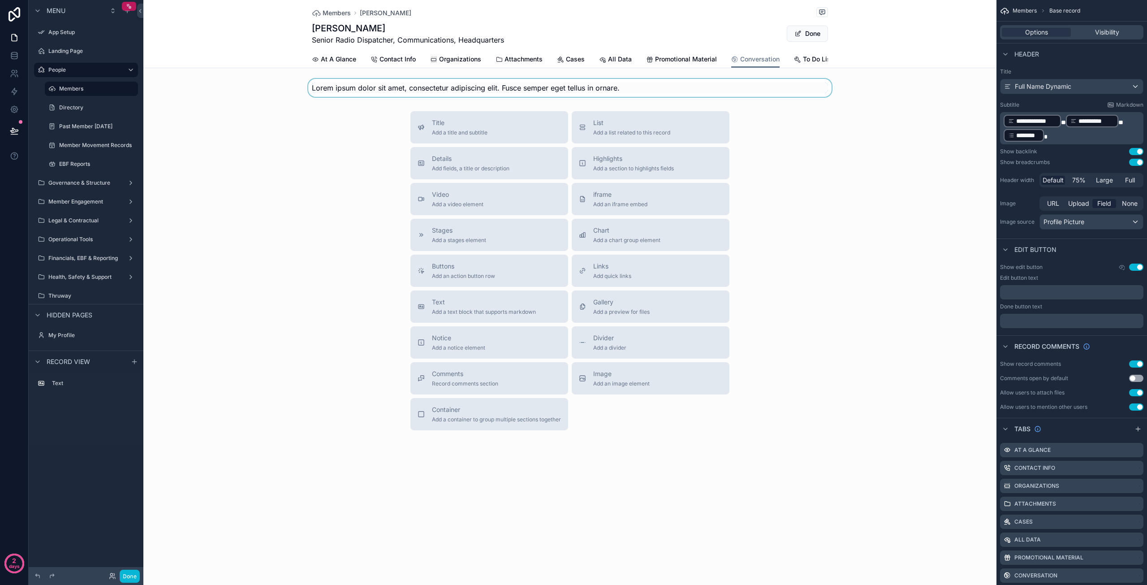
drag, startPoint x: 631, startPoint y: 95, endPoint x: 524, endPoint y: 89, distance: 107.2
click at [524, 89] on div "scrollable content" at bounding box center [569, 88] width 853 height 18
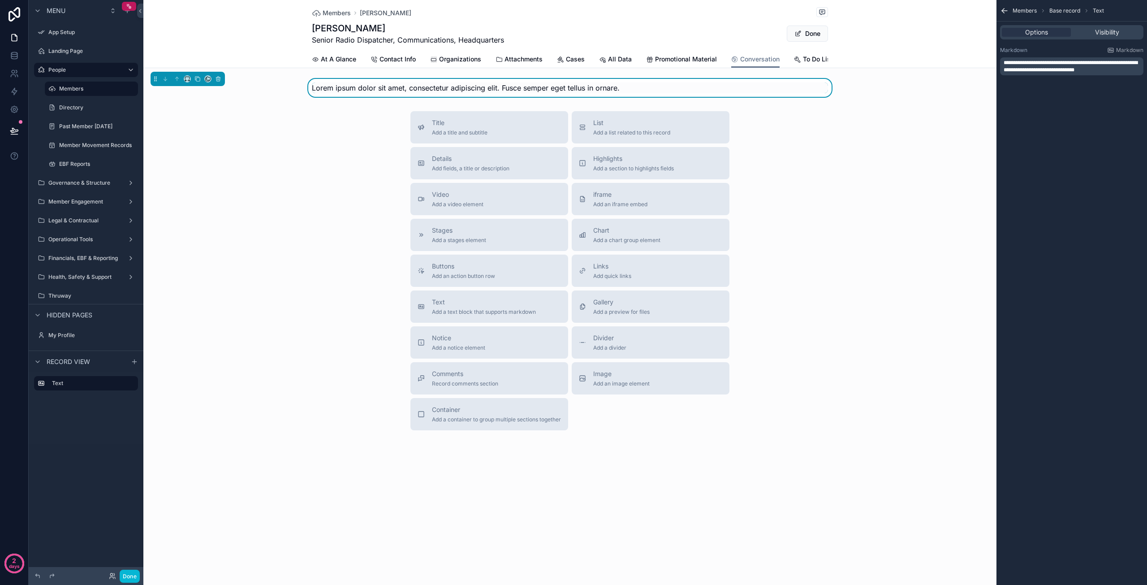
click at [528, 92] on span "Lorem ipsum dolor sit amet, consectetur adipiscing elit. Fusce semper eget tell…" at bounding box center [466, 87] width 308 height 9
drag, startPoint x: 1100, startPoint y: 69, endPoint x: 989, endPoint y: 62, distance: 111.4
click at [989, 62] on div "Jump to... Ctrl K App Setup Landing Page People Members 538 Directory Past Memb…" at bounding box center [645, 292] width 1004 height 585
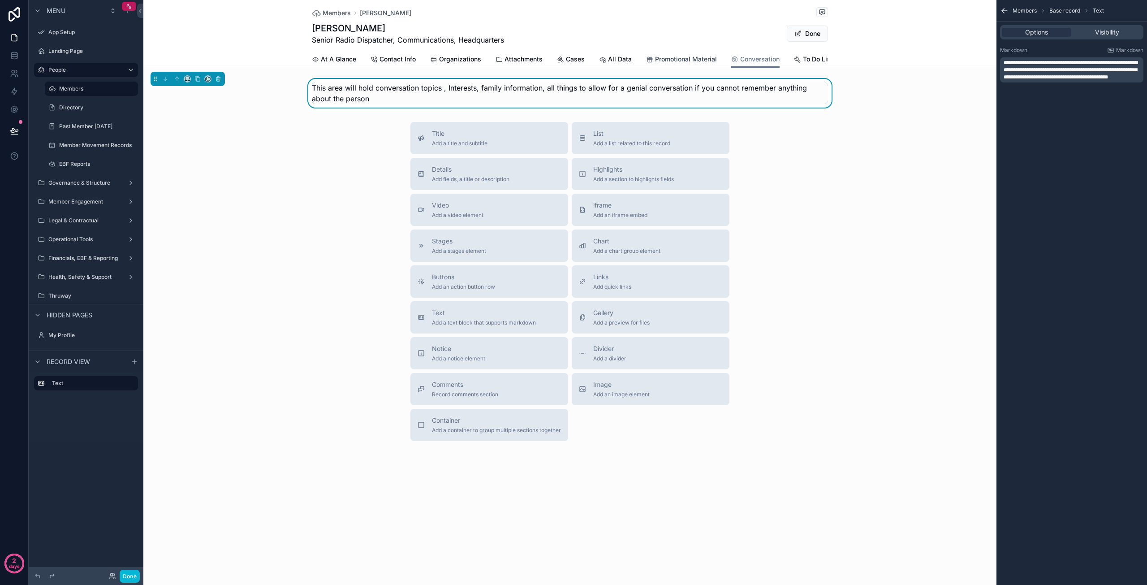
click at [678, 61] on span "Promotional Material" at bounding box center [686, 59] width 62 height 9
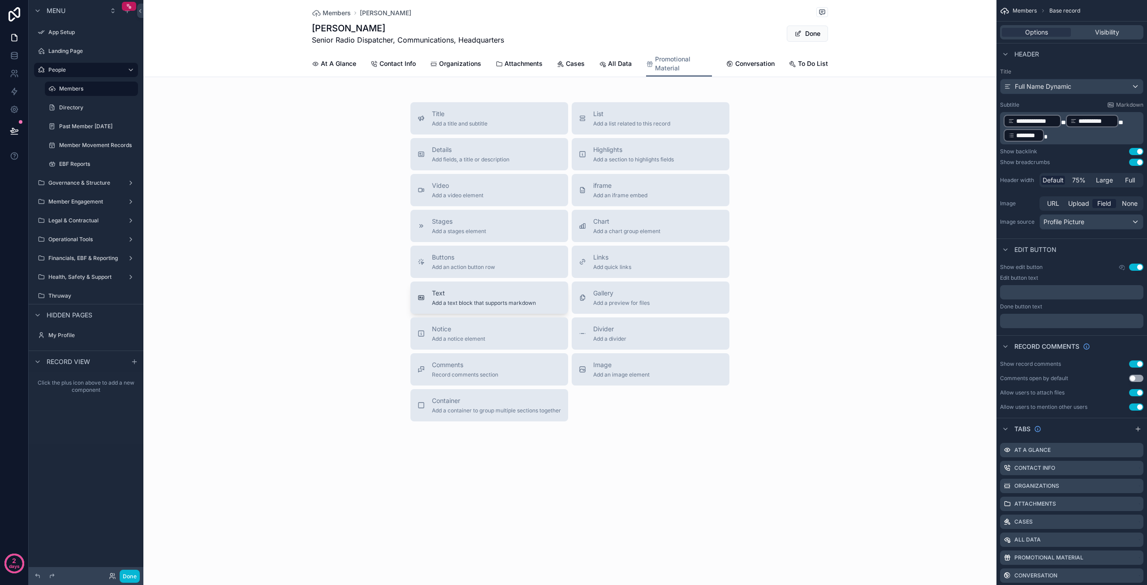
click at [489, 298] on div "Text Add a text block that supports markdown" at bounding box center [484, 298] width 104 height 18
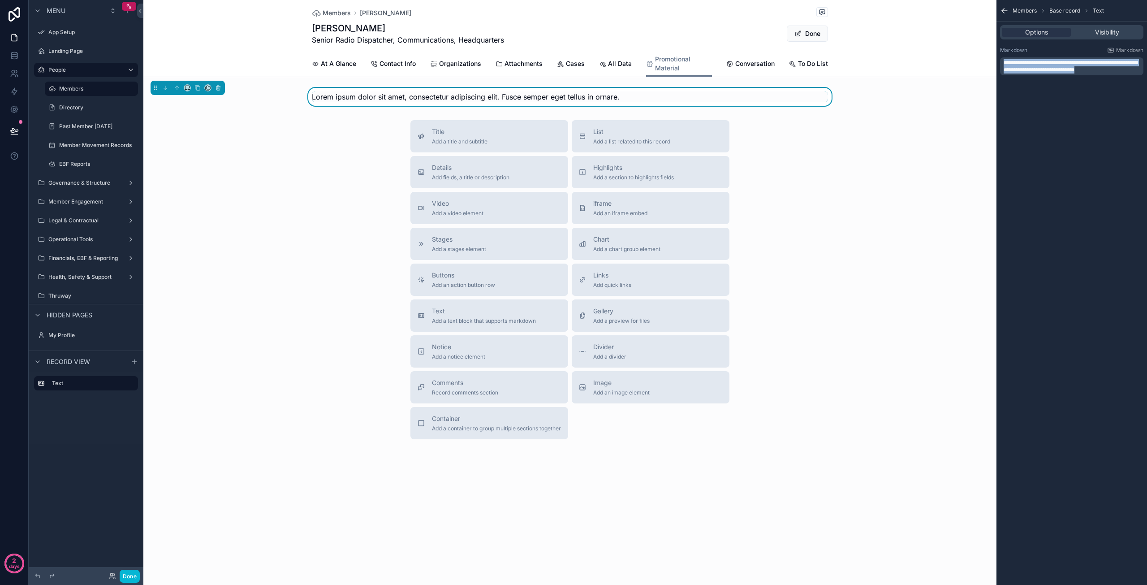
drag, startPoint x: 1112, startPoint y: 72, endPoint x: 994, endPoint y: 59, distance: 118.1
click at [994, 59] on div "Jump to... Ctrl K App Setup Landing Page People Members 538 Directory Past Memb…" at bounding box center [645, 292] width 1004 height 585
click at [619, 65] on span "All Data" at bounding box center [620, 63] width 24 height 9
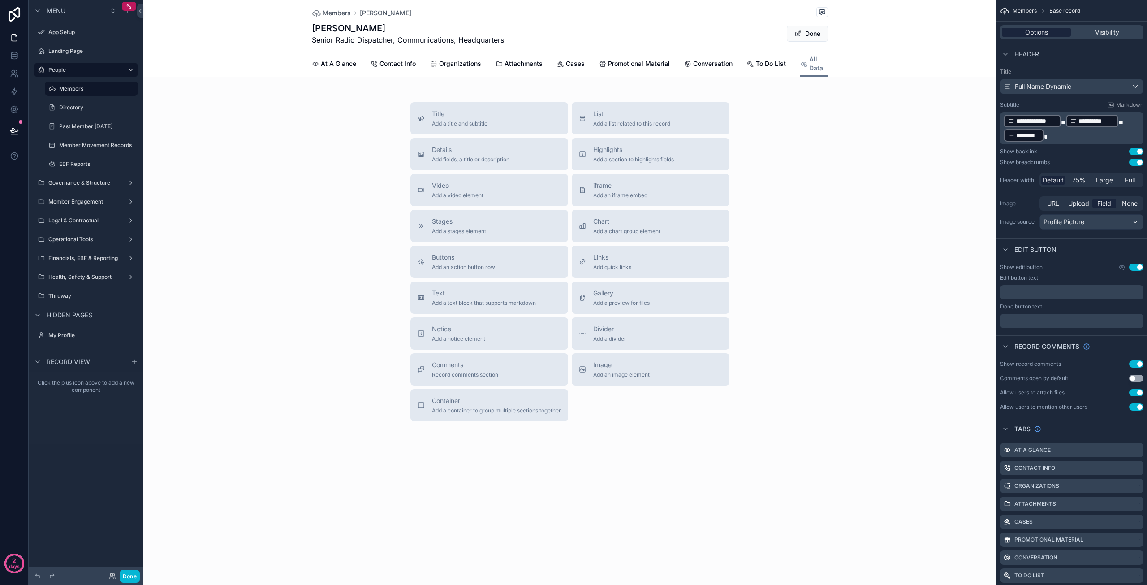
click at [1043, 30] on span "Options" at bounding box center [1036, 32] width 23 height 9
click at [329, 65] on span "At A Glance" at bounding box center [338, 63] width 35 height 9
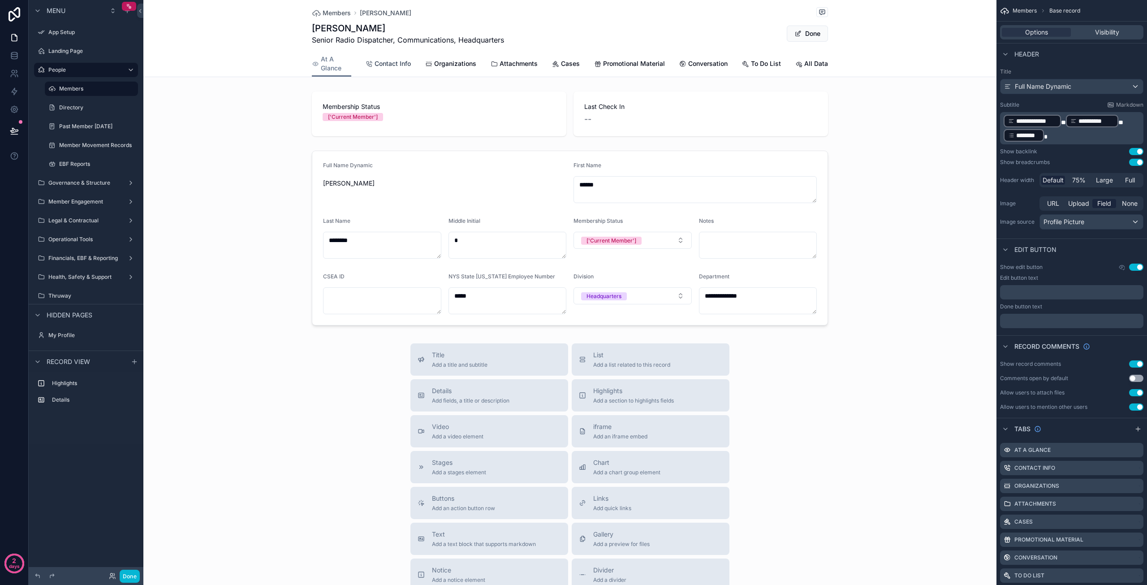
click at [378, 61] on span "Contact Info" at bounding box center [393, 63] width 36 height 9
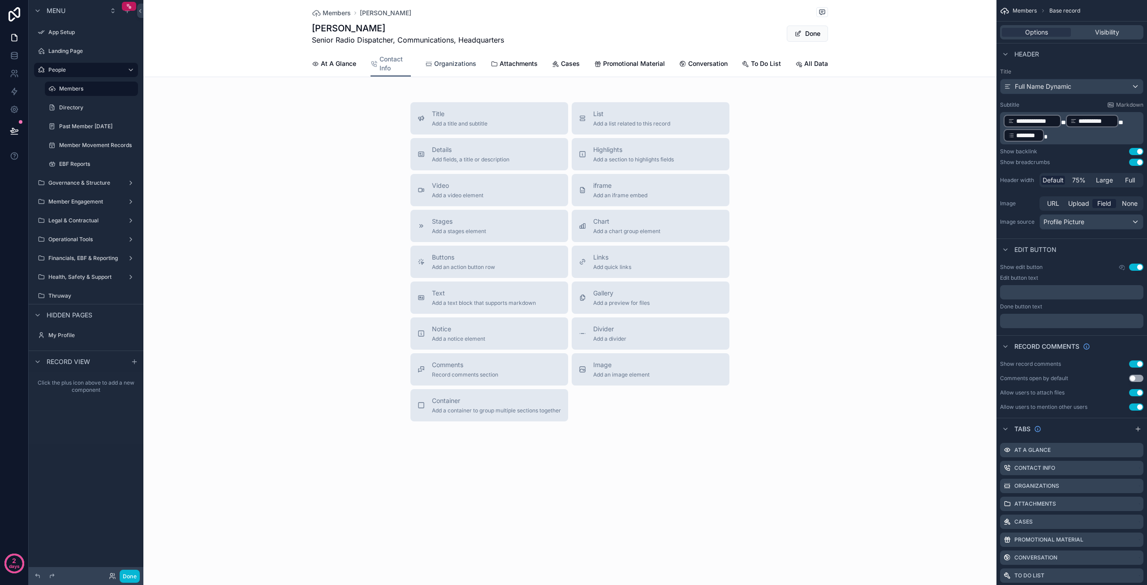
click at [452, 64] on span "Organizations" at bounding box center [455, 63] width 42 height 9
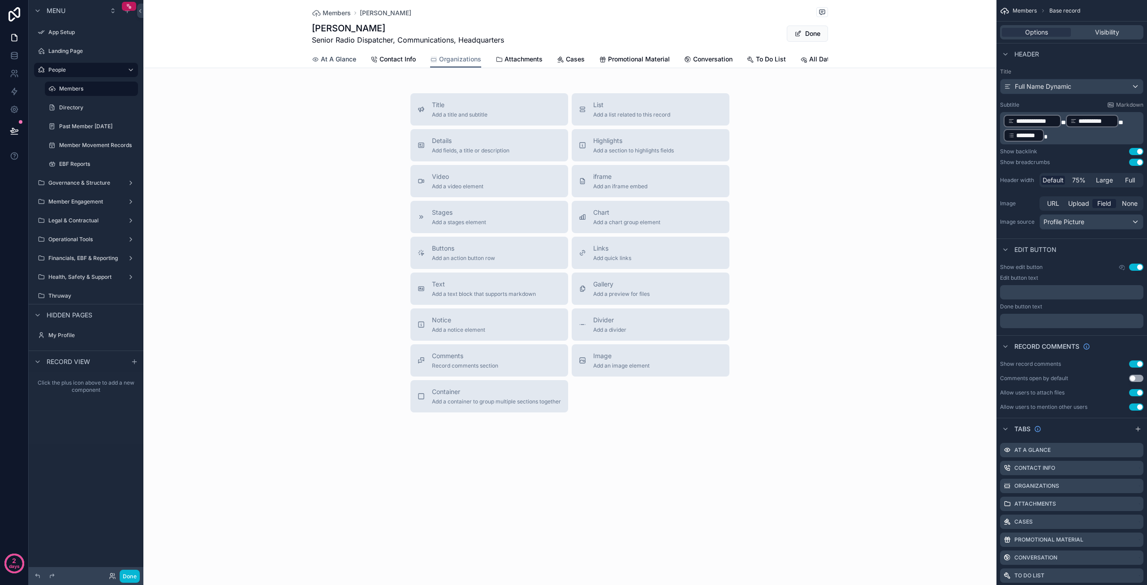
click at [336, 60] on span "At A Glance" at bounding box center [338, 59] width 35 height 9
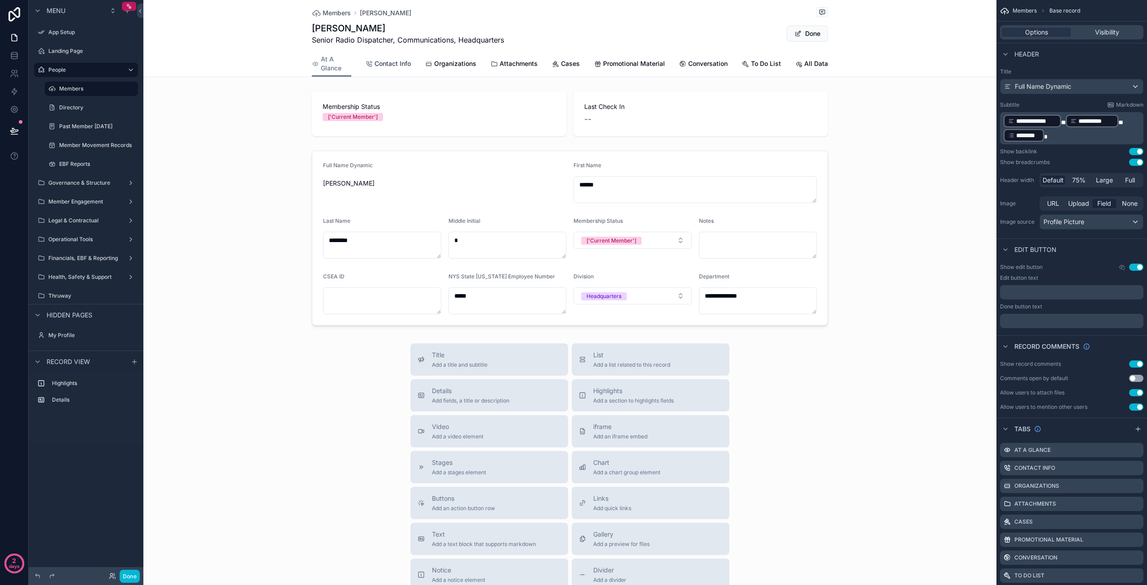
click at [382, 63] on span "Contact Info" at bounding box center [393, 63] width 36 height 9
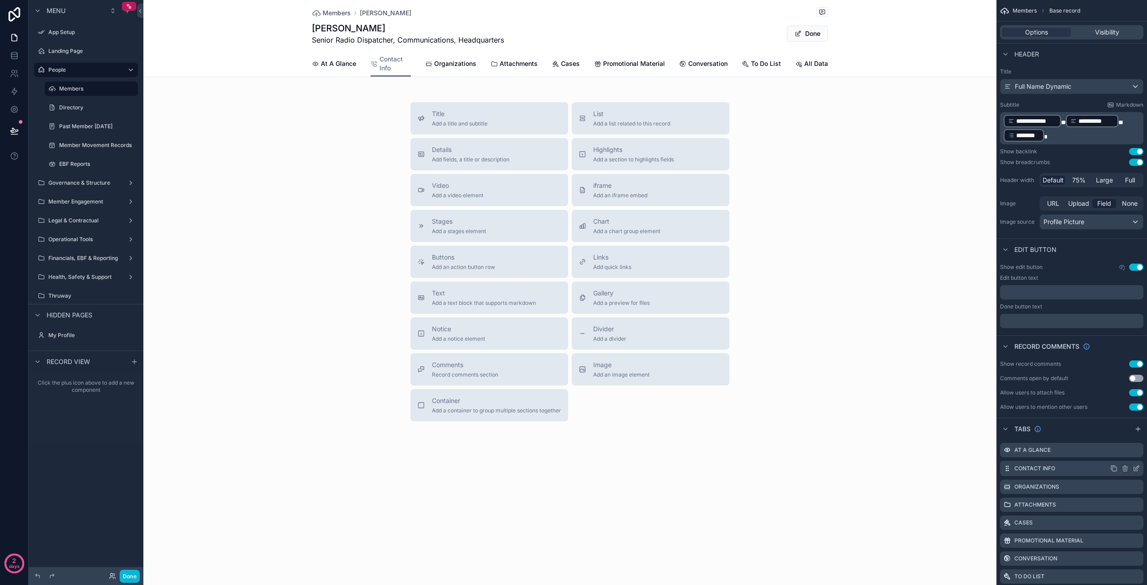
click at [1137, 468] on icon "scrollable content" at bounding box center [1136, 468] width 7 height 7
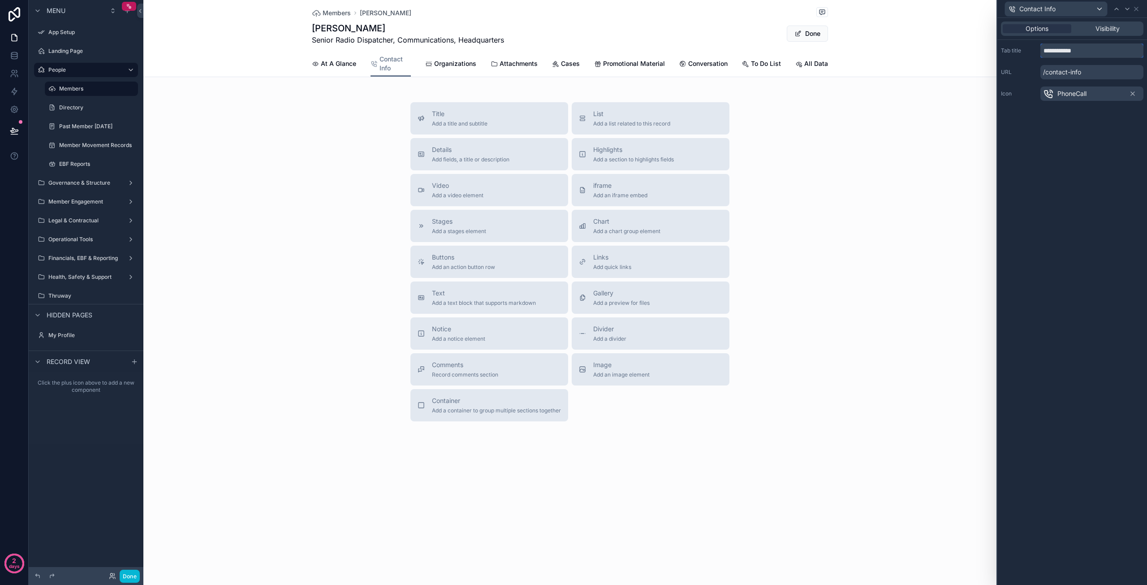
drag, startPoint x: 1086, startPoint y: 49, endPoint x: 1014, endPoint y: 50, distance: 71.7
click at [1014, 50] on div "**********" at bounding box center [1072, 50] width 142 height 14
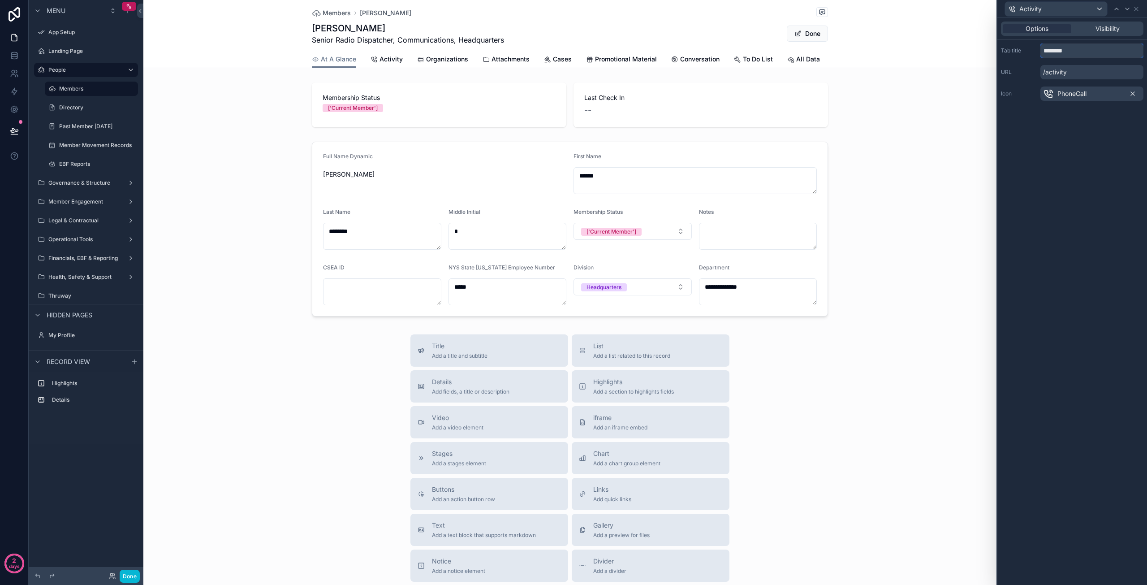
type input "********"
click at [1134, 94] on icon at bounding box center [1132, 93] width 7 height 7
click at [1081, 94] on span "Select an icon" at bounding box center [1063, 93] width 41 height 9
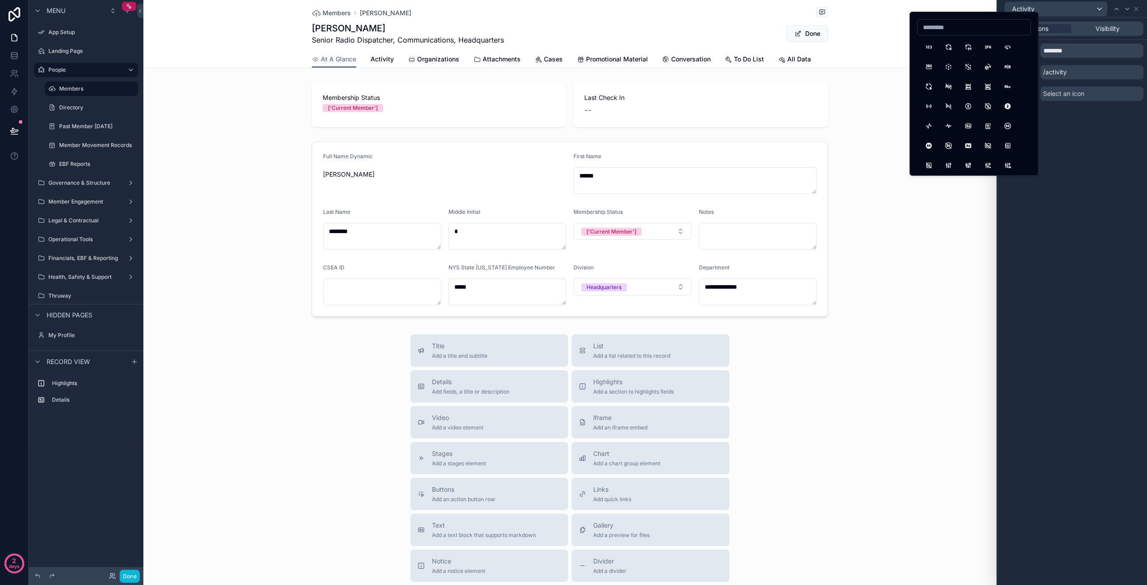
click at [943, 30] on input at bounding box center [974, 27] width 113 height 13
type input "********"
click at [946, 87] on button "Infinity" at bounding box center [948, 86] width 16 height 16
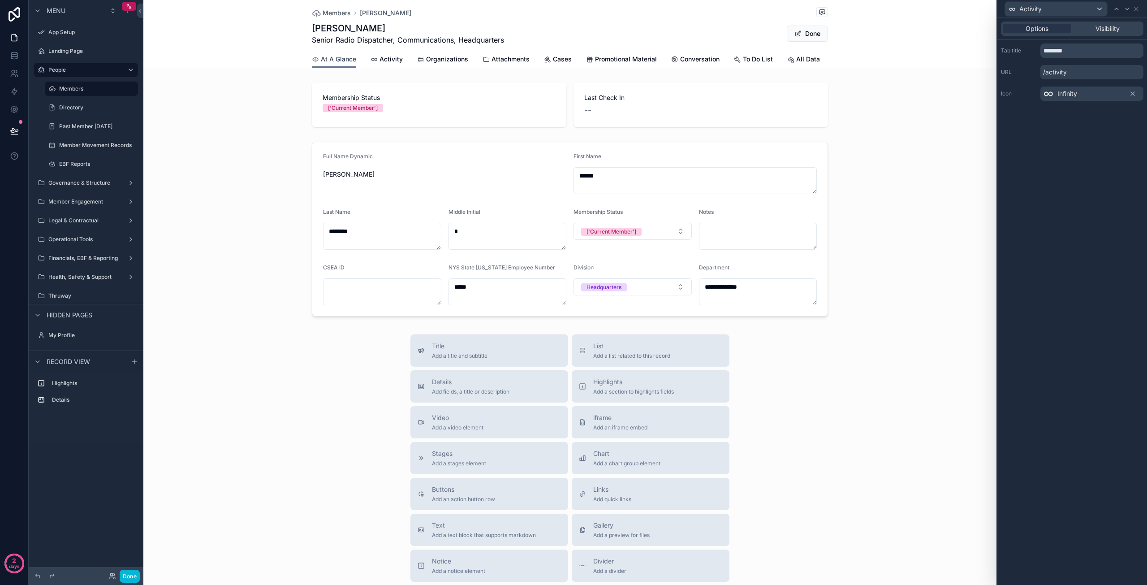
click at [335, 60] on span "At A Glance" at bounding box center [338, 59] width 35 height 9
click at [1119, 8] on icon at bounding box center [1116, 8] width 7 height 7
drag, startPoint x: 1084, startPoint y: 52, endPoint x: 1016, endPoint y: 58, distance: 68.3
click at [1016, 58] on div "**********" at bounding box center [1072, 72] width 150 height 65
type input "**********"
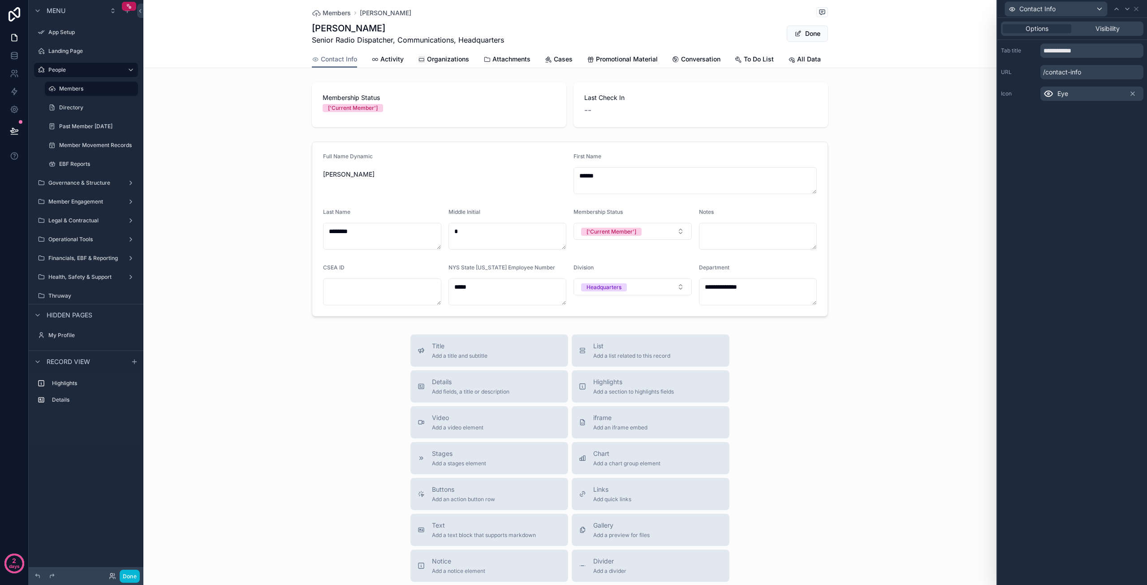
click at [1077, 93] on div "Eye" at bounding box center [1091, 93] width 103 height 14
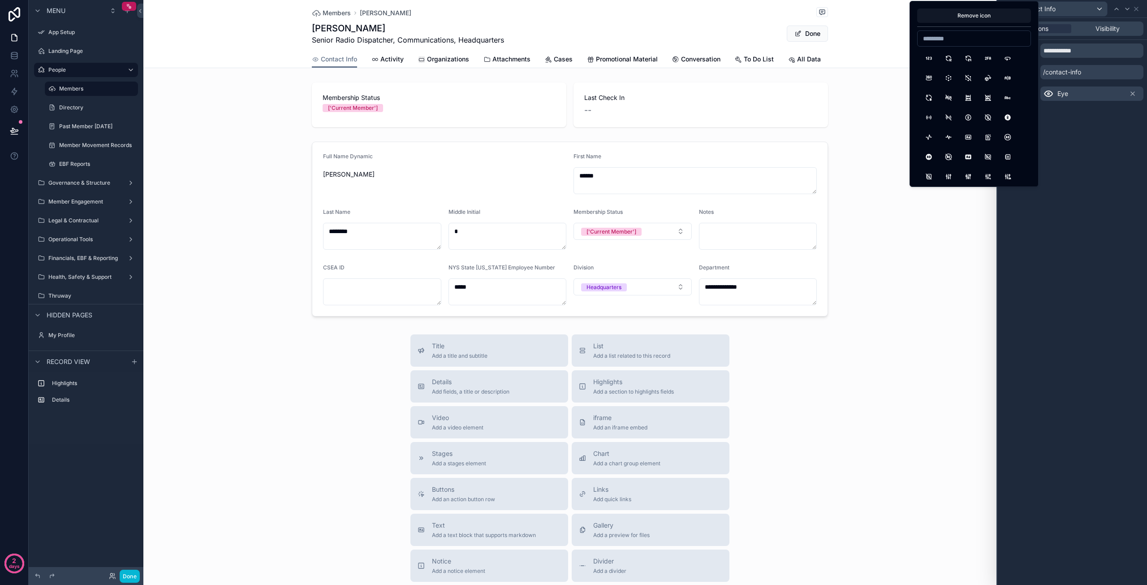
click at [953, 42] on input at bounding box center [974, 38] width 113 height 13
type input "*****"
click at [926, 60] on button "Phone" at bounding box center [929, 58] width 16 height 16
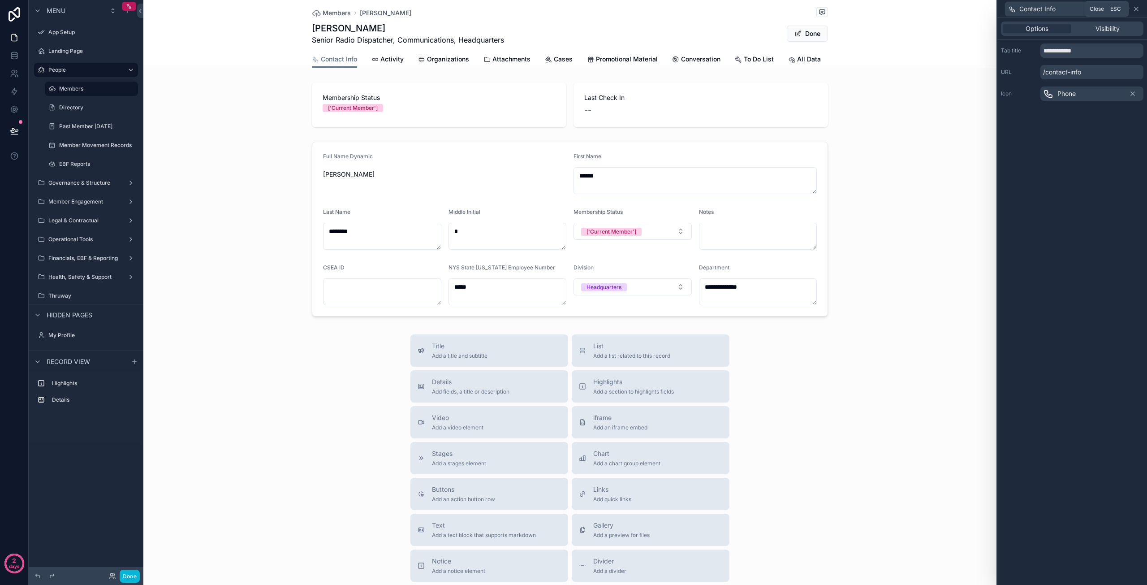
click at [1136, 9] on icon at bounding box center [1136, 9] width 4 height 4
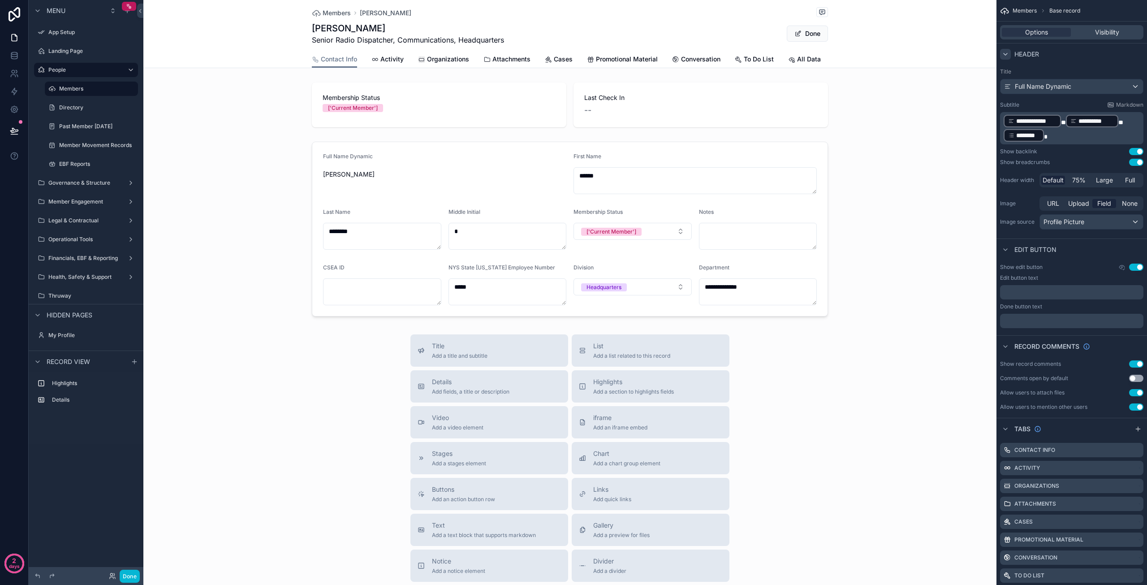
click at [1006, 52] on icon "scrollable content" at bounding box center [1005, 54] width 7 height 7
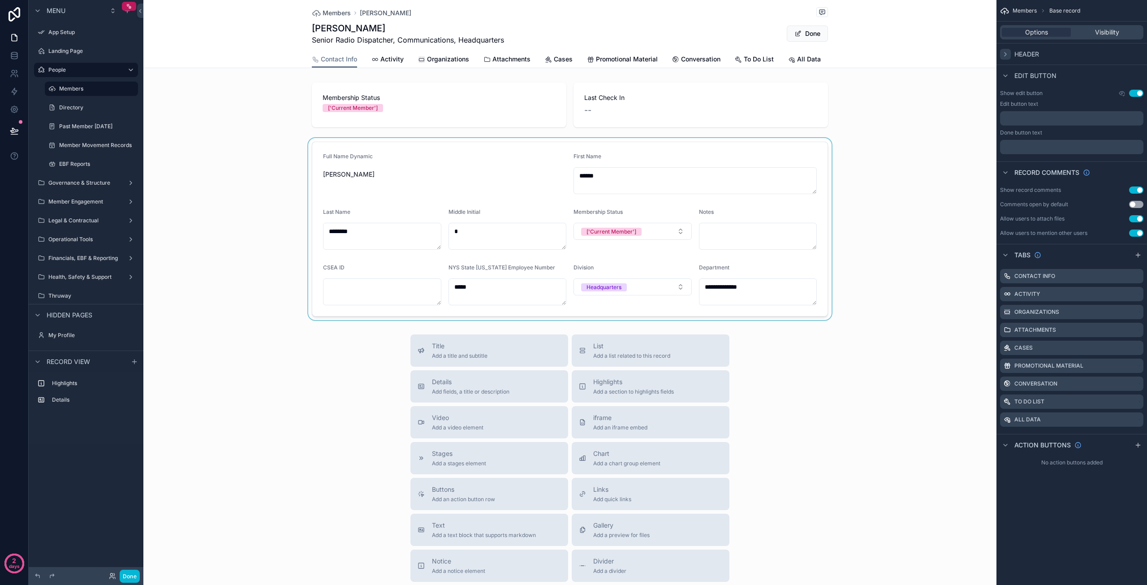
click at [419, 164] on div "scrollable content" at bounding box center [569, 229] width 853 height 182
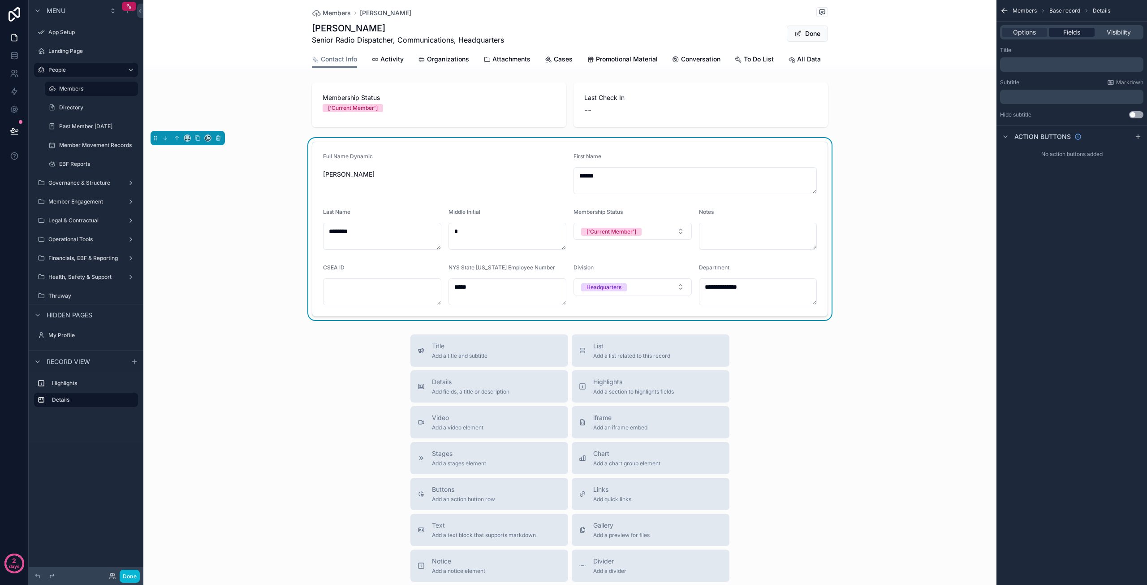
click at [1073, 29] on span "Fields" at bounding box center [1071, 32] width 17 height 9
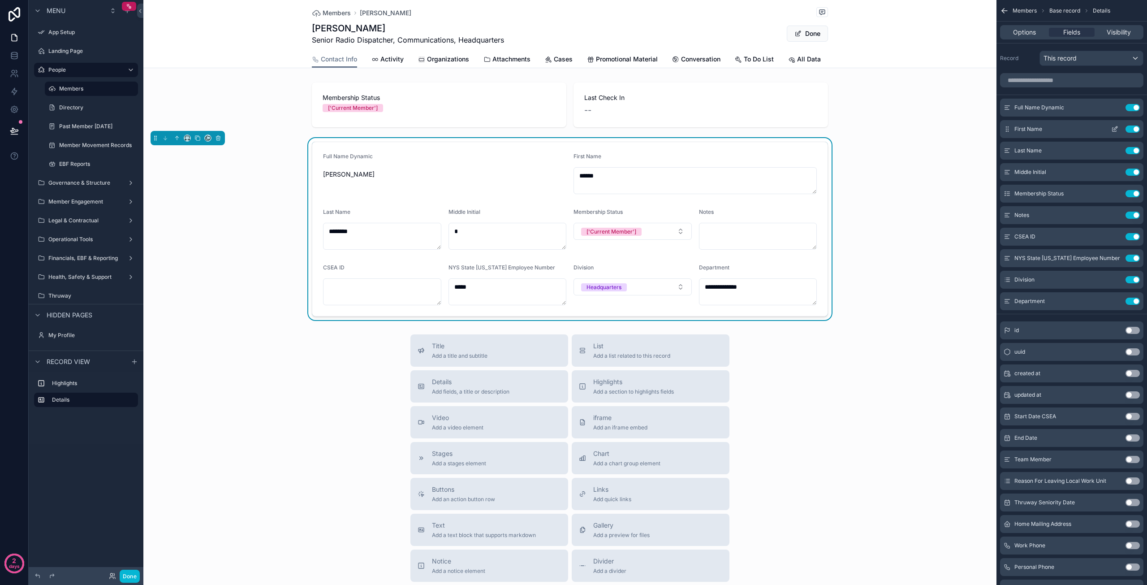
click at [1132, 128] on button "Use setting" at bounding box center [1132, 128] width 14 height 7
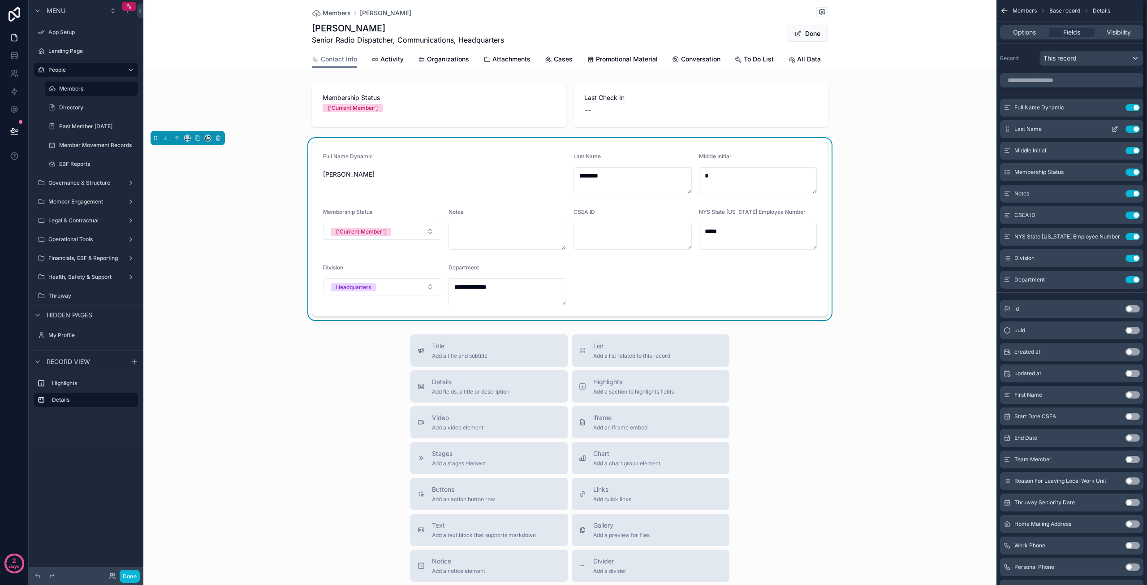
click at [1132, 128] on button "Use setting" at bounding box center [1132, 128] width 14 height 7
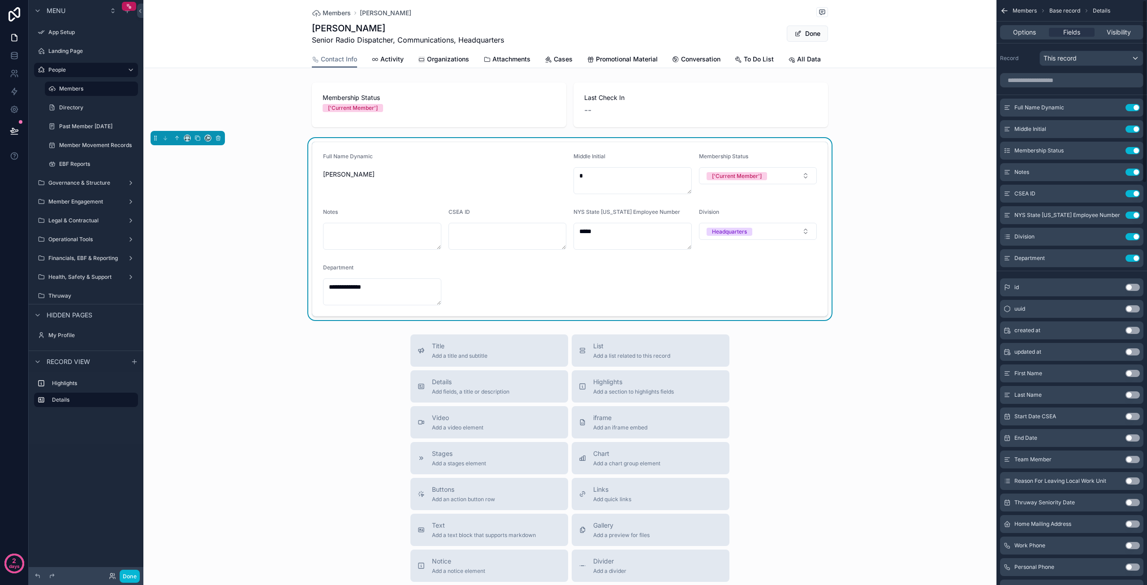
click at [1132, 128] on button "Use setting" at bounding box center [1132, 128] width 14 height 7
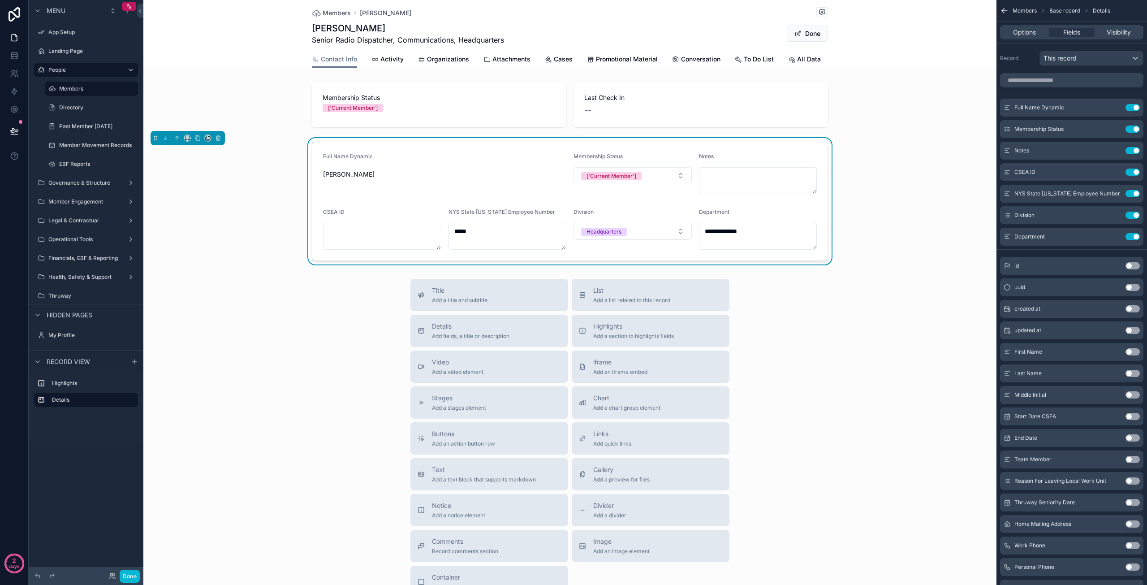
click at [1132, 128] on button "Use setting" at bounding box center [1132, 128] width 14 height 7
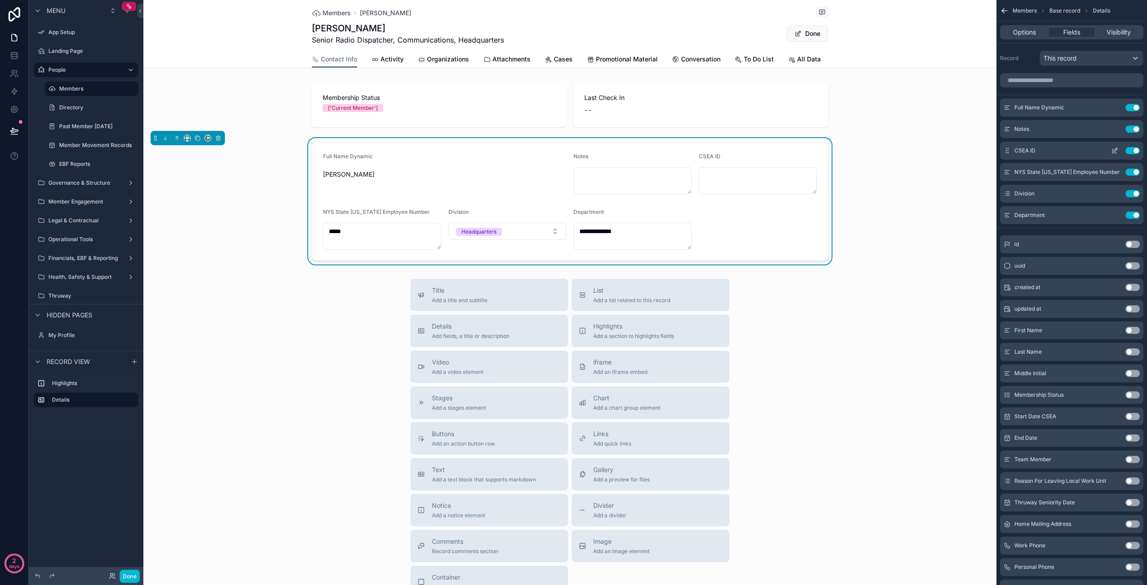
click at [1135, 150] on button "Use setting" at bounding box center [1132, 150] width 14 height 7
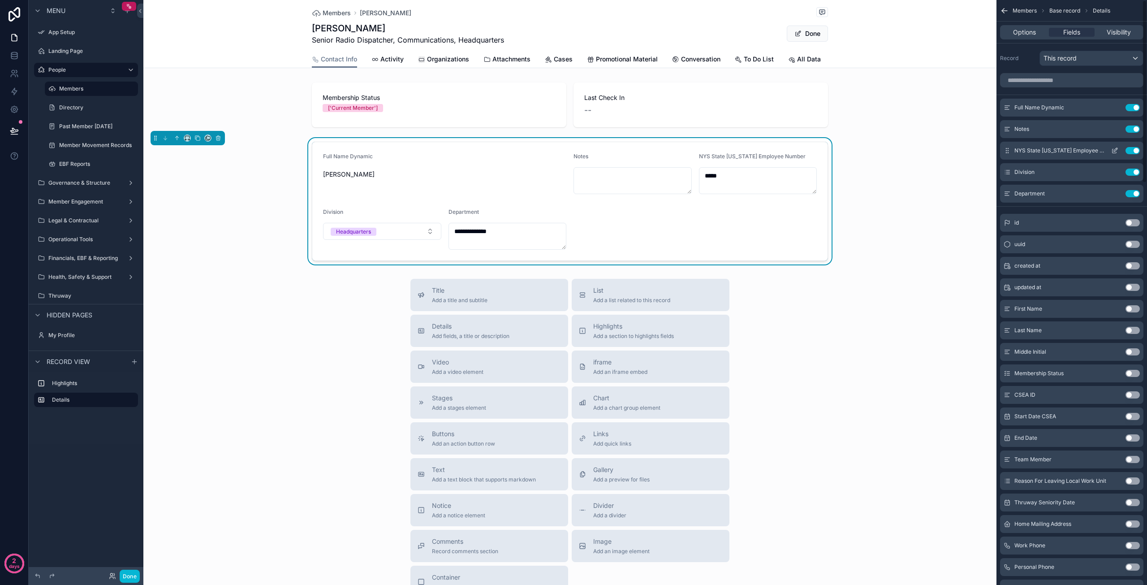
click at [1132, 150] on button "Use setting" at bounding box center [1132, 150] width 14 height 7
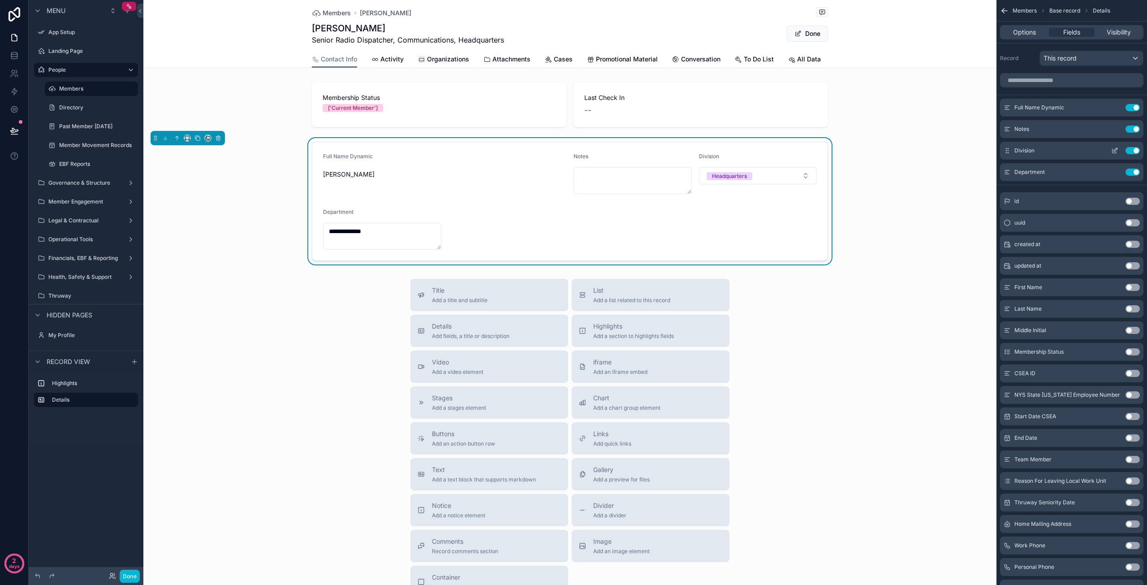
click at [1133, 150] on button "Use setting" at bounding box center [1132, 150] width 14 height 7
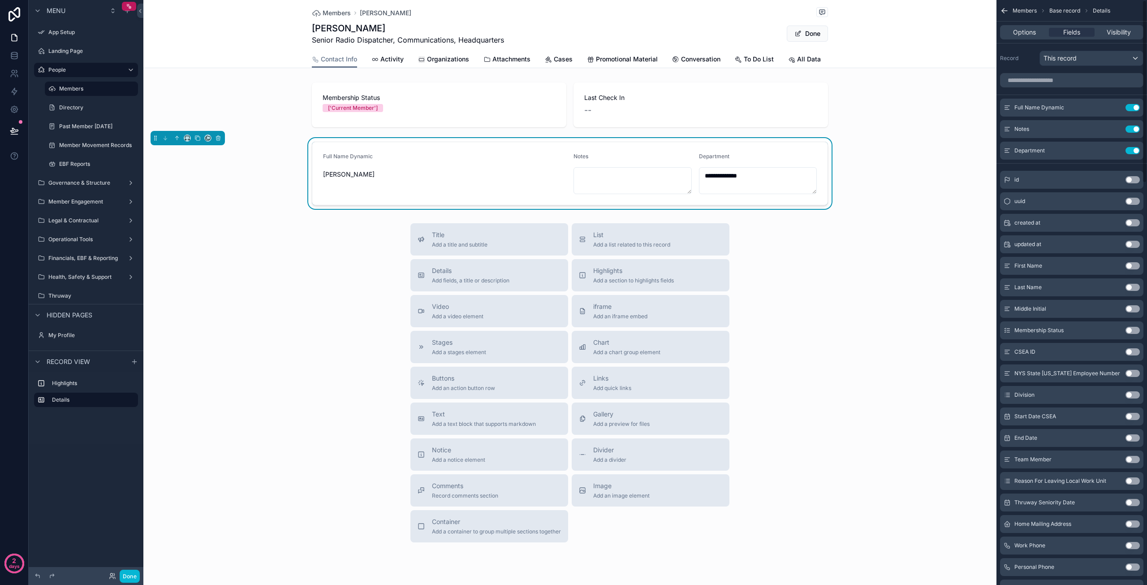
click at [1133, 150] on button "Use setting" at bounding box center [1132, 150] width 14 height 7
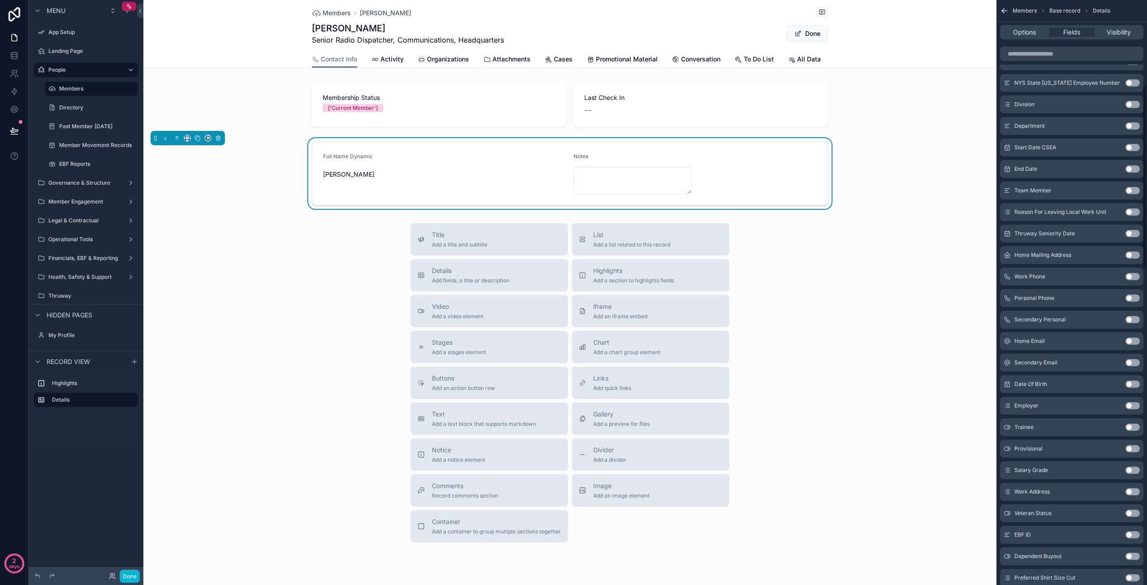
scroll to position [314, 0]
click at [1129, 210] on button "Use setting" at bounding box center [1132, 210] width 14 height 7
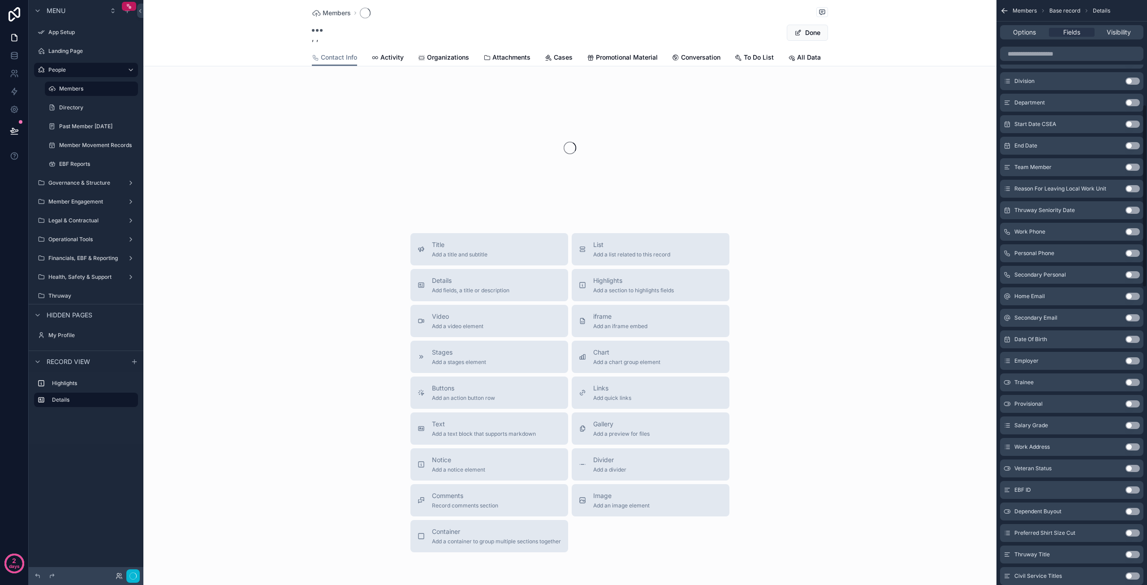
scroll to position [335, 0]
click at [1131, 211] on button "Use setting" at bounding box center [1132, 210] width 14 height 7
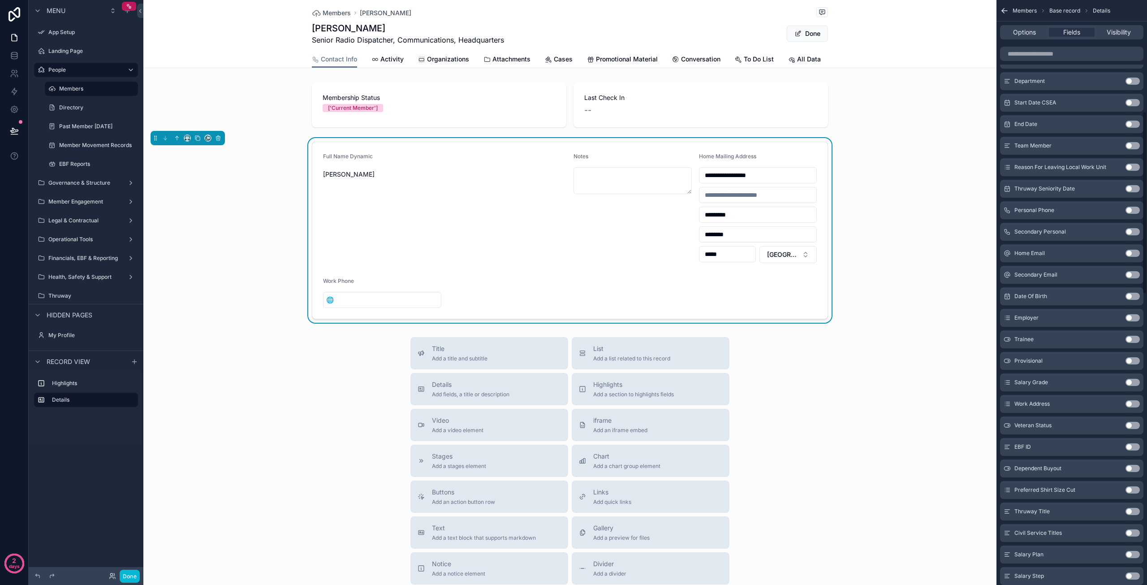
click at [1131, 211] on button "Use setting" at bounding box center [1132, 210] width 14 height 7
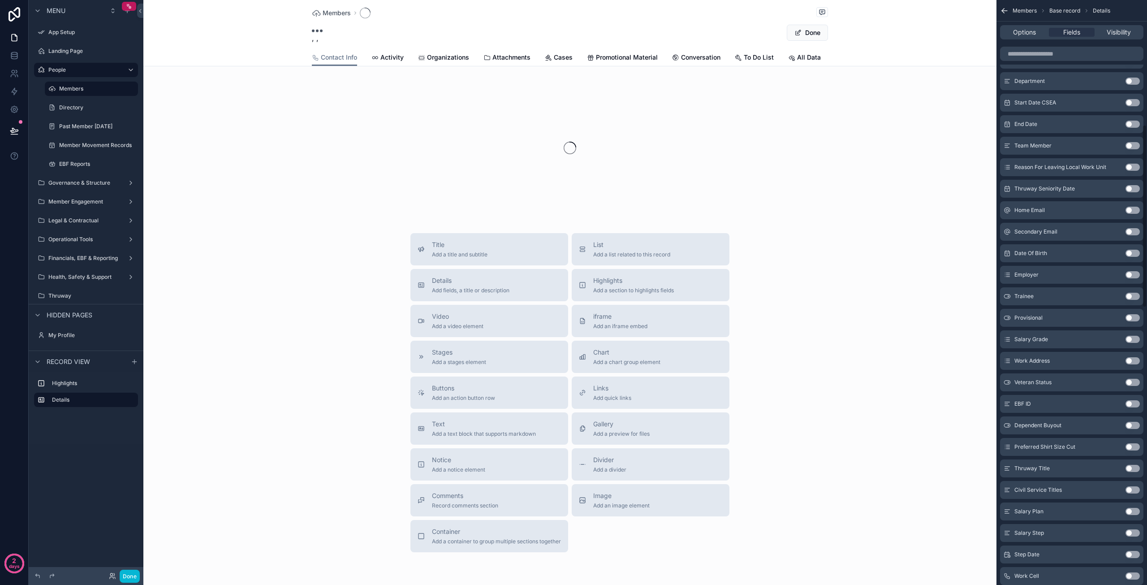
click at [1131, 211] on button "Use setting" at bounding box center [1132, 210] width 14 height 7
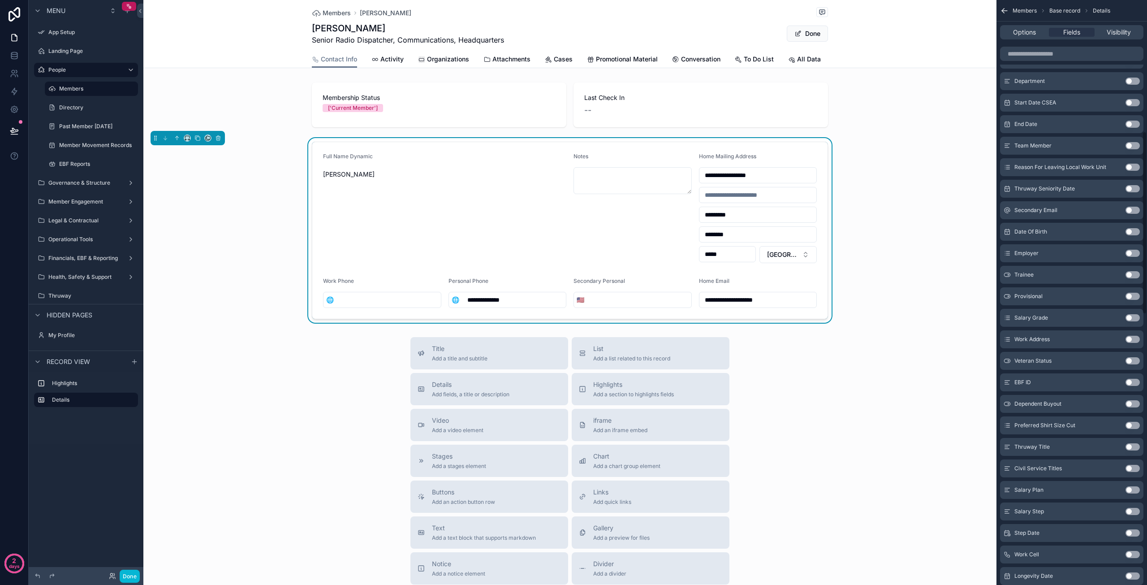
click at [1131, 211] on button "Use setting" at bounding box center [1132, 210] width 14 height 7
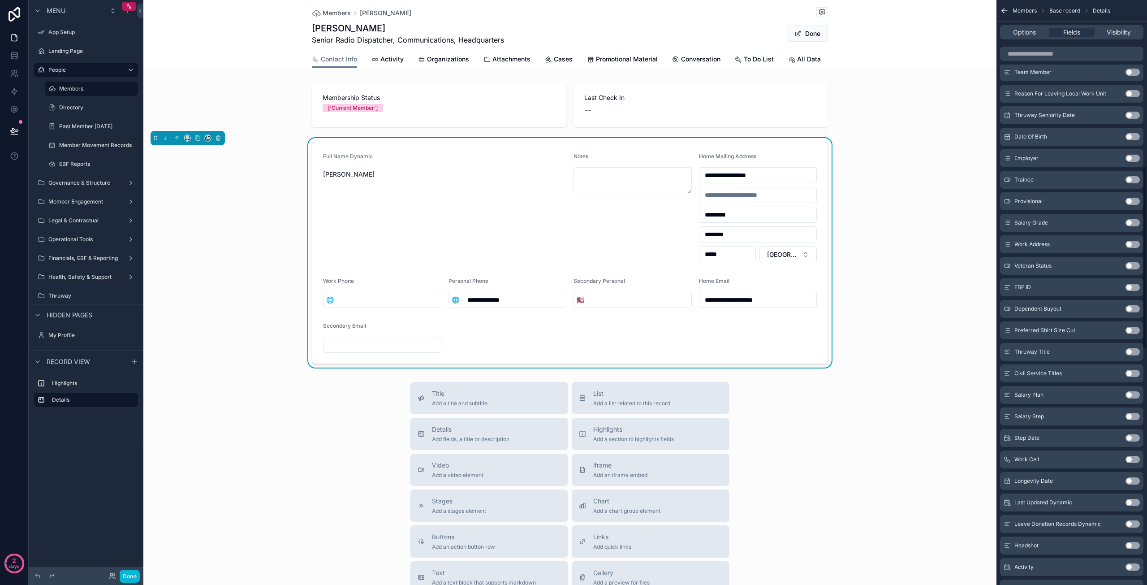
scroll to position [532, 0]
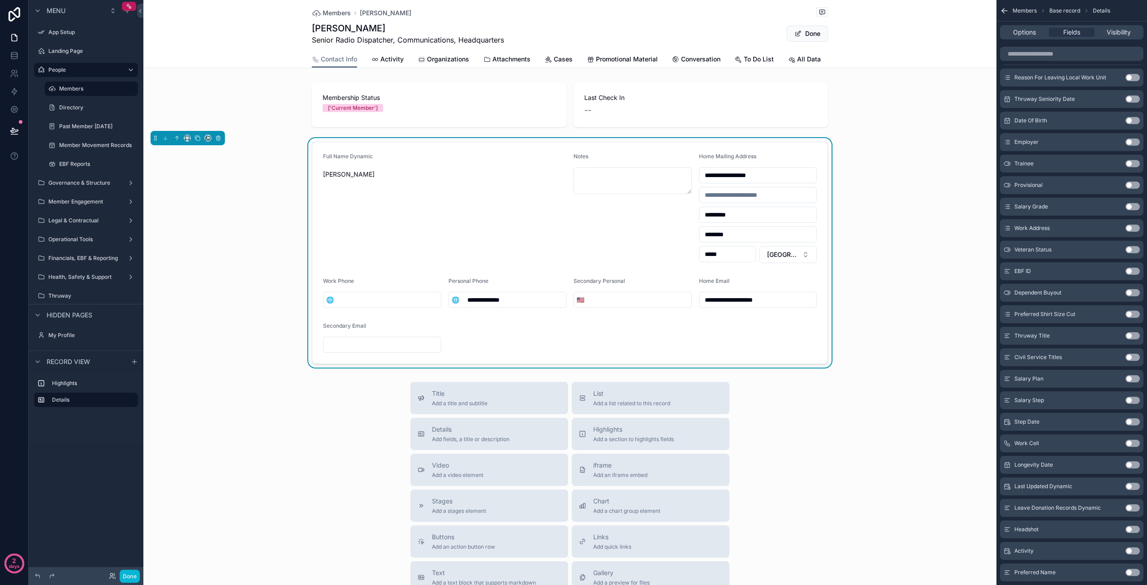
click at [1131, 229] on button "Use setting" at bounding box center [1132, 227] width 14 height 7
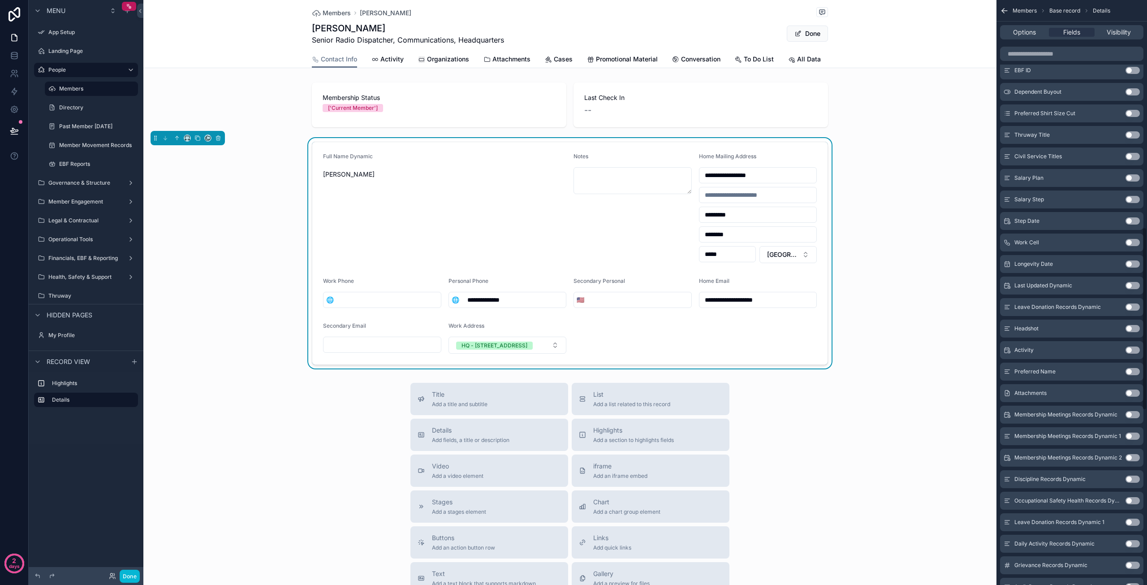
scroll to position [778, 0]
click at [1132, 196] on button "Use setting" at bounding box center [1132, 197] width 14 height 7
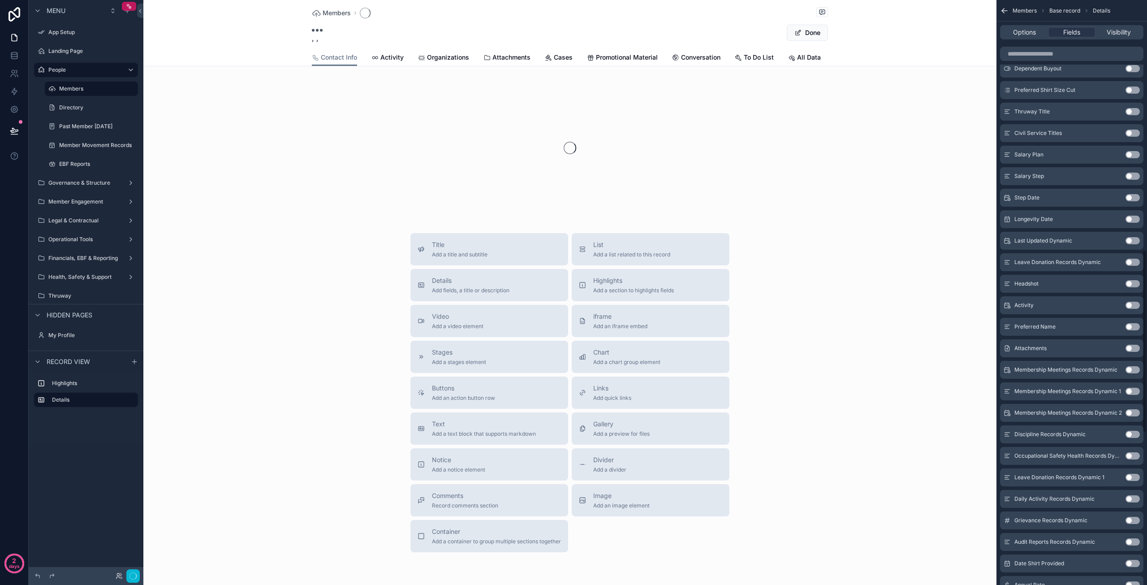
scroll to position [799, 0]
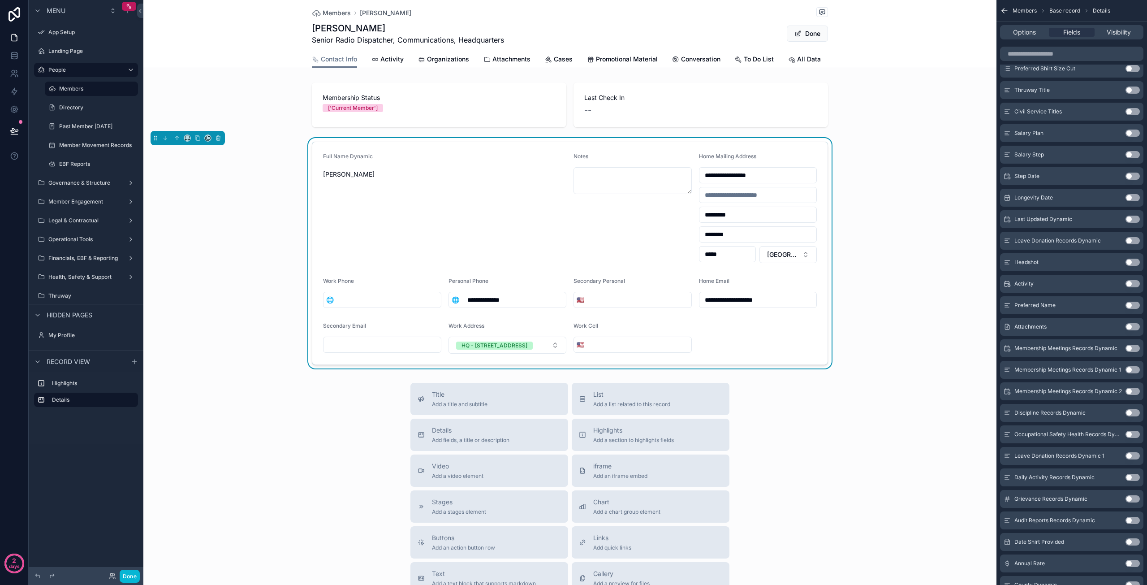
click at [1134, 281] on button "Use setting" at bounding box center [1132, 283] width 14 height 7
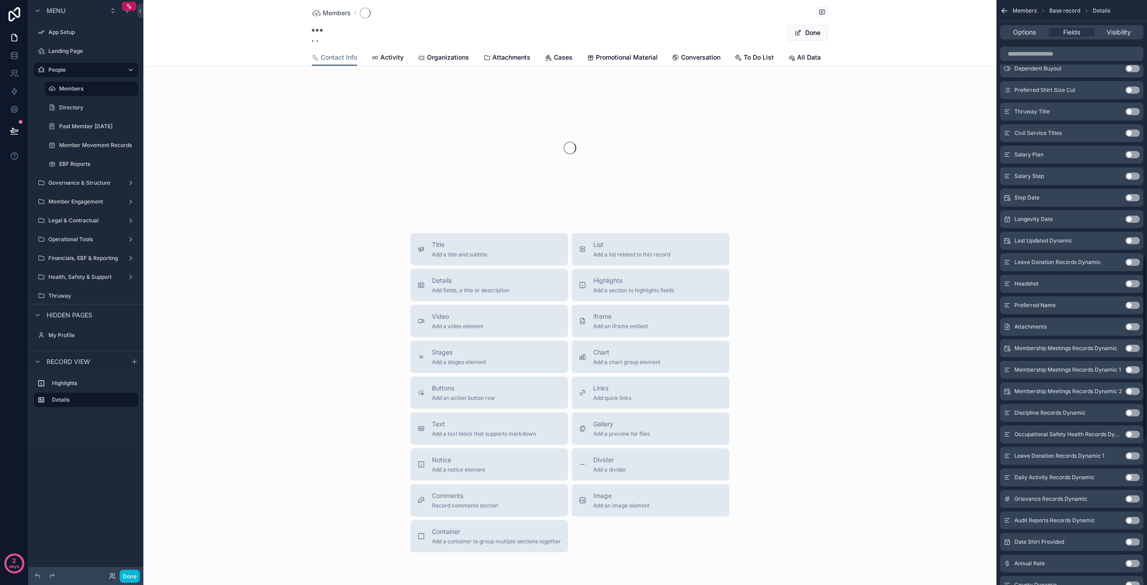
scroll to position [821, 0]
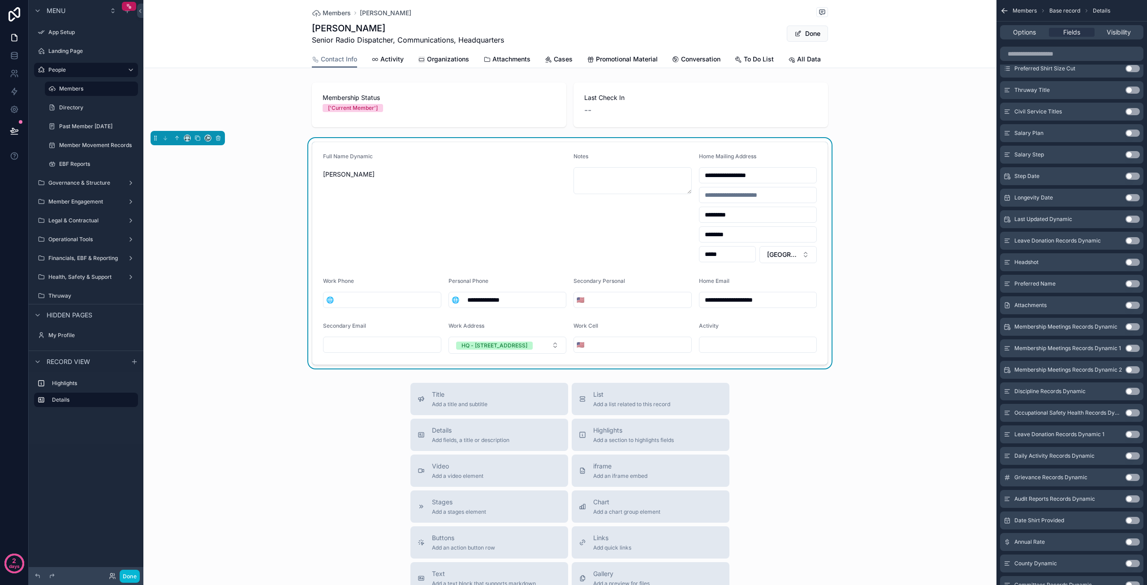
click at [1134, 281] on button "Use setting" at bounding box center [1132, 283] width 14 height 7
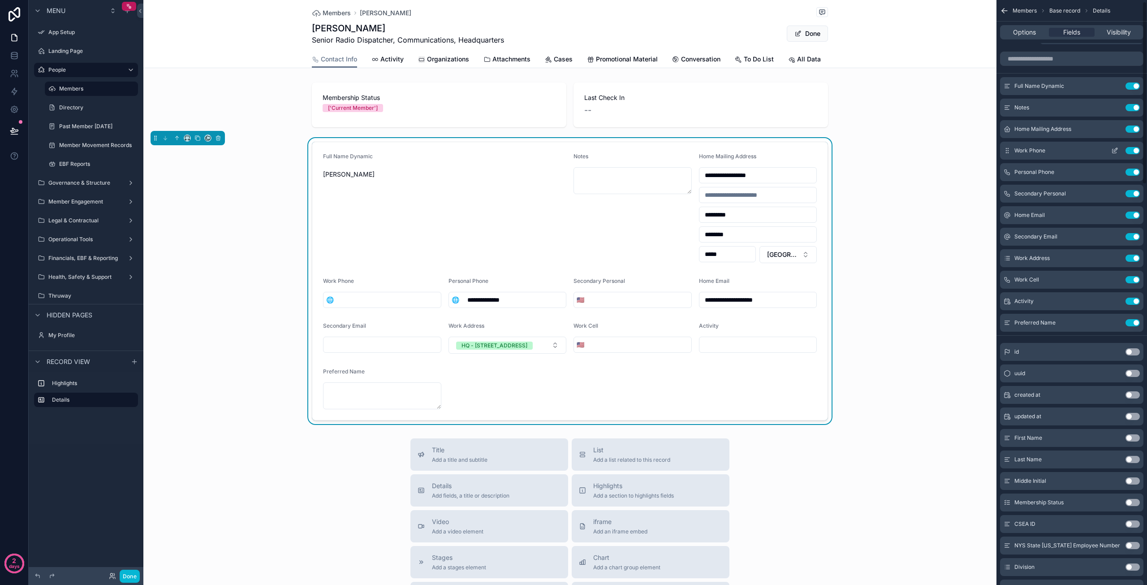
scroll to position [0, 0]
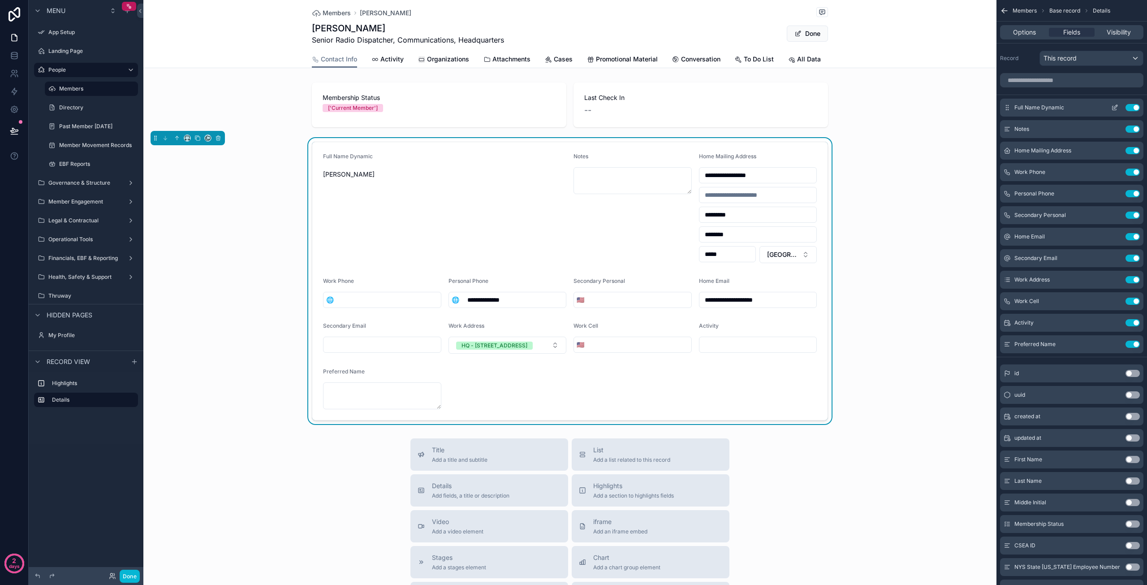
click at [1115, 108] on icon "scrollable content" at bounding box center [1116, 107] width 4 height 4
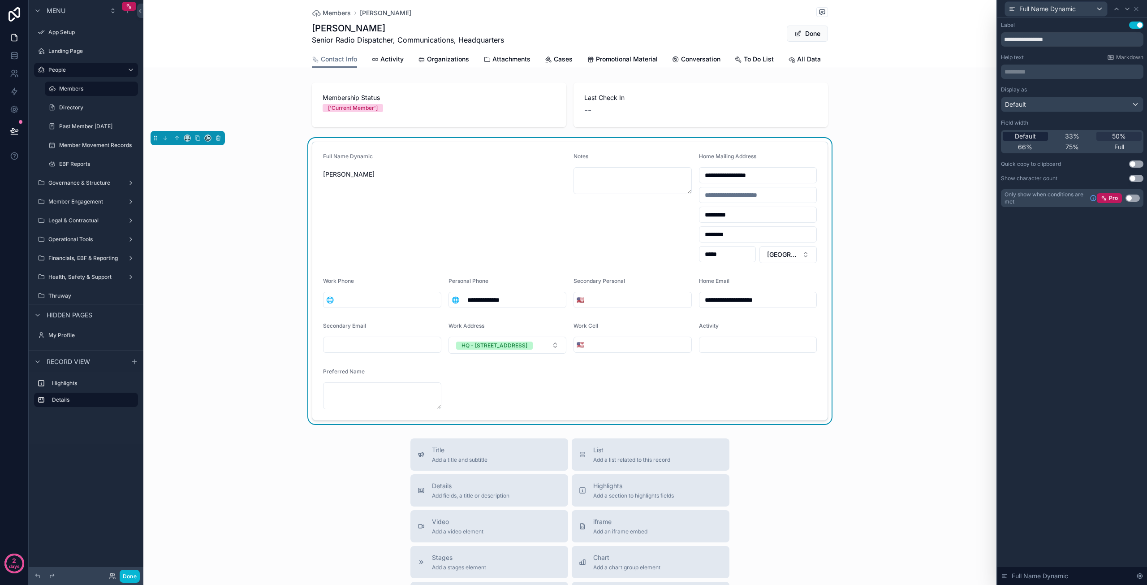
click at [1034, 135] on span "Default" at bounding box center [1025, 136] width 21 height 9
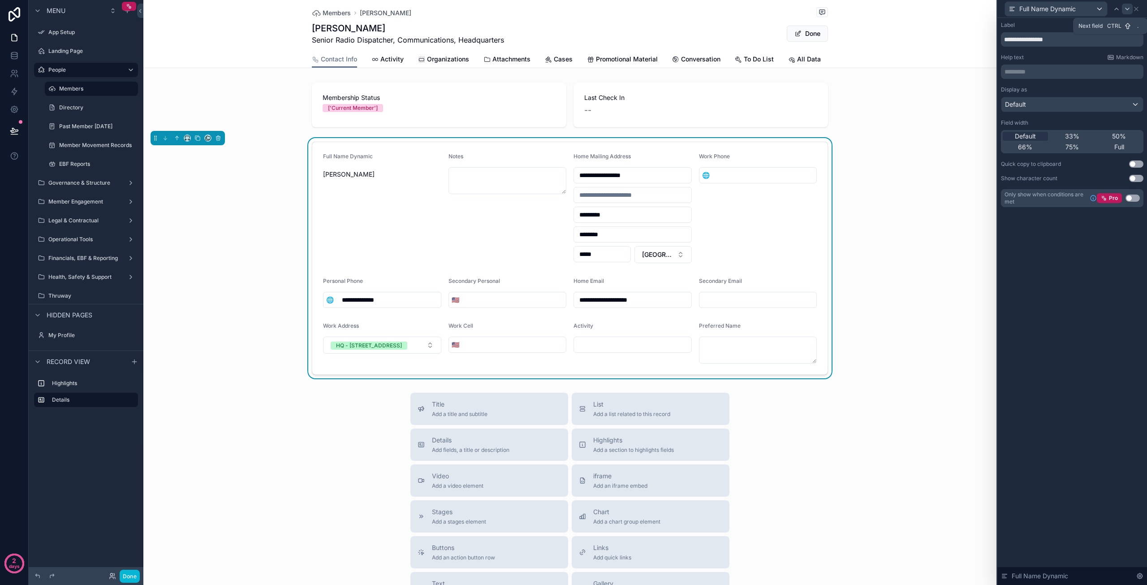
click at [1129, 11] on icon at bounding box center [1127, 8] width 7 height 7
click at [1125, 11] on icon at bounding box center [1127, 8] width 7 height 7
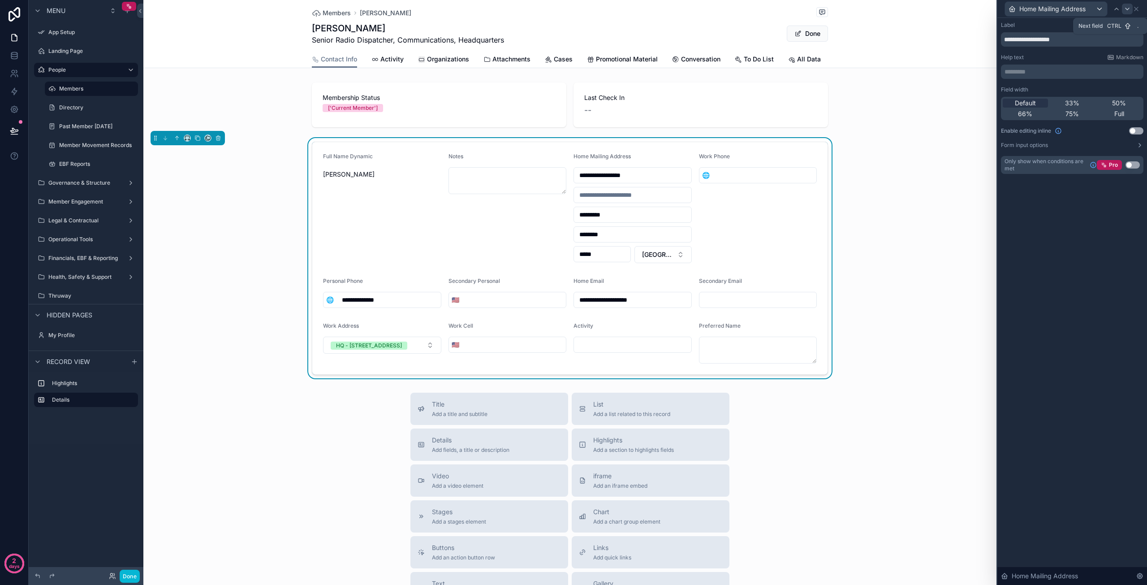
click at [1128, 9] on icon at bounding box center [1127, 9] width 4 height 2
click at [1103, 7] on div "Work Phone" at bounding box center [1056, 9] width 102 height 14
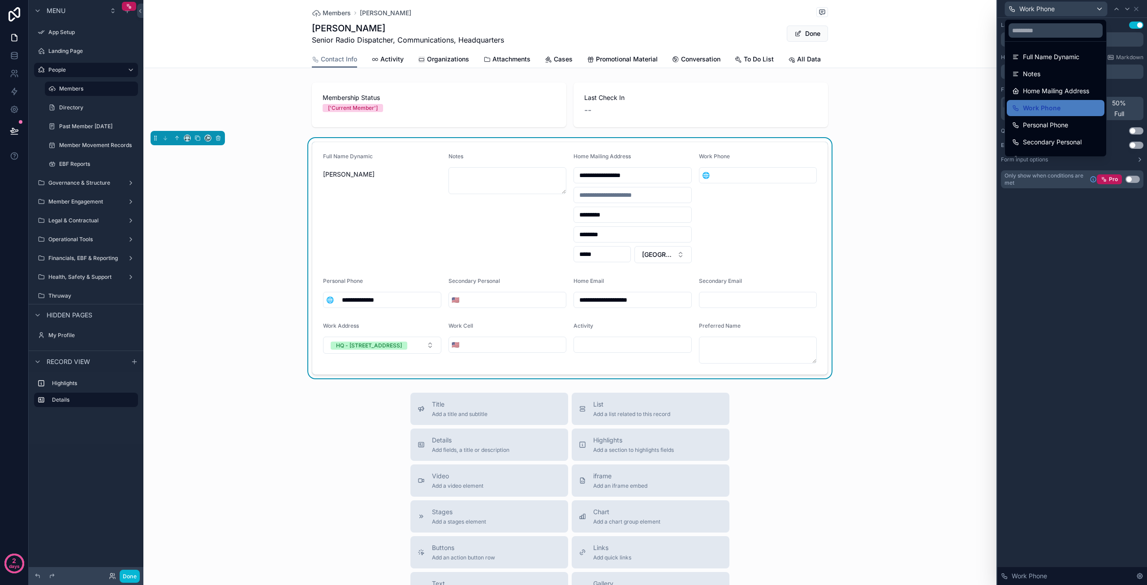
click at [1137, 9] on div at bounding box center [1072, 292] width 150 height 585
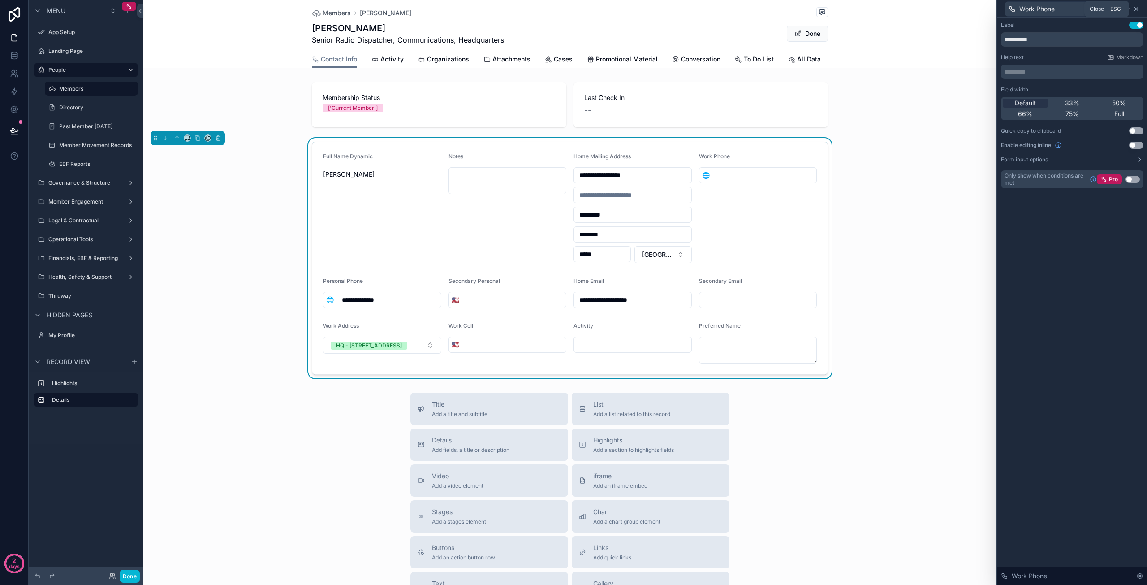
click at [1137, 8] on icon at bounding box center [1136, 9] width 4 height 4
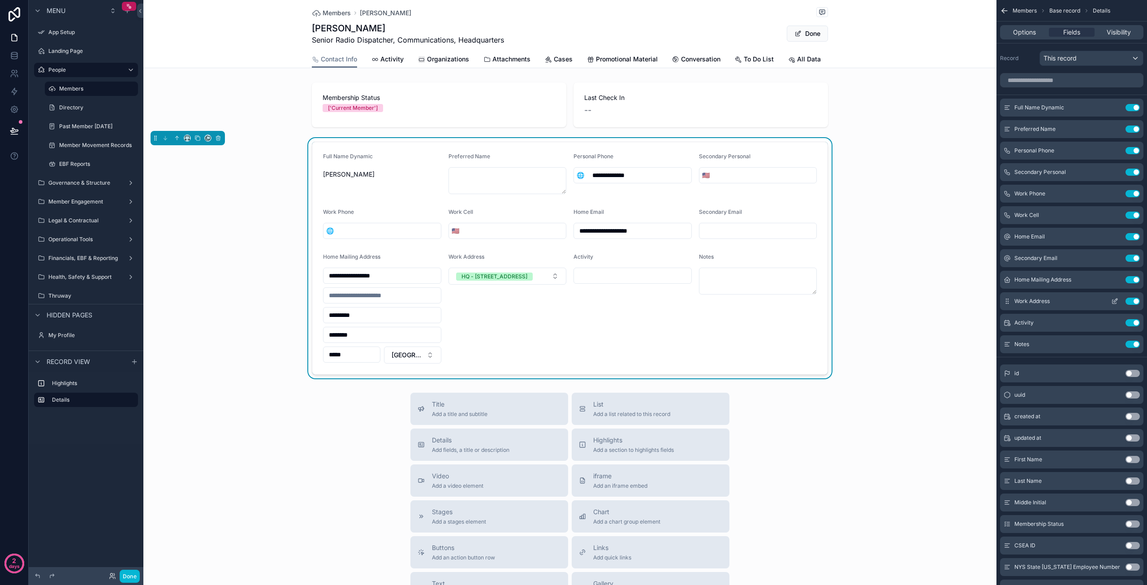
click at [1133, 299] on button "Use setting" at bounding box center [1132, 300] width 14 height 7
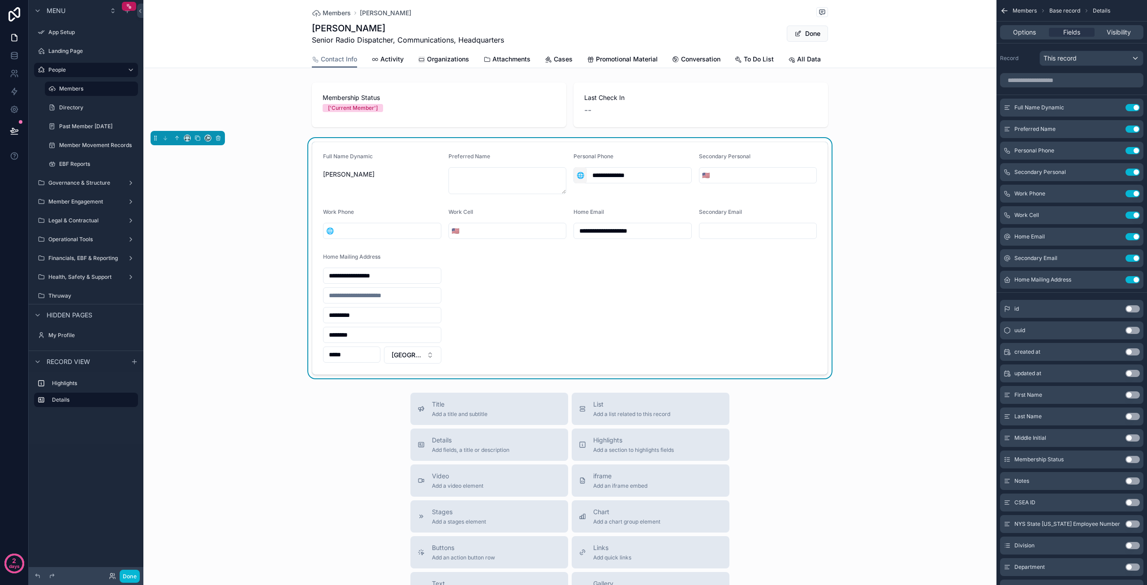
click at [577, 175] on span "🌐" at bounding box center [581, 175] width 8 height 9
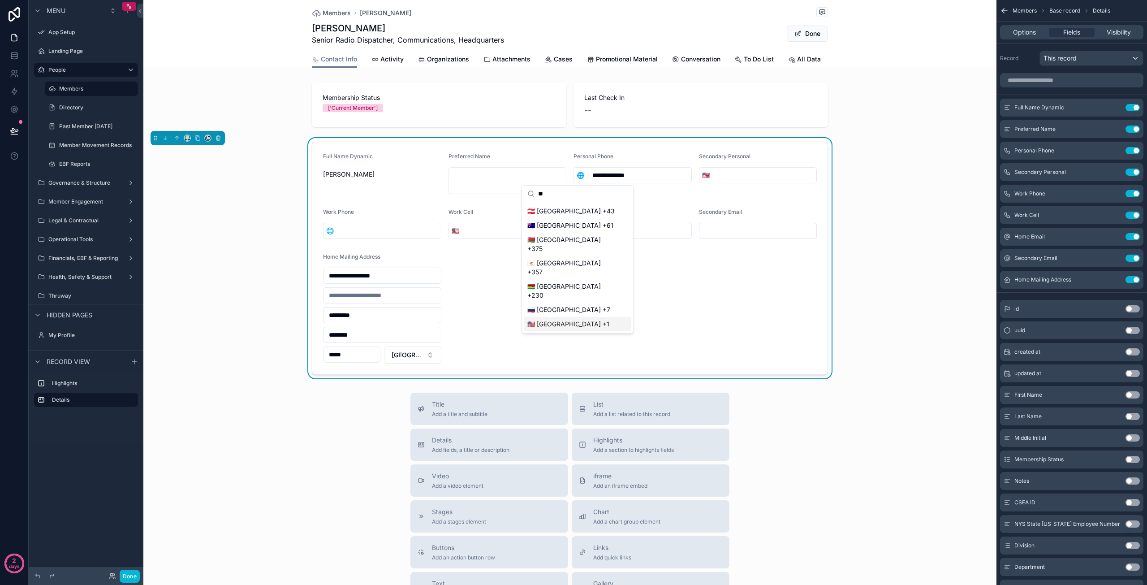
type input "**"
click at [540, 317] on div "🇺🇸 [GEOGRAPHIC_DATA] +1" at bounding box center [578, 324] width 108 height 14
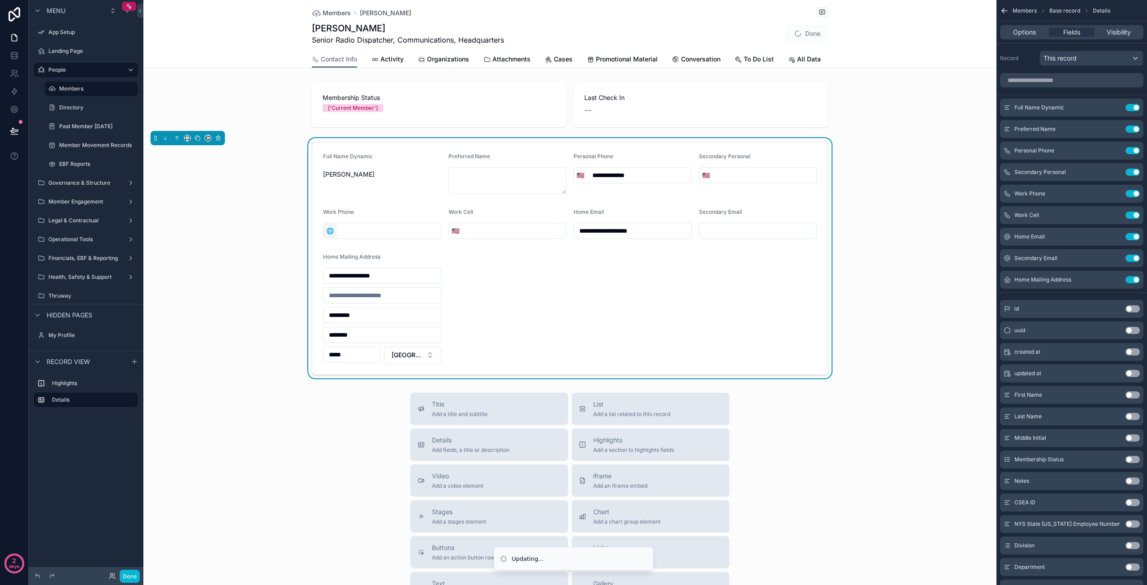
click at [327, 231] on span "🌐" at bounding box center [330, 230] width 8 height 9
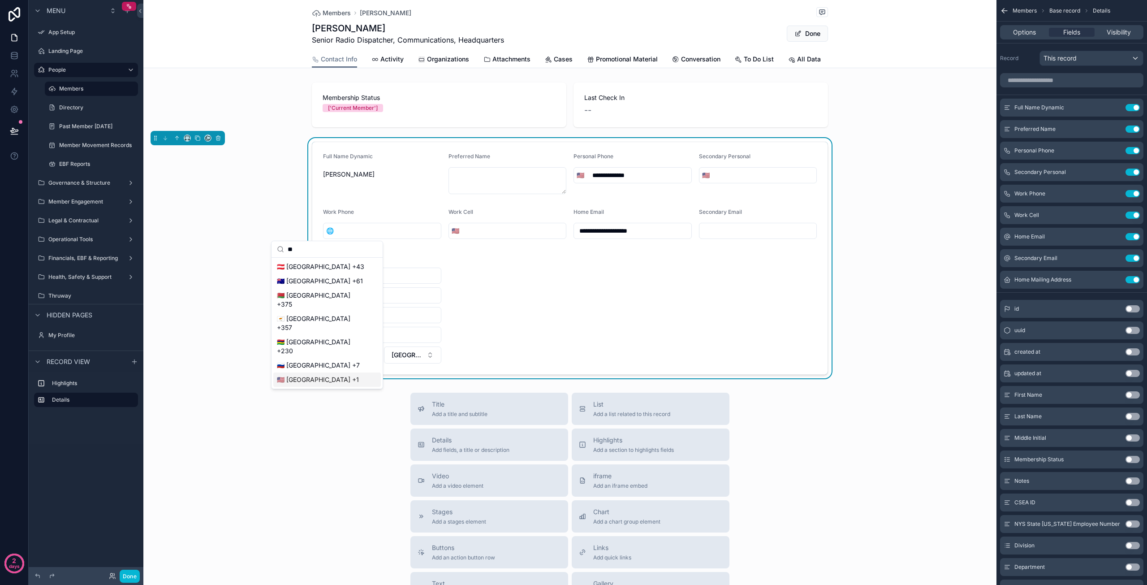
type input "**"
click at [306, 372] on div "🇺🇸 [GEOGRAPHIC_DATA] +1" at bounding box center [327, 379] width 108 height 14
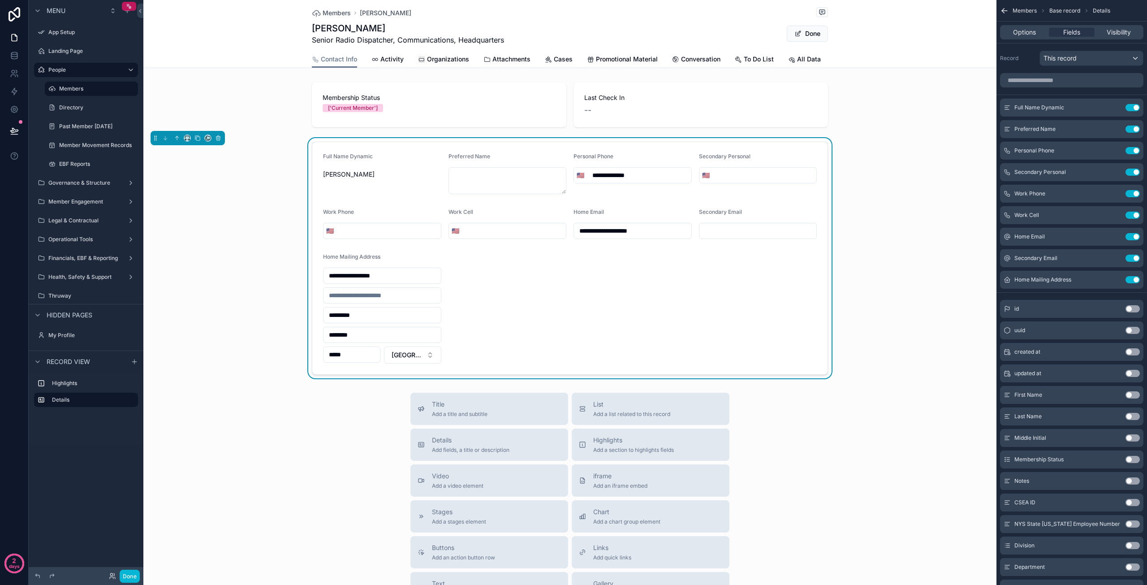
click at [369, 230] on input "scrollable content" at bounding box center [388, 230] width 104 height 13
type input "**********"
click at [602, 279] on form "**********" at bounding box center [569, 258] width 515 height 232
click at [817, 36] on button "Done" at bounding box center [807, 34] width 41 height 16
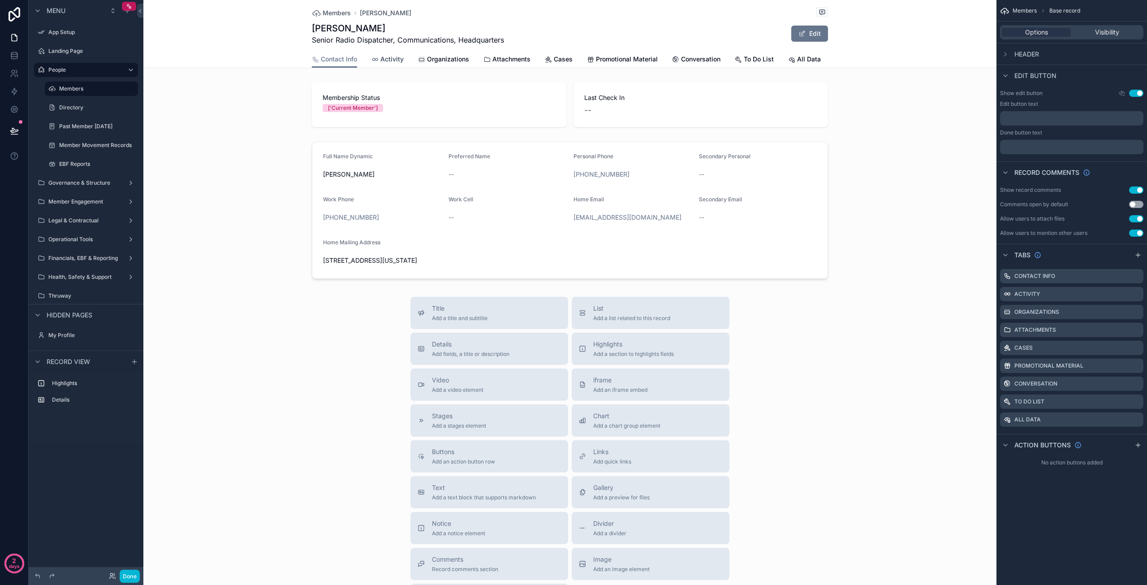
click at [386, 61] on span "Activity" at bounding box center [391, 59] width 23 height 9
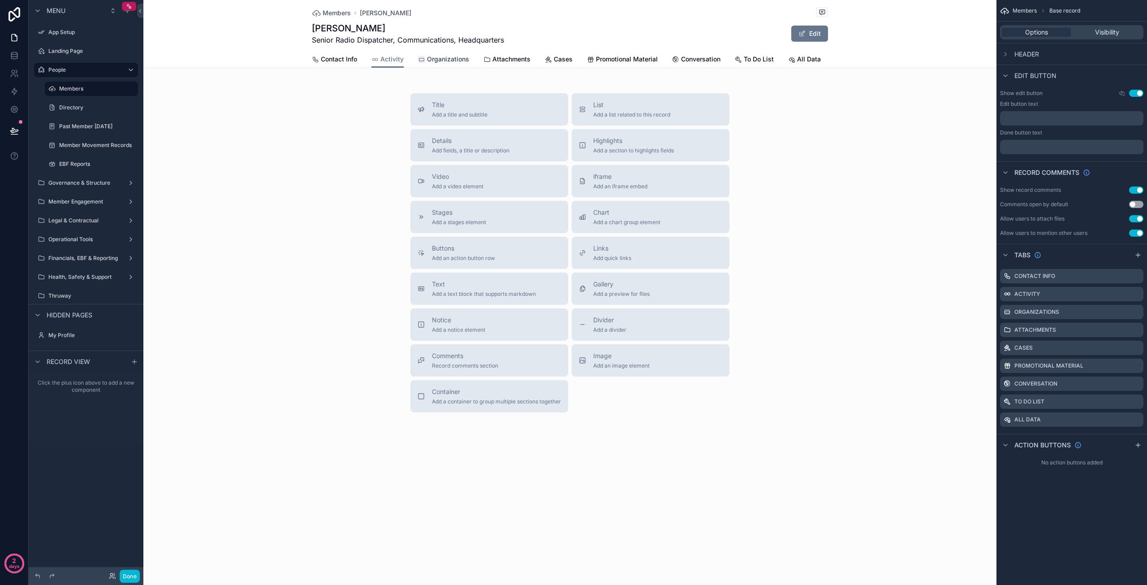
click at [454, 58] on span "Organizations" at bounding box center [448, 59] width 42 height 9
click at [1136, 310] on icon "scrollable content" at bounding box center [1136, 312] width 7 height 7
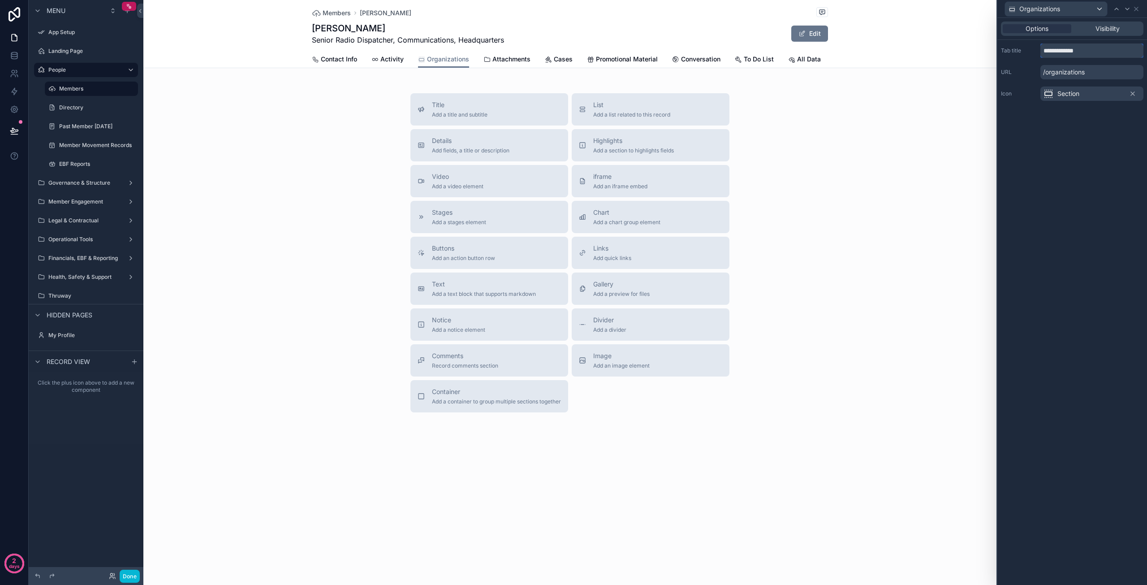
drag, startPoint x: 1091, startPoint y: 51, endPoint x: 1025, endPoint y: 53, distance: 65.5
click at [1026, 53] on div "**********" at bounding box center [1072, 50] width 142 height 14
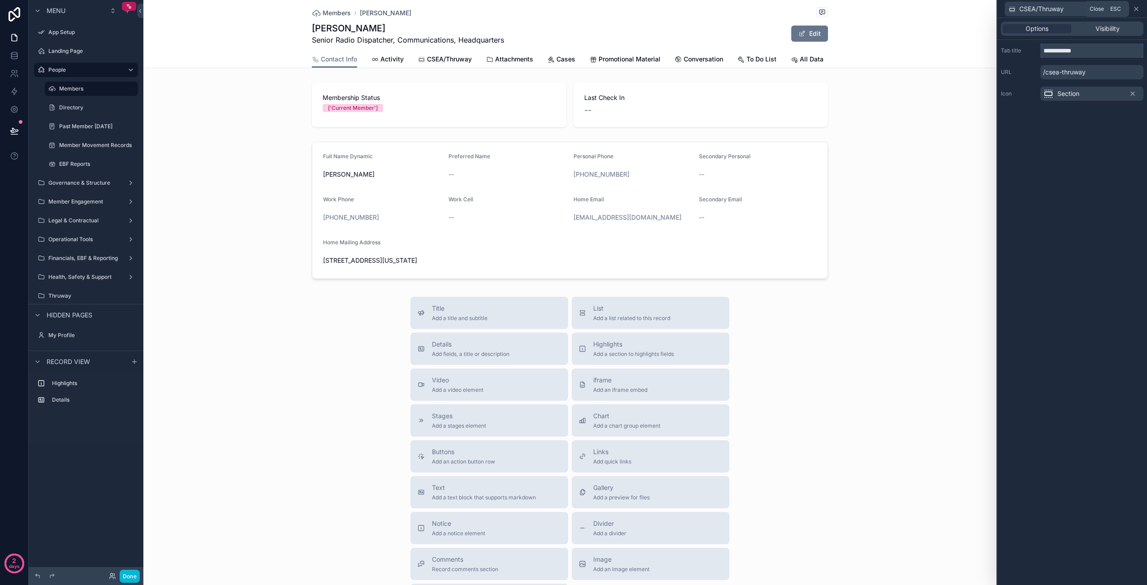
type input "**********"
click at [1138, 7] on icon at bounding box center [1136, 8] width 7 height 7
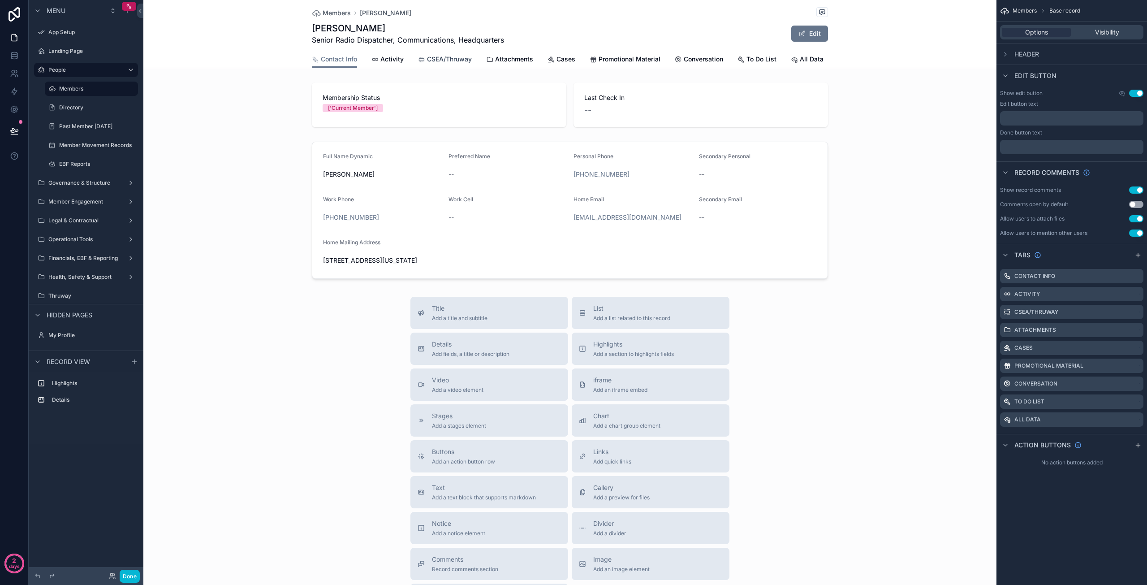
click at [428, 55] on span "CSEA/Thruway" at bounding box center [449, 59] width 45 height 9
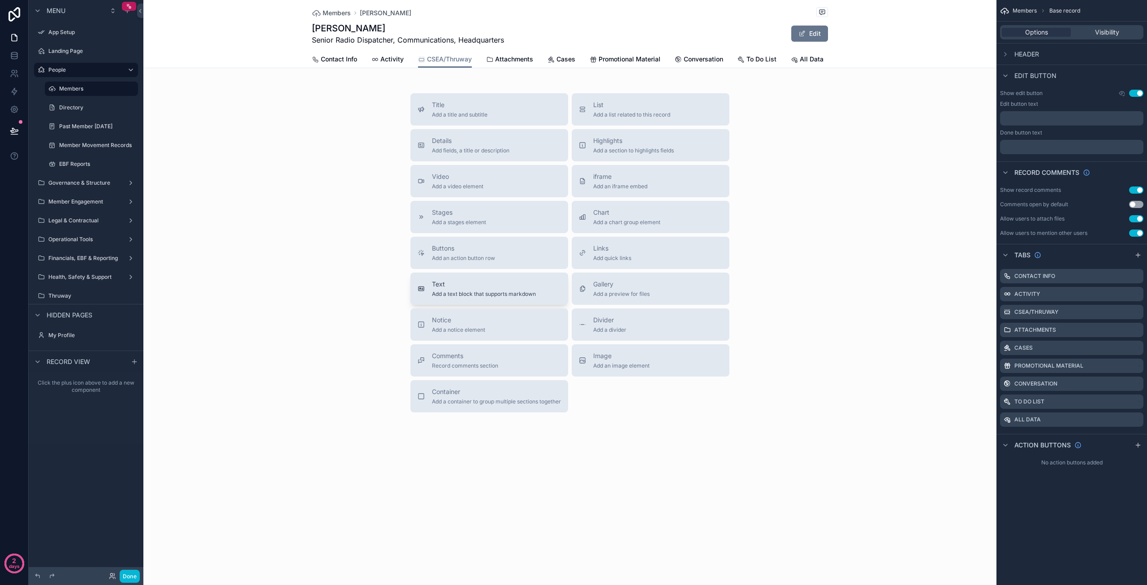
click at [471, 285] on span "Text" at bounding box center [484, 284] width 104 height 9
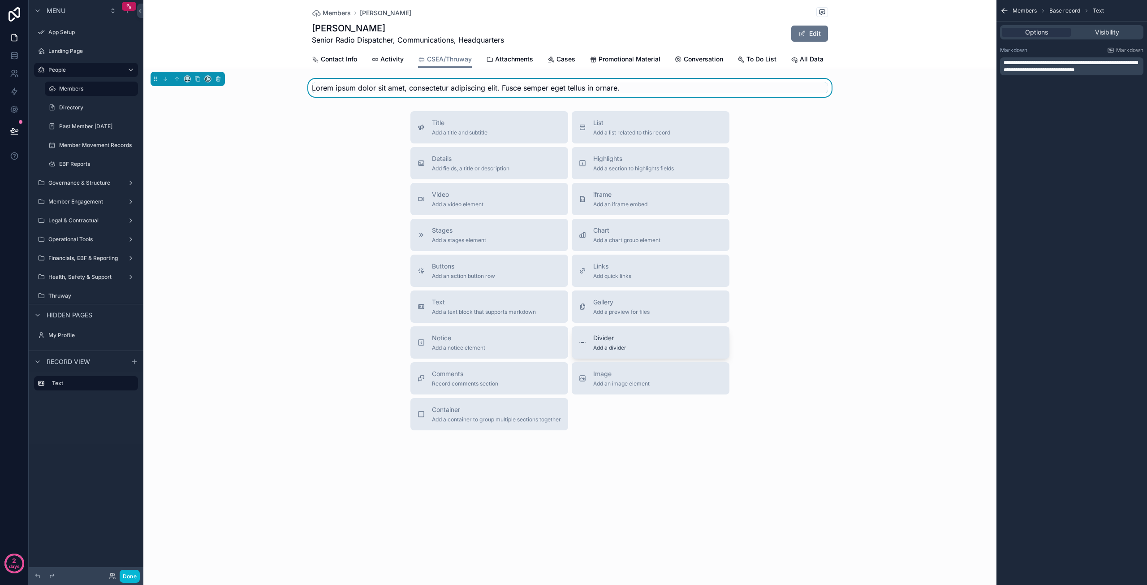
click at [616, 344] on span "Add a divider" at bounding box center [609, 347] width 33 height 7
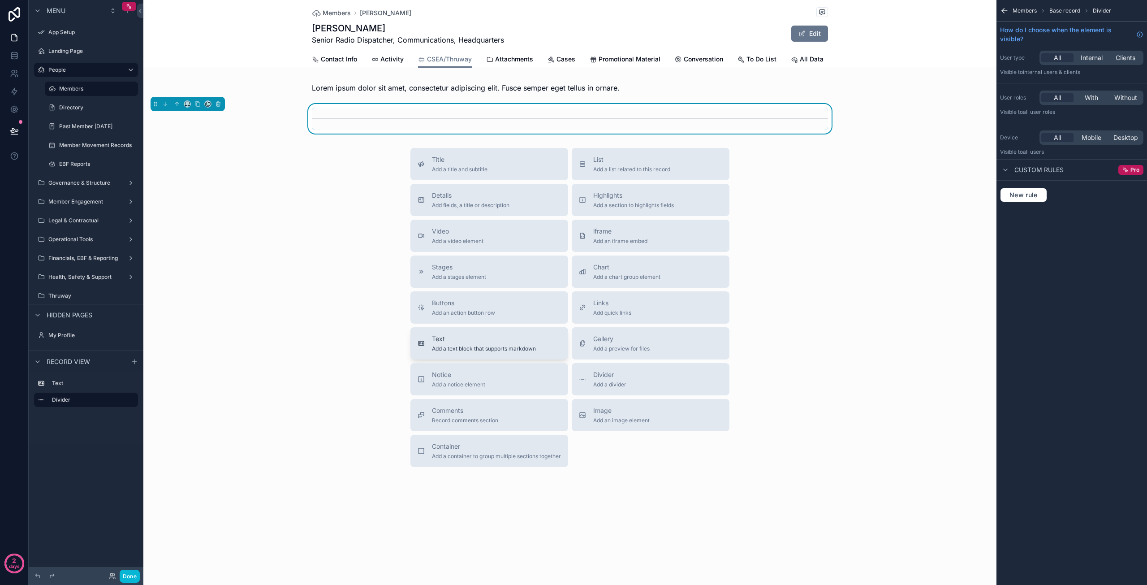
click at [464, 346] on span "Add a text block that supports markdown" at bounding box center [484, 348] width 104 height 7
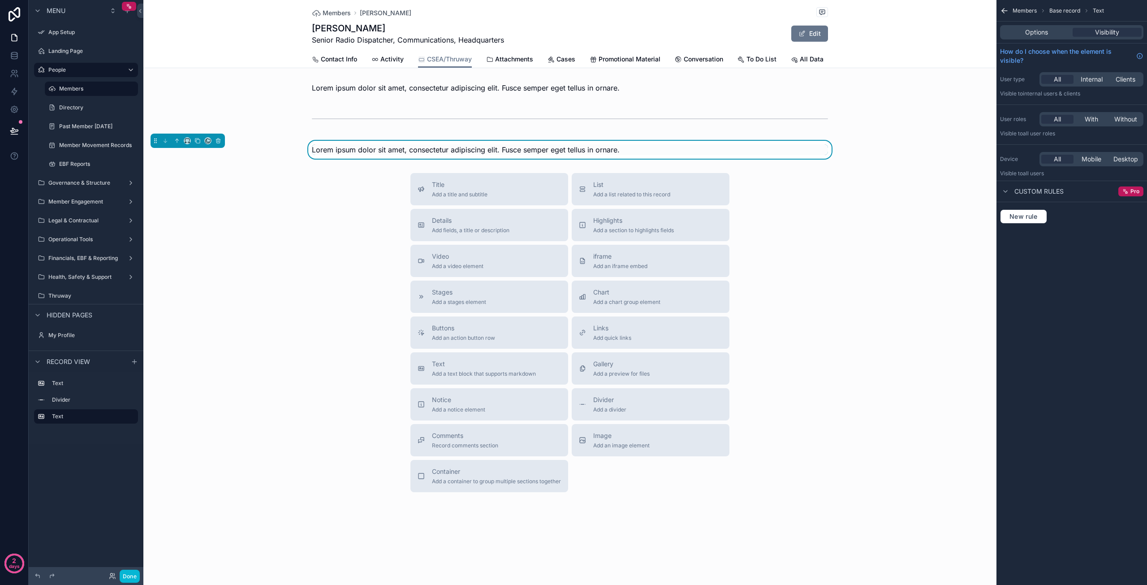
click at [707, 154] on div "Lorem ipsum dolor sit amet, consectetur adipiscing elit. Fusce semper eget tell…" at bounding box center [570, 149] width 516 height 11
click at [1042, 30] on span "Options" at bounding box center [1036, 32] width 23 height 9
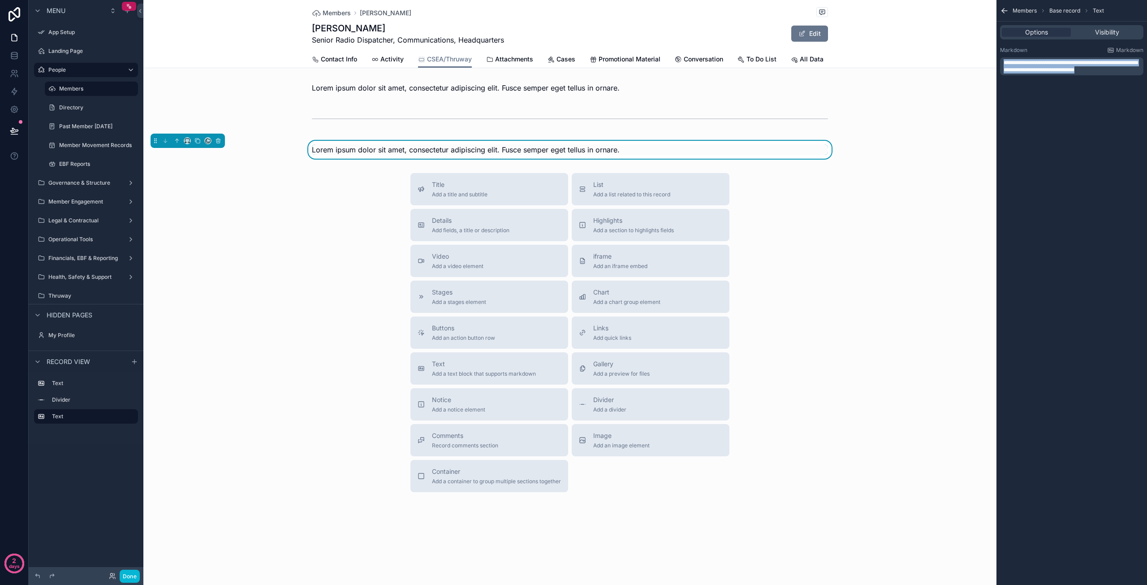
drag, startPoint x: 1112, startPoint y: 69, endPoint x: 993, endPoint y: 60, distance: 119.5
click at [993, 60] on div "Jump to... Ctrl K App Setup Landing Page People Members 538 Directory Past Memb…" at bounding box center [645, 292] width 1004 height 585
click at [653, 90] on div "scrollable content" at bounding box center [569, 88] width 853 height 18
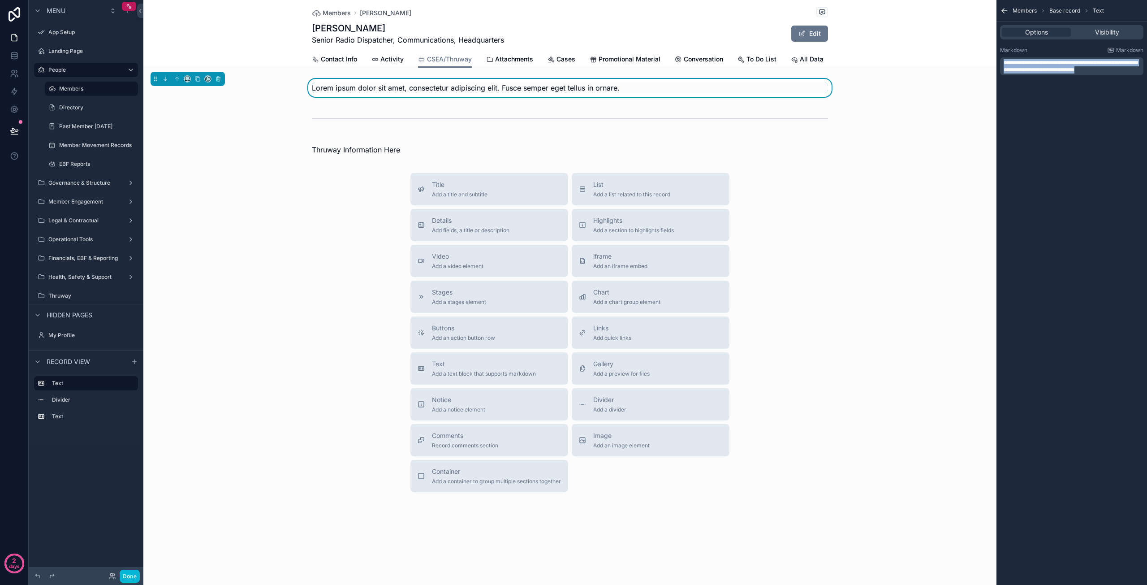
drag, startPoint x: 1106, startPoint y: 70, endPoint x: 988, endPoint y: 56, distance: 118.2
click at [989, 57] on div "Jump to... Ctrl K App Setup Landing Page People Members 538 Directory Past Memb…" at bounding box center [645, 292] width 1004 height 585
click at [940, 136] on div "CSEA & EBF Information Here Thruway Information Here" at bounding box center [569, 119] width 853 height 80
click at [510, 60] on span "Attachments" at bounding box center [514, 59] width 38 height 9
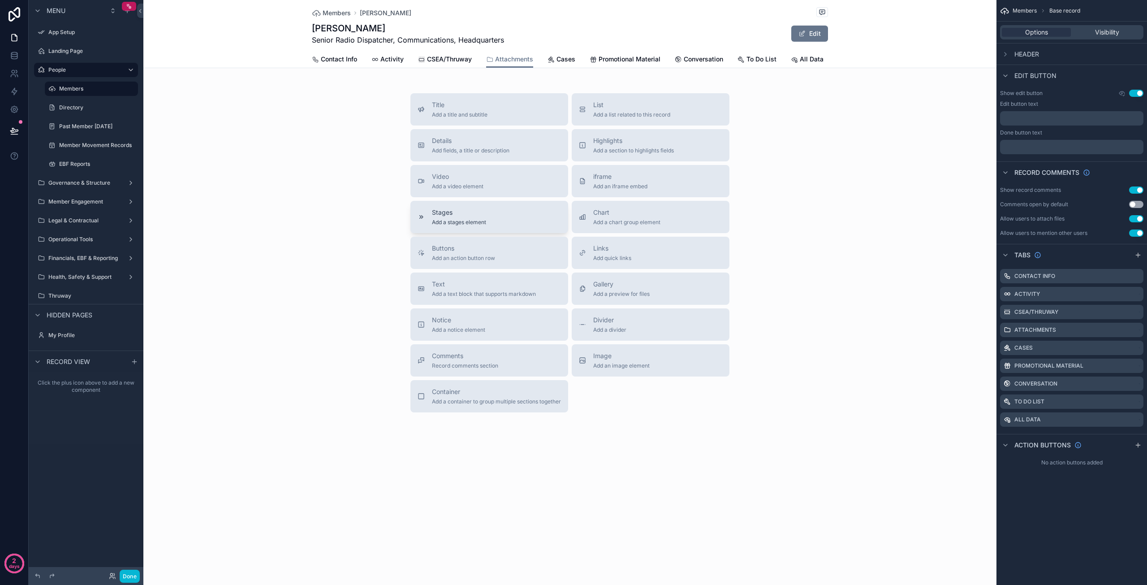
click at [450, 211] on span "Stages" at bounding box center [459, 212] width 54 height 9
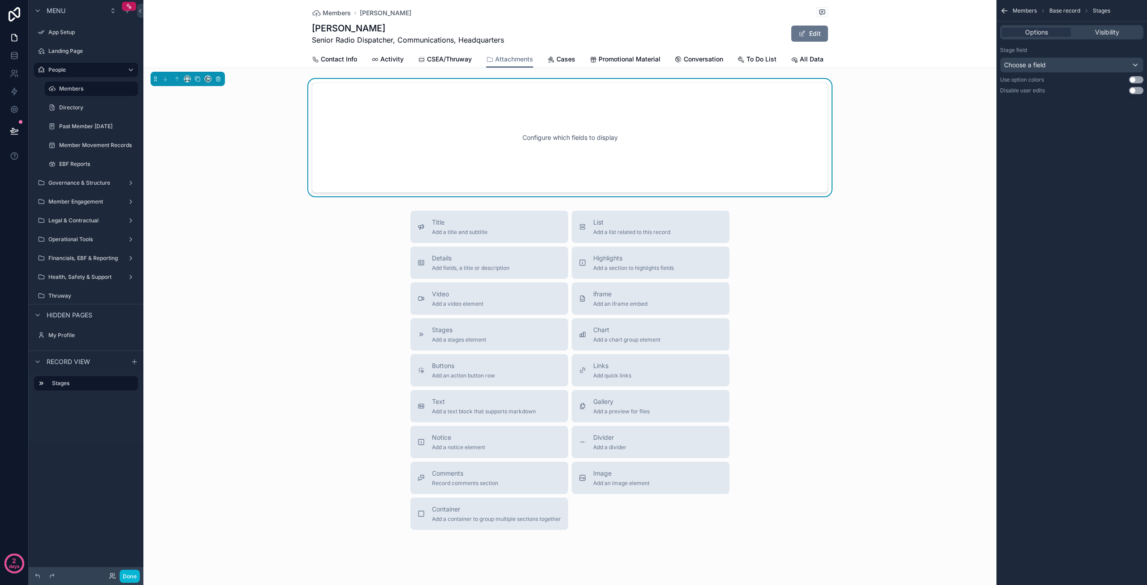
click at [602, 136] on div "Configure which fields to display" at bounding box center [570, 137] width 487 height 81
click at [1062, 69] on div "Choose a field" at bounding box center [1071, 65] width 142 height 14
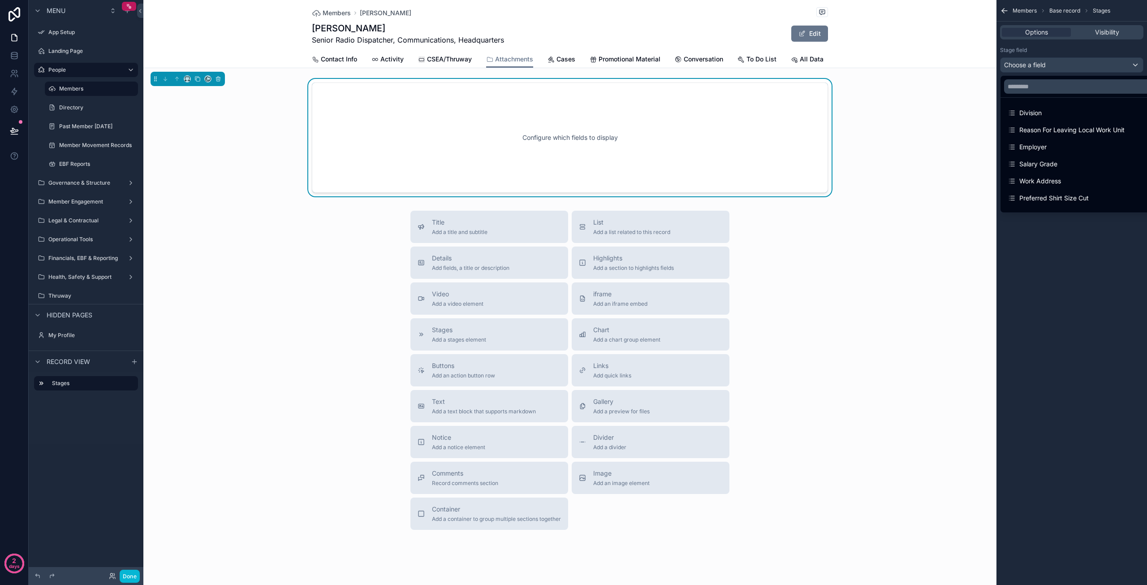
click at [1078, 63] on div "scrollable content" at bounding box center [573, 292] width 1147 height 585
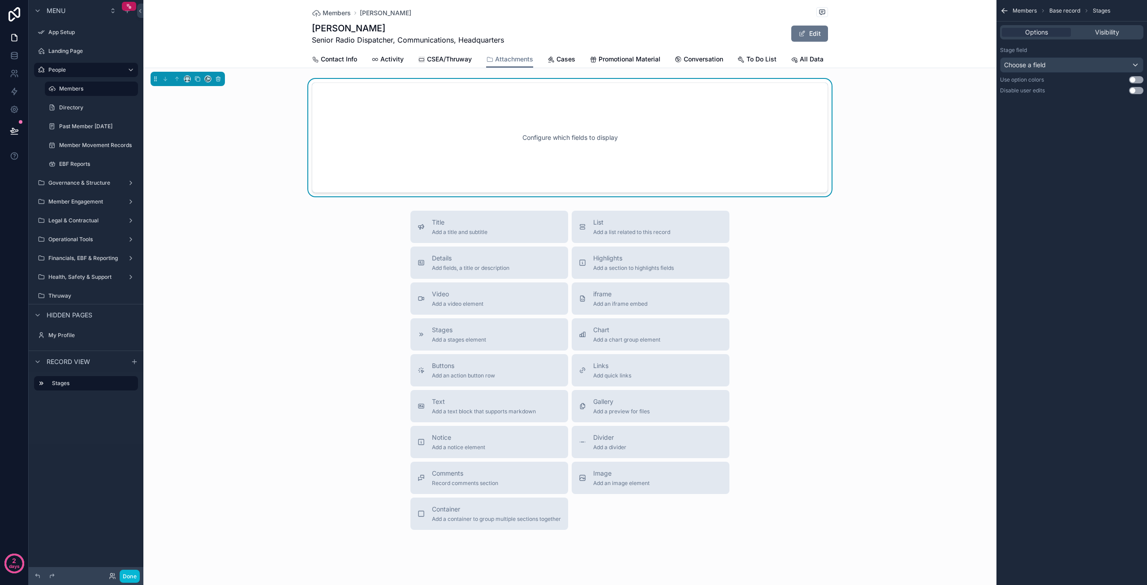
click at [1107, 27] on div "Options Visibility" at bounding box center [1071, 32] width 143 height 14
click at [609, 155] on div "Configure which fields to display" at bounding box center [570, 137] width 487 height 81
click at [217, 80] on icon "scrollable content" at bounding box center [218, 79] width 6 height 6
